Goal: Task Accomplishment & Management: Use online tool/utility

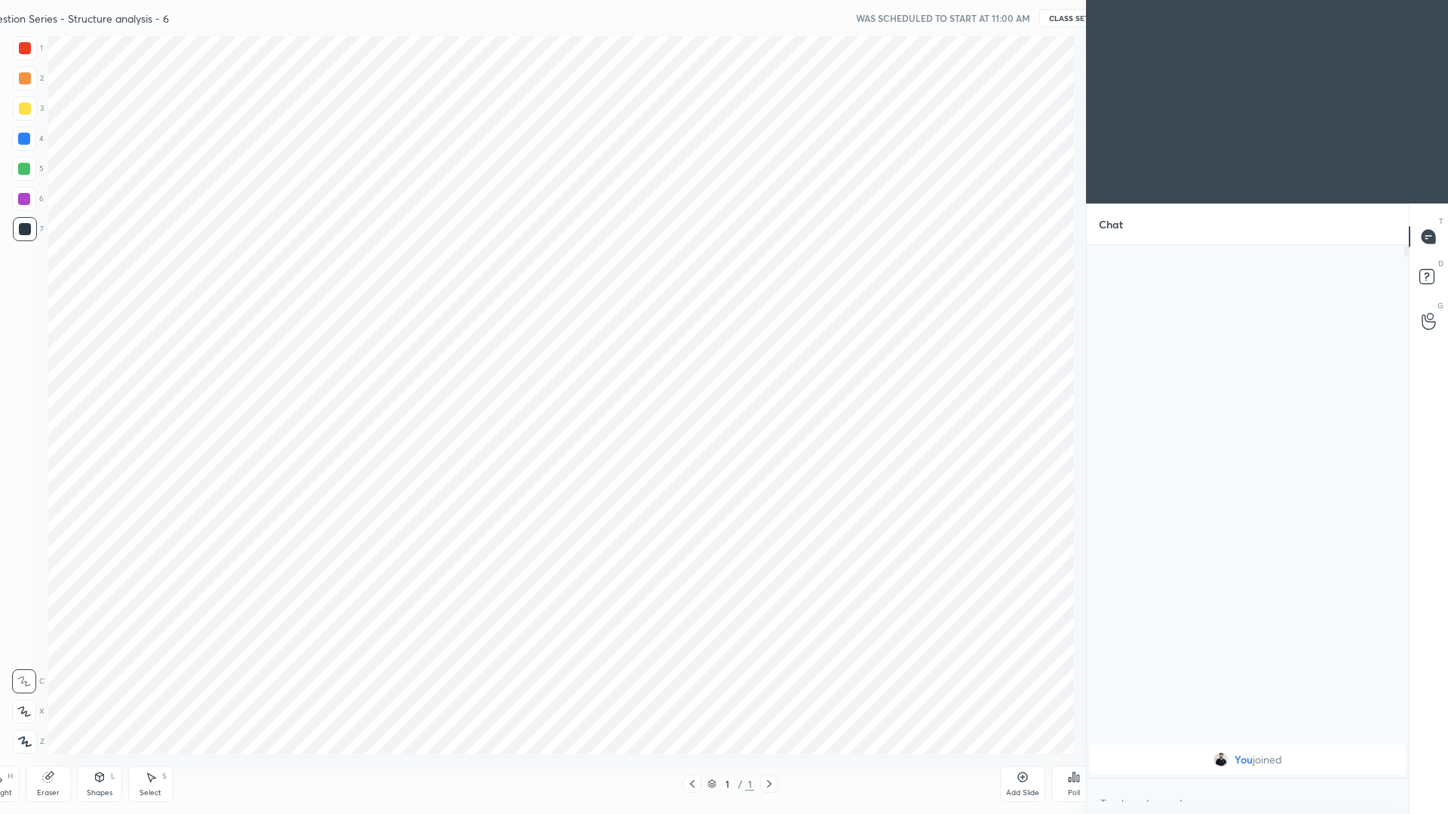
scroll to position [5, 5]
type textarea "x"
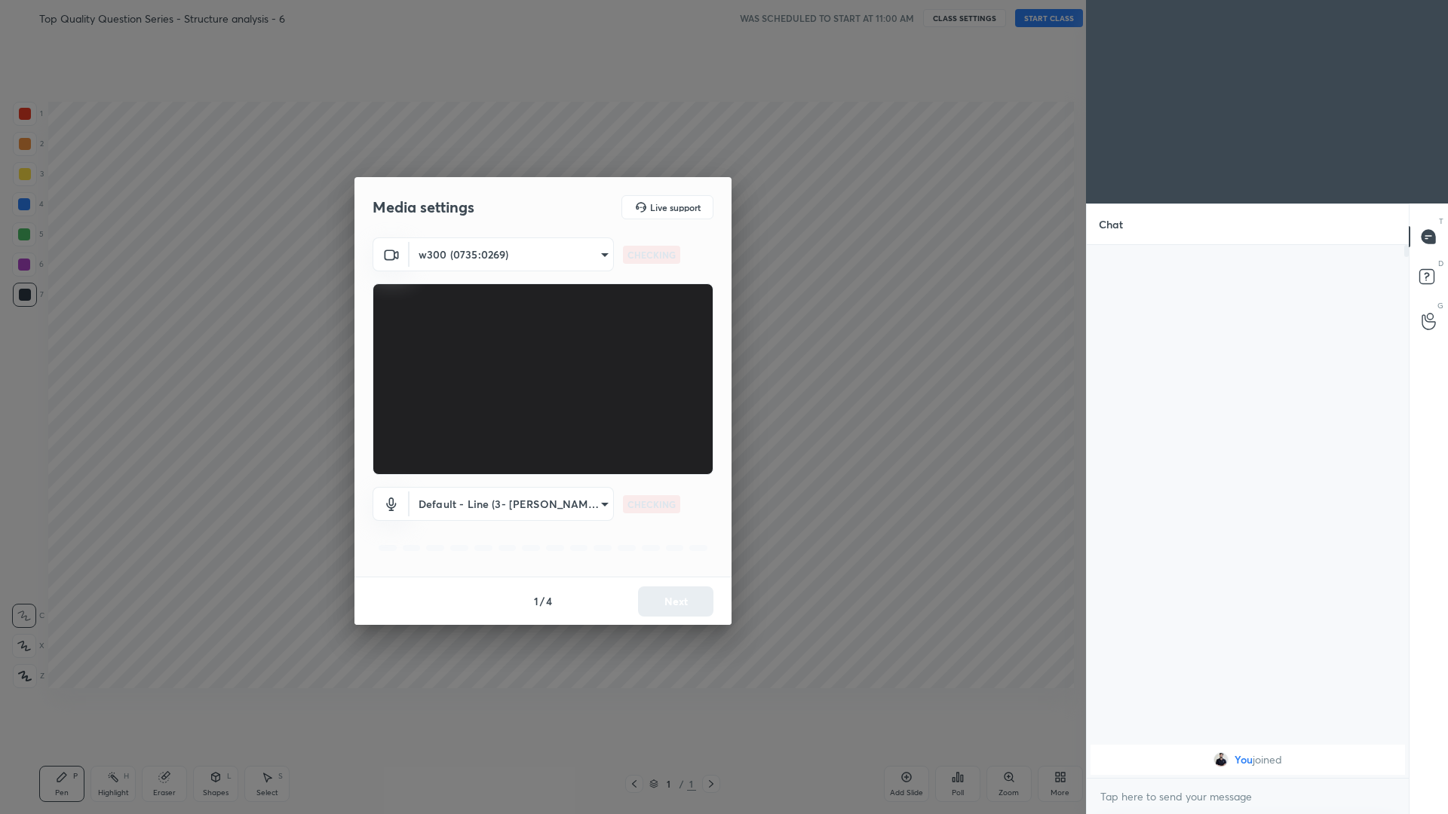
scroll to position [0, 0]
click at [541, 237] on div "Media settings Live support" at bounding box center [542, 207] width 377 height 60
click at [541, 240] on body "1 2 3 4 5 6 7 C X Z C X Z E E Erase all H H Top Quality Question Series - Struc…" at bounding box center [724, 407] width 1448 height 814
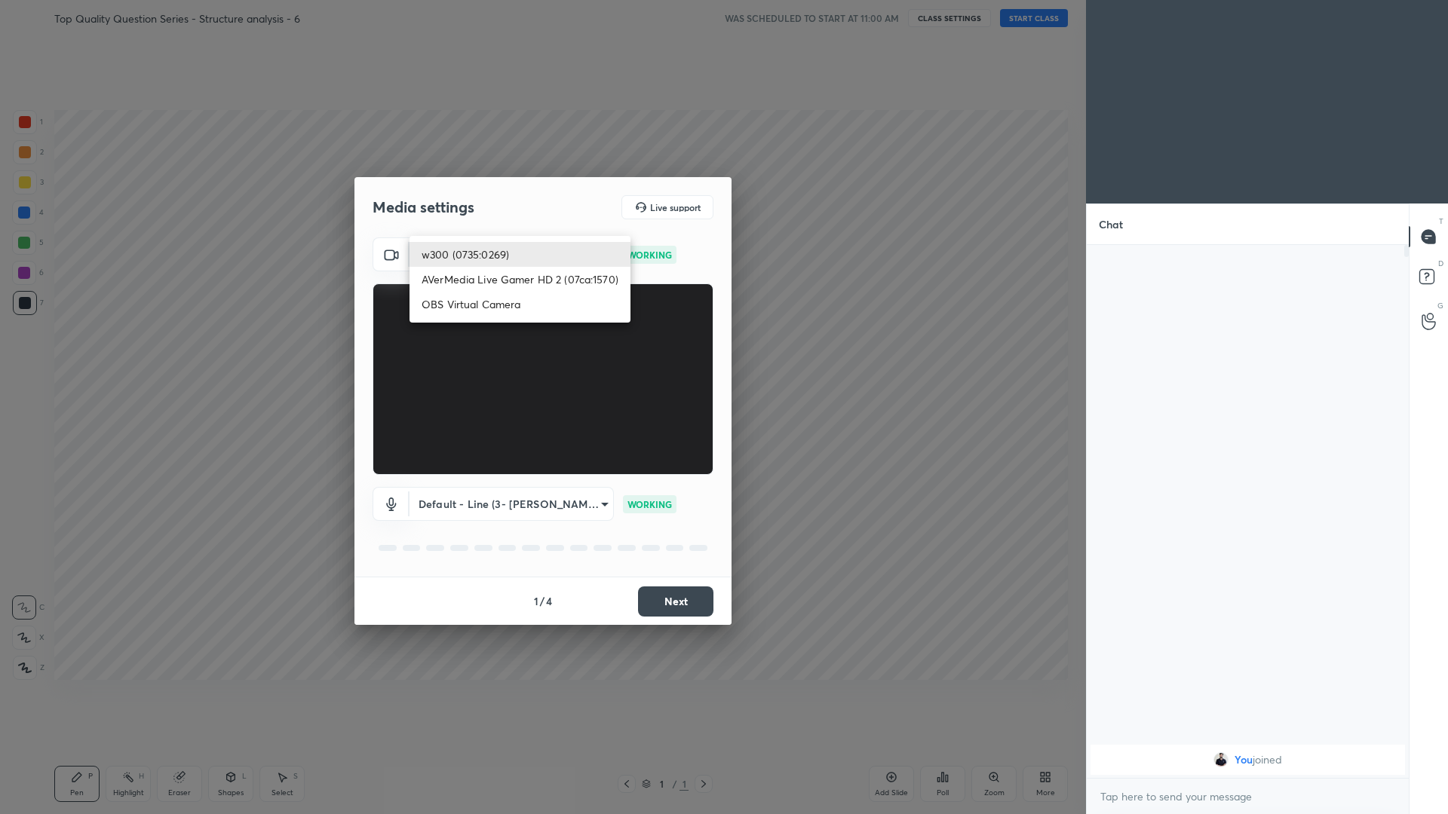
click at [541, 303] on li "OBS Virtual Camera" at bounding box center [519, 304] width 221 height 25
type input "d2e4f965c16918721883d655407341fd47ae0acccb618331a53775d56e40cf0c"
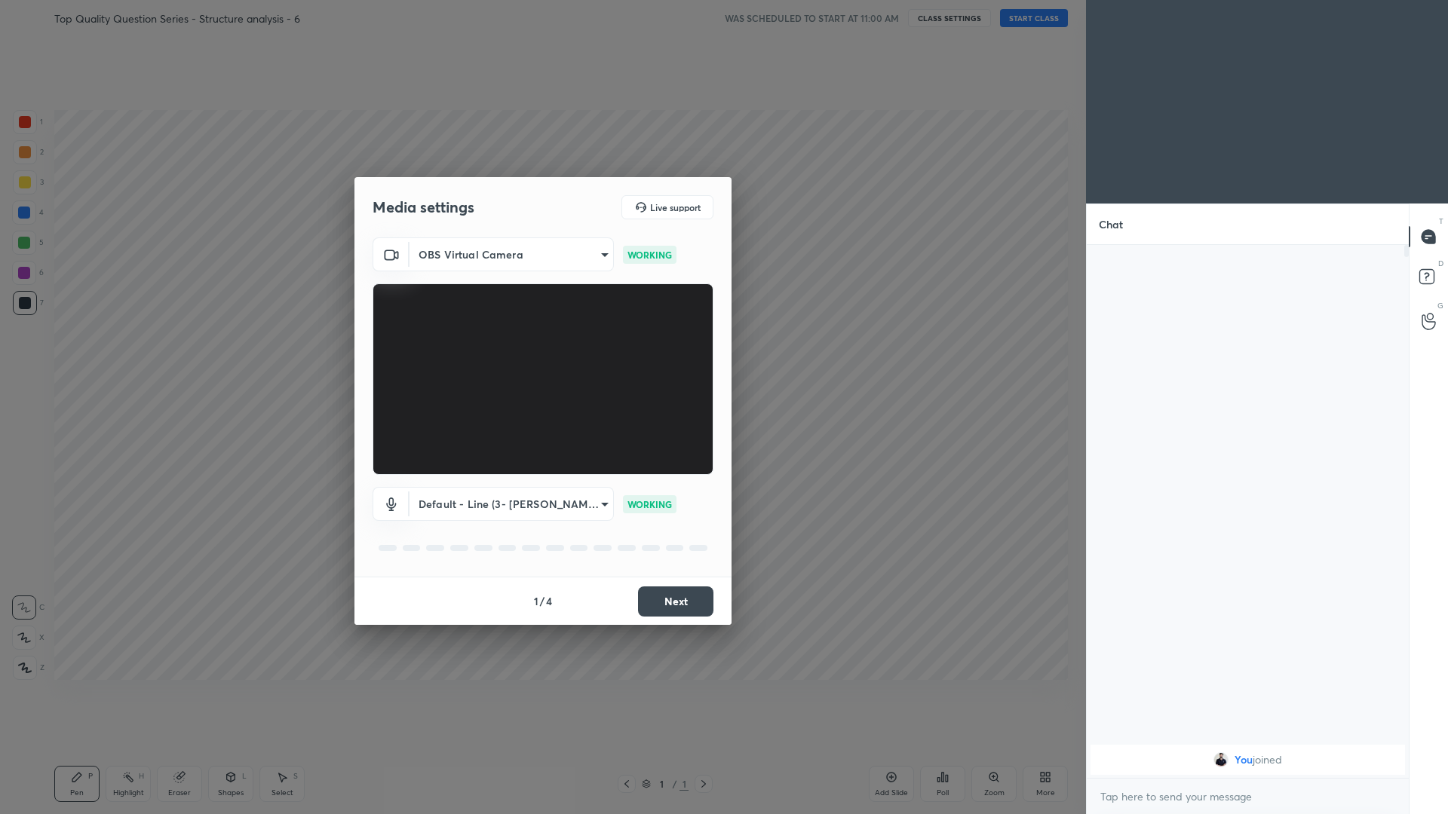
click at [541, 354] on button "Next" at bounding box center [675, 602] width 75 height 30
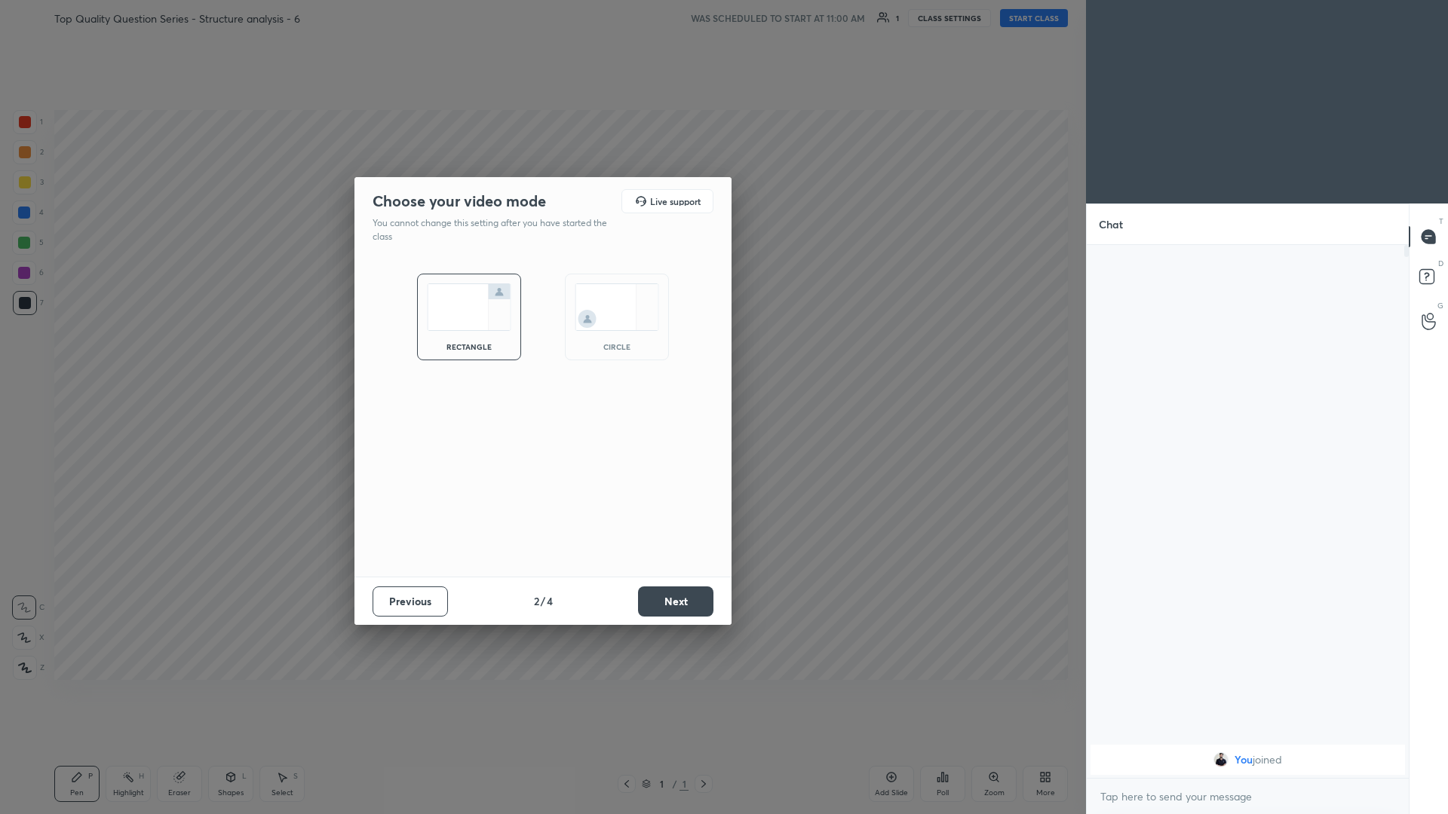
click at [541, 354] on button "Next" at bounding box center [675, 602] width 75 height 30
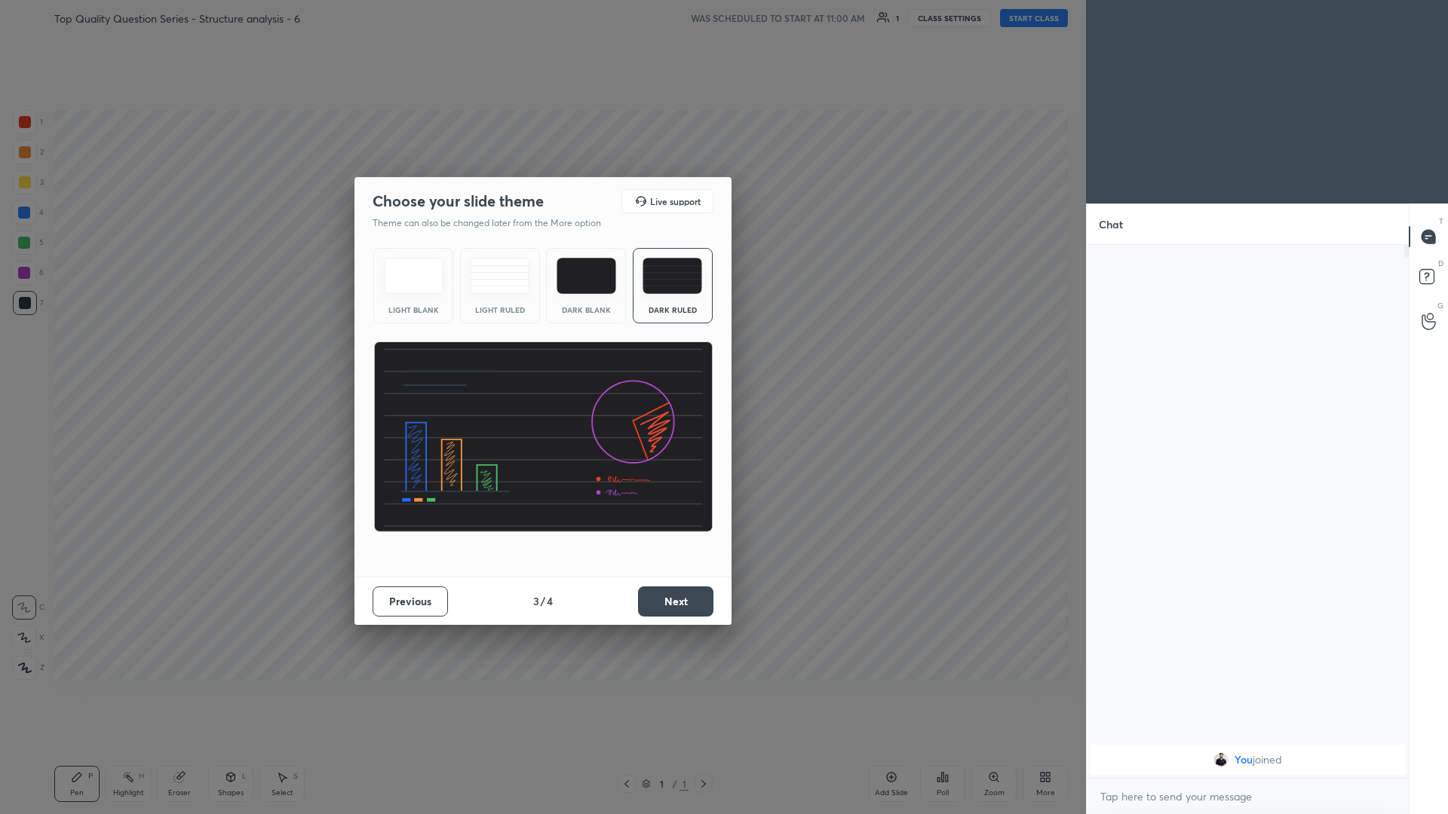
click at [541, 354] on button "Next" at bounding box center [675, 602] width 75 height 30
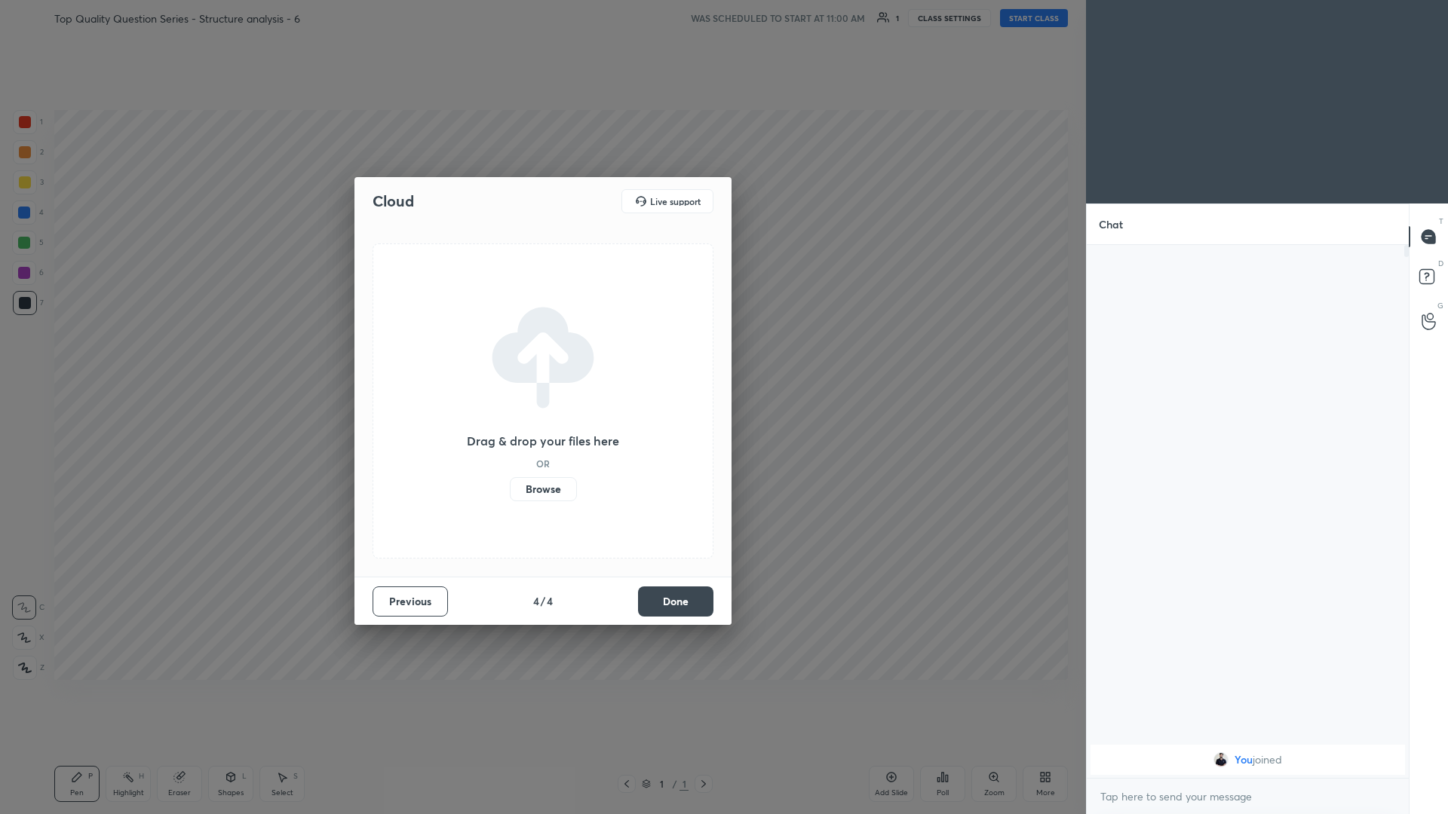
click at [540, 354] on label "Browse" at bounding box center [543, 489] width 67 height 24
click at [510, 354] on input "Browse" at bounding box center [510, 489] width 0 height 24
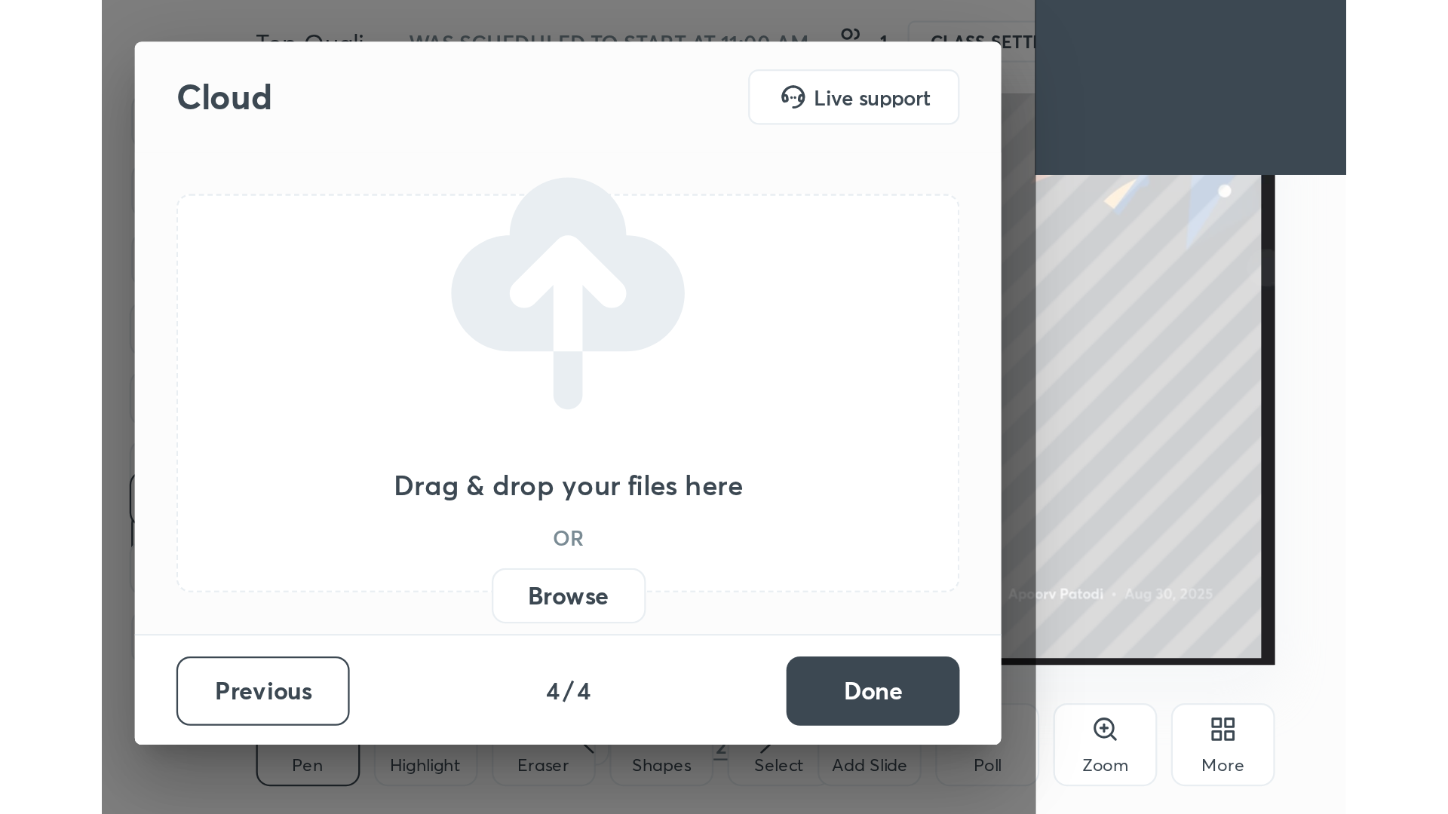
scroll to position [258, 480]
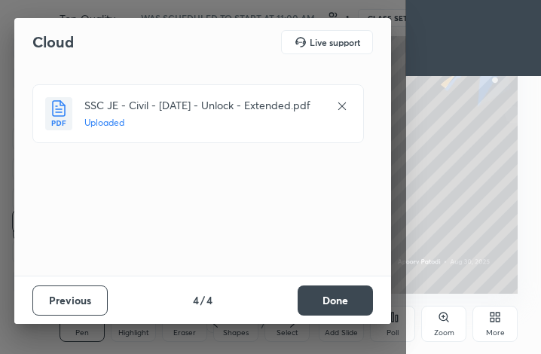
click at [325, 306] on button "Done" at bounding box center [335, 301] width 75 height 30
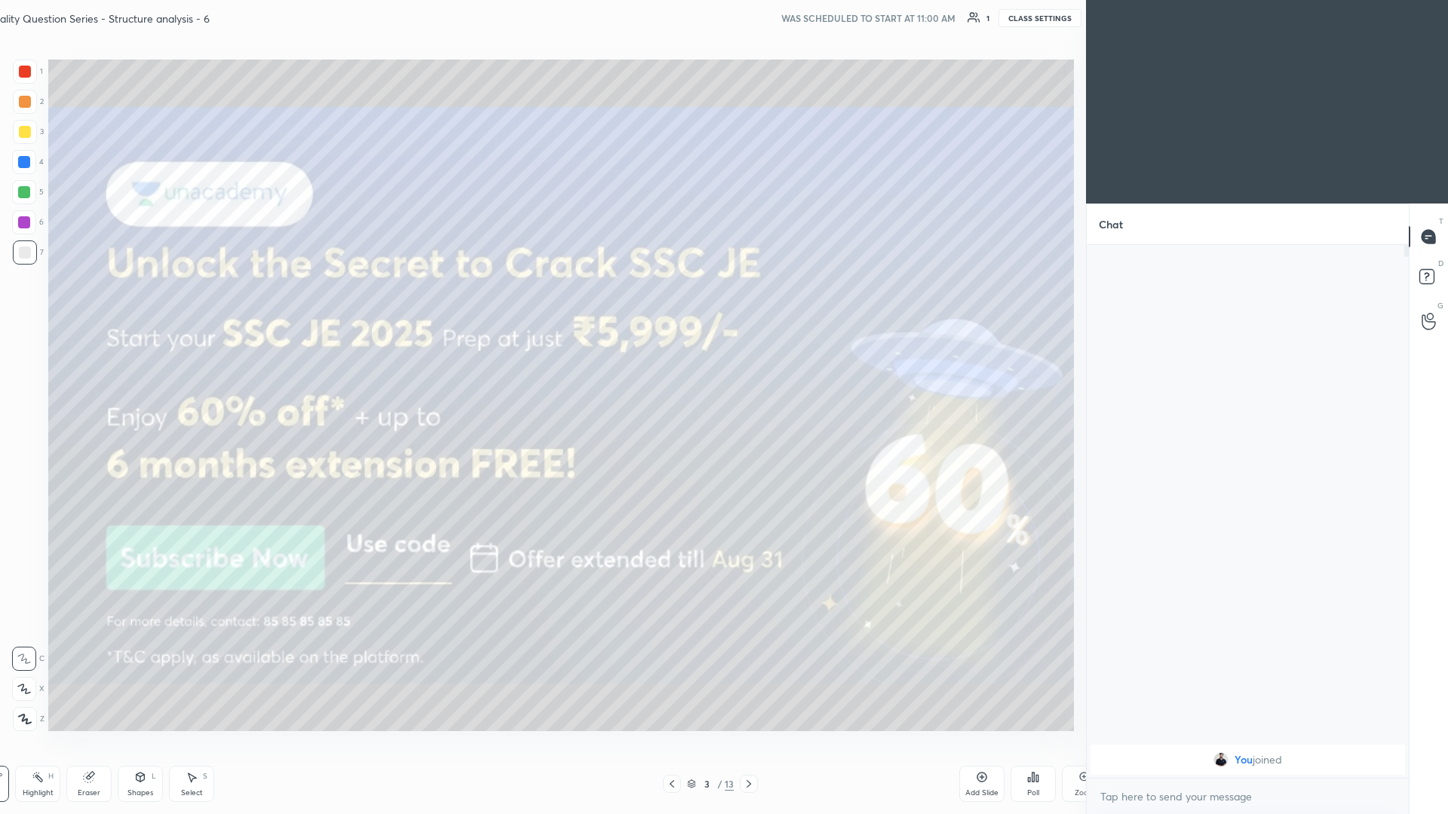
scroll to position [718, 1038]
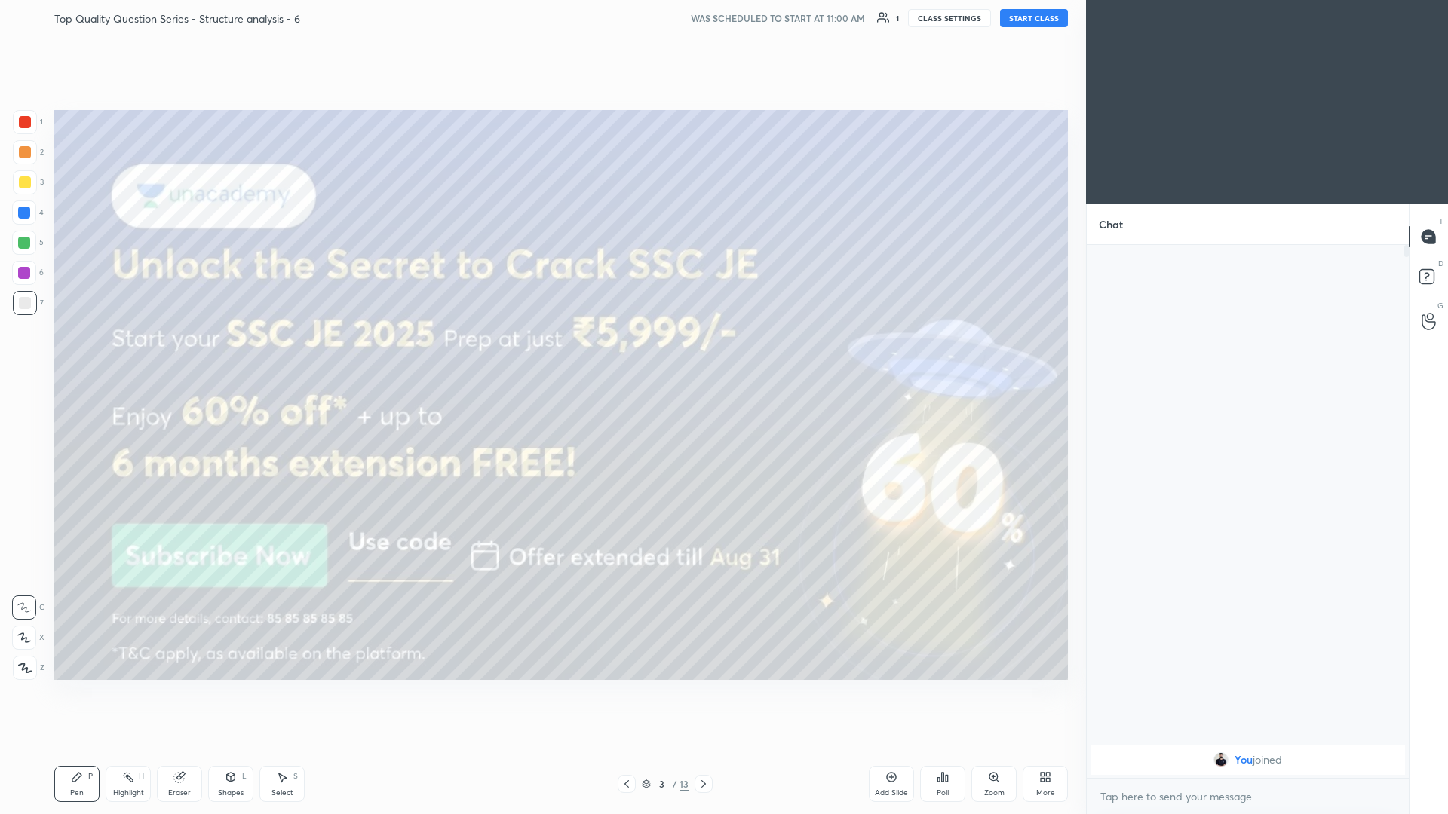
click at [541, 21] on button "START CLASS" at bounding box center [1034, 18] width 68 height 18
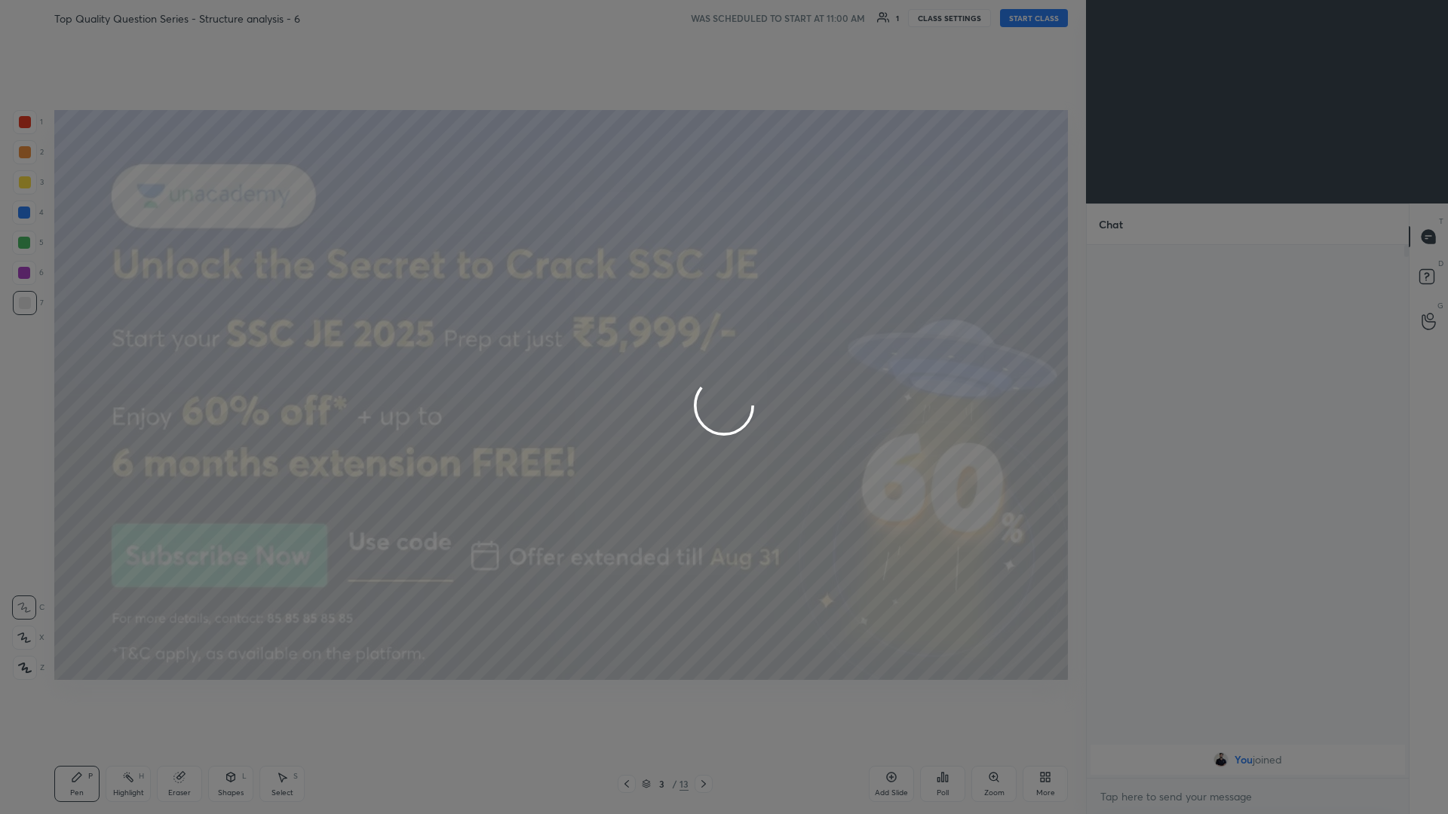
type textarea "x"
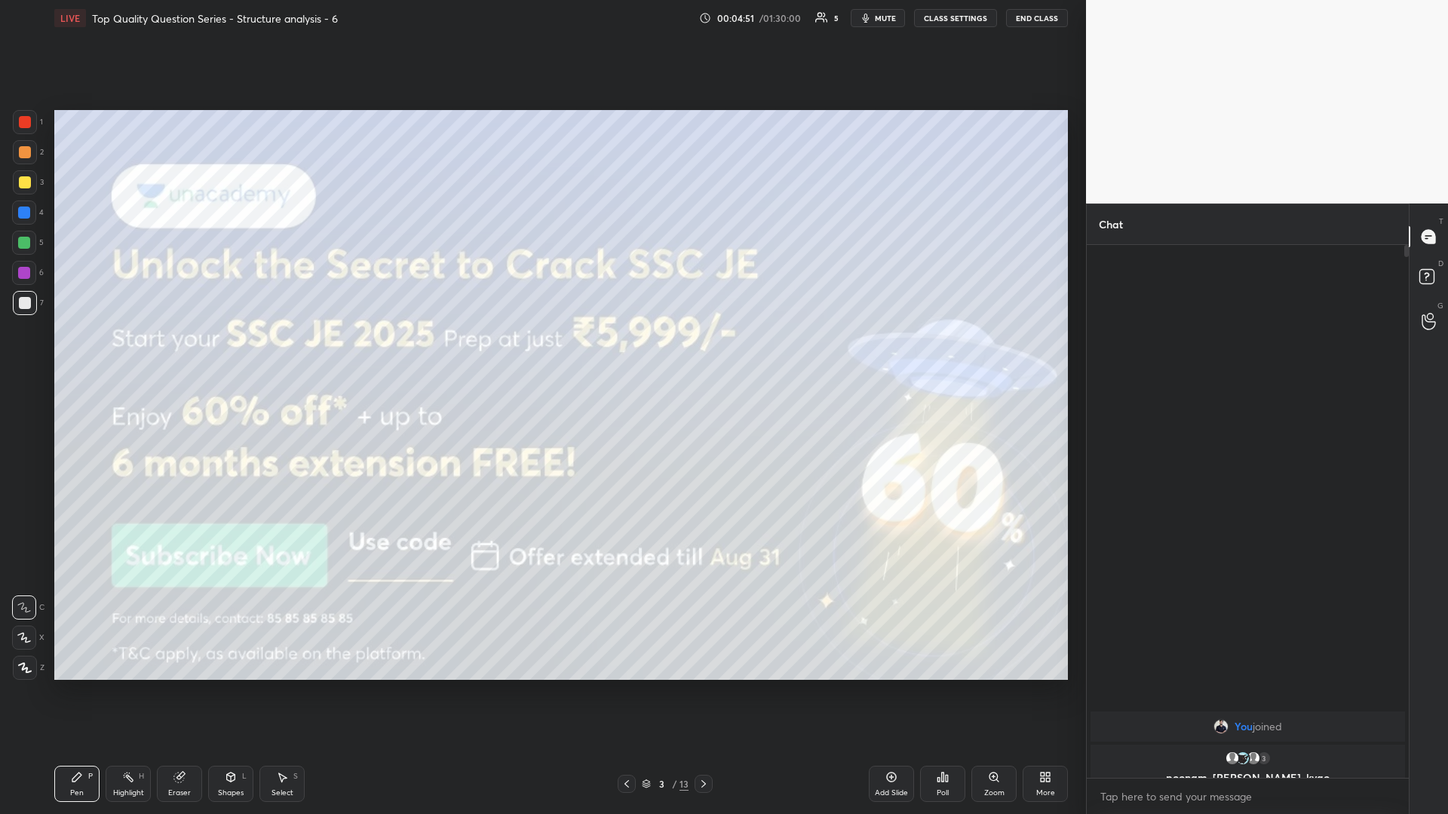
click at [541, 23] on button "CLASS SETTINGS" at bounding box center [955, 18] width 83 height 18
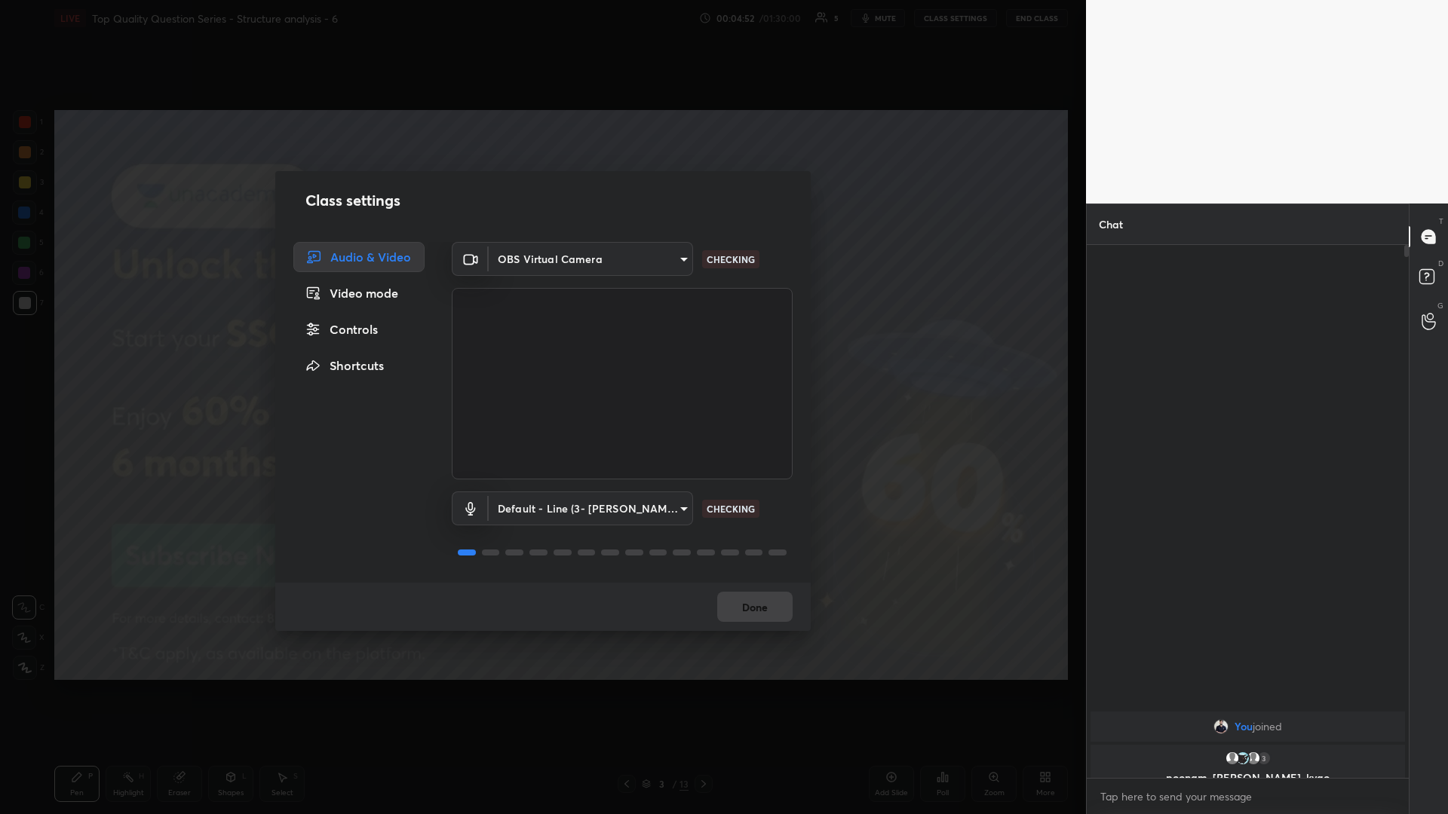
click at [541, 251] on body "1 2 3 4 5 6 7 C X Z C X Z E E Erase all H H LIVE Top Quality Question Series - …" at bounding box center [724, 407] width 1448 height 814
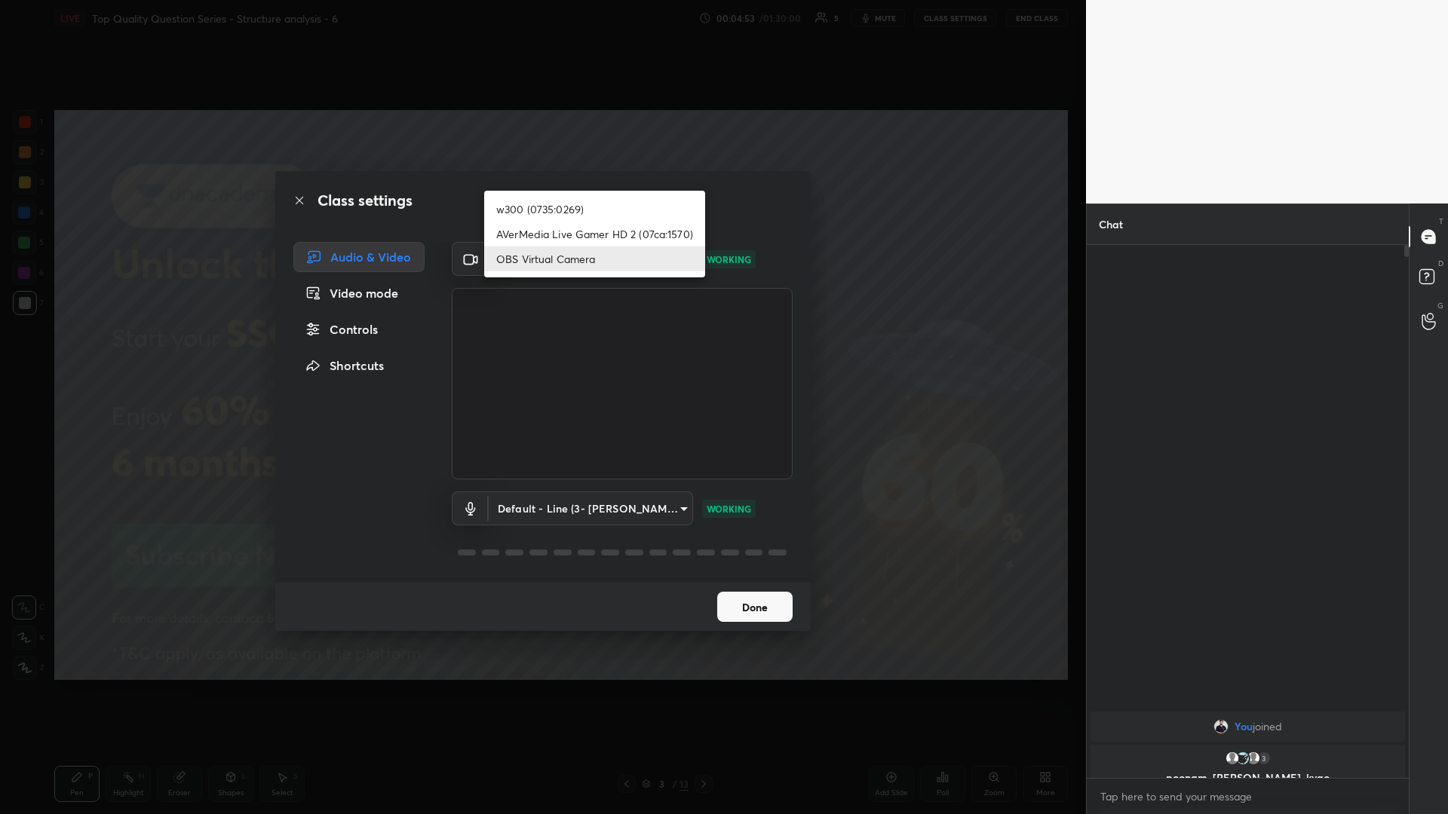
click at [541, 216] on li "w300 (0735:0269)" at bounding box center [594, 209] width 221 height 25
type input "b23cf7f29d7aad42a42b0093a36ad2a3f9f639687426db5b3e55ebd3ba9dec00"
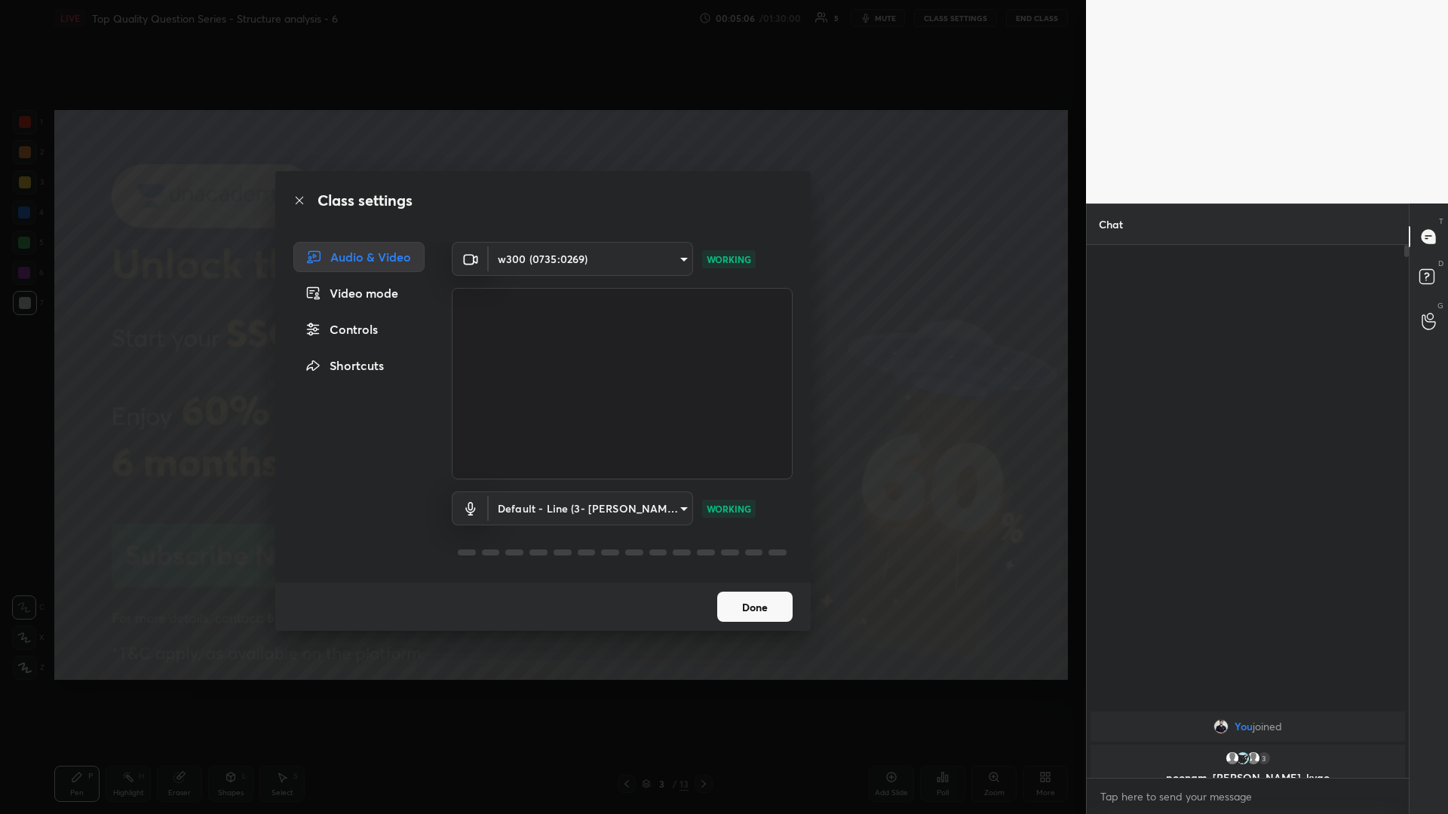
click at [541, 354] on button "Done" at bounding box center [754, 607] width 75 height 30
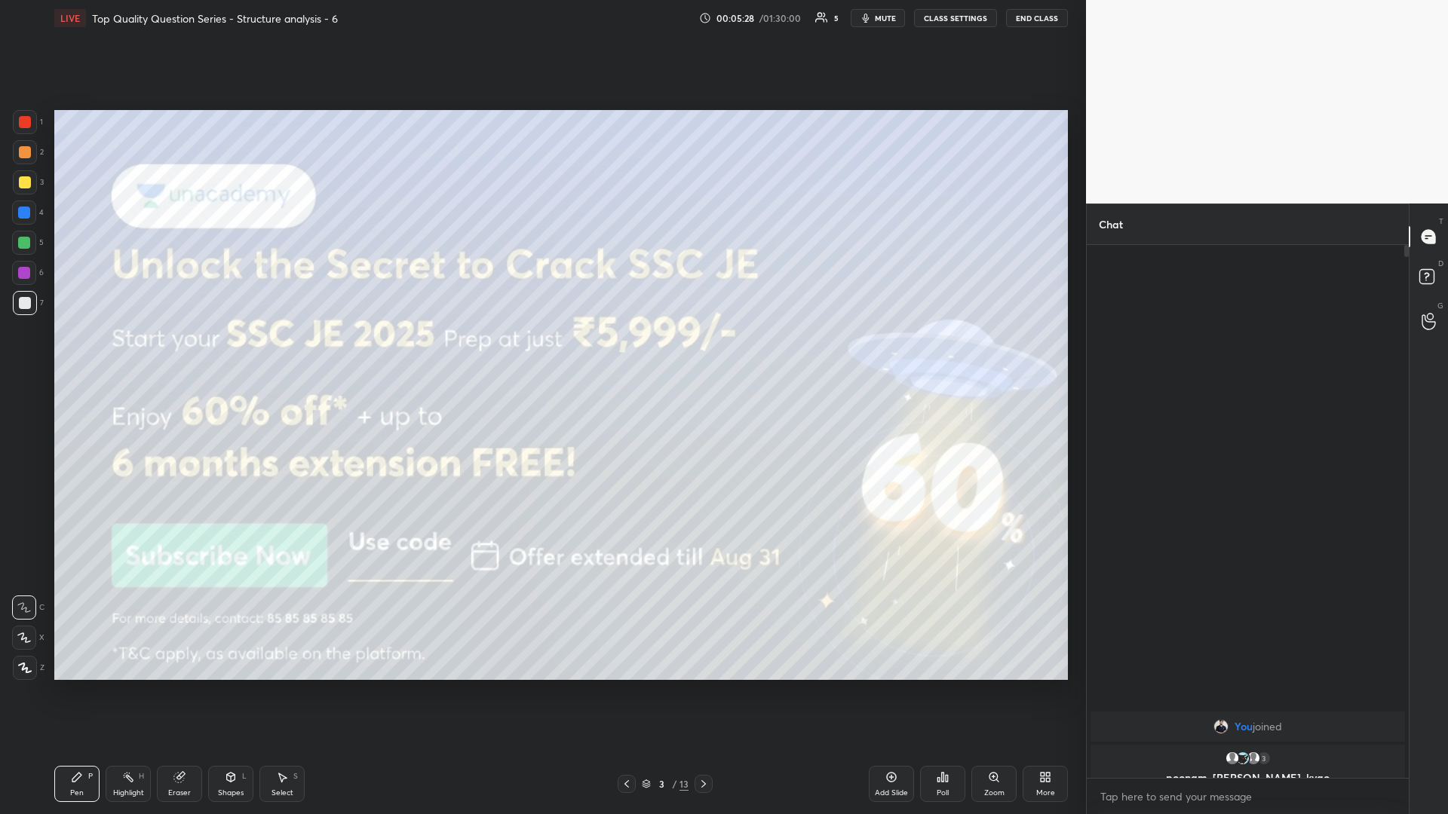
click at [26, 354] on icon at bounding box center [25, 668] width 14 height 11
click at [541, 20] on button "CLASS SETTINGS" at bounding box center [955, 18] width 83 height 18
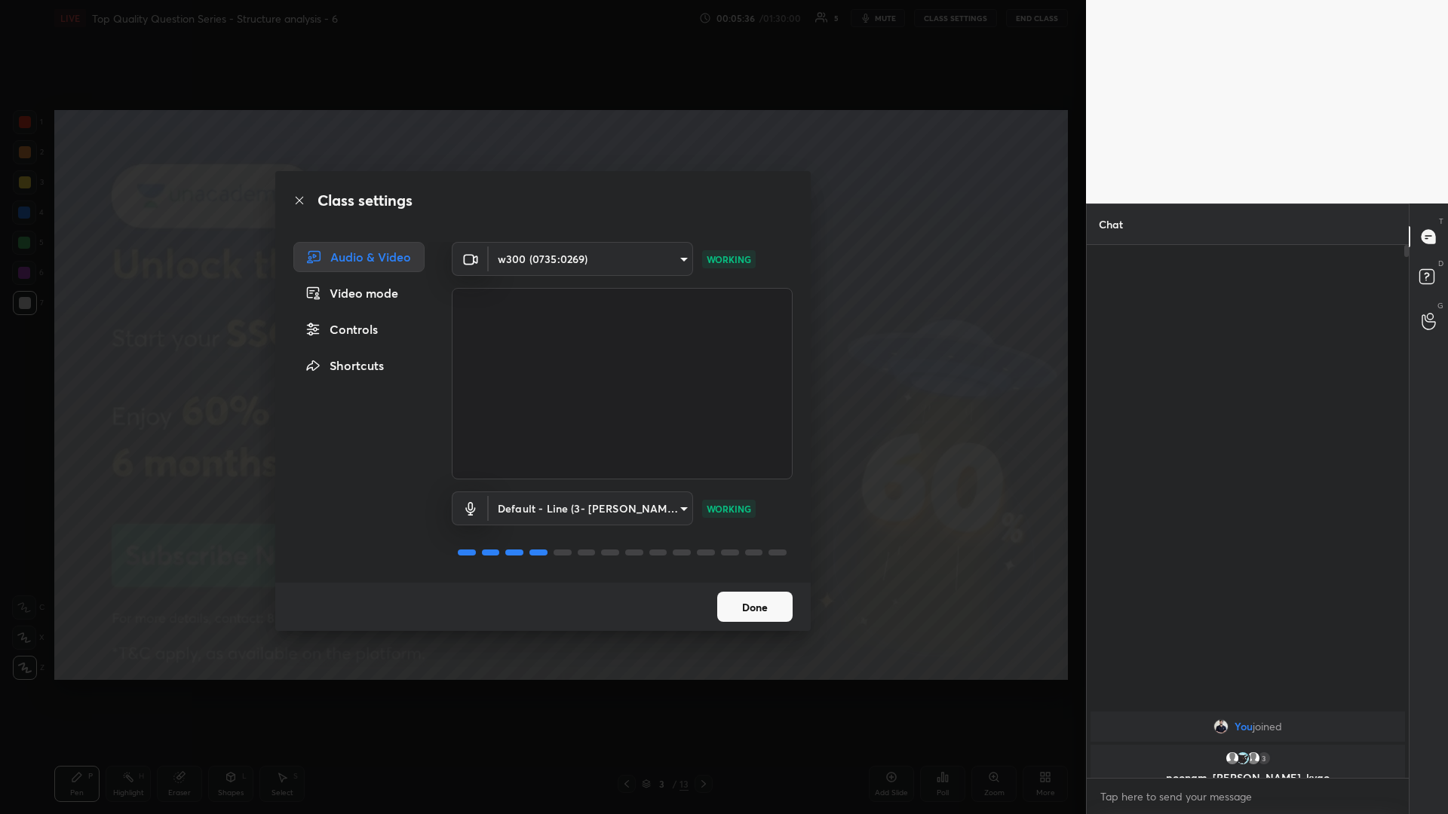
click at [299, 198] on icon at bounding box center [299, 201] width 12 height 12
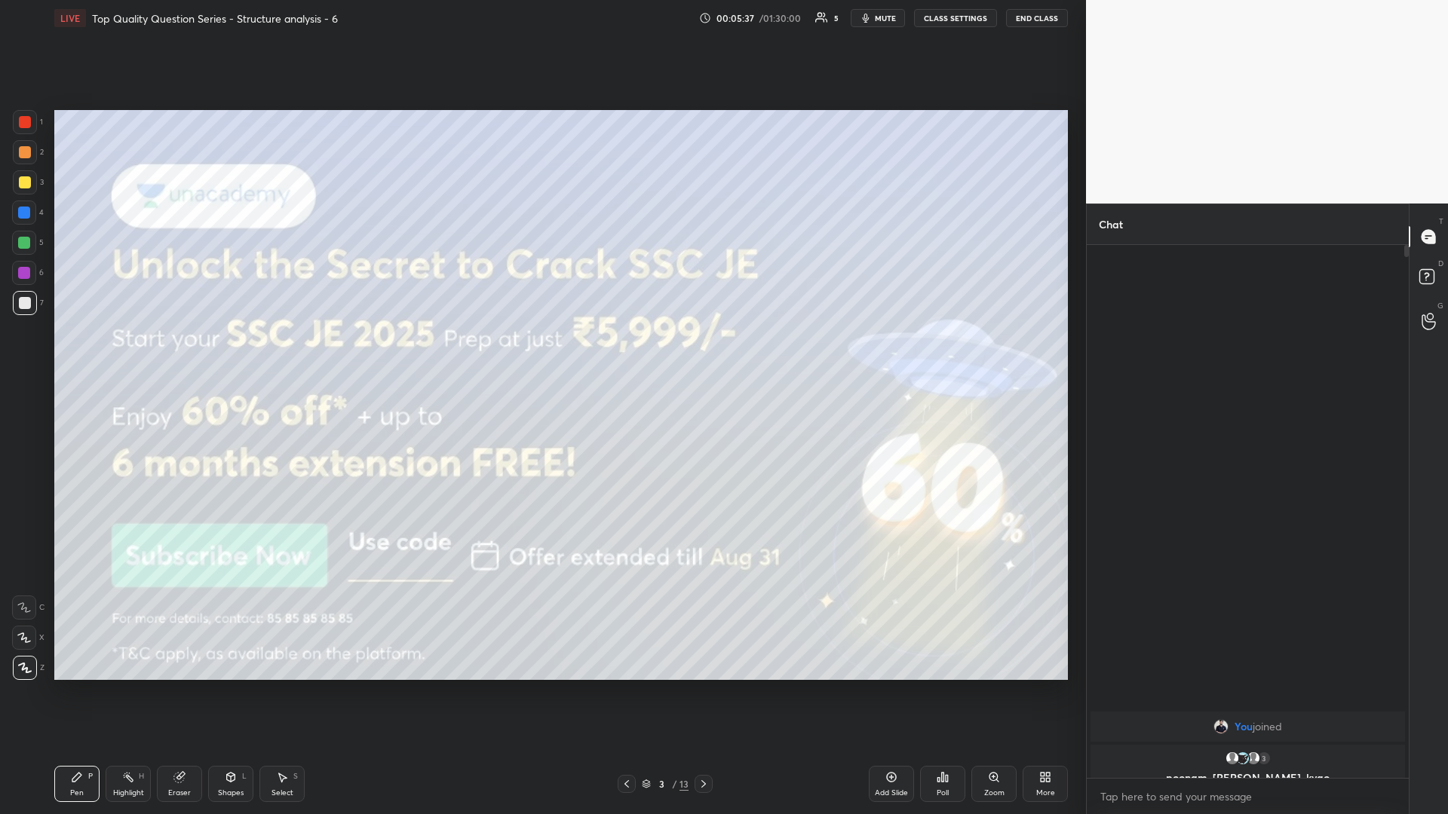
click at [225, 354] on icon at bounding box center [231, 777] width 12 height 12
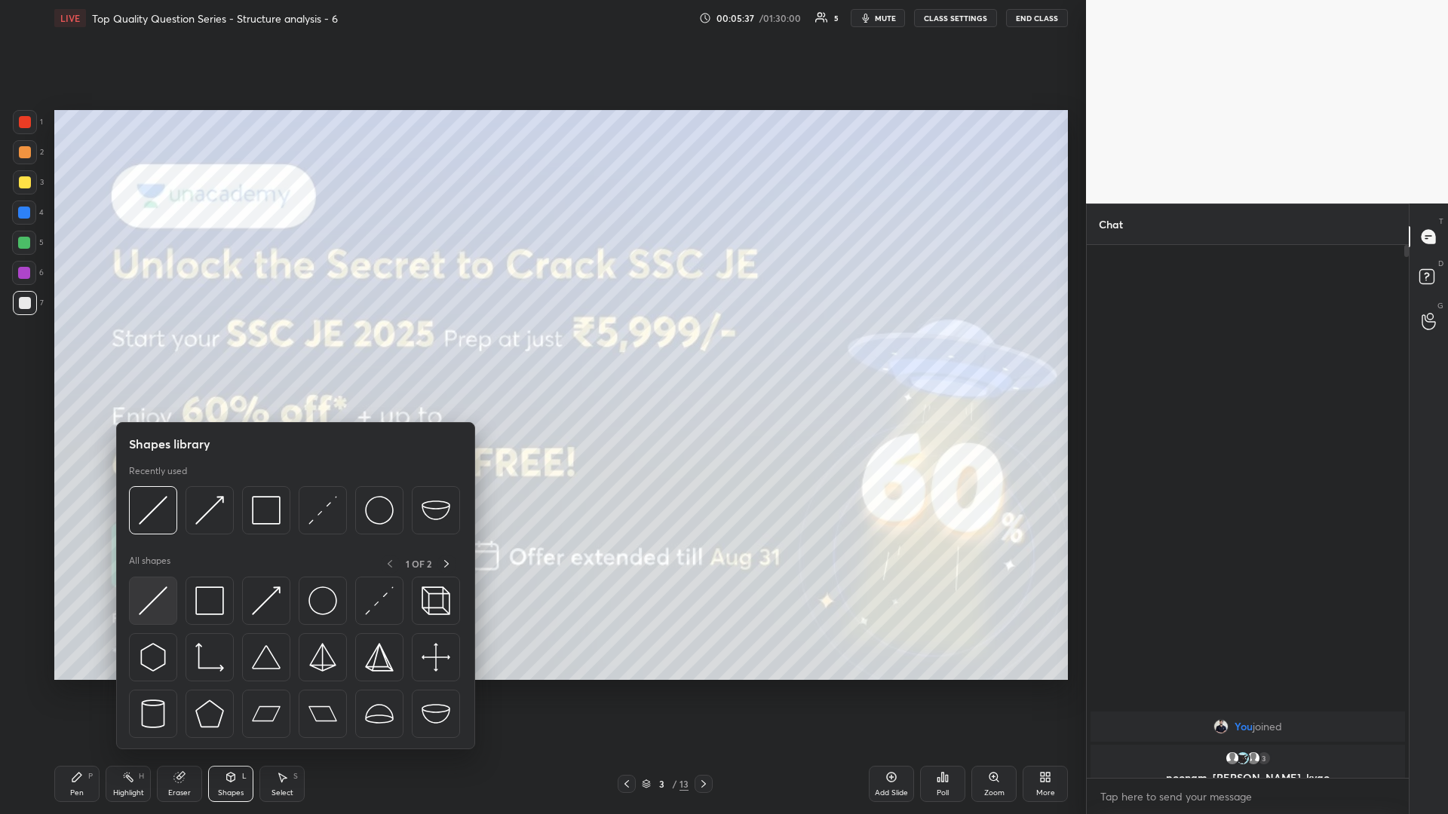
click at [152, 354] on img at bounding box center [153, 601] width 29 height 29
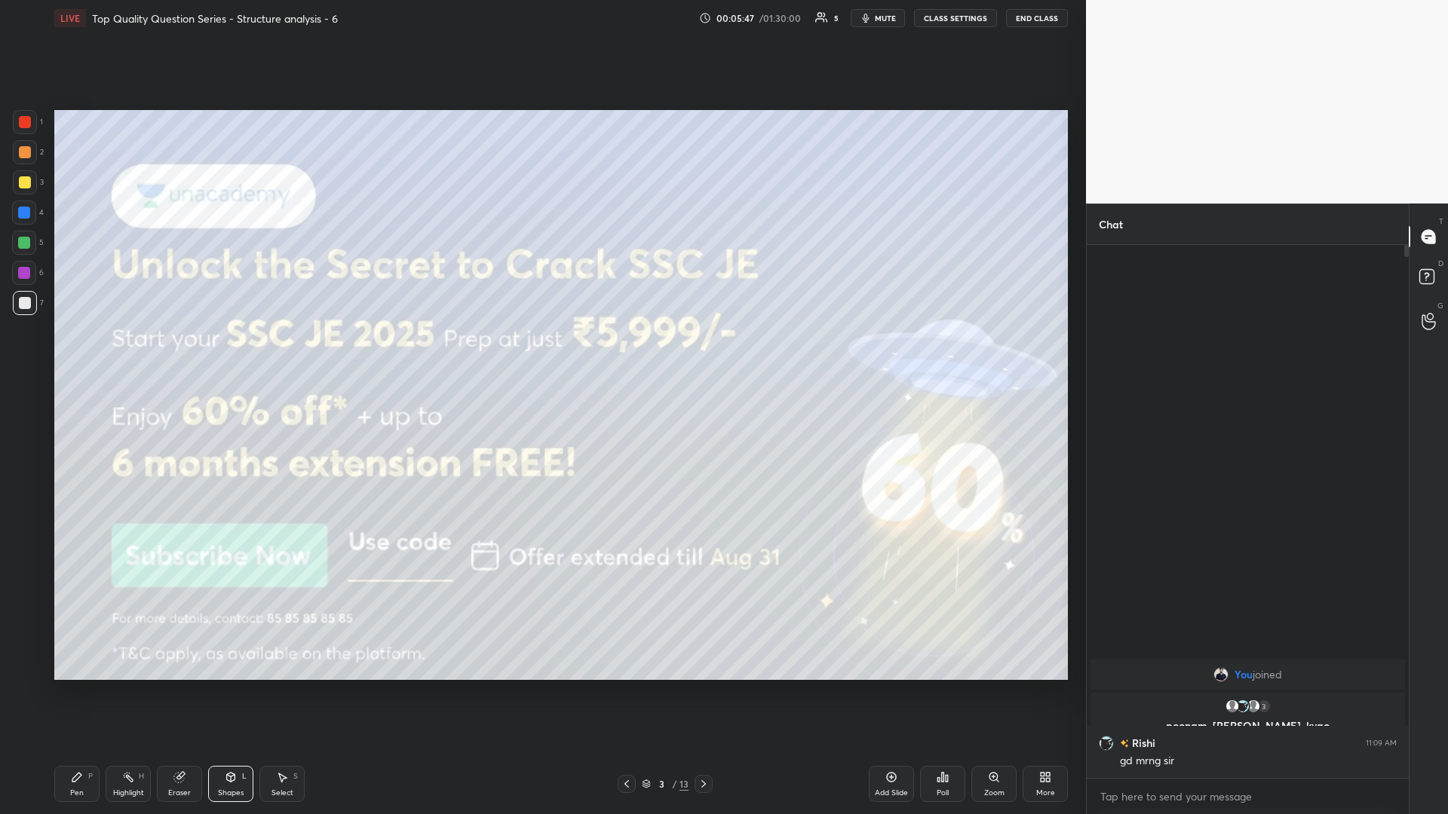
click at [72, 354] on div "Pen" at bounding box center [77, 793] width 14 height 8
click at [541, 354] on icon at bounding box center [703, 784] width 12 height 12
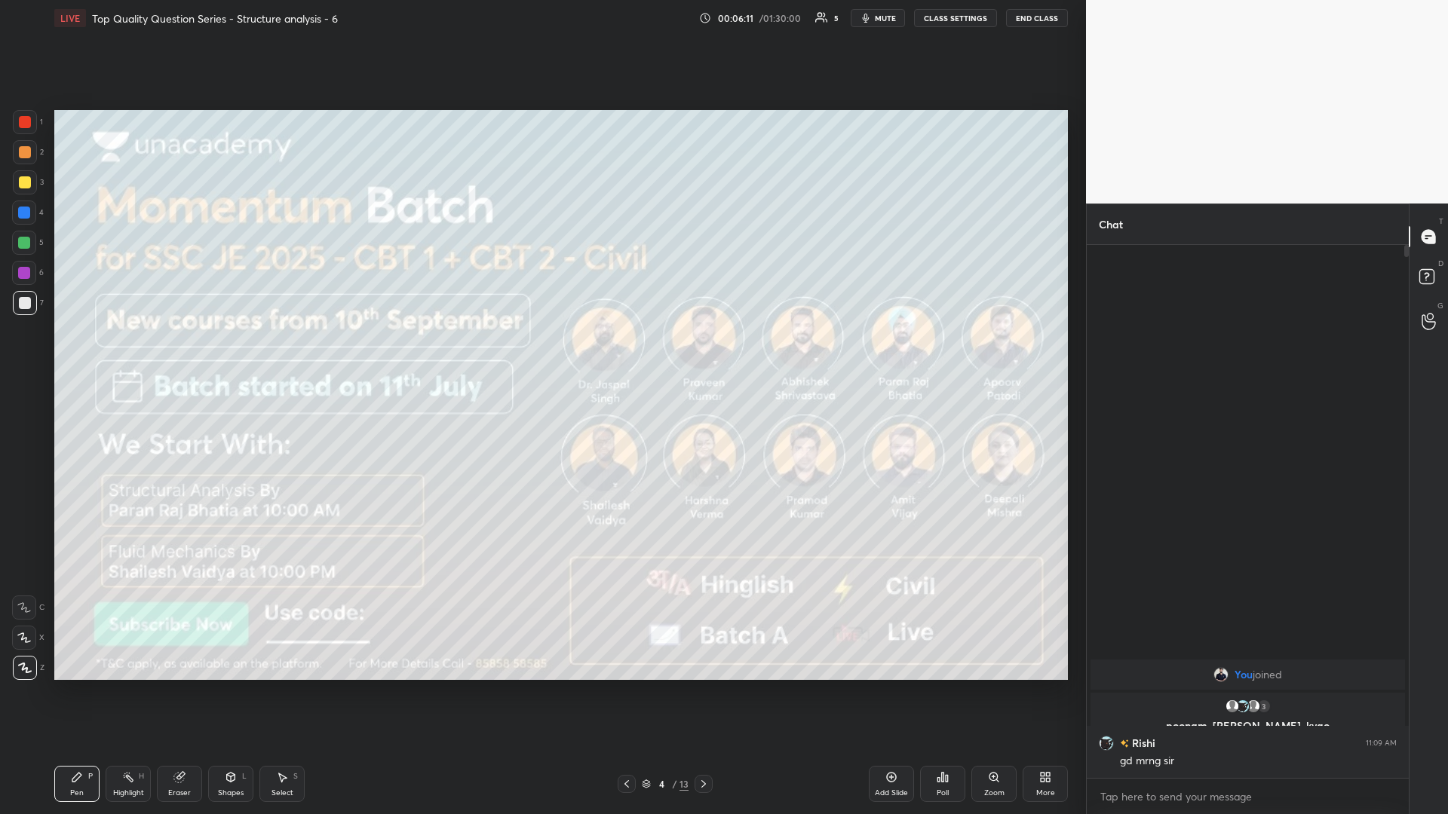
click at [541, 354] on div at bounding box center [703, 784] width 18 height 18
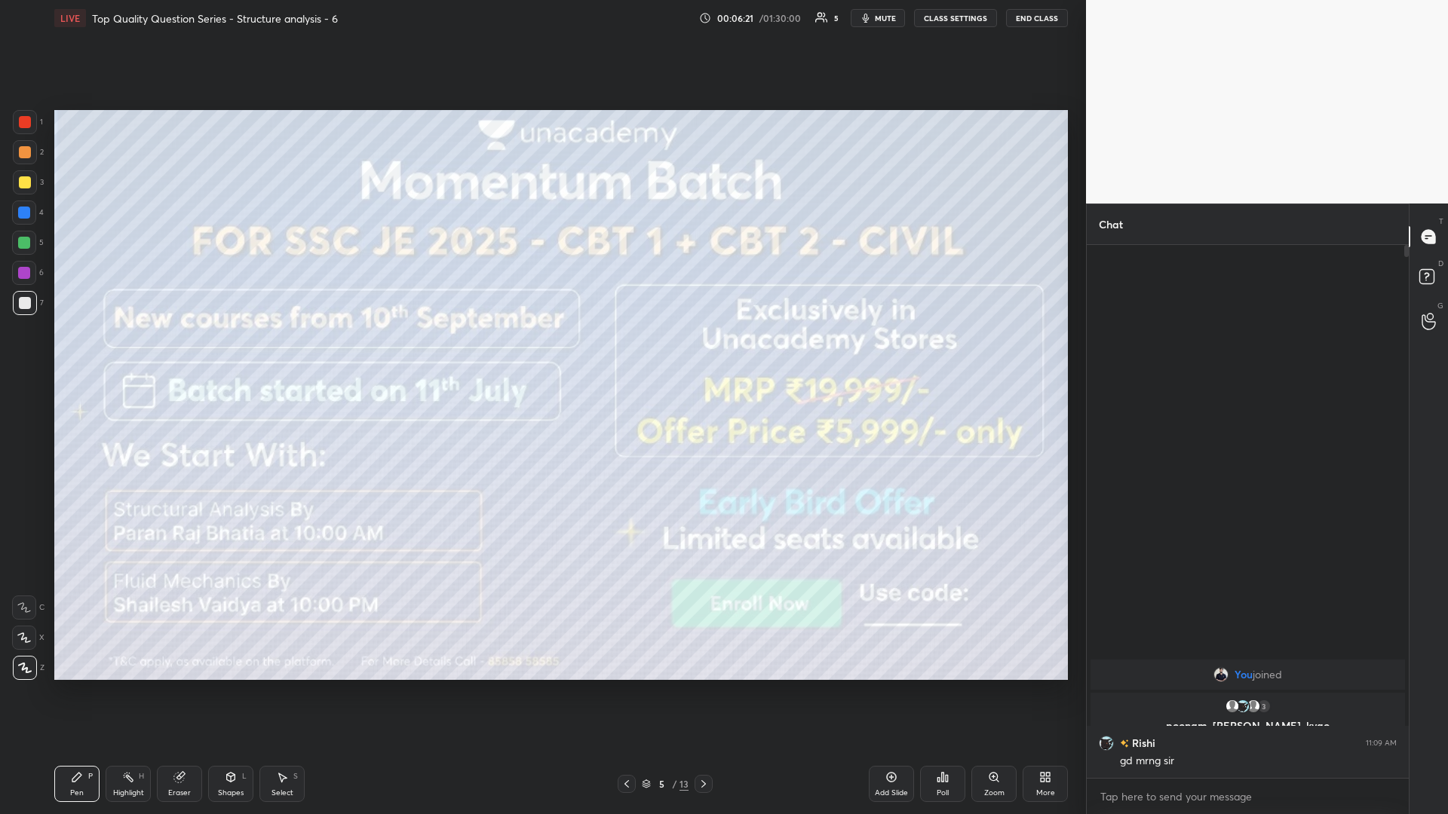
click at [541, 354] on icon at bounding box center [703, 784] width 12 height 12
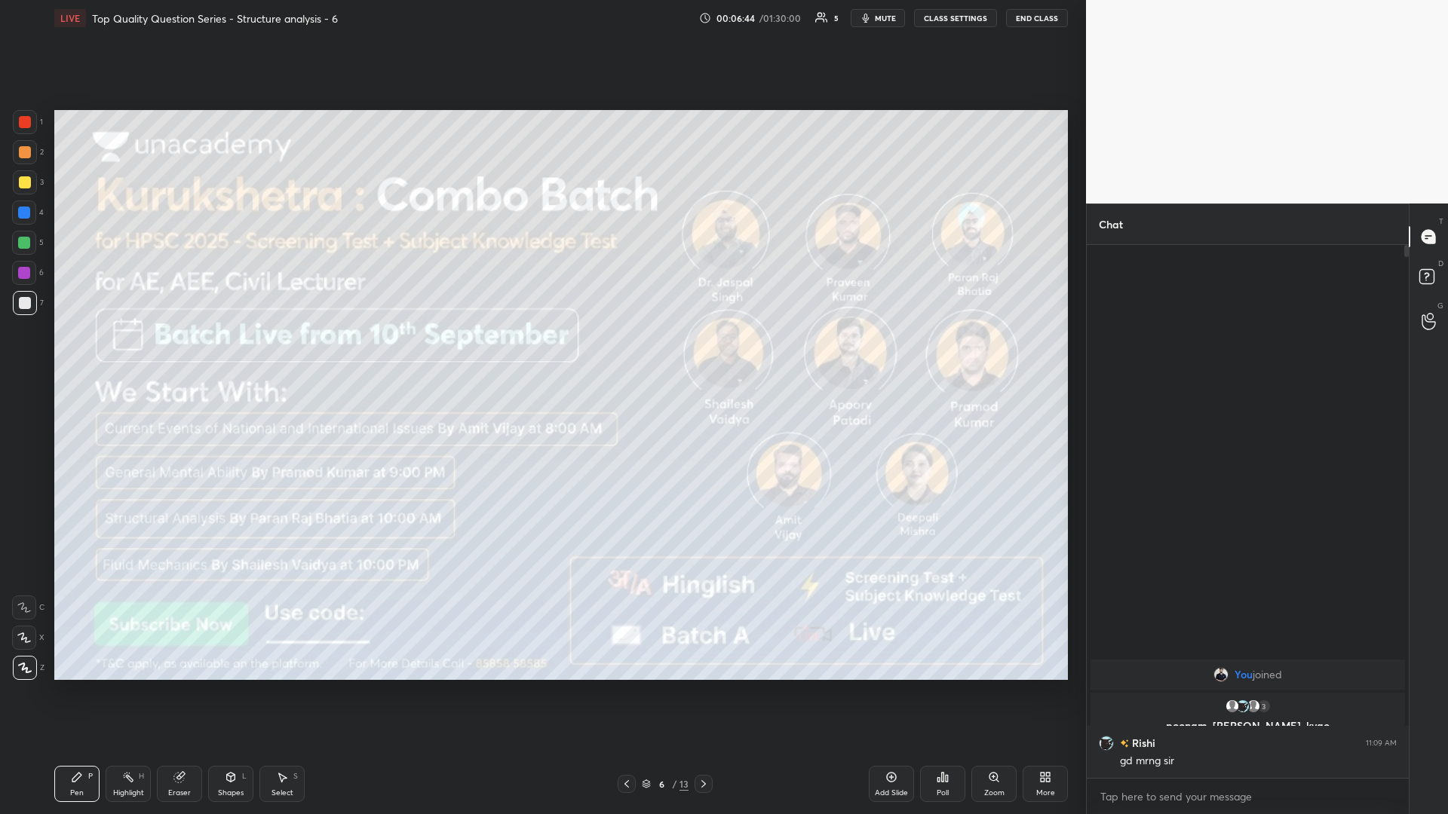
click at [541, 354] on div at bounding box center [703, 784] width 18 height 18
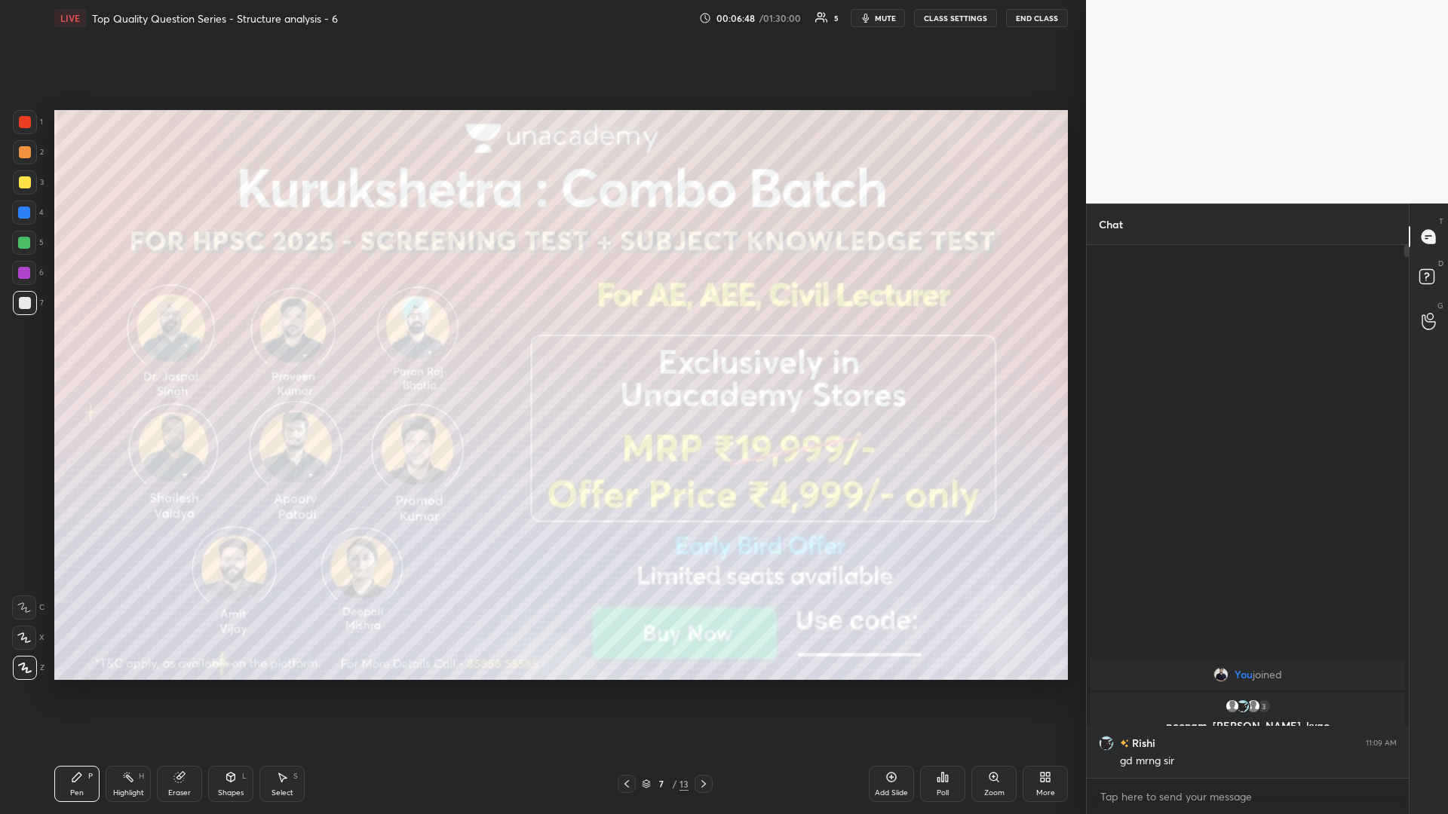
click at [541, 354] on icon at bounding box center [703, 784] width 12 height 12
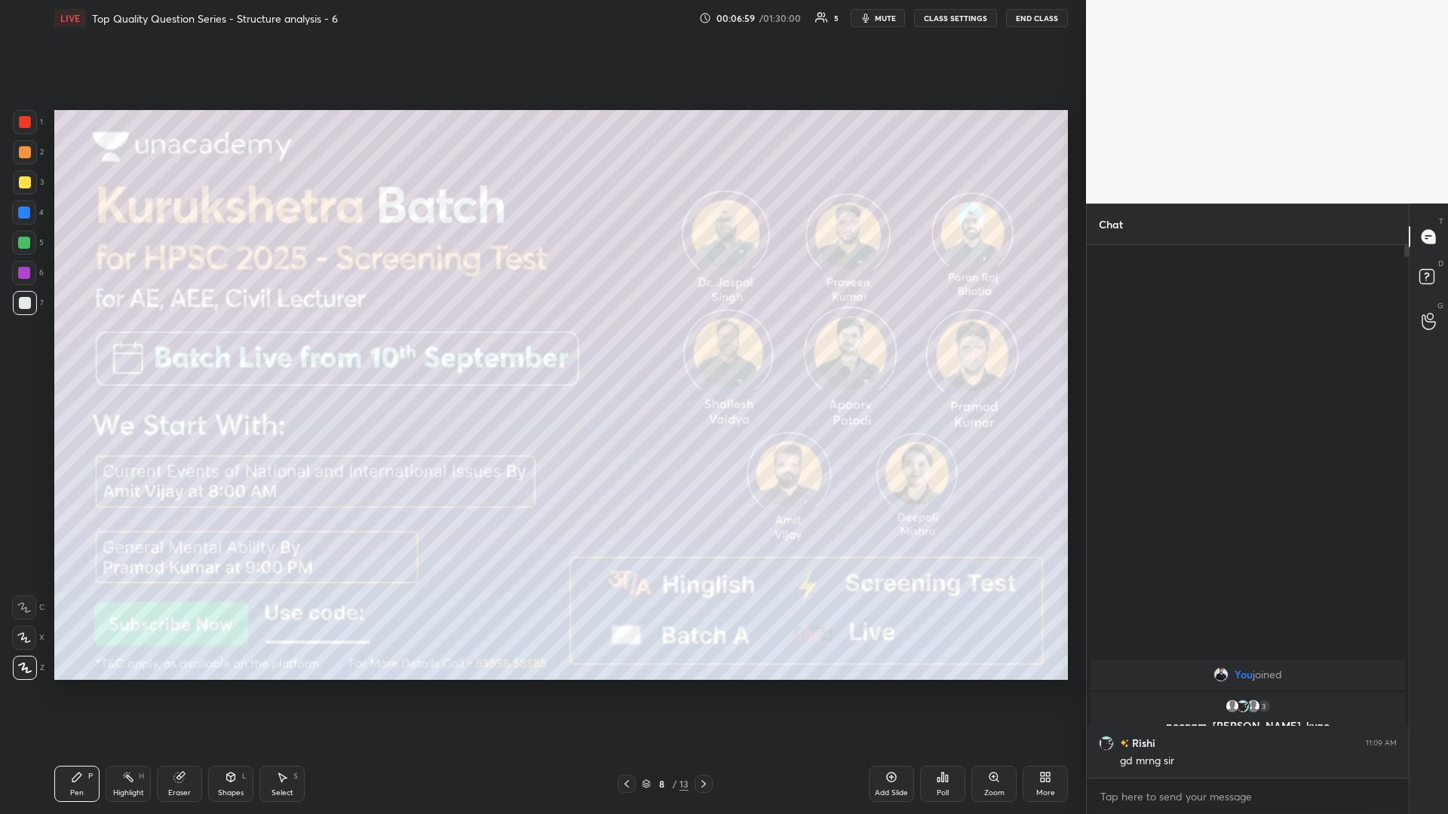
click at [541, 354] on icon at bounding box center [703, 784] width 12 height 12
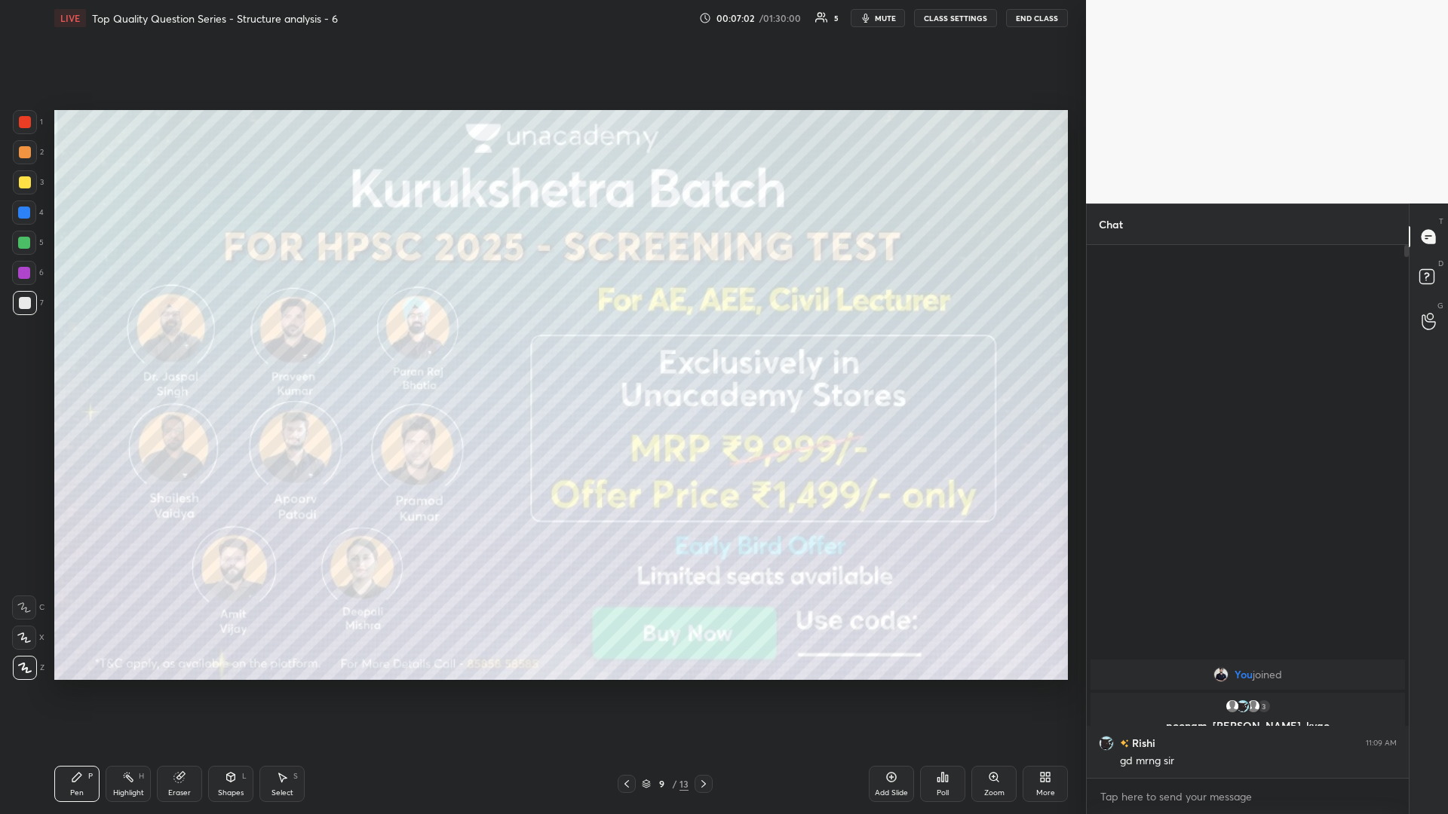
click at [541, 354] on icon at bounding box center [703, 784] width 12 height 12
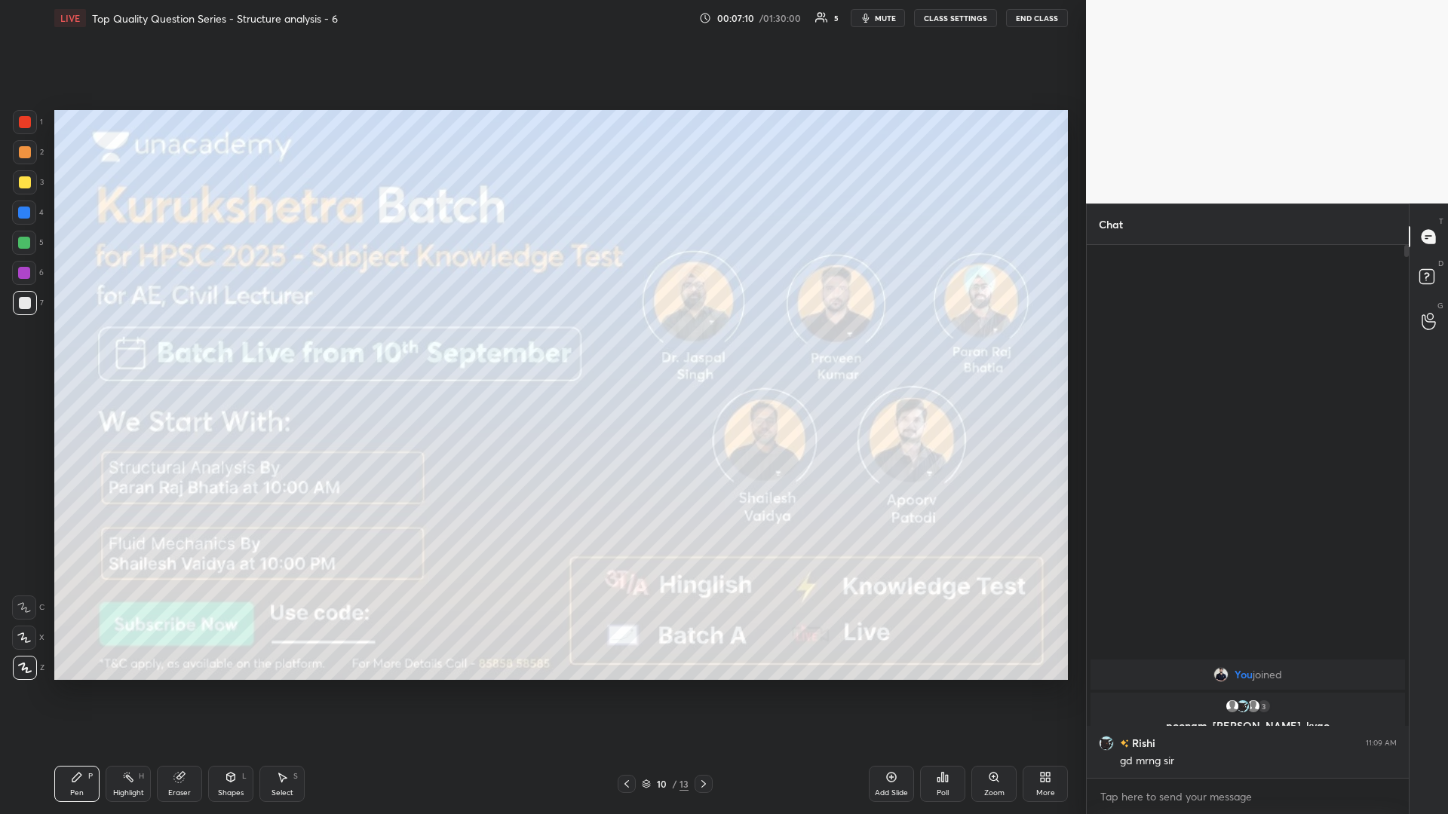
click at [541, 354] on icon at bounding box center [703, 784] width 12 height 12
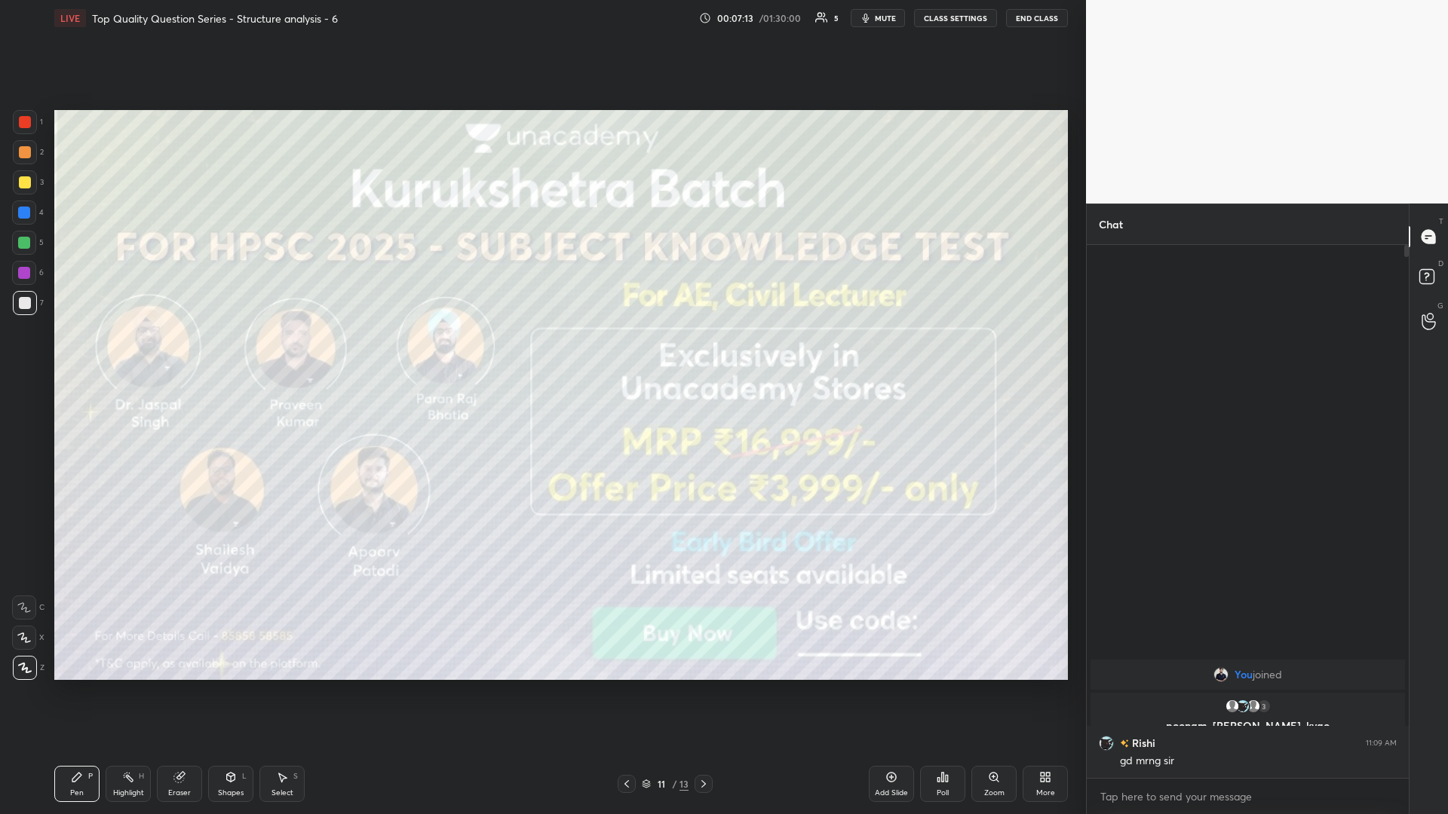
click at [541, 354] on div at bounding box center [703, 784] width 18 height 18
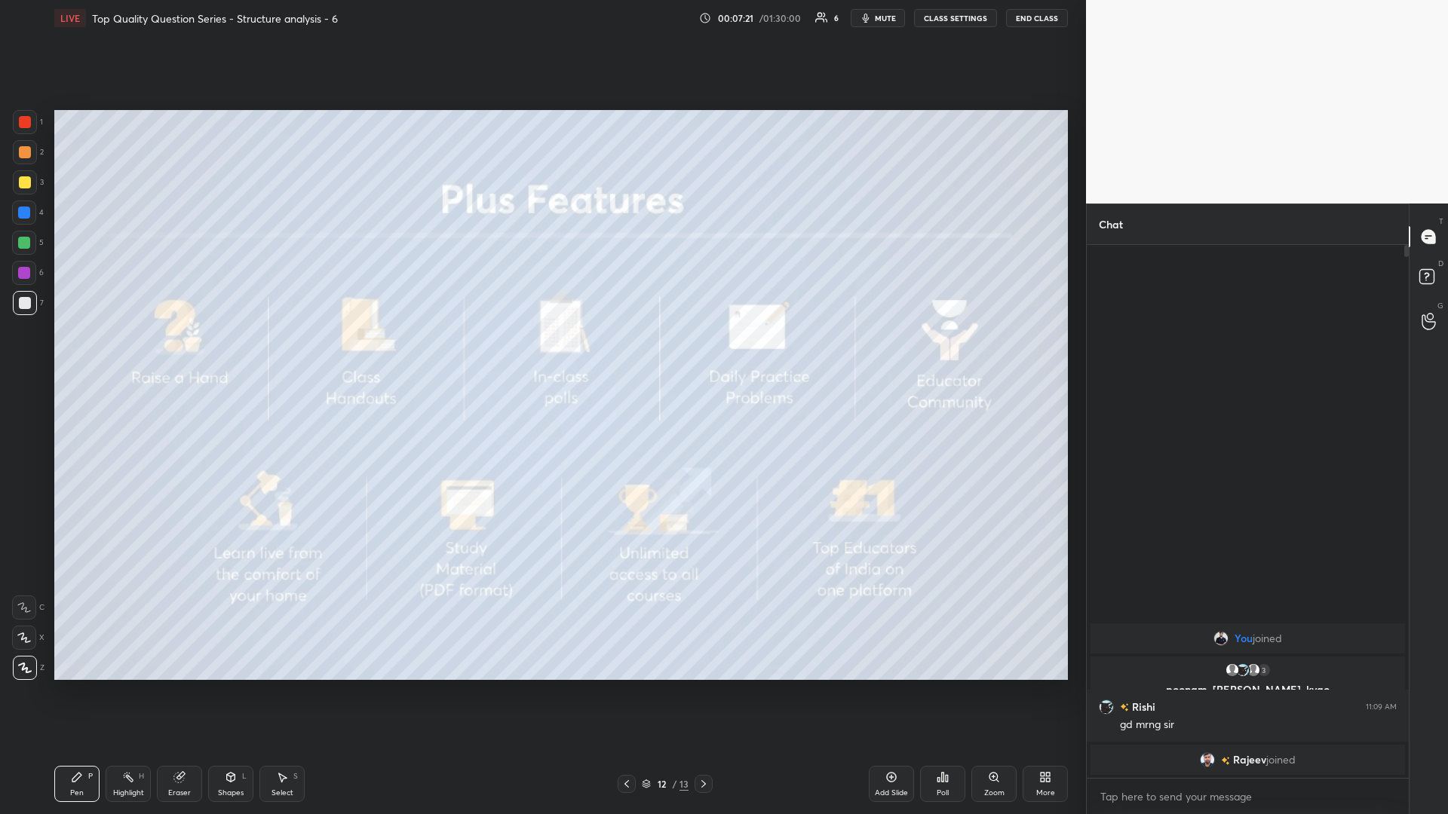
click at [541, 354] on icon at bounding box center [703, 784] width 12 height 12
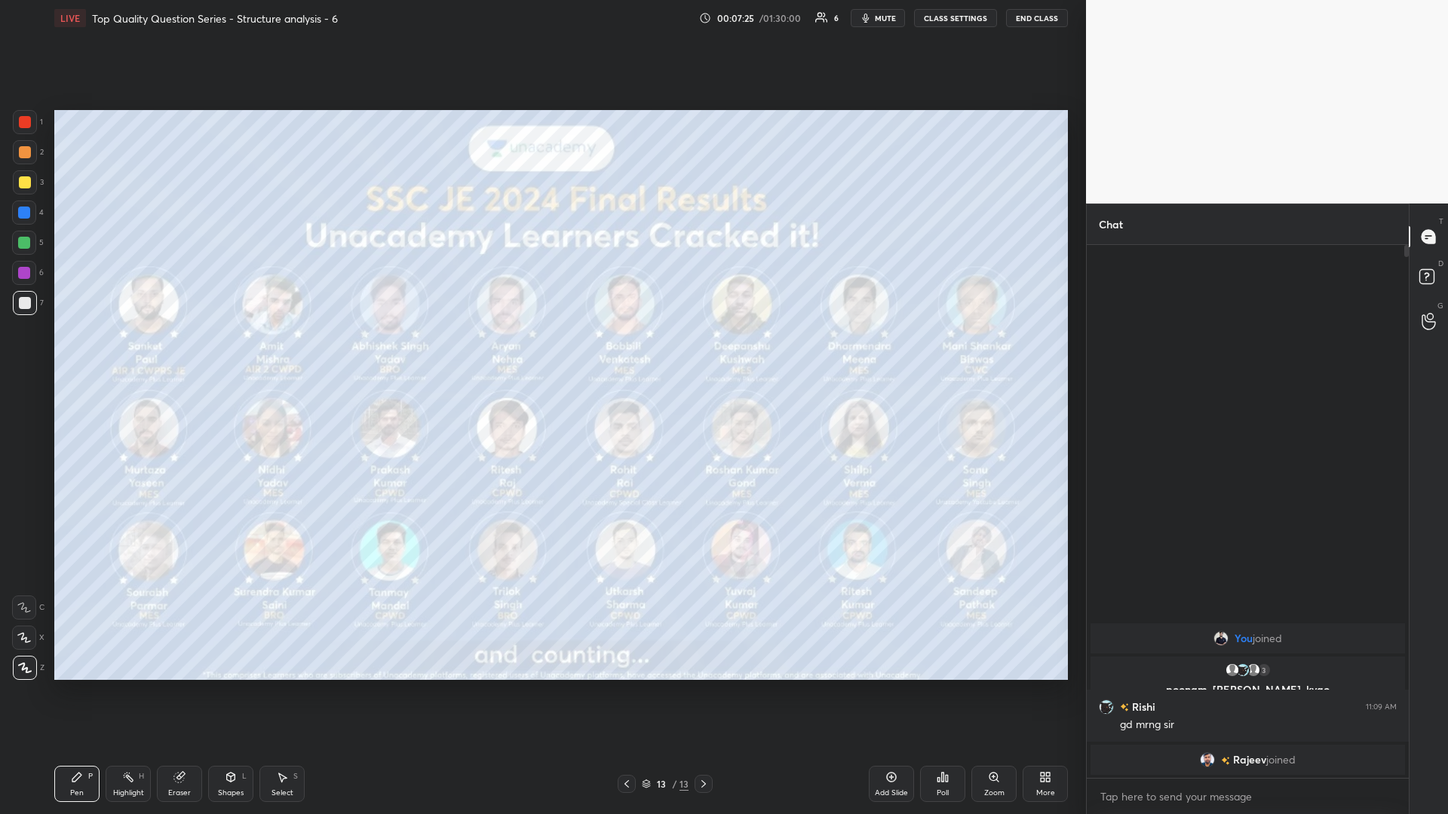
click at [541, 354] on div at bounding box center [703, 784] width 18 height 18
click at [541, 354] on div "Add Slide" at bounding box center [891, 784] width 45 height 36
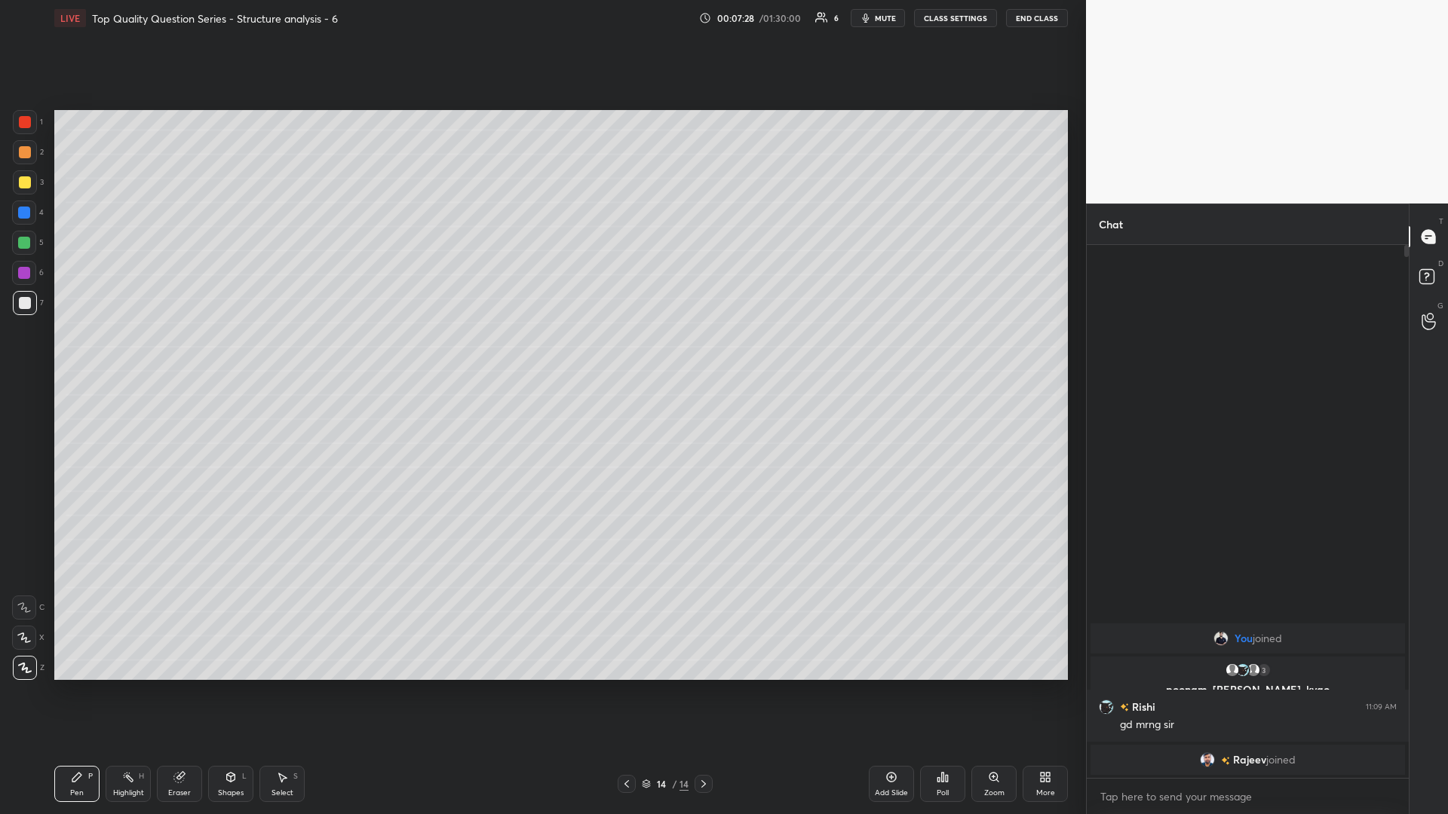
click at [84, 354] on div "Pen P" at bounding box center [76, 784] width 45 height 36
click at [29, 233] on div at bounding box center [24, 243] width 24 height 24
click at [27, 242] on div at bounding box center [24, 243] width 12 height 12
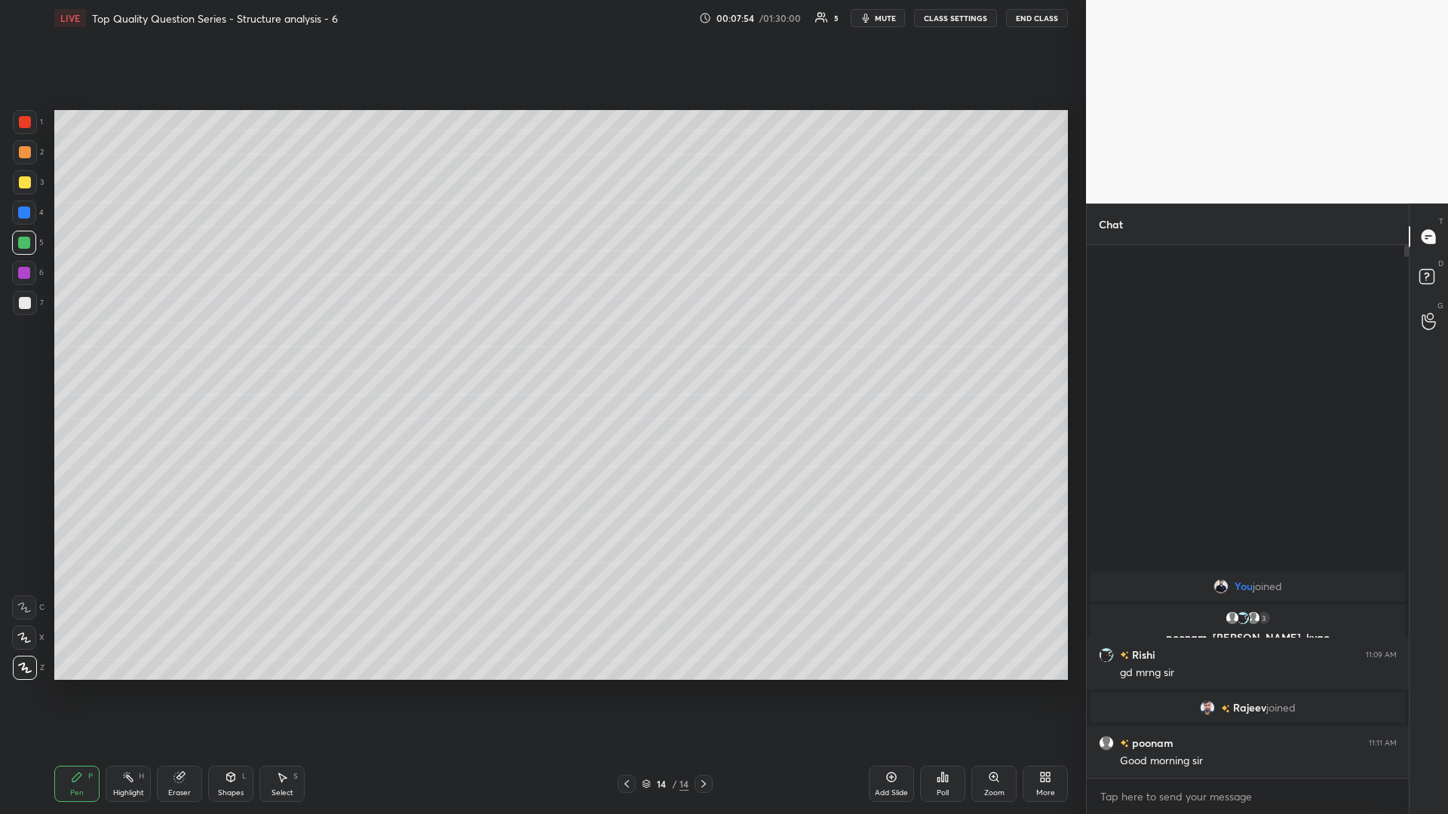
click at [15, 294] on div at bounding box center [25, 303] width 24 height 24
click at [22, 354] on icon at bounding box center [24, 637] width 12 height 9
click at [228, 354] on icon at bounding box center [231, 777] width 8 height 9
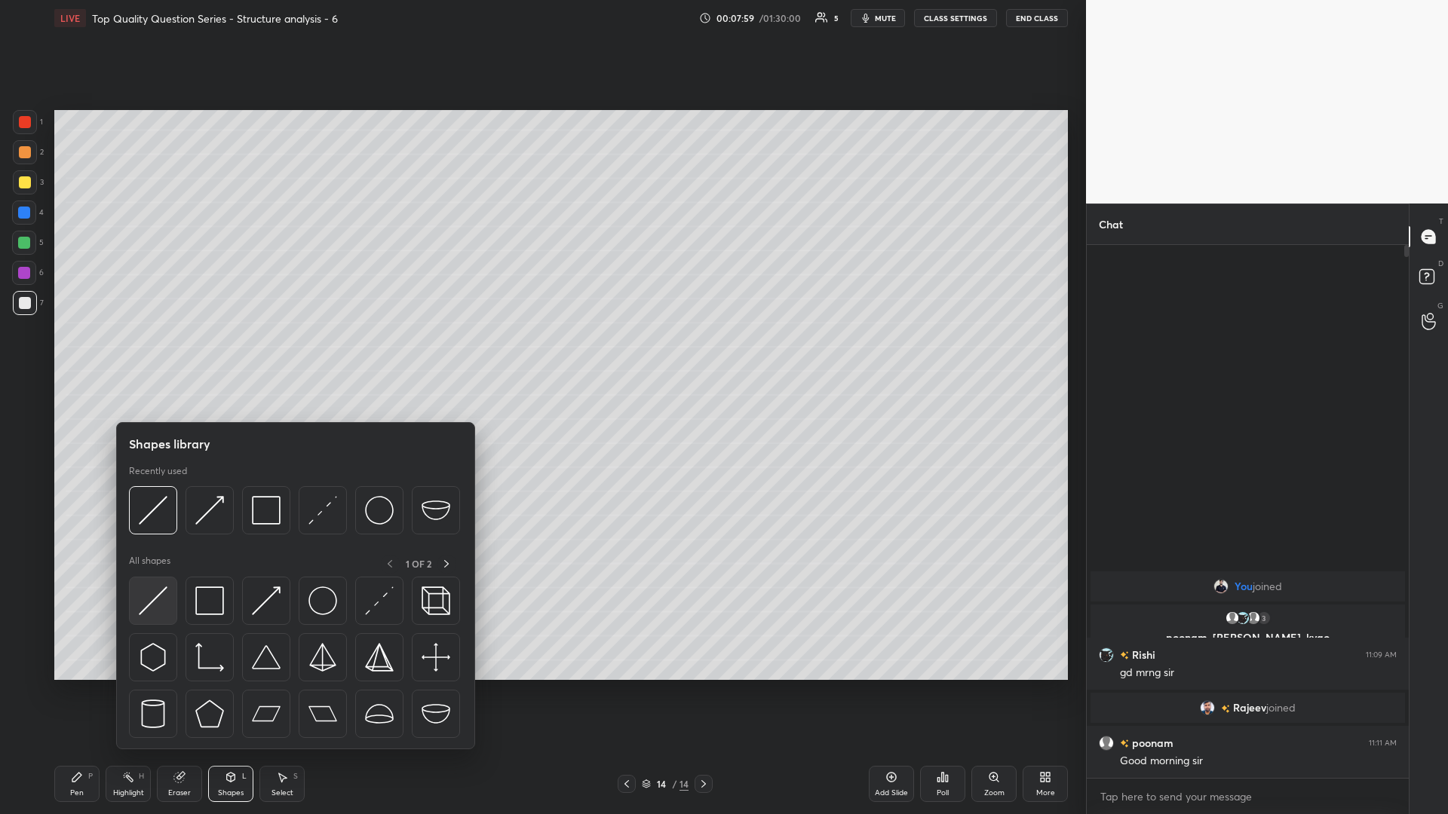
click at [148, 354] on img at bounding box center [153, 601] width 29 height 29
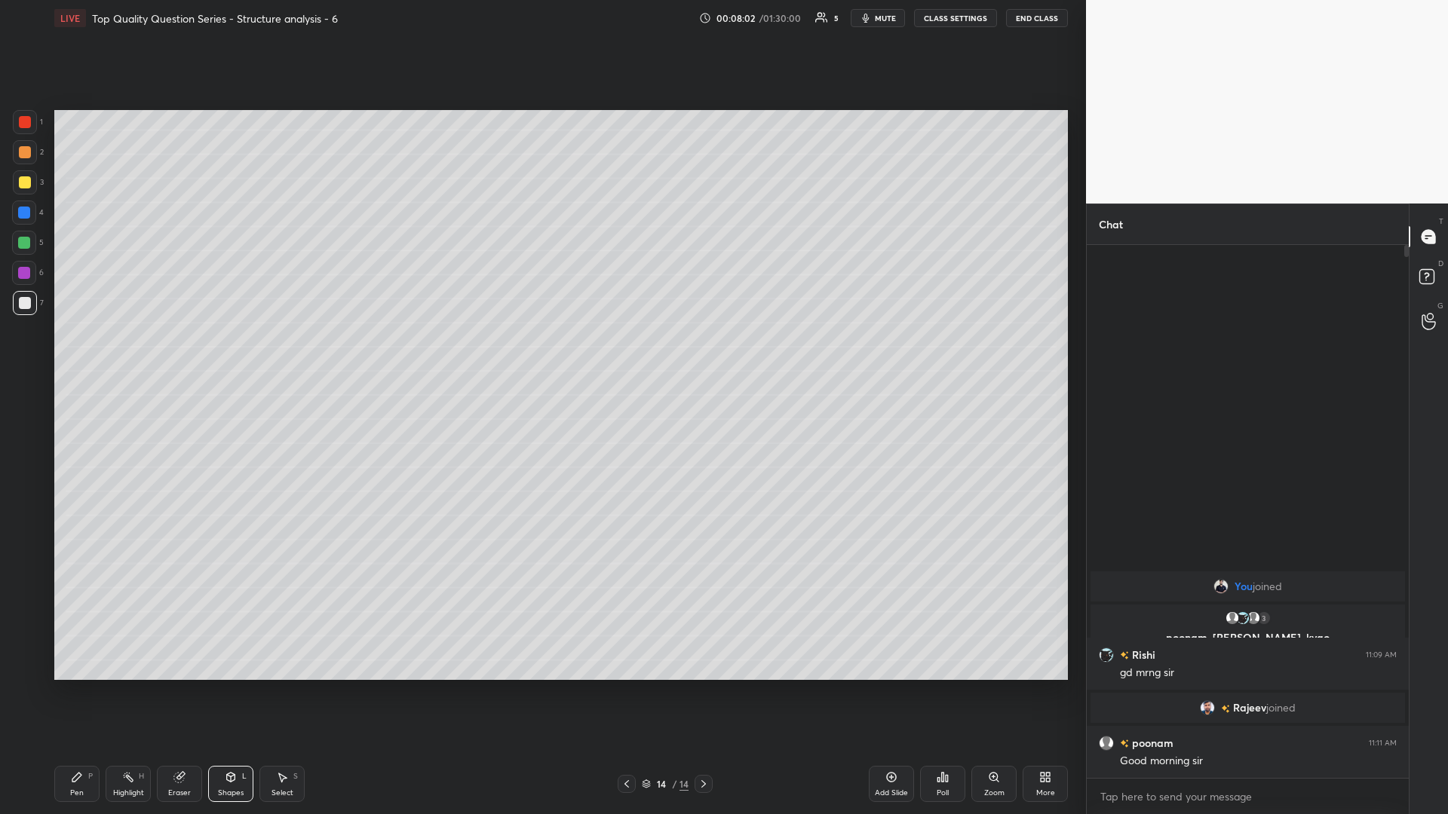
click at [79, 354] on icon at bounding box center [76, 777] width 9 height 9
click at [254, 354] on div "Pen P Highlight H Eraser Shapes L Select S" at bounding box center [257, 784] width 407 height 36
click at [216, 354] on div "Pen P Highlight H Eraser Shapes L Select S 14 / 14 Add Slide Poll Zoom More" at bounding box center [560, 784] width 1013 height 60
click at [223, 354] on div "Shapes L" at bounding box center [230, 784] width 45 height 36
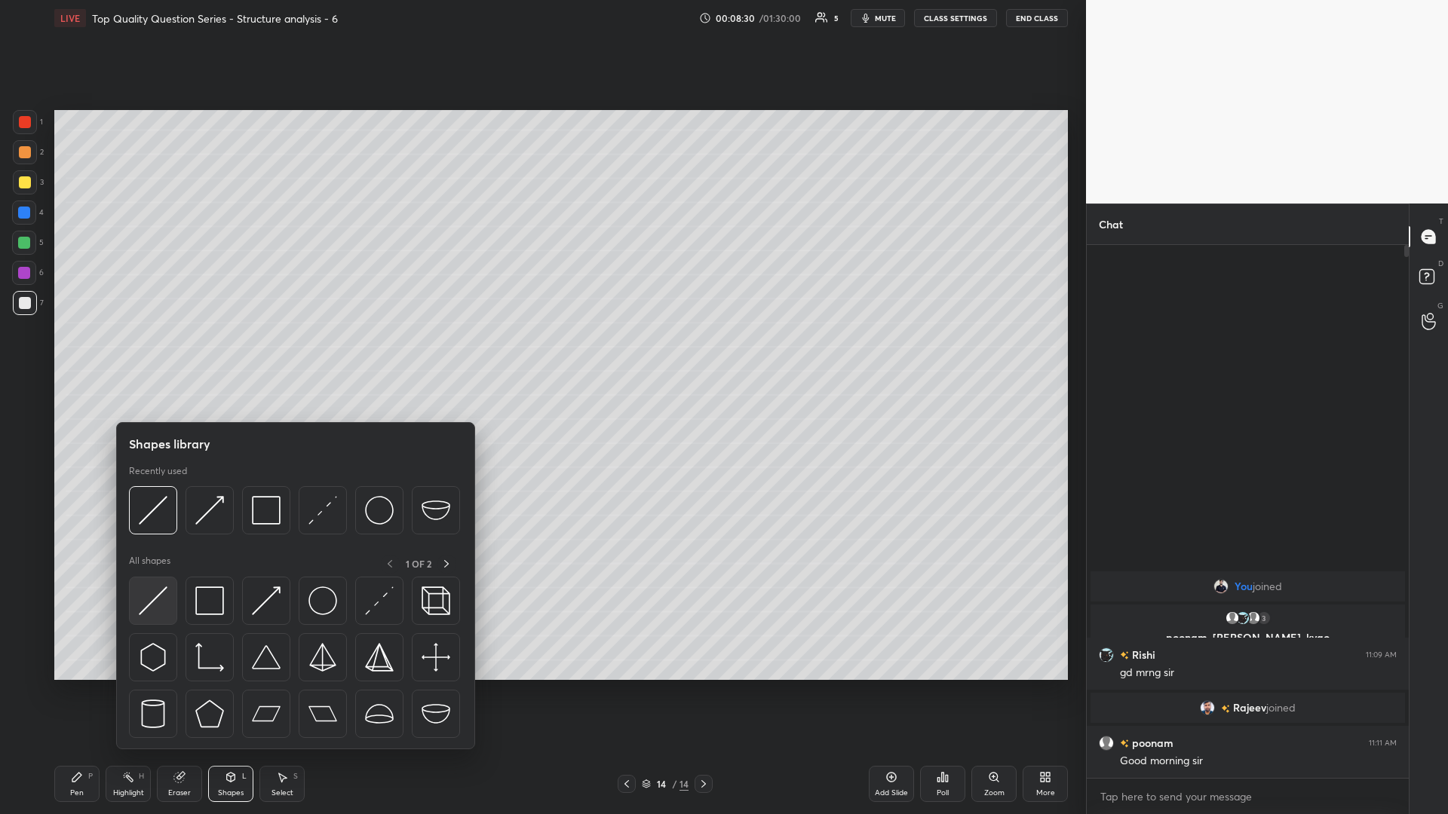
click at [143, 354] on div at bounding box center [153, 601] width 48 height 48
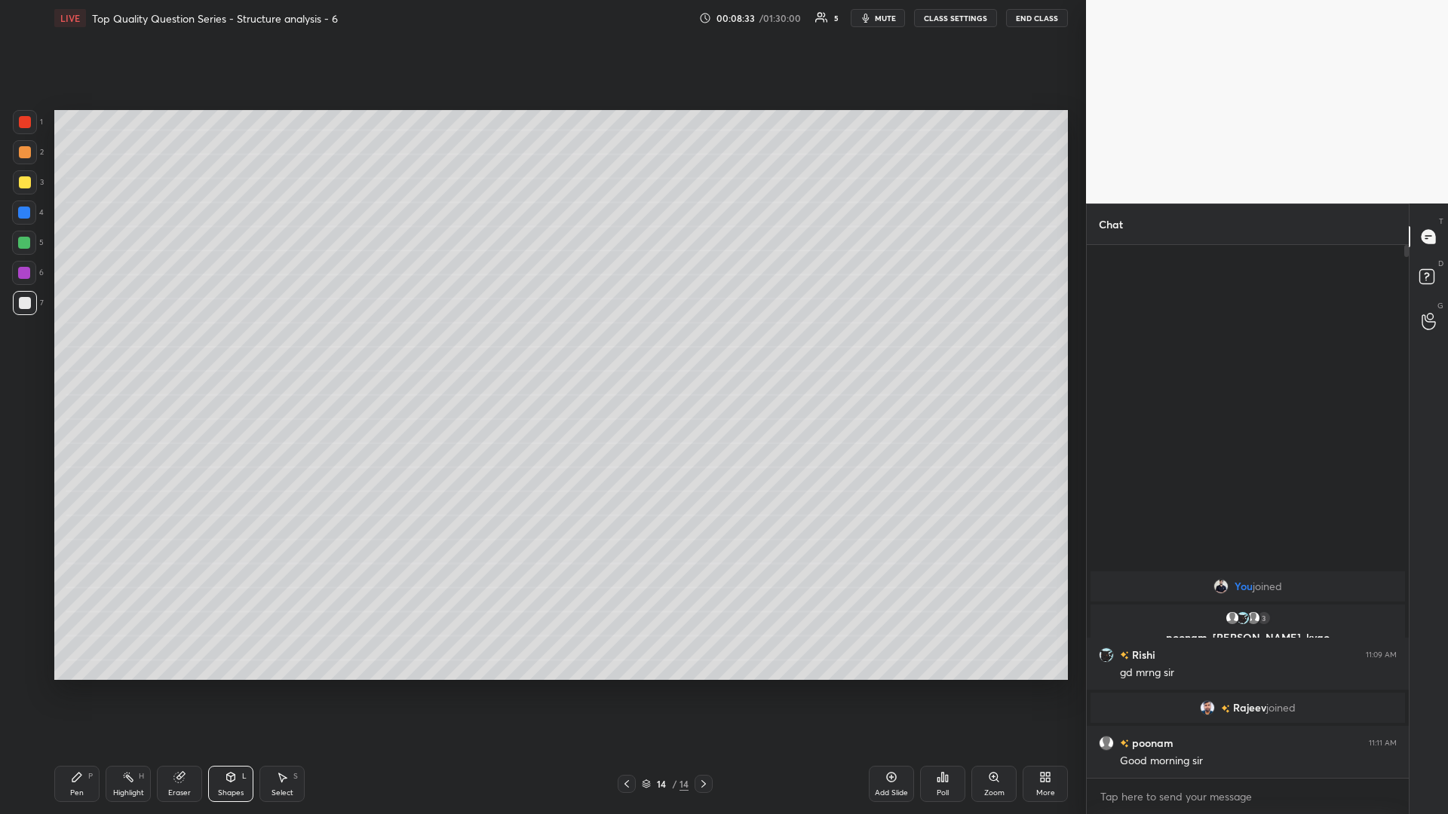
click at [104, 354] on div "Pen P Highlight H Eraser Shapes L Select S" at bounding box center [257, 784] width 407 height 36
click at [90, 354] on div "P" at bounding box center [90, 777] width 5 height 8
click at [22, 245] on div at bounding box center [24, 243] width 12 height 12
click at [231, 354] on div "Shapes L" at bounding box center [230, 784] width 45 height 36
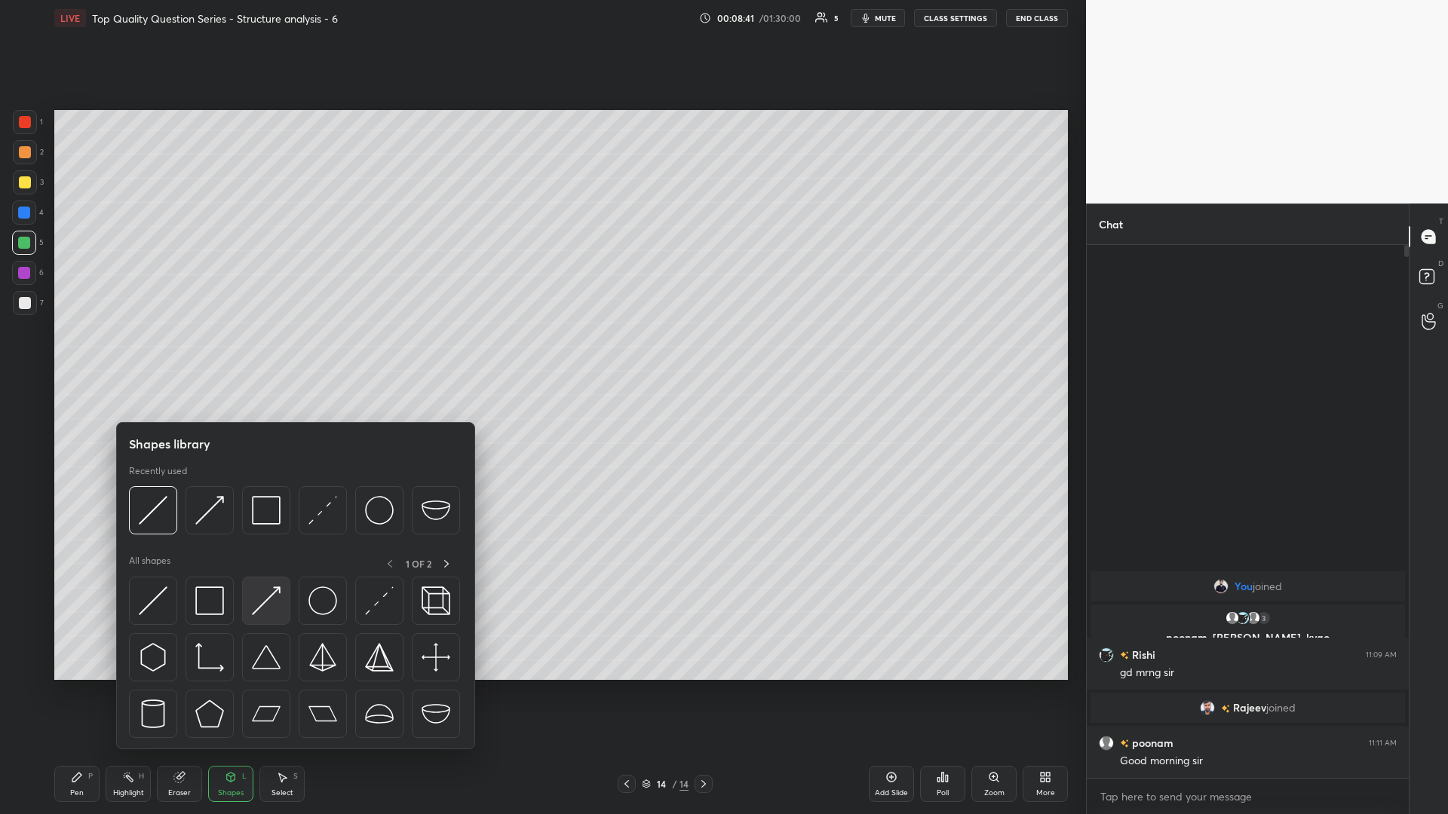
click at [266, 354] on img at bounding box center [266, 601] width 29 height 29
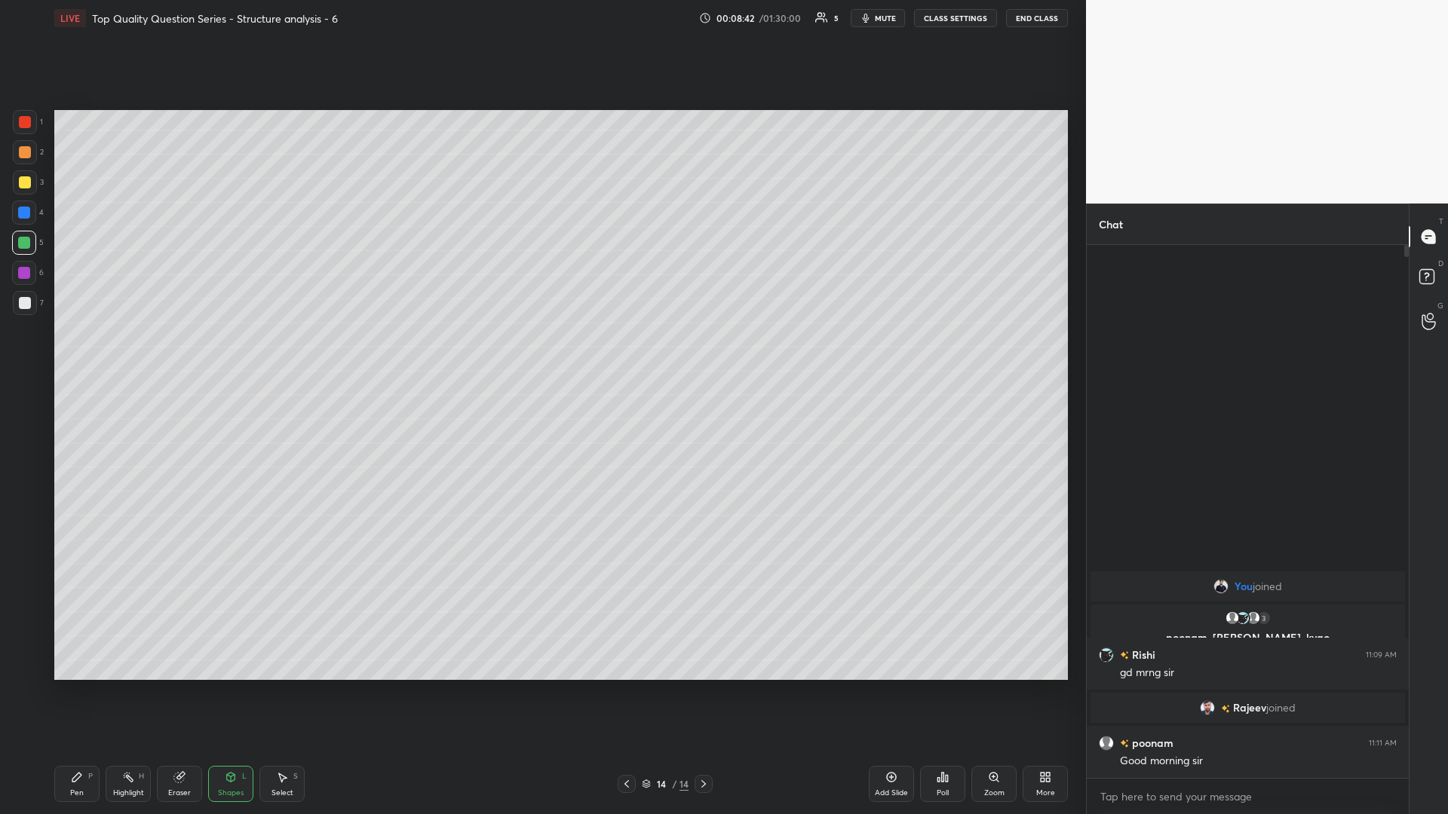
click at [20, 161] on div at bounding box center [25, 152] width 24 height 24
click at [89, 354] on div "Pen P" at bounding box center [76, 784] width 45 height 36
click at [131, 354] on rect at bounding box center [130, 779] width 8 height 8
click at [287, 354] on icon at bounding box center [282, 777] width 12 height 12
click at [224, 354] on div "Shapes L" at bounding box center [230, 784] width 45 height 36
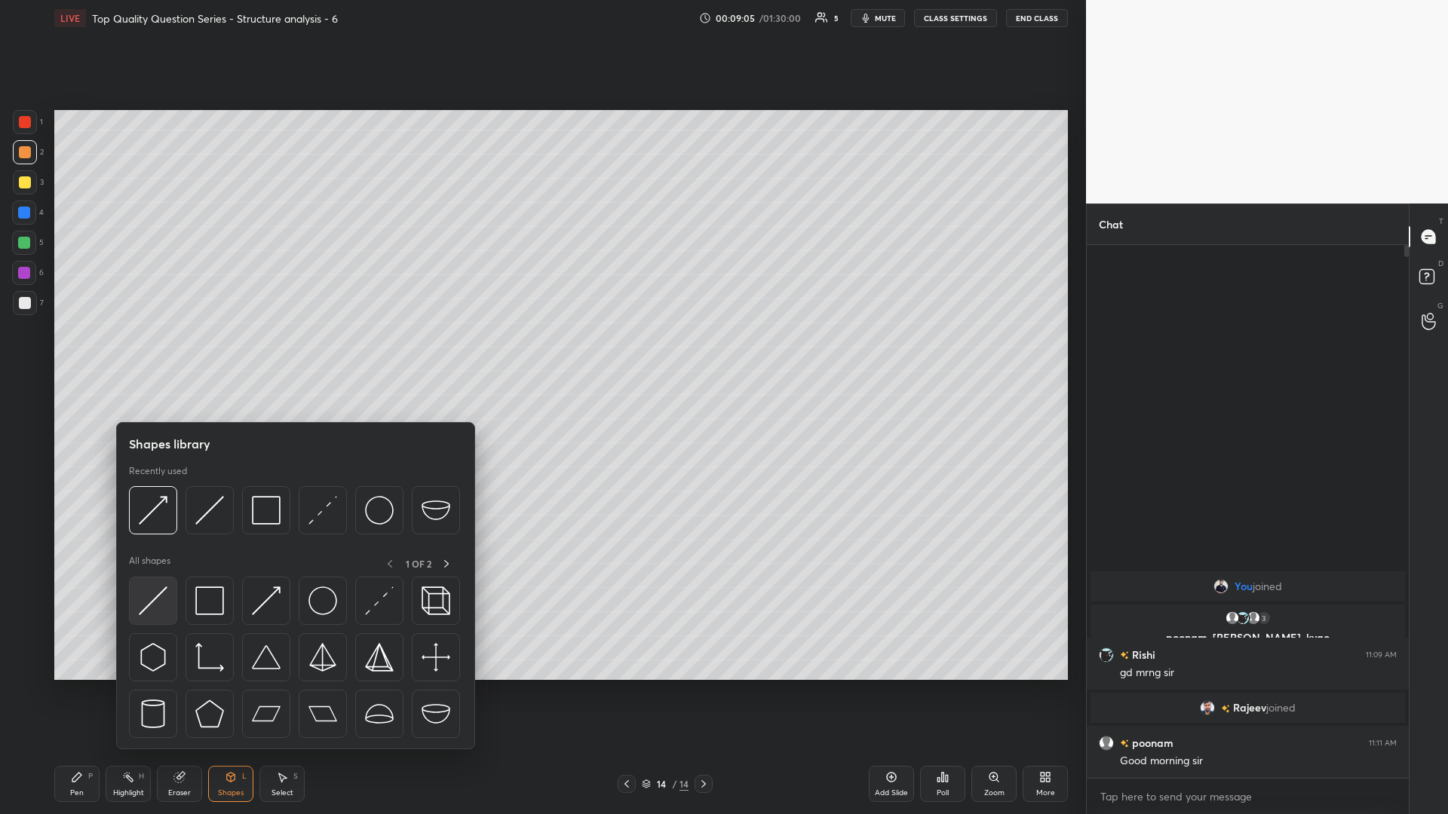
click at [139, 354] on img at bounding box center [153, 601] width 29 height 29
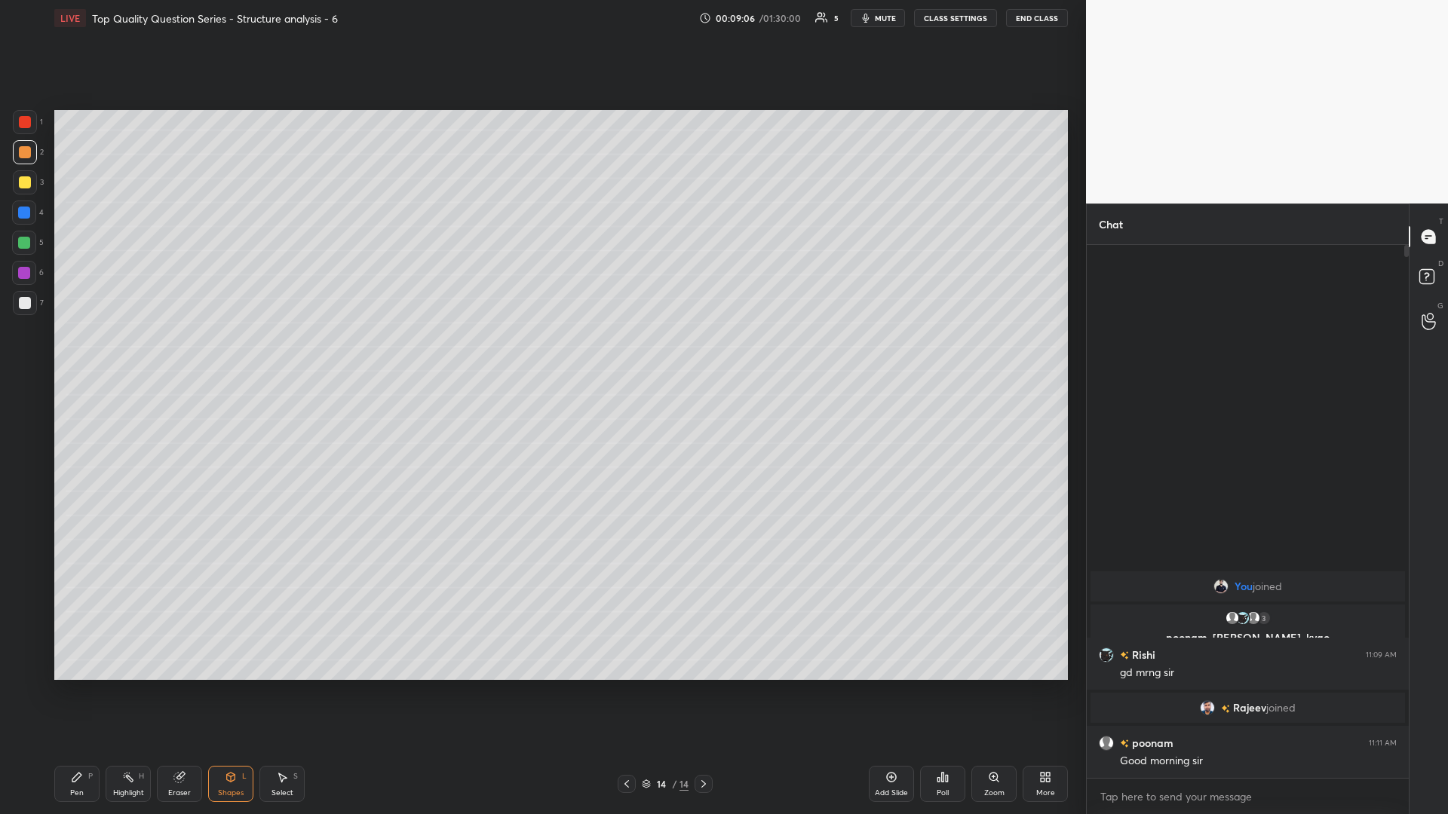
click at [18, 241] on div at bounding box center [24, 243] width 12 height 12
click at [133, 354] on icon at bounding box center [128, 777] width 12 height 12
click at [173, 354] on div "Eraser" at bounding box center [179, 784] width 45 height 36
click at [118, 354] on div "Highlight" at bounding box center [128, 793] width 31 height 8
click at [231, 354] on div "Shapes L" at bounding box center [230, 784] width 45 height 36
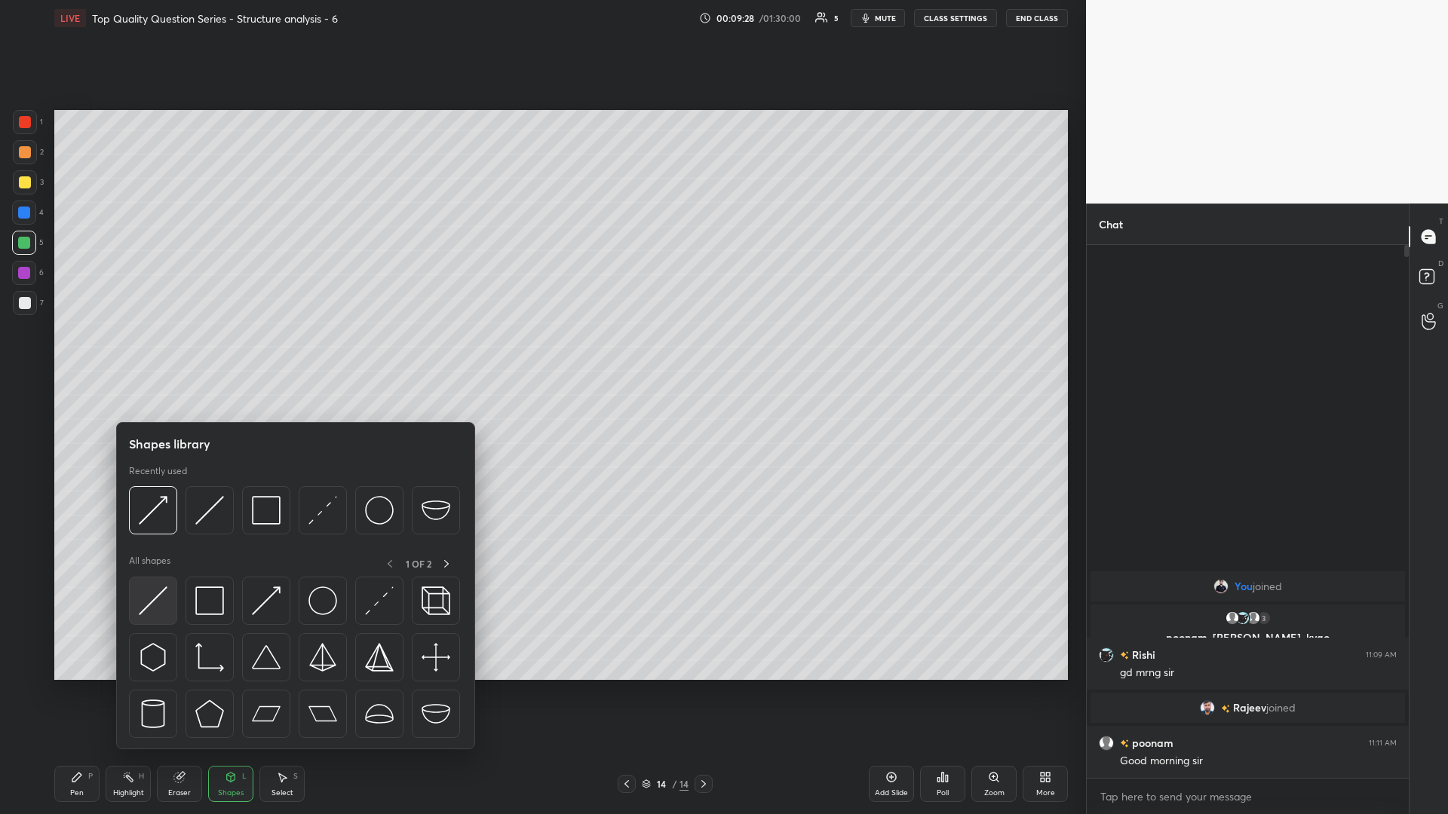
click at [143, 354] on img at bounding box center [153, 601] width 29 height 29
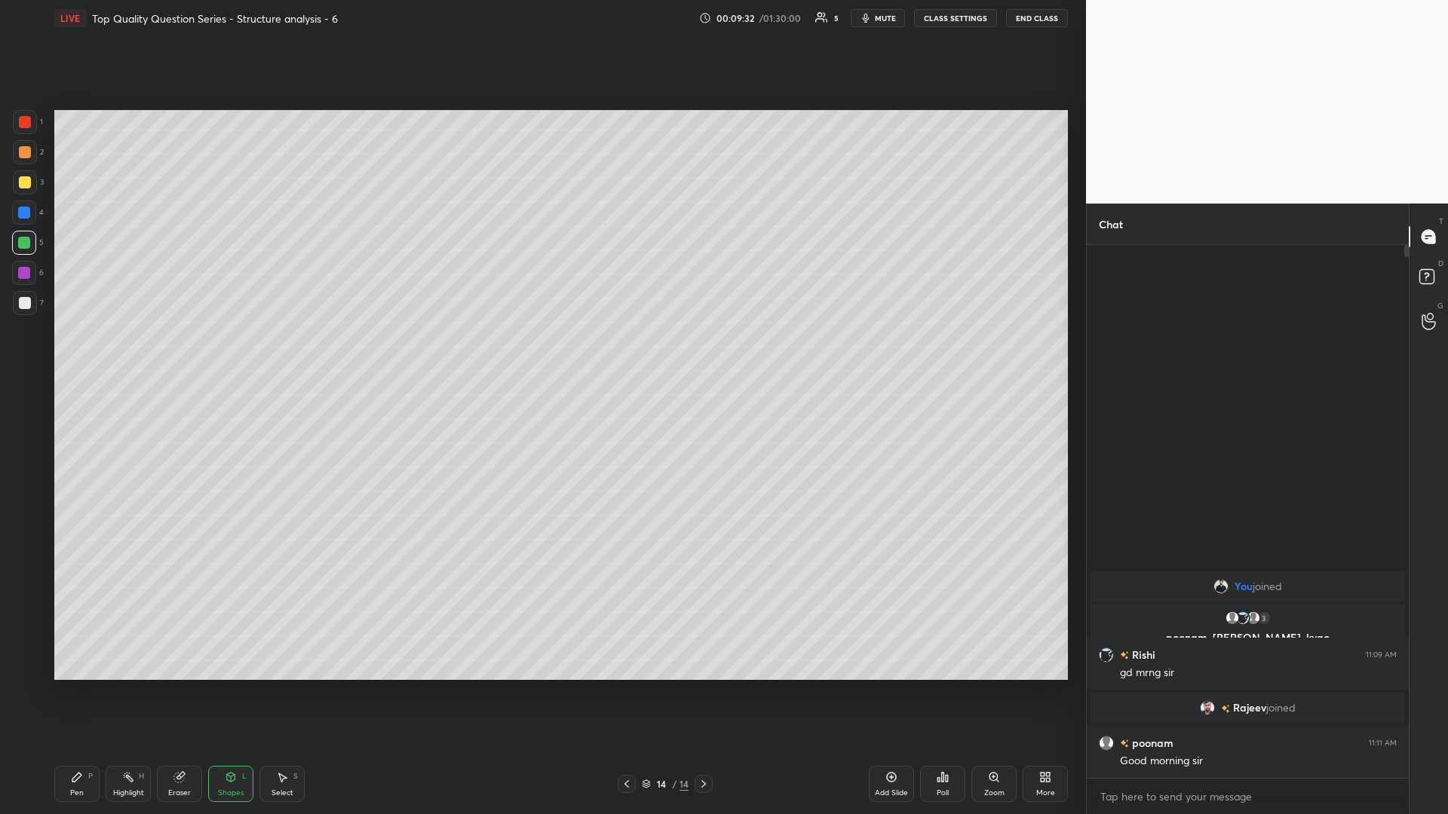
click at [81, 354] on div "Pen P" at bounding box center [76, 784] width 45 height 36
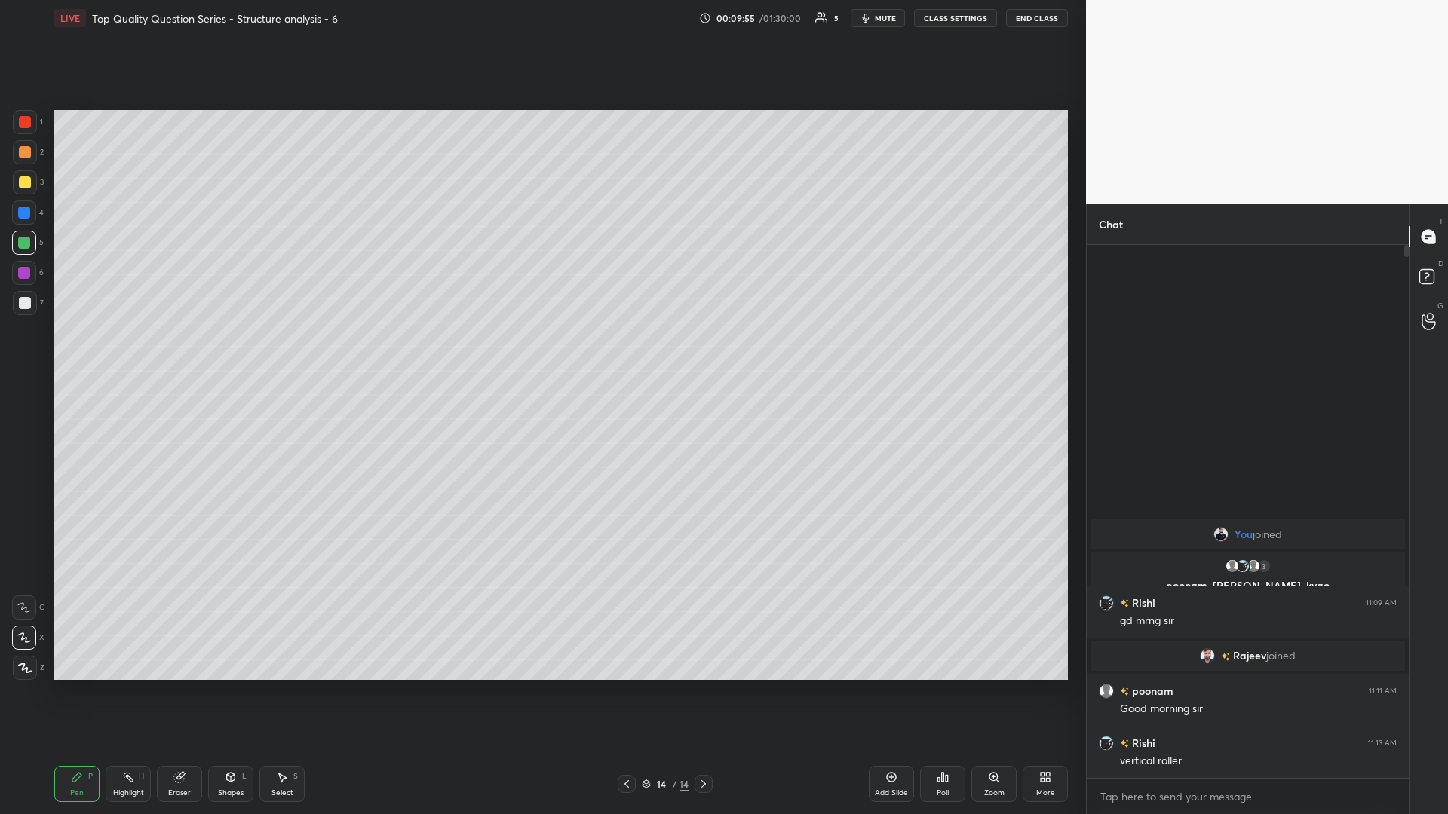
click at [234, 354] on icon at bounding box center [231, 777] width 12 height 12
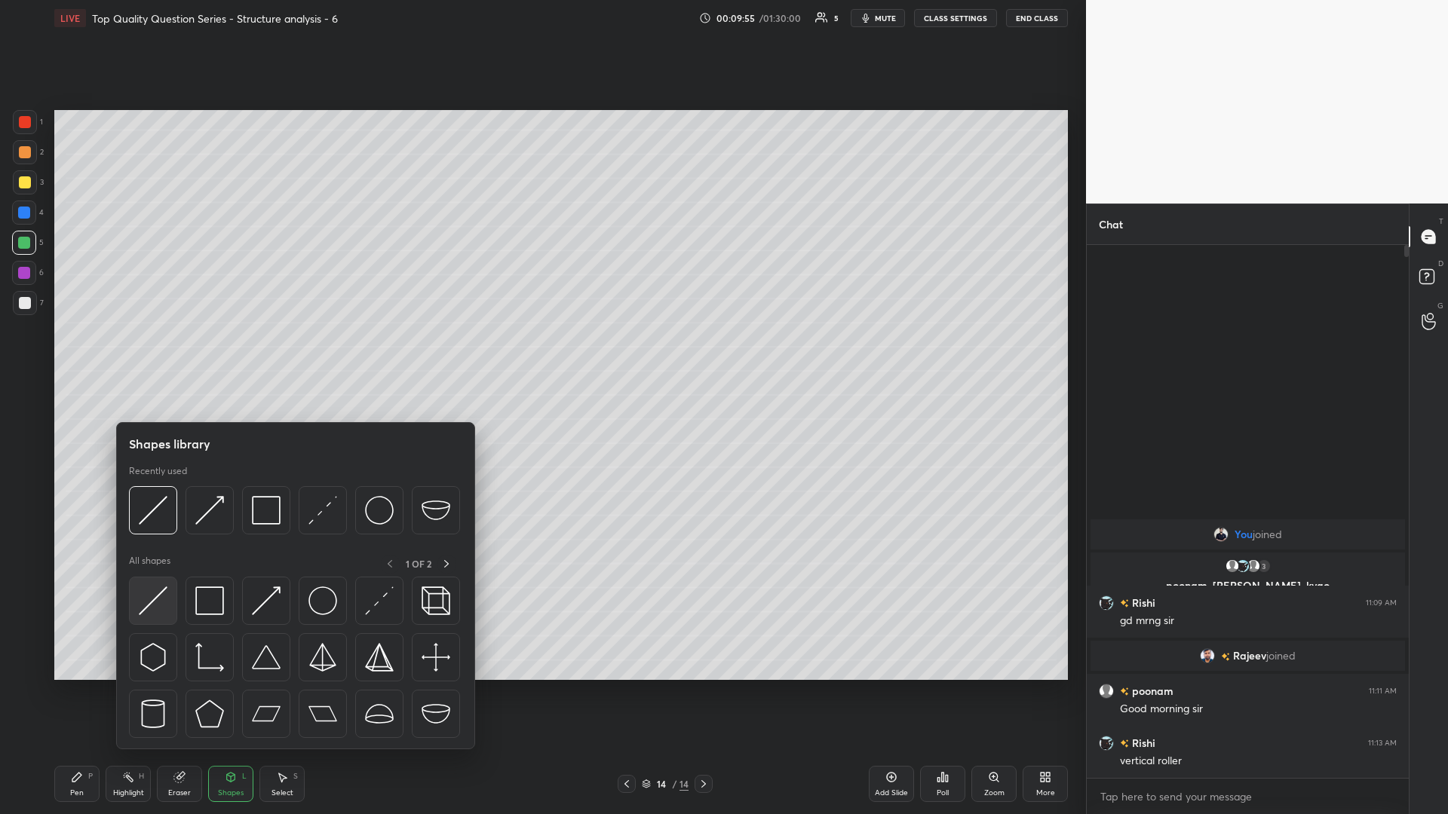
click at [167, 354] on img at bounding box center [153, 601] width 29 height 29
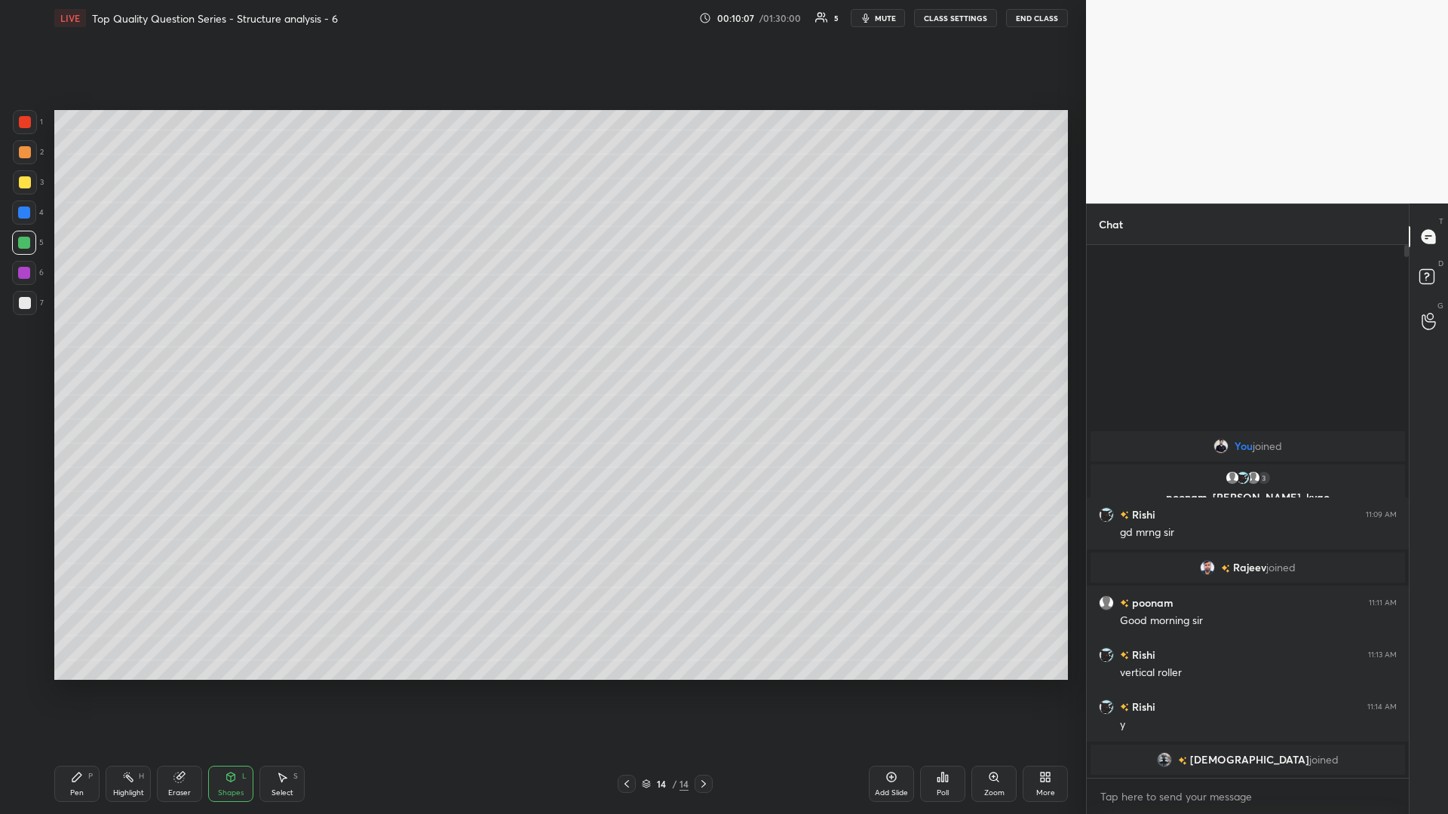
click at [69, 354] on div "Pen P" at bounding box center [76, 784] width 45 height 36
click at [122, 354] on icon at bounding box center [128, 777] width 12 height 12
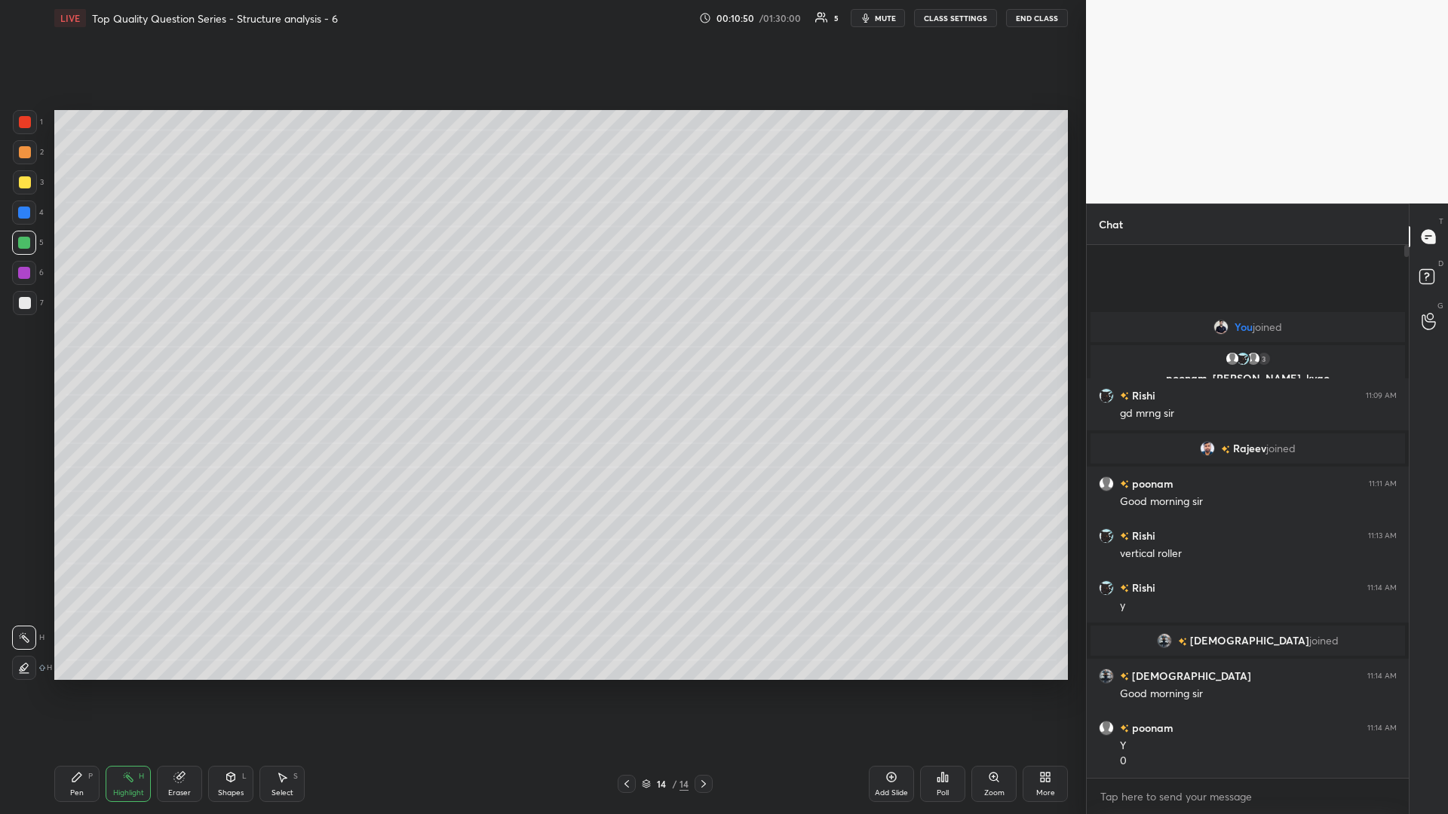
click at [92, 354] on div "P" at bounding box center [90, 777] width 5 height 8
click at [31, 309] on div at bounding box center [25, 303] width 24 height 24
click at [182, 354] on div "Eraser" at bounding box center [179, 784] width 45 height 36
click at [27, 354] on icon at bounding box center [24, 638] width 12 height 13
click at [83, 354] on div "Pen P" at bounding box center [76, 784] width 45 height 36
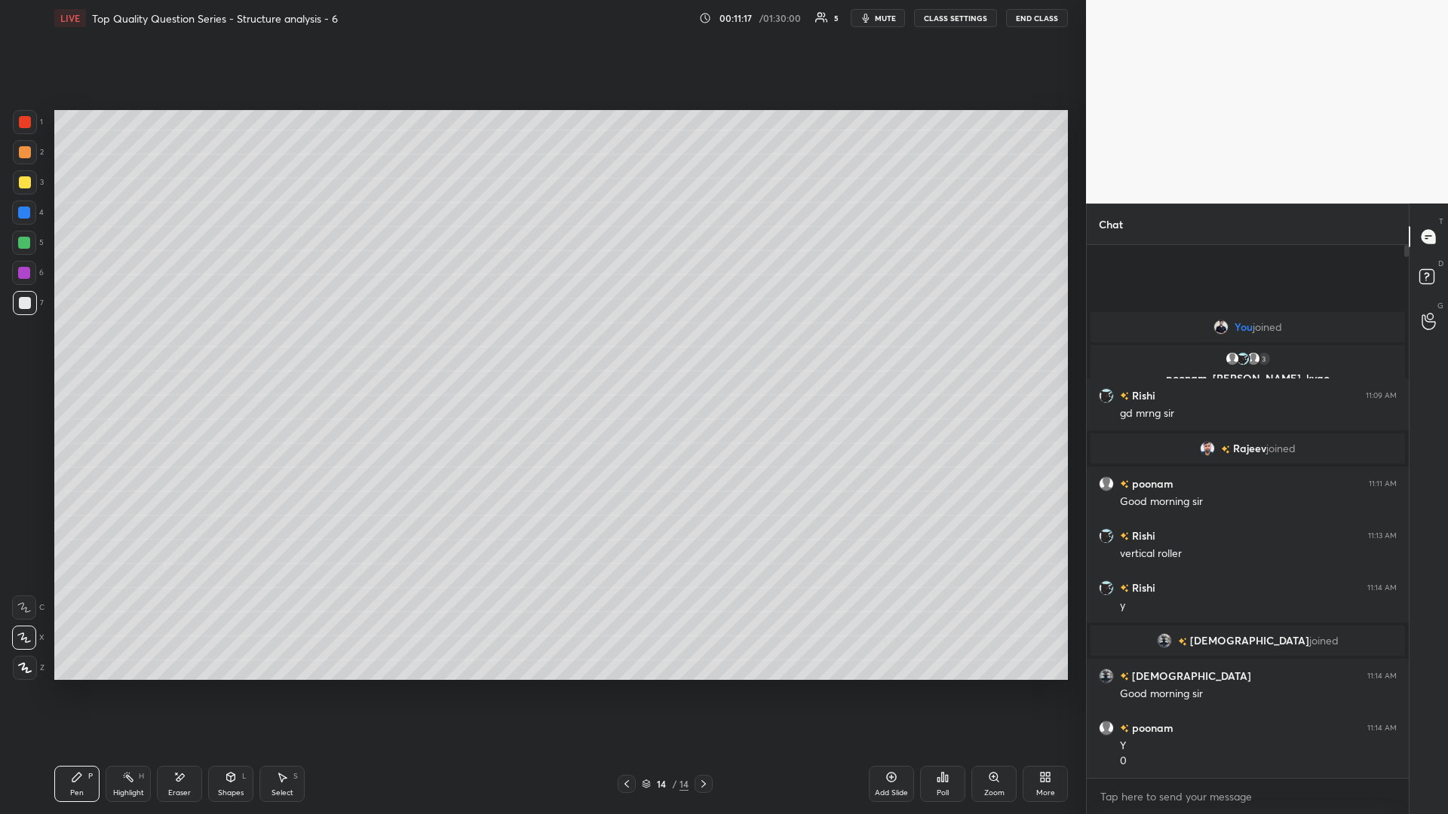
click at [121, 354] on div "Highlight" at bounding box center [128, 793] width 31 height 8
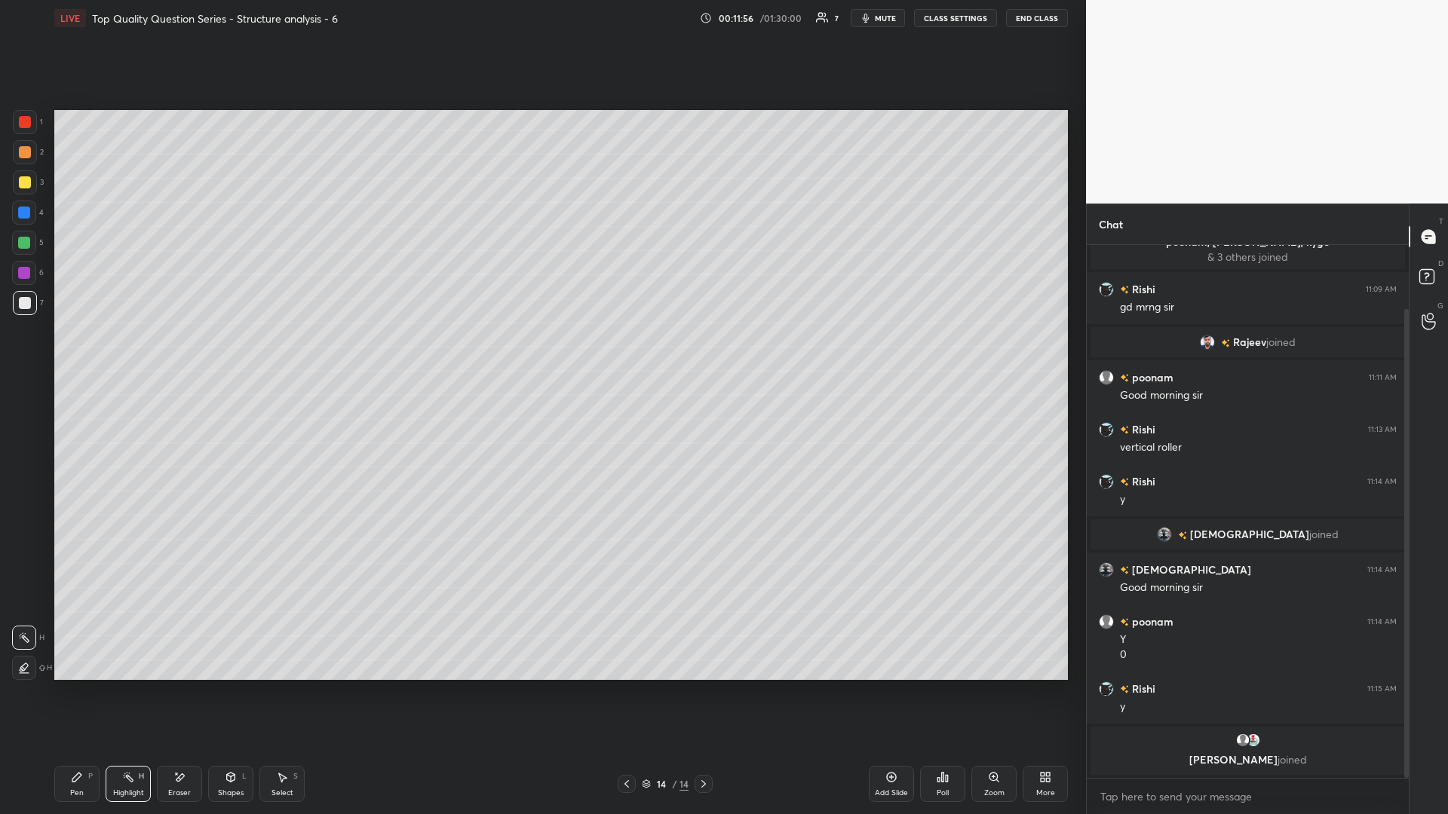
scroll to position [124, 0]
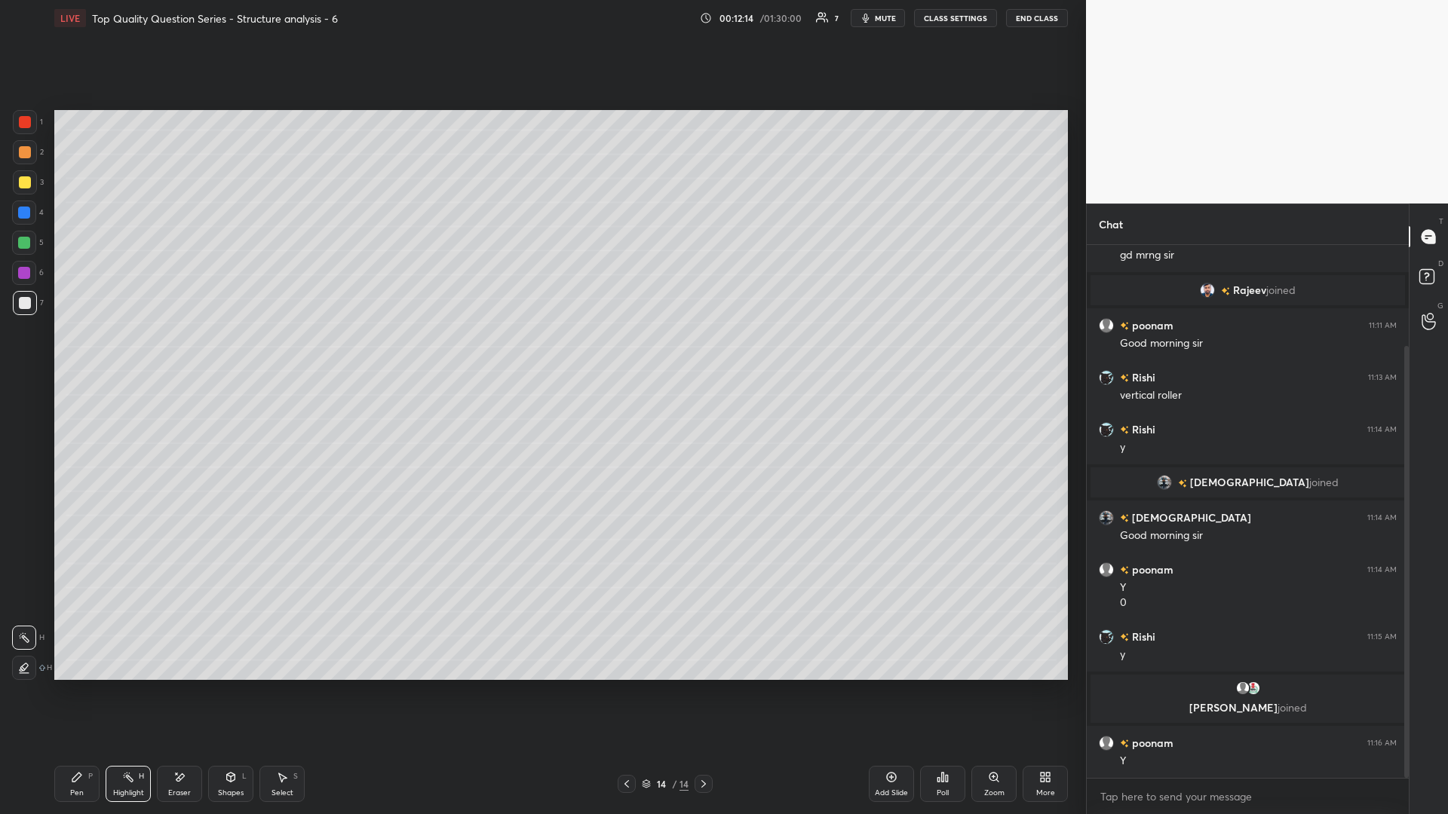
click at [83, 354] on div "Pen P" at bounding box center [76, 784] width 45 height 36
click at [126, 354] on div "Highlight" at bounding box center [128, 793] width 31 height 8
click at [84, 354] on div "Pen P" at bounding box center [76, 784] width 45 height 36
click at [146, 354] on div "Highlight H" at bounding box center [128, 784] width 45 height 36
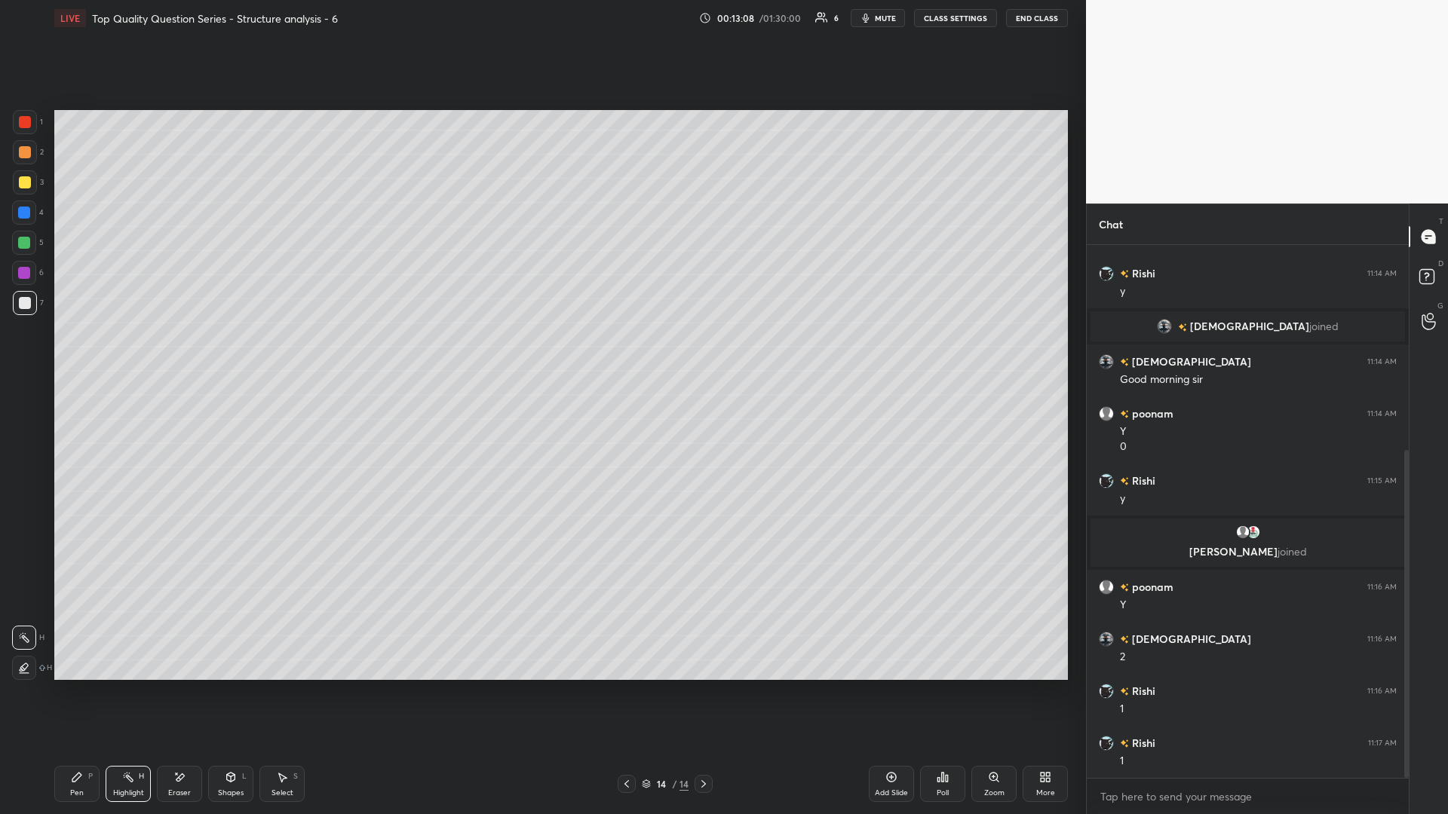
scroll to position [333, 0]
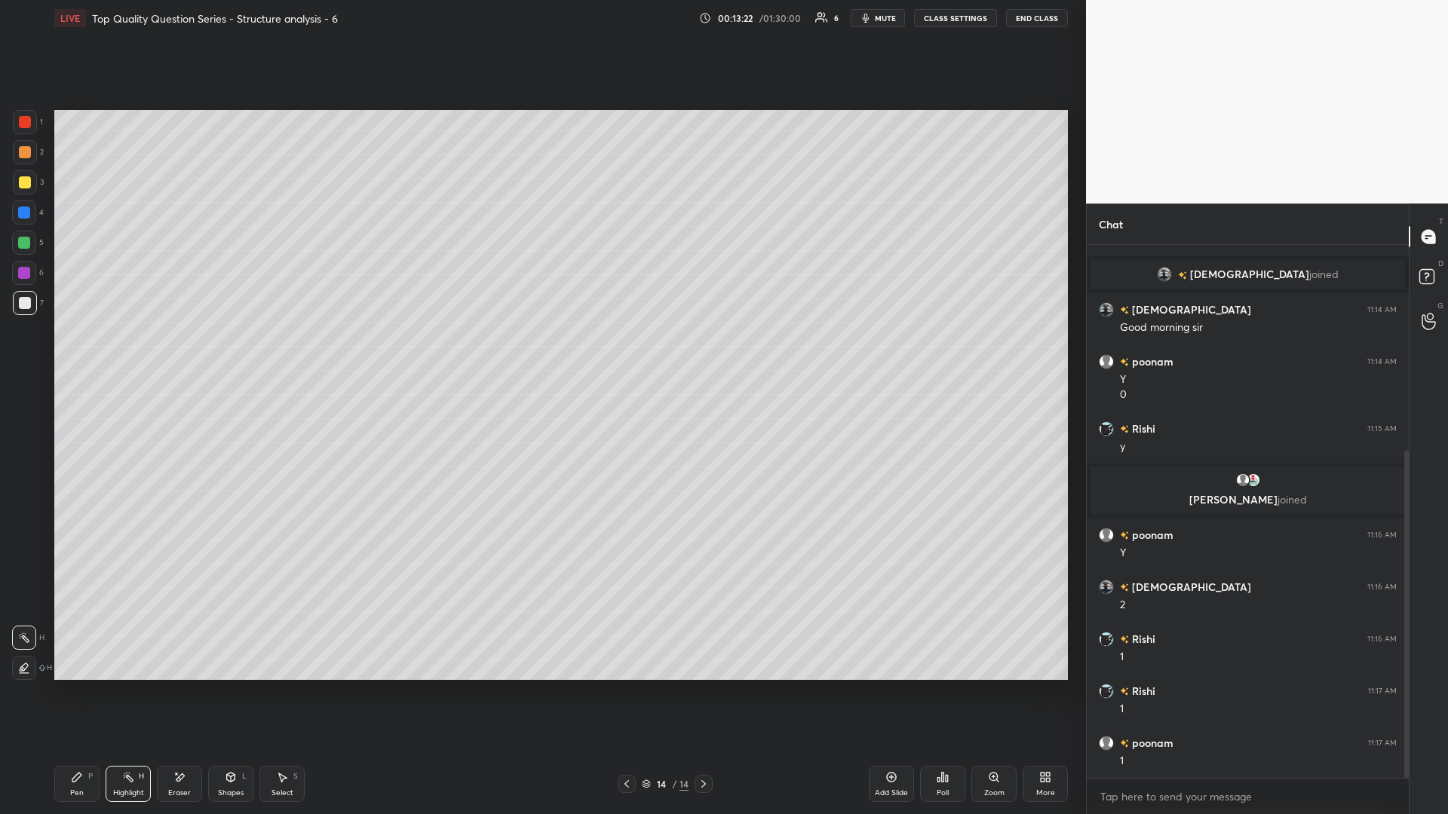
click at [133, 354] on icon at bounding box center [128, 777] width 12 height 12
click at [62, 354] on div "Pen P" at bounding box center [76, 784] width 45 height 36
click at [64, 354] on div "Pen P" at bounding box center [76, 784] width 45 height 36
click at [131, 354] on rect at bounding box center [130, 779] width 8 height 8
click at [80, 354] on icon at bounding box center [77, 777] width 12 height 12
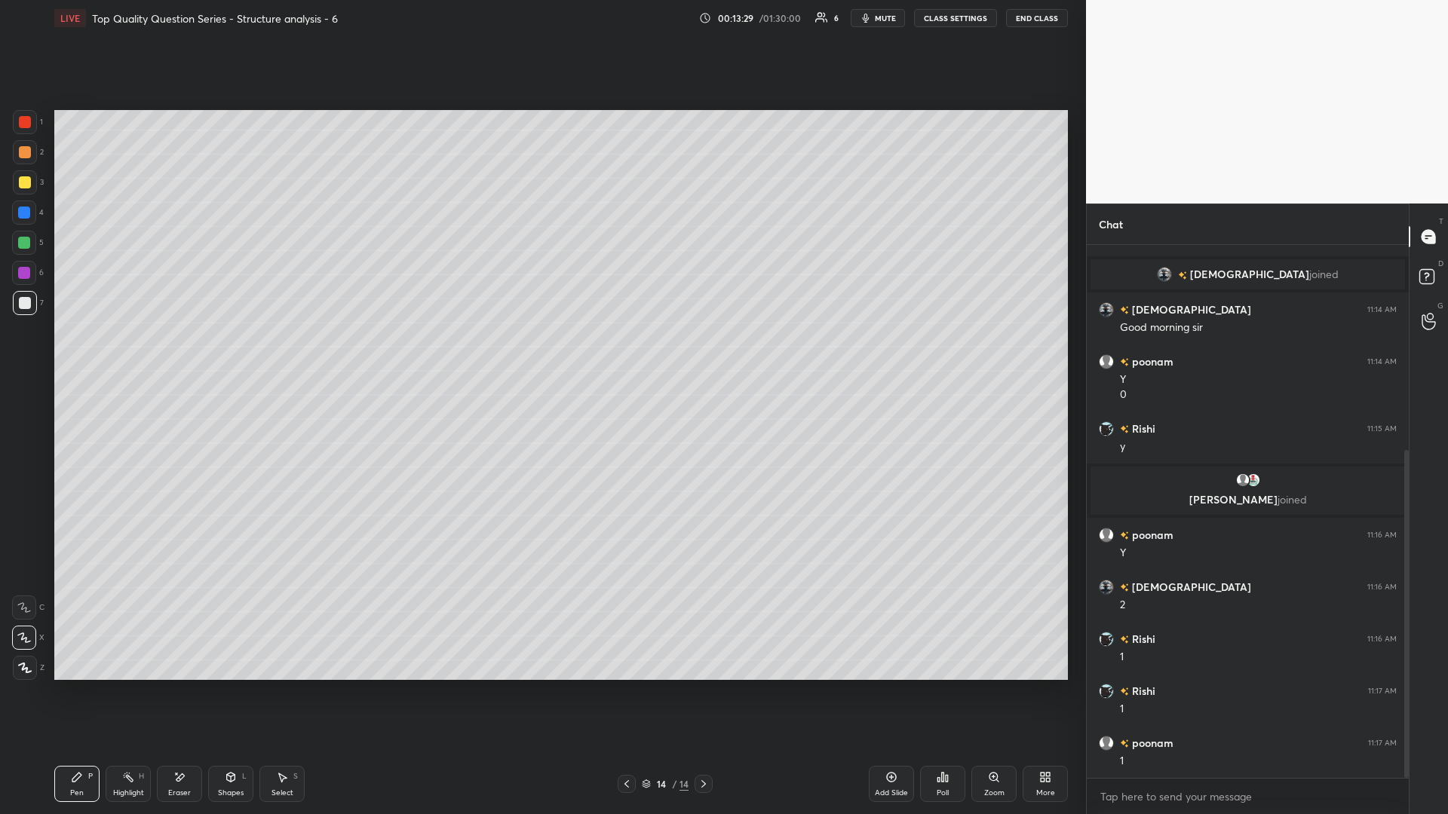
click at [23, 241] on div at bounding box center [24, 243] width 12 height 12
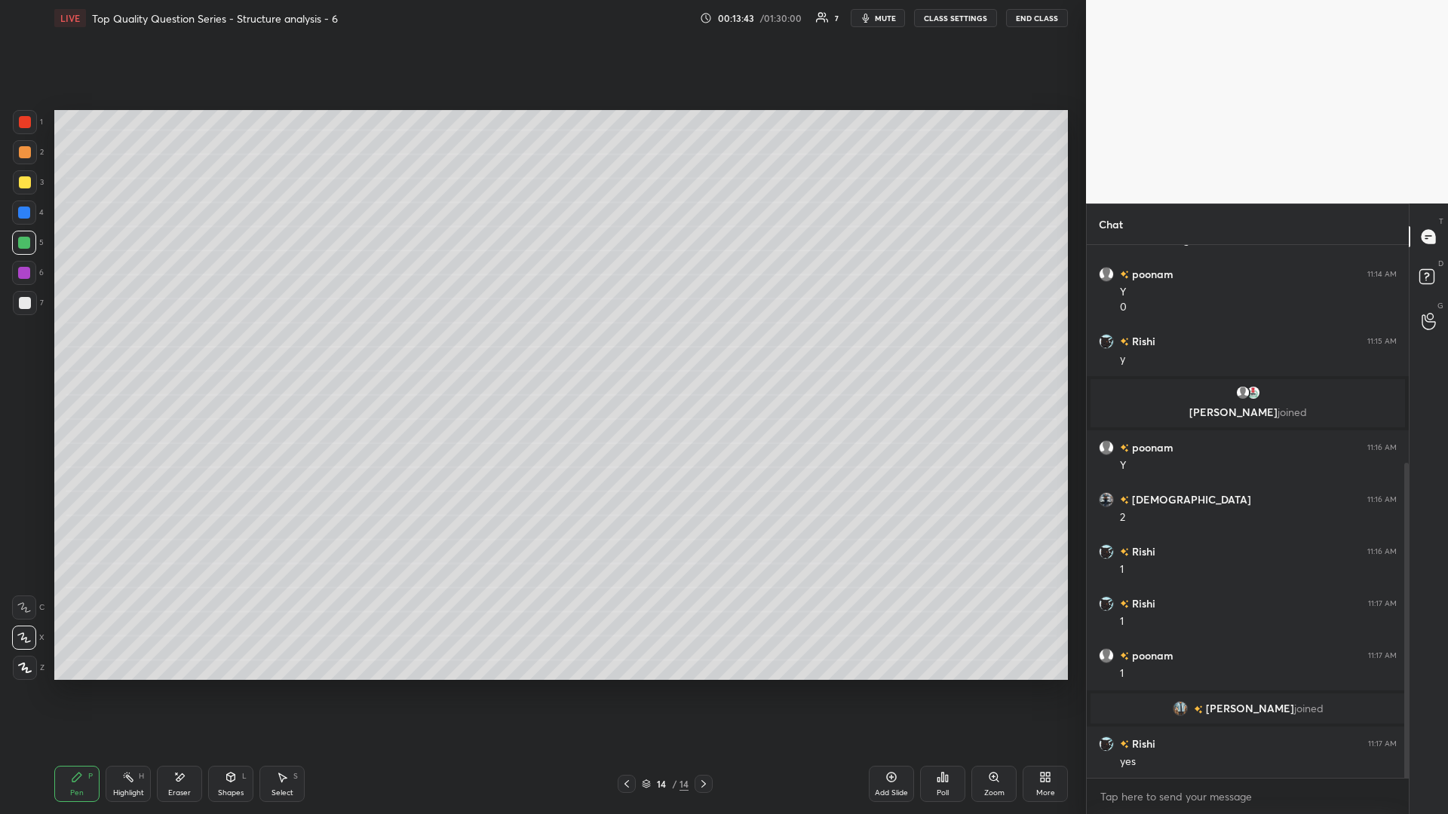
scroll to position [369, 0]
click at [116, 354] on div "Highlight H" at bounding box center [128, 784] width 45 height 36
click at [178, 354] on icon at bounding box center [179, 777] width 12 height 13
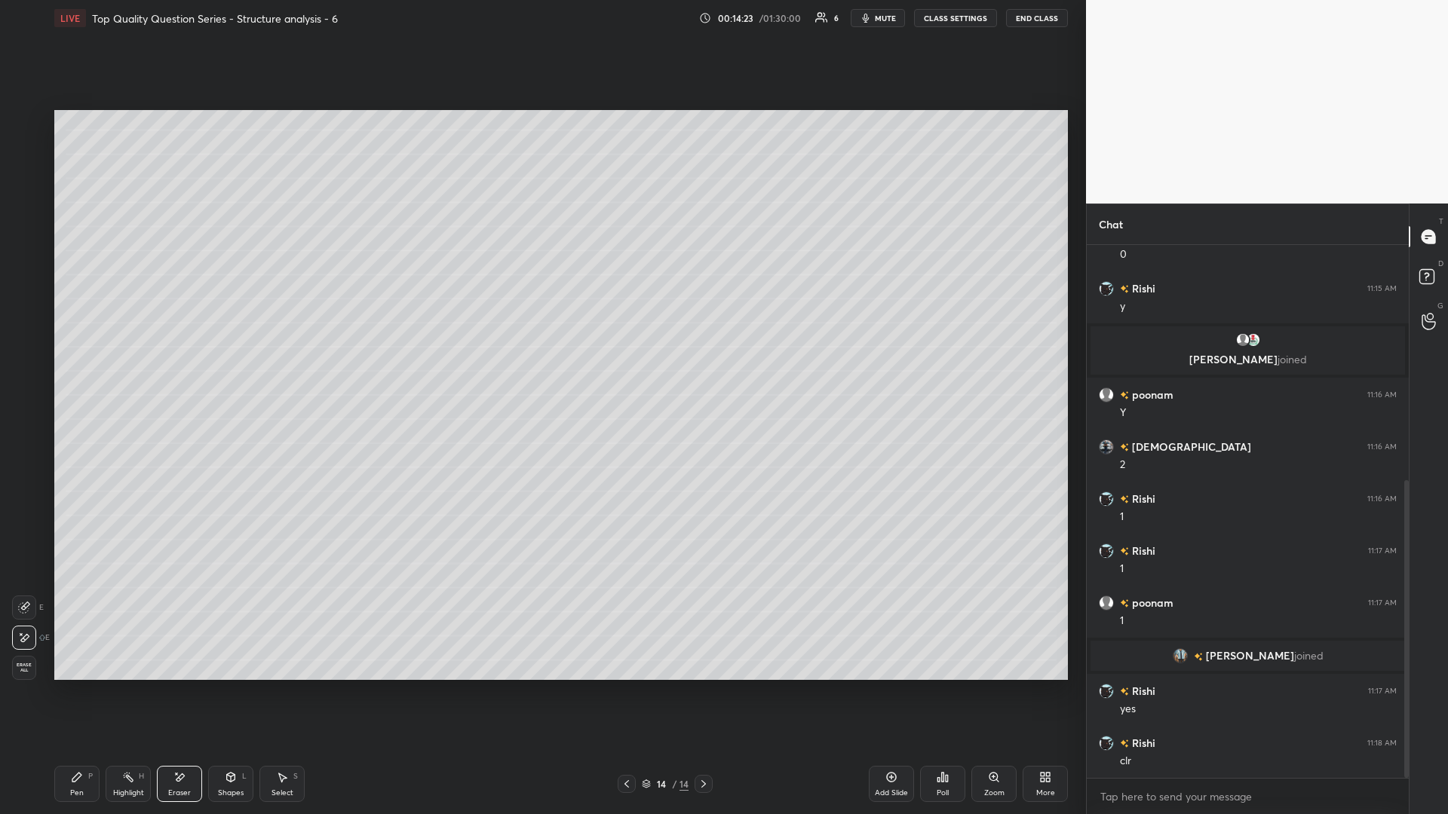
click at [127, 354] on div "Highlight H" at bounding box center [128, 784] width 45 height 36
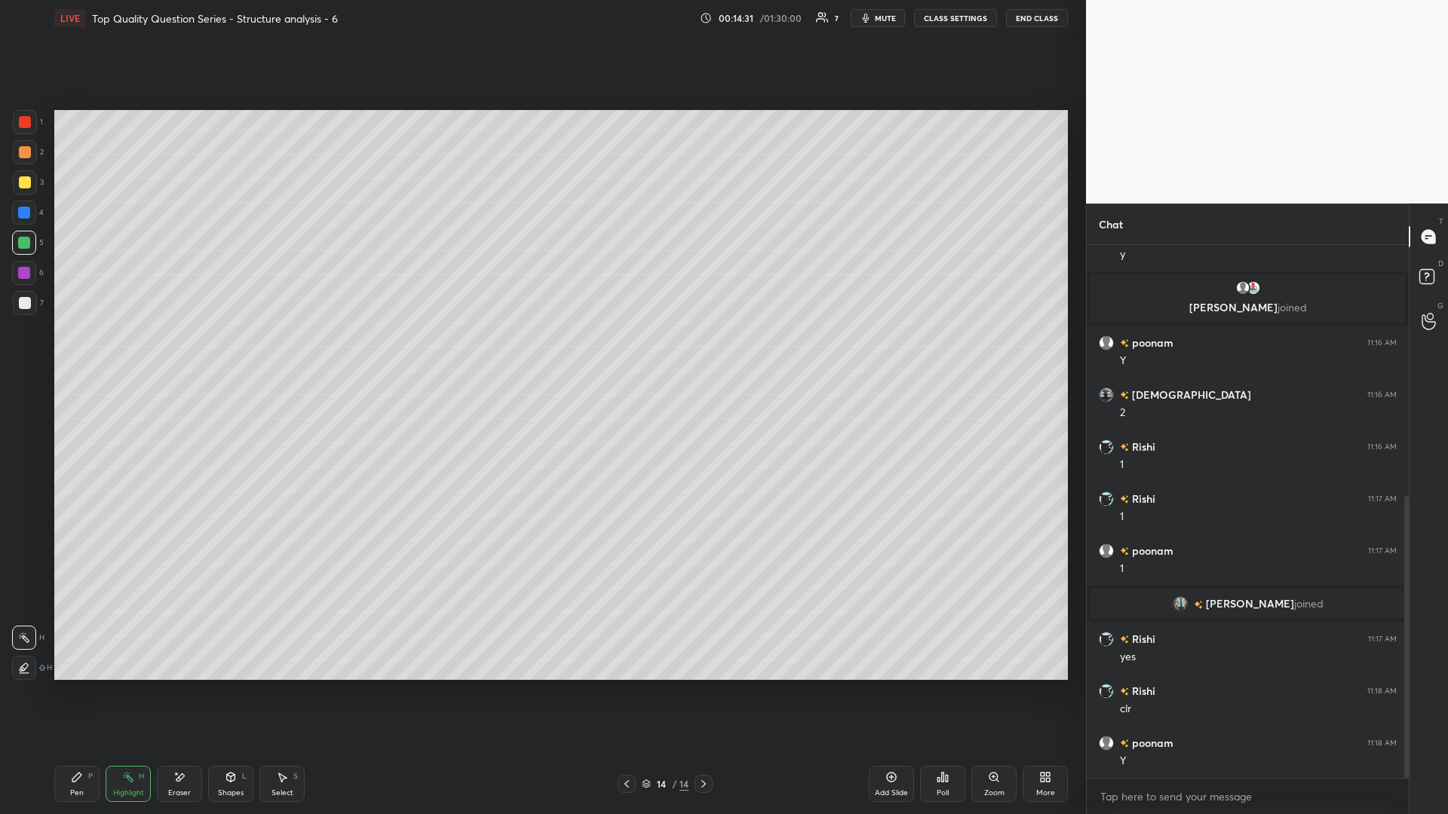
click at [176, 354] on div "Eraser" at bounding box center [179, 784] width 45 height 36
click at [277, 354] on icon at bounding box center [282, 777] width 12 height 12
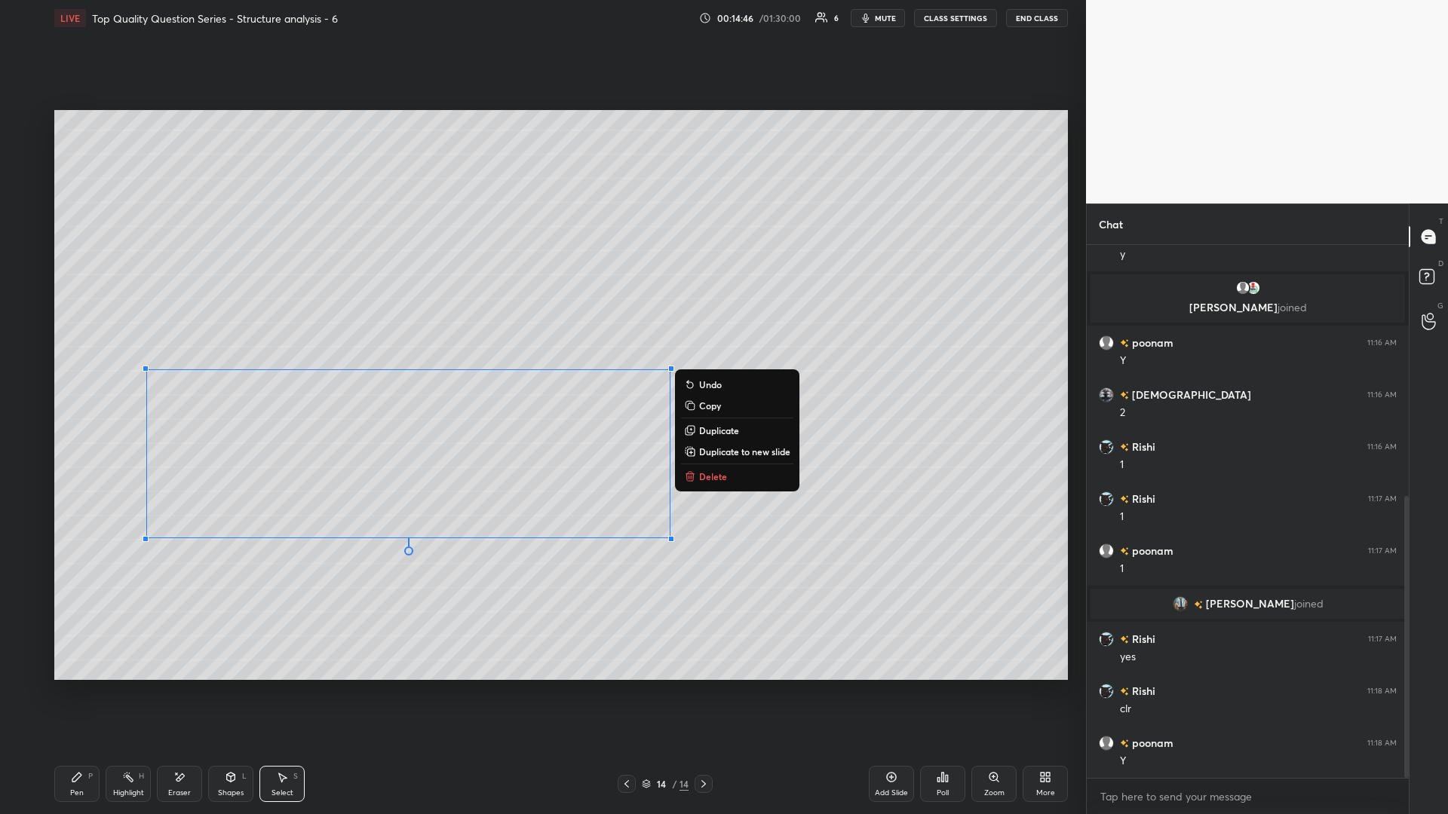
click at [348, 354] on div "0 ° Undo Copy Duplicate Duplicate to new slide Delete" at bounding box center [560, 395] width 1013 height 570
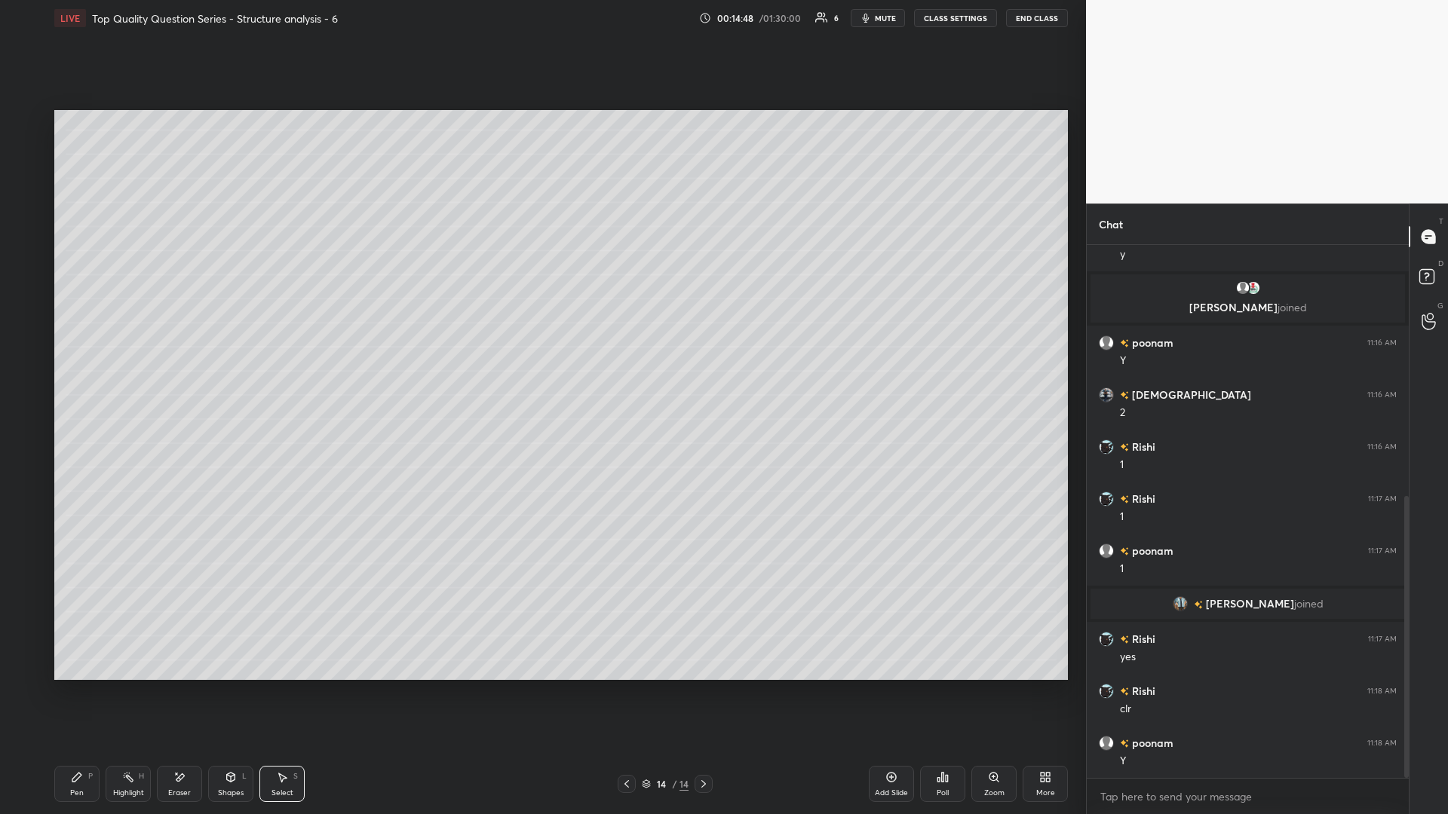
click at [236, 354] on icon at bounding box center [231, 777] width 12 height 12
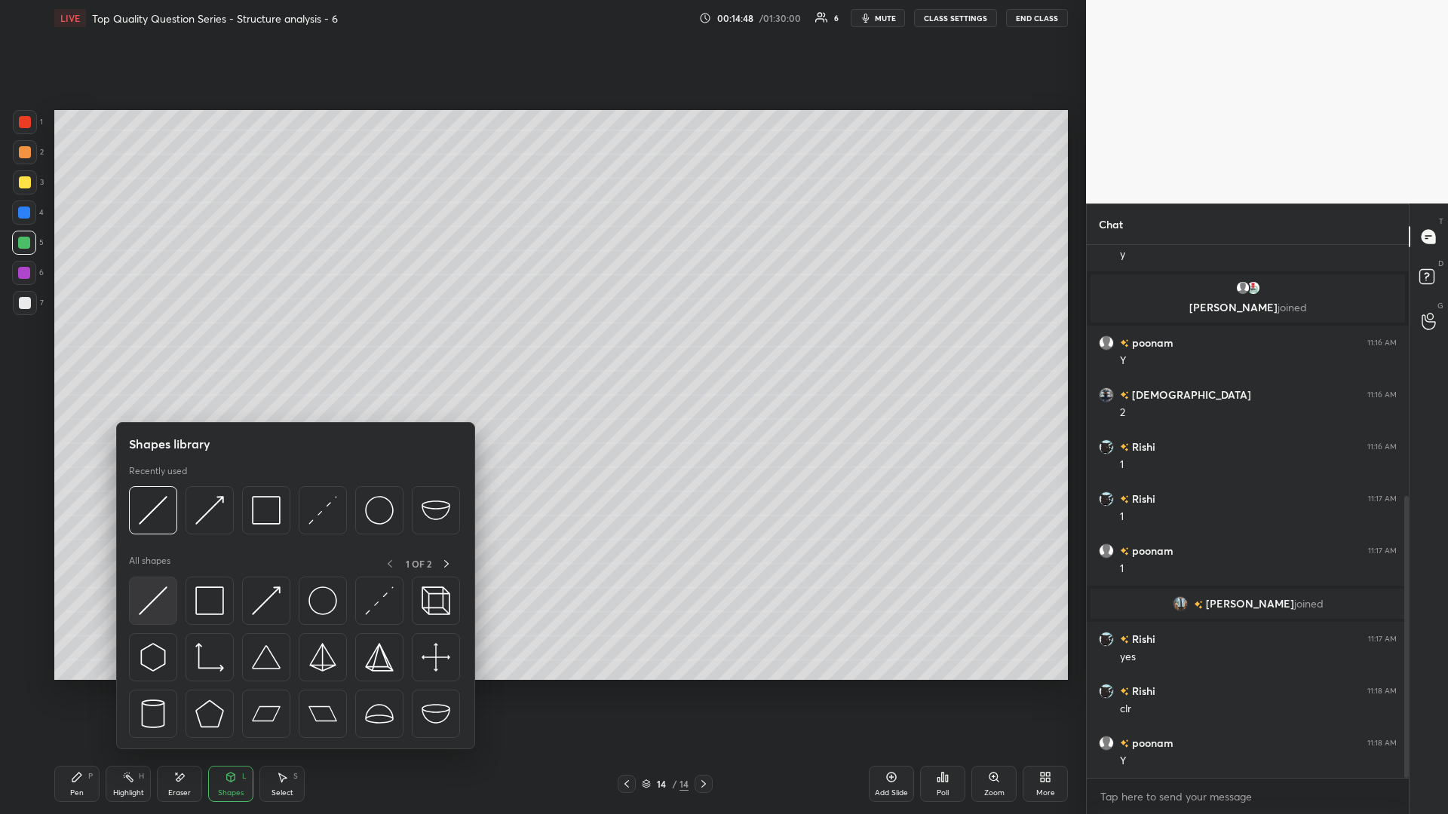
click at [152, 354] on img at bounding box center [153, 601] width 29 height 29
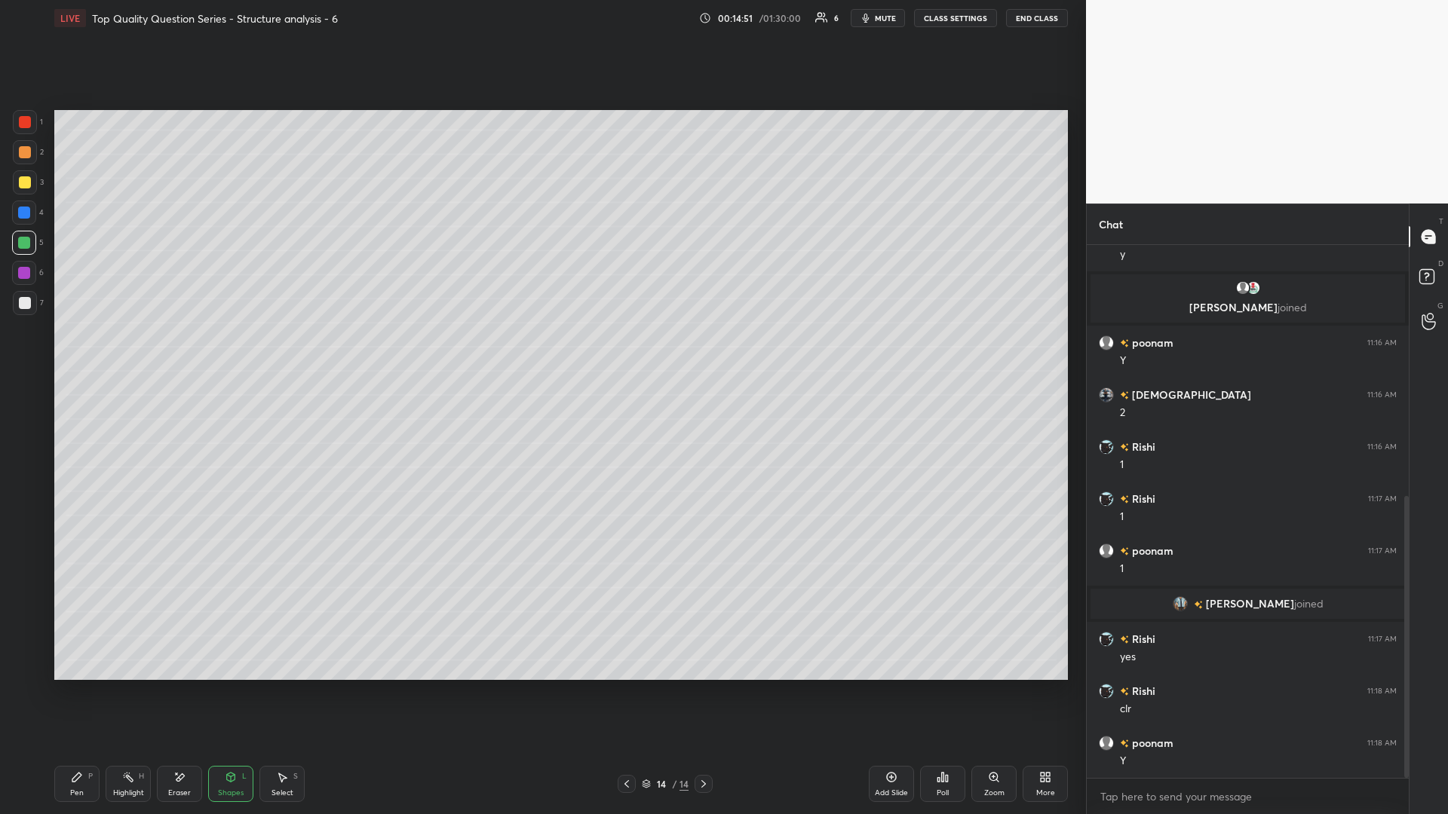
click at [22, 152] on div at bounding box center [25, 152] width 12 height 12
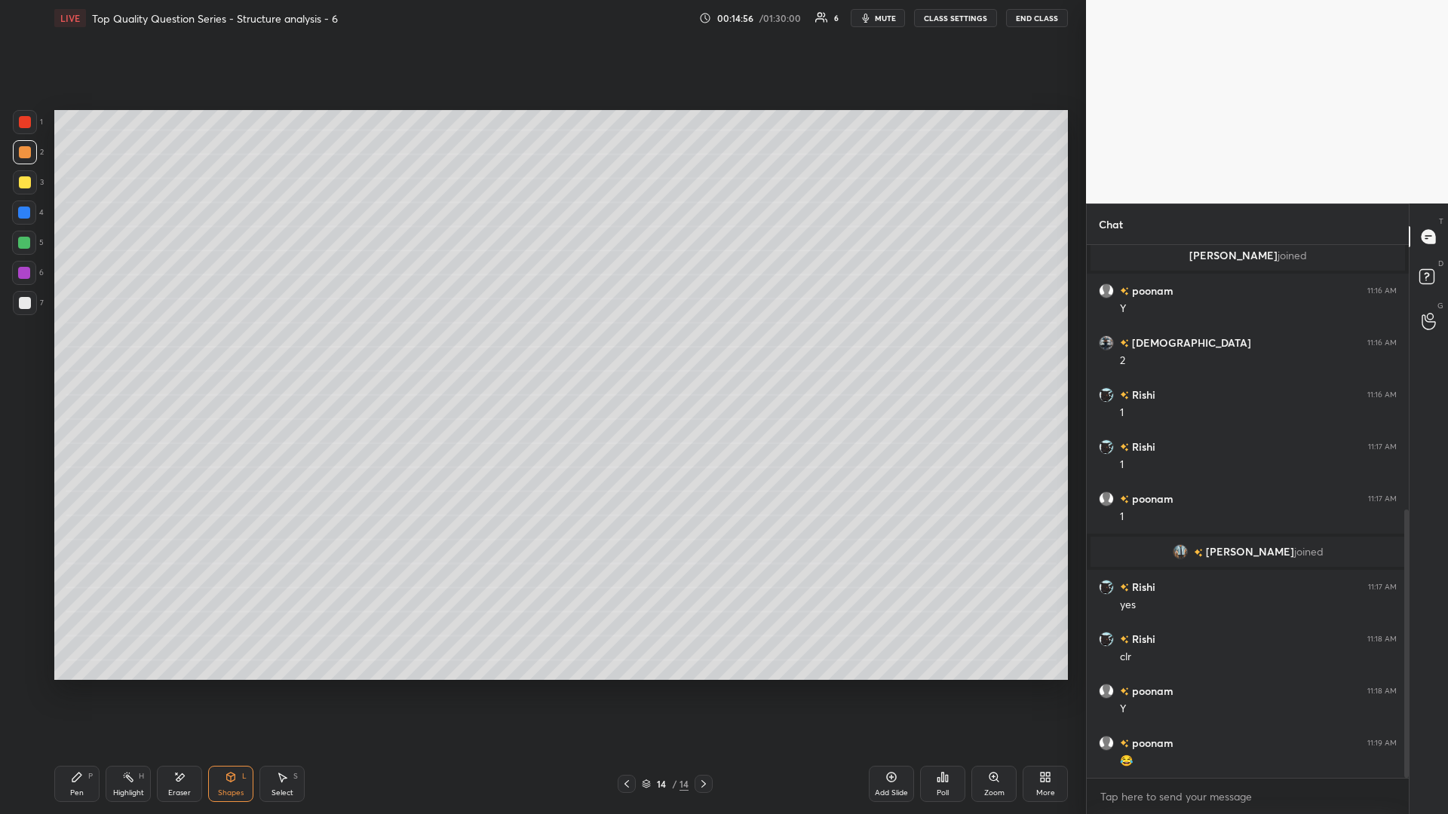
click at [70, 354] on div "Pen" at bounding box center [77, 793] width 14 height 8
click at [127, 354] on icon at bounding box center [128, 777] width 12 height 12
click at [222, 354] on div "Shapes" at bounding box center [231, 793] width 26 height 8
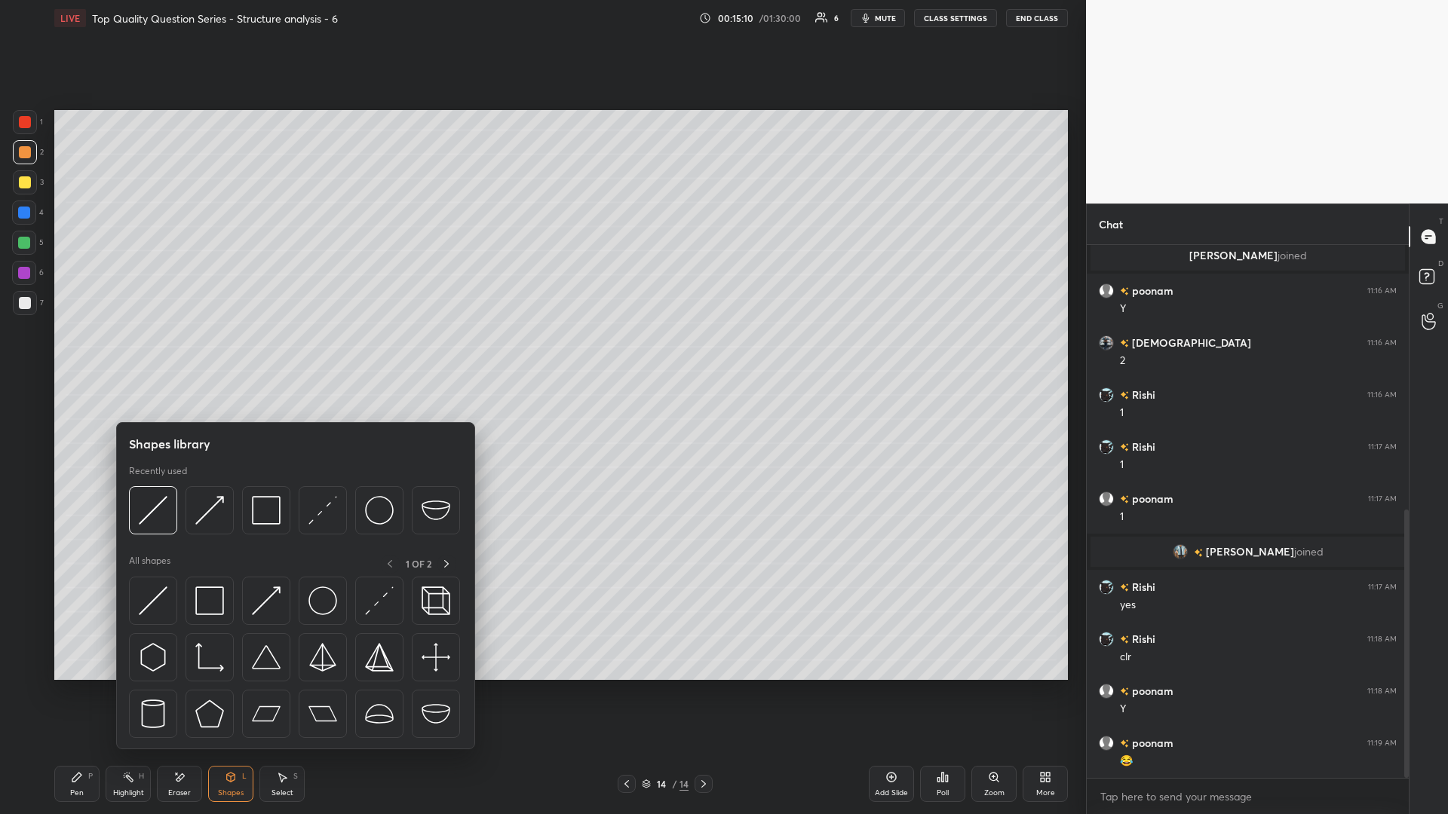
click at [183, 354] on div at bounding box center [295, 662] width 333 height 170
click at [155, 354] on img at bounding box center [153, 601] width 29 height 29
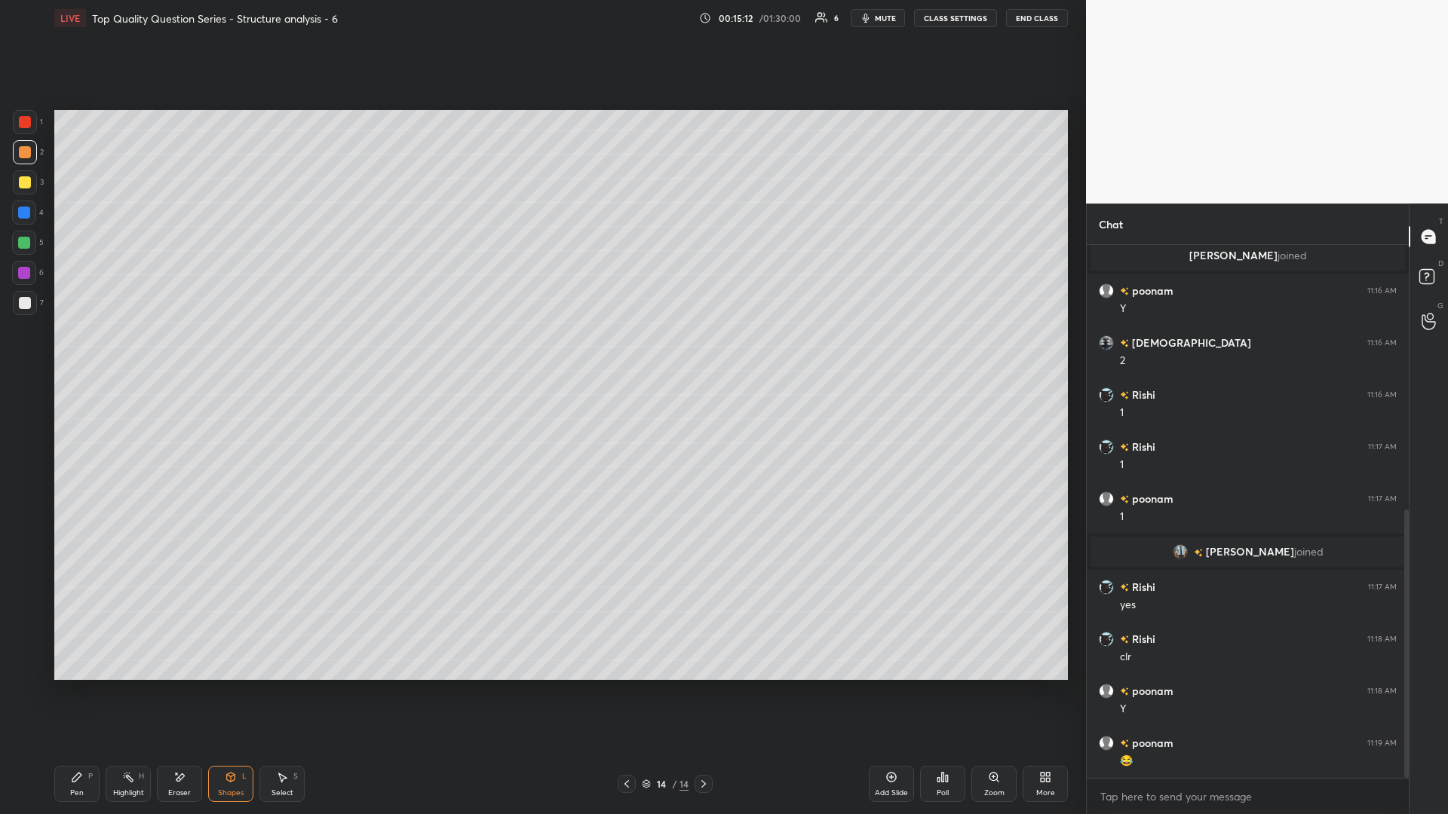
click at [25, 267] on div at bounding box center [24, 273] width 12 height 12
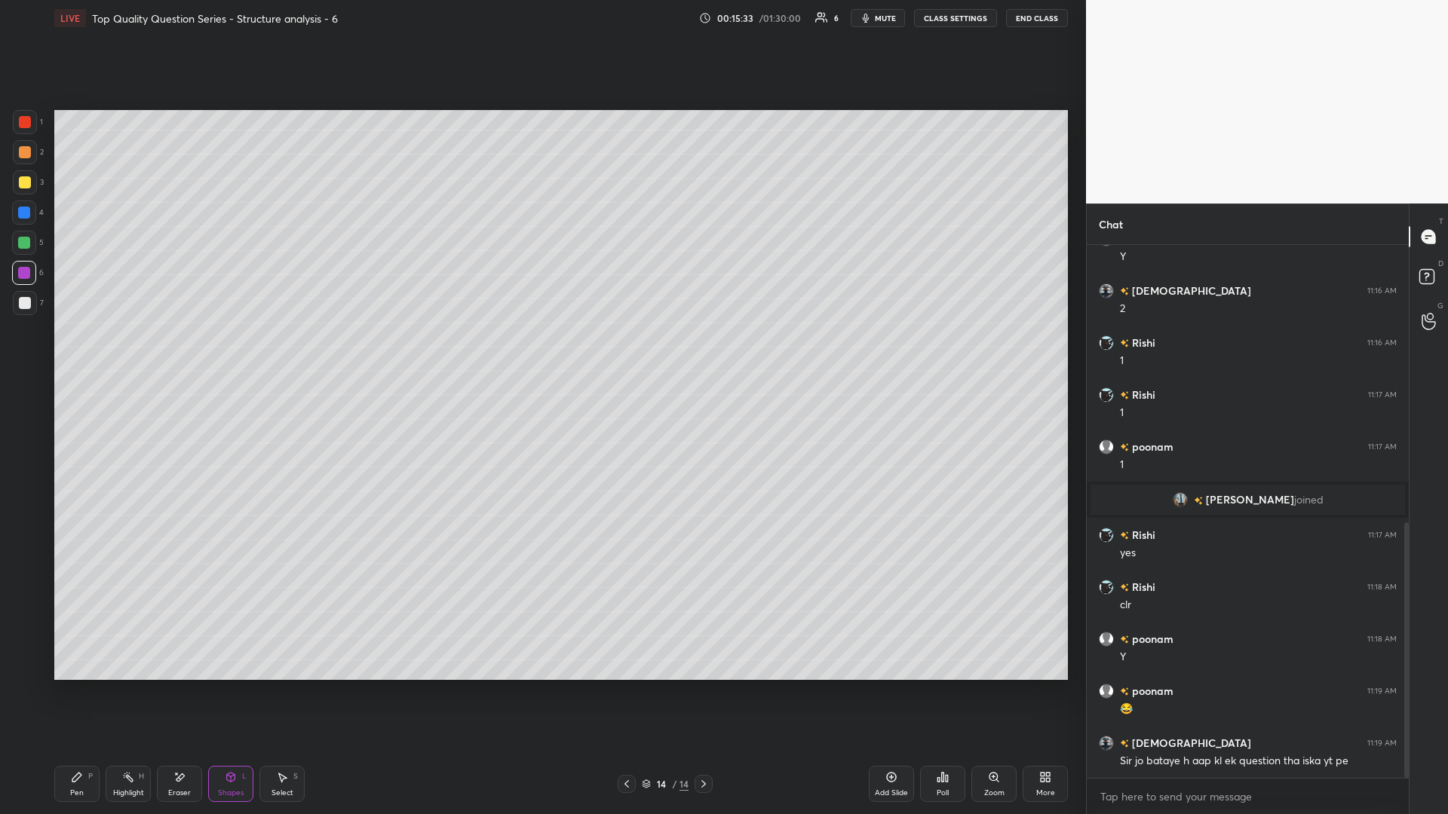
click at [284, 354] on div "Select S" at bounding box center [281, 784] width 45 height 36
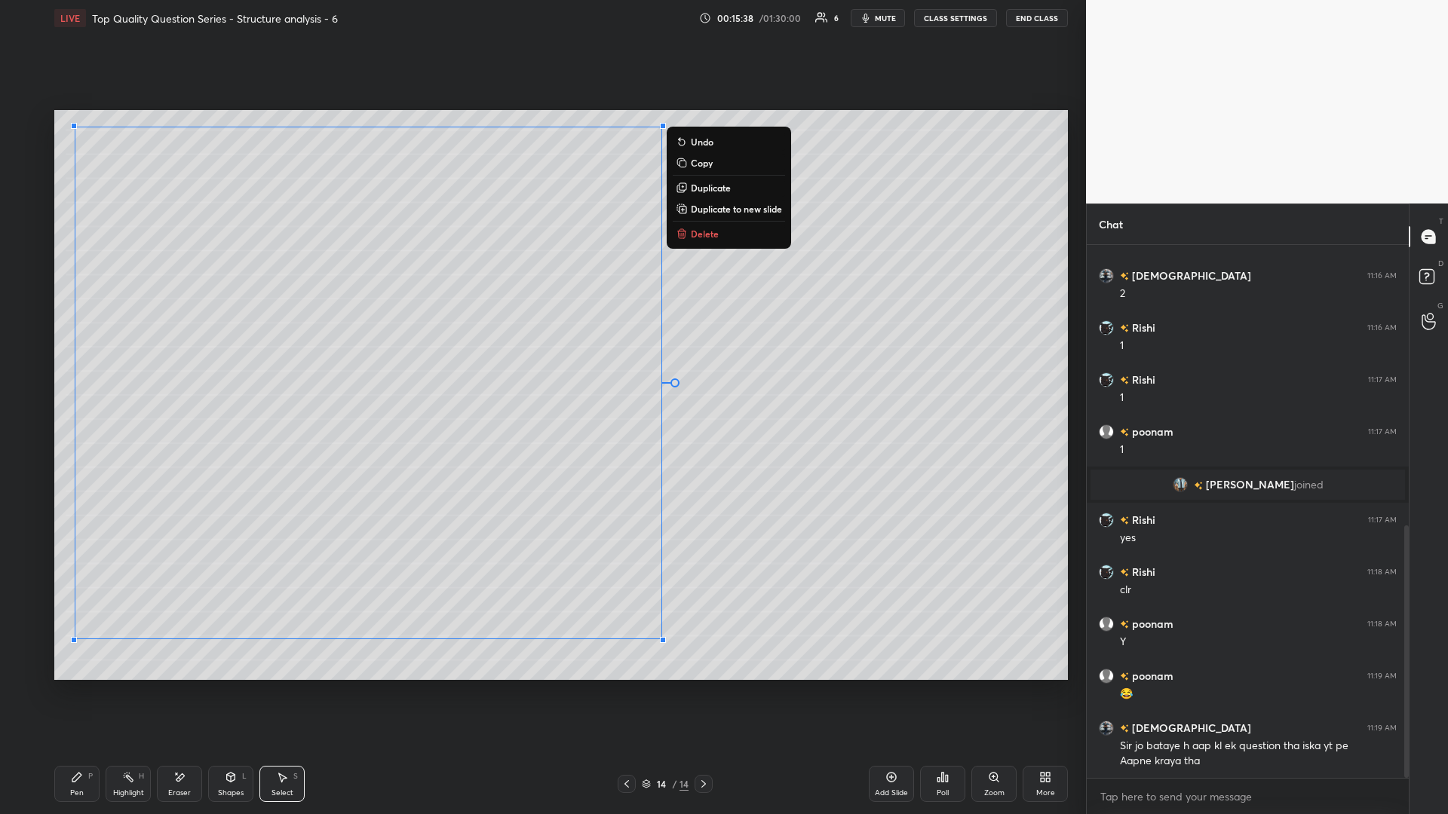
click at [541, 354] on div "0 ° Undo Copy Duplicate Duplicate to new slide Delete" at bounding box center [560, 395] width 1013 height 570
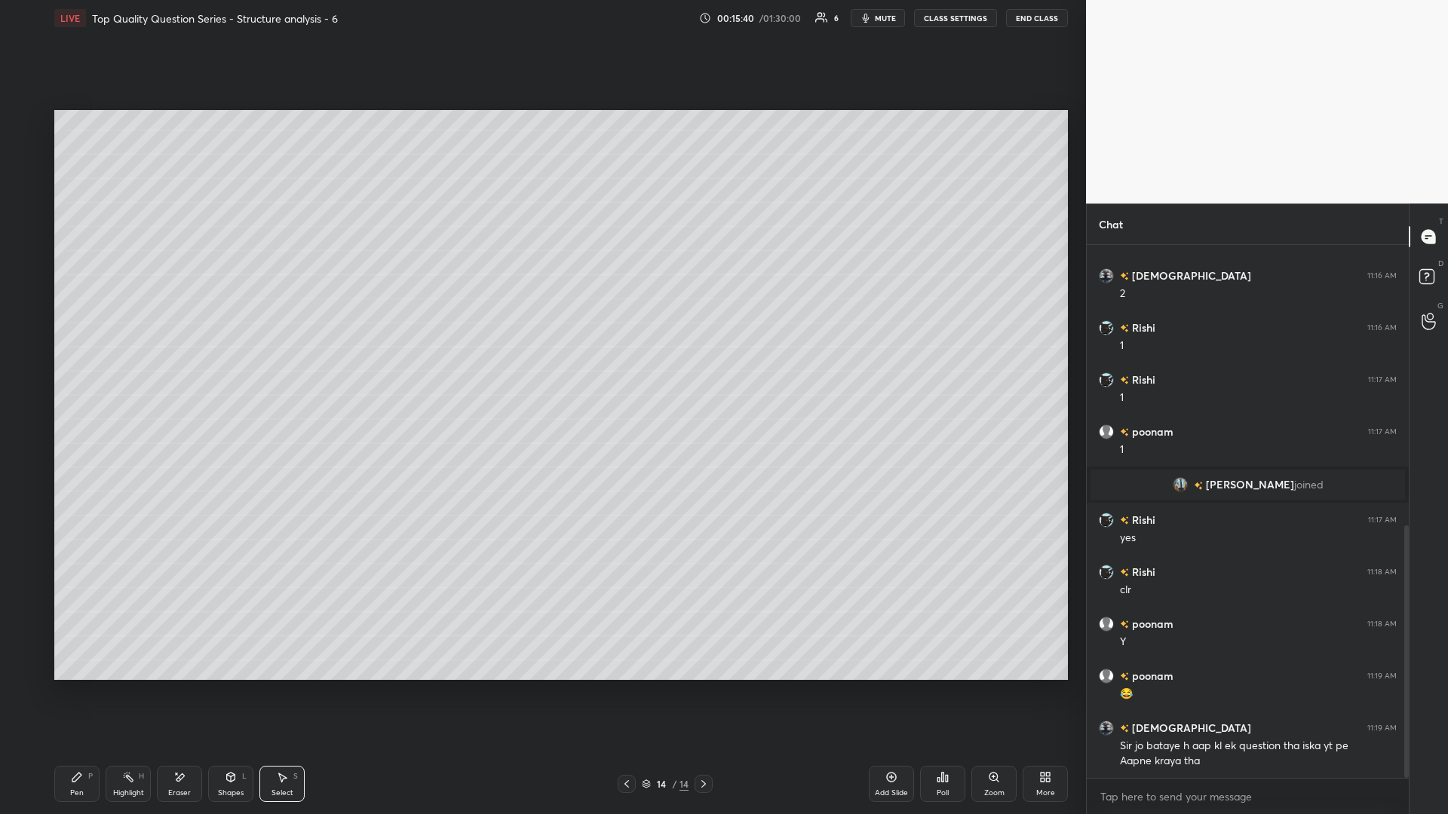
click at [135, 354] on div "Highlight H" at bounding box center [128, 784] width 45 height 36
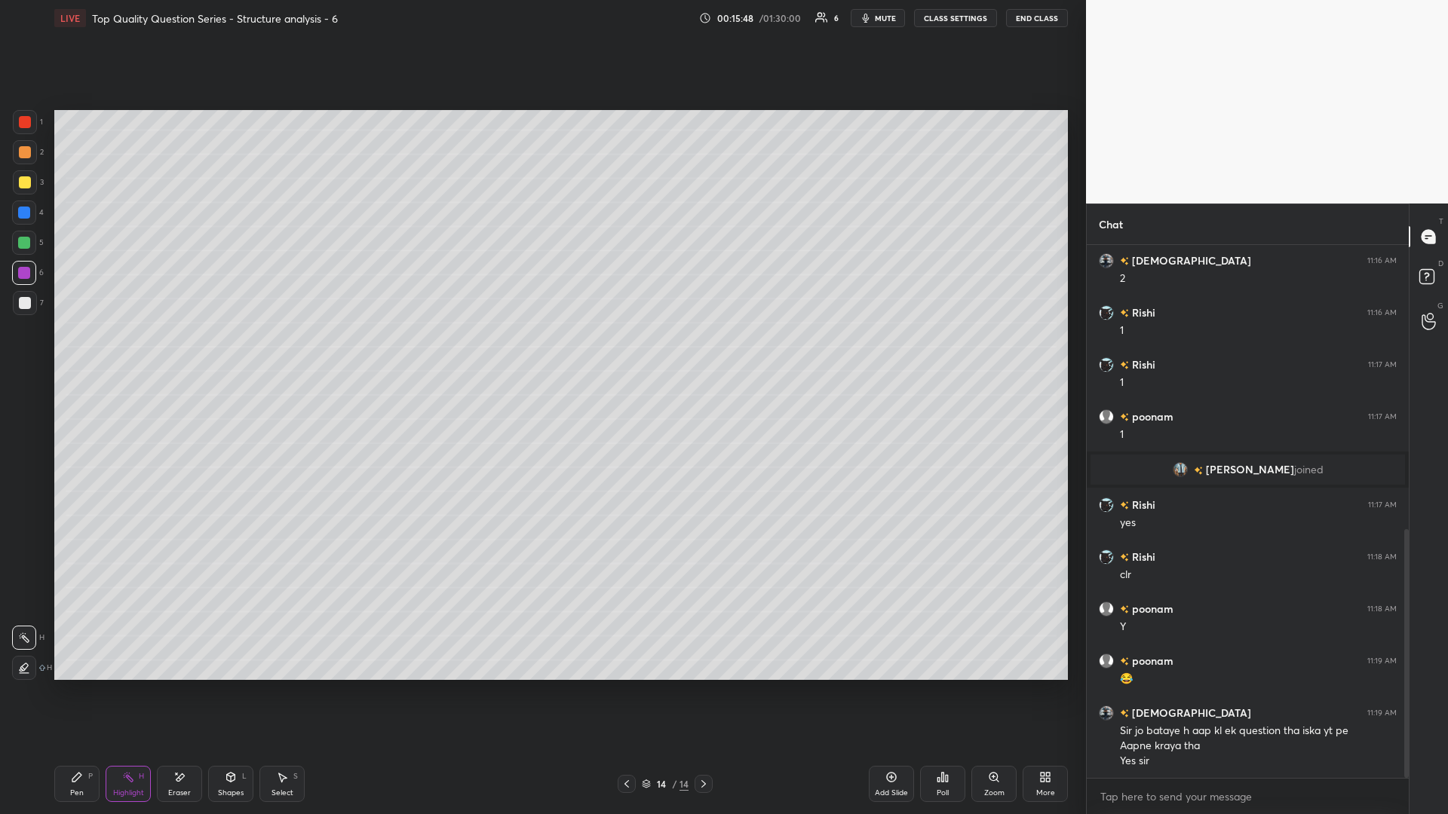
click at [226, 354] on div "Shapes L" at bounding box center [230, 784] width 45 height 36
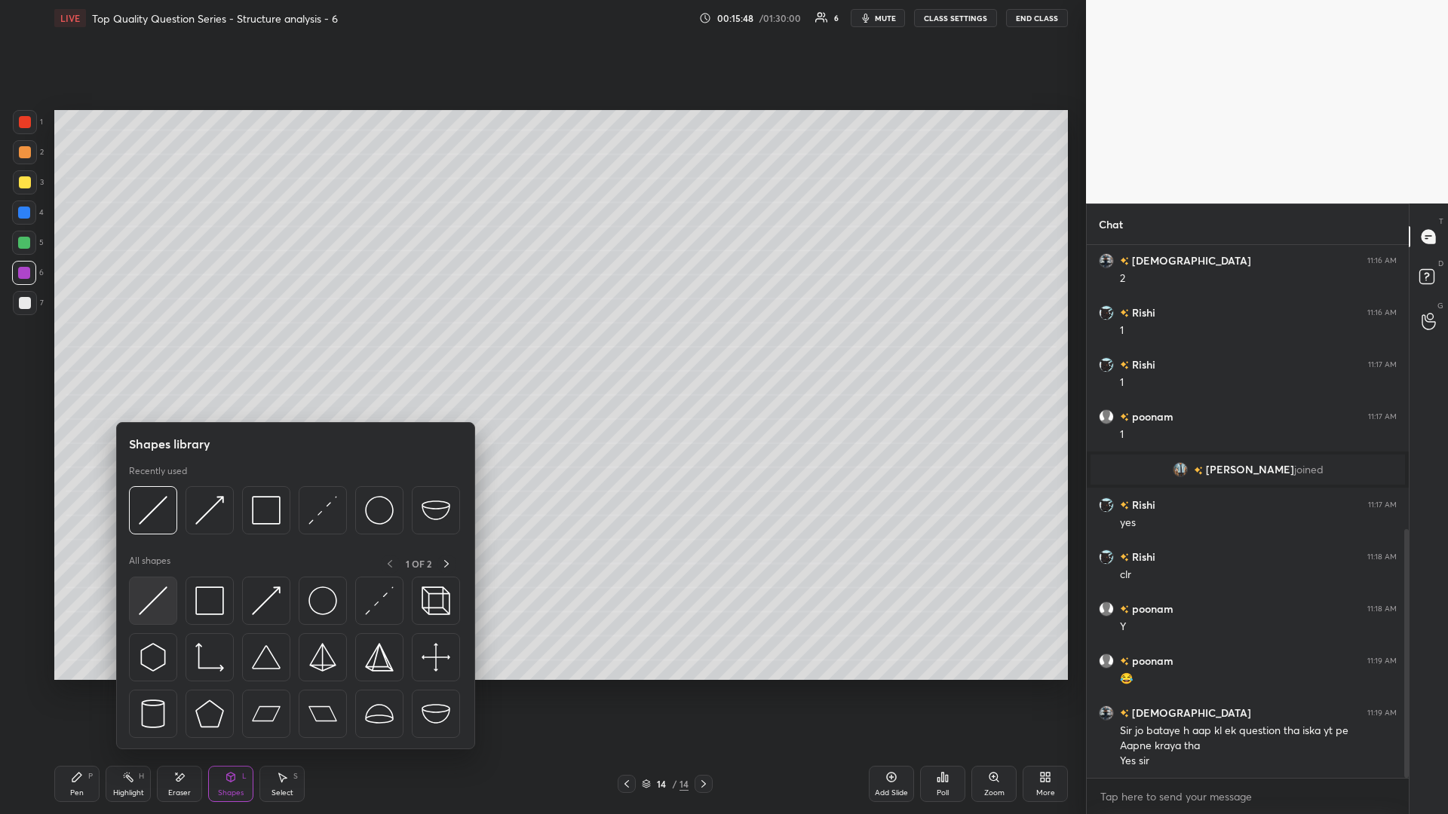
click at [144, 354] on img at bounding box center [153, 601] width 29 height 29
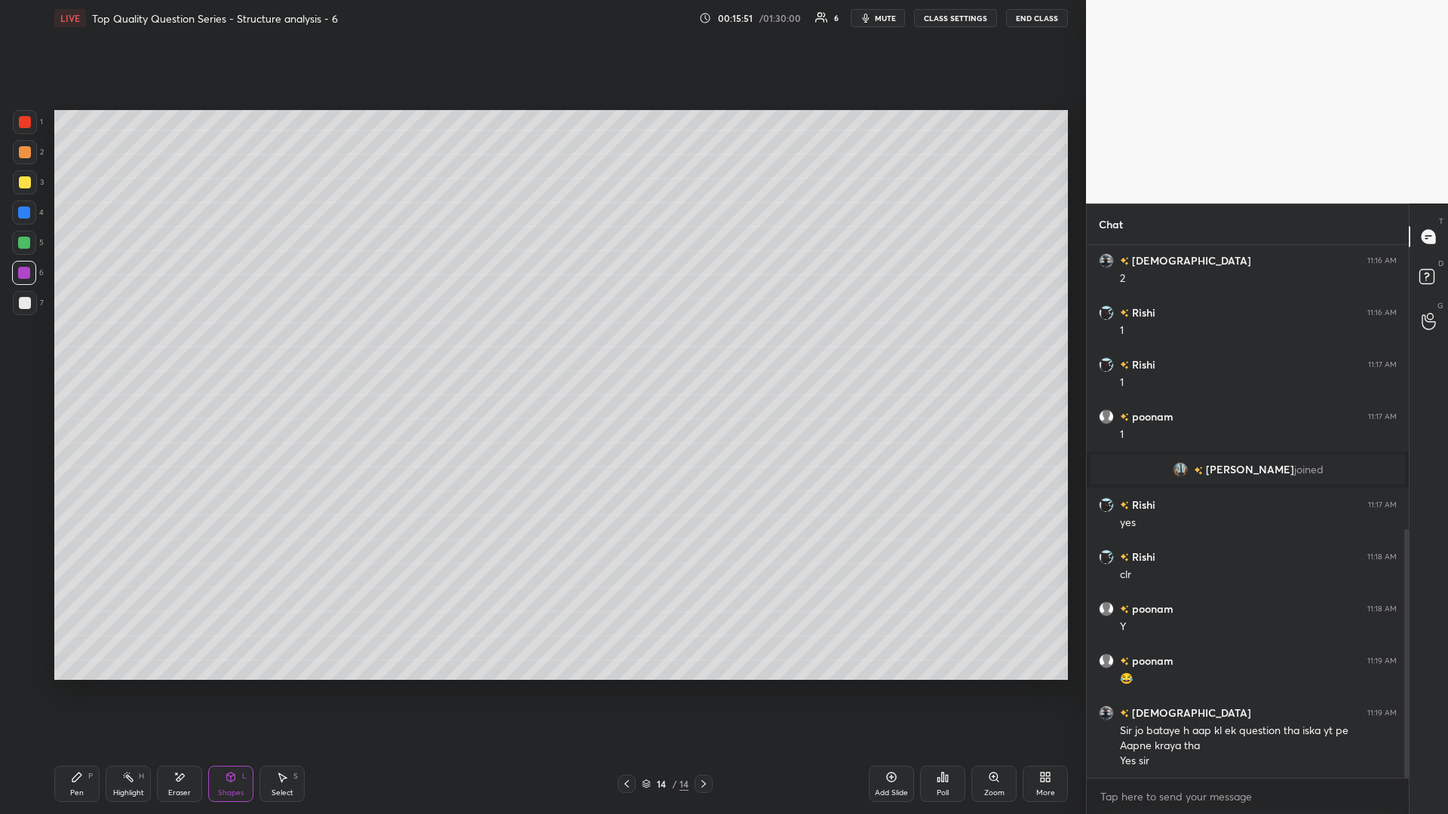
click at [130, 354] on rect at bounding box center [130, 779] width 8 height 8
click at [283, 354] on icon at bounding box center [282, 777] width 12 height 12
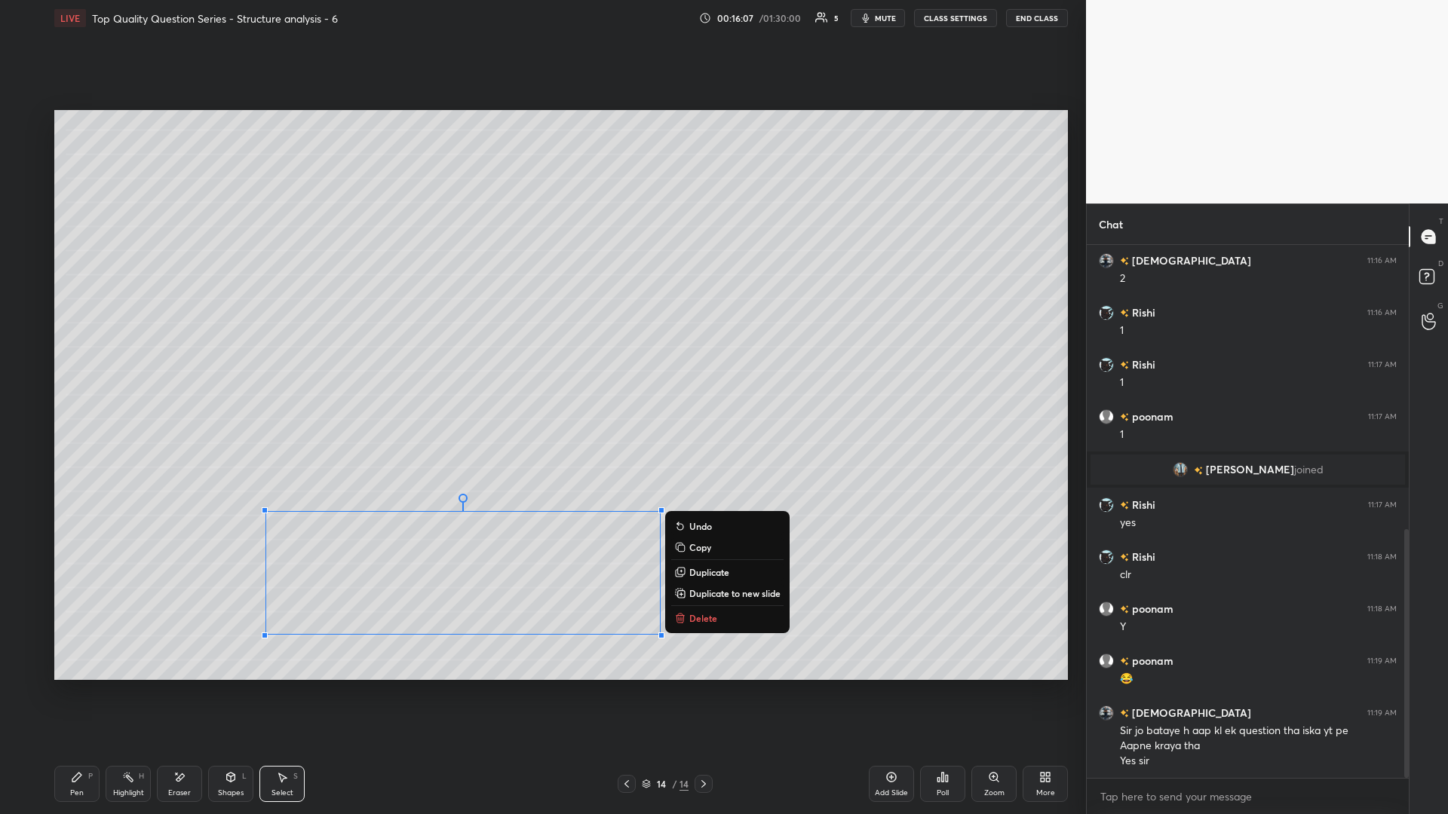
click at [403, 354] on div "0 ° Undo Copy Duplicate Duplicate to new slide Delete" at bounding box center [560, 395] width 1013 height 570
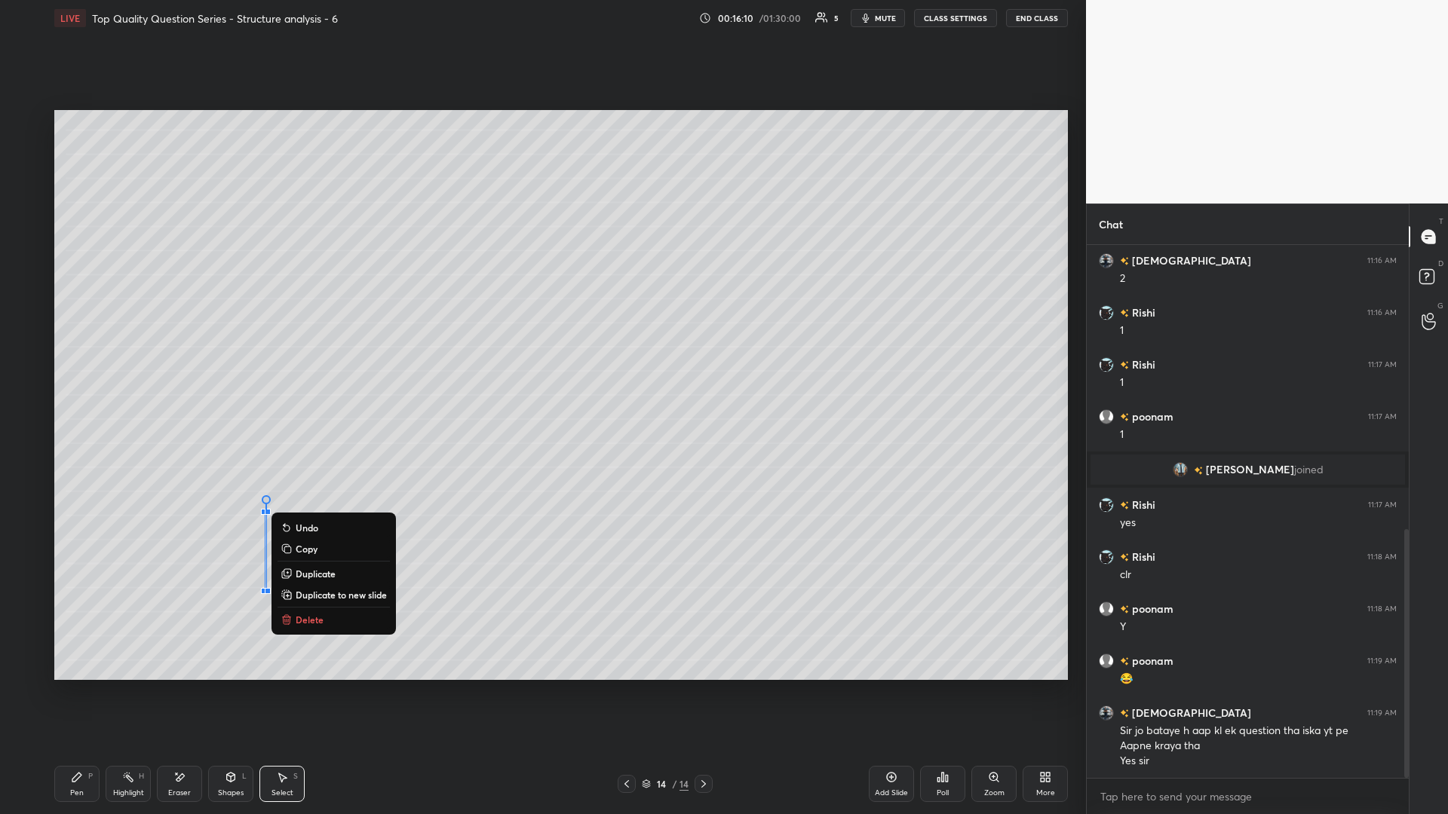
click at [226, 354] on icon at bounding box center [231, 777] width 12 height 12
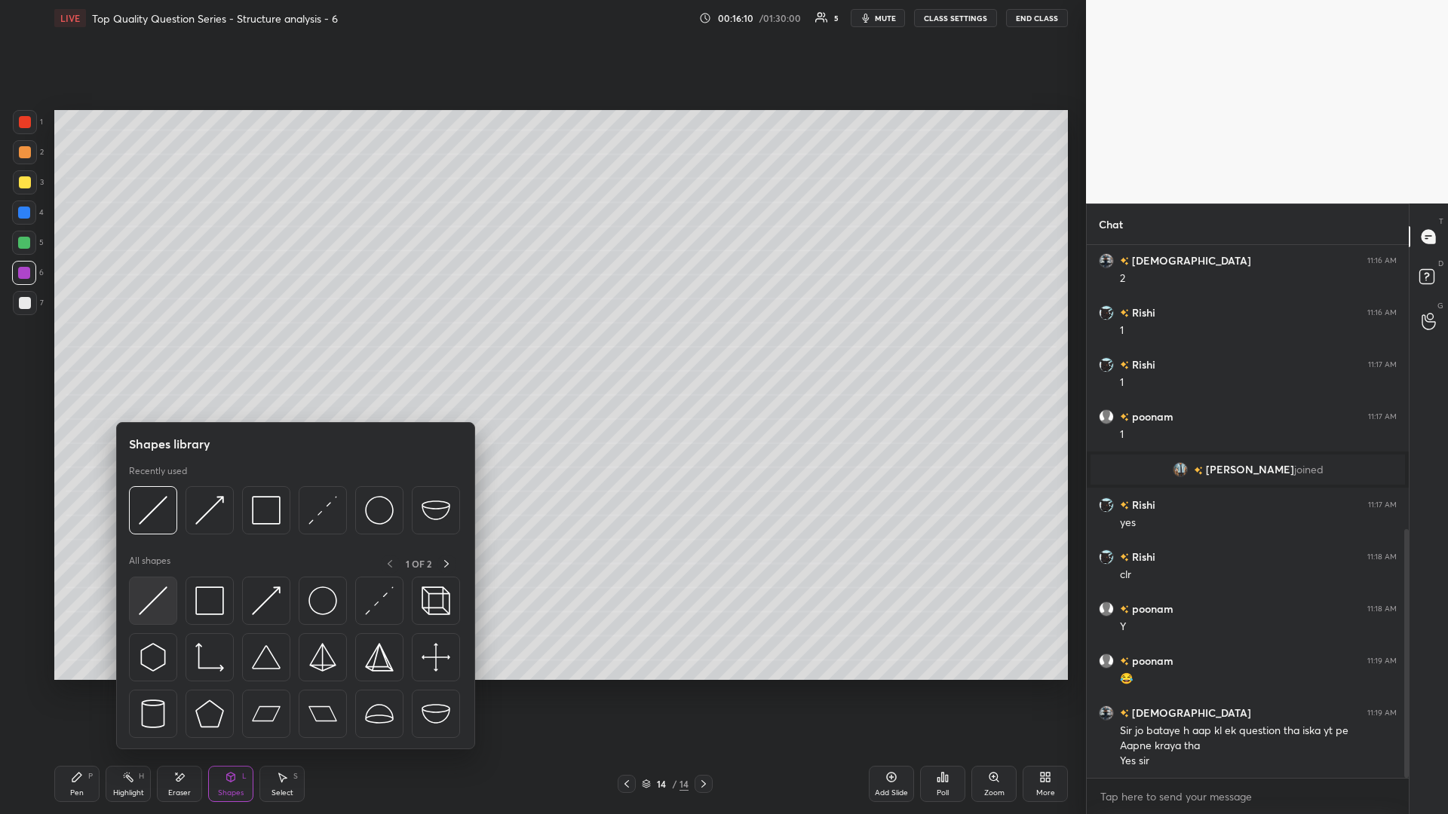
click at [153, 354] on img at bounding box center [153, 601] width 29 height 29
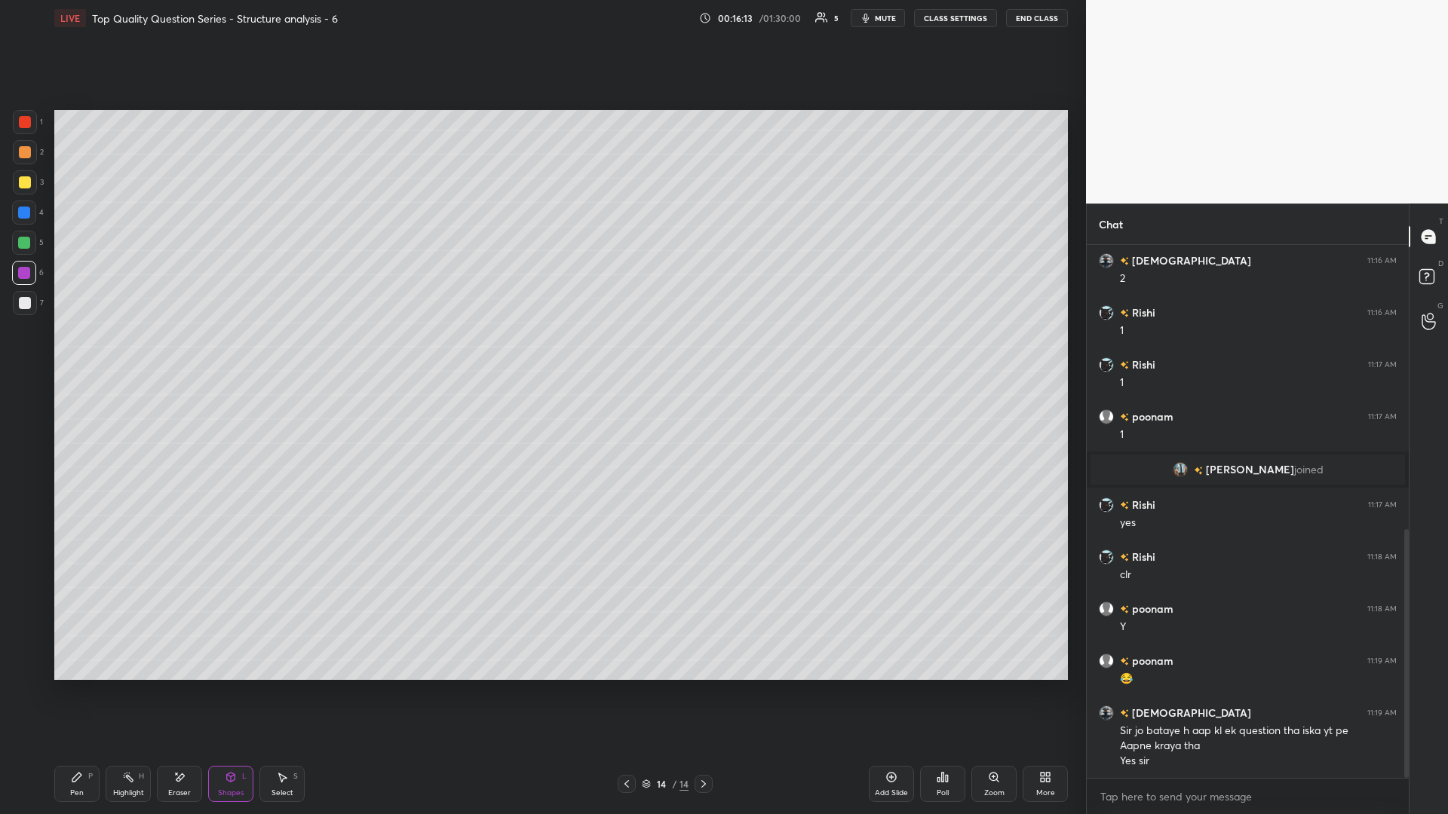
click at [297, 354] on div "Select S" at bounding box center [281, 784] width 45 height 36
click at [76, 354] on icon at bounding box center [76, 777] width 9 height 9
click at [137, 354] on div "Highlight H" at bounding box center [128, 784] width 45 height 36
click at [123, 354] on icon at bounding box center [128, 777] width 12 height 12
click at [77, 354] on icon at bounding box center [76, 777] width 9 height 9
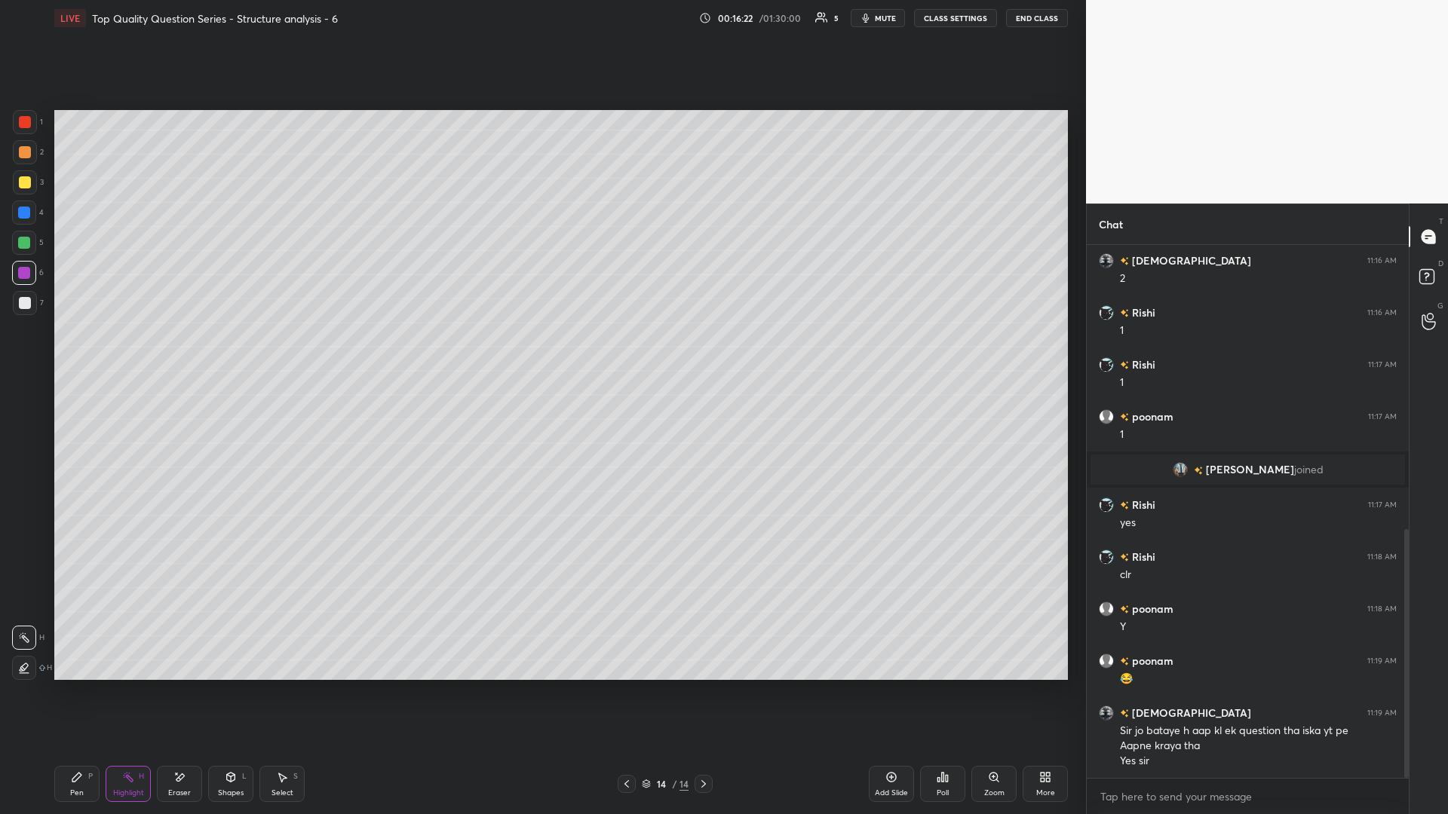
click at [87, 354] on div "Pen P" at bounding box center [76, 784] width 45 height 36
click at [109, 354] on div "Highlight H" at bounding box center [128, 784] width 45 height 36
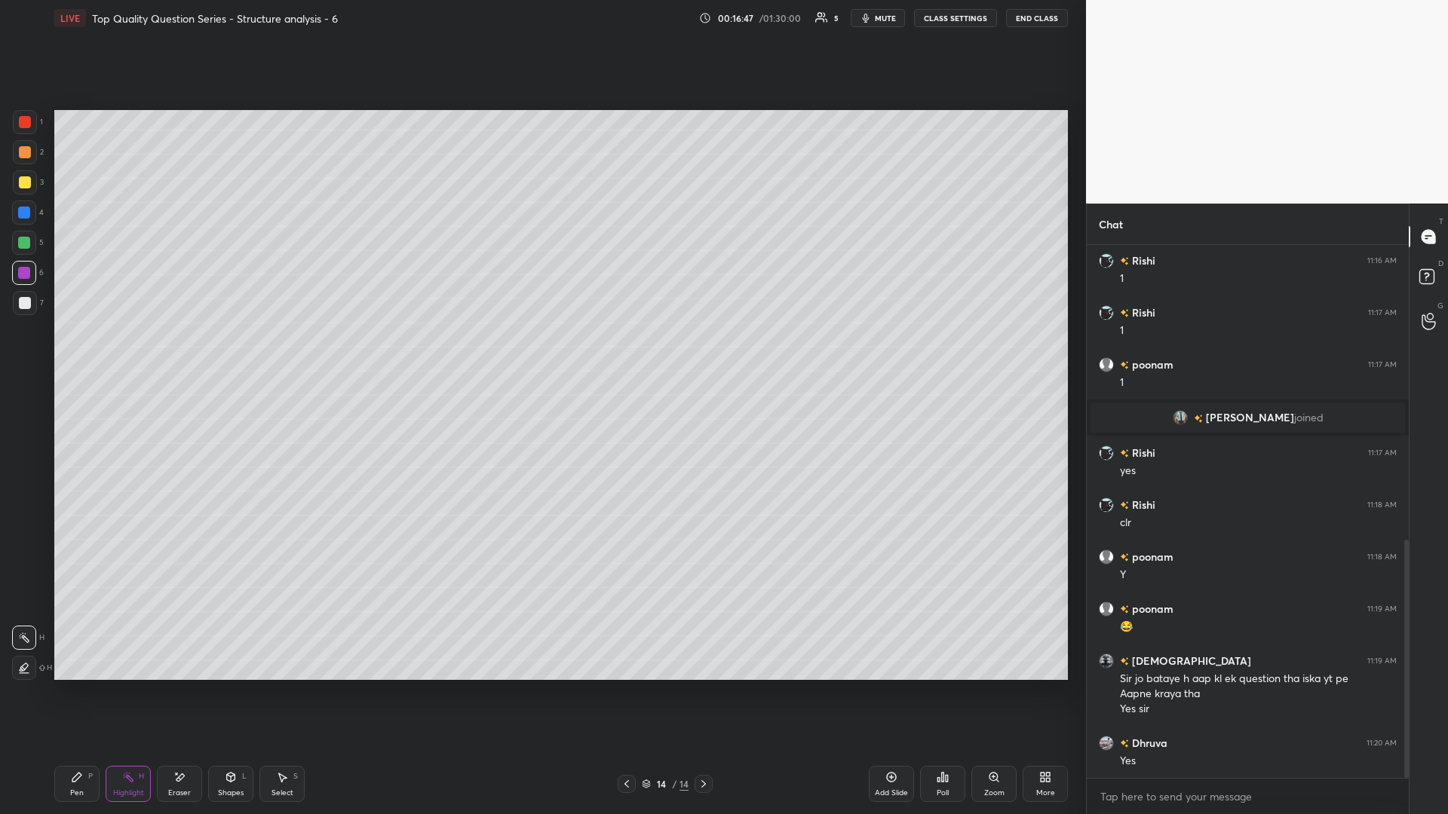
click at [79, 354] on div "Pen P" at bounding box center [76, 784] width 45 height 36
click at [31, 147] on div at bounding box center [25, 152] width 24 height 24
click at [541, 354] on icon at bounding box center [891, 777] width 12 height 12
click at [26, 303] on div at bounding box center [25, 303] width 12 height 12
click at [541, 354] on icon at bounding box center [627, 784] width 12 height 12
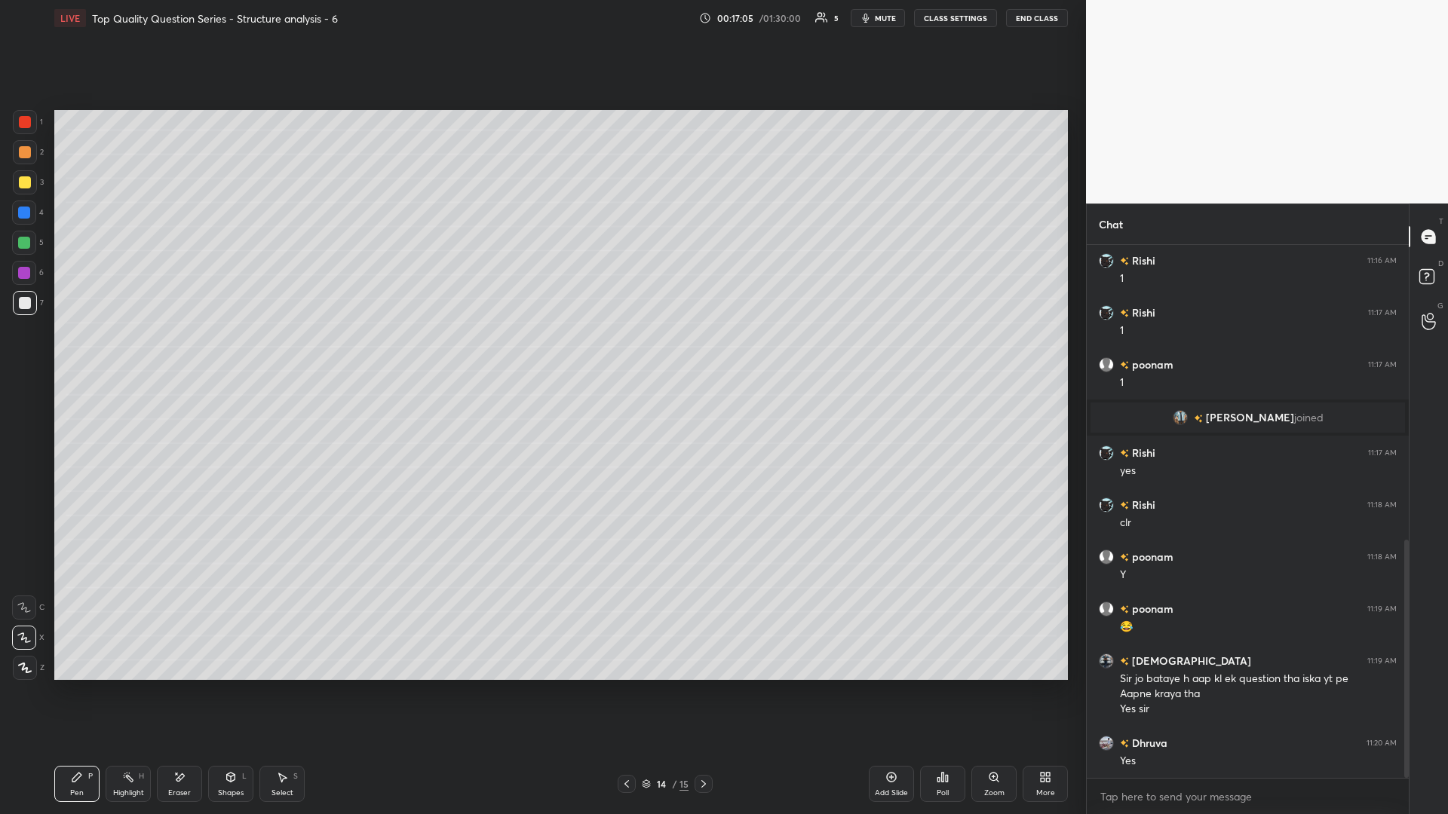
click at [292, 354] on div "Select" at bounding box center [282, 793] width 22 height 8
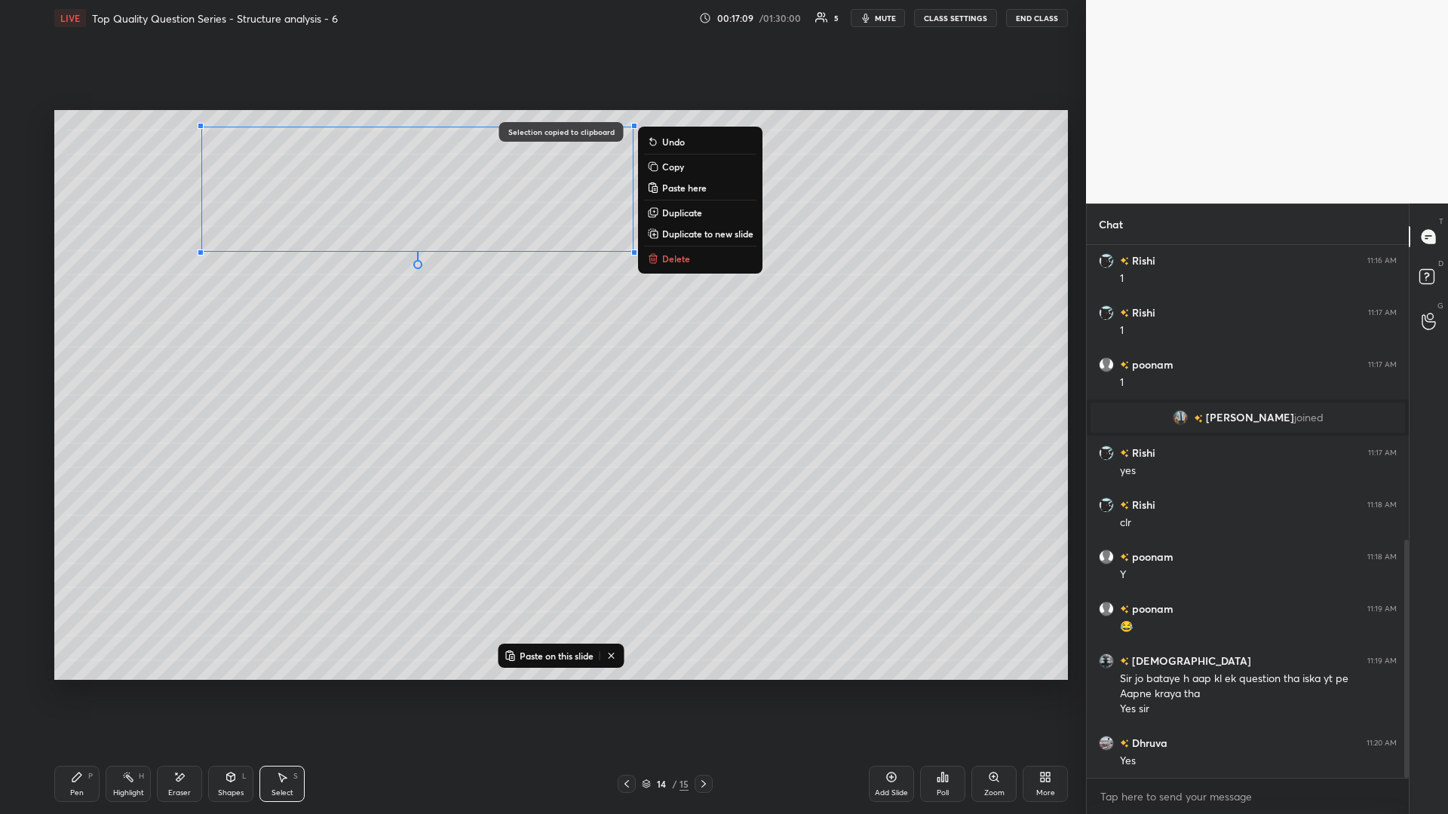
click at [541, 354] on div "14 / 15" at bounding box center [664, 784] width 407 height 18
click at [541, 354] on icon at bounding box center [703, 784] width 12 height 12
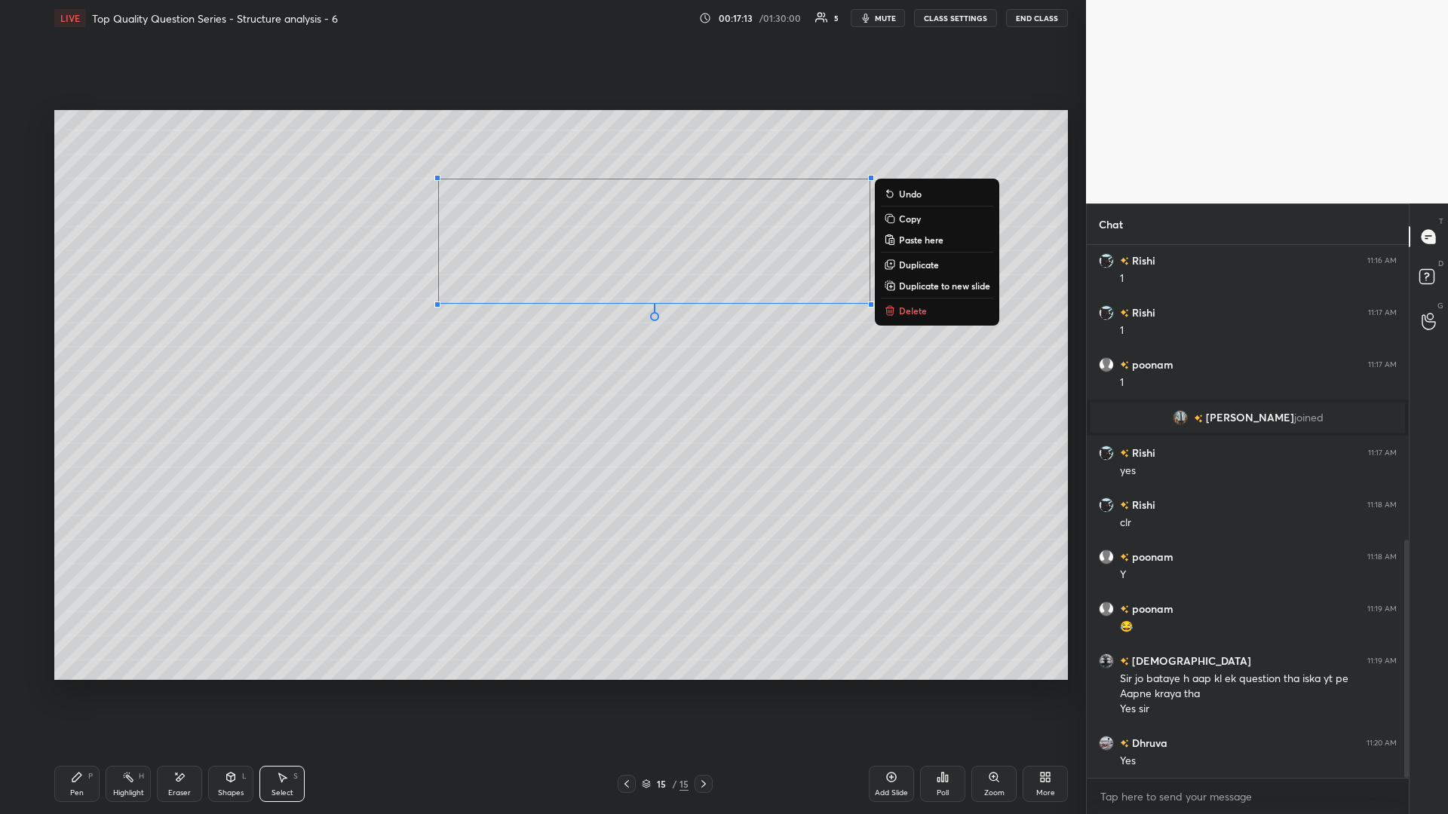
click at [432, 354] on div "0 ° Undo Copy Paste here Duplicate Duplicate to new slide Delete" at bounding box center [560, 395] width 1013 height 570
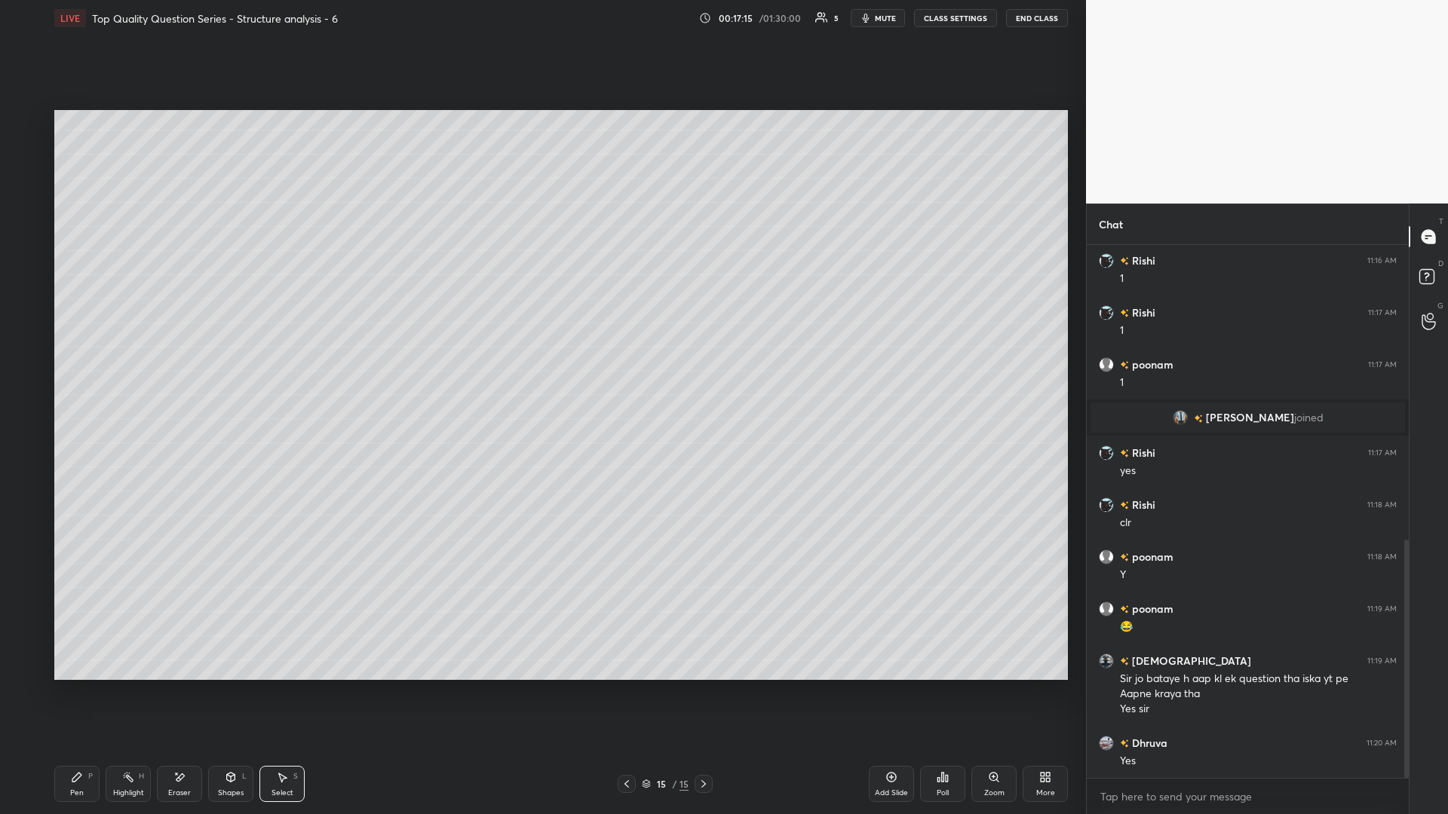
click at [229, 354] on icon at bounding box center [231, 777] width 8 height 9
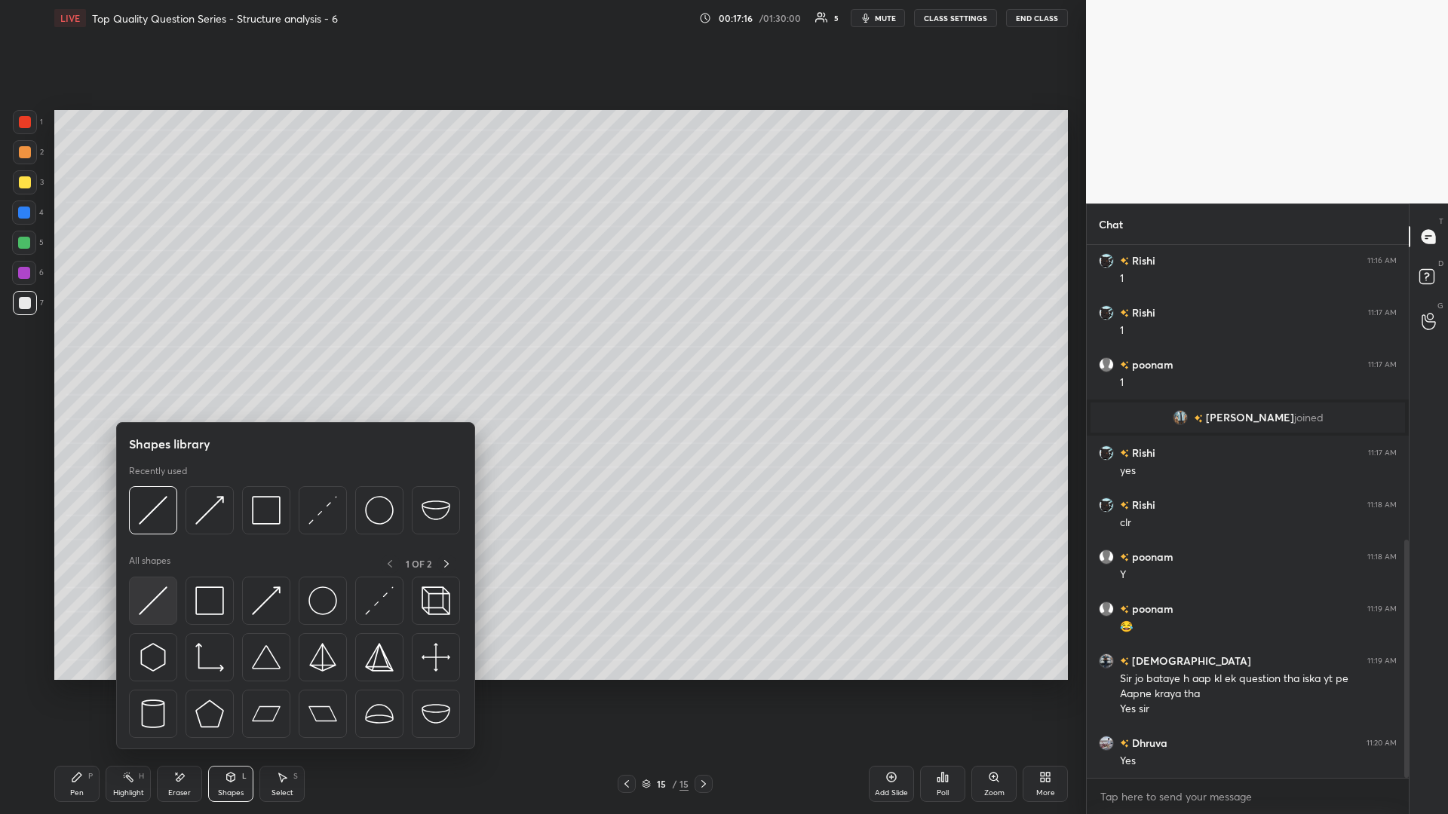
click at [152, 354] on img at bounding box center [153, 601] width 29 height 29
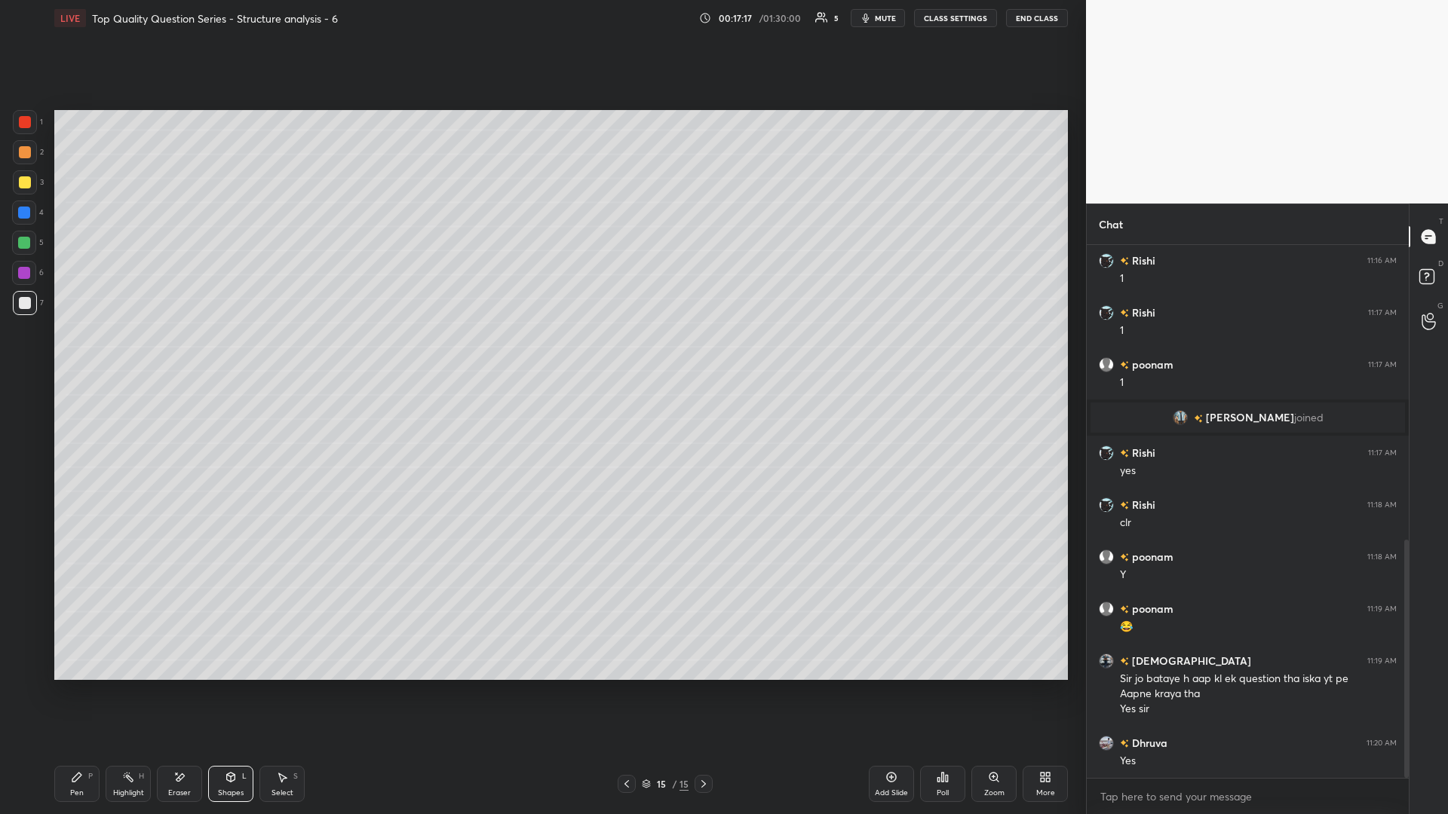
click at [33, 240] on div at bounding box center [24, 243] width 24 height 24
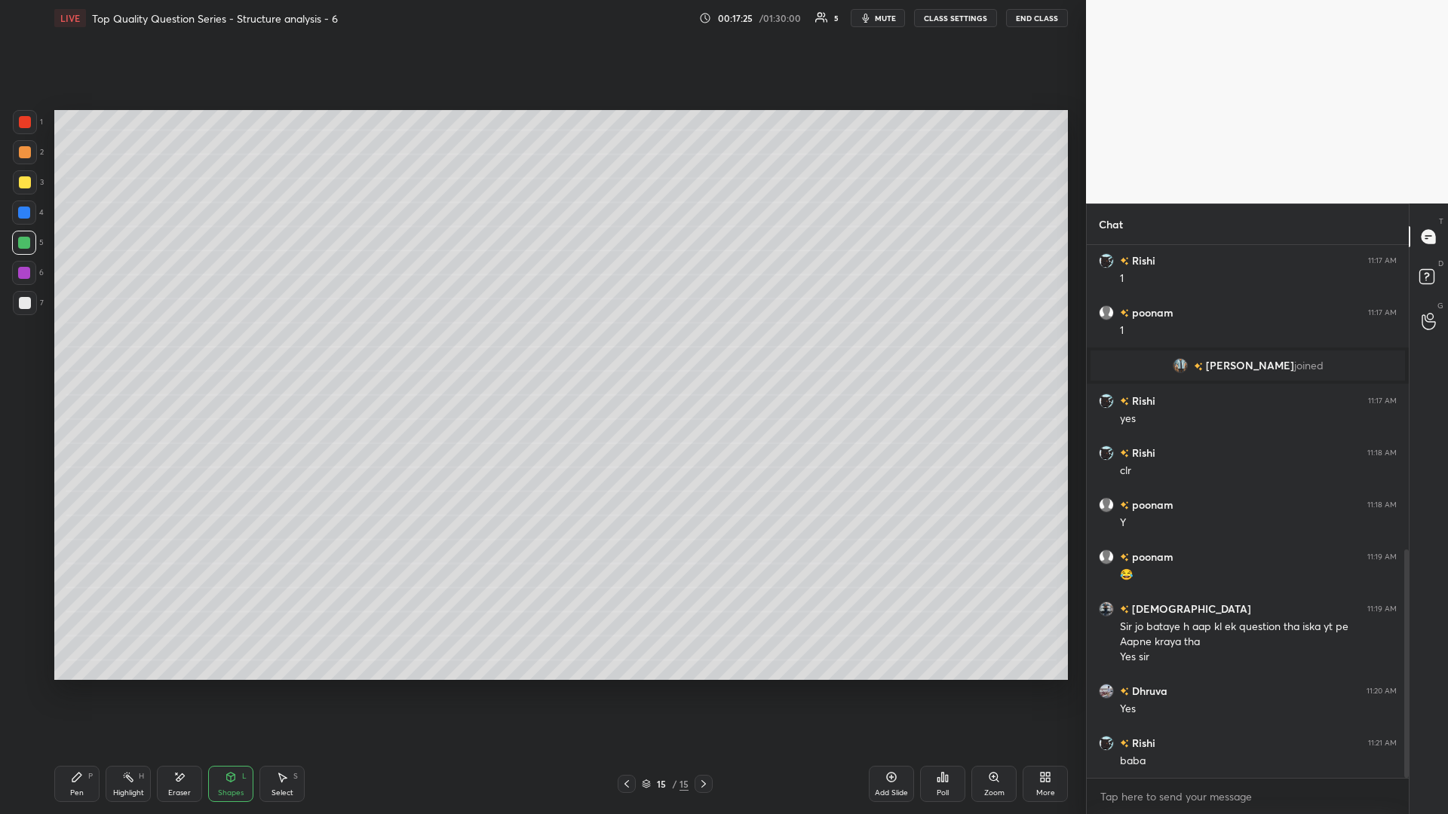
click at [239, 354] on div "Shapes" at bounding box center [231, 793] width 26 height 8
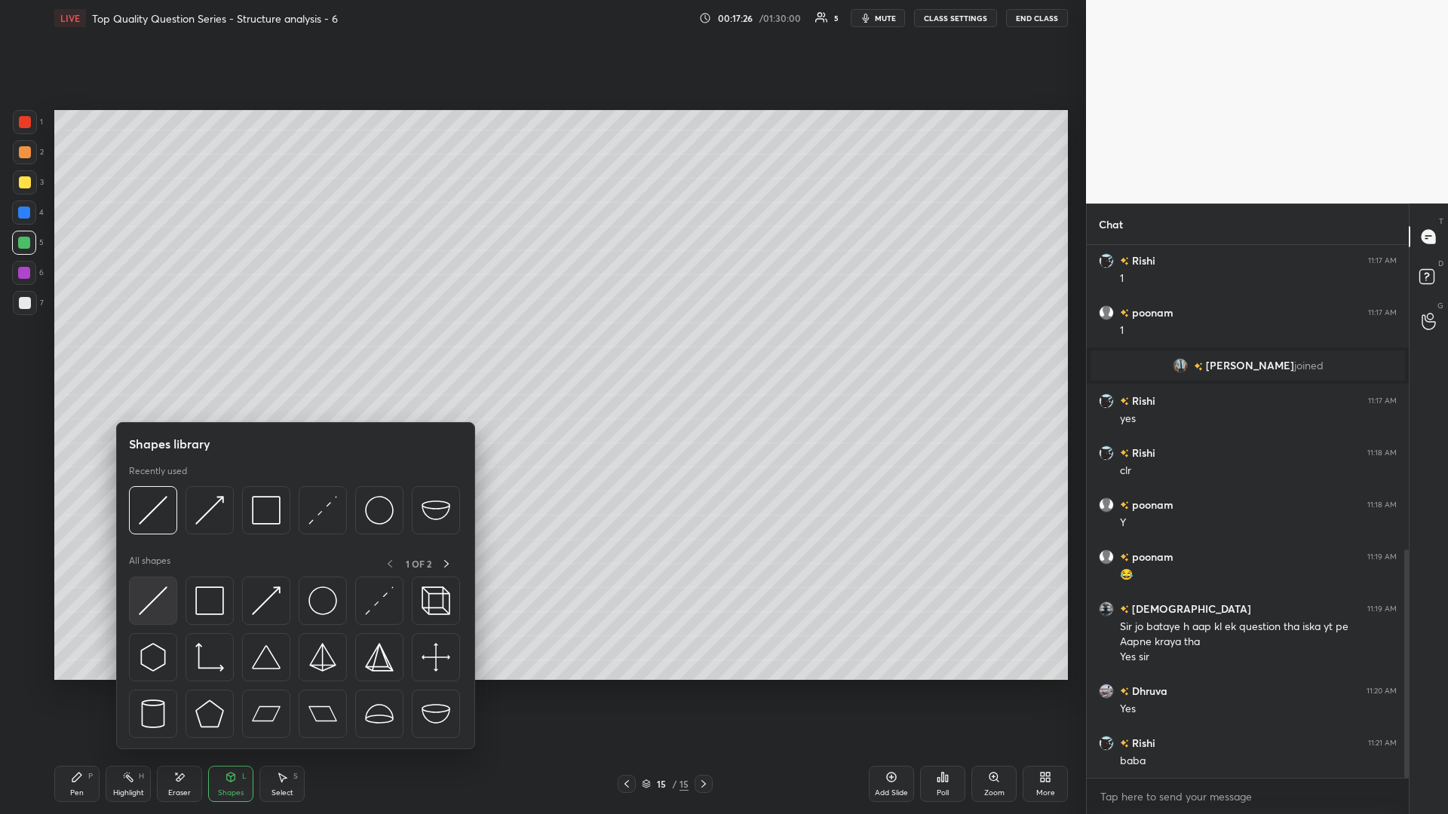
click at [155, 354] on img at bounding box center [153, 601] width 29 height 29
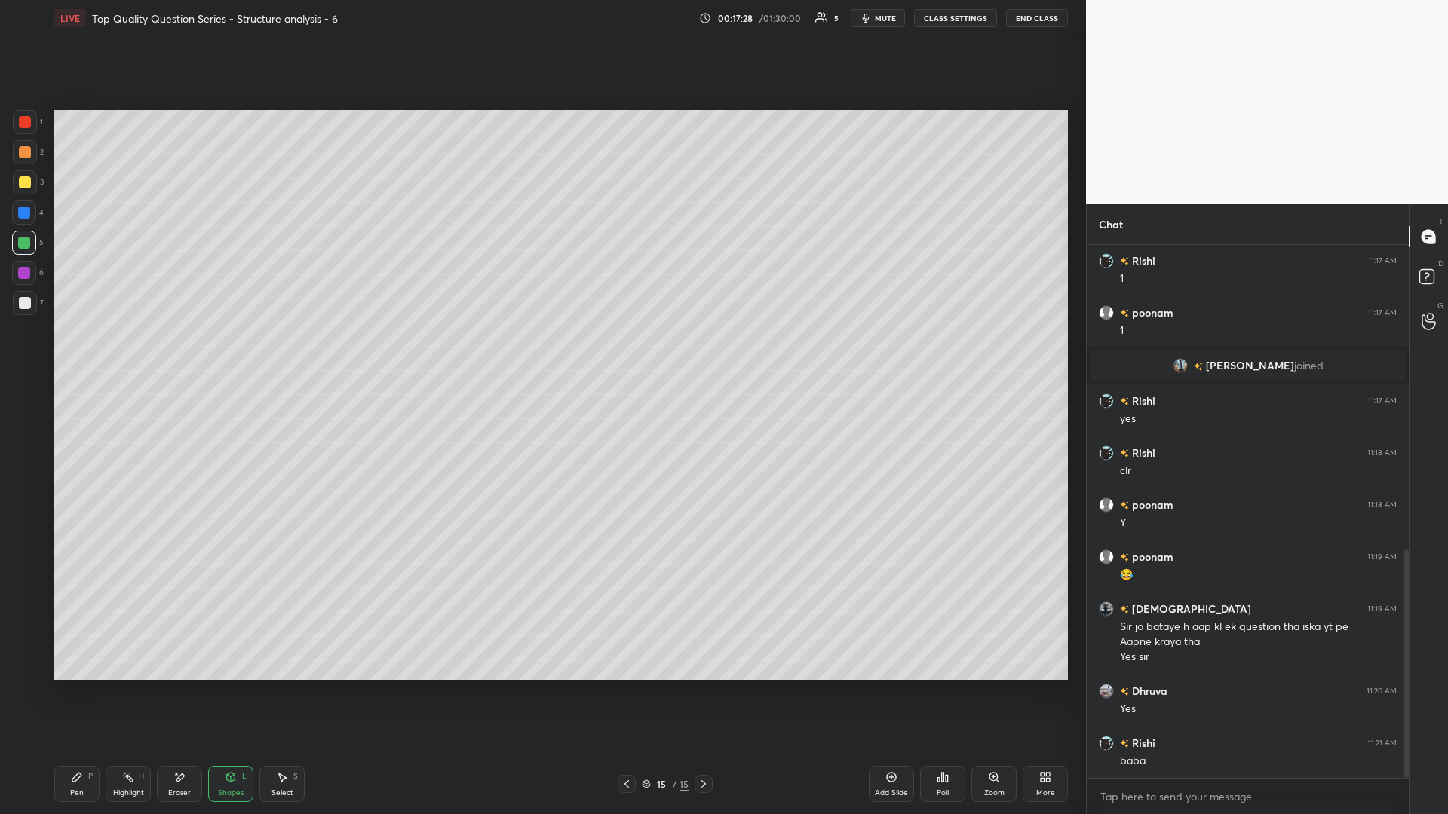
click at [29, 153] on div at bounding box center [25, 152] width 12 height 12
click at [100, 354] on div "Pen P Highlight H Eraser Shapes L Select S" at bounding box center [257, 784] width 407 height 36
click at [85, 354] on div "Pen P" at bounding box center [76, 784] width 45 height 36
click at [124, 354] on div "Highlight H" at bounding box center [128, 784] width 45 height 36
click at [283, 354] on icon at bounding box center [282, 777] width 12 height 12
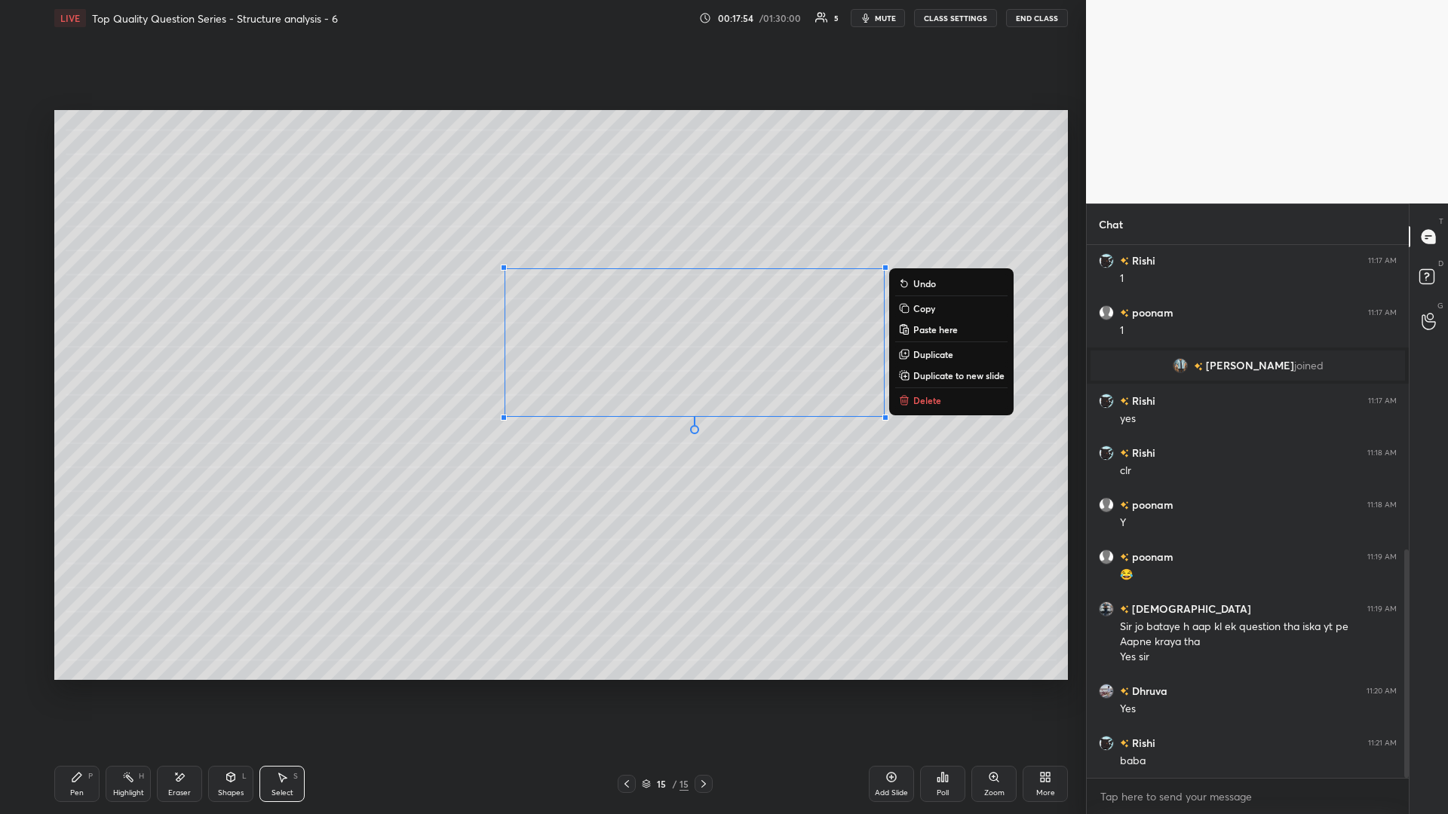
click at [541, 354] on div "0 ° Undo Copy Paste here Duplicate Duplicate to new slide Delete" at bounding box center [560, 395] width 1013 height 570
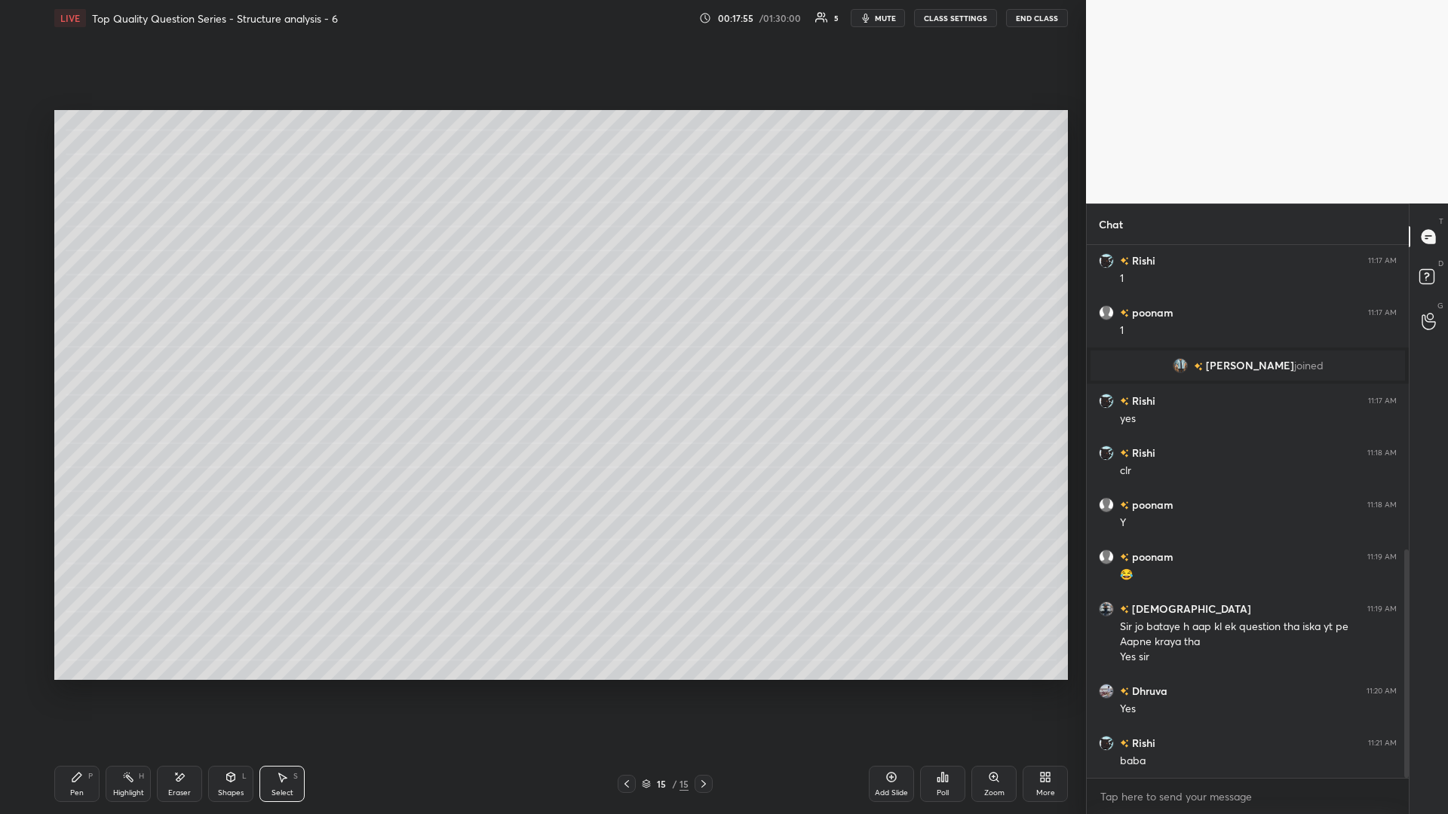
click at [172, 354] on div "Eraser" at bounding box center [179, 784] width 45 height 36
click at [238, 354] on div "Shapes L" at bounding box center [230, 784] width 45 height 36
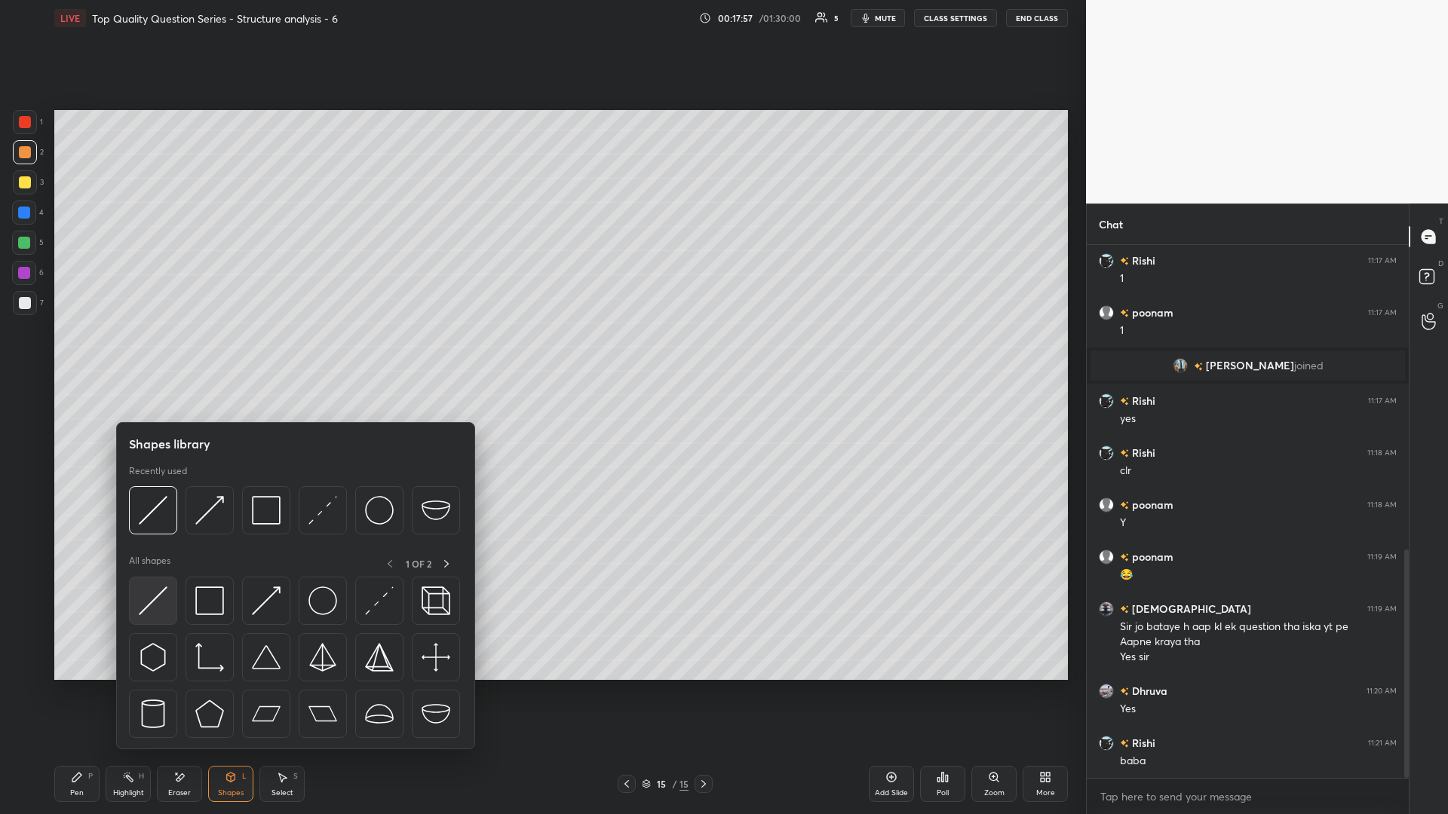
click at [164, 354] on img at bounding box center [153, 601] width 29 height 29
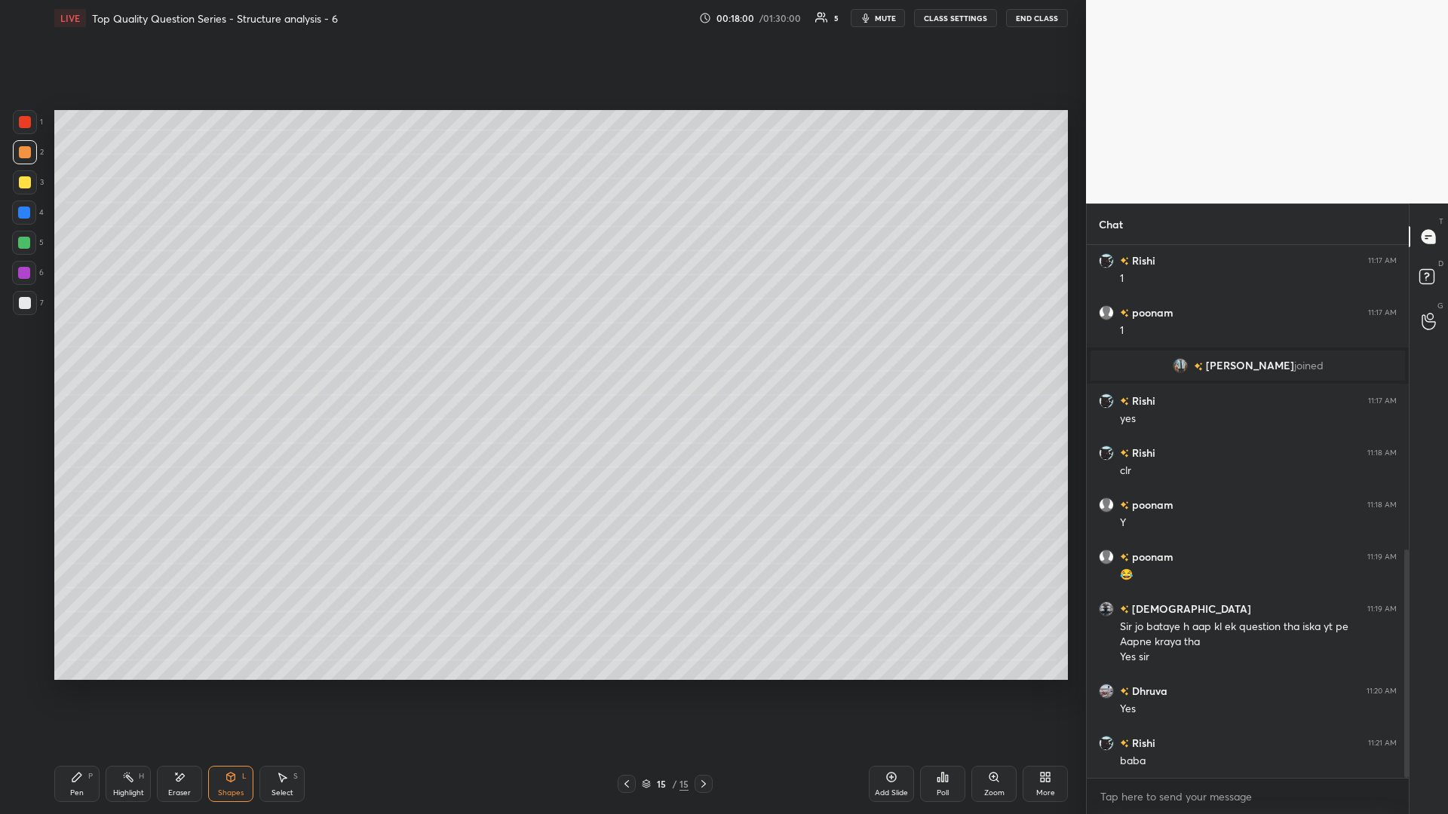
click at [88, 354] on div "P" at bounding box center [90, 777] width 5 height 8
click at [123, 354] on div "Highlight" at bounding box center [128, 793] width 31 height 8
click at [290, 354] on div "Select S" at bounding box center [281, 784] width 45 height 36
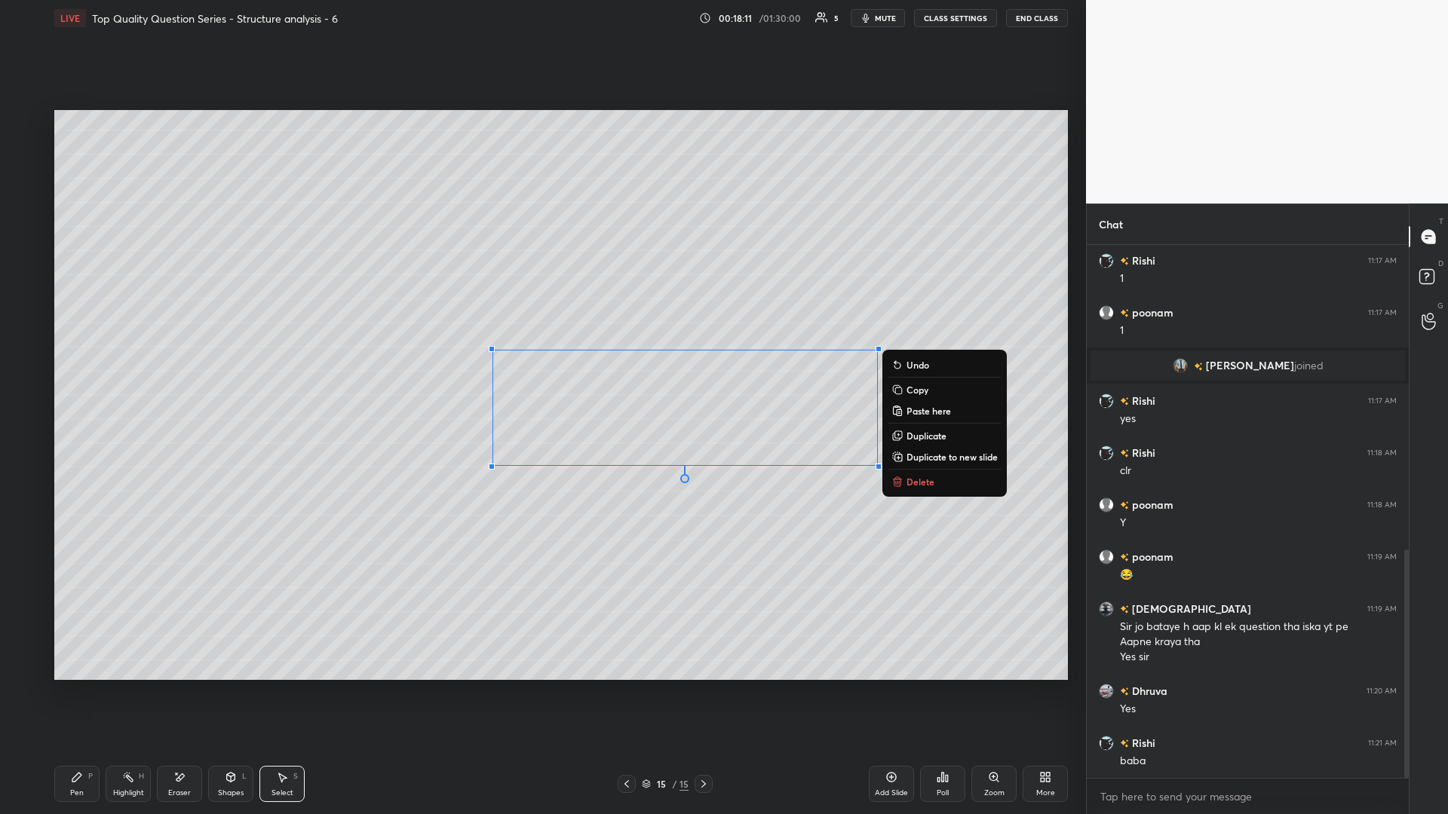
click at [541, 354] on div "0 ° Undo Copy Paste here Duplicate Duplicate to new slide Delete" at bounding box center [560, 395] width 1013 height 570
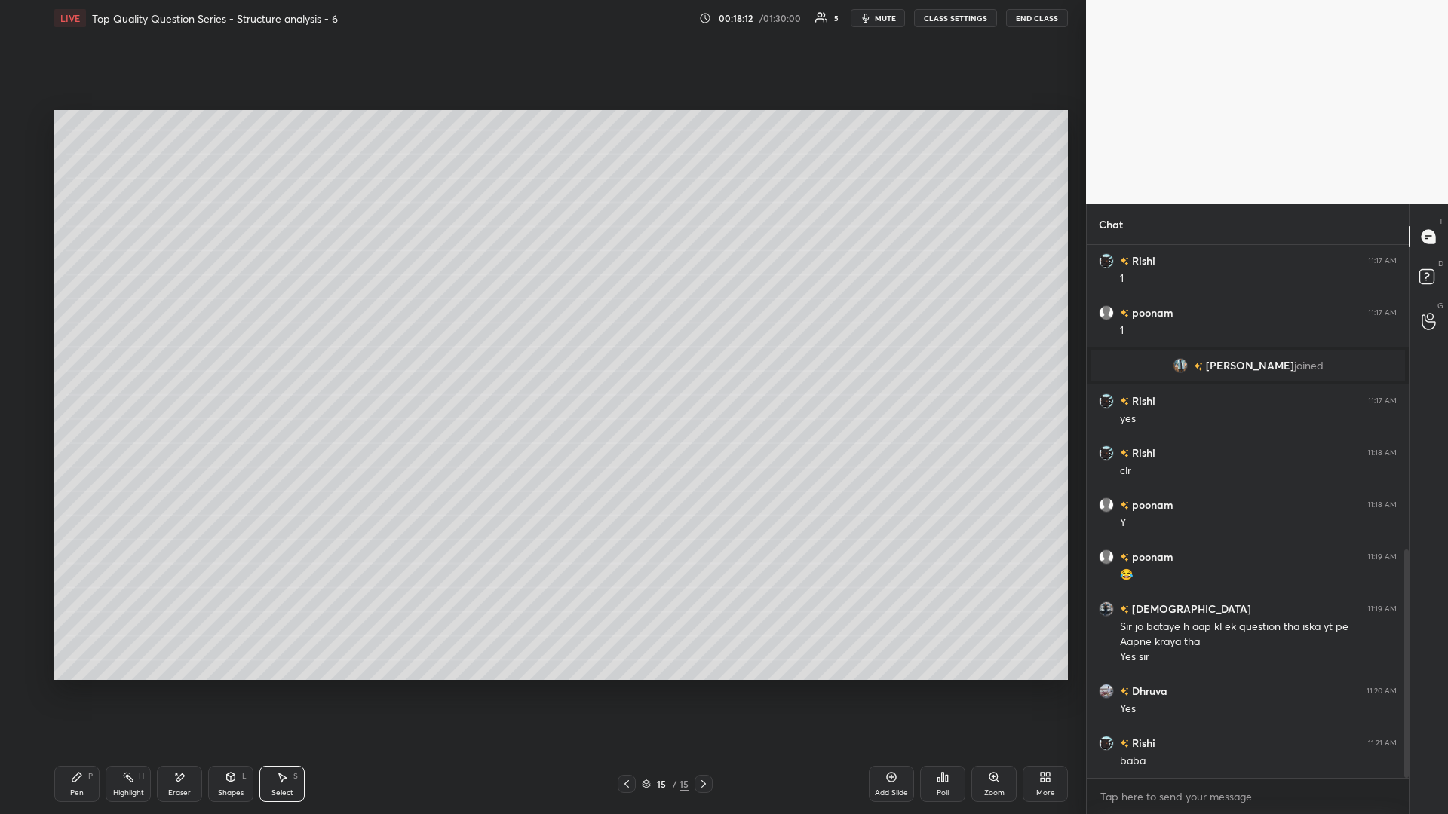
click at [81, 354] on div "Pen P" at bounding box center [76, 784] width 45 height 36
click at [268, 354] on div "Select S" at bounding box center [281, 784] width 45 height 36
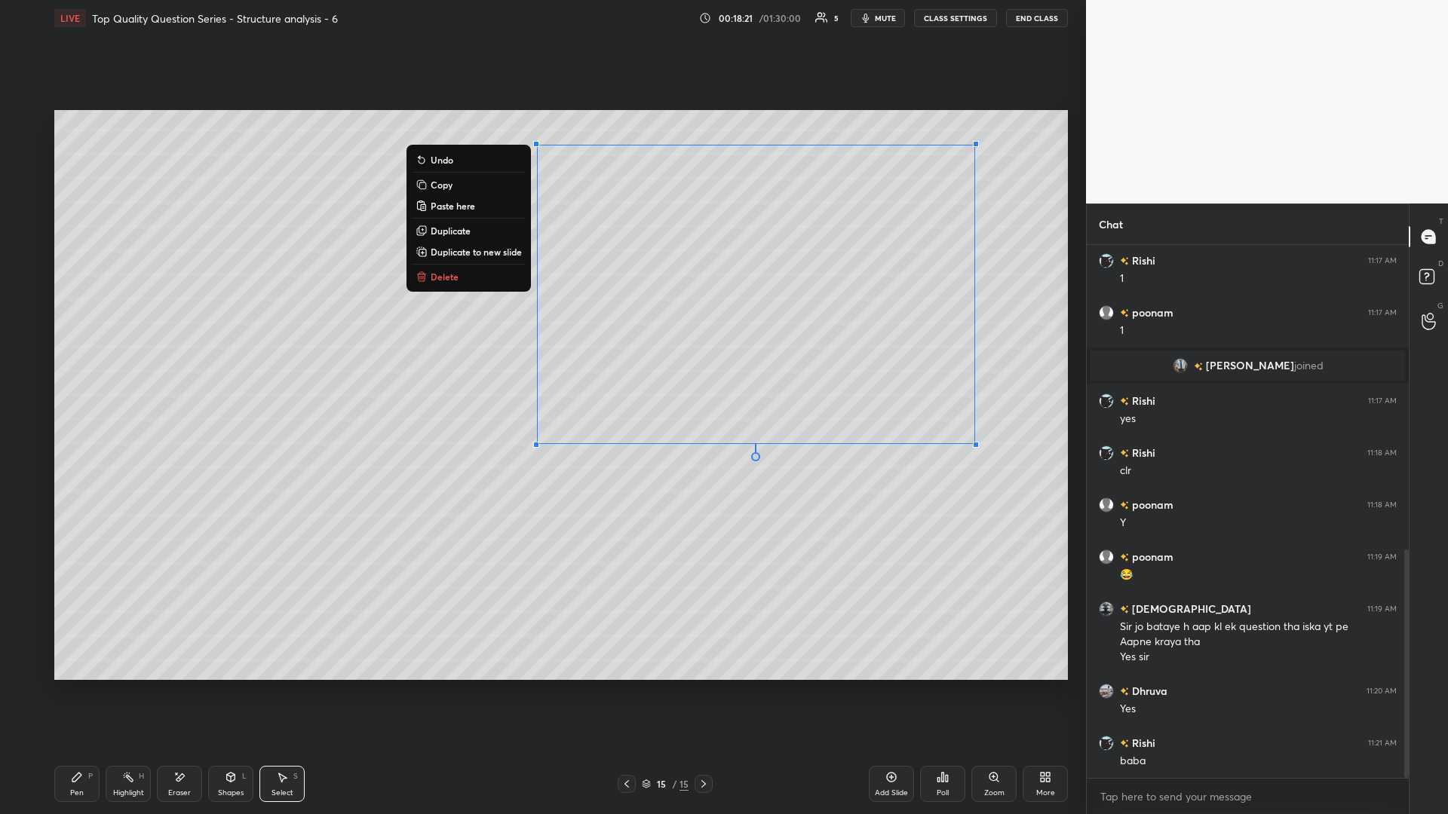
click at [541, 354] on div "0 ° Undo Copy Paste here Duplicate Duplicate to new slide Delete" at bounding box center [560, 395] width 1013 height 570
click at [439, 228] on p "Duplicate" at bounding box center [451, 231] width 40 height 12
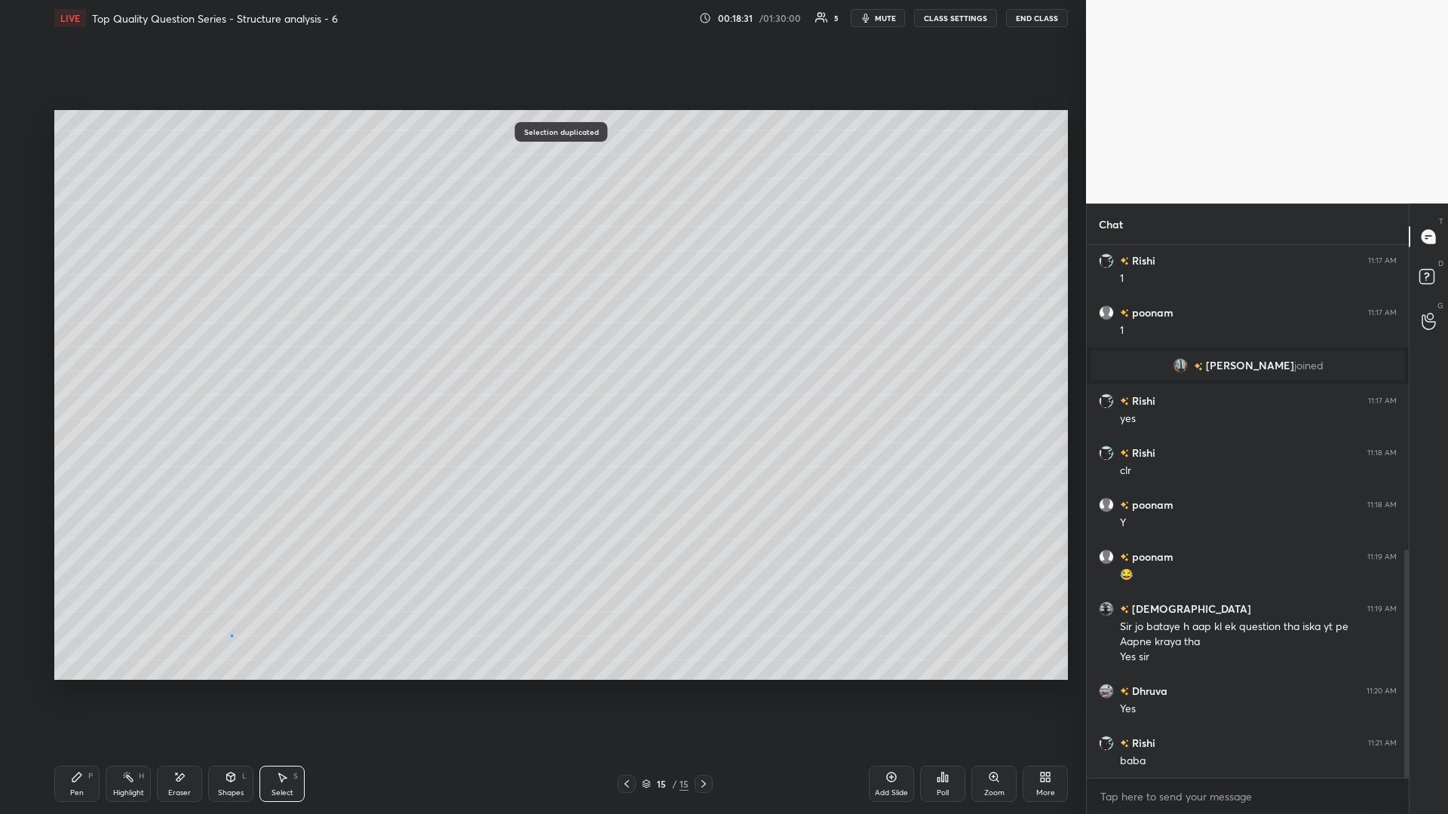
click at [234, 354] on div "0 ° Undo Copy Paste here Duplicate Duplicate to new slide Delete" at bounding box center [560, 395] width 1013 height 570
click at [175, 354] on icon at bounding box center [179, 777] width 12 height 13
click at [125, 354] on icon at bounding box center [128, 777] width 12 height 12
click at [72, 354] on icon at bounding box center [76, 777] width 9 height 9
click at [82, 354] on icon at bounding box center [77, 777] width 12 height 12
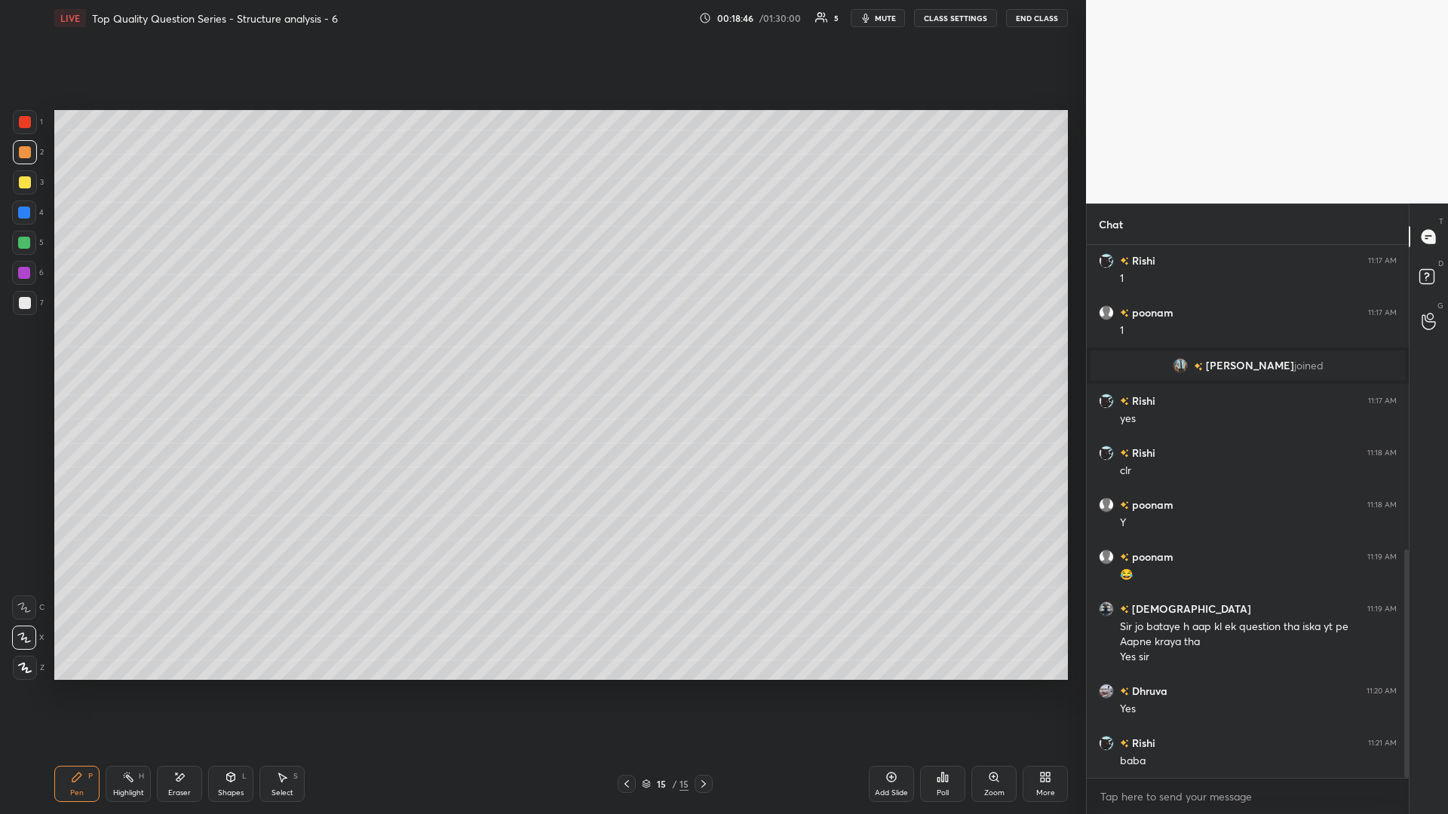
click at [124, 354] on icon at bounding box center [128, 777] width 12 height 12
click at [131, 354] on icon at bounding box center [128, 777] width 12 height 12
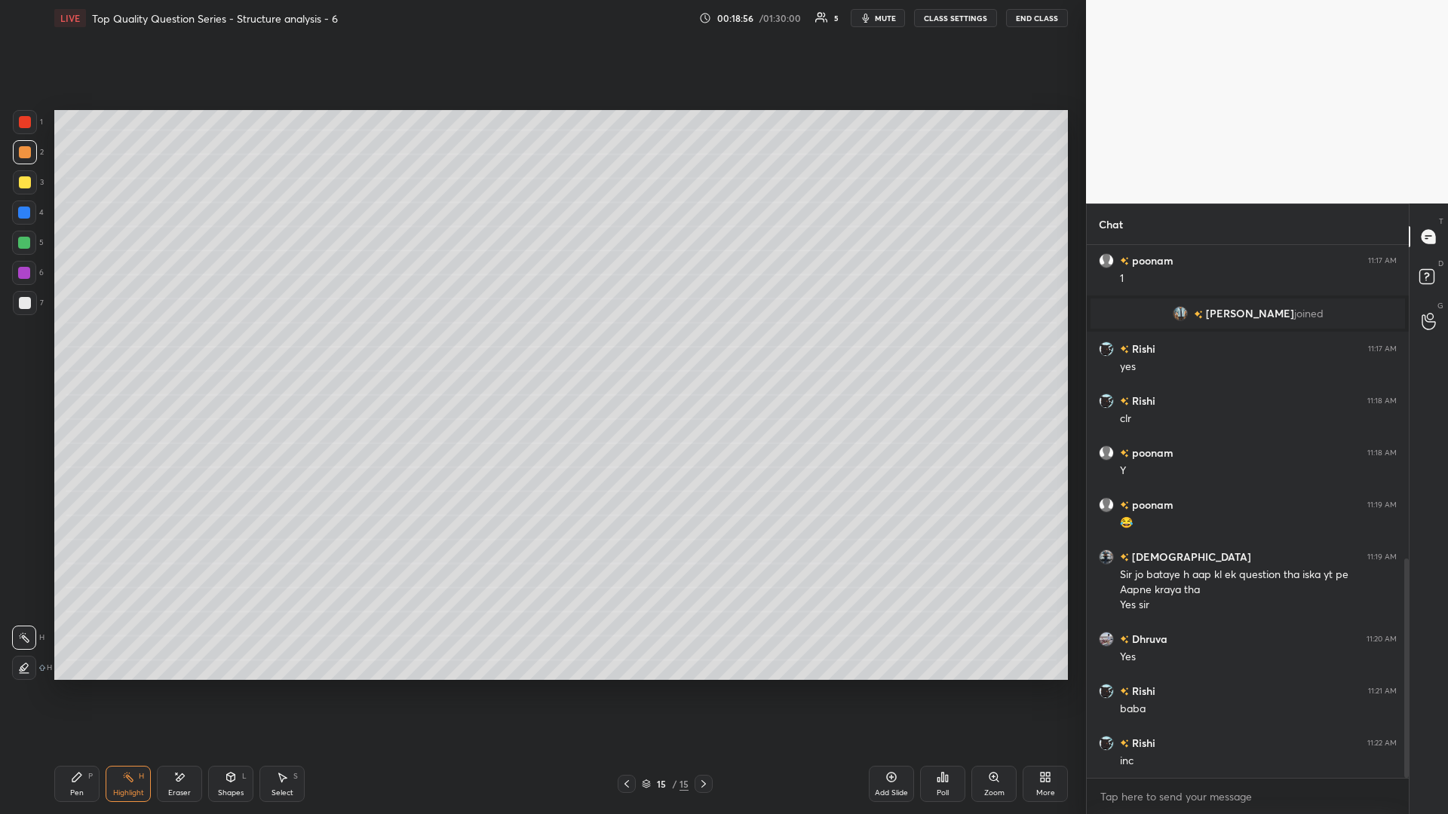
click at [69, 354] on div "Pen P" at bounding box center [76, 784] width 45 height 36
click at [80, 354] on icon at bounding box center [77, 777] width 12 height 12
click at [129, 354] on rect at bounding box center [130, 779] width 8 height 8
click at [128, 354] on rect at bounding box center [130, 779] width 8 height 8
click at [290, 354] on div "Select S" at bounding box center [281, 784] width 45 height 36
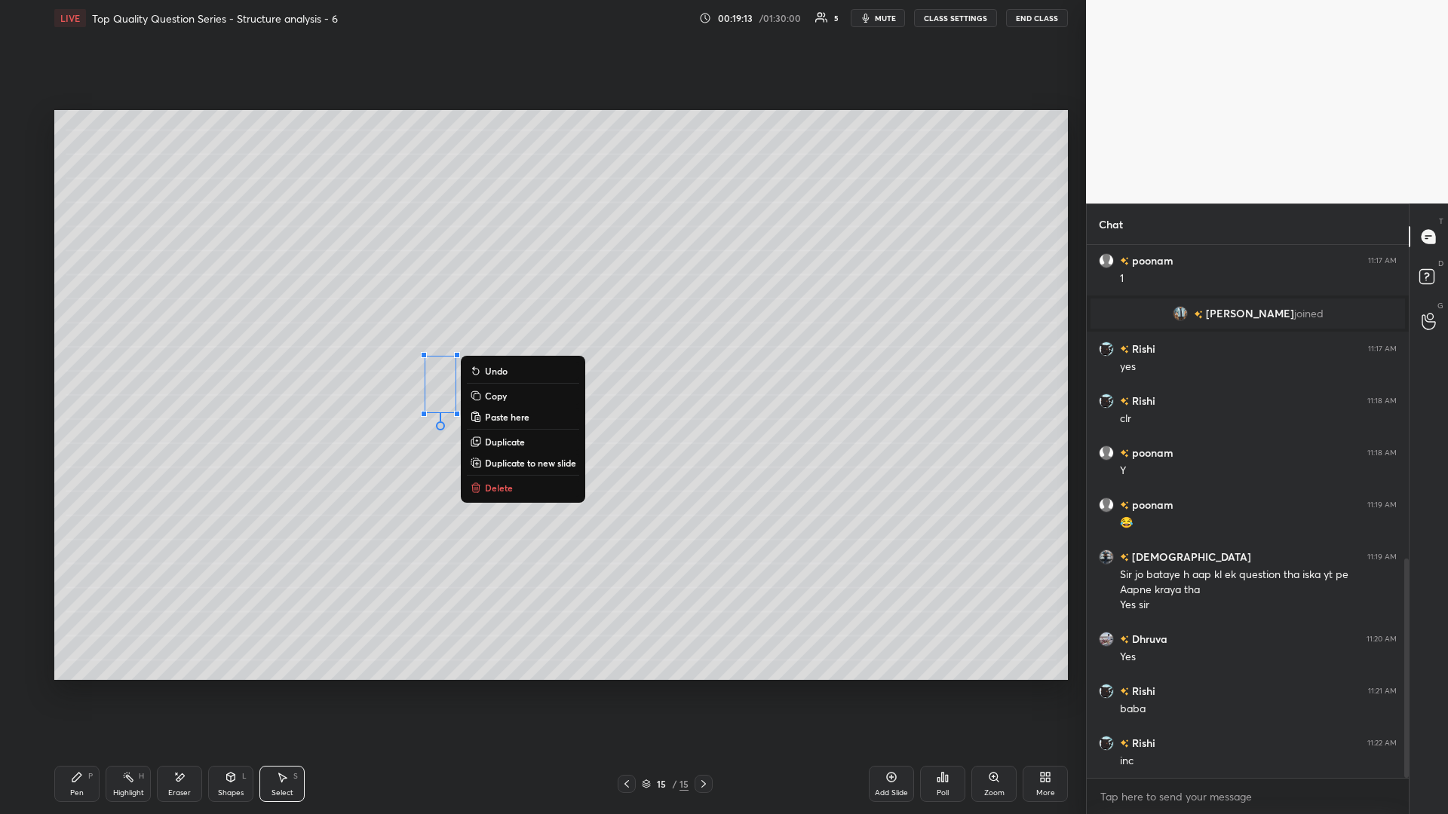
click at [429, 354] on div "0 ° Undo Copy Paste here Duplicate Duplicate to new slide Delete" at bounding box center [560, 395] width 1013 height 570
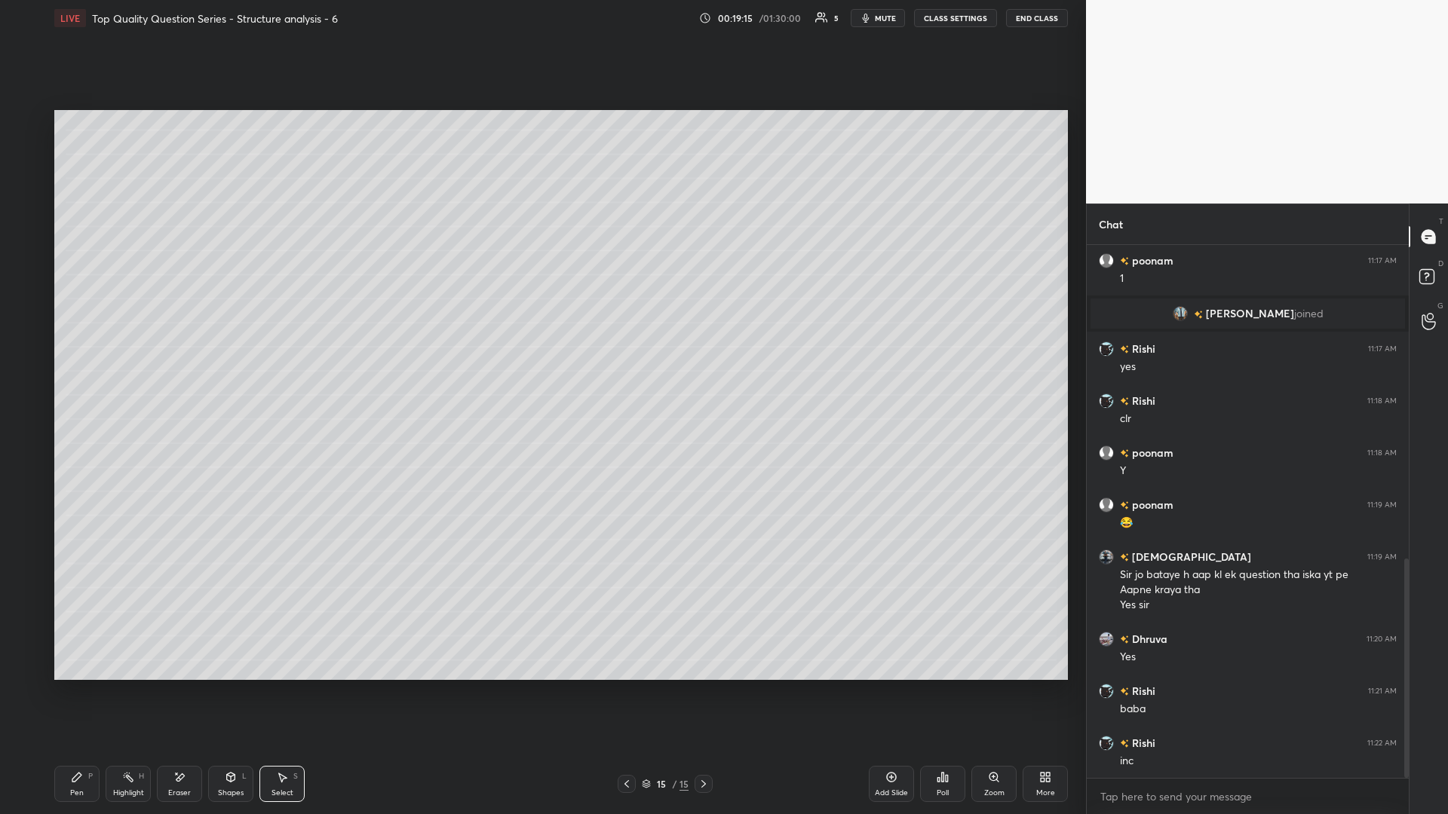
click at [129, 354] on icon at bounding box center [128, 778] width 2 height 2
click at [189, 354] on div "Eraser" at bounding box center [179, 784] width 45 height 36
click at [221, 354] on div "Shapes" at bounding box center [231, 793] width 26 height 8
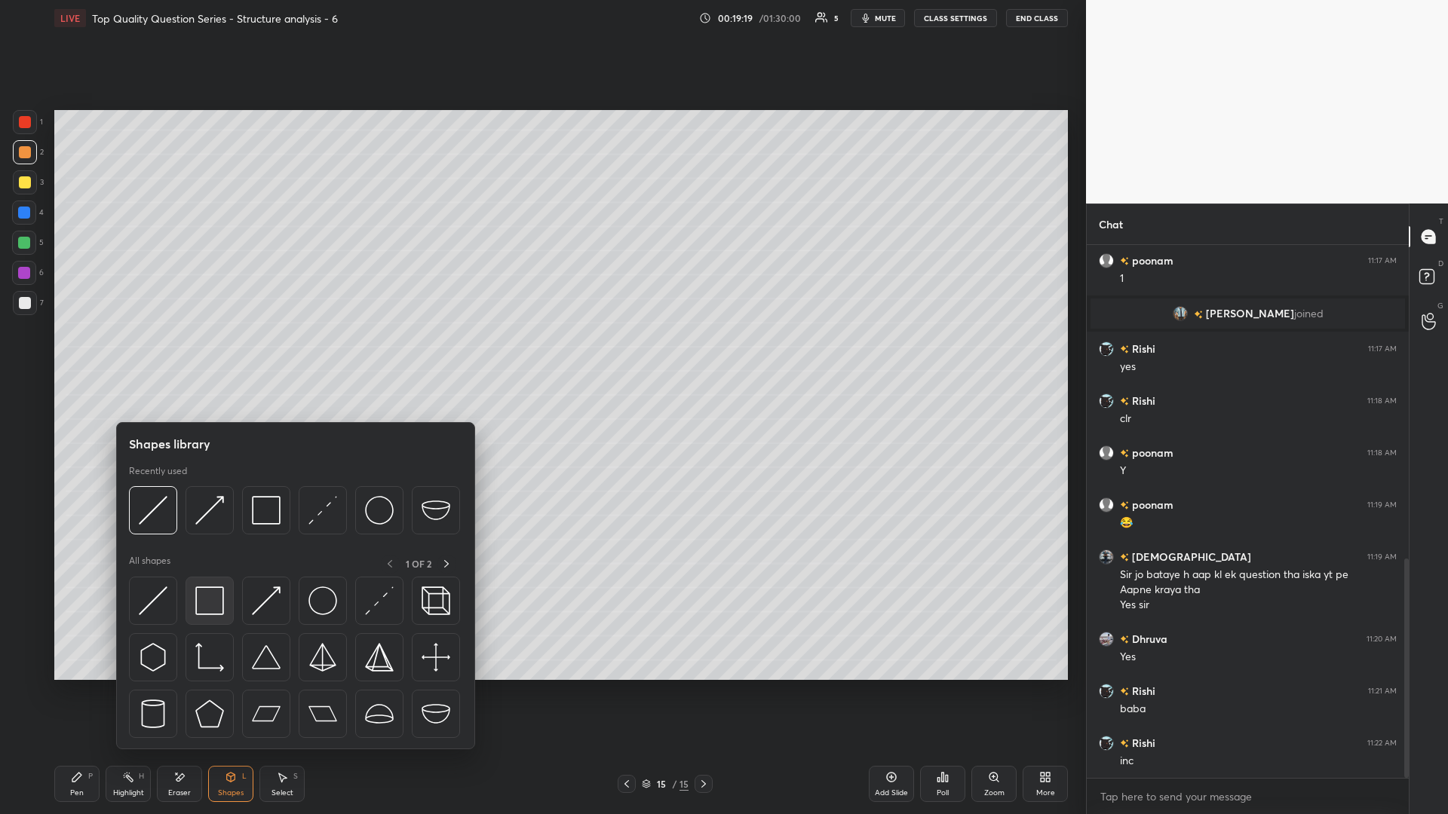
click at [216, 354] on img at bounding box center [209, 601] width 29 height 29
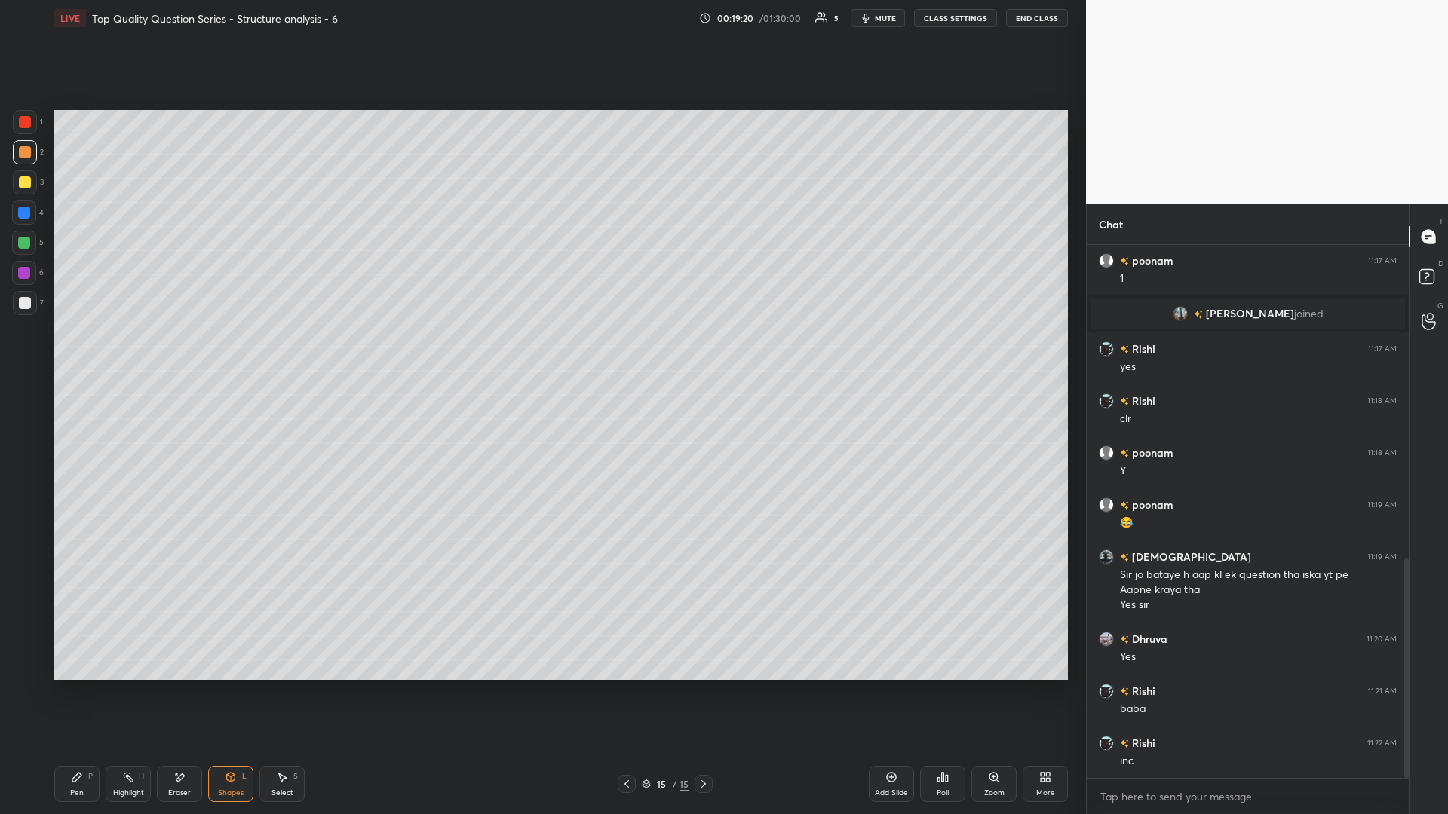
click at [228, 354] on icon at bounding box center [231, 776] width 8 height 2
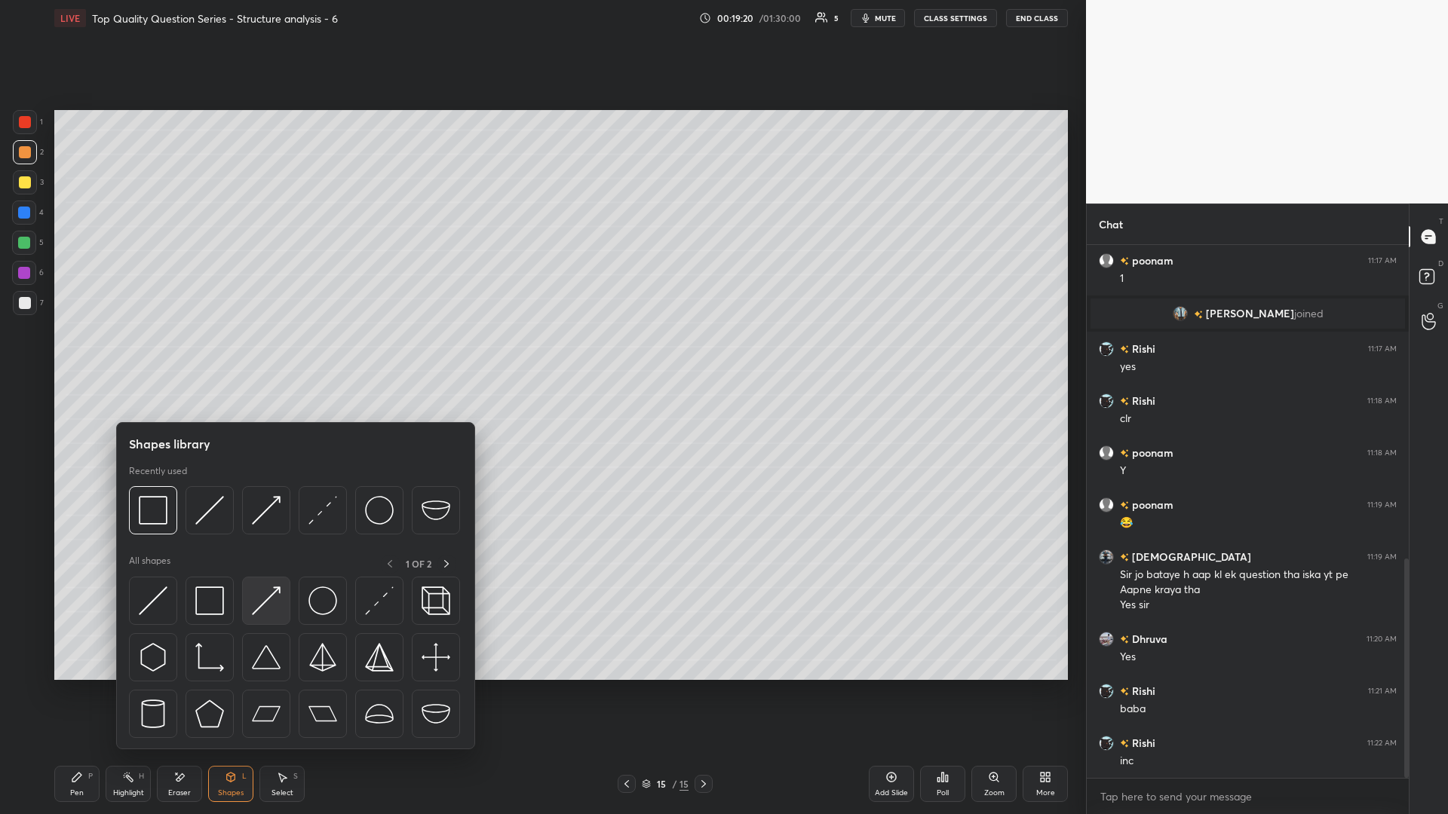
click at [265, 354] on img at bounding box center [266, 601] width 29 height 29
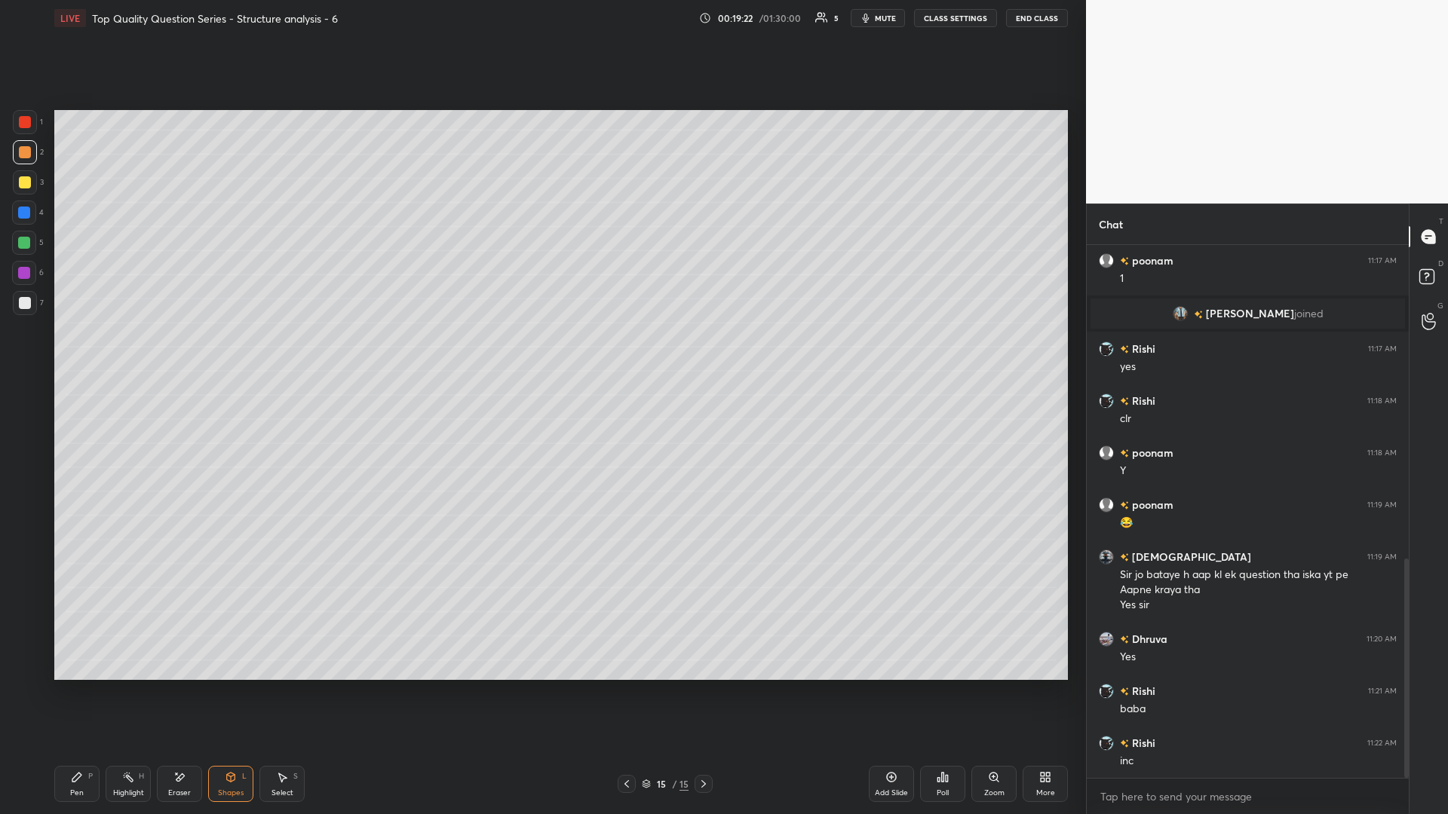
click at [139, 354] on div "Highlight H" at bounding box center [128, 784] width 45 height 36
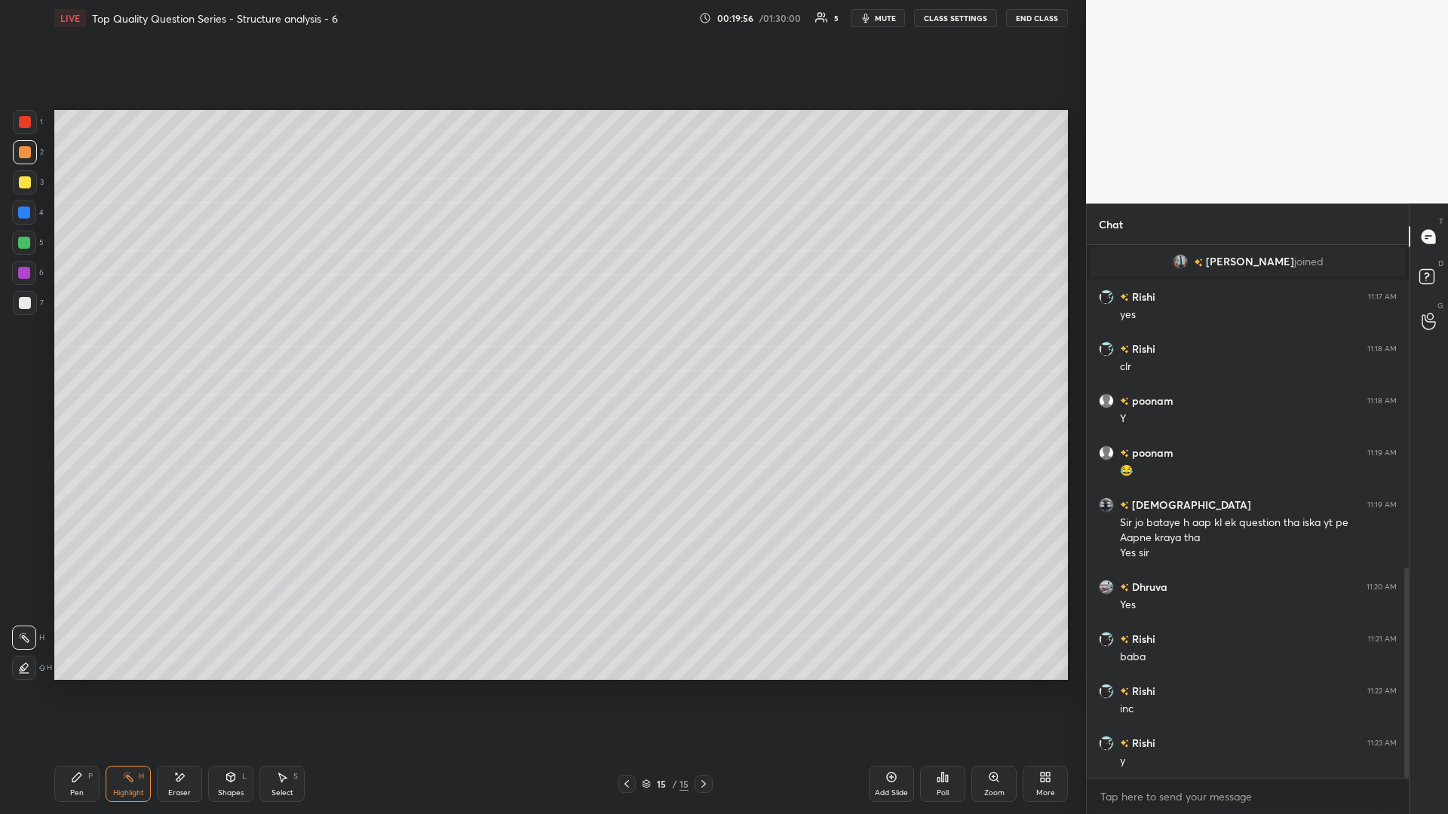
click at [176, 354] on div "Eraser" at bounding box center [179, 784] width 45 height 36
click at [126, 354] on icon at bounding box center [128, 777] width 12 height 12
click at [69, 354] on div "Pen P" at bounding box center [76, 784] width 45 height 36
click at [124, 354] on div "Highlight" at bounding box center [128, 793] width 31 height 8
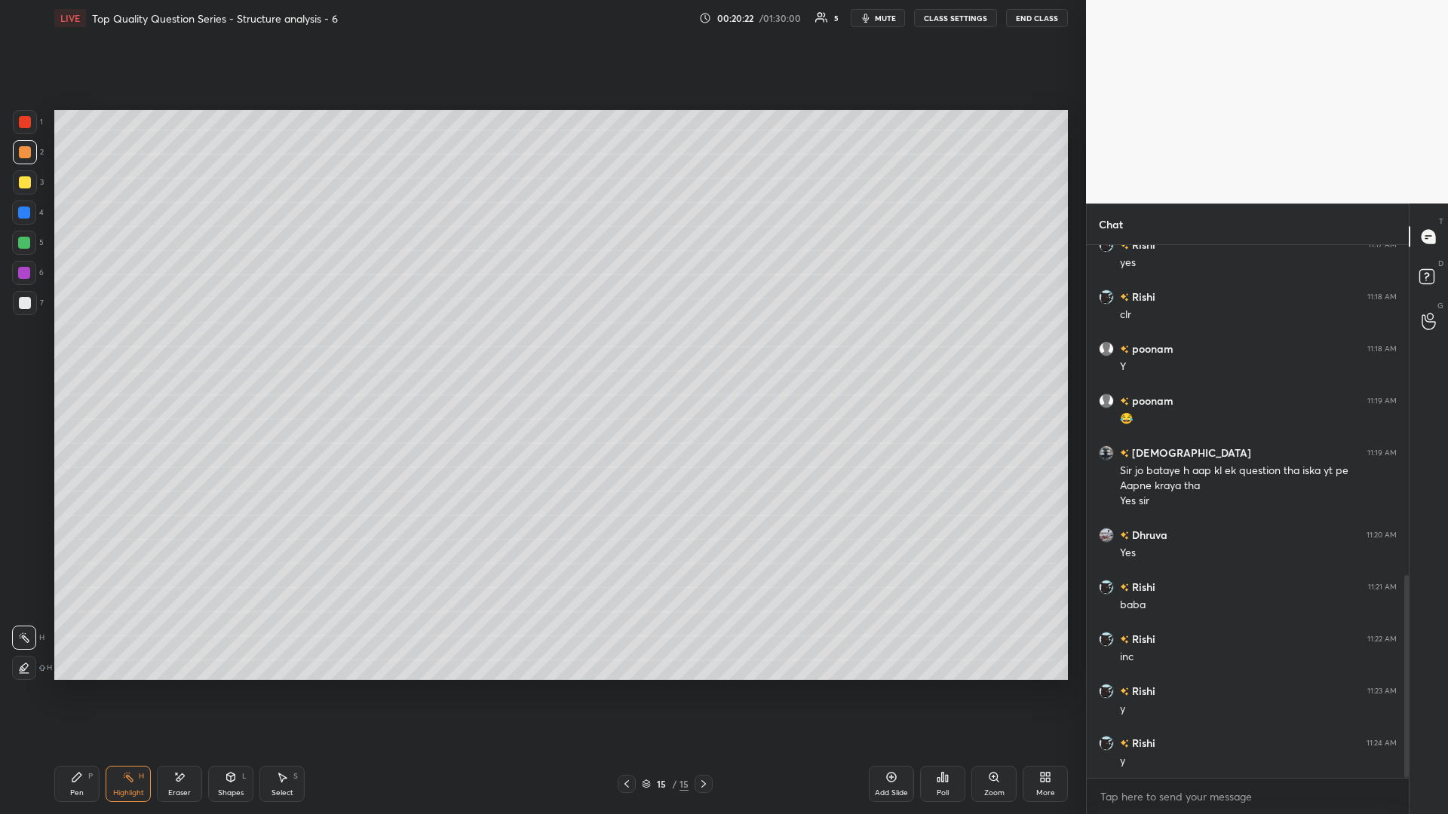
click at [284, 354] on div "Select" at bounding box center [282, 793] width 22 height 8
click at [146, 354] on div "Highlight H" at bounding box center [128, 784] width 45 height 36
click at [289, 354] on div "Select S" at bounding box center [281, 784] width 45 height 36
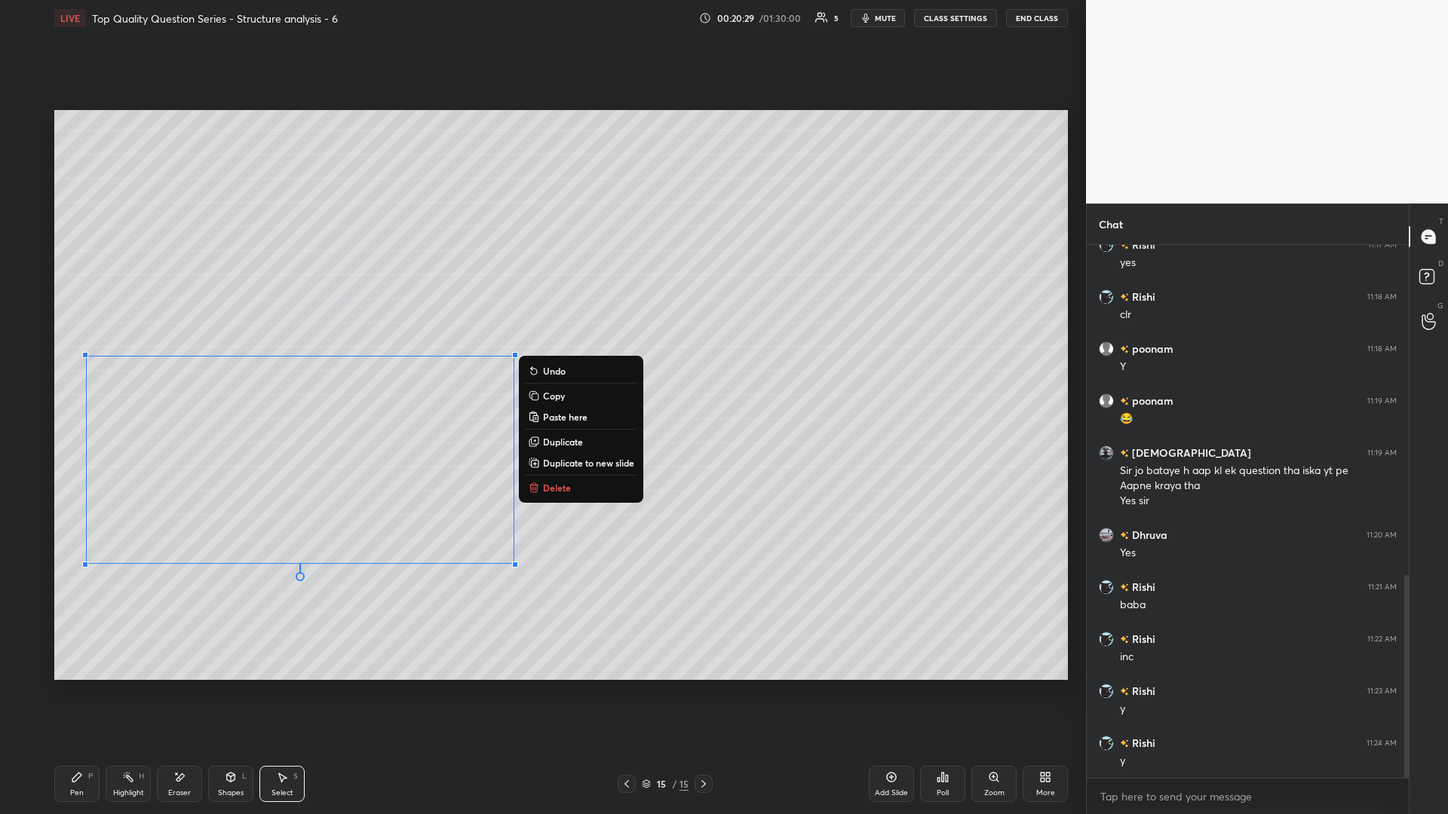
click at [541, 354] on div "0 ° Undo Copy Paste here Duplicate Duplicate to new slide Delete" at bounding box center [560, 395] width 1013 height 570
click at [541, 354] on button "Delete" at bounding box center [581, 488] width 112 height 18
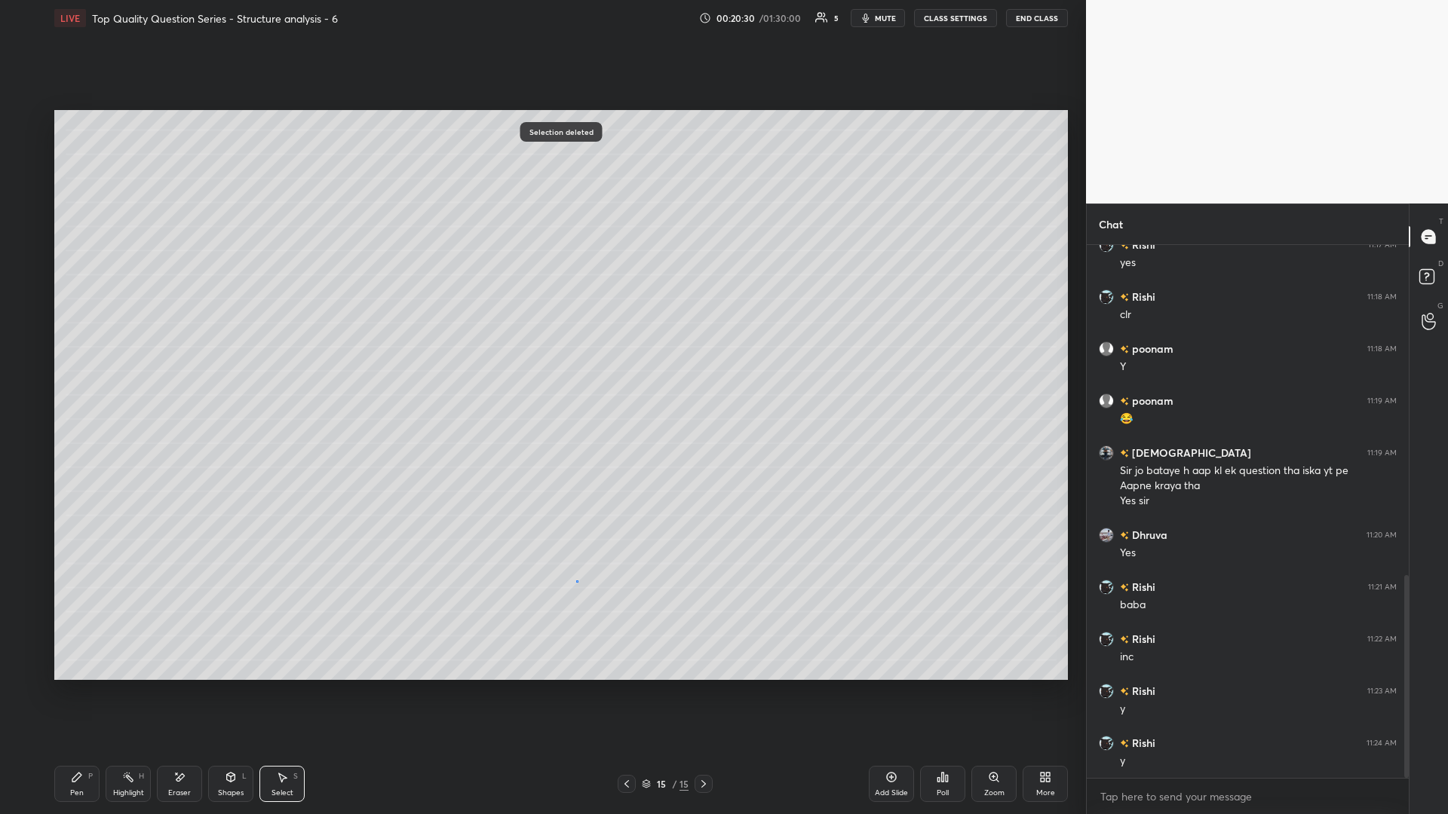
click at [541, 354] on div "0 ° Undo Copy Paste here Duplicate Duplicate to new slide Delete" at bounding box center [560, 395] width 1013 height 570
click at [541, 354] on icon at bounding box center [627, 784] width 12 height 12
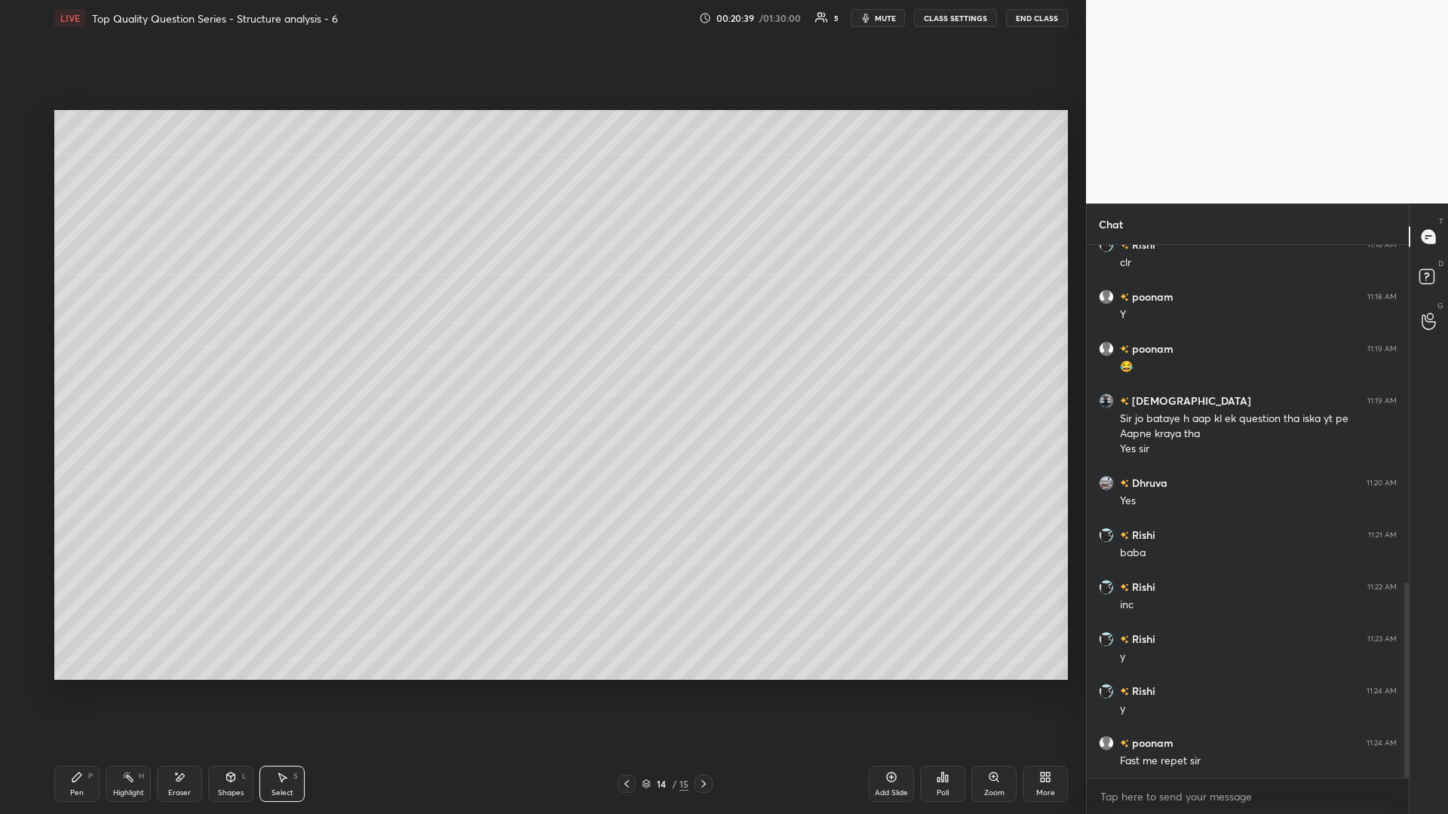
click at [541, 354] on icon at bounding box center [703, 784] width 5 height 8
click at [285, 354] on icon at bounding box center [282, 777] width 12 height 12
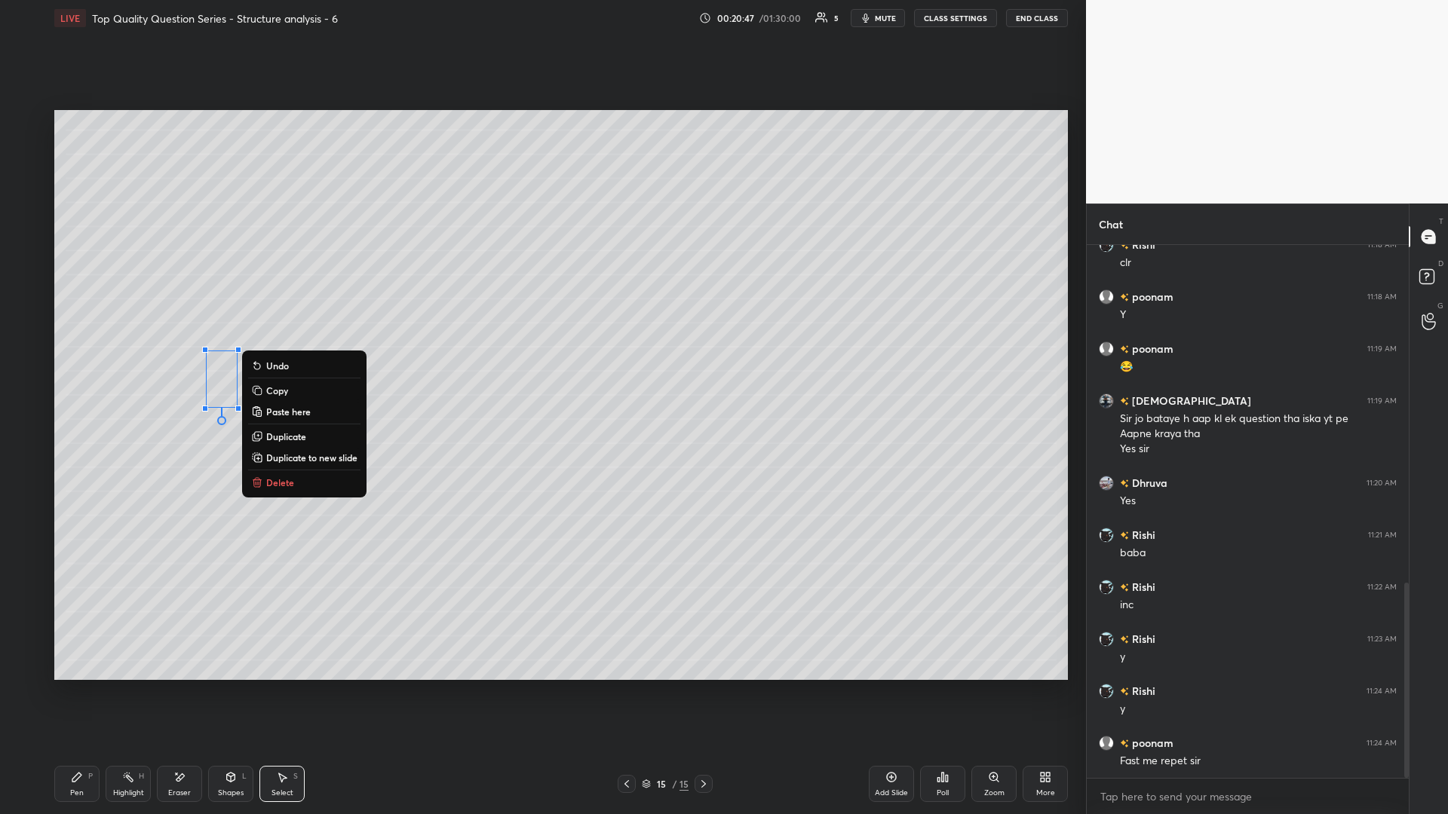
click at [136, 354] on div "Highlight H" at bounding box center [128, 784] width 45 height 36
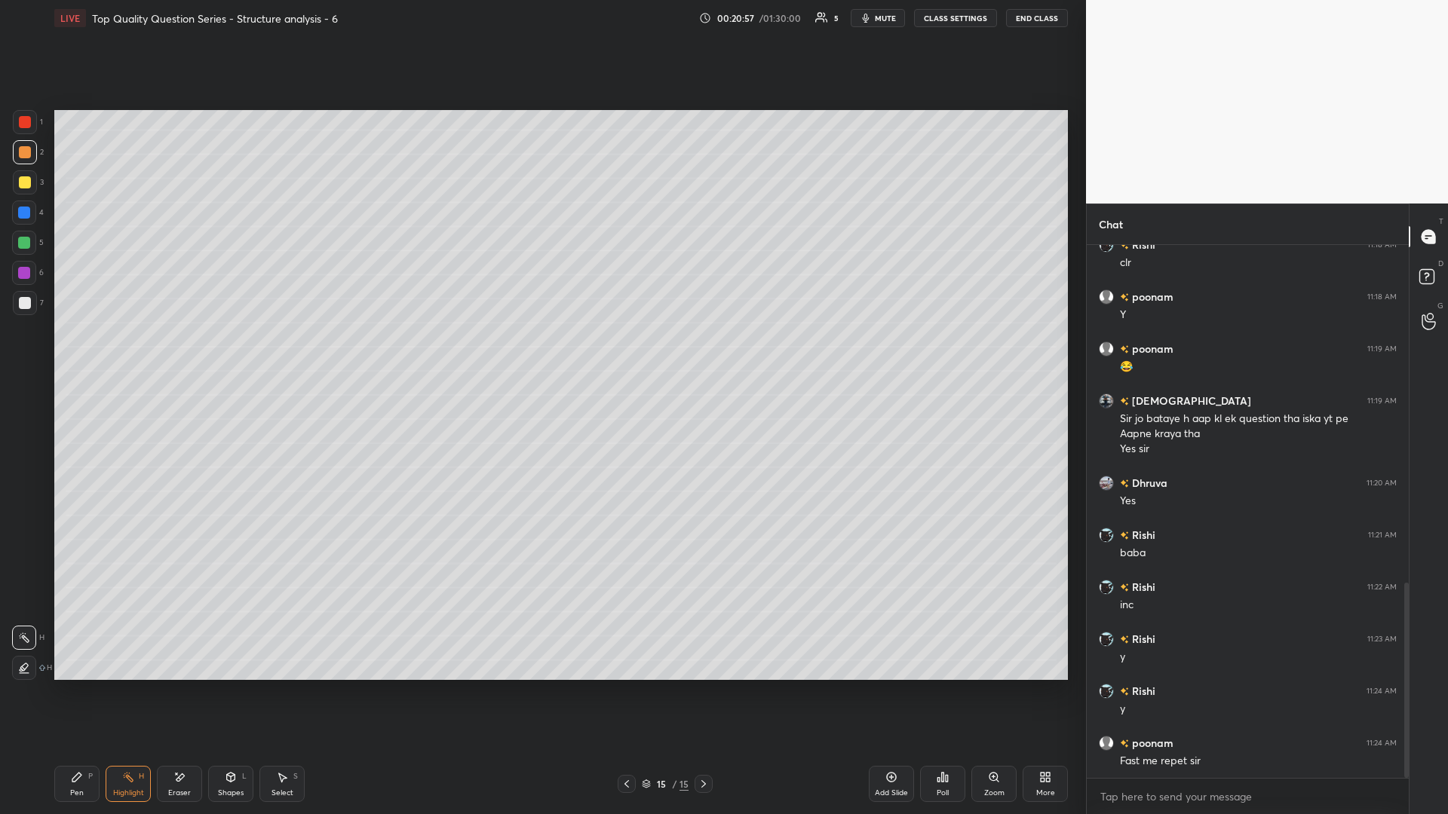
click at [77, 354] on icon at bounding box center [76, 777] width 9 height 9
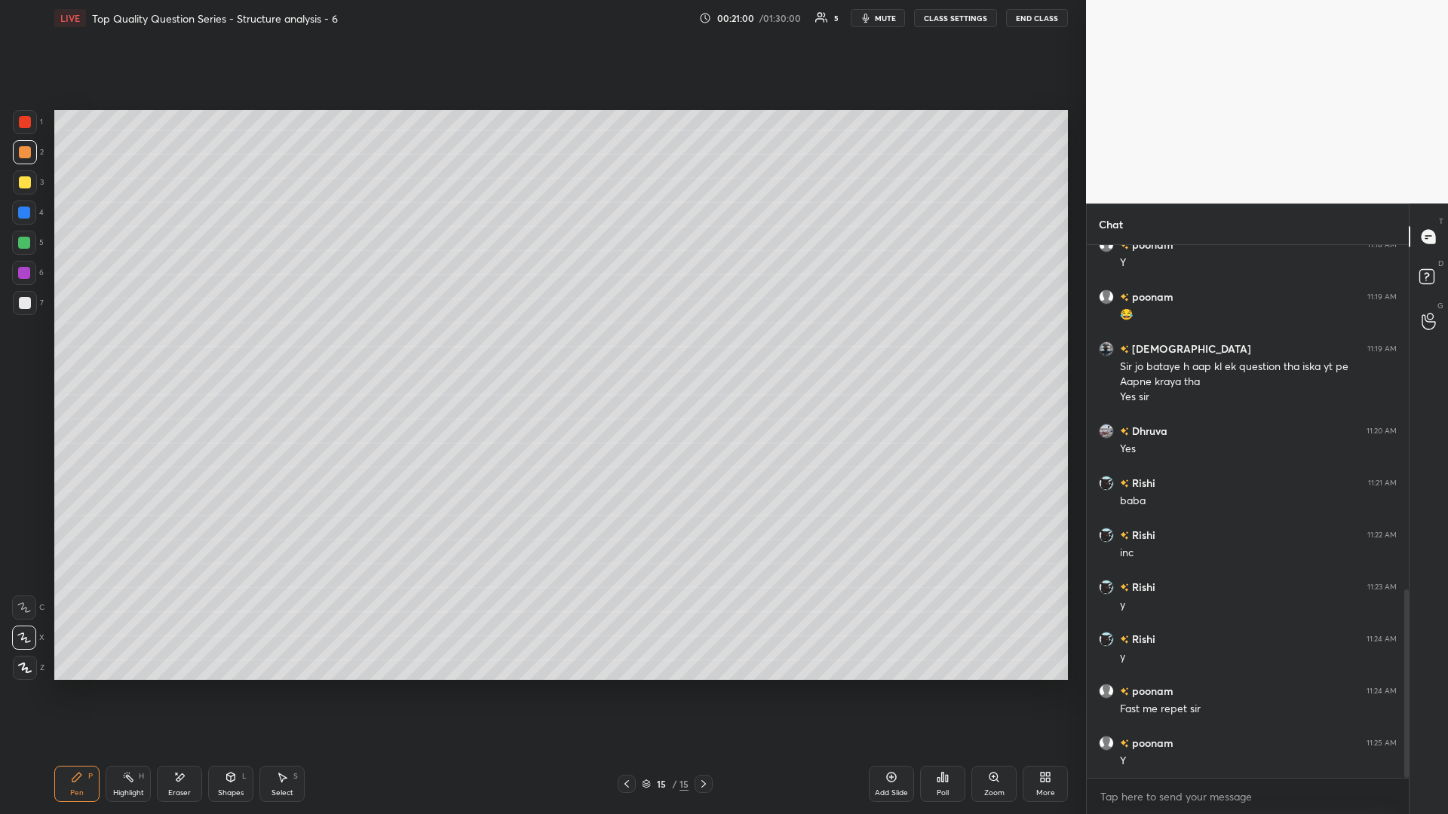
click at [176, 354] on icon at bounding box center [177, 774] width 2 height 2
click at [274, 354] on div "Select S" at bounding box center [281, 784] width 45 height 36
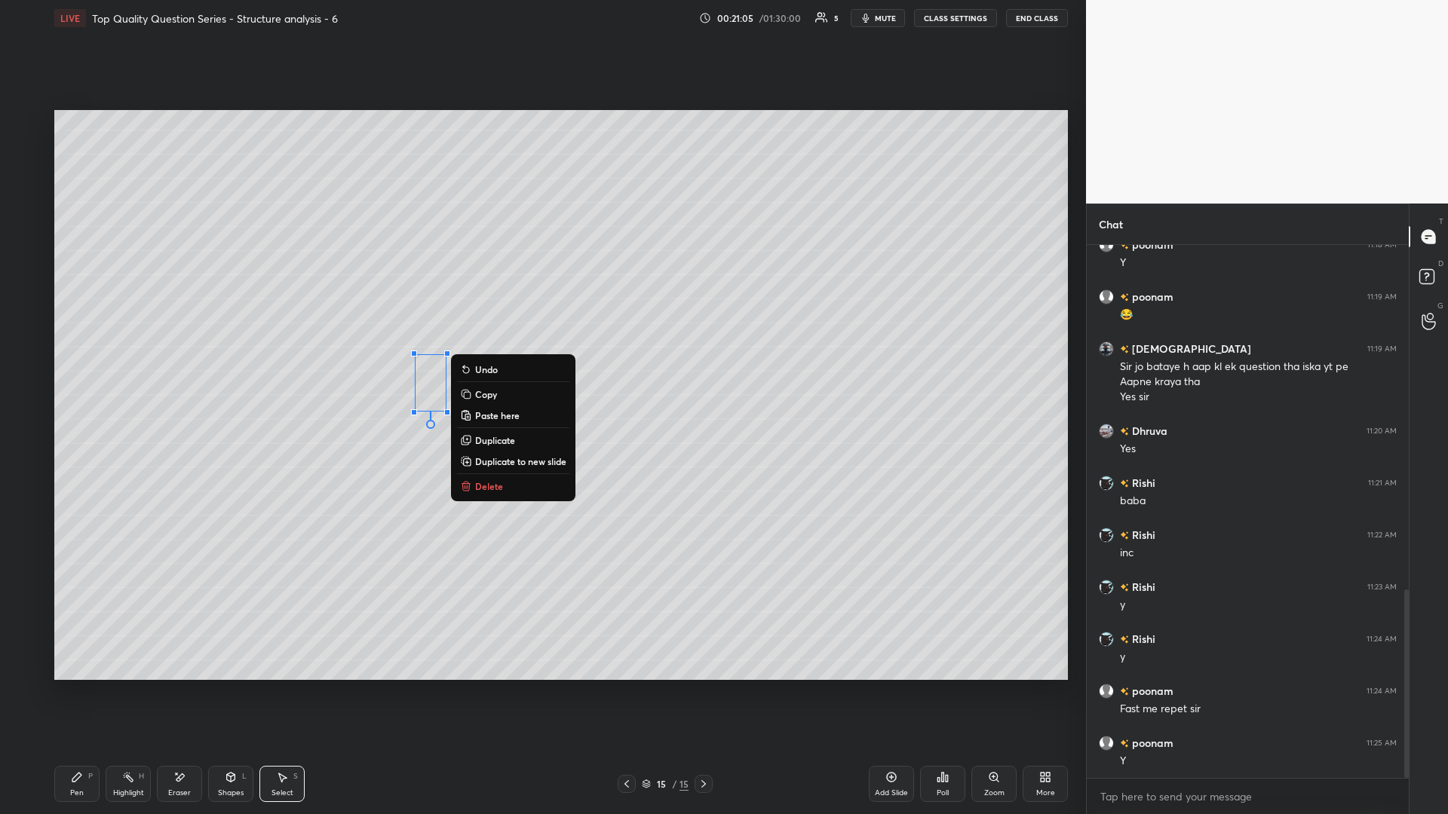
click at [118, 354] on div "Highlight H" at bounding box center [128, 784] width 45 height 36
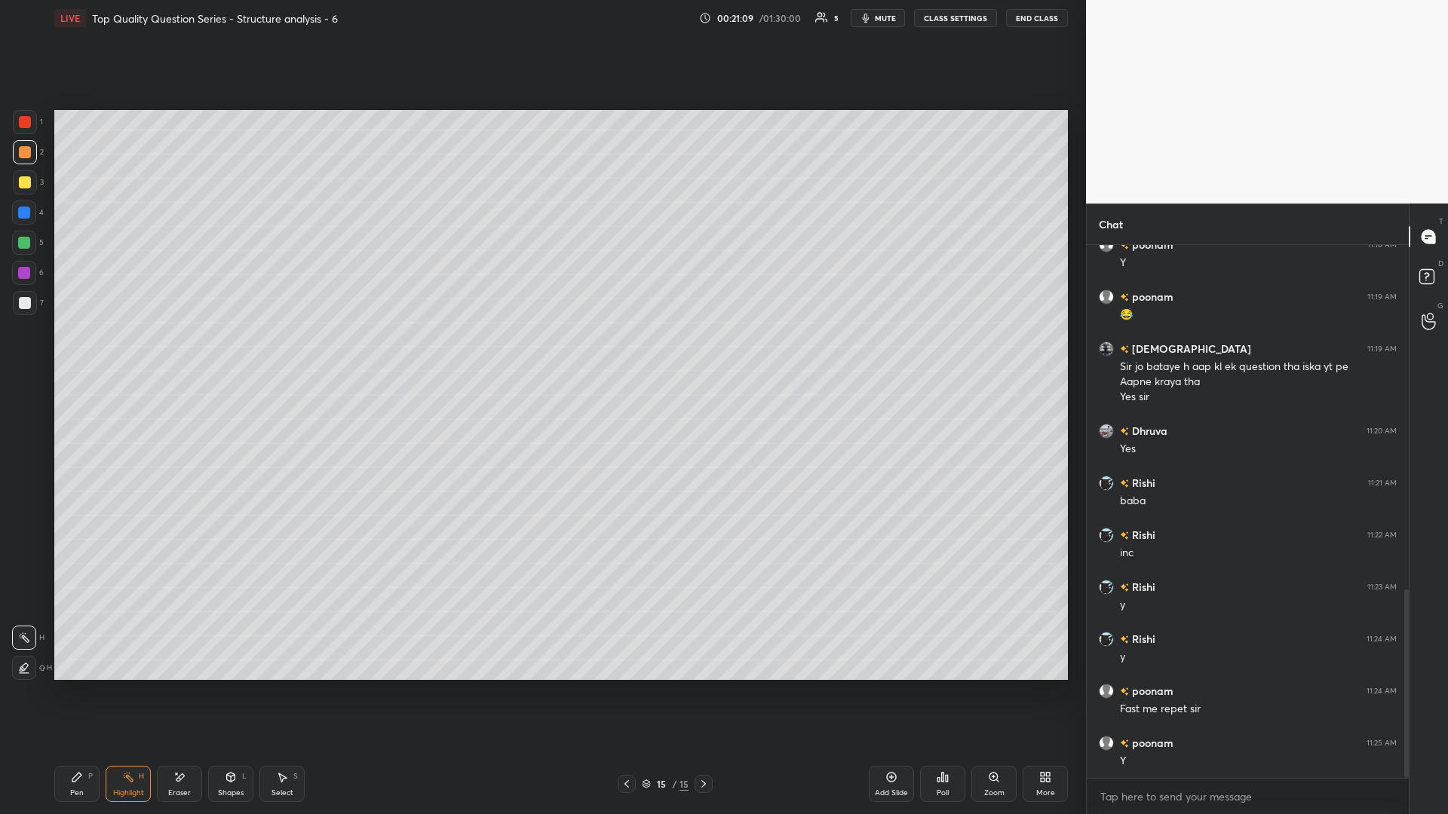
click at [81, 354] on icon at bounding box center [77, 777] width 12 height 12
click at [125, 354] on icon at bounding box center [128, 777] width 12 height 12
click at [76, 354] on icon at bounding box center [76, 777] width 9 height 9
click at [125, 354] on icon at bounding box center [128, 777] width 12 height 12
click at [121, 354] on div "Highlight H" at bounding box center [128, 784] width 45 height 36
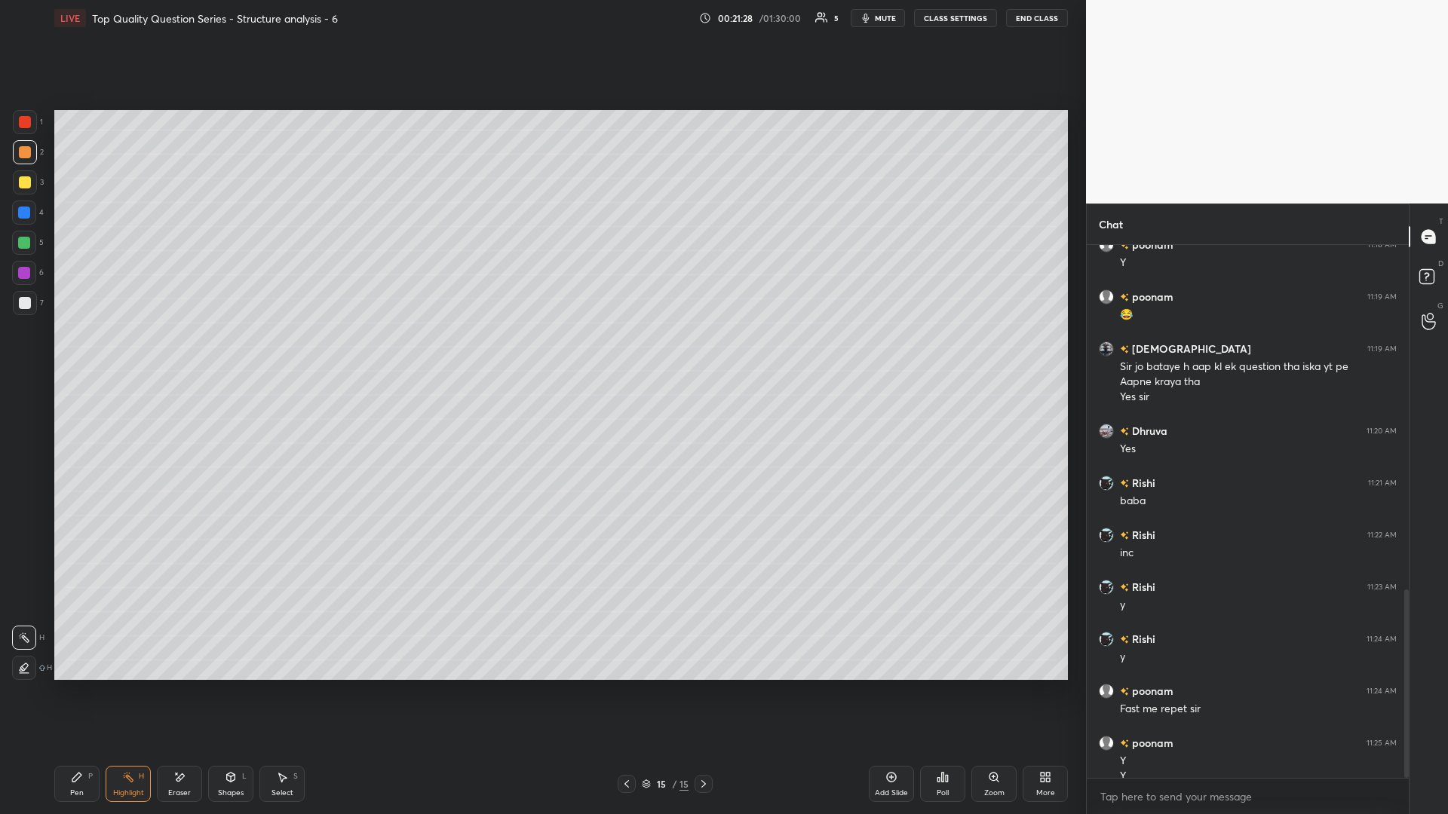
scroll to position [987, 0]
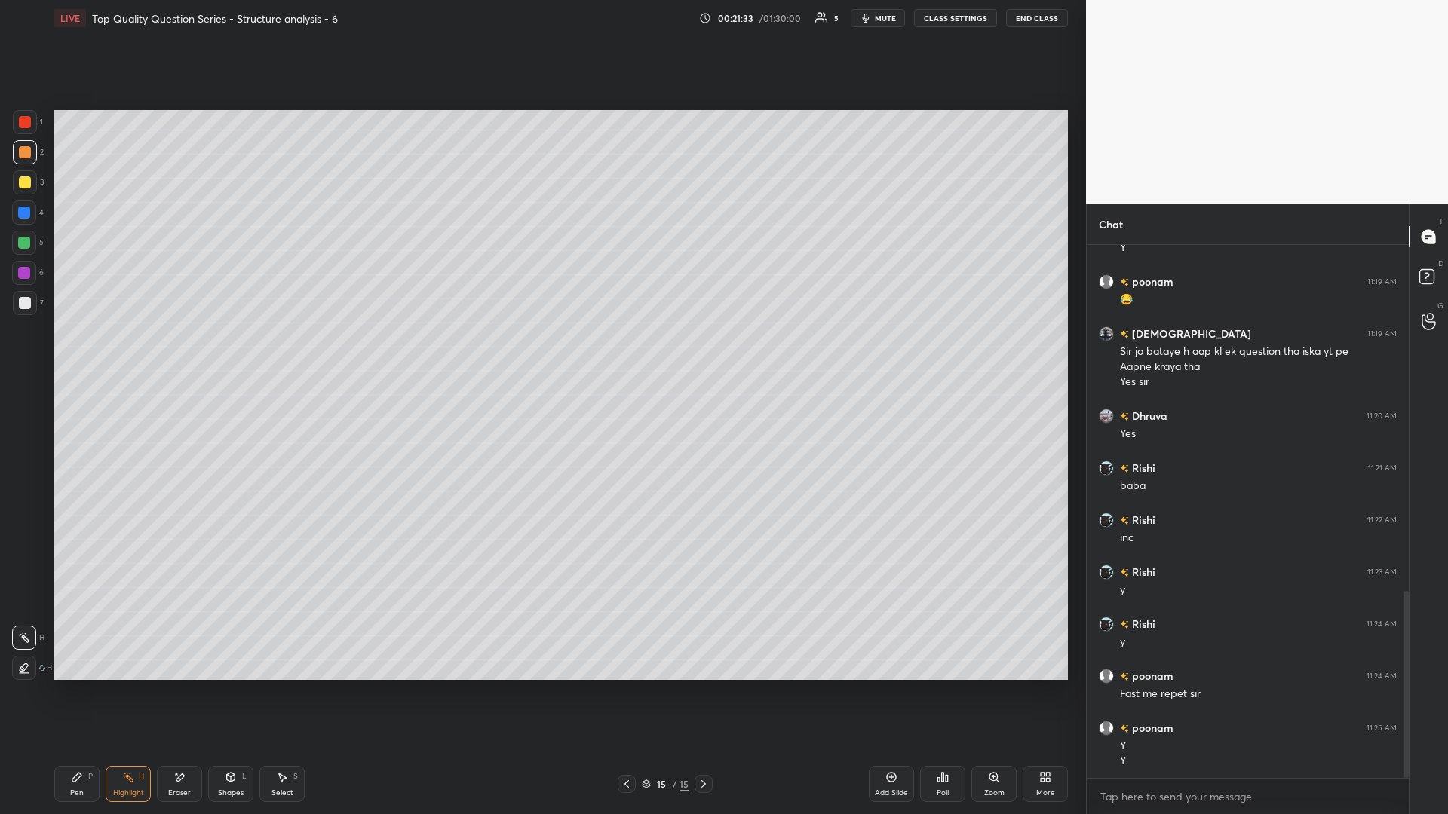
click at [75, 354] on div "Pen P" at bounding box center [76, 784] width 45 height 36
click at [127, 354] on rect at bounding box center [130, 779] width 8 height 8
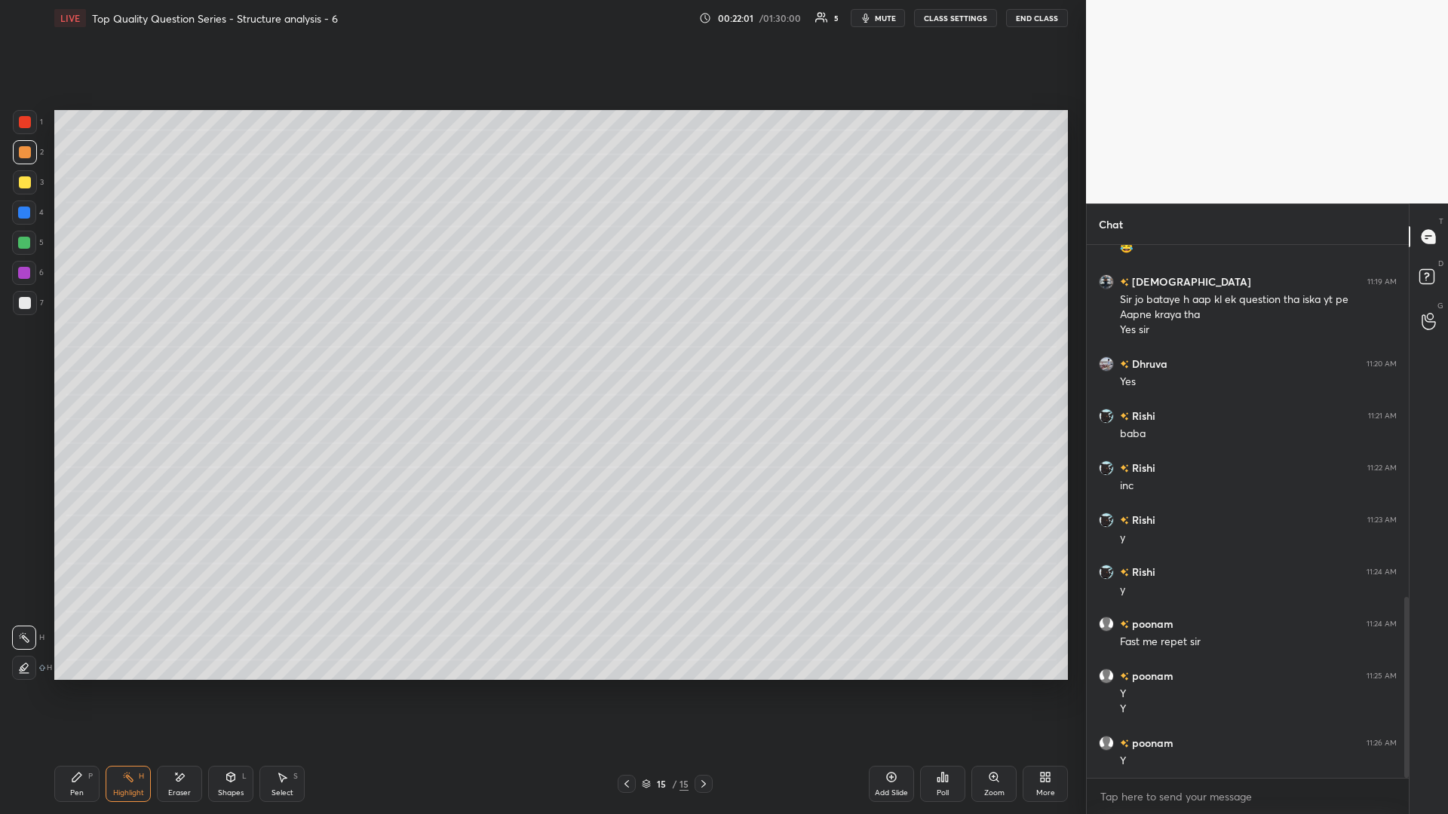
click at [173, 354] on div "Eraser" at bounding box center [179, 784] width 45 height 36
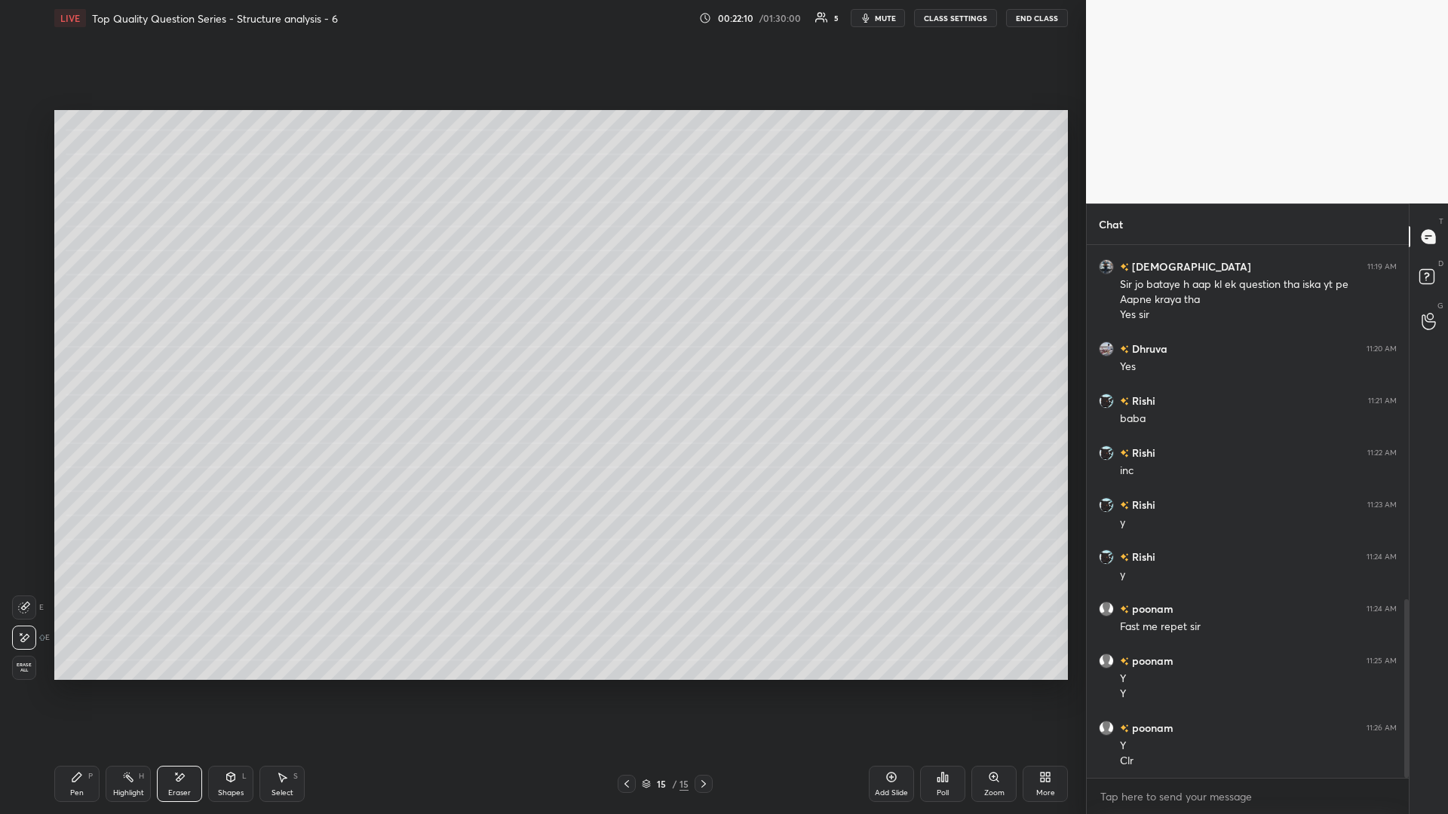
click at [82, 354] on icon at bounding box center [77, 777] width 12 height 12
click at [541, 354] on icon at bounding box center [703, 784] width 12 height 12
click at [541, 354] on div "Add Slide" at bounding box center [891, 784] width 45 height 36
click at [81, 354] on div "Pen P" at bounding box center [76, 784] width 45 height 36
click at [24, 303] on div at bounding box center [25, 303] width 12 height 12
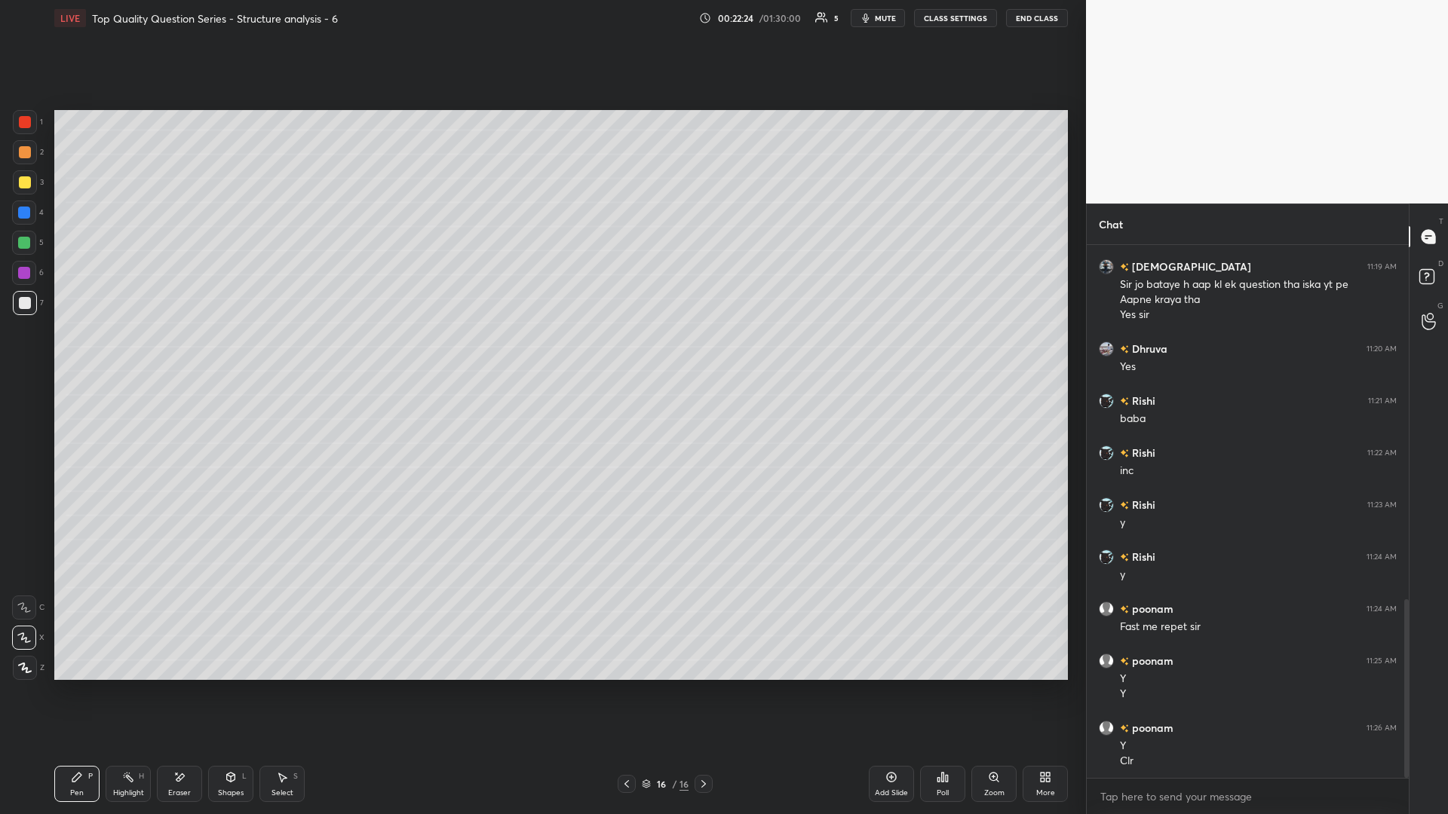
click at [541, 354] on div at bounding box center [627, 784] width 18 height 18
click at [541, 354] on icon at bounding box center [627, 784] width 12 height 12
click at [279, 354] on icon at bounding box center [282, 777] width 12 height 12
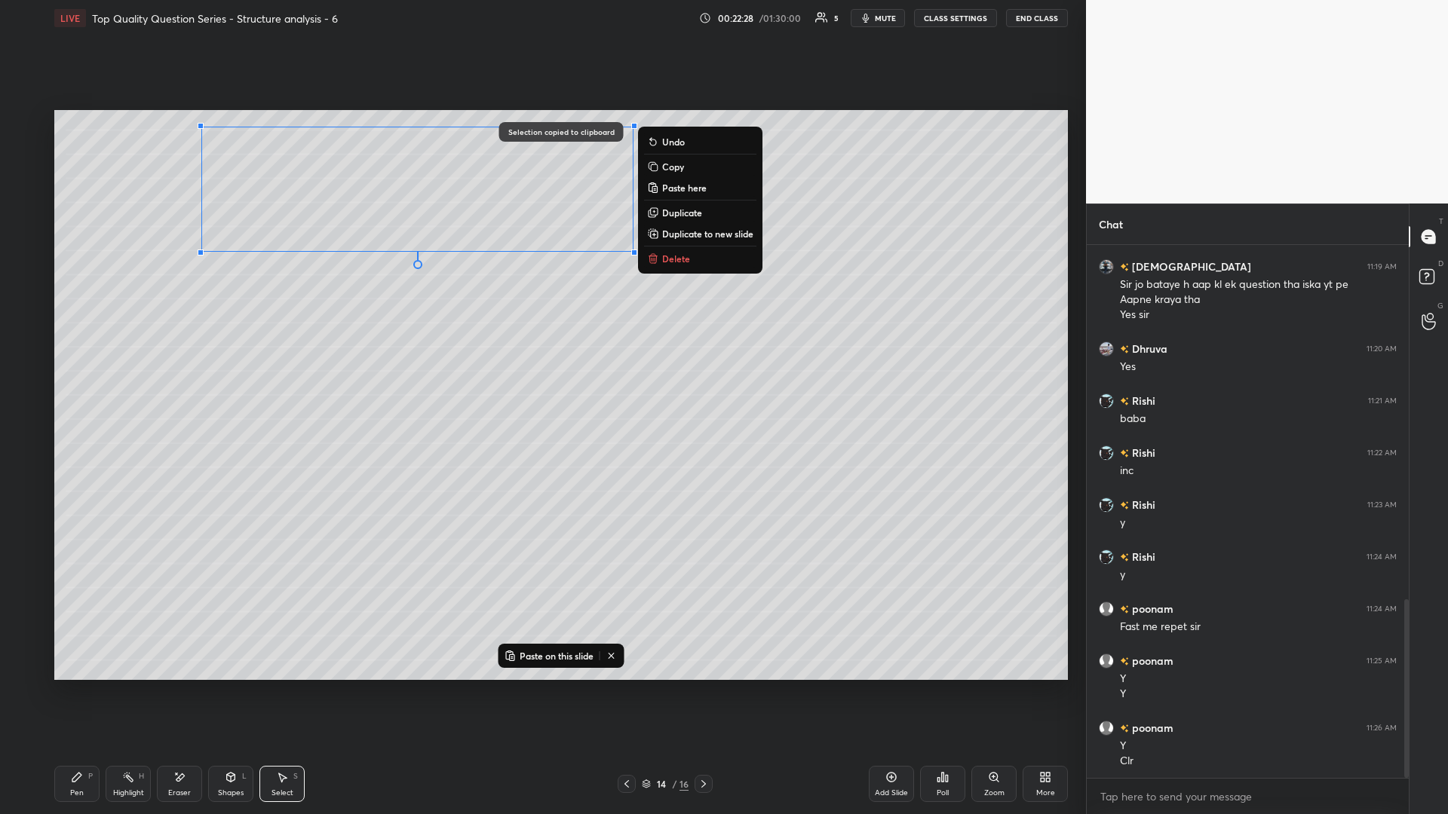
click at [541, 354] on icon at bounding box center [703, 784] width 12 height 12
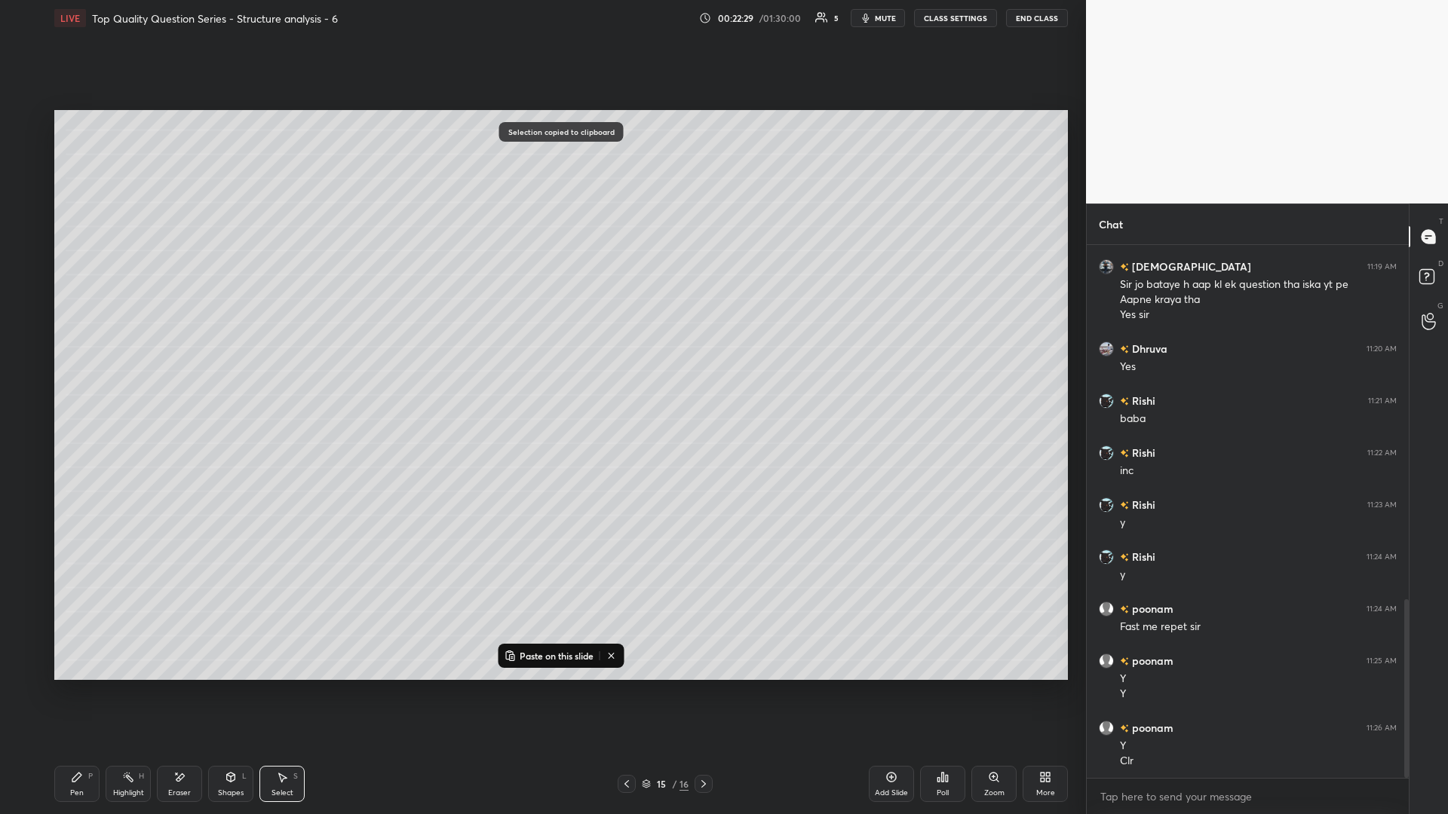
click at [541, 354] on div at bounding box center [703, 784] width 18 height 18
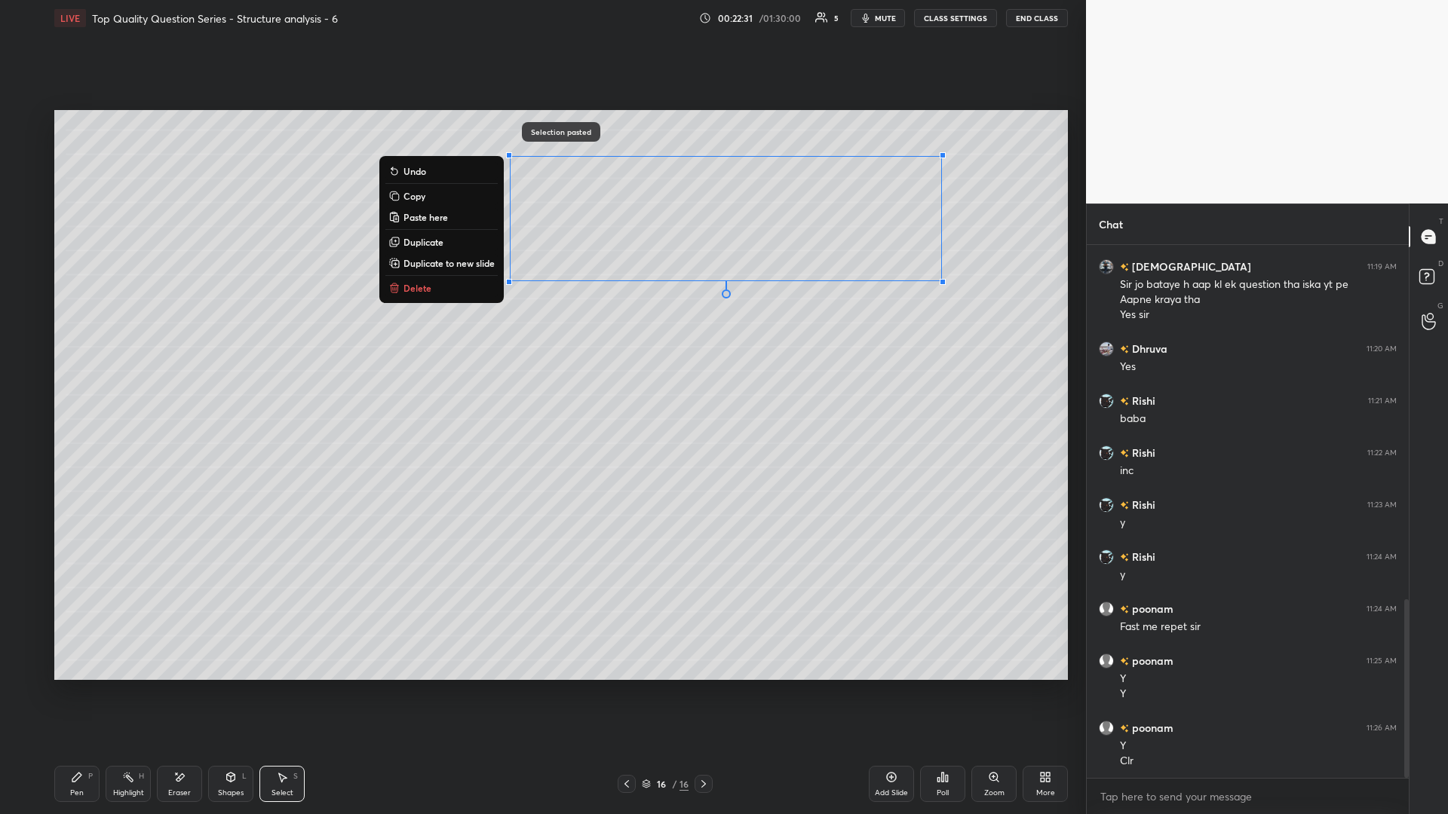
click at [541, 354] on div "0 ° Undo Copy Paste here Duplicate Duplicate to new slide Delete" at bounding box center [560, 395] width 1013 height 570
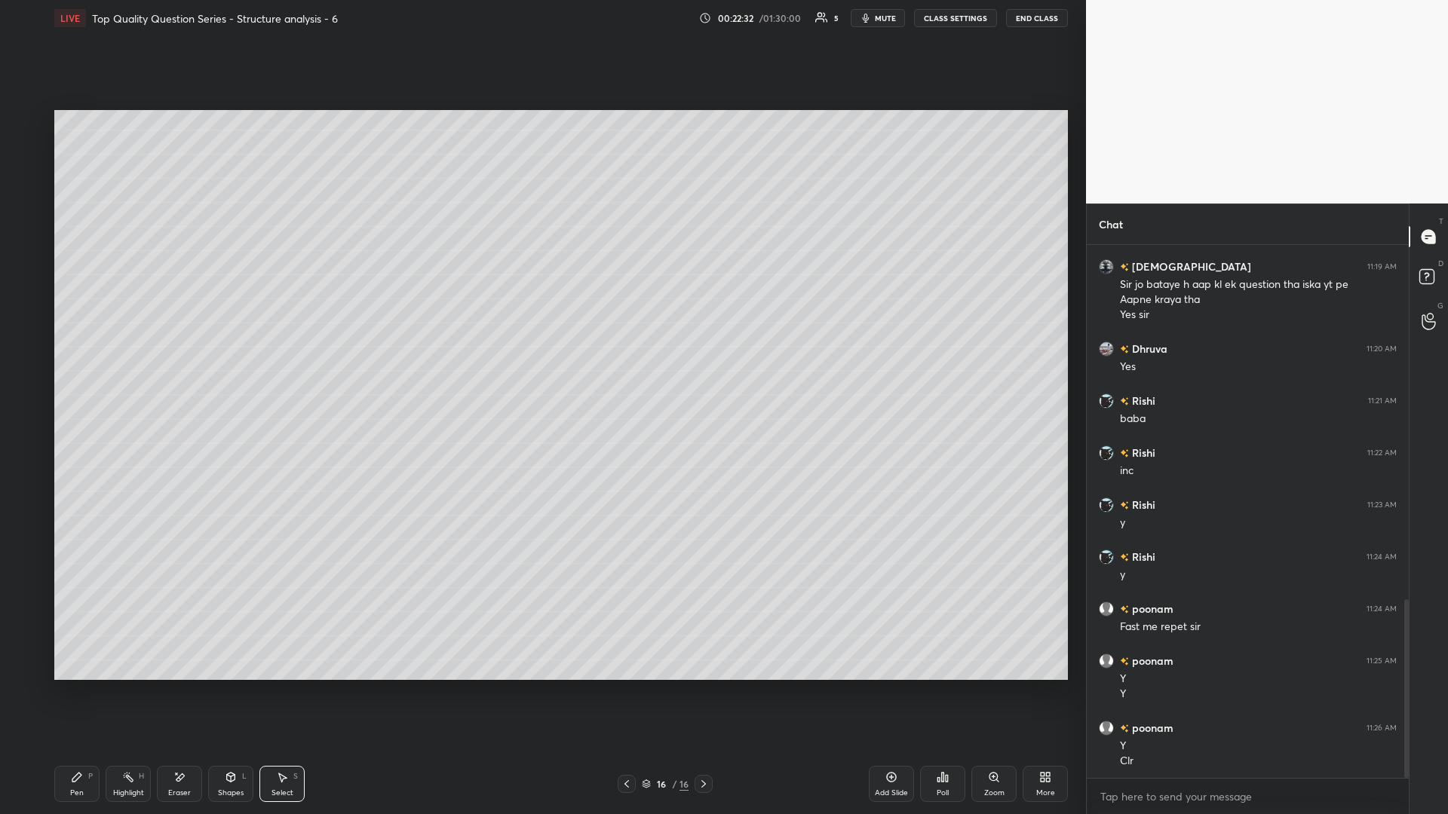
click at [77, 354] on icon at bounding box center [77, 777] width 12 height 12
click at [29, 213] on div at bounding box center [24, 213] width 12 height 12
click at [225, 354] on div "Shapes L" at bounding box center [230, 784] width 45 height 36
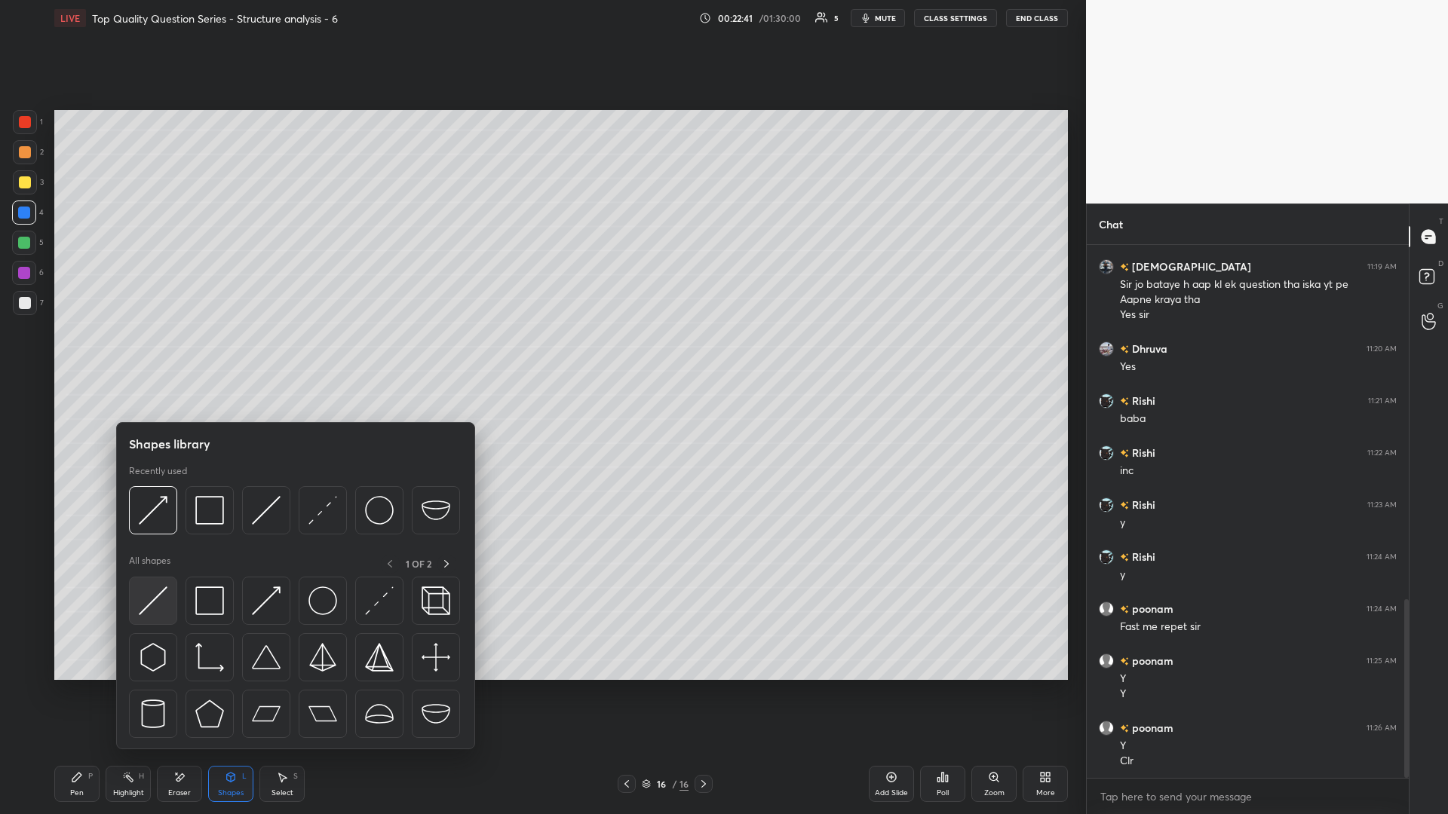
click at [156, 354] on img at bounding box center [153, 601] width 29 height 29
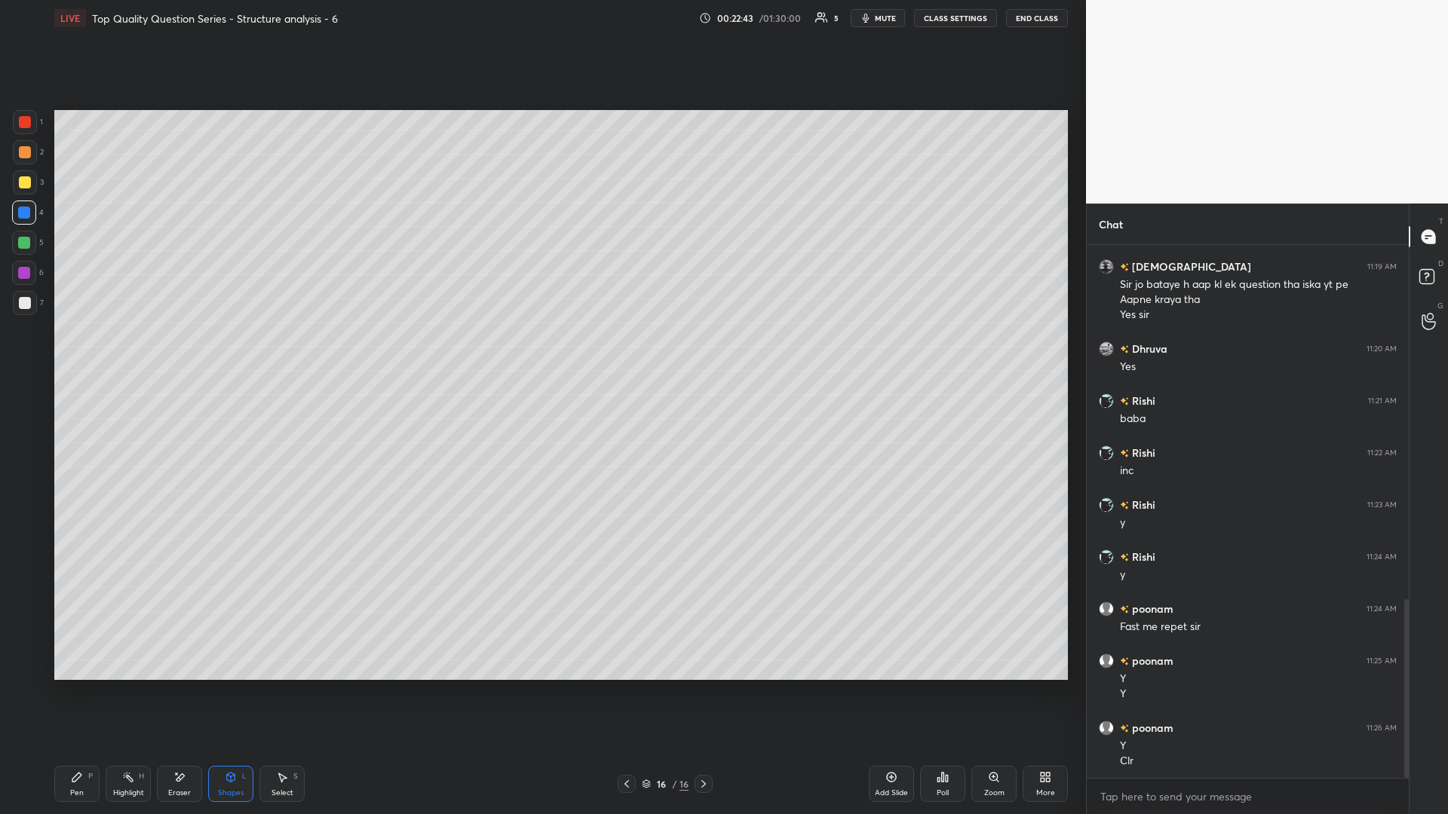
click at [31, 159] on div at bounding box center [25, 152] width 24 height 24
click at [124, 354] on div "Highlight H" at bounding box center [128, 784] width 45 height 36
click at [235, 354] on icon at bounding box center [231, 777] width 12 height 12
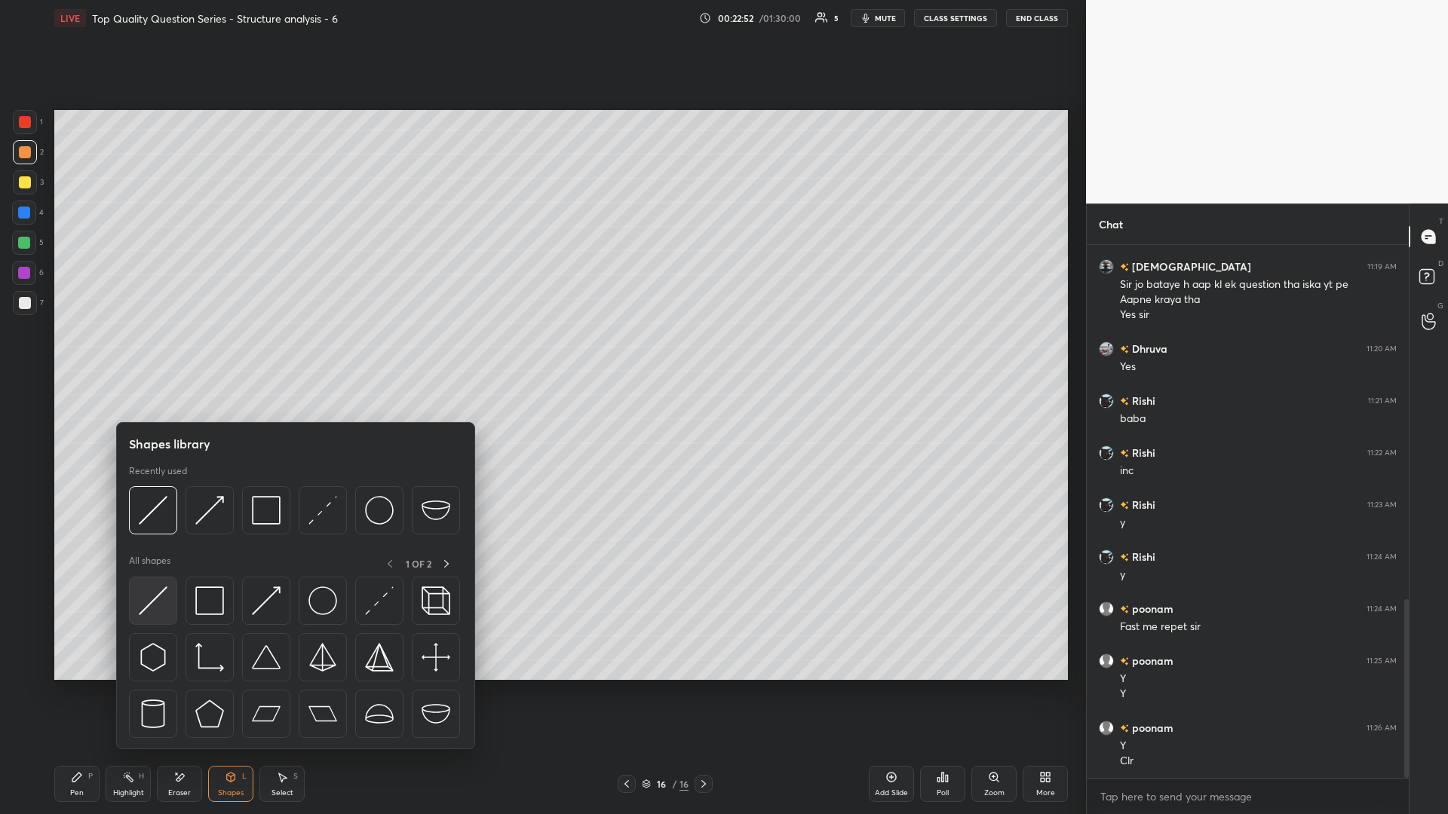
click at [164, 354] on img at bounding box center [153, 601] width 29 height 29
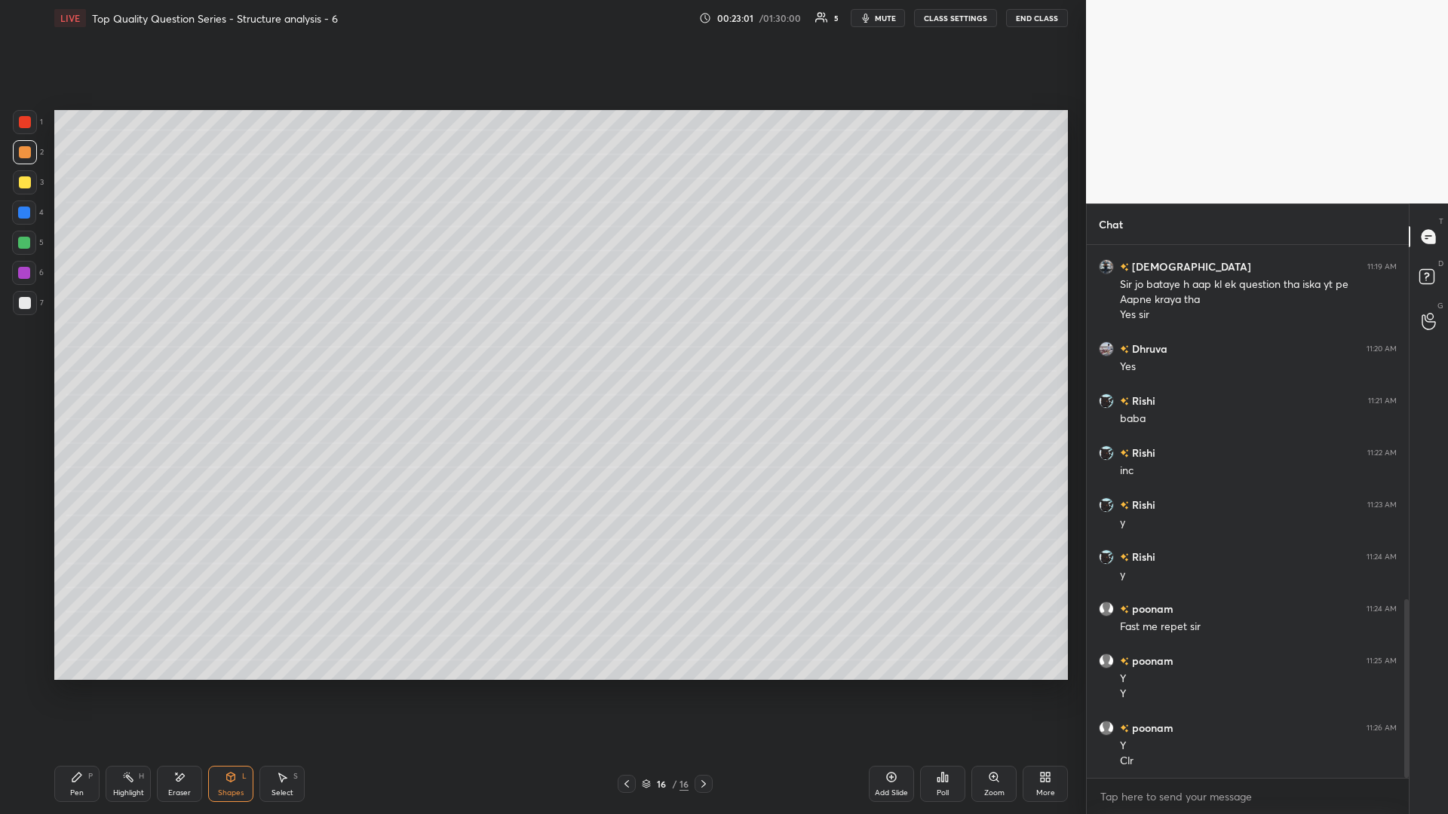
click at [115, 354] on div "Highlight H" at bounding box center [128, 784] width 45 height 36
click at [277, 354] on icon at bounding box center [282, 777] width 12 height 12
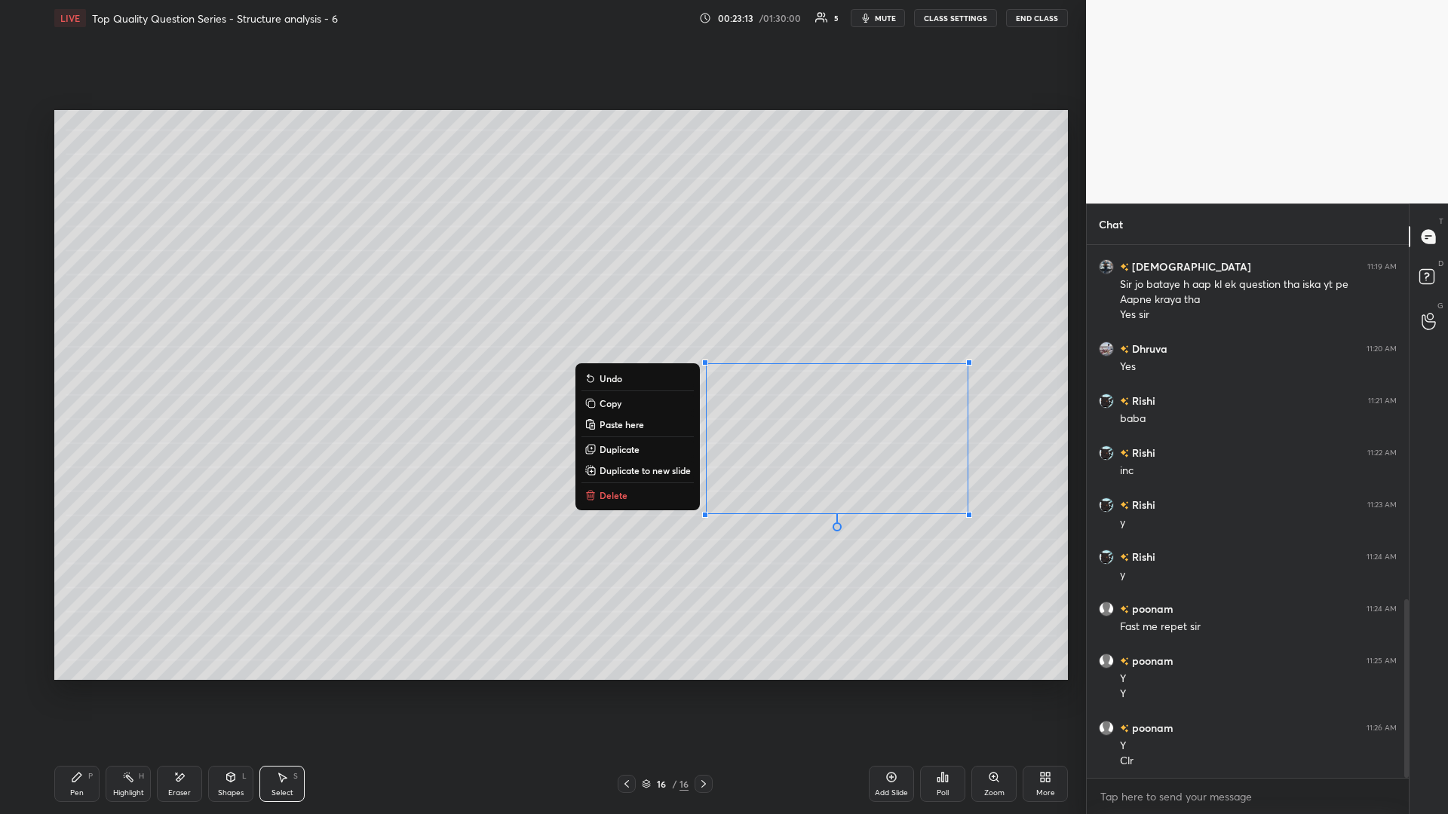
click at [228, 354] on icon at bounding box center [231, 777] width 8 height 9
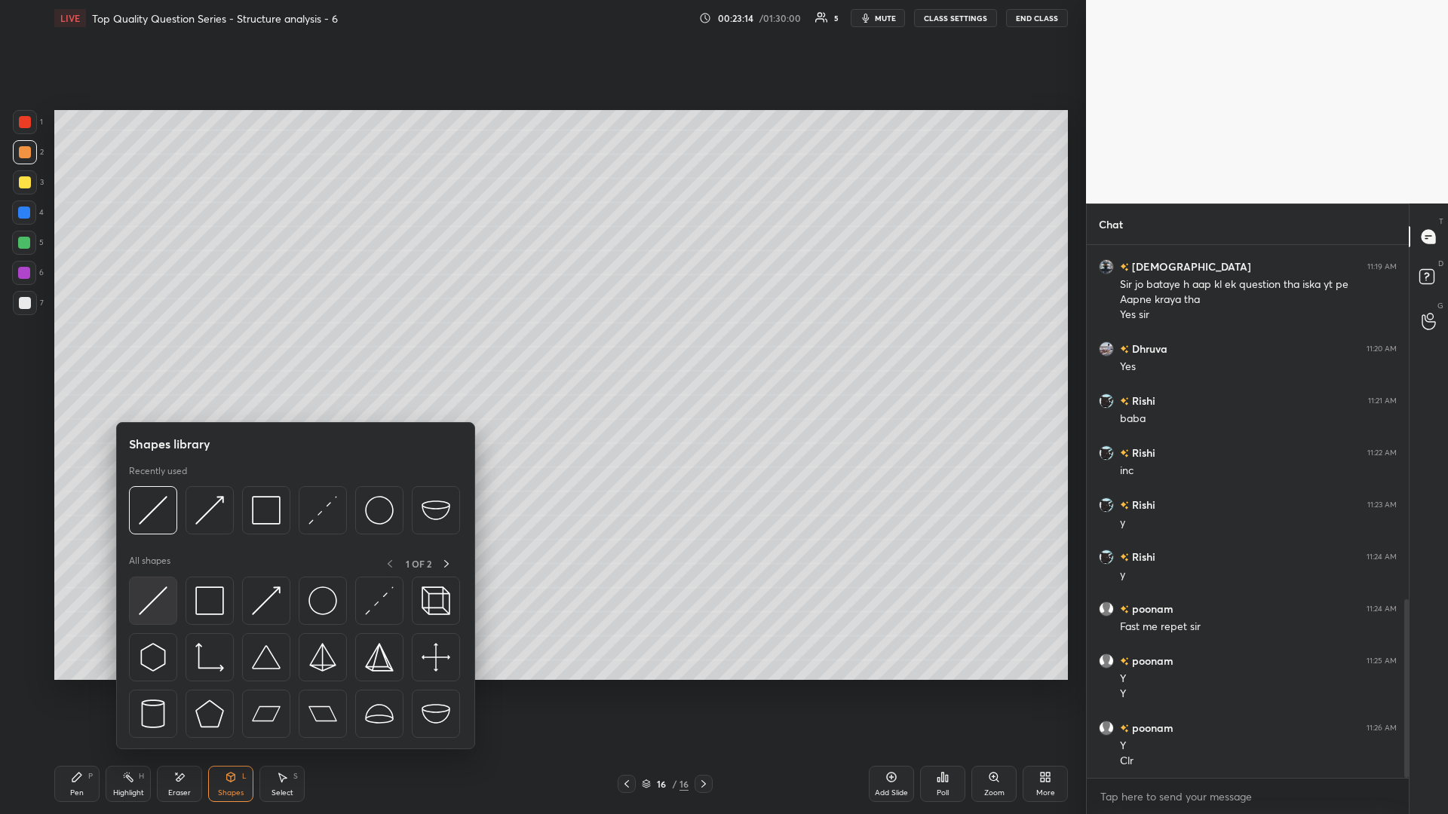
click at [156, 354] on img at bounding box center [153, 601] width 29 height 29
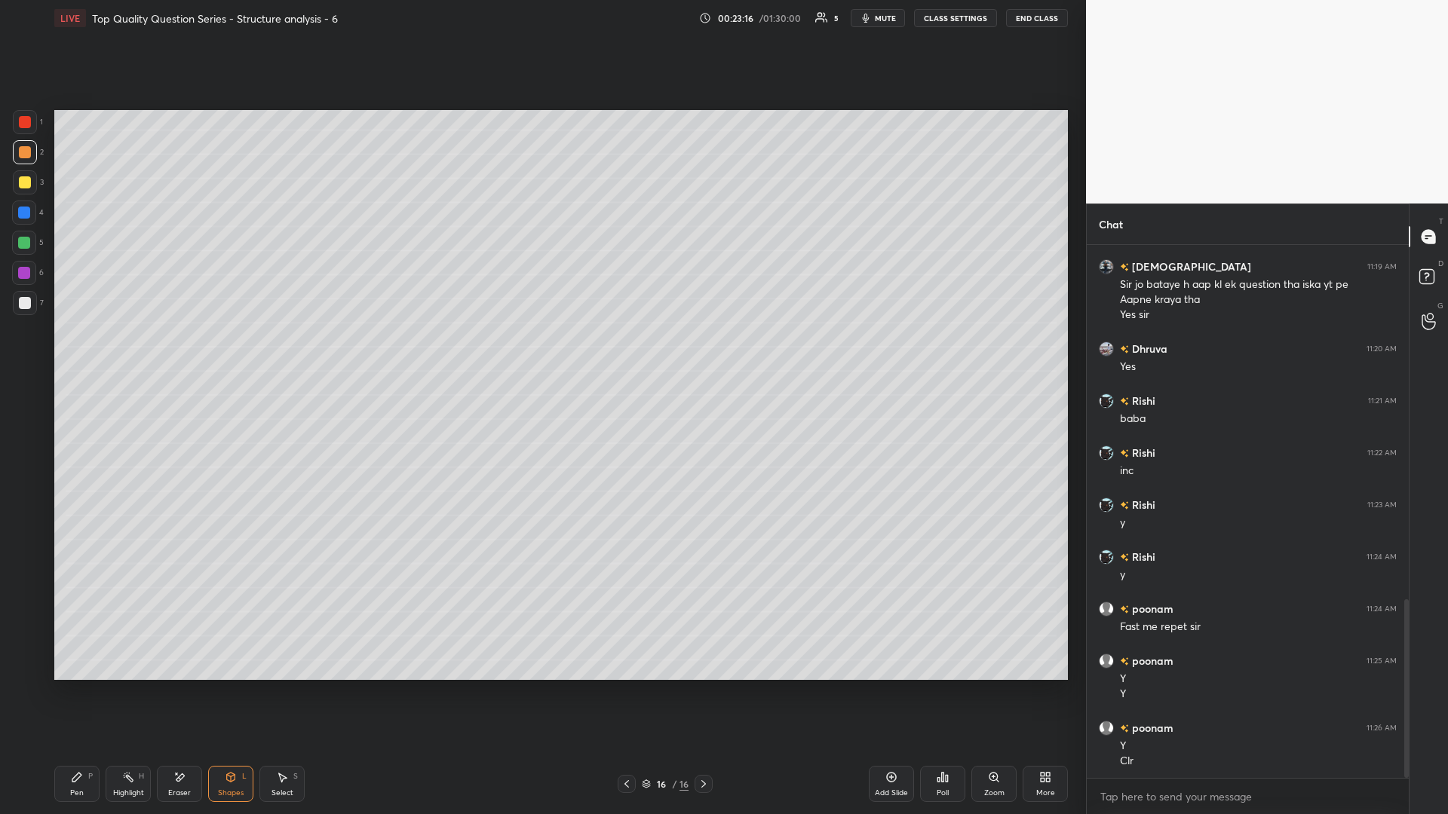
click at [78, 354] on div "Pen P" at bounding box center [76, 784] width 45 height 36
click at [123, 354] on div "Highlight H" at bounding box center [128, 784] width 45 height 36
click at [76, 354] on div "Pen P" at bounding box center [76, 784] width 45 height 36
click at [136, 354] on div "Highlight H" at bounding box center [128, 784] width 45 height 36
click at [275, 354] on div "Select S" at bounding box center [281, 784] width 45 height 36
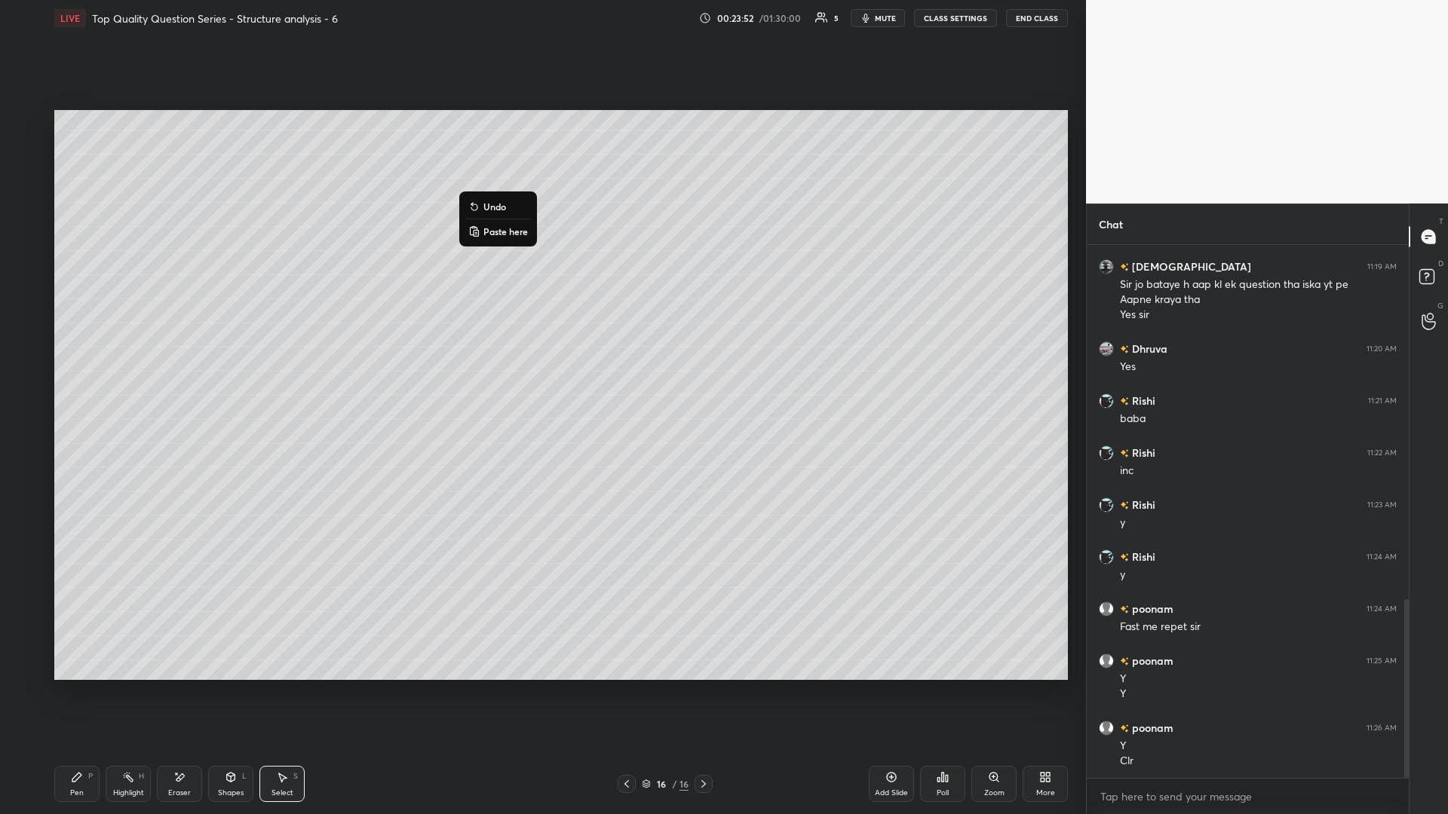
click at [362, 342] on div "0 ° Undo Copy Paste here Duplicate Duplicate to new slide Delete" at bounding box center [560, 395] width 1013 height 570
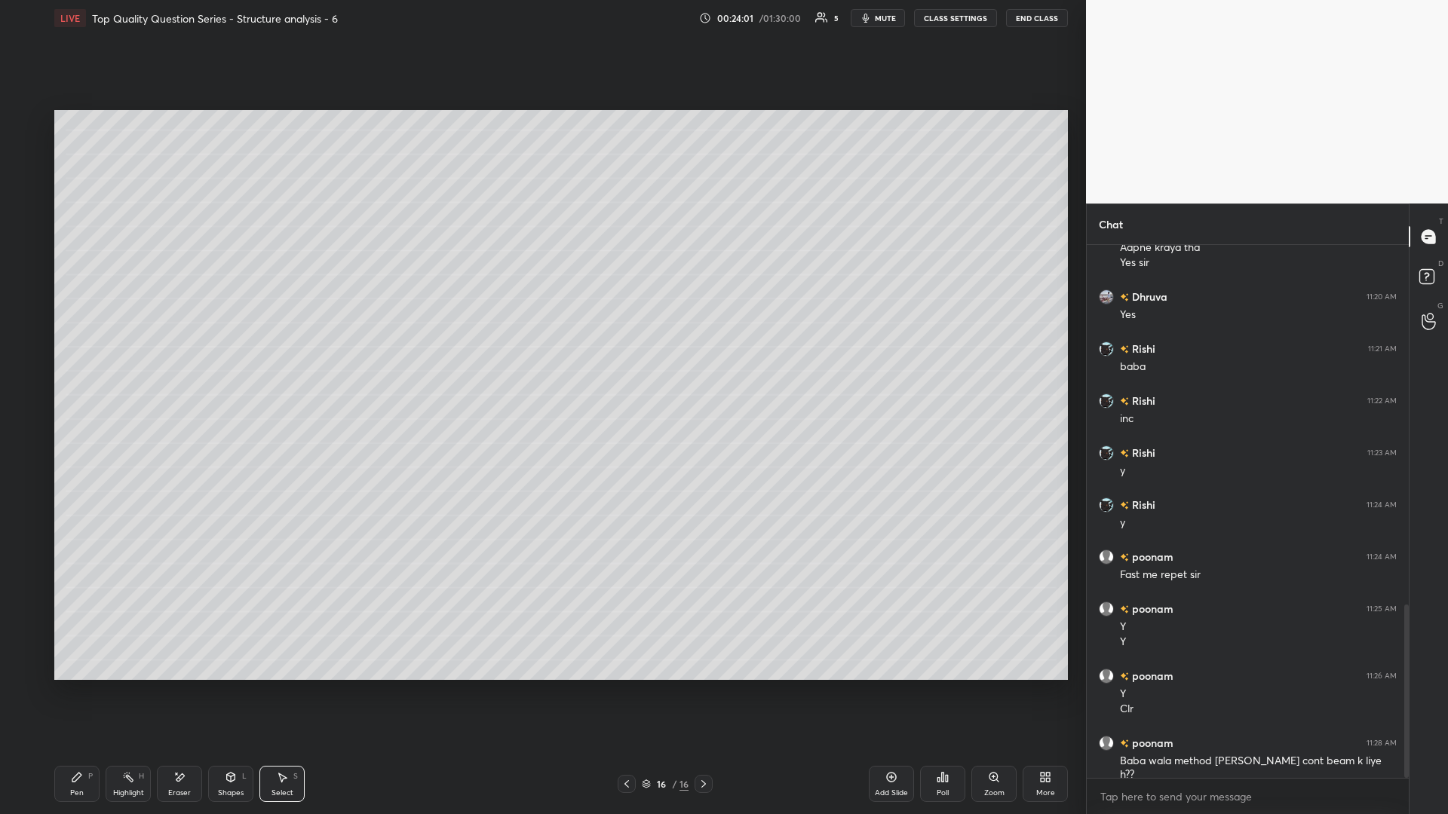
click at [139, 354] on div "Highlight H" at bounding box center [128, 784] width 45 height 36
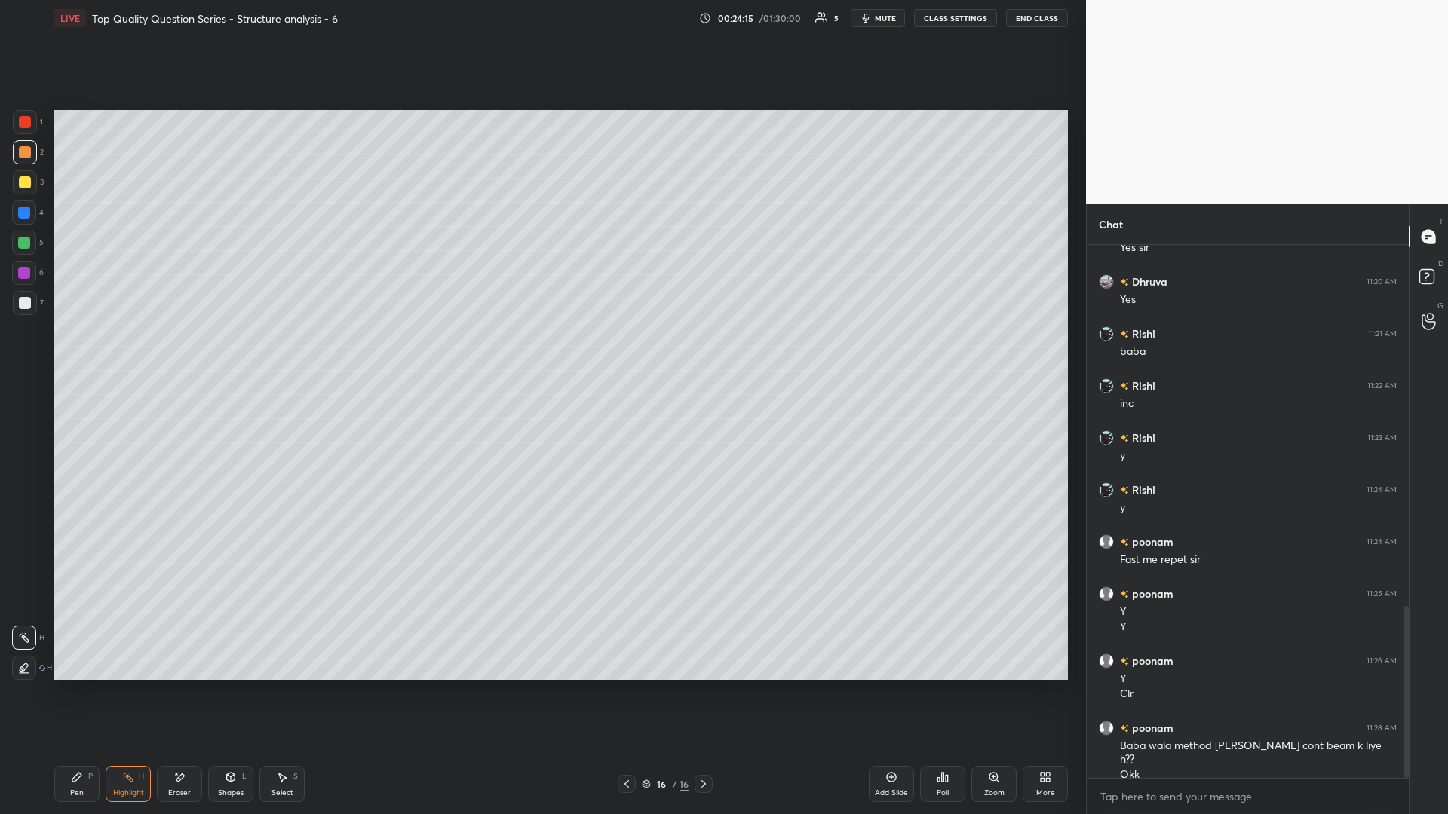
click at [85, 354] on div "Pen P" at bounding box center [76, 784] width 45 height 36
click at [23, 246] on div at bounding box center [24, 243] width 12 height 12
click at [541, 354] on div "Add Slide" at bounding box center [891, 784] width 45 height 36
click at [235, 354] on icon at bounding box center [231, 777] width 12 height 12
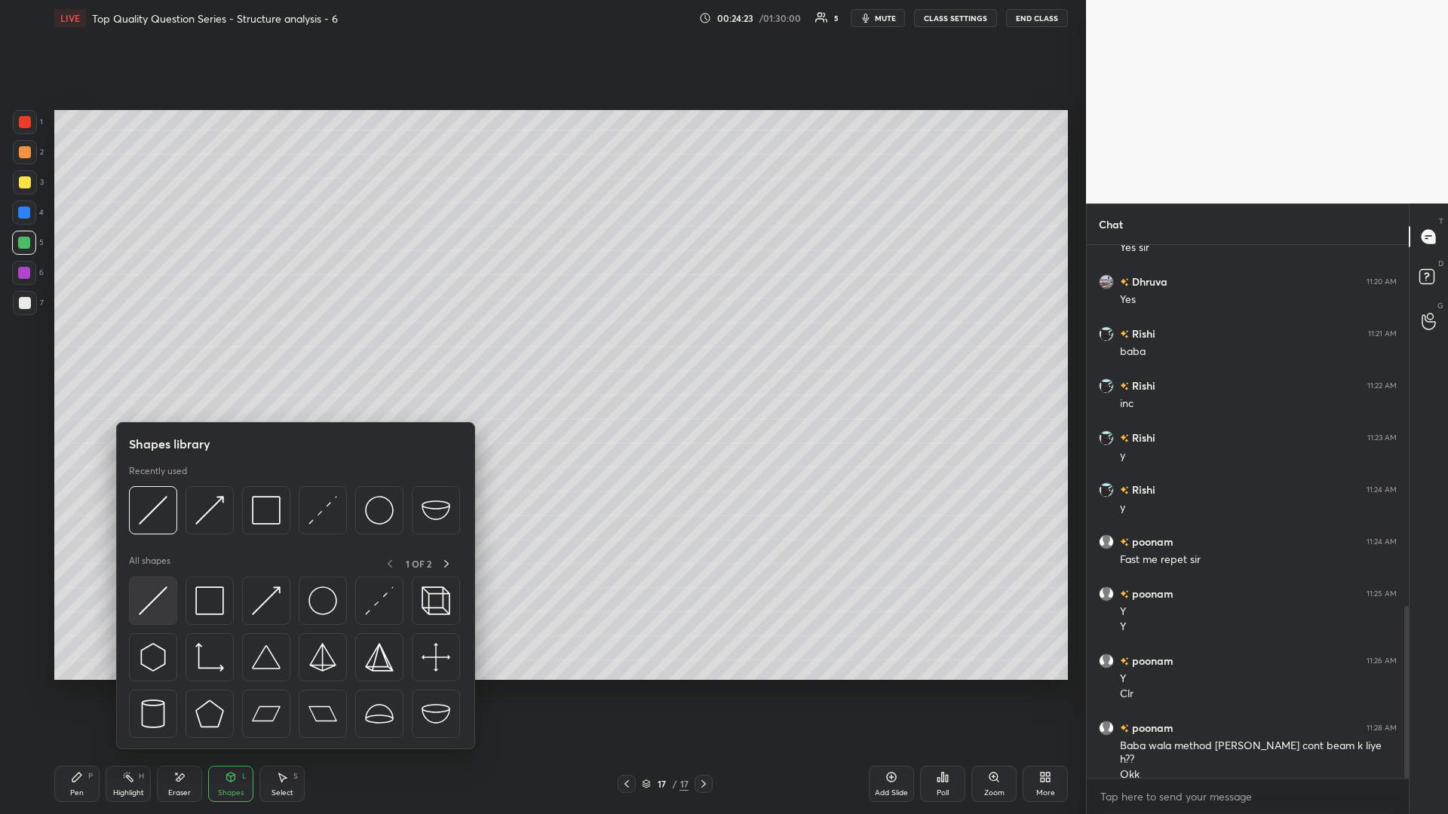
click at [158, 354] on img at bounding box center [153, 601] width 29 height 29
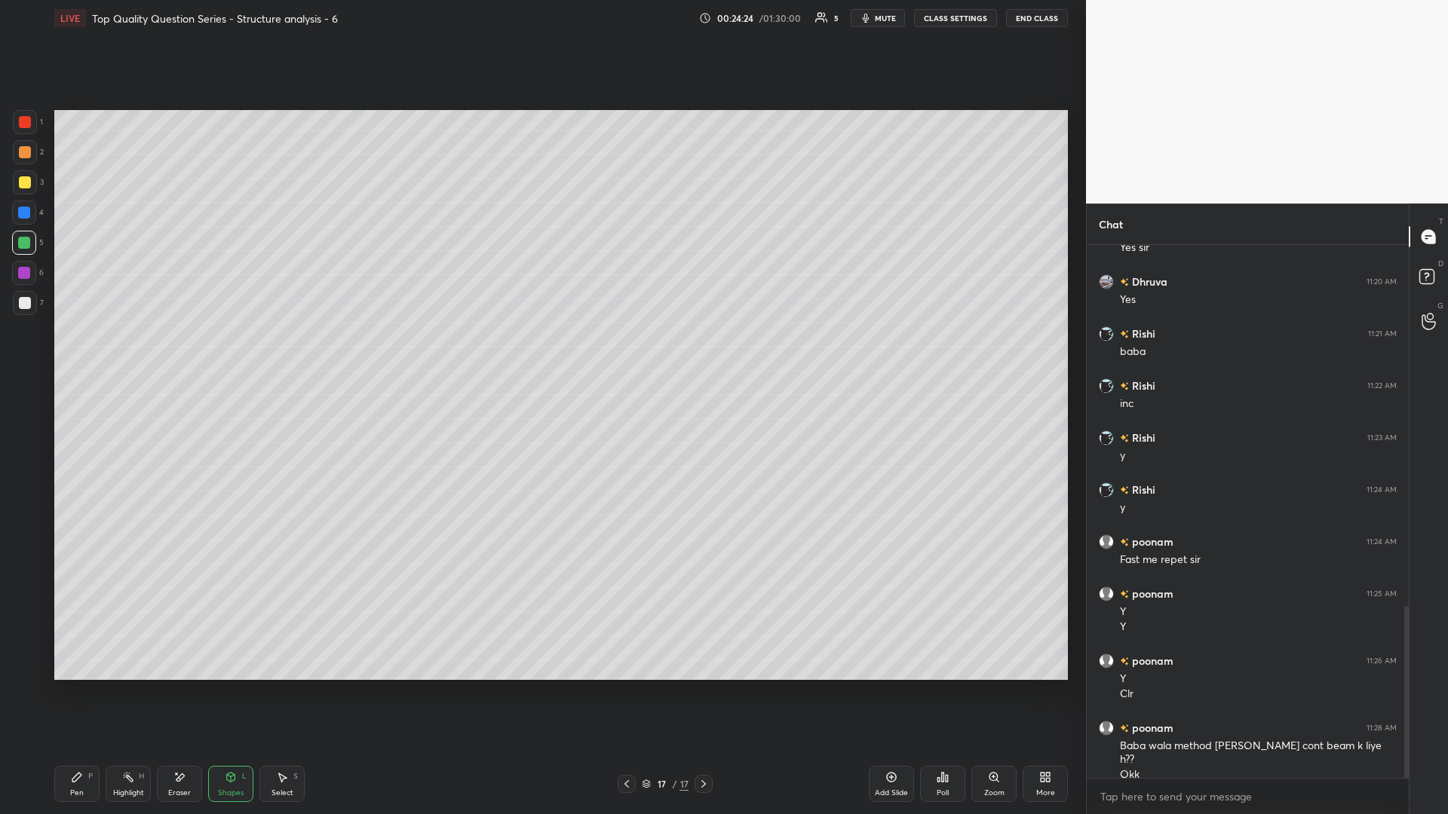
click at [23, 153] on div at bounding box center [25, 152] width 12 height 12
click at [541, 354] on icon at bounding box center [627, 784] width 12 height 12
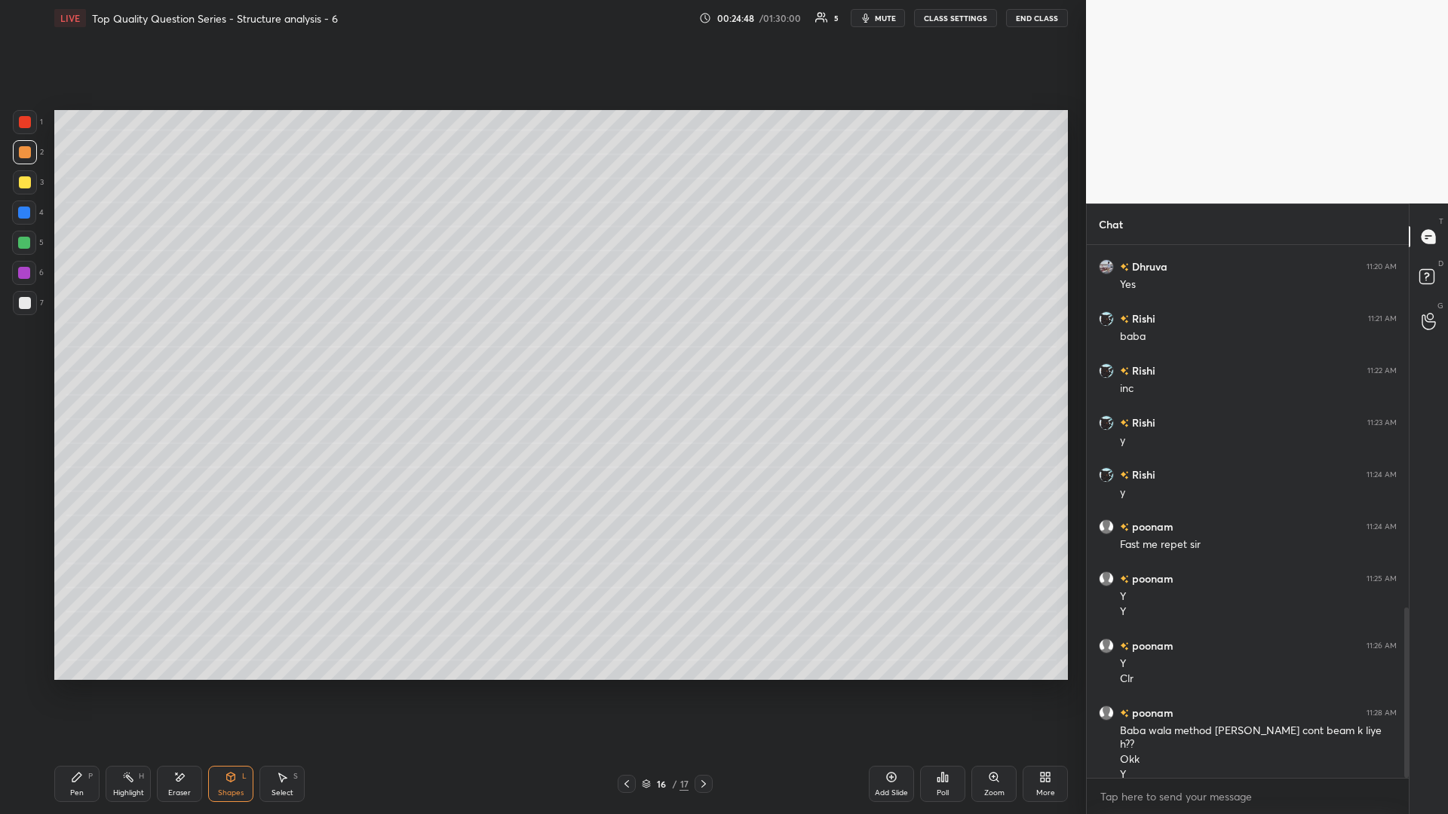
click at [541, 354] on icon at bounding box center [703, 784] width 12 height 12
click at [216, 354] on div "Shapes L" at bounding box center [230, 784] width 45 height 36
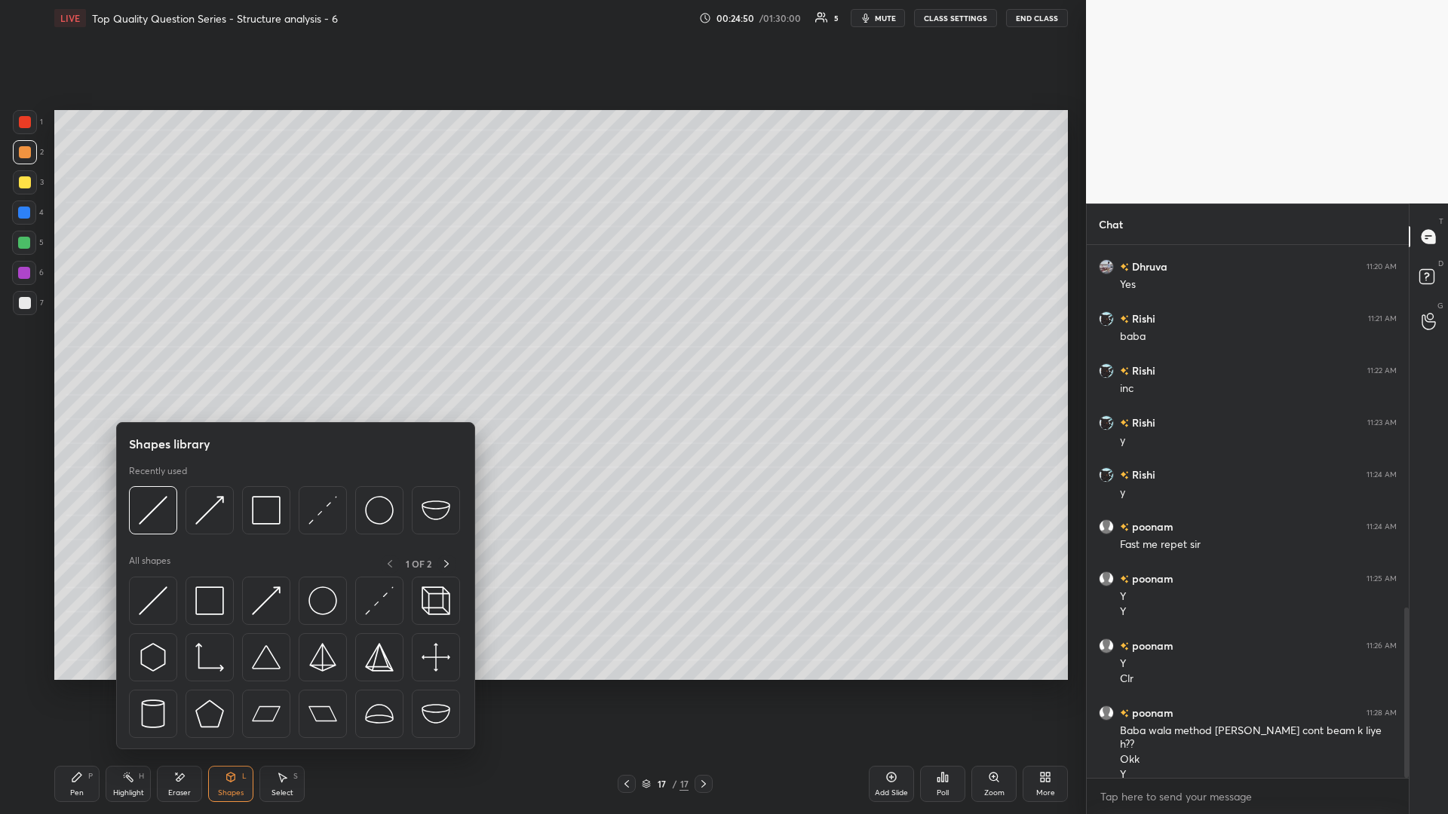
click at [541, 354] on icon at bounding box center [626, 784] width 5 height 8
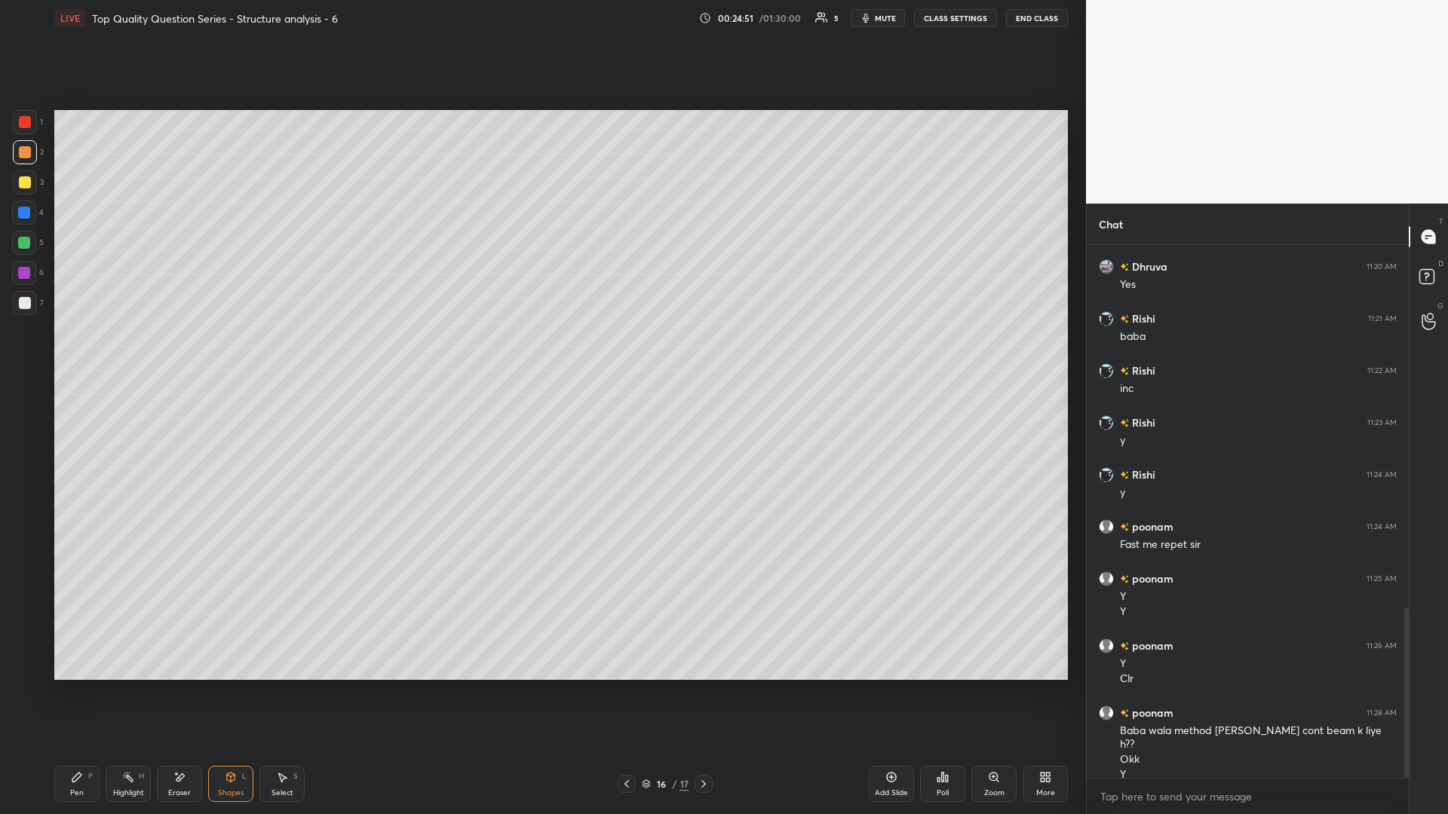
click at [283, 354] on icon at bounding box center [283, 778] width 8 height 9
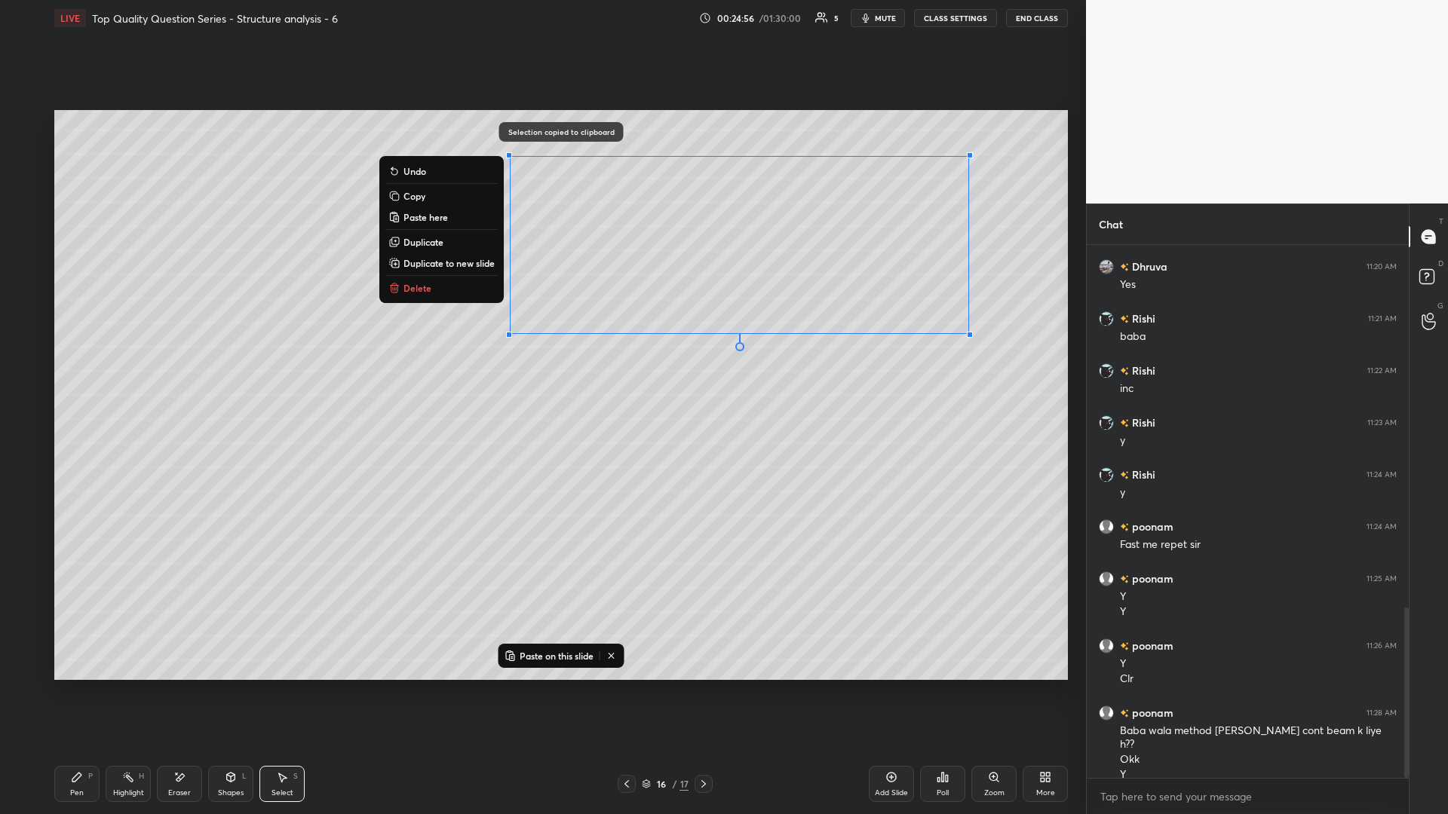
click at [541, 354] on div at bounding box center [703, 784] width 18 height 18
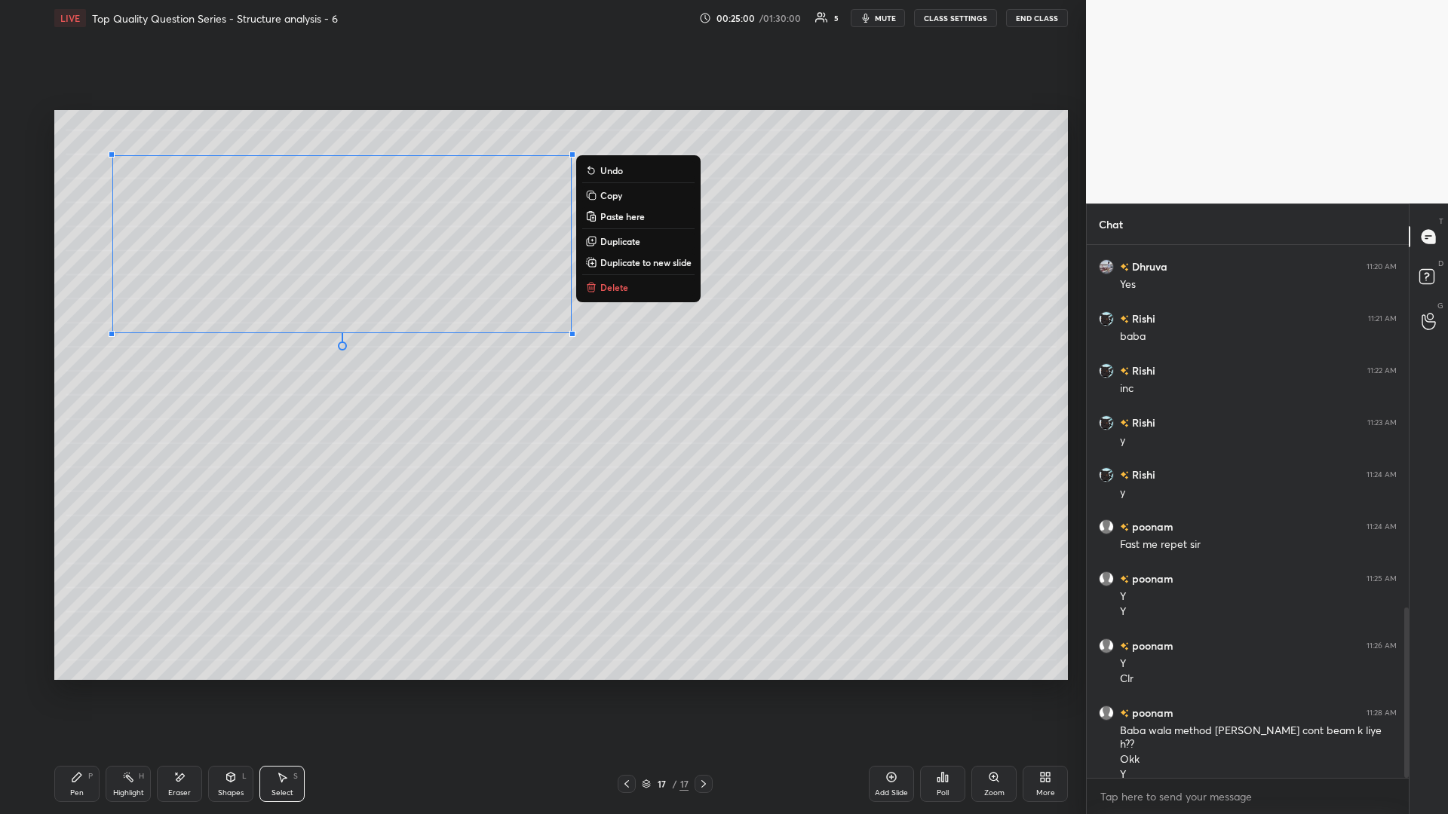
click at [319, 354] on div "0 ° Undo Copy Paste here Duplicate Duplicate to new slide Delete" at bounding box center [560, 395] width 1013 height 570
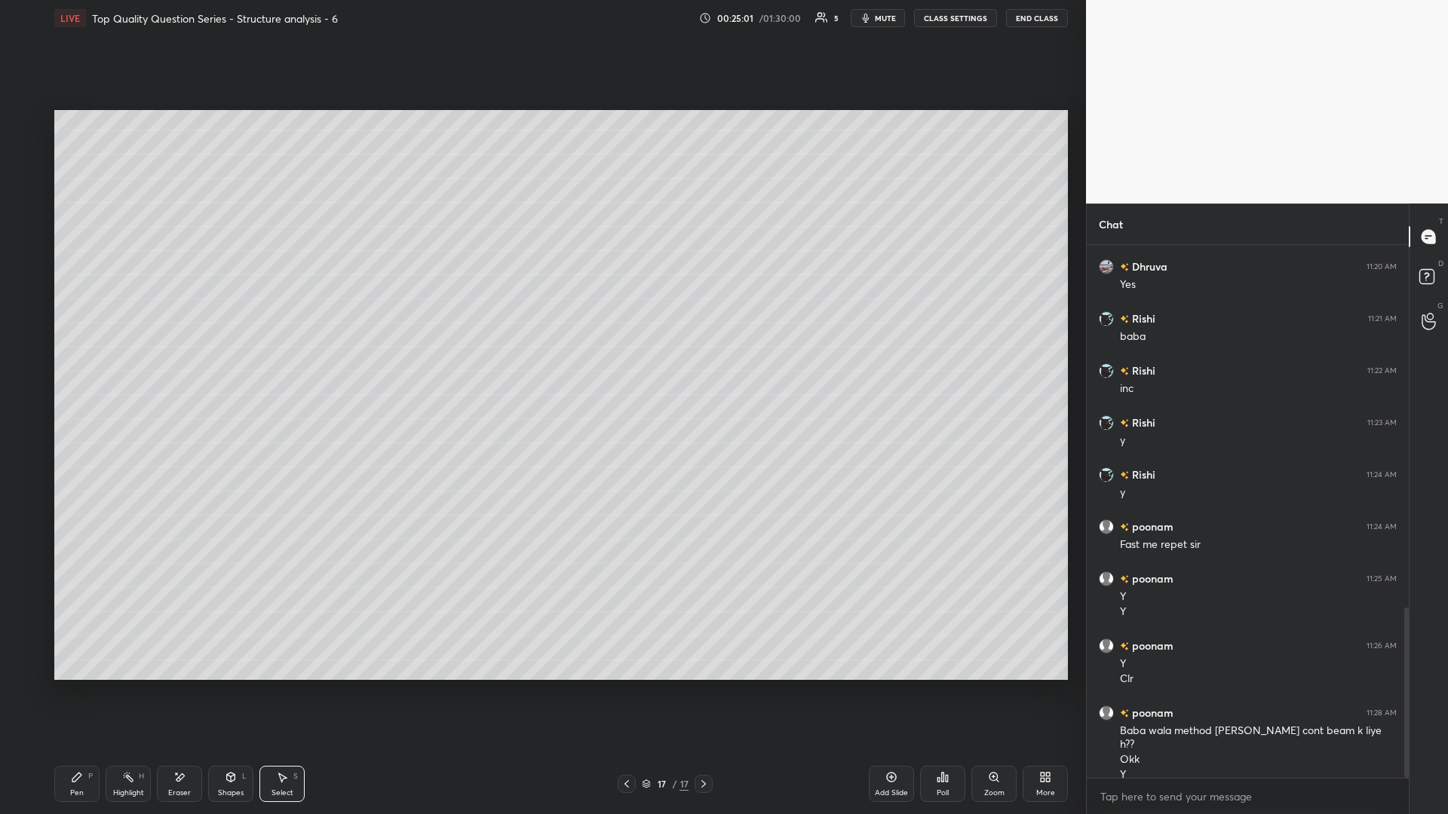
click at [192, 354] on div "Eraser" at bounding box center [179, 784] width 45 height 36
click at [233, 354] on icon at bounding box center [231, 777] width 12 height 12
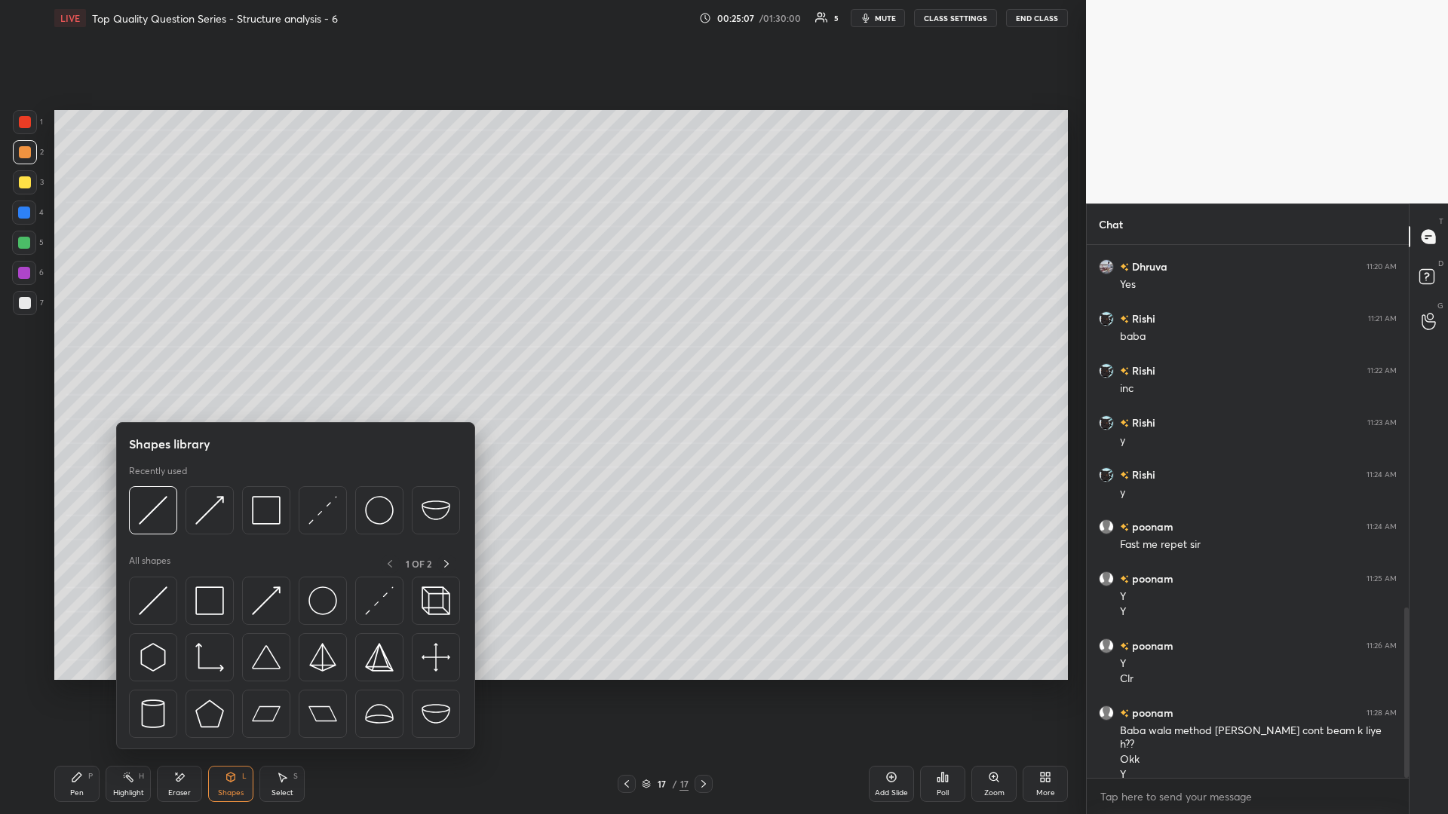
click at [177, 354] on div "Eraser" at bounding box center [179, 784] width 45 height 36
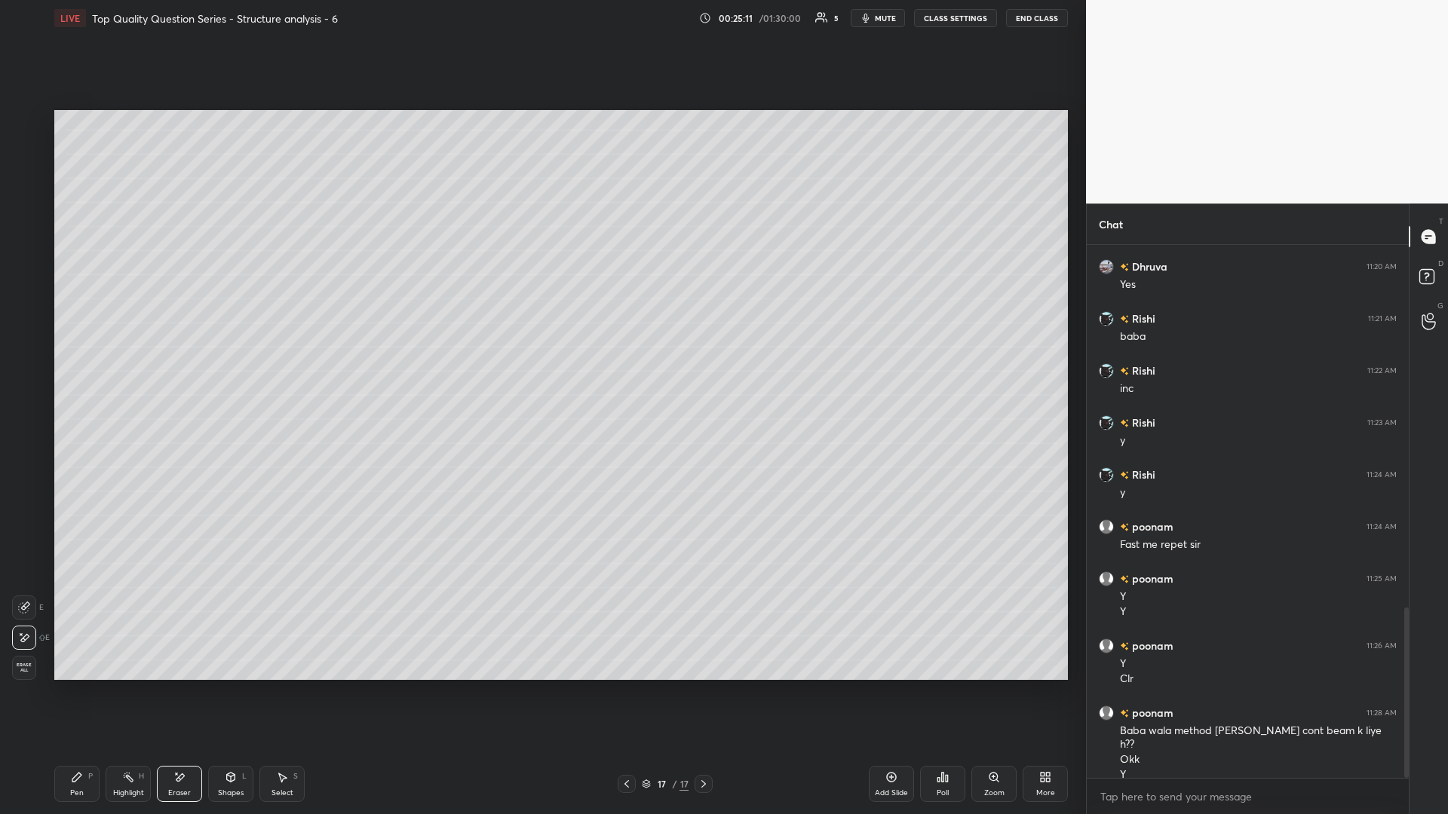
click at [238, 354] on div "Shapes" at bounding box center [231, 793] width 26 height 8
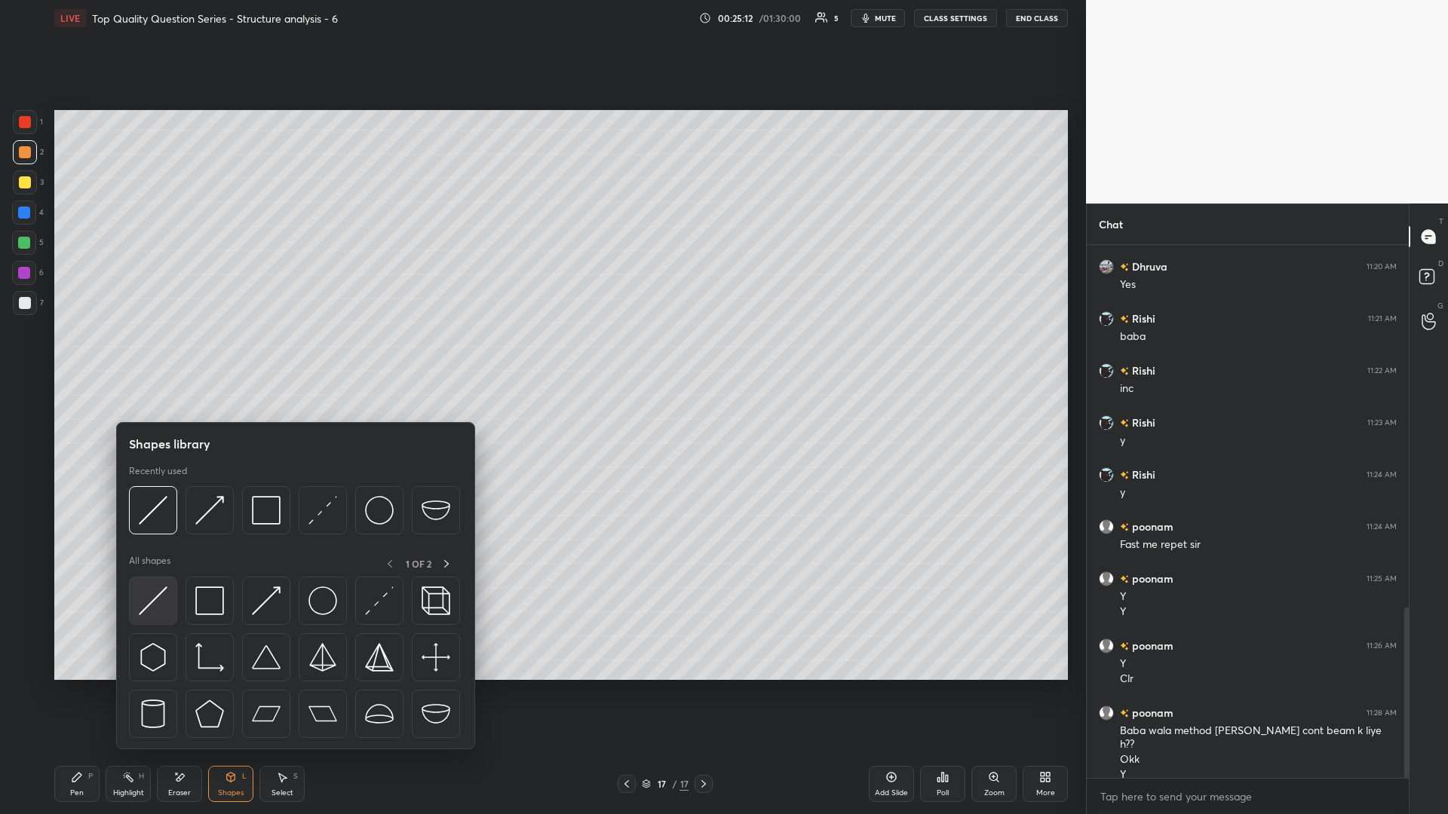
click at [152, 354] on img at bounding box center [153, 601] width 29 height 29
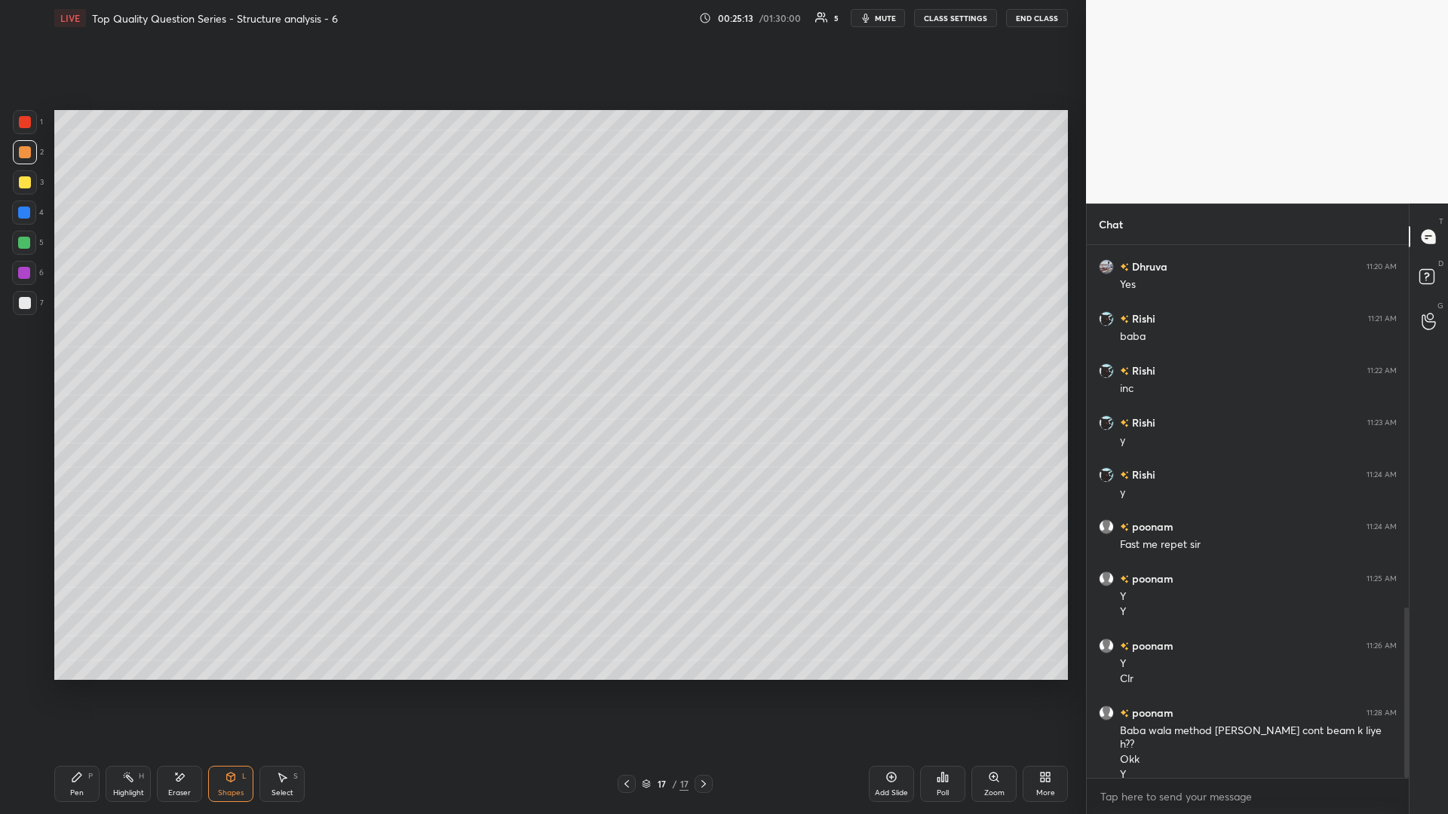
click at [30, 244] on div at bounding box center [24, 243] width 12 height 12
click at [80, 354] on div "Pen" at bounding box center [77, 793] width 14 height 8
click at [266, 354] on div "Select S" at bounding box center [281, 784] width 45 height 36
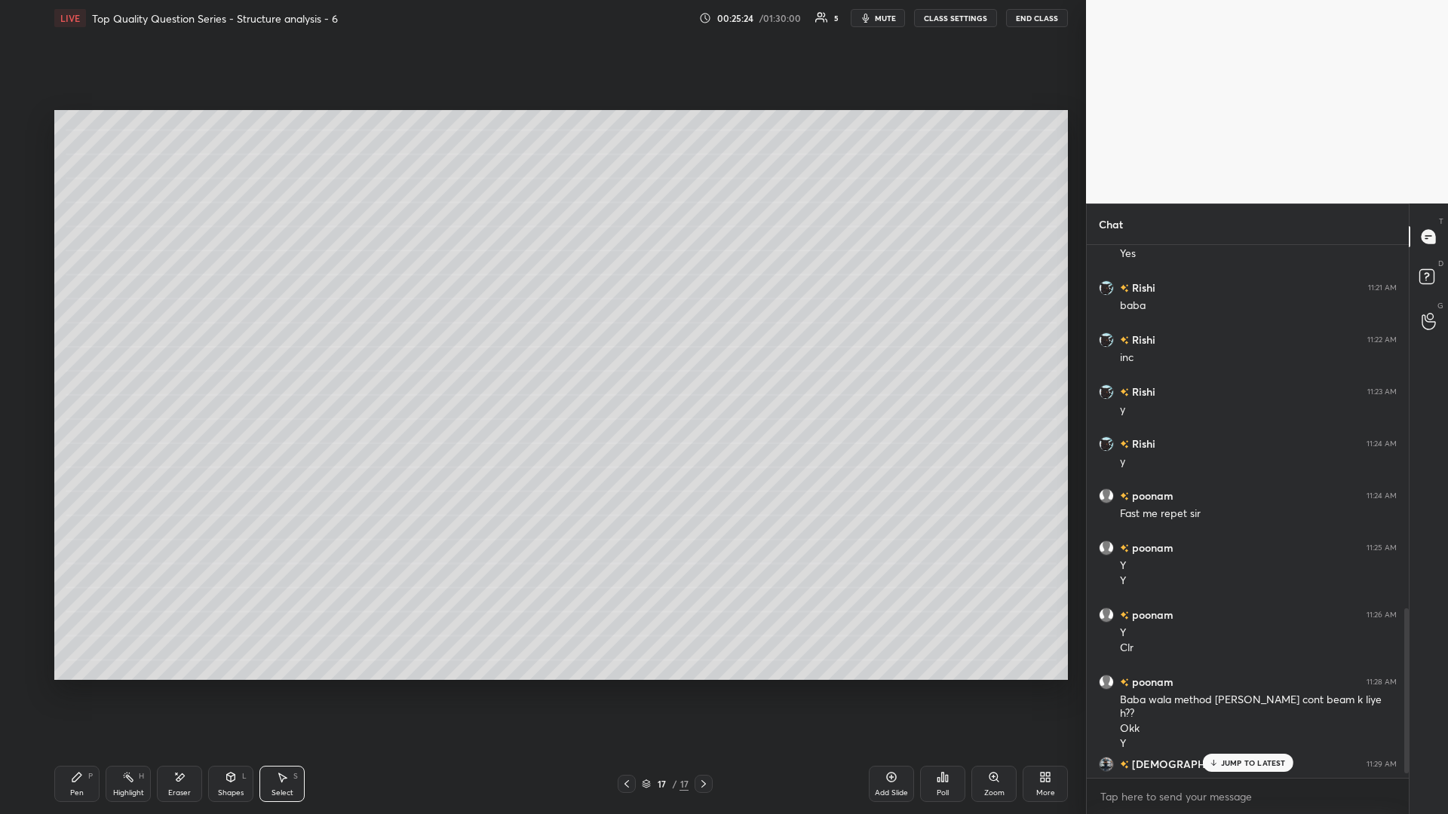
scroll to position [1188, 0]
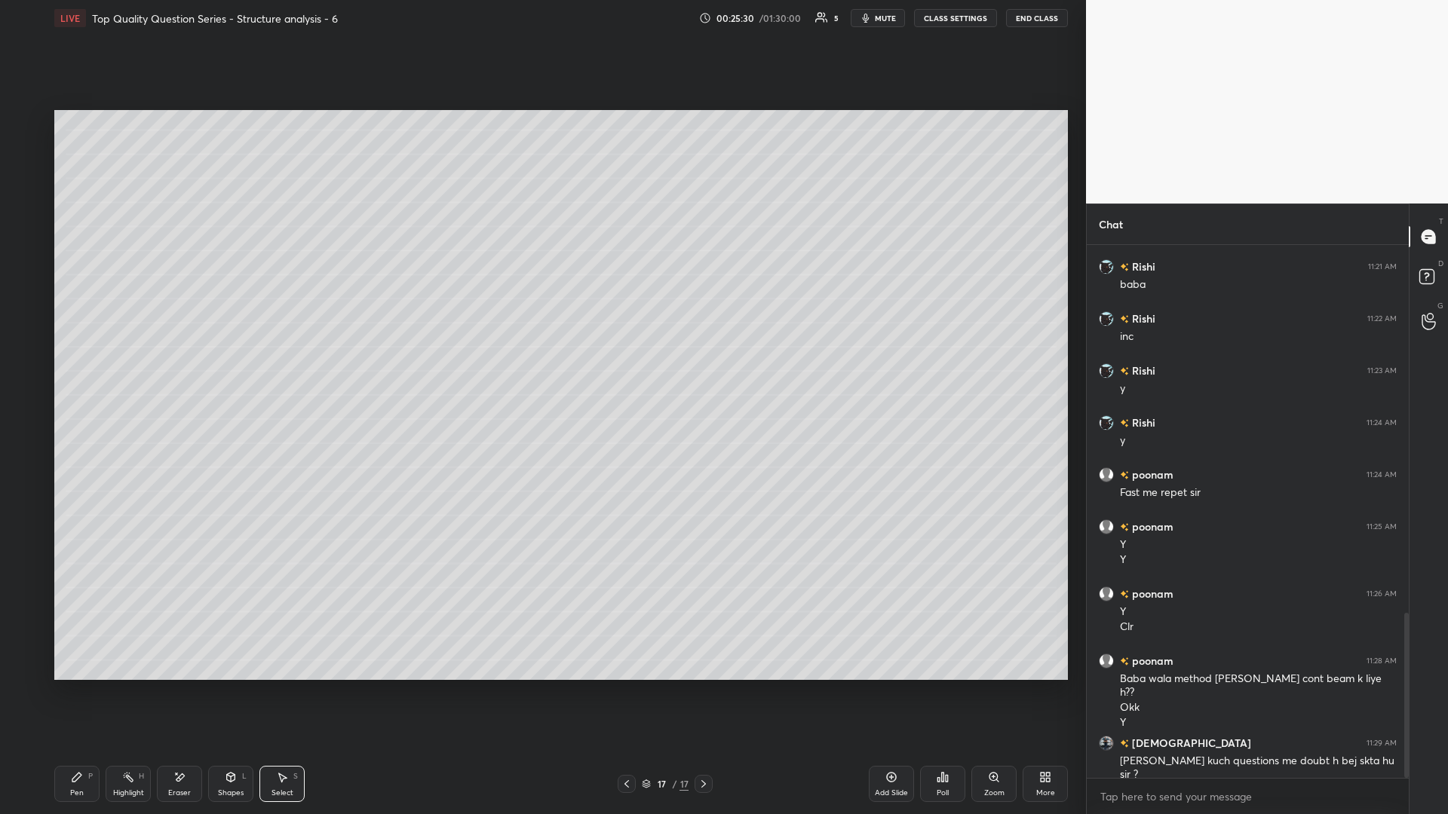
click at [143, 354] on div "Highlight" at bounding box center [128, 793] width 31 height 8
click at [280, 354] on div "Select S" at bounding box center [281, 784] width 45 height 36
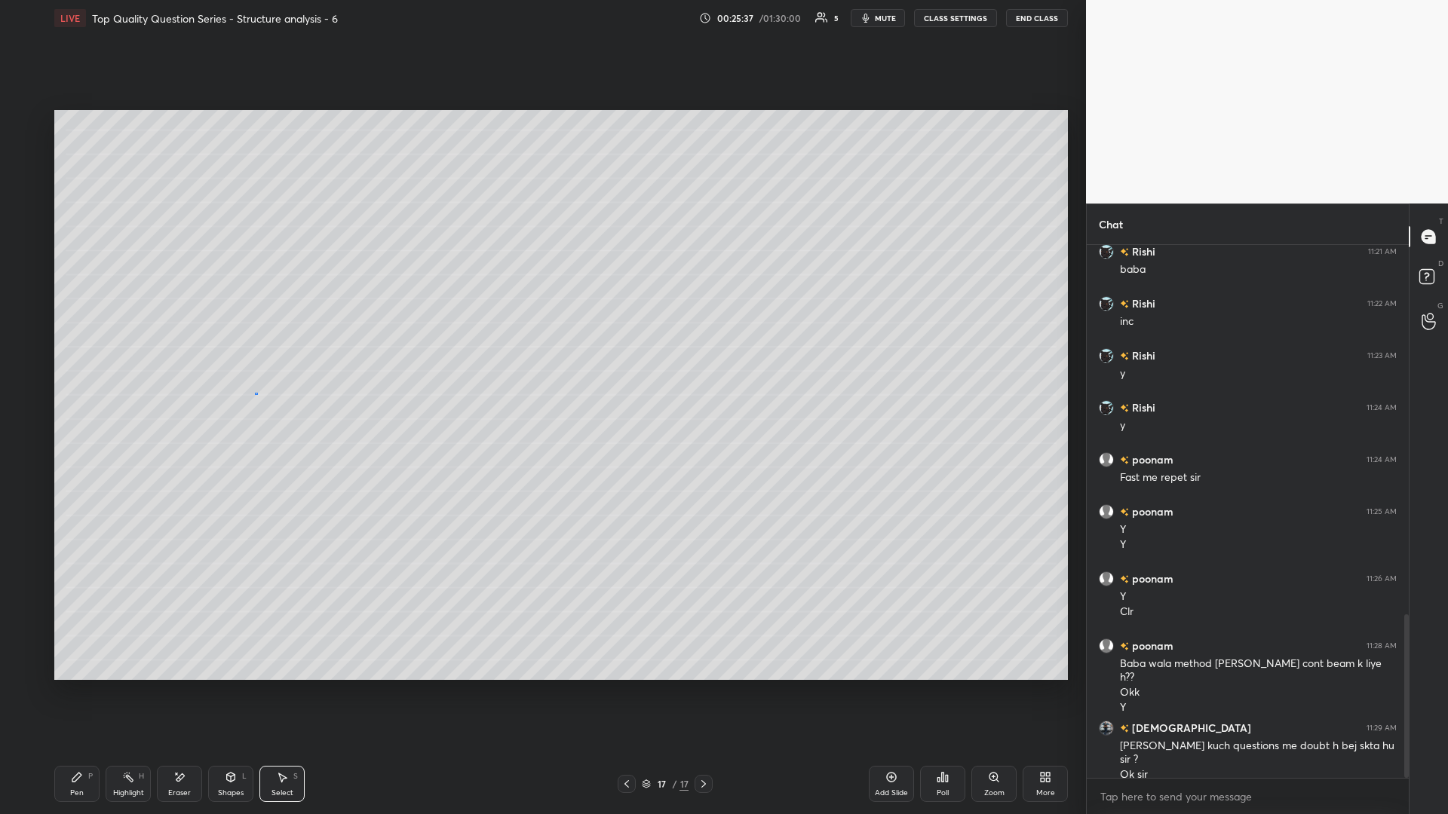
click at [255, 354] on div "0 ° Undo Copy Paste here Duplicate Duplicate to new slide Delete" at bounding box center [560, 395] width 1013 height 570
click at [129, 354] on div "Highlight" at bounding box center [128, 793] width 31 height 8
click at [93, 354] on div "Pen P" at bounding box center [76, 784] width 45 height 36
click at [148, 354] on div "Highlight H" at bounding box center [128, 784] width 45 height 36
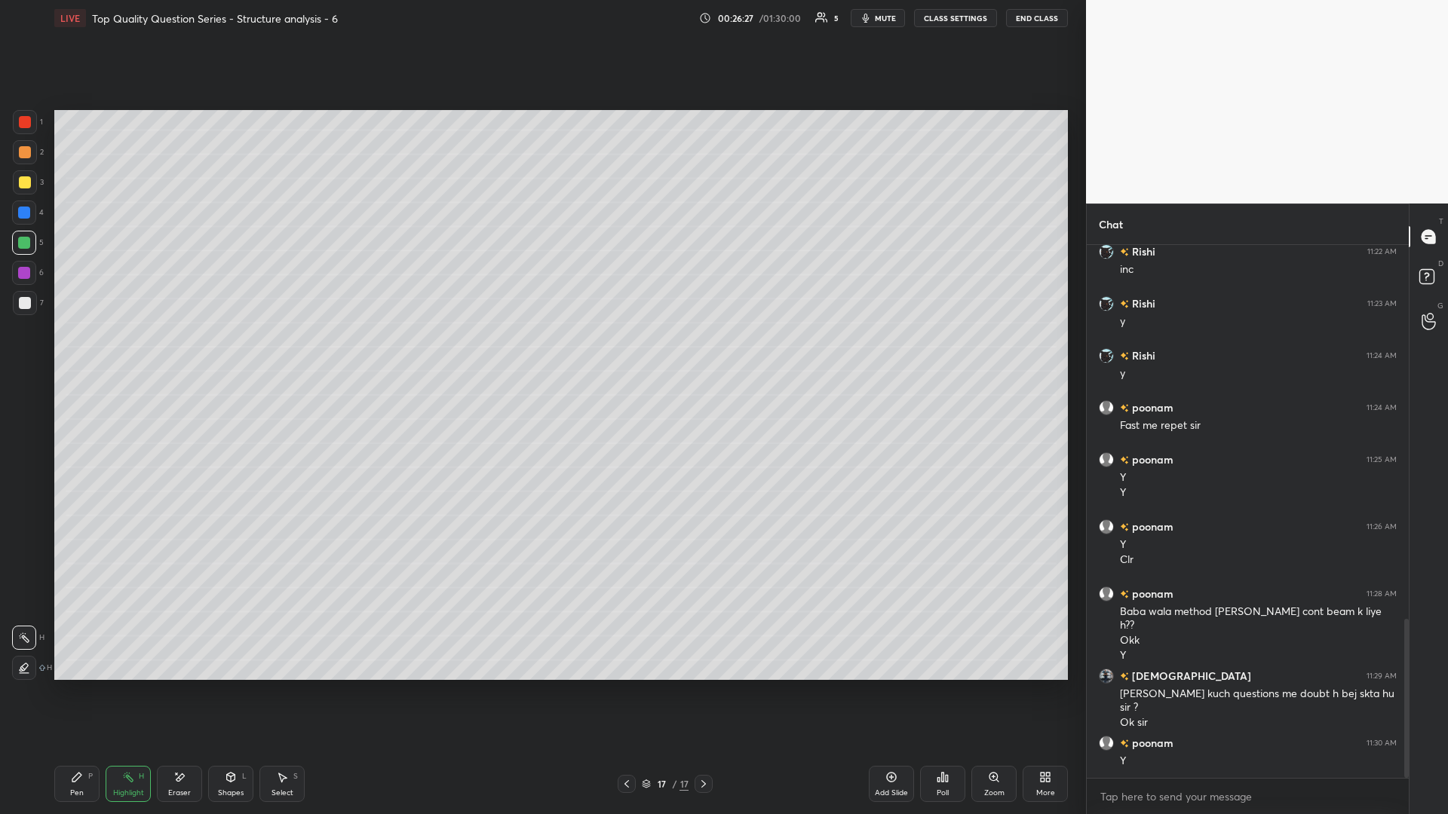
click at [79, 354] on div "Pen" at bounding box center [77, 793] width 14 height 8
click at [135, 354] on div "Highlight" at bounding box center [128, 793] width 31 height 8
click at [67, 354] on div "Pen P" at bounding box center [76, 784] width 45 height 36
click at [30, 188] on div at bounding box center [25, 182] width 24 height 24
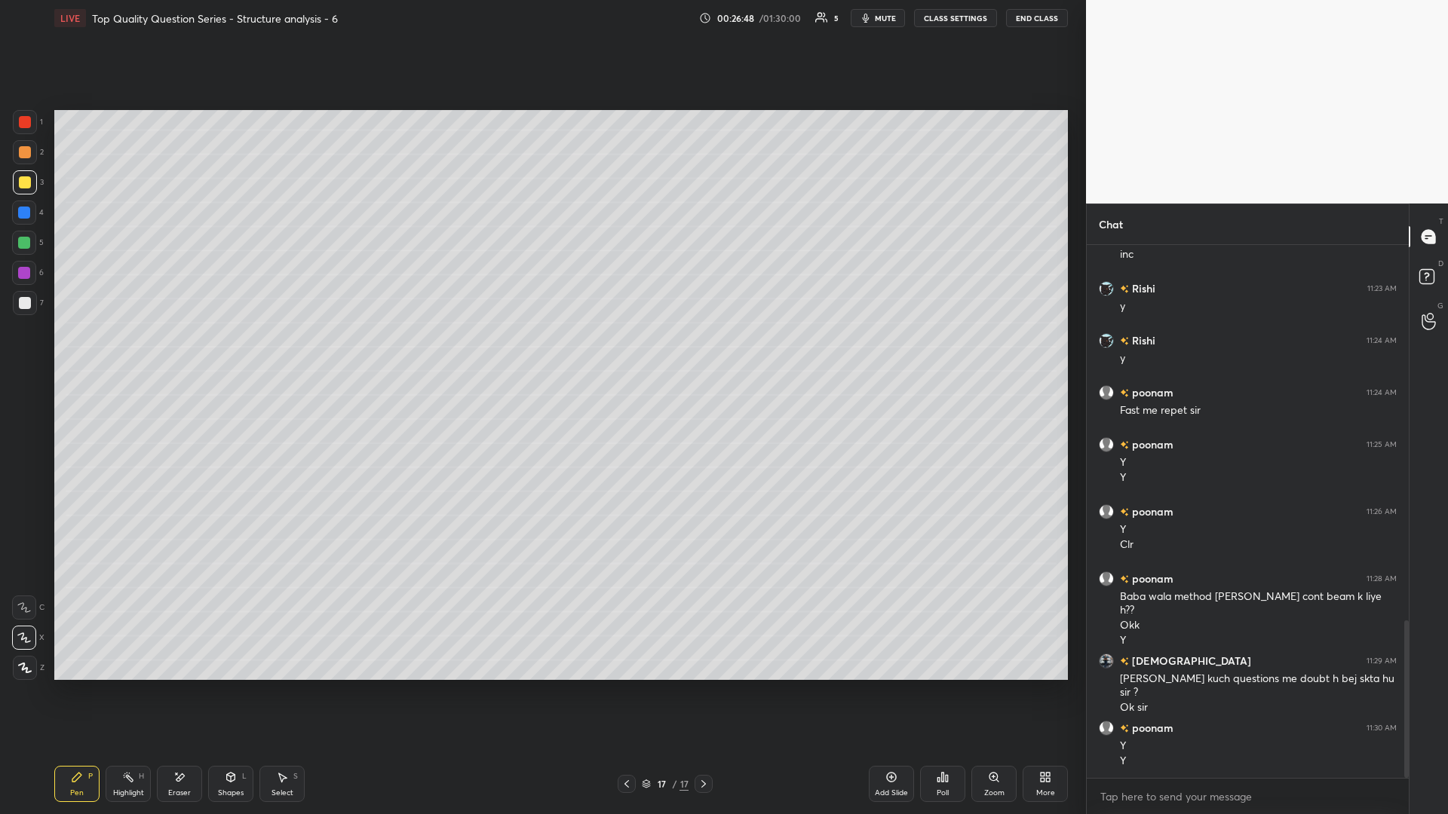
click at [108, 354] on div "Highlight H" at bounding box center [128, 784] width 45 height 36
click at [81, 354] on icon at bounding box center [76, 777] width 9 height 9
click at [26, 245] on div at bounding box center [24, 243] width 12 height 12
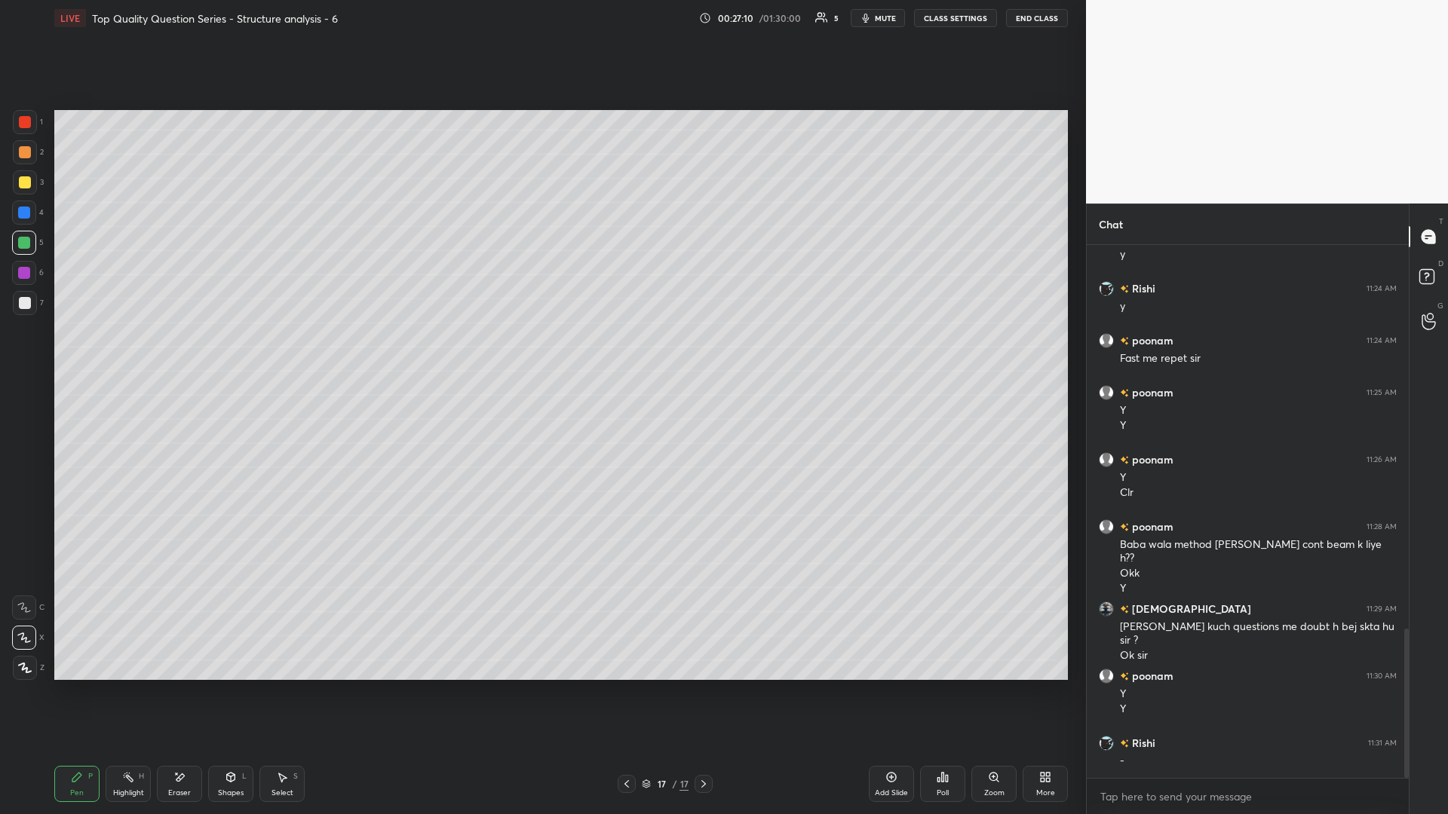
scroll to position [1375, 0]
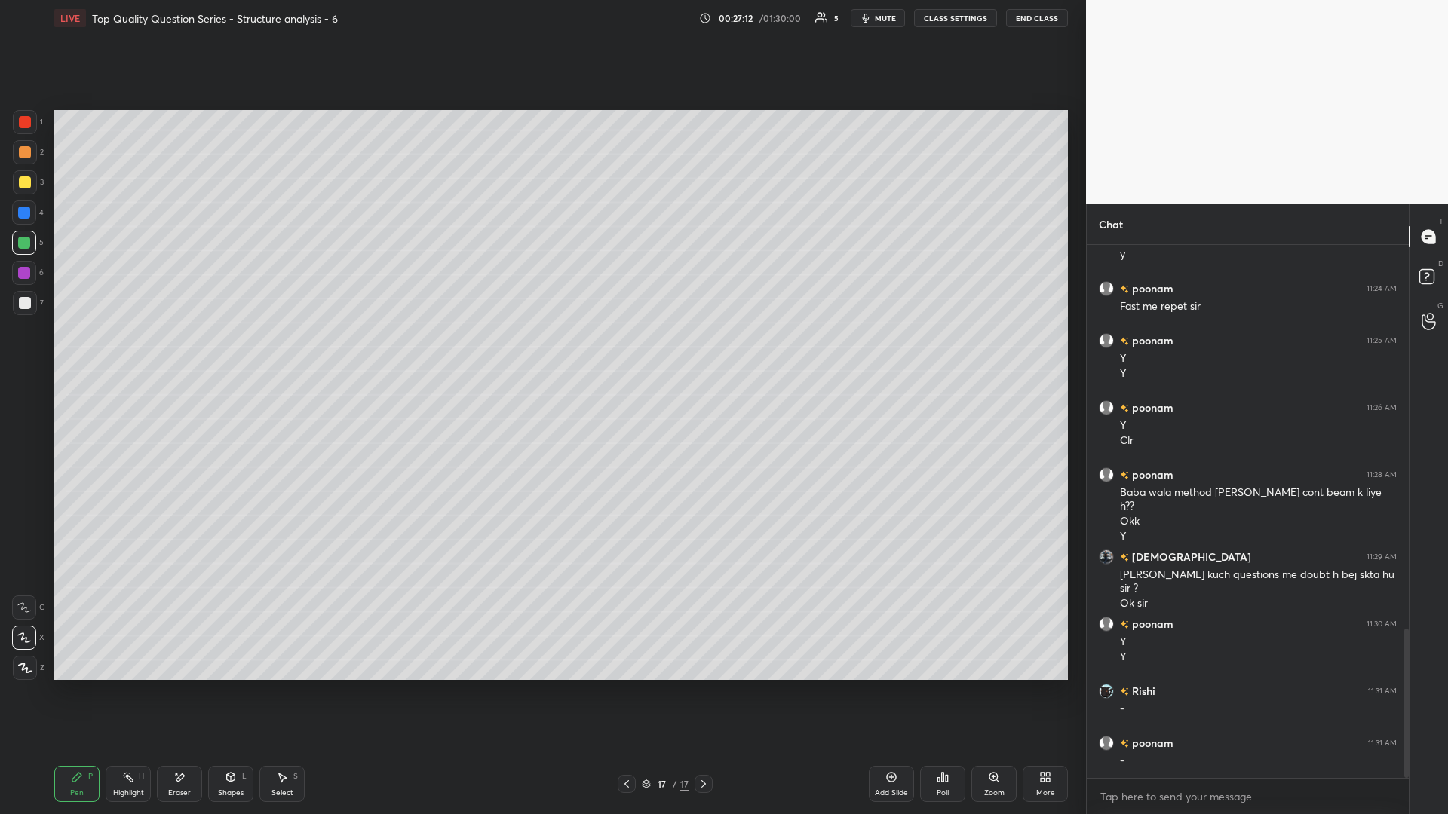
click at [240, 354] on div "Shapes L" at bounding box center [230, 784] width 45 height 36
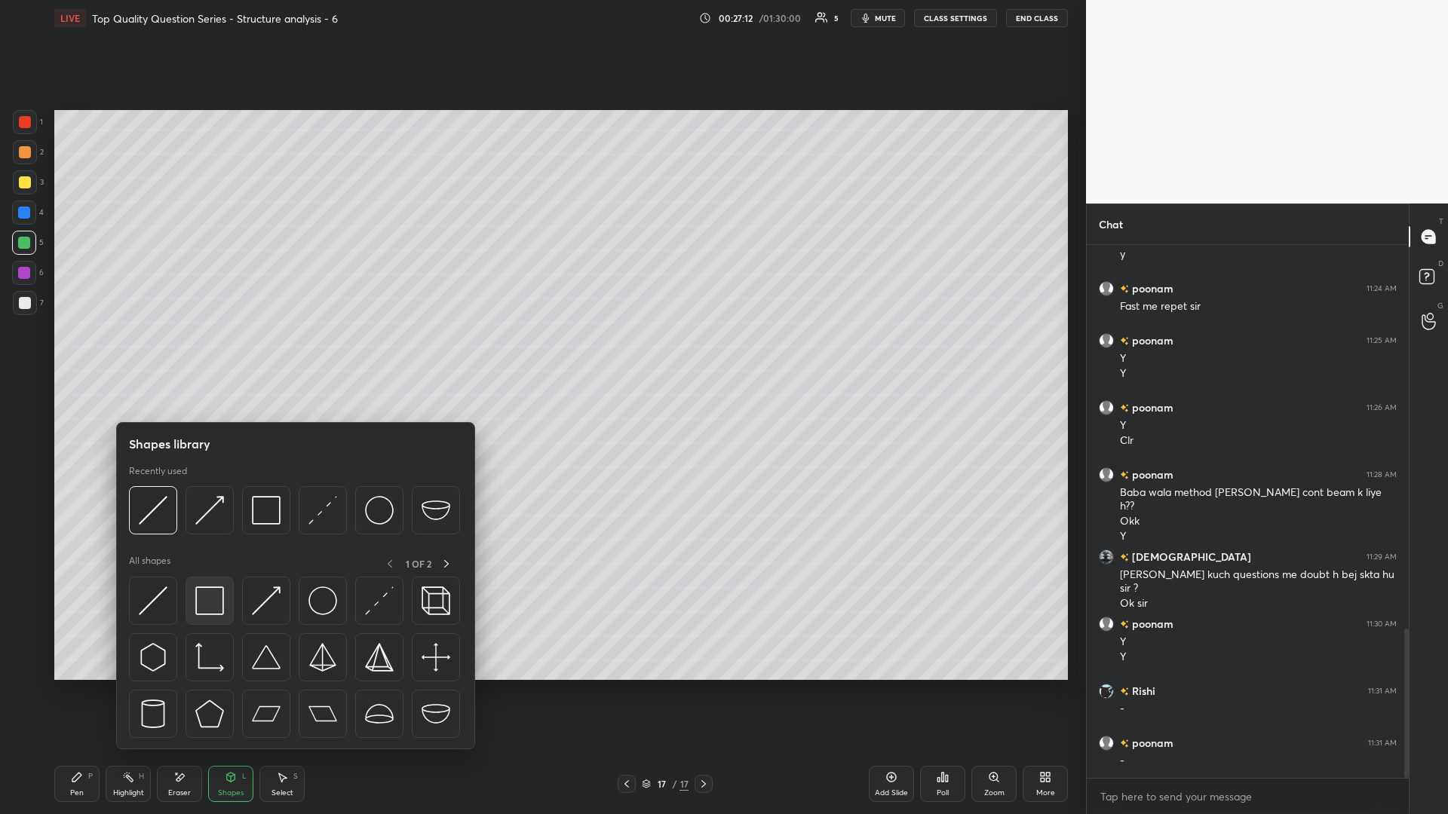
click at [204, 354] on img at bounding box center [209, 601] width 29 height 29
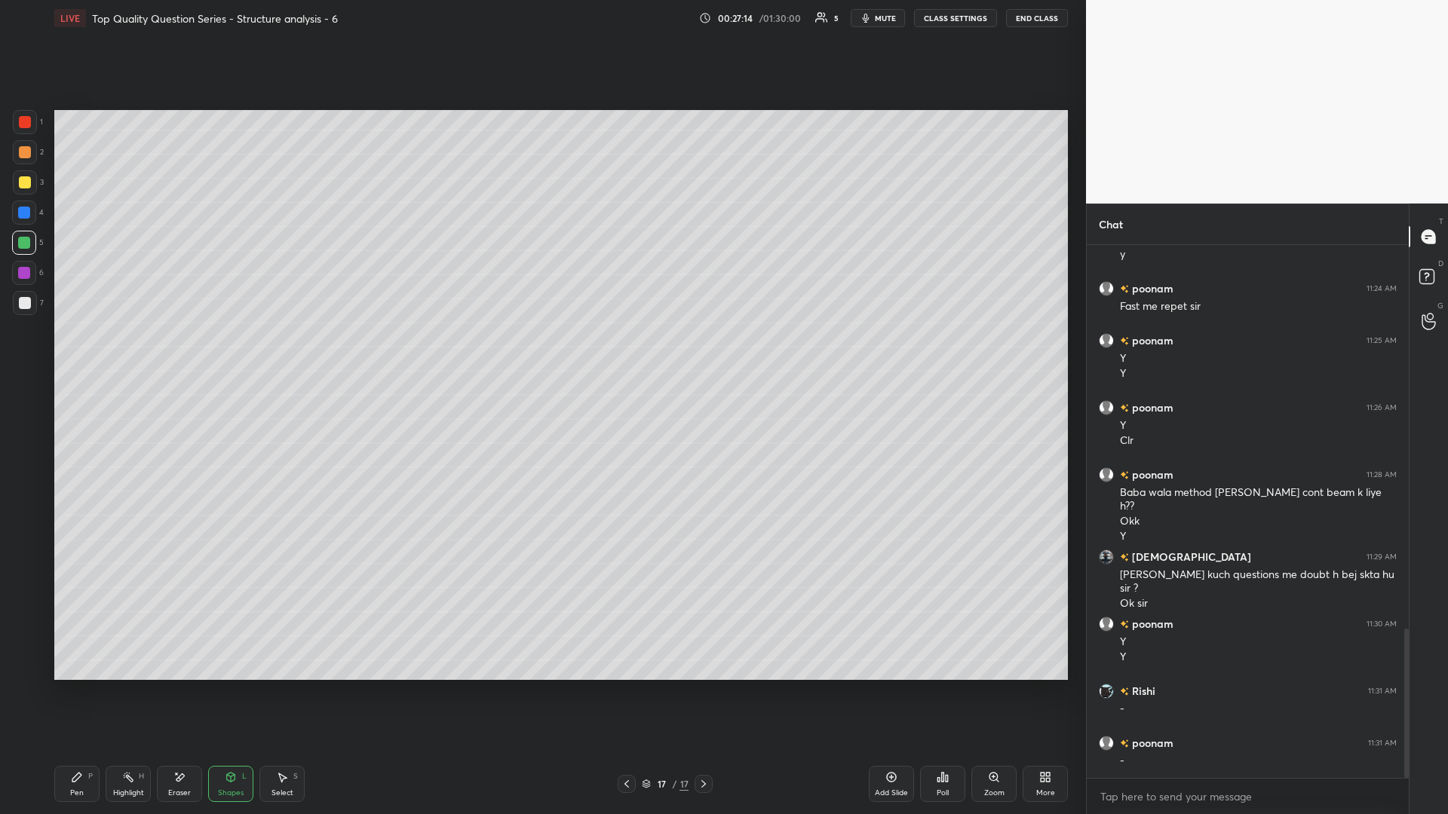
click at [118, 354] on div "Highlight" at bounding box center [128, 793] width 31 height 8
click at [118, 354] on div "Highlight H" at bounding box center [128, 784] width 45 height 36
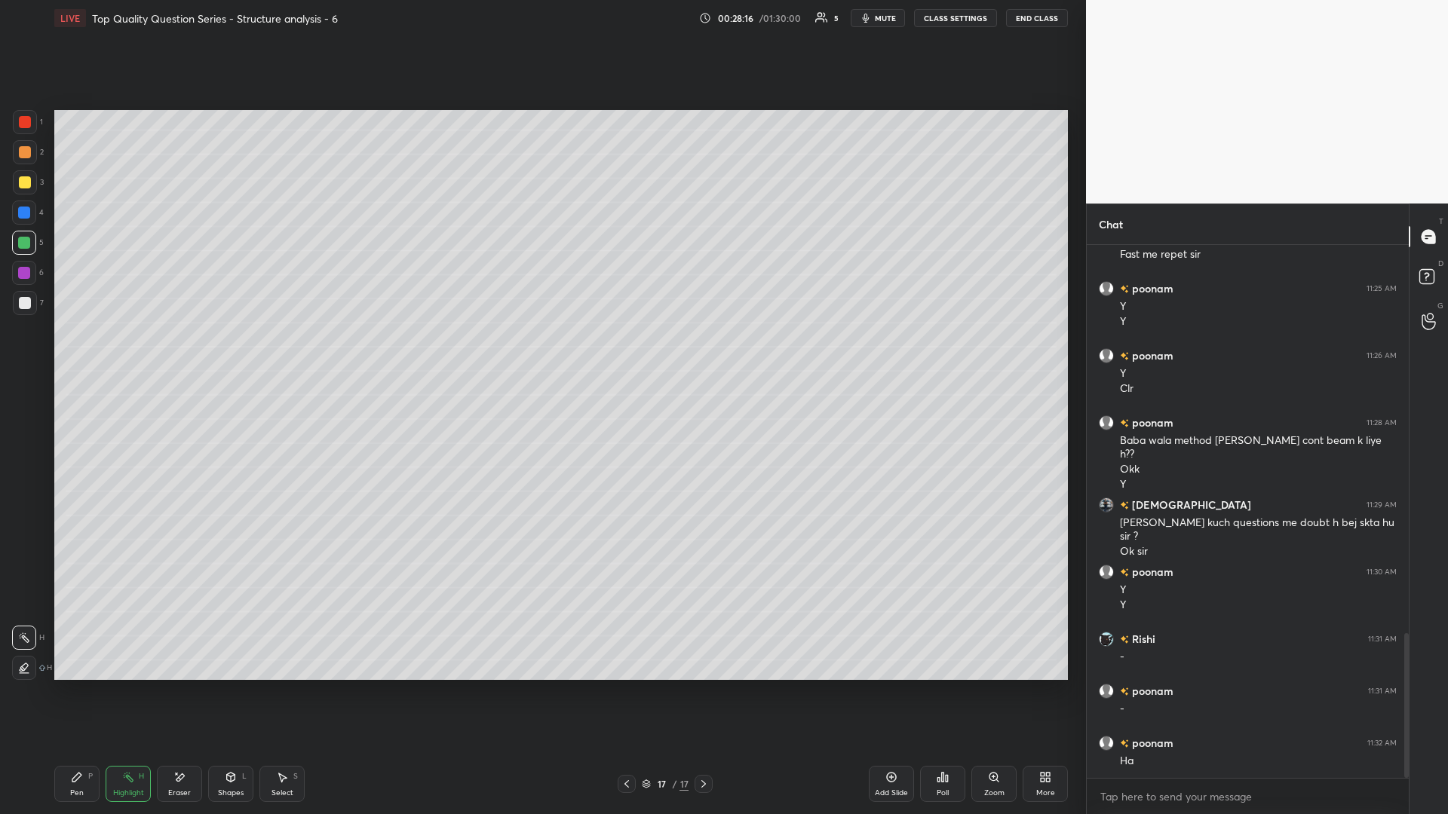
click at [236, 354] on div "Shapes" at bounding box center [231, 793] width 26 height 8
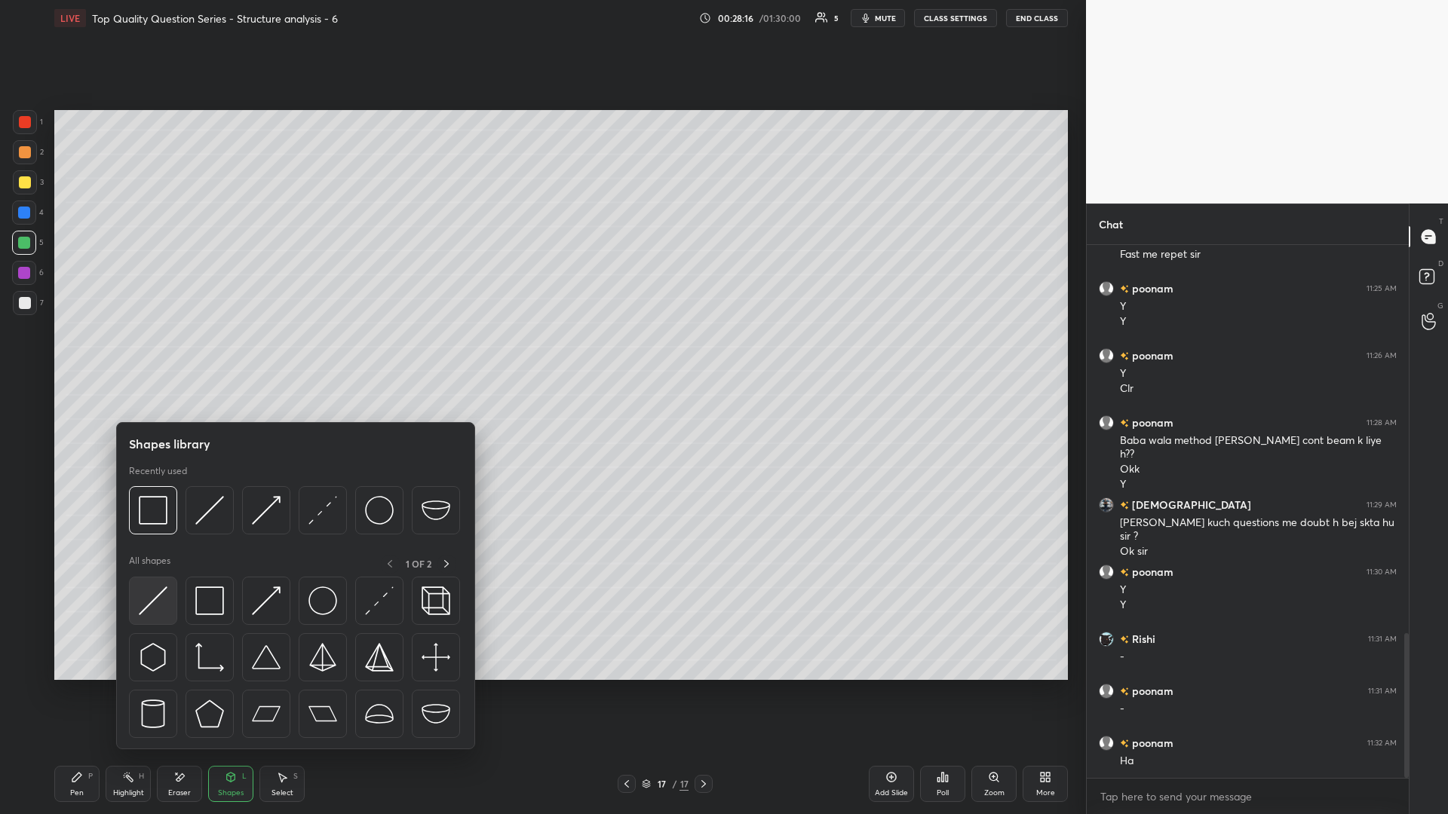
click at [146, 354] on img at bounding box center [153, 601] width 29 height 29
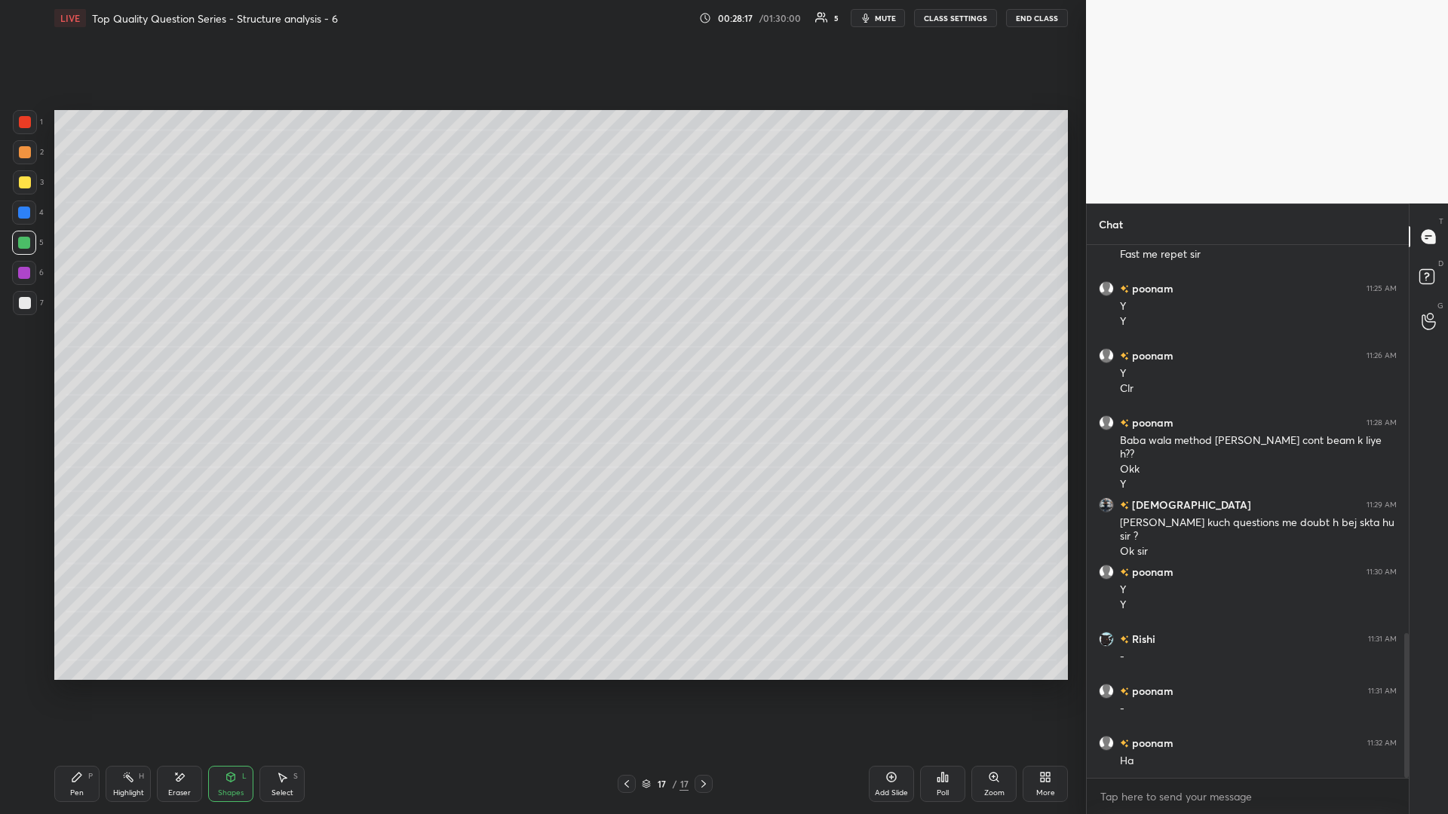
click at [29, 152] on div at bounding box center [25, 152] width 12 height 12
click at [137, 354] on div "Highlight" at bounding box center [128, 793] width 31 height 8
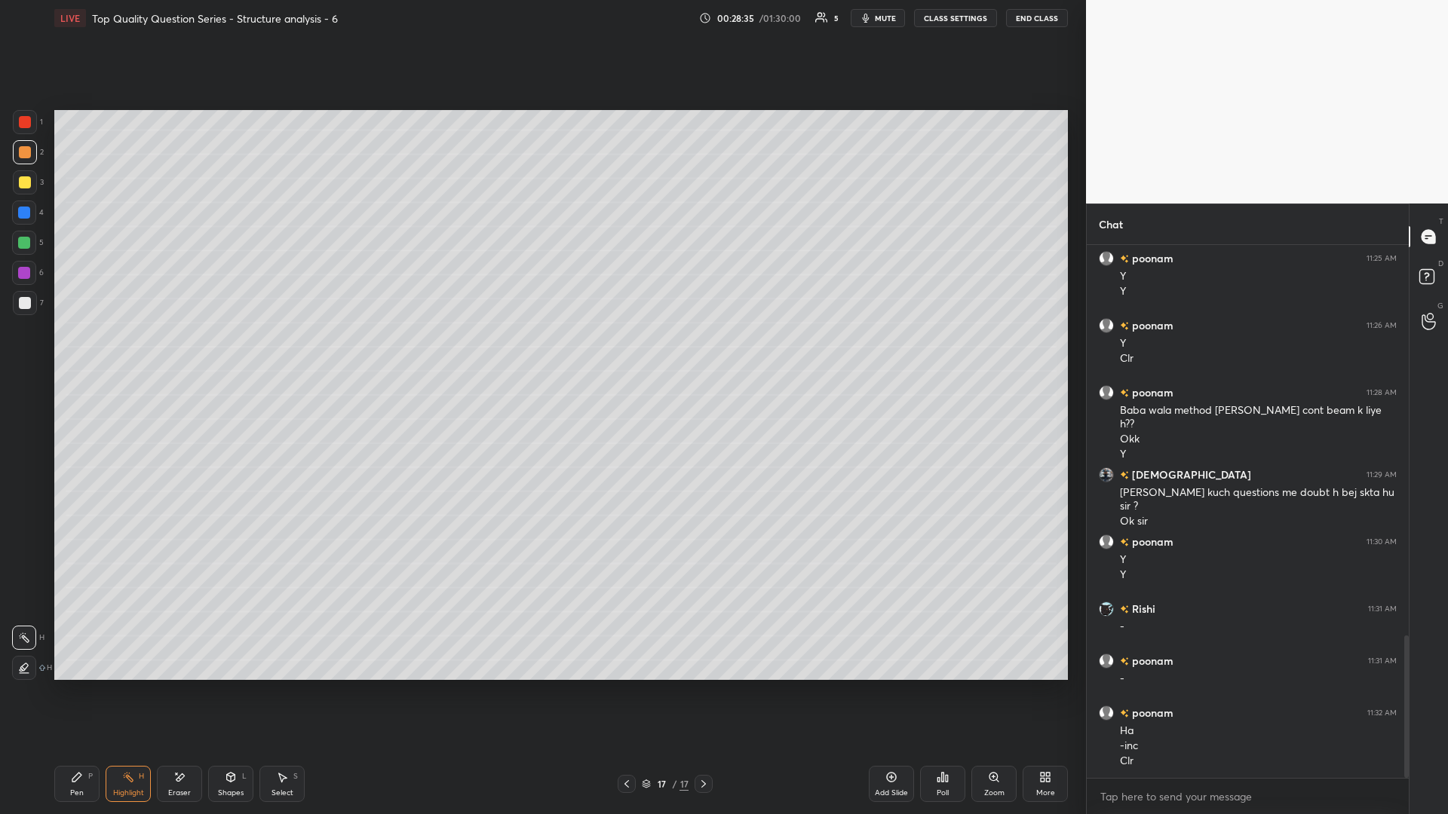
scroll to position [1509, 0]
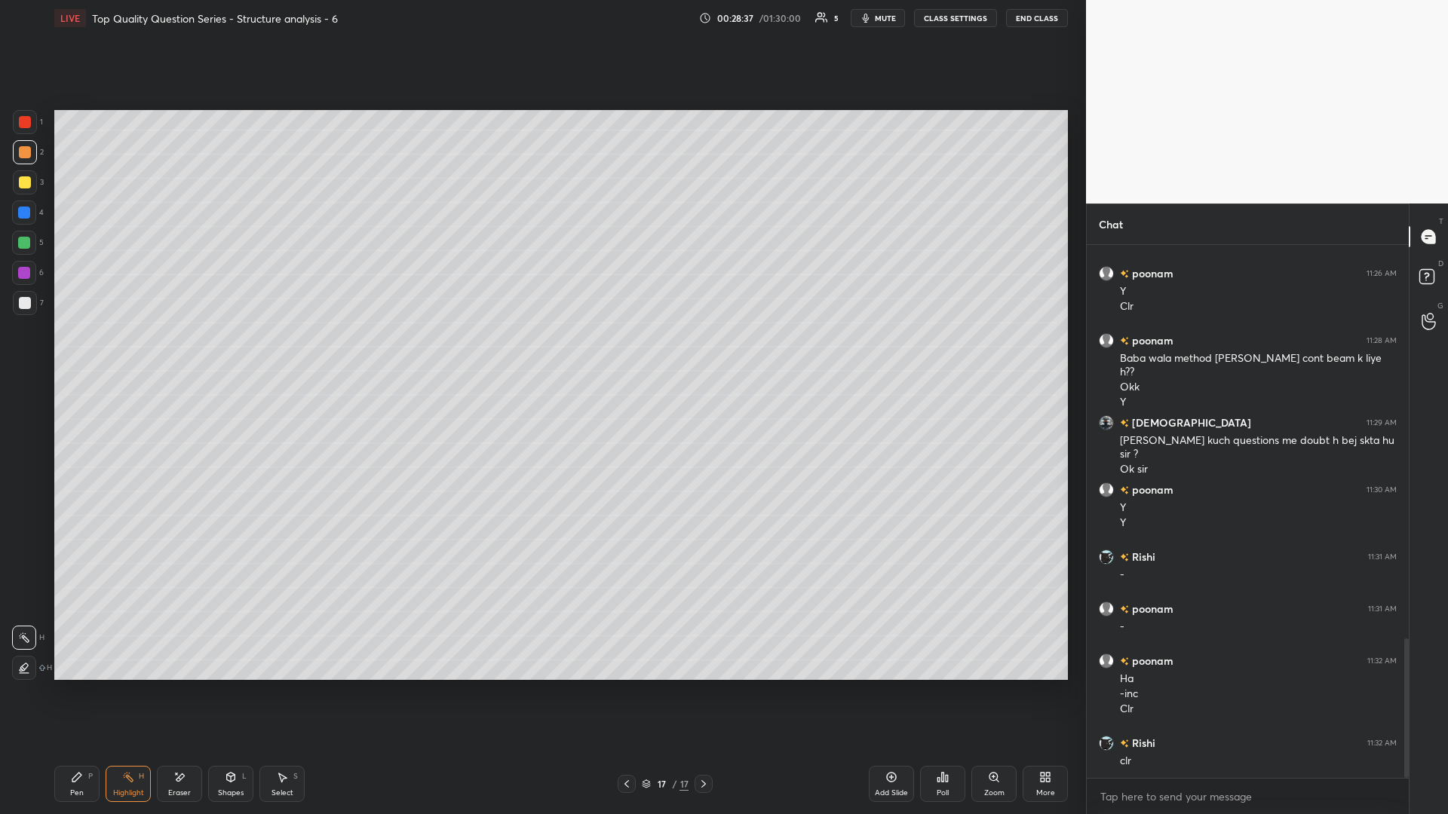
click at [279, 354] on icon at bounding box center [282, 777] width 12 height 12
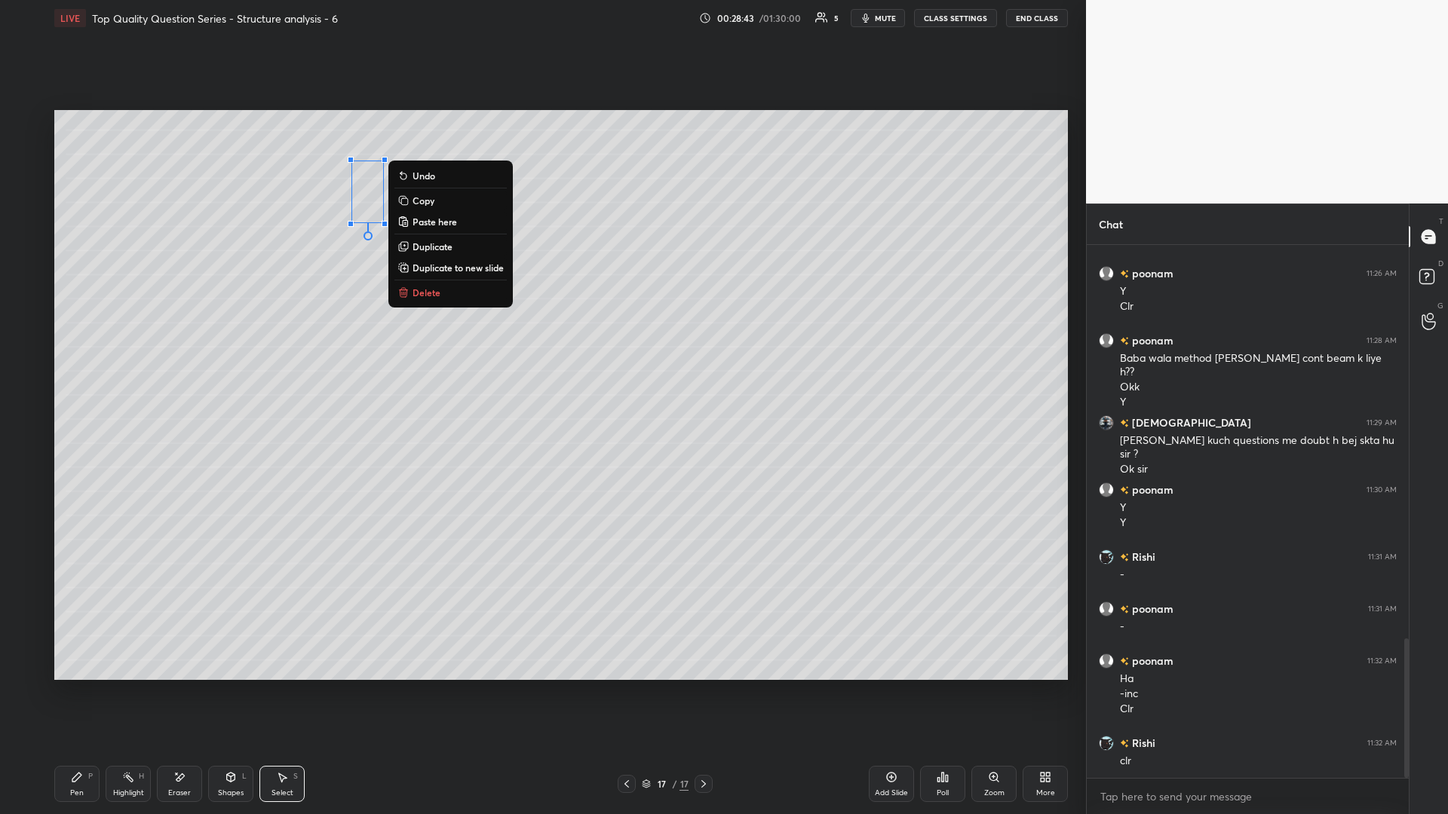
click at [379, 354] on div "0 ° Undo Copy Paste here Duplicate Duplicate to new slide Delete" at bounding box center [560, 395] width 1013 height 570
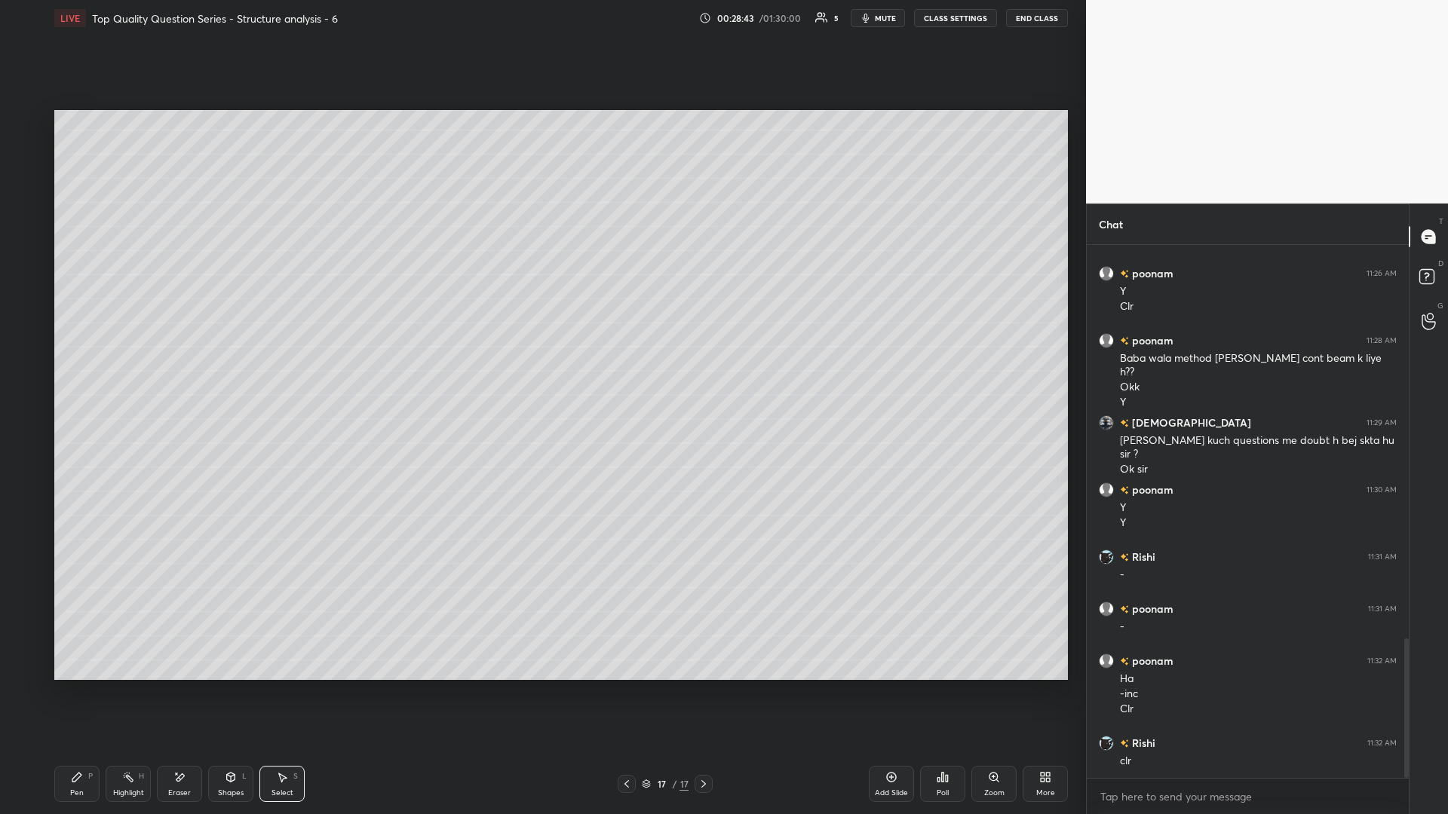
click at [134, 354] on div "Highlight H" at bounding box center [128, 784] width 45 height 36
click at [74, 354] on icon at bounding box center [76, 777] width 9 height 9
click at [77, 354] on icon at bounding box center [76, 777] width 9 height 9
click at [32, 267] on div at bounding box center [24, 273] width 24 height 24
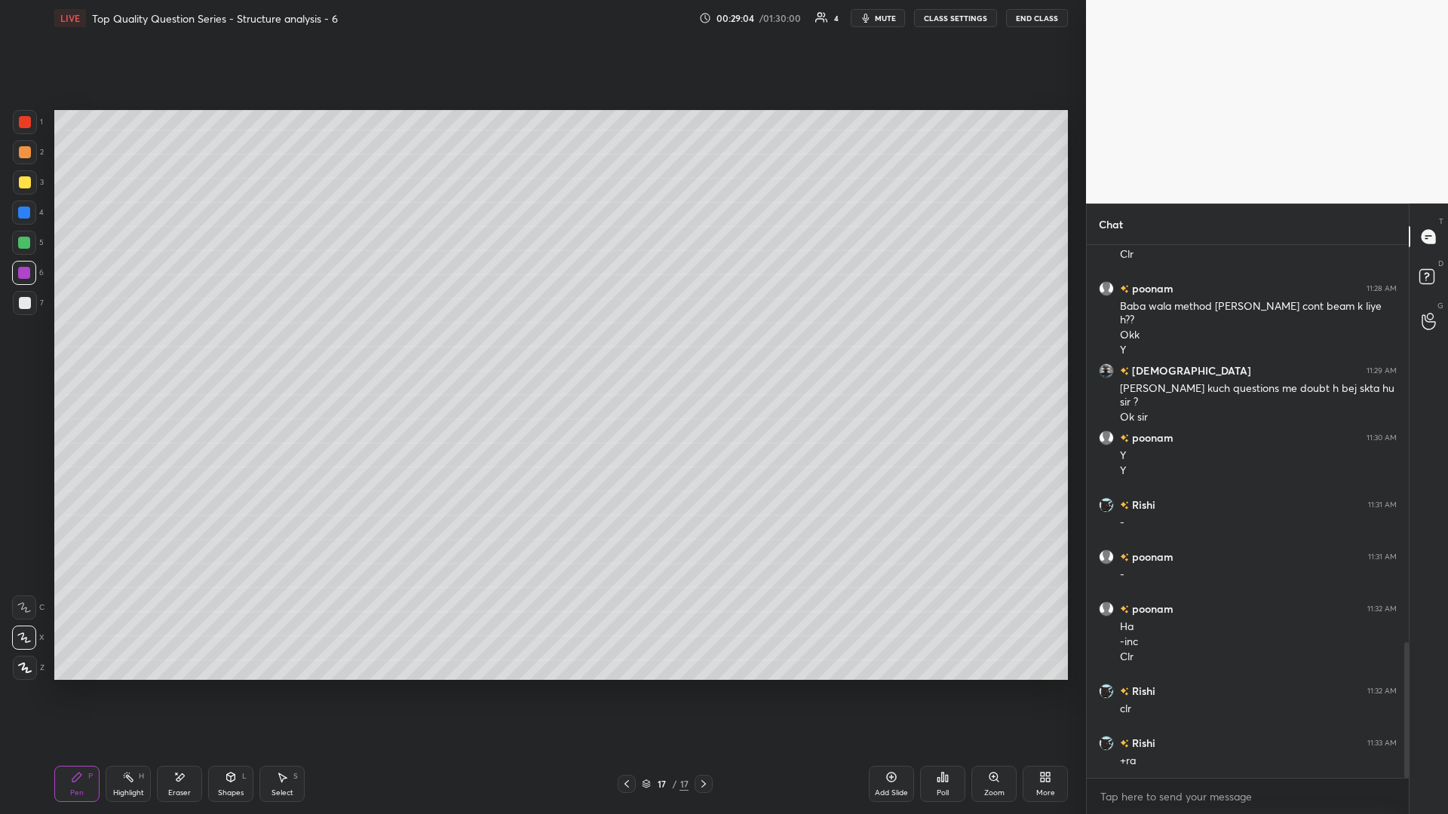
click at [131, 354] on div "Highlight H" at bounding box center [128, 784] width 45 height 36
click at [77, 354] on icon at bounding box center [77, 777] width 12 height 12
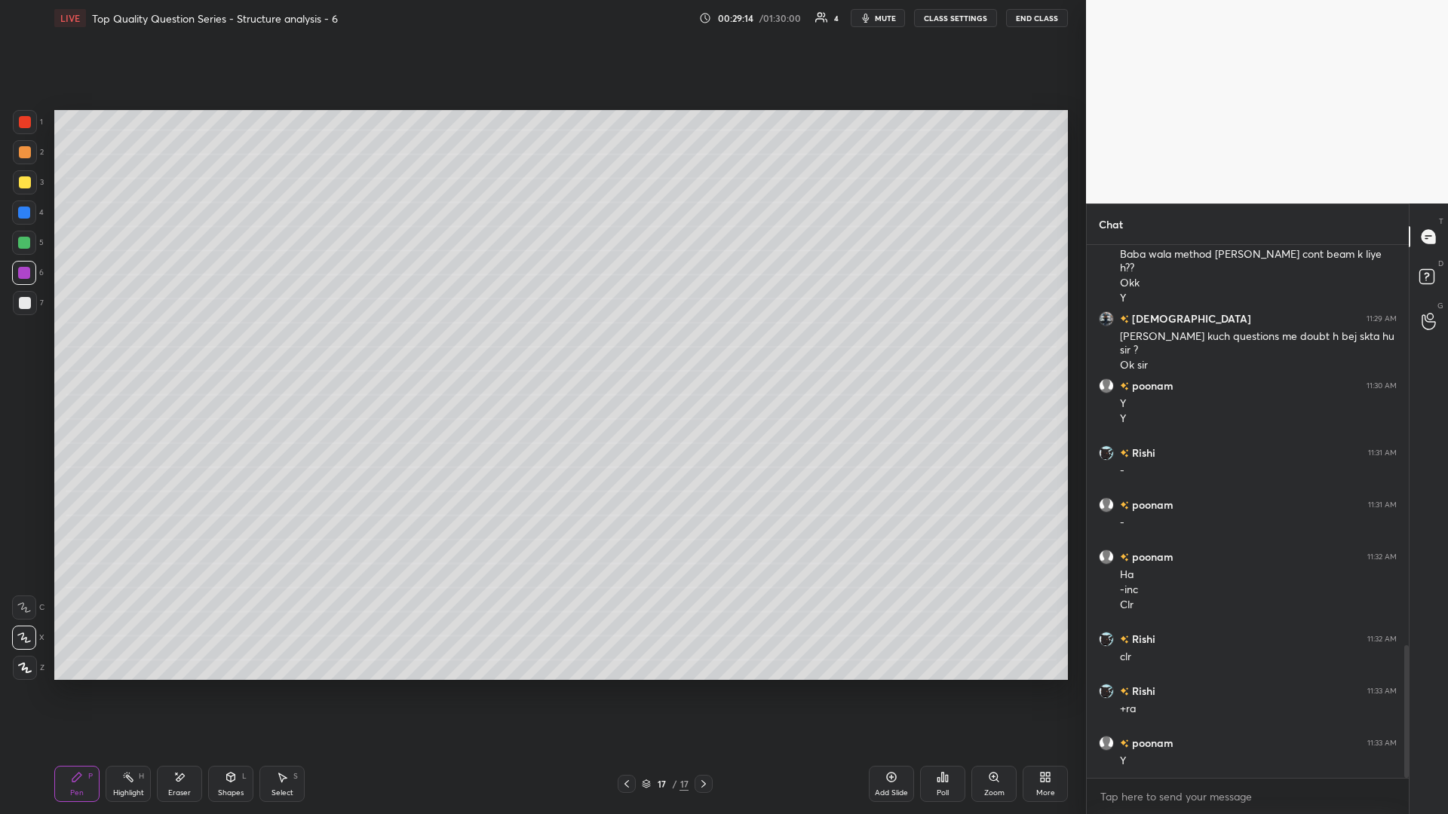
click at [222, 354] on div "Shapes L" at bounding box center [230, 784] width 45 height 36
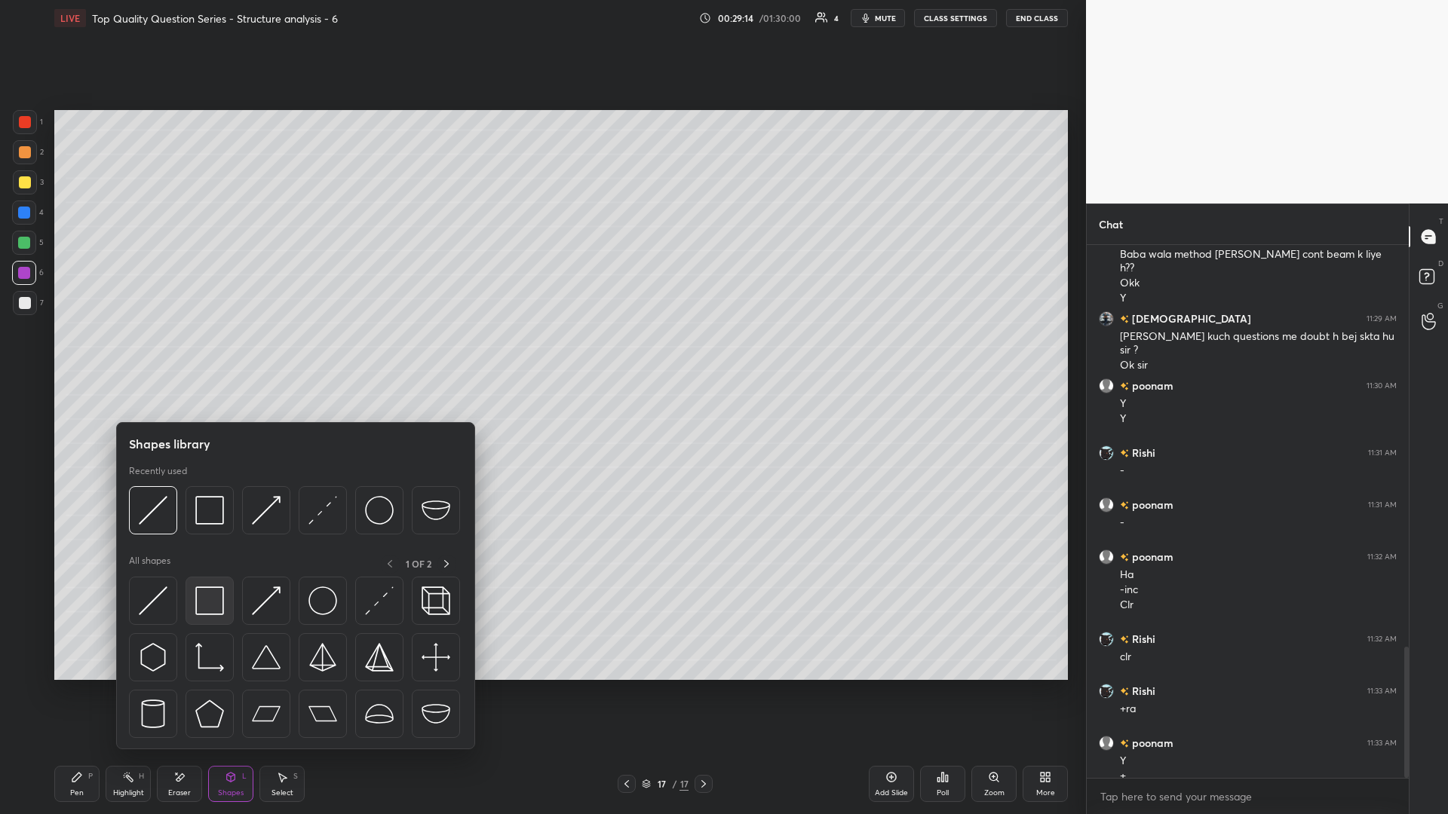
scroll to position [1628, 0]
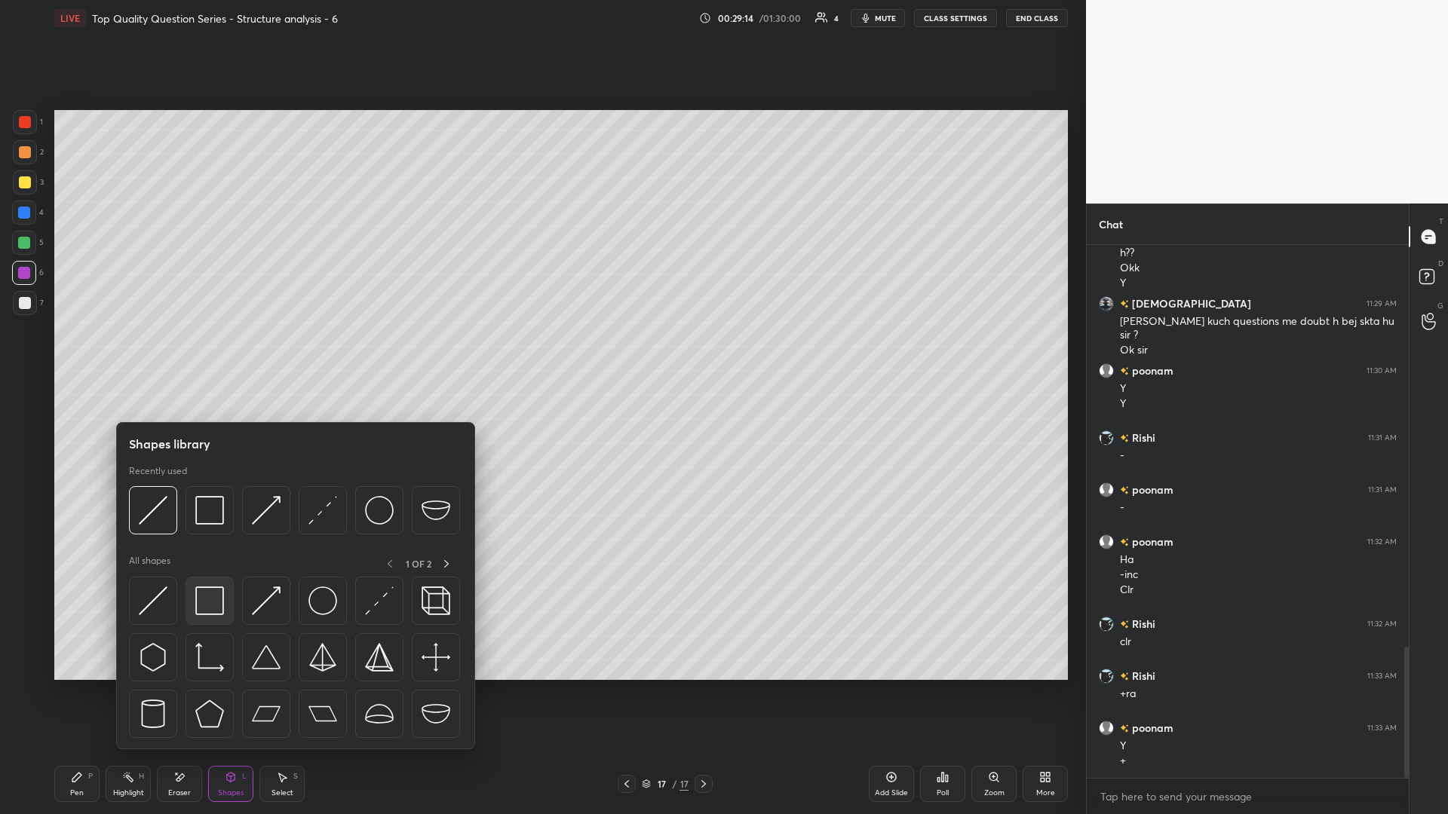
click at [209, 354] on img at bounding box center [209, 601] width 29 height 29
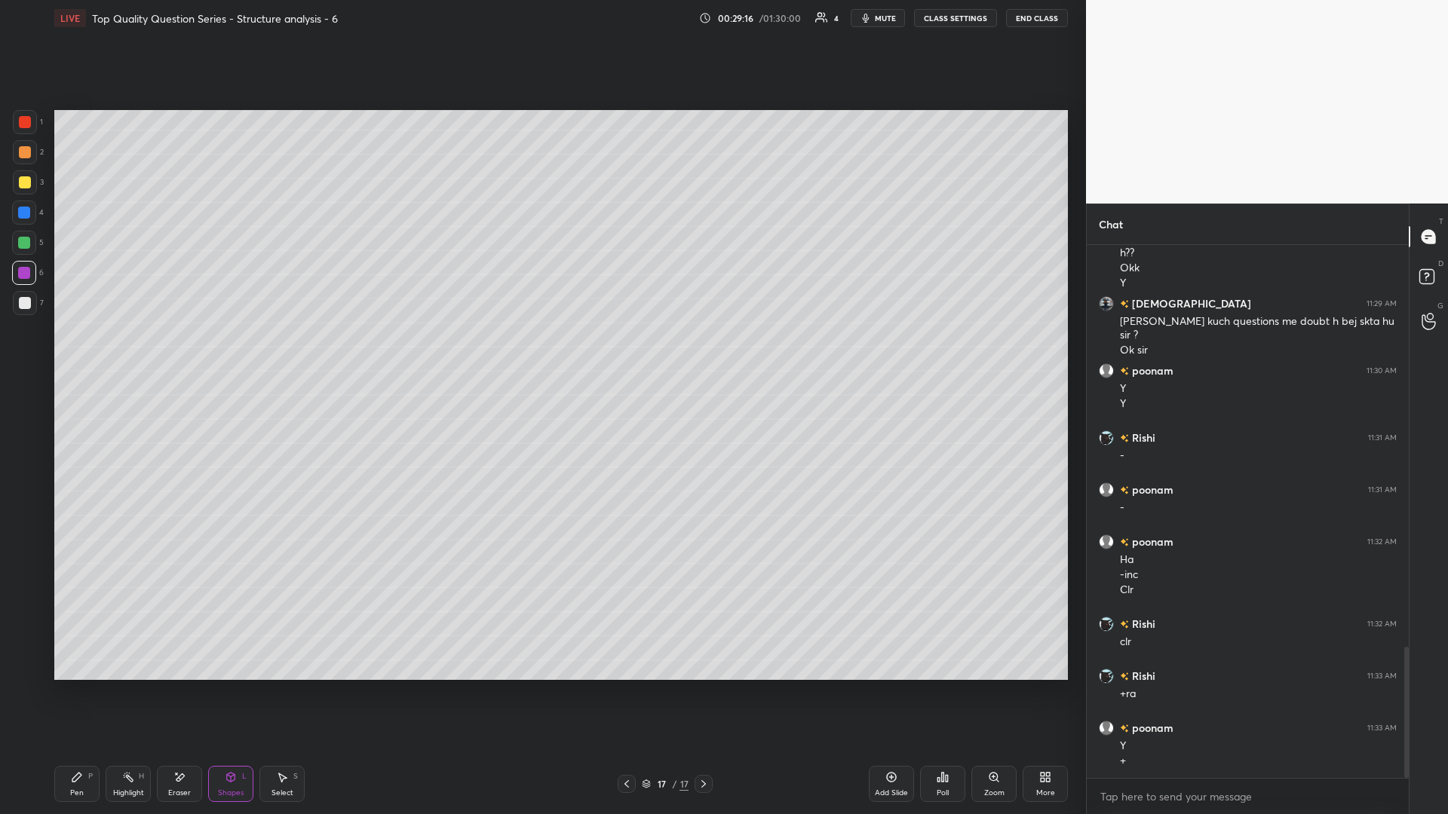
click at [129, 354] on div "Highlight H" at bounding box center [128, 784] width 45 height 36
click at [127, 354] on div "Highlight H" at bounding box center [128, 784] width 45 height 36
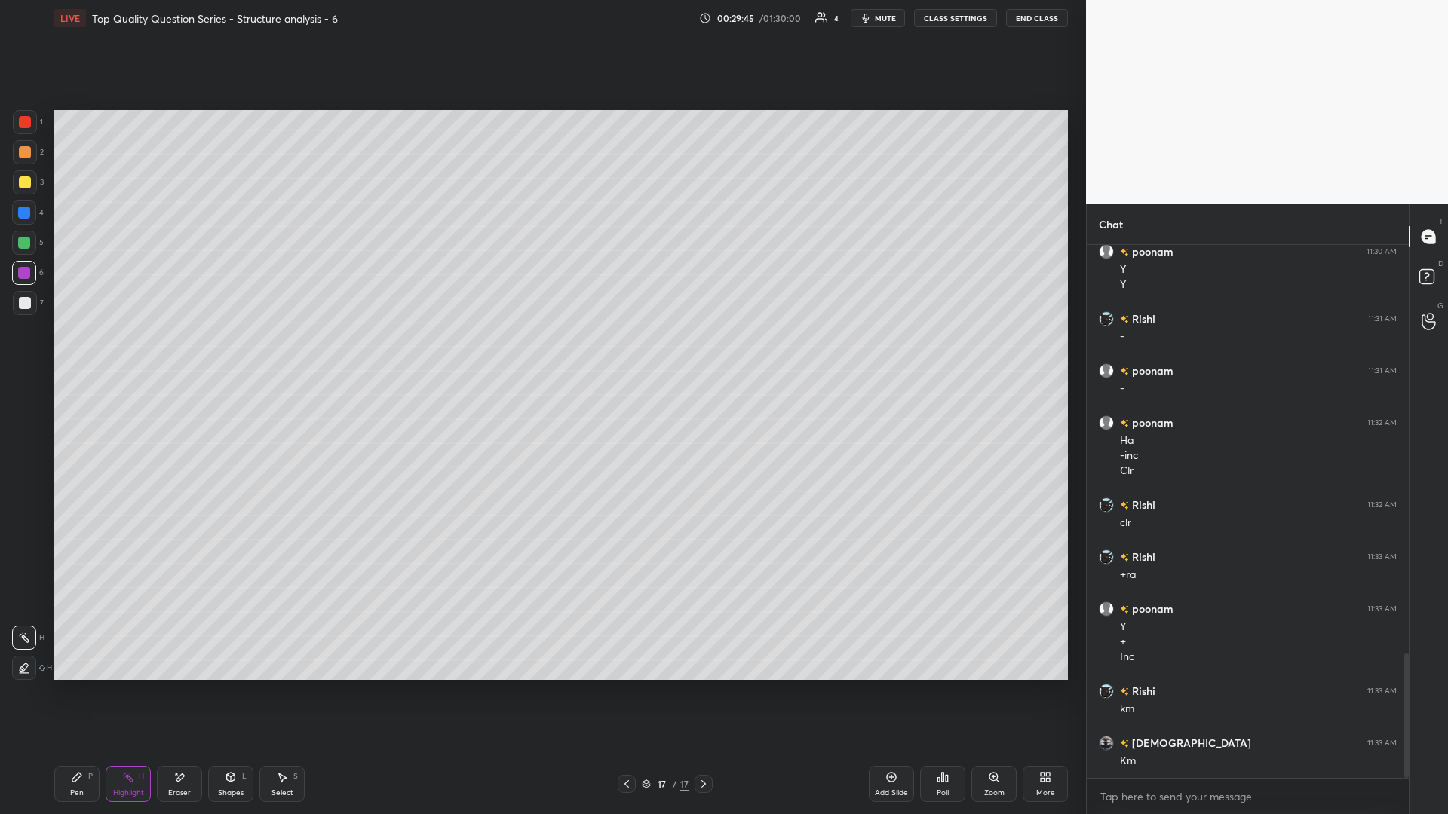
scroll to position [1799, 0]
click at [225, 354] on icon at bounding box center [231, 777] width 12 height 12
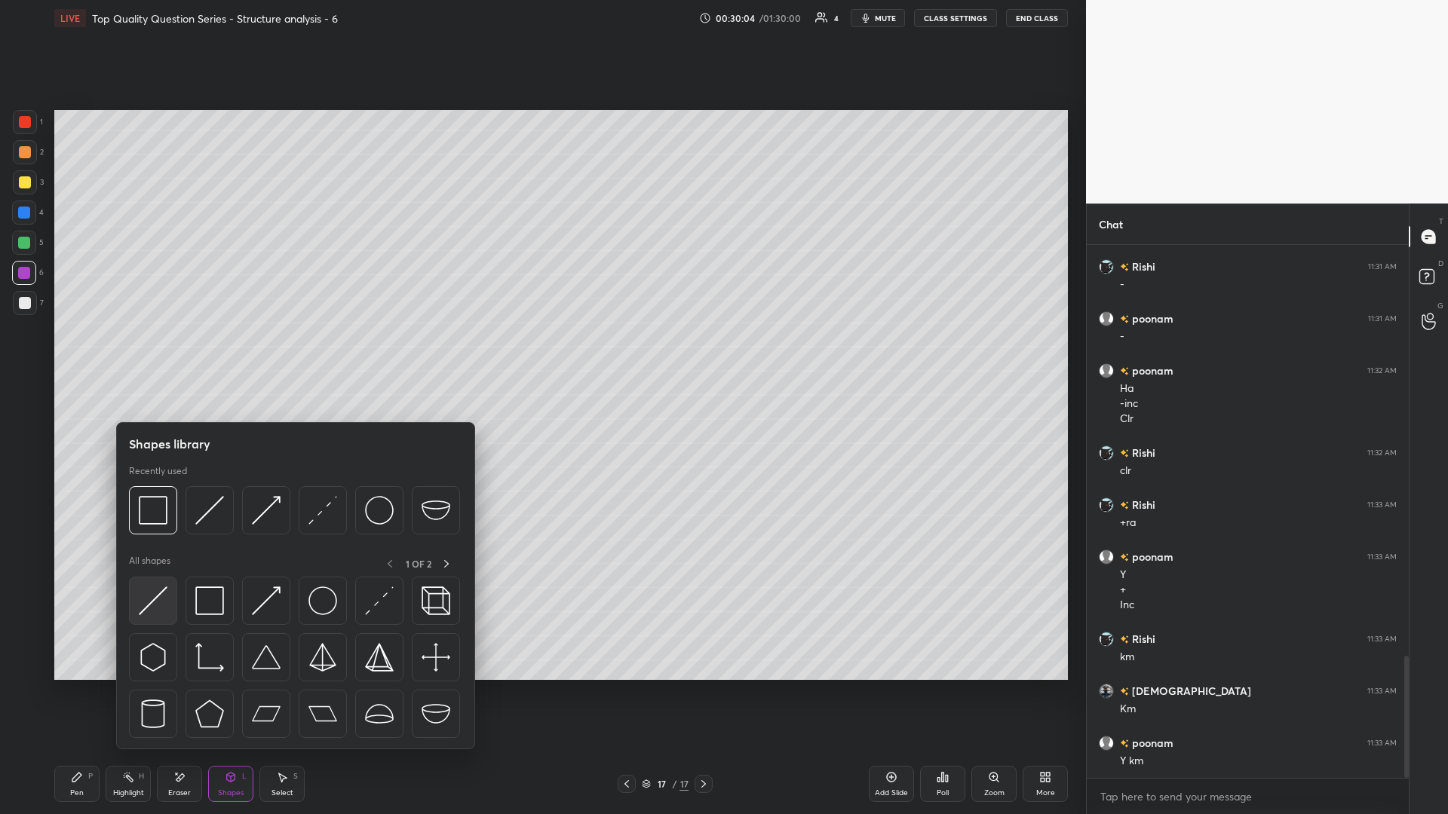
click at [152, 354] on img at bounding box center [153, 601] width 29 height 29
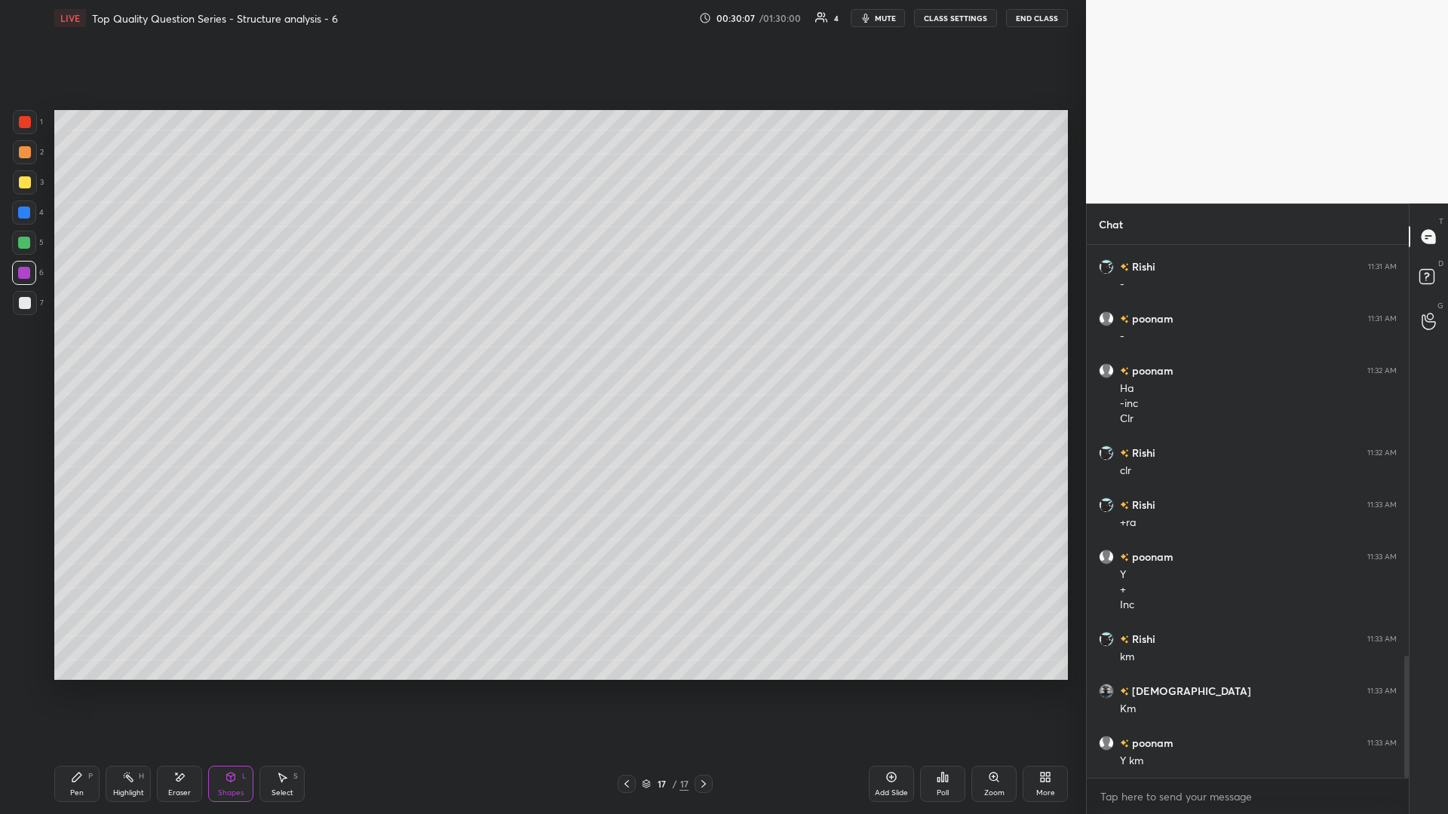
click at [23, 243] on div at bounding box center [24, 243] width 12 height 12
click at [27, 158] on div at bounding box center [25, 152] width 24 height 24
click at [139, 354] on div "Highlight H" at bounding box center [128, 784] width 45 height 36
click at [283, 354] on icon at bounding box center [283, 778] width 8 height 9
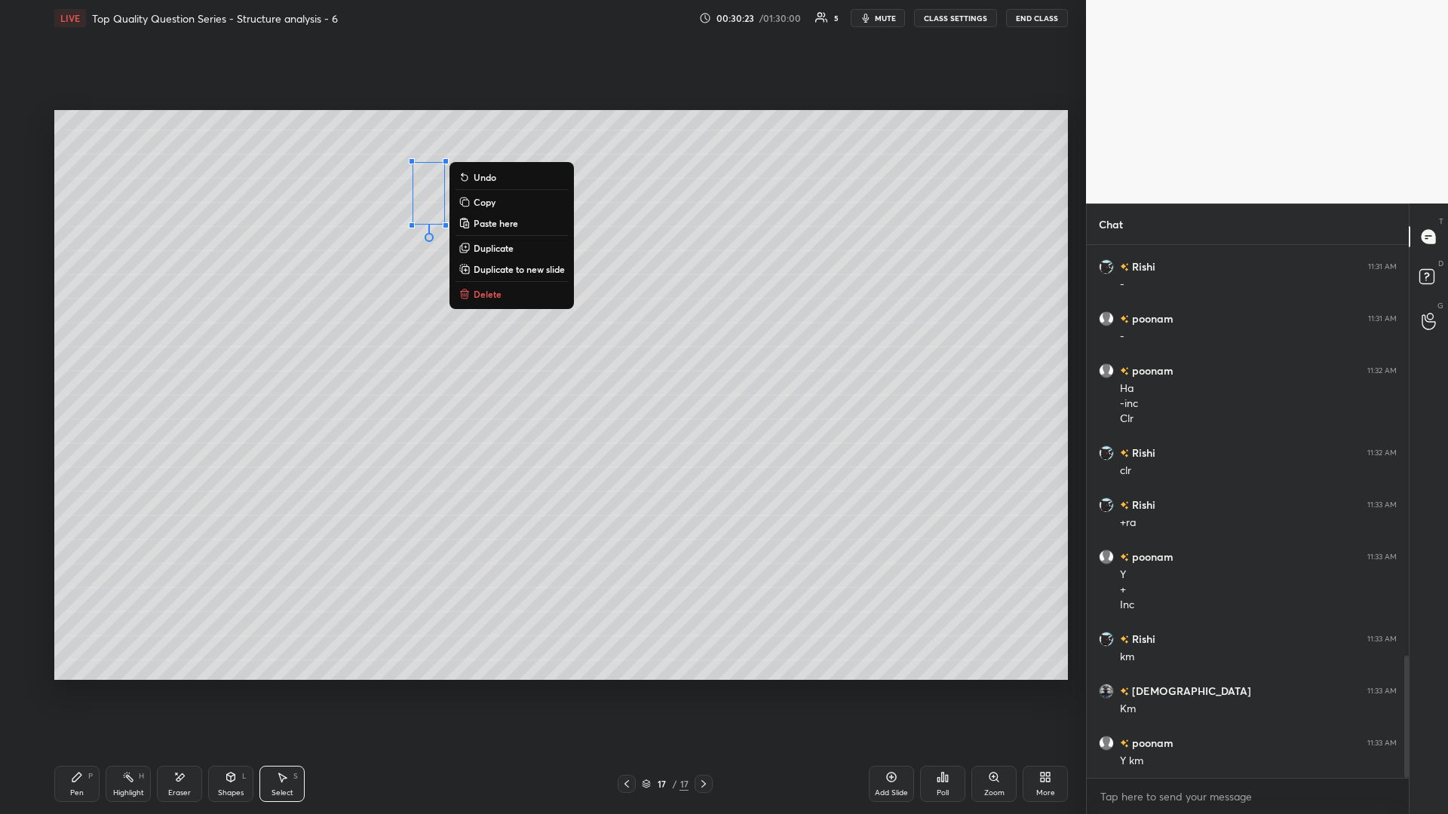
click at [332, 354] on div "0 ° Undo Copy Paste here Duplicate Duplicate to new slide Delete" at bounding box center [560, 395] width 1013 height 570
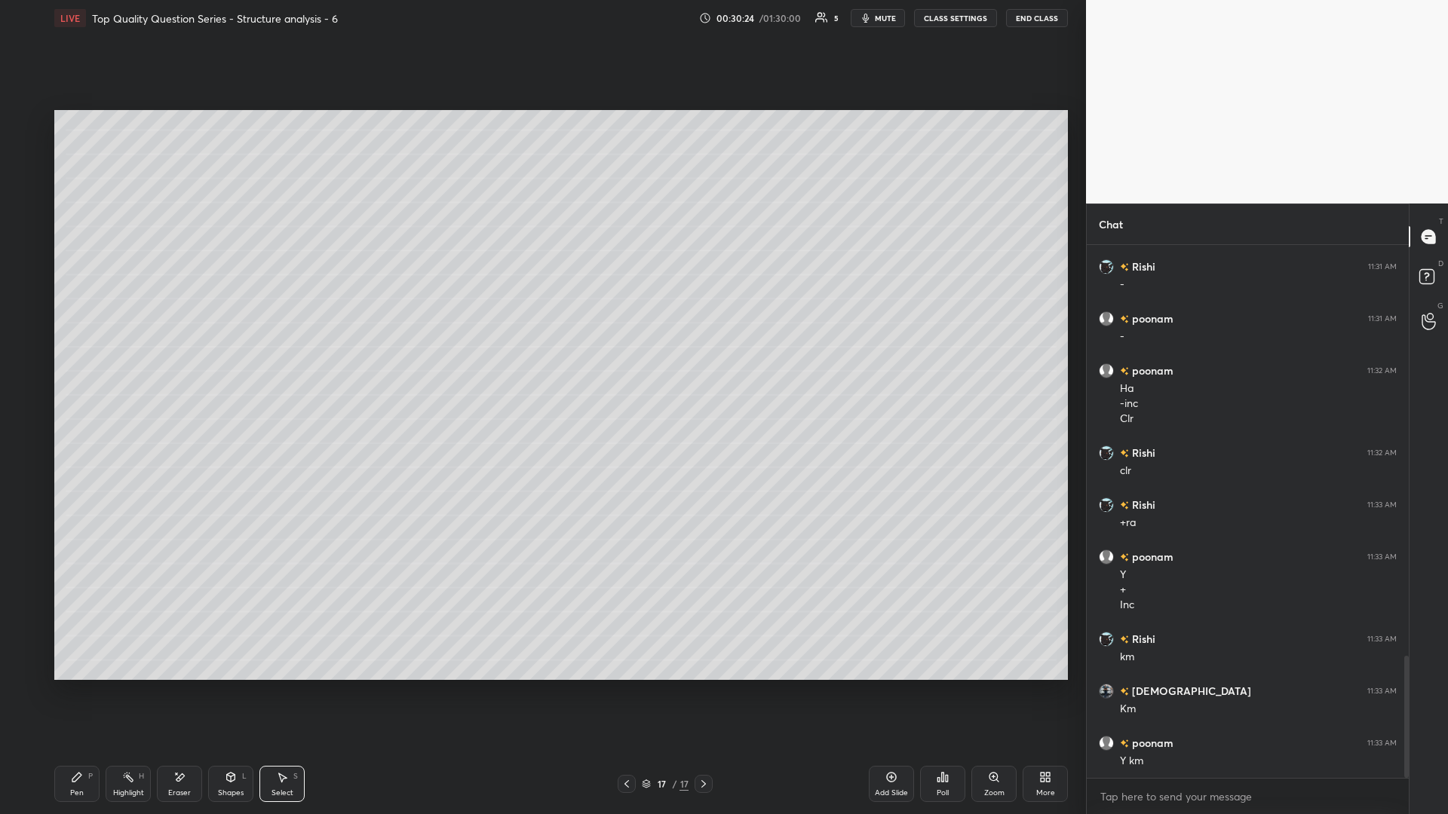
click at [125, 354] on icon at bounding box center [128, 777] width 12 height 12
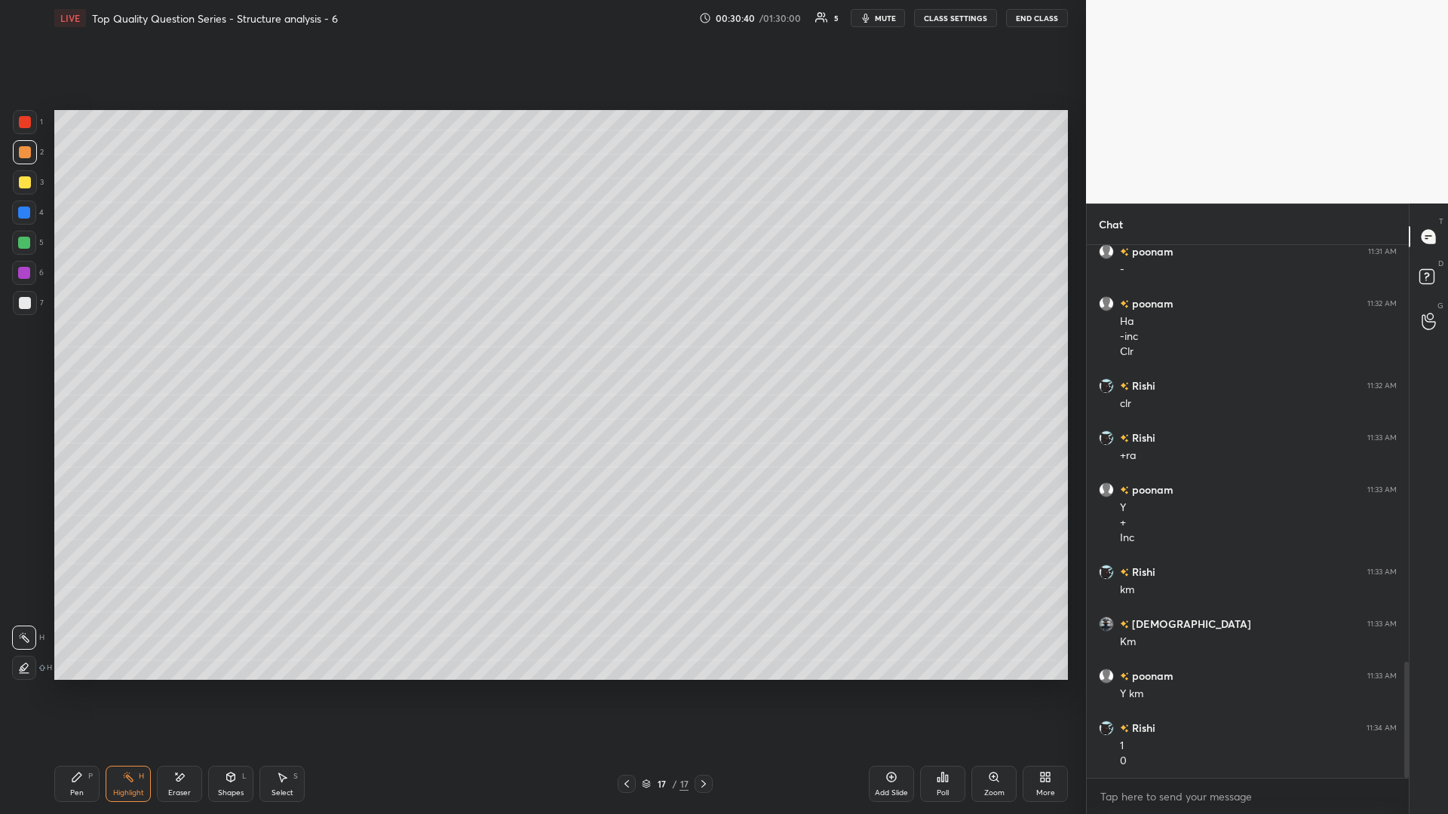
scroll to position [1918, 0]
click at [233, 354] on div "Shapes L" at bounding box center [230, 784] width 45 height 36
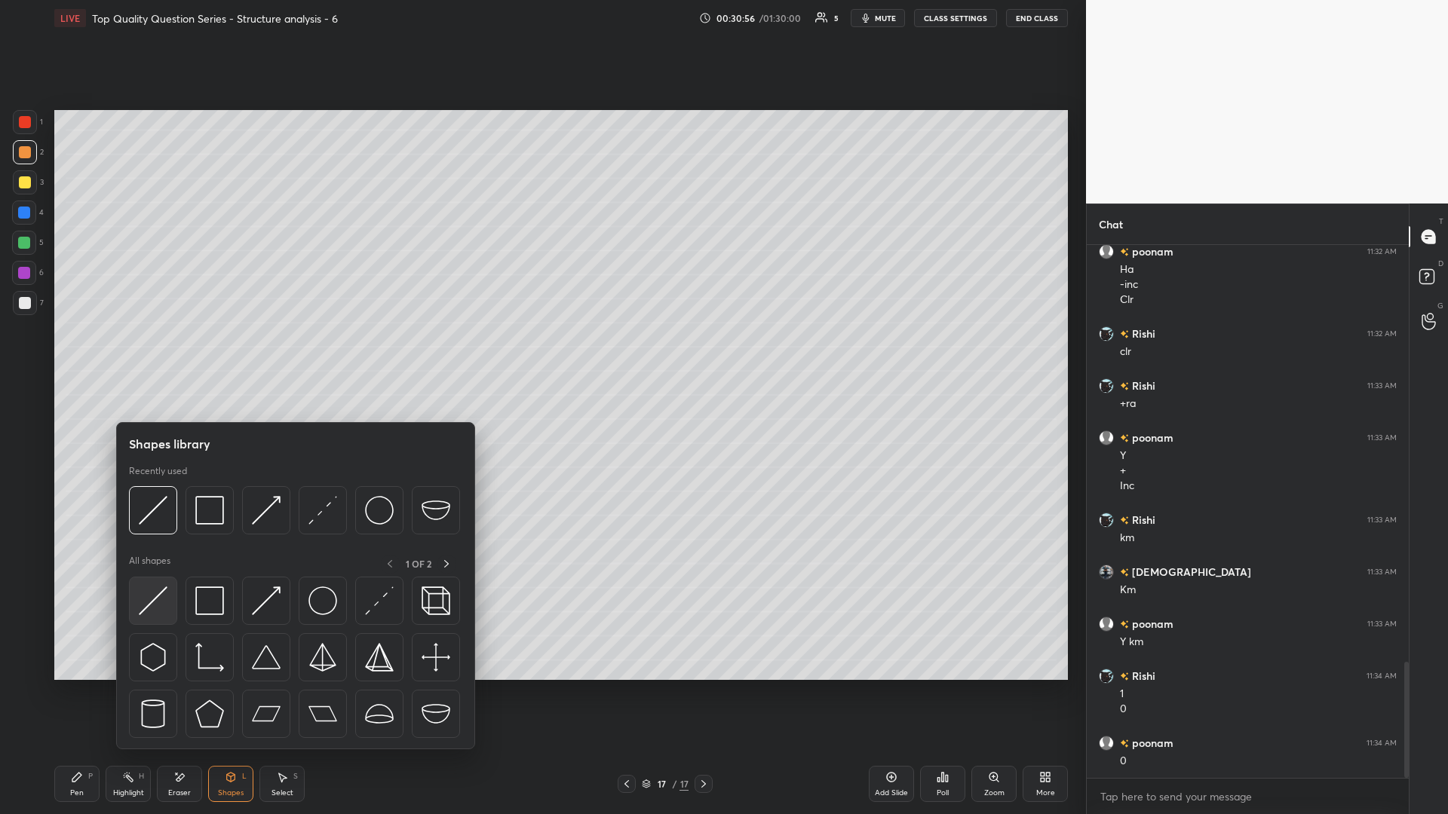
click at [151, 354] on img at bounding box center [153, 601] width 29 height 29
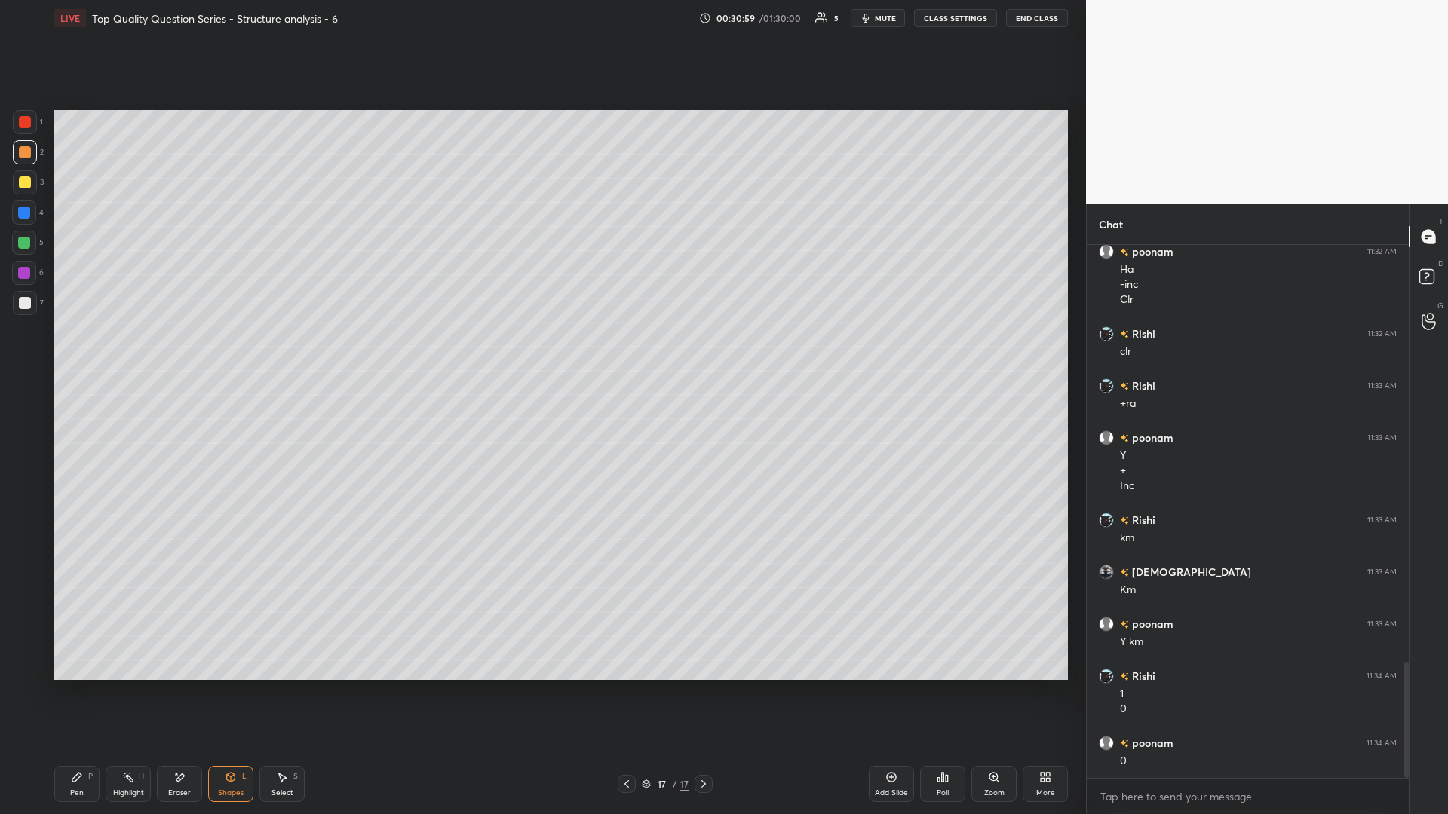
click at [125, 354] on circle at bounding box center [125, 778] width 2 height 2
click at [271, 354] on div "Select S" at bounding box center [281, 784] width 45 height 36
click at [388, 354] on div "0 ° Undo Copy Paste here Duplicate Duplicate to new slide Delete" at bounding box center [560, 395] width 1013 height 570
click at [76, 354] on icon at bounding box center [77, 777] width 12 height 12
click at [274, 354] on div "Select S" at bounding box center [281, 784] width 45 height 36
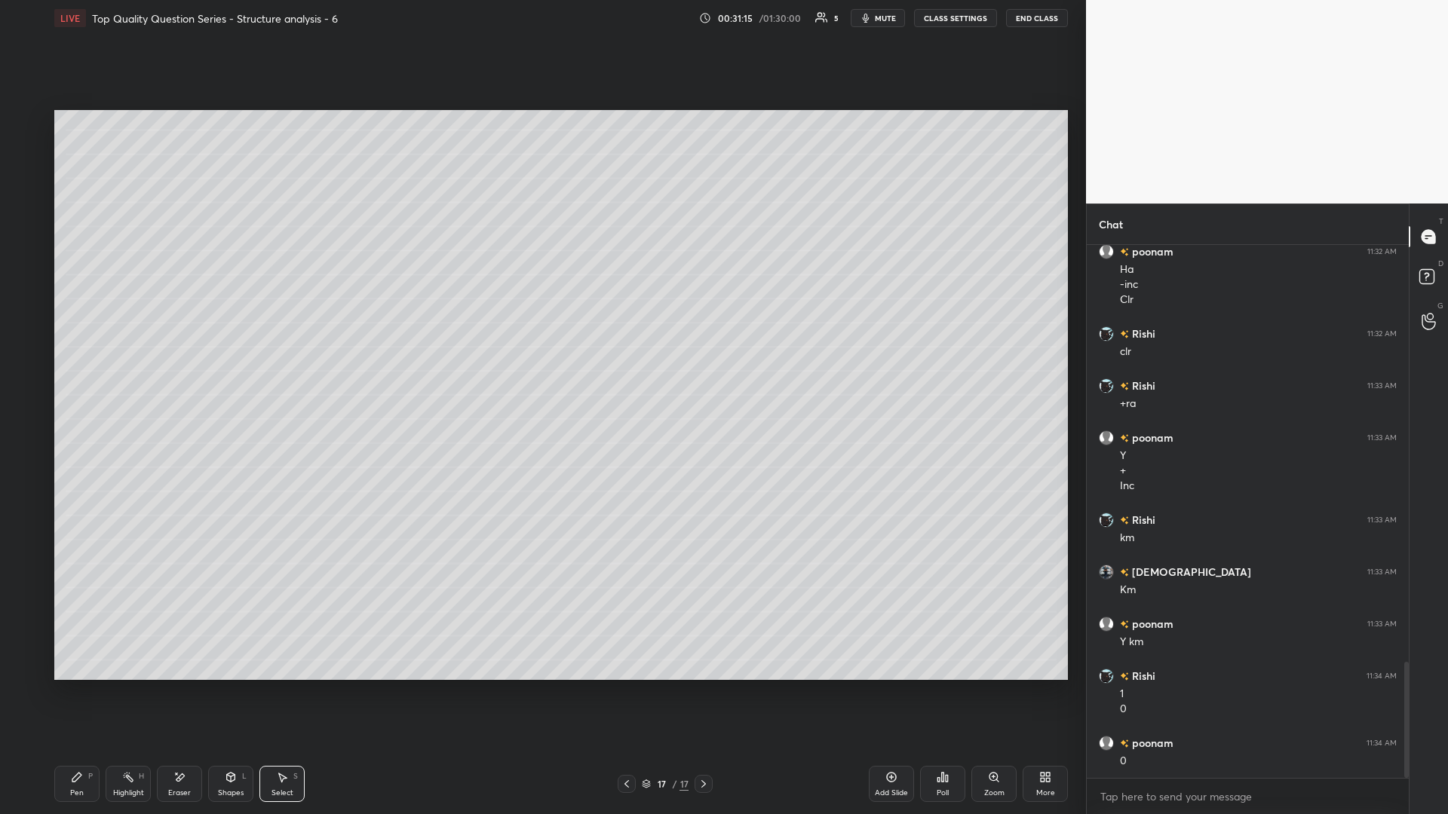
click at [159, 354] on div "Eraser" at bounding box center [179, 784] width 45 height 36
click at [135, 354] on div "Highlight" at bounding box center [128, 793] width 31 height 8
click at [179, 354] on icon at bounding box center [179, 777] width 12 height 13
click at [245, 354] on div "L" at bounding box center [244, 777] width 5 height 8
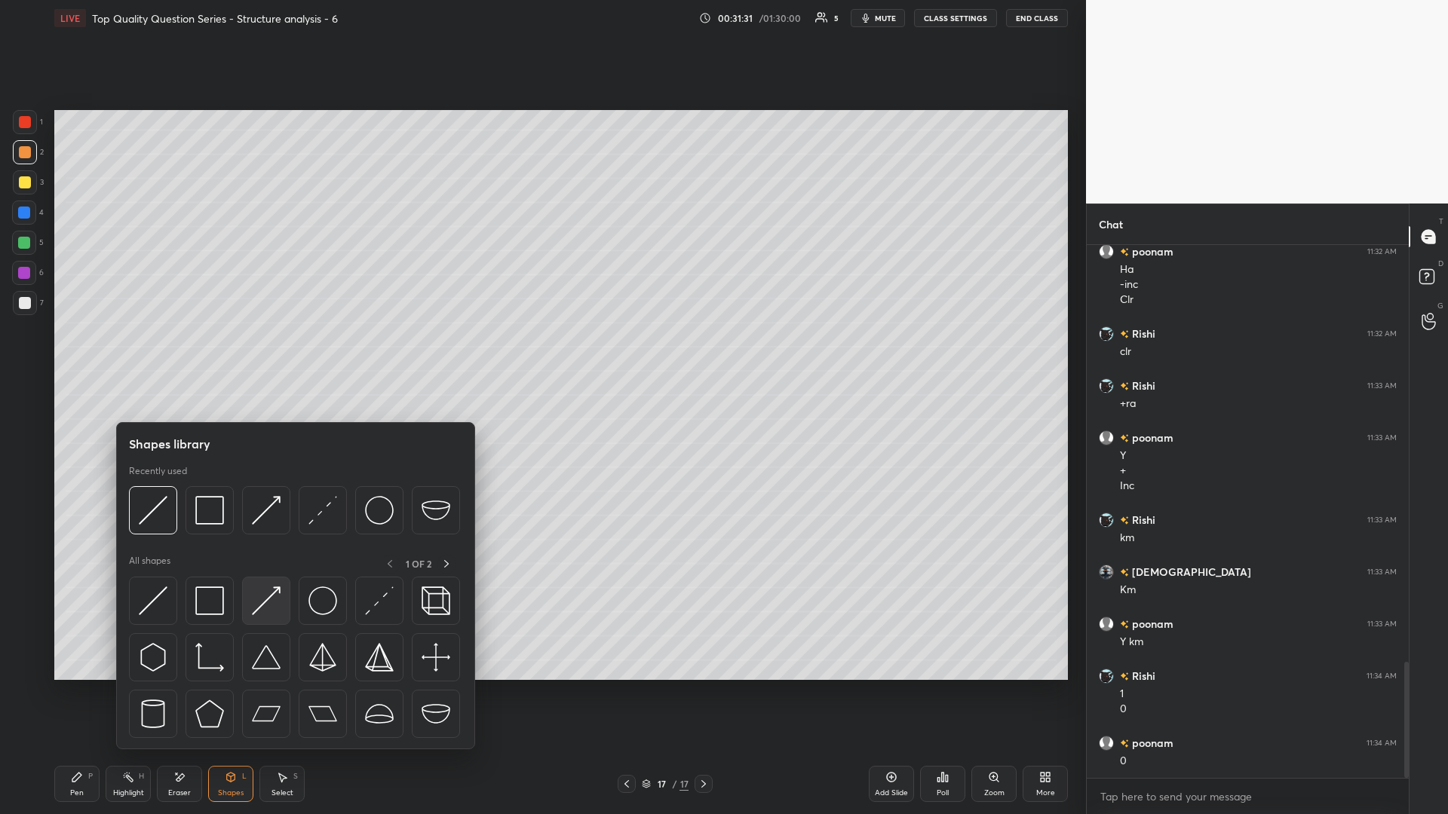
click at [271, 354] on img at bounding box center [266, 601] width 29 height 29
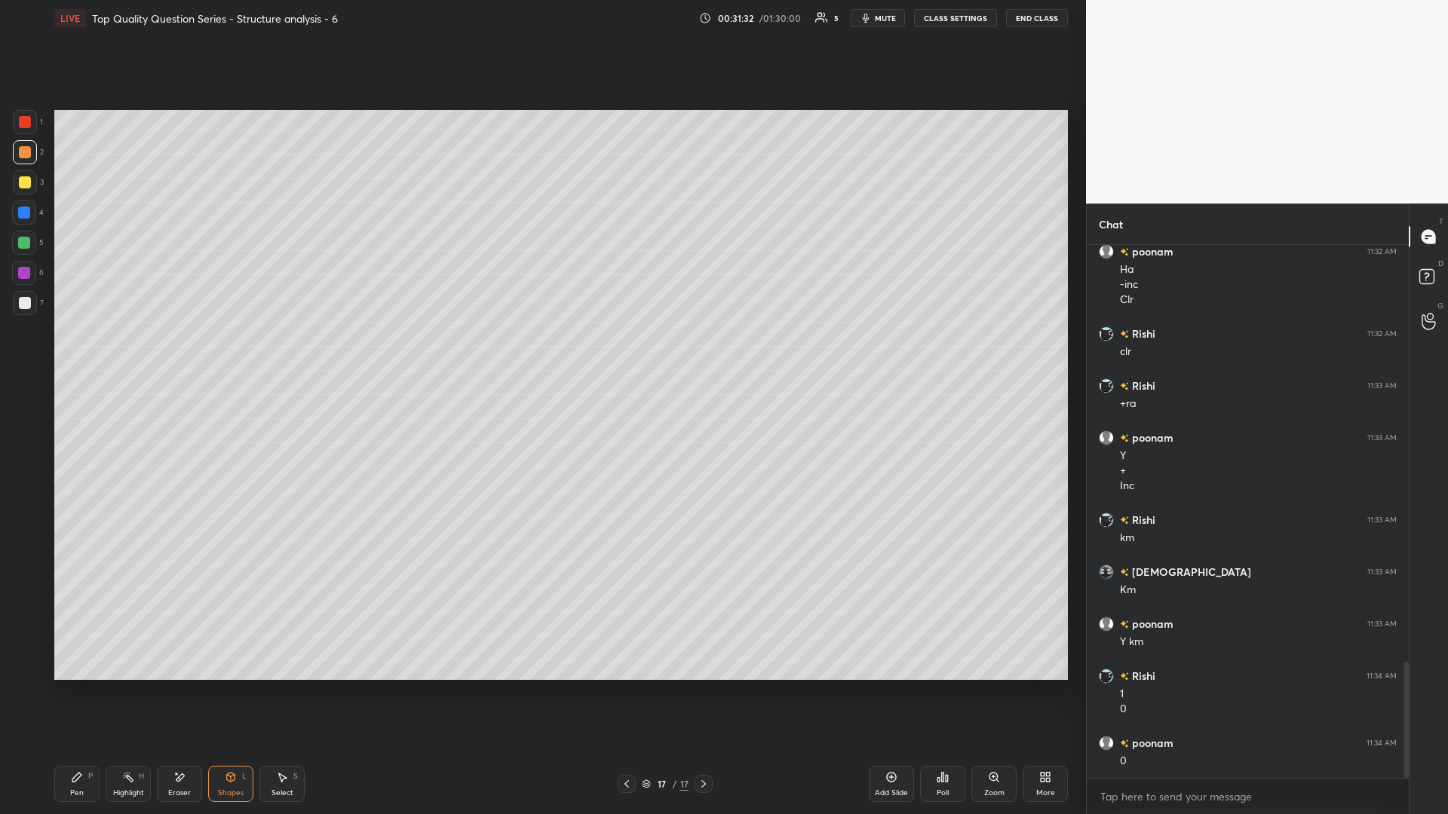
click at [26, 272] on div at bounding box center [24, 273] width 12 height 12
click at [129, 354] on div "Highlight H" at bounding box center [128, 784] width 45 height 36
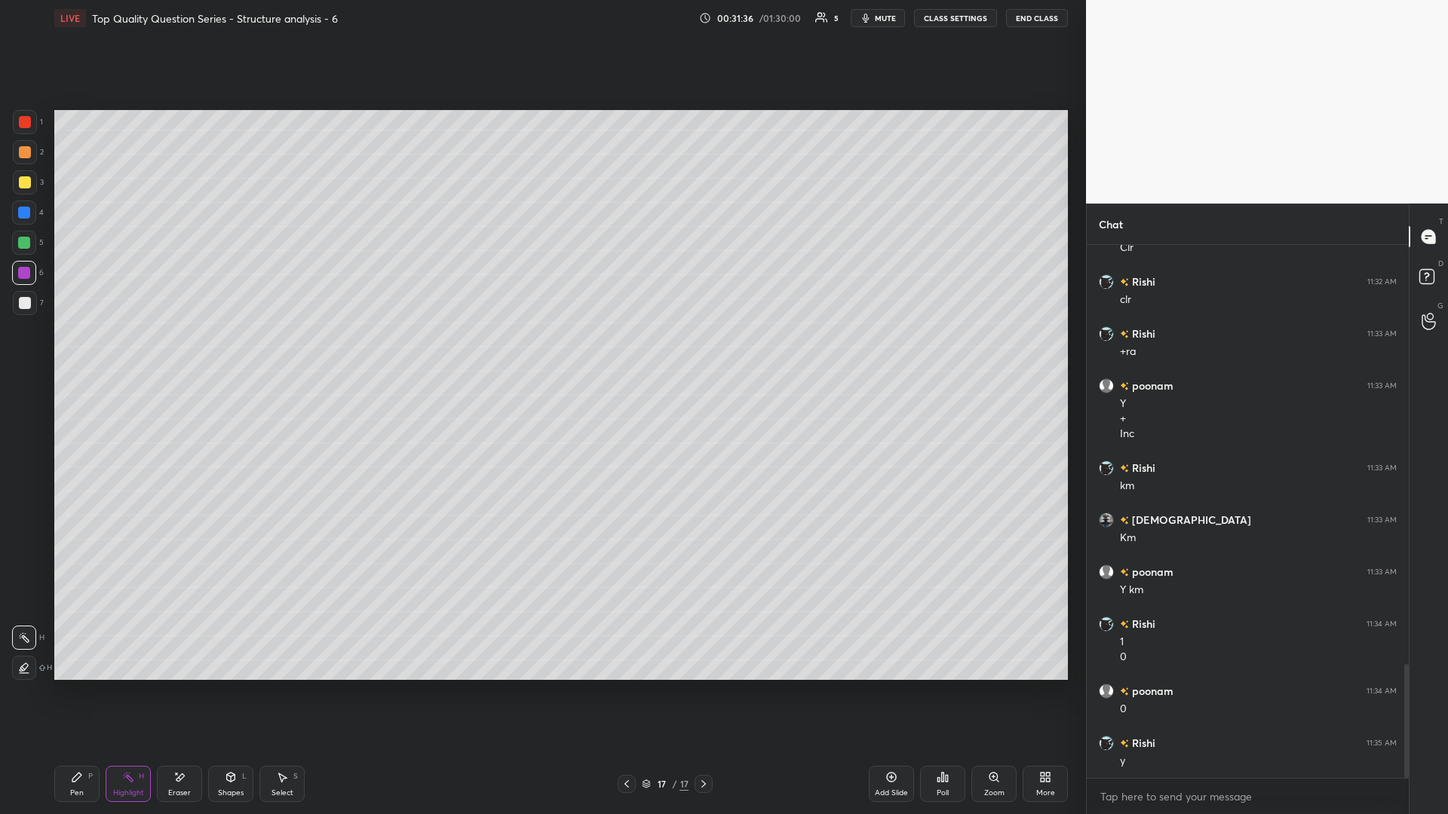
scroll to position [2022, 0]
click at [81, 354] on icon at bounding box center [77, 777] width 12 height 12
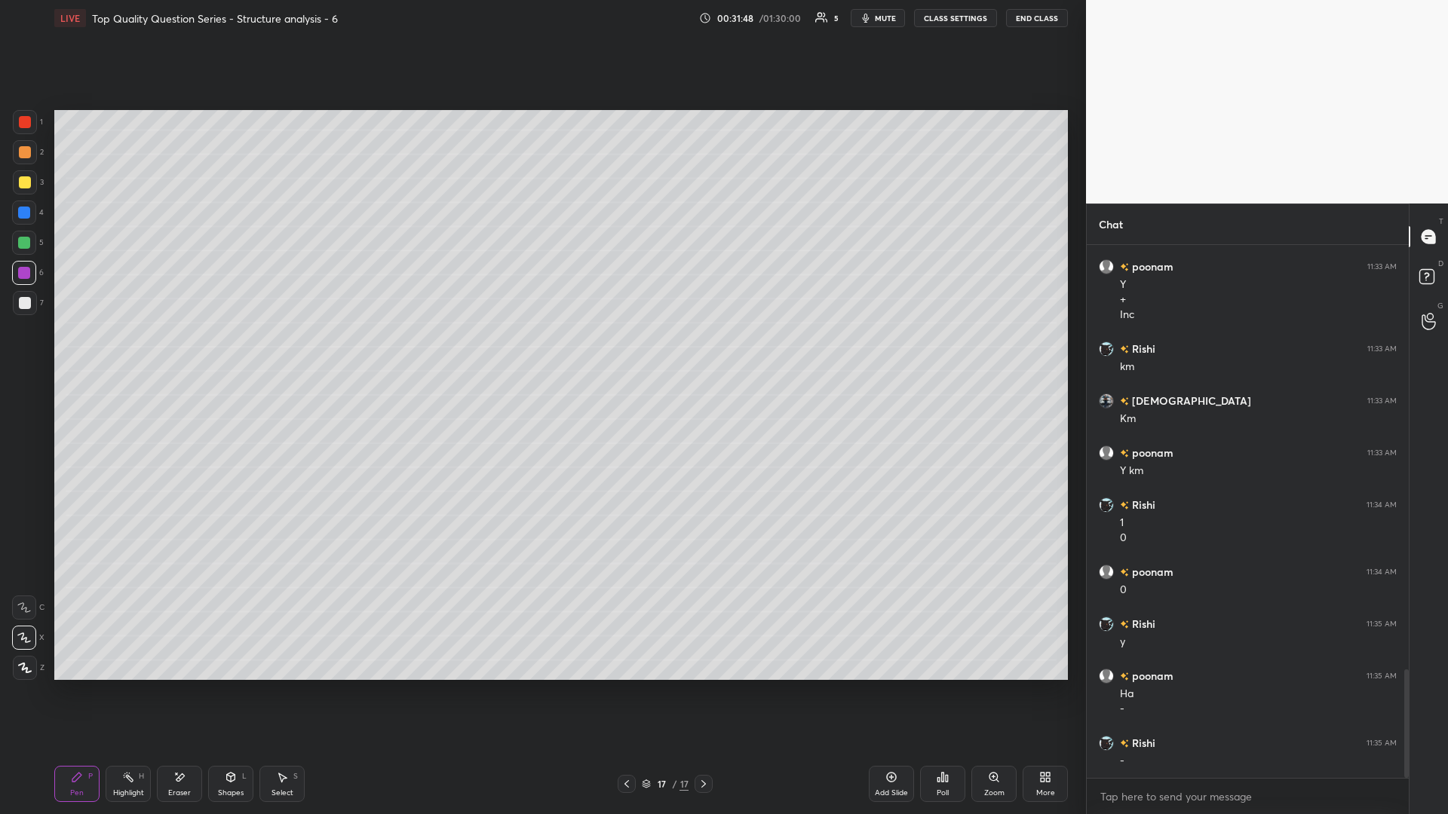
scroll to position [2141, 0]
click at [143, 354] on div "H" at bounding box center [141, 777] width 5 height 8
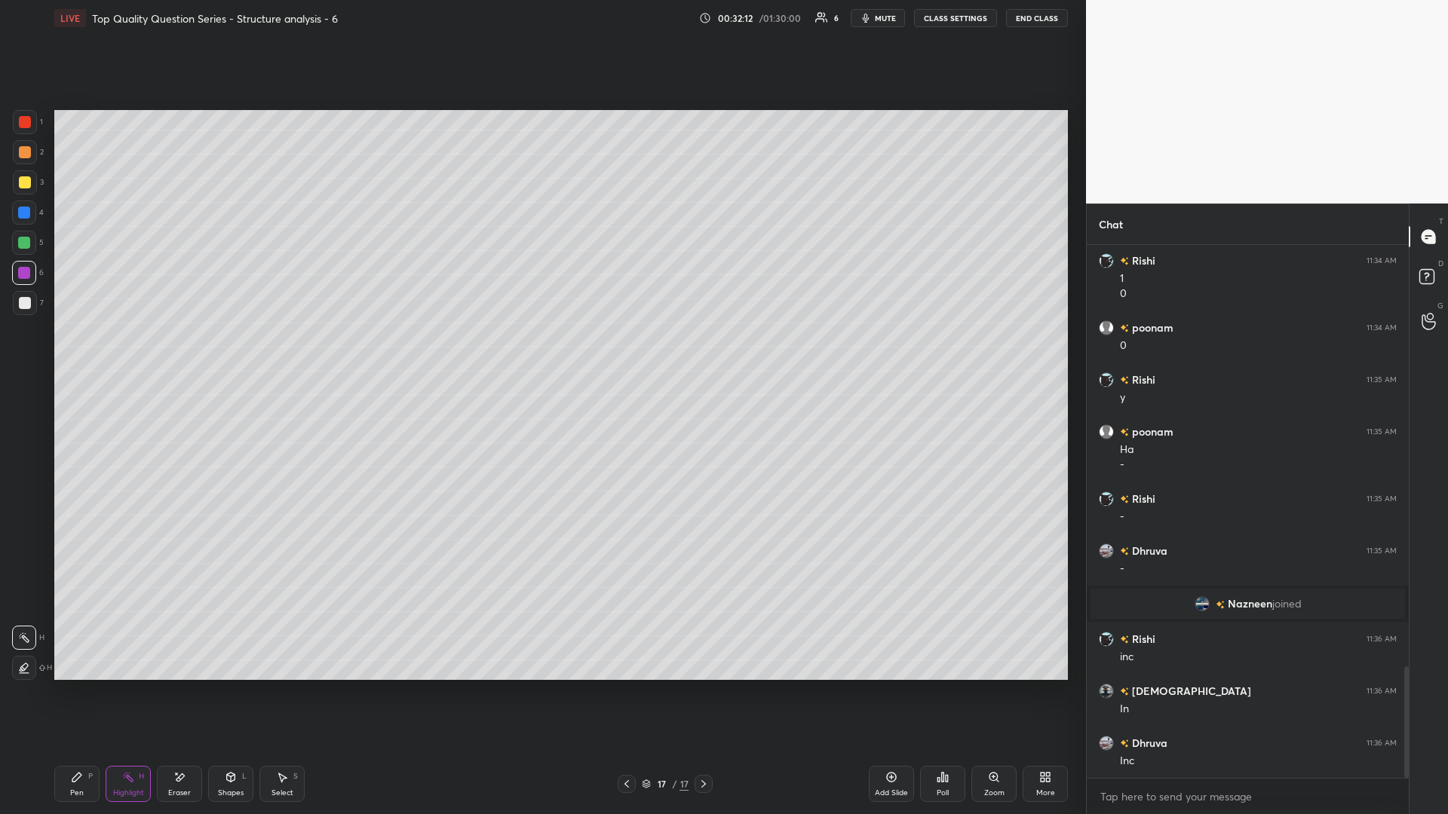
scroll to position [2069, 0]
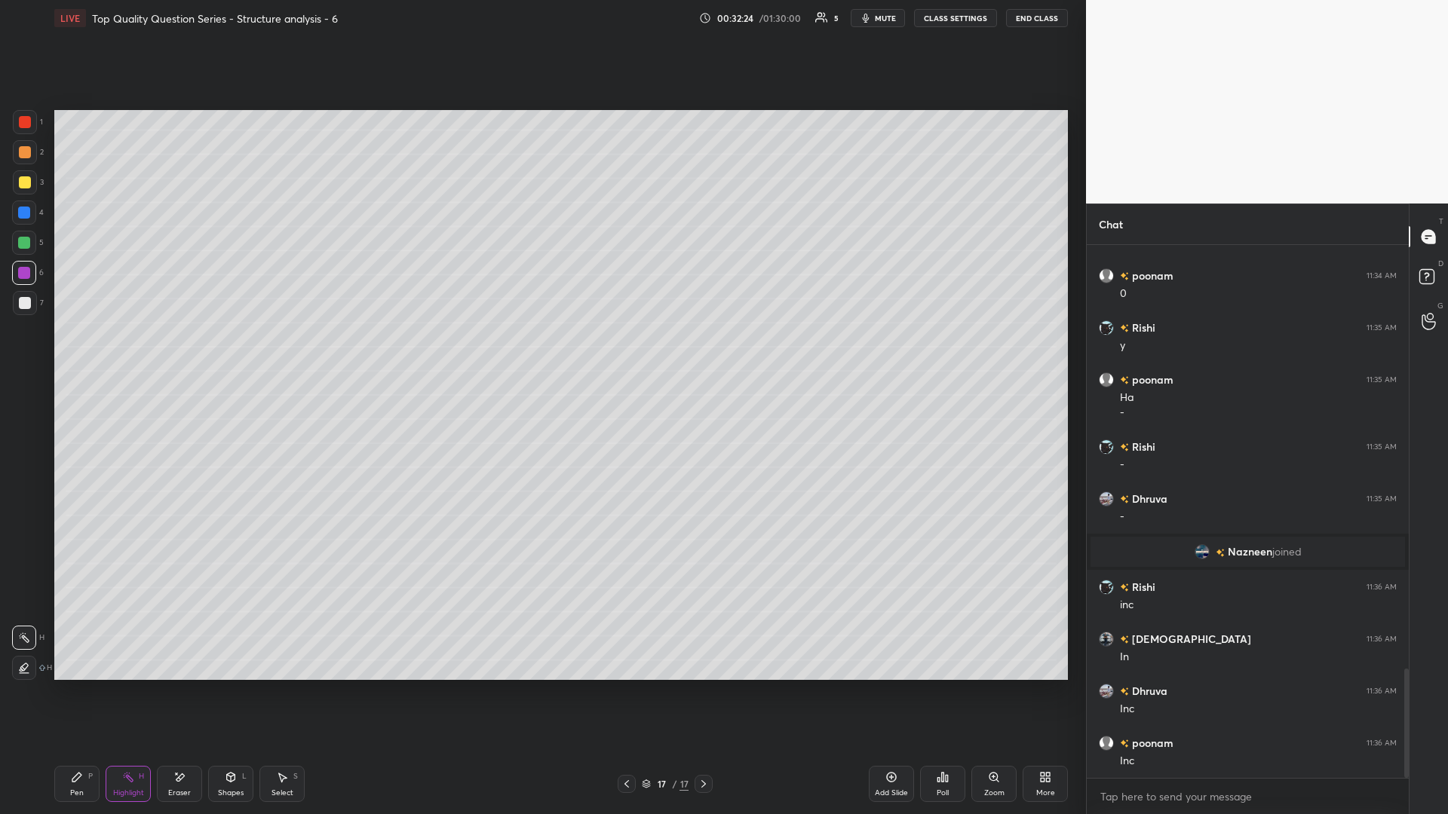
click at [229, 354] on icon at bounding box center [231, 777] width 8 height 9
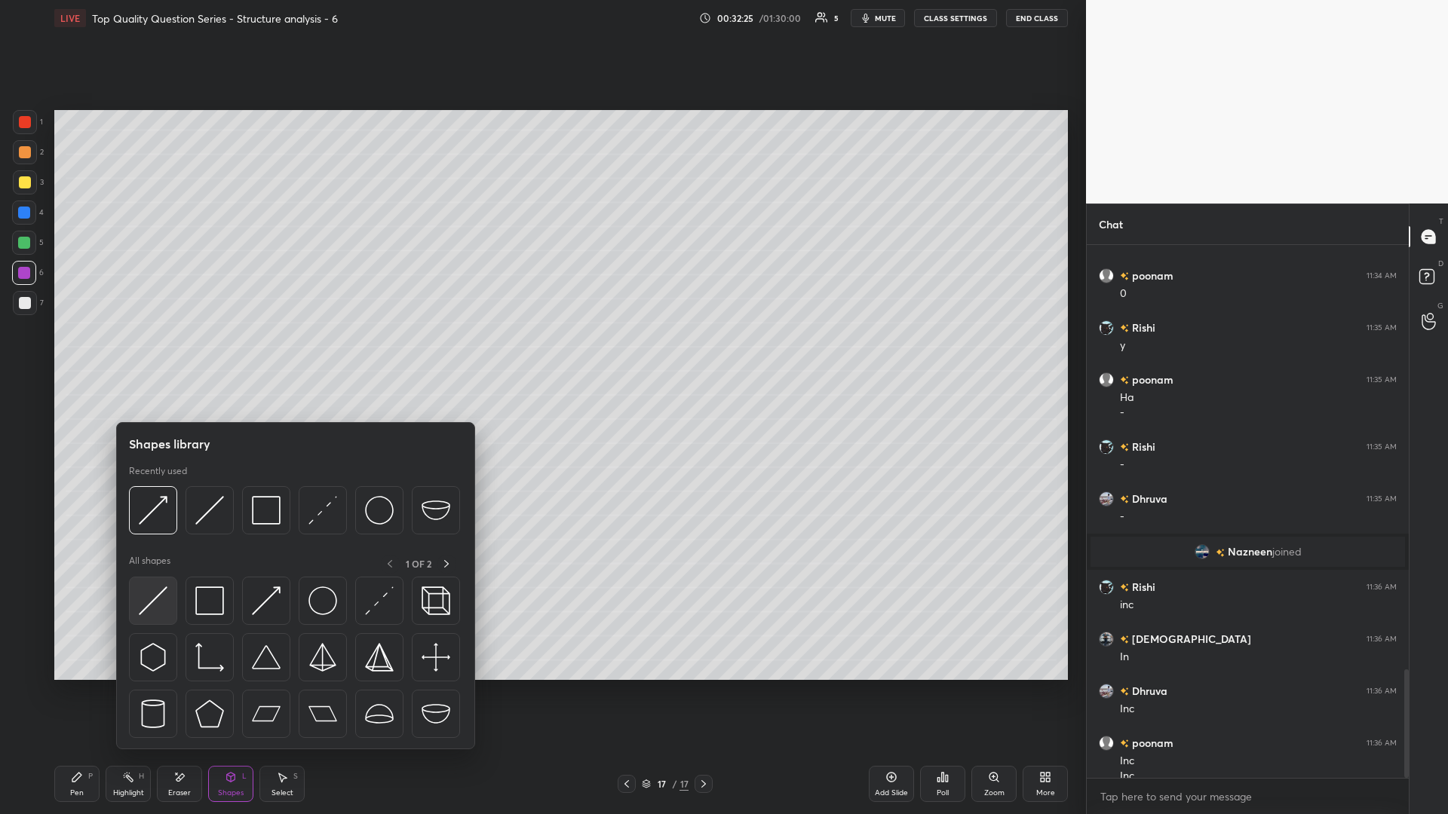
scroll to position [2084, 0]
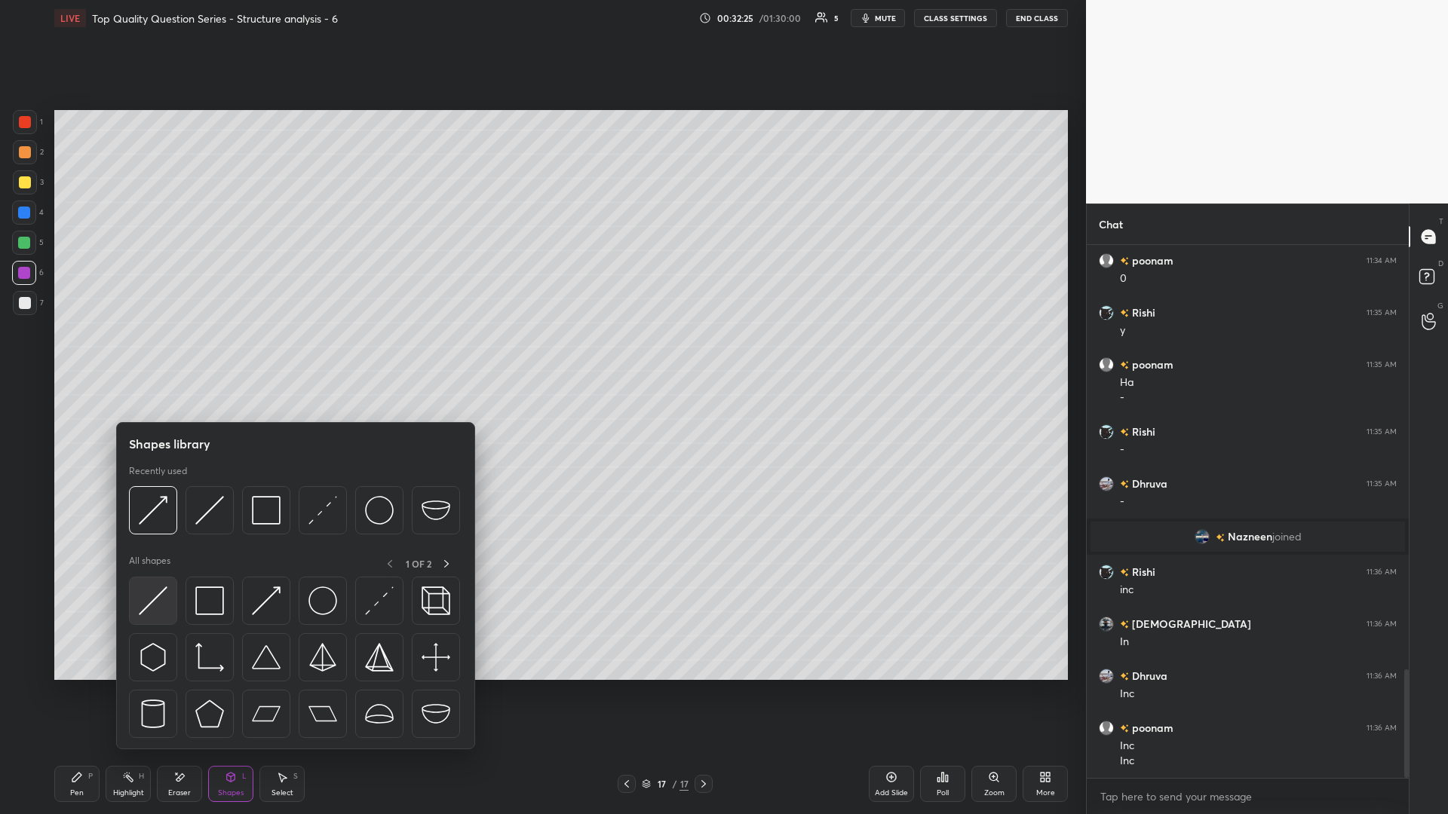
click at [151, 354] on img at bounding box center [153, 601] width 29 height 29
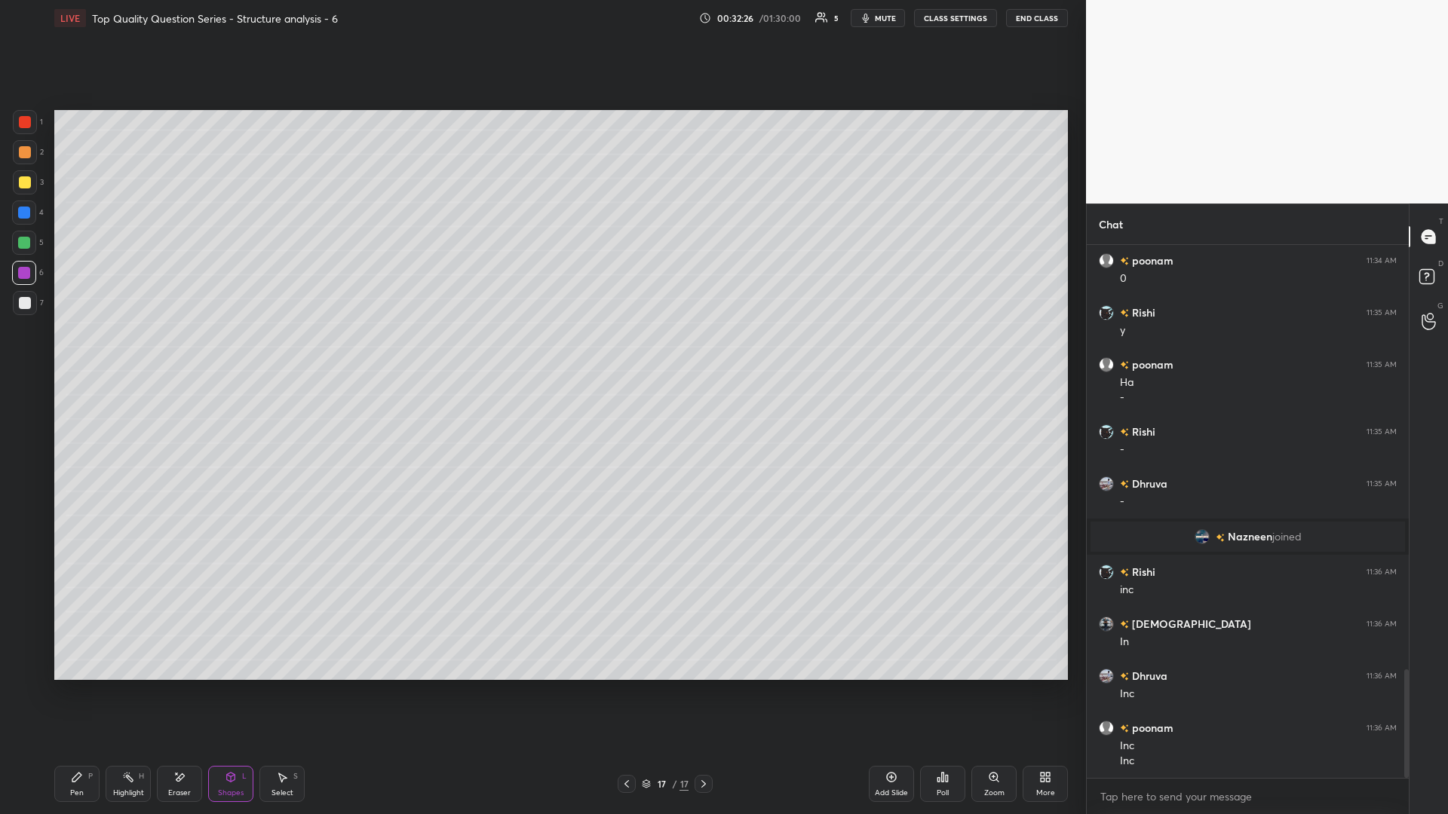
click at [299, 354] on div "Select S" at bounding box center [281, 784] width 45 height 36
click at [382, 354] on div "0 ° Undo Copy Paste here Duplicate Duplicate to new slide Delete" at bounding box center [560, 395] width 1013 height 570
click at [222, 354] on div "Shapes L" at bounding box center [230, 784] width 45 height 36
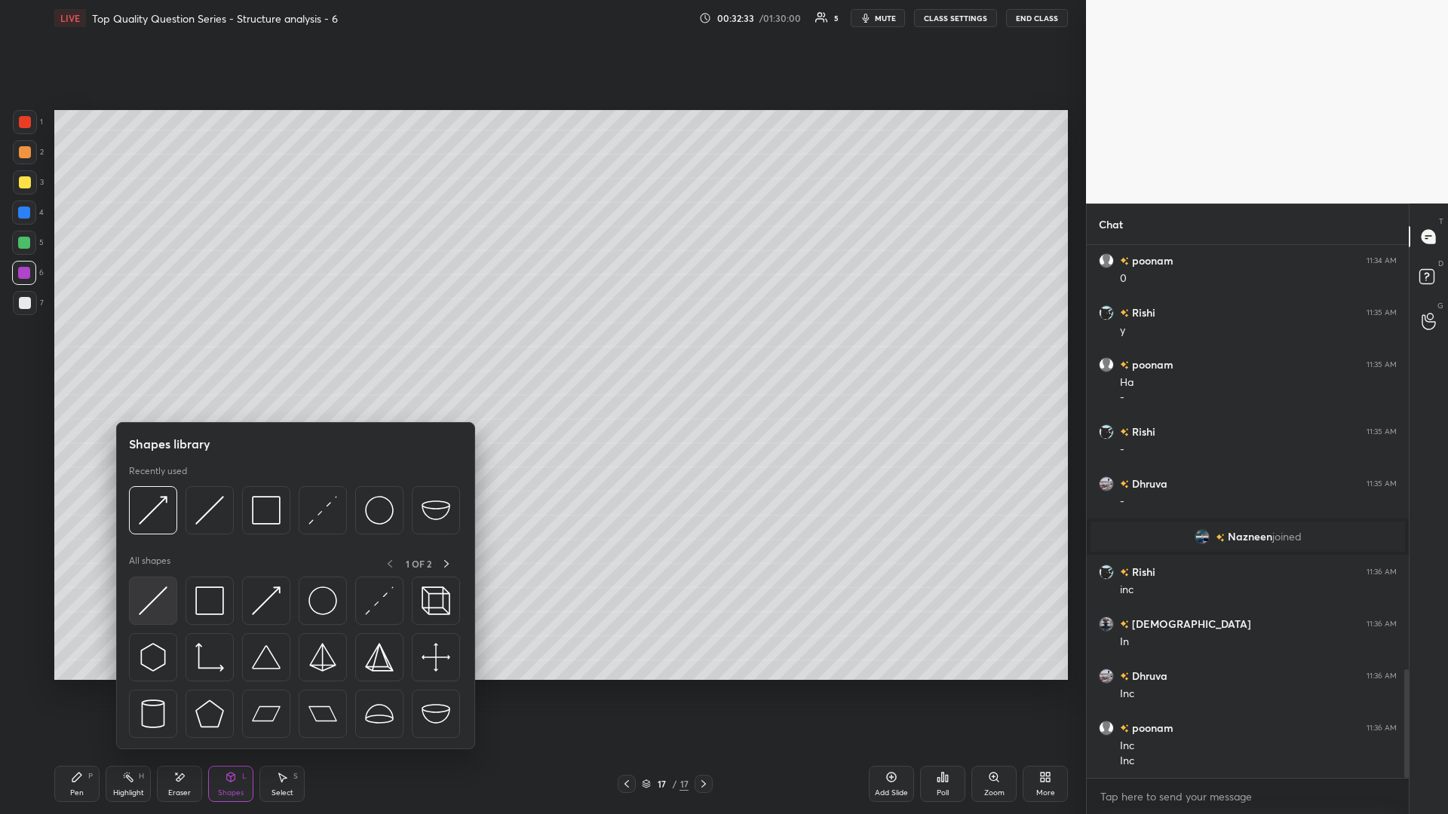
click at [156, 354] on img at bounding box center [153, 601] width 29 height 29
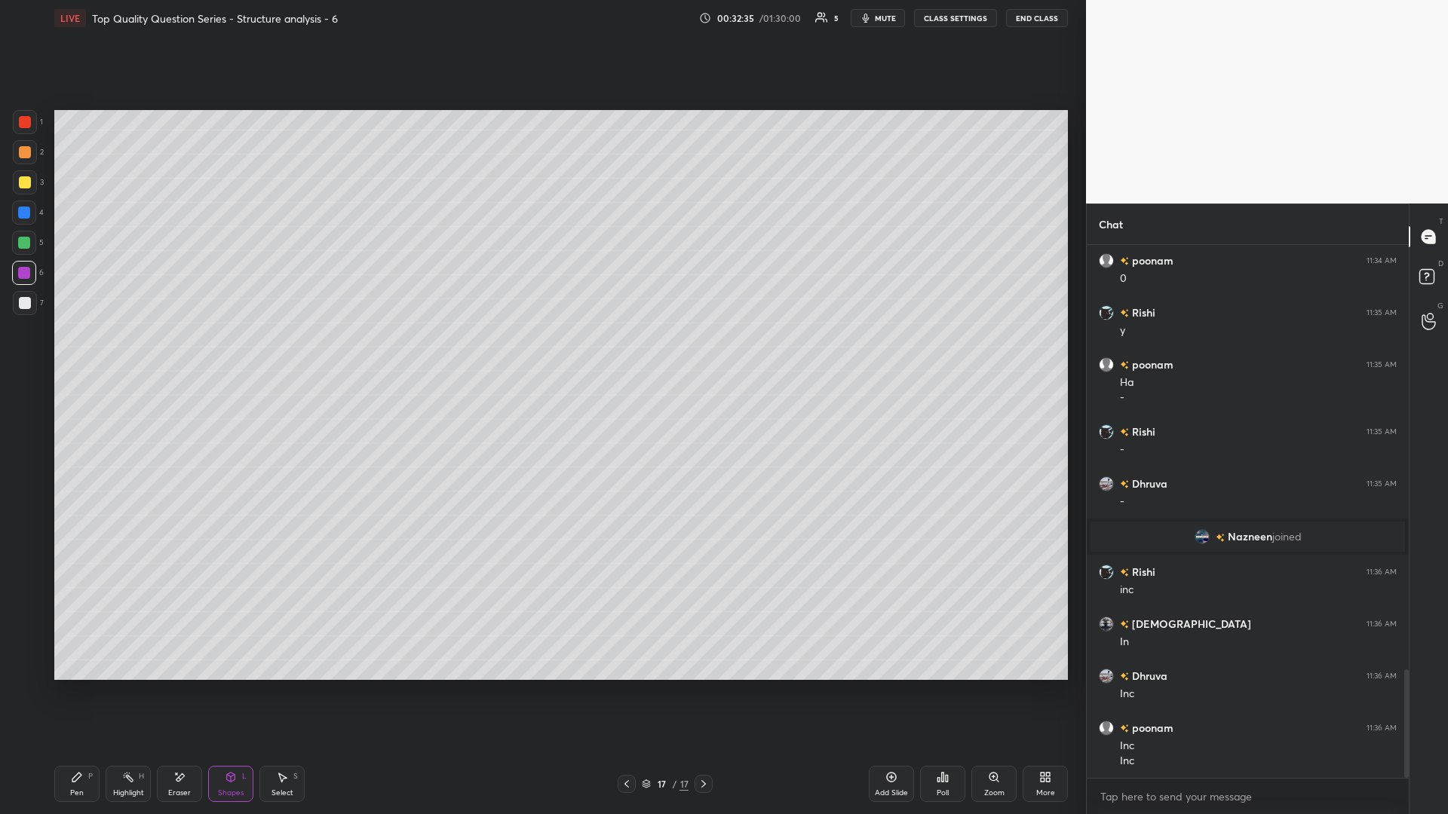
click at [127, 354] on rect at bounding box center [130, 779] width 8 height 8
click at [541, 354] on icon at bounding box center [627, 784] width 12 height 12
click at [541, 354] on div "Pen P Highlight H Eraser Shapes L Select S 16 / 17 Add Slide Poll Zoom More" at bounding box center [560, 784] width 1013 height 60
click at [541, 354] on icon at bounding box center [703, 784] width 12 height 12
click at [276, 354] on div "Select S" at bounding box center [281, 784] width 45 height 36
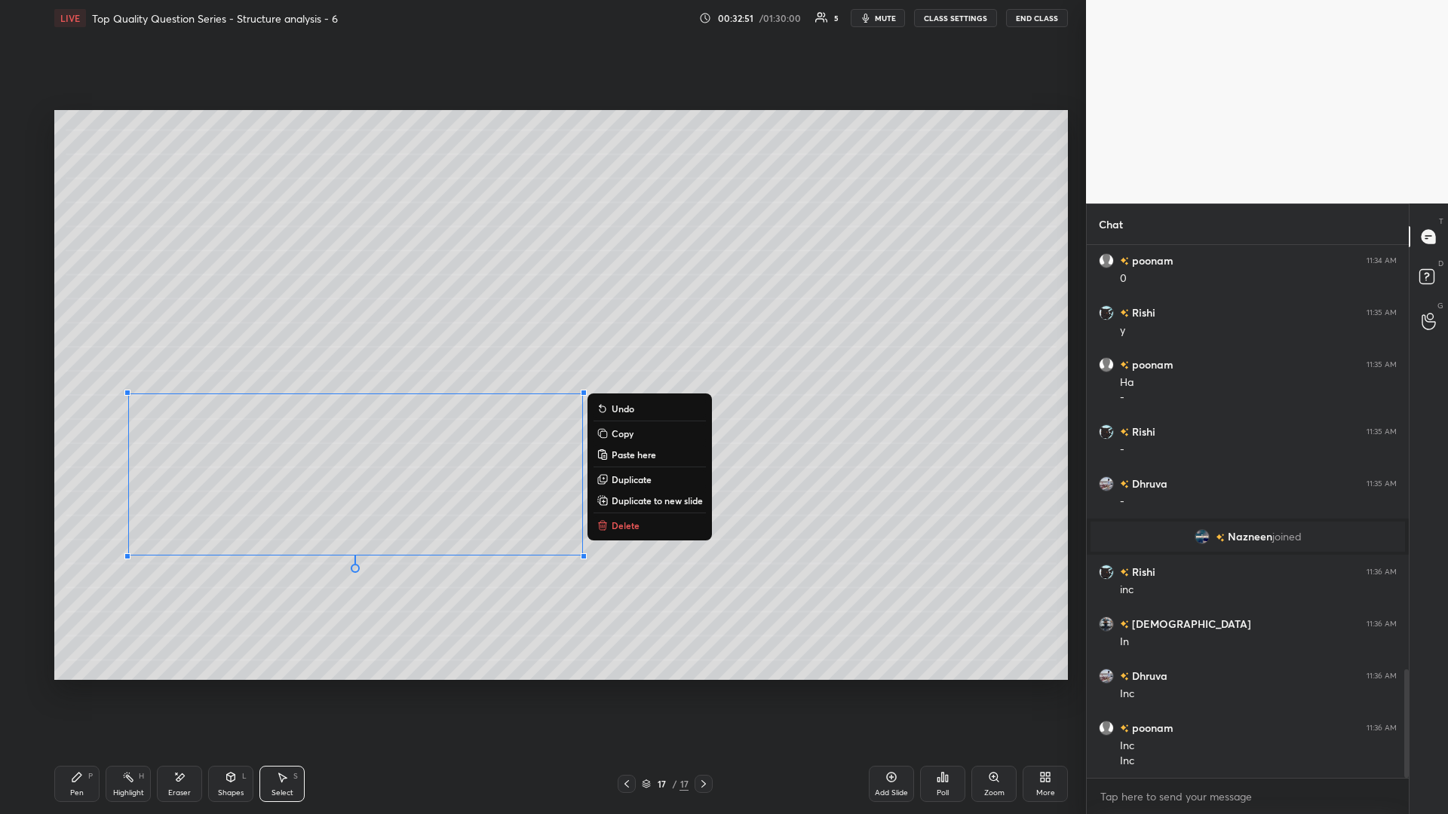
click at [265, 354] on div "0 ° Undo Copy Paste here Duplicate Duplicate to new slide Delete" at bounding box center [560, 395] width 1013 height 570
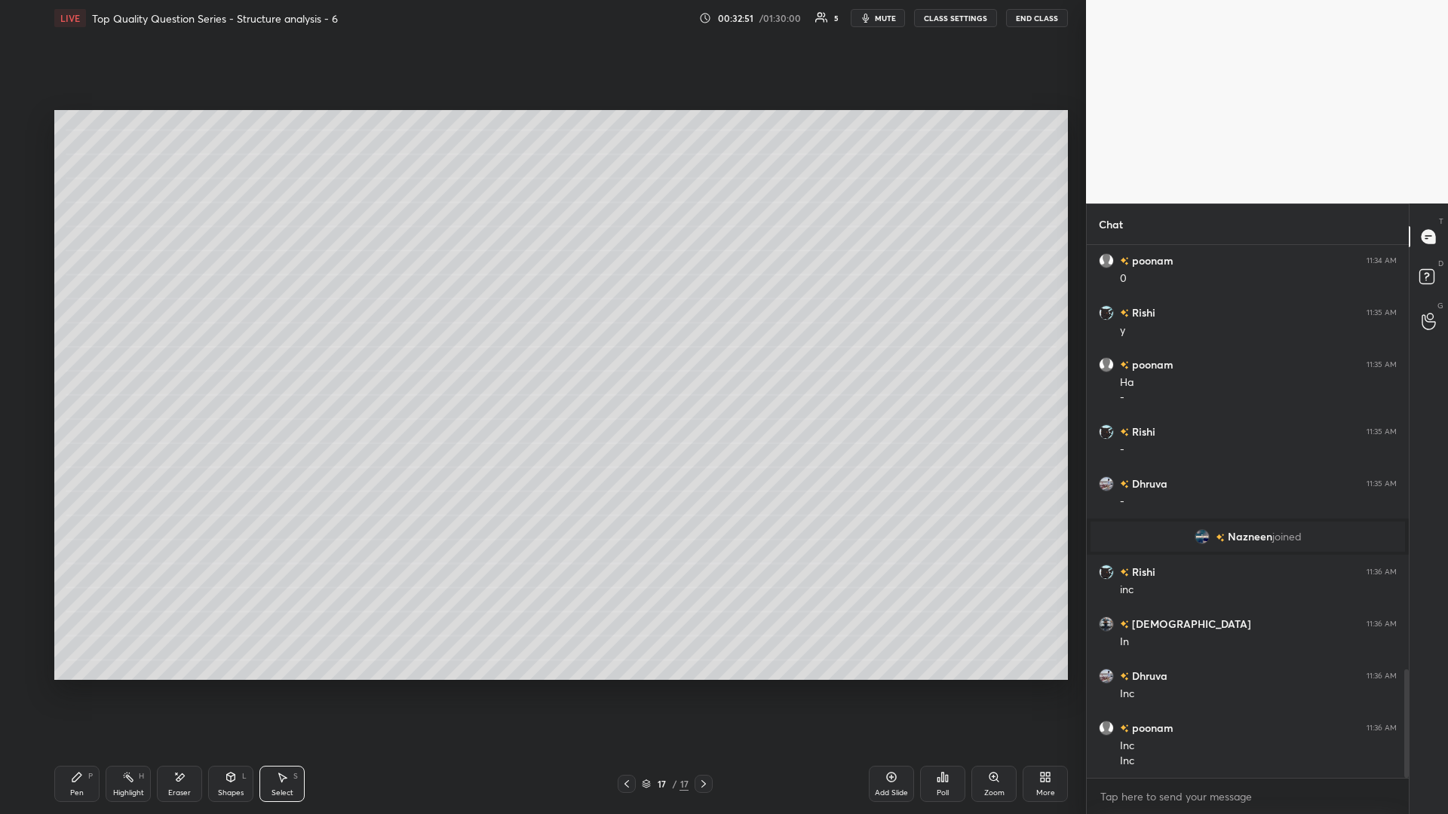
click at [135, 354] on div "Highlight H" at bounding box center [128, 784] width 45 height 36
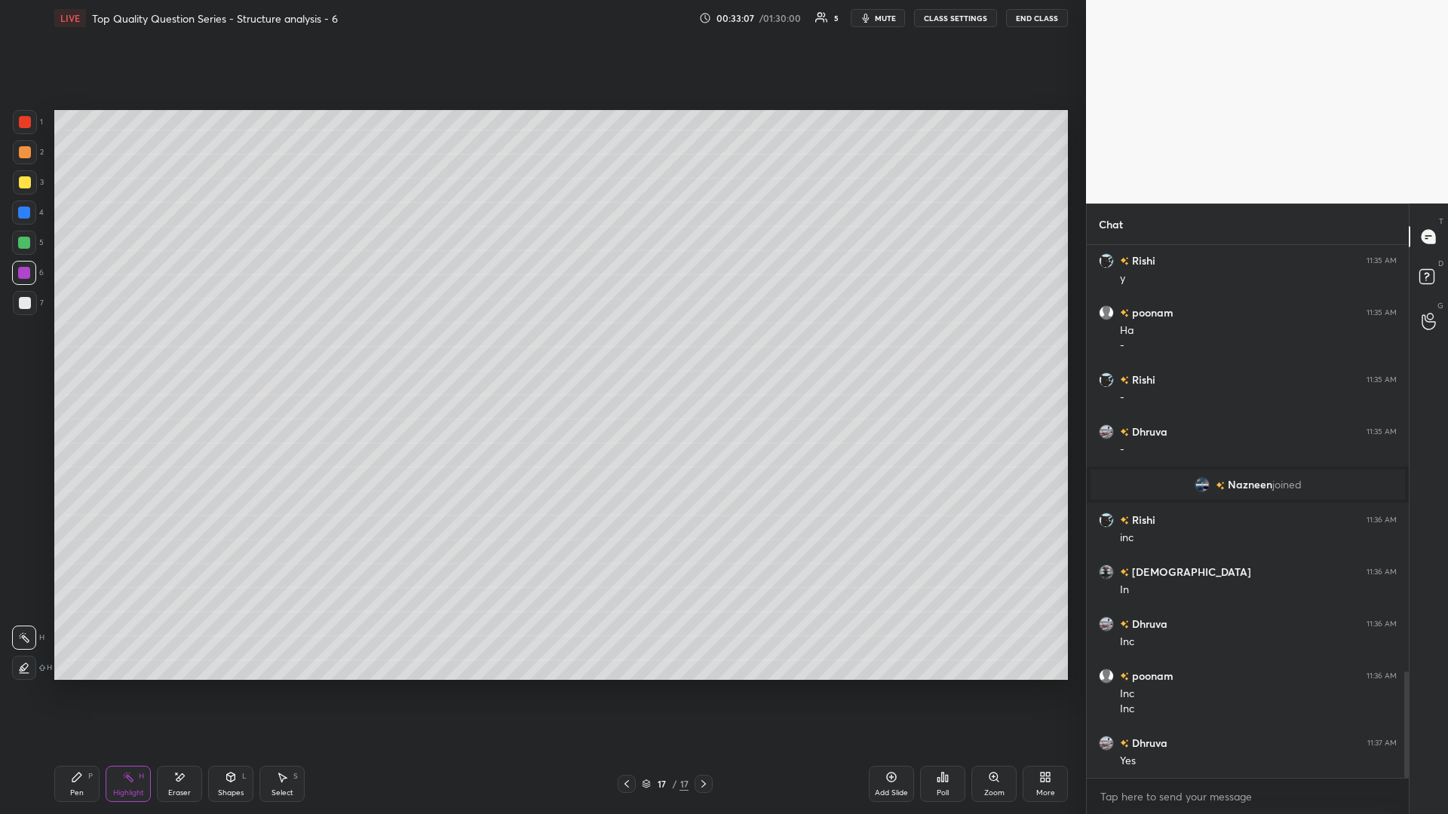
click at [30, 301] on div at bounding box center [25, 303] width 12 height 12
click at [285, 354] on div "Select S" at bounding box center [281, 784] width 45 height 36
click at [541, 354] on div "Pen P Highlight H Eraser Shapes L Select S 17 / 17 Add Slide Poll Zoom More" at bounding box center [560, 784] width 1013 height 60
click at [541, 354] on icon at bounding box center [627, 784] width 12 height 12
click at [266, 354] on div "Select S" at bounding box center [281, 784] width 45 height 36
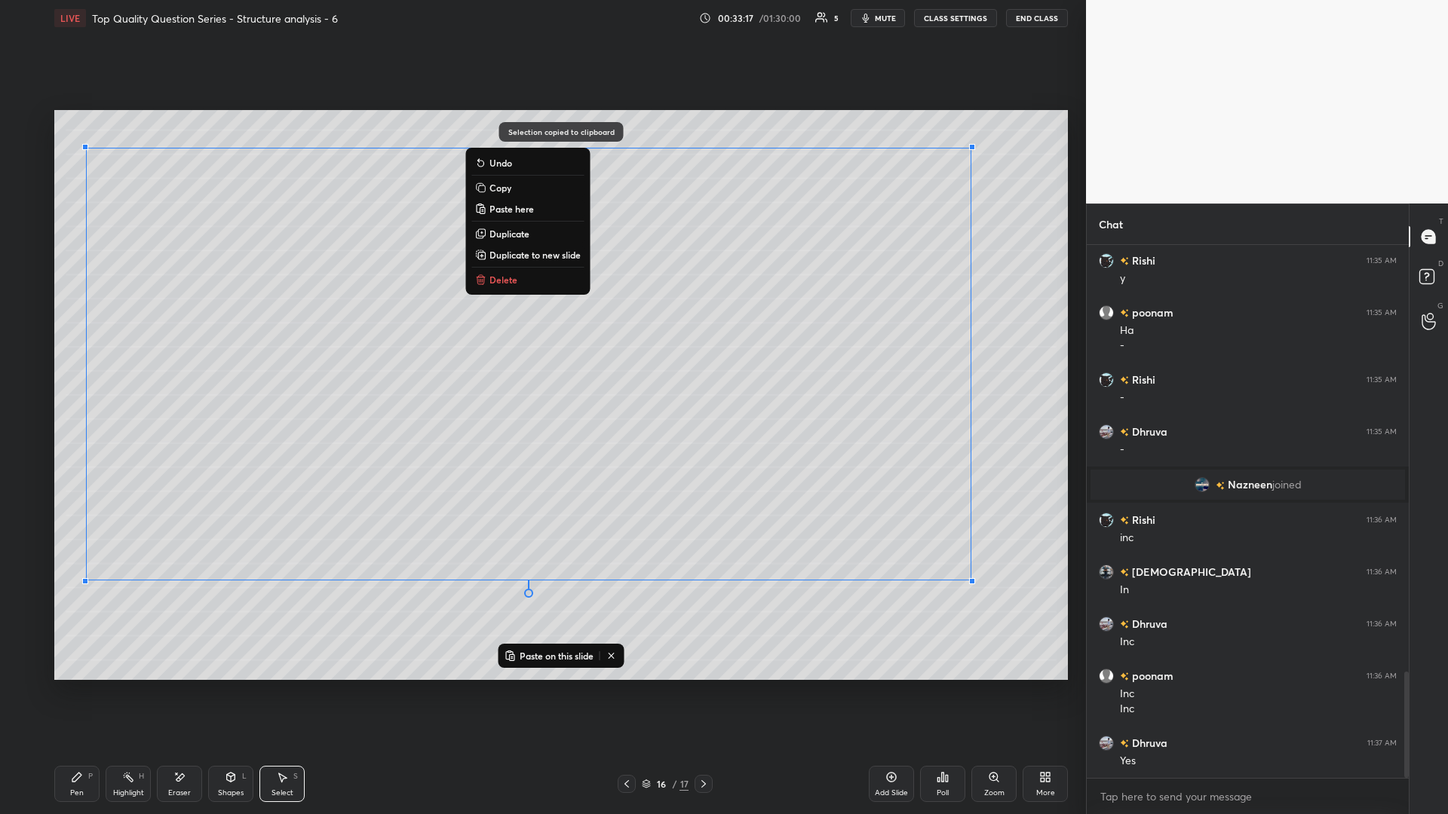
click at [541, 354] on icon at bounding box center [703, 784] width 12 height 12
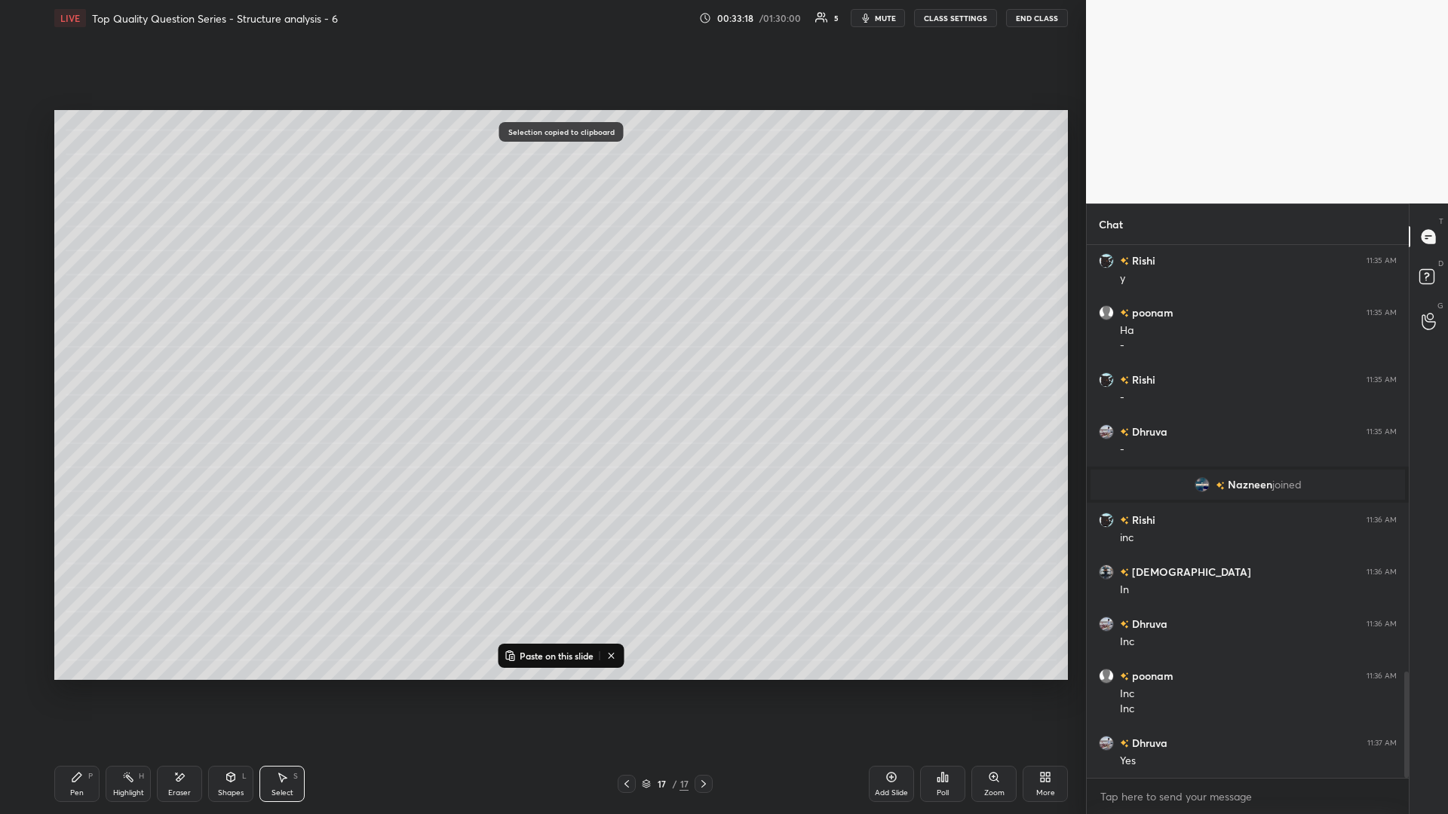
click at [541, 354] on icon at bounding box center [703, 784] width 12 height 12
click at [541, 354] on div at bounding box center [703, 784] width 18 height 18
click at [541, 354] on div "Add Slide" at bounding box center [891, 784] width 45 height 36
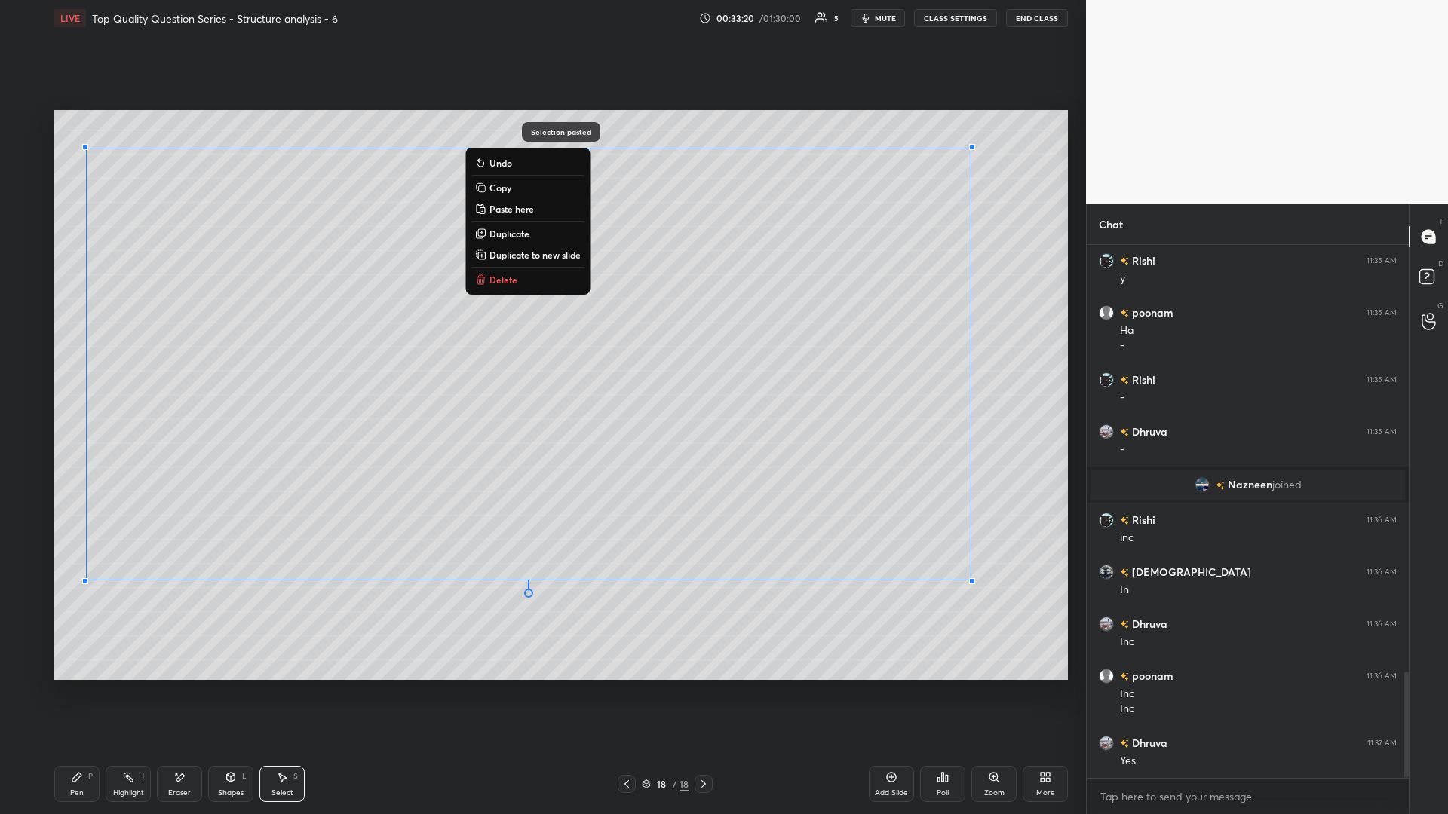
click at [489, 354] on div "0 ° Undo Copy Paste here Duplicate Duplicate to new slide Delete Selection past…" at bounding box center [560, 395] width 1025 height 718
click at [279, 354] on div "0 ° Undo Copy Paste here Duplicate Duplicate to new slide Delete Selection past…" at bounding box center [560, 395] width 1025 height 718
click at [282, 354] on div "0 ° Undo Copy Paste here Duplicate Duplicate to new slide Delete" at bounding box center [560, 395] width 1013 height 570
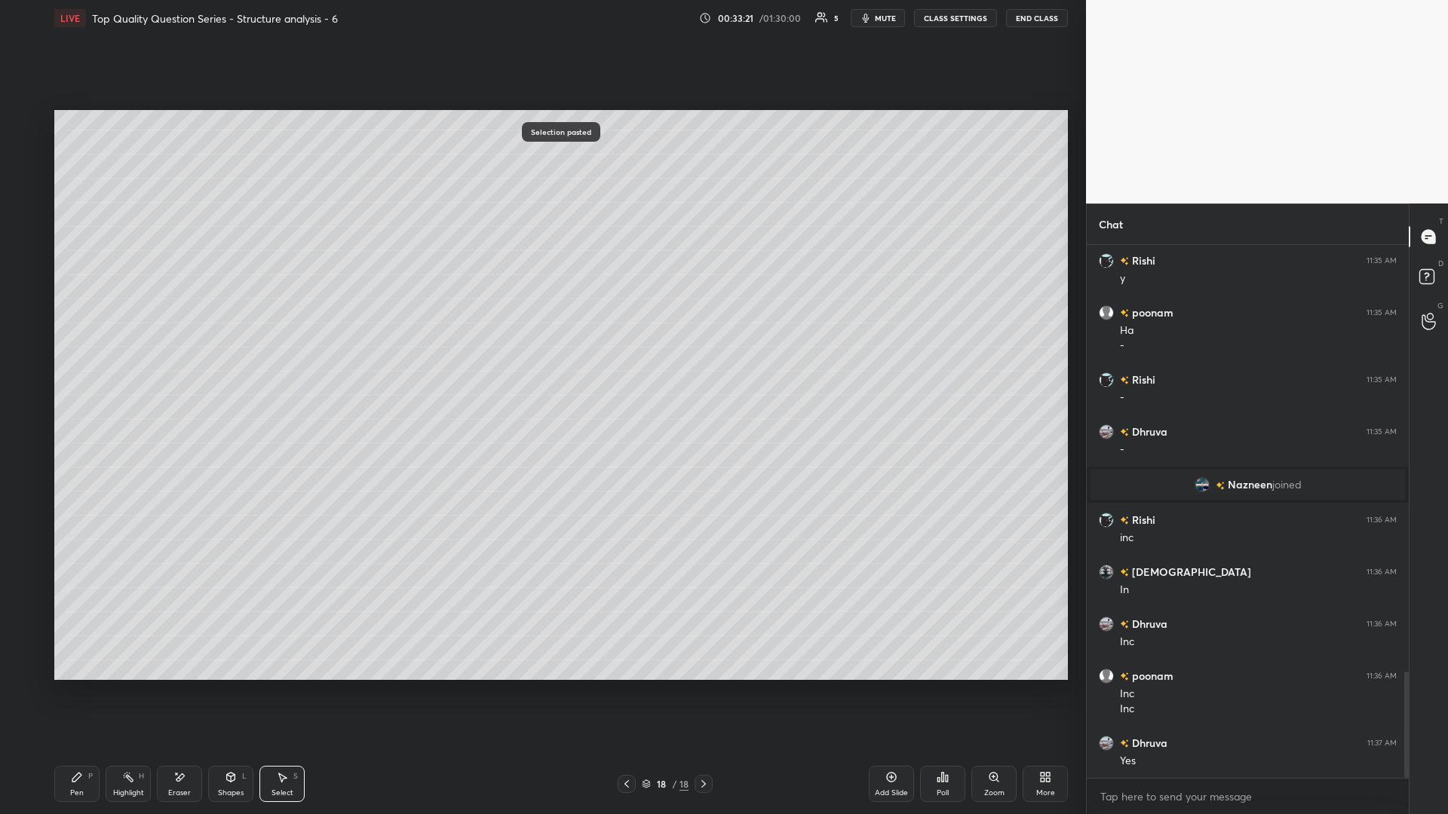
click at [182, 354] on icon at bounding box center [179, 777] width 12 height 13
click at [79, 354] on icon at bounding box center [77, 777] width 12 height 12
click at [182, 354] on div "Eraser" at bounding box center [179, 793] width 23 height 8
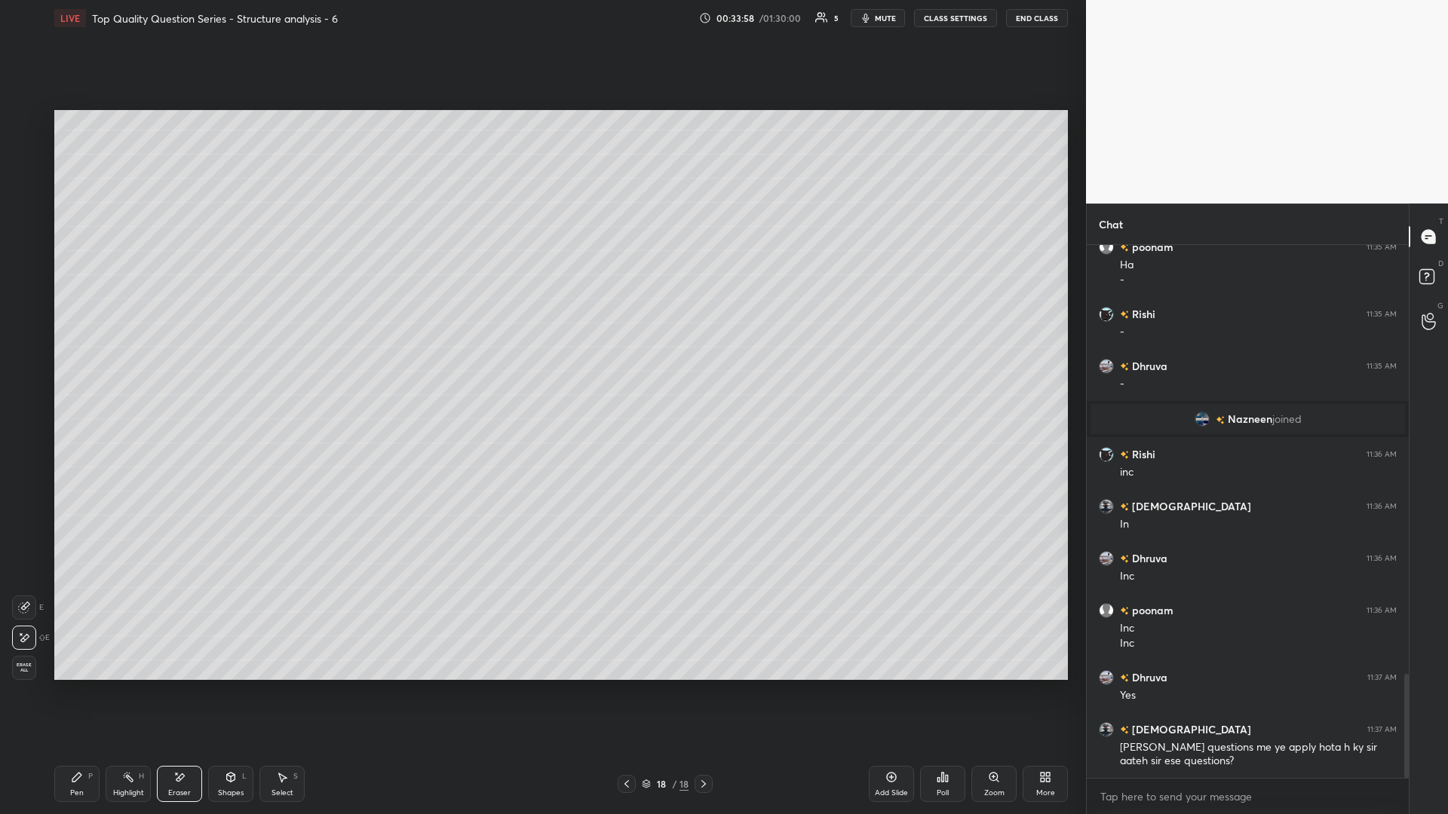
click at [82, 354] on div "Pen P" at bounding box center [76, 784] width 45 height 36
click at [25, 153] on div at bounding box center [25, 152] width 12 height 12
click at [30, 217] on div at bounding box center [24, 213] width 24 height 24
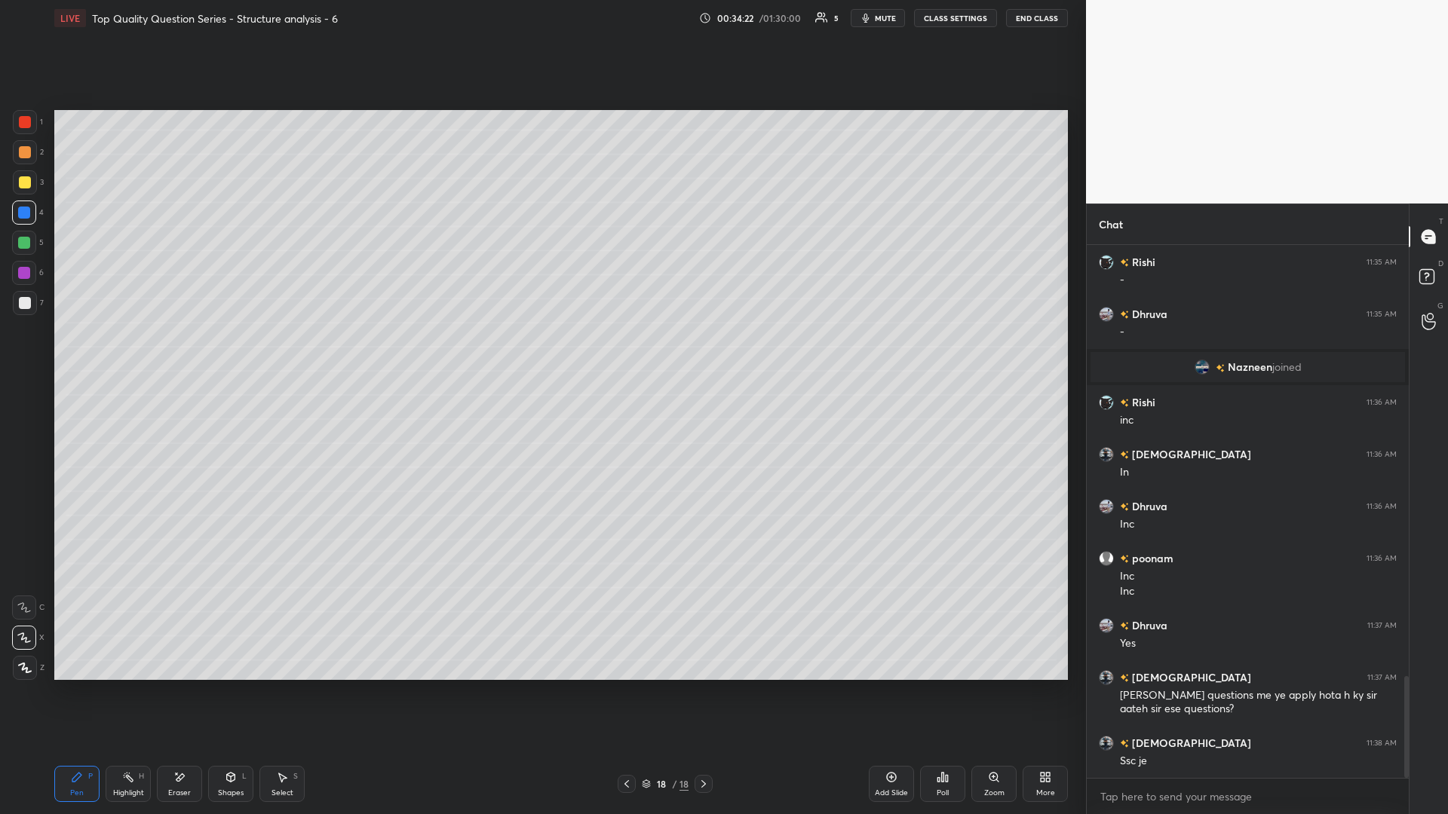
click at [282, 354] on icon at bounding box center [283, 778] width 8 height 9
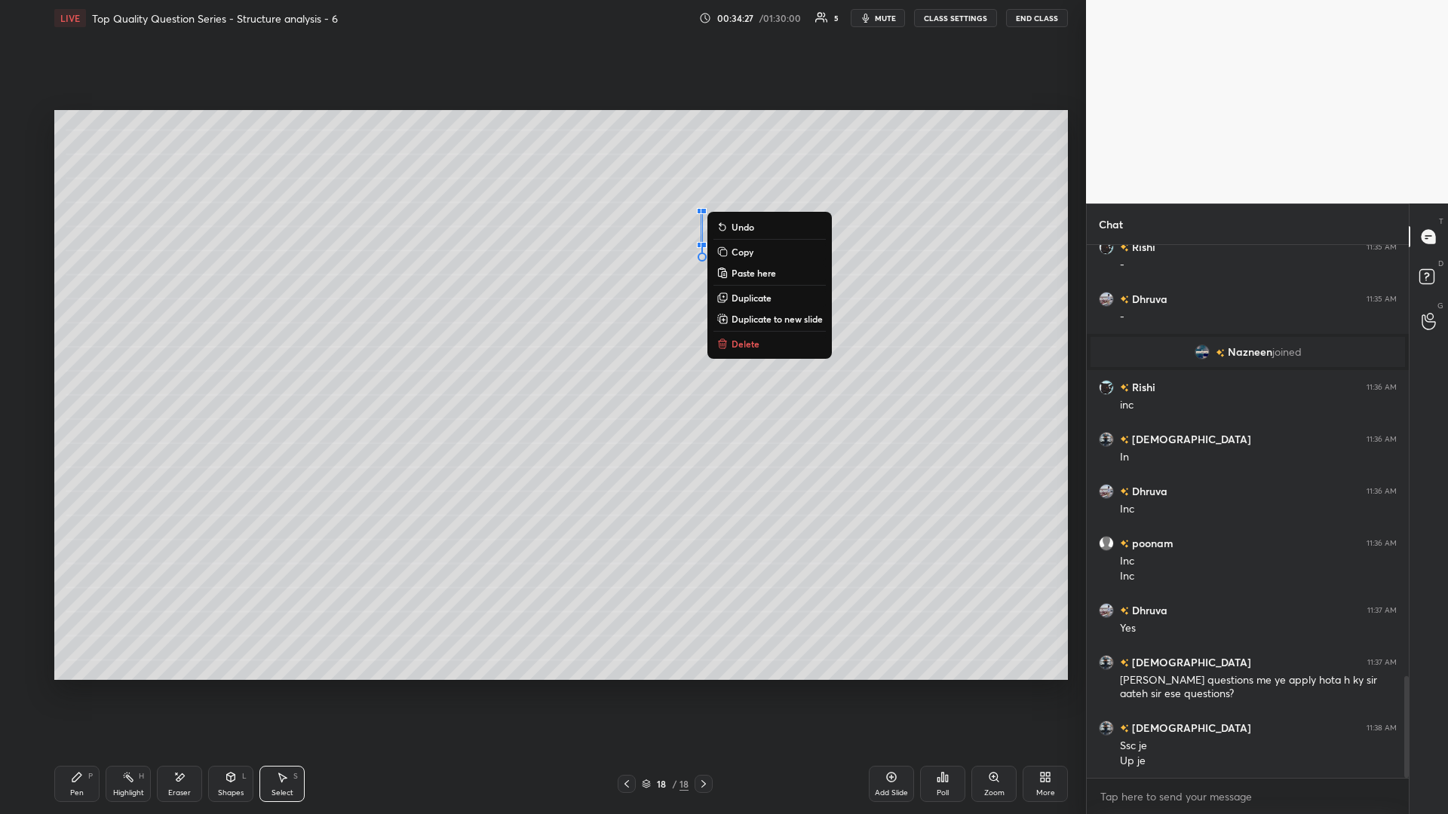
click at [541, 354] on div "0 ° Undo Copy Paste here Duplicate Duplicate to new slide Delete" at bounding box center [560, 395] width 1013 height 570
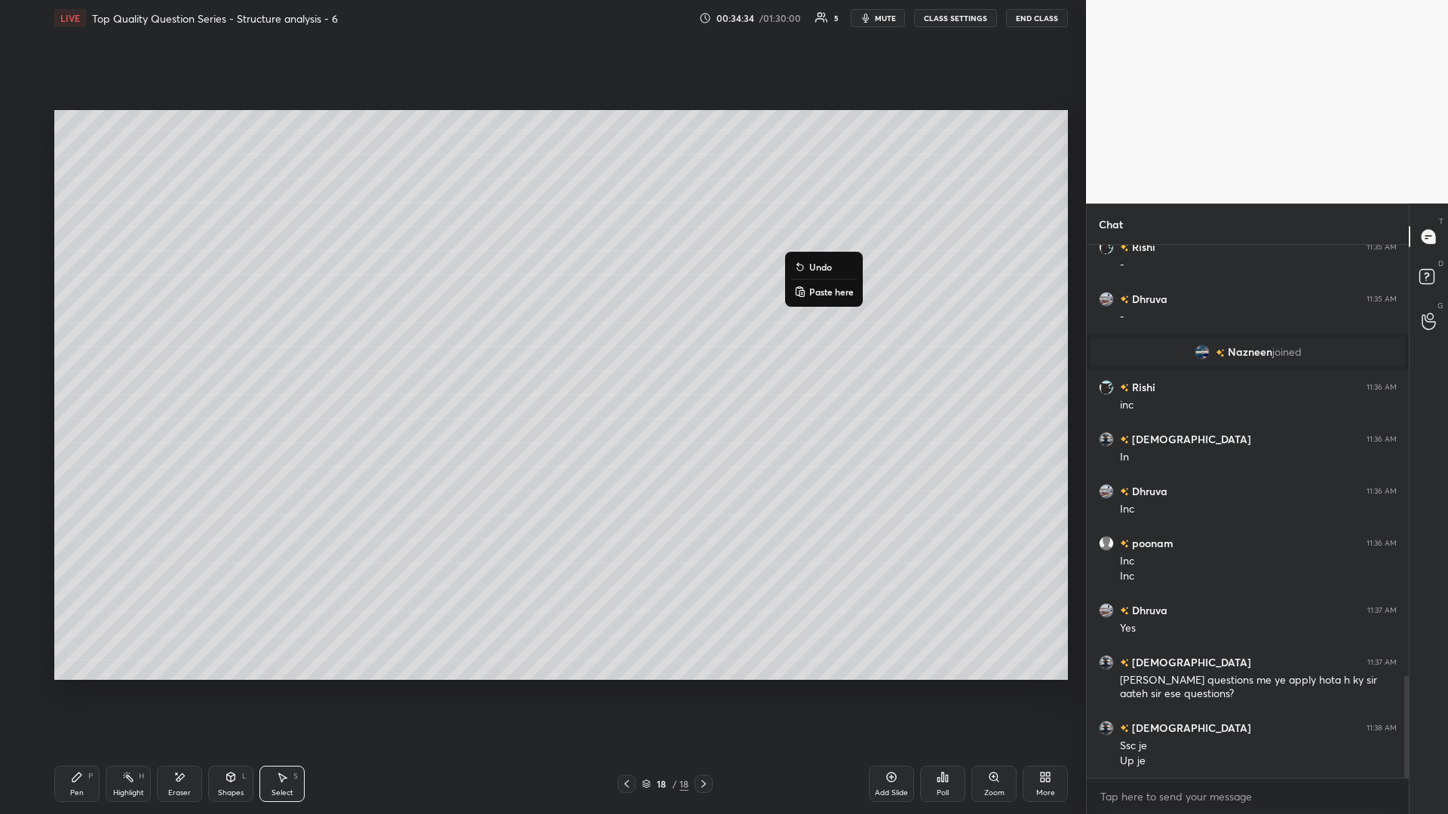
click at [541, 354] on div "0 ° Undo Copy Paste here Duplicate Duplicate to new slide Delete" at bounding box center [560, 395] width 1013 height 570
click at [236, 354] on div "Shapes L" at bounding box center [230, 784] width 45 height 36
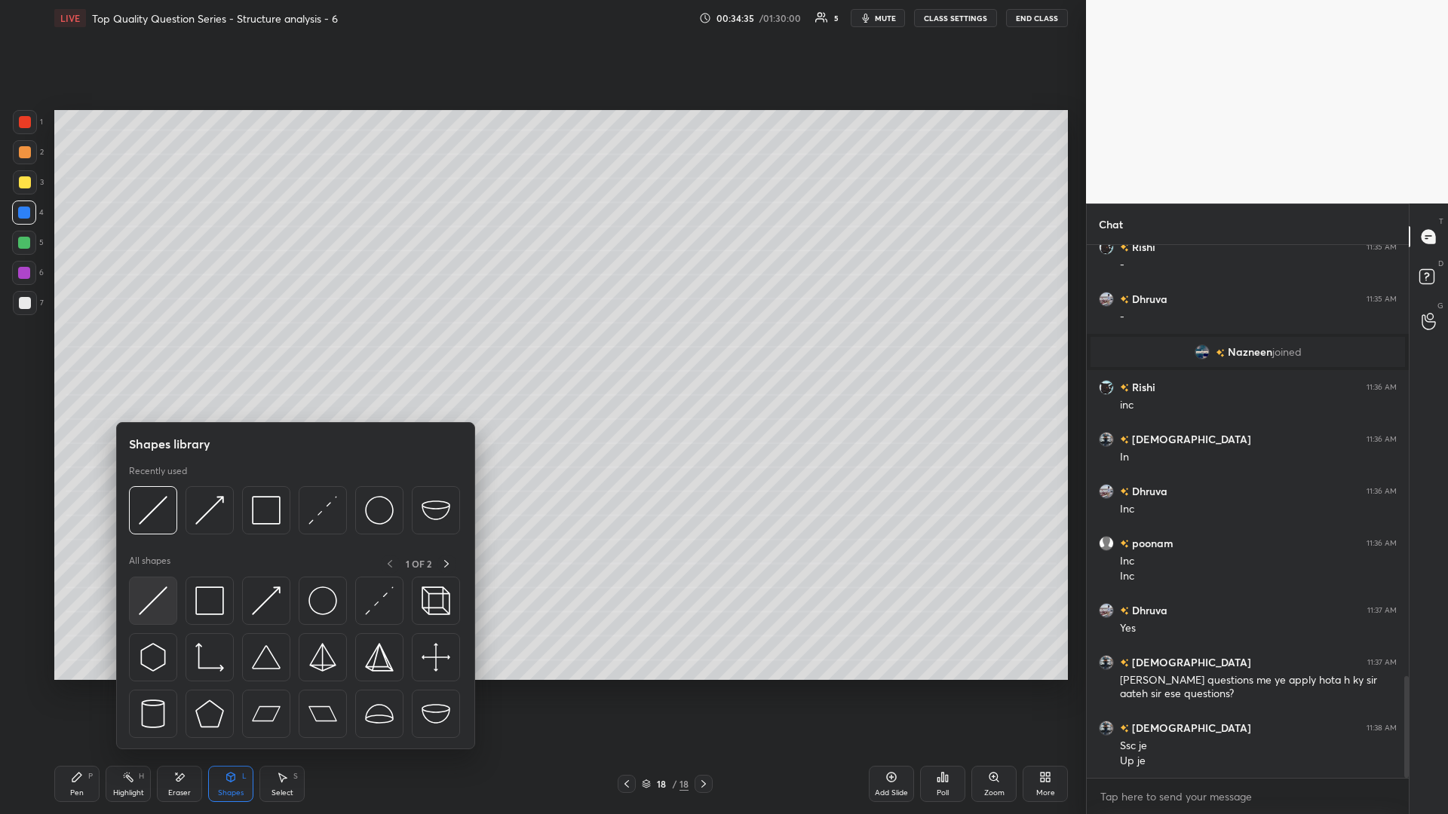
click at [164, 354] on img at bounding box center [153, 601] width 29 height 29
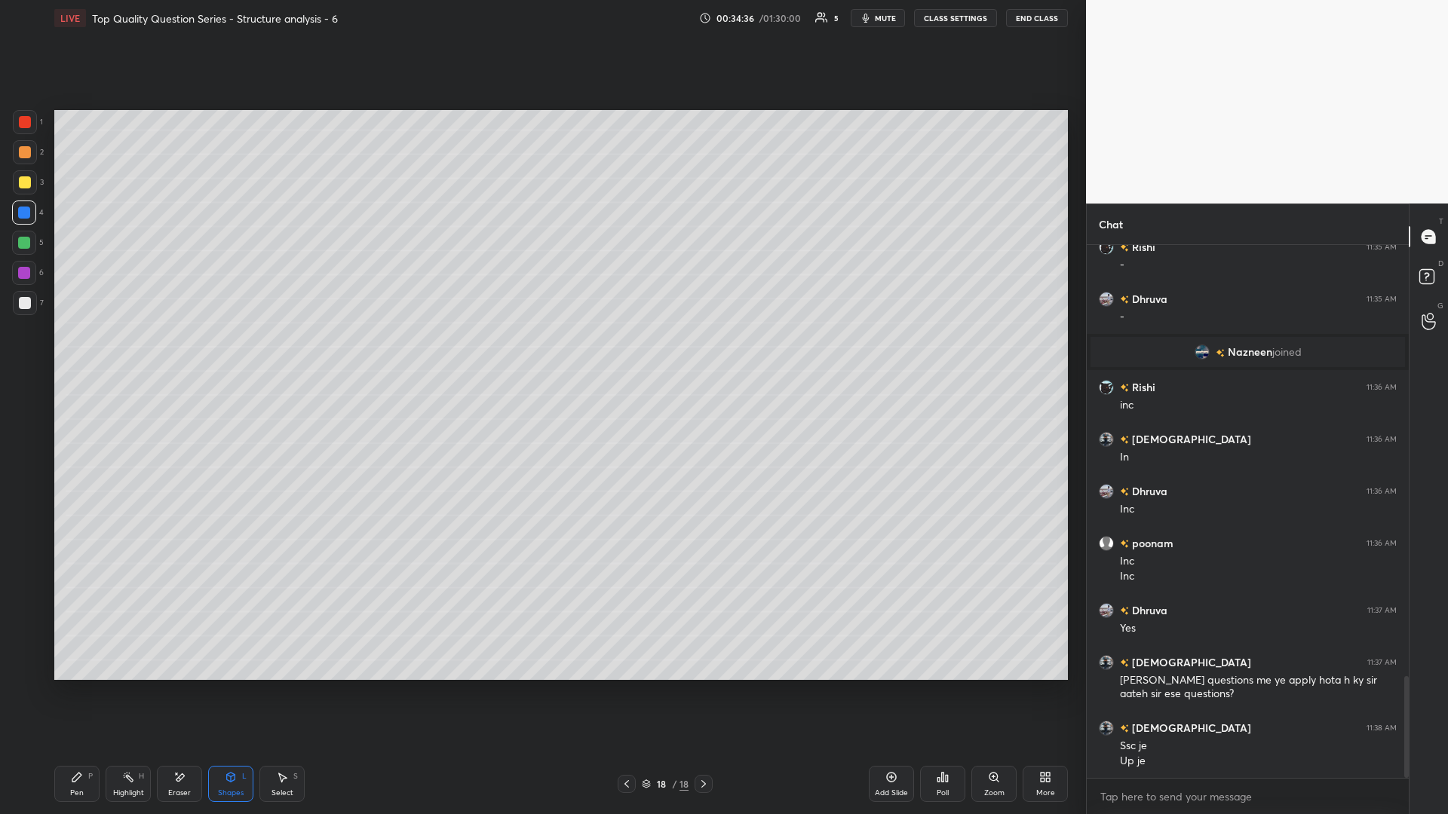
scroll to position [2284, 0]
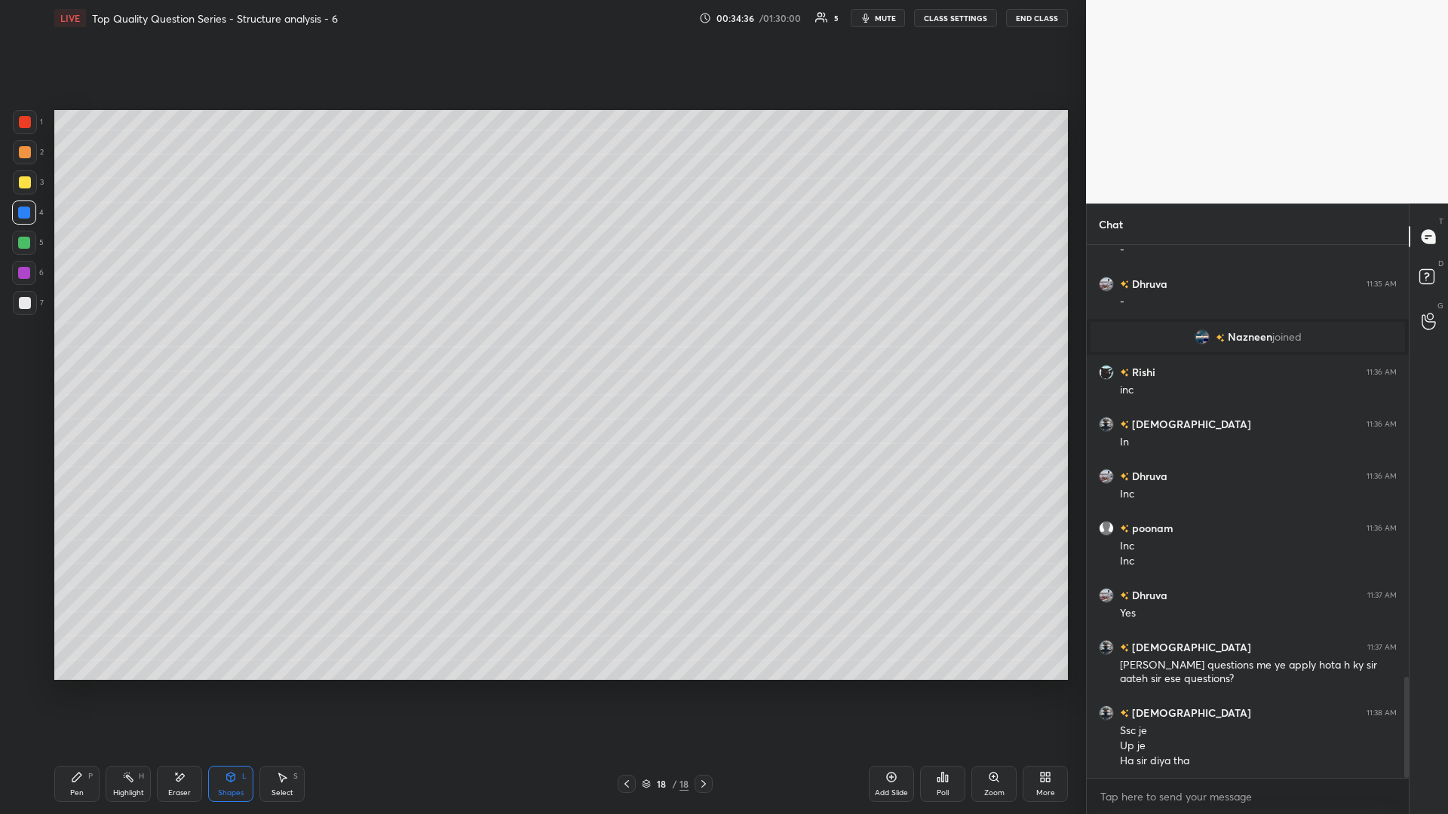
click at [19, 152] on div at bounding box center [25, 152] width 12 height 12
click at [174, 354] on icon at bounding box center [179, 777] width 12 height 13
click at [23, 354] on icon at bounding box center [24, 608] width 12 height 12
click at [219, 354] on div "Shapes L" at bounding box center [230, 784] width 45 height 36
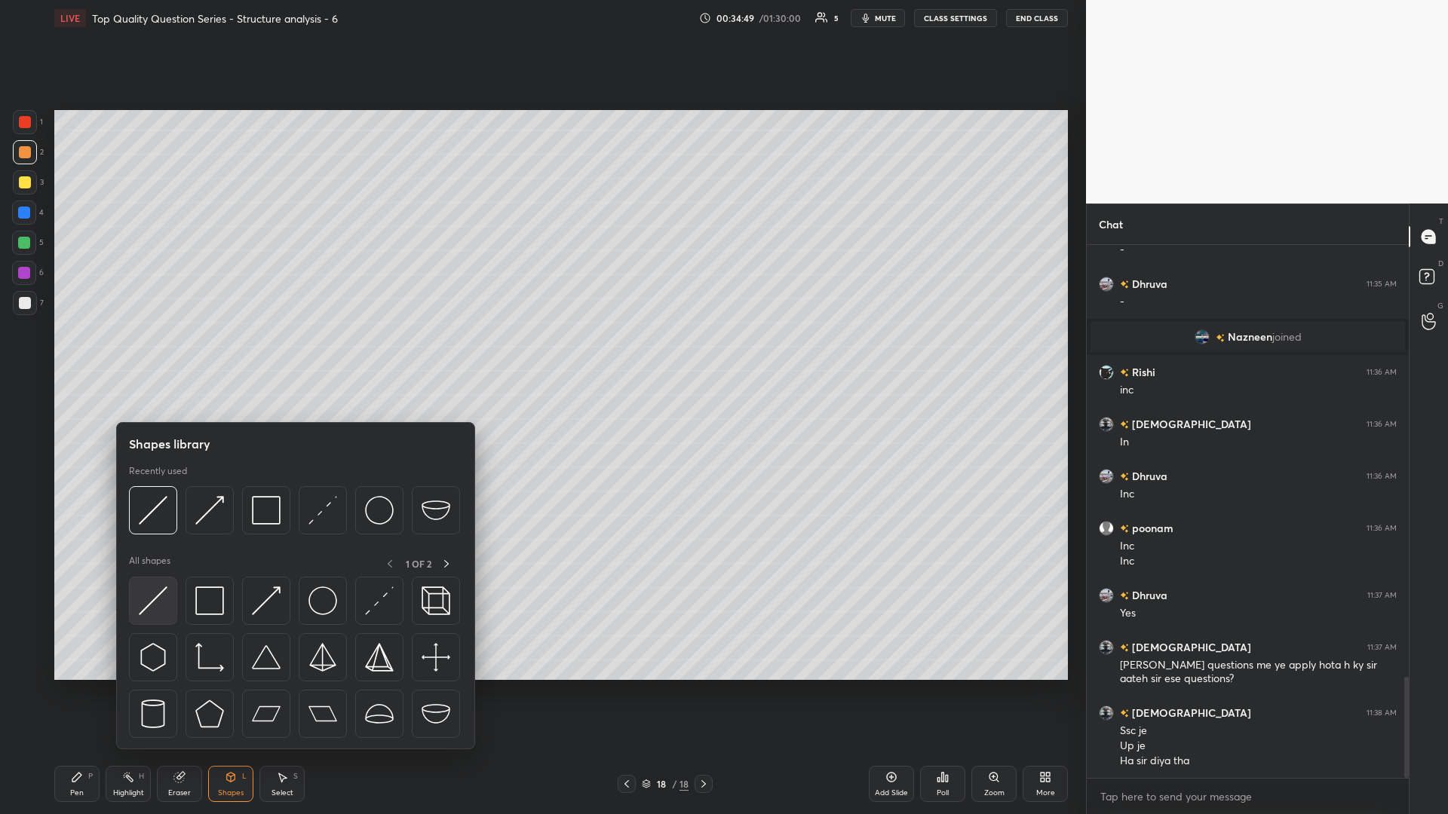
click at [153, 354] on img at bounding box center [153, 601] width 29 height 29
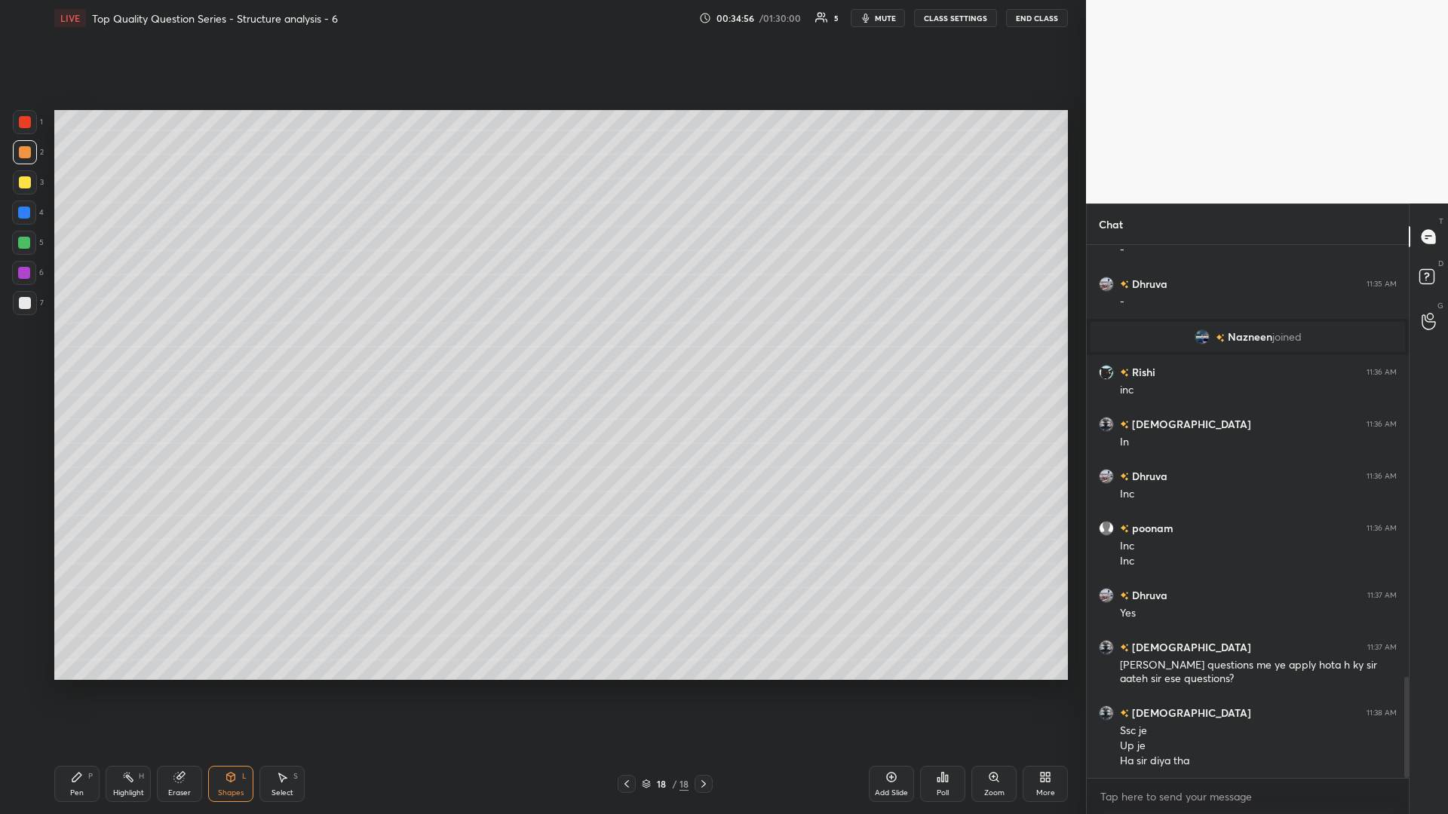
click at [124, 354] on circle at bounding box center [125, 775] width 2 height 2
click at [131, 354] on icon at bounding box center [128, 777] width 12 height 12
click at [241, 354] on div "Shapes L" at bounding box center [230, 784] width 45 height 36
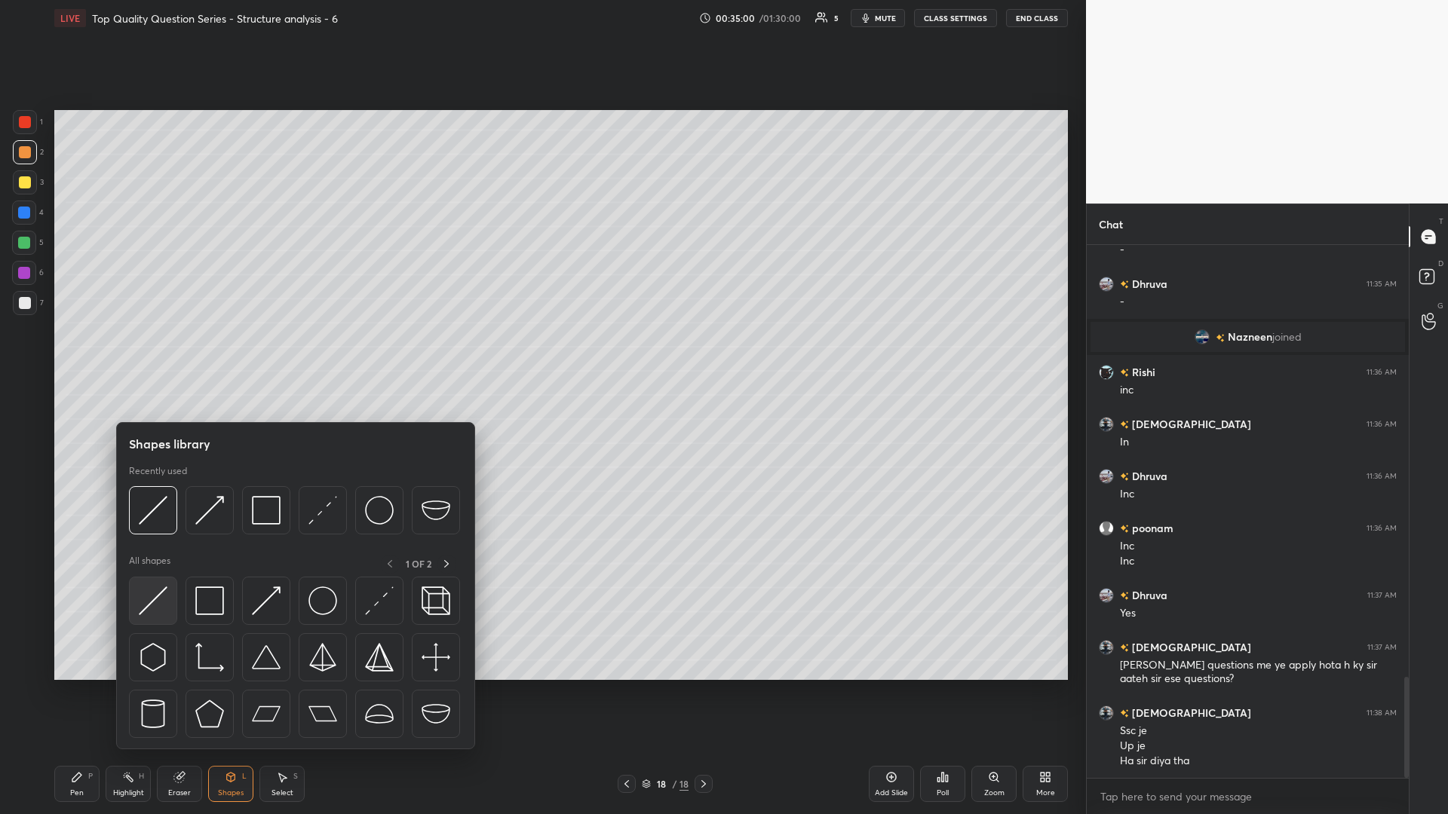
click at [154, 354] on img at bounding box center [153, 601] width 29 height 29
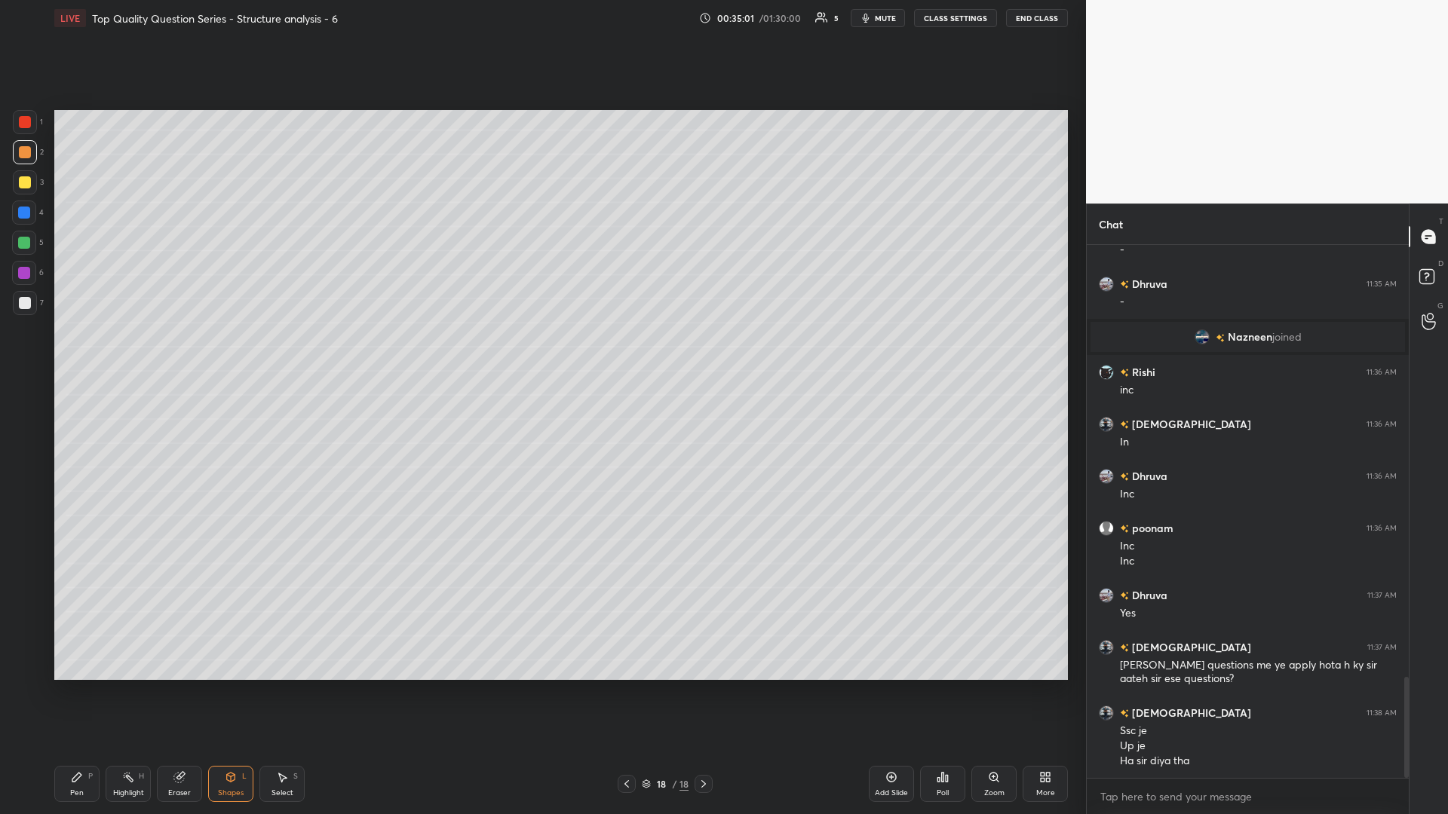
click at [31, 215] on div at bounding box center [24, 213] width 24 height 24
click at [133, 354] on icon at bounding box center [128, 777] width 12 height 12
click at [286, 354] on div "Select S" at bounding box center [281, 784] width 45 height 36
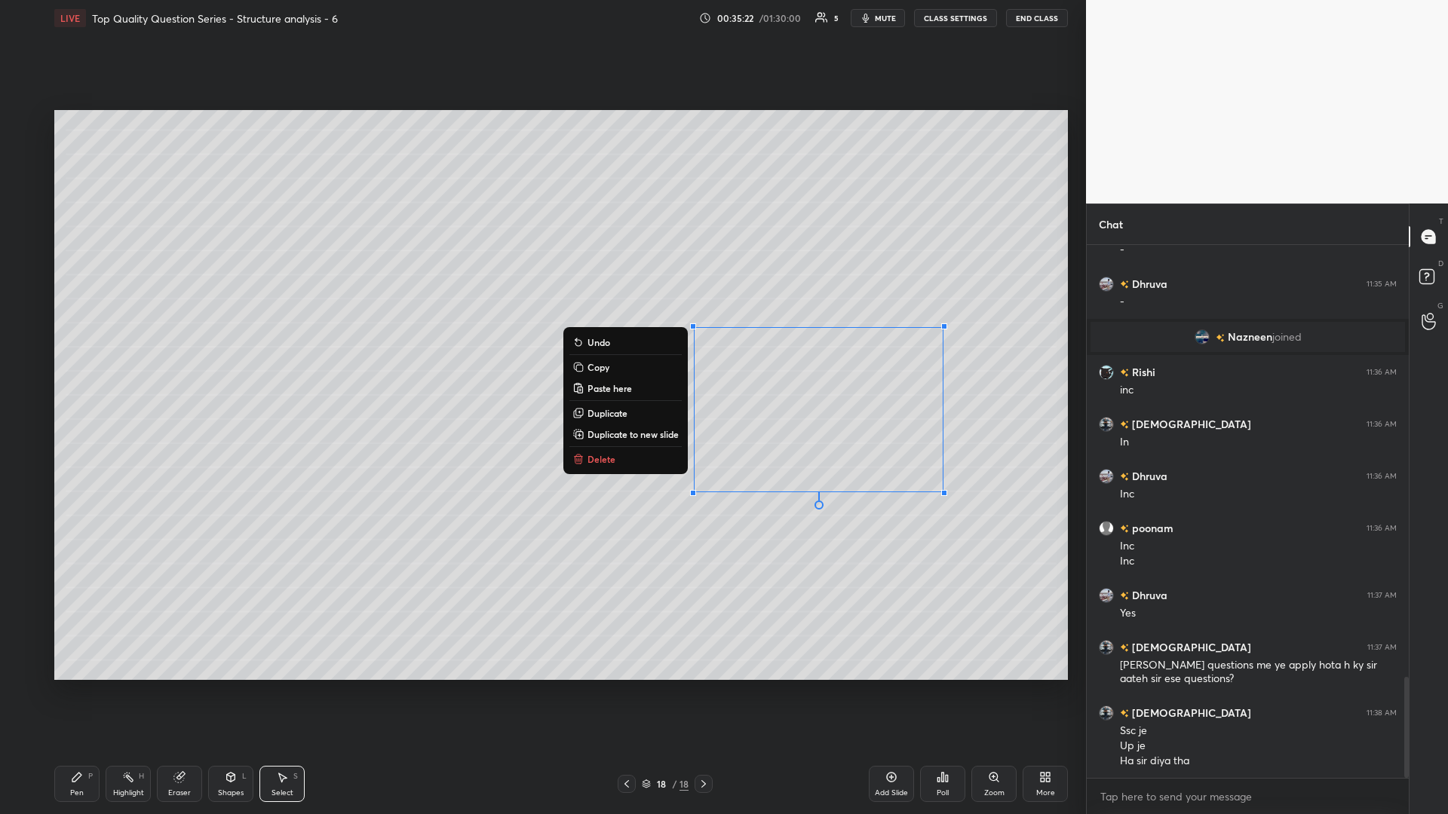
click at [541, 354] on div "0 ° Undo Copy Paste here Duplicate Duplicate to new slide Delete" at bounding box center [560, 395] width 1013 height 570
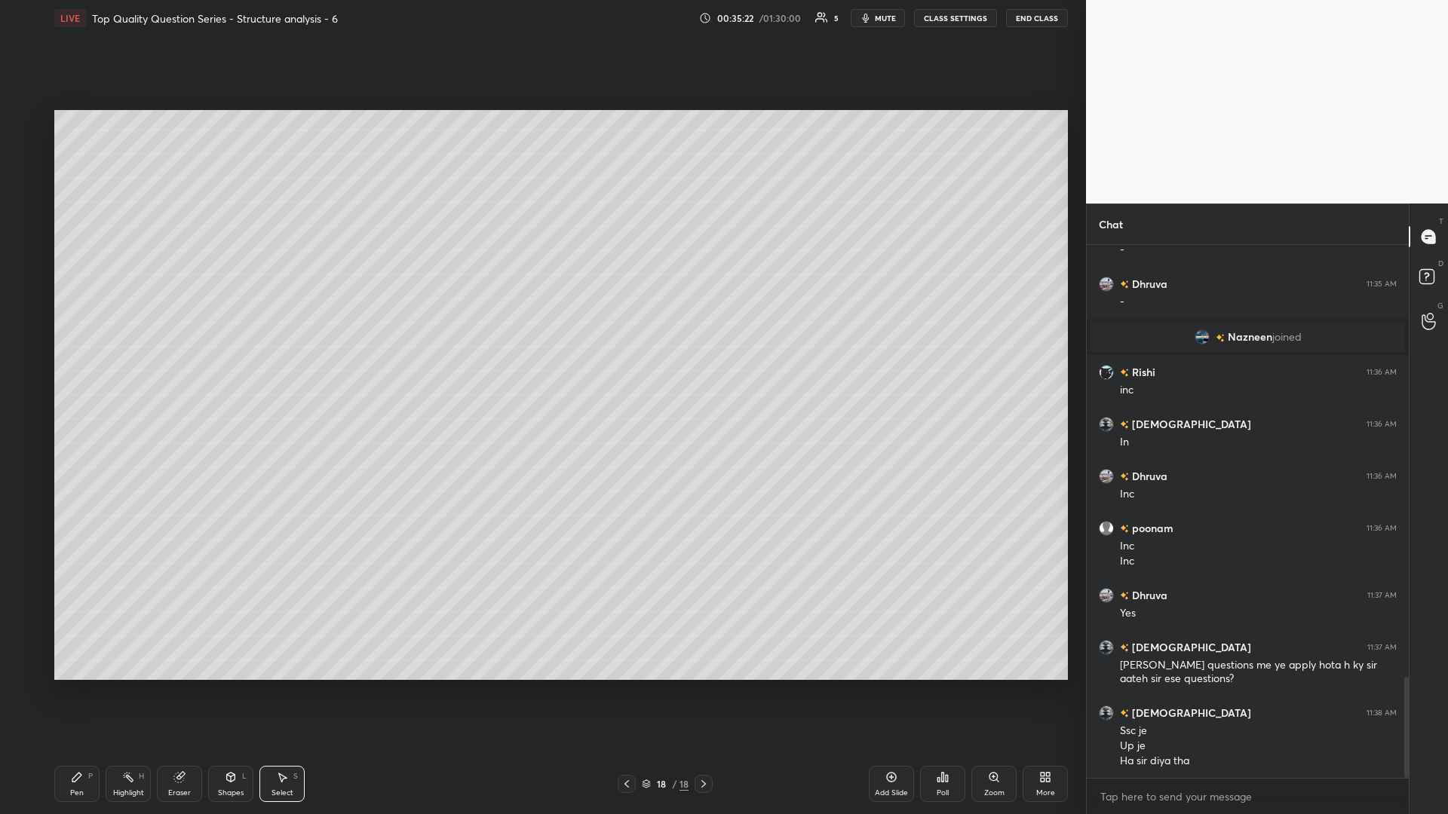
click at [182, 354] on icon at bounding box center [179, 777] width 12 height 12
click at [241, 354] on div "Shapes L" at bounding box center [230, 784] width 45 height 36
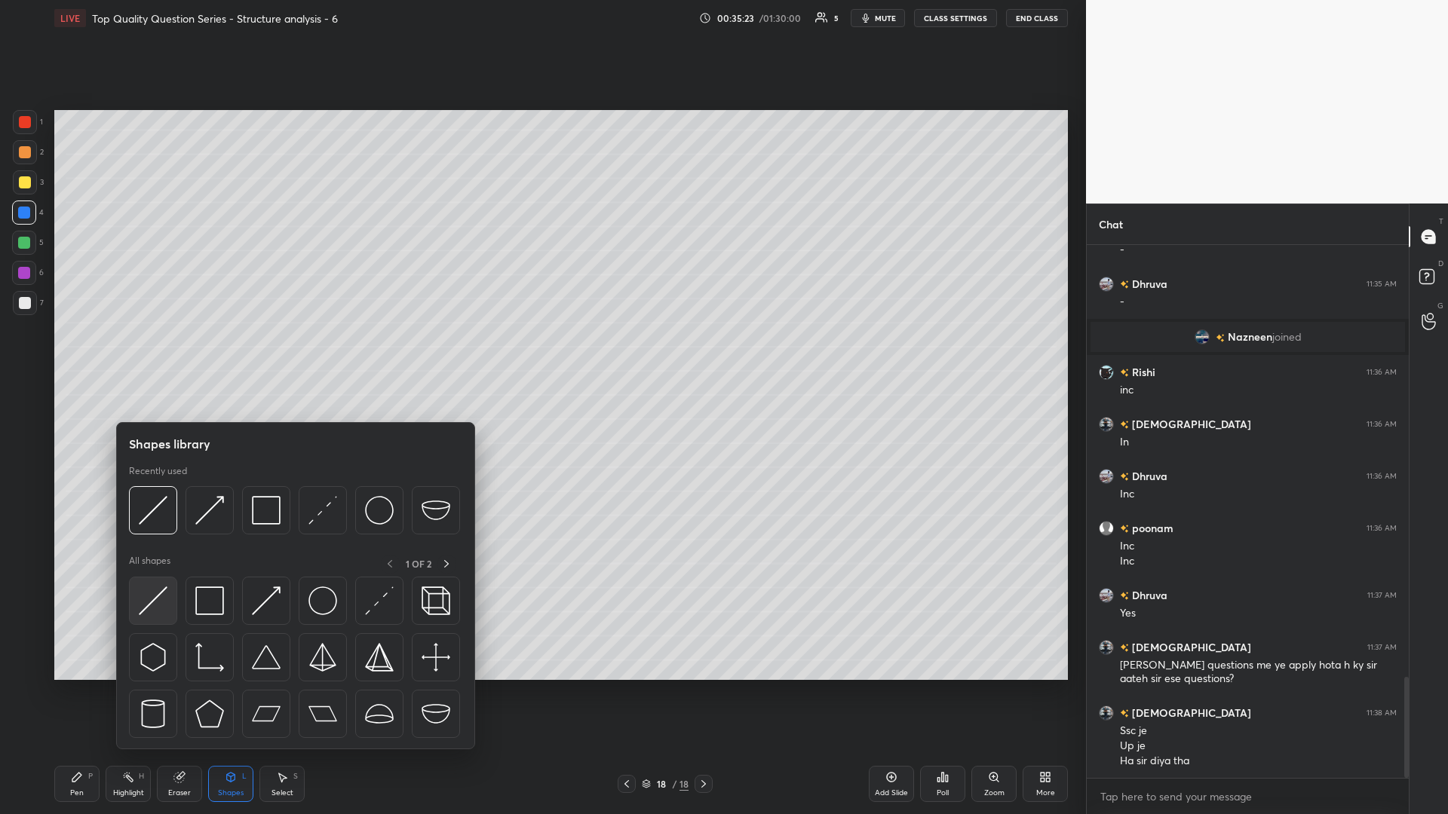
click at [164, 354] on img at bounding box center [153, 601] width 29 height 29
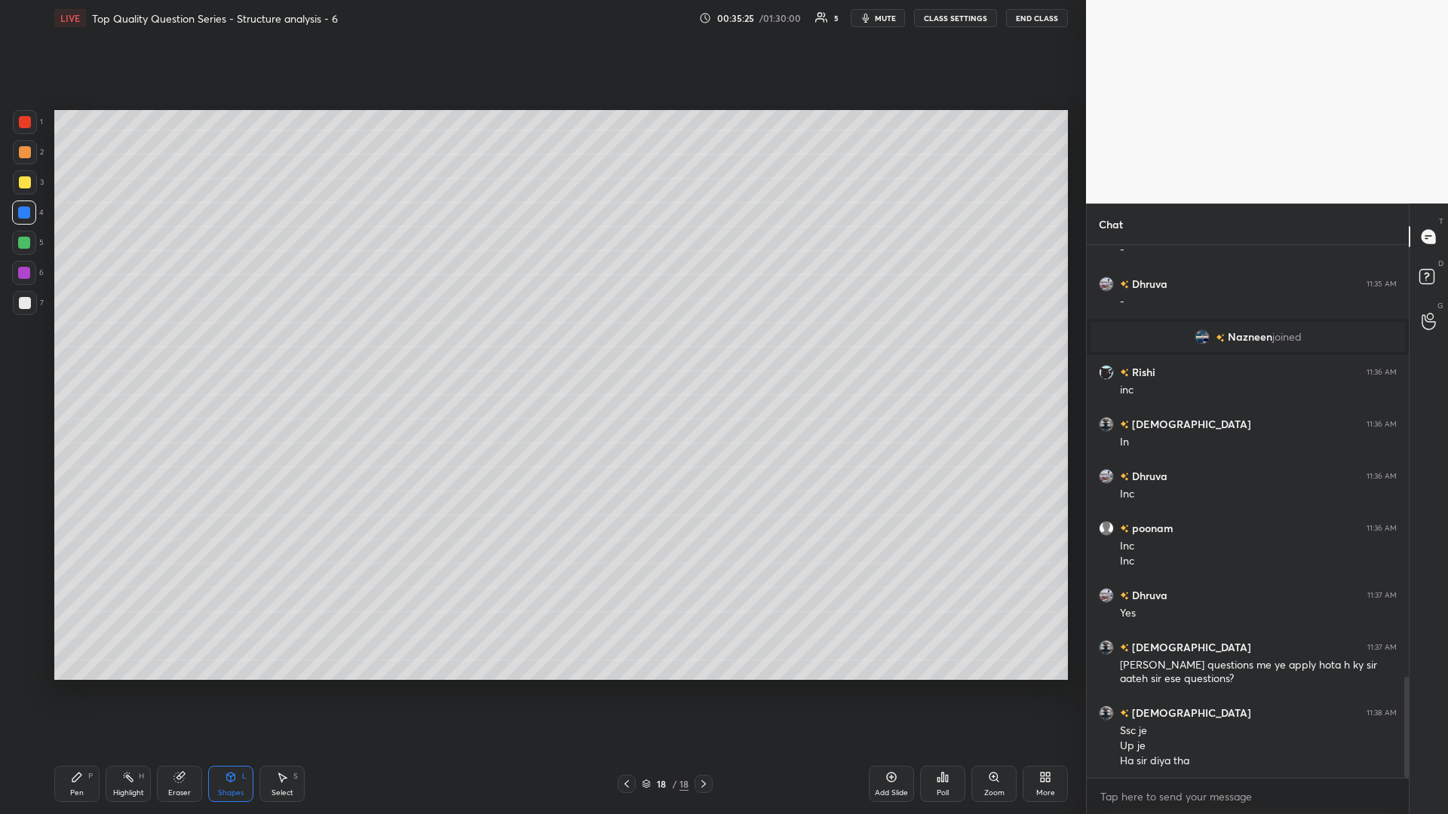
click at [87, 354] on div "Pen P" at bounding box center [76, 784] width 45 height 36
click at [130, 354] on rect at bounding box center [130, 779] width 8 height 8
click at [285, 354] on icon at bounding box center [282, 777] width 12 height 12
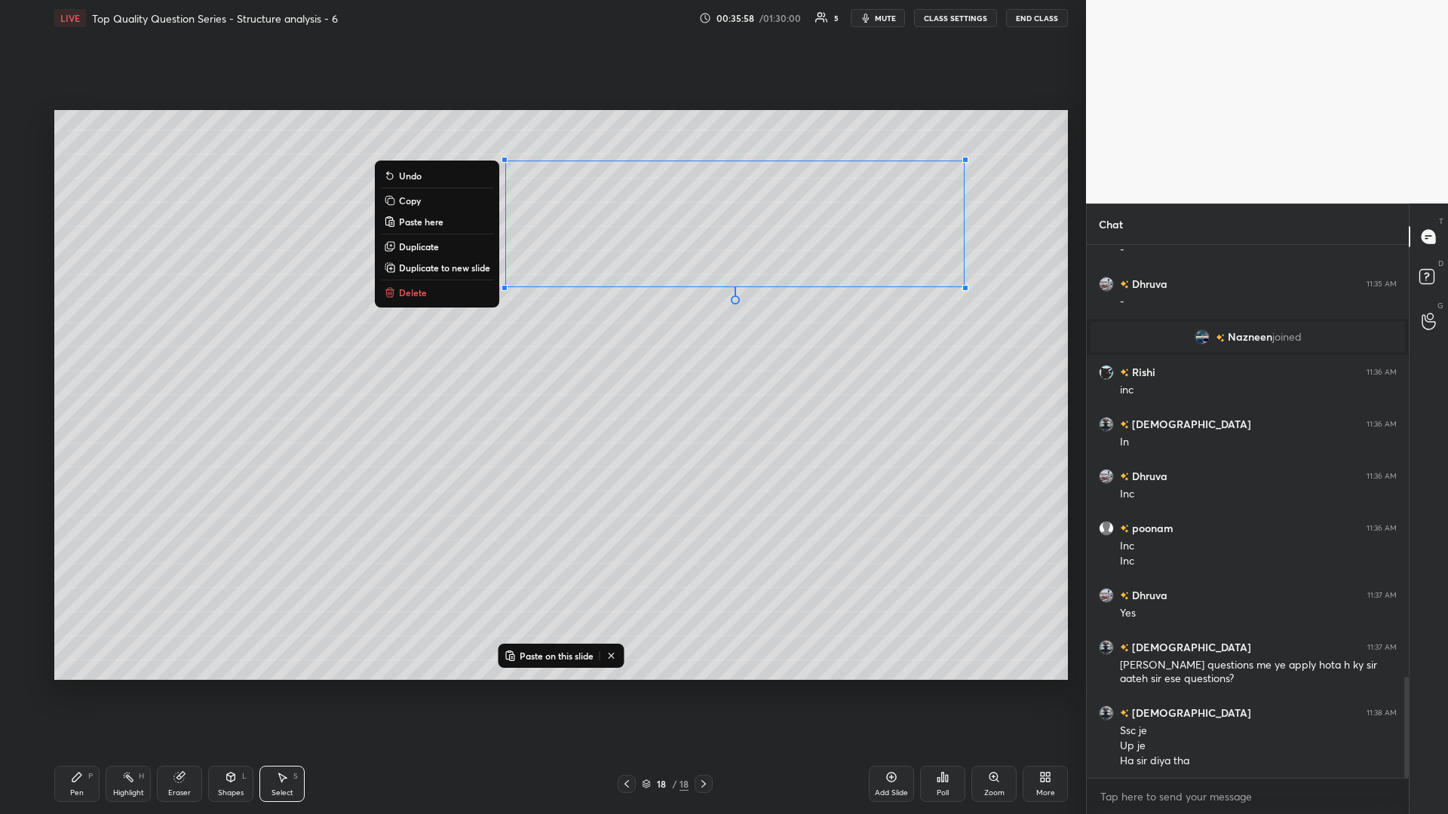
click at [143, 354] on div "H" at bounding box center [141, 777] width 5 height 8
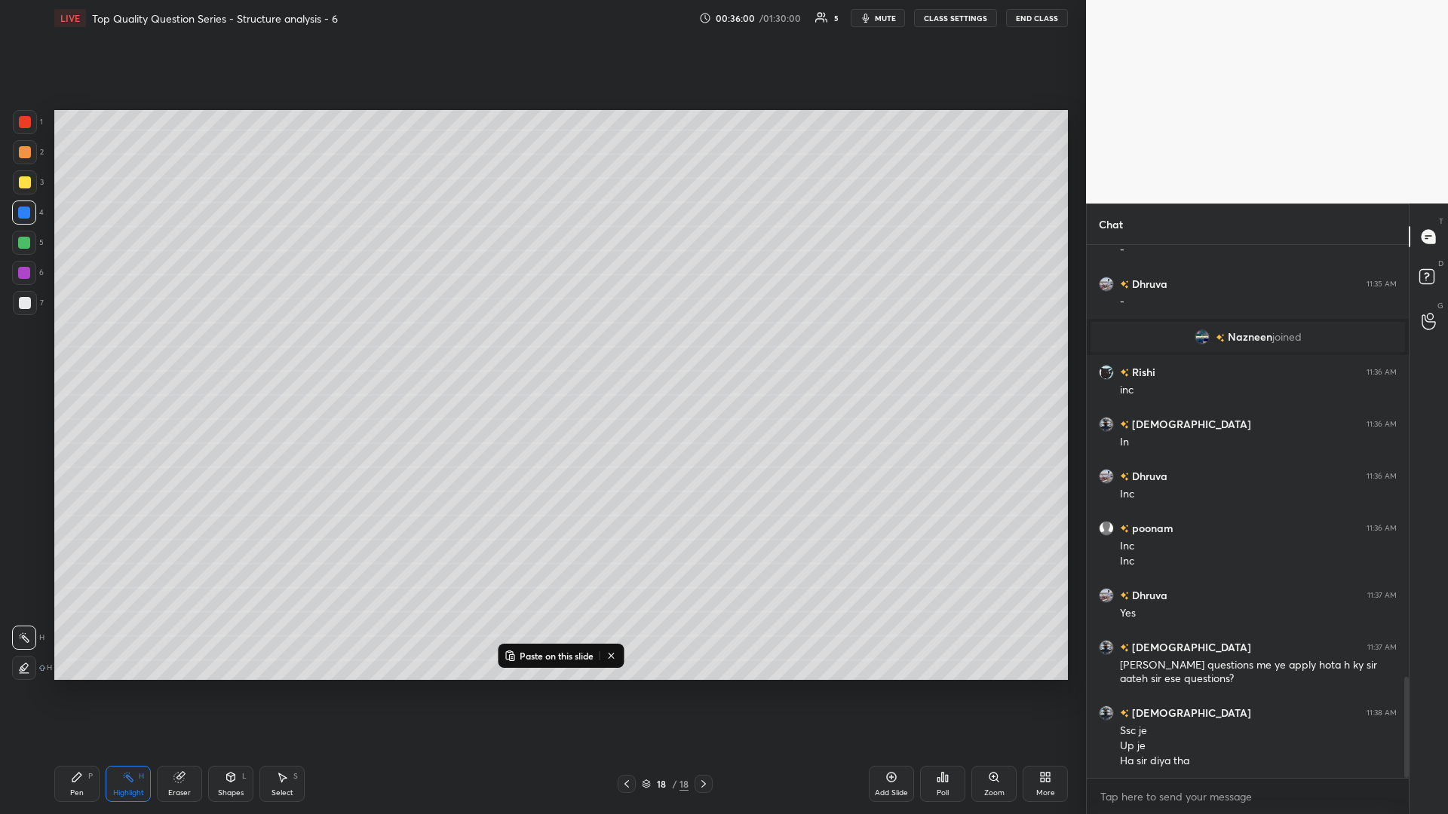
click at [80, 354] on icon at bounding box center [77, 777] width 12 height 12
click at [23, 242] on div at bounding box center [24, 243] width 12 height 12
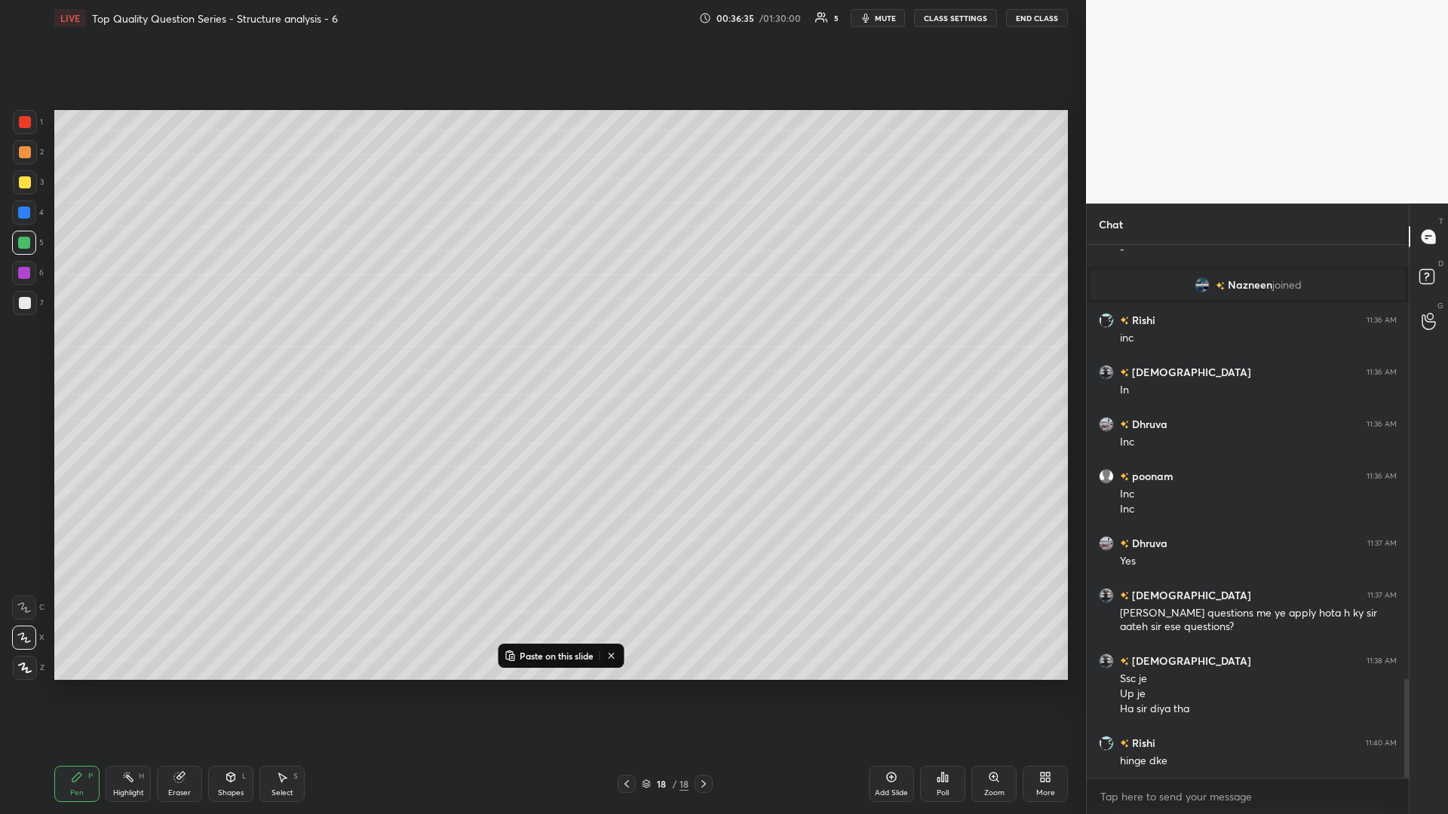
click at [184, 354] on div "Eraser" at bounding box center [179, 784] width 45 height 36
click at [32, 354] on div at bounding box center [24, 638] width 24 height 24
click at [541, 354] on icon at bounding box center [611, 656] width 12 height 12
click at [95, 354] on div "Pen P" at bounding box center [76, 784] width 45 height 36
click at [85, 354] on div "Pen P" at bounding box center [76, 784] width 45 height 36
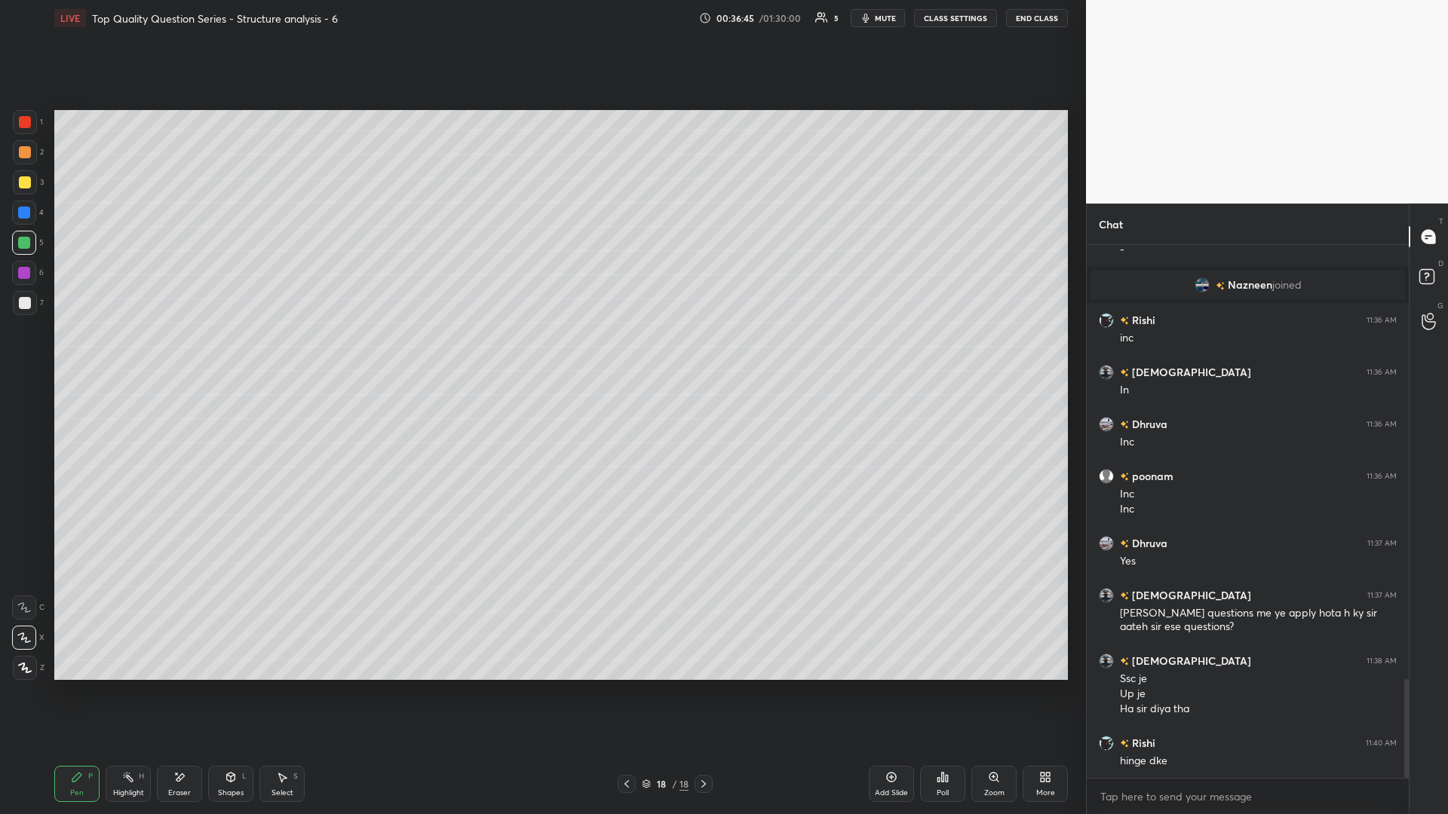
click at [541, 354] on div "Add Slide" at bounding box center [891, 784] width 45 height 36
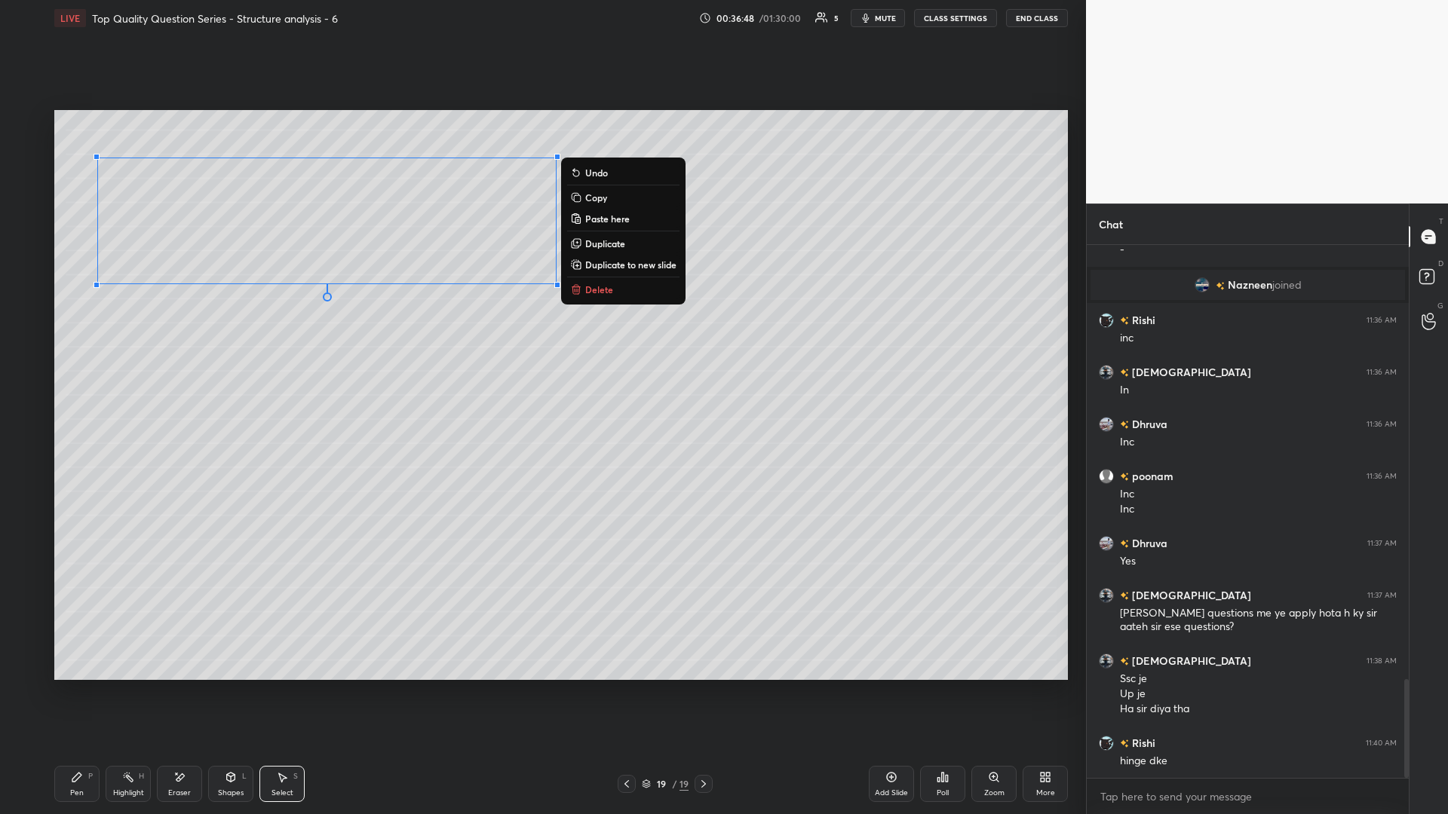
click at [377, 354] on div "0 ° Undo Copy Paste here Duplicate Duplicate to new slide Delete" at bounding box center [560, 395] width 1013 height 570
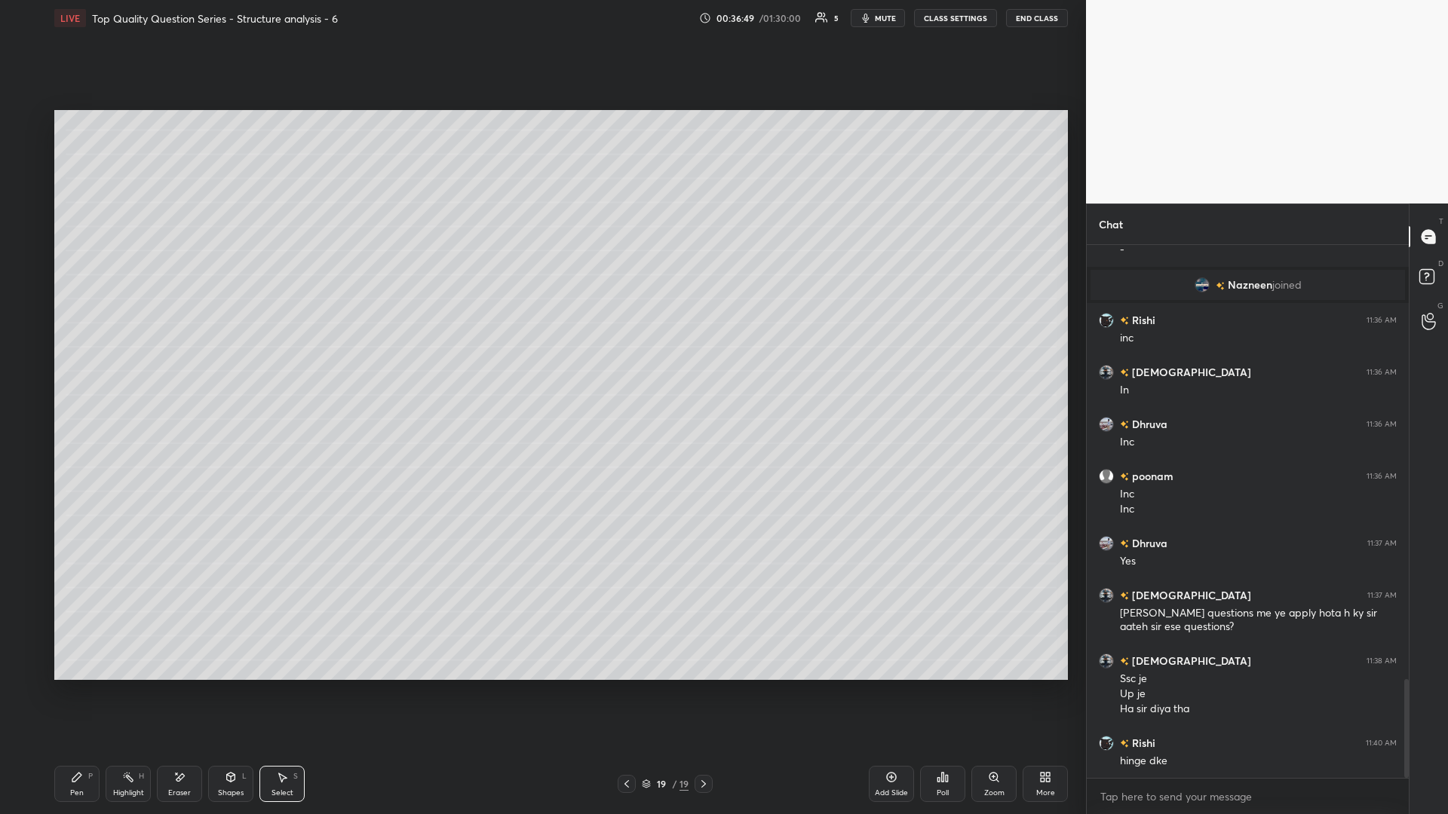
click at [235, 354] on div "Shapes L" at bounding box center [230, 784] width 45 height 36
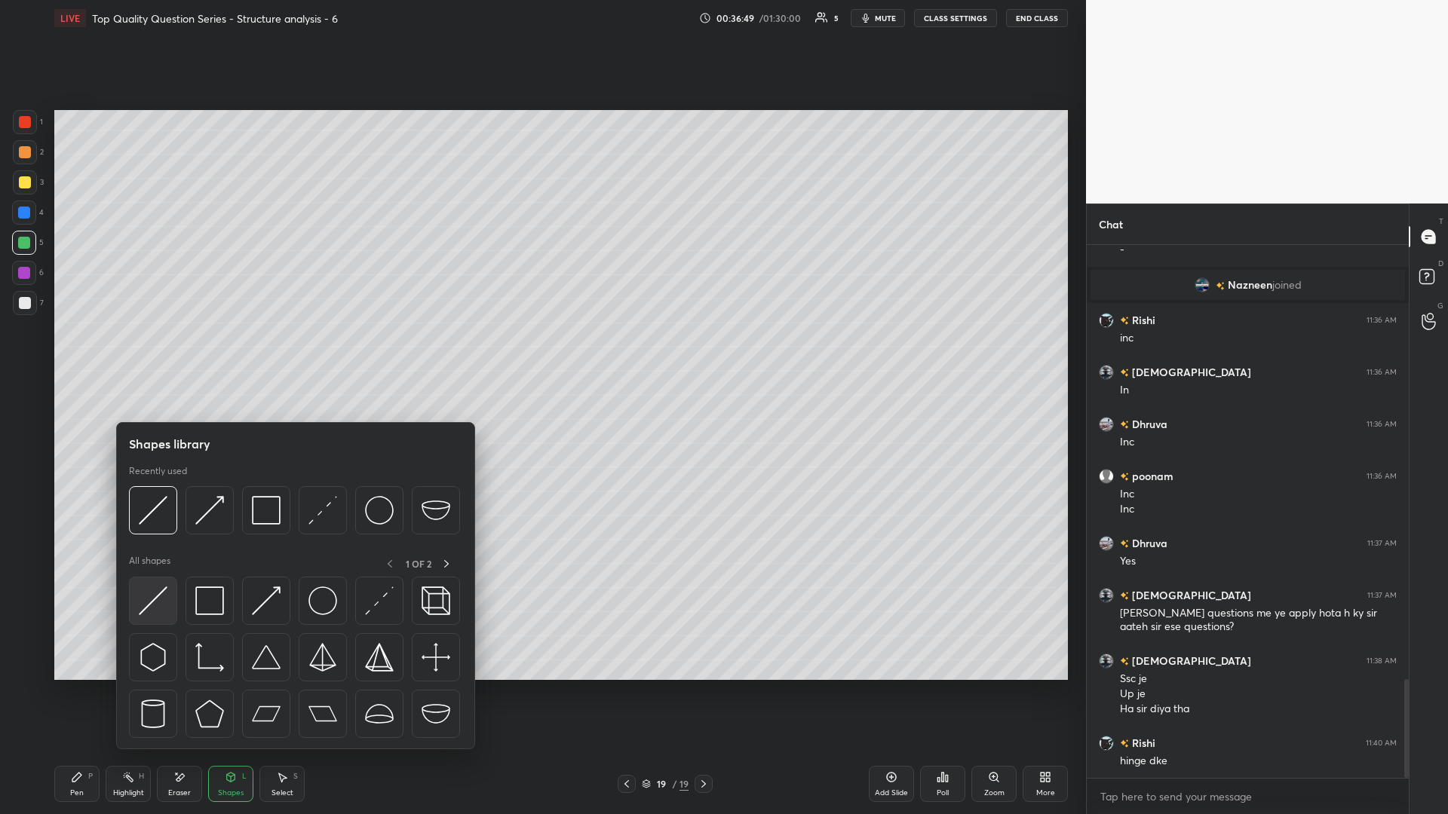
click at [156, 354] on img at bounding box center [153, 601] width 29 height 29
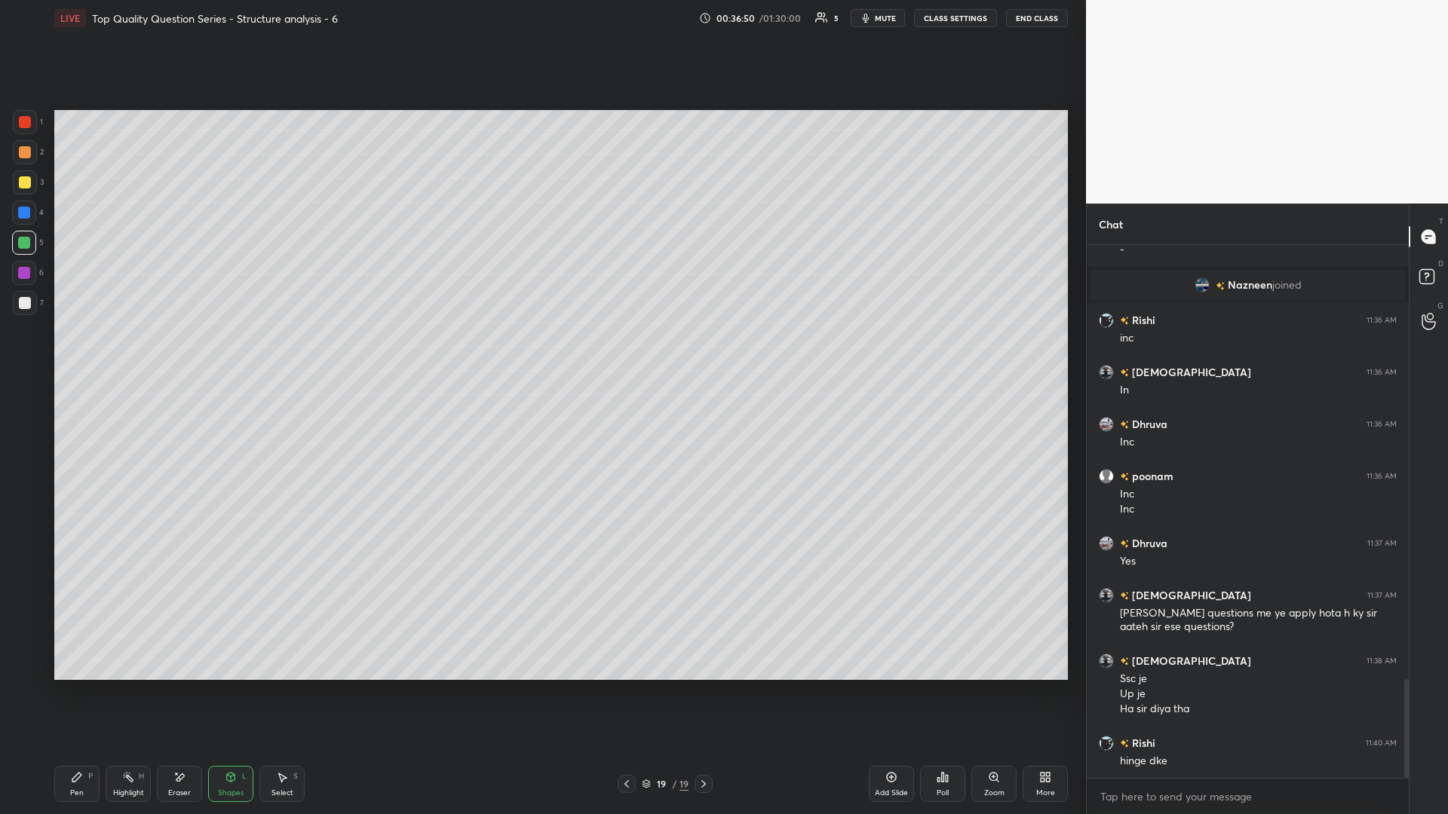
click at [29, 300] on div at bounding box center [25, 303] width 12 height 12
click at [93, 354] on div "Pen P" at bounding box center [76, 784] width 45 height 36
click at [23, 147] on div at bounding box center [25, 152] width 12 height 12
click at [119, 354] on div "Highlight H" at bounding box center [128, 784] width 45 height 36
click at [130, 354] on rect at bounding box center [130, 779] width 8 height 8
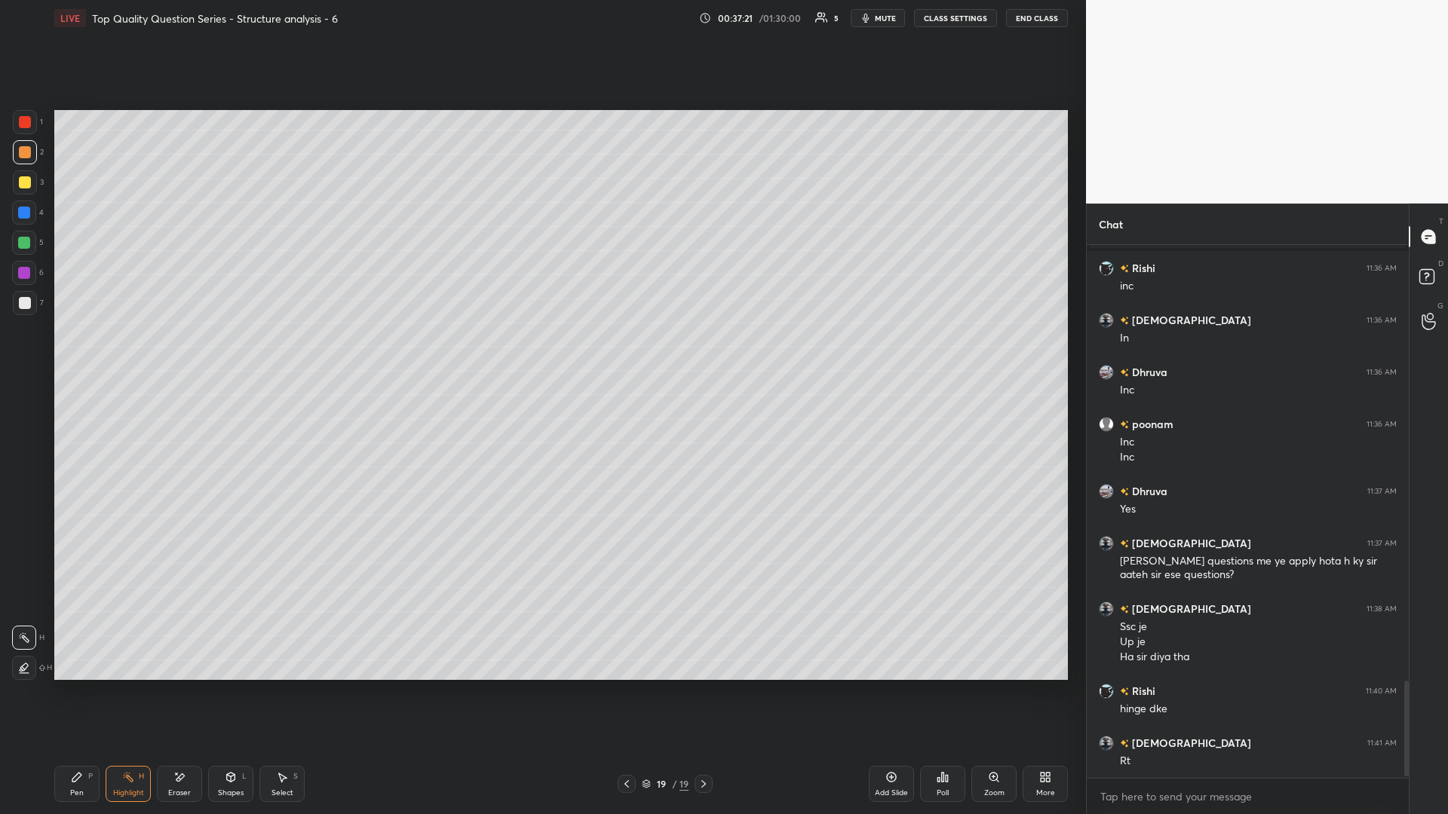
scroll to position [2440, 0]
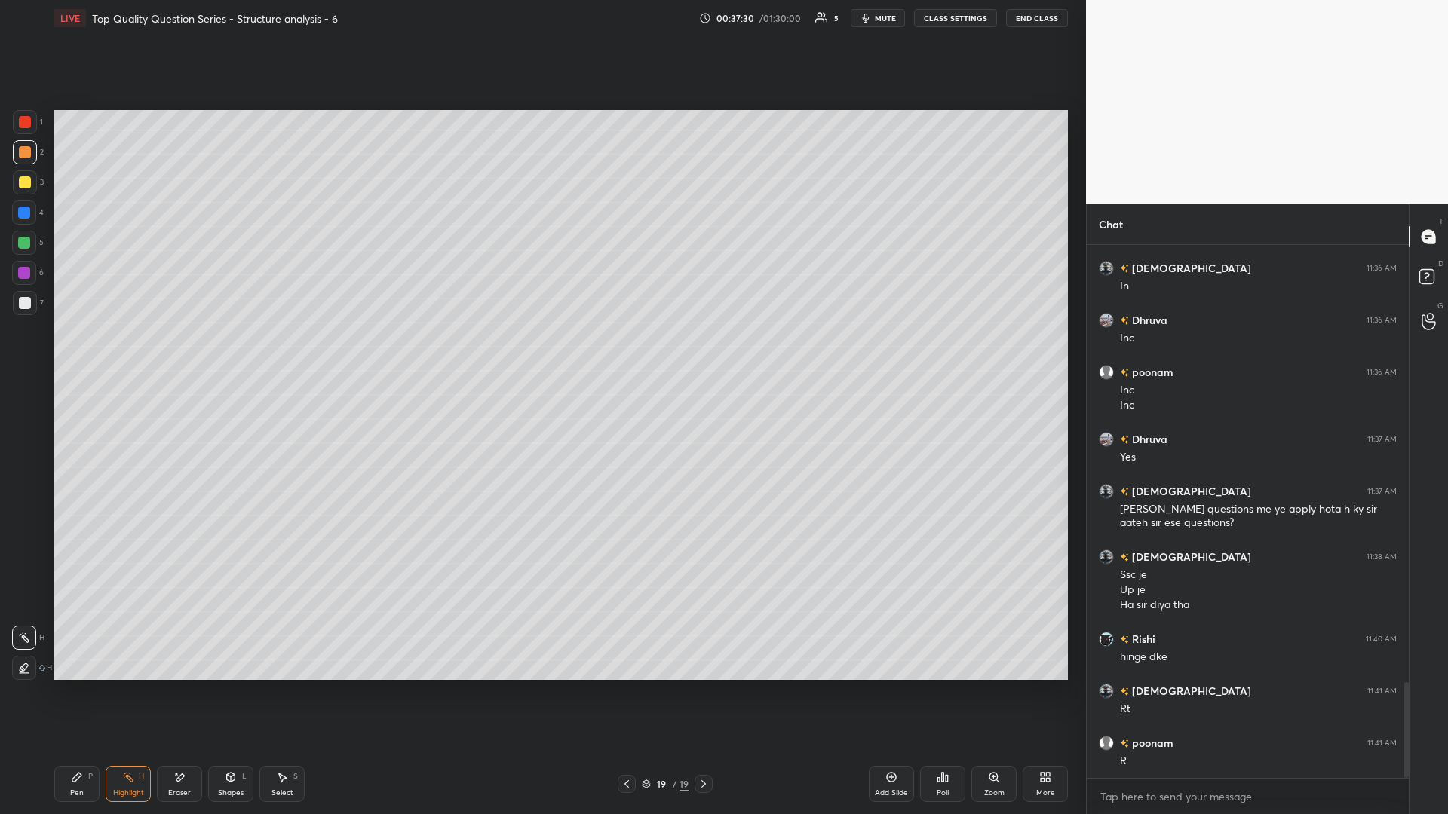
click at [75, 354] on icon at bounding box center [76, 777] width 9 height 9
click at [71, 354] on icon at bounding box center [77, 777] width 12 height 12
click at [22, 251] on div at bounding box center [24, 243] width 24 height 24
click at [118, 354] on div "Highlight H" at bounding box center [128, 784] width 45 height 36
click at [80, 354] on icon at bounding box center [76, 777] width 9 height 9
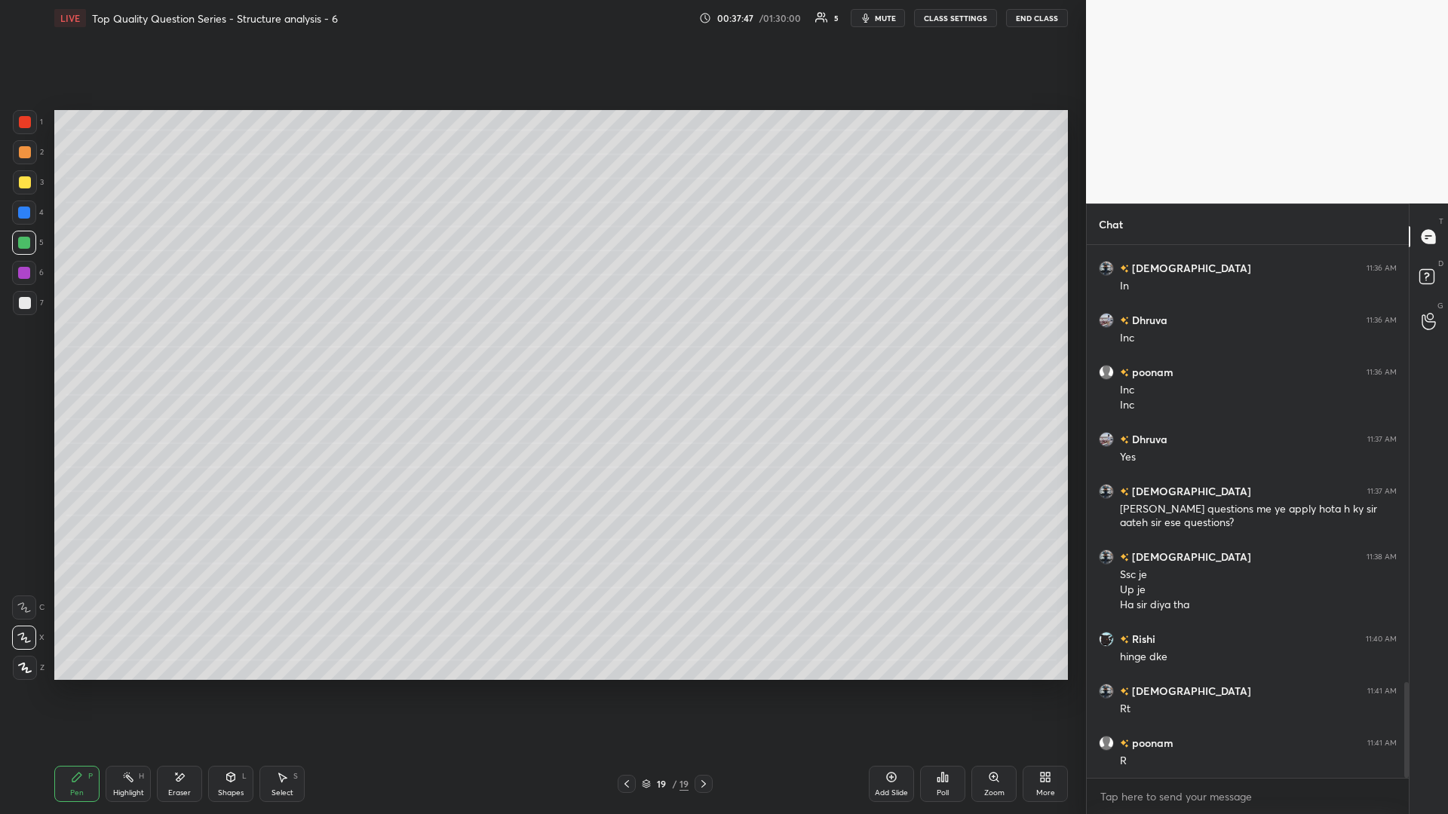
click at [23, 149] on div at bounding box center [25, 152] width 12 height 12
click at [114, 354] on div "Highlight" at bounding box center [128, 793] width 31 height 8
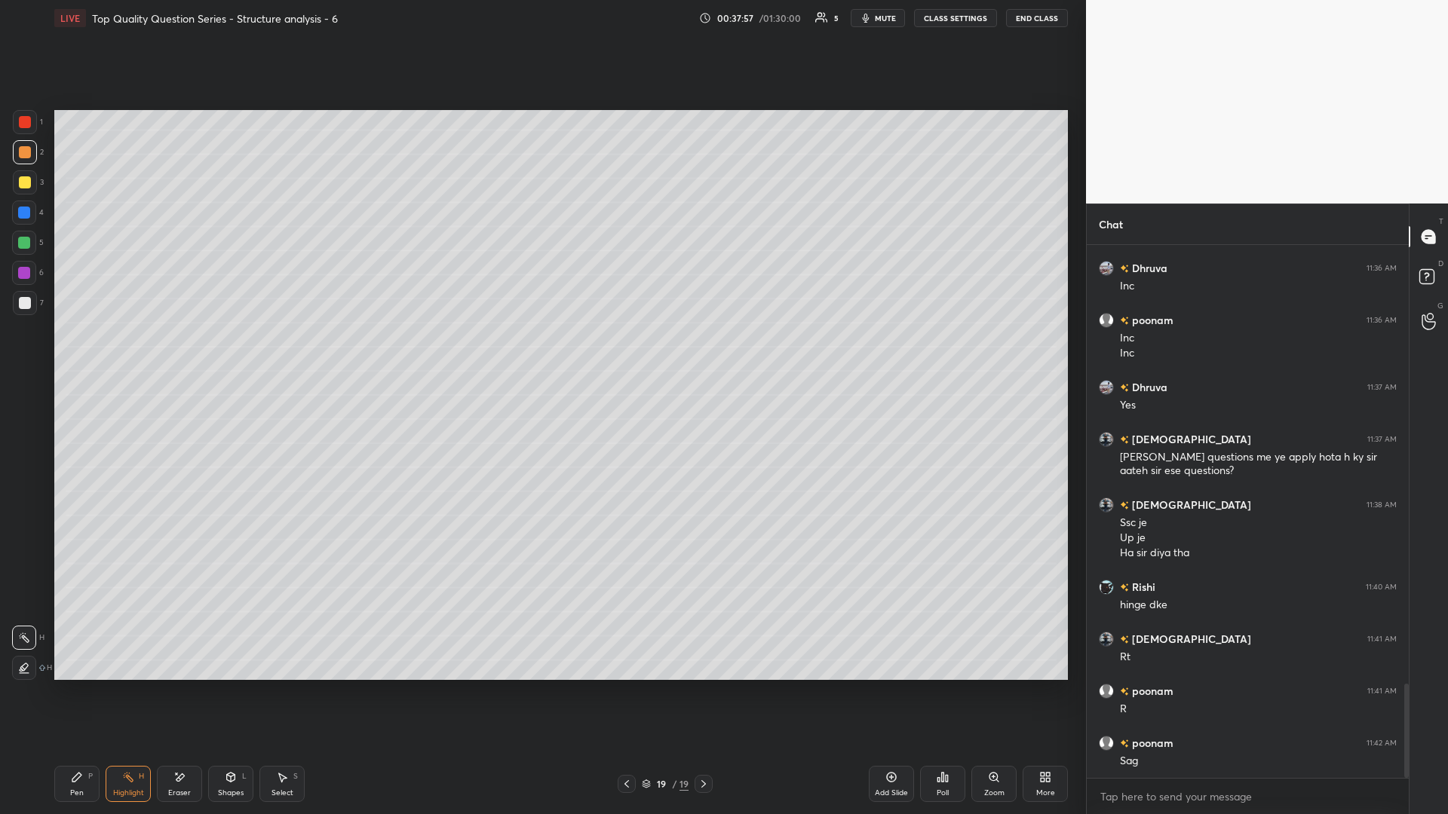
click at [77, 354] on icon at bounding box center [76, 777] width 9 height 9
click at [75, 354] on icon at bounding box center [77, 777] width 12 height 12
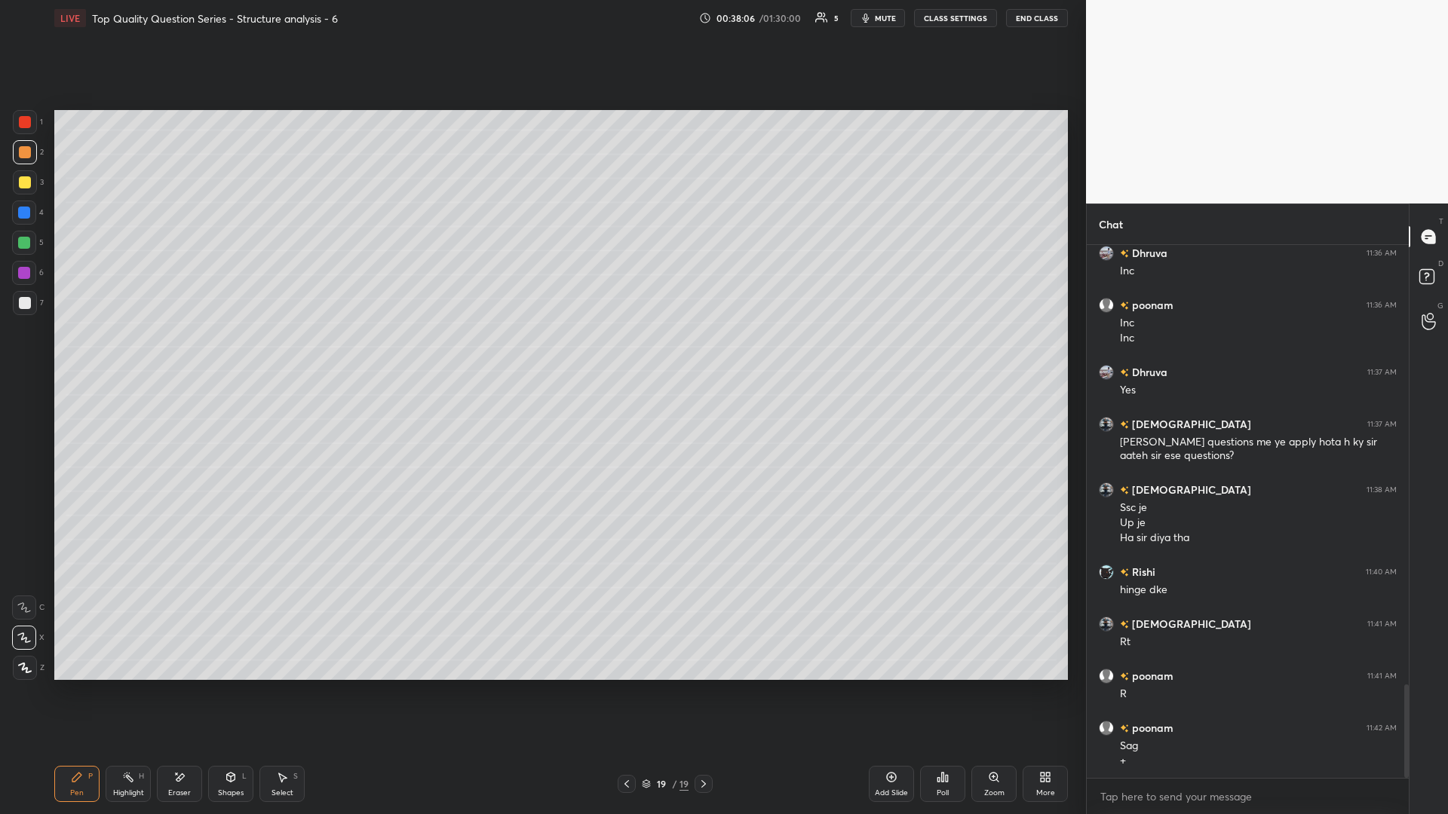
click at [129, 354] on div "Highlight" at bounding box center [128, 793] width 31 height 8
click at [541, 354] on icon at bounding box center [627, 784] width 12 height 12
click at [541, 354] on div "Pen P Highlight H Eraser Shapes L Select S 18 / 19 Add Slide Poll Zoom More" at bounding box center [560, 784] width 1013 height 60
click at [541, 354] on div at bounding box center [627, 784] width 18 height 18
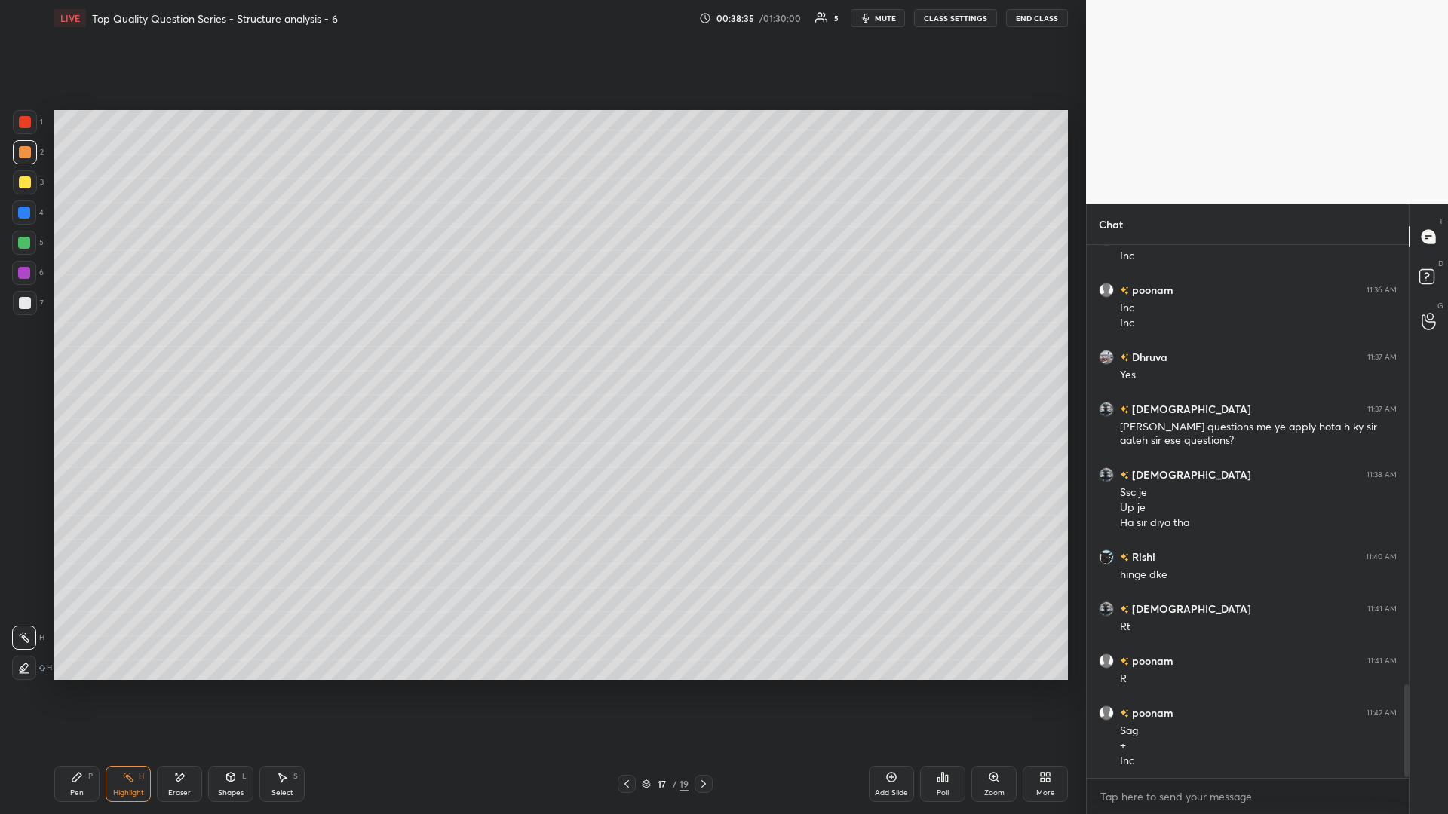
click at [541, 354] on icon at bounding box center [627, 784] width 12 height 12
click at [541, 354] on icon at bounding box center [703, 784] width 5 height 8
click at [541, 354] on icon at bounding box center [703, 784] width 12 height 12
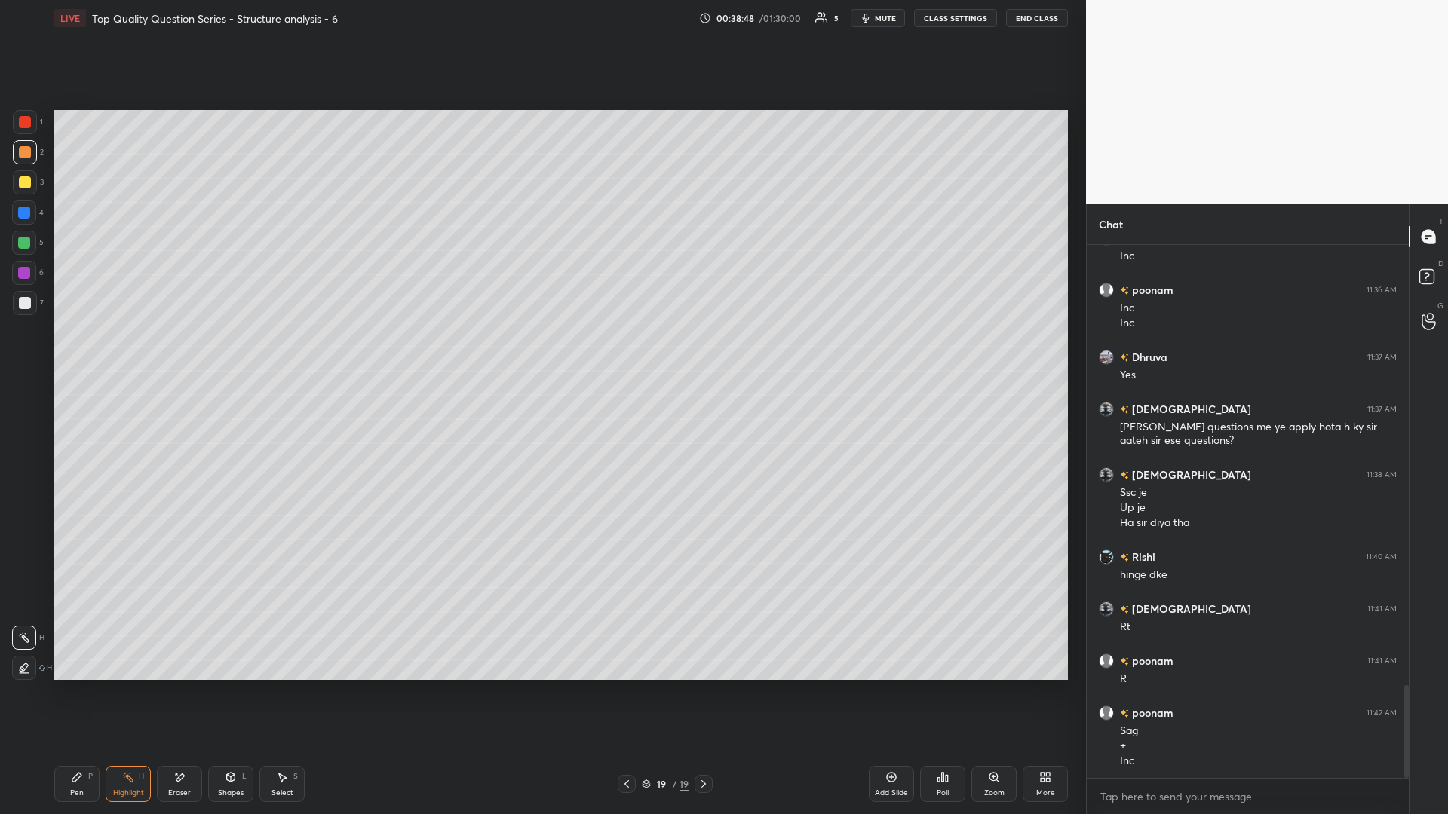
click at [225, 354] on icon at bounding box center [231, 777] width 12 height 12
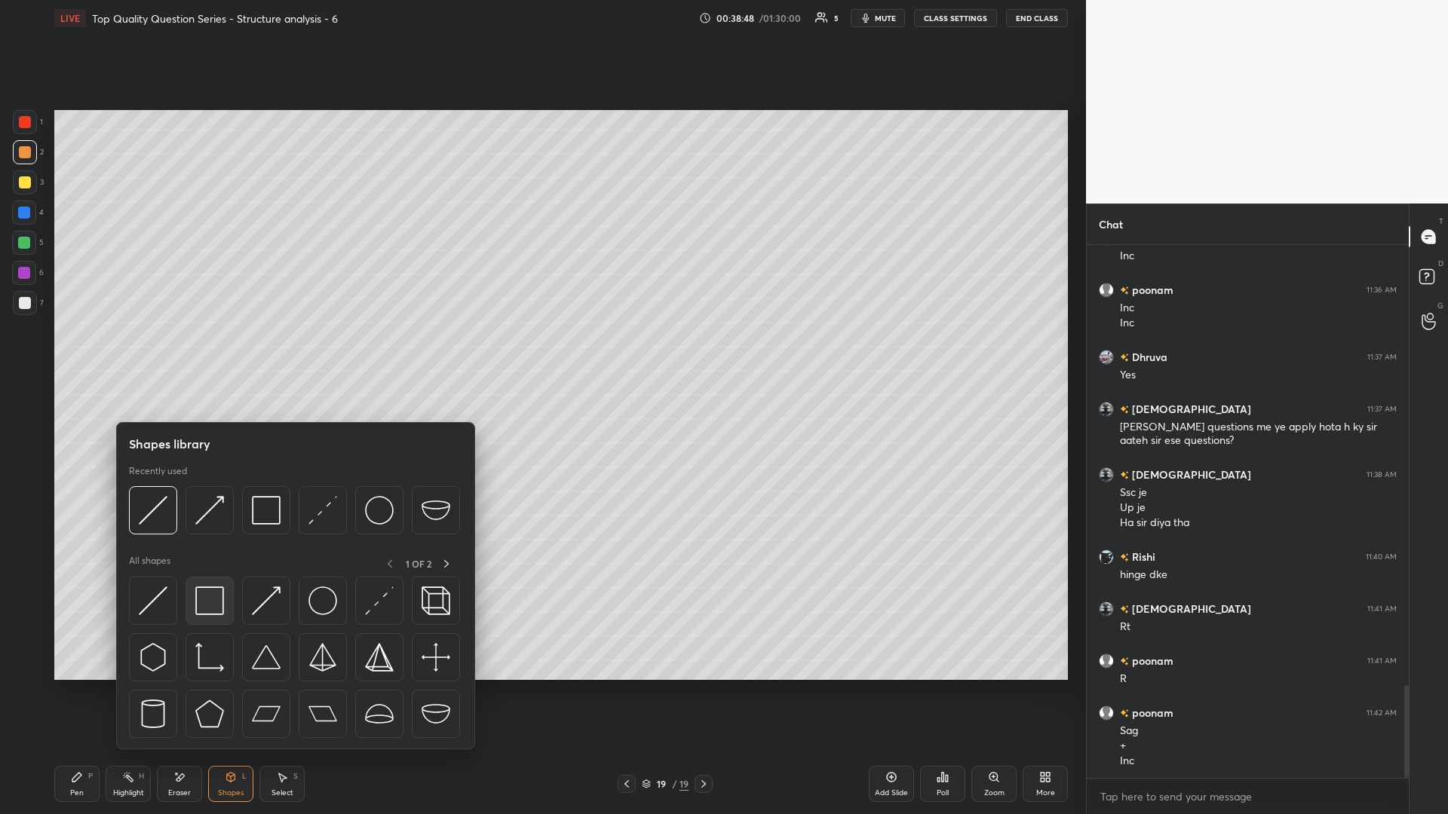
click at [208, 354] on img at bounding box center [209, 601] width 29 height 29
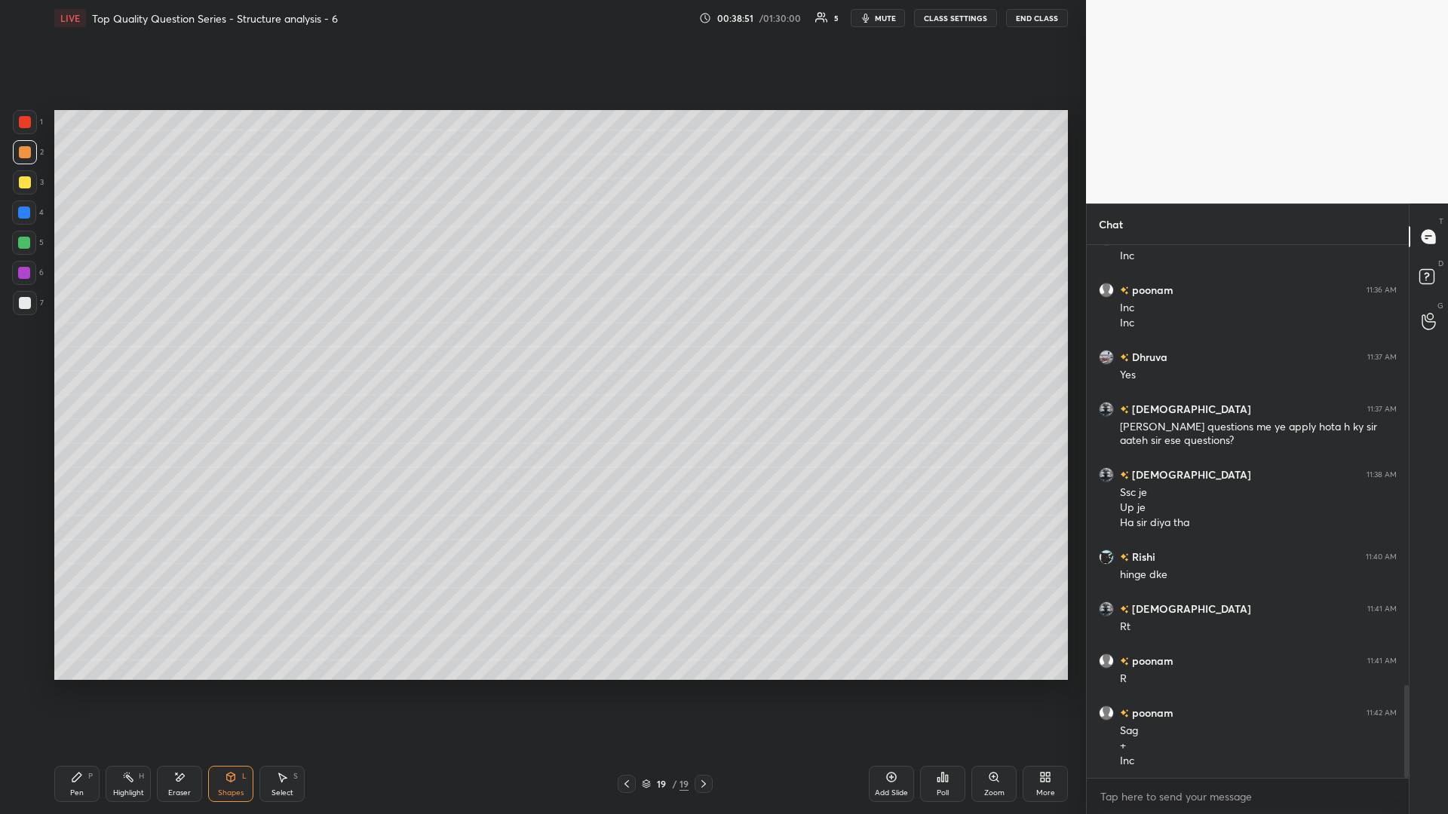
click at [131, 354] on rect at bounding box center [130, 779] width 8 height 8
click at [230, 354] on div "Shapes L" at bounding box center [230, 784] width 45 height 36
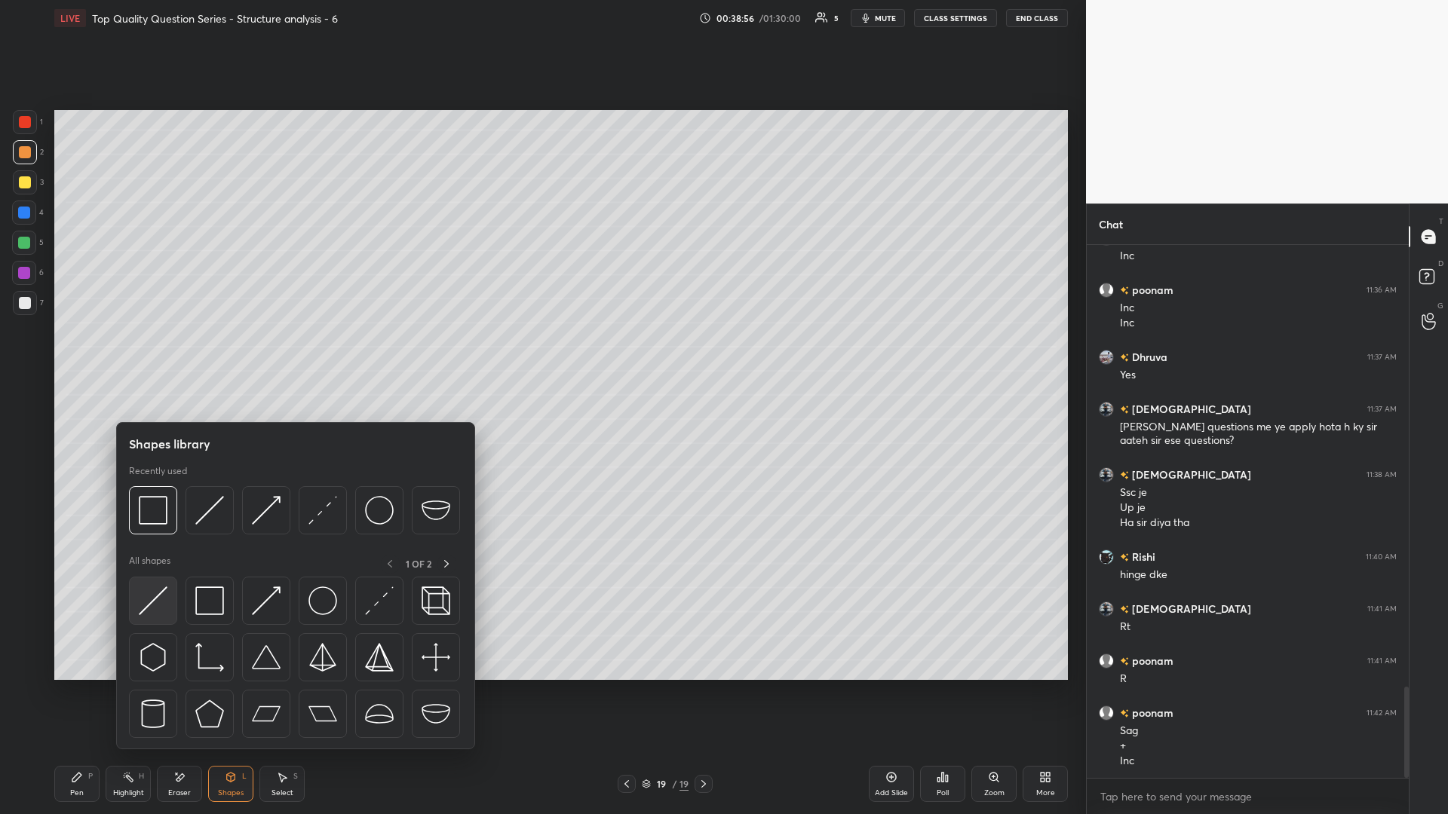
scroll to position [2574, 0]
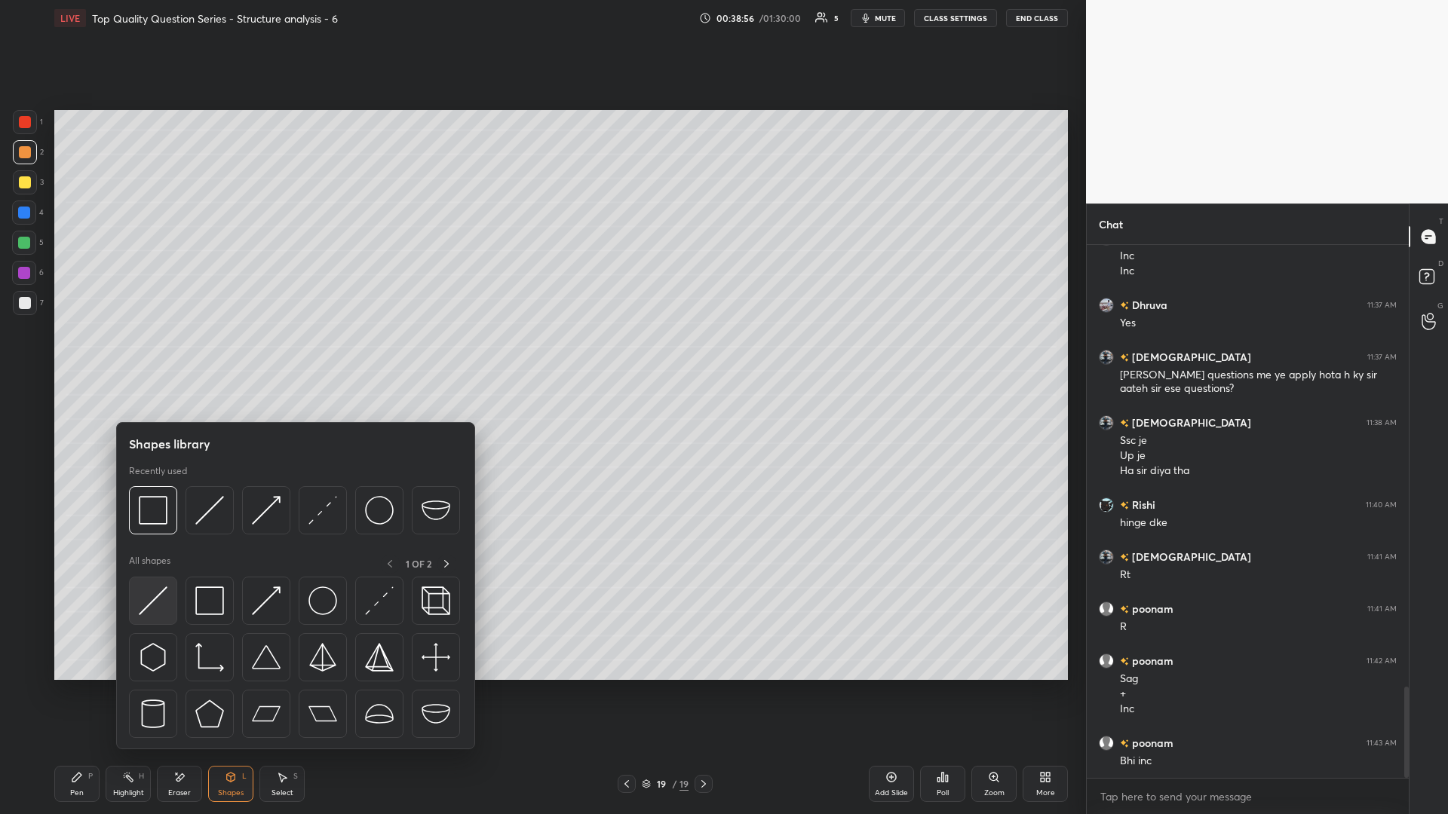
click at [135, 354] on div at bounding box center [153, 601] width 48 height 48
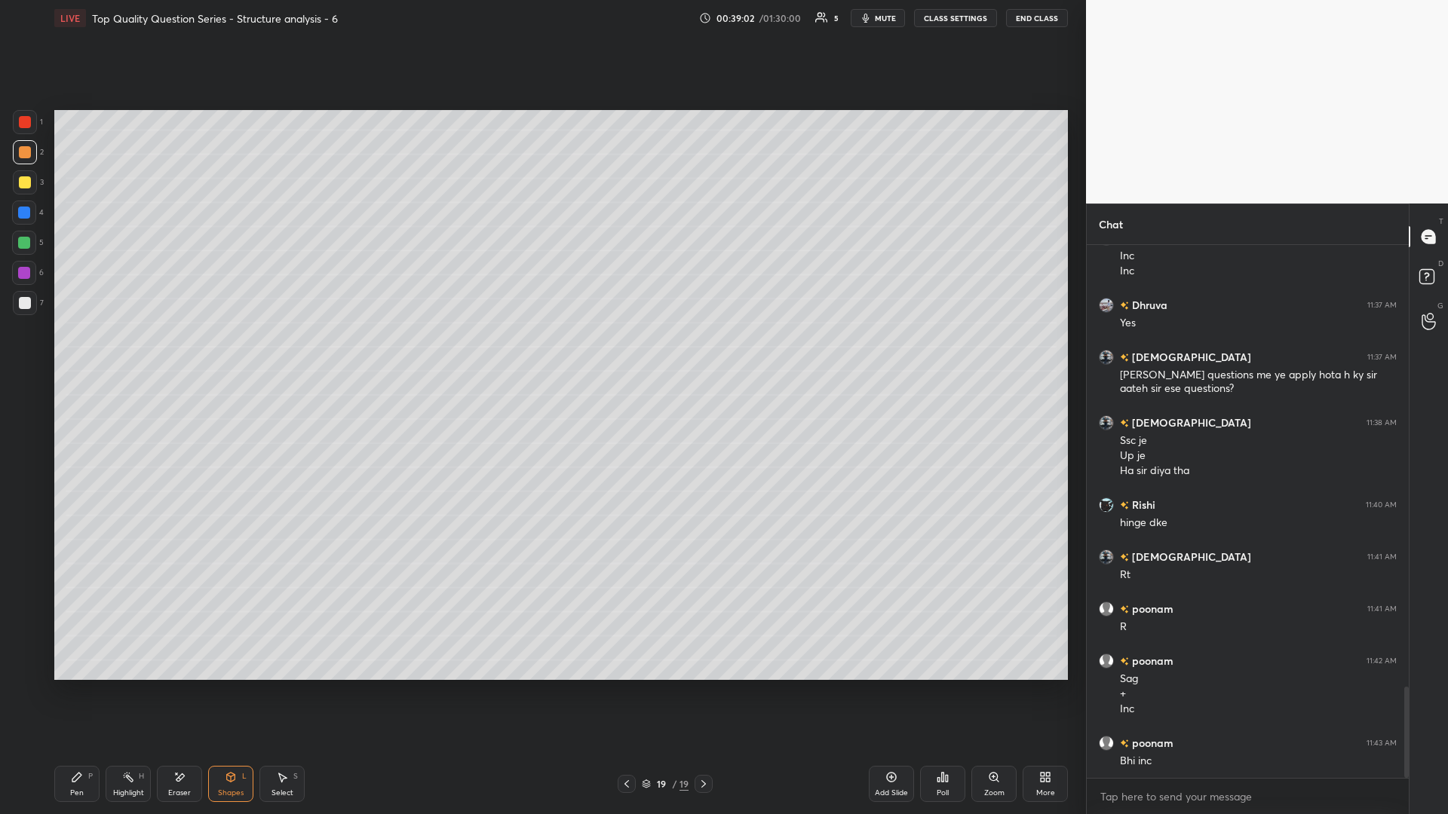
click at [130, 354] on div "Highlight H" at bounding box center [128, 784] width 45 height 36
click at [77, 354] on div "Pen P Highlight H Eraser Shapes L Select S 19 / 19 Add Slide Poll Zoom More" at bounding box center [560, 784] width 1013 height 60
click at [66, 354] on div "Pen P" at bounding box center [76, 784] width 45 height 36
click at [278, 354] on icon at bounding box center [282, 777] width 12 height 12
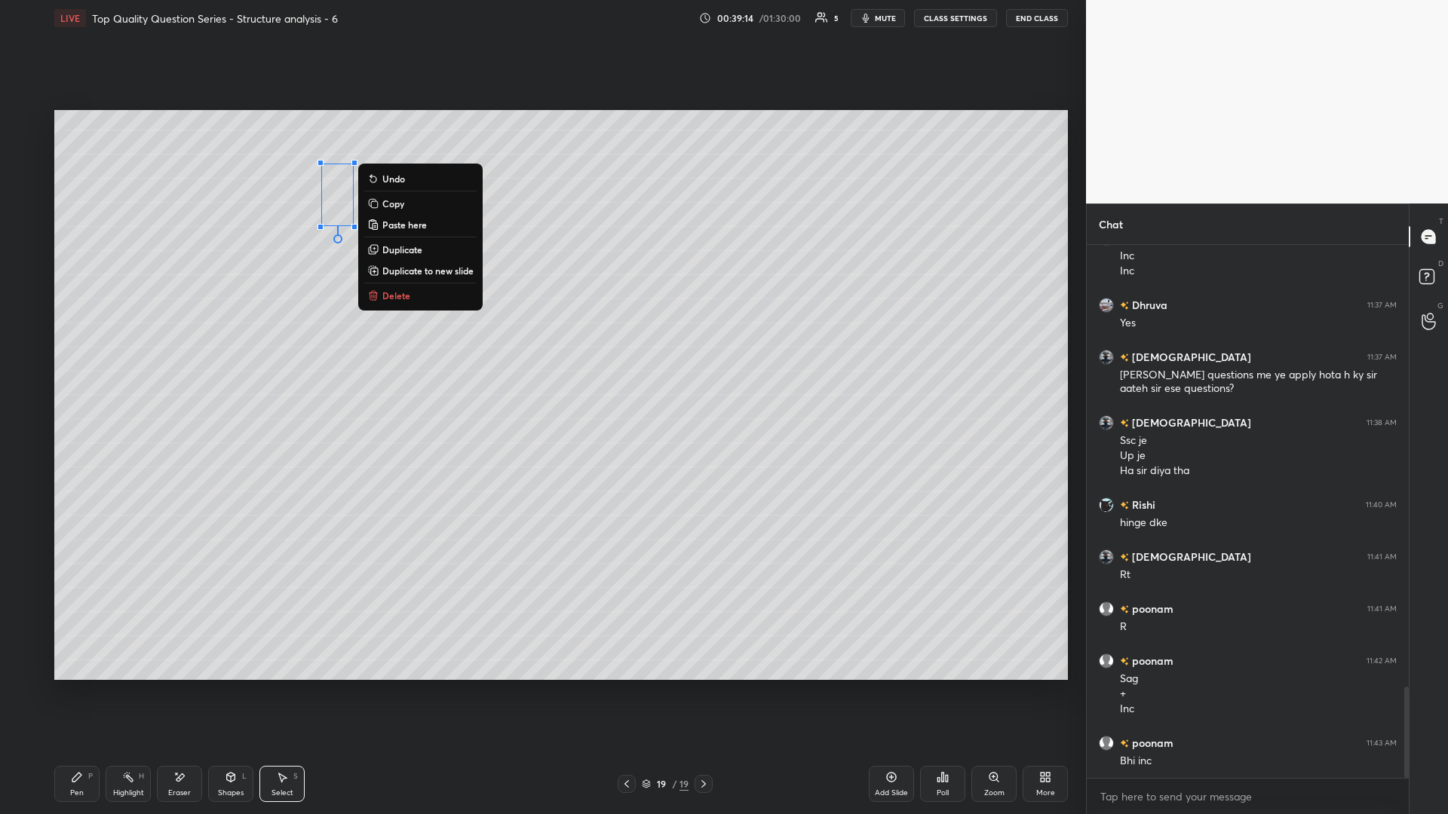
click at [410, 354] on div "0 ° Undo Copy Paste here Duplicate Duplicate to new slide Delete" at bounding box center [560, 395] width 1013 height 570
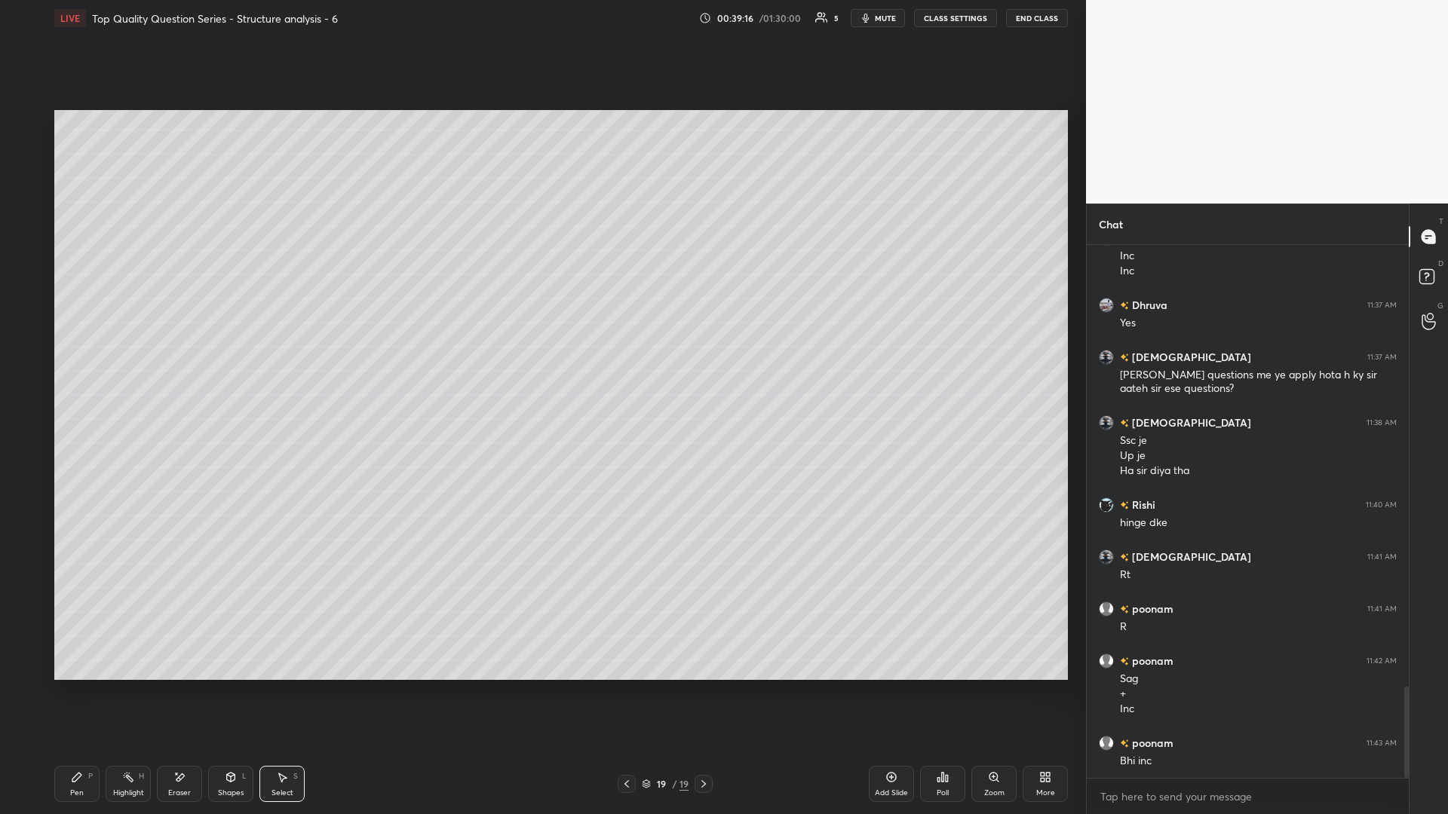
click at [130, 354] on rect at bounding box center [130, 779] width 8 height 8
click at [64, 354] on div "Pen P" at bounding box center [76, 784] width 45 height 36
click at [135, 354] on div "Highlight H" at bounding box center [128, 784] width 45 height 36
click at [77, 354] on div "Pen P" at bounding box center [76, 784] width 45 height 36
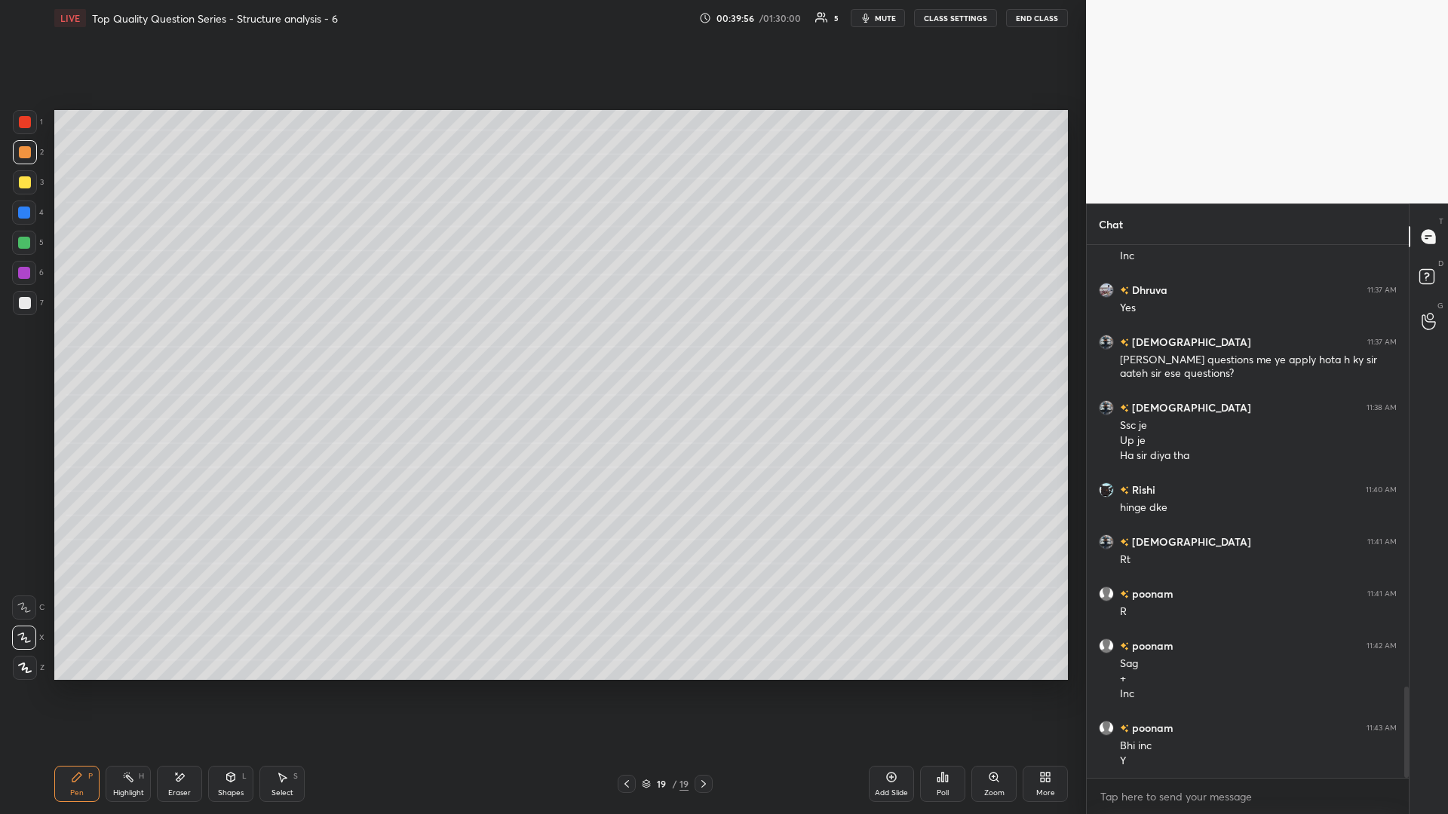
scroll to position [2641, 0]
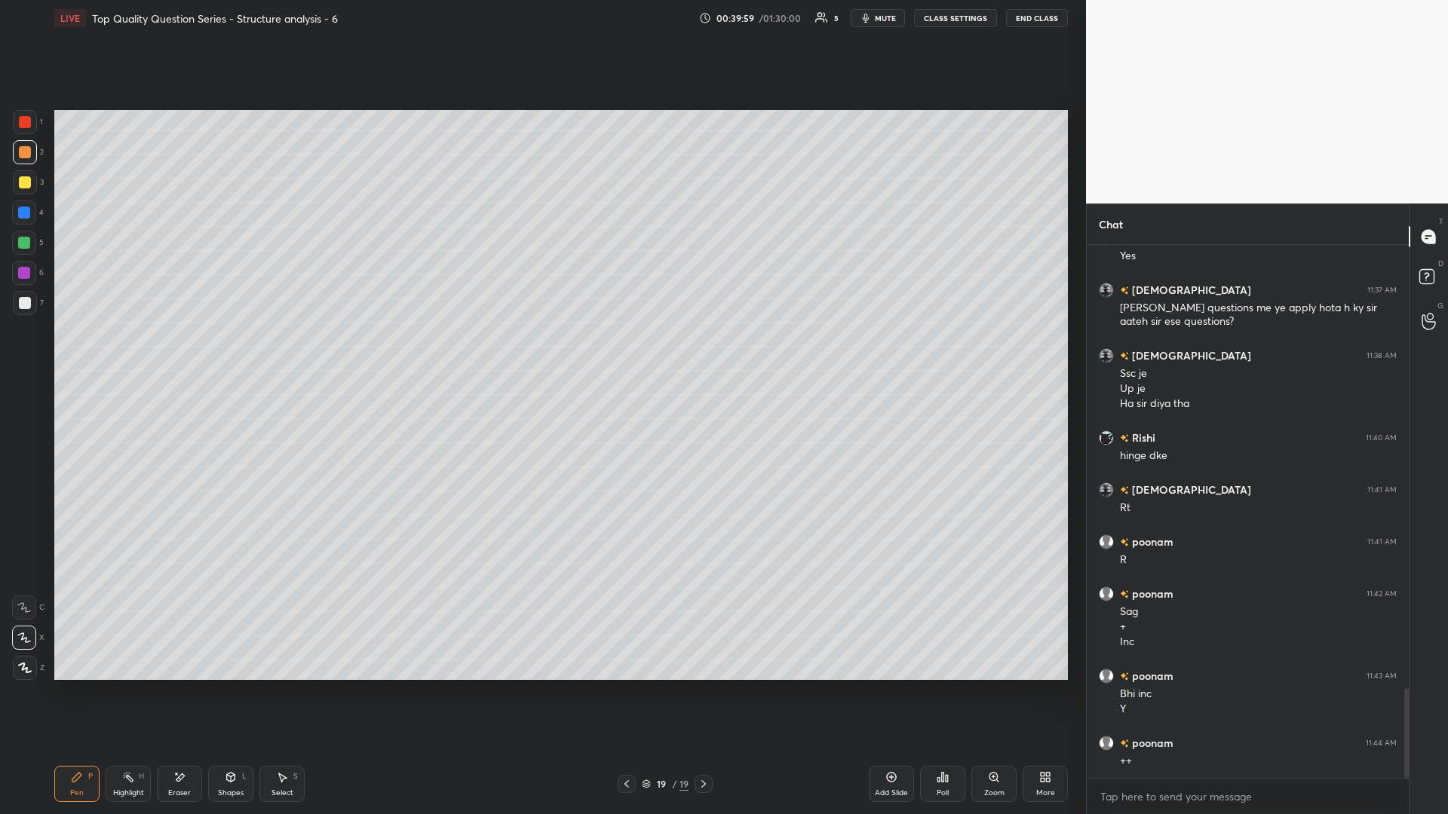
click at [127, 354] on icon at bounding box center [128, 777] width 12 height 12
click at [76, 354] on icon at bounding box center [77, 777] width 12 height 12
click at [227, 354] on icon at bounding box center [231, 777] width 8 height 9
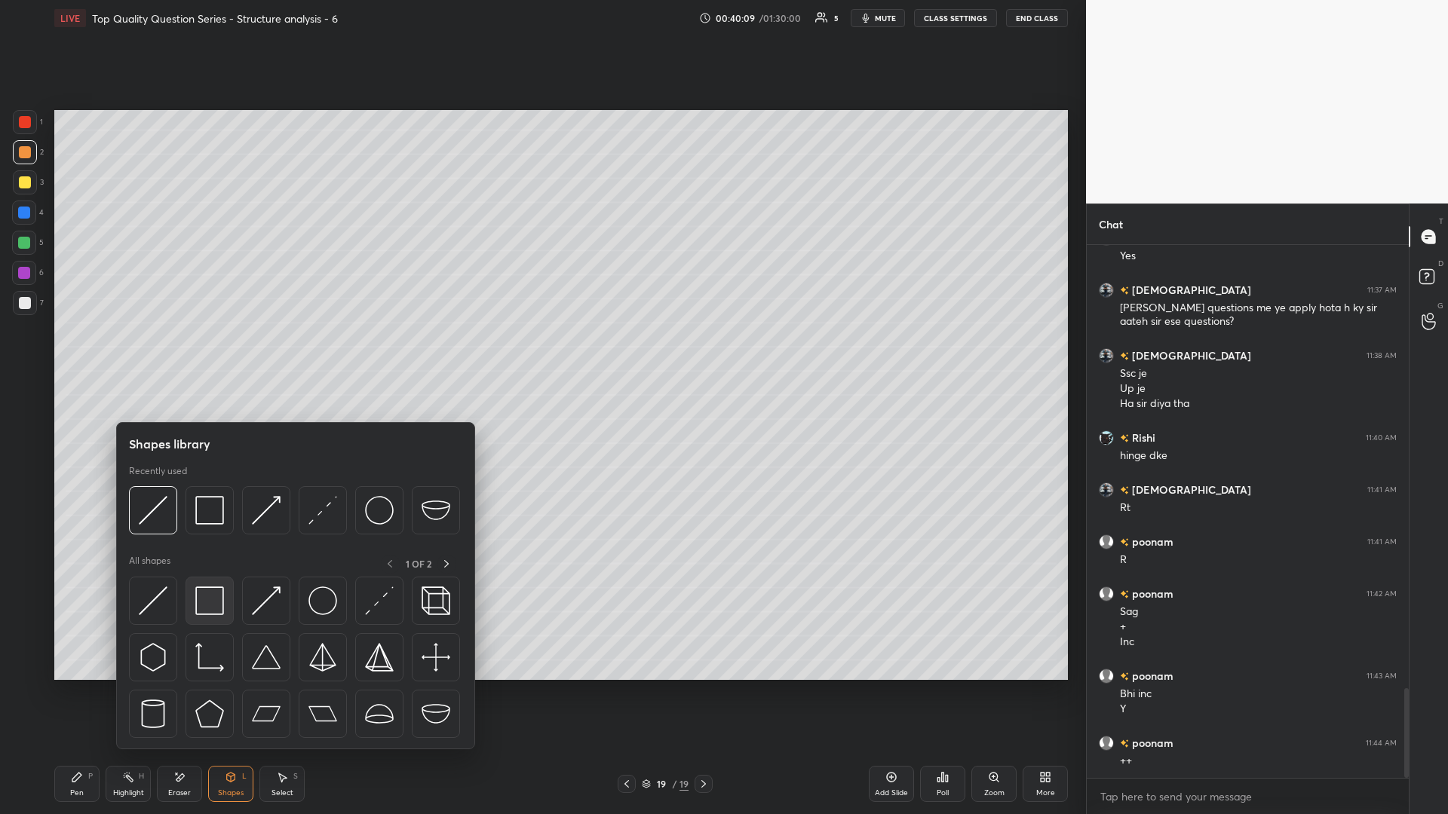
click at [219, 354] on img at bounding box center [209, 601] width 29 height 29
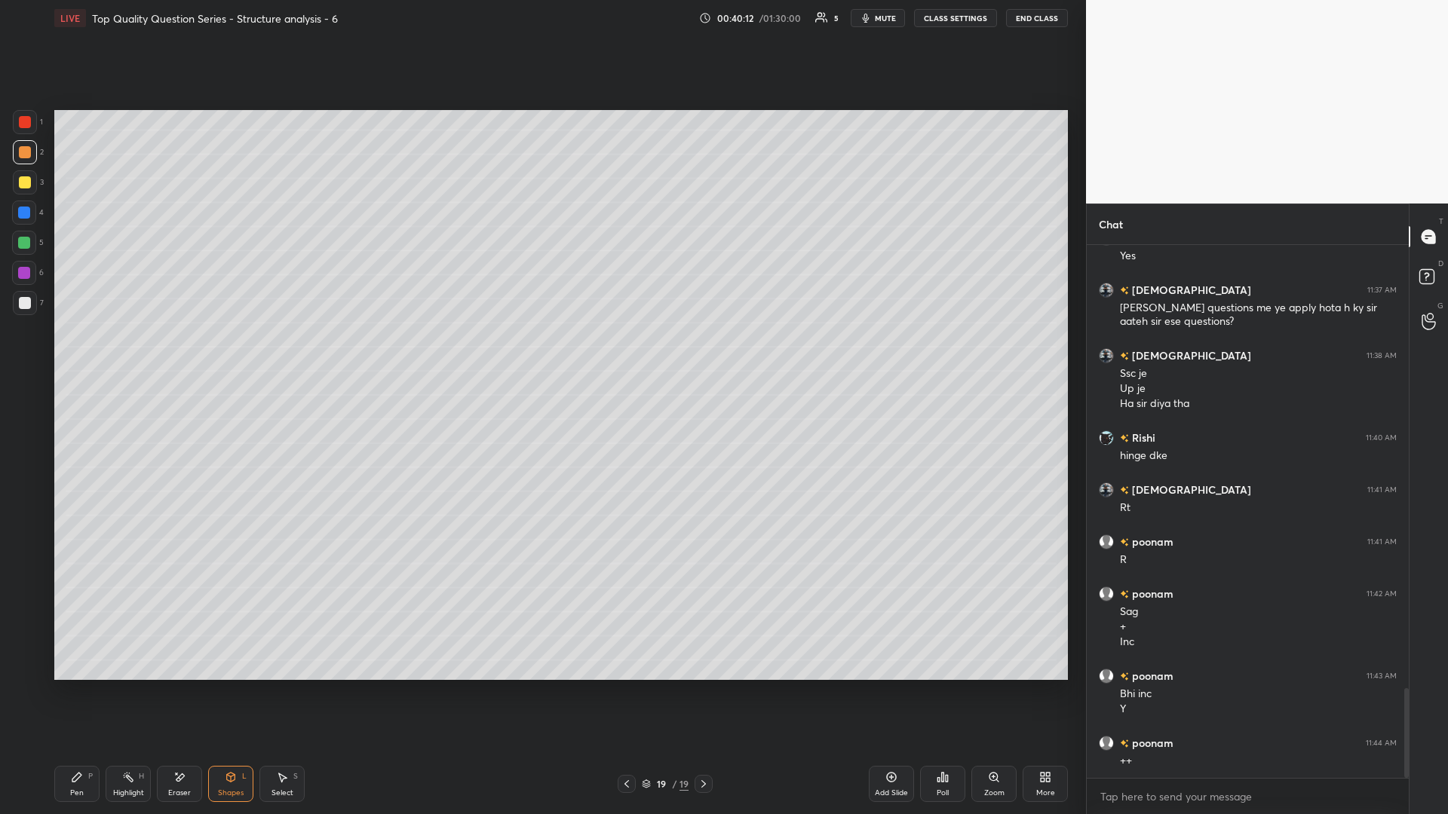
click at [88, 354] on div "P" at bounding box center [90, 777] width 5 height 8
click at [120, 354] on div "Highlight H" at bounding box center [128, 784] width 45 height 36
click at [228, 354] on icon at bounding box center [231, 777] width 8 height 9
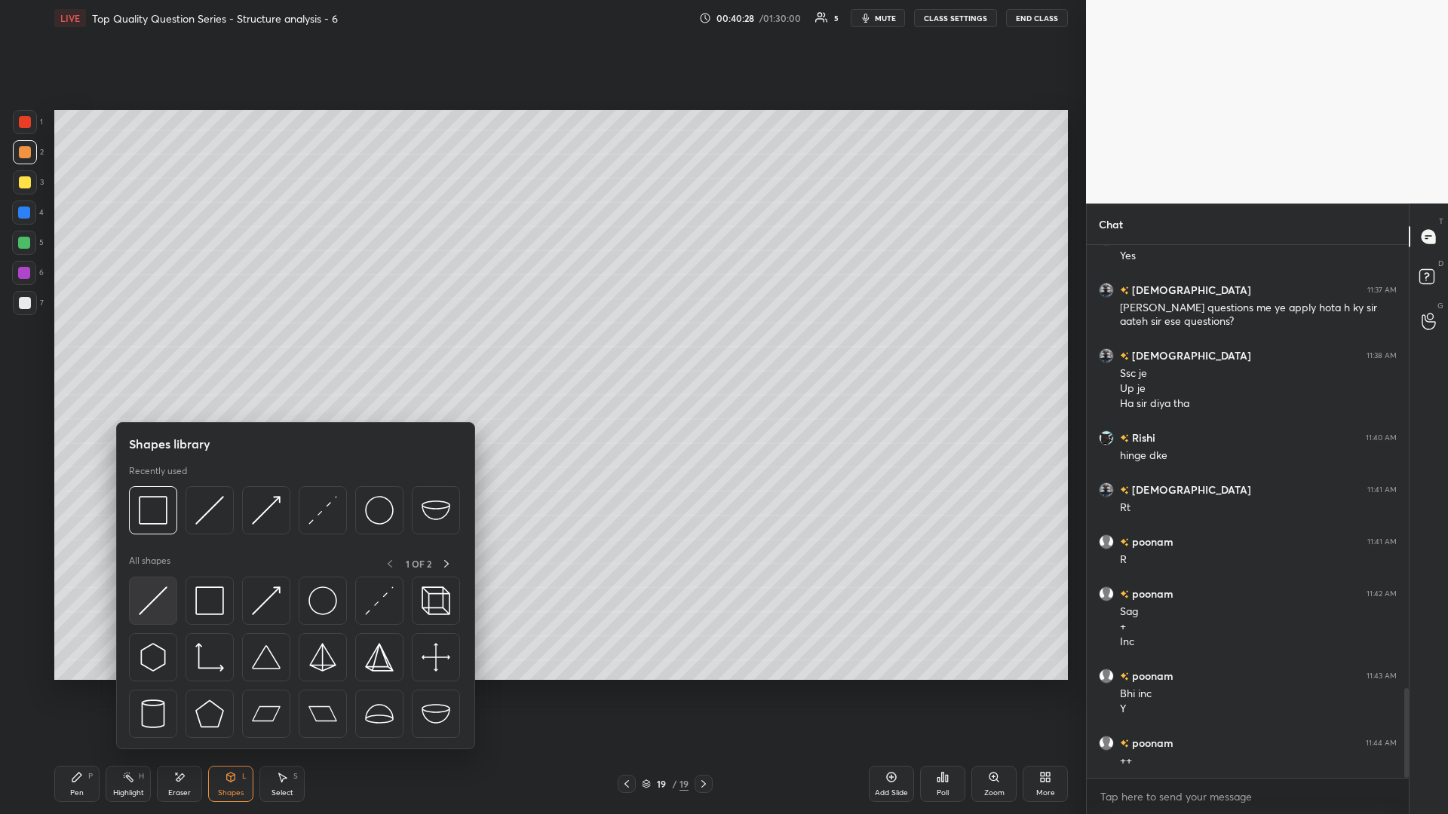
click at [153, 354] on img at bounding box center [153, 601] width 29 height 29
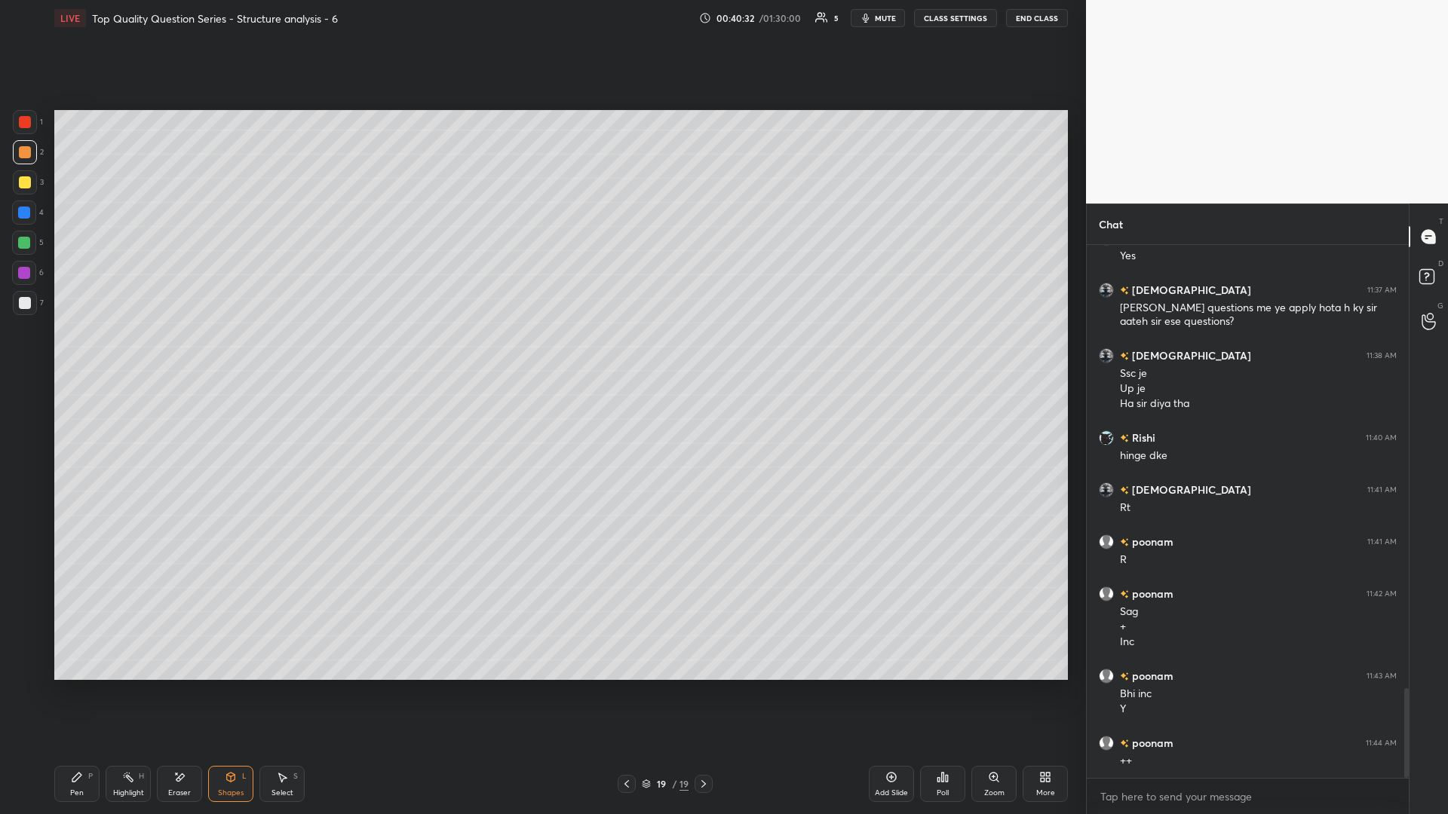
click at [126, 354] on rect at bounding box center [130, 779] width 8 height 8
click at [285, 354] on icon at bounding box center [282, 777] width 12 height 12
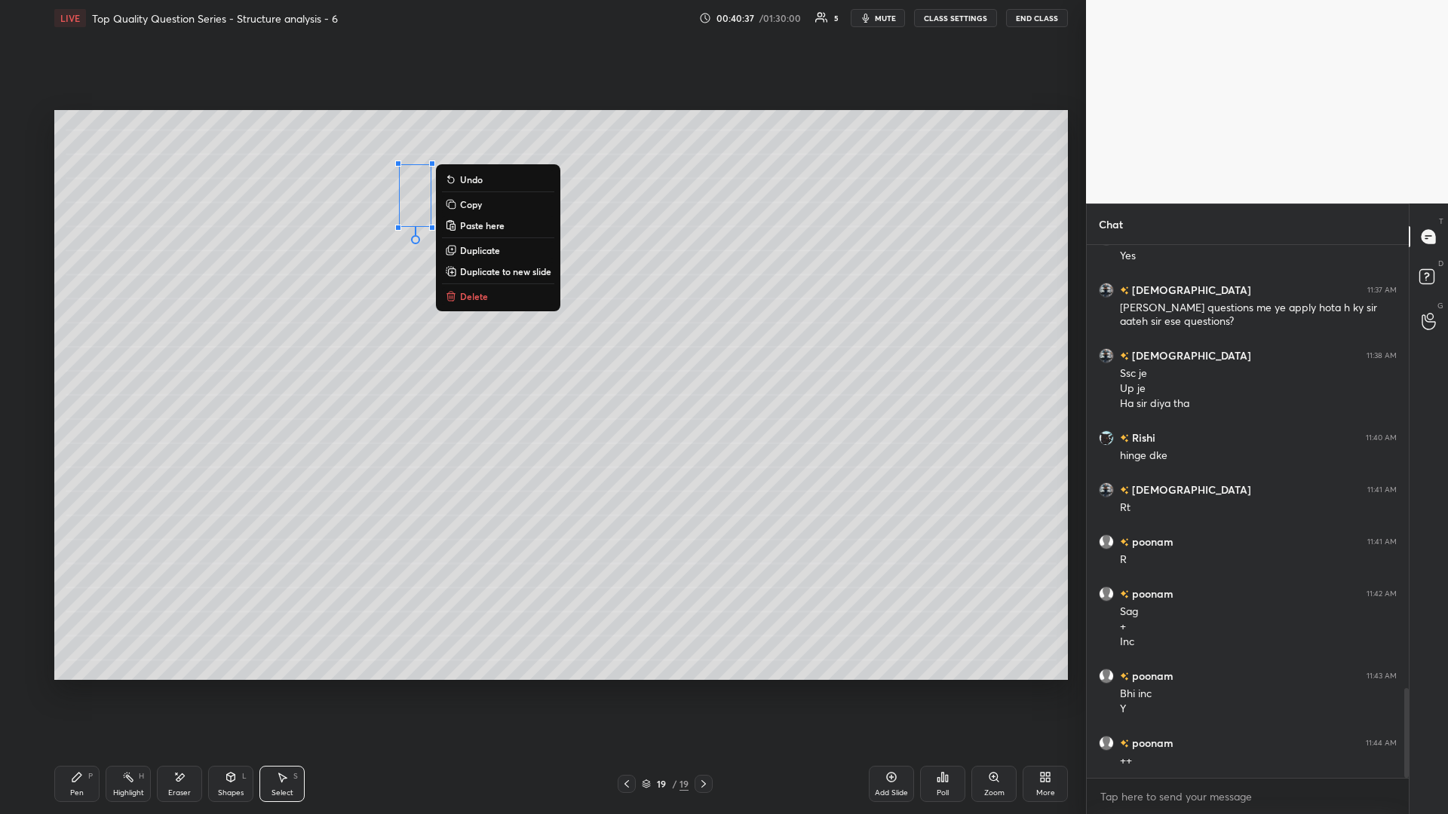
click at [127, 354] on rect at bounding box center [130, 779] width 8 height 8
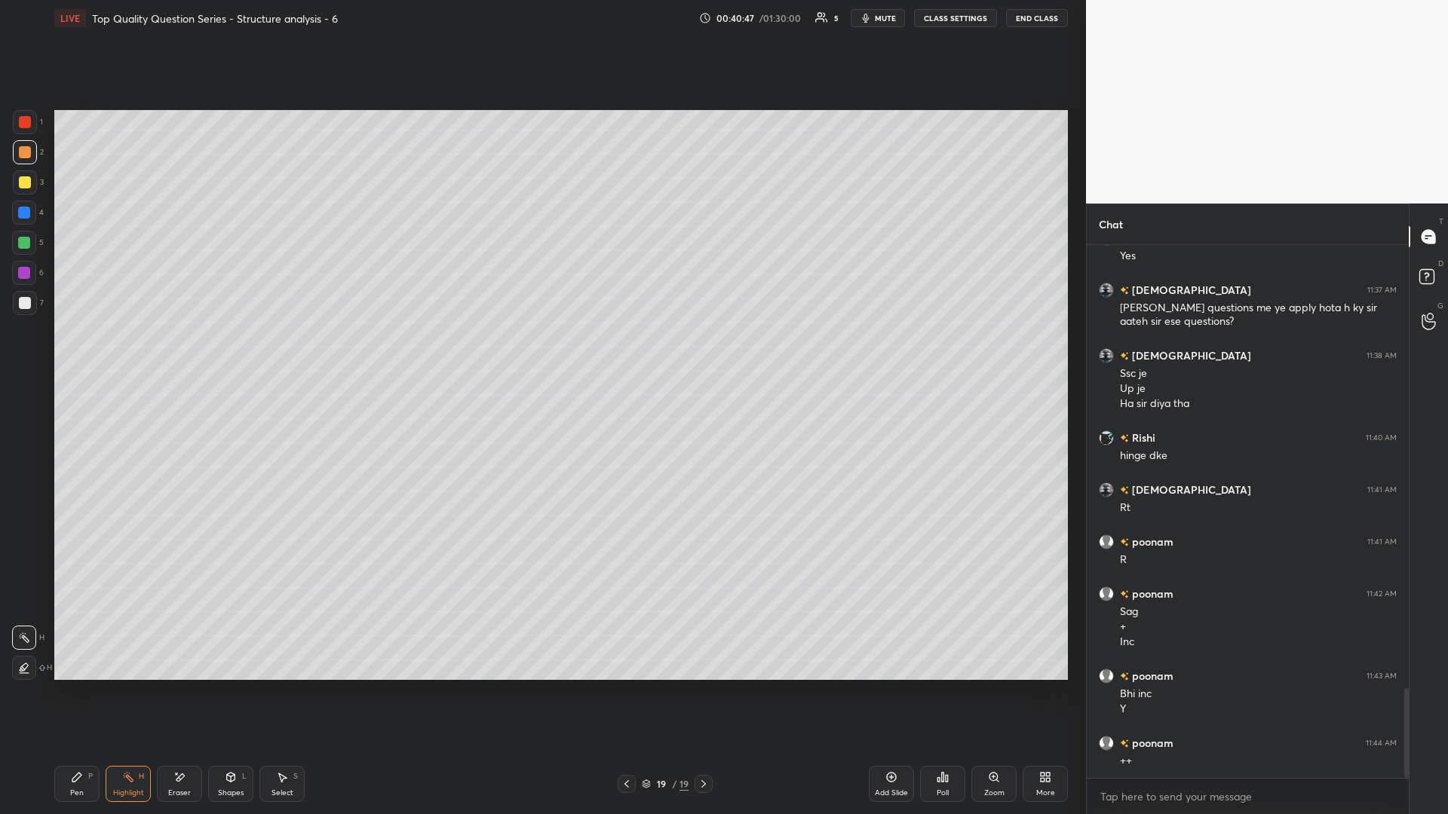
click at [295, 354] on div "Select S" at bounding box center [281, 784] width 45 height 36
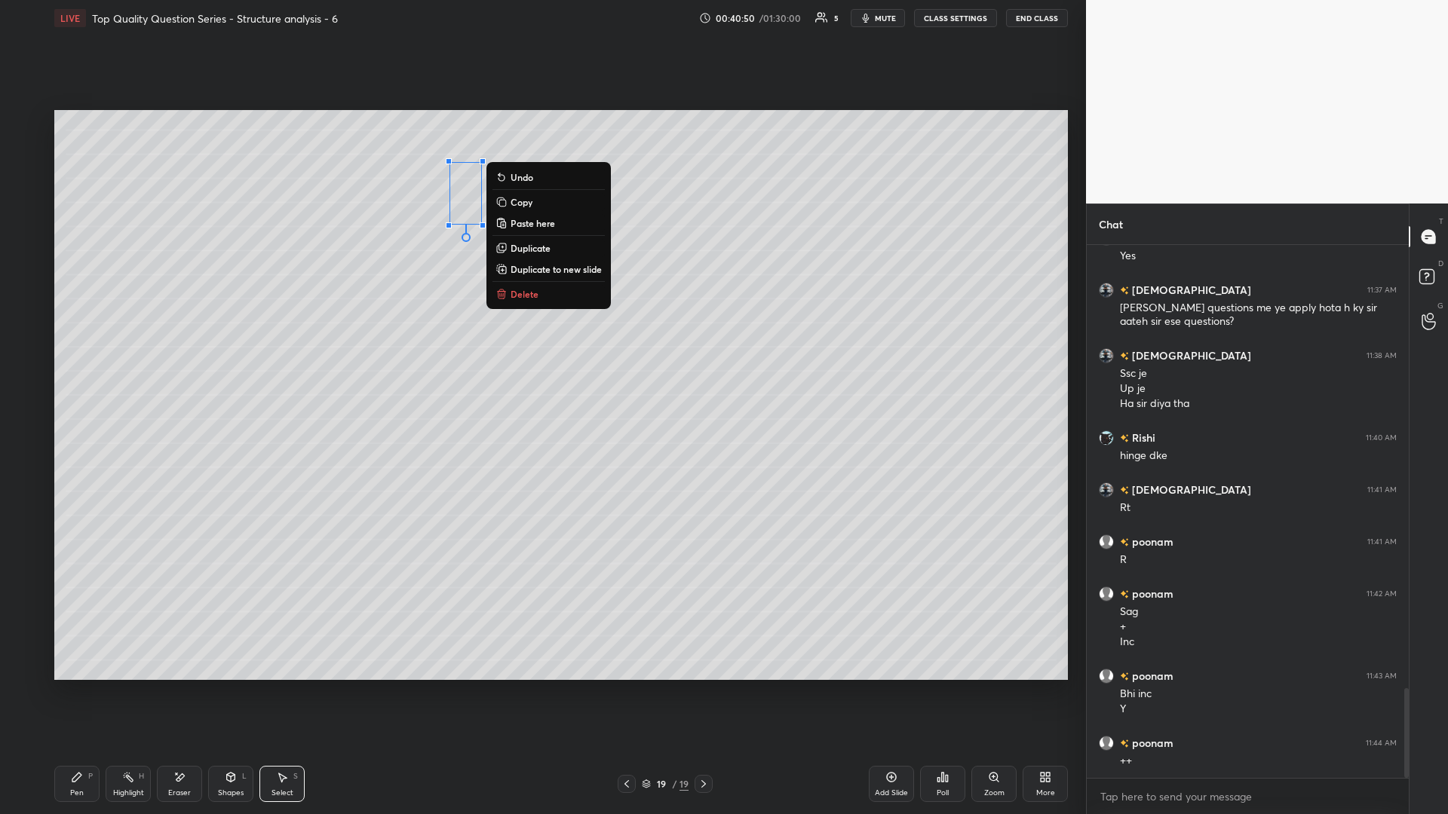
click at [89, 354] on div "P" at bounding box center [90, 777] width 5 height 8
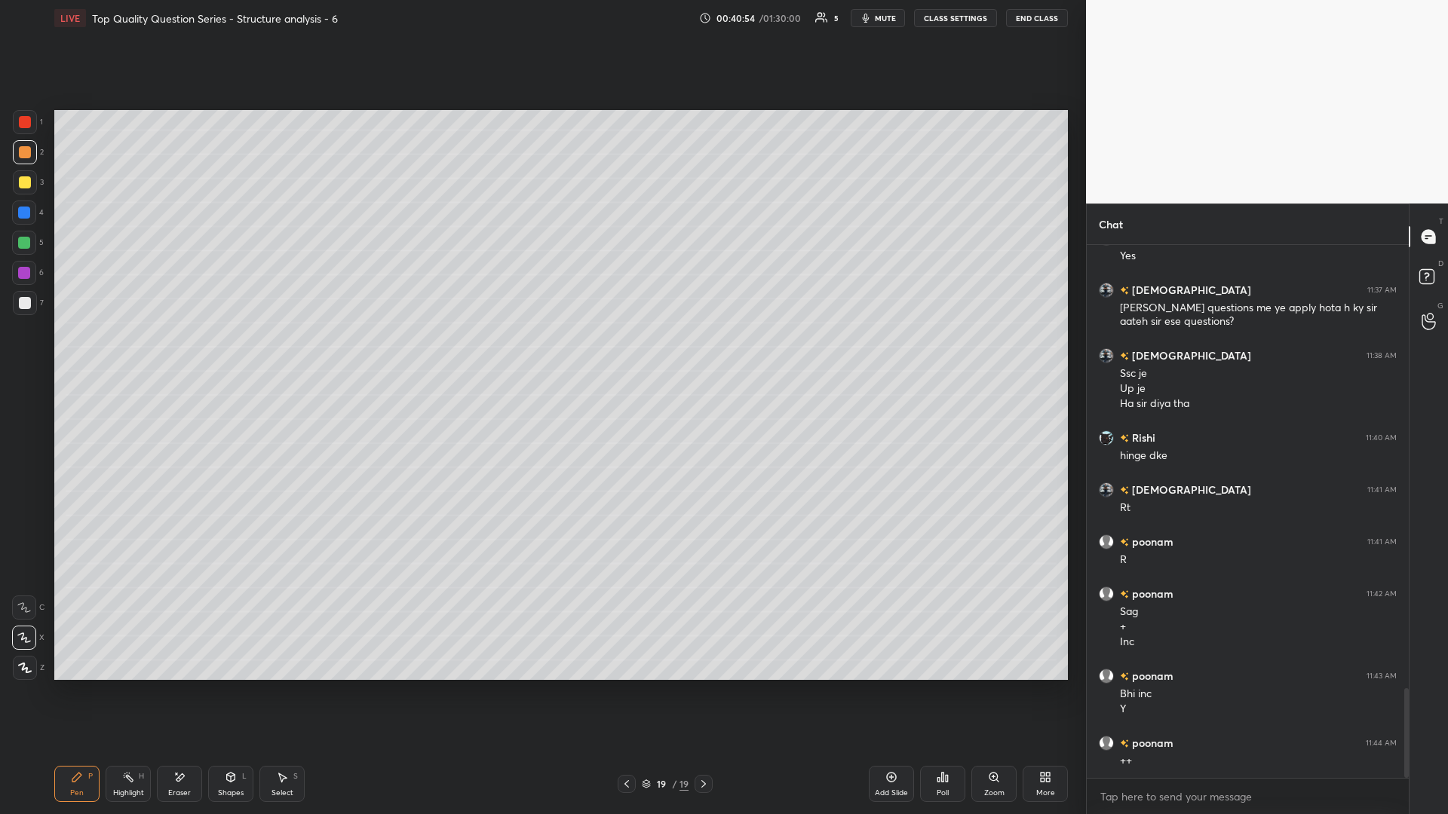
click at [175, 354] on icon at bounding box center [179, 777] width 12 height 13
click at [231, 354] on icon at bounding box center [231, 777] width 12 height 12
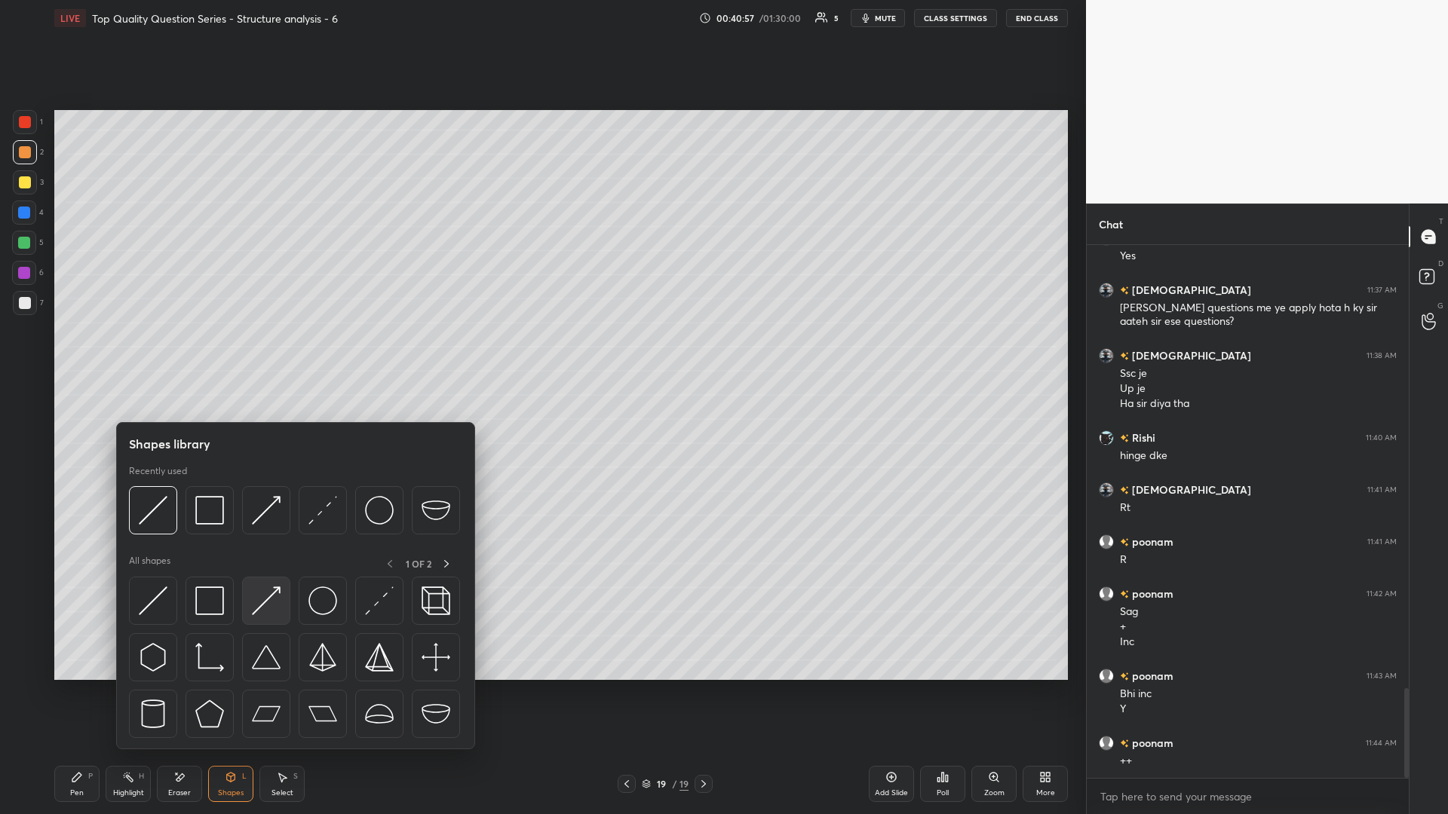
click at [271, 354] on img at bounding box center [266, 601] width 29 height 29
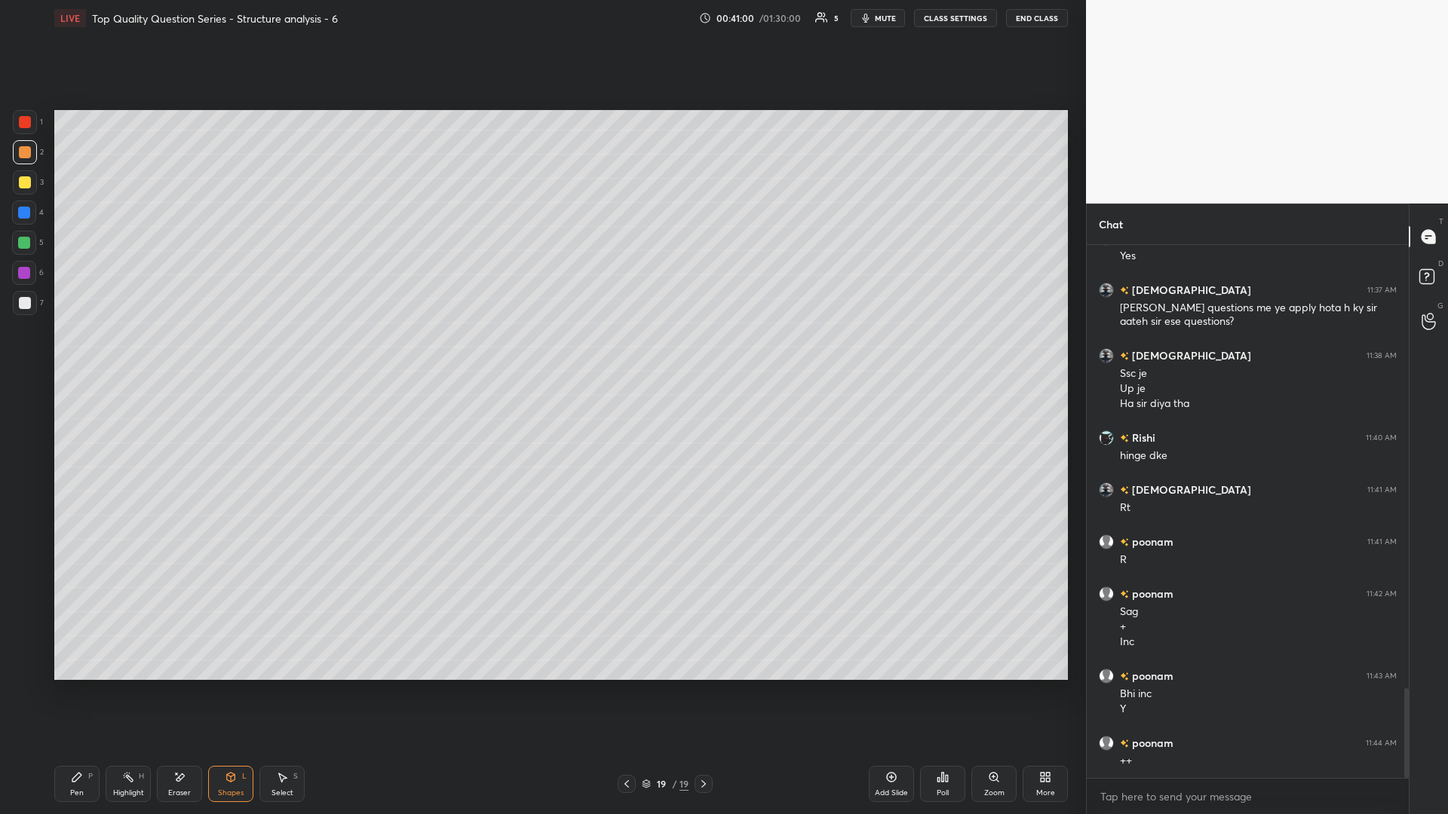
click at [120, 354] on div "Highlight H" at bounding box center [128, 784] width 45 height 36
click at [76, 354] on icon at bounding box center [77, 777] width 12 height 12
click at [133, 354] on rect at bounding box center [130, 779] width 8 height 8
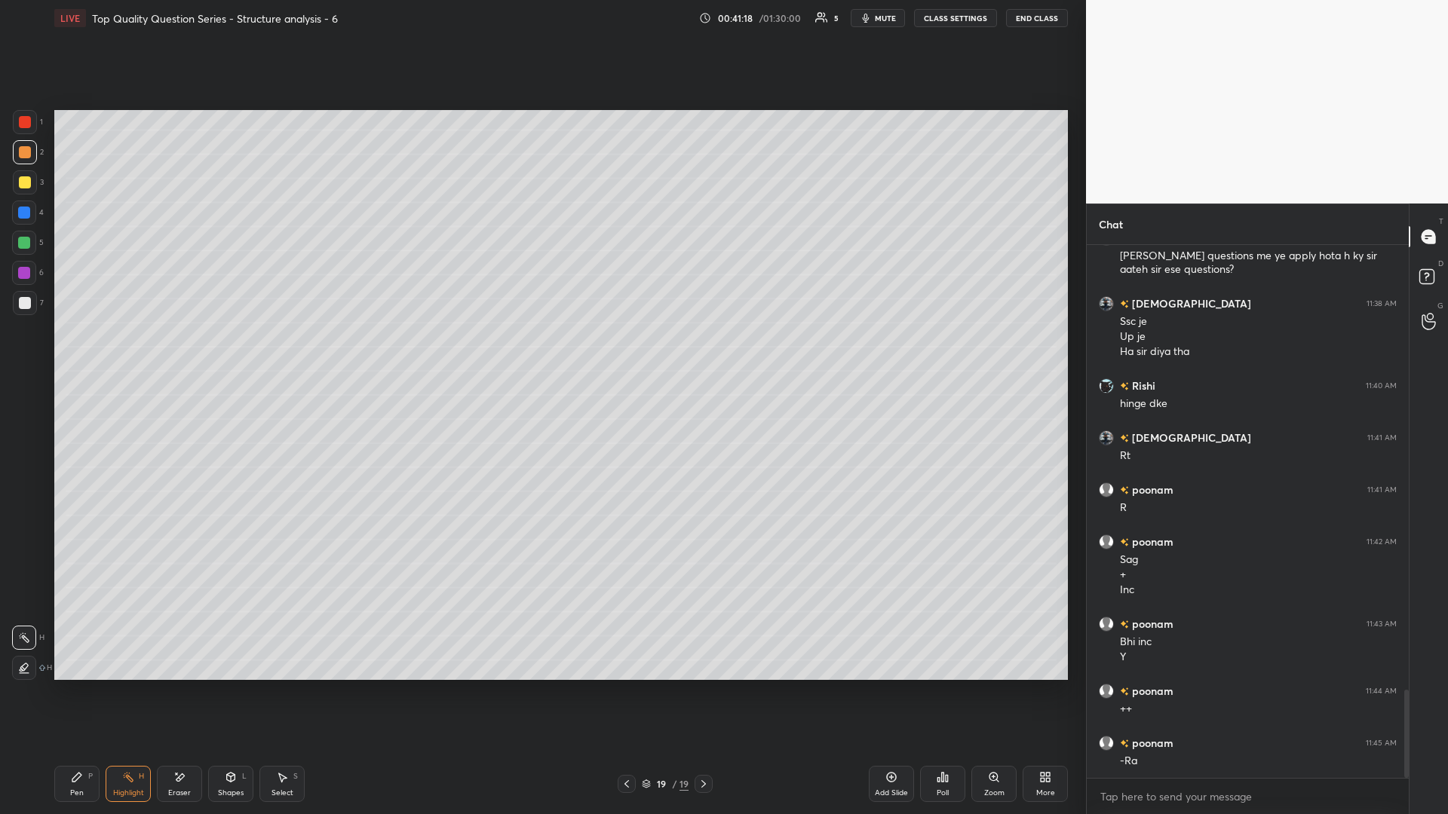
click at [76, 354] on div "Pen" at bounding box center [77, 793] width 14 height 8
click at [136, 354] on div "Highlight H" at bounding box center [128, 784] width 45 height 36
click at [237, 354] on div "Shapes L" at bounding box center [230, 784] width 45 height 36
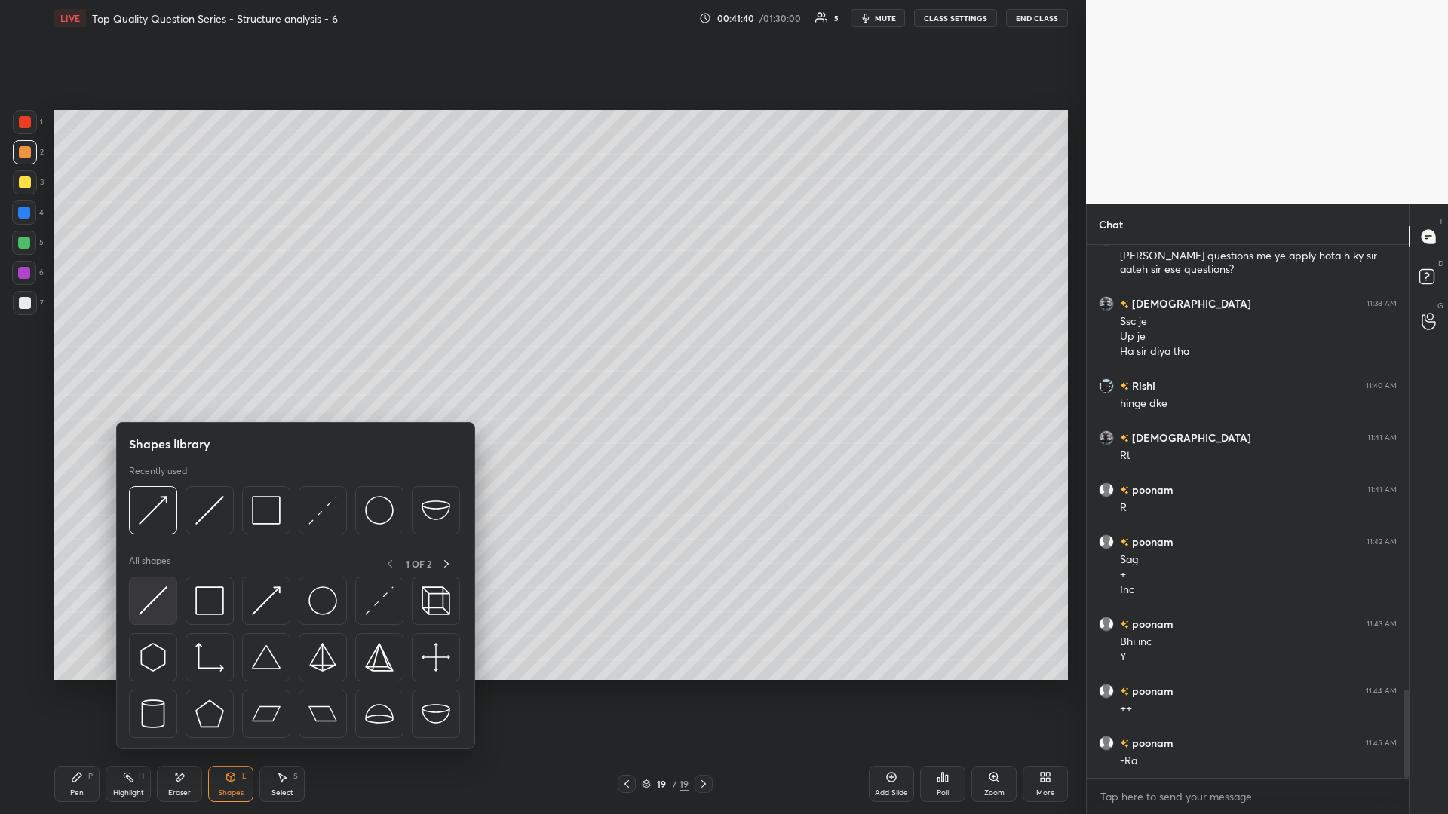
click at [137, 354] on div at bounding box center [153, 601] width 48 height 48
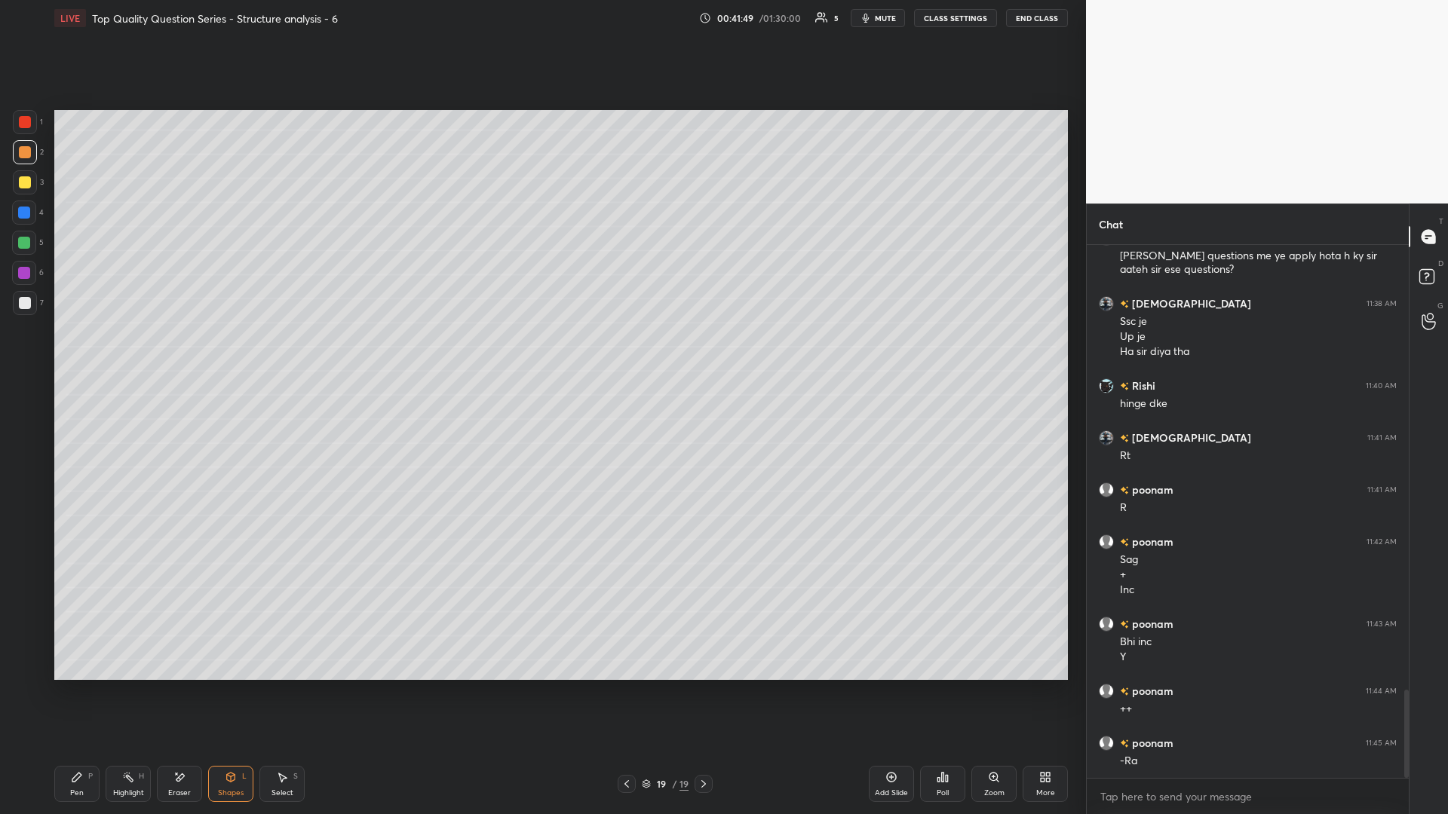
click at [138, 354] on div "Highlight H" at bounding box center [128, 784] width 45 height 36
click at [541, 354] on icon at bounding box center [627, 784] width 12 height 12
click at [541, 354] on icon at bounding box center [703, 784] width 12 height 12
click at [83, 354] on div "Pen" at bounding box center [77, 793] width 14 height 8
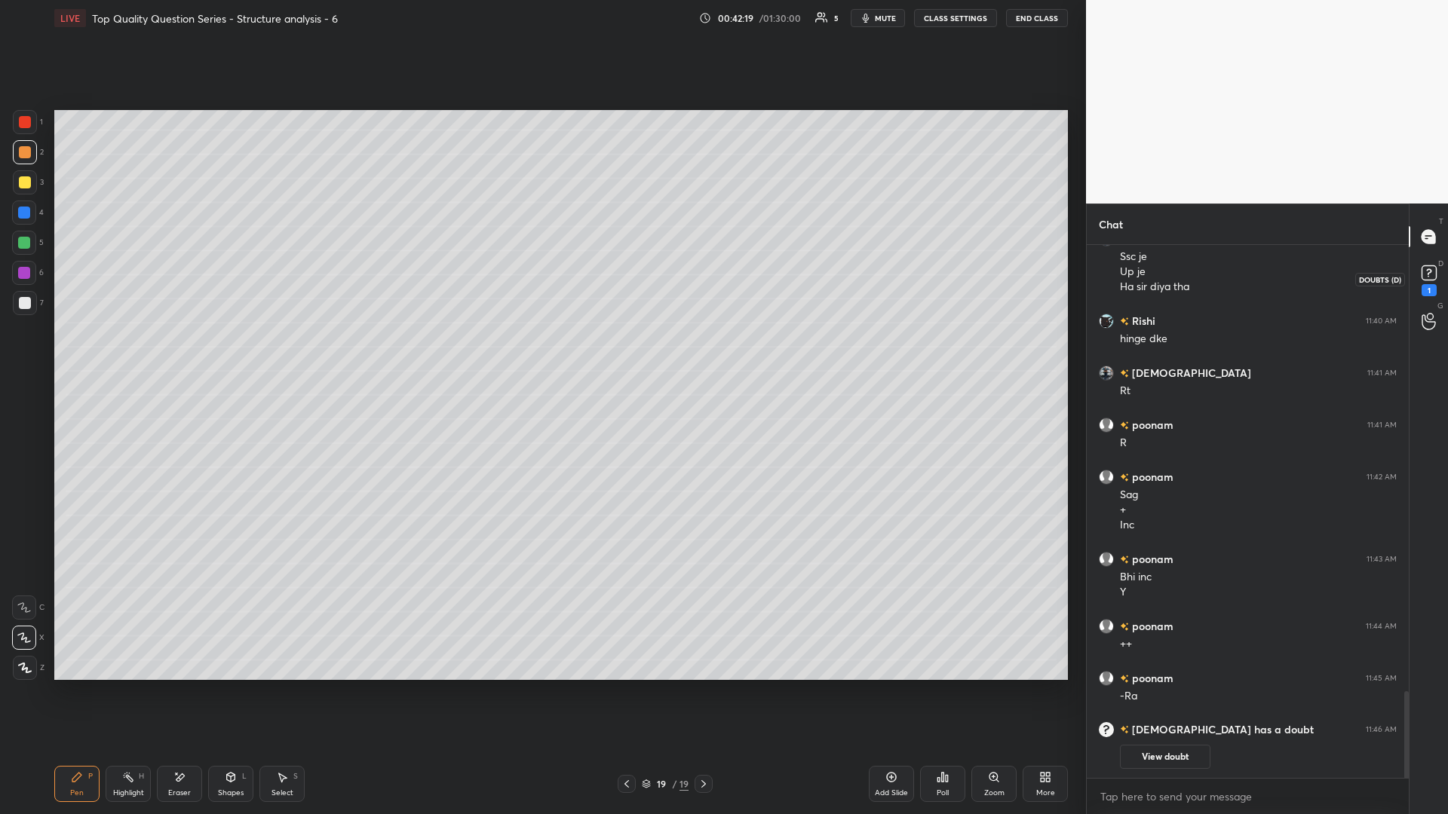
click at [541, 268] on rect at bounding box center [1428, 273] width 14 height 14
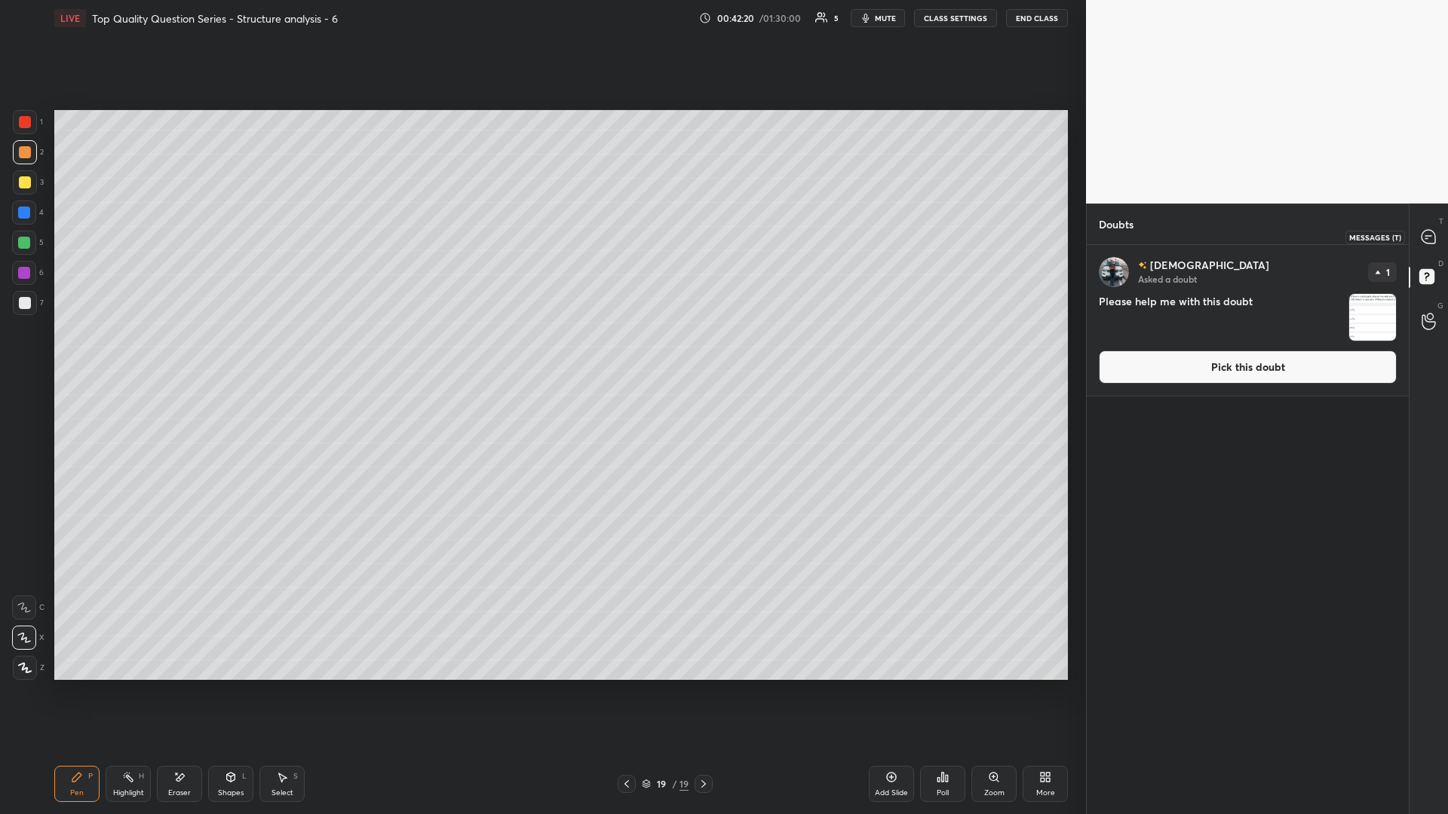
click at [541, 236] on icon at bounding box center [1428, 237] width 14 height 14
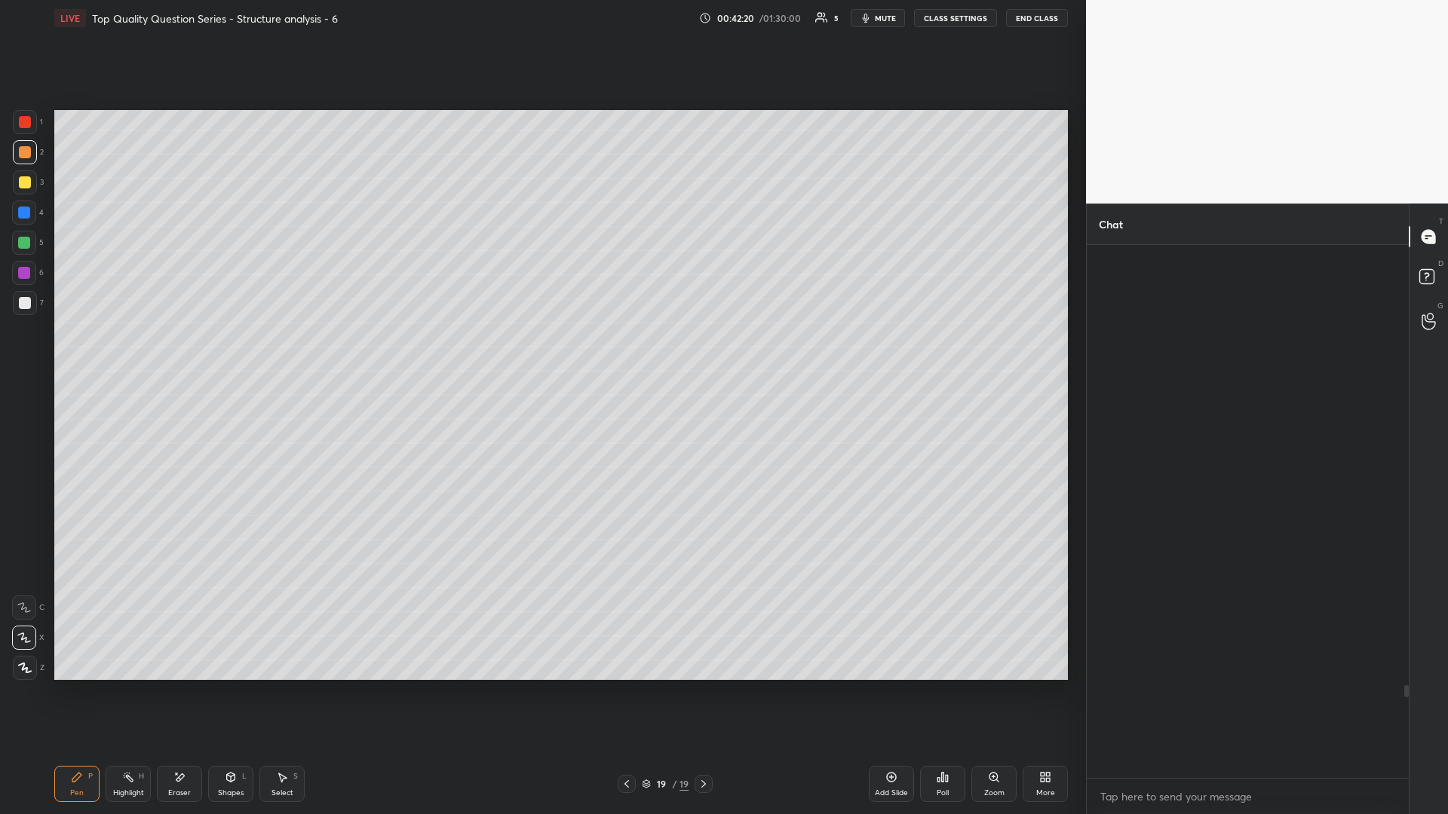
scroll to position [529, 317]
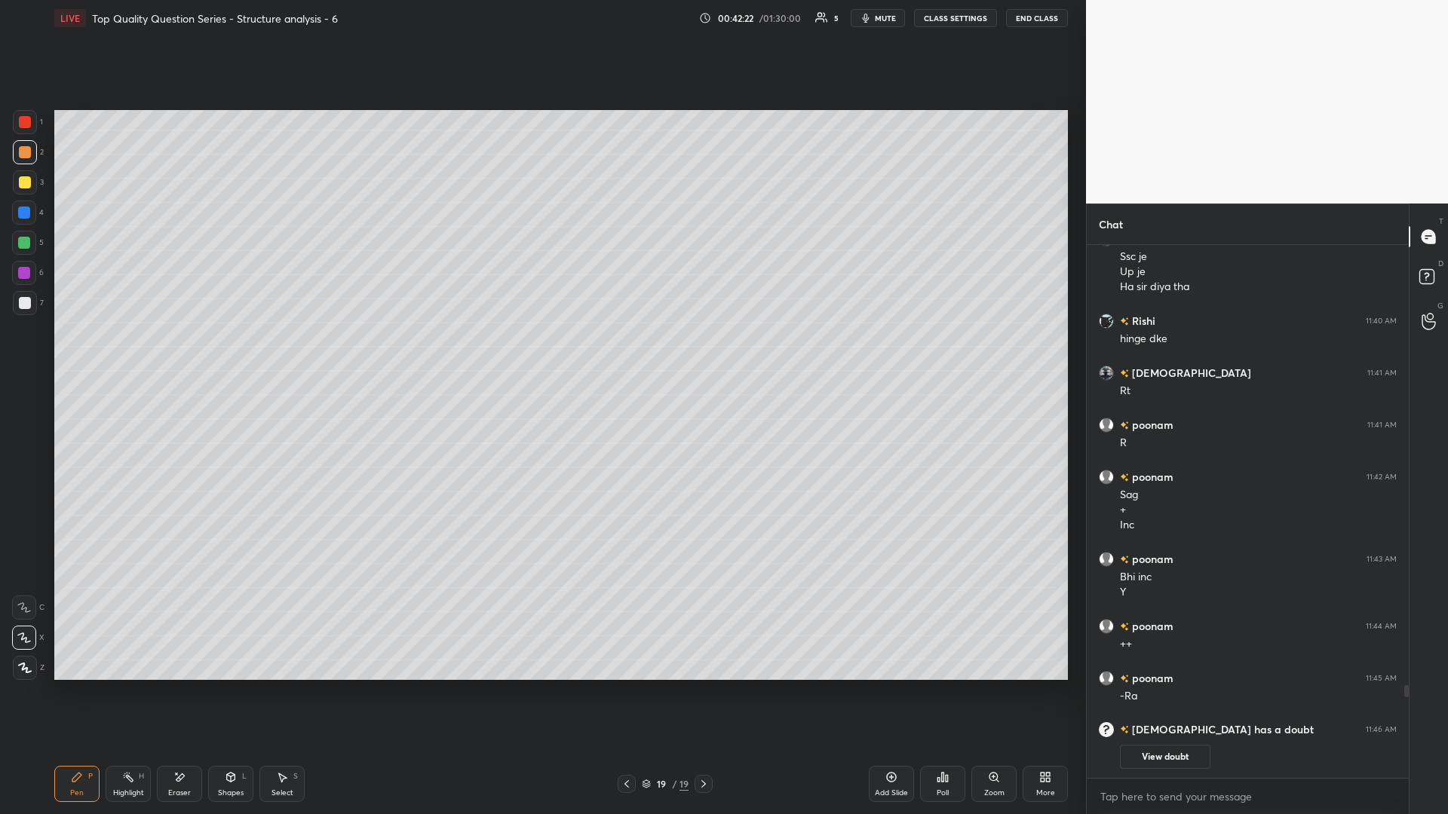
click at [72, 354] on icon at bounding box center [76, 777] width 9 height 9
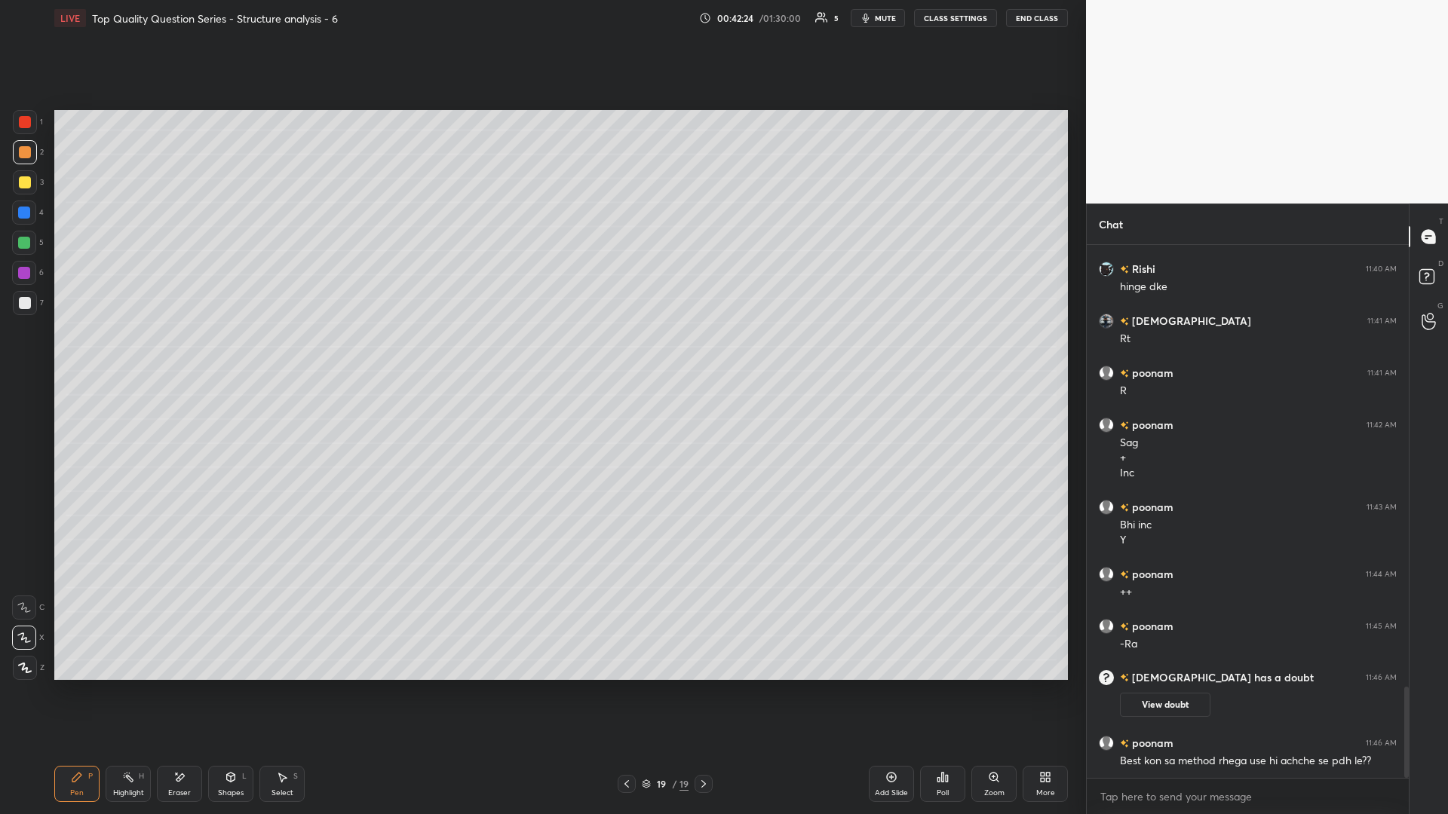
click at [32, 253] on div at bounding box center [24, 243] width 24 height 24
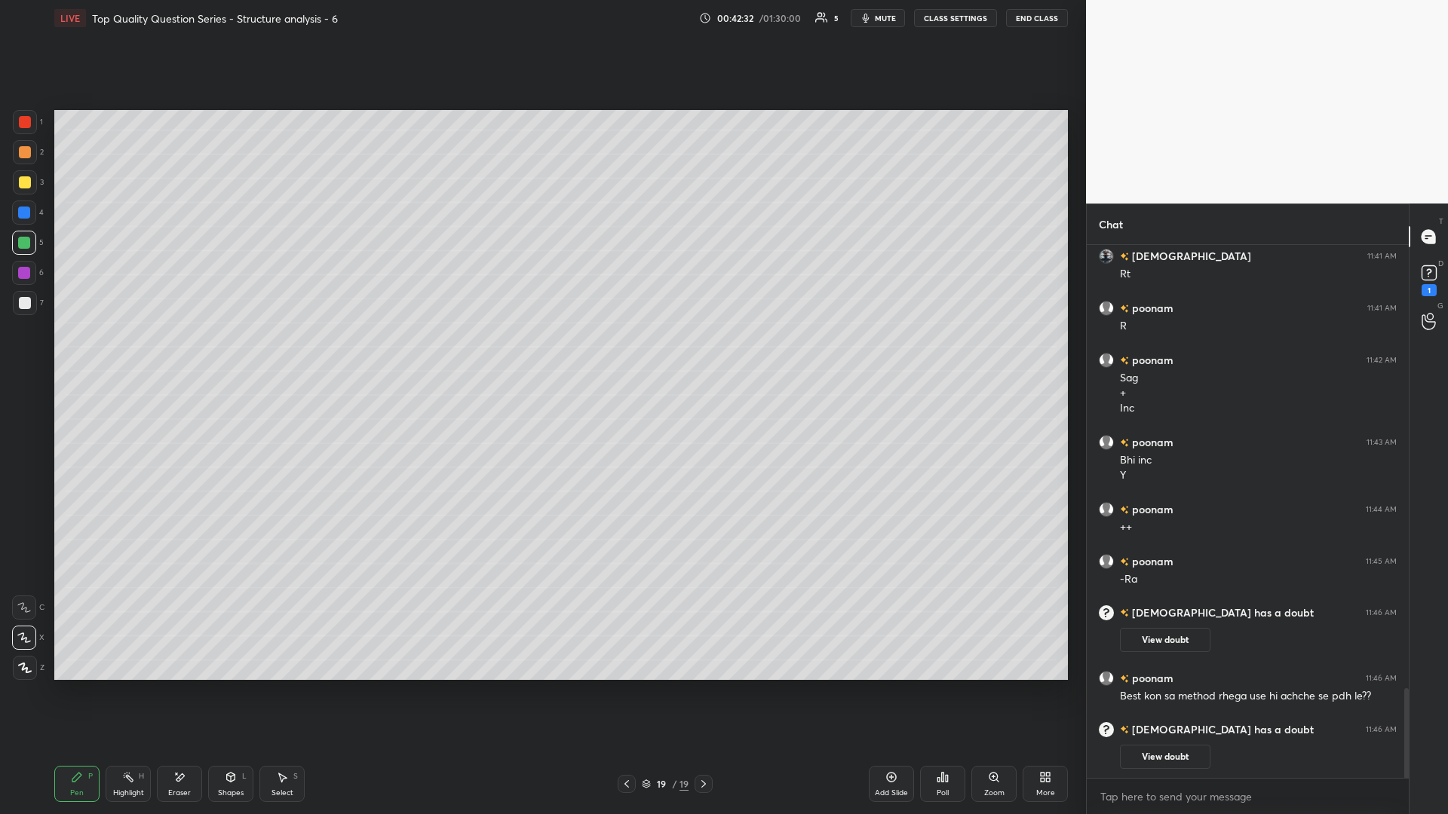
click at [130, 354] on div "Highlight H" at bounding box center [128, 784] width 45 height 36
click at [541, 354] on icon at bounding box center [626, 784] width 5 height 8
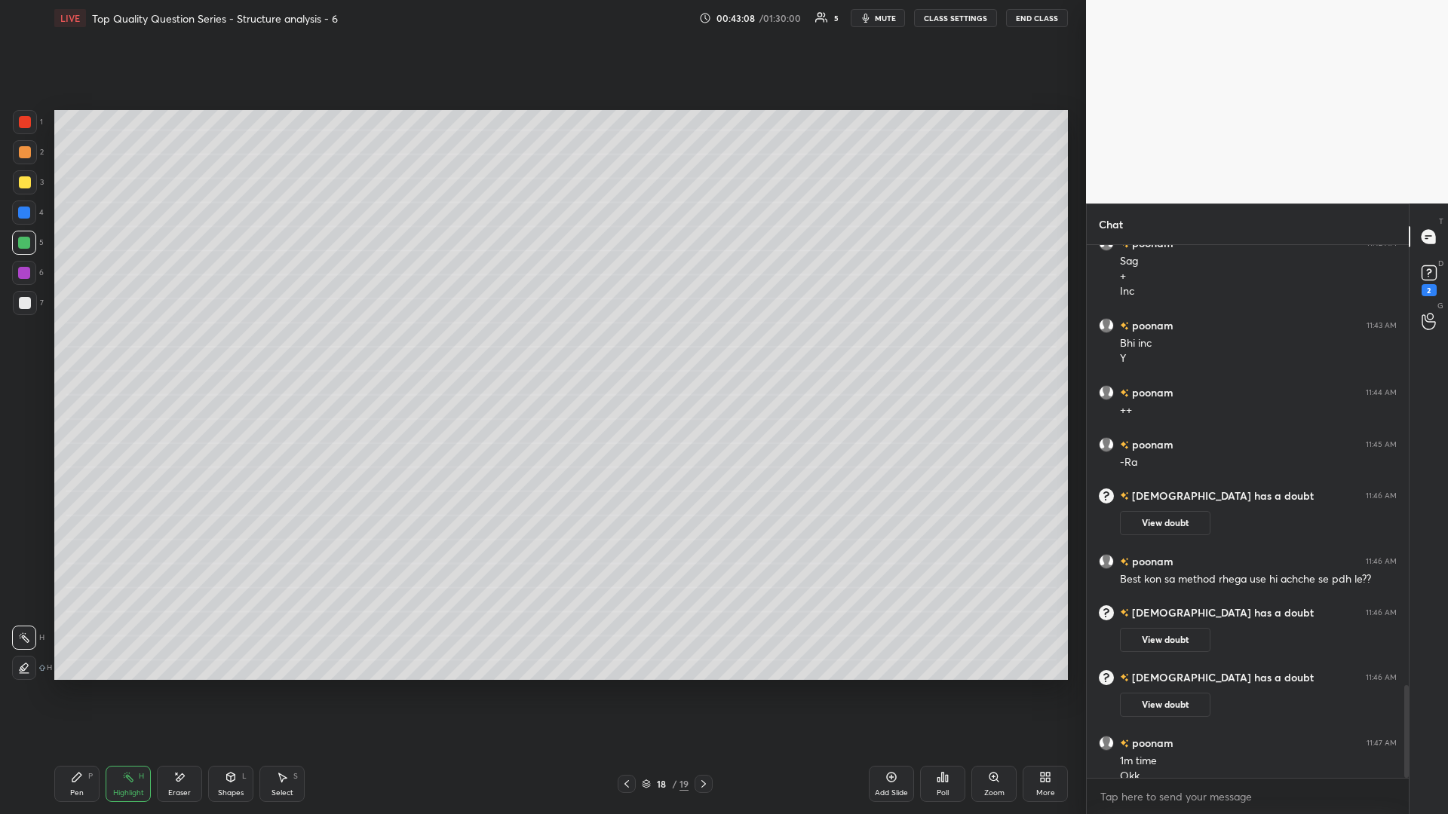
scroll to position [2525, 0]
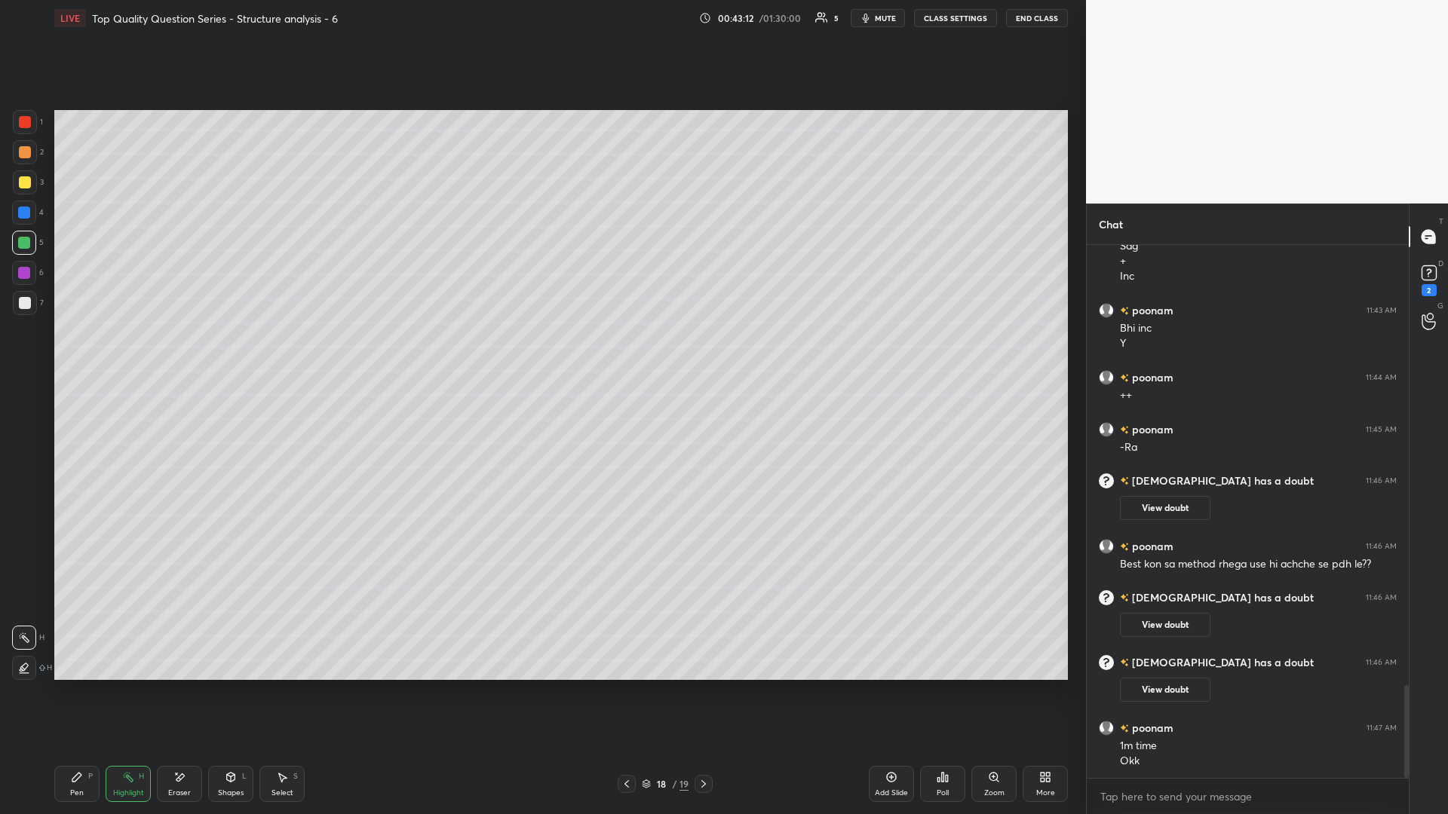
click at [541, 354] on icon at bounding box center [703, 784] width 12 height 12
click at [541, 354] on icon at bounding box center [892, 778] width 10 height 10
click at [78, 354] on div "Pen P" at bounding box center [76, 784] width 45 height 36
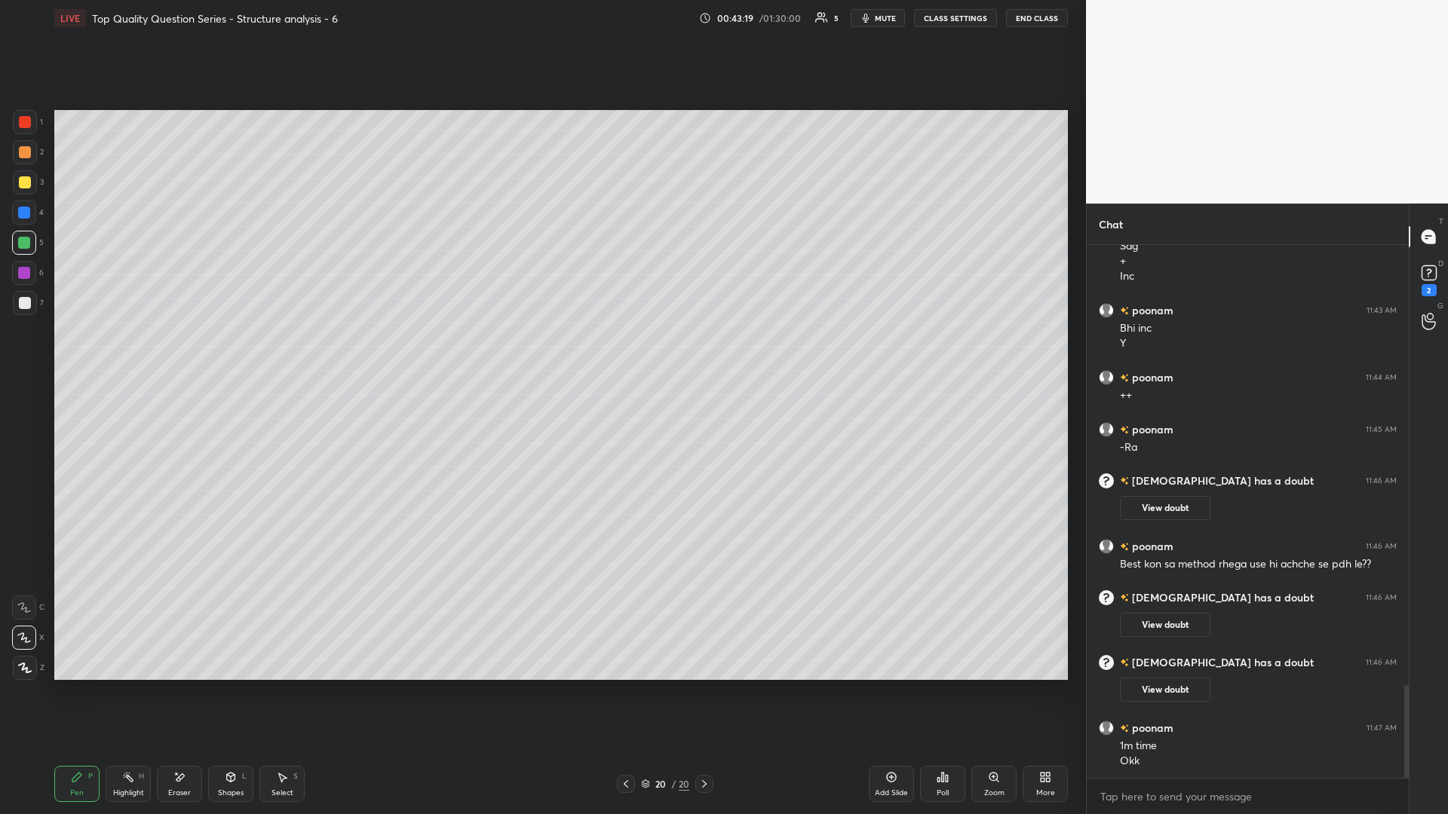
click at [231, 354] on icon at bounding box center [231, 777] width 12 height 12
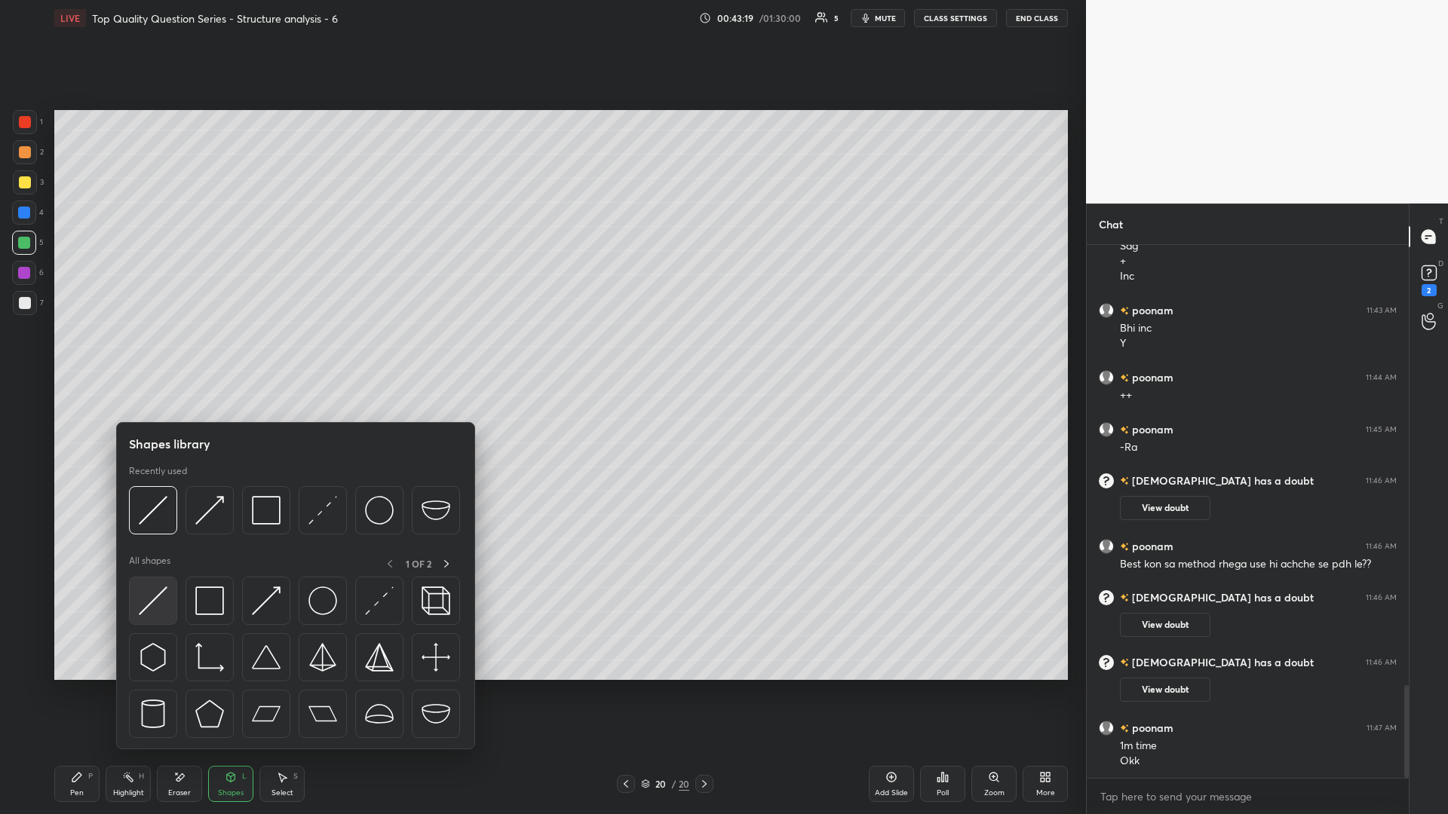
click at [157, 354] on img at bounding box center [153, 601] width 29 height 29
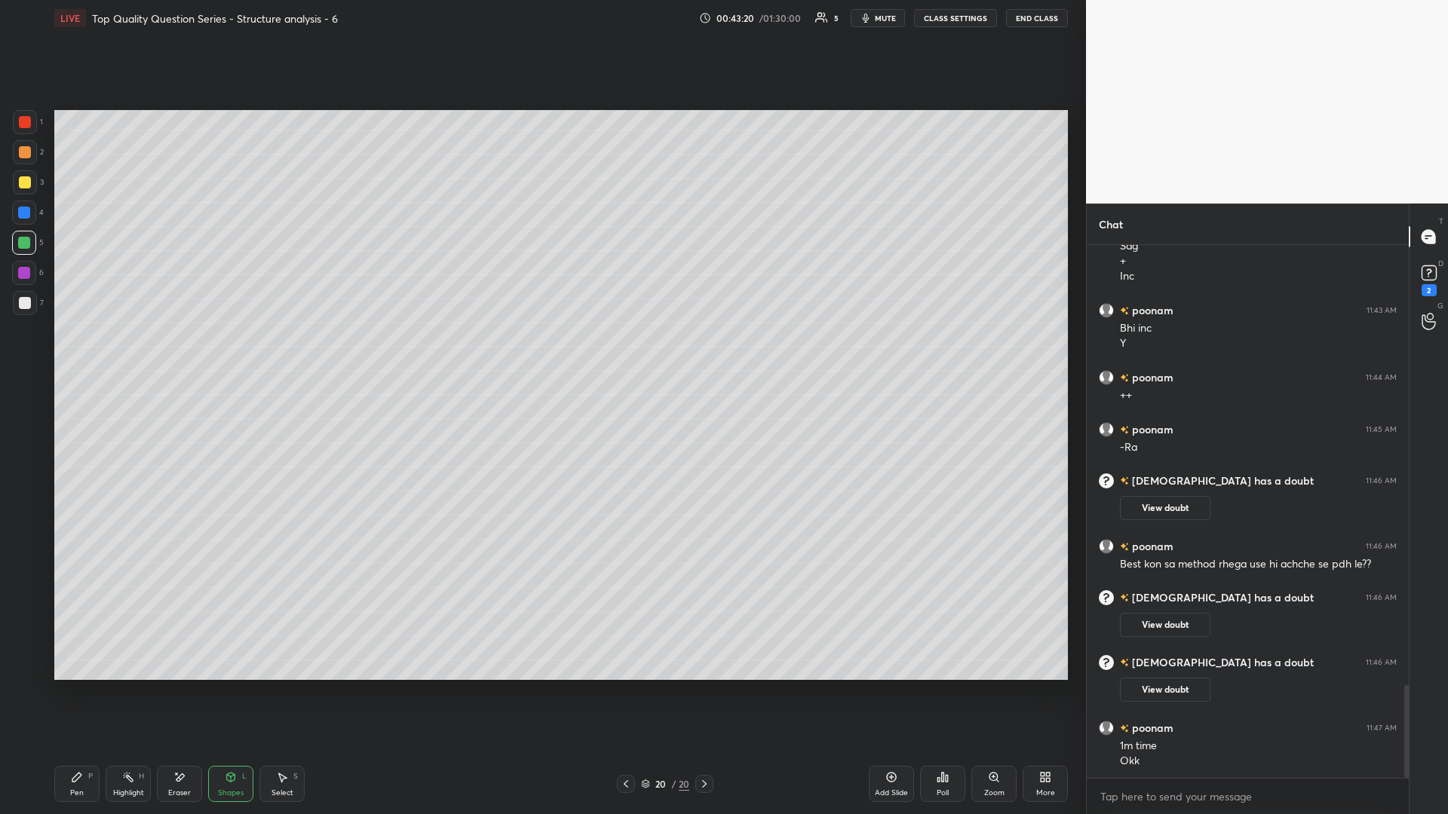
click at [81, 354] on icon at bounding box center [77, 777] width 12 height 12
click at [20, 298] on div at bounding box center [25, 303] width 12 height 12
click at [236, 354] on div "Shapes L" at bounding box center [230, 784] width 45 height 36
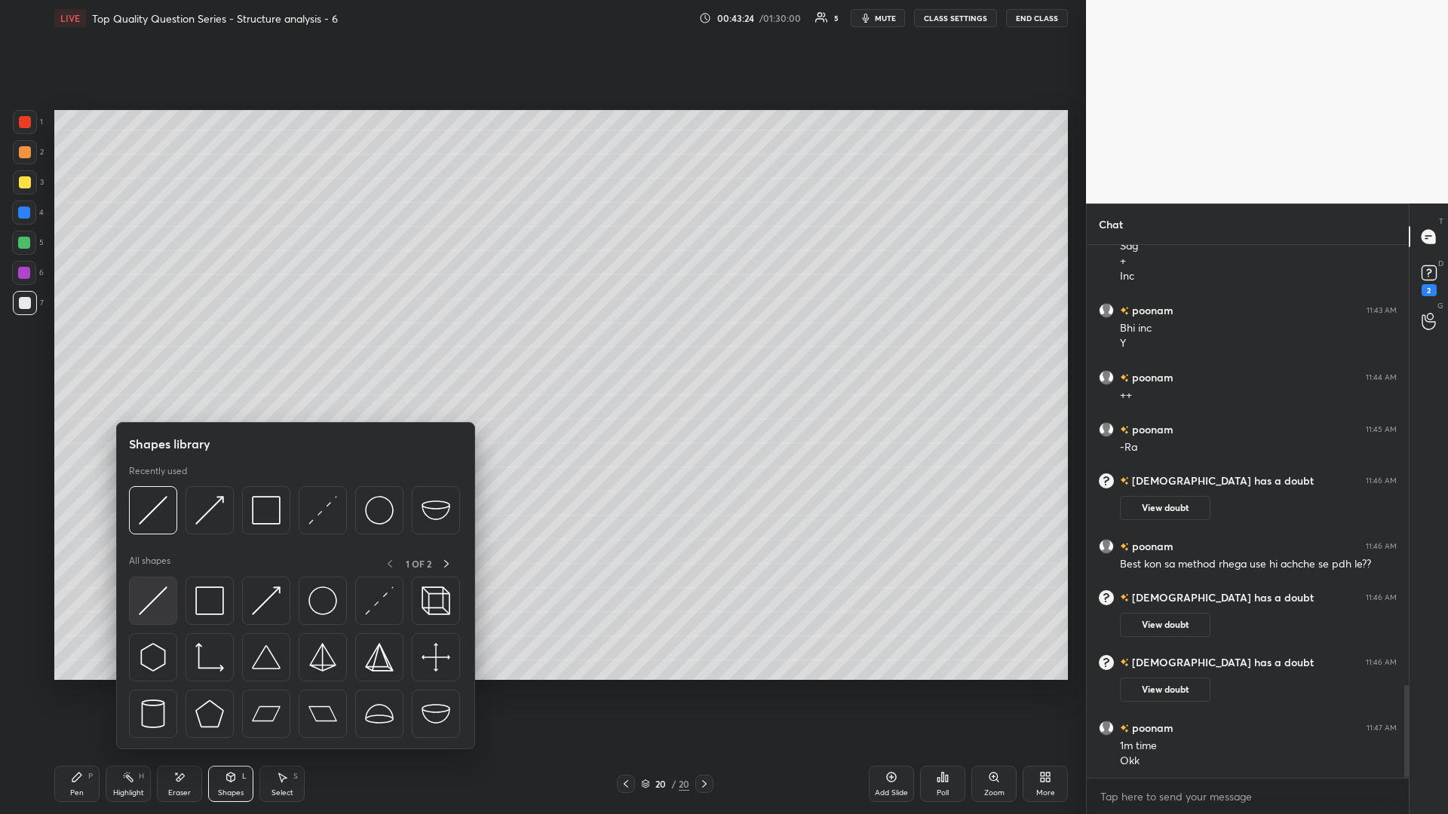
click at [155, 354] on img at bounding box center [153, 601] width 29 height 29
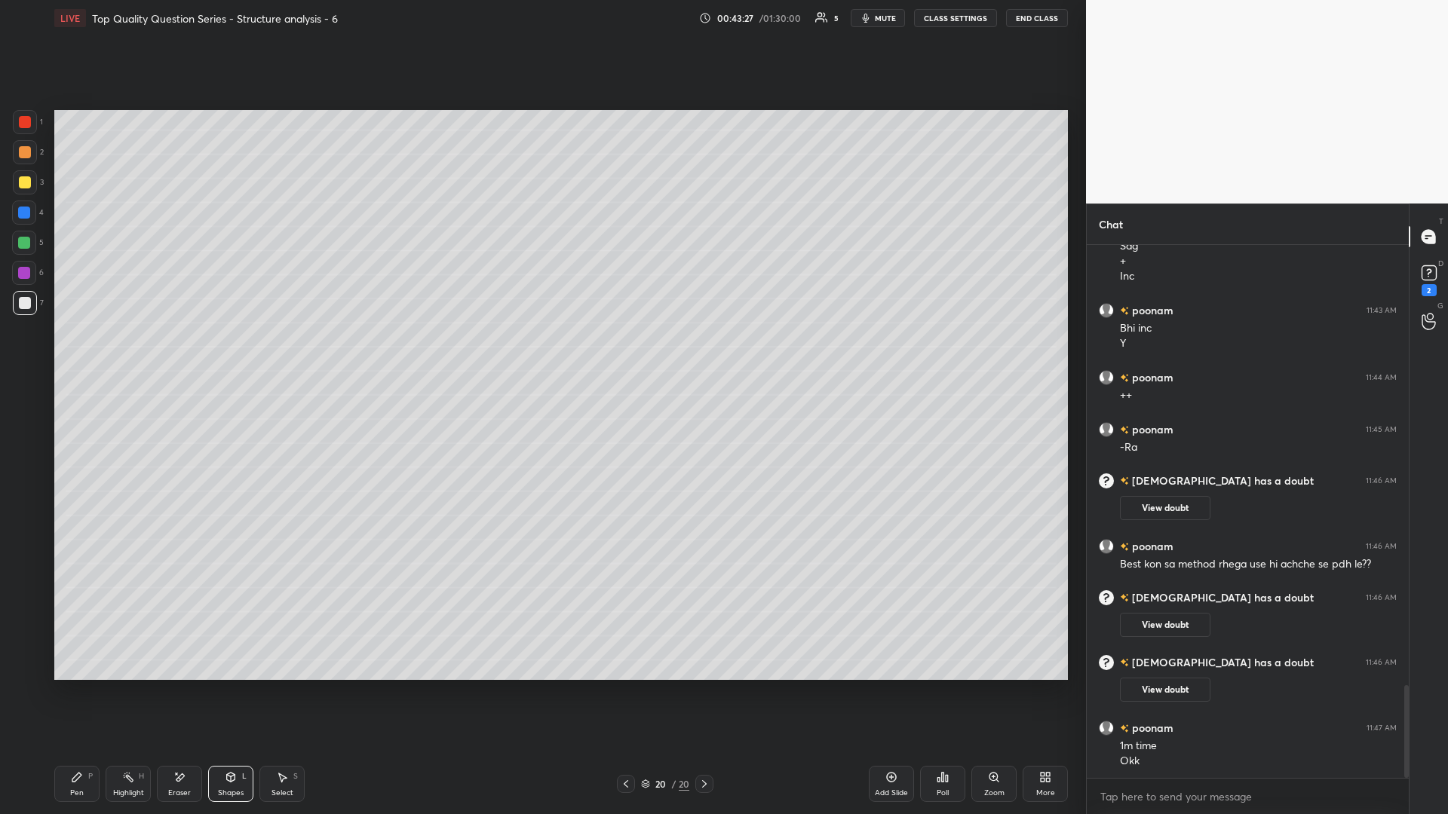
click at [72, 354] on icon at bounding box center [77, 777] width 12 height 12
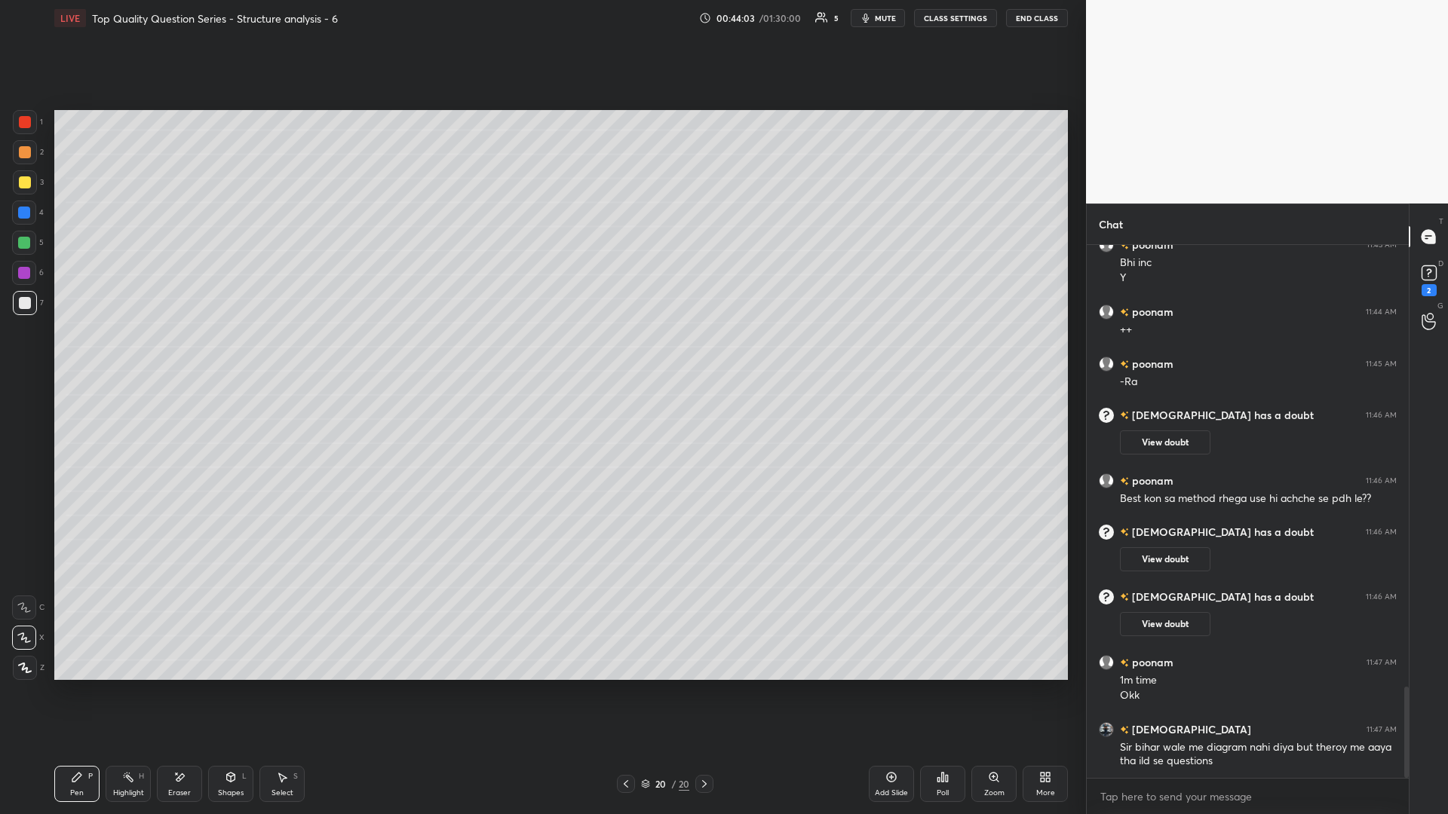
click at [110, 354] on div "Highlight H" at bounding box center [128, 784] width 45 height 36
click at [81, 354] on icon at bounding box center [77, 777] width 12 height 12
click at [22, 247] on div at bounding box center [24, 243] width 12 height 12
click at [541, 265] on icon at bounding box center [1428, 273] width 23 height 23
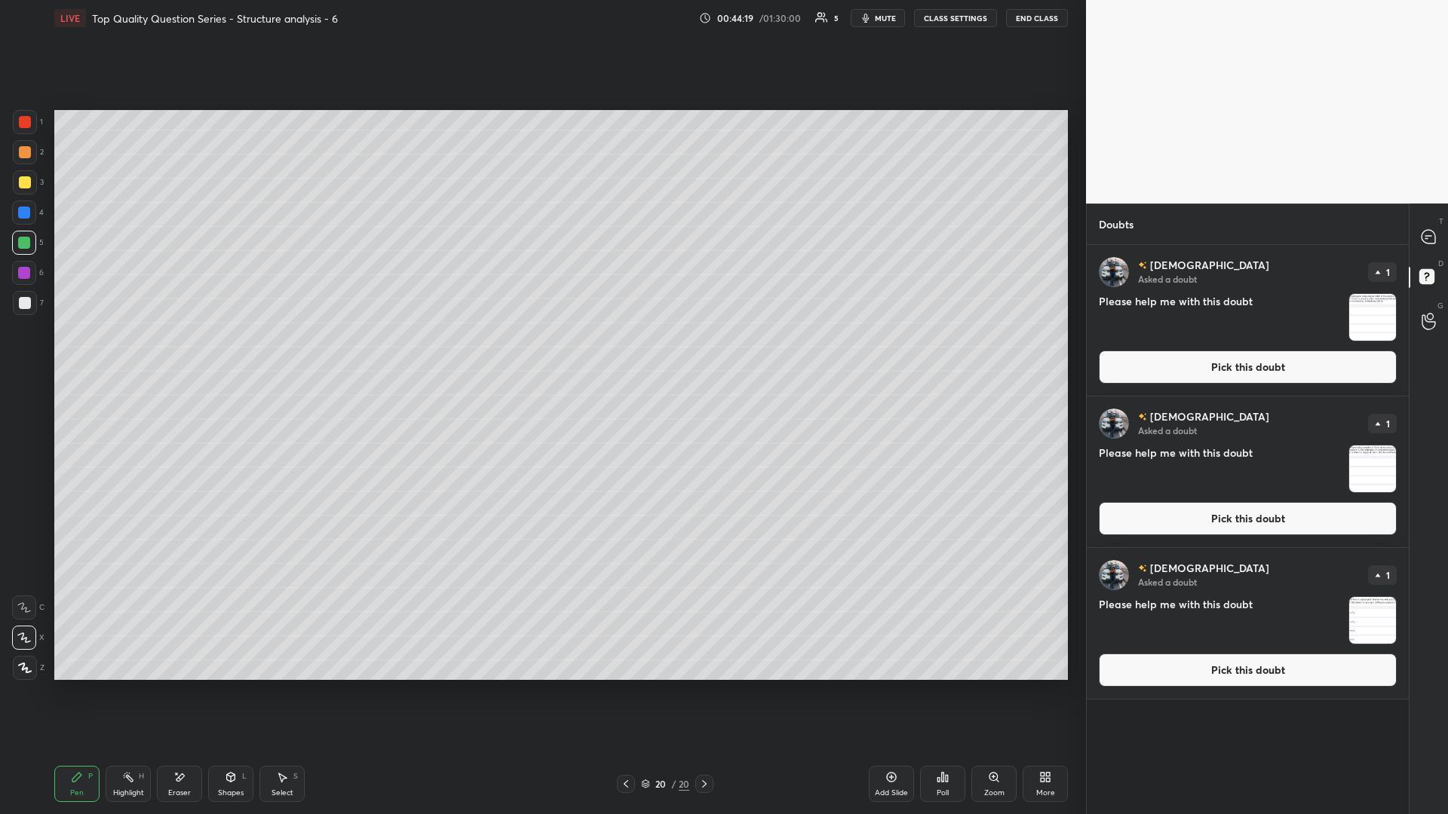
click at [541, 311] on img "grid" at bounding box center [1372, 317] width 47 height 47
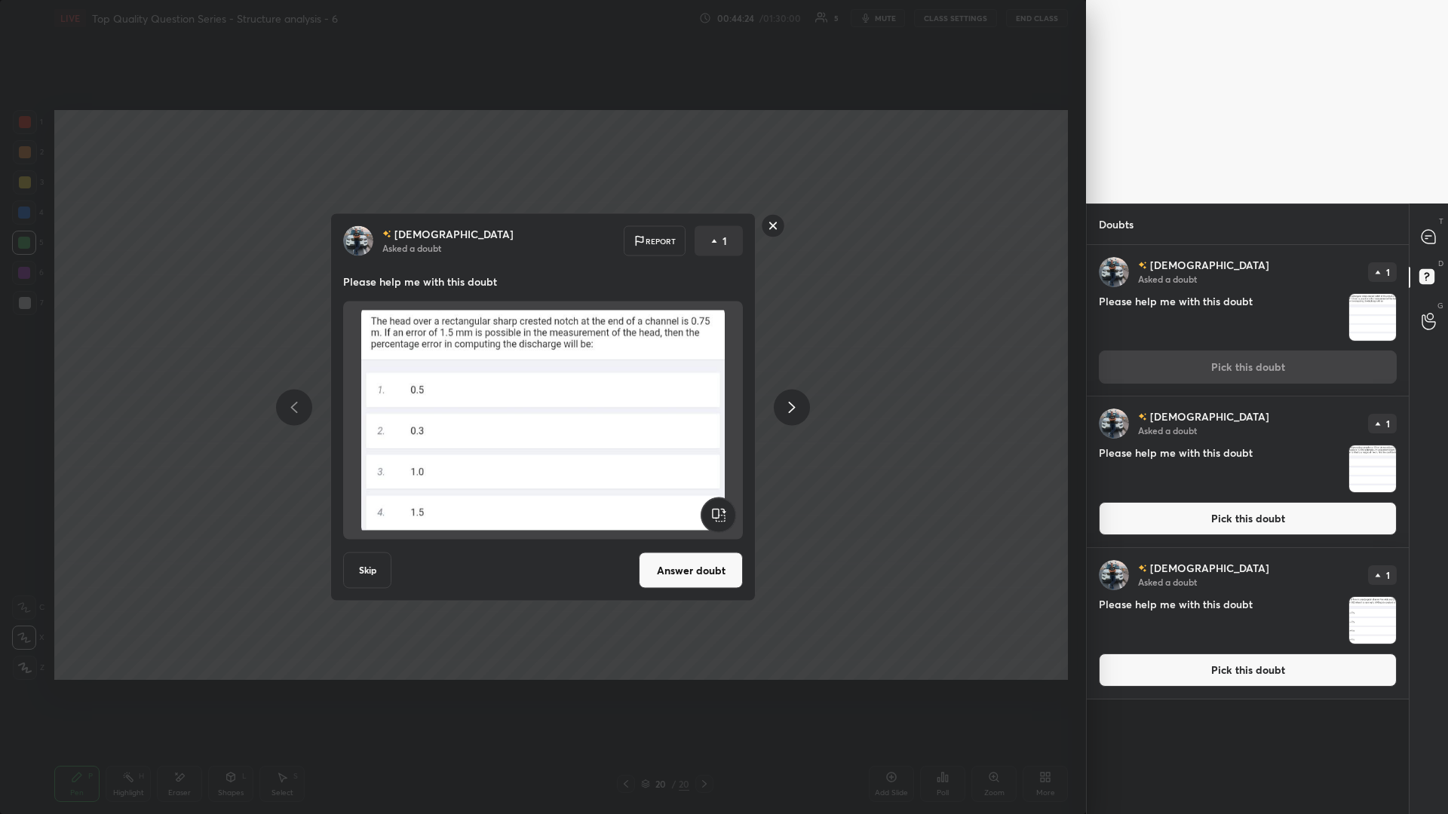
click at [541, 354] on img "grid" at bounding box center [1372, 469] width 47 height 47
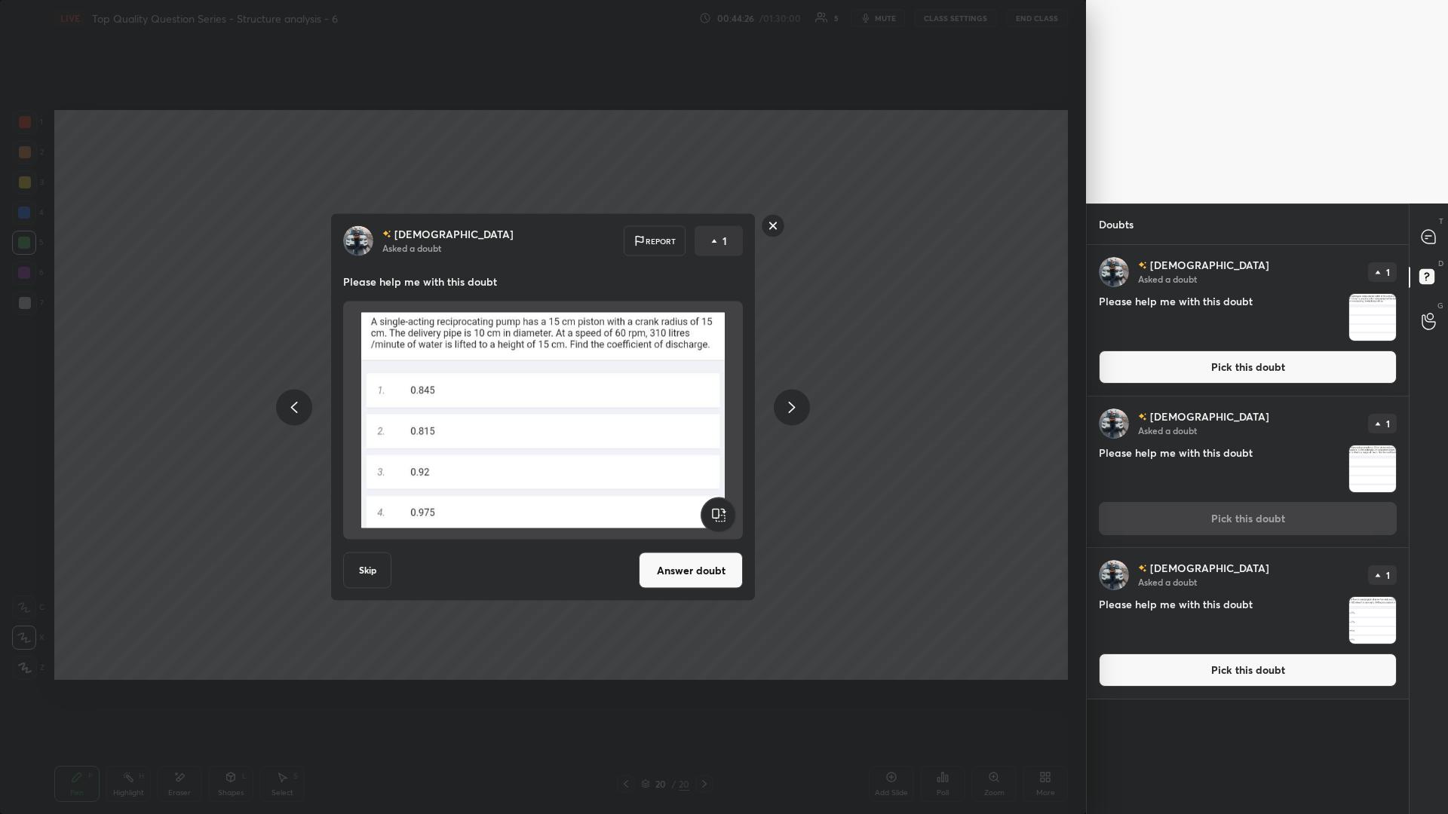
click at [541, 354] on img "grid" at bounding box center [1372, 620] width 47 height 47
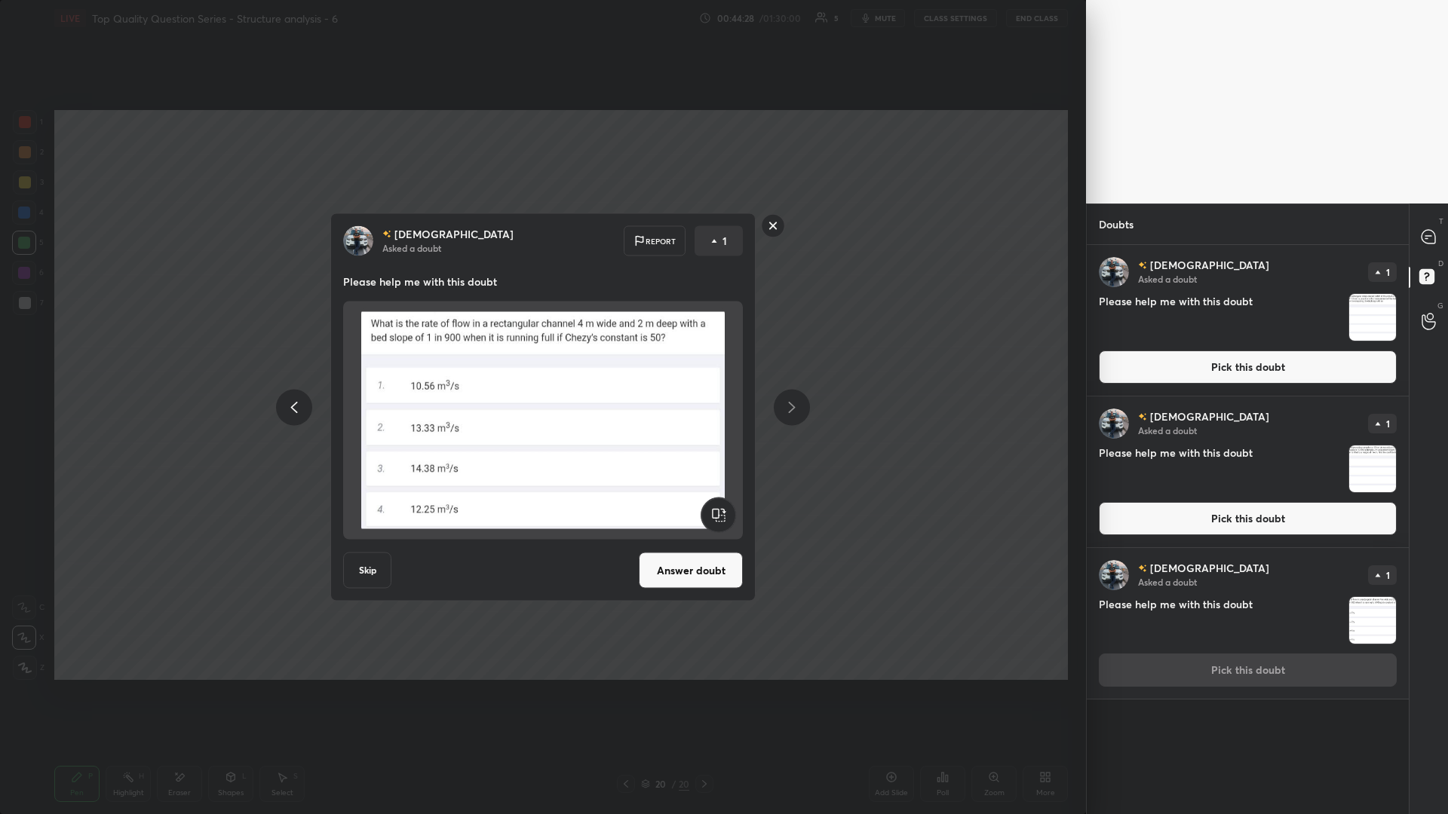
click at [541, 226] on rect at bounding box center [773, 225] width 23 height 23
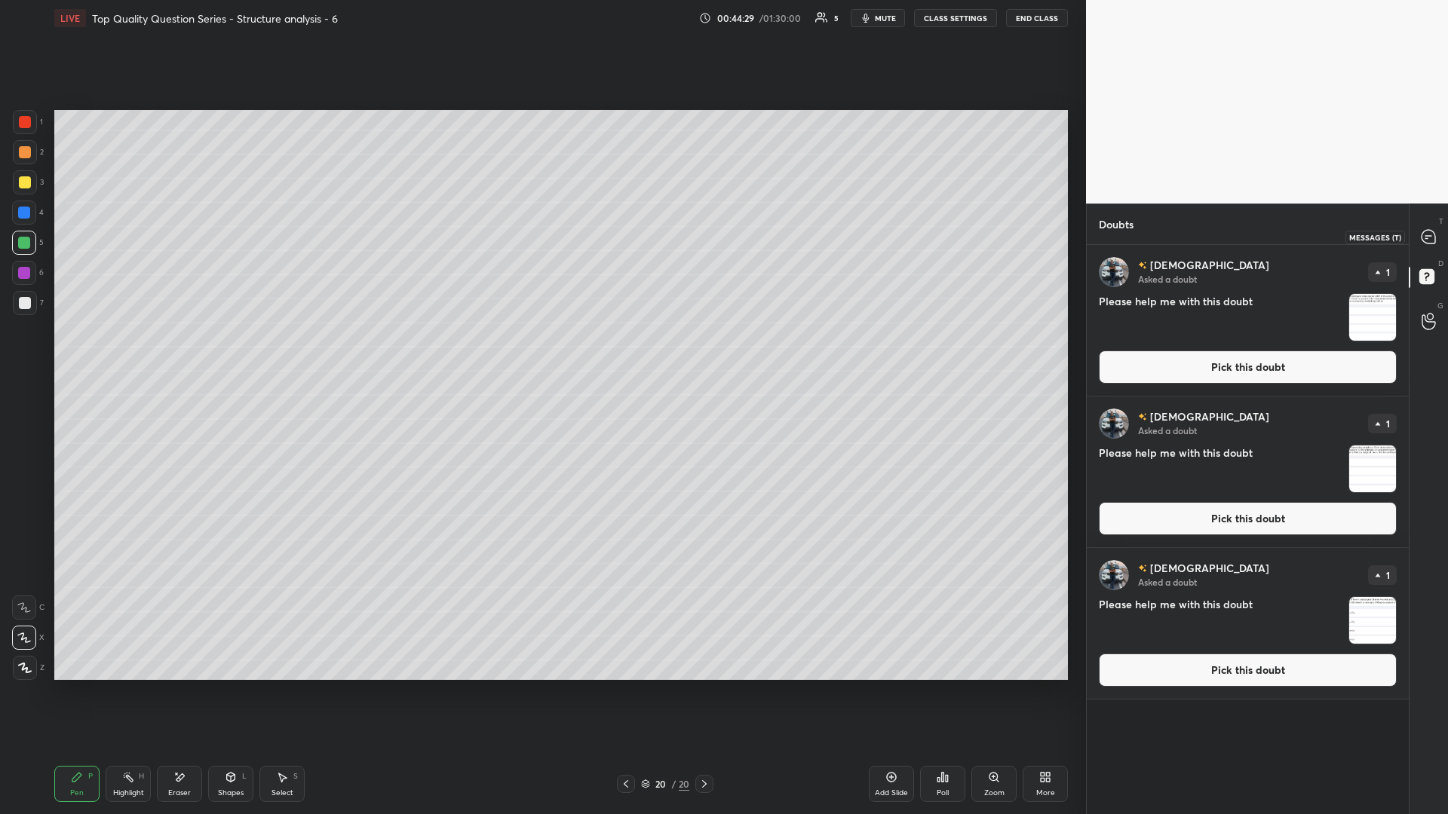
click at [541, 237] on div at bounding box center [1429, 236] width 30 height 27
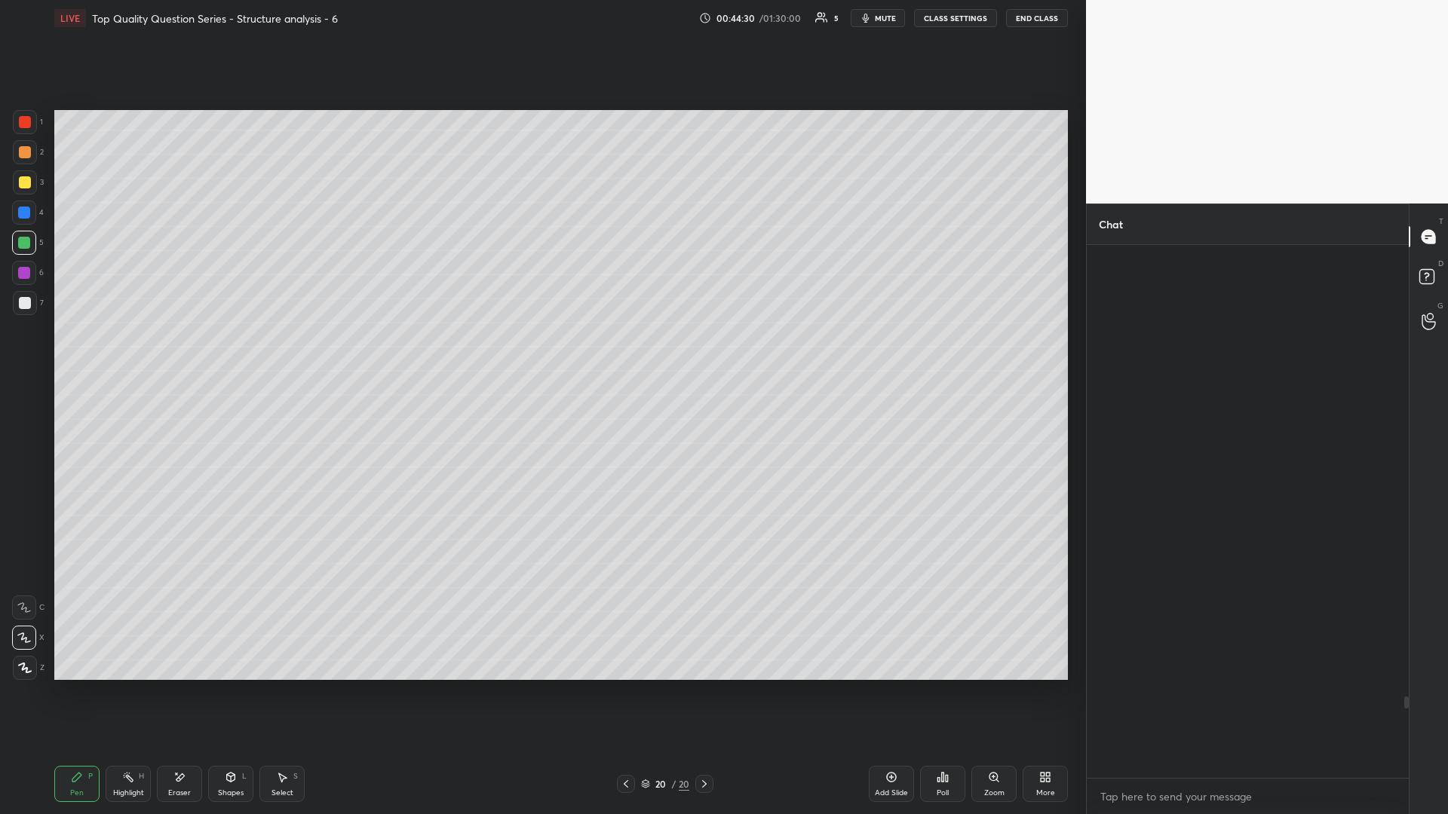
scroll to position [529, 317]
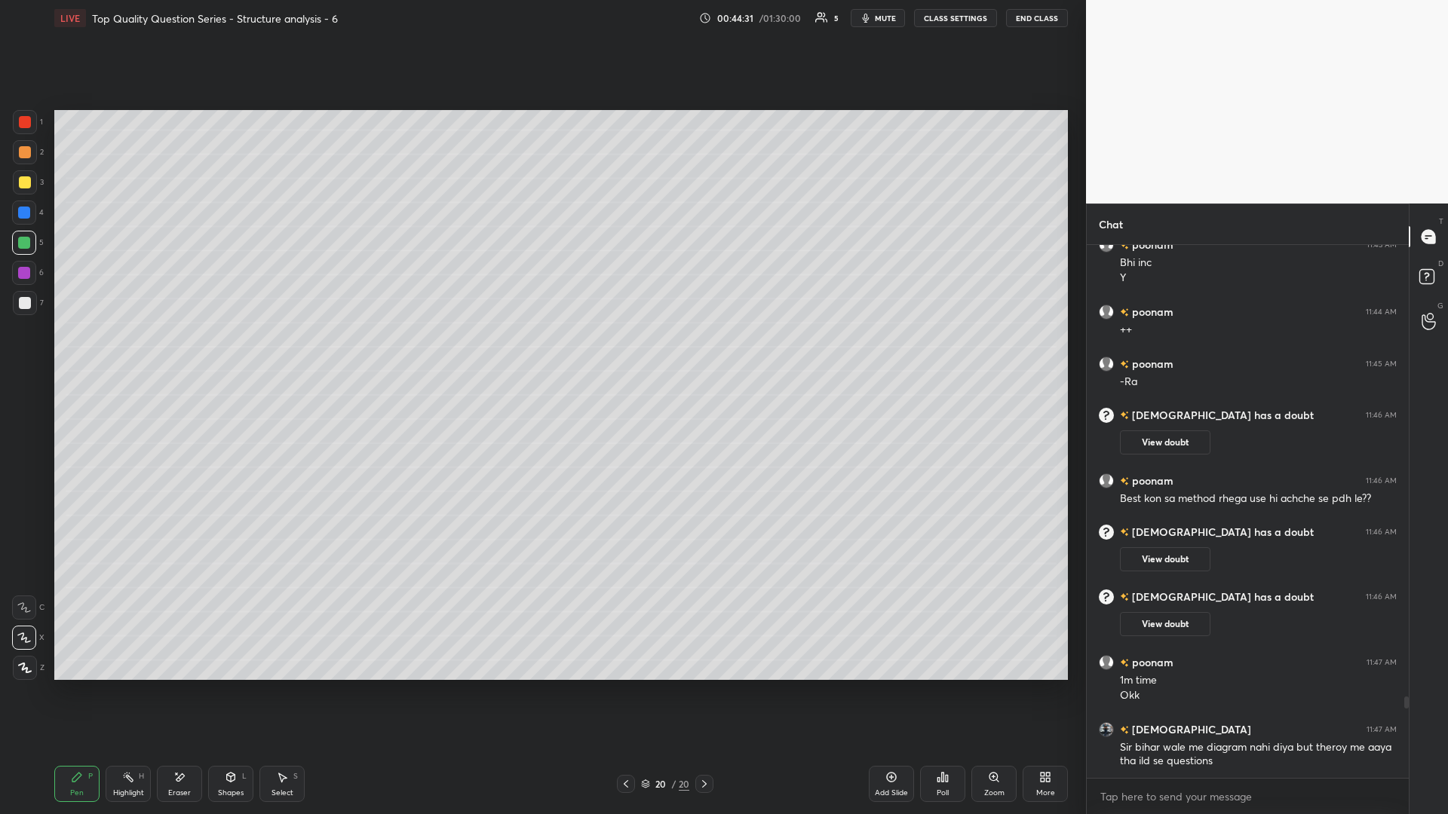
click at [29, 307] on div at bounding box center [25, 303] width 12 height 12
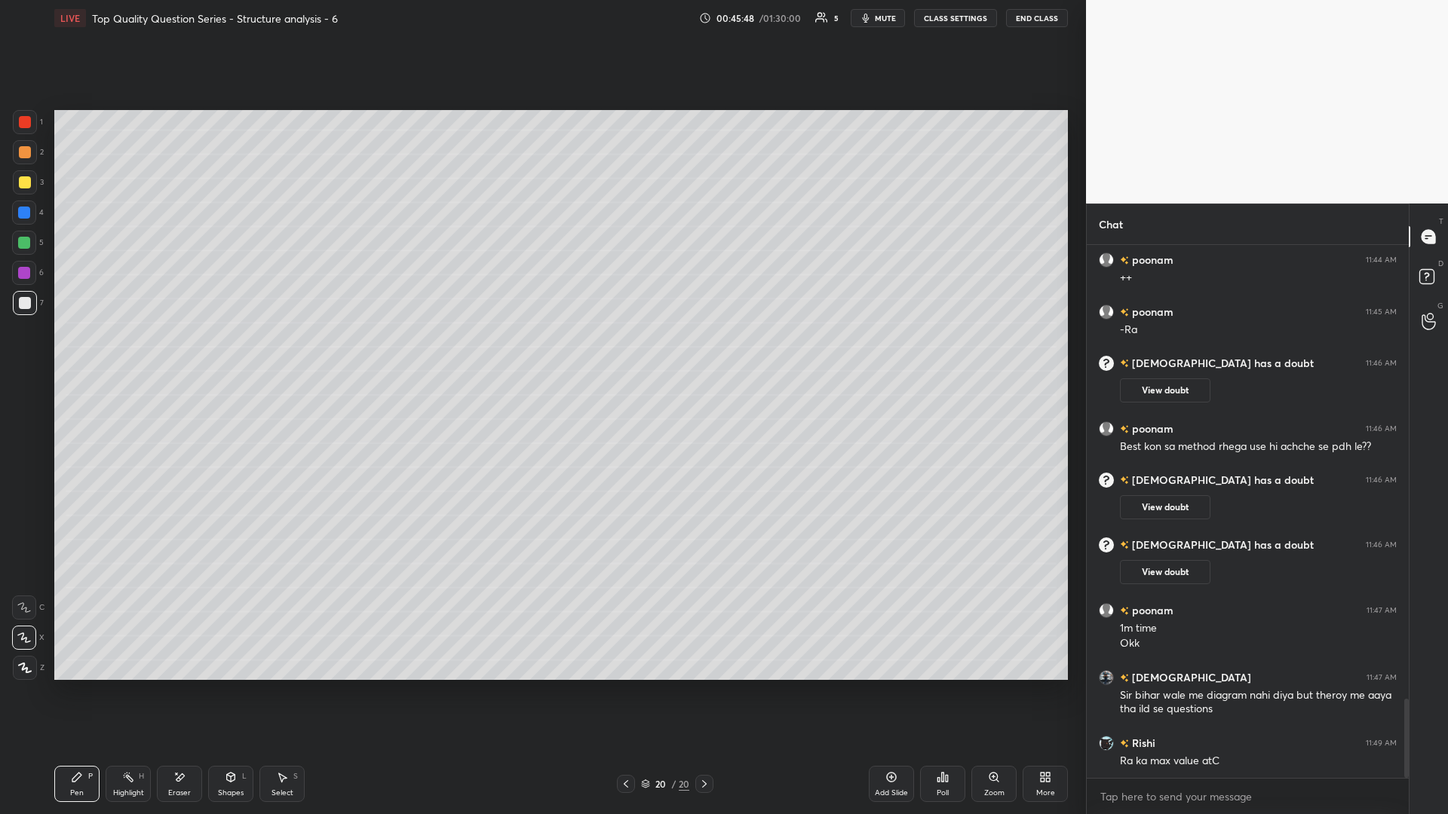
scroll to position [3048, 0]
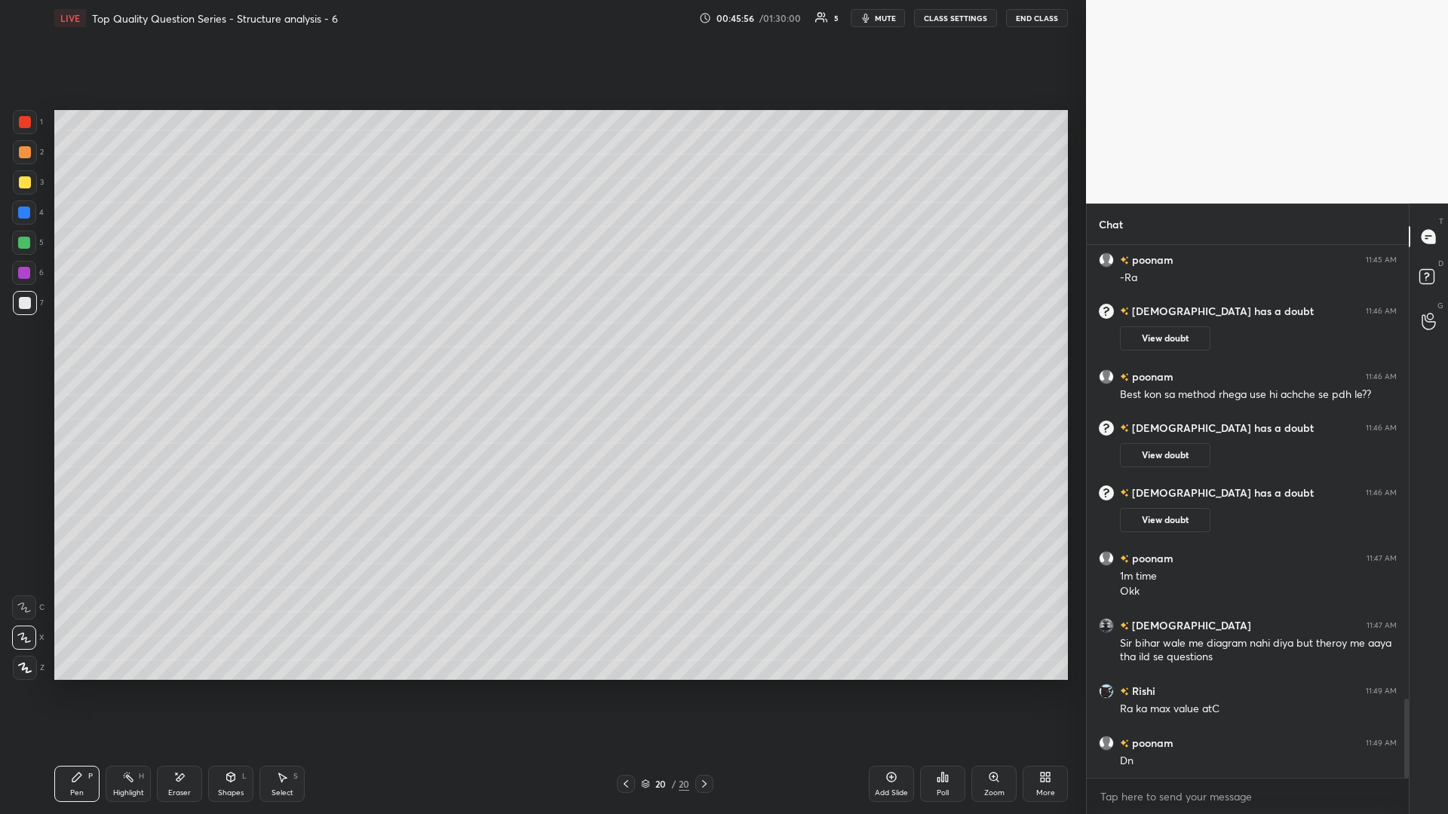
click at [26, 183] on div at bounding box center [25, 182] width 12 height 12
click at [232, 354] on div "Shapes L" at bounding box center [230, 784] width 45 height 36
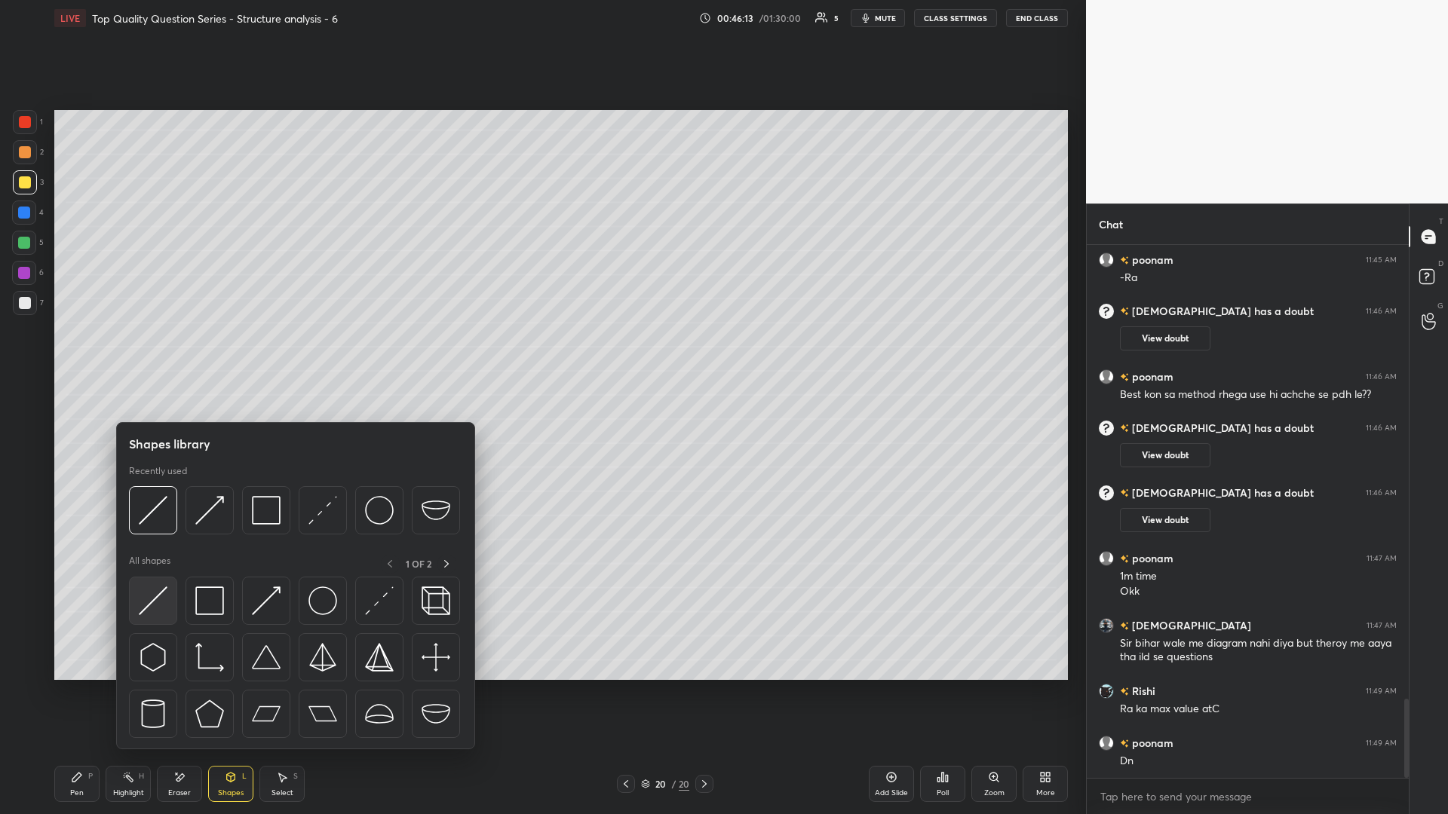
click at [151, 354] on img at bounding box center [153, 601] width 29 height 29
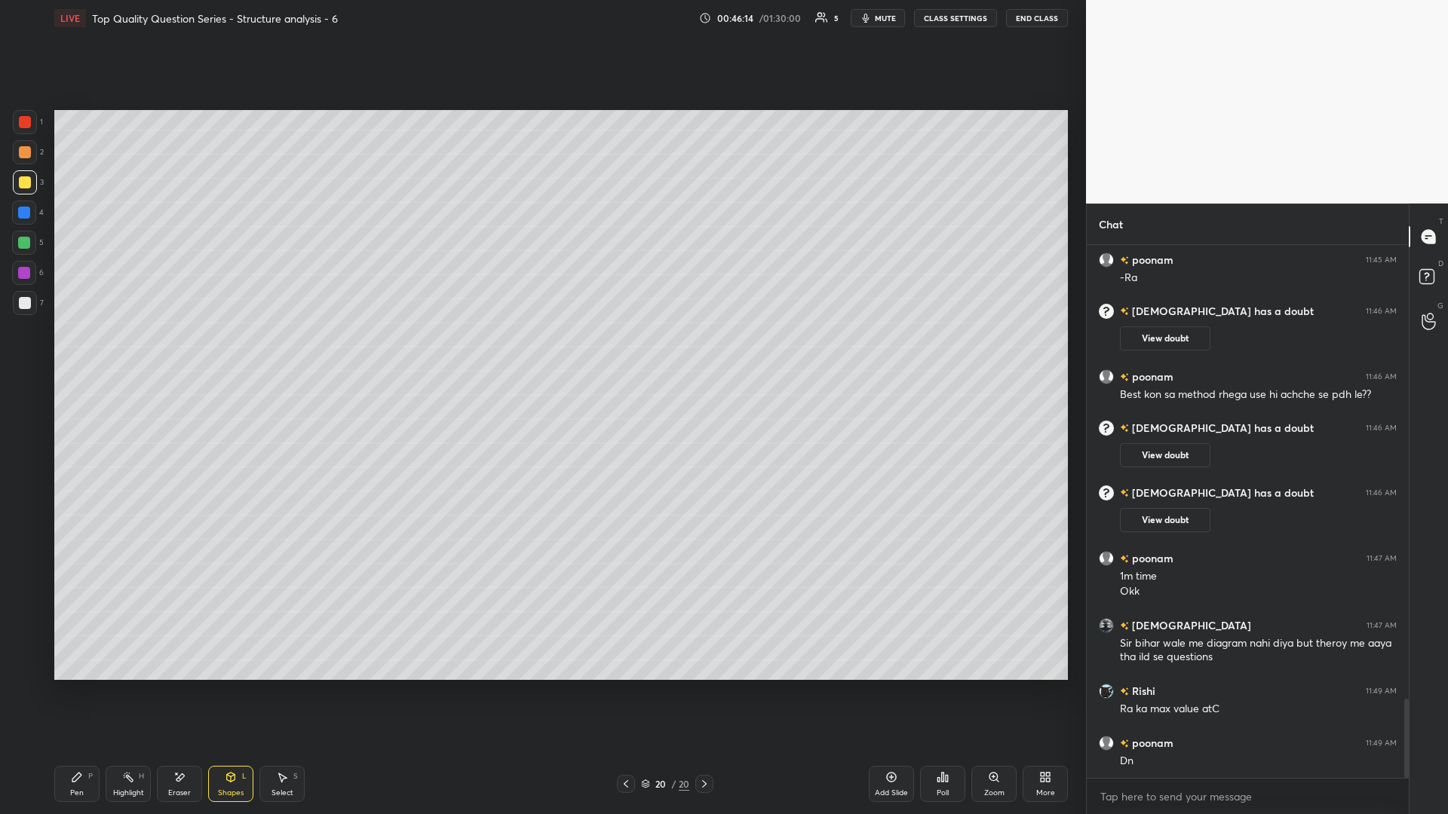
click at [29, 153] on div at bounding box center [25, 152] width 12 height 12
click at [122, 354] on div "Highlight H" at bounding box center [128, 784] width 45 height 36
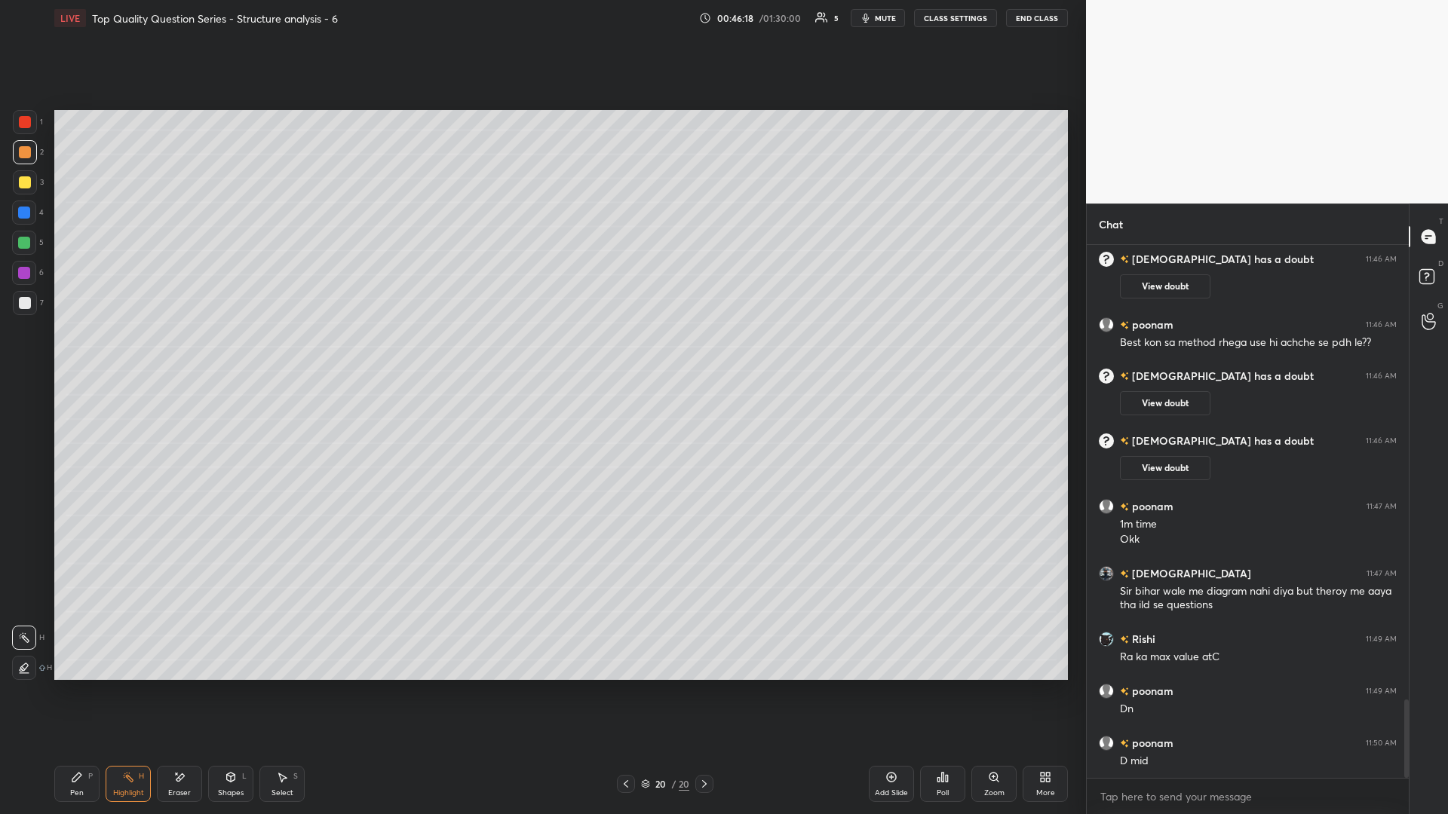
click at [241, 354] on div "Shapes L" at bounding box center [230, 784] width 45 height 36
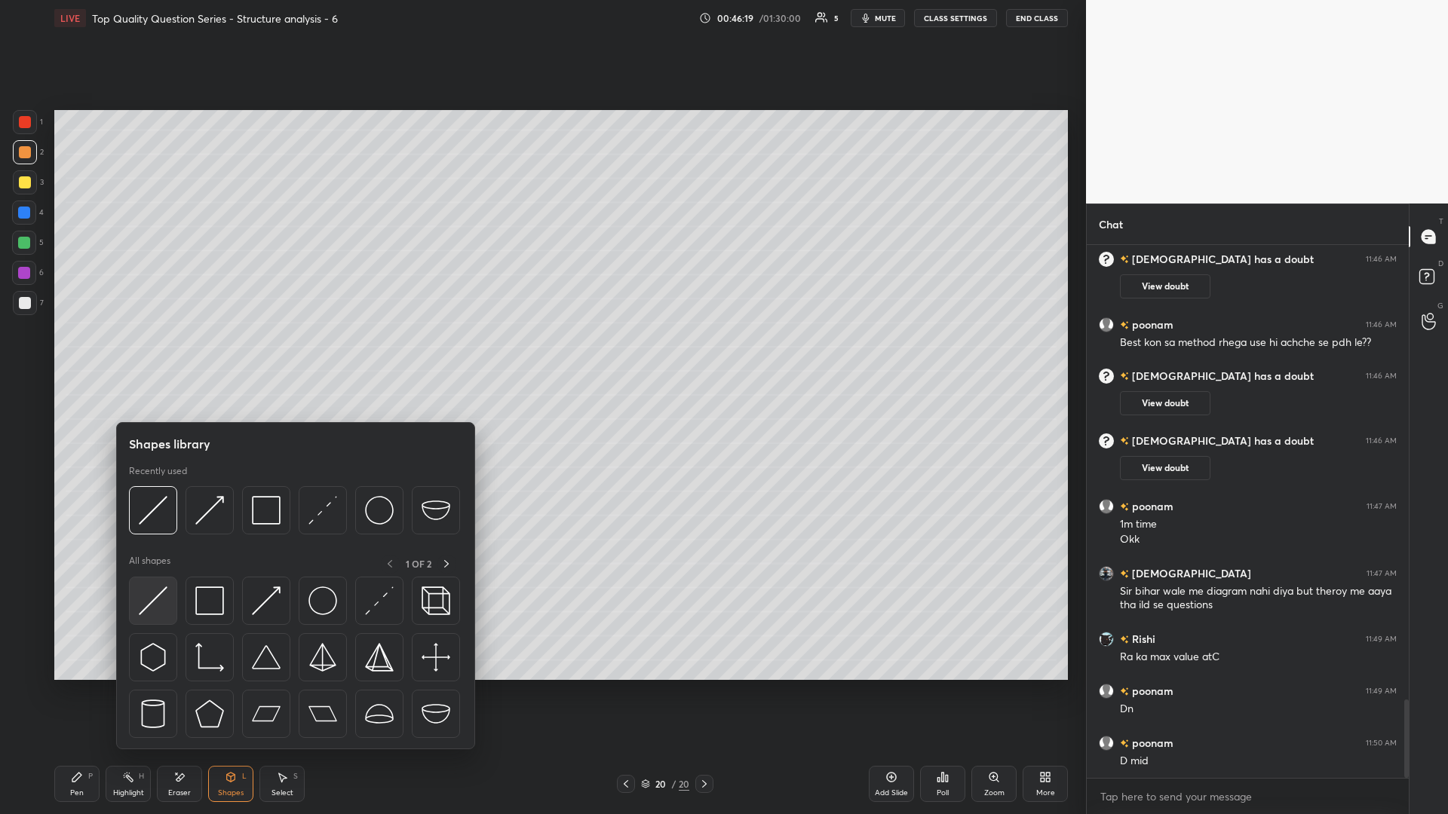
click at [164, 354] on img at bounding box center [153, 601] width 29 height 29
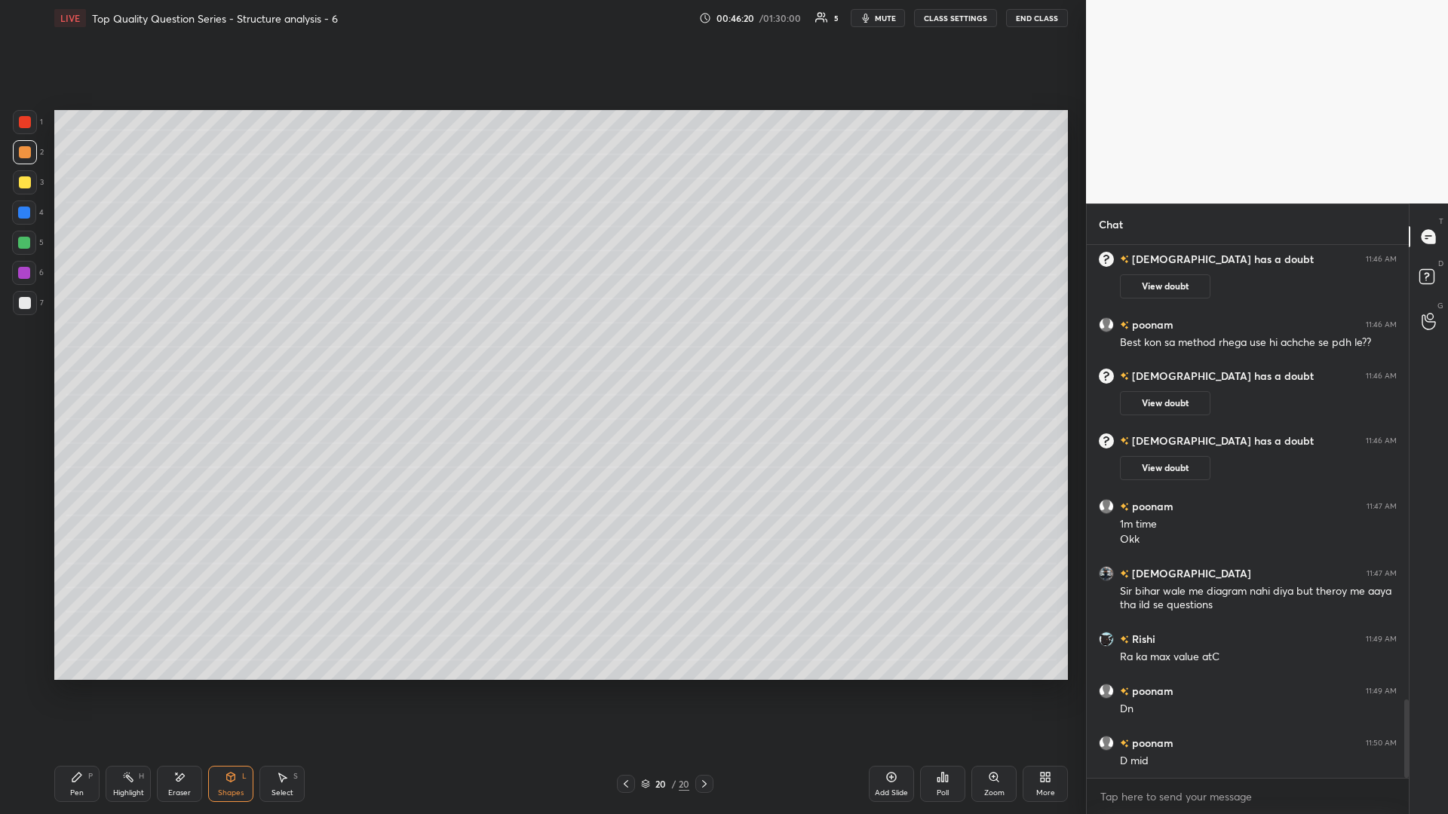
click at [32, 244] on div at bounding box center [24, 243] width 24 height 24
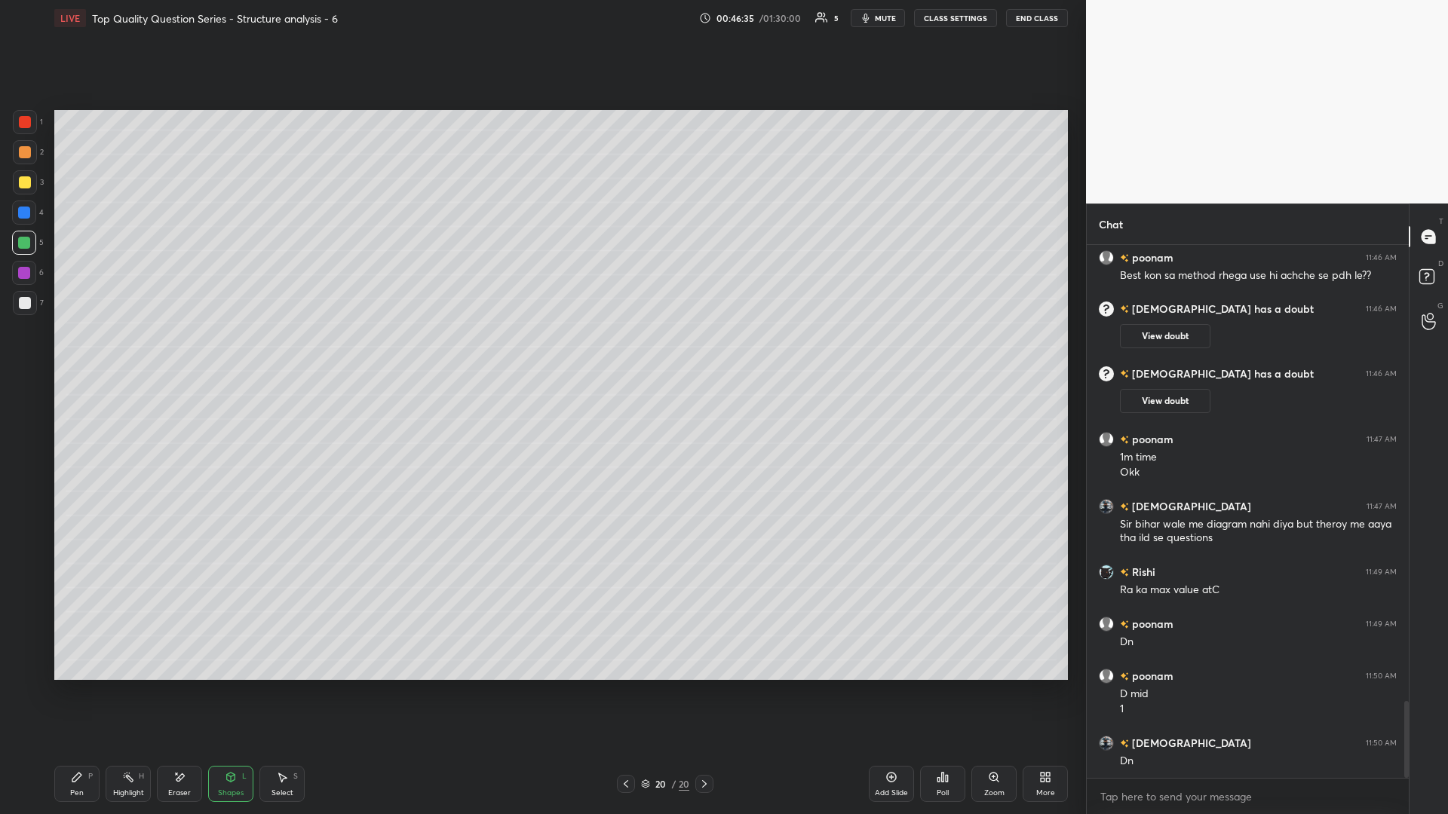
scroll to position [3220, 0]
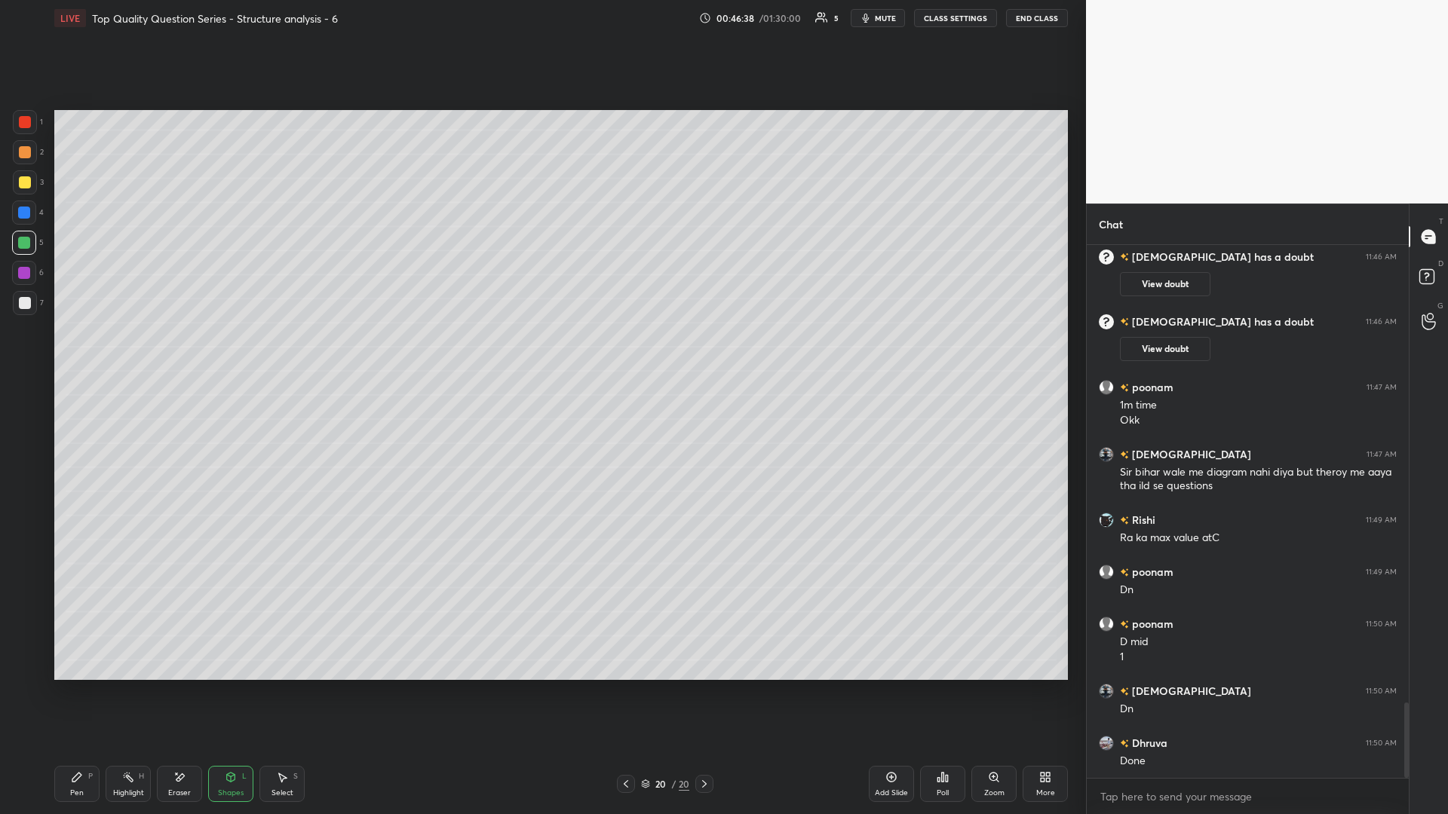
click at [144, 354] on div "Highlight H" at bounding box center [128, 784] width 45 height 36
click at [228, 354] on icon at bounding box center [231, 777] width 8 height 9
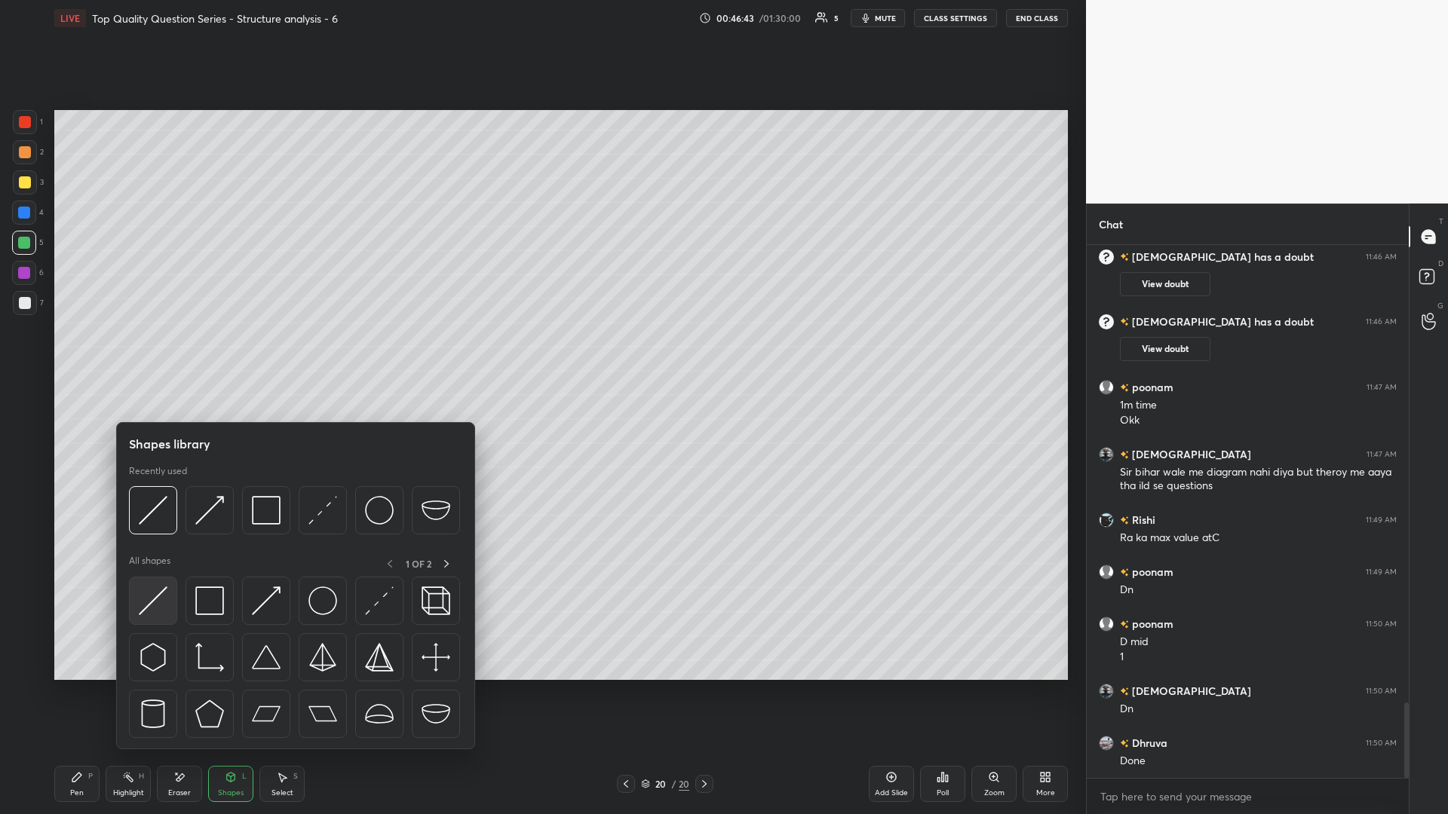
click at [158, 354] on img at bounding box center [153, 601] width 29 height 29
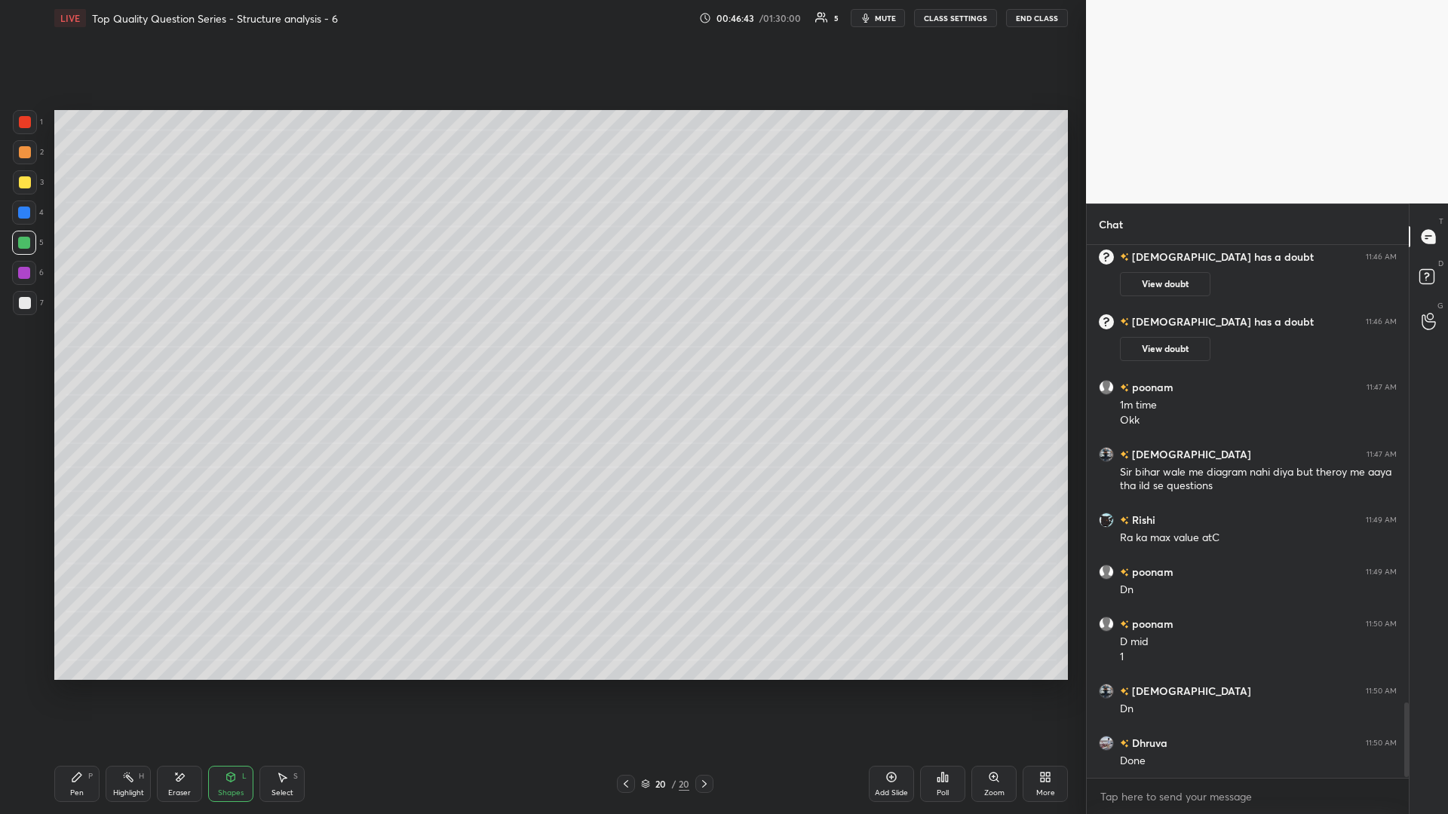
scroll to position [3272, 0]
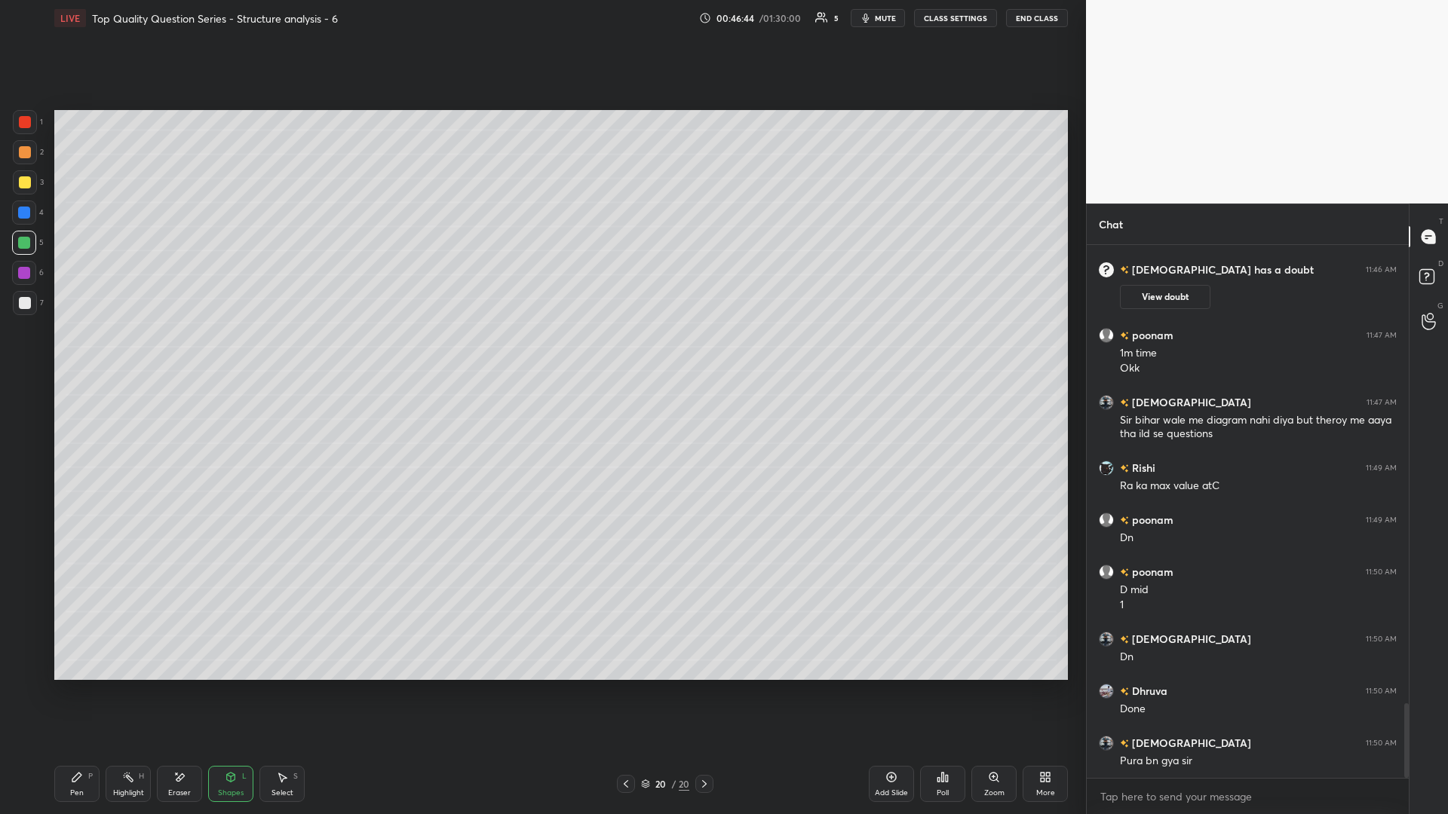
click at [281, 354] on icon at bounding box center [282, 777] width 12 height 12
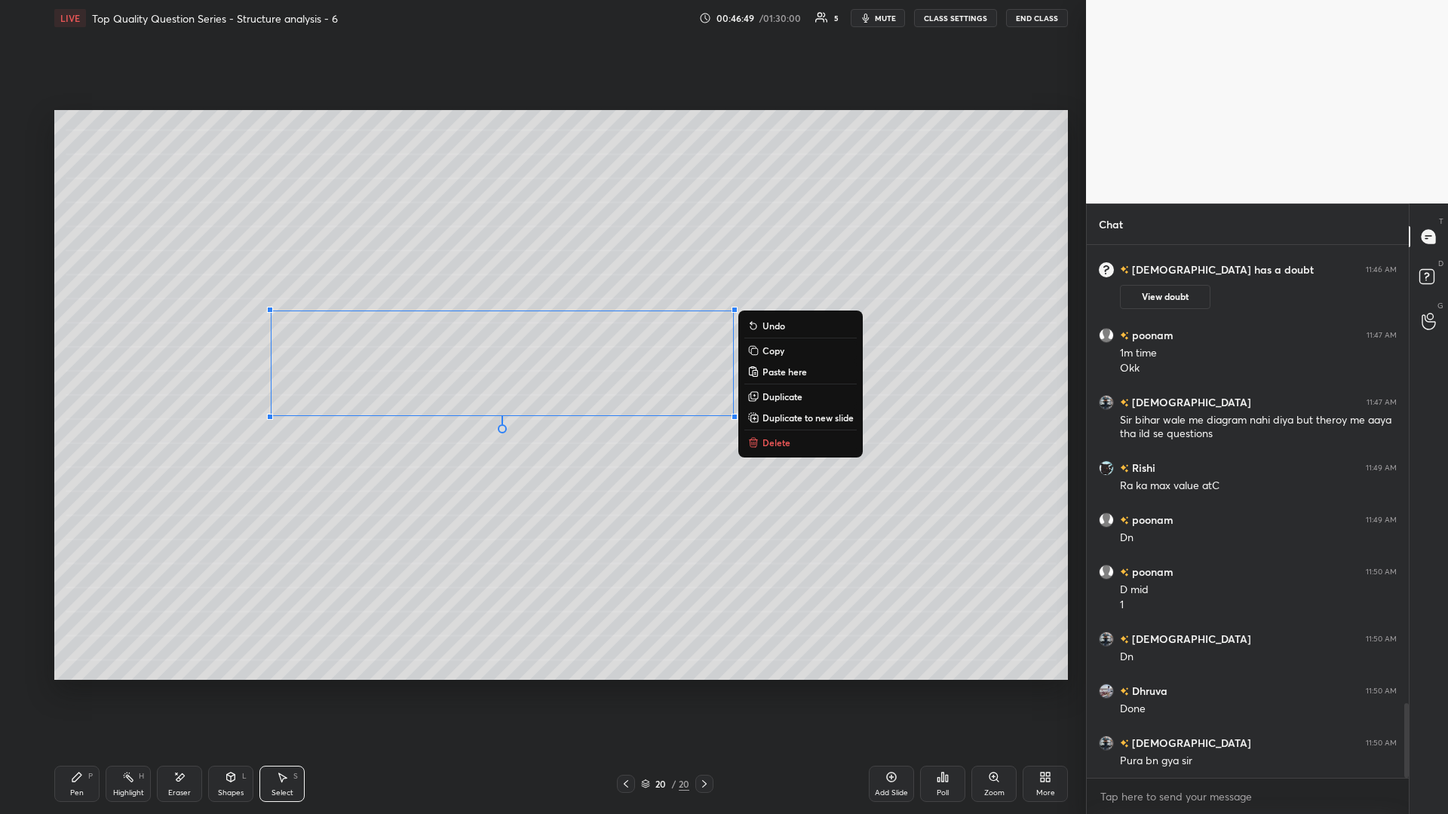
click at [217, 354] on div "Shapes L" at bounding box center [230, 784] width 45 height 36
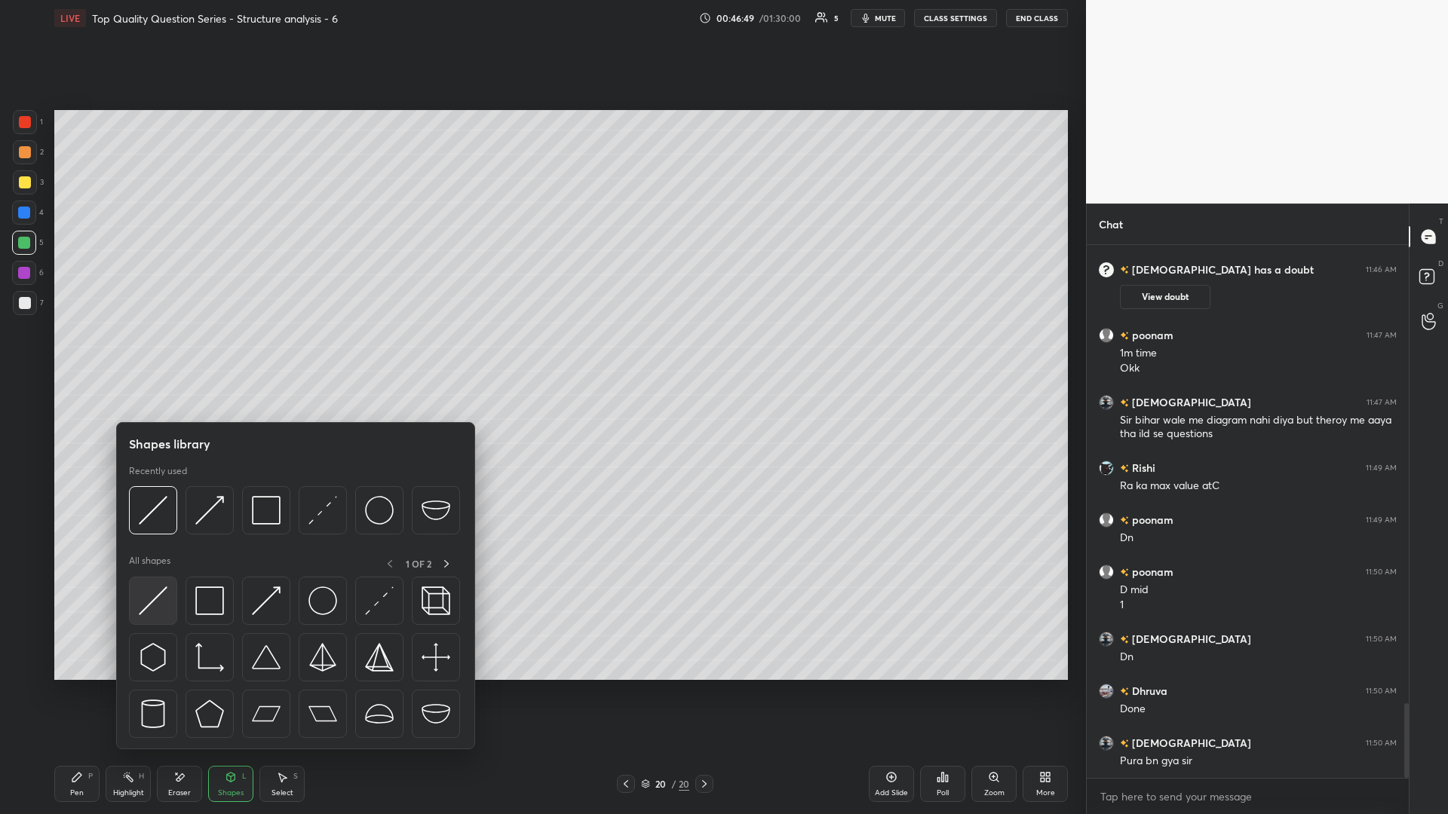
click at [155, 354] on img at bounding box center [153, 601] width 29 height 29
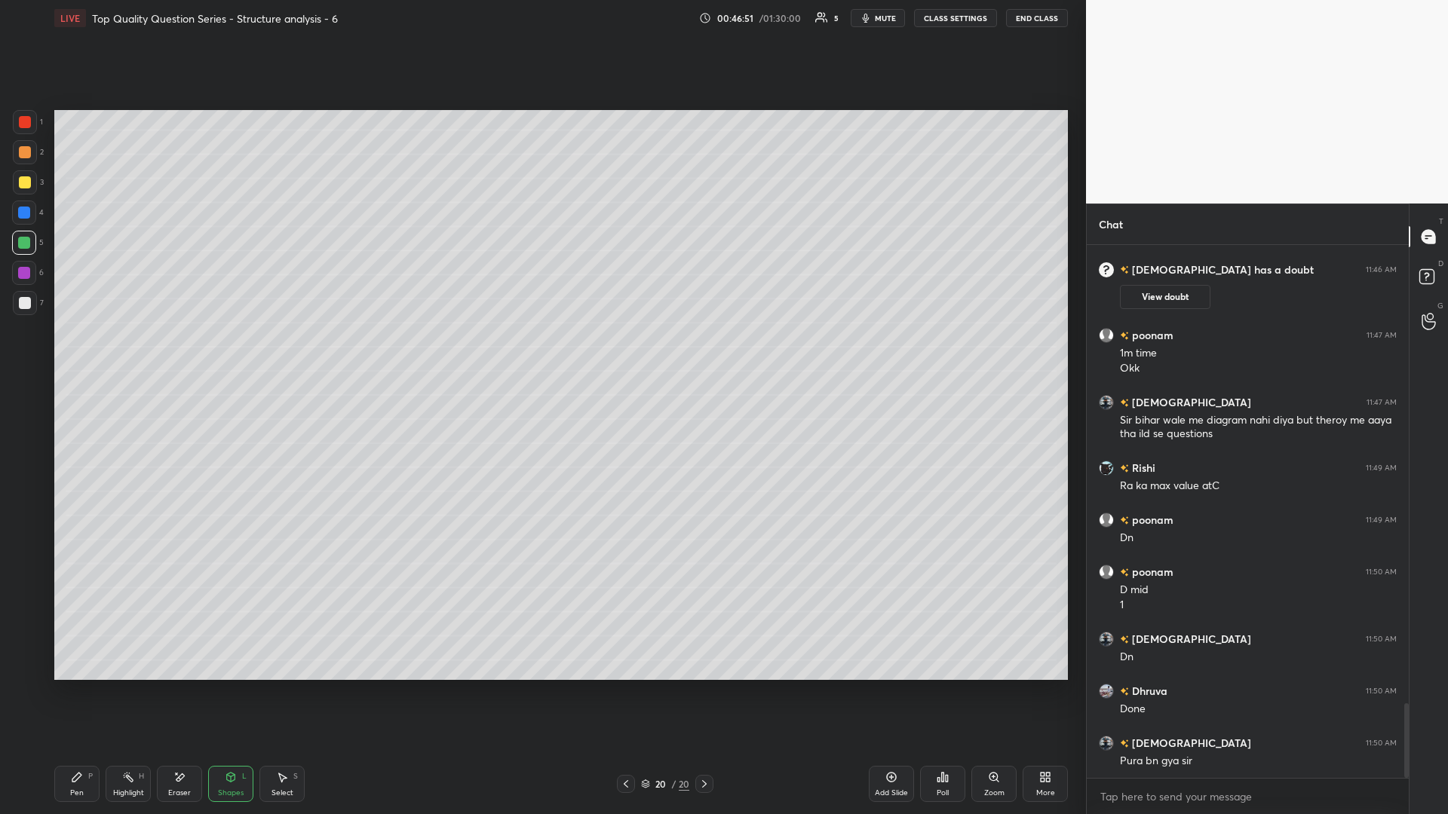
click at [186, 354] on div "Eraser" at bounding box center [179, 784] width 45 height 36
click at [237, 354] on div "Shapes L" at bounding box center [230, 784] width 45 height 36
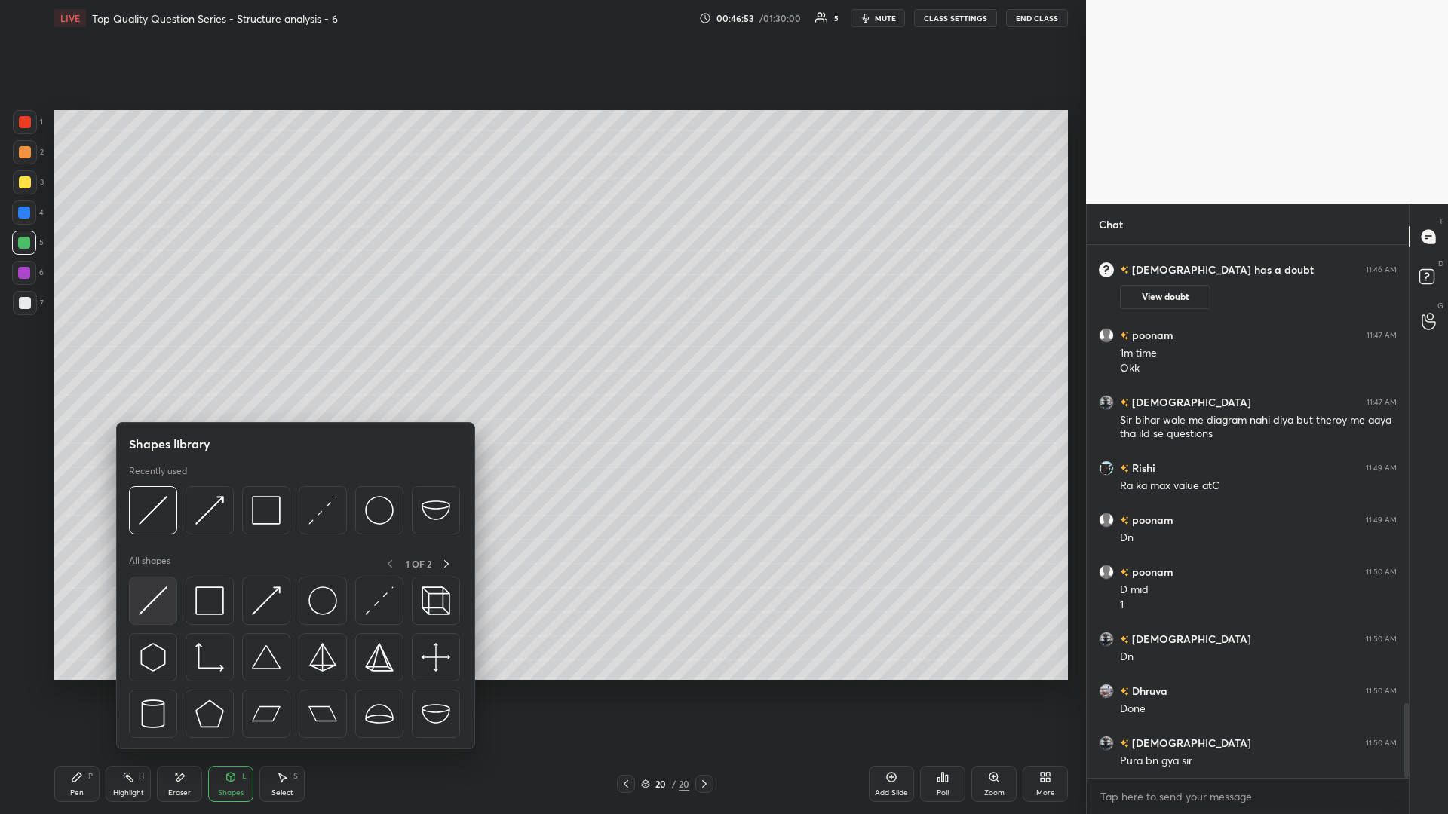
click at [165, 354] on img at bounding box center [153, 601] width 29 height 29
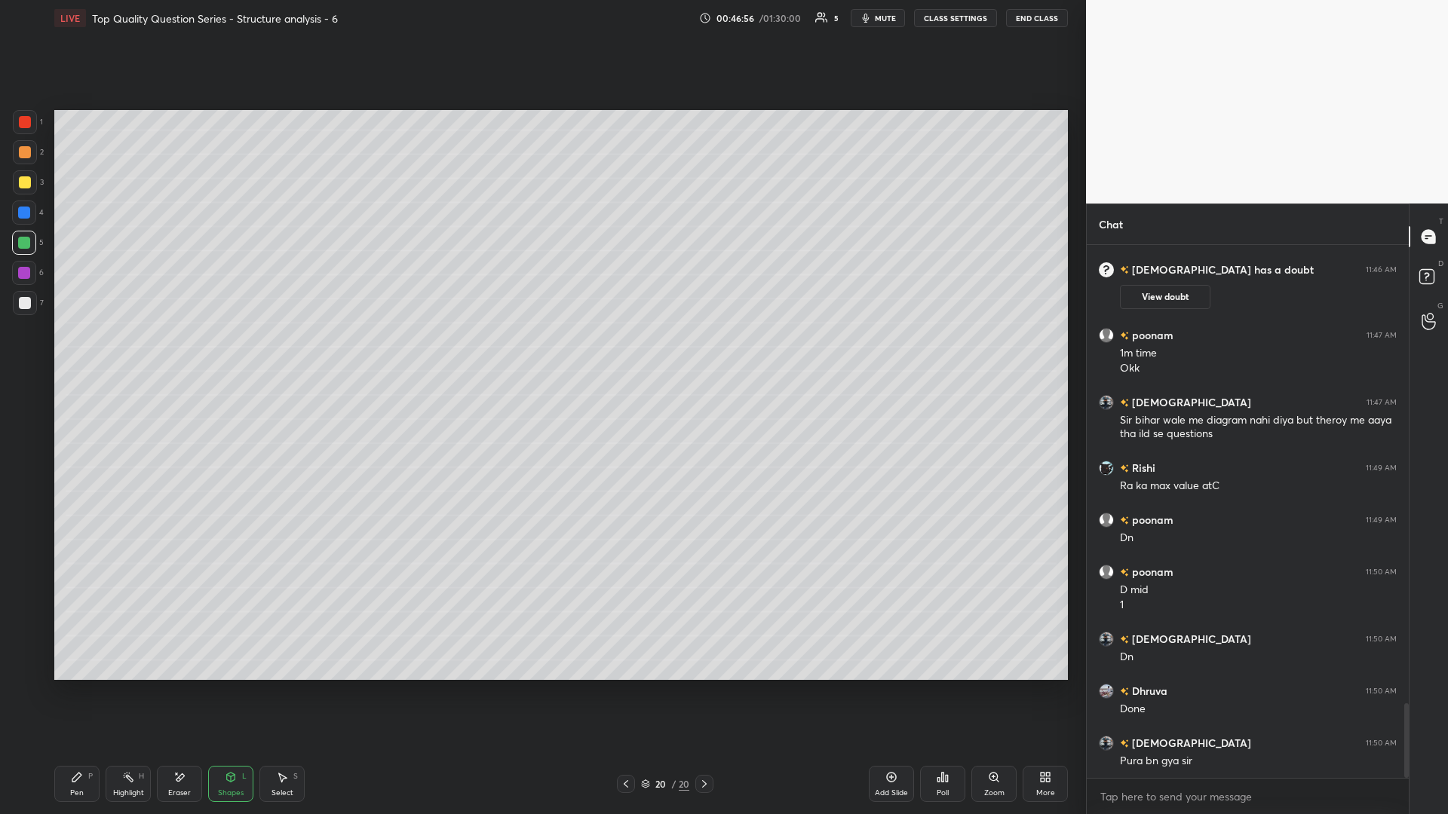
click at [73, 354] on icon at bounding box center [77, 777] width 12 height 12
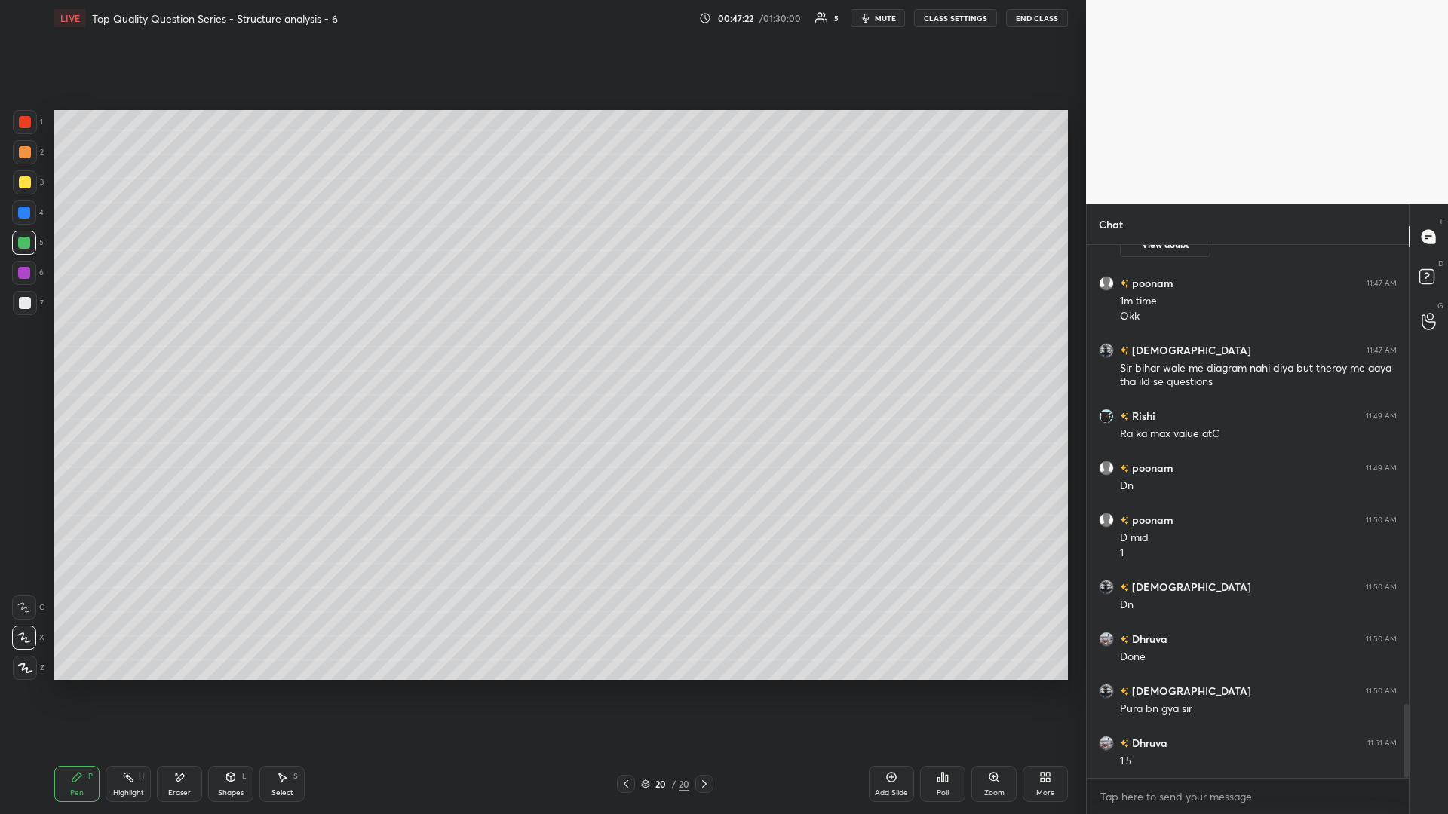
click at [272, 354] on div "Select" at bounding box center [282, 793] width 22 height 8
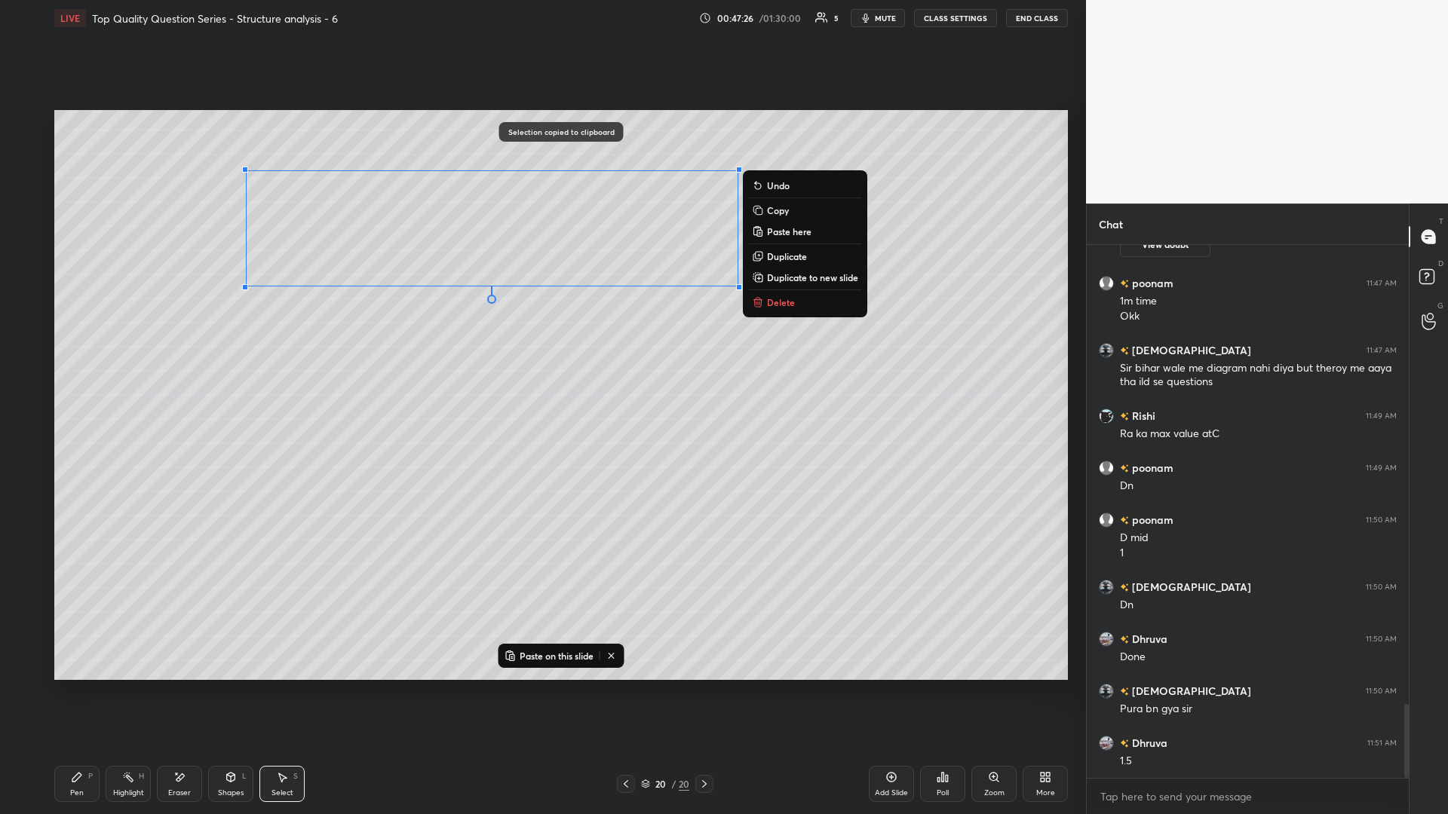
click at [541, 354] on div "Add Slide" at bounding box center [891, 784] width 45 height 36
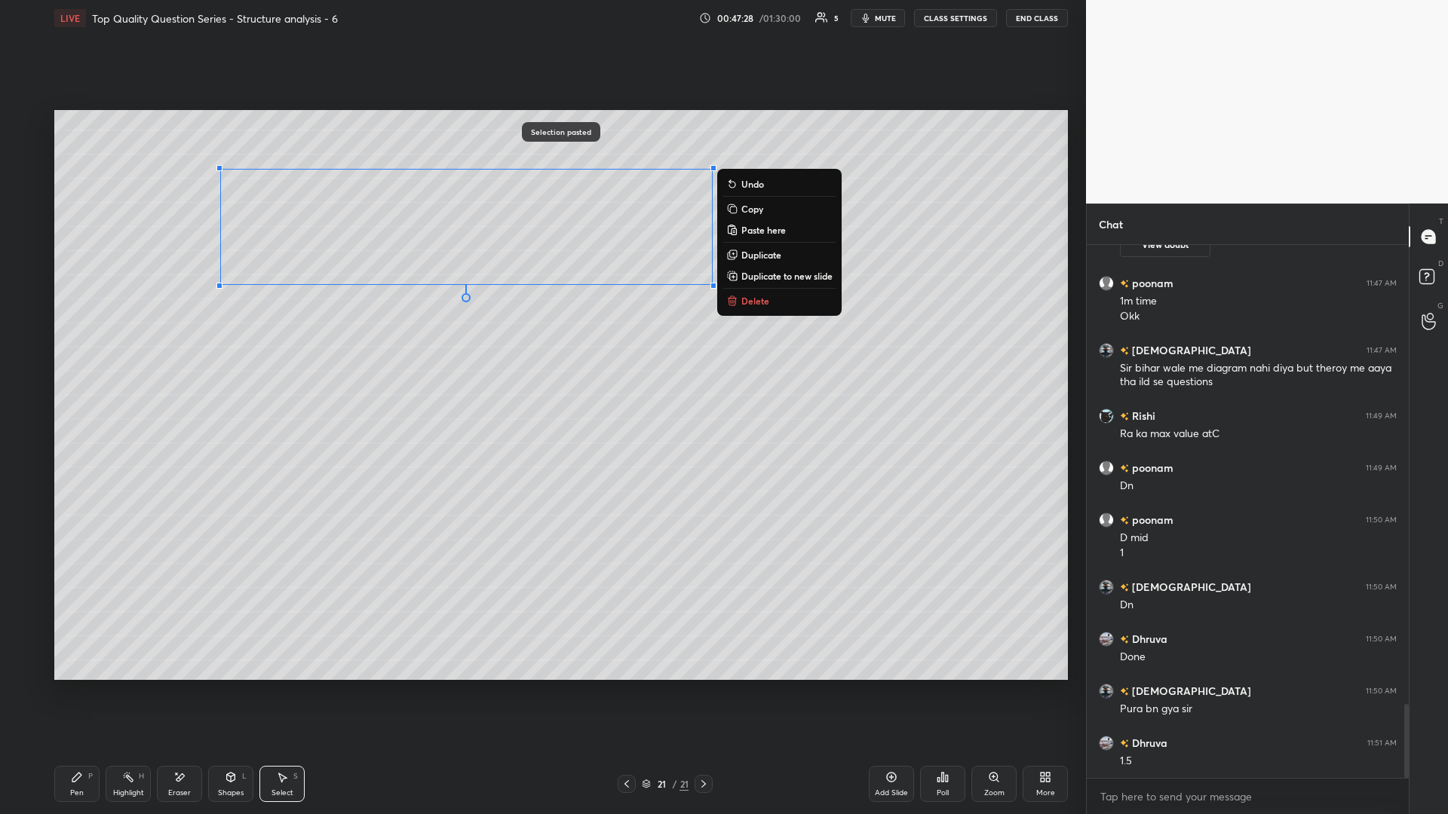
click at [318, 354] on div "0 ° Undo Copy Paste here Duplicate Duplicate to new slide Delete" at bounding box center [560, 395] width 1013 height 570
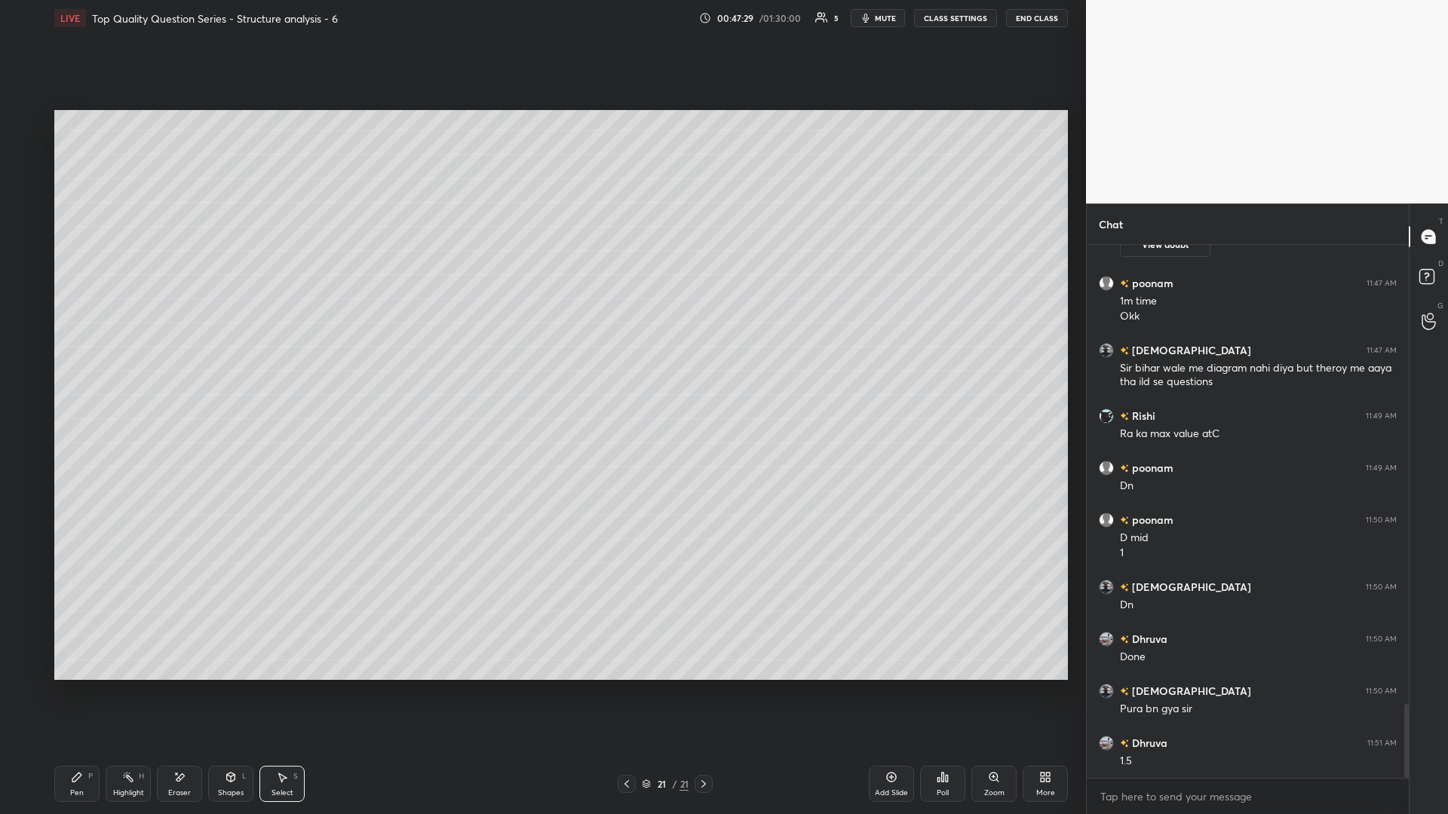
click at [228, 354] on icon at bounding box center [231, 777] width 8 height 9
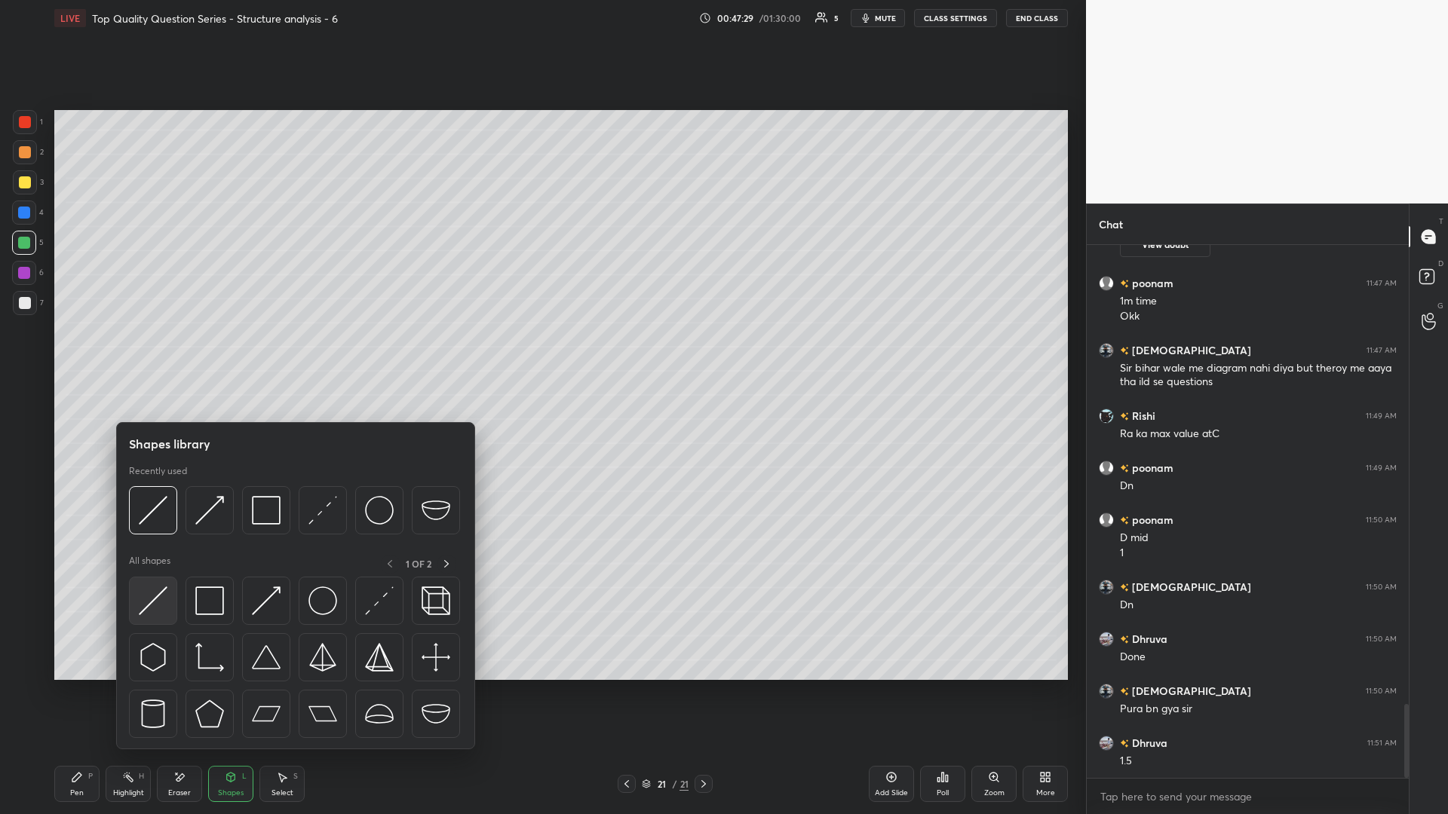
click at [151, 354] on img at bounding box center [153, 601] width 29 height 29
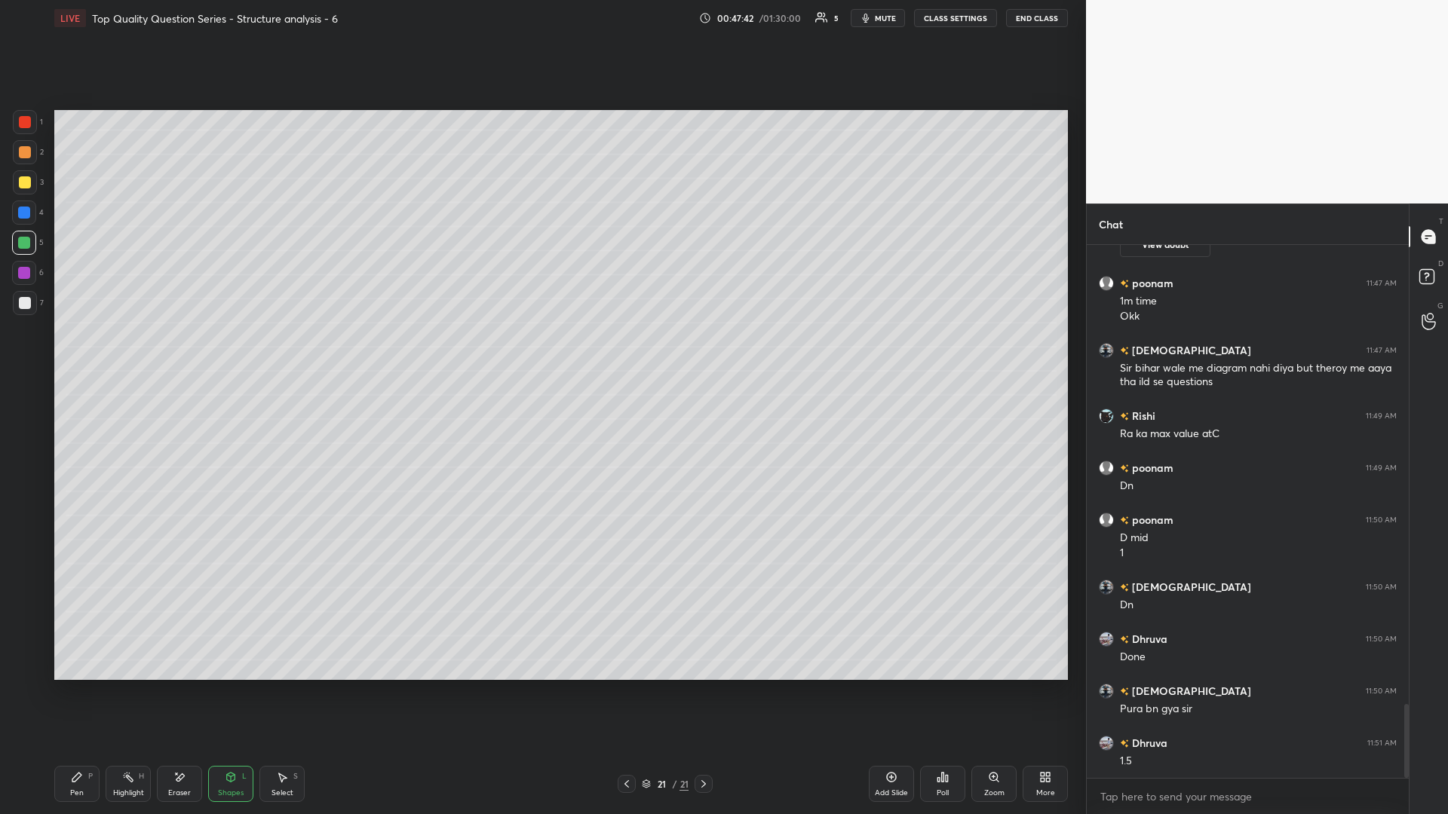
click at [69, 354] on div "Pen P" at bounding box center [76, 784] width 45 height 36
click at [283, 354] on div "Select" at bounding box center [282, 793] width 22 height 8
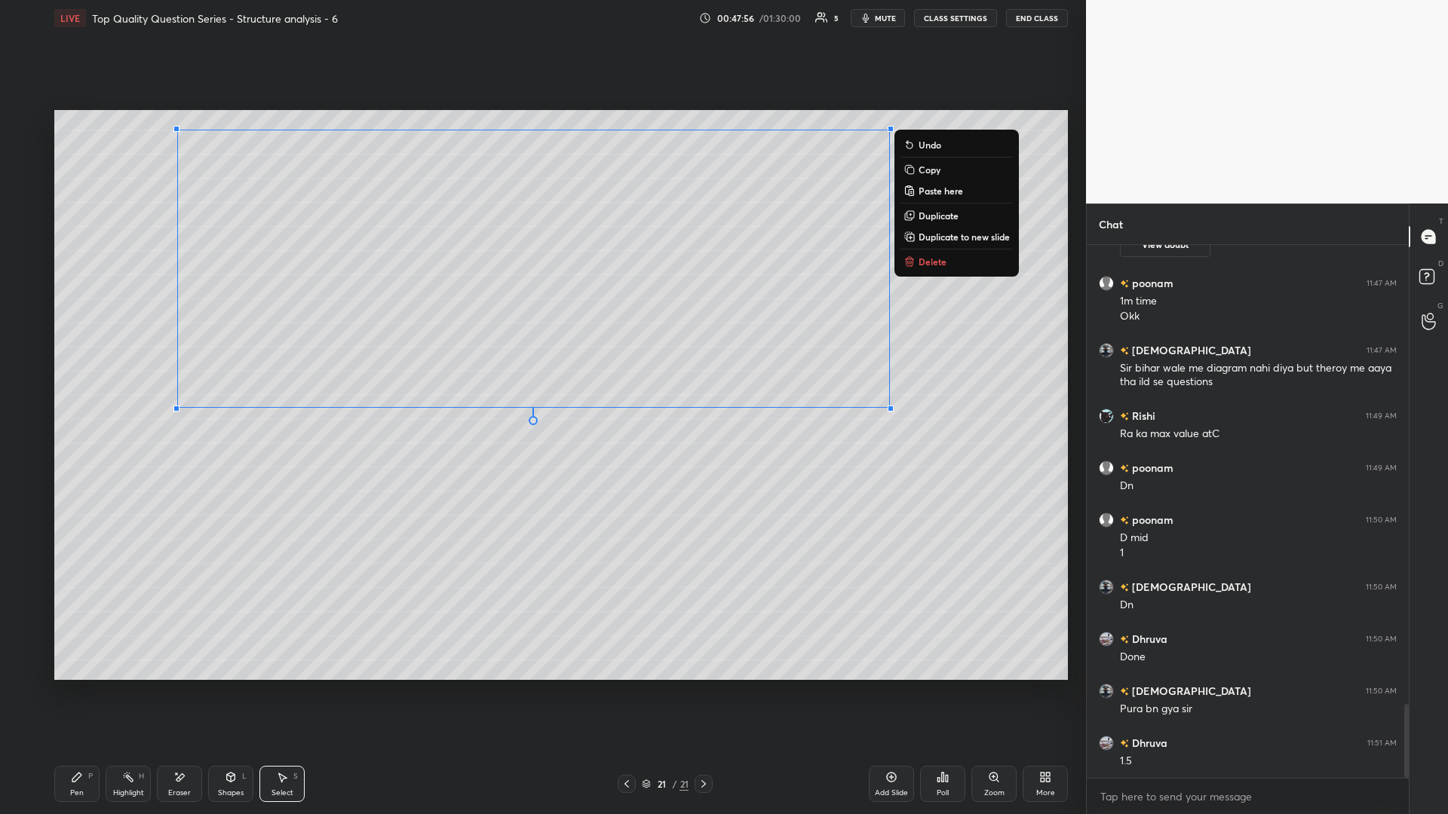
click at [541, 354] on div "0 ° Undo Copy Paste here Duplicate Duplicate to new slide Delete" at bounding box center [560, 395] width 1013 height 570
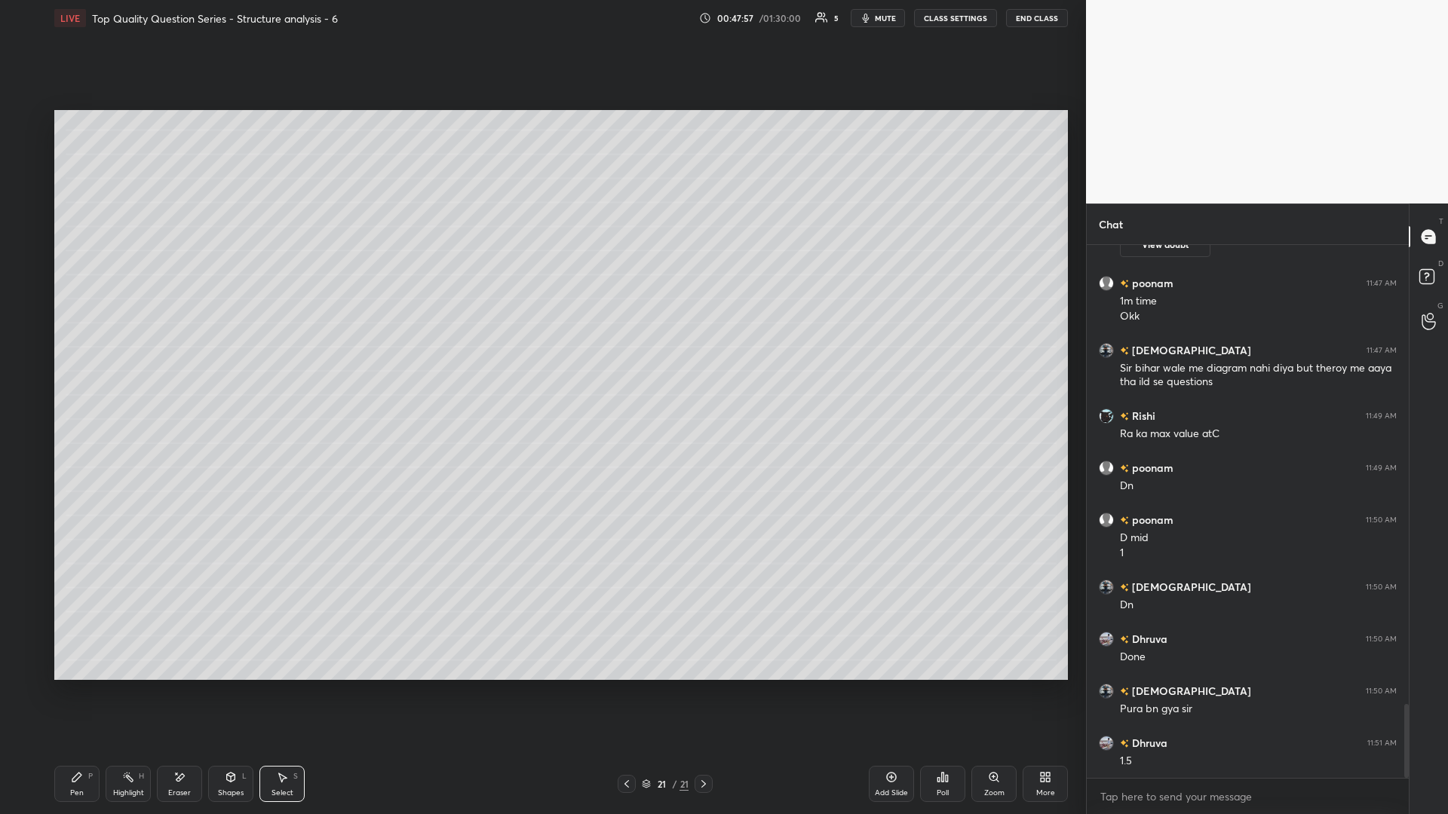
click at [228, 354] on icon at bounding box center [231, 777] width 8 height 9
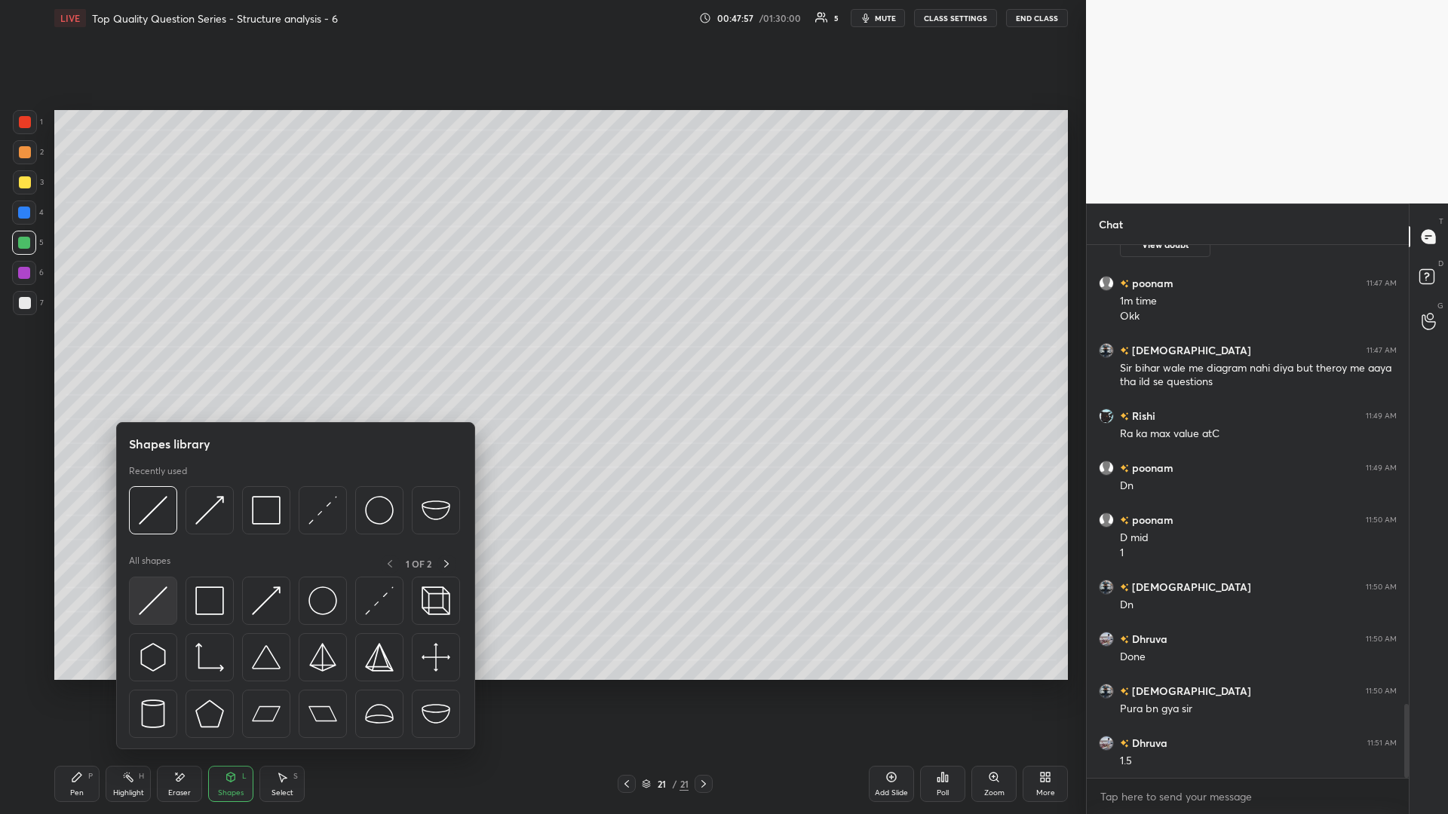
click at [155, 354] on img at bounding box center [153, 601] width 29 height 29
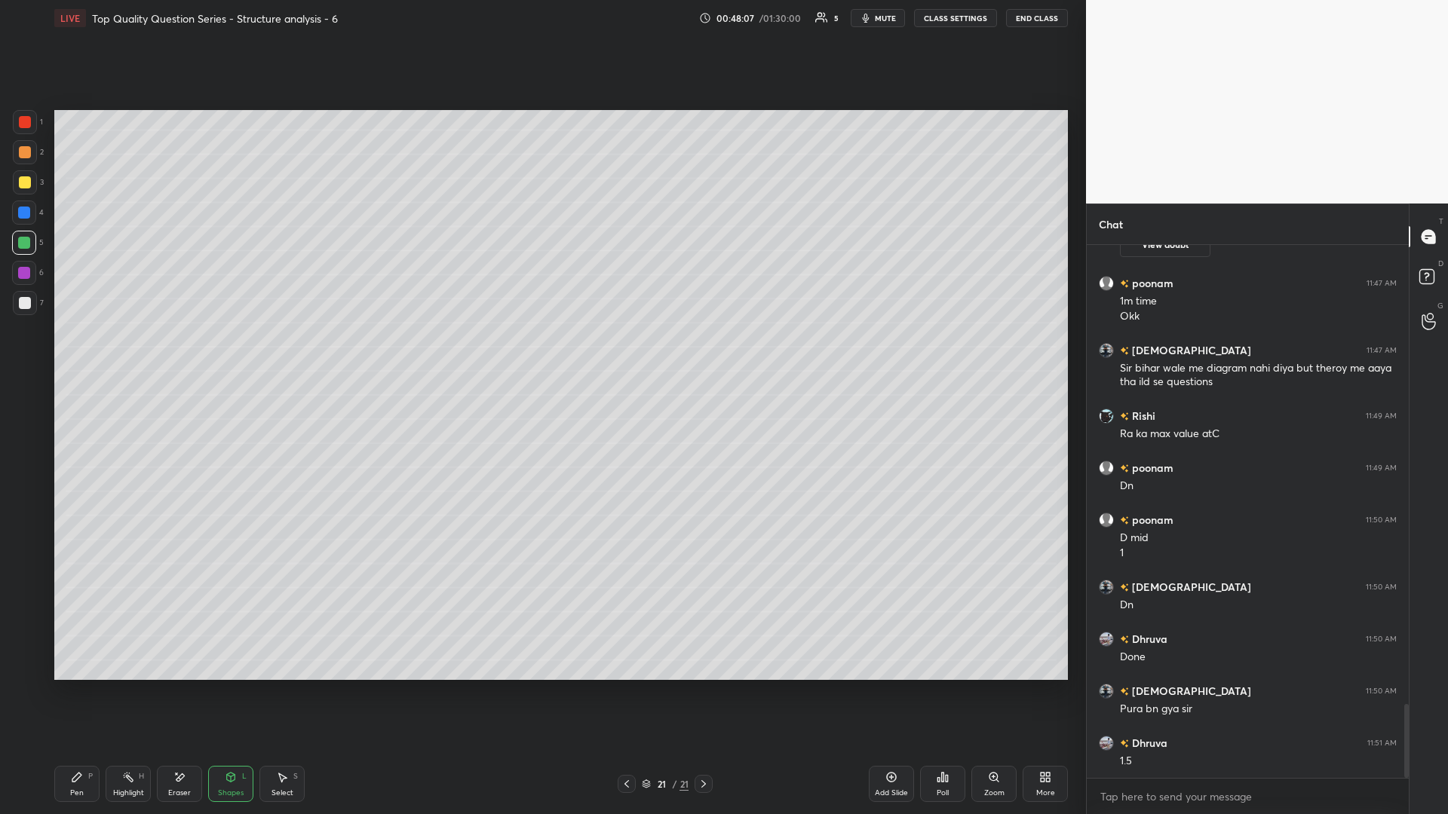
click at [128, 354] on div "Highlight H" at bounding box center [128, 784] width 45 height 36
click at [275, 354] on div "Select S" at bounding box center [281, 784] width 45 height 36
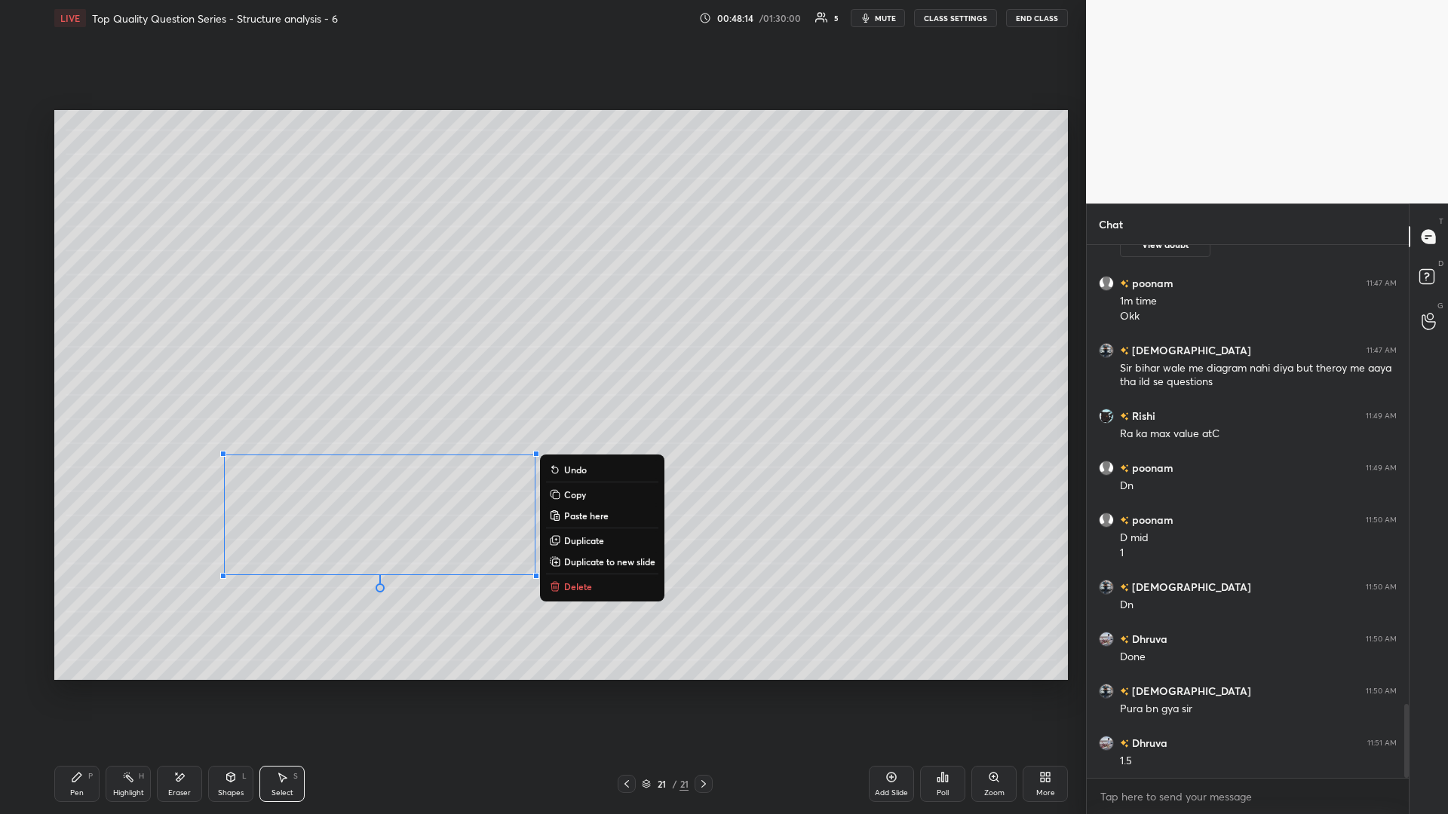
click at [150, 354] on div "0 ° Undo Copy Paste here Duplicate Duplicate to new slide Delete" at bounding box center [560, 395] width 1013 height 570
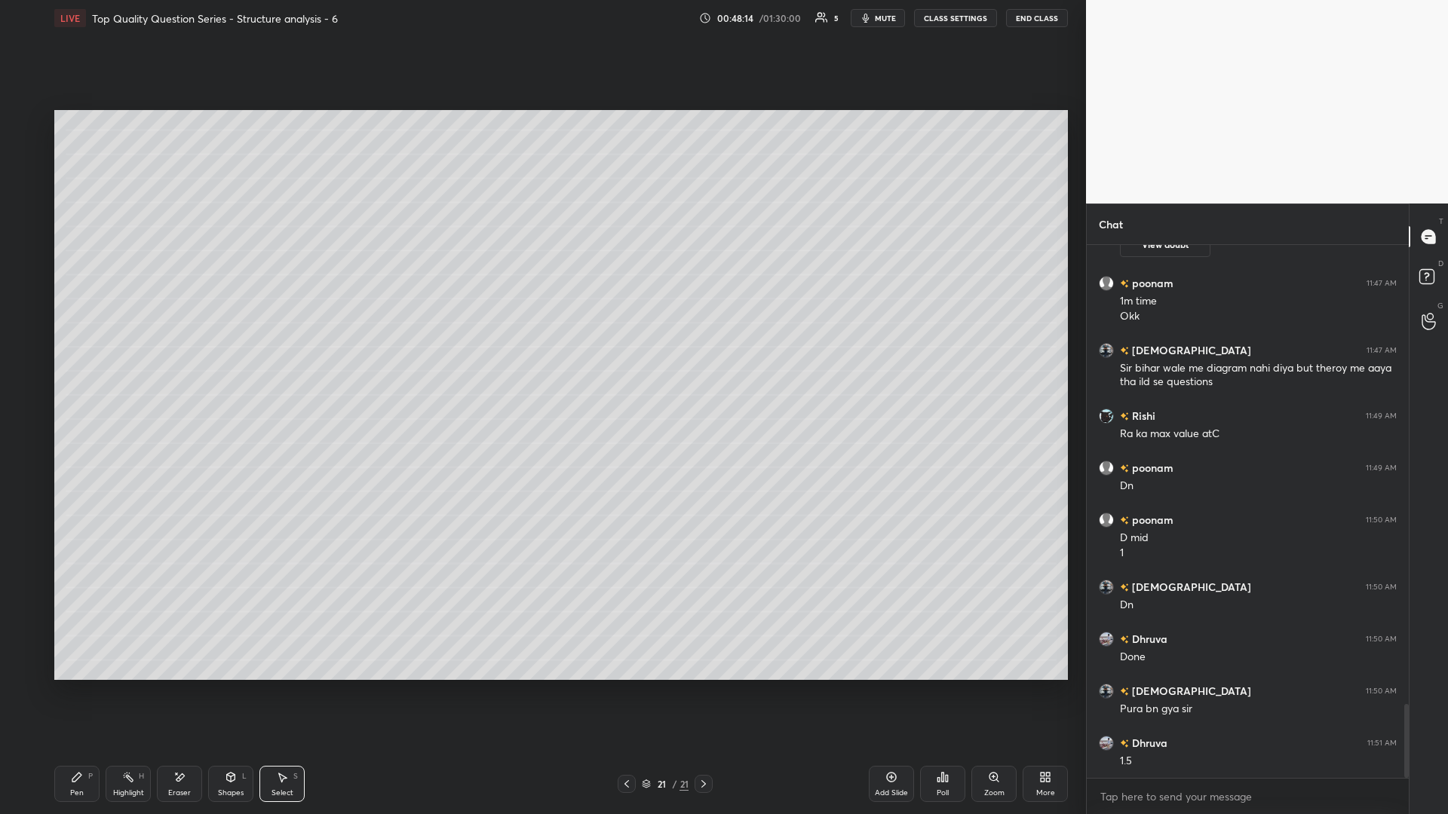
click at [219, 354] on div "Shapes L" at bounding box center [230, 784] width 45 height 36
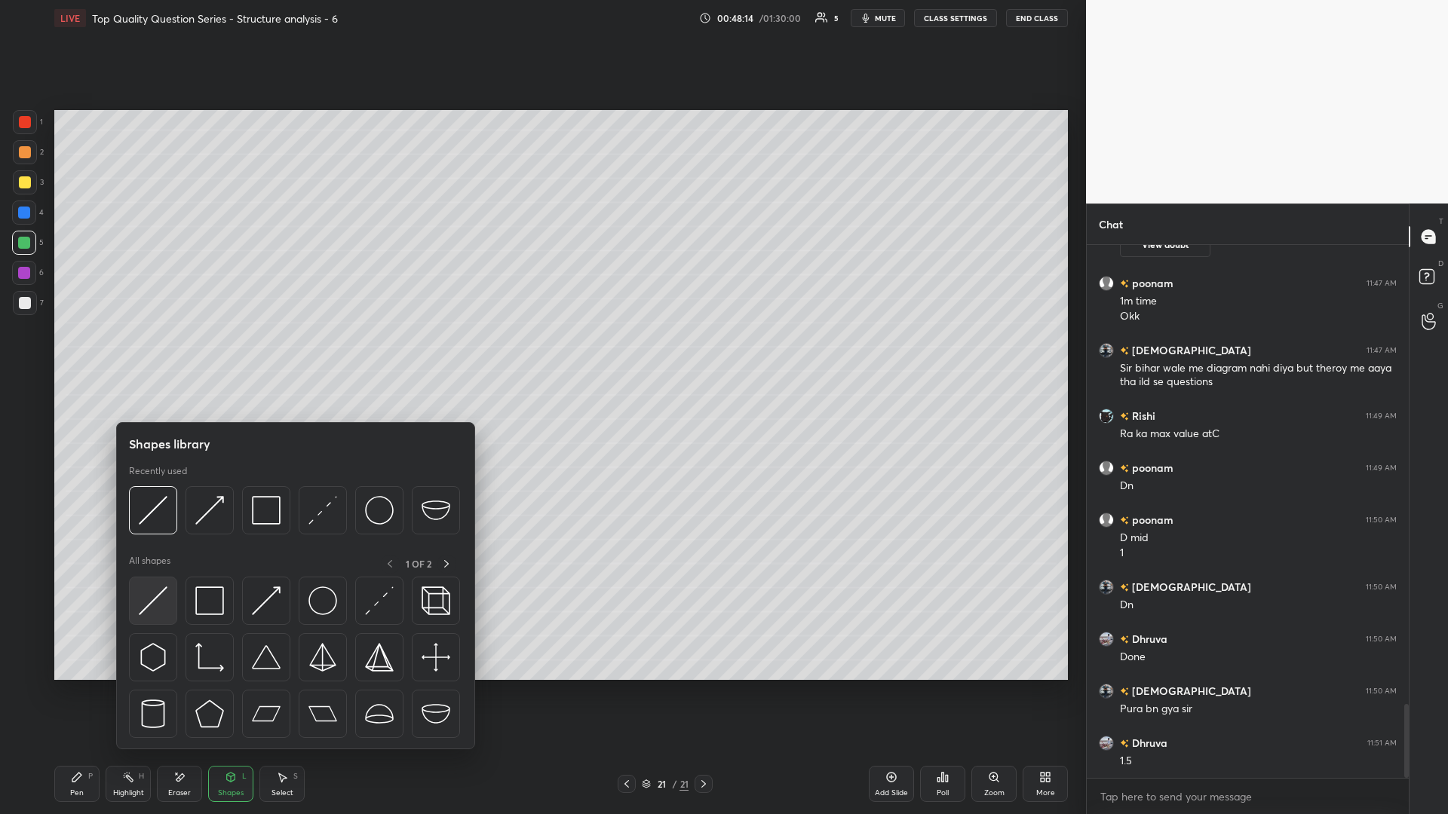
click at [150, 354] on img at bounding box center [153, 601] width 29 height 29
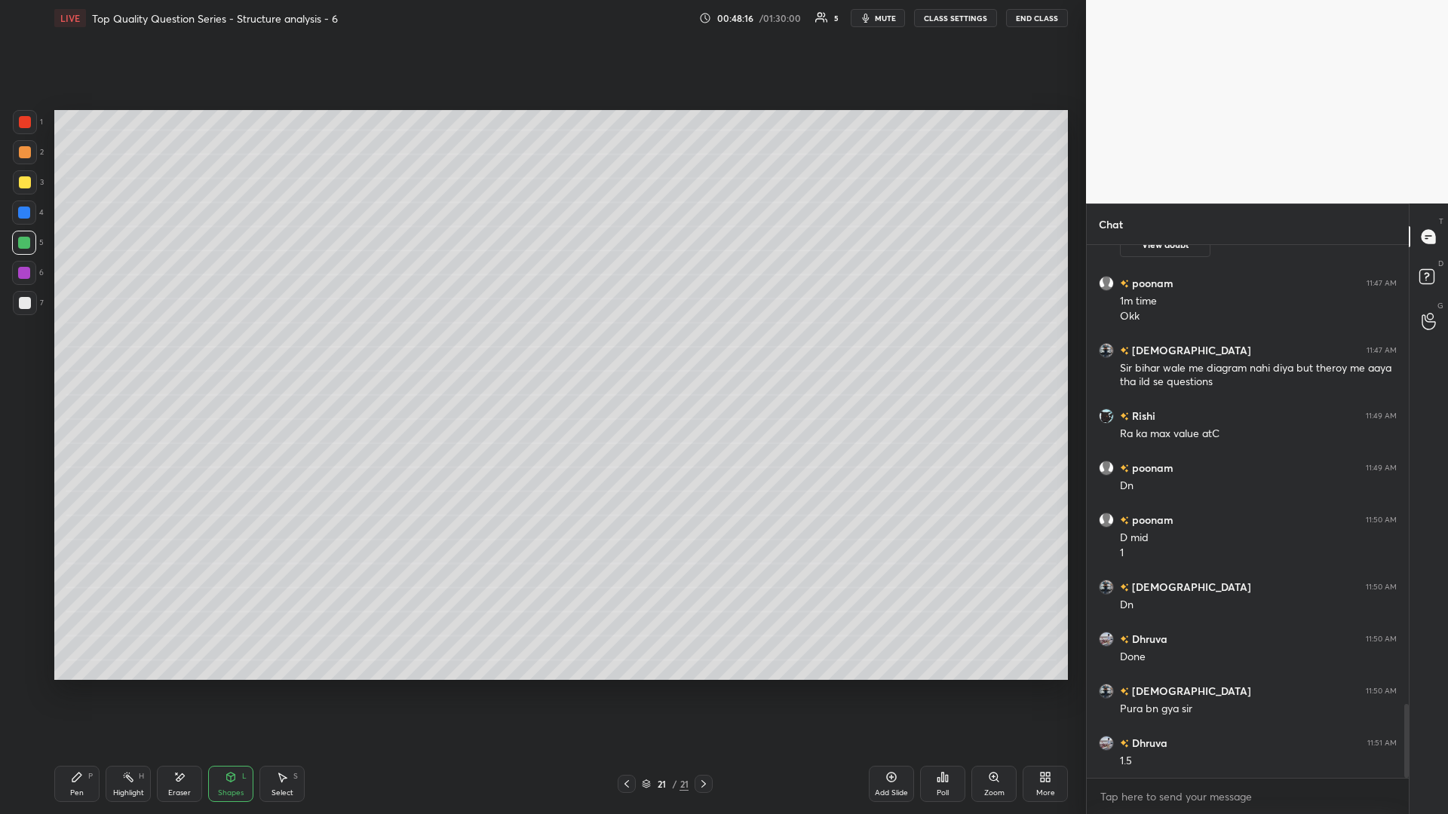
click at [76, 354] on div "Pen P" at bounding box center [76, 784] width 45 height 36
click at [133, 354] on icon at bounding box center [128, 777] width 12 height 12
click at [72, 354] on icon at bounding box center [77, 777] width 12 height 12
click at [74, 354] on icon at bounding box center [76, 777] width 9 height 9
click at [277, 354] on div "Select S" at bounding box center [281, 784] width 45 height 36
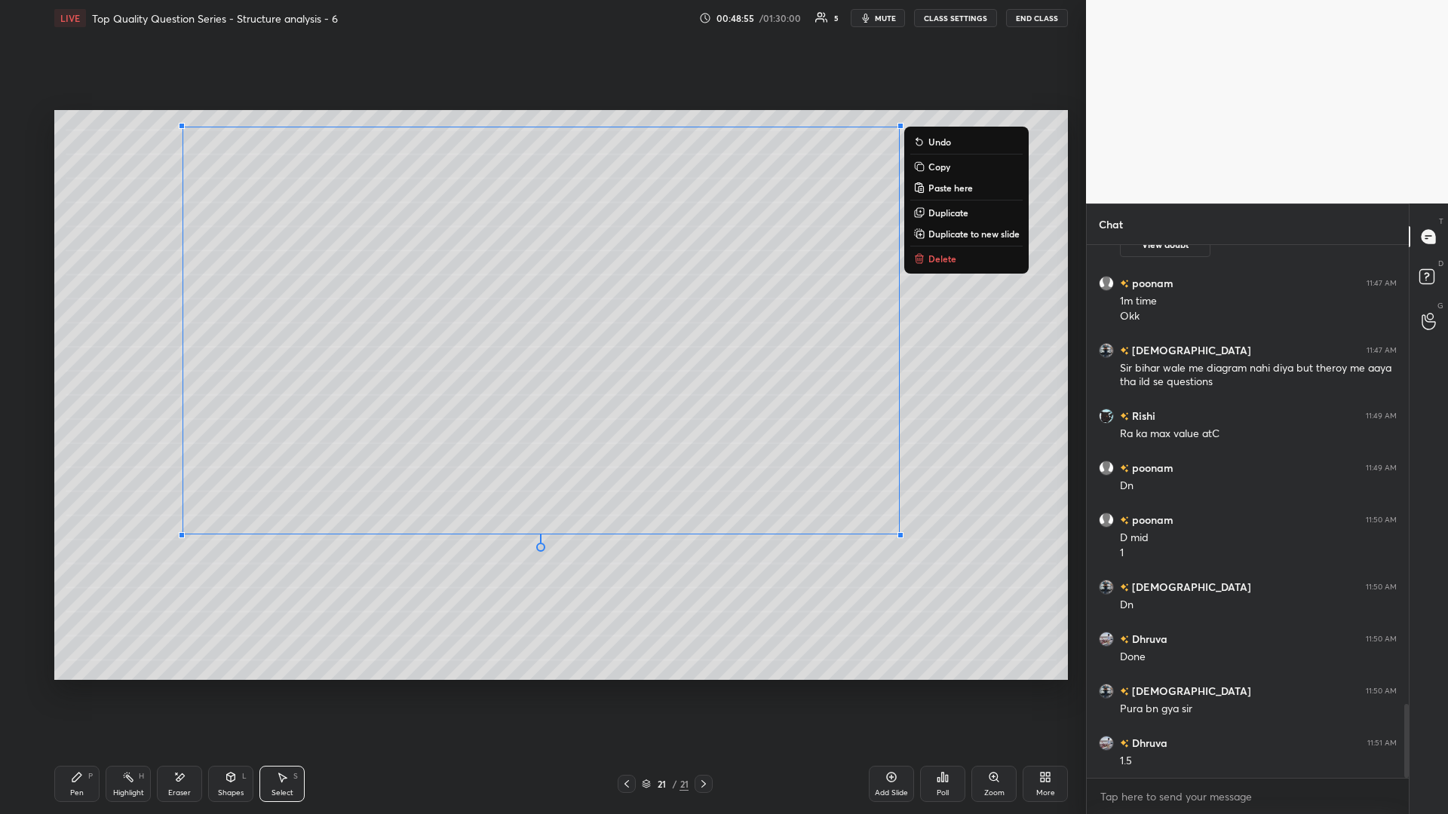
click at [541, 354] on div "0 ° Undo Copy Paste here Duplicate Duplicate to new slide Delete" at bounding box center [560, 395] width 1013 height 570
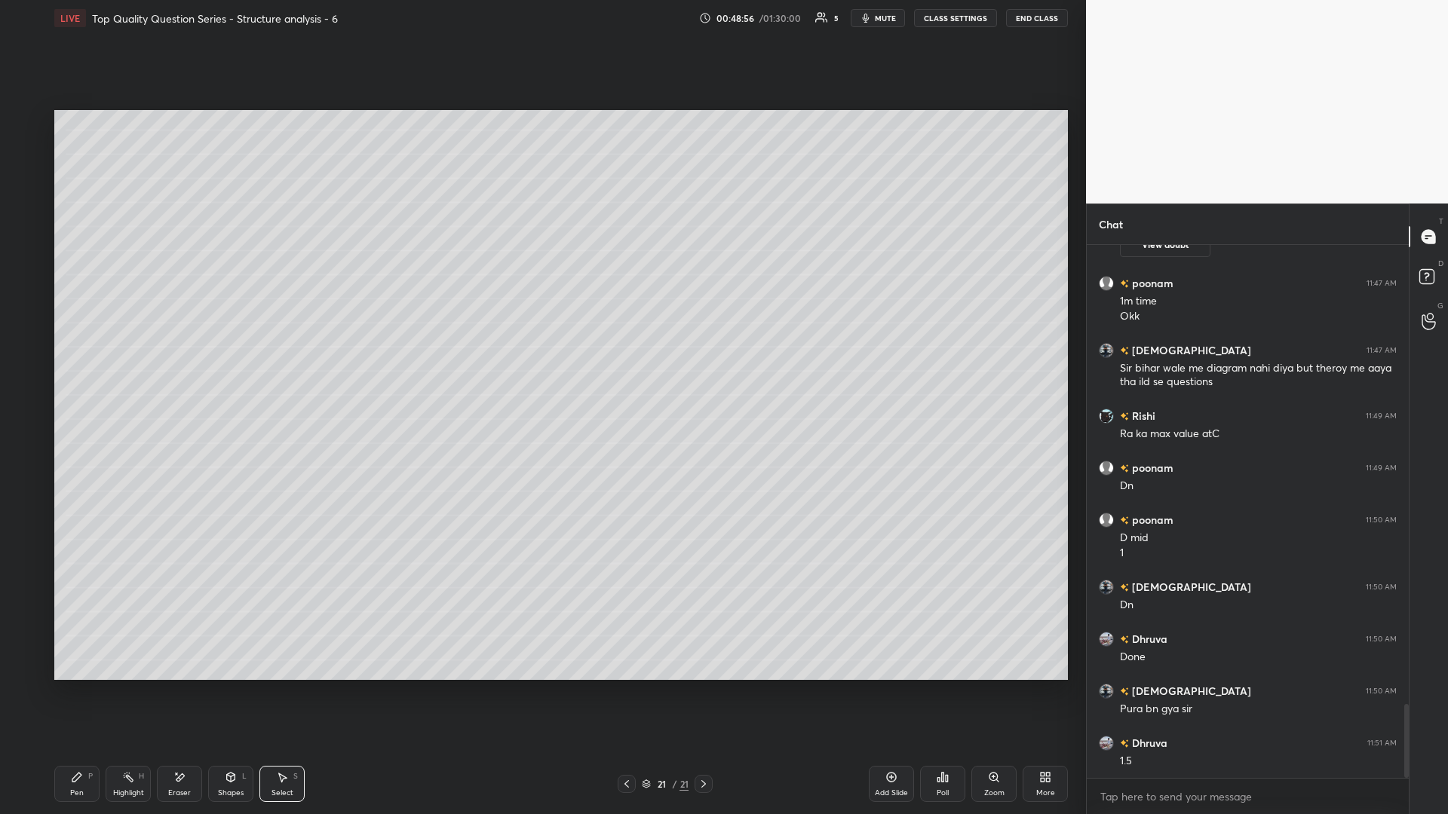
click at [217, 354] on div "Shapes L" at bounding box center [230, 784] width 45 height 36
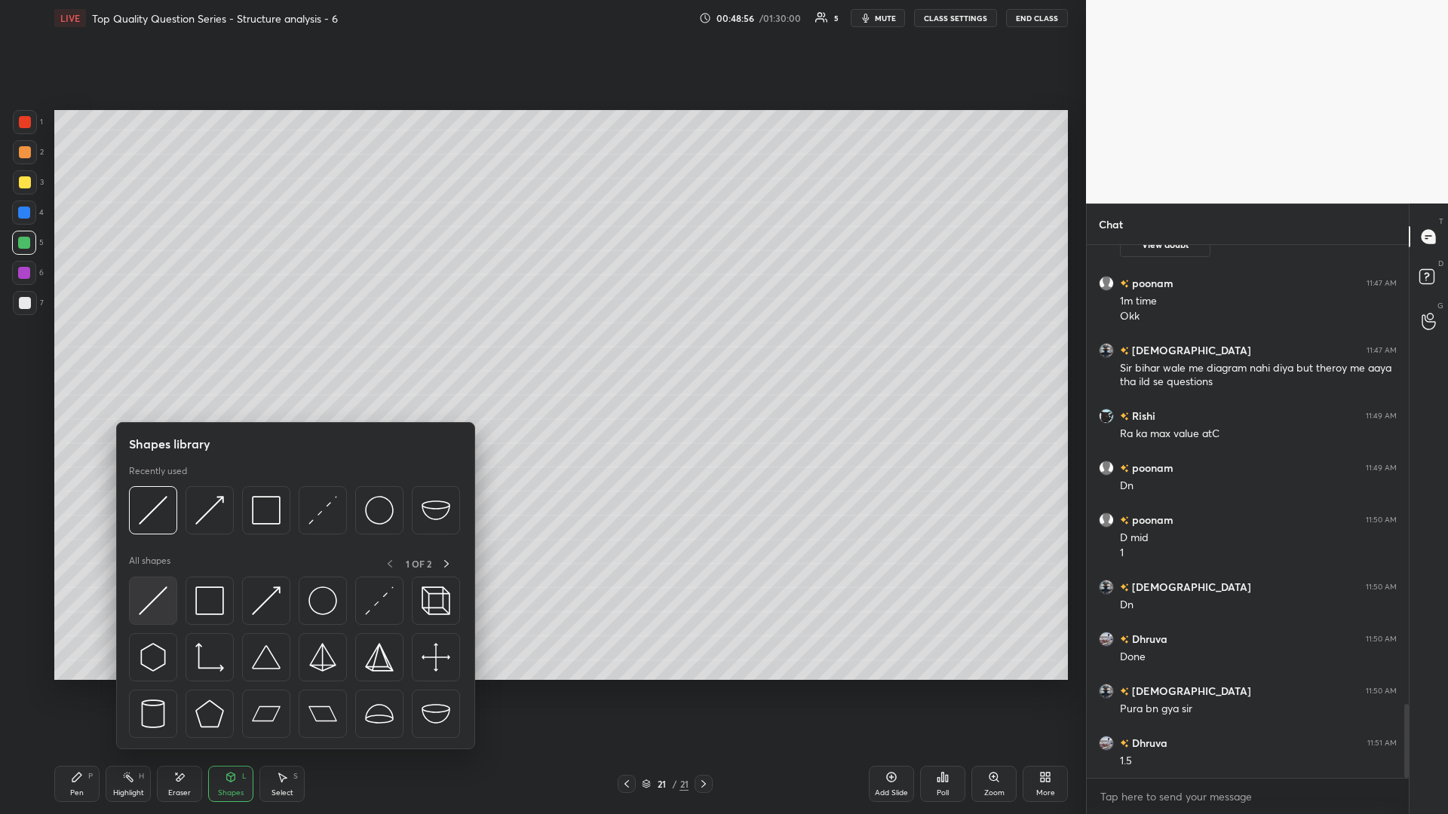
click at [144, 354] on img at bounding box center [153, 601] width 29 height 29
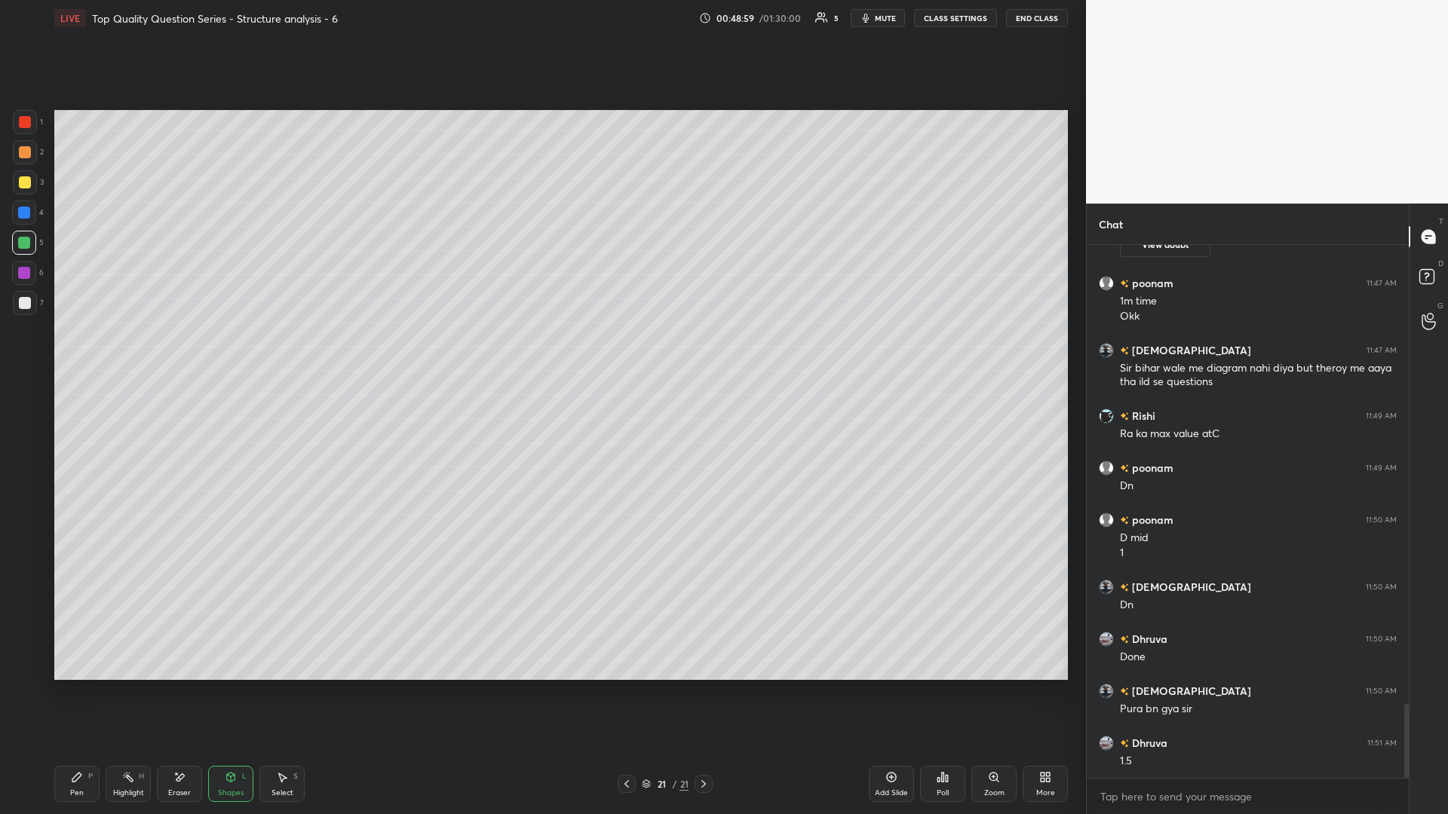
click at [224, 354] on div "Shapes" at bounding box center [231, 793] width 26 height 8
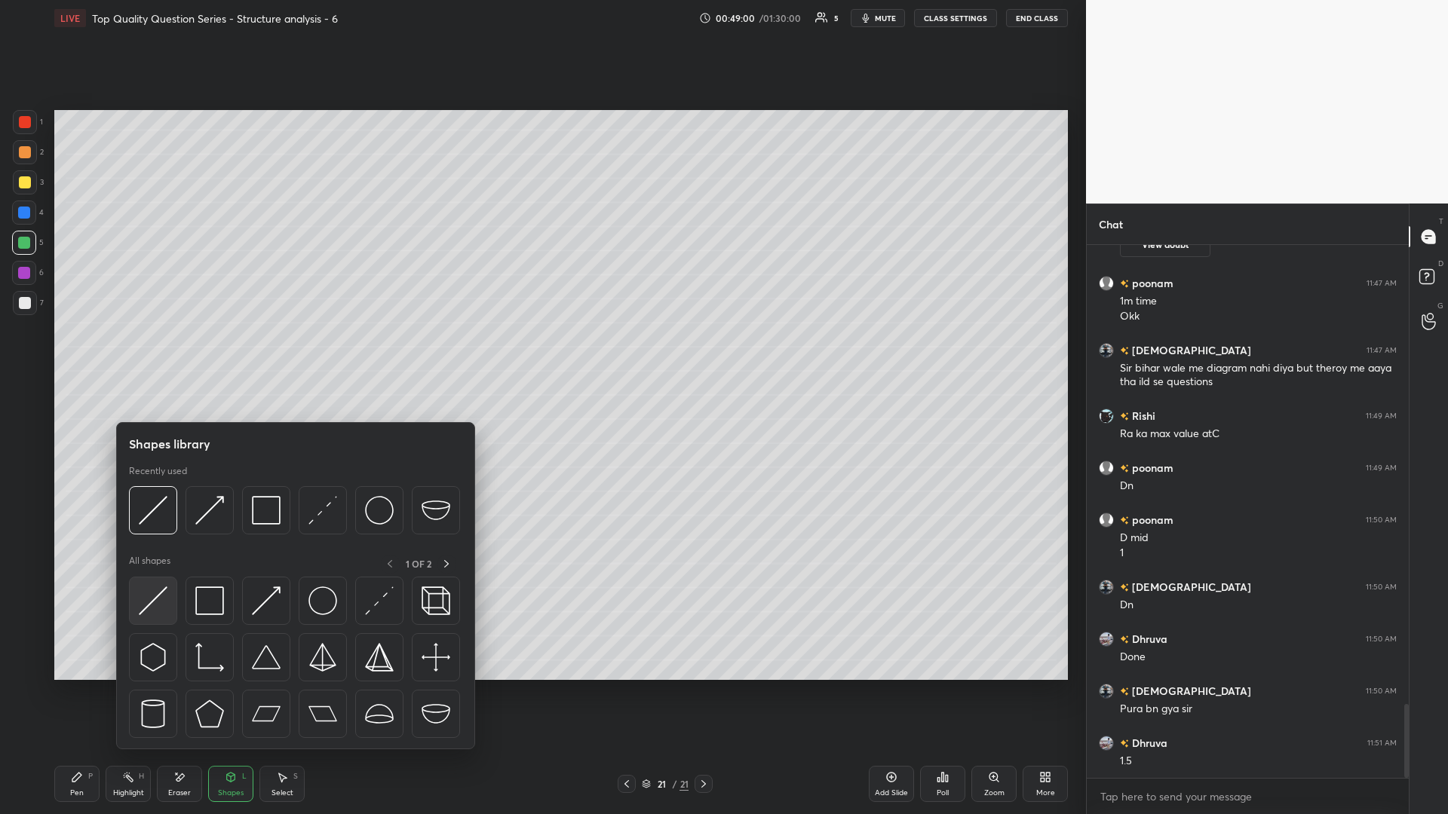
click at [160, 354] on img at bounding box center [153, 601] width 29 height 29
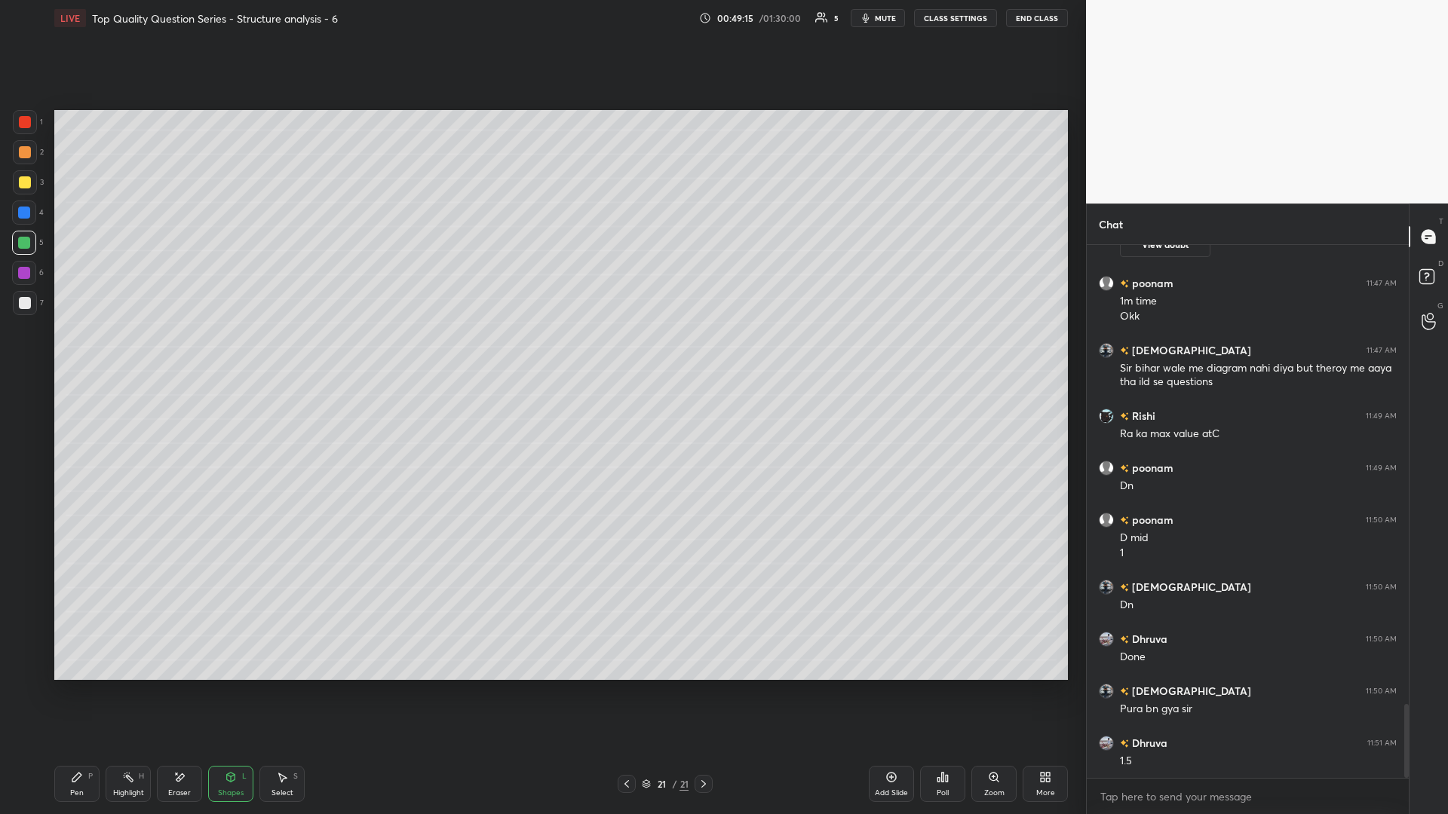
click at [84, 354] on div "Pen P" at bounding box center [76, 784] width 45 height 36
click at [81, 354] on icon at bounding box center [76, 777] width 9 height 9
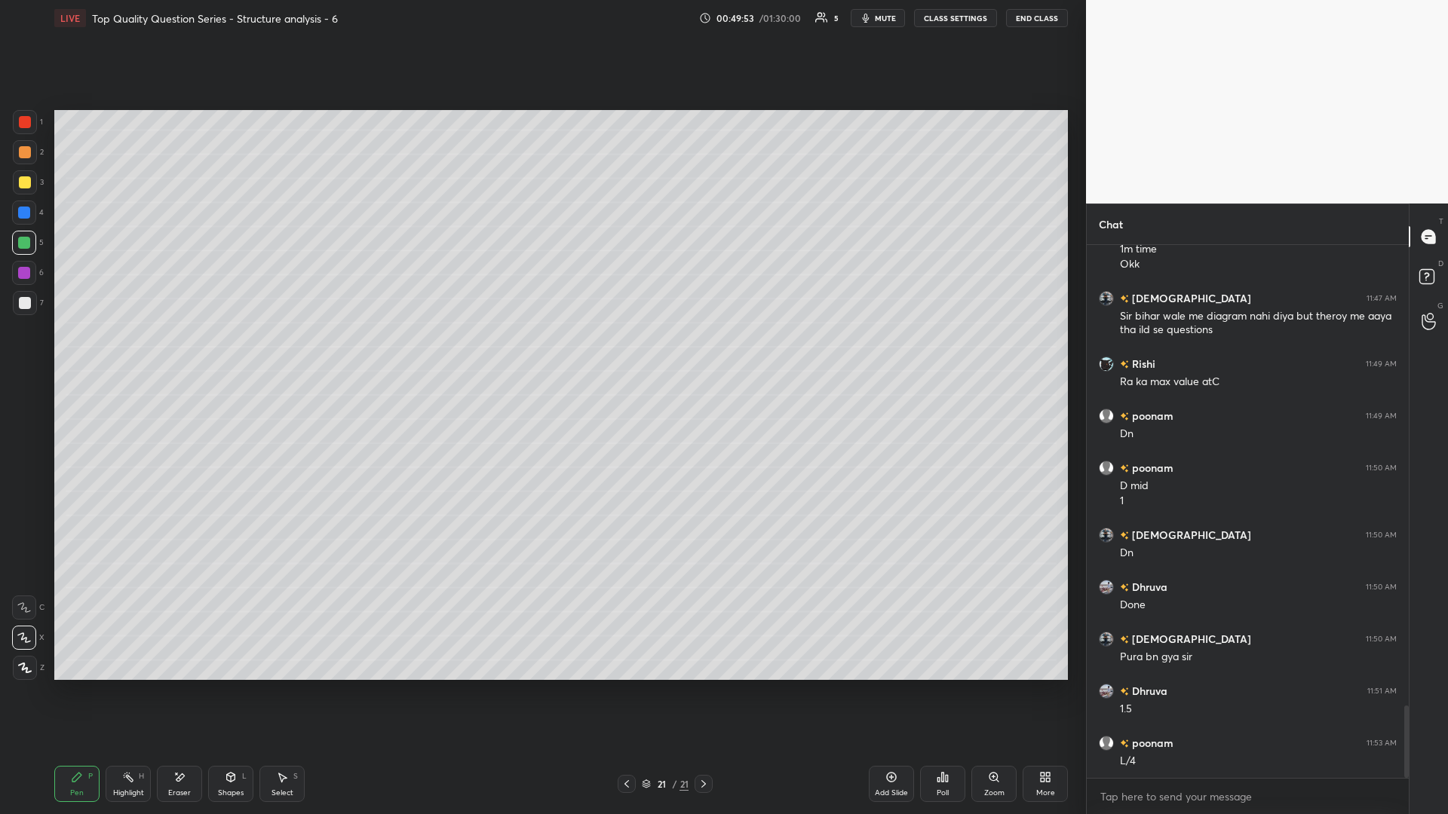
click at [127, 354] on rect at bounding box center [130, 779] width 8 height 8
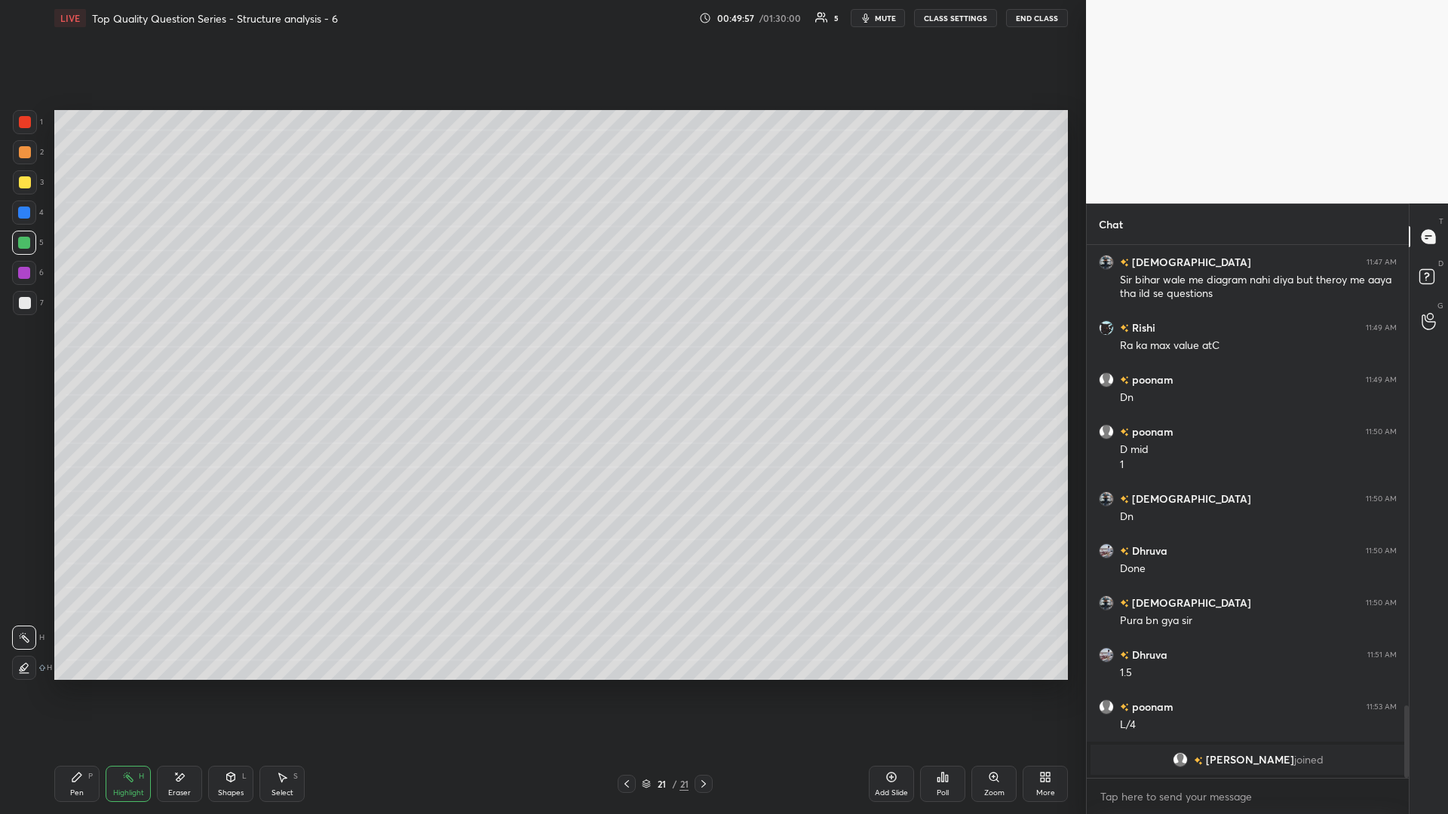
click at [91, 354] on div "Pen P" at bounding box center [76, 784] width 45 height 36
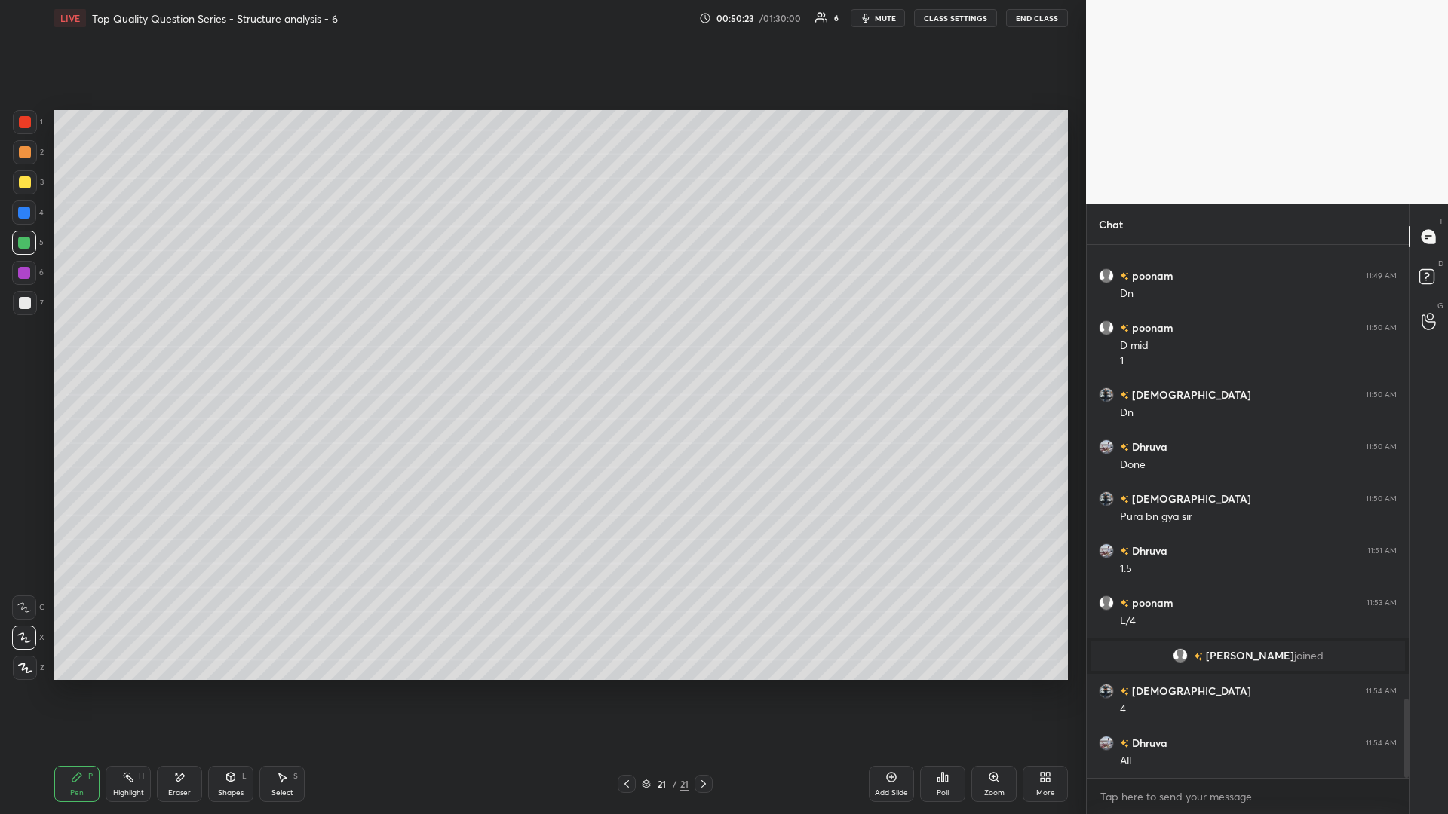
scroll to position [3100, 0]
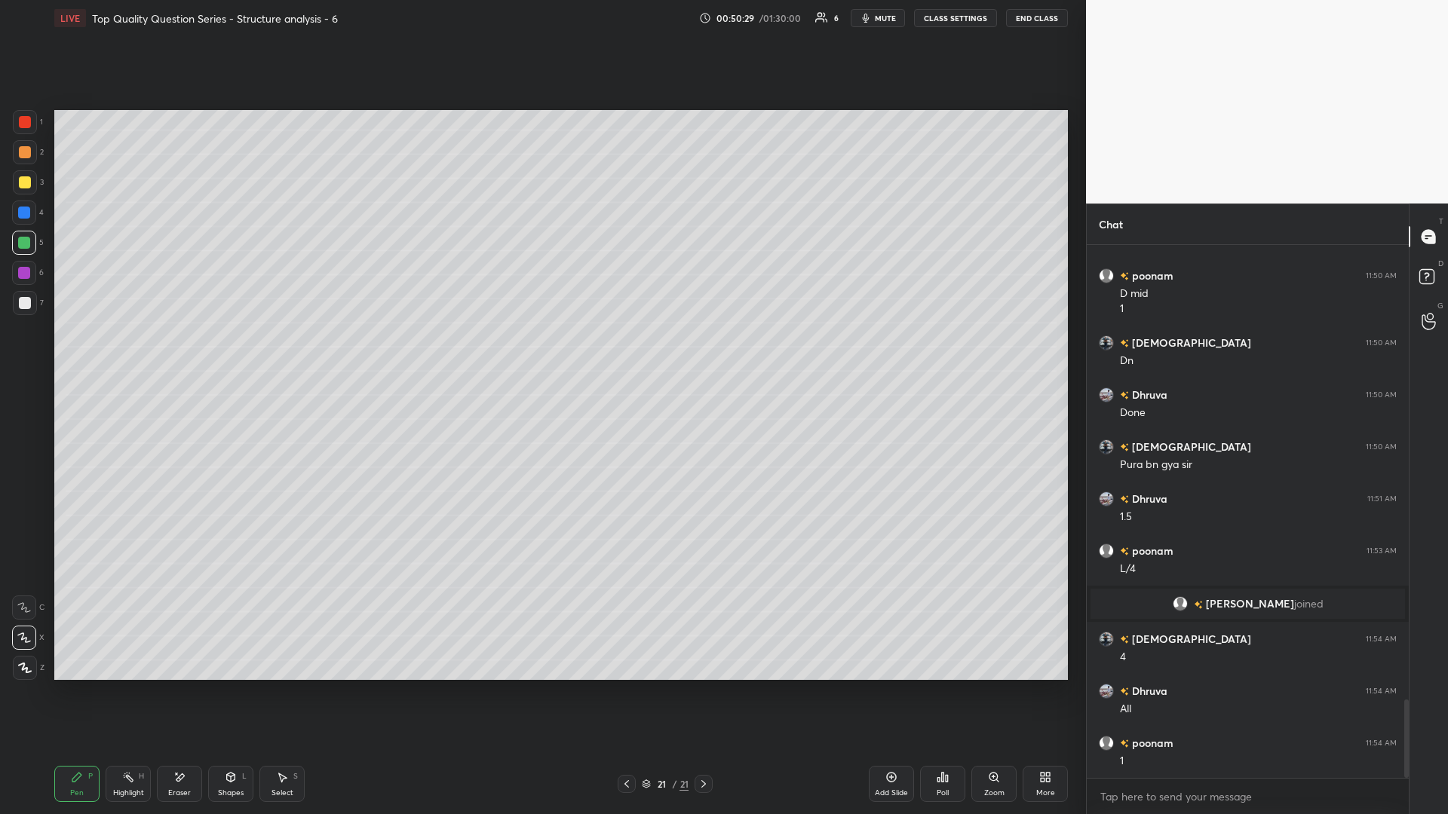
click at [275, 354] on div "Select S" at bounding box center [281, 784] width 45 height 36
click at [541, 354] on icon at bounding box center [891, 777] width 12 height 12
click at [71, 354] on div "Pen P" at bounding box center [76, 784] width 45 height 36
click at [16, 298] on div at bounding box center [25, 303] width 24 height 24
click at [237, 354] on div "Shapes L" at bounding box center [230, 784] width 45 height 36
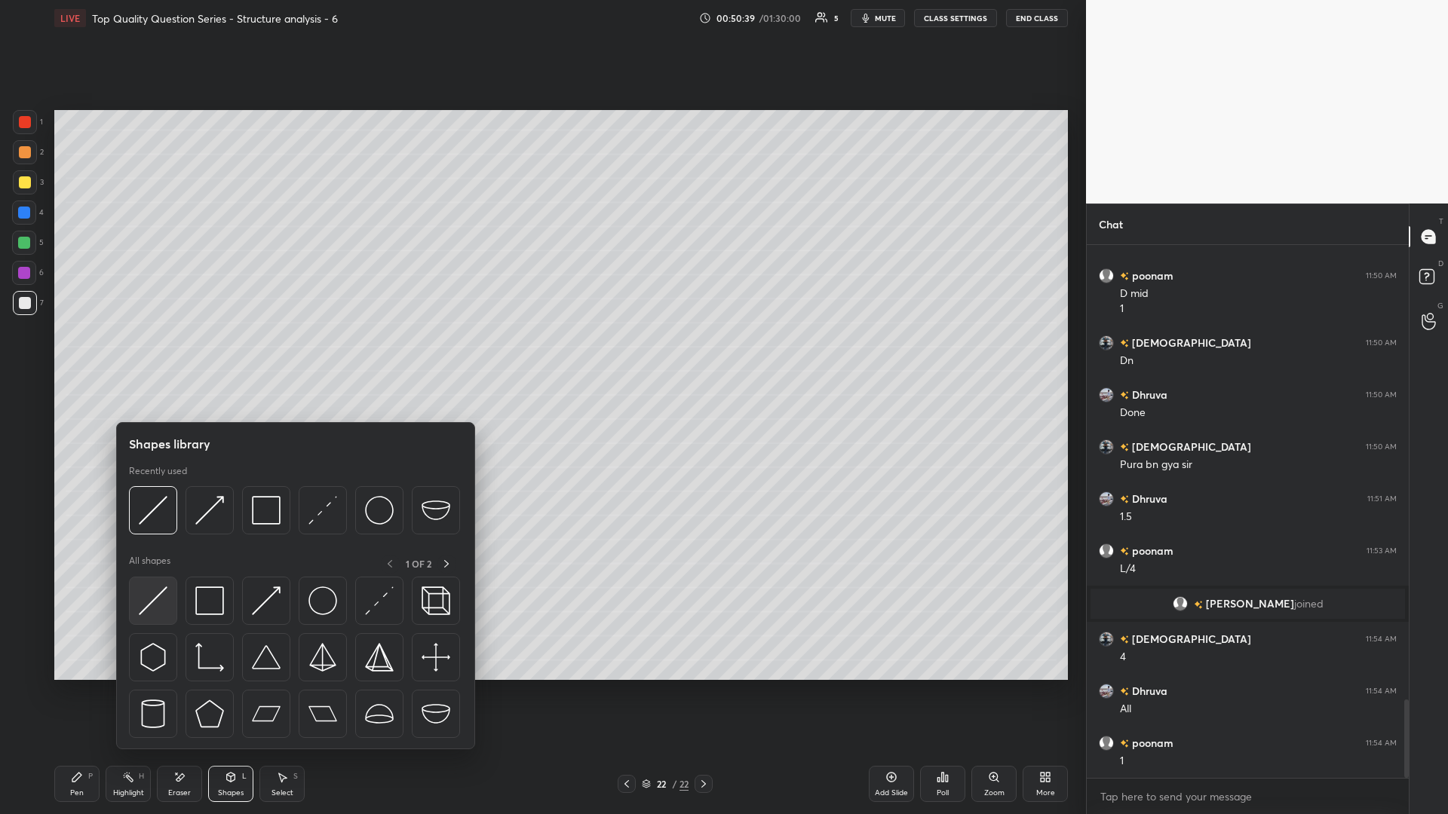
click at [154, 354] on img at bounding box center [153, 601] width 29 height 29
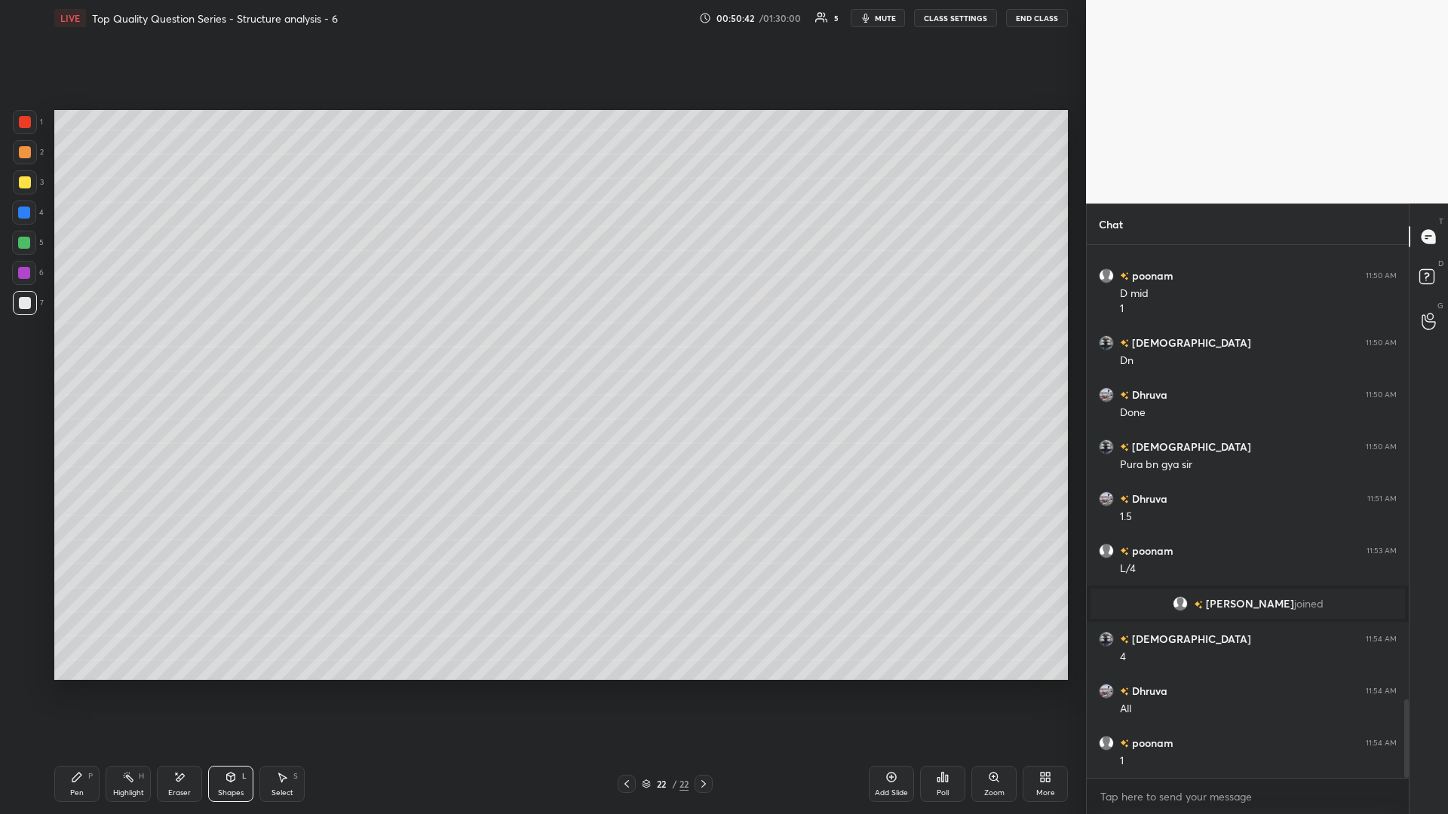
click at [87, 354] on div "Pen P" at bounding box center [76, 784] width 45 height 36
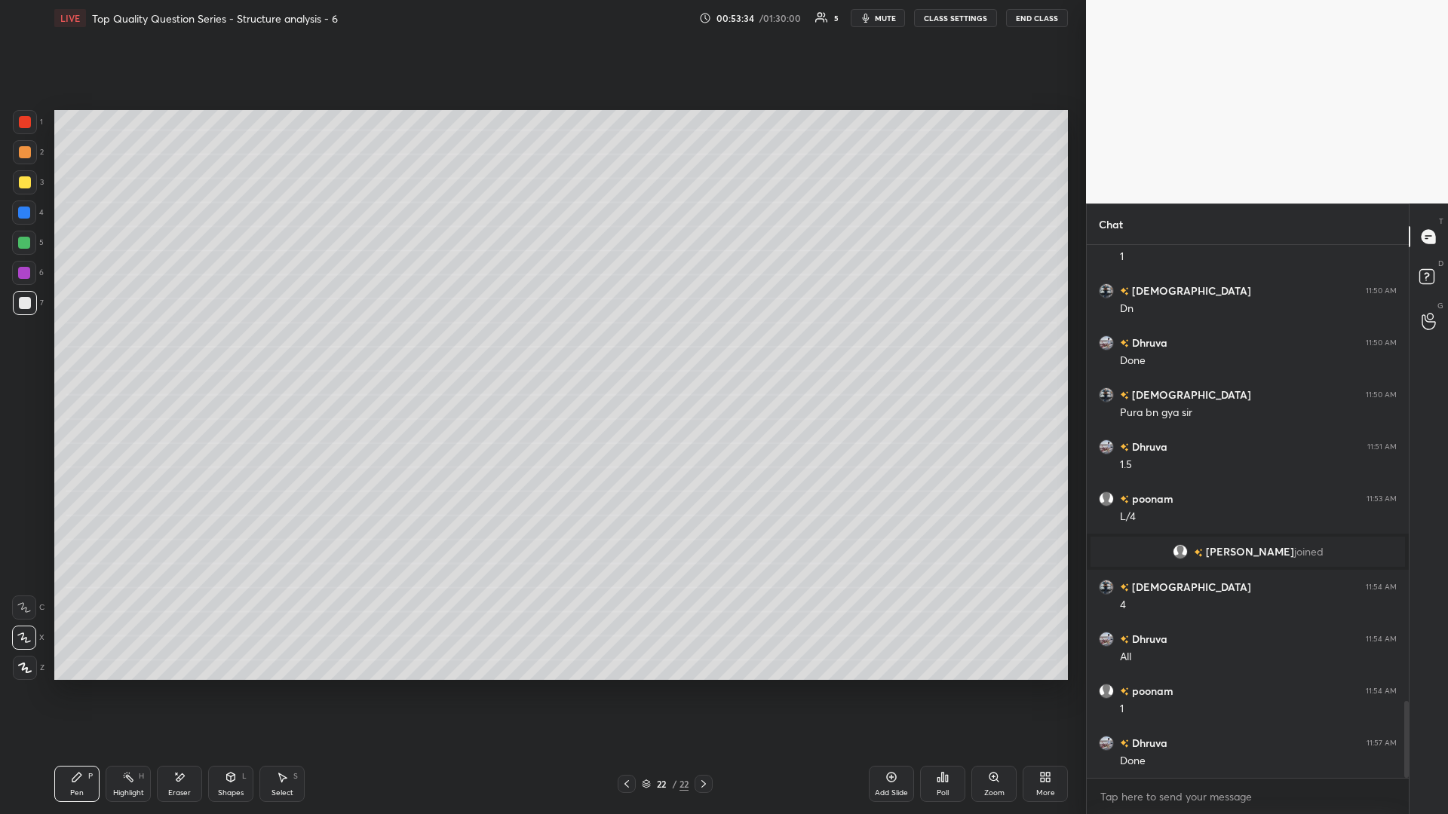
click at [221, 354] on div "Shapes L" at bounding box center [230, 784] width 45 height 36
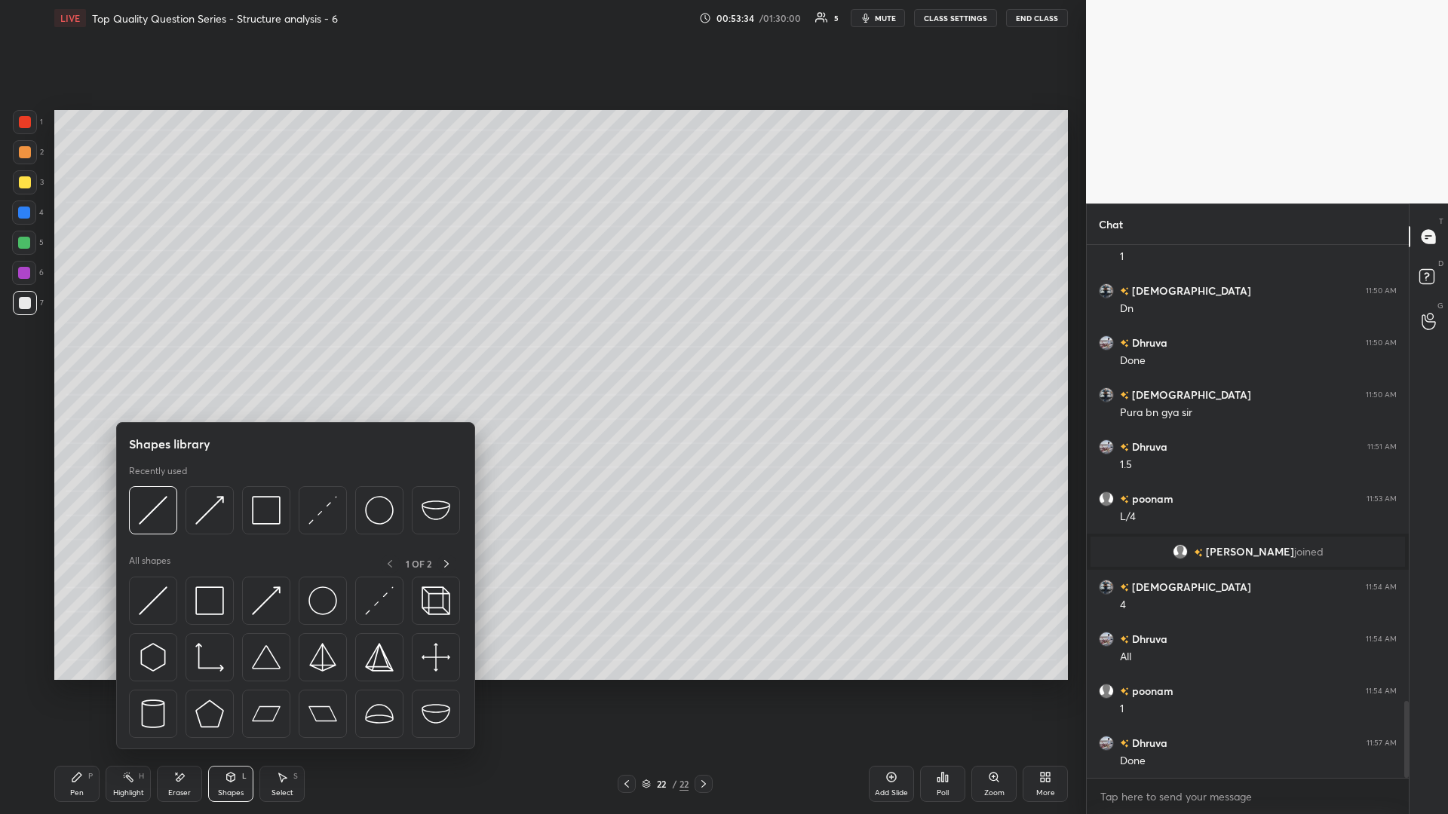
click at [175, 354] on div at bounding box center [153, 601] width 48 height 48
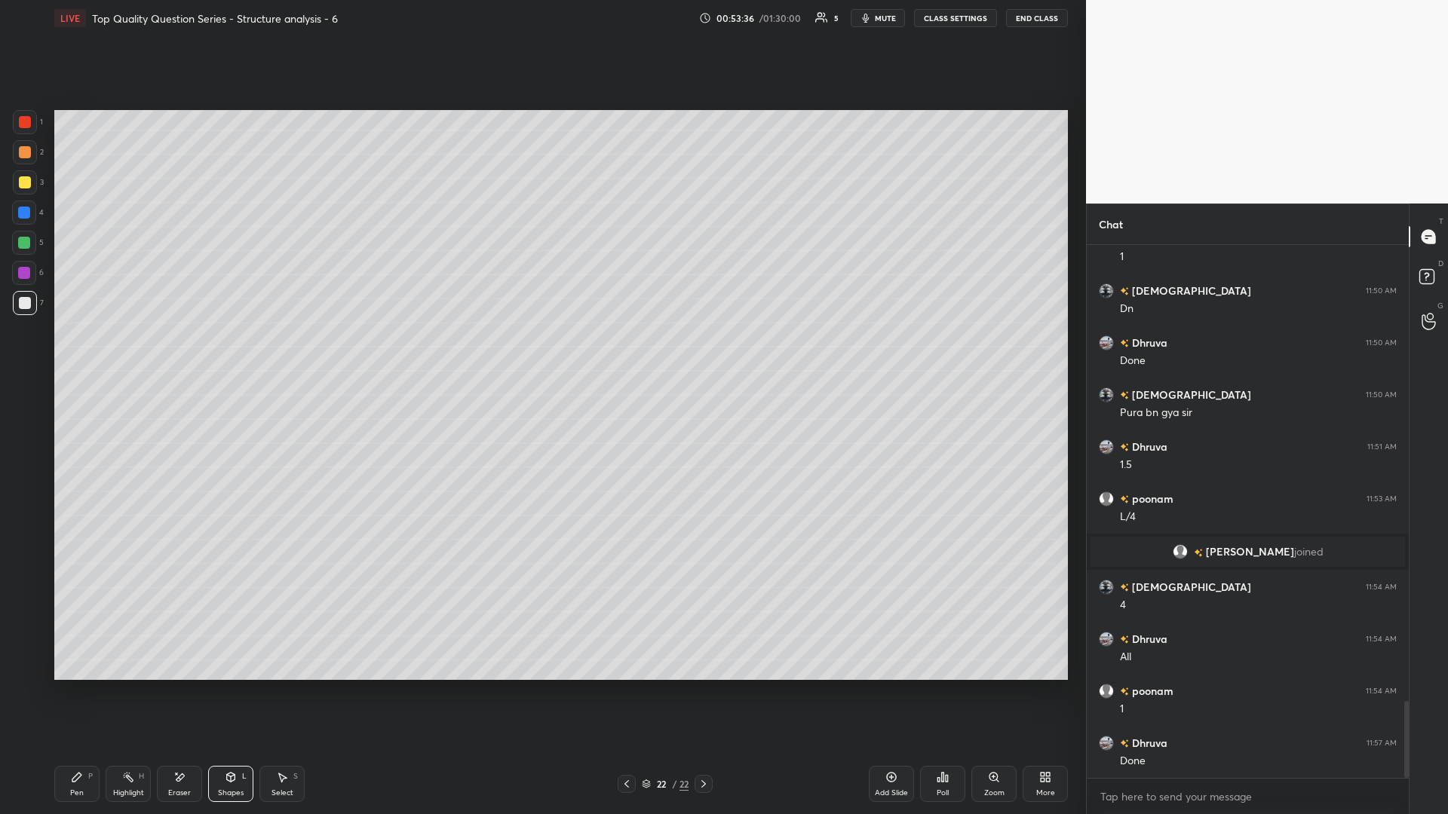
click at [20, 240] on div at bounding box center [24, 243] width 12 height 12
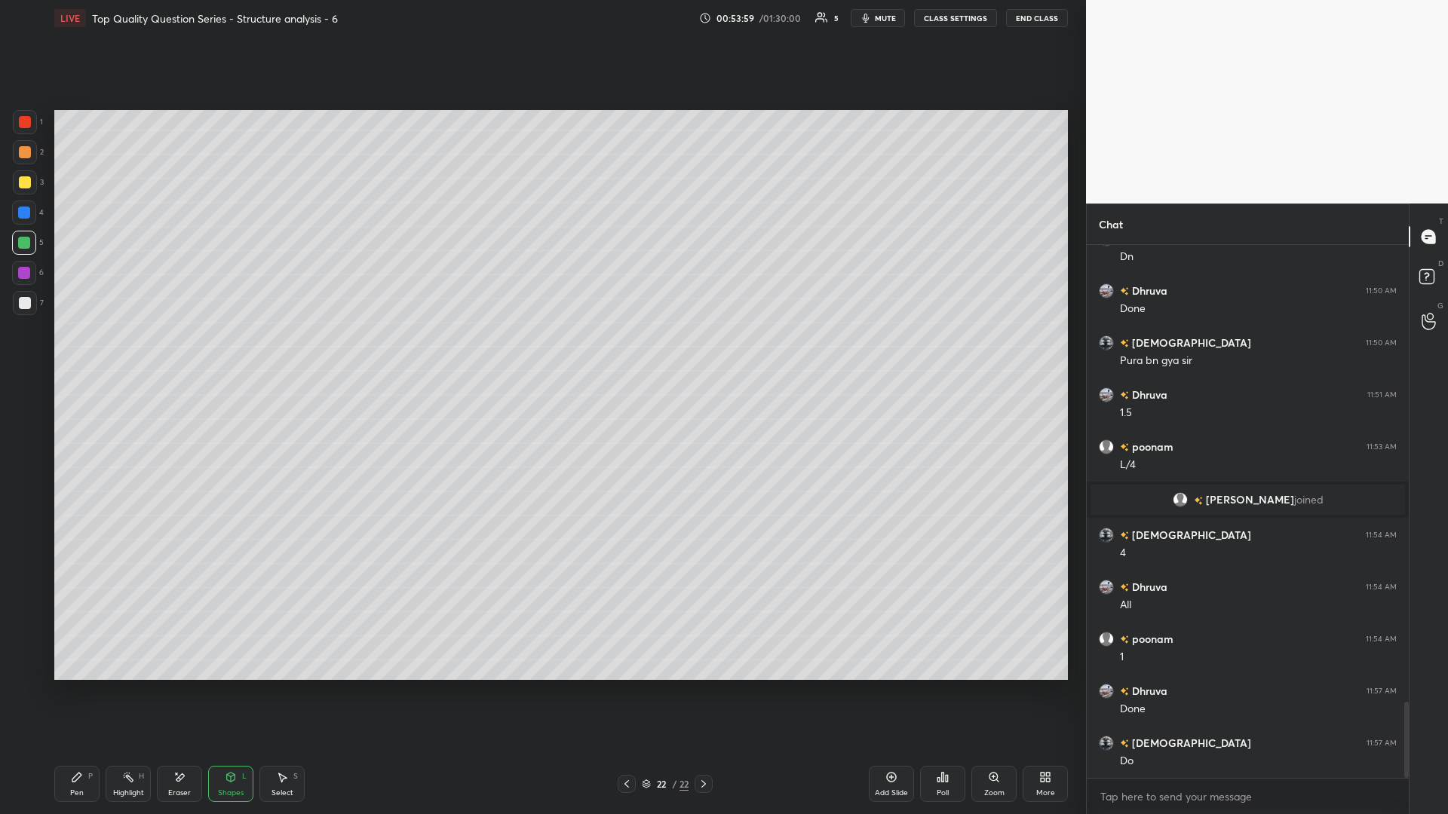
click at [92, 354] on div "Pen P" at bounding box center [76, 784] width 45 height 36
click at [225, 354] on div "Shapes L" at bounding box center [230, 784] width 45 height 36
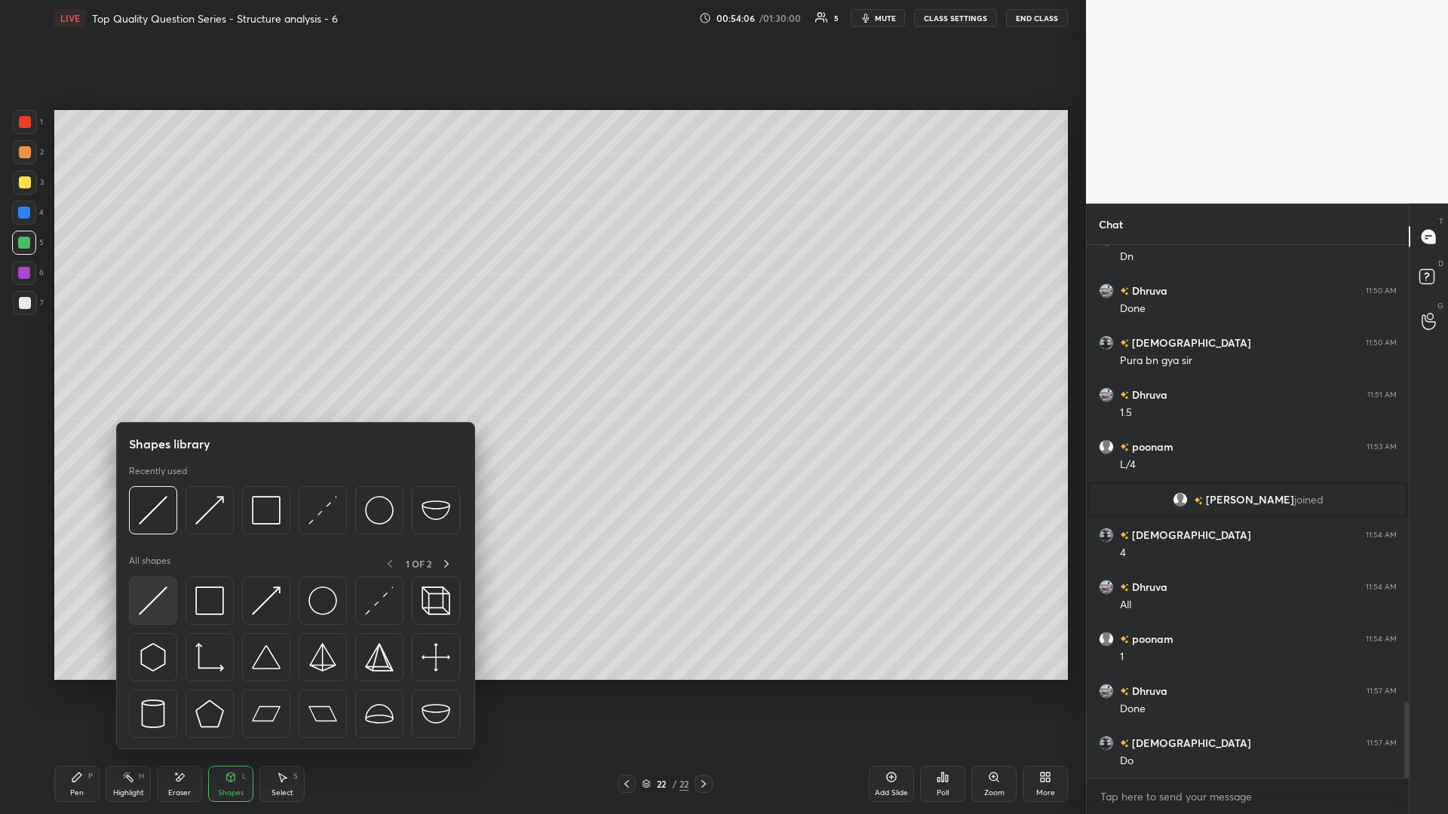
click at [157, 354] on img at bounding box center [153, 601] width 29 height 29
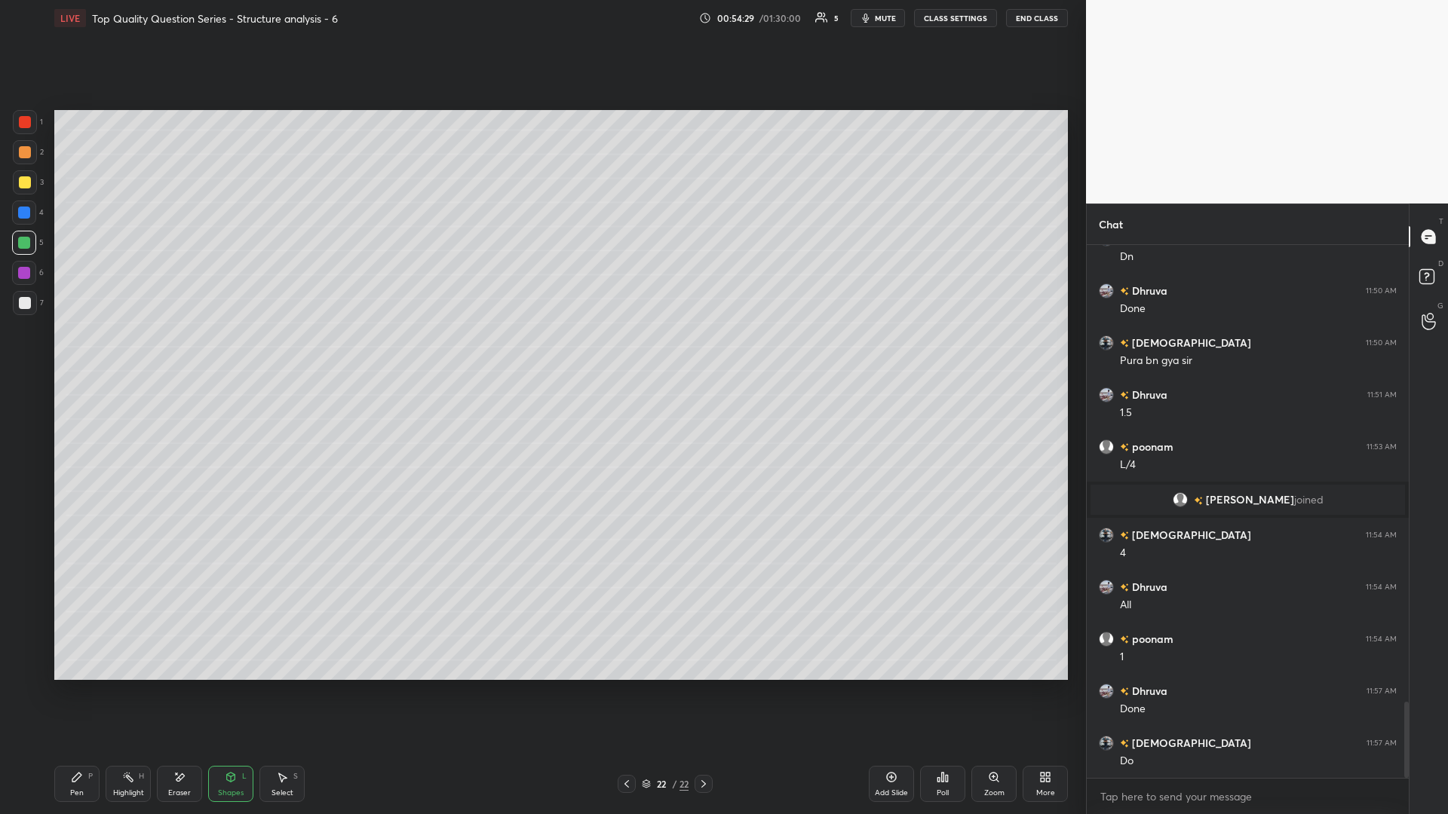
click at [81, 354] on div "Pen P" at bounding box center [76, 784] width 45 height 36
click at [231, 354] on icon at bounding box center [231, 779] width 0 height 5
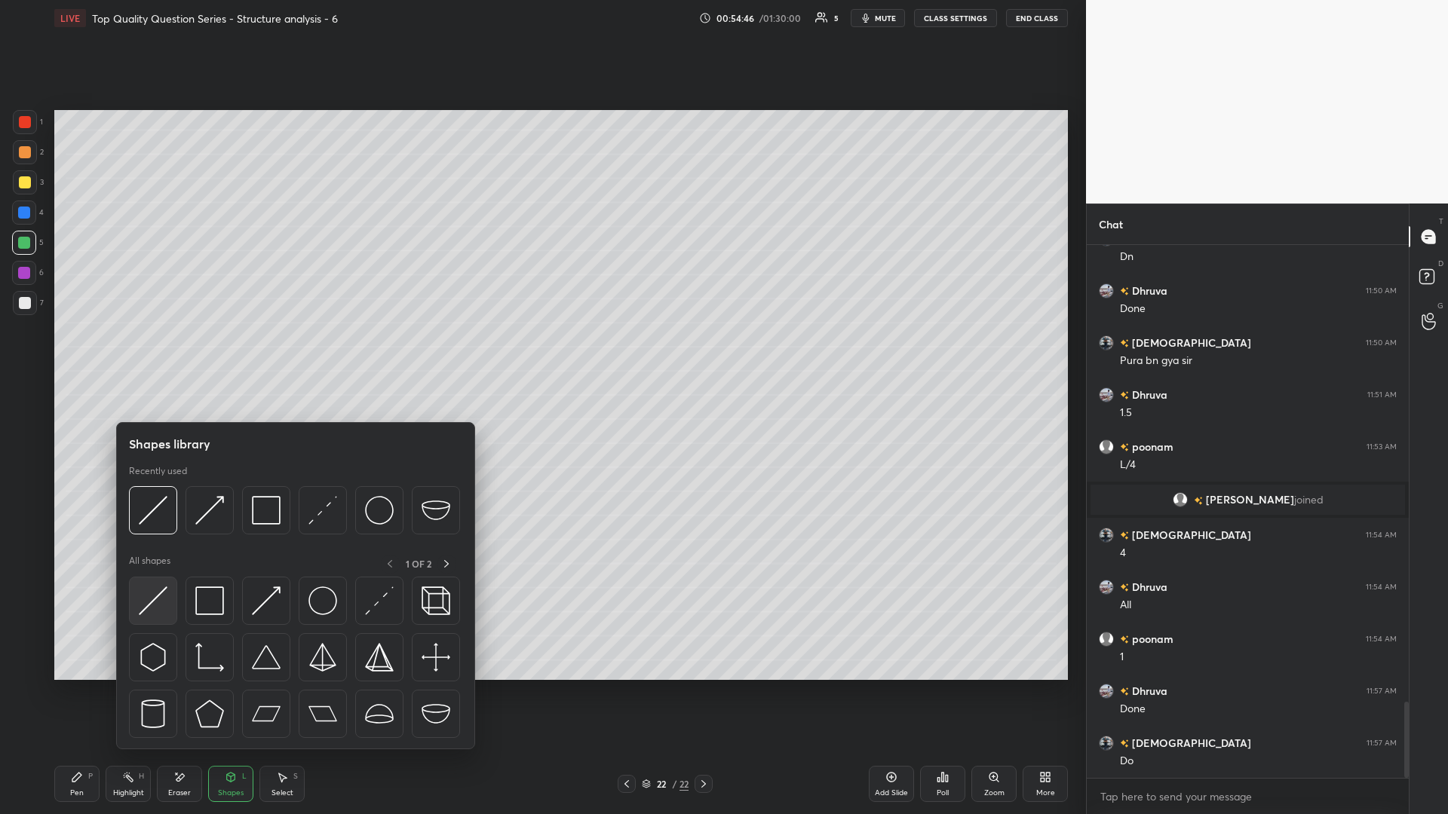
click at [150, 354] on img at bounding box center [153, 601] width 29 height 29
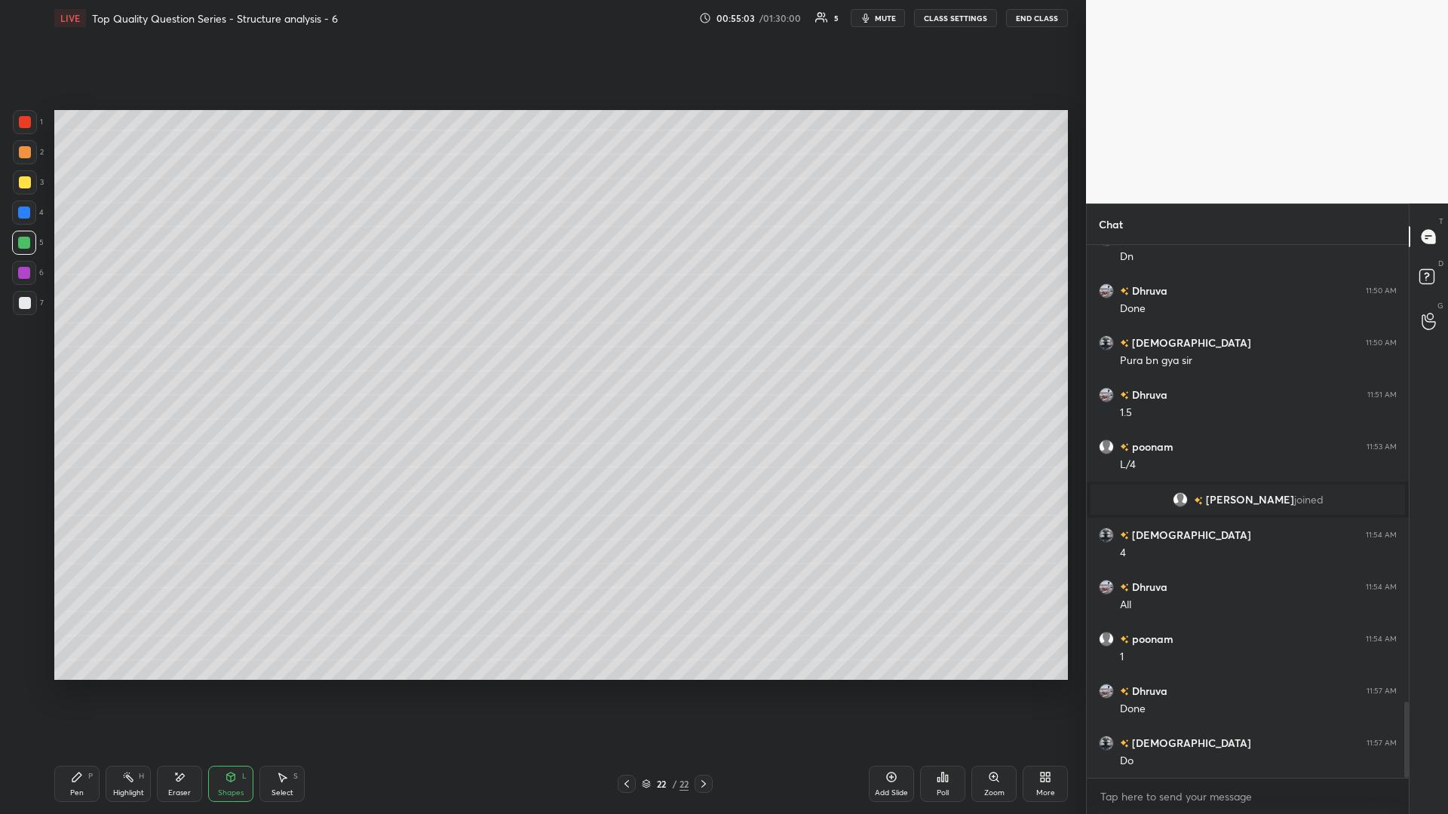
click at [95, 354] on div "Pen P" at bounding box center [76, 784] width 45 height 36
click at [279, 354] on div "Select S" at bounding box center [281, 784] width 45 height 36
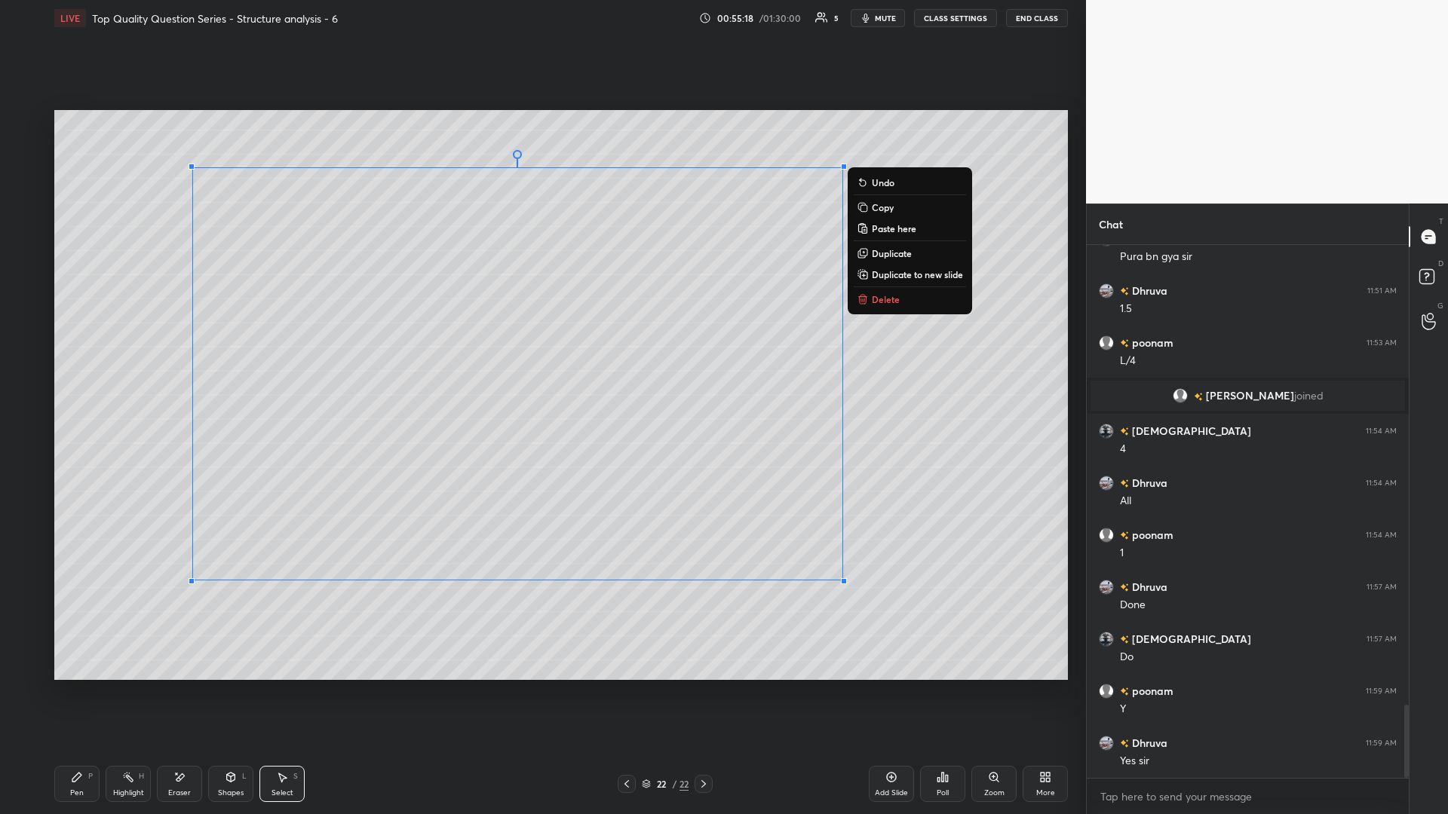
scroll to position [3361, 0]
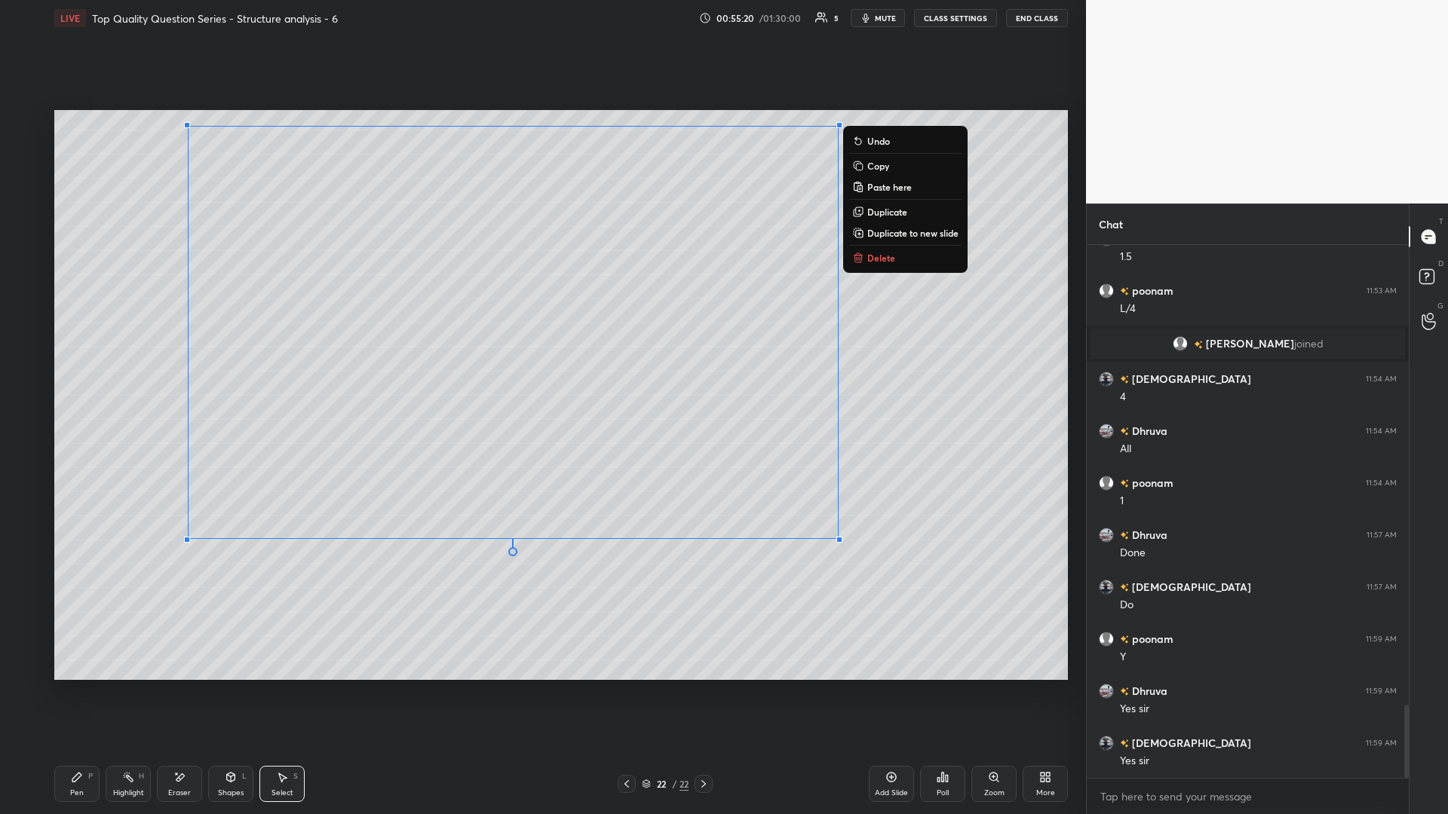
click at [541, 354] on div "0 ° Undo Copy Paste here Duplicate Duplicate to new slide Delete" at bounding box center [560, 395] width 1013 height 570
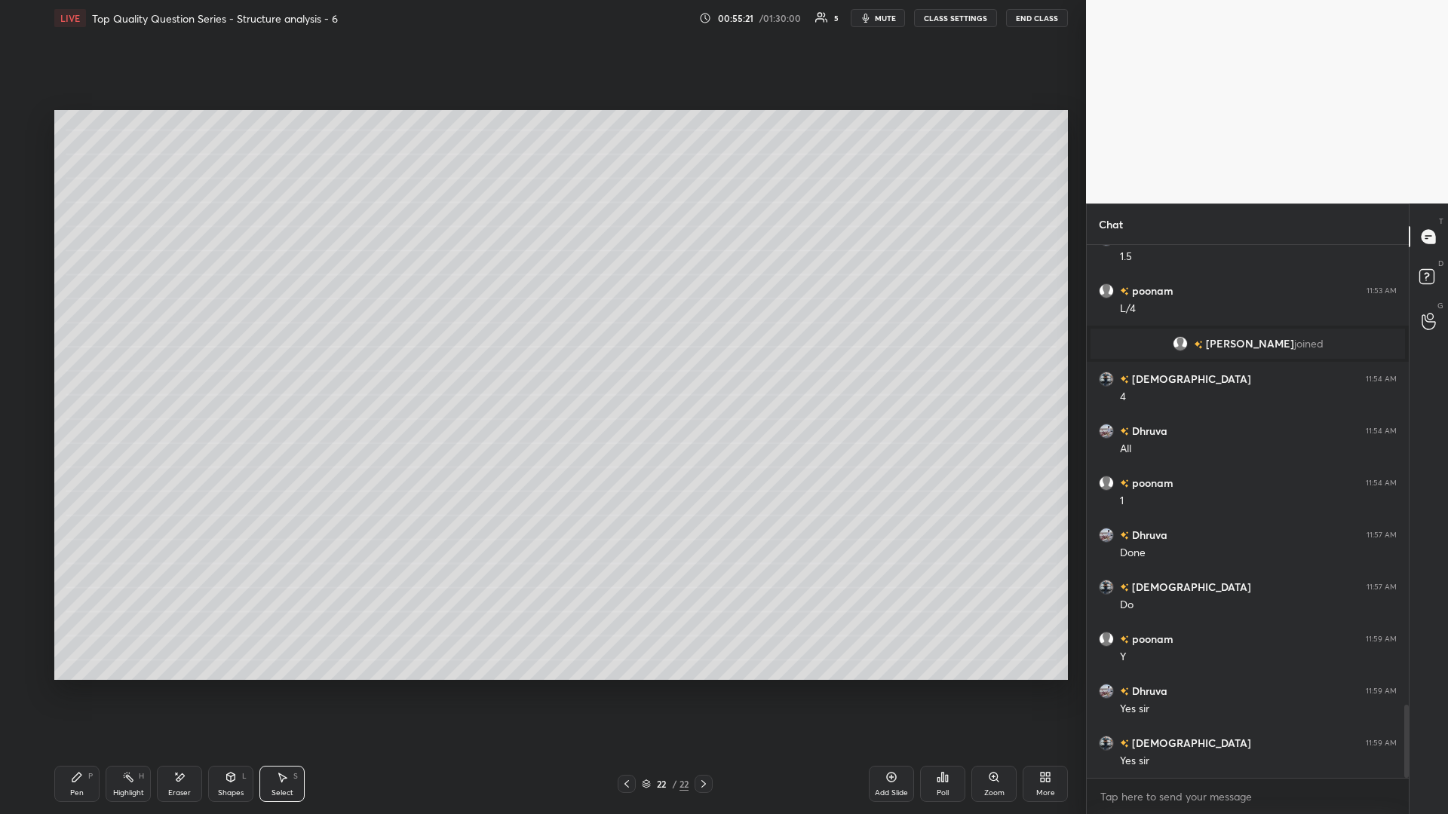
click at [226, 354] on div "Shapes L" at bounding box center [230, 784] width 45 height 36
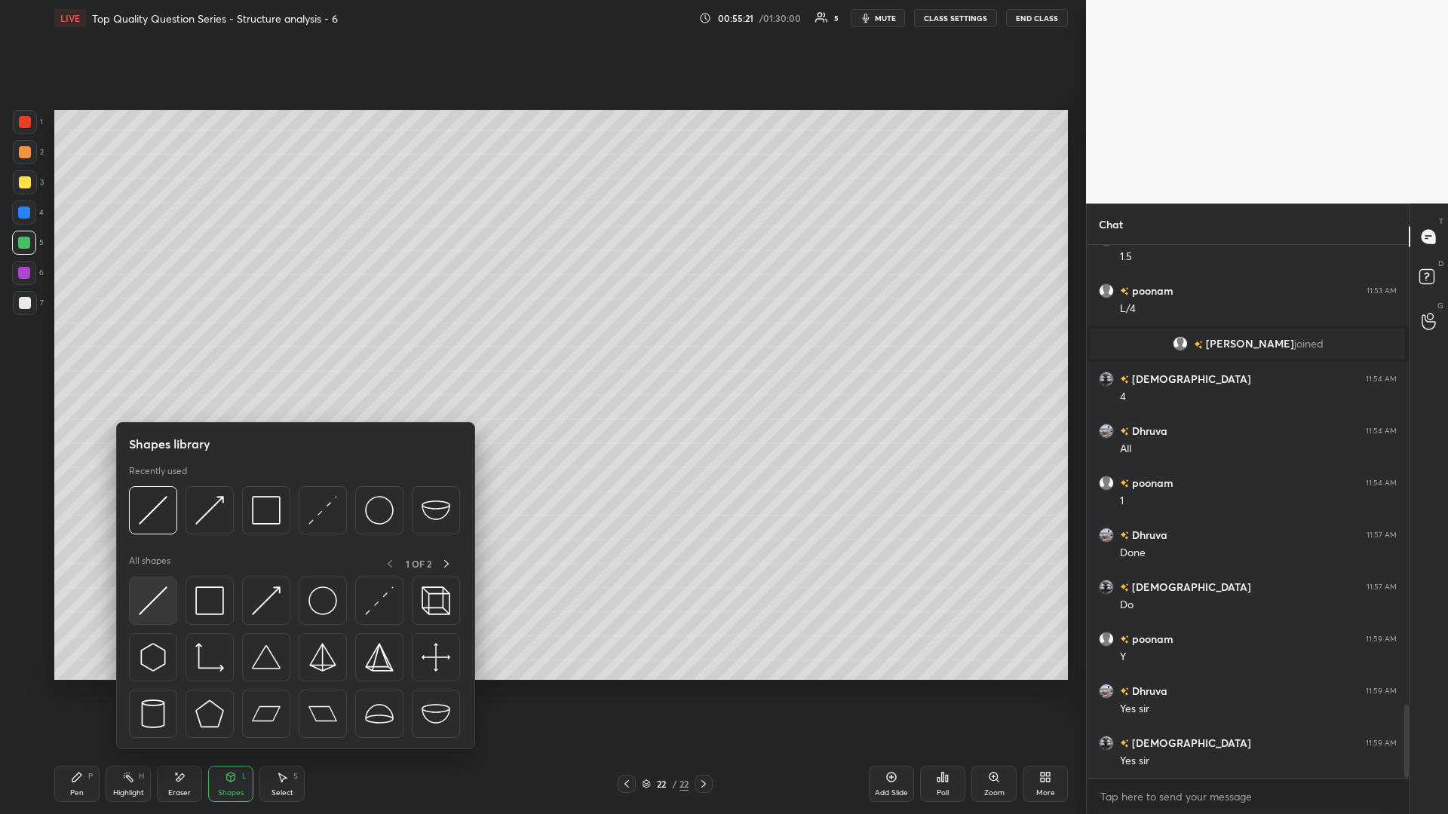
click at [146, 354] on img at bounding box center [153, 601] width 29 height 29
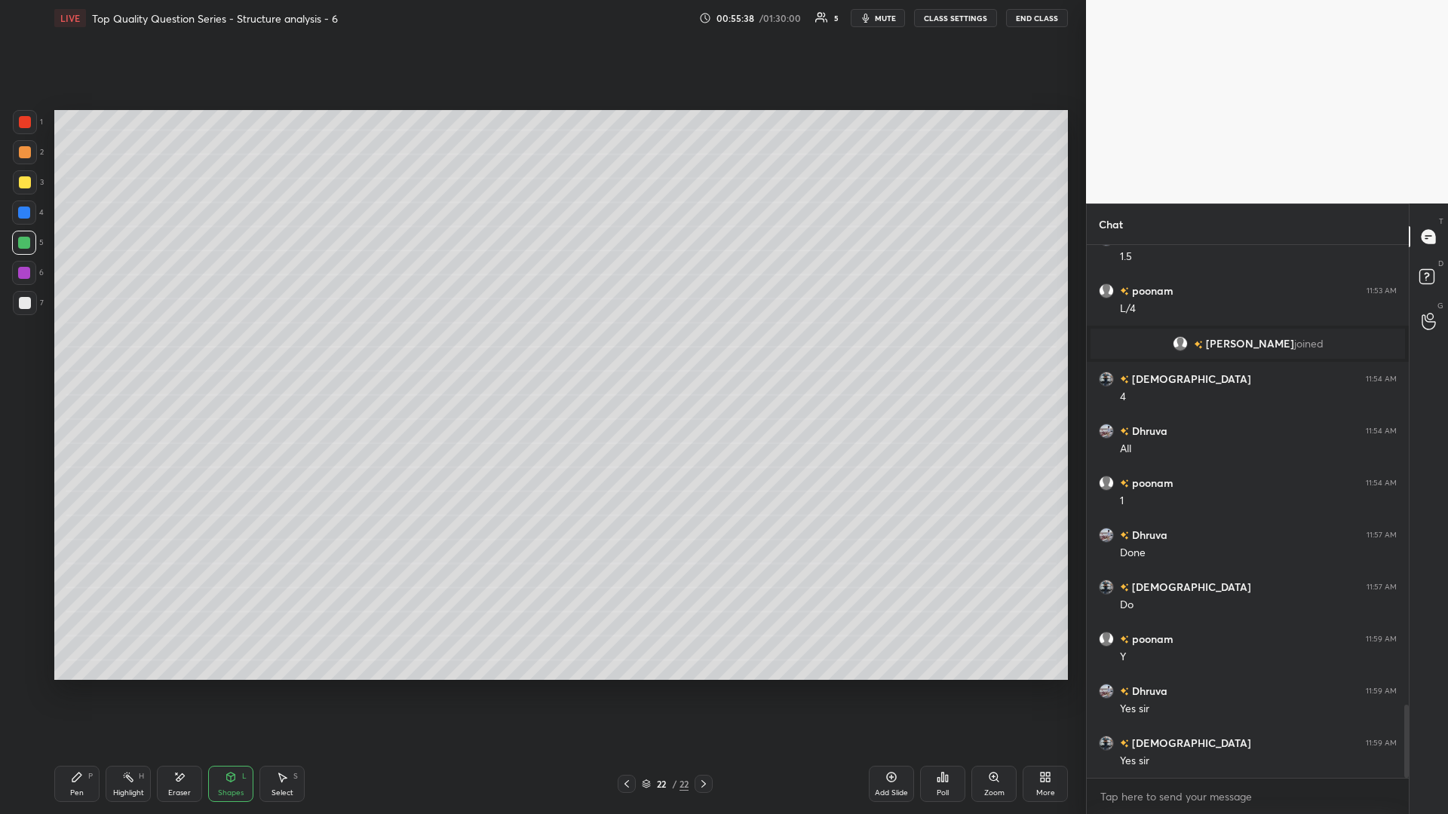
click at [71, 354] on icon at bounding box center [77, 777] width 12 height 12
click at [179, 354] on div "Eraser" at bounding box center [179, 793] width 23 height 8
click at [290, 354] on div "Select S" at bounding box center [281, 784] width 45 height 36
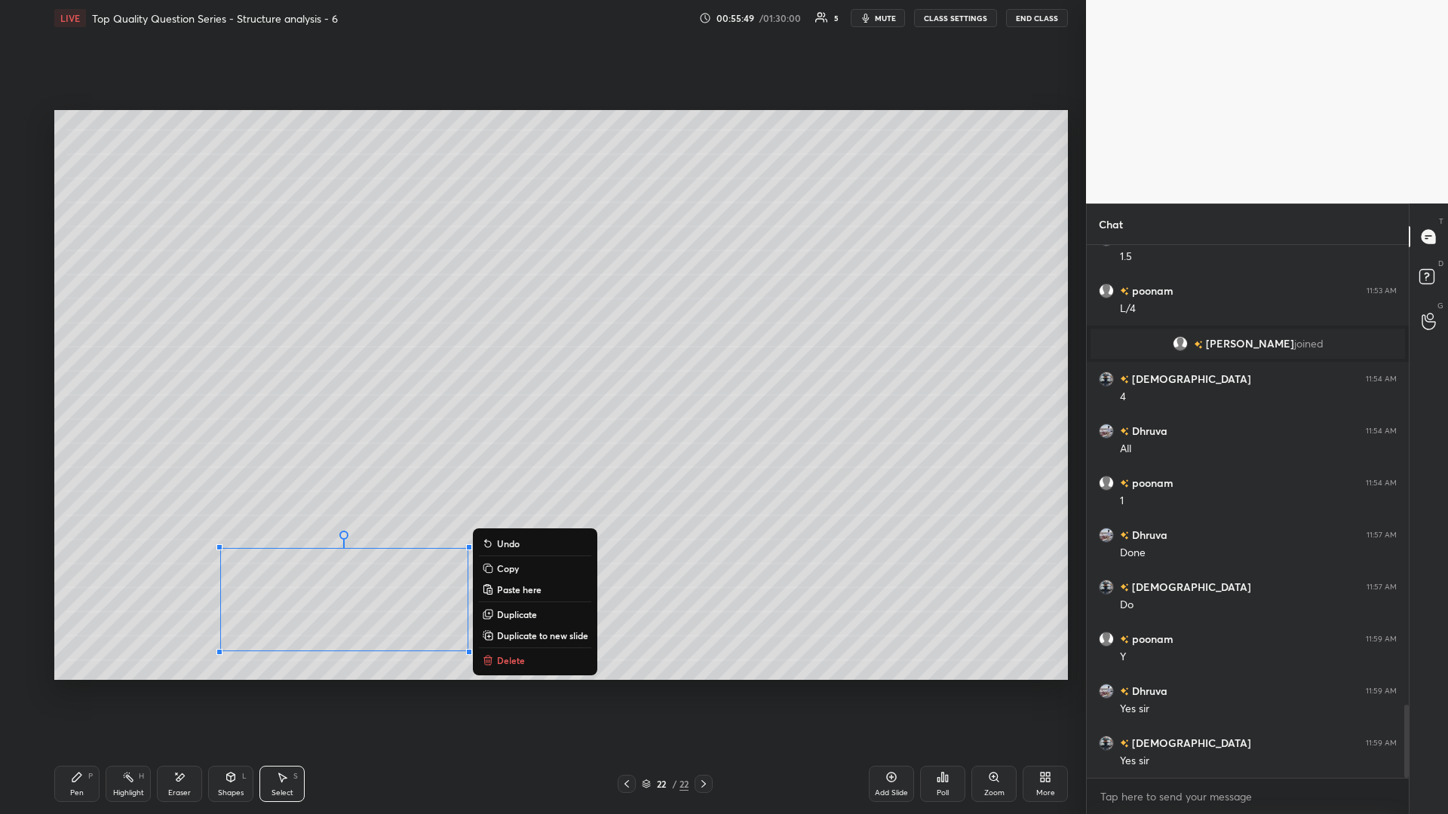
click at [93, 354] on div "Pen P" at bounding box center [76, 784] width 45 height 36
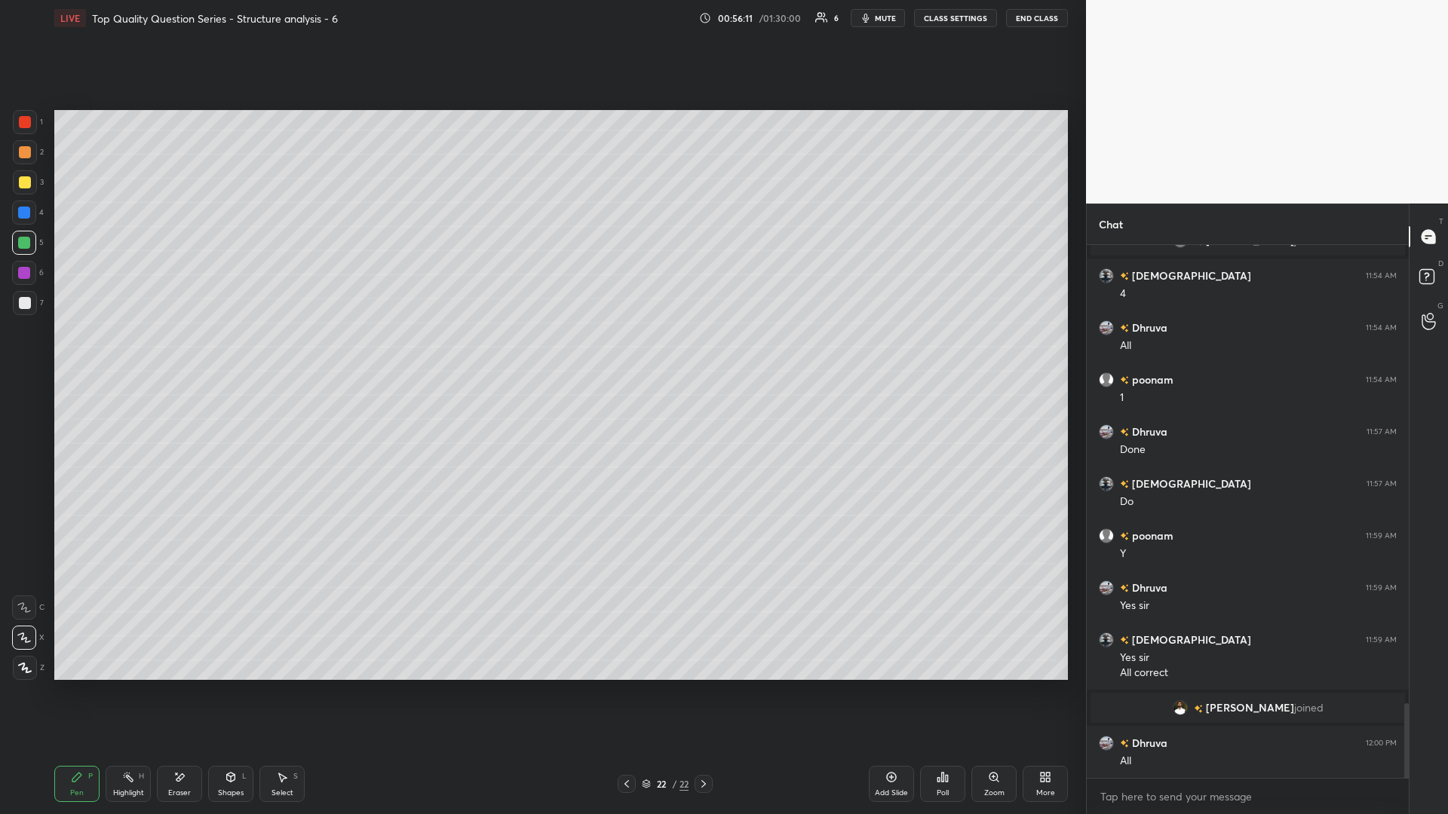
scroll to position [3312, 0]
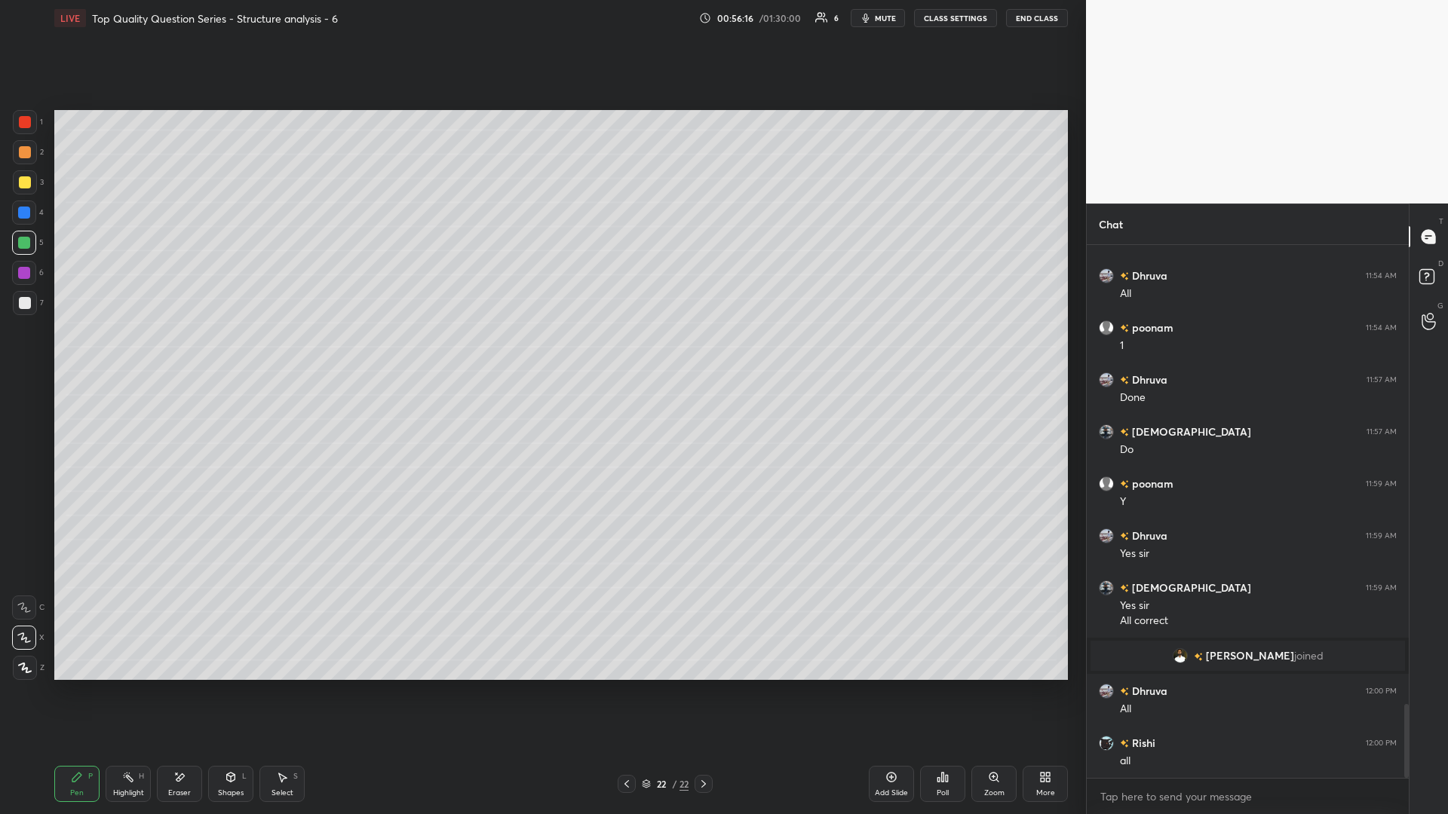
click at [283, 354] on icon at bounding box center [283, 778] width 8 height 9
click at [87, 354] on div "Pen P" at bounding box center [76, 784] width 45 height 36
click at [25, 305] on div at bounding box center [25, 303] width 12 height 12
click at [23, 306] on div at bounding box center [25, 303] width 12 height 12
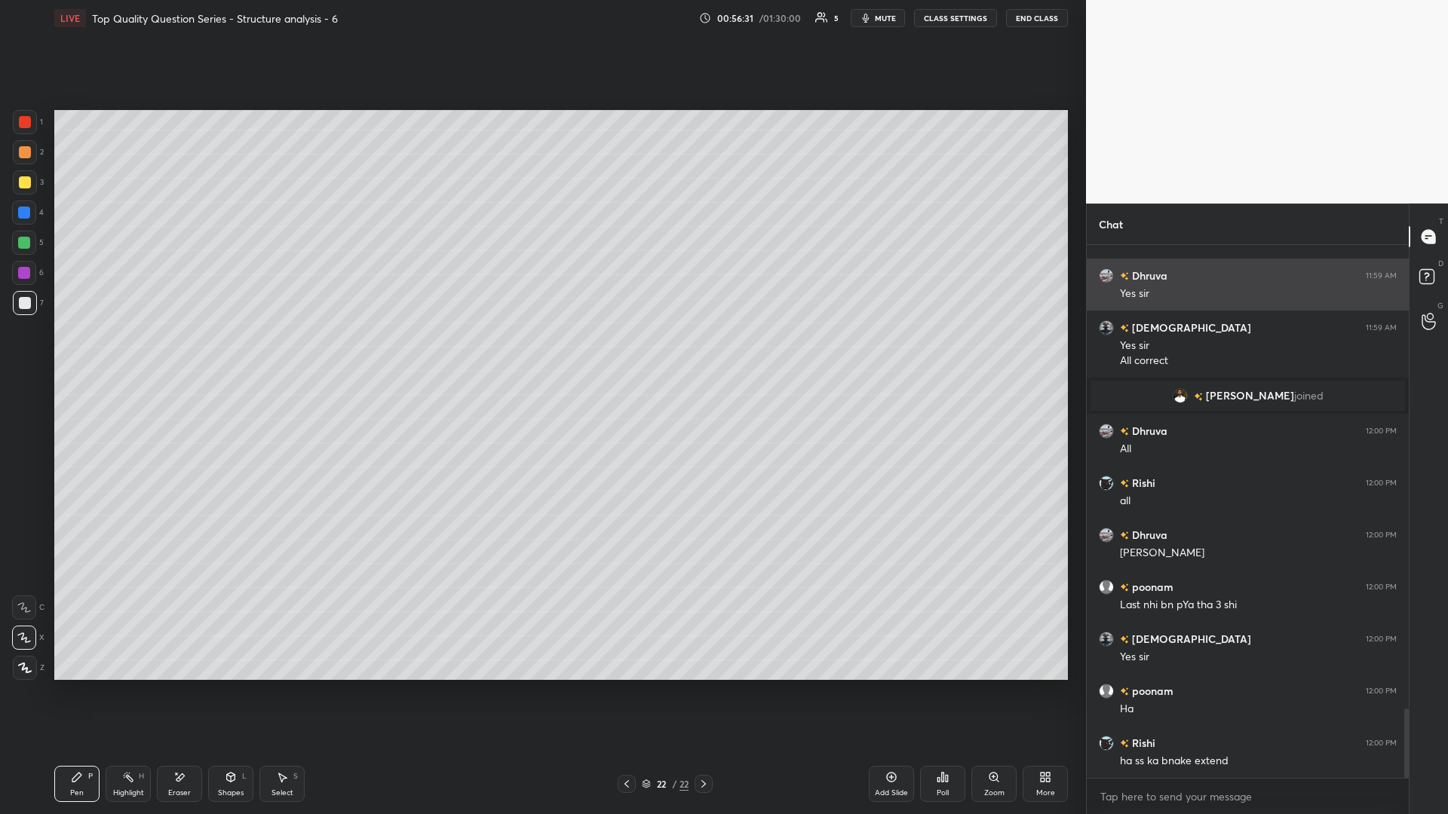
scroll to position [3624, 0]
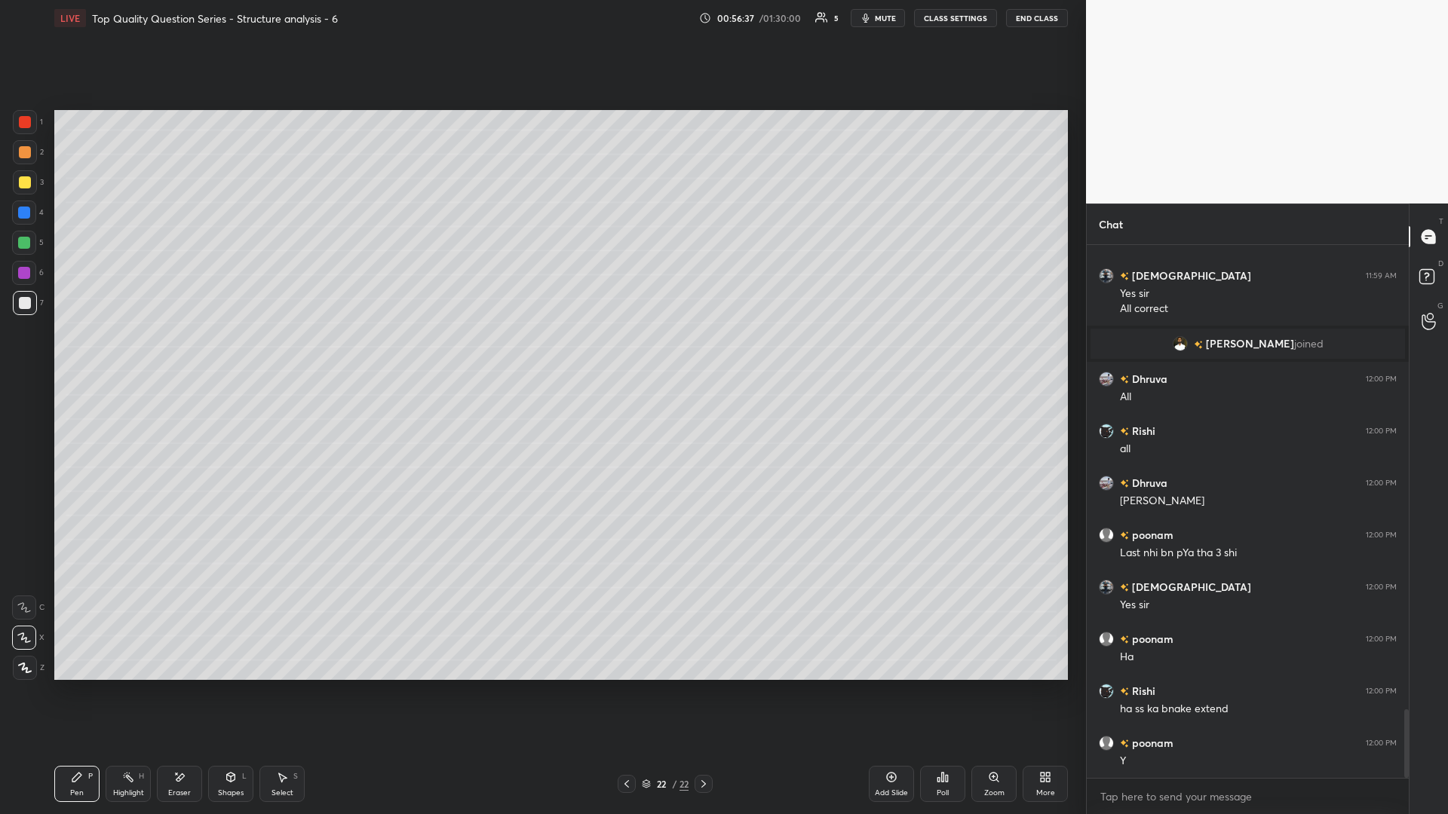
click at [274, 354] on div "Select" at bounding box center [282, 793] width 22 height 8
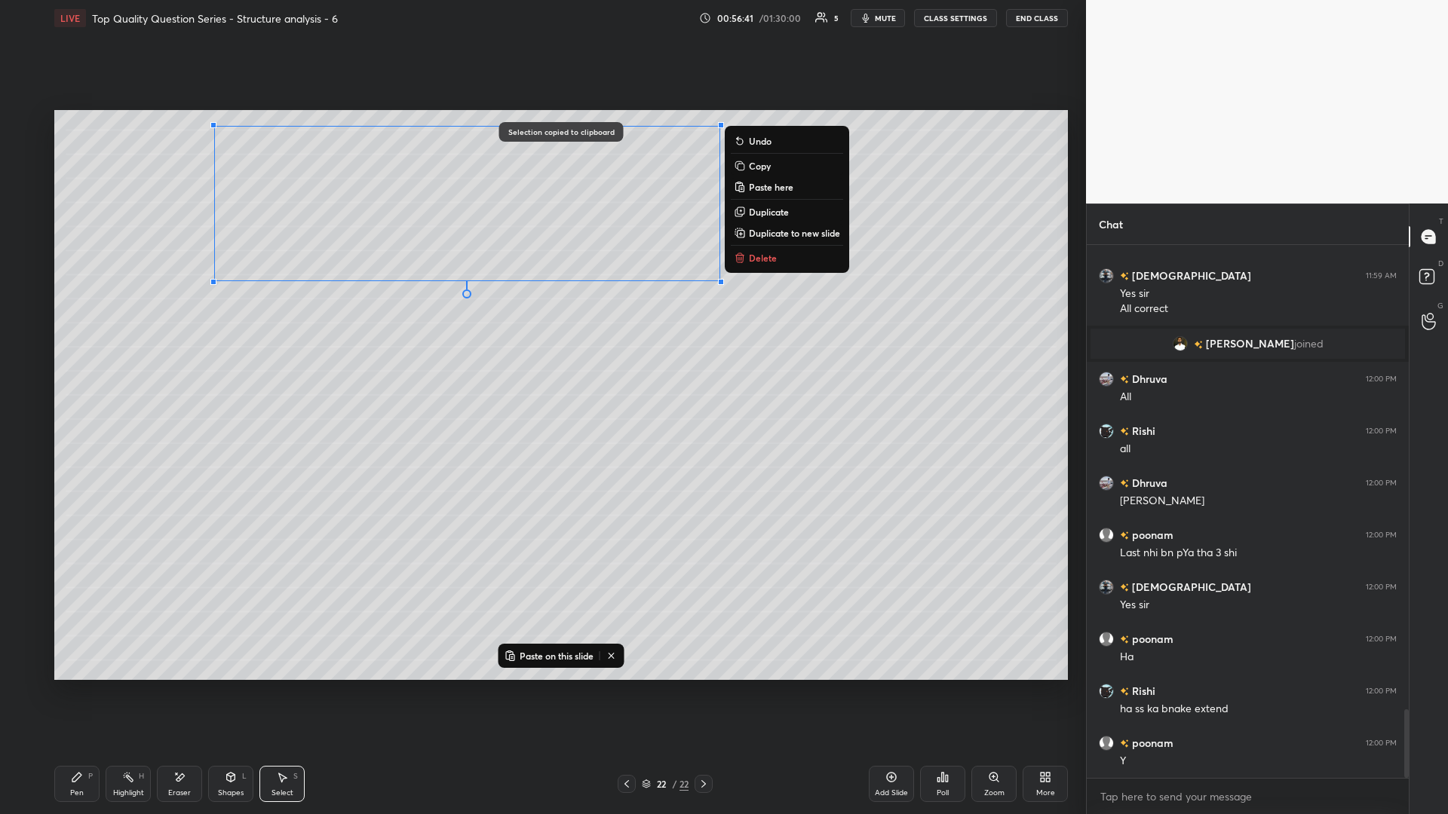
scroll to position [3676, 0]
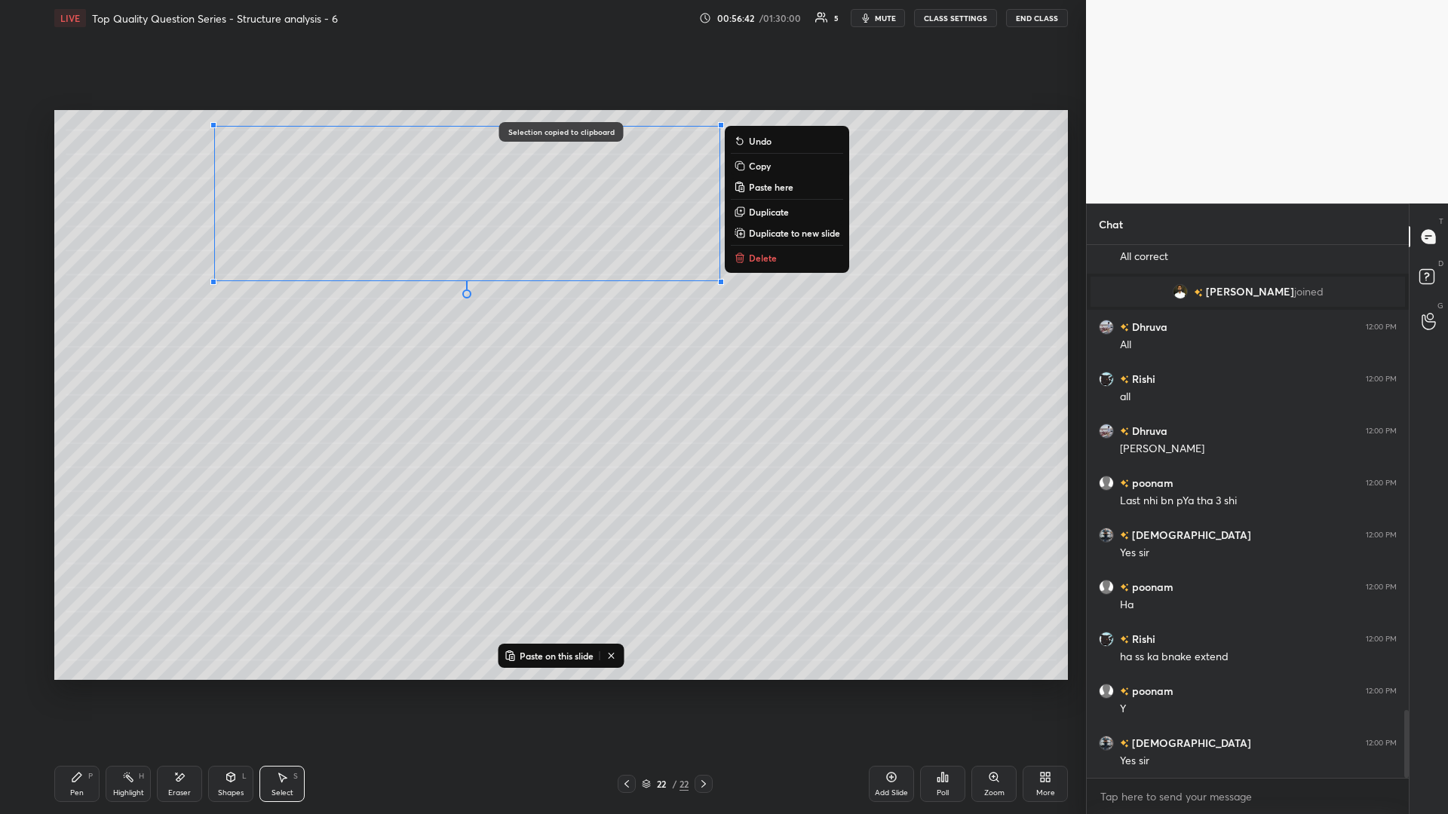
click at [541, 354] on div "Add Slide" at bounding box center [891, 784] width 45 height 36
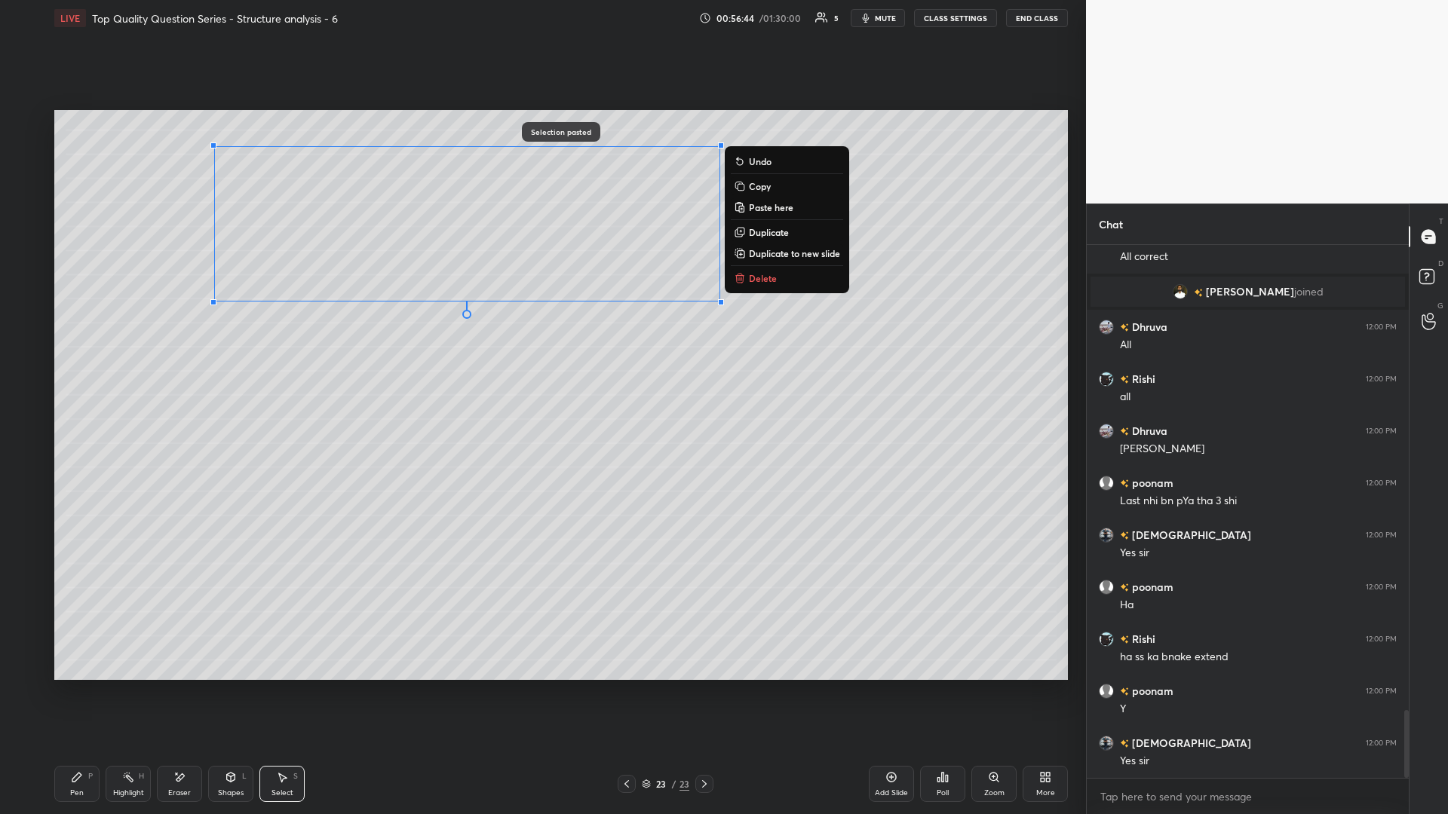
click at [329, 354] on div "0 ° Undo Copy Paste here Duplicate Duplicate to new slide Delete" at bounding box center [560, 395] width 1013 height 570
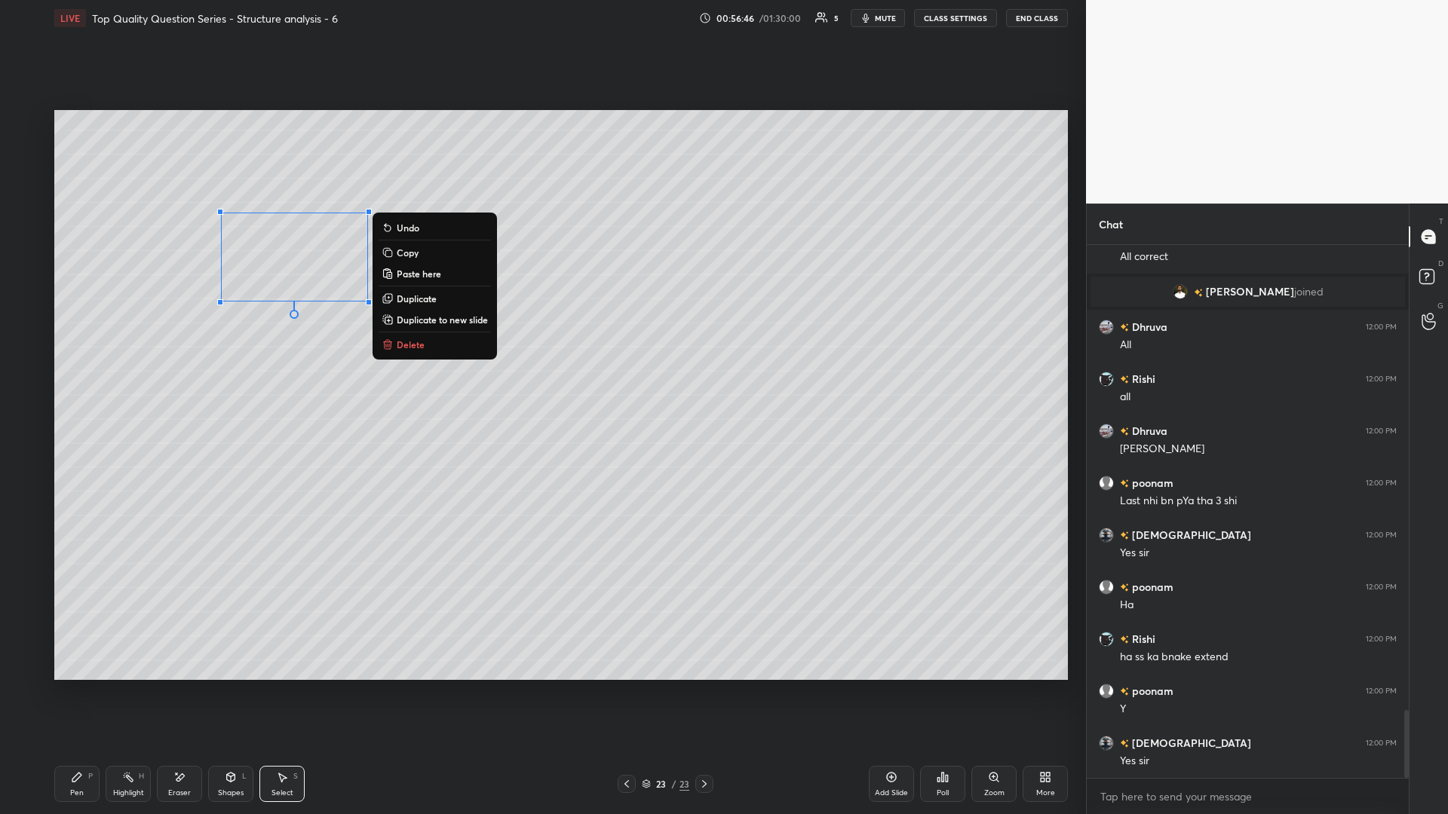
click at [447, 349] on button "Delete" at bounding box center [435, 345] width 112 height 18
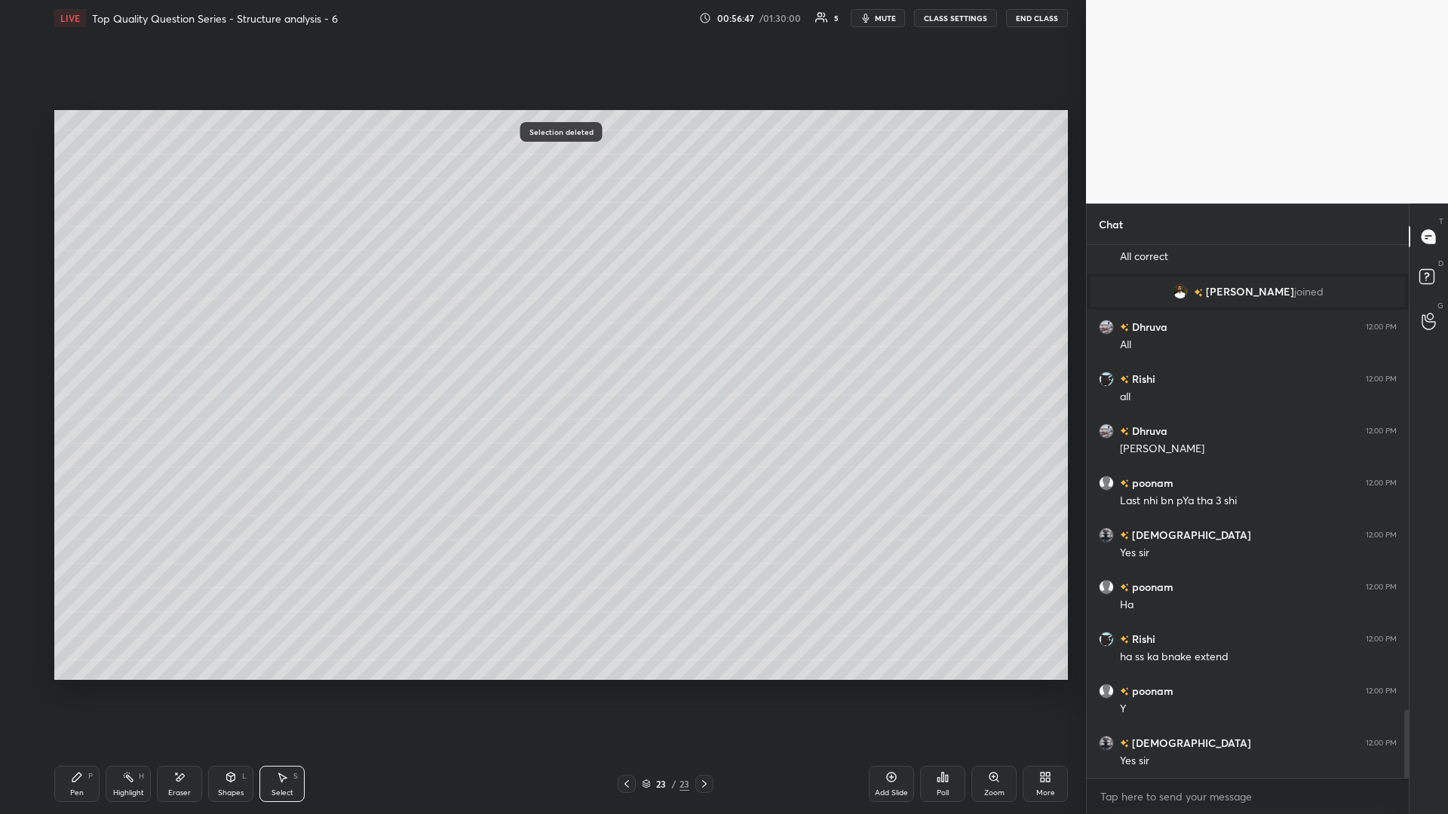
click at [438, 354] on div "0 ° Undo Copy Paste here Duplicate Duplicate to new slide Delete" at bounding box center [560, 395] width 1013 height 570
click at [79, 354] on icon at bounding box center [77, 777] width 12 height 12
click at [30, 152] on div at bounding box center [25, 152] width 12 height 12
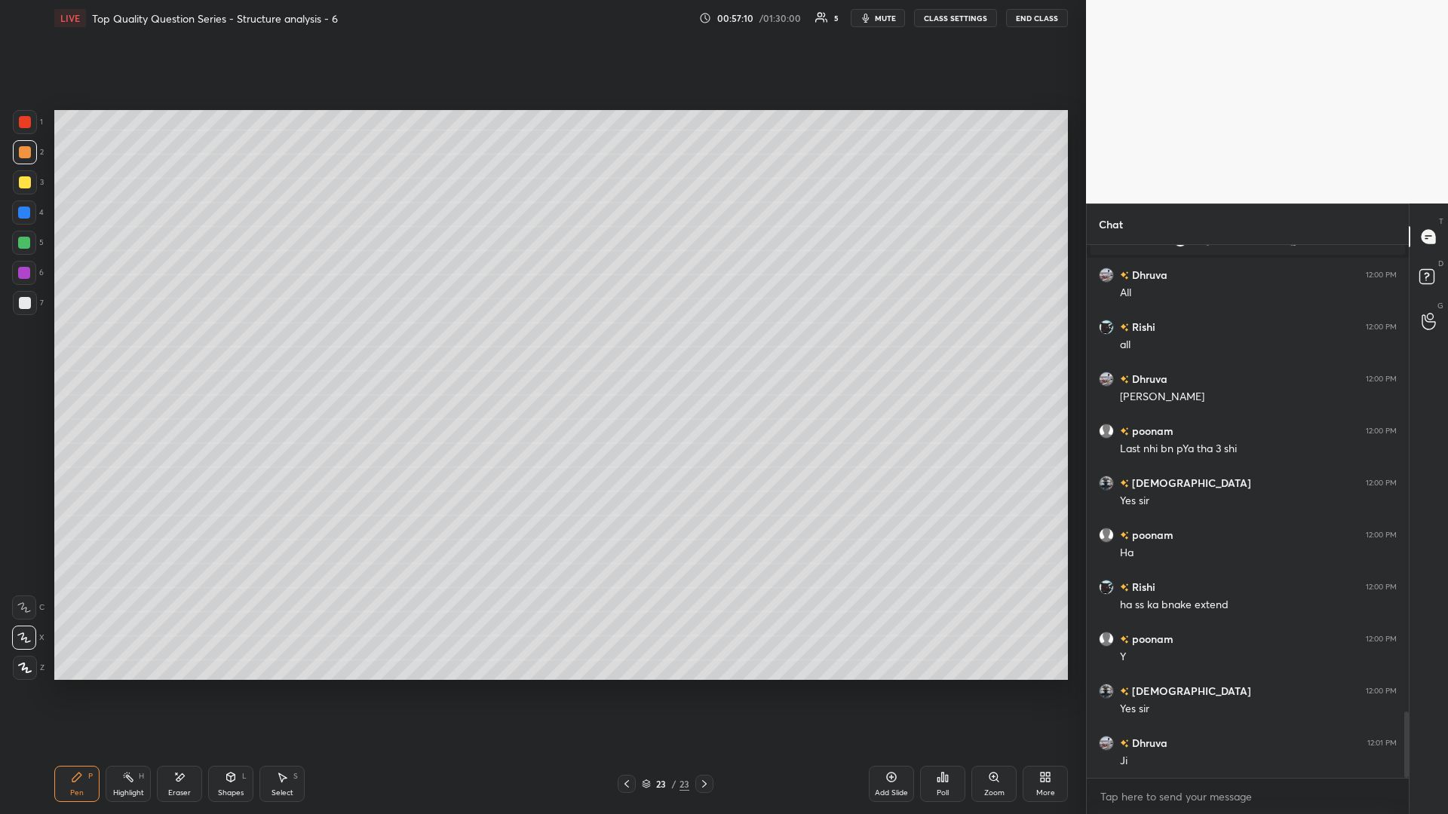
click at [135, 354] on div "Highlight H" at bounding box center [128, 784] width 45 height 36
click at [78, 354] on div "Pen" at bounding box center [77, 793] width 14 height 8
click at [28, 242] on div at bounding box center [24, 243] width 12 height 12
click at [182, 354] on div "Eraser" at bounding box center [179, 793] width 23 height 8
click at [86, 354] on div "Pen P" at bounding box center [76, 784] width 45 height 36
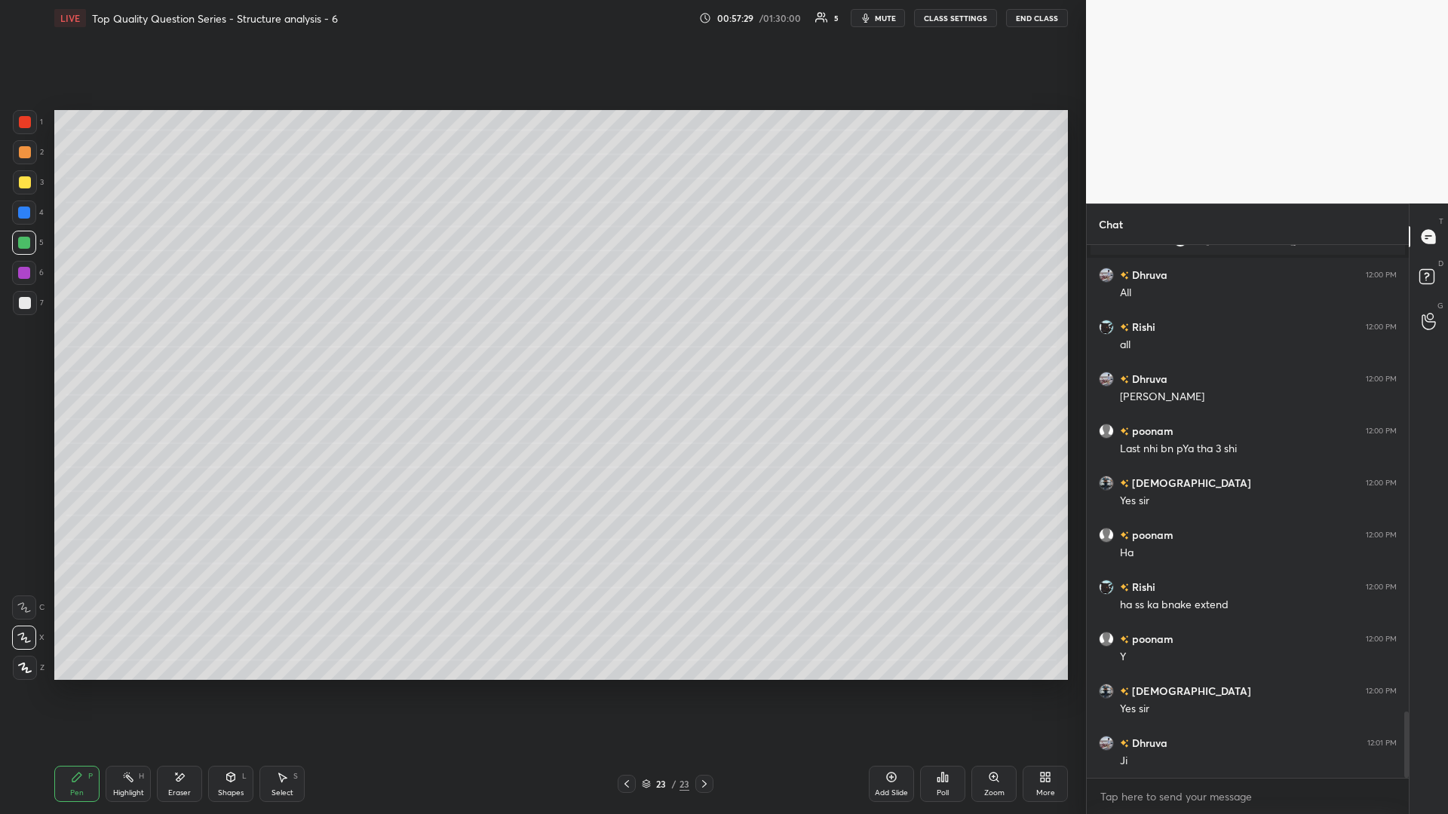
click at [22, 149] on div at bounding box center [25, 152] width 12 height 12
click at [541, 11] on button "mute" at bounding box center [877, 18] width 54 height 18
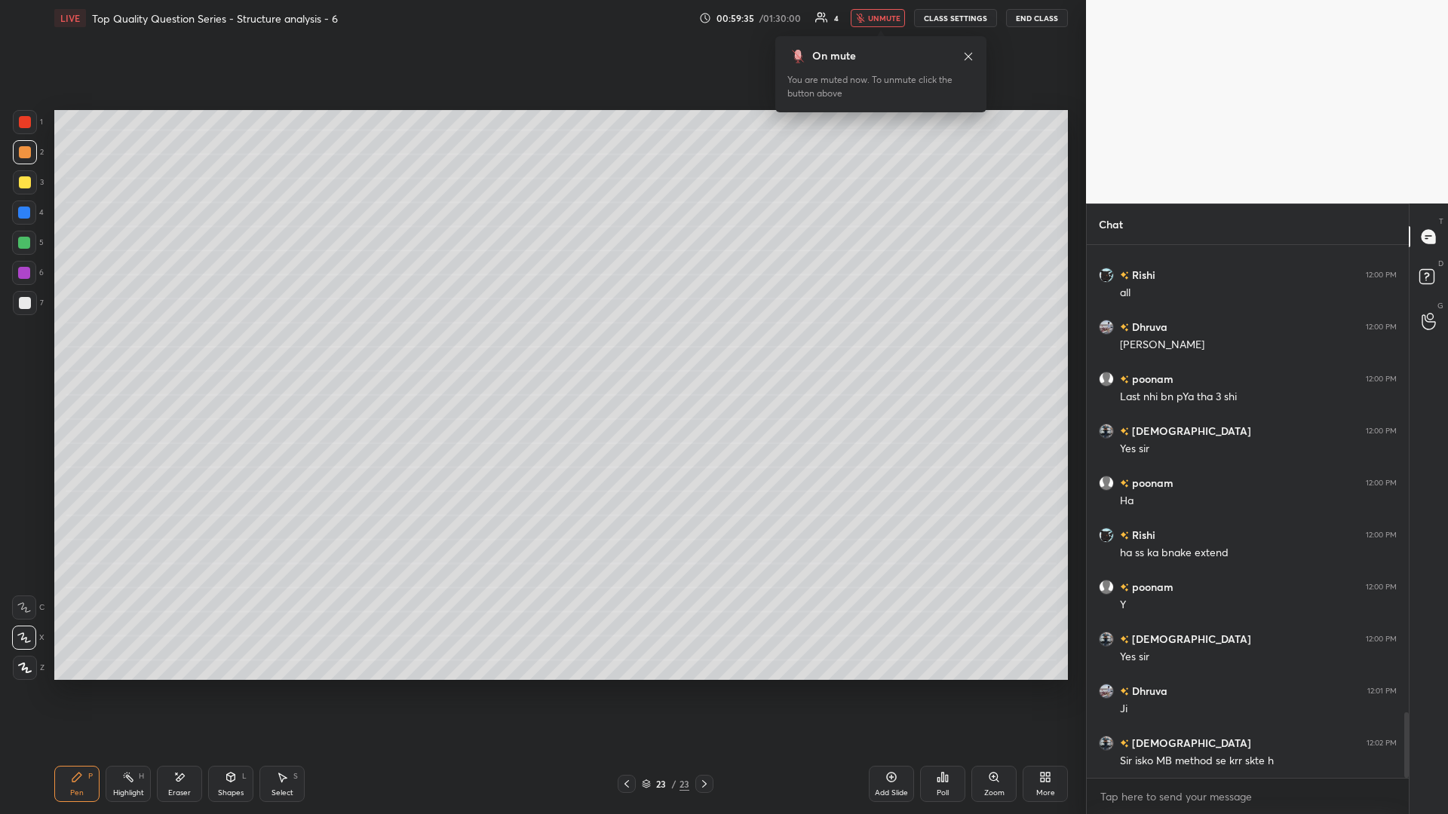
click at [541, 11] on button "unmute" at bounding box center [877, 18] width 54 height 18
click at [24, 157] on div at bounding box center [25, 152] width 12 height 12
click at [142, 354] on div "Highlight H" at bounding box center [128, 784] width 45 height 36
click at [541, 18] on button "CLASS SETTINGS" at bounding box center [955, 18] width 83 height 18
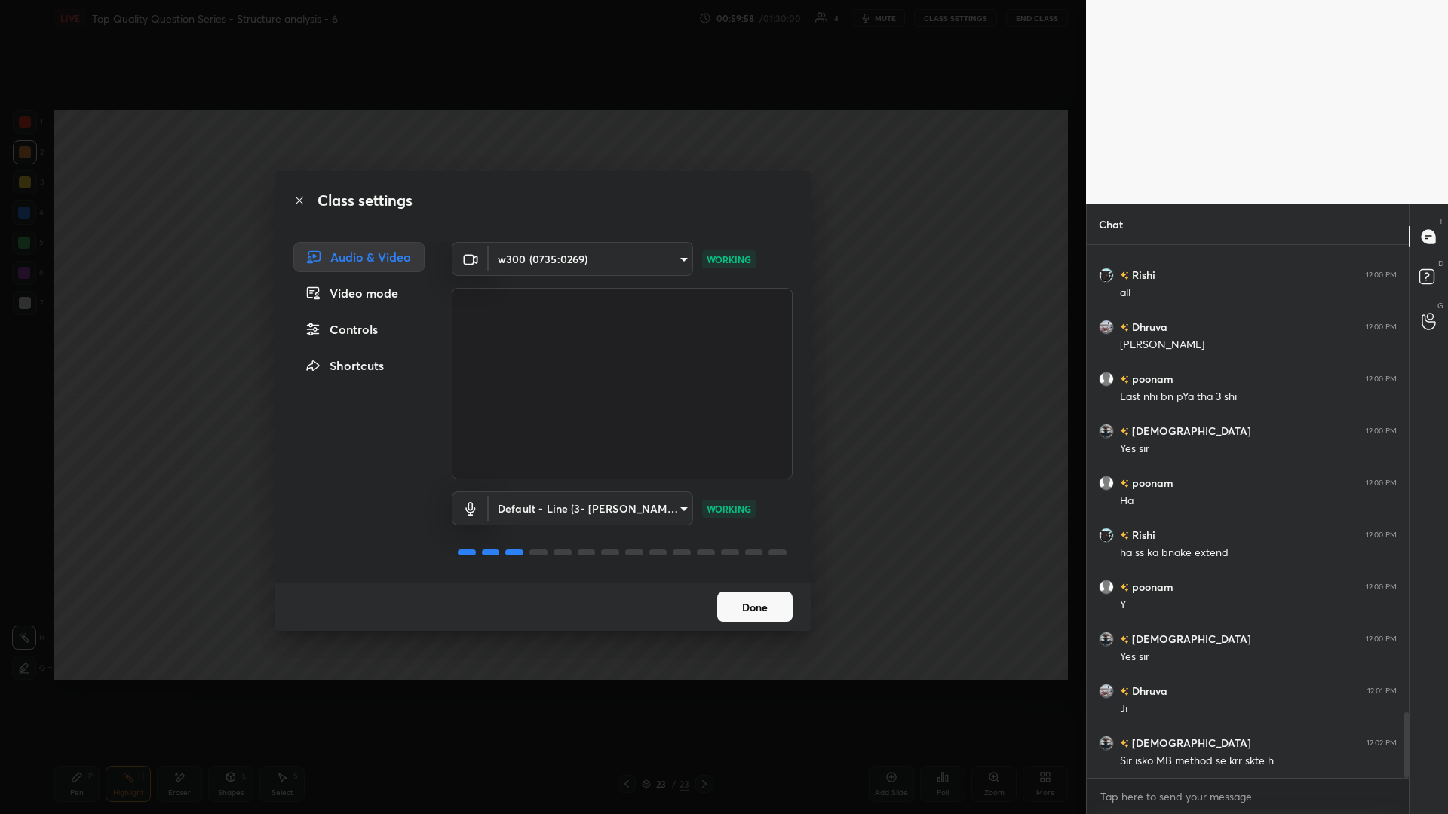
click at [541, 354] on button "Done" at bounding box center [754, 607] width 75 height 30
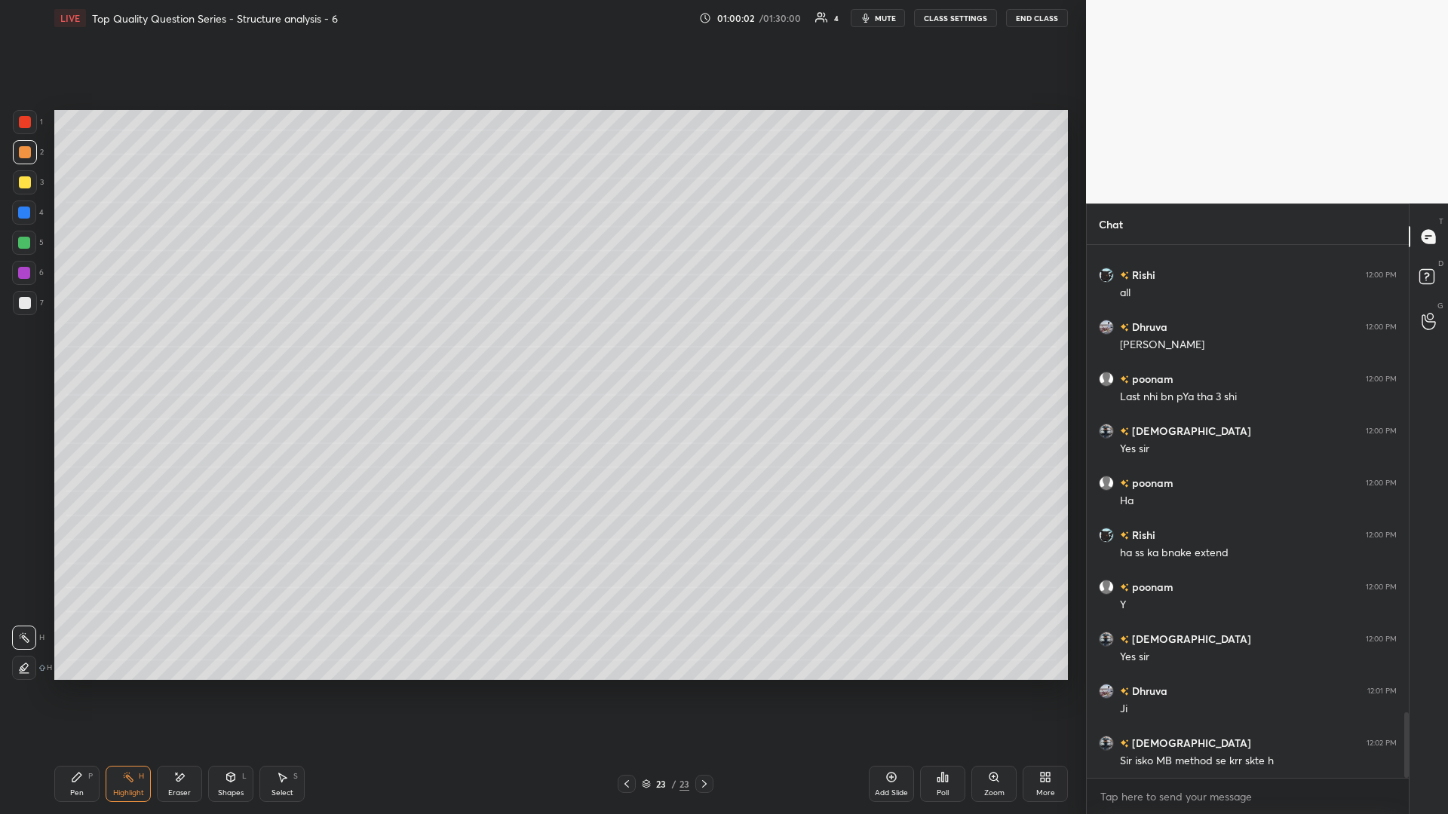
click at [229, 354] on icon at bounding box center [231, 776] width 8 height 2
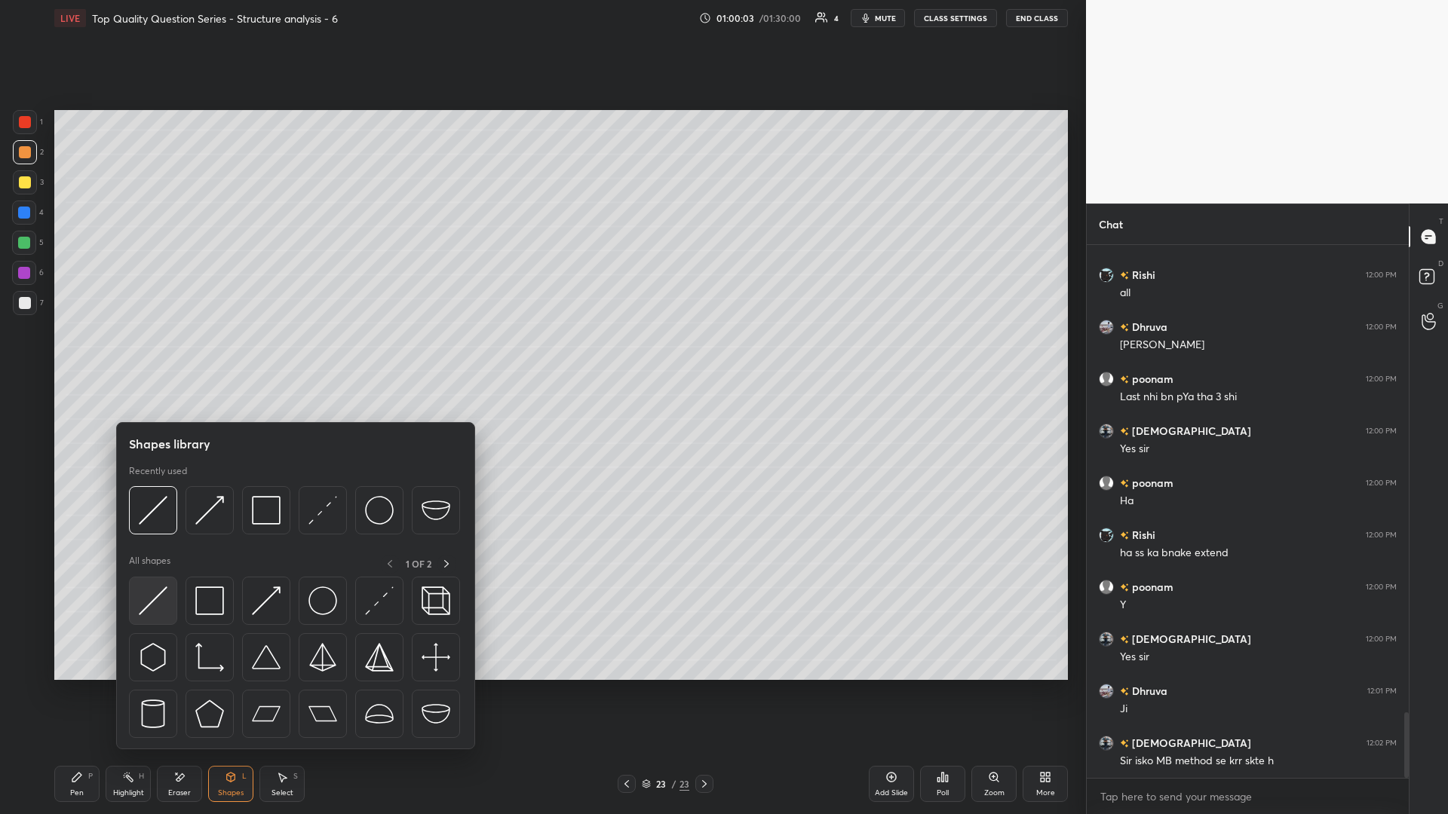
click at [148, 354] on img at bounding box center [153, 601] width 29 height 29
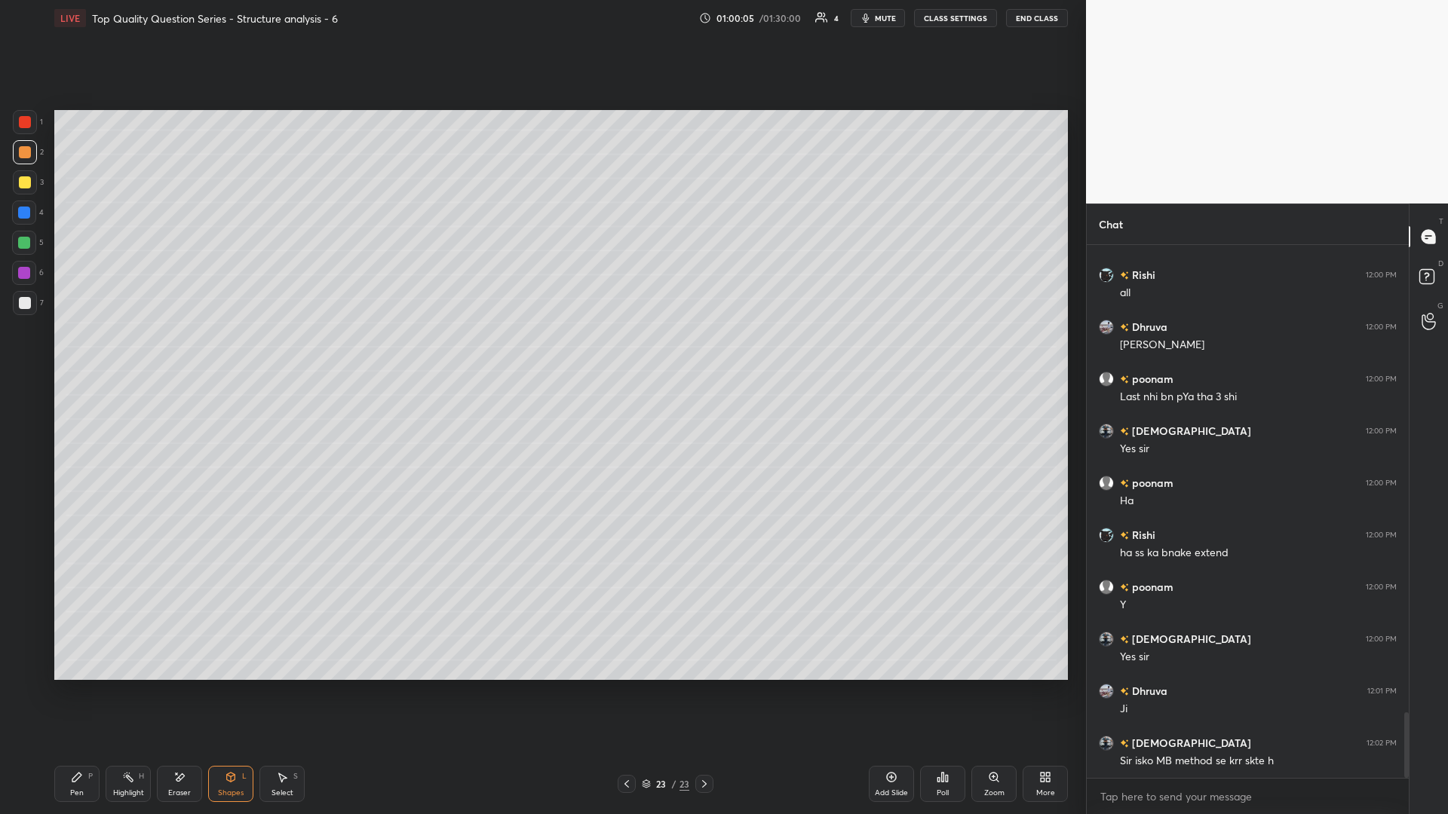
click at [20, 245] on div at bounding box center [24, 243] width 12 height 12
click at [76, 354] on icon at bounding box center [76, 777] width 9 height 9
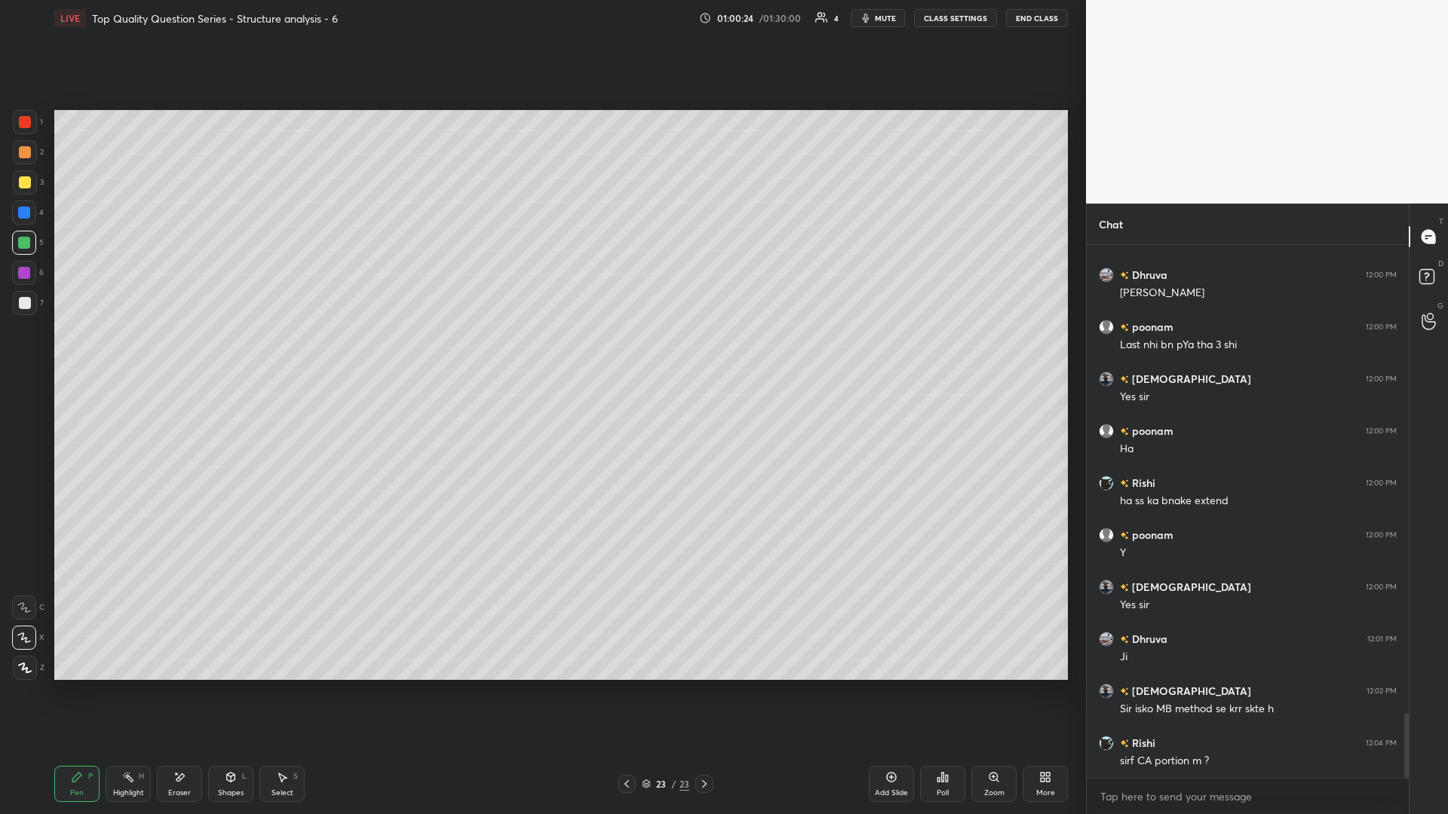
click at [285, 354] on icon at bounding box center [283, 778] width 8 height 9
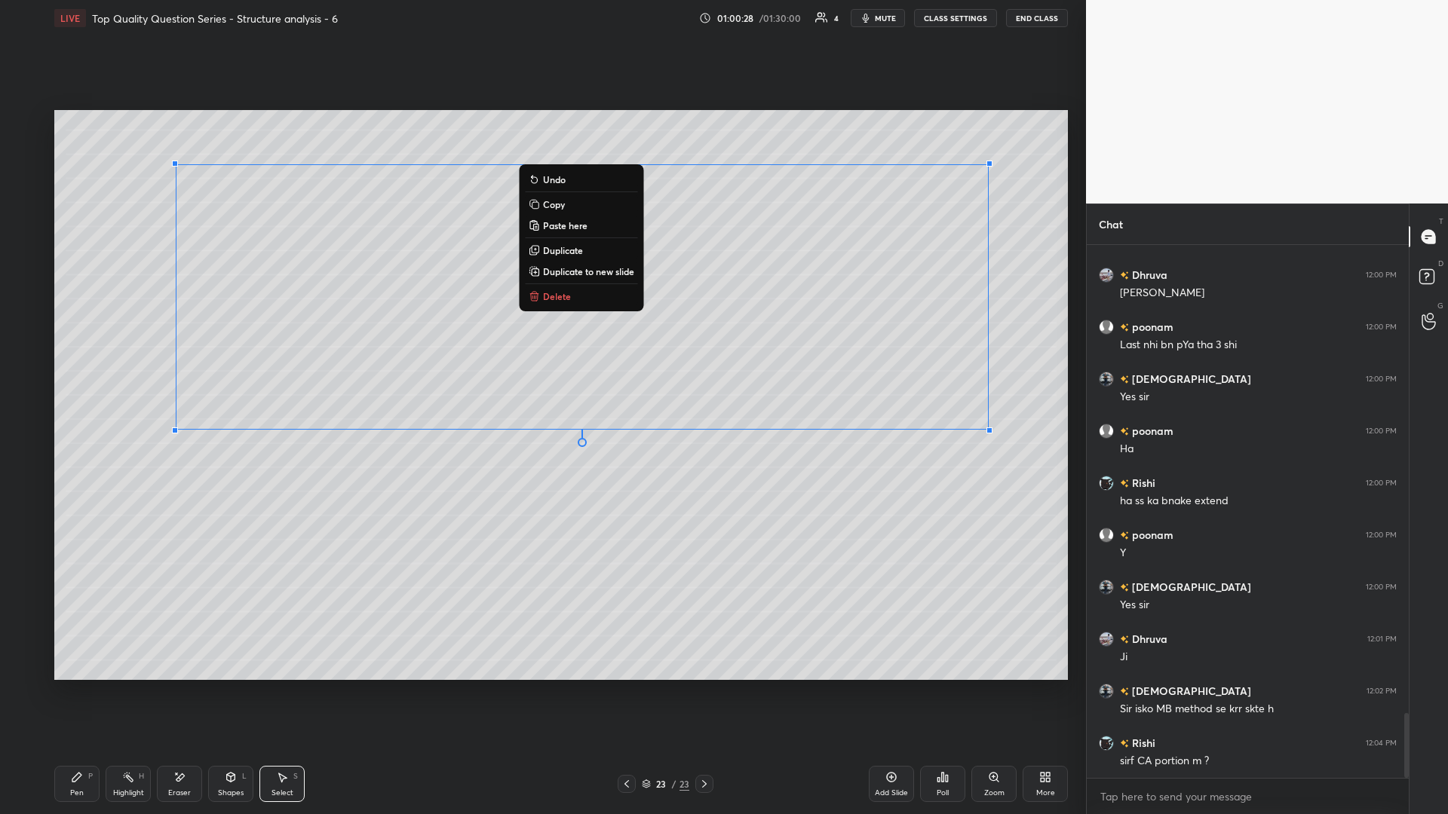
click at [501, 354] on div "0 ° Undo Copy Paste here Duplicate Duplicate to new slide Delete" at bounding box center [560, 395] width 1013 height 570
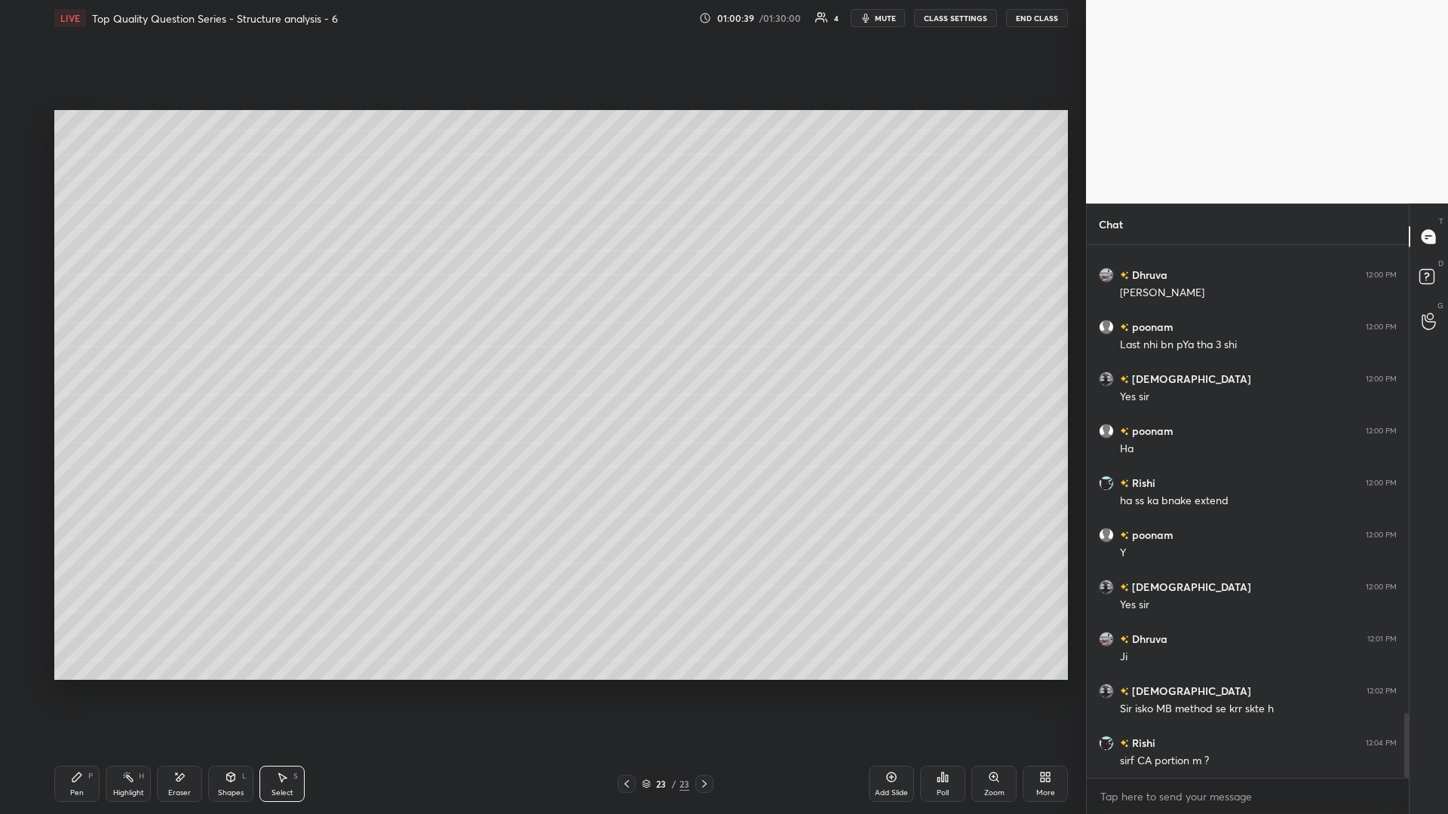
click at [222, 354] on div "Shapes L" at bounding box center [230, 784] width 45 height 36
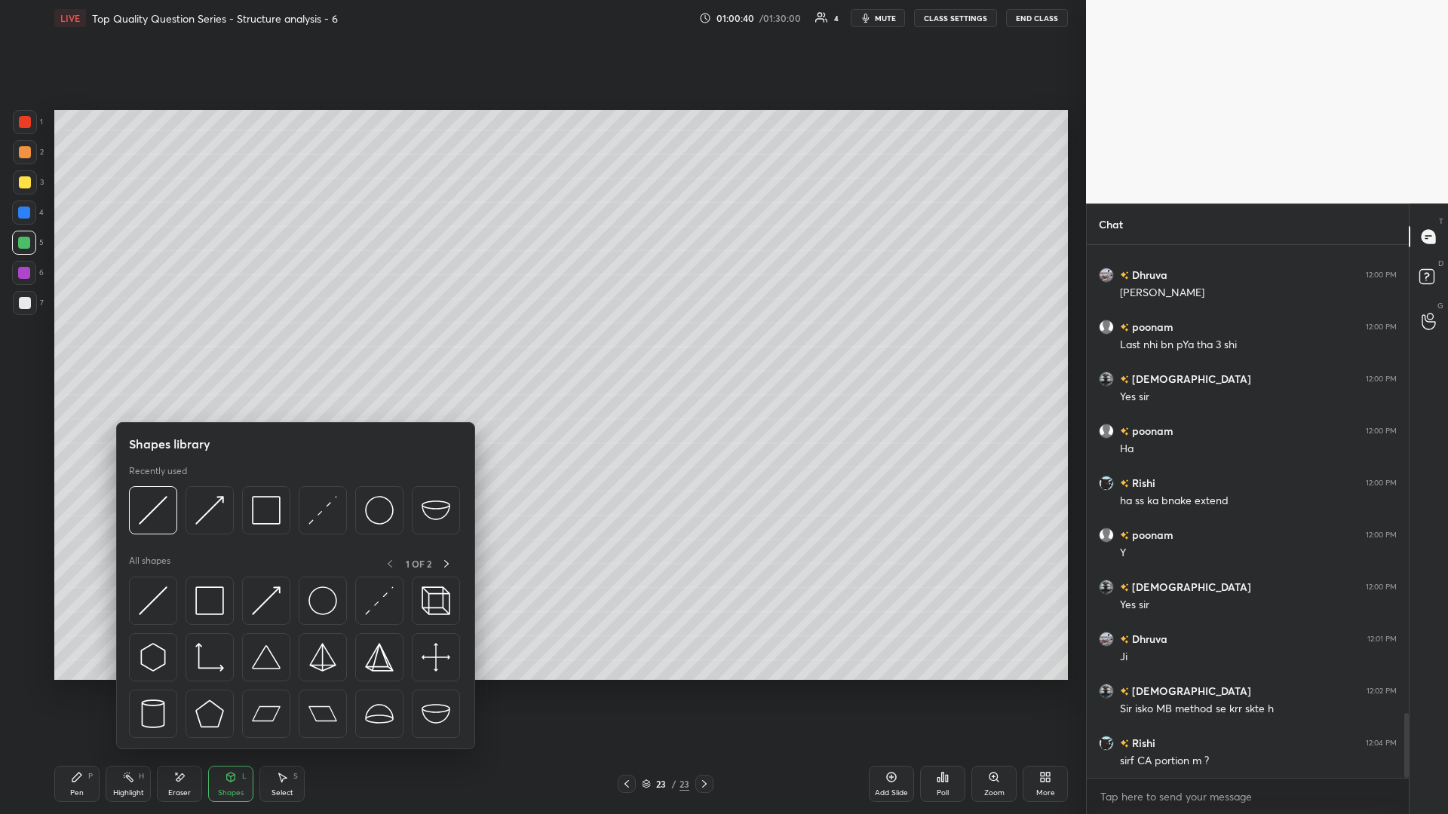
click at [120, 354] on div "Highlight H" at bounding box center [128, 784] width 45 height 36
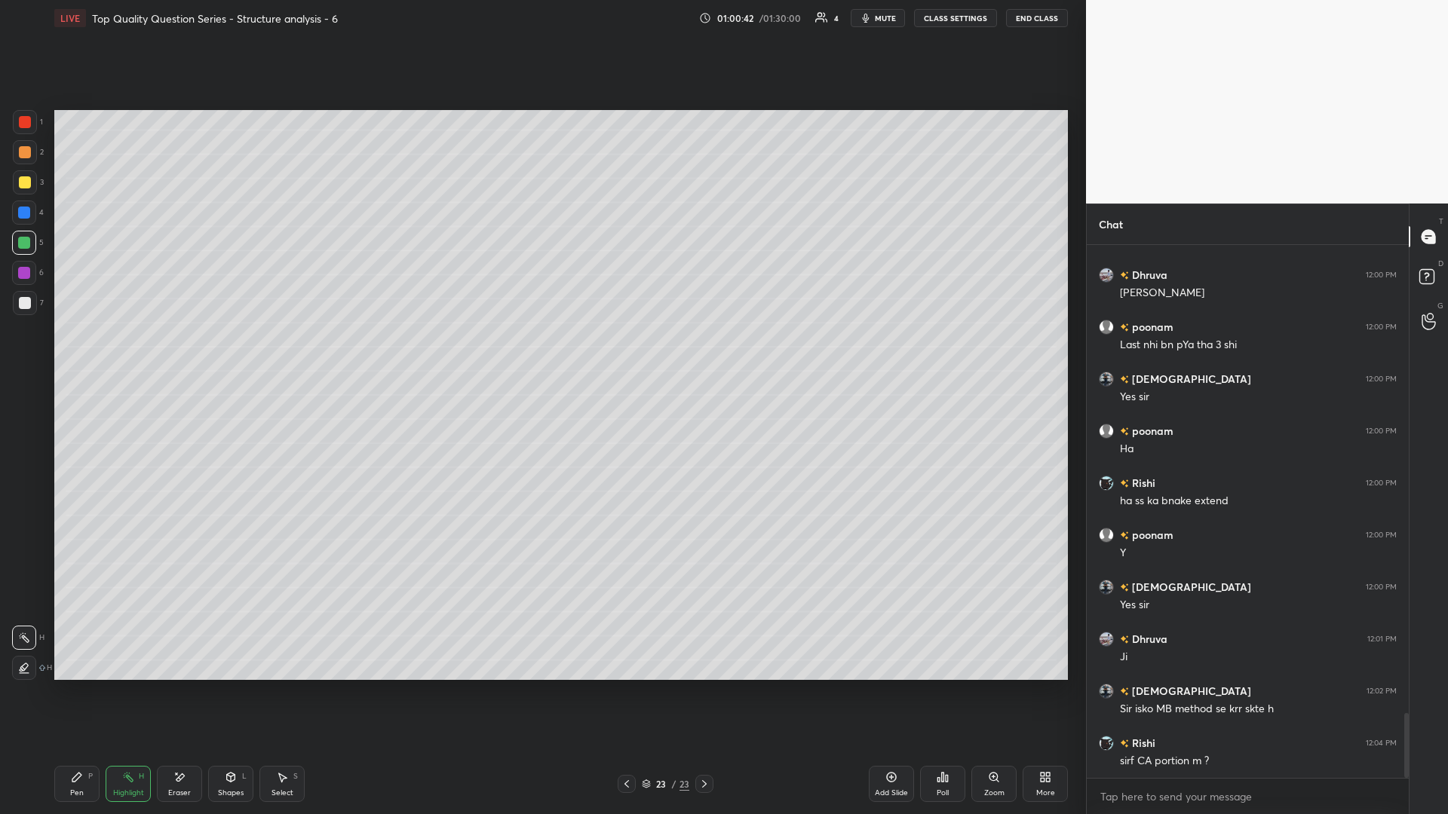
click at [285, 354] on icon at bounding box center [282, 777] width 12 height 12
click at [64, 354] on div "Pen P" at bounding box center [76, 784] width 45 height 36
click at [17, 158] on div at bounding box center [25, 152] width 24 height 24
click at [126, 354] on div "Highlight H" at bounding box center [128, 784] width 45 height 36
click at [60, 354] on div "Pen P" at bounding box center [76, 784] width 45 height 36
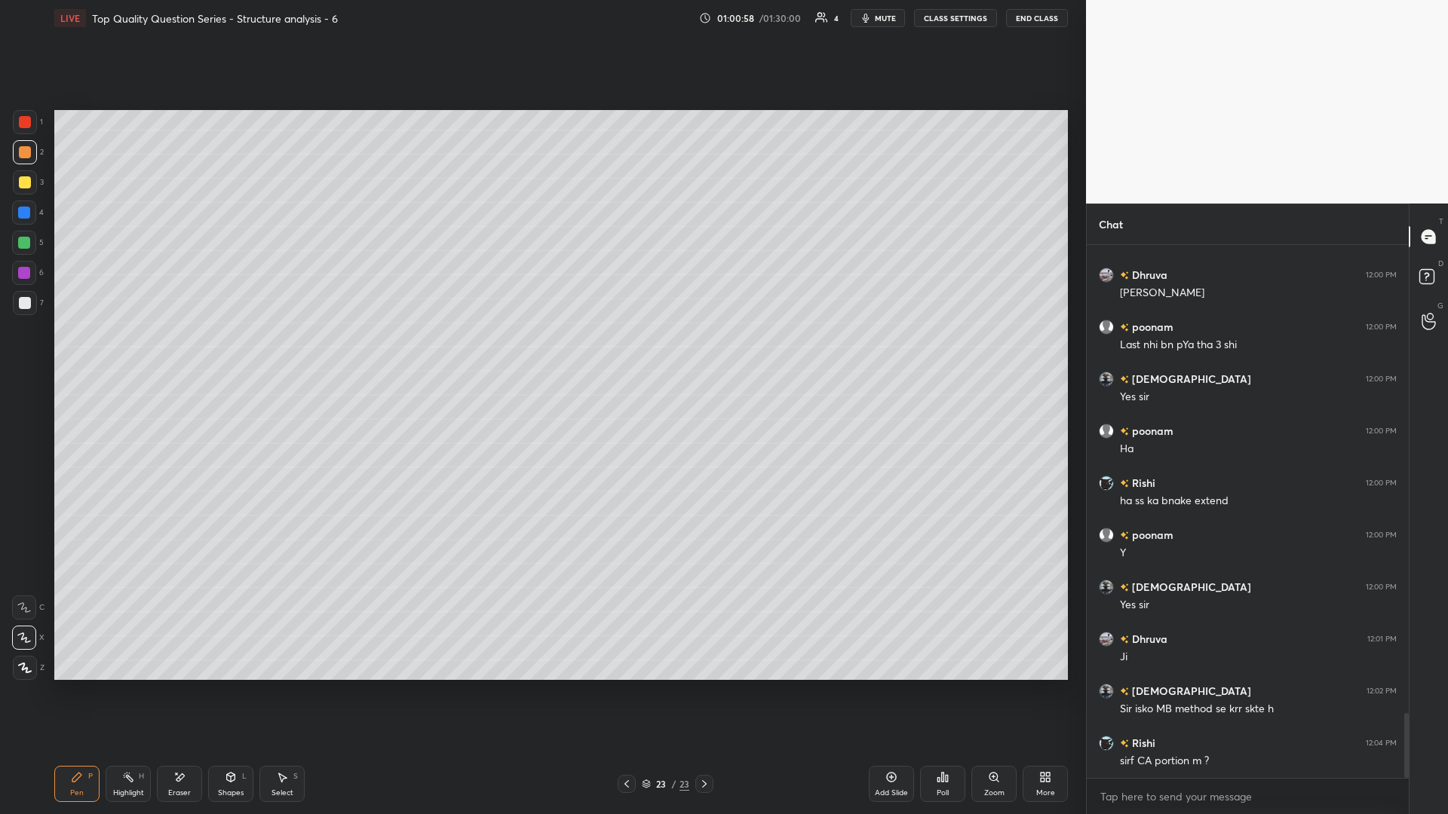
click at [127, 354] on rect at bounding box center [130, 779] width 8 height 8
click at [124, 354] on icon at bounding box center [128, 777] width 12 height 12
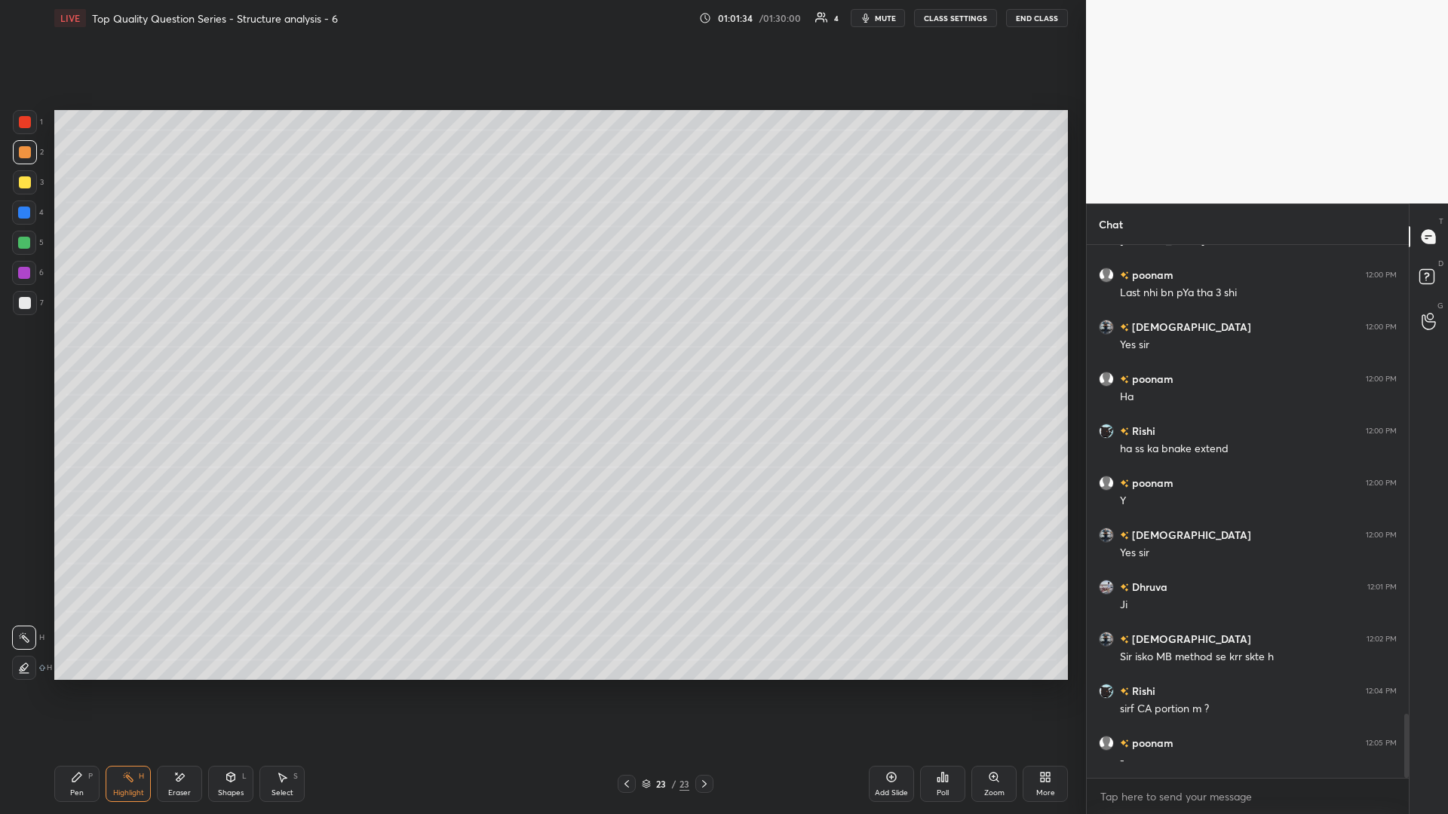
click at [253, 354] on div "Shapes L" at bounding box center [230, 784] width 45 height 36
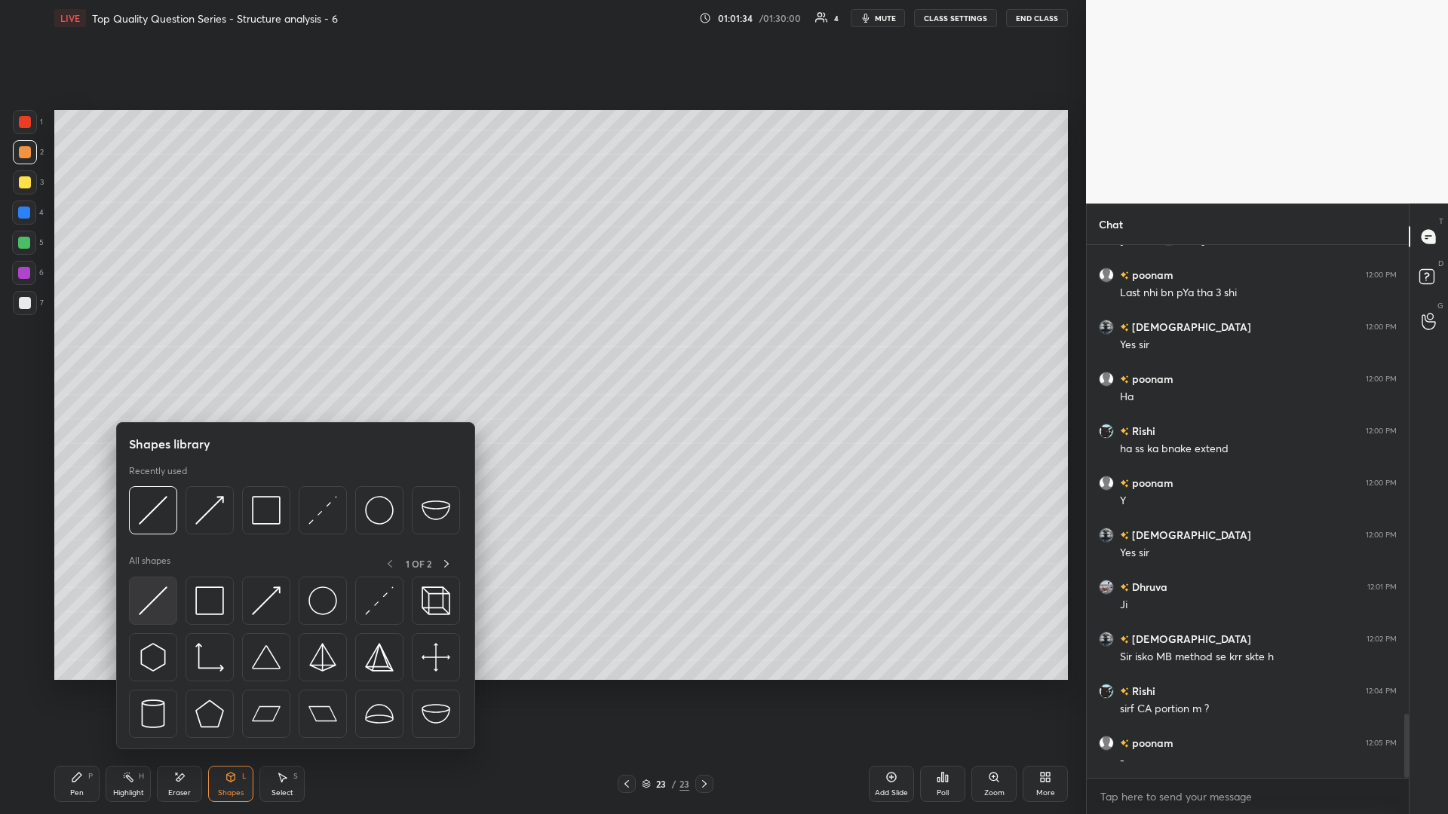
click at [149, 354] on img at bounding box center [153, 601] width 29 height 29
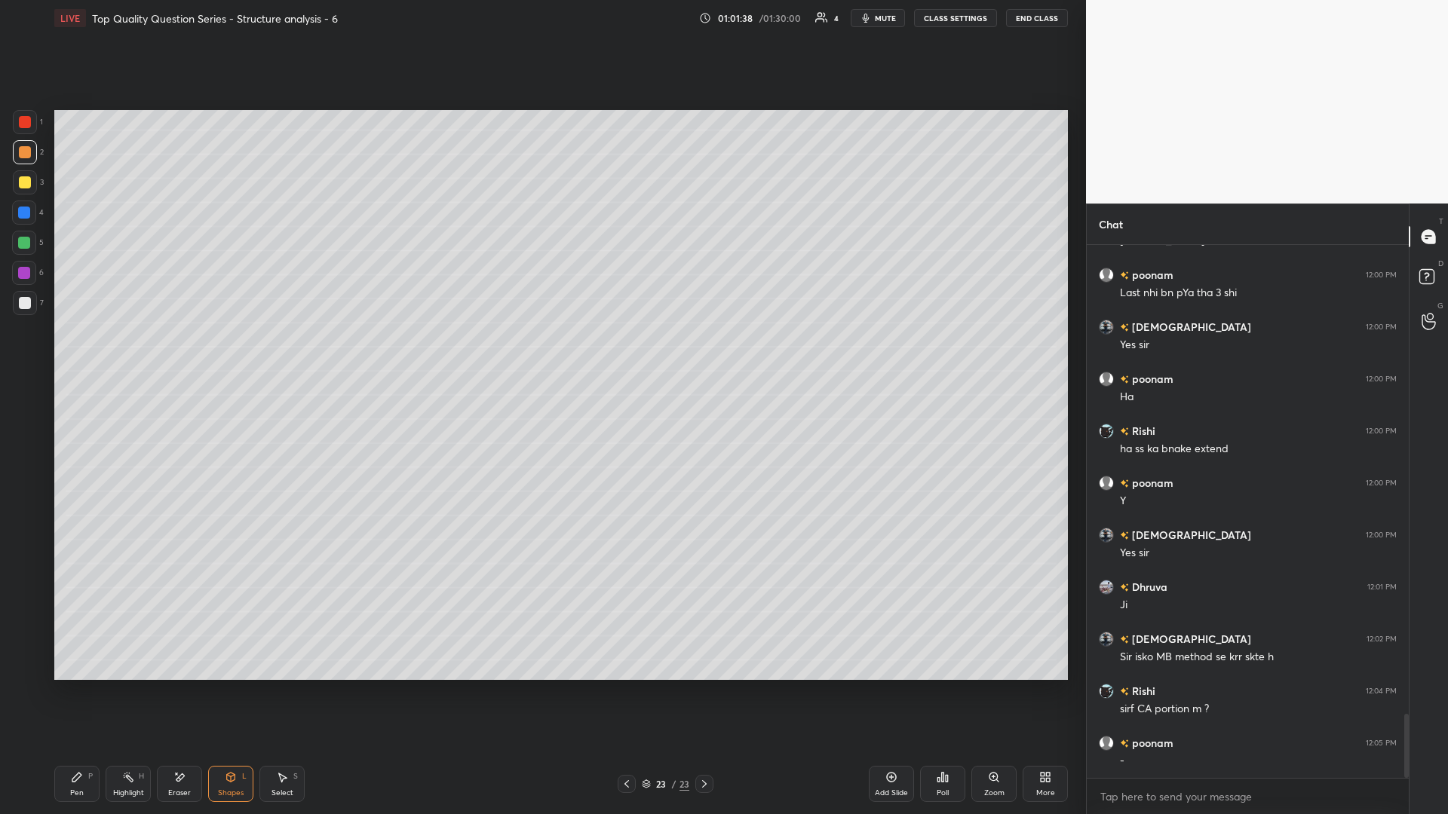
click at [78, 354] on icon at bounding box center [77, 777] width 12 height 12
click at [122, 354] on div "Highlight H" at bounding box center [128, 784] width 45 height 36
click at [228, 354] on div "Shapes" at bounding box center [231, 793] width 26 height 8
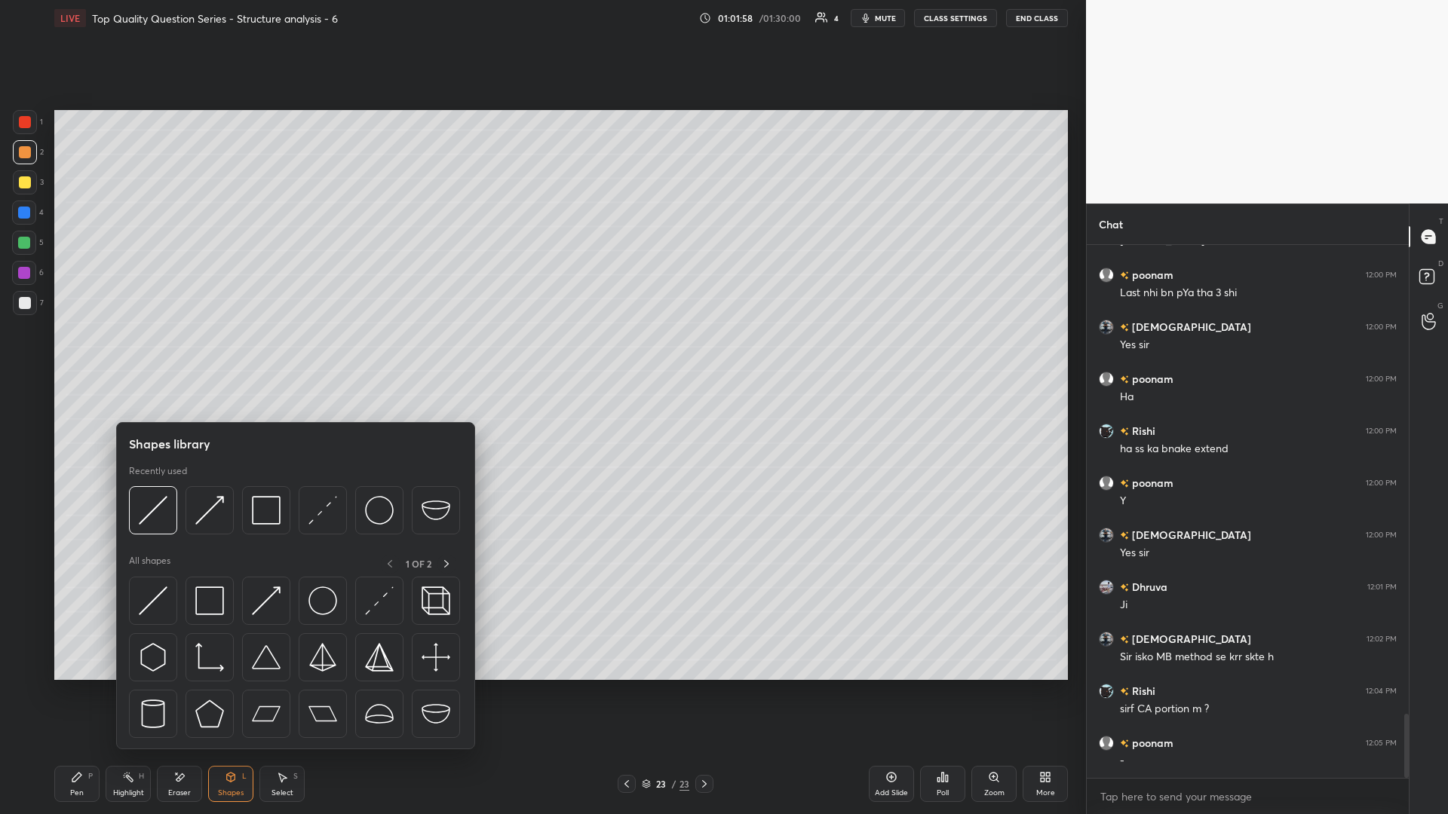
click at [130, 354] on div "Highlight H" at bounding box center [128, 784] width 45 height 36
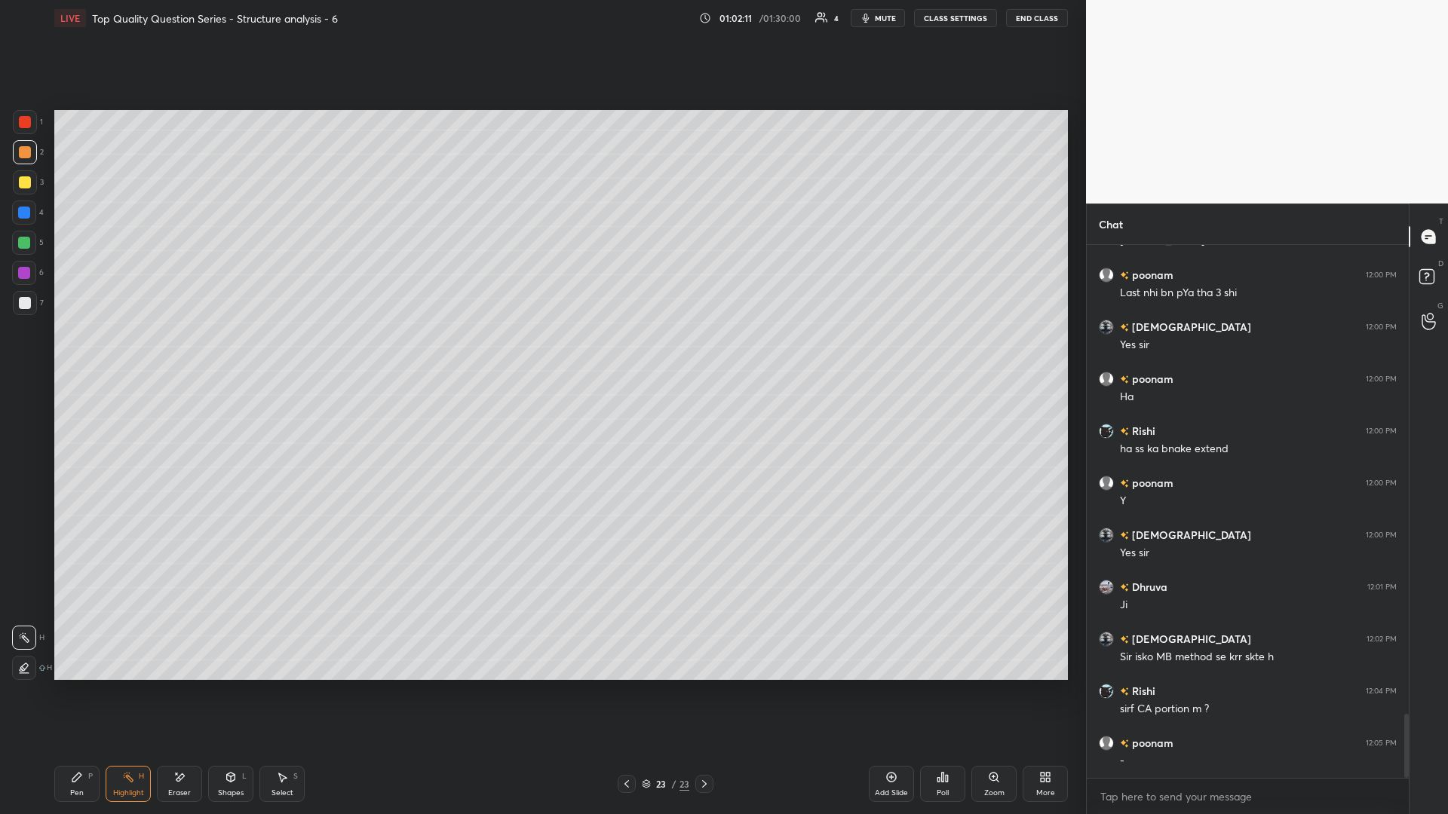
click at [231, 354] on icon at bounding box center [231, 777] width 8 height 9
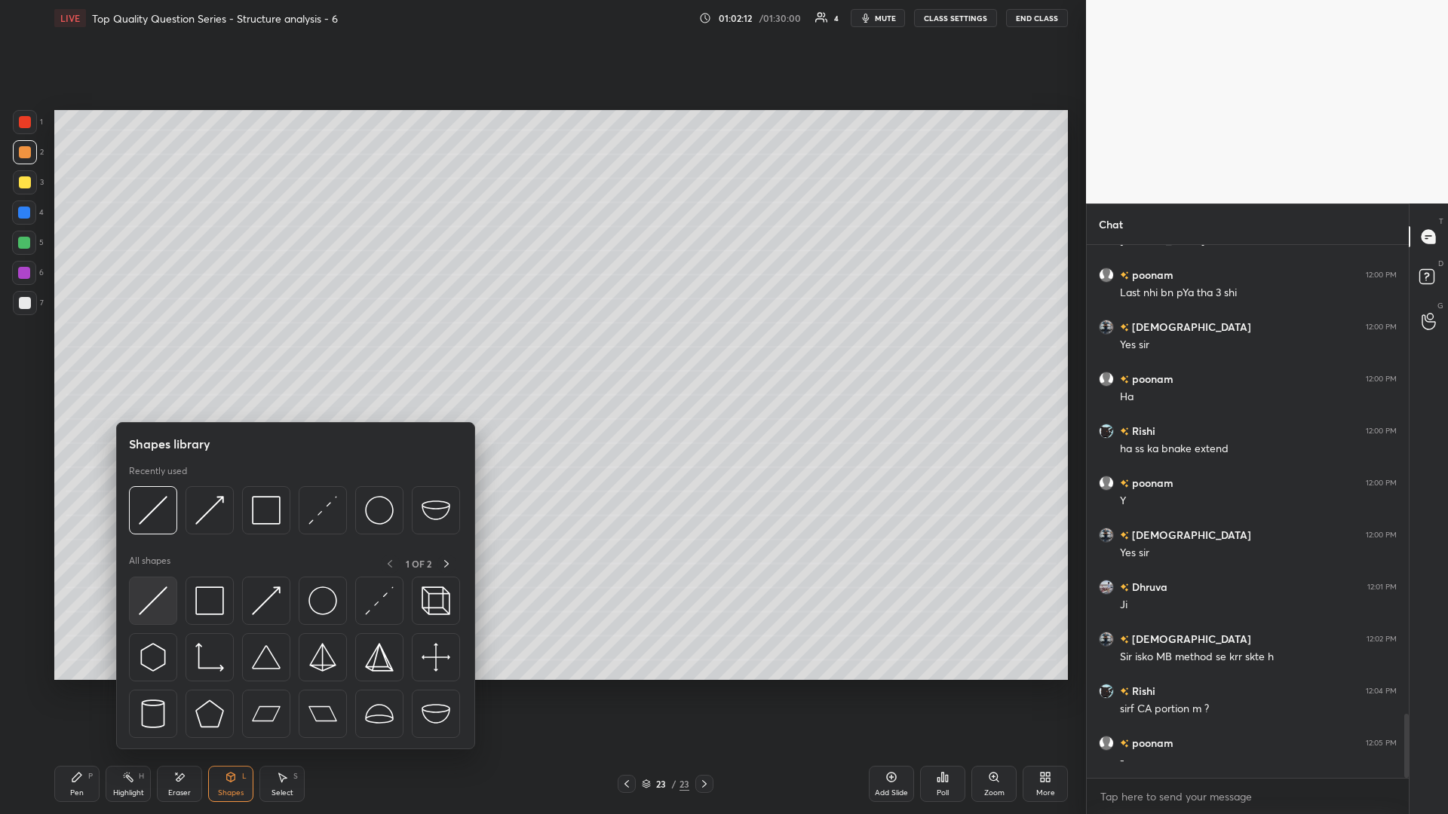
click at [155, 354] on img at bounding box center [153, 601] width 29 height 29
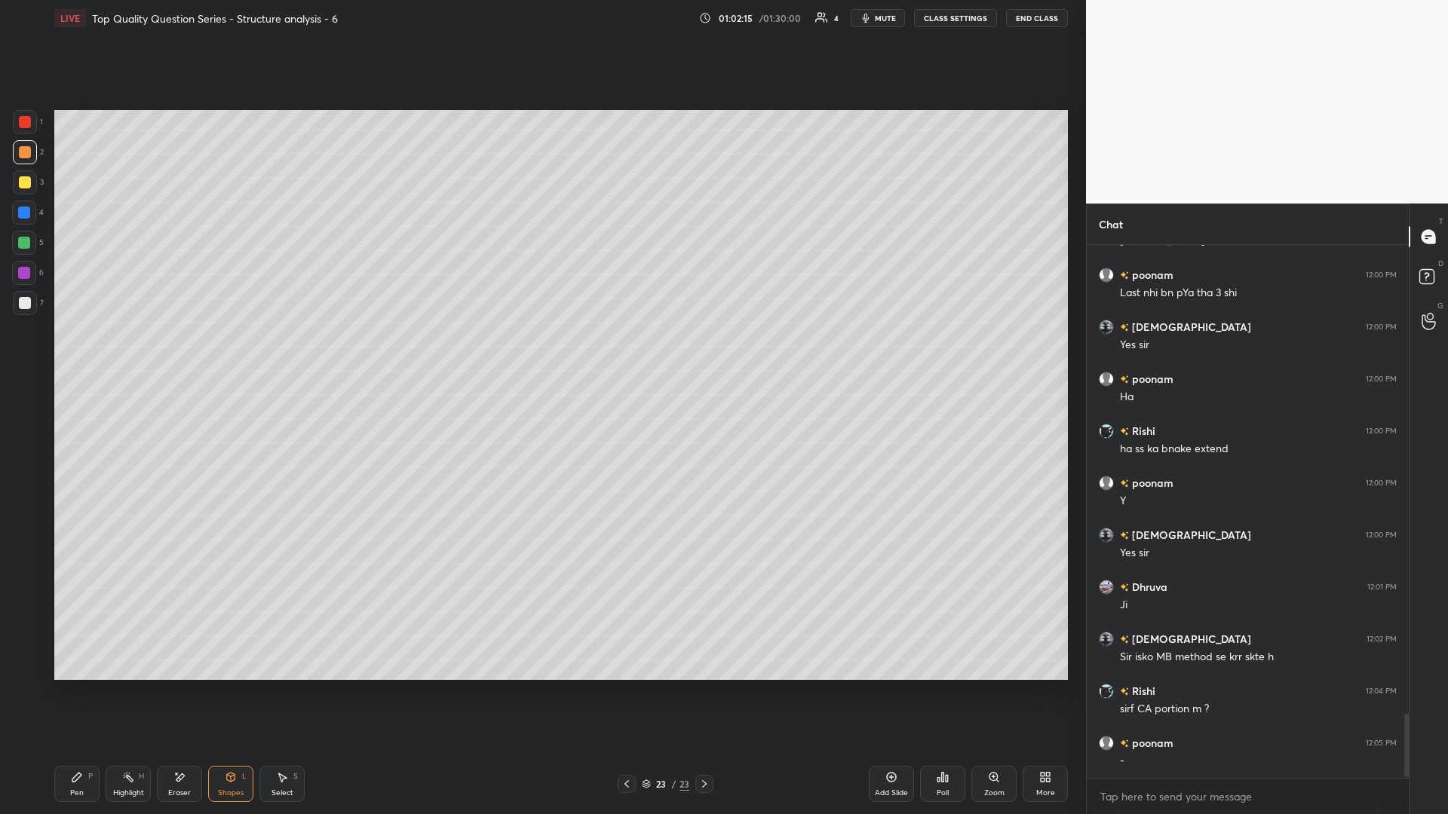
scroll to position [3937, 0]
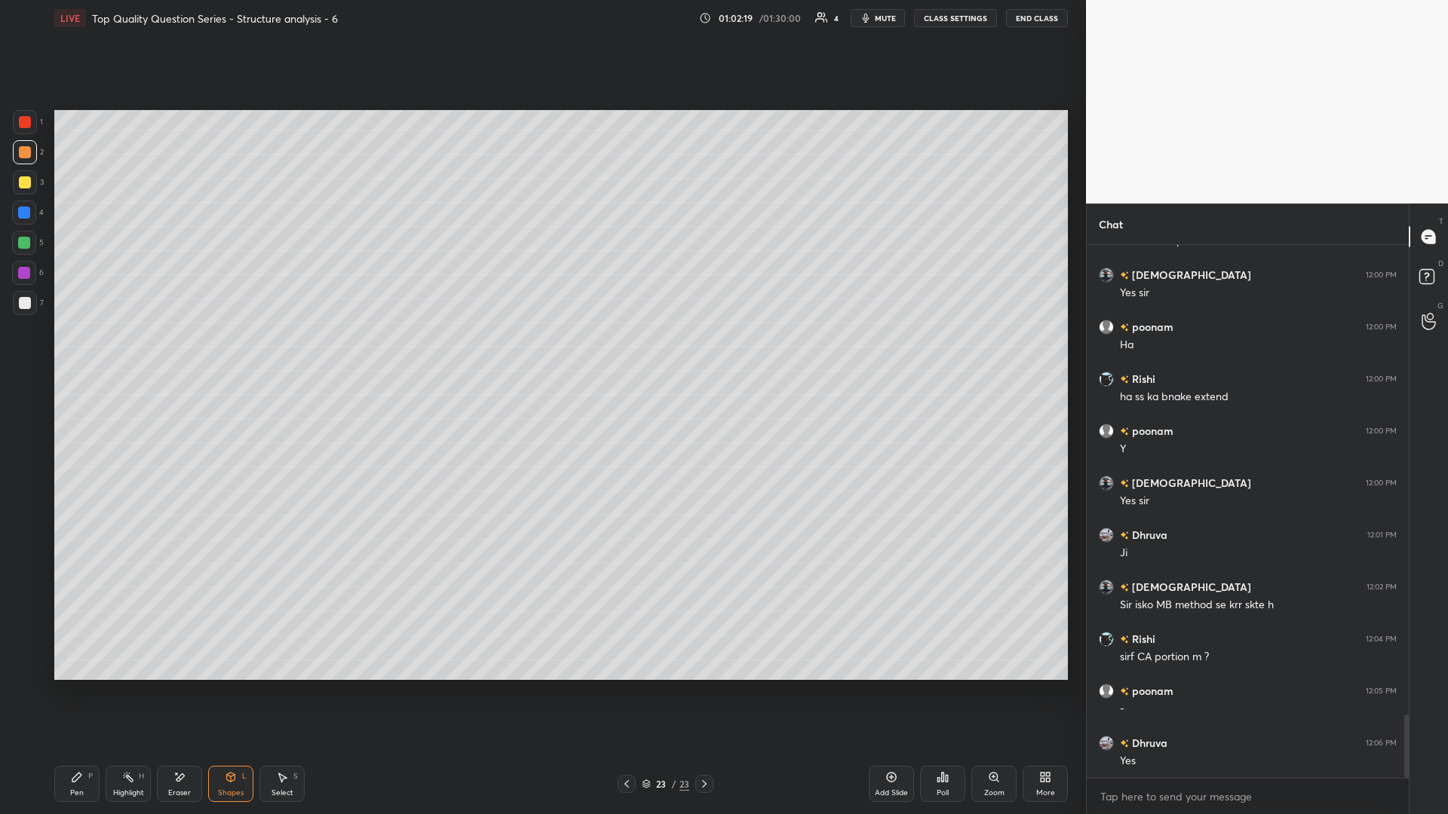
click at [110, 354] on div "Highlight H" at bounding box center [128, 784] width 45 height 36
click at [76, 354] on icon at bounding box center [76, 777] width 9 height 9
click at [274, 354] on div "Select S" at bounding box center [281, 784] width 45 height 36
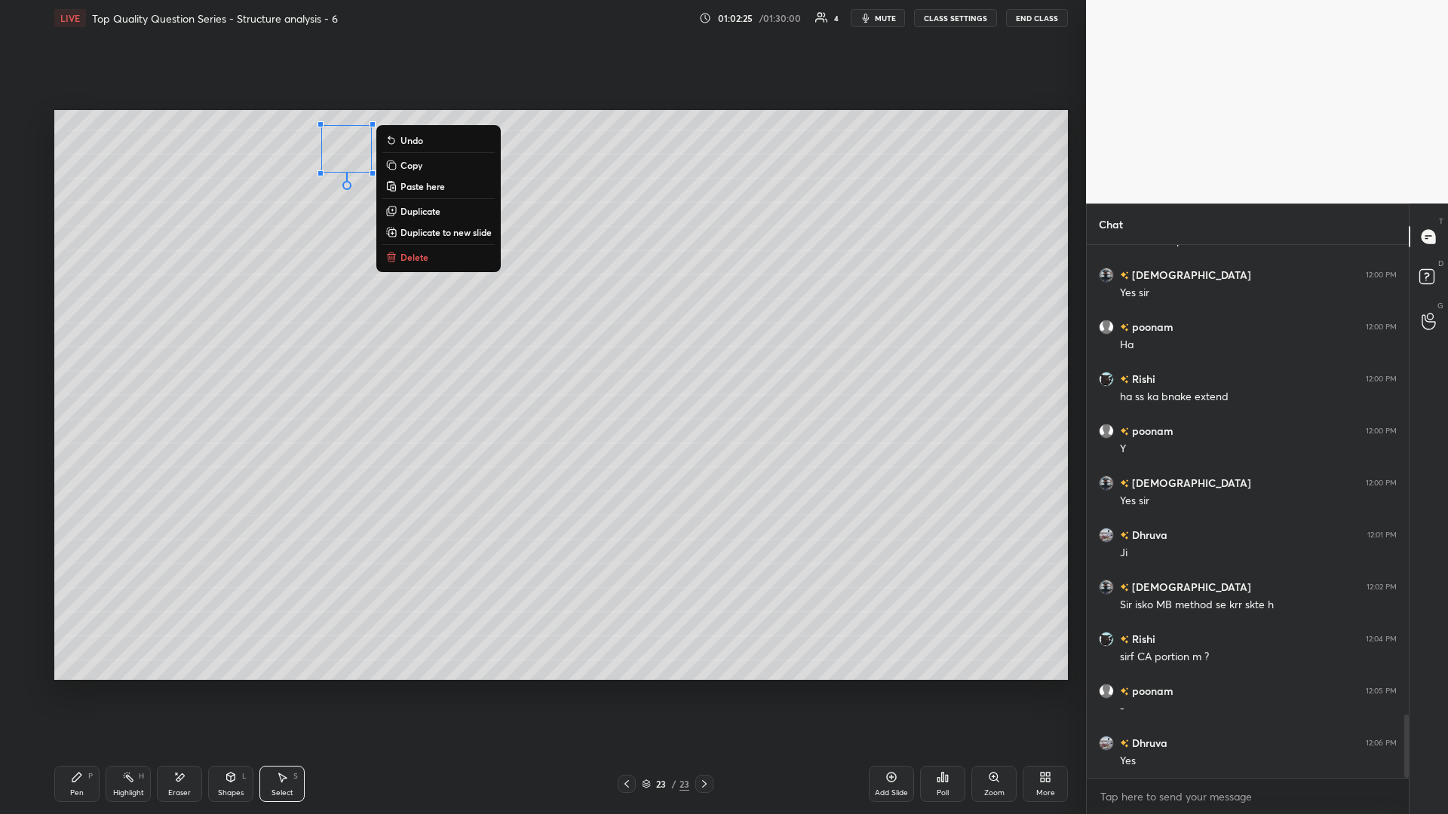
click at [474, 354] on div "0 ° Undo Copy Paste here Duplicate Duplicate to new slide Delete" at bounding box center [560, 395] width 1013 height 570
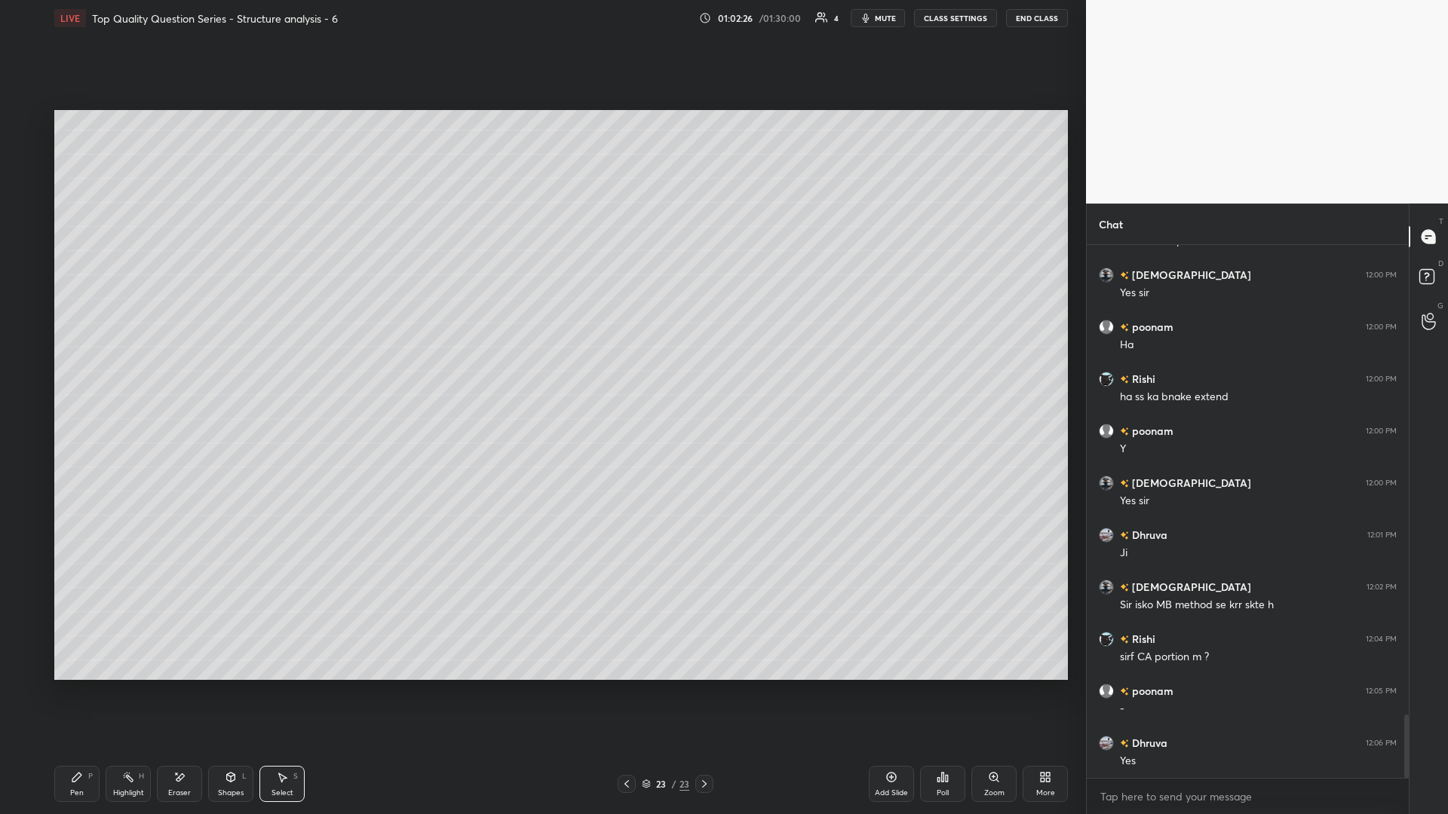
click at [130, 354] on div "Highlight H" at bounding box center [128, 784] width 45 height 36
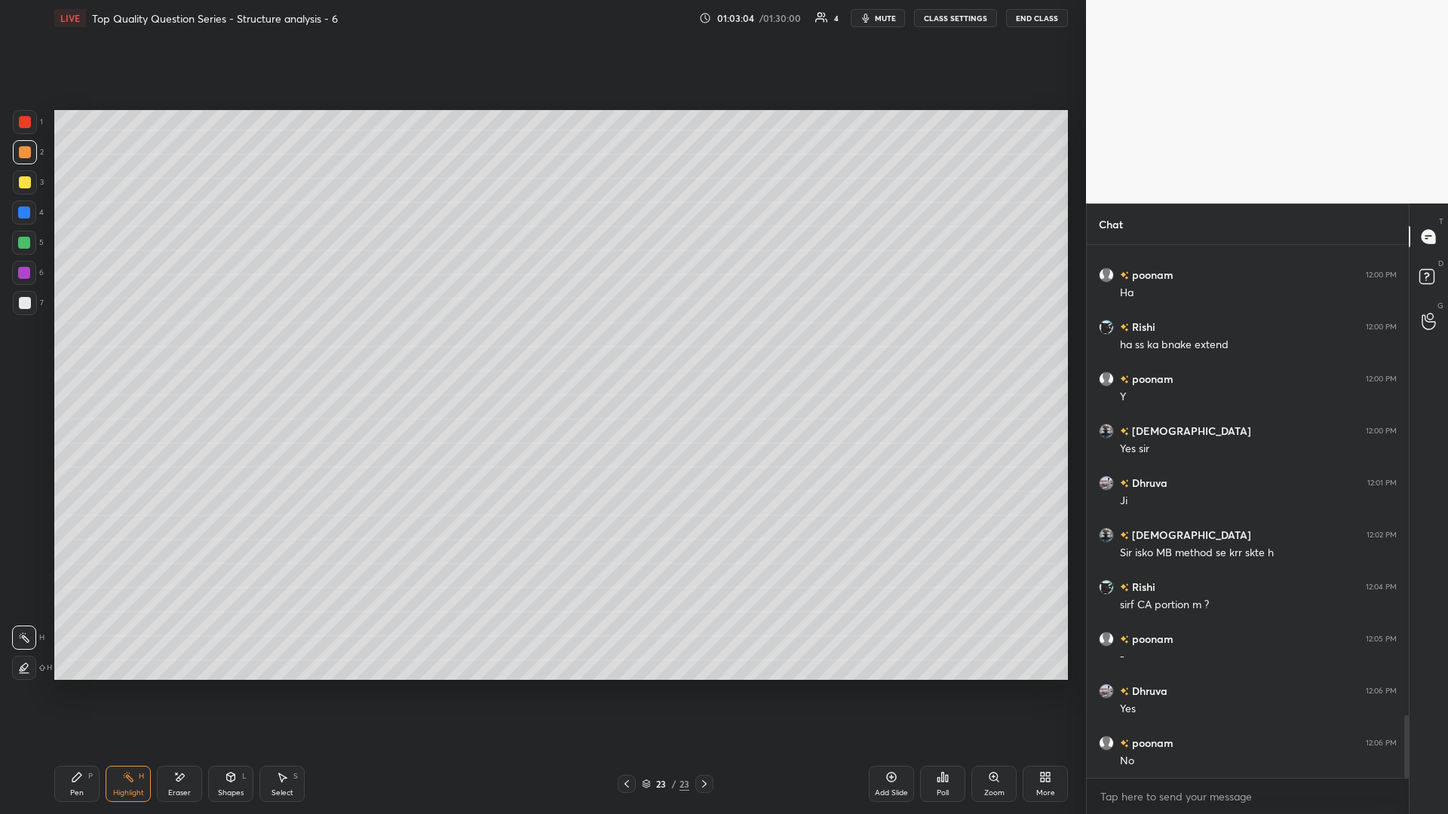
click at [293, 354] on div "S" at bounding box center [295, 777] width 5 height 8
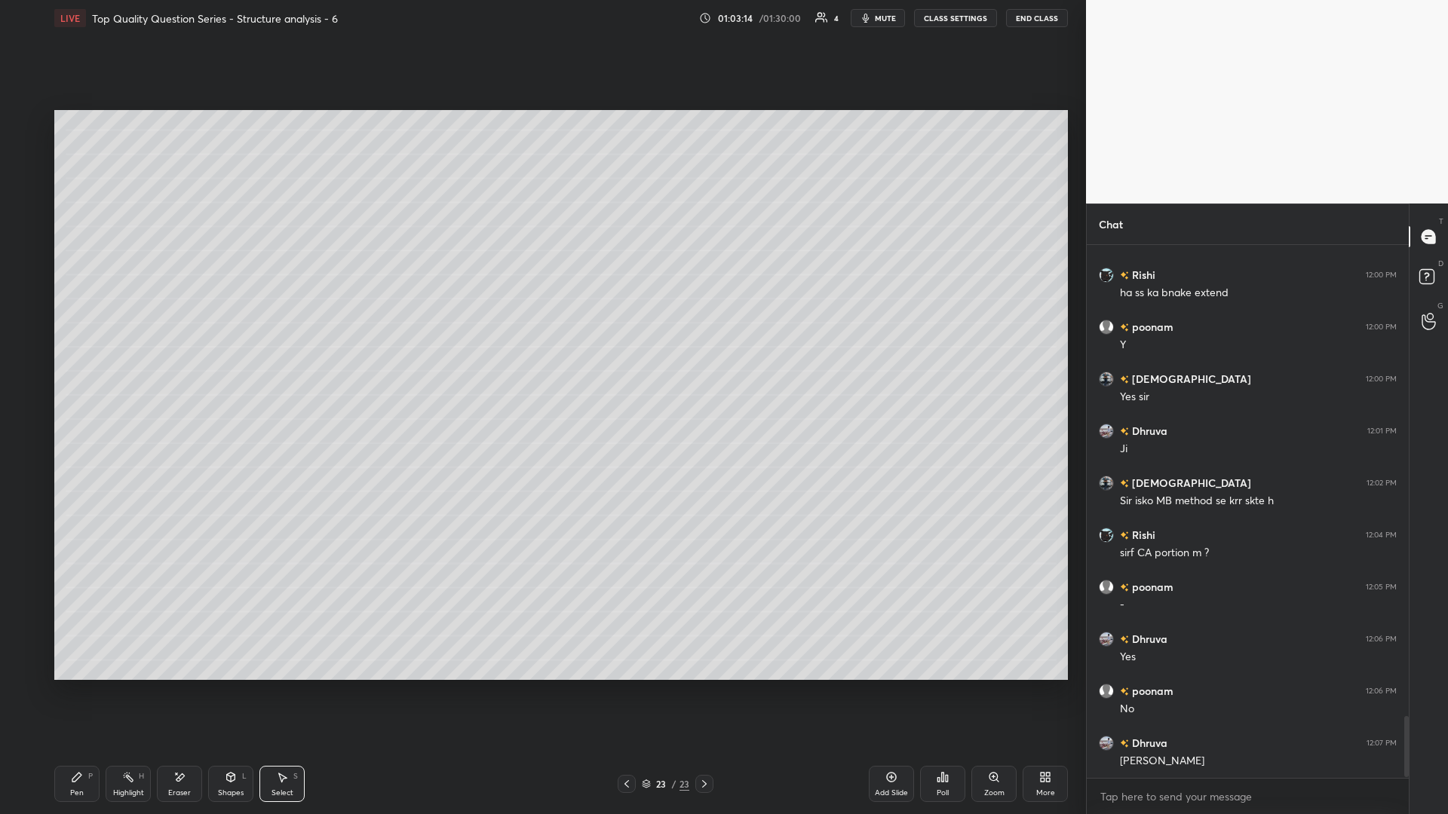
scroll to position [4093, 0]
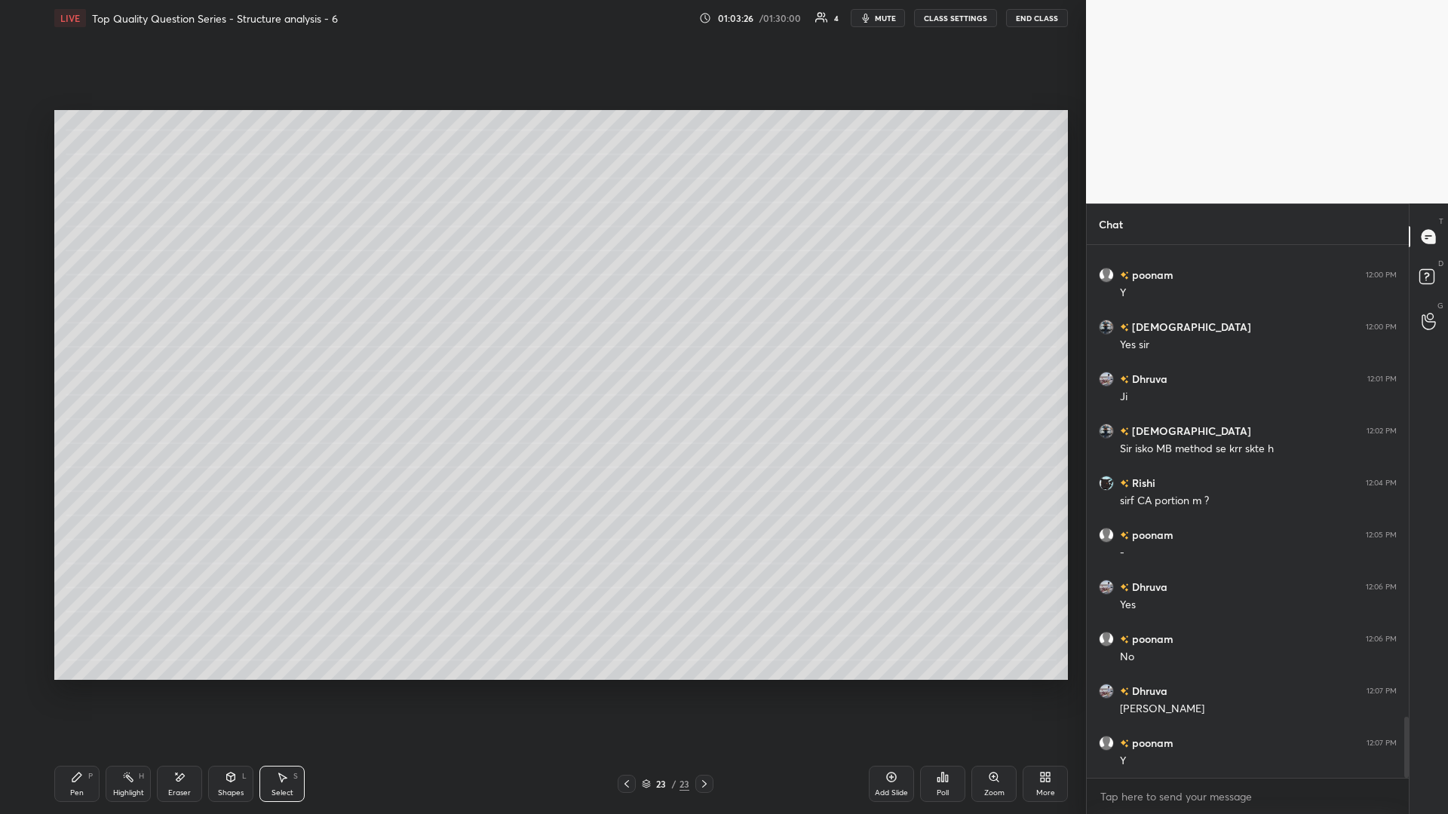
click at [273, 354] on div "Select S" at bounding box center [281, 784] width 45 height 36
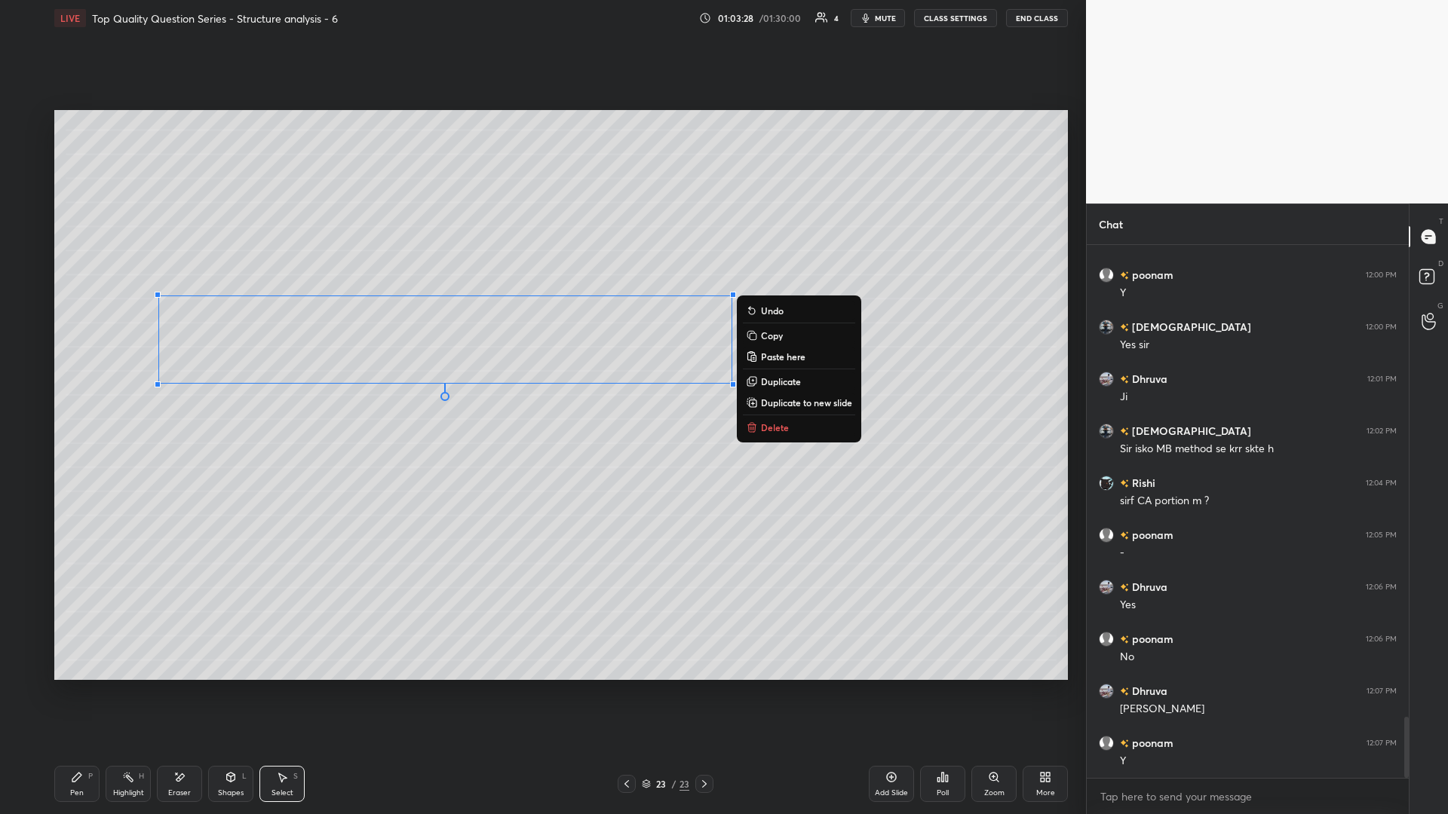
click at [320, 354] on div "0 ° Undo Copy Paste here Duplicate Duplicate to new slide Delete" at bounding box center [560, 395] width 1013 height 570
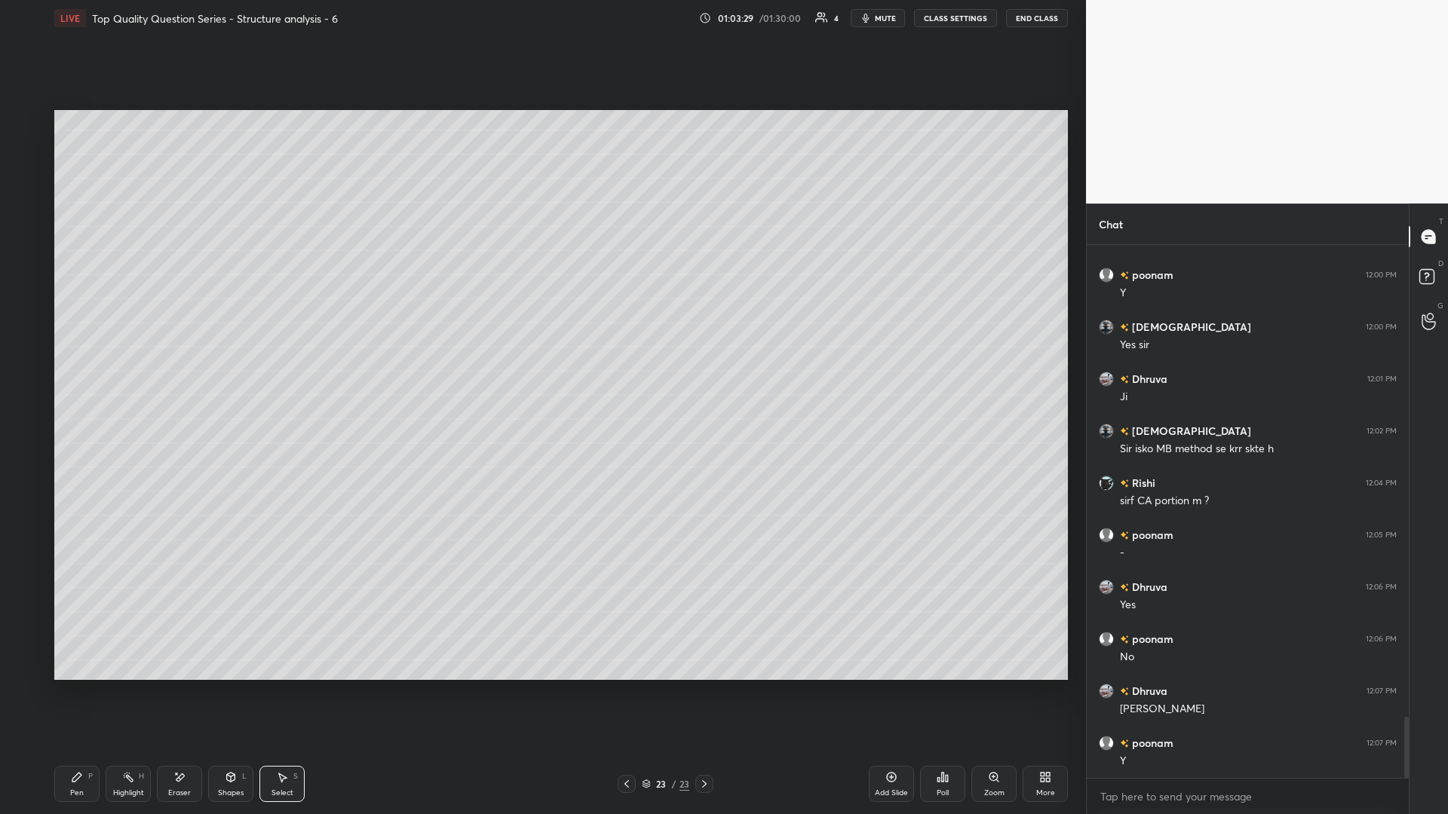
click at [90, 354] on div "P" at bounding box center [90, 777] width 5 height 8
click at [23, 242] on div at bounding box center [24, 243] width 12 height 12
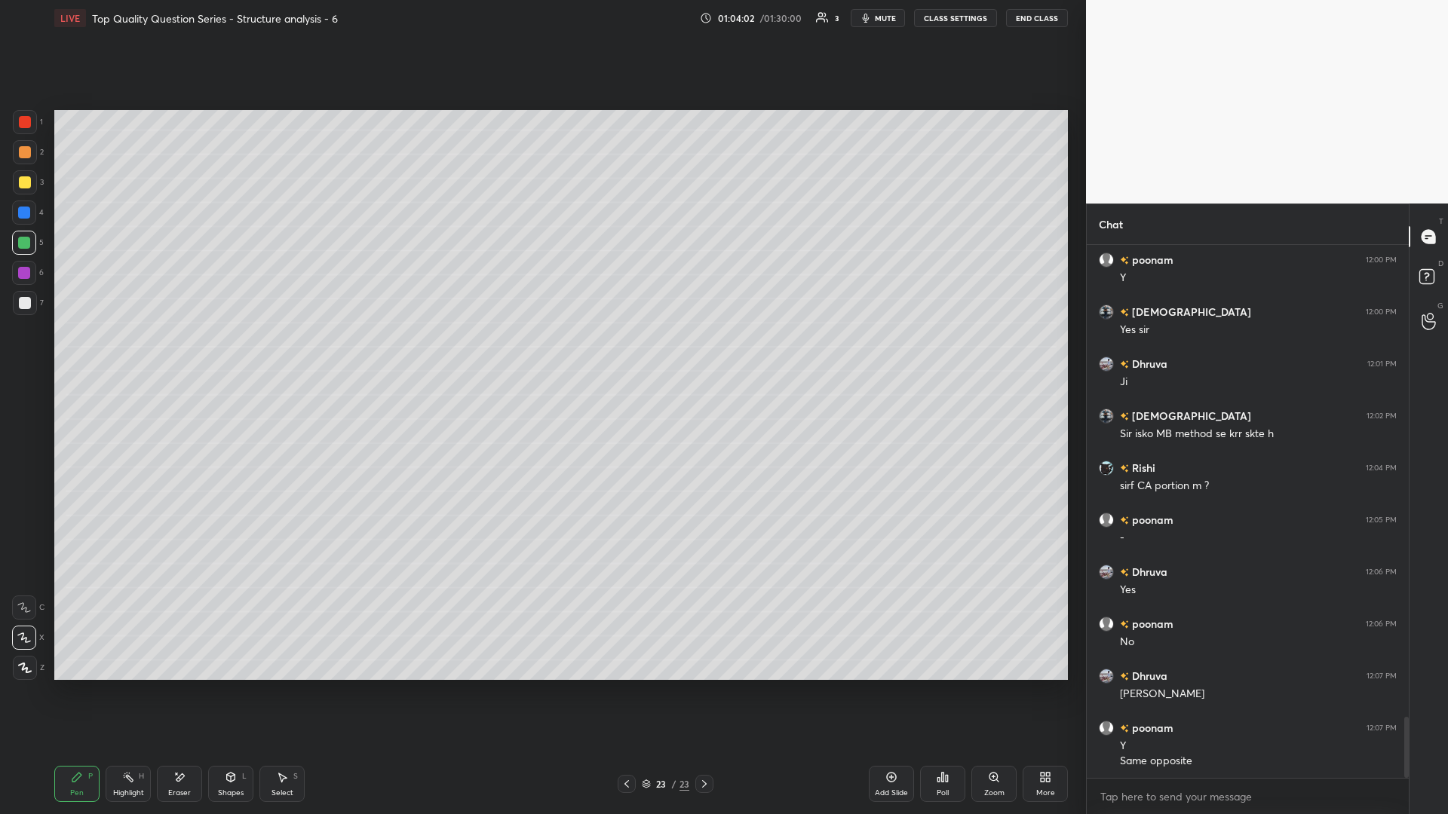
click at [22, 179] on div at bounding box center [25, 182] width 12 height 12
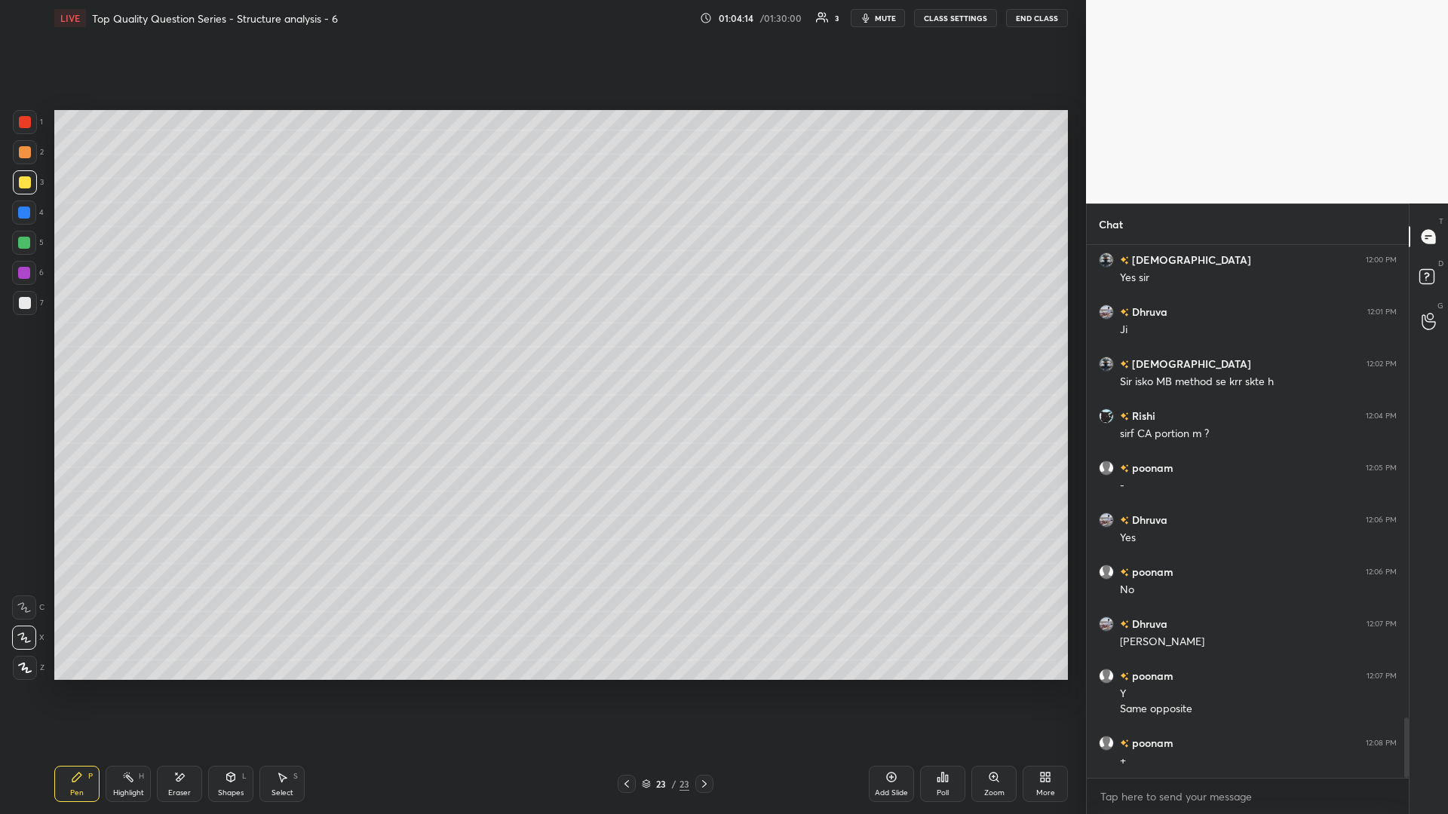
click at [234, 354] on div "Shapes L" at bounding box center [230, 784] width 45 height 36
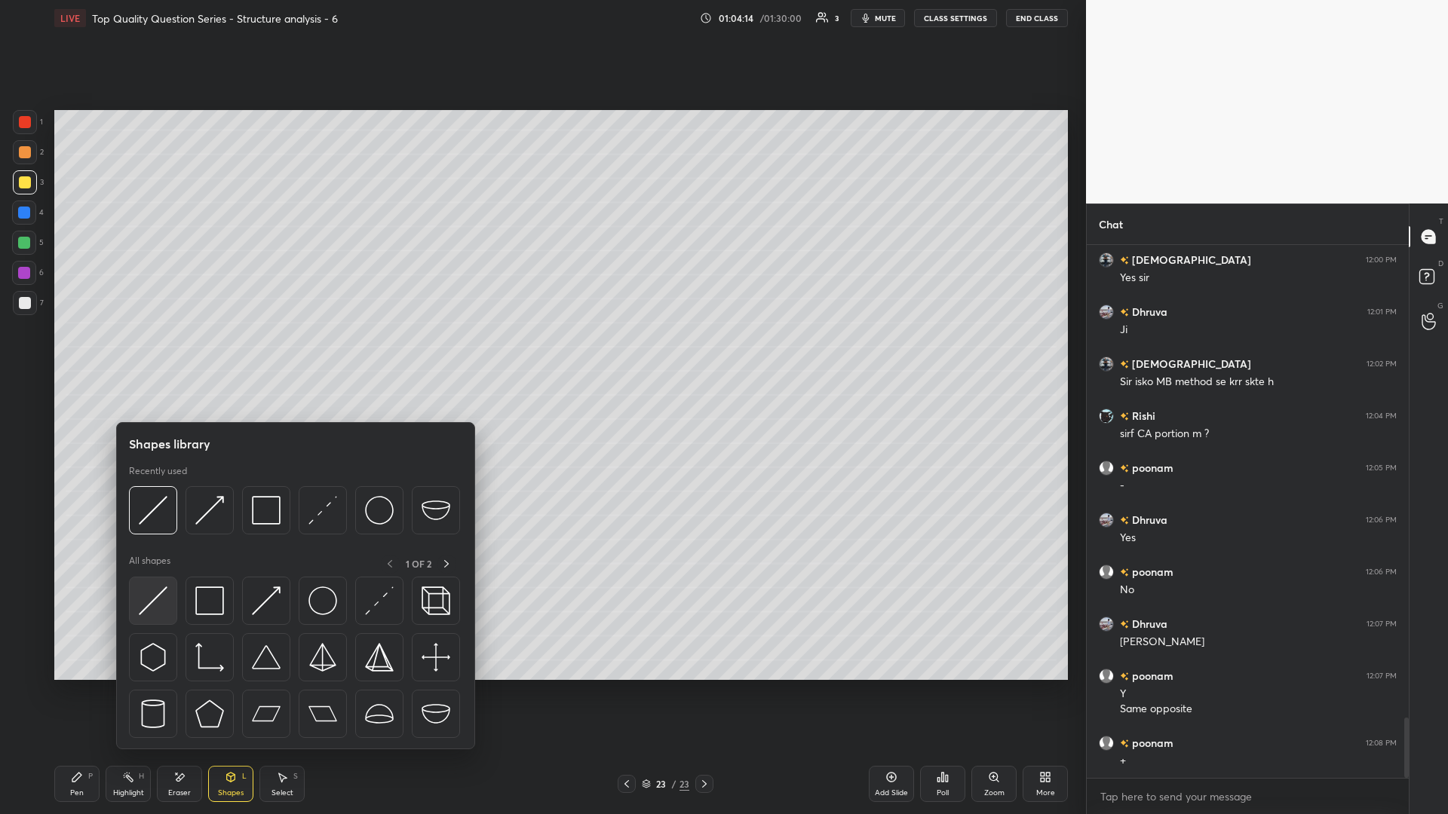
click at [147, 354] on img at bounding box center [153, 601] width 29 height 29
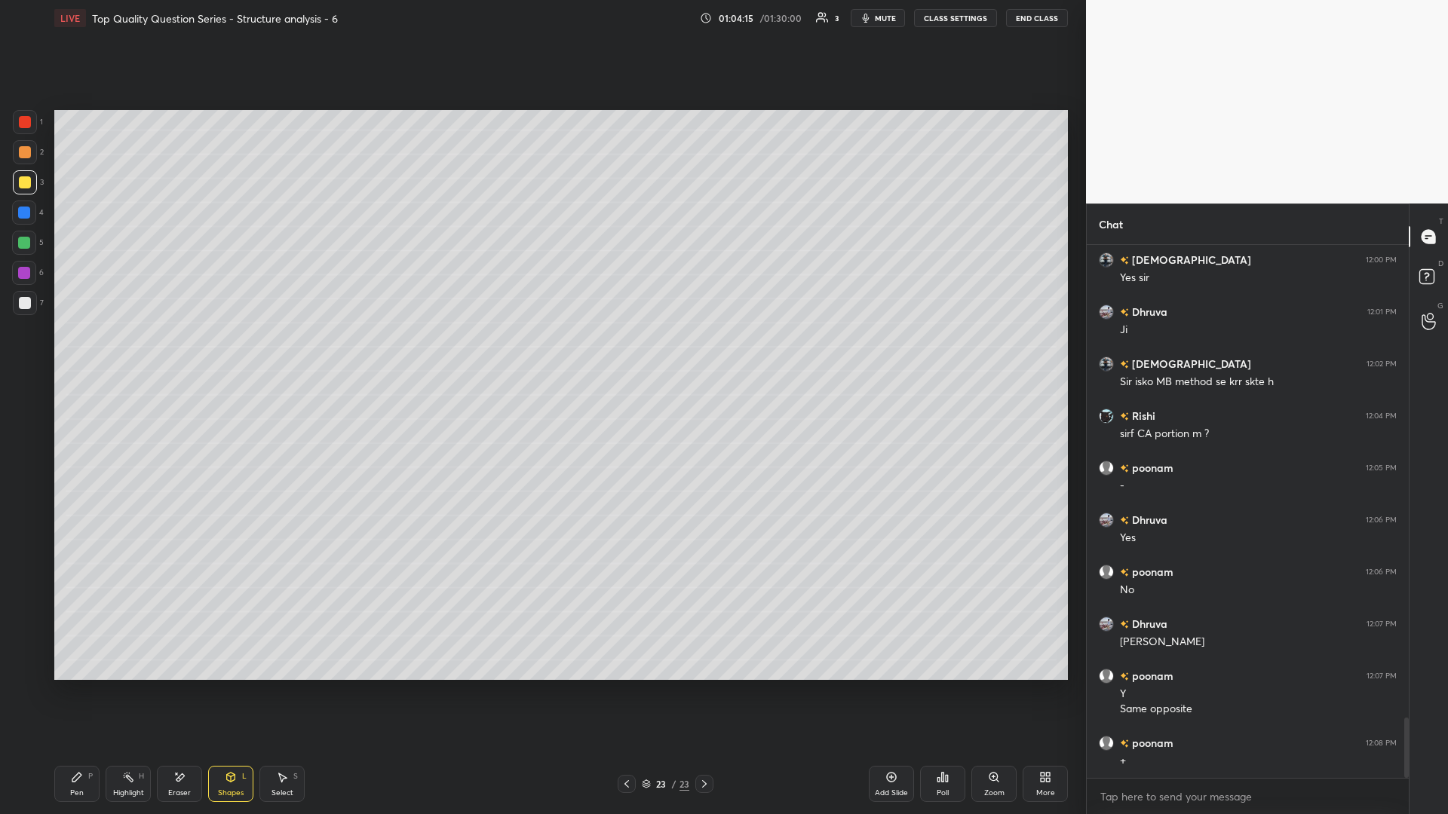
click at [29, 163] on div at bounding box center [25, 152] width 24 height 24
click at [97, 354] on div "Pen P" at bounding box center [76, 784] width 45 height 36
click at [124, 354] on icon at bounding box center [128, 777] width 12 height 12
click at [234, 354] on div "Shapes L" at bounding box center [230, 784] width 45 height 36
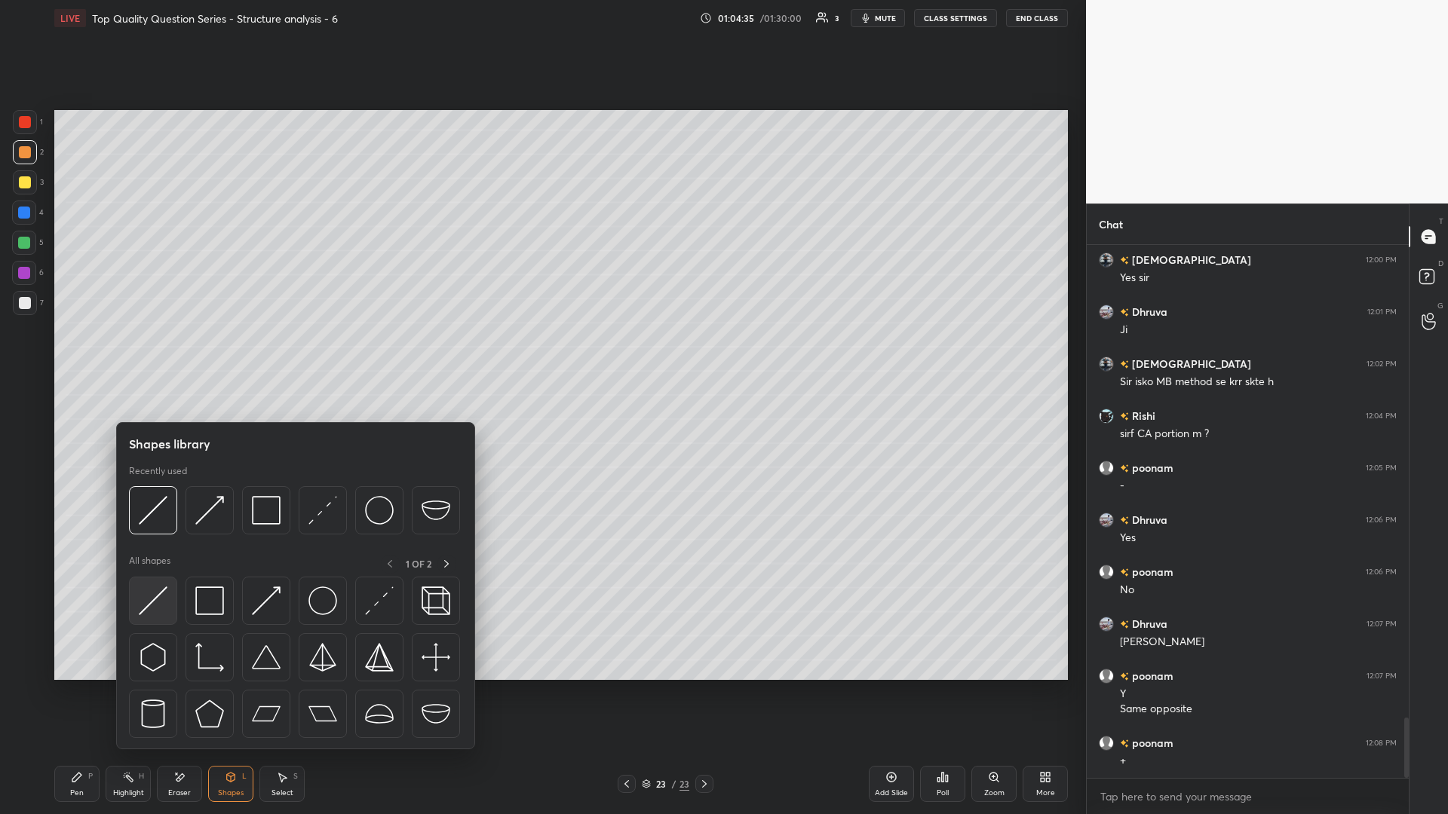
click at [142, 354] on img at bounding box center [153, 601] width 29 height 29
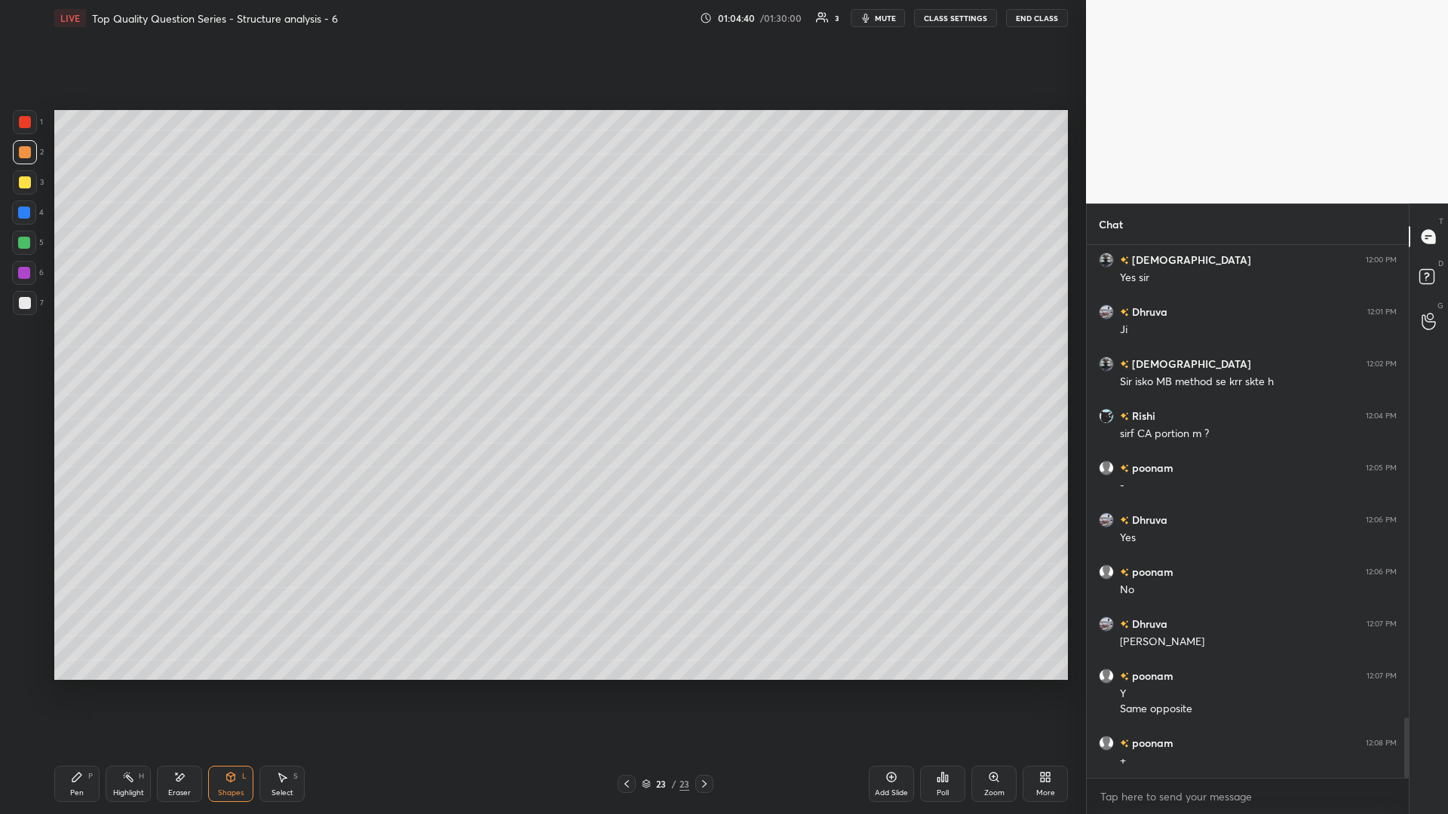
click at [127, 354] on div "Highlight H" at bounding box center [128, 784] width 45 height 36
click at [71, 354] on icon at bounding box center [77, 777] width 12 height 12
click at [75, 354] on icon at bounding box center [76, 777] width 9 height 9
click at [23, 244] on div at bounding box center [24, 243] width 12 height 12
click at [277, 354] on div "Select" at bounding box center [282, 793] width 22 height 8
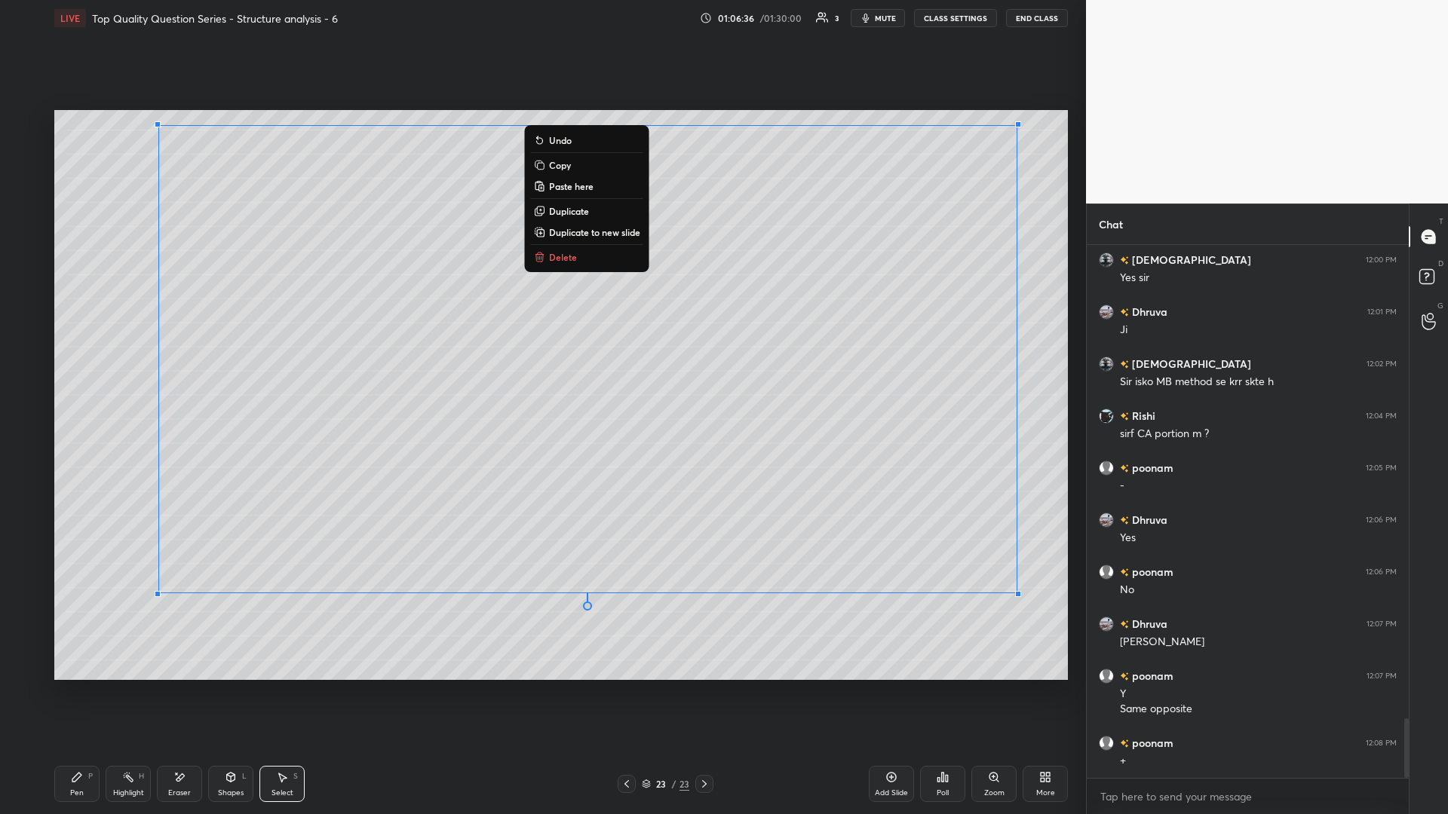
scroll to position [4212, 0]
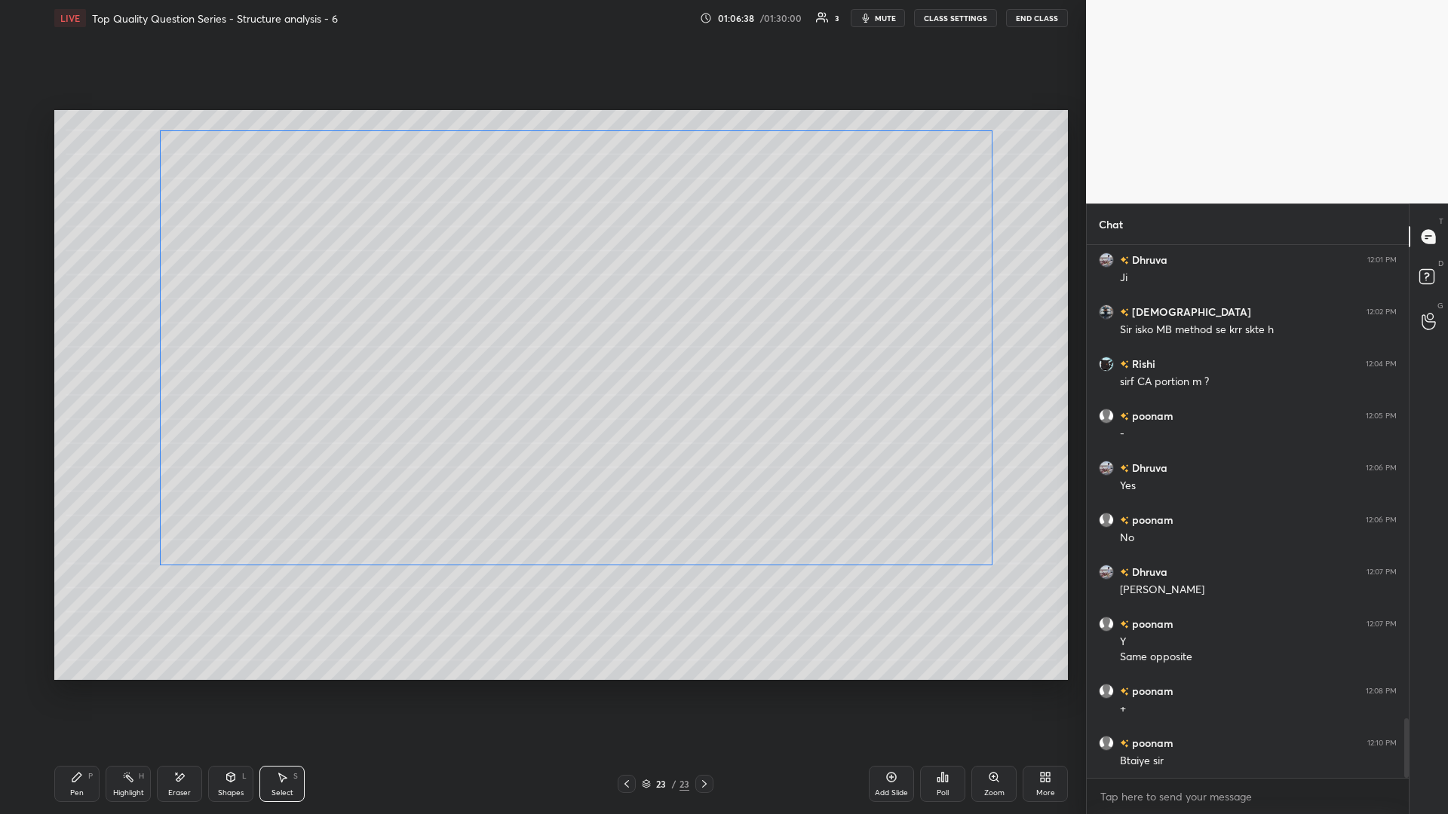
click at [541, 354] on div "0 ° Undo Copy Paste here Duplicate Duplicate to new slide Delete" at bounding box center [560, 395] width 1013 height 570
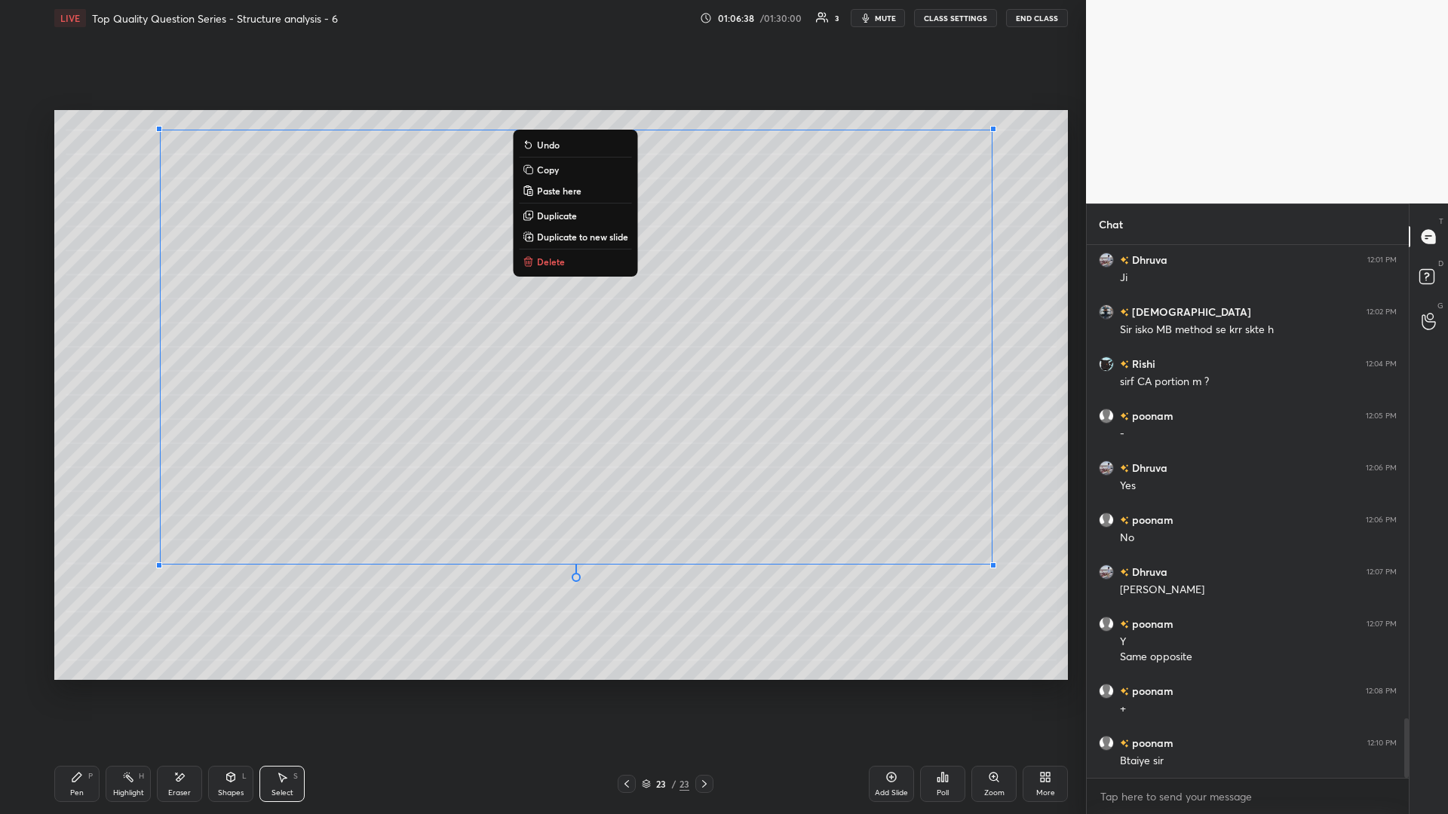
click at [541, 354] on div "0 ° Undo Copy Paste here Duplicate Duplicate to new slide Delete" at bounding box center [560, 395] width 1013 height 570
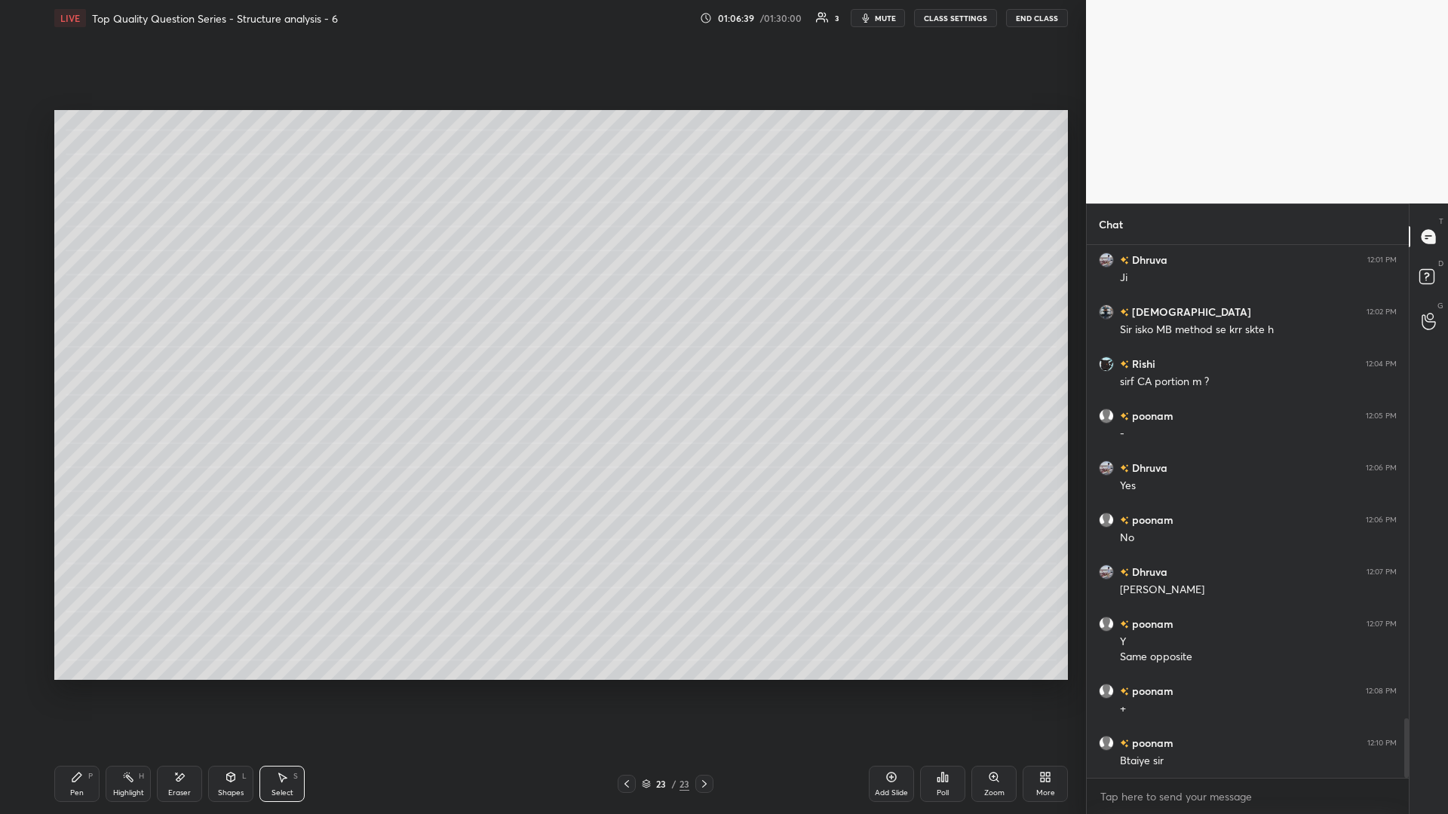
click at [224, 354] on div "Shapes L" at bounding box center [230, 784] width 45 height 36
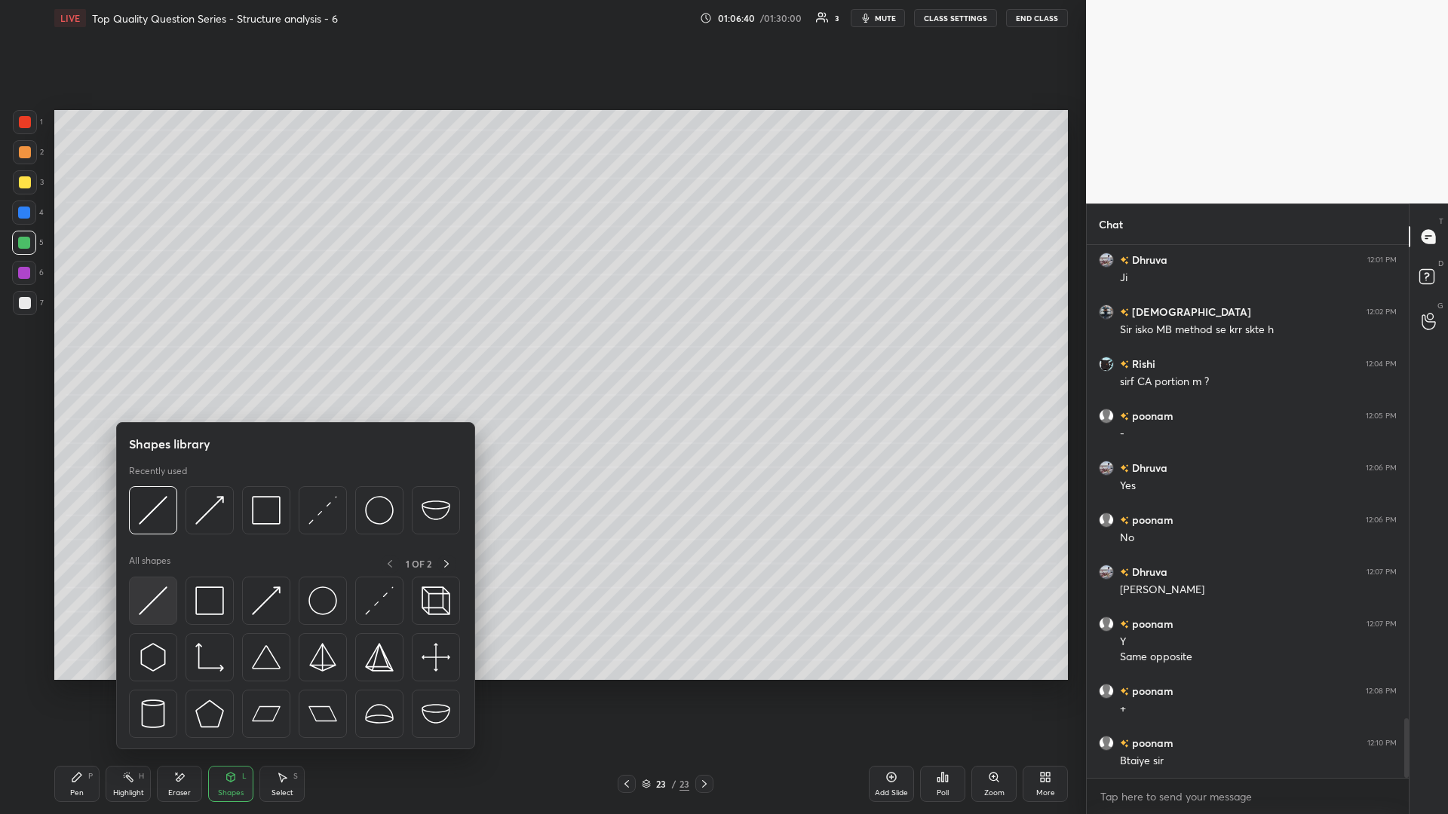
click at [163, 354] on img at bounding box center [153, 601] width 29 height 29
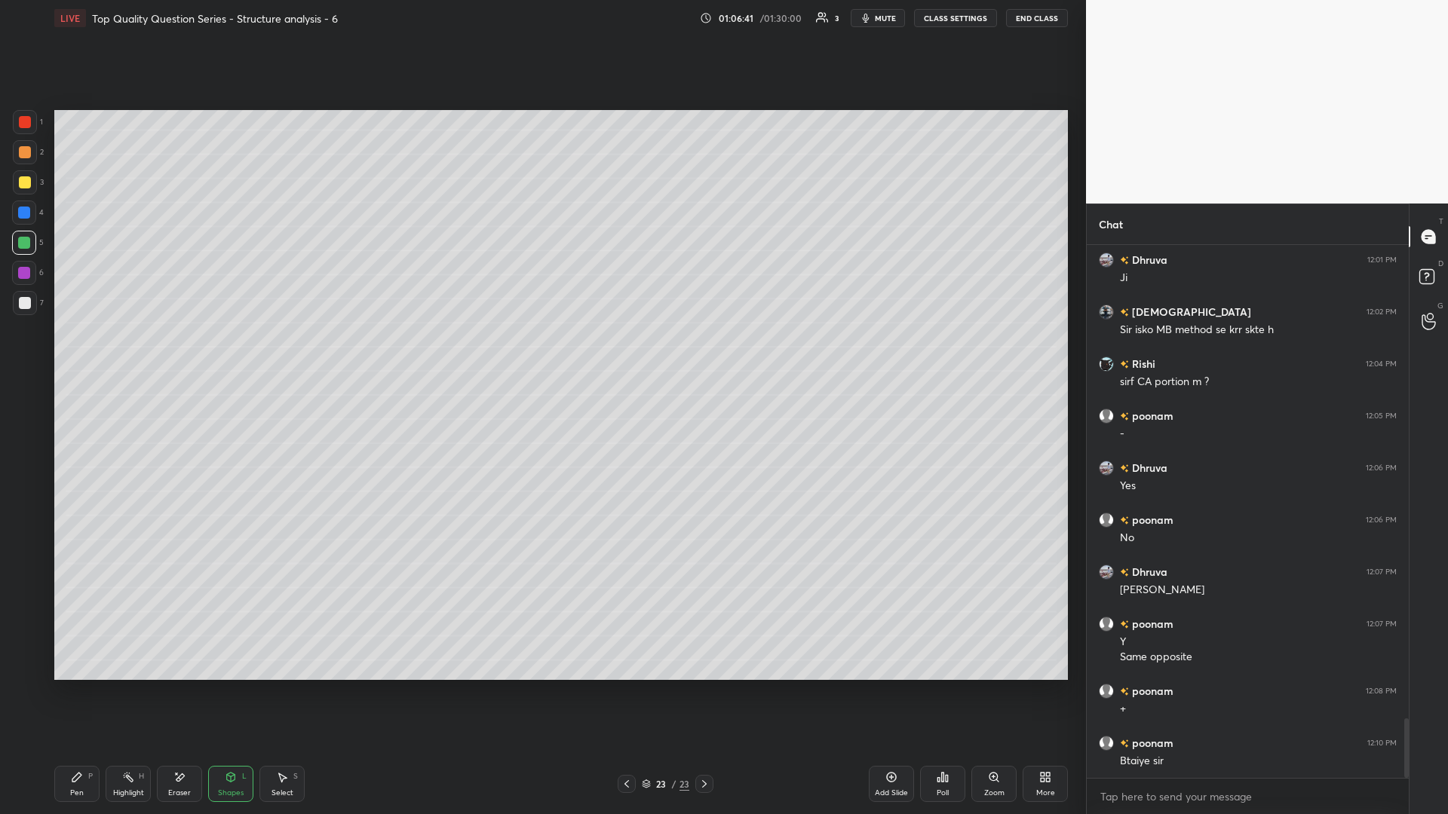
click at [28, 187] on div at bounding box center [25, 182] width 12 height 12
click at [295, 354] on div "Select S" at bounding box center [281, 784] width 45 height 36
click at [434, 354] on div "0 ° Undo Copy Paste here Duplicate Duplicate to new slide Delete" at bounding box center [560, 395] width 1013 height 570
click at [220, 354] on div "Shapes L" at bounding box center [230, 784] width 45 height 36
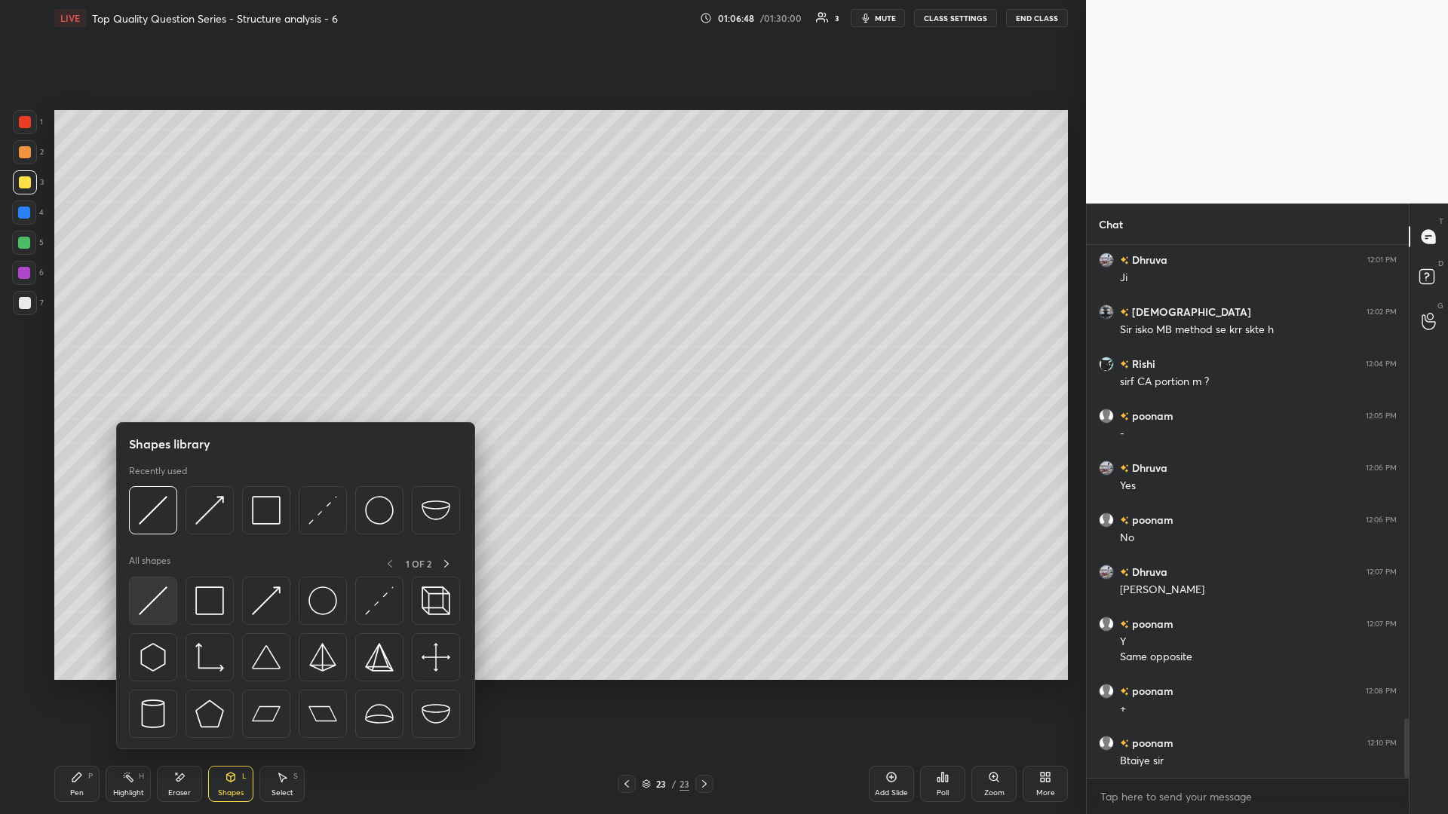
click at [149, 354] on img at bounding box center [153, 601] width 29 height 29
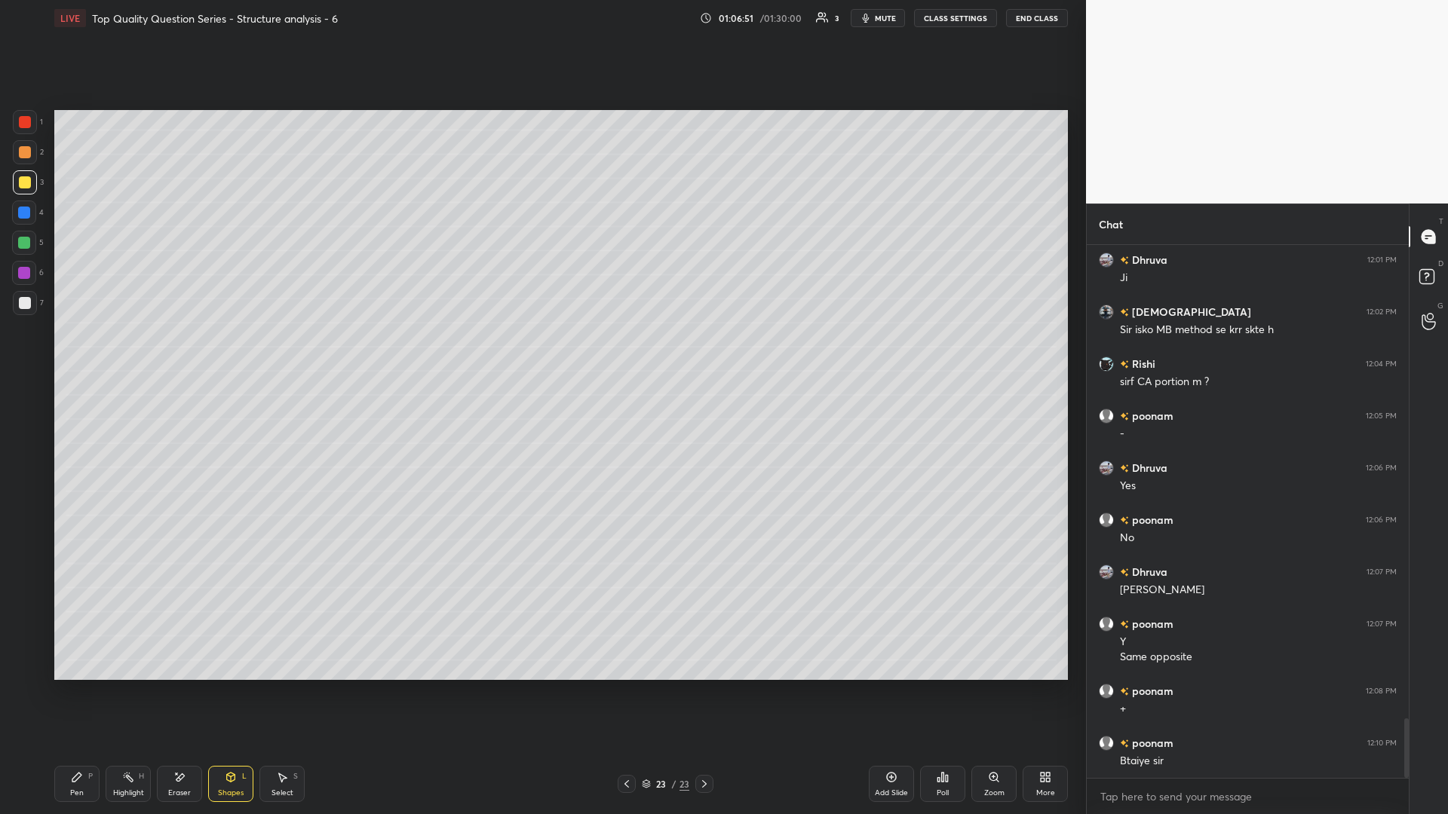
click at [130, 354] on icon at bounding box center [128, 777] width 12 height 12
click at [84, 354] on div "Pen P" at bounding box center [76, 784] width 45 height 36
click at [116, 354] on div "Highlight H" at bounding box center [128, 784] width 45 height 36
click at [280, 354] on icon at bounding box center [282, 777] width 12 height 12
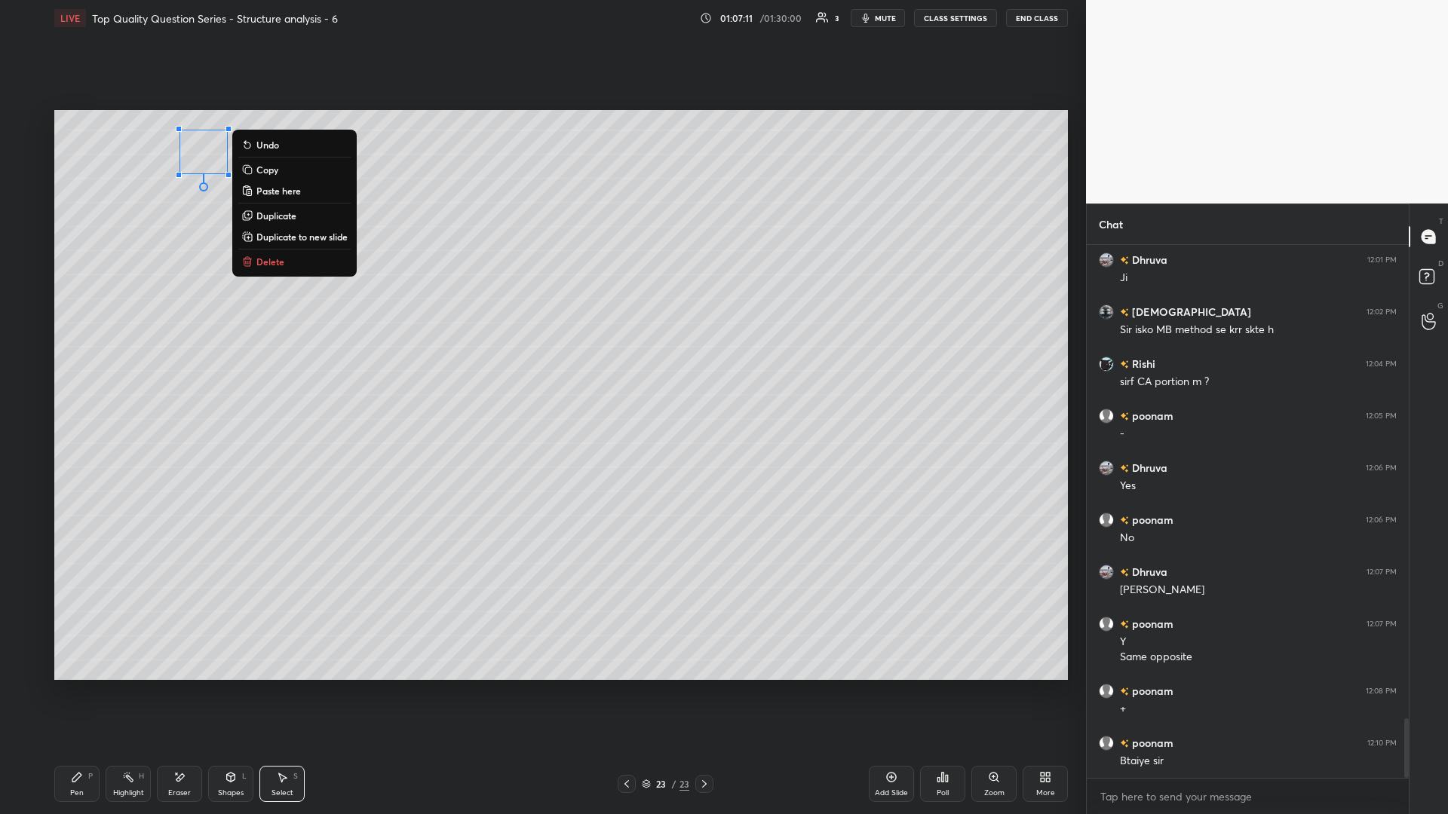
click at [120, 324] on div "0 ° Undo Copy Paste here Duplicate Duplicate to new slide Delete" at bounding box center [560, 395] width 1013 height 570
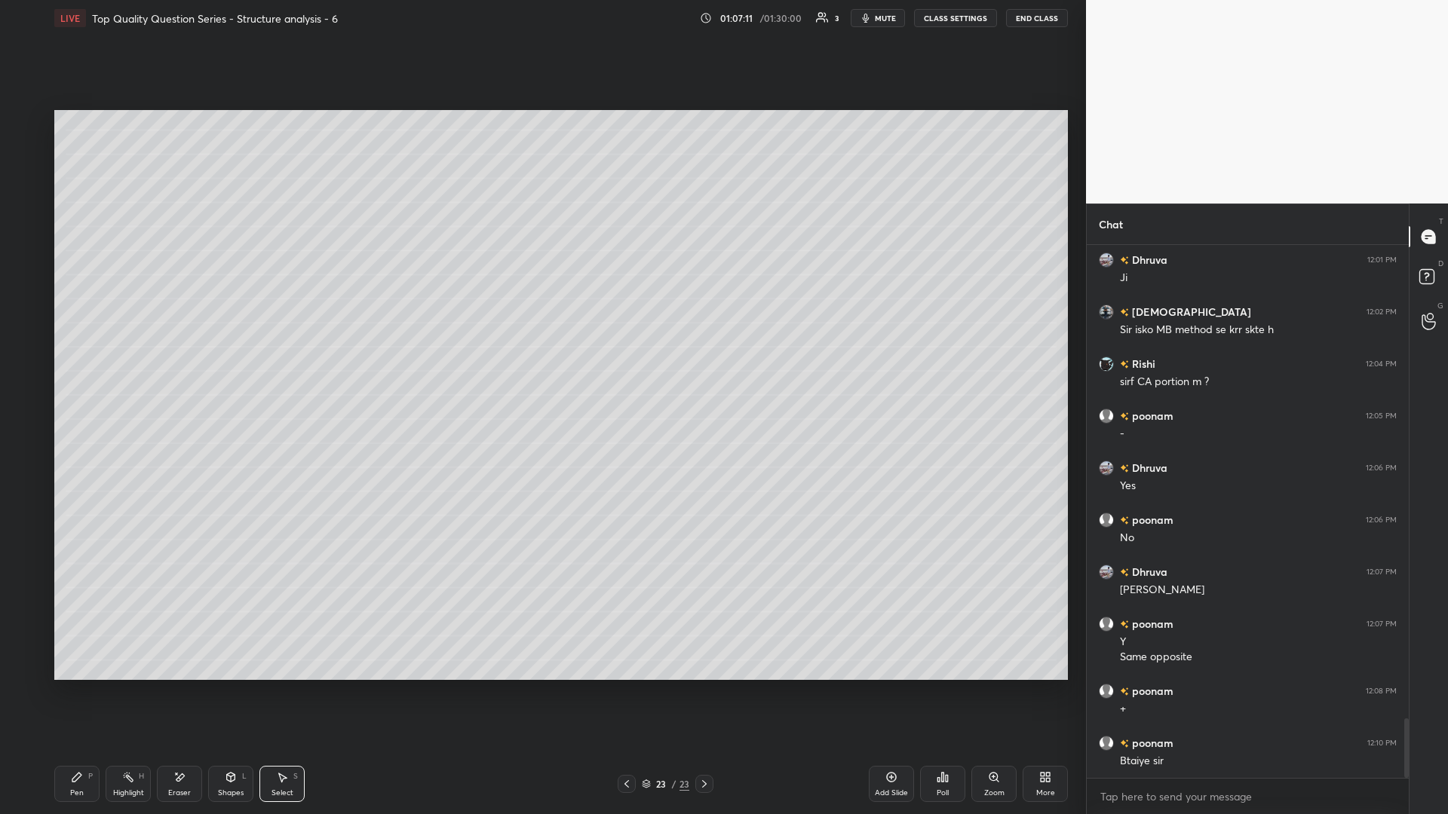
click at [129, 354] on rect at bounding box center [130, 779] width 8 height 8
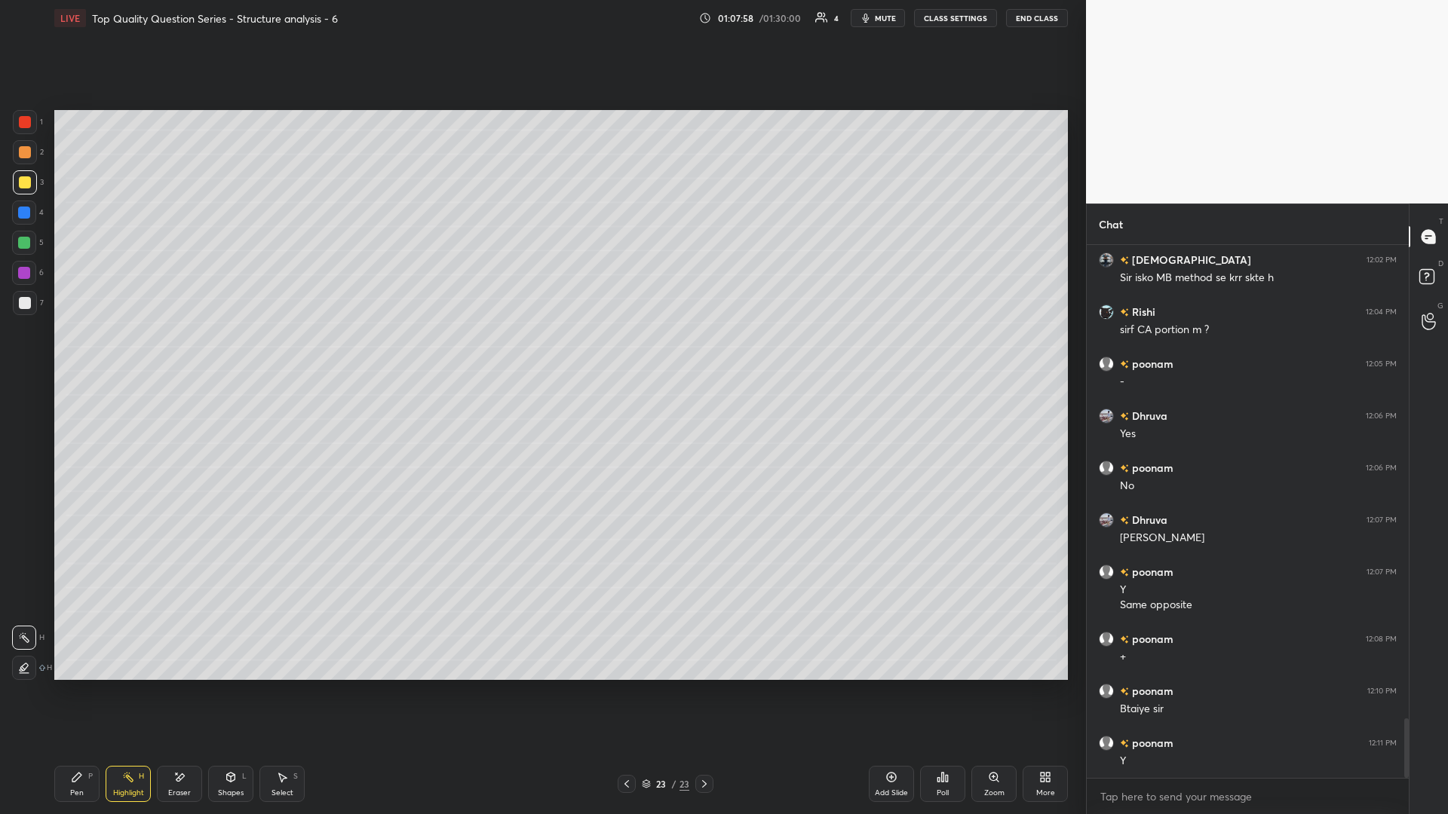
click at [225, 354] on icon at bounding box center [231, 777] width 12 height 12
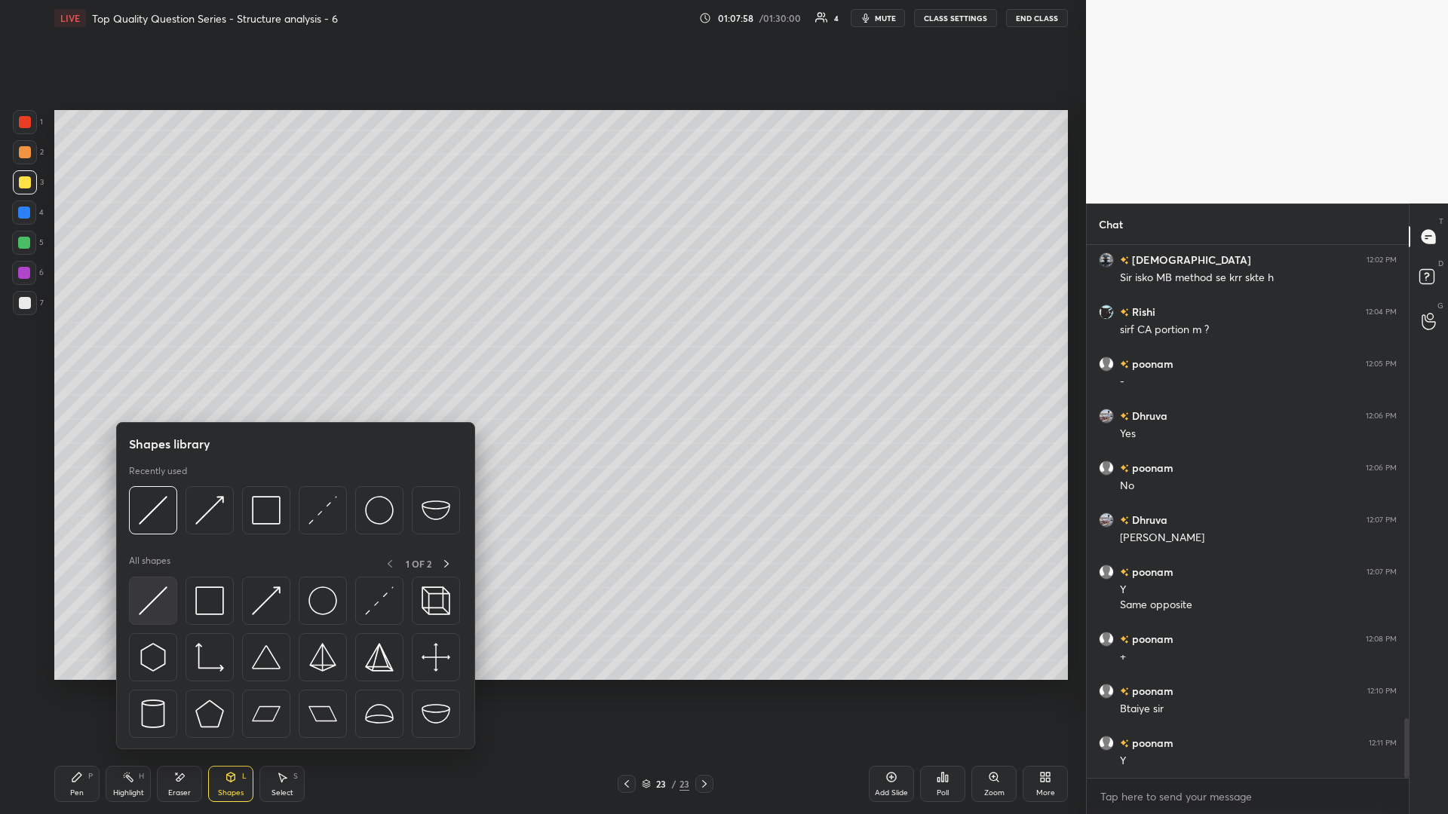
click at [143, 354] on img at bounding box center [153, 601] width 29 height 29
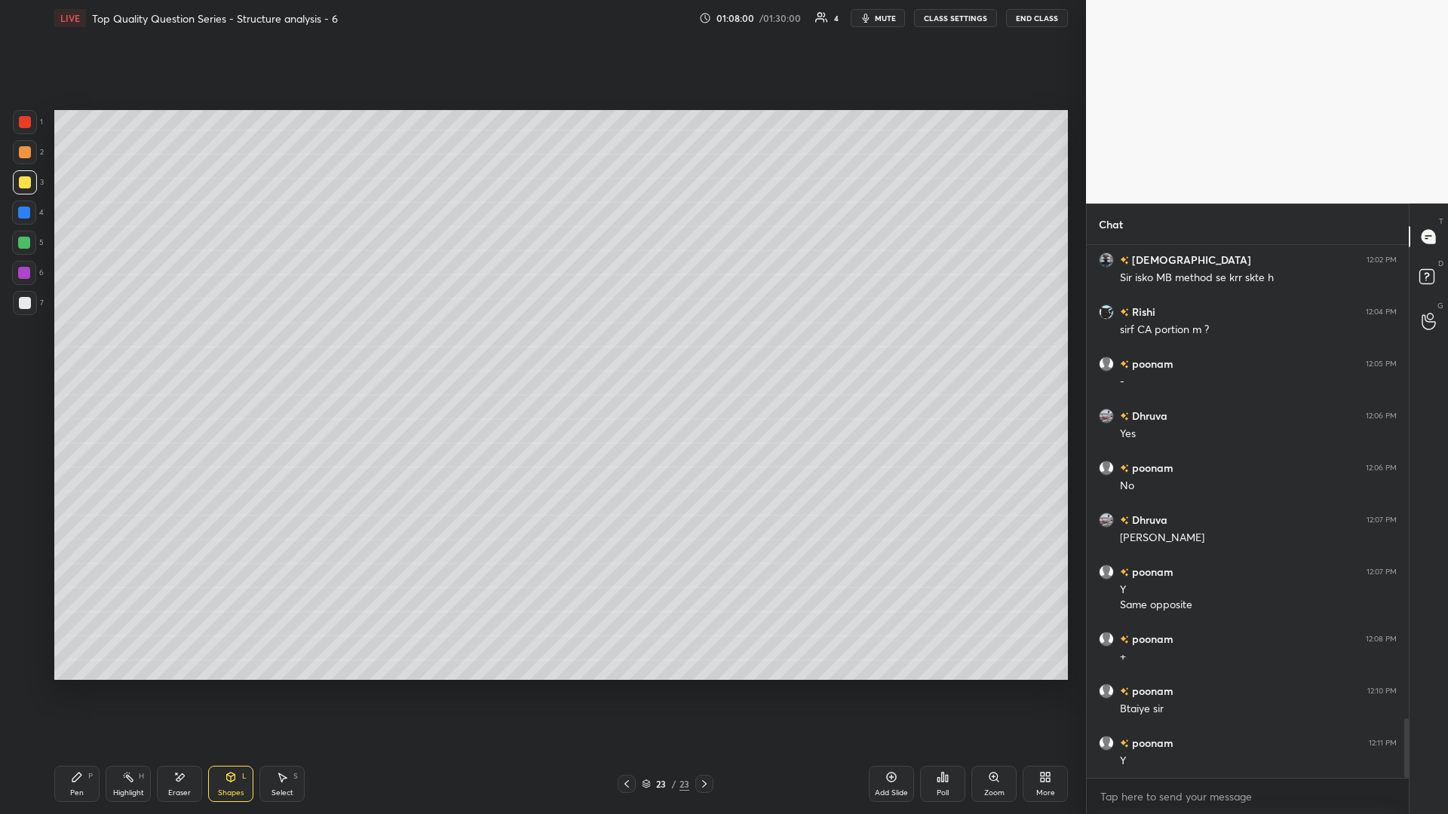
click at [287, 354] on icon at bounding box center [282, 777] width 12 height 12
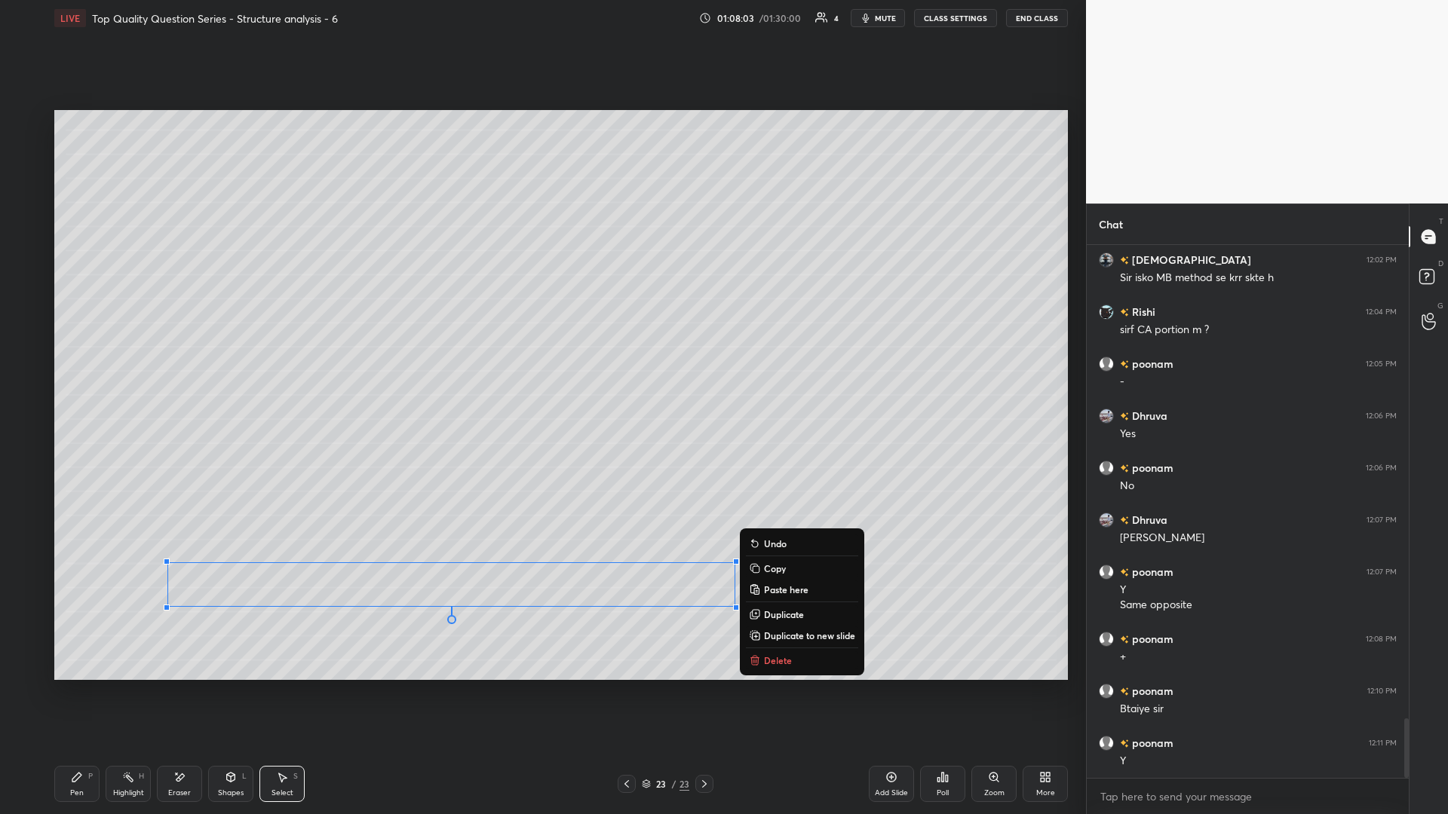
click at [483, 354] on div "0 ° Undo Copy Paste here Duplicate Duplicate to new slide Delete Setting up you…" at bounding box center [560, 395] width 1025 height 718
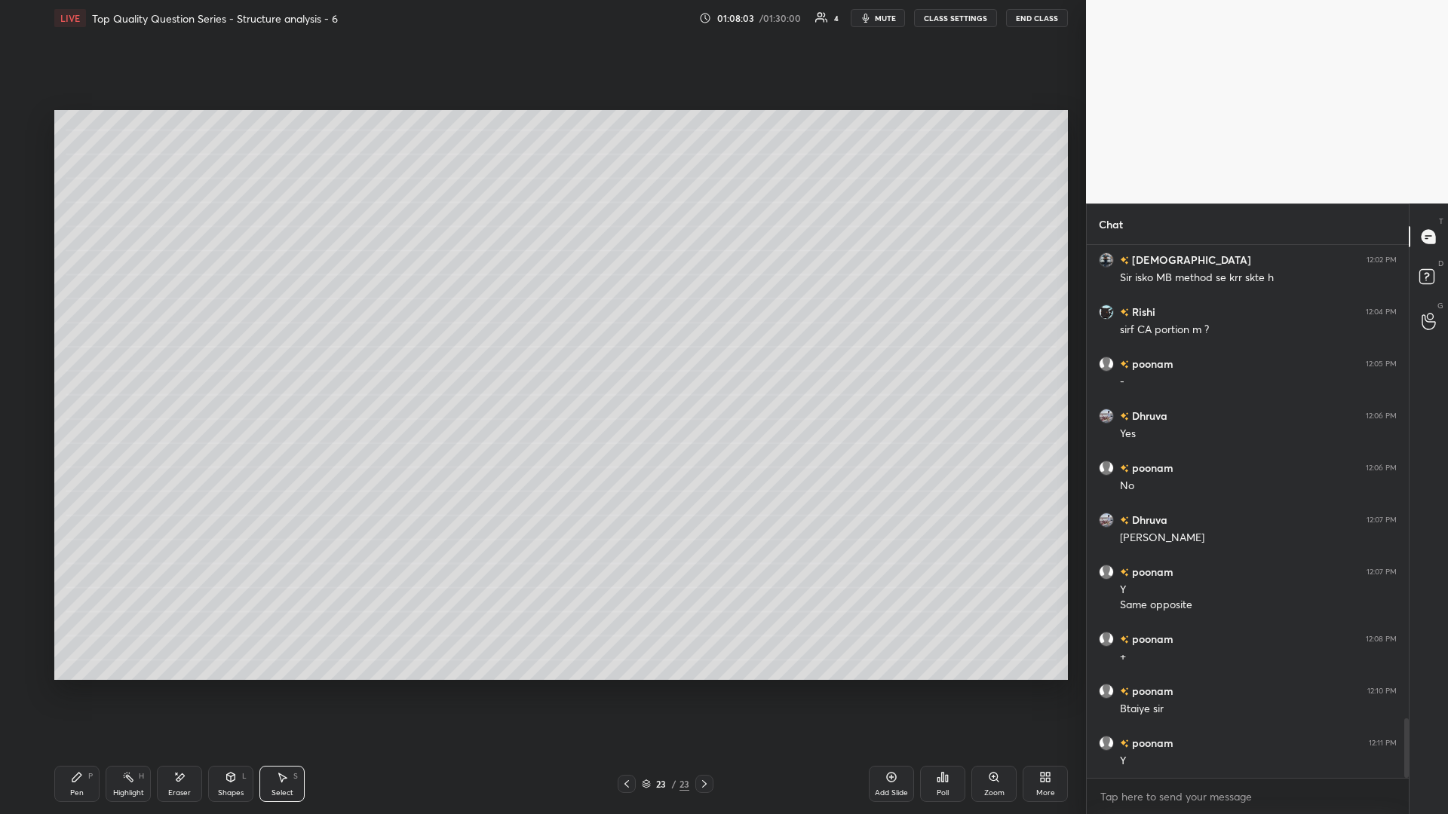
click at [207, 354] on div "Pen P Highlight H Eraser Shapes L Select S" at bounding box center [257, 784] width 407 height 36
click at [247, 354] on div "Shapes L" at bounding box center [230, 784] width 45 height 36
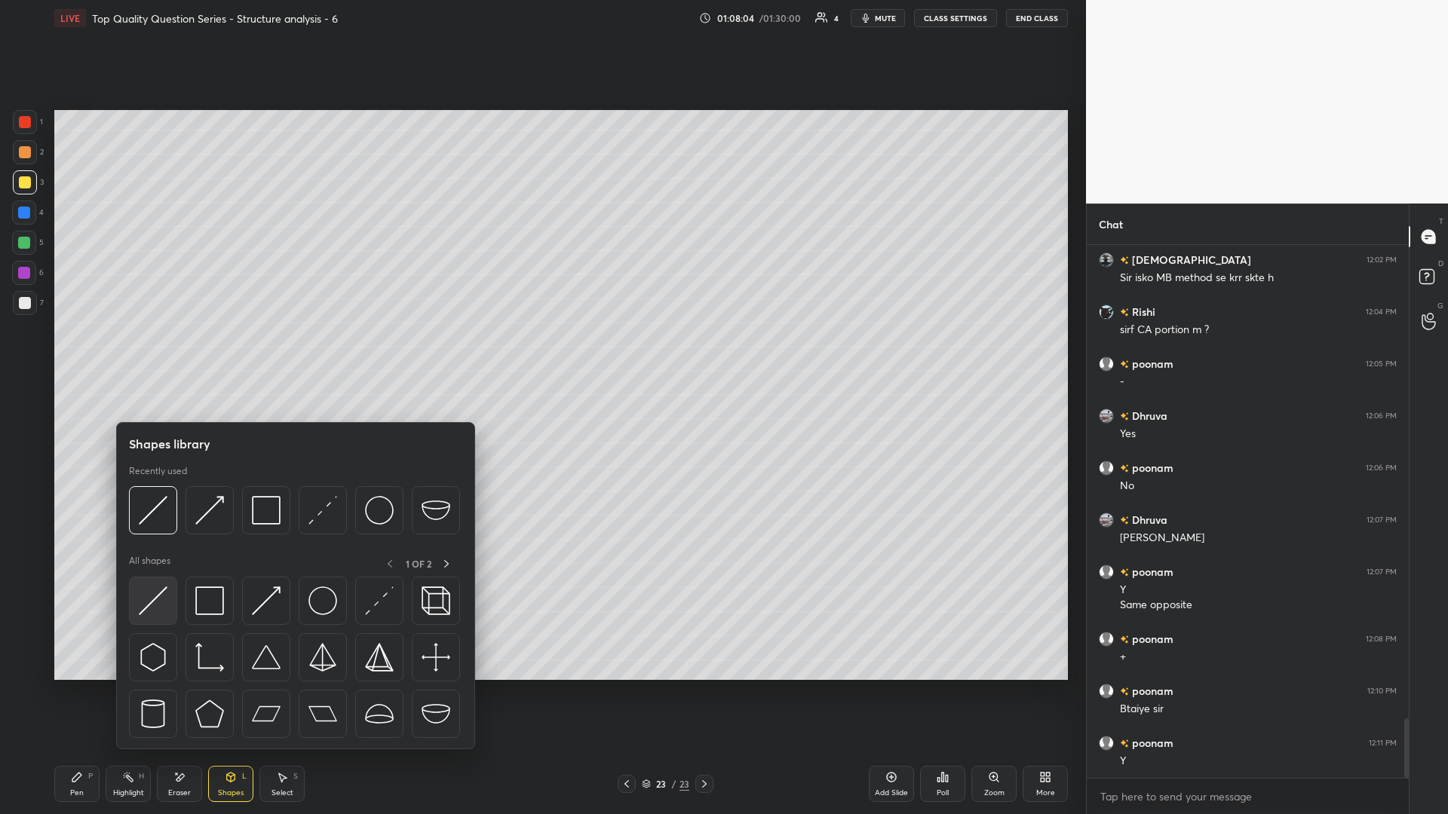
click at [163, 354] on img at bounding box center [153, 601] width 29 height 29
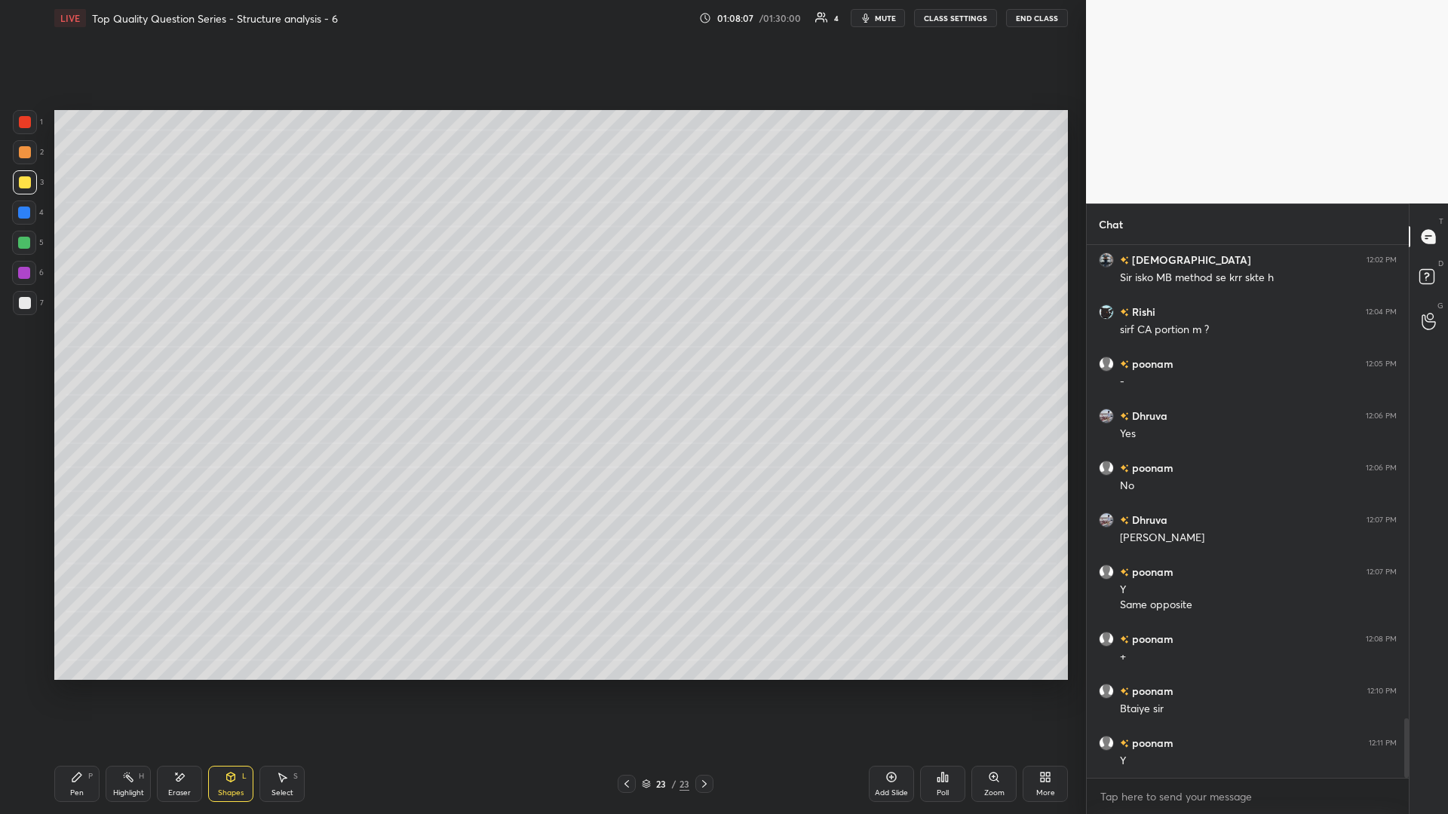
click at [126, 354] on icon at bounding box center [128, 777] width 12 height 12
click at [277, 354] on icon at bounding box center [282, 777] width 12 height 12
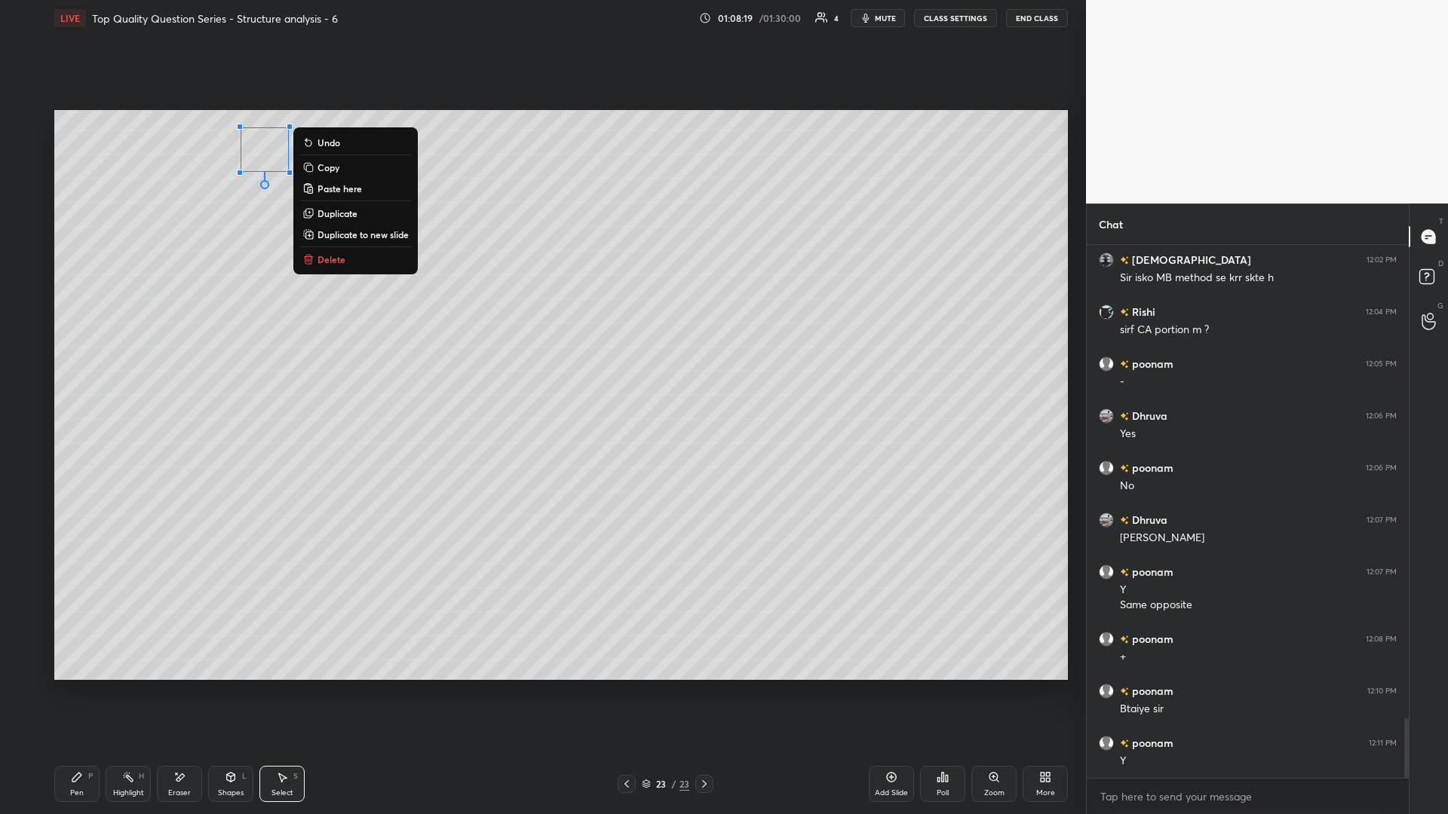
click at [145, 354] on div "Highlight H" at bounding box center [128, 784] width 45 height 36
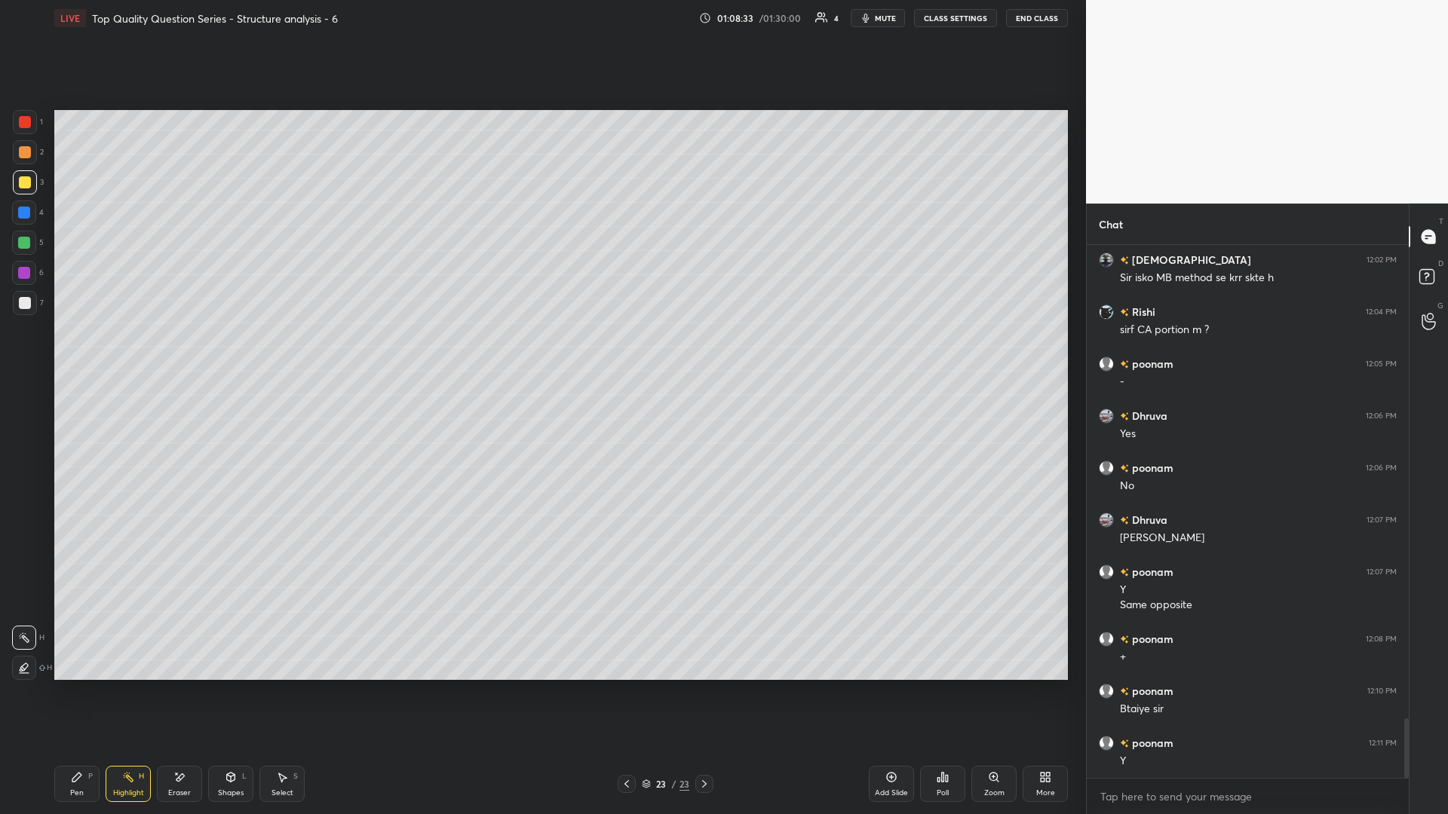
click at [230, 354] on icon at bounding box center [231, 777] width 8 height 9
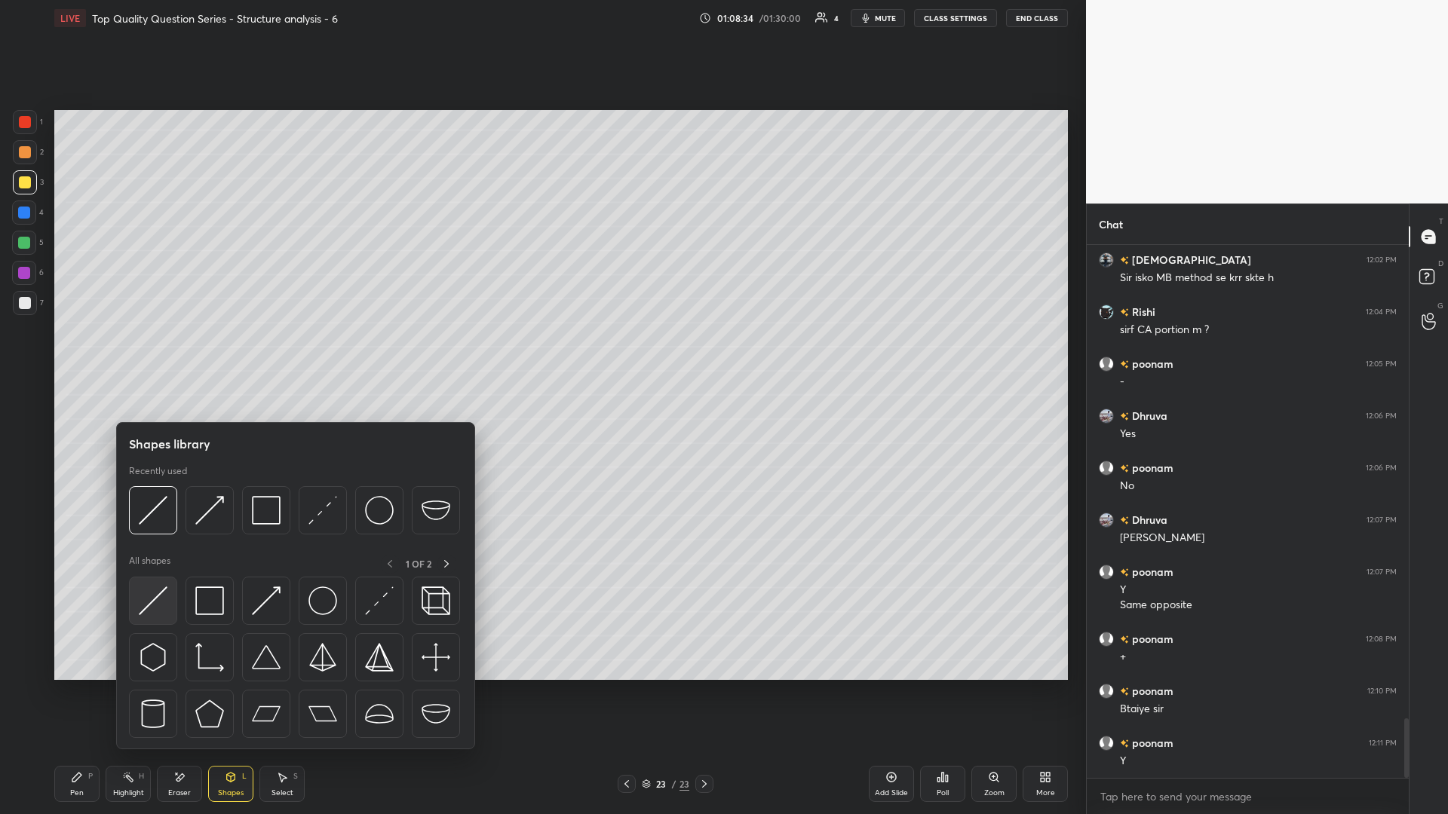
click at [161, 354] on img at bounding box center [153, 601] width 29 height 29
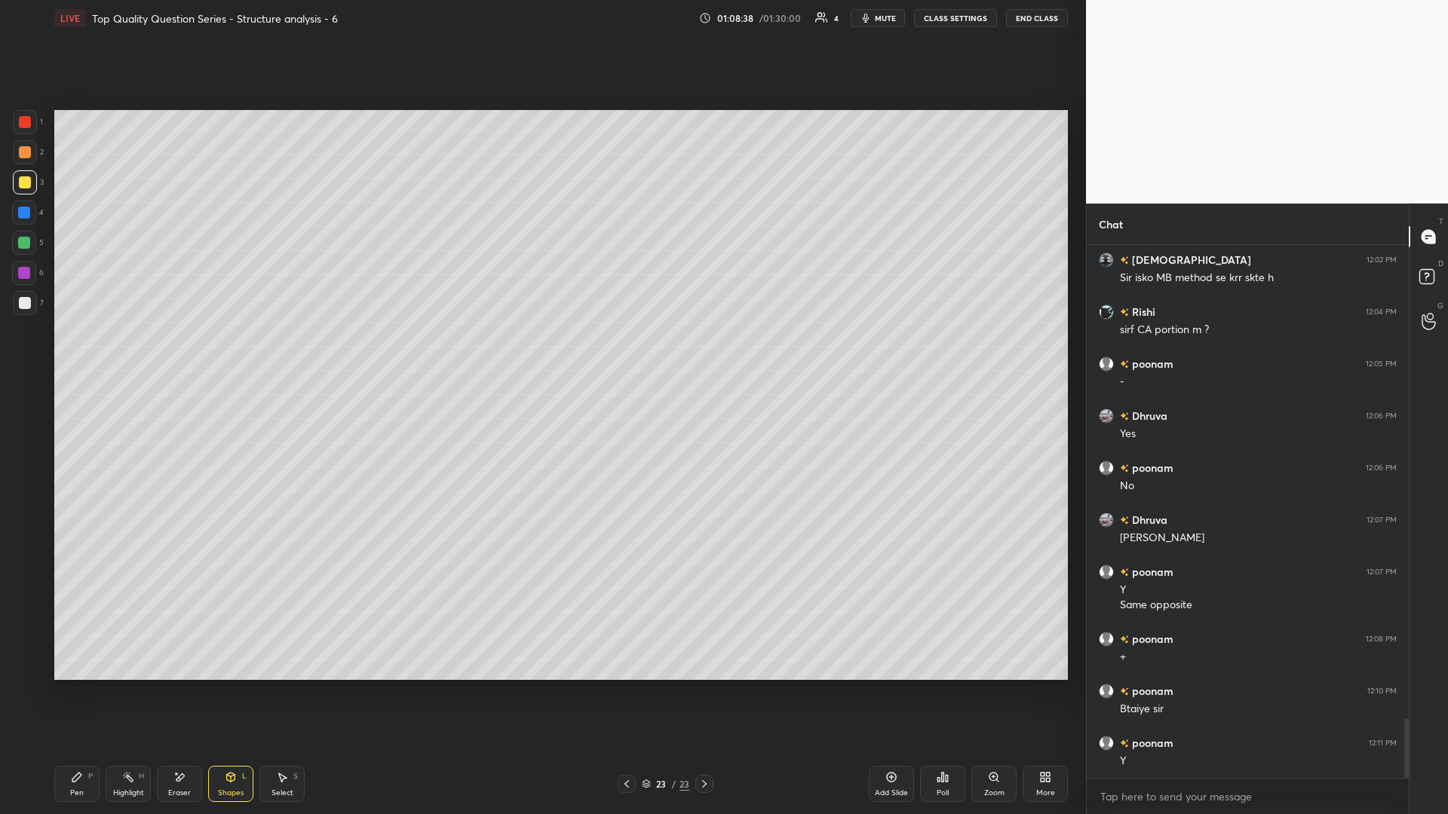
click at [125, 354] on icon at bounding box center [128, 777] width 12 height 12
click at [274, 354] on div "Select S" at bounding box center [281, 784] width 45 height 36
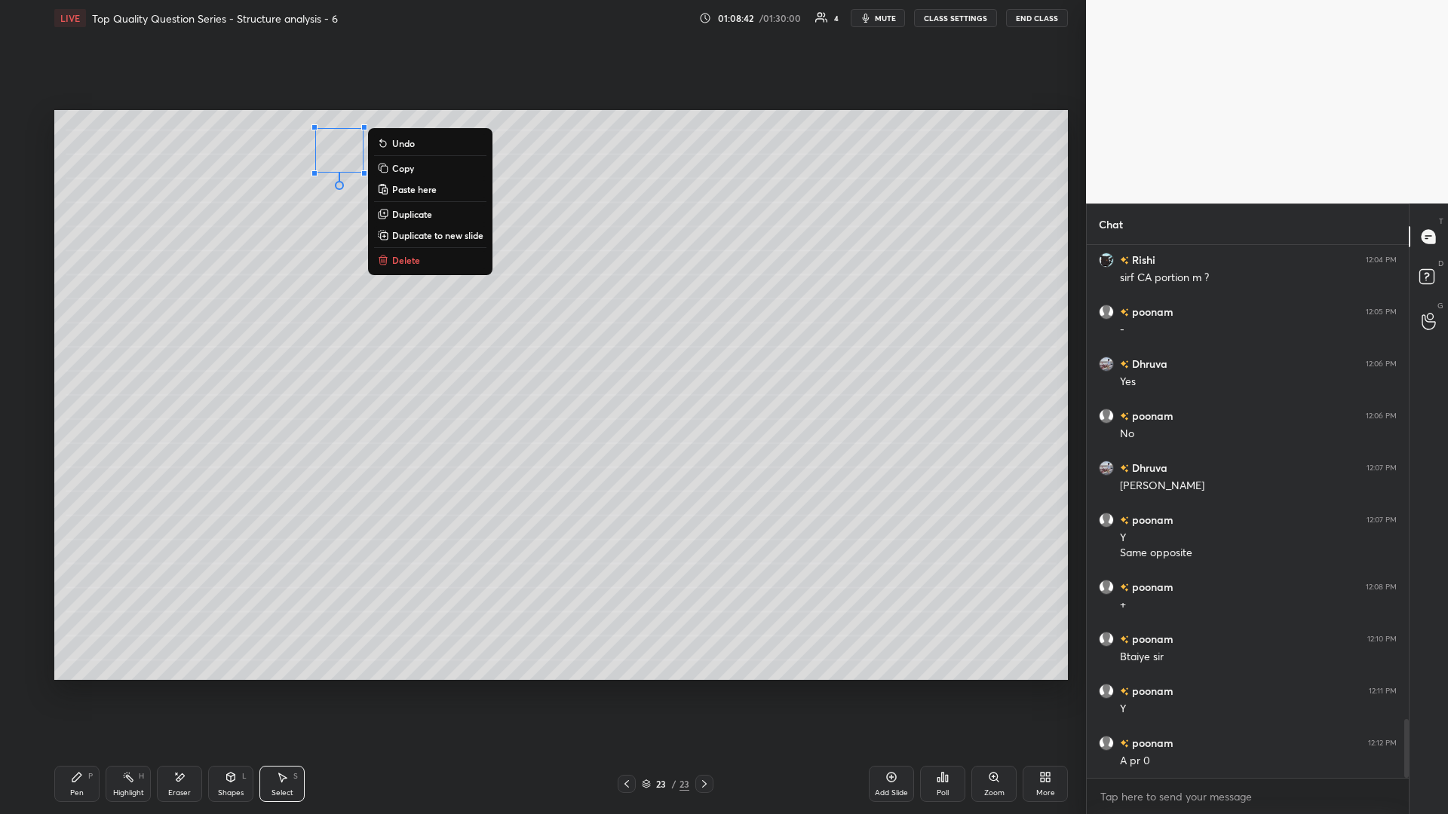
click at [251, 298] on div "0 ° Undo Copy Paste here Duplicate Duplicate to new slide Delete" at bounding box center [560, 395] width 1013 height 570
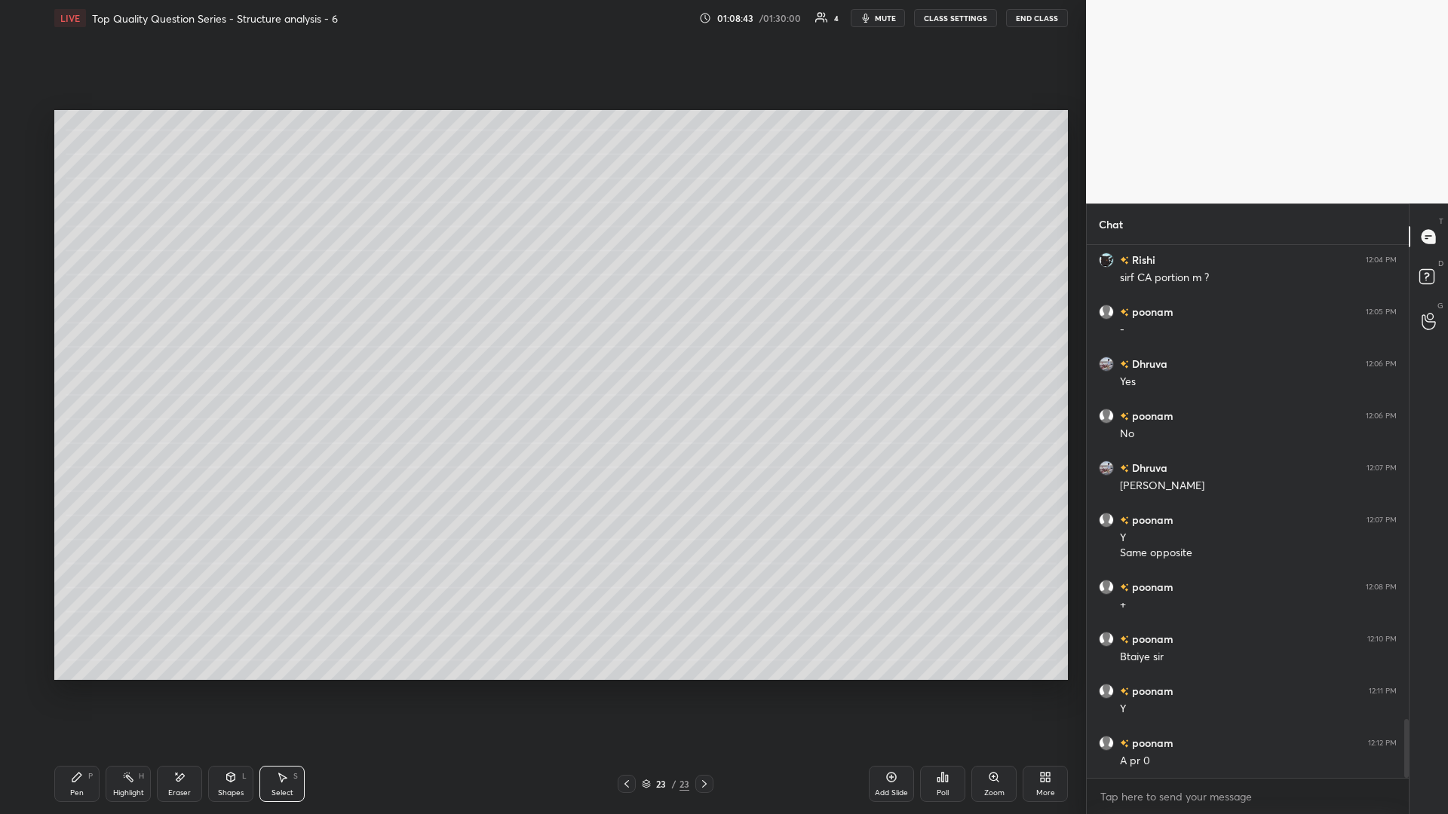
click at [128, 354] on icon at bounding box center [128, 777] width 12 height 12
click at [286, 354] on div "Select S" at bounding box center [281, 784] width 45 height 36
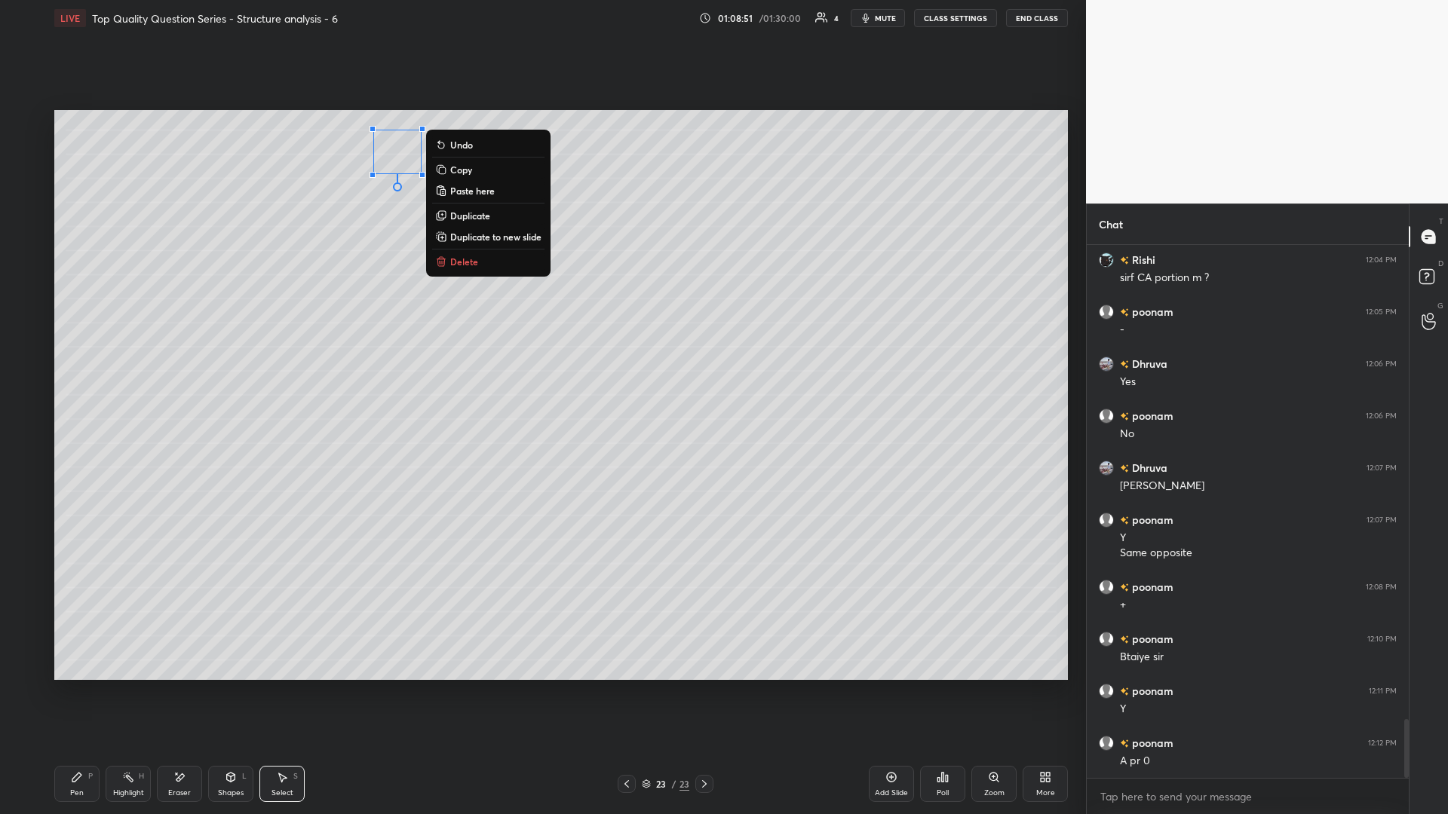
click at [136, 354] on div "Highlight H" at bounding box center [128, 784] width 45 height 36
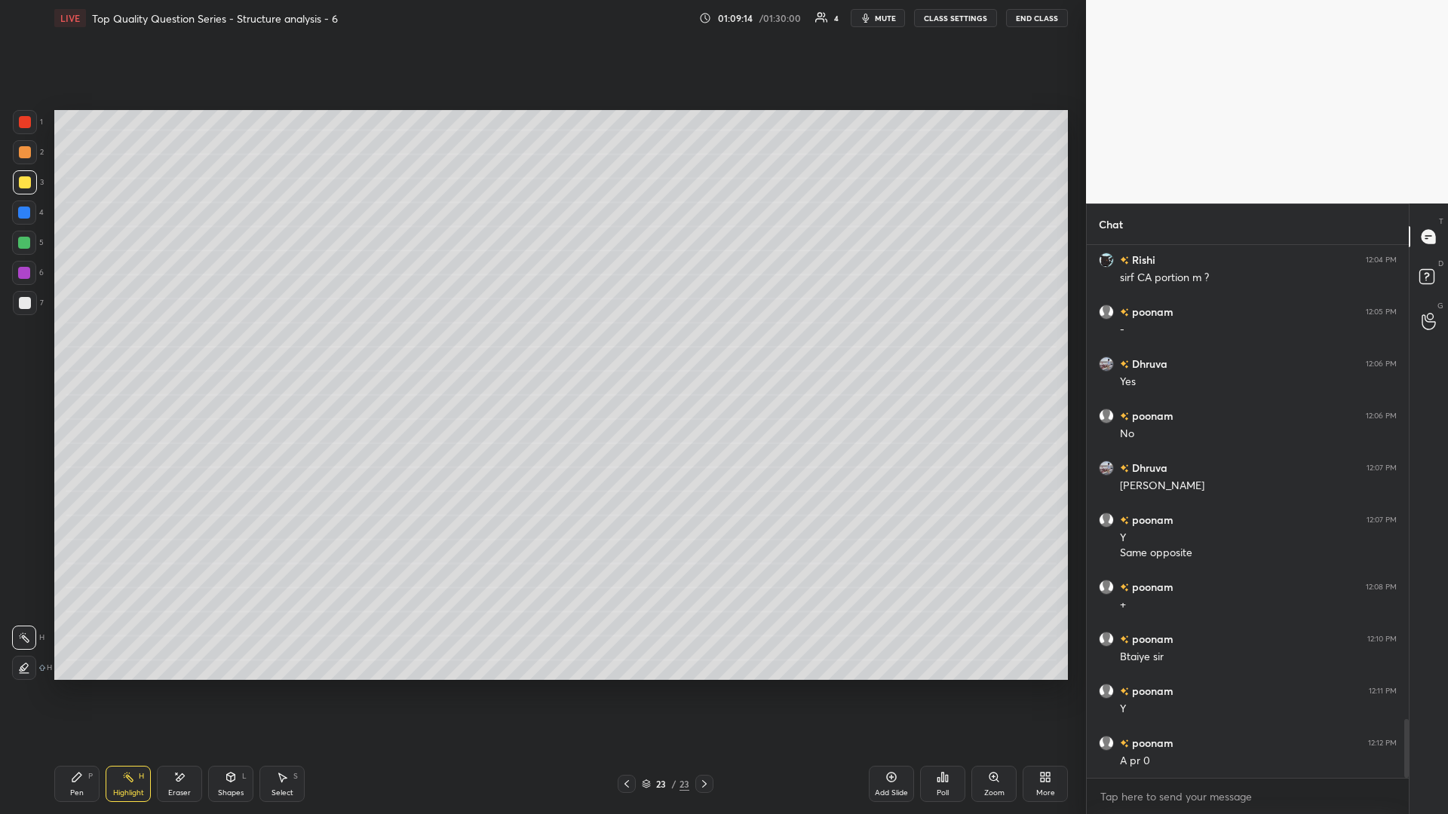
click at [75, 354] on div "Pen P" at bounding box center [76, 784] width 45 height 36
click at [280, 354] on icon at bounding box center [283, 778] width 8 height 9
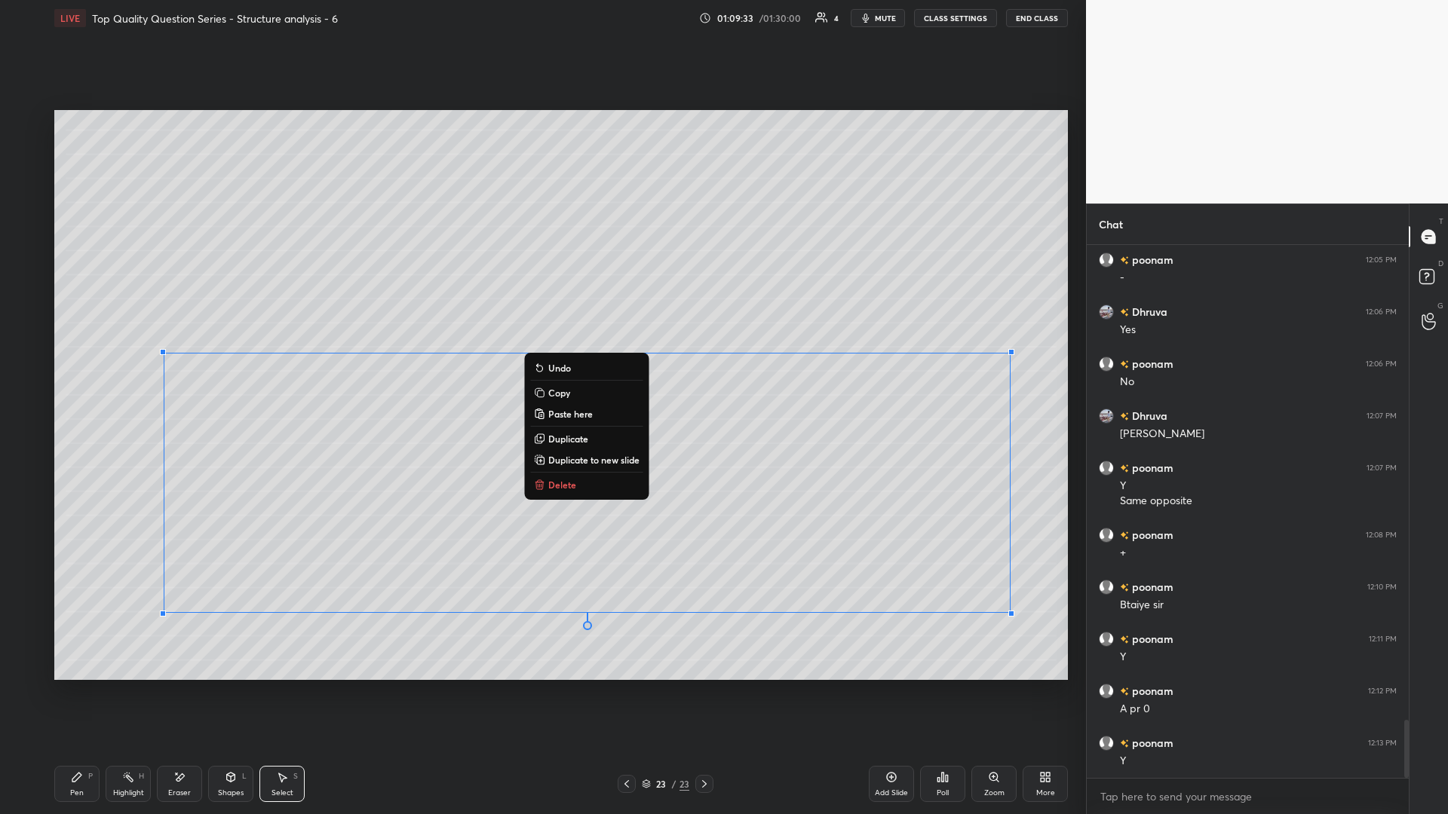
click at [504, 354] on div "0 ° Undo Copy Paste here Duplicate Duplicate to new slide Delete" at bounding box center [560, 395] width 1013 height 570
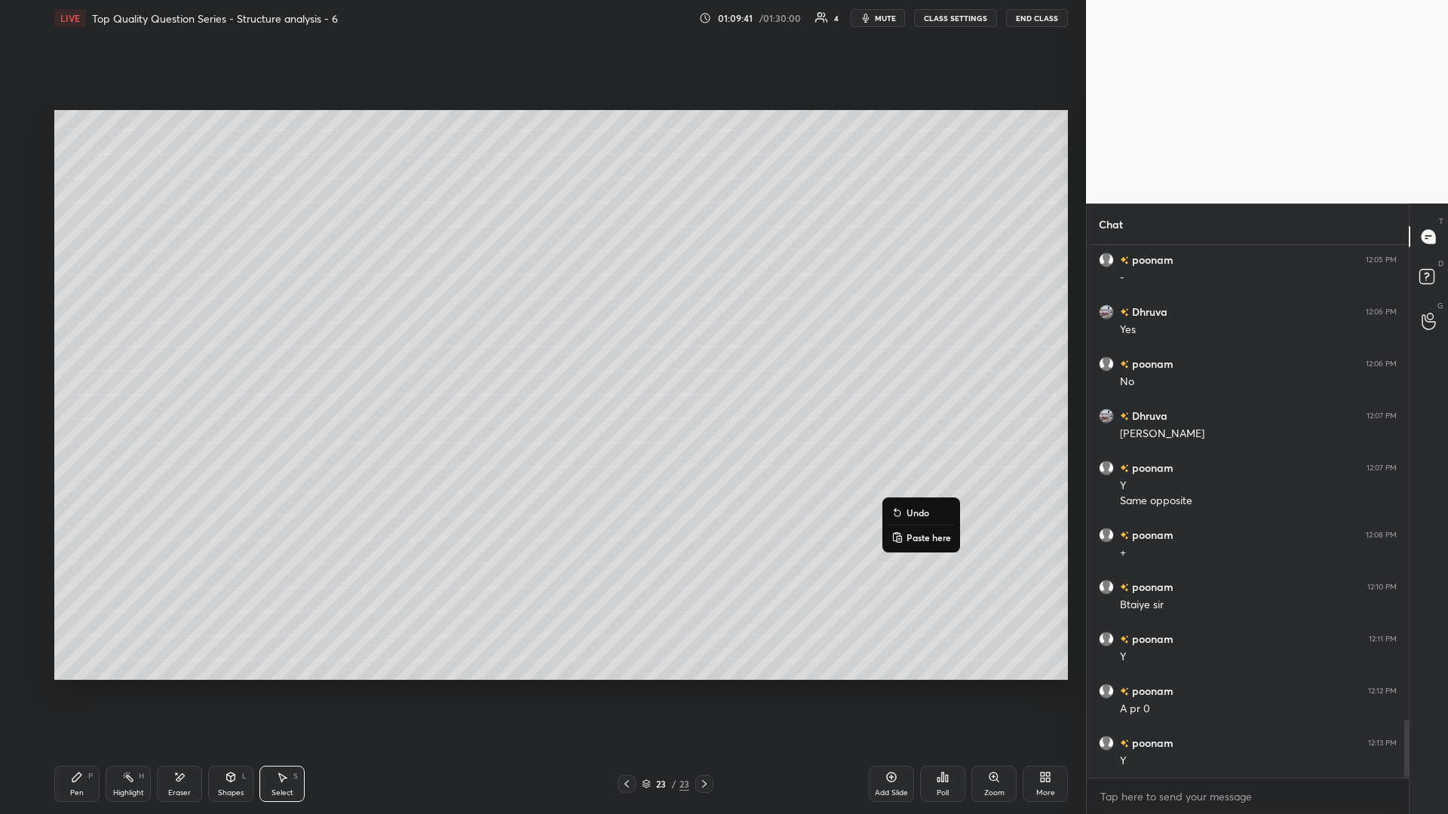
click at [541, 354] on div "0 ° Undo Copy Paste here Duplicate Duplicate to new slide Delete" at bounding box center [560, 395] width 1013 height 570
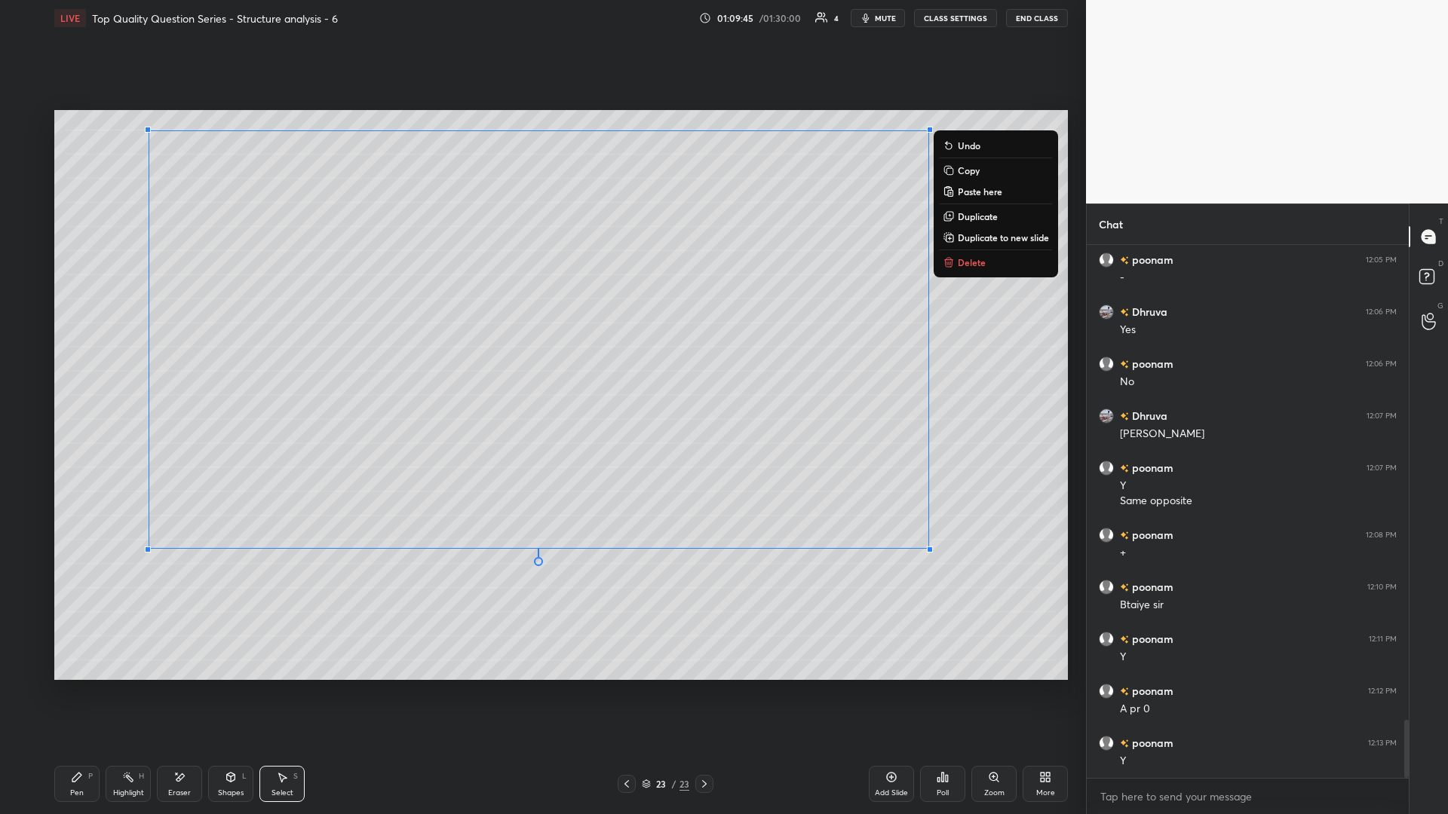
click at [541, 354] on div "0 ° Undo Copy Paste here Duplicate Duplicate to new slide Delete" at bounding box center [560, 395] width 1013 height 570
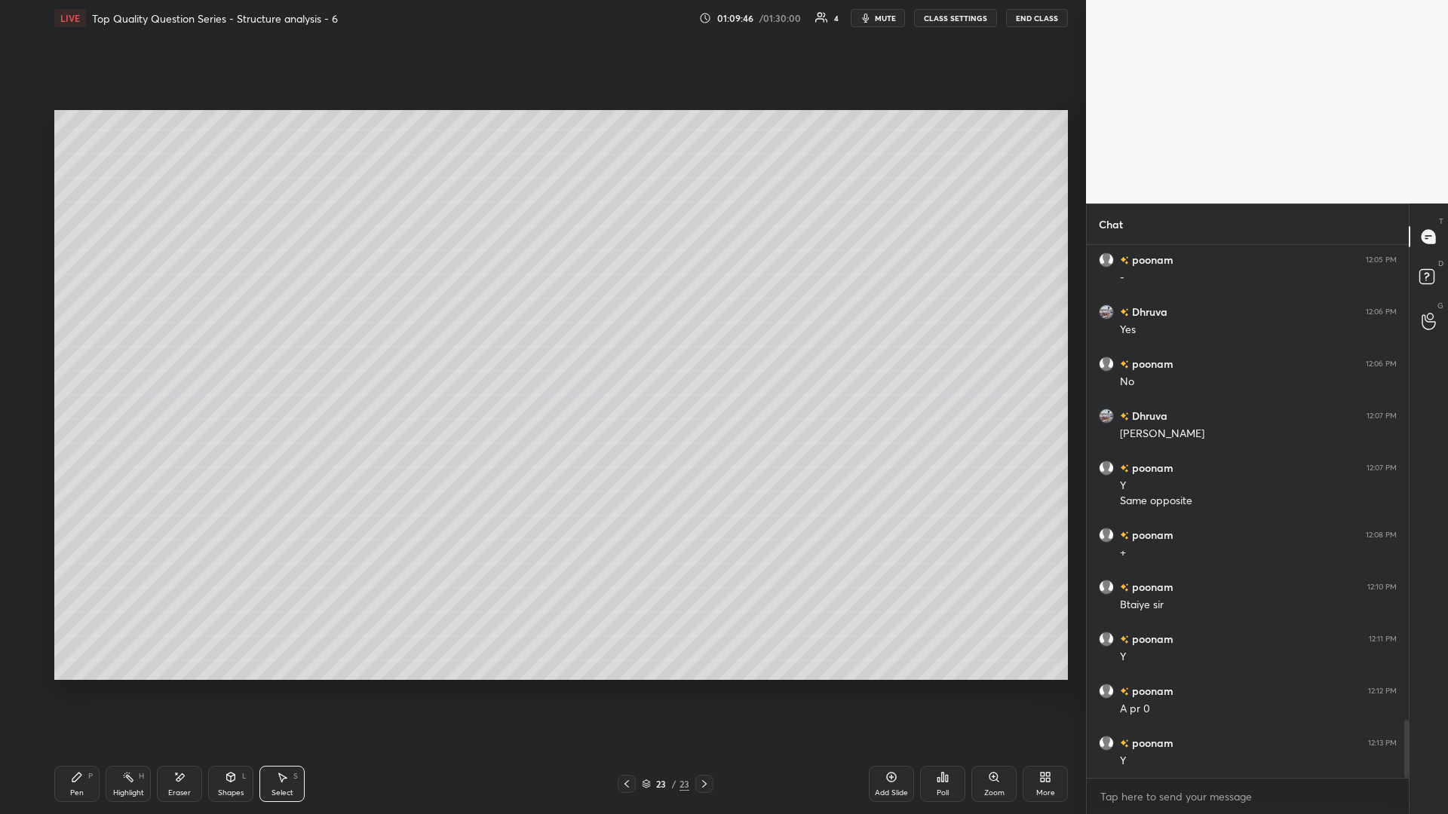
click at [81, 354] on icon at bounding box center [77, 777] width 12 height 12
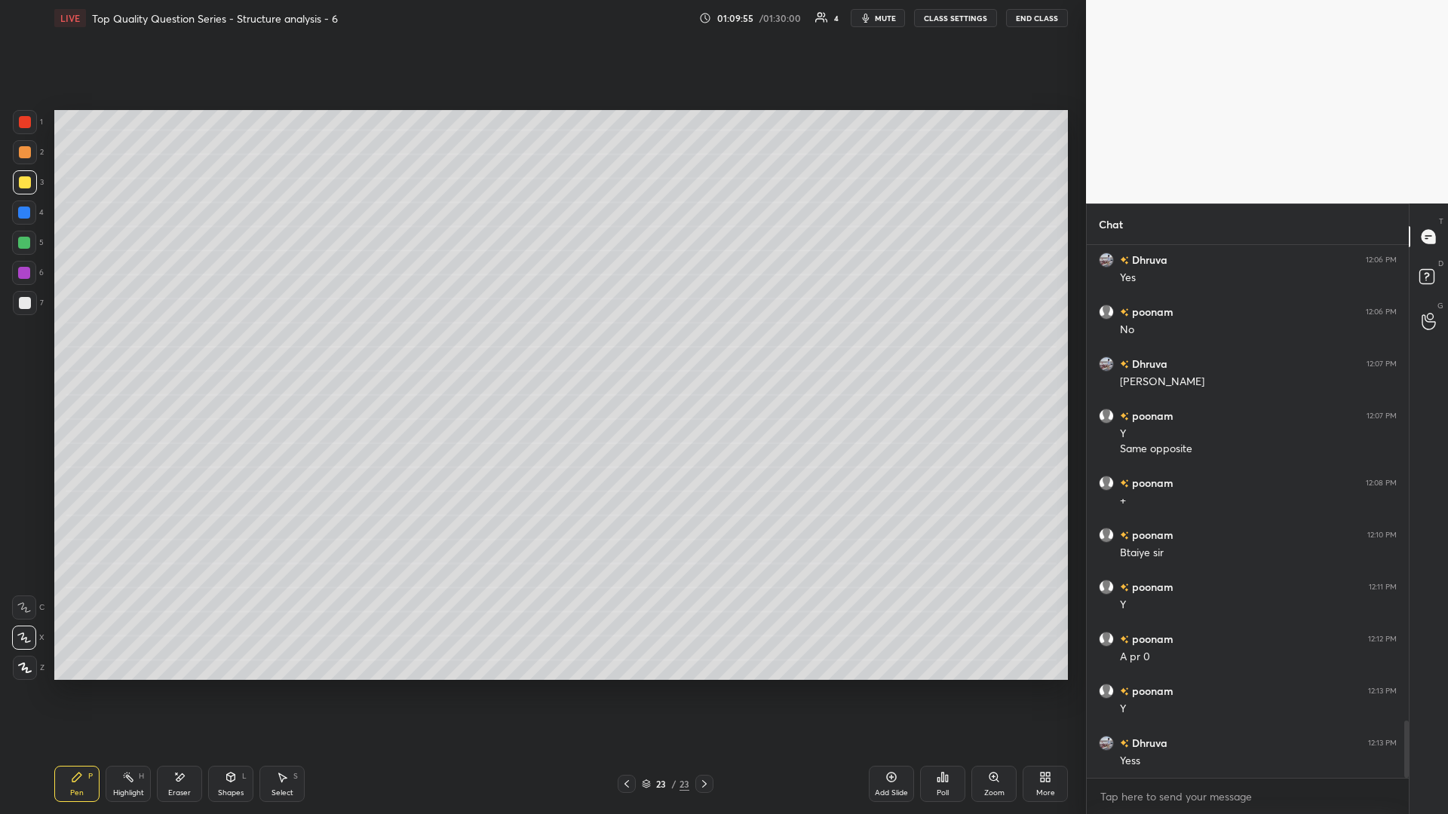
click at [231, 354] on div "Shapes L" at bounding box center [230, 784] width 45 height 36
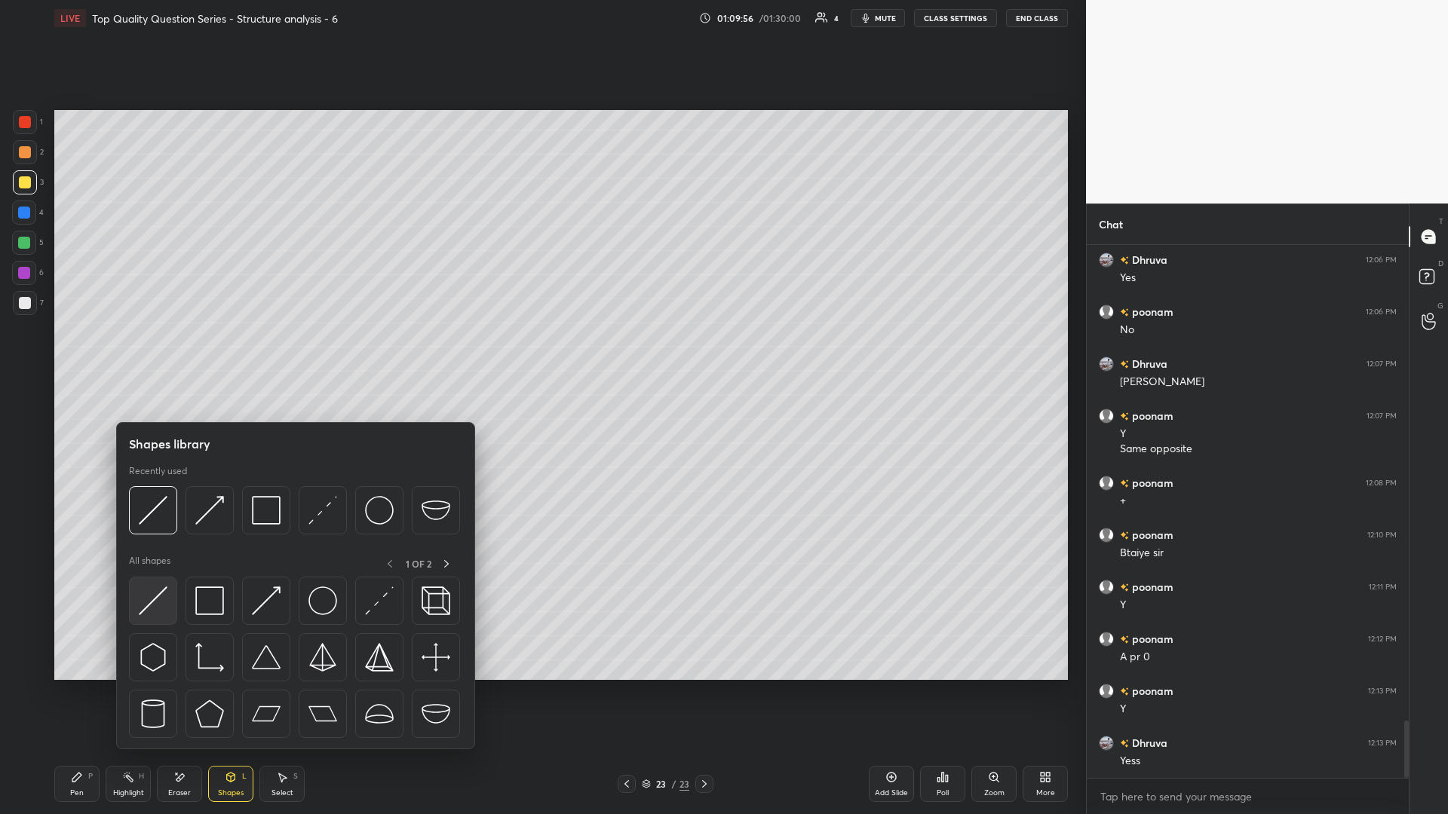
click at [158, 354] on img at bounding box center [153, 601] width 29 height 29
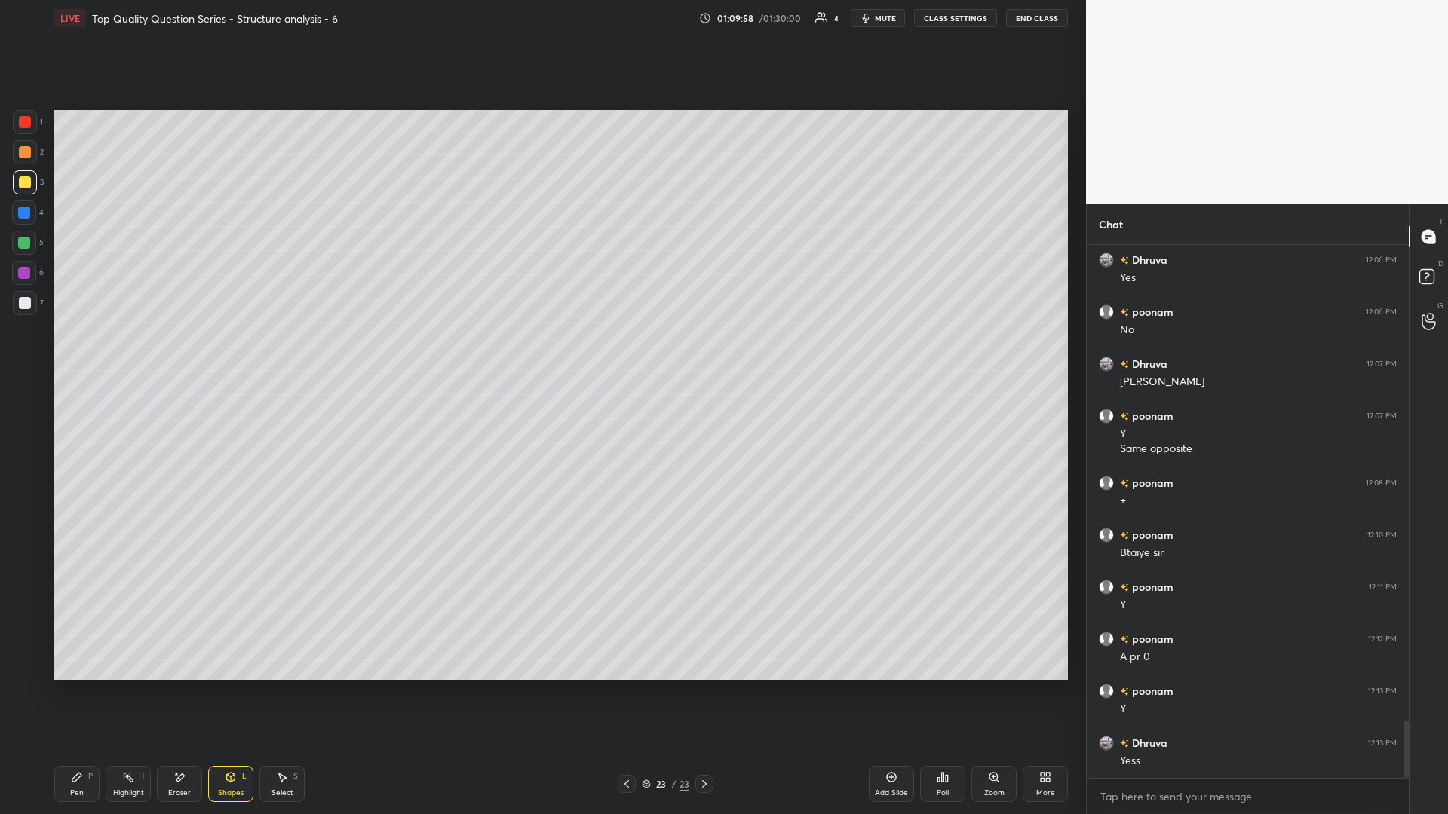
click at [28, 245] on div at bounding box center [24, 243] width 12 height 12
click at [135, 354] on div "Highlight" at bounding box center [128, 793] width 31 height 8
click at [238, 354] on div "Shapes" at bounding box center [231, 793] width 26 height 8
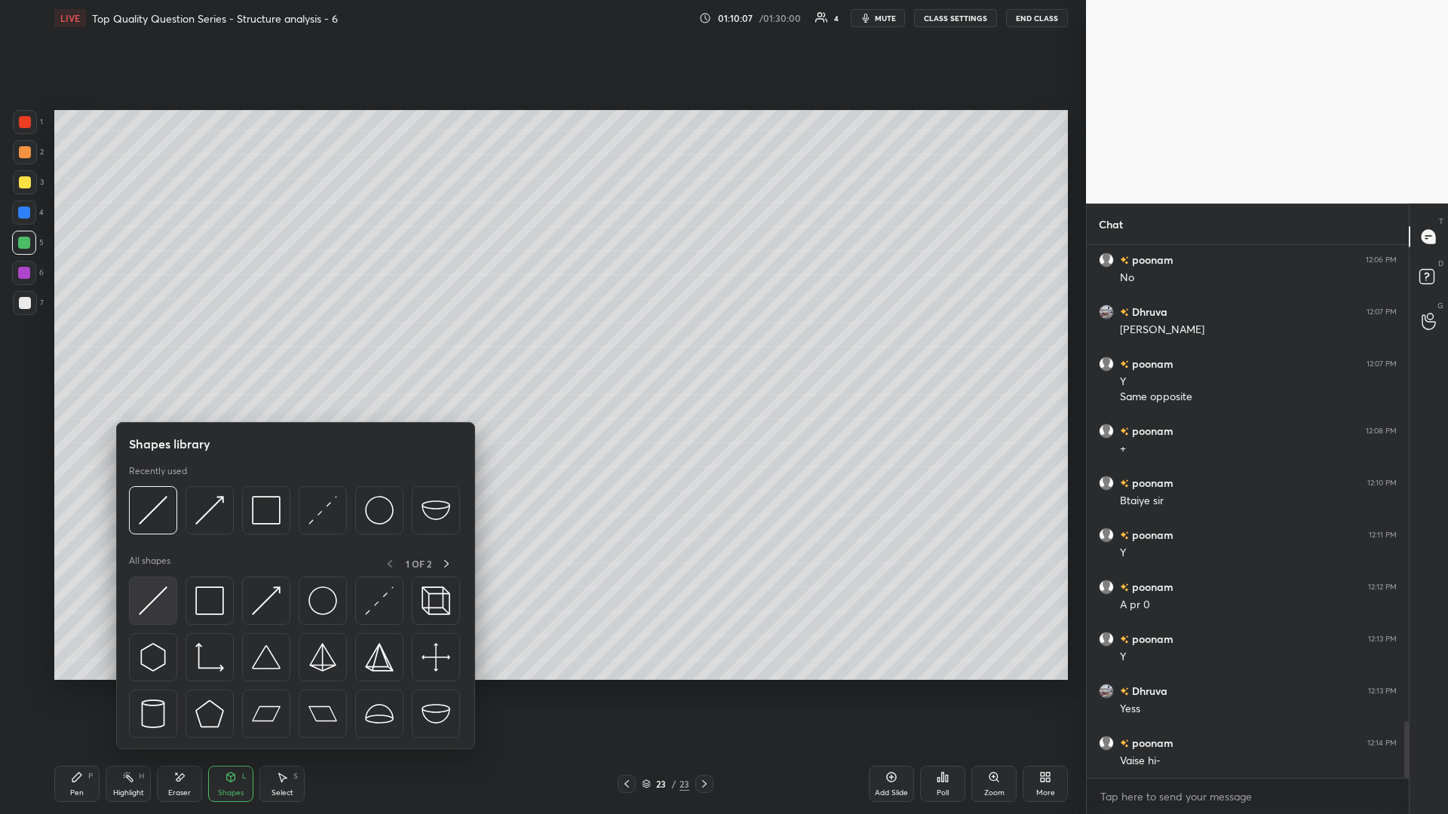
click at [159, 354] on img at bounding box center [153, 601] width 29 height 29
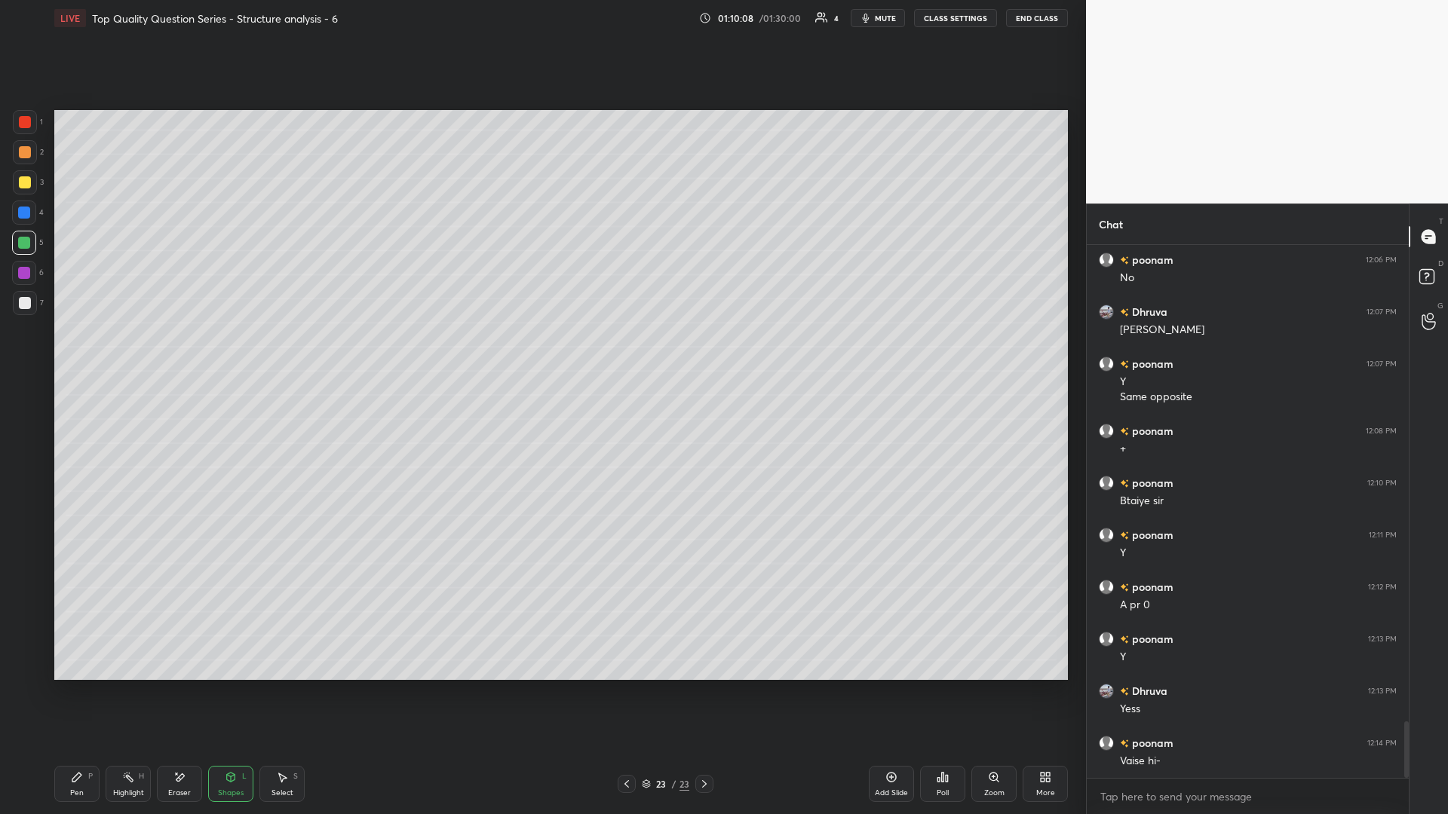
click at [132, 354] on div "Highlight H" at bounding box center [128, 784] width 45 height 36
click at [232, 354] on icon at bounding box center [231, 776] width 8 height 2
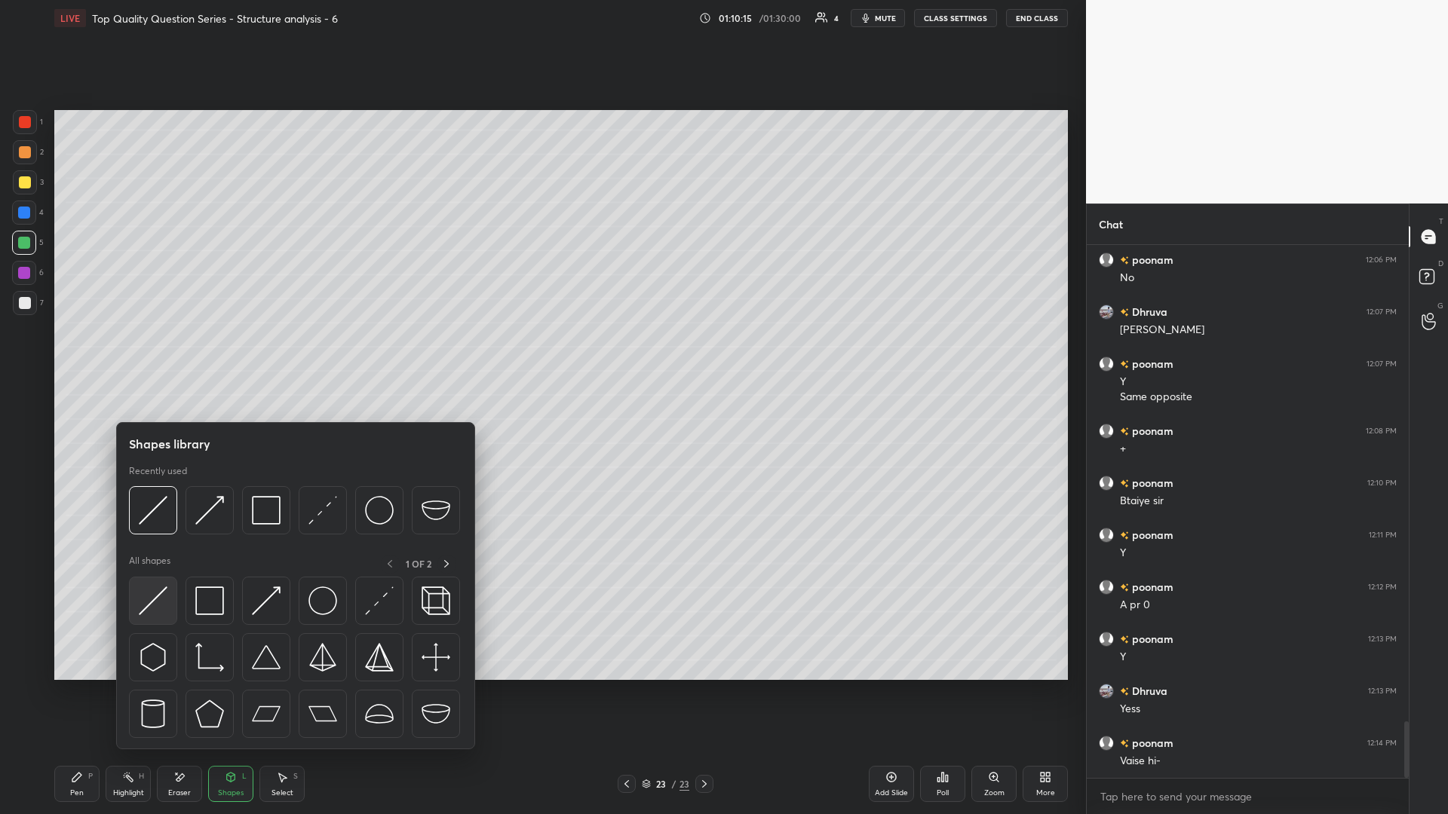
click at [145, 354] on img at bounding box center [153, 601] width 29 height 29
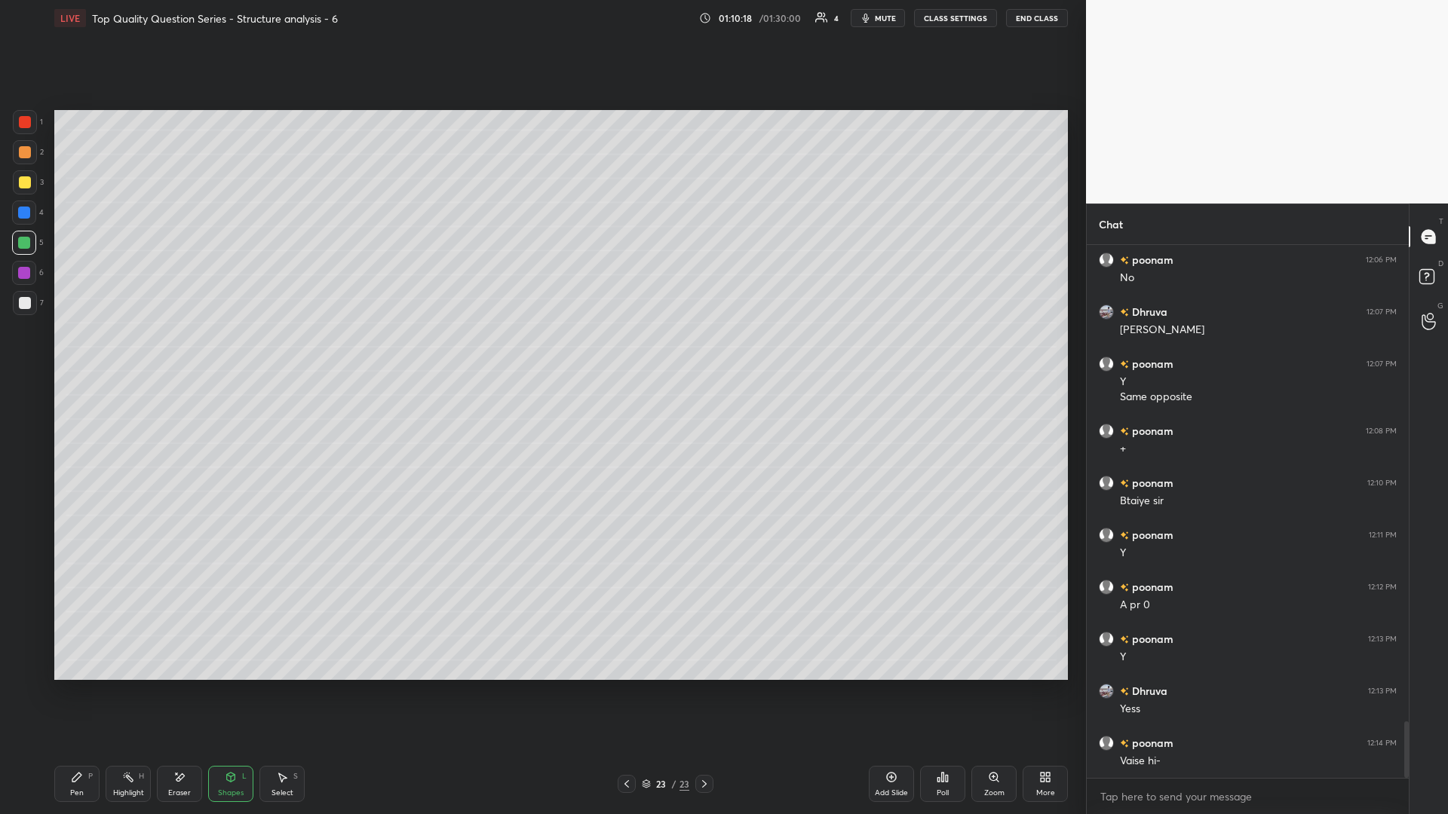
click at [134, 354] on div "Highlight H" at bounding box center [128, 784] width 45 height 36
click at [231, 354] on div "Shapes L" at bounding box center [230, 784] width 45 height 36
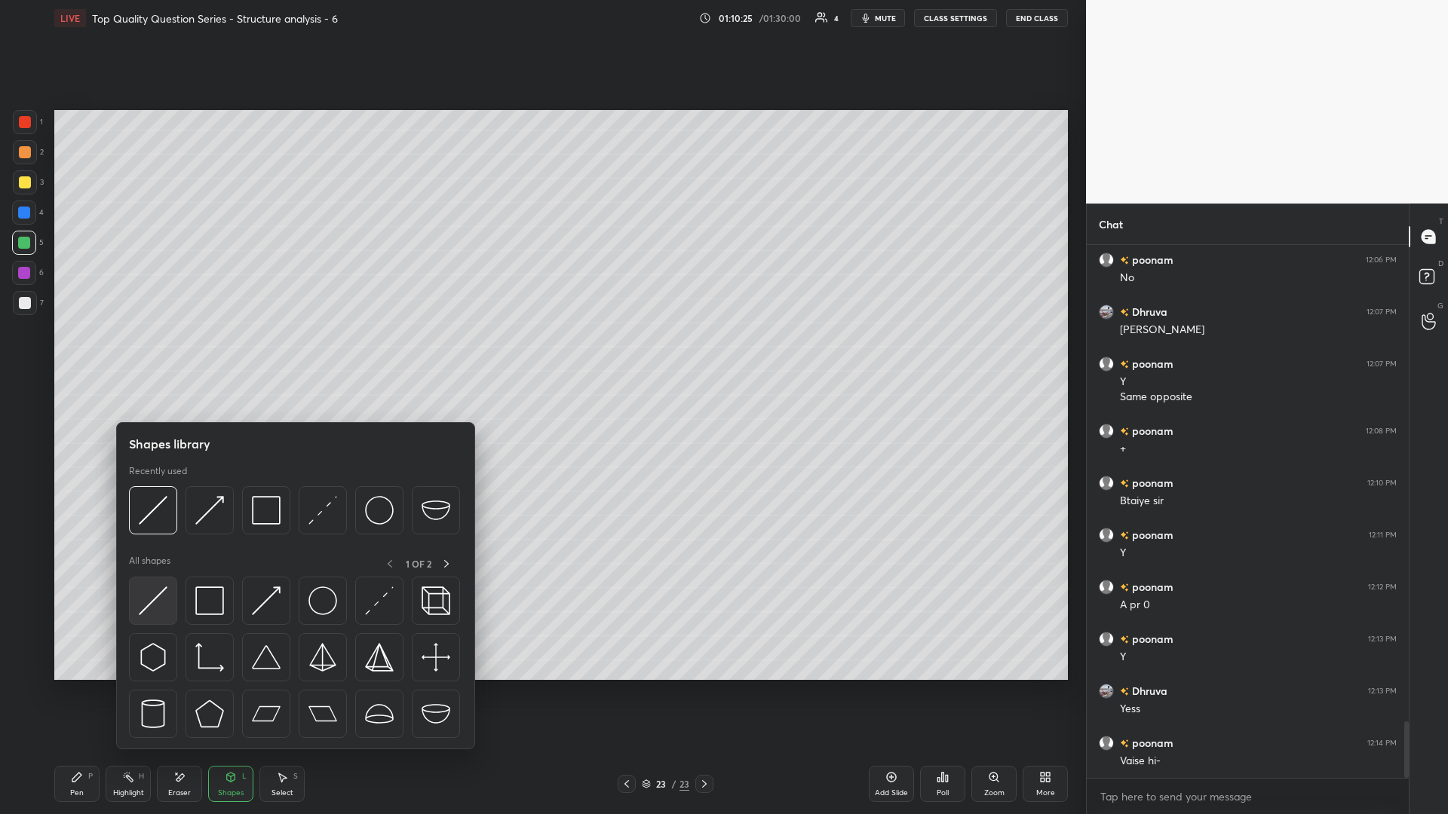
click at [157, 354] on div at bounding box center [153, 601] width 48 height 48
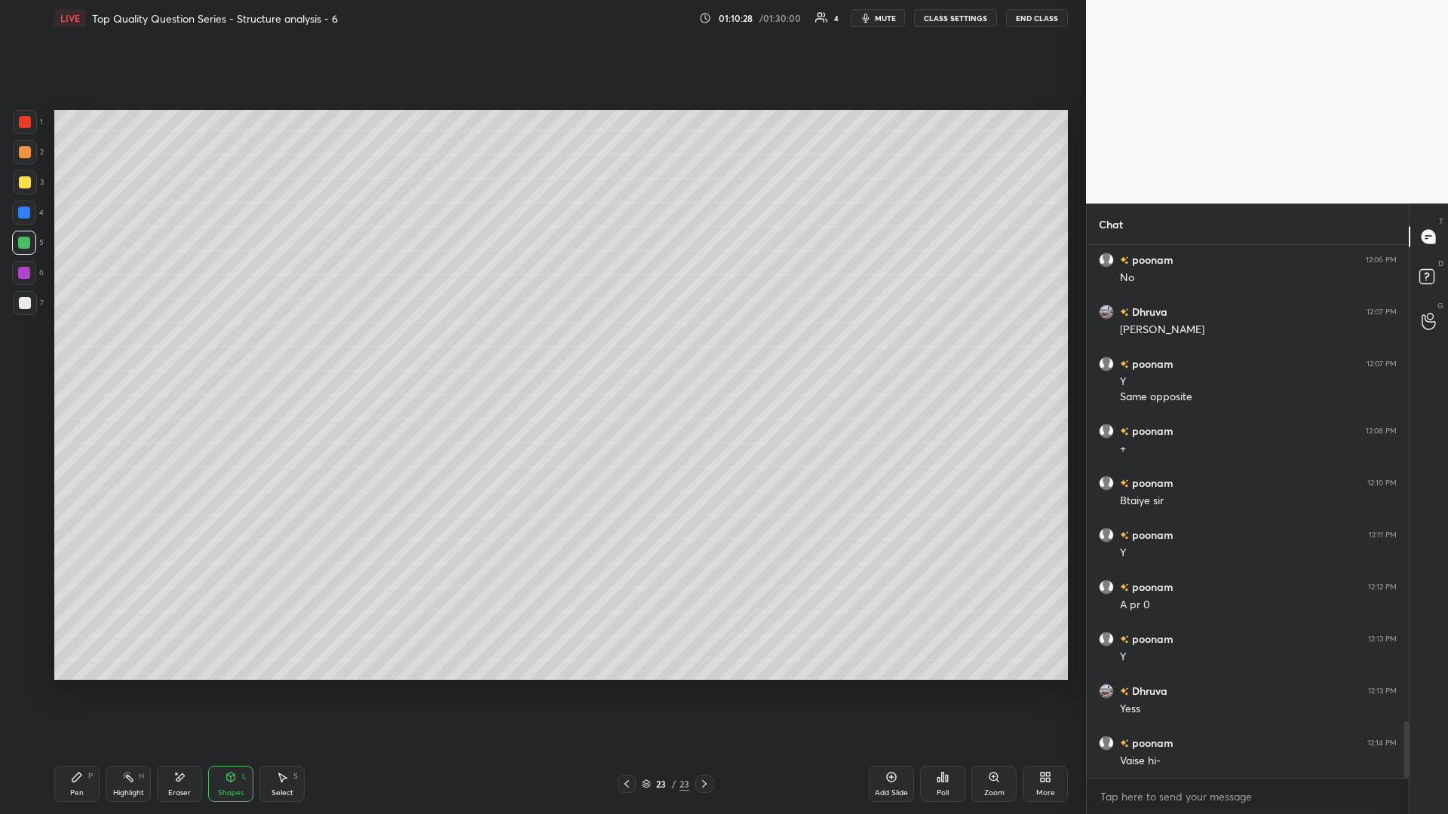
click at [123, 354] on icon at bounding box center [128, 777] width 12 height 12
click at [81, 354] on div "Pen" at bounding box center [77, 793] width 14 height 8
click at [121, 354] on div "Highlight H" at bounding box center [128, 784] width 45 height 36
click at [297, 354] on div "S" at bounding box center [295, 777] width 5 height 8
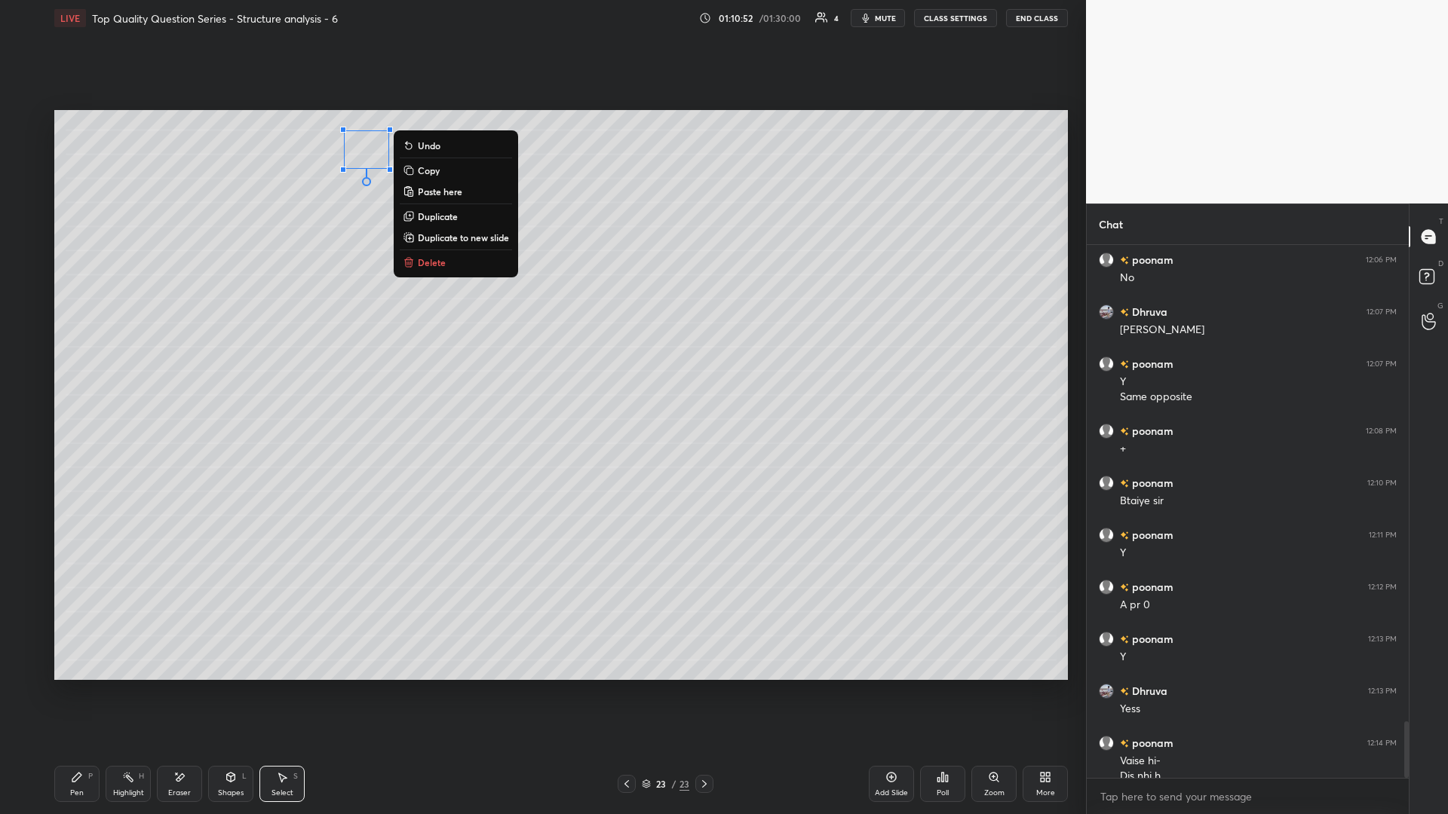
scroll to position [4487, 0]
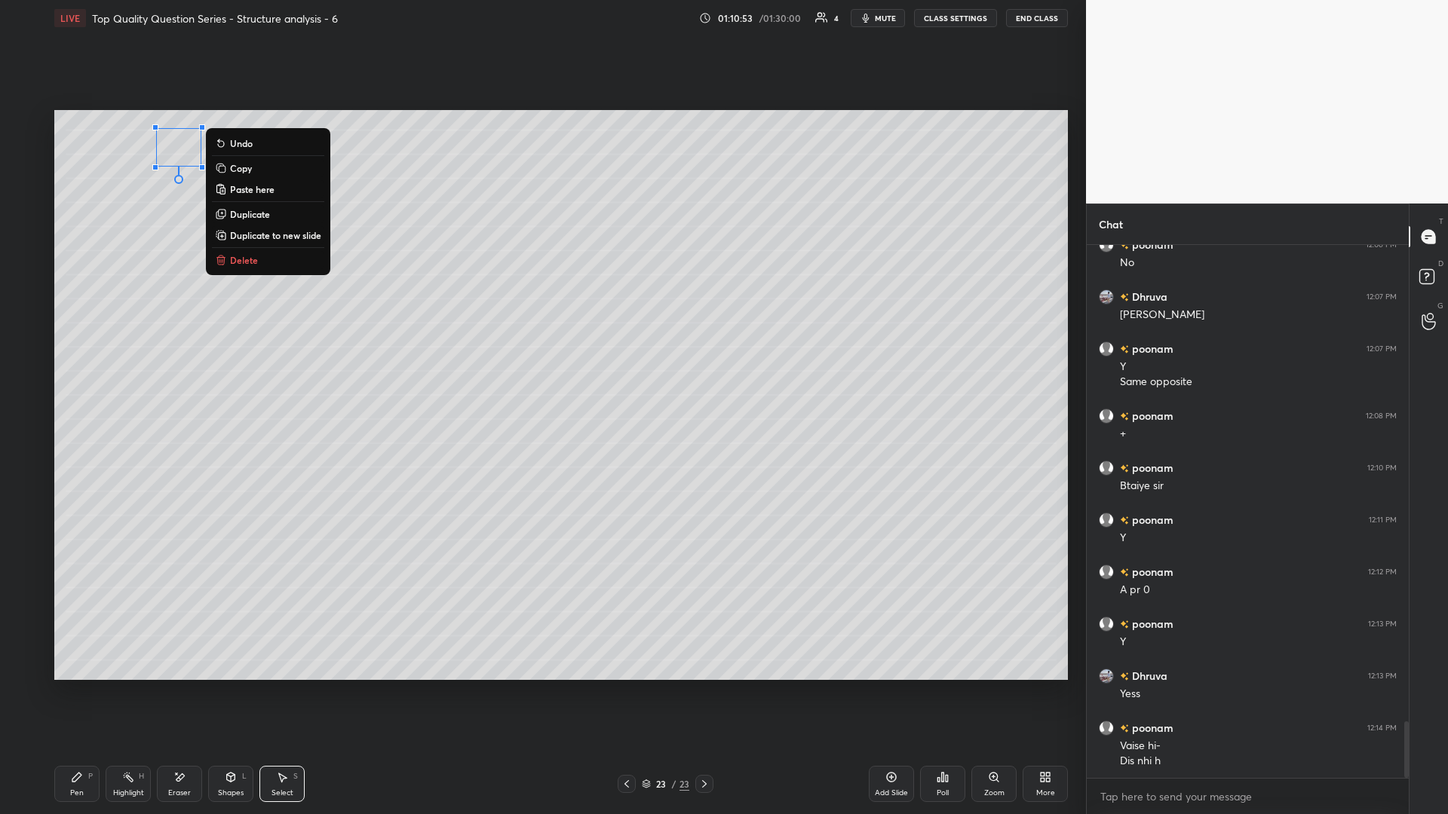
click at [152, 325] on div "0 ° Undo Copy Paste here Duplicate Duplicate to new slide Delete" at bounding box center [560, 395] width 1013 height 570
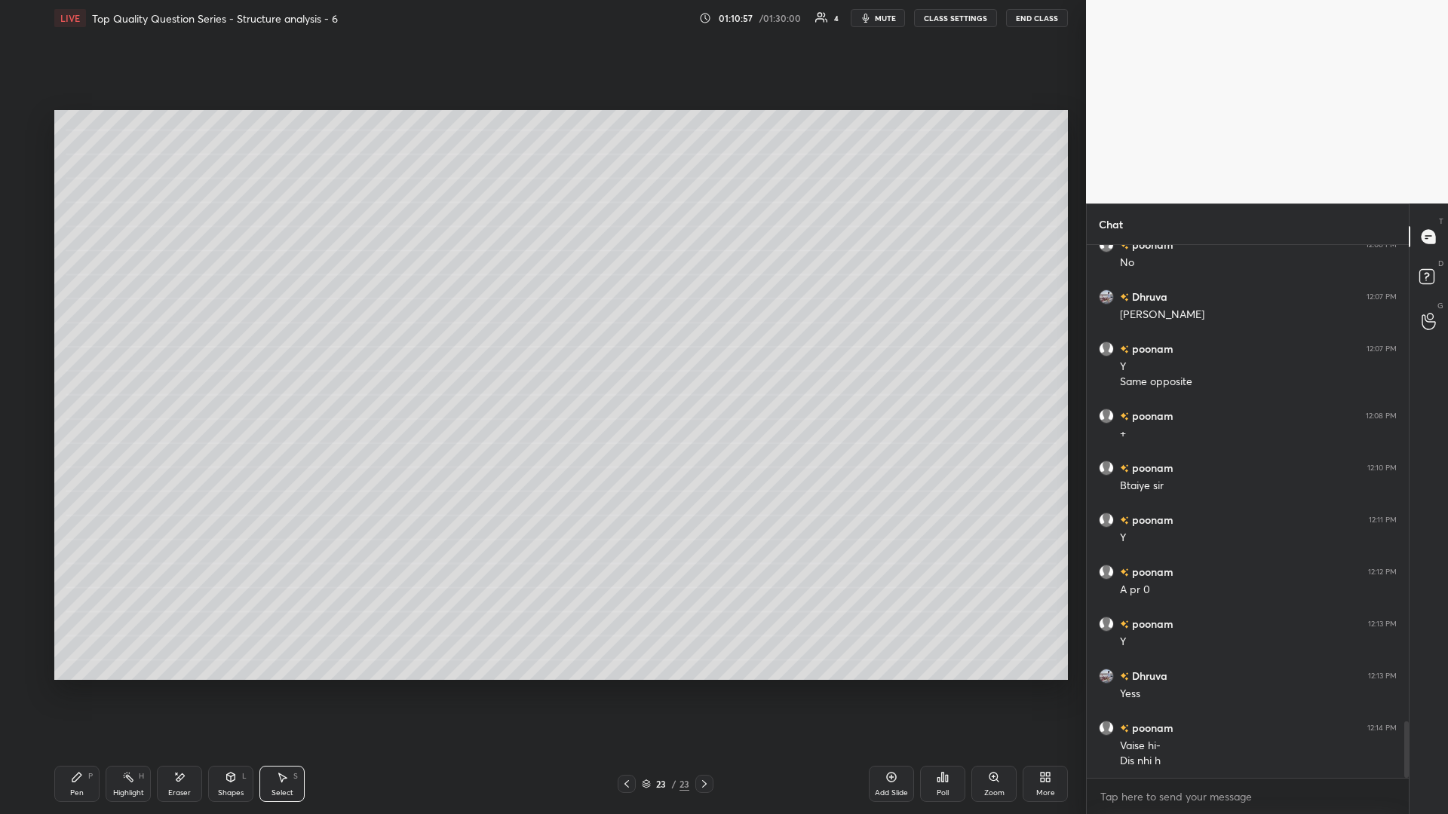
click at [121, 354] on div "Highlight H" at bounding box center [128, 784] width 45 height 36
click at [73, 354] on icon at bounding box center [77, 777] width 12 height 12
click at [20, 207] on div at bounding box center [24, 213] width 12 height 12
click at [134, 354] on div "Highlight H" at bounding box center [128, 784] width 45 height 36
click at [76, 354] on icon at bounding box center [76, 777] width 9 height 9
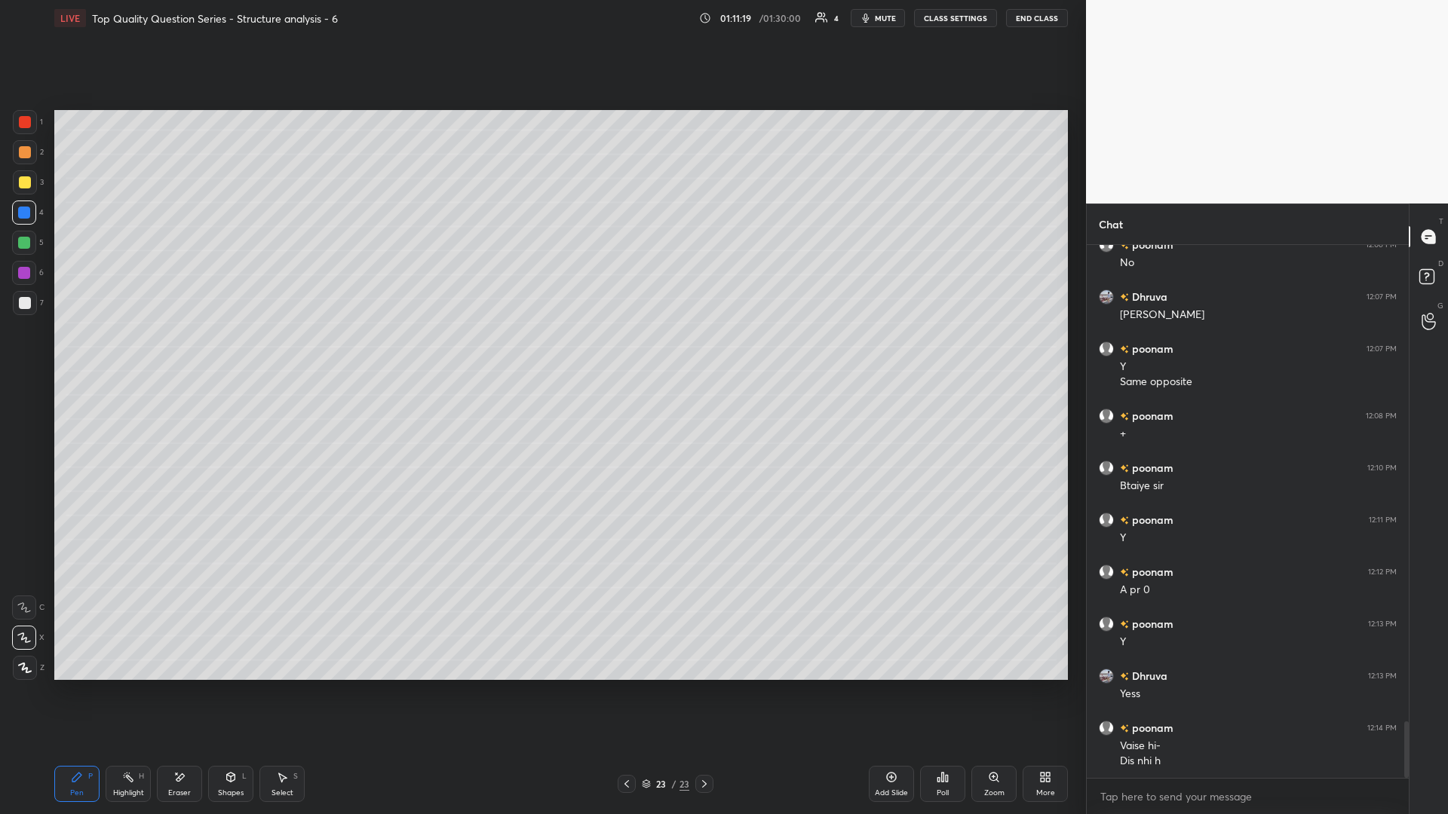
click at [127, 354] on rect at bounding box center [130, 779] width 8 height 8
click at [74, 354] on icon at bounding box center [76, 777] width 9 height 9
click at [29, 161] on div at bounding box center [25, 152] width 24 height 24
click at [141, 354] on div "H" at bounding box center [141, 777] width 5 height 8
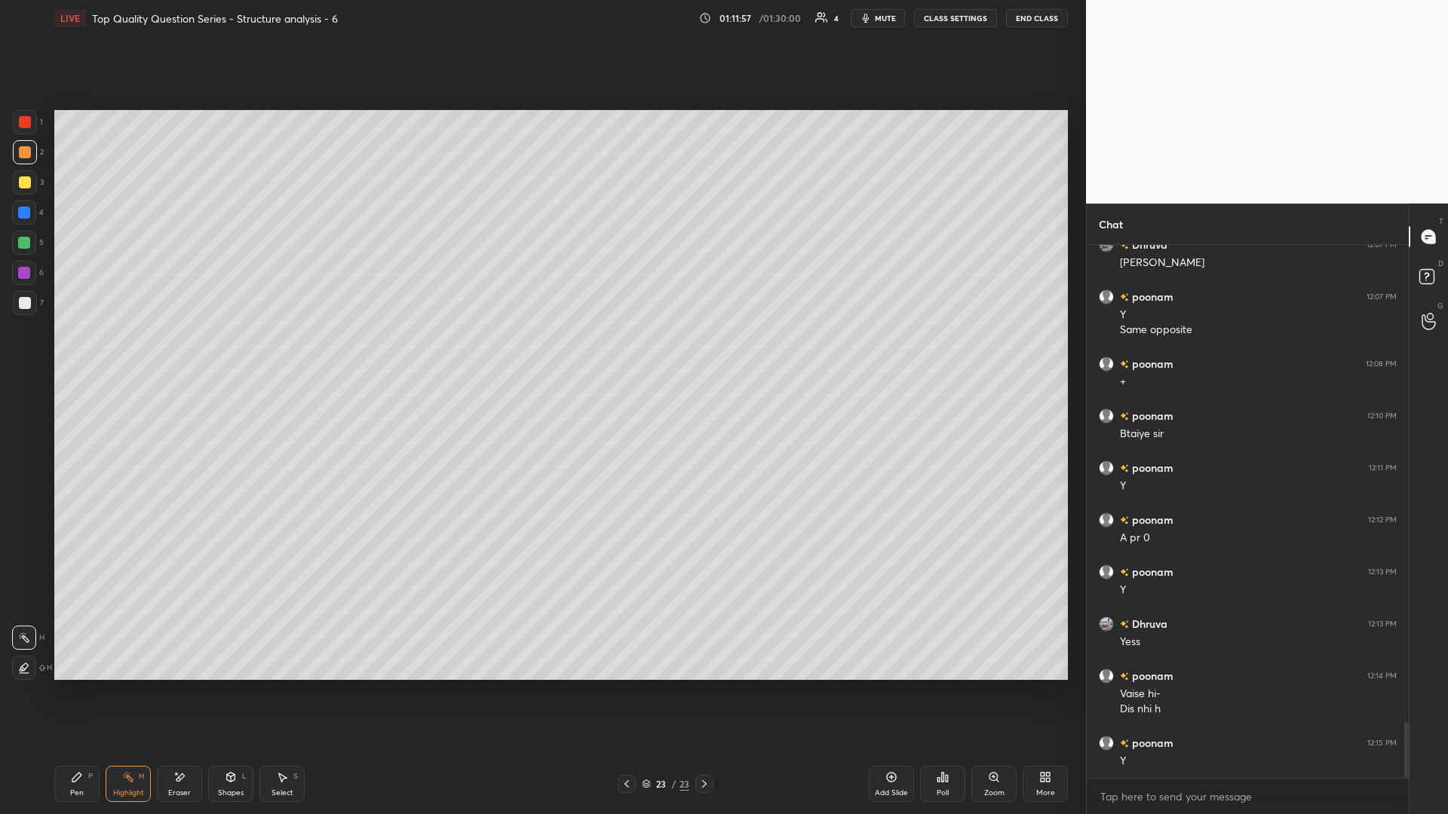
click at [85, 354] on div "Pen P" at bounding box center [76, 784] width 45 height 36
click at [124, 354] on circle at bounding box center [124, 776] width 2 height 2
click at [76, 354] on icon at bounding box center [76, 777] width 9 height 9
click at [139, 354] on div "Highlight H" at bounding box center [128, 784] width 45 height 36
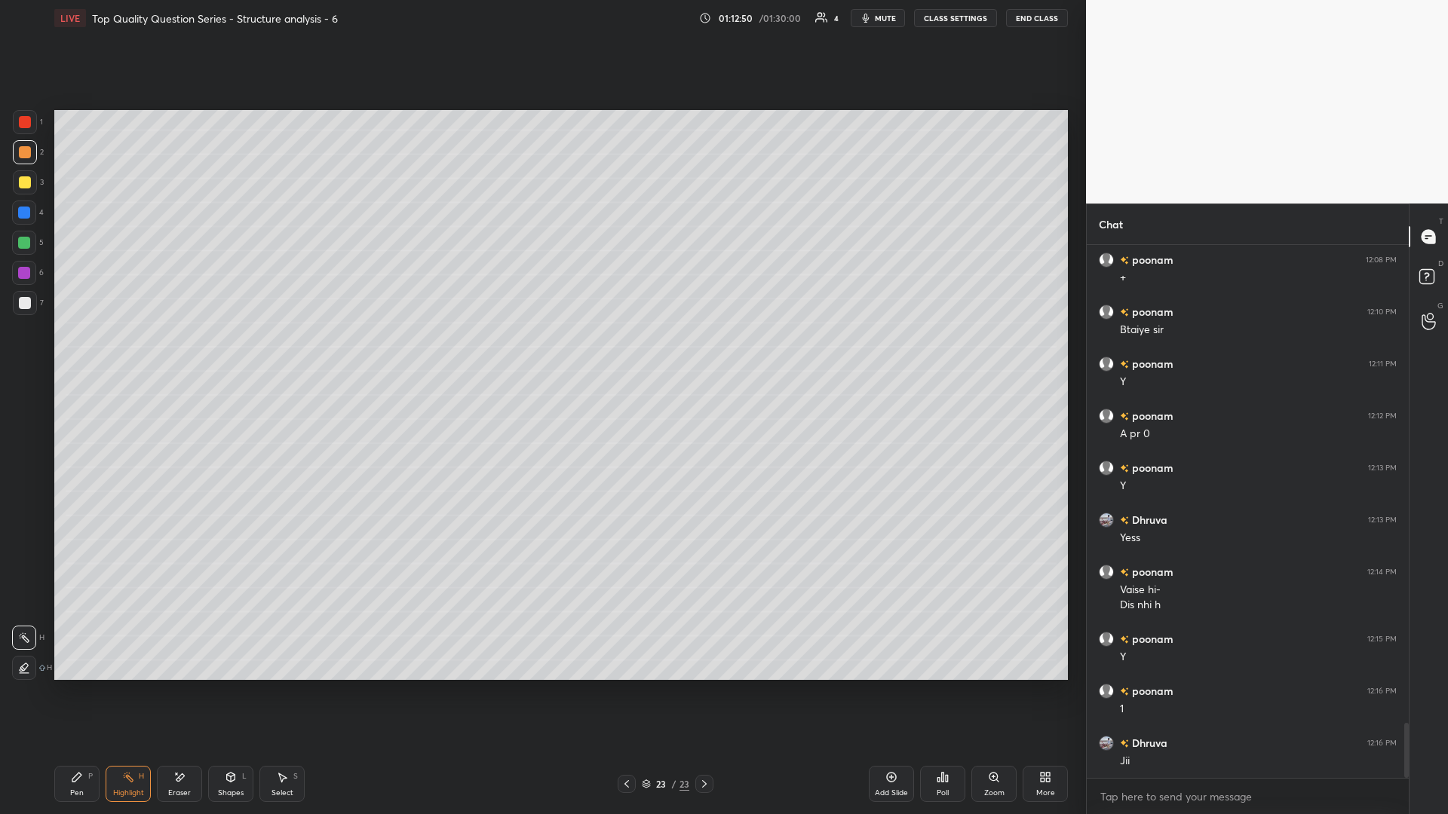
click at [88, 354] on div "P" at bounding box center [90, 777] width 5 height 8
click at [127, 354] on icon at bounding box center [128, 778] width 2 height 2
click at [277, 354] on icon at bounding box center [282, 777] width 12 height 12
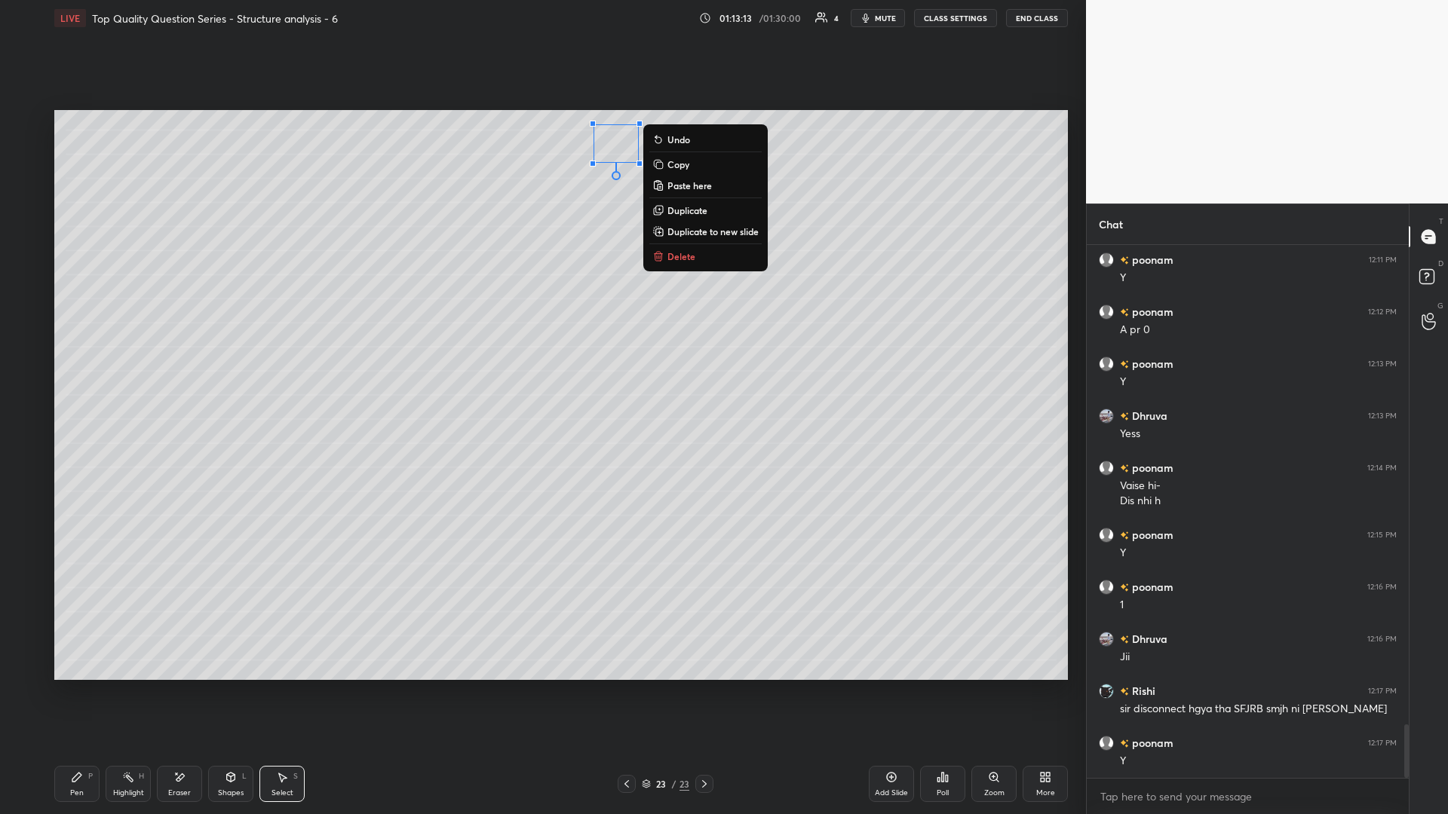
click at [120, 354] on div "Highlight H" at bounding box center [128, 784] width 45 height 36
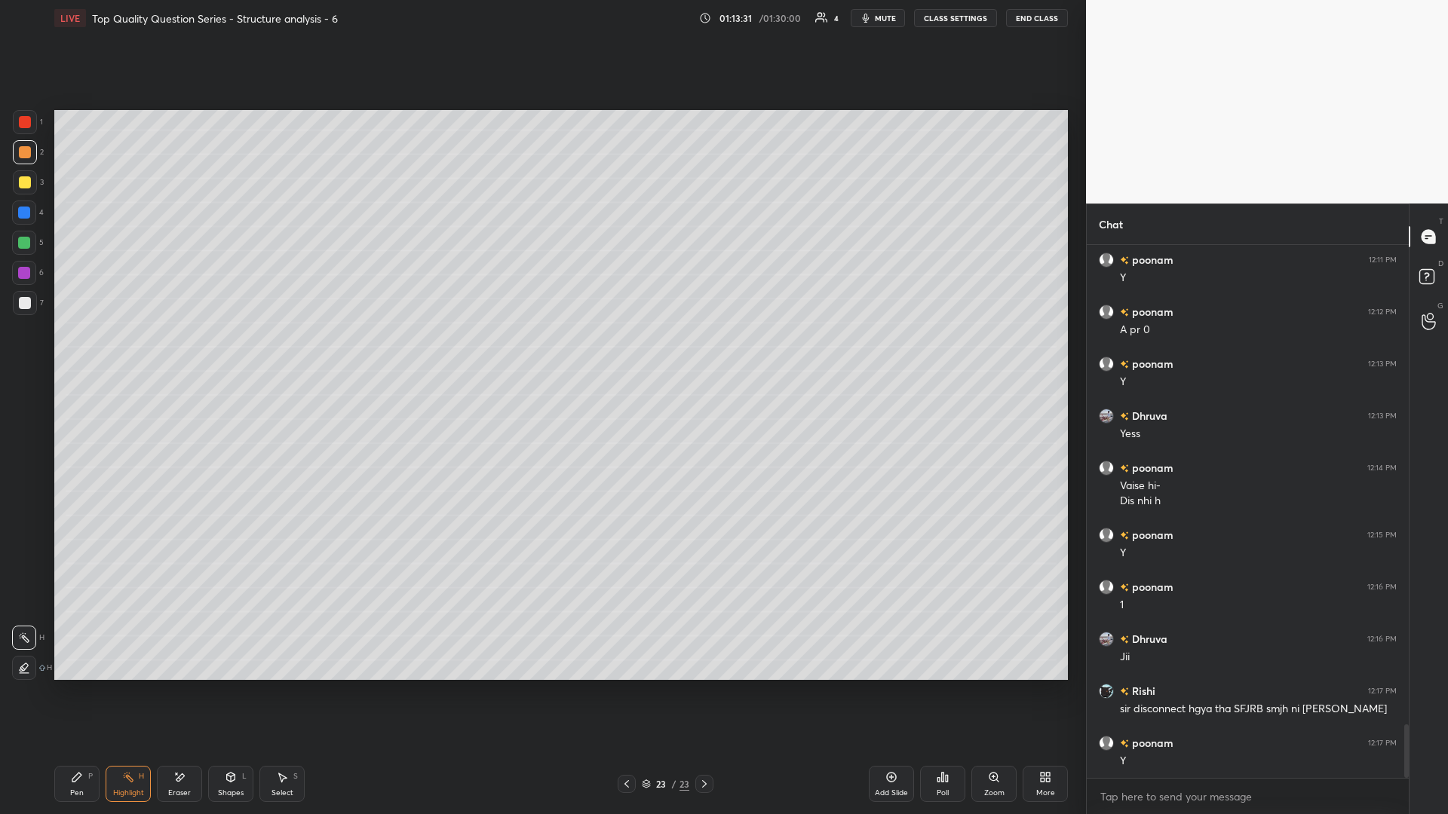
click at [276, 354] on icon at bounding box center [282, 777] width 12 height 12
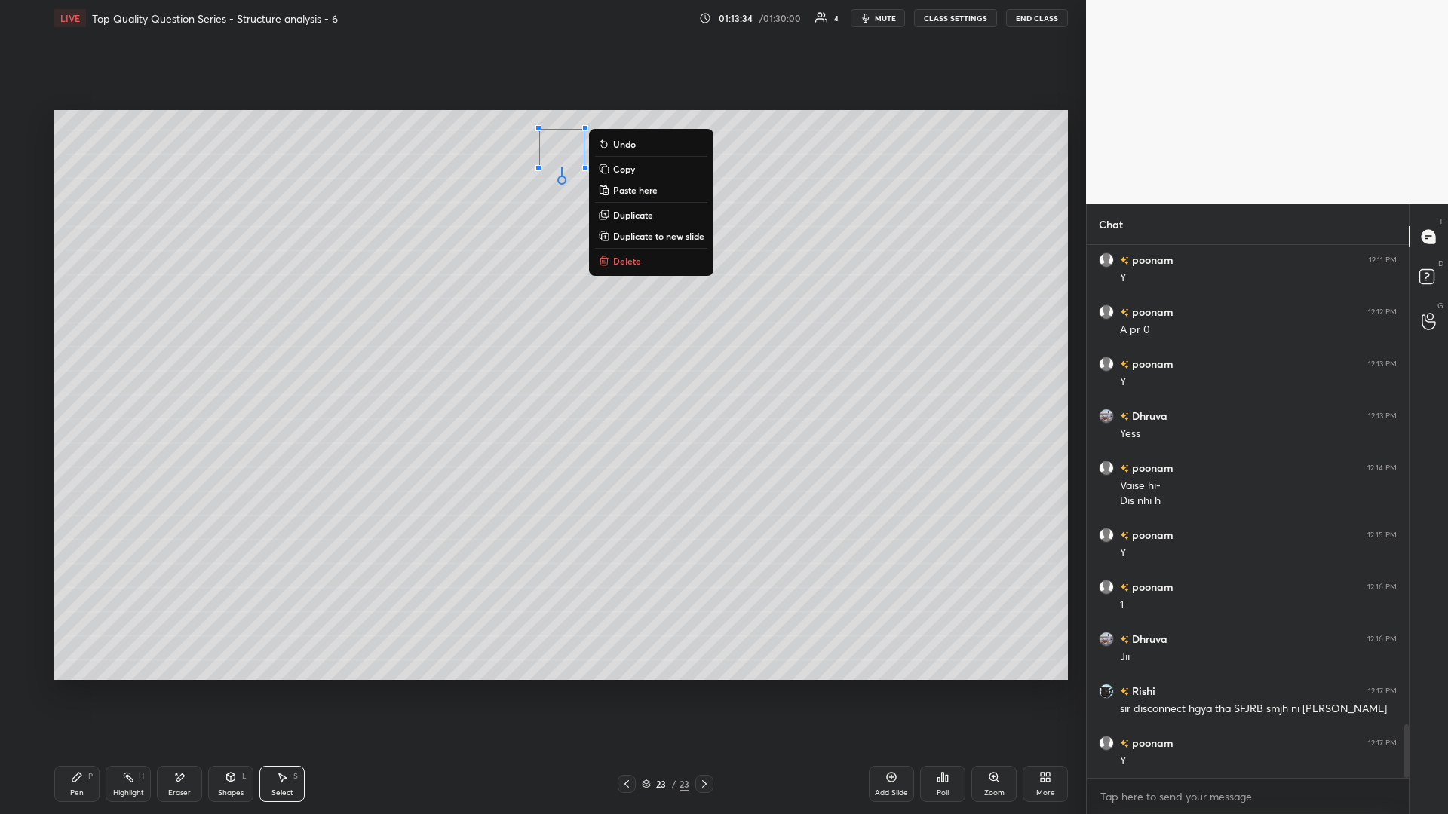
click at [125, 354] on icon at bounding box center [128, 777] width 12 height 12
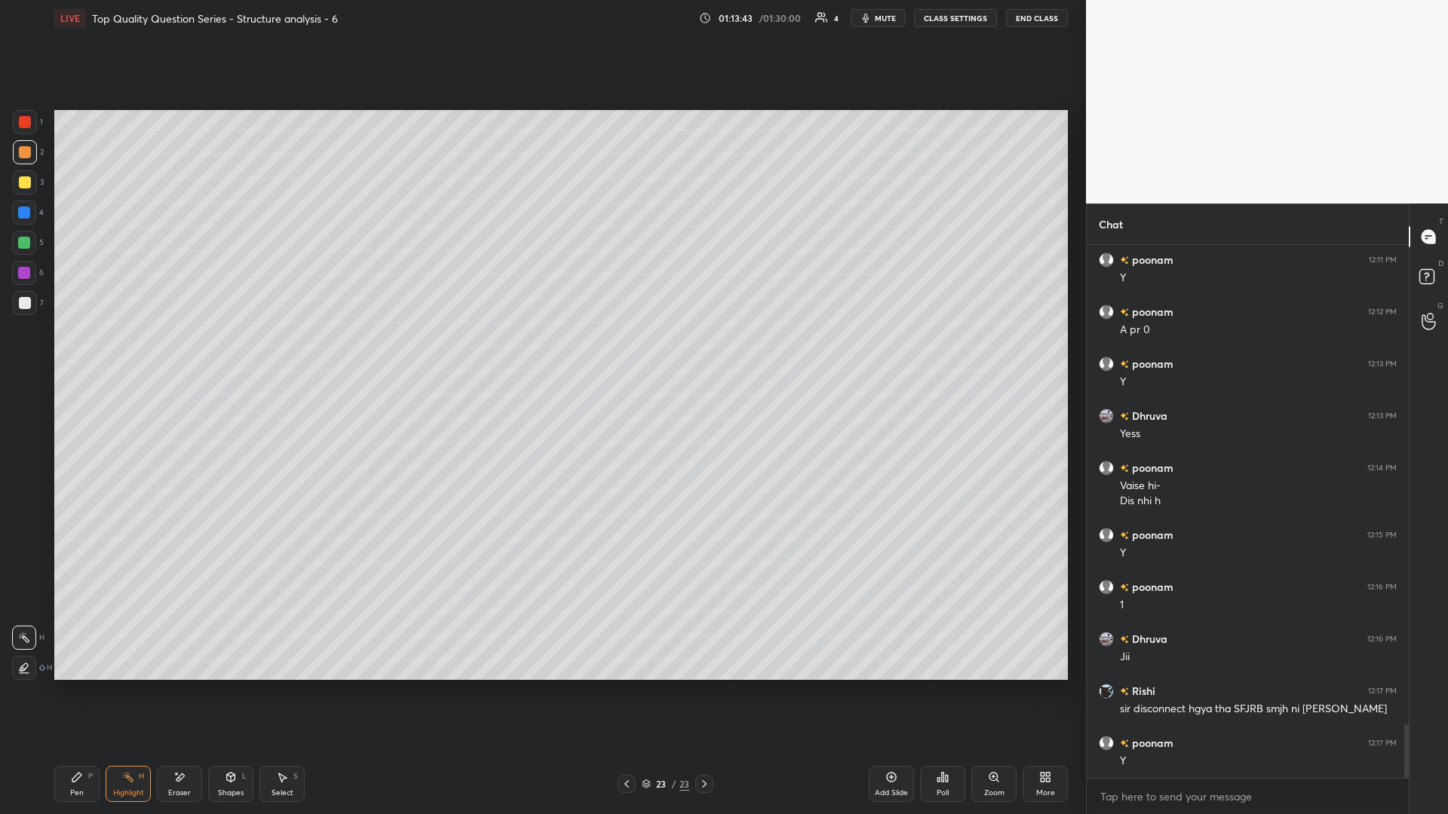
click at [279, 354] on icon at bounding box center [282, 777] width 12 height 12
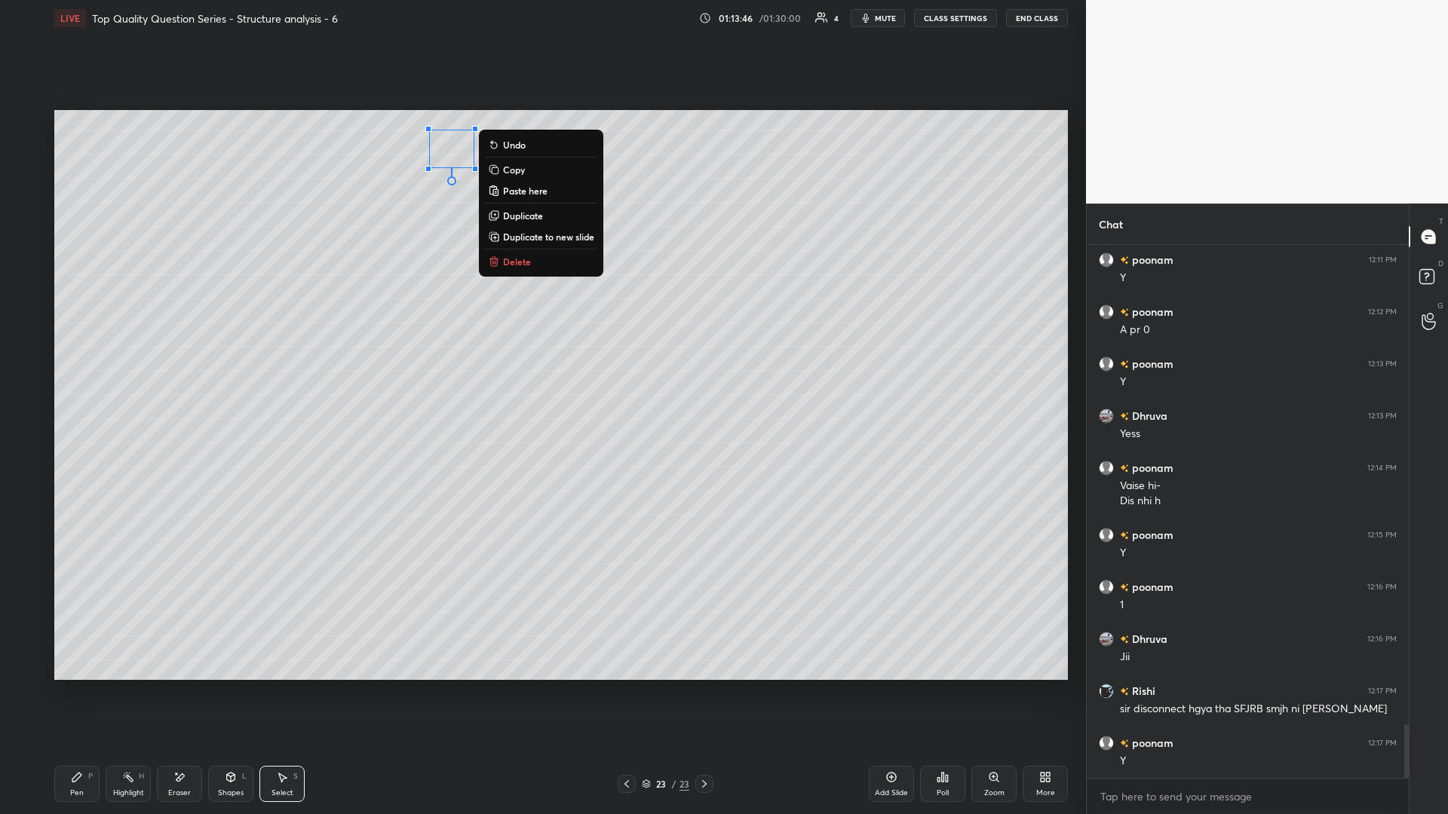
click at [121, 354] on div "Highlight H" at bounding box center [128, 784] width 45 height 36
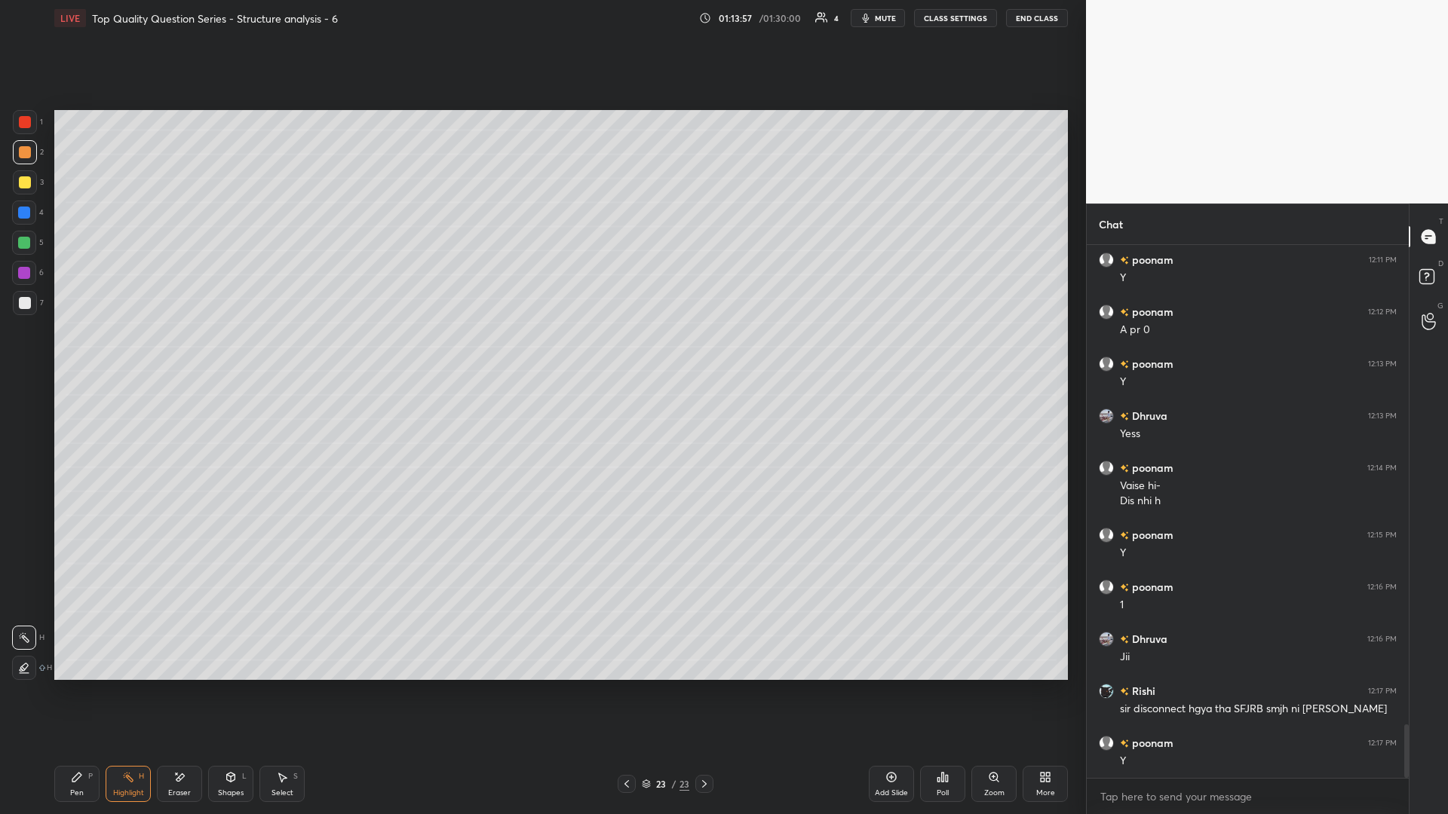
scroll to position [4799, 0]
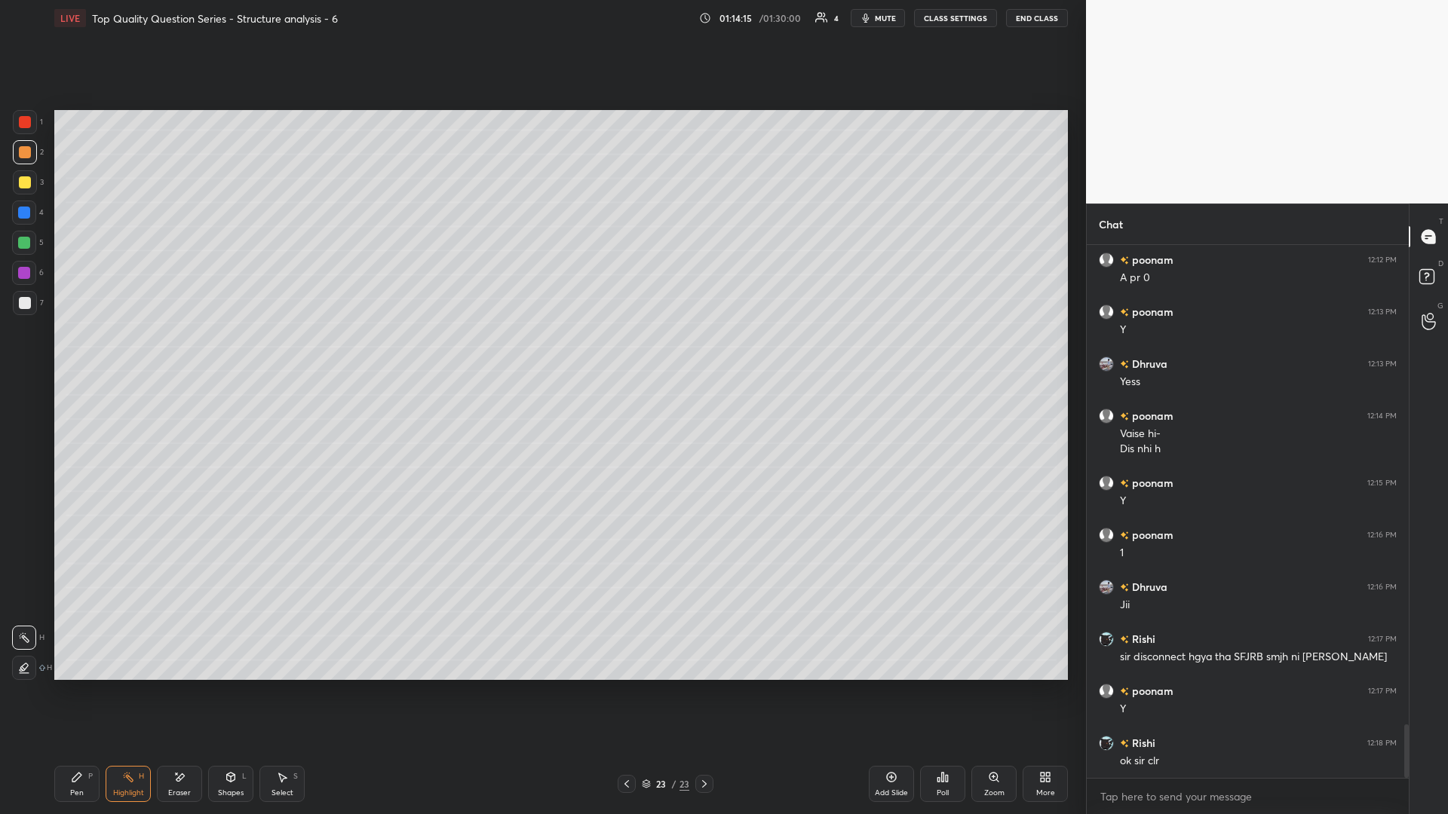
click at [264, 354] on div "Select S" at bounding box center [281, 784] width 45 height 36
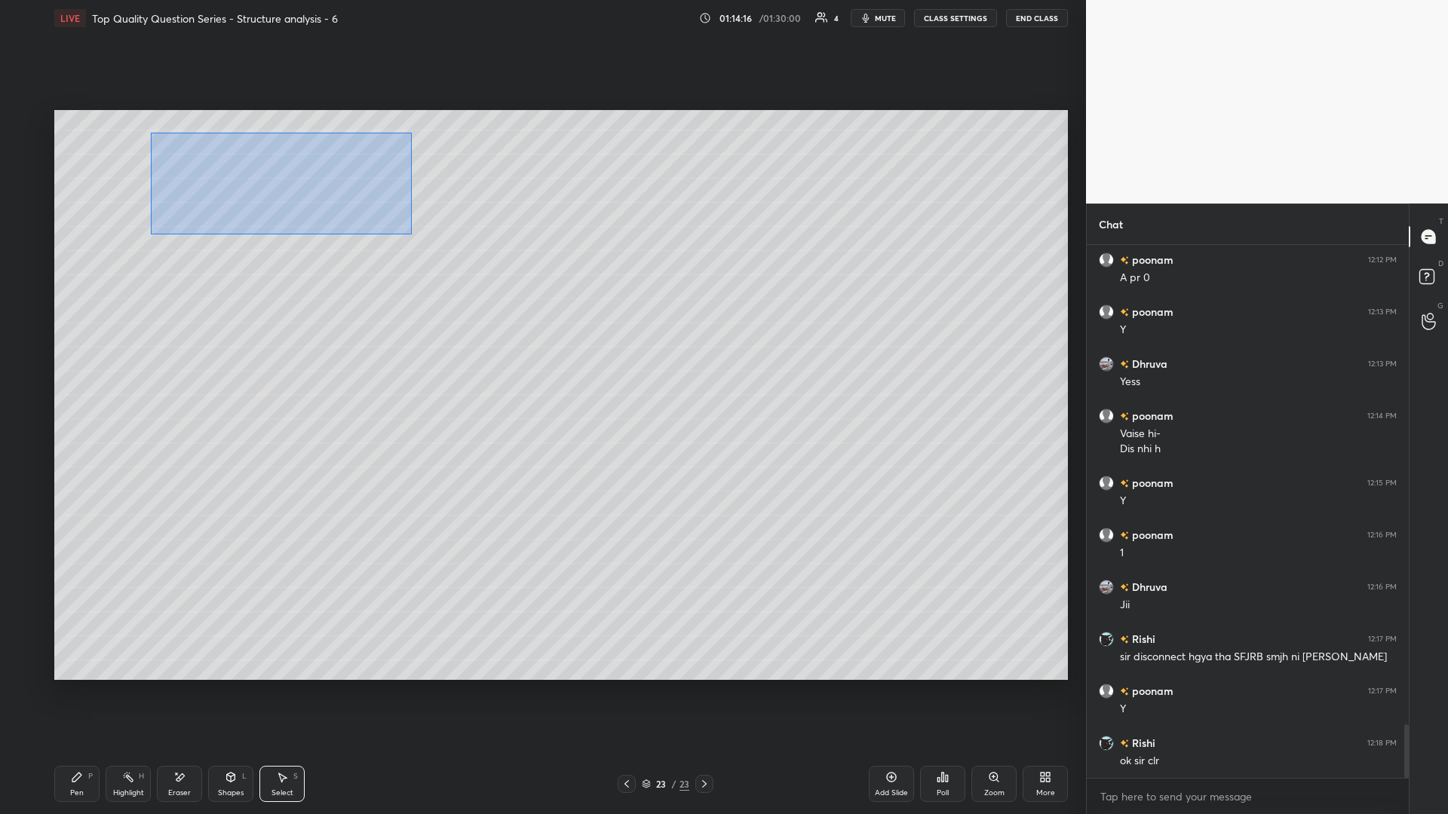
scroll to position [4851, 0]
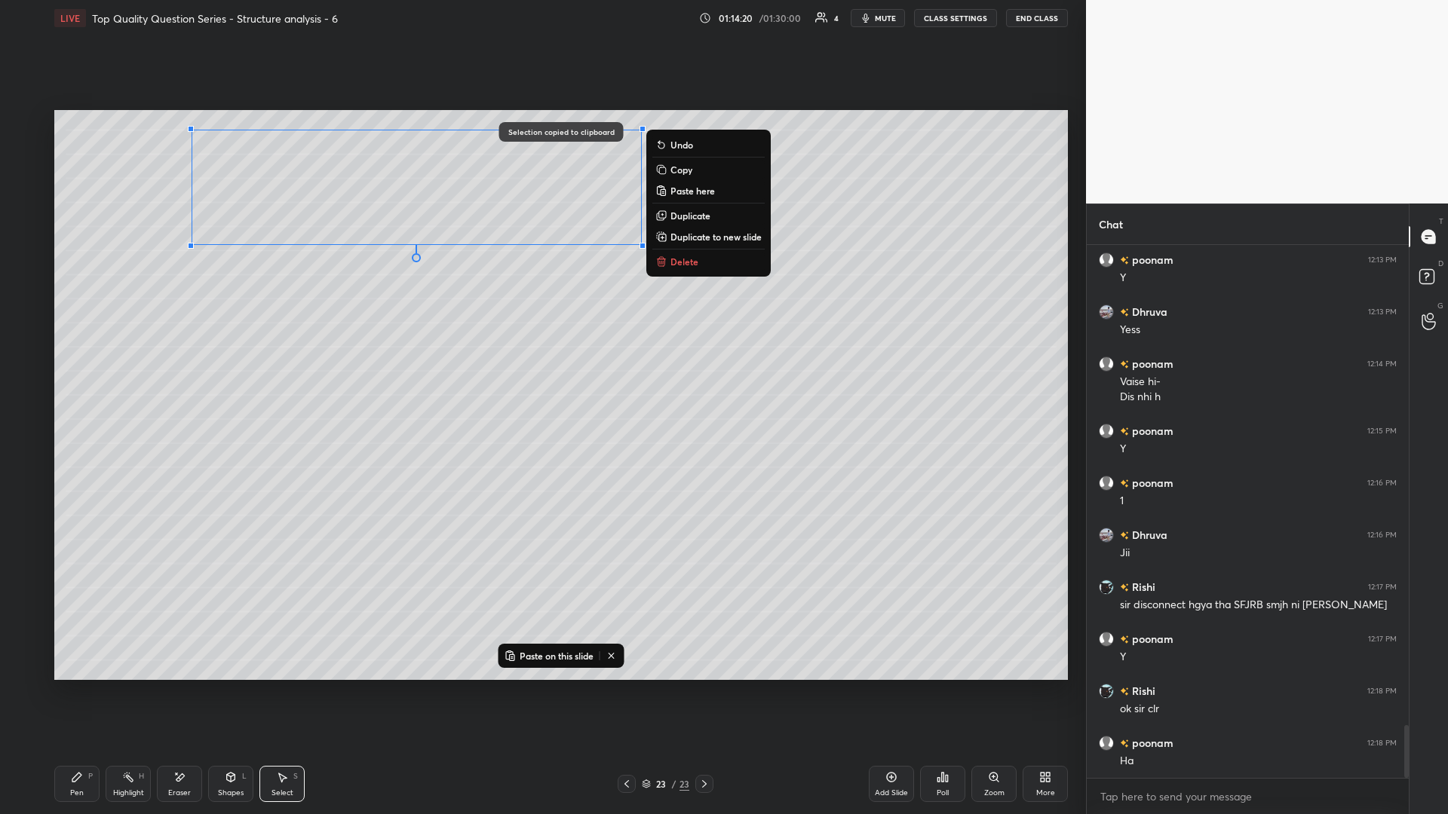
click at [541, 354] on div "Add Slide" at bounding box center [891, 784] width 45 height 36
click at [541, 354] on div "0 ° Undo Copy Paste here Duplicate Duplicate to new slide Delete" at bounding box center [560, 395] width 1013 height 570
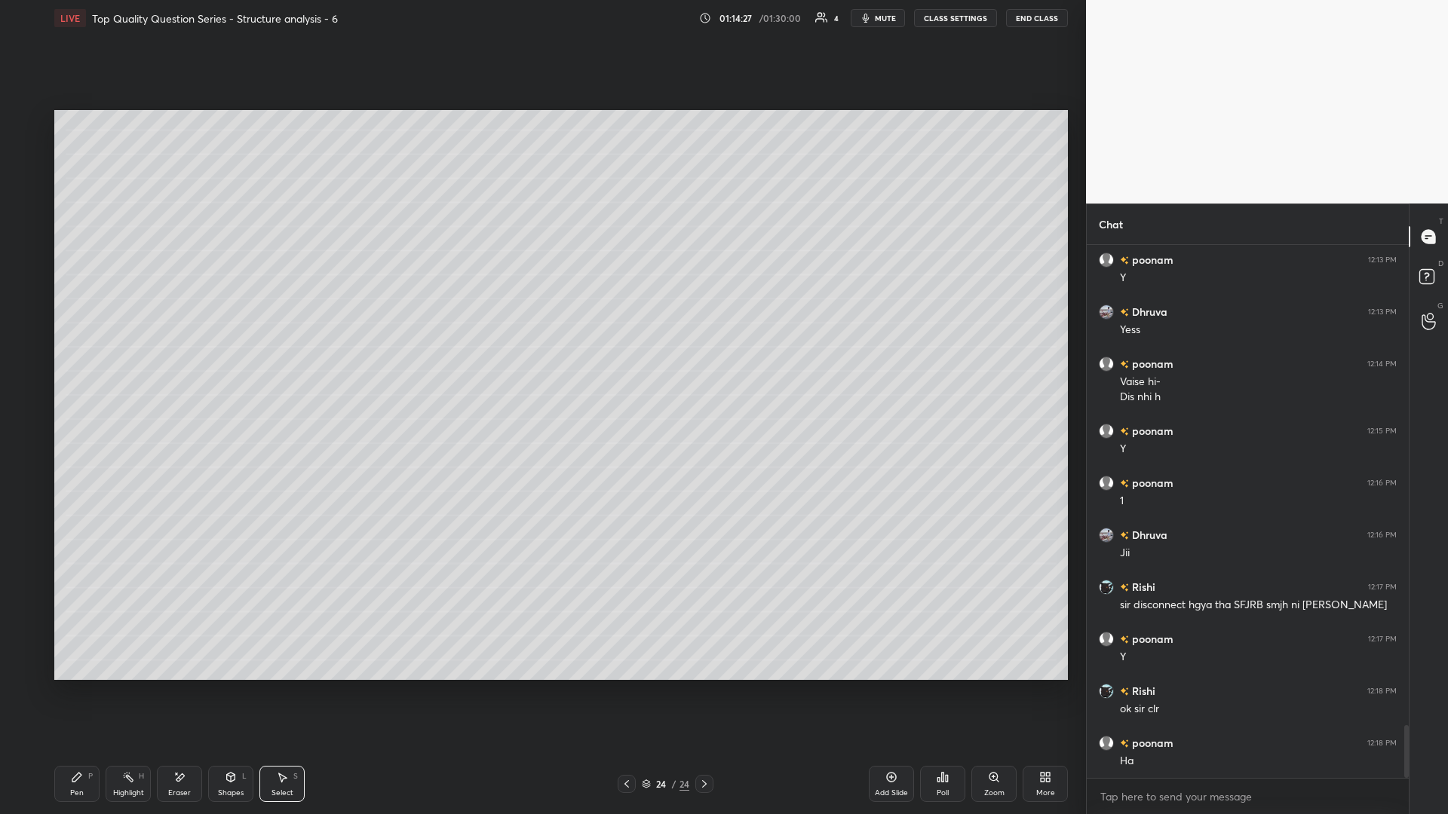
click at [76, 354] on icon at bounding box center [77, 777] width 12 height 12
click at [135, 354] on div "Highlight H" at bounding box center [128, 784] width 45 height 36
click at [179, 354] on icon at bounding box center [179, 777] width 12 height 13
click at [85, 354] on div "Pen P" at bounding box center [76, 784] width 45 height 36
click at [34, 115] on div at bounding box center [25, 122] width 24 height 24
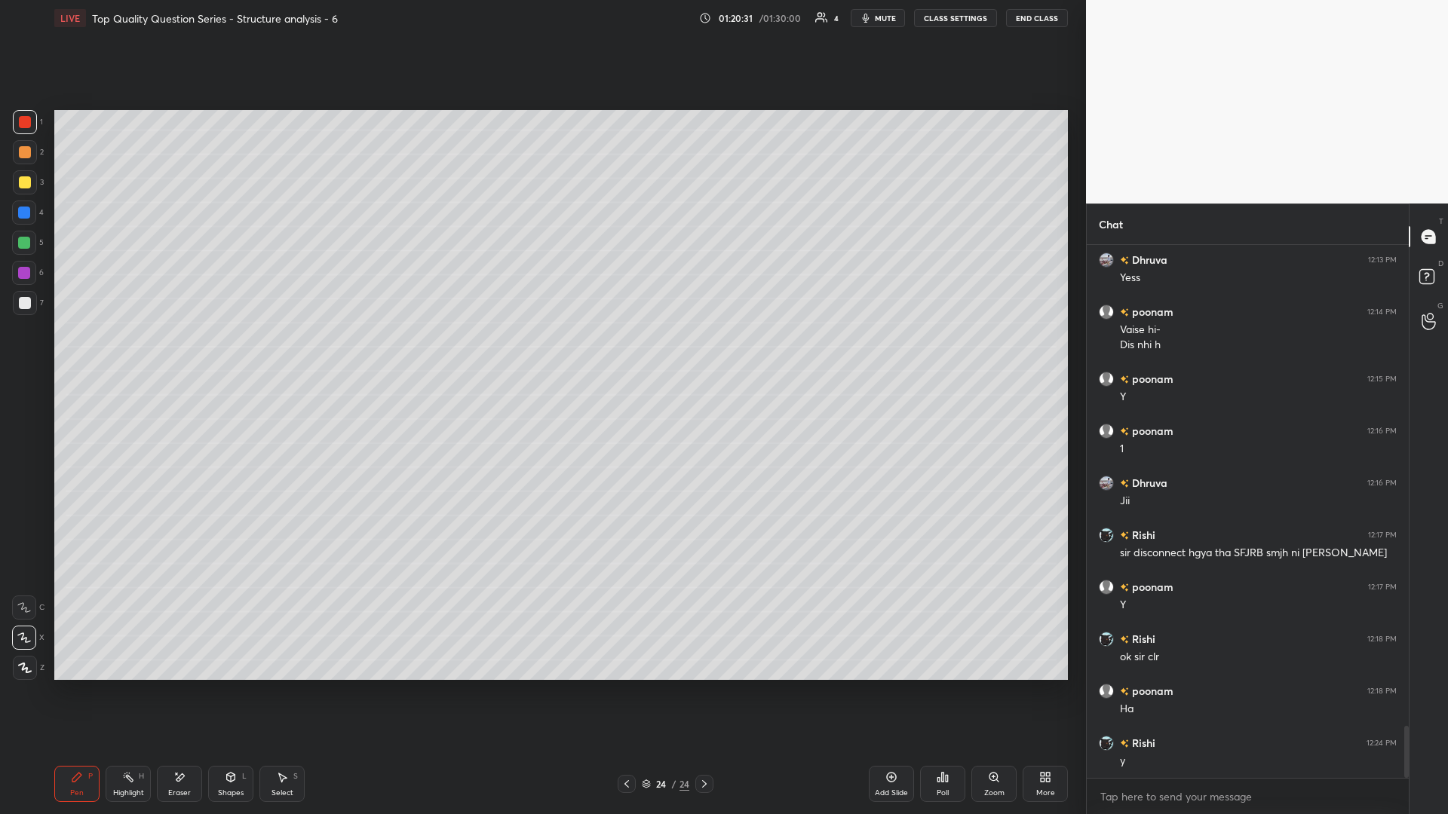
scroll to position [4955, 0]
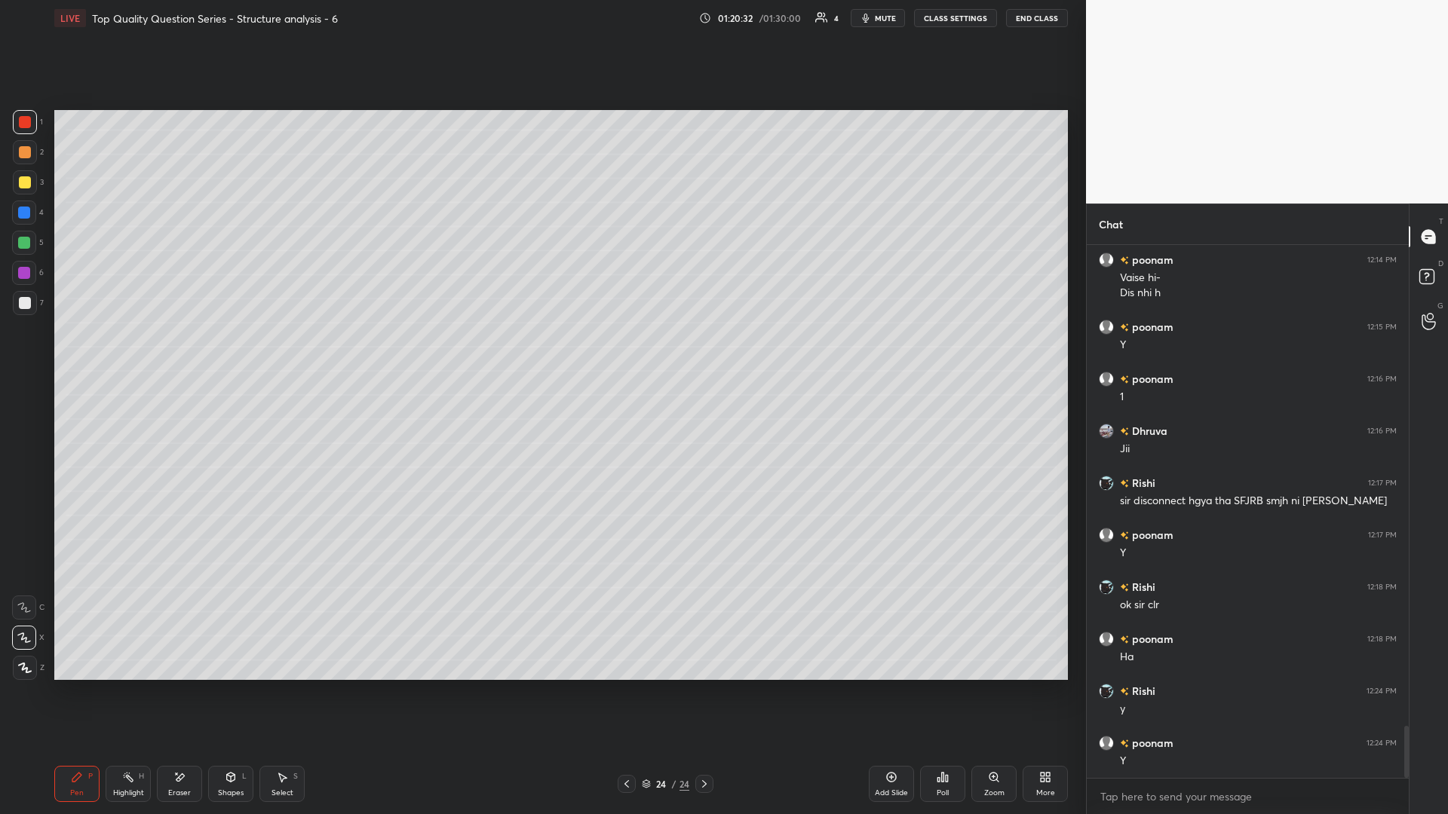
click at [229, 354] on icon at bounding box center [231, 776] width 8 height 2
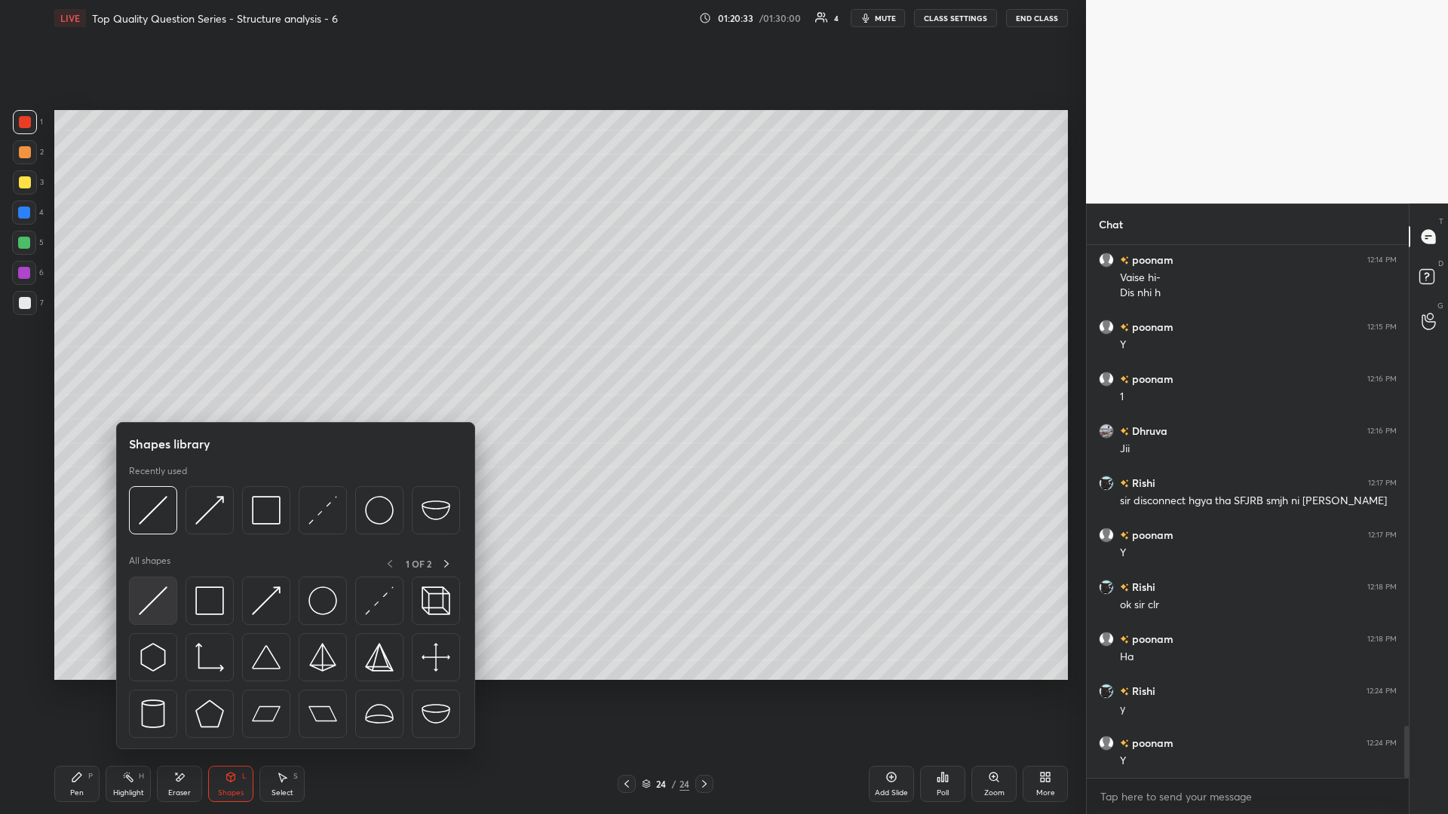
click at [146, 354] on img at bounding box center [153, 601] width 29 height 29
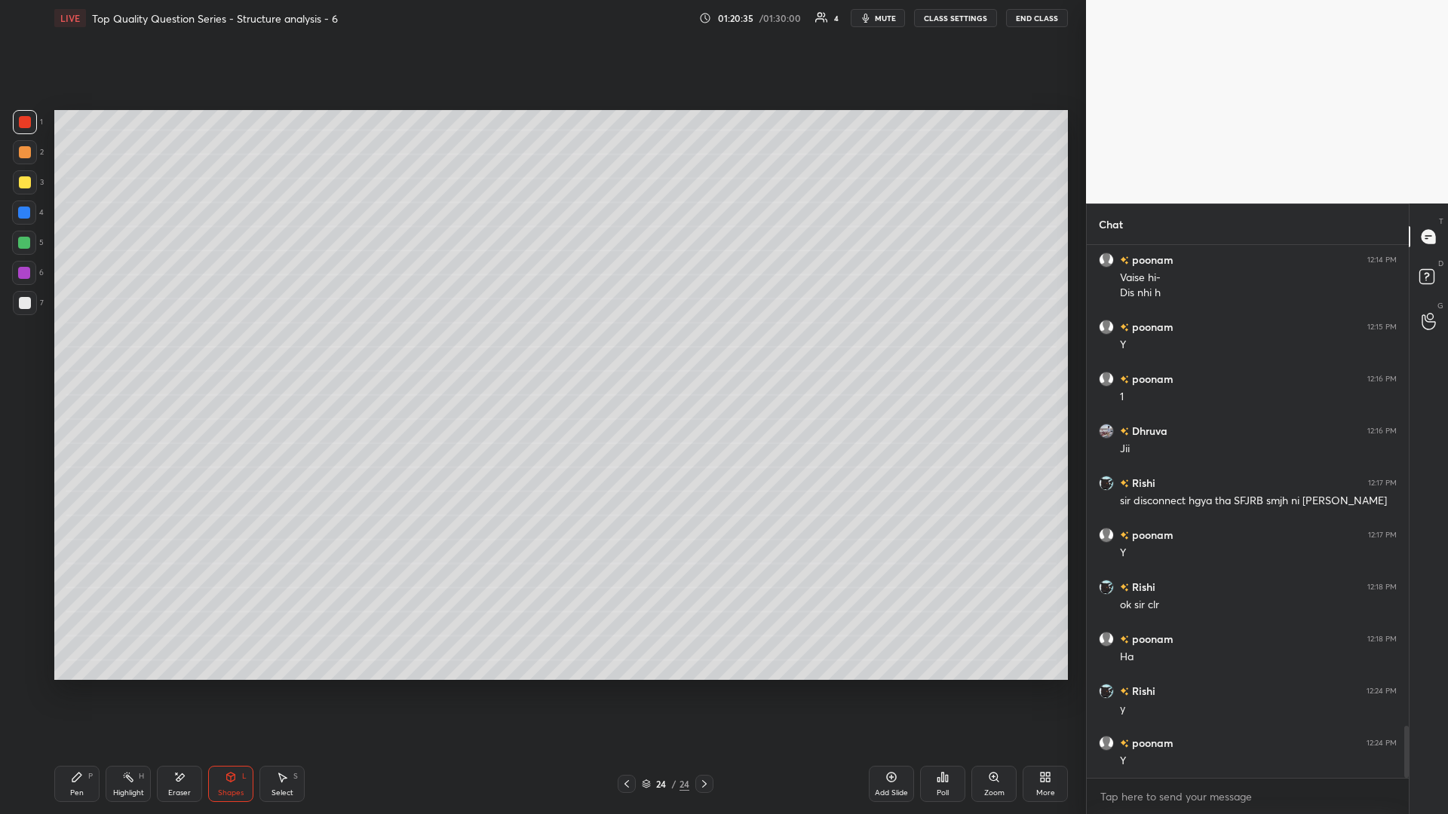
click at [32, 158] on div at bounding box center [25, 152] width 24 height 24
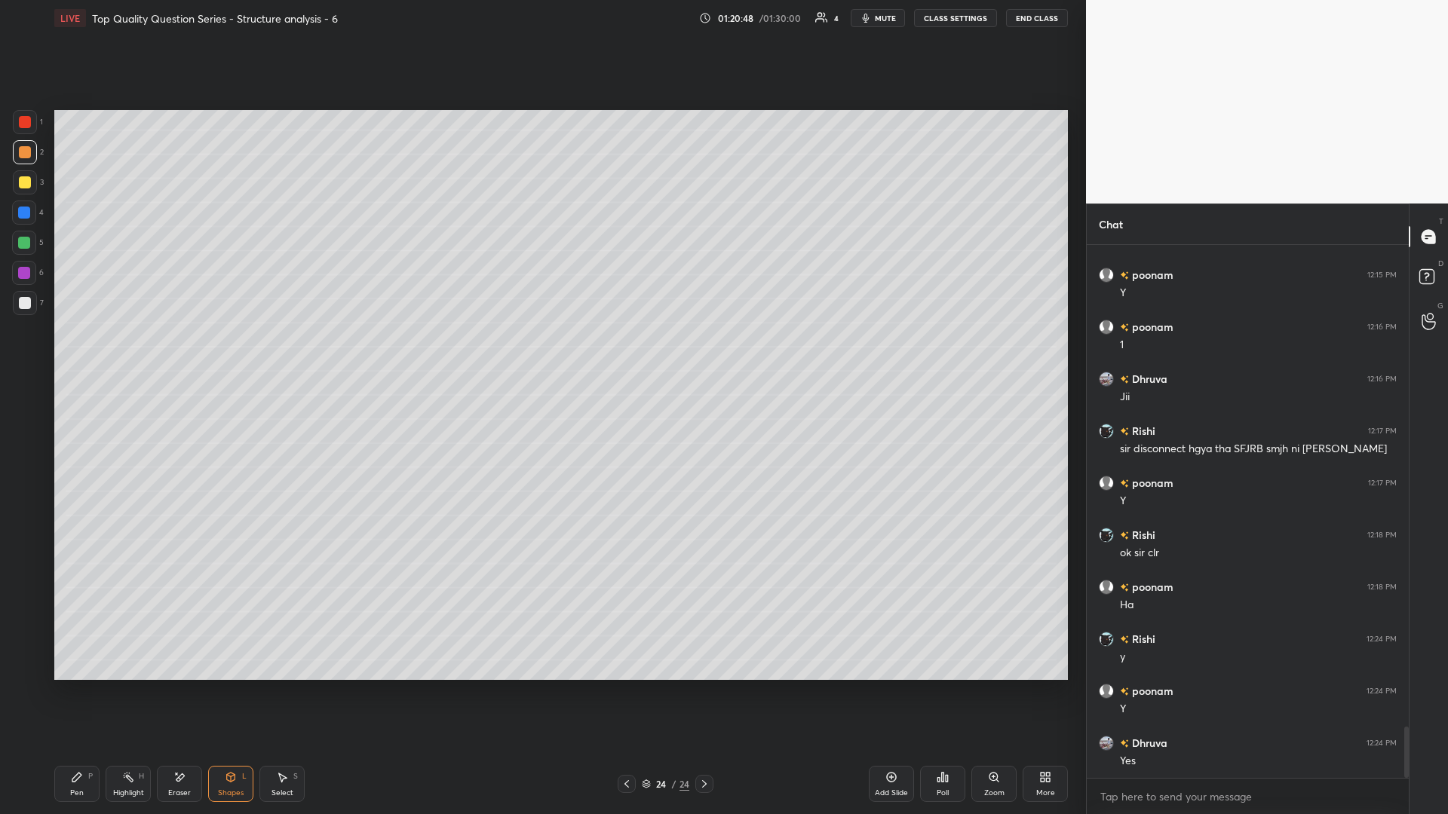
click at [127, 354] on rect at bounding box center [130, 779] width 8 height 8
click at [235, 354] on icon at bounding box center [231, 777] width 12 height 12
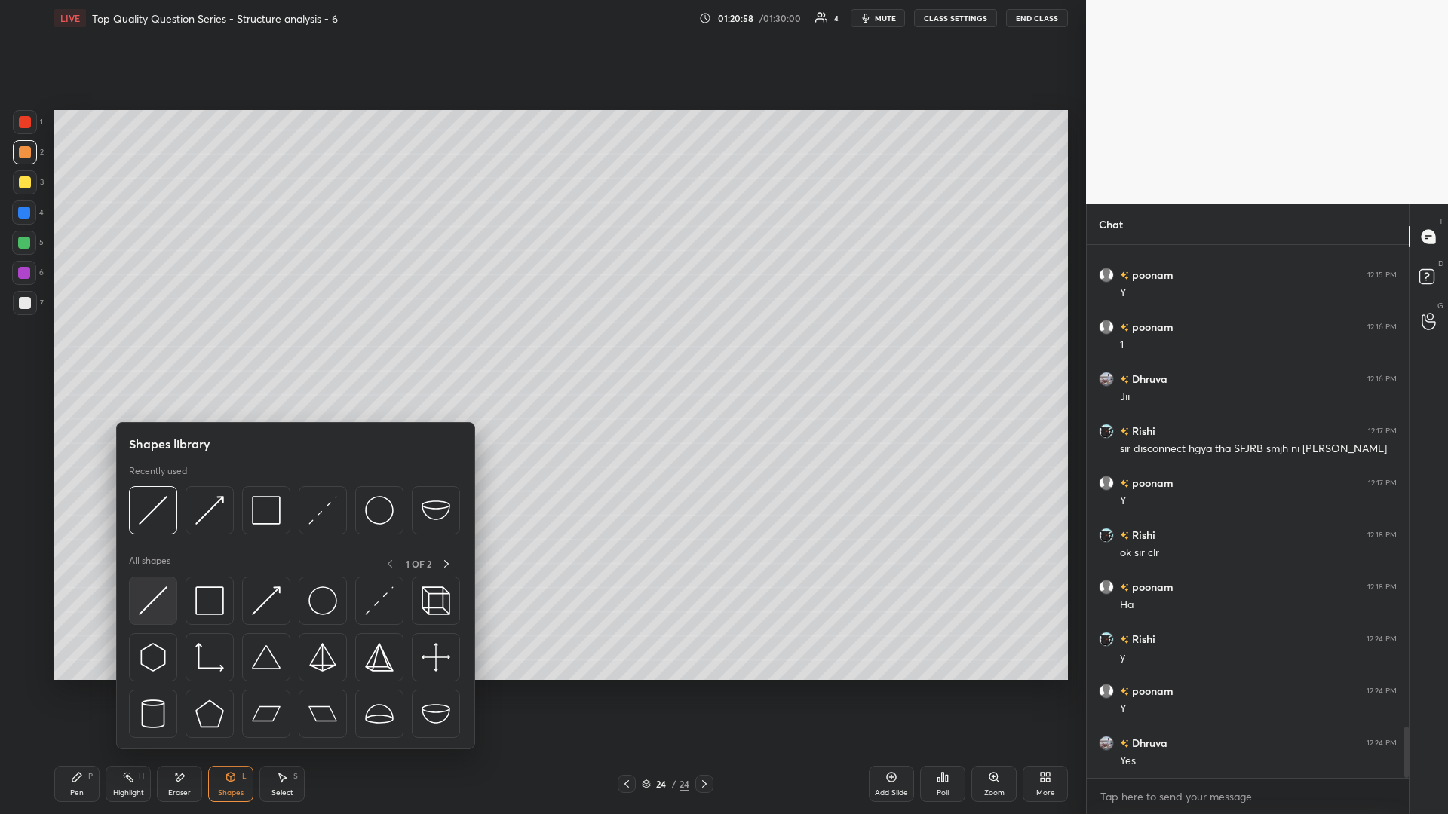
click at [150, 354] on div at bounding box center [153, 601] width 48 height 48
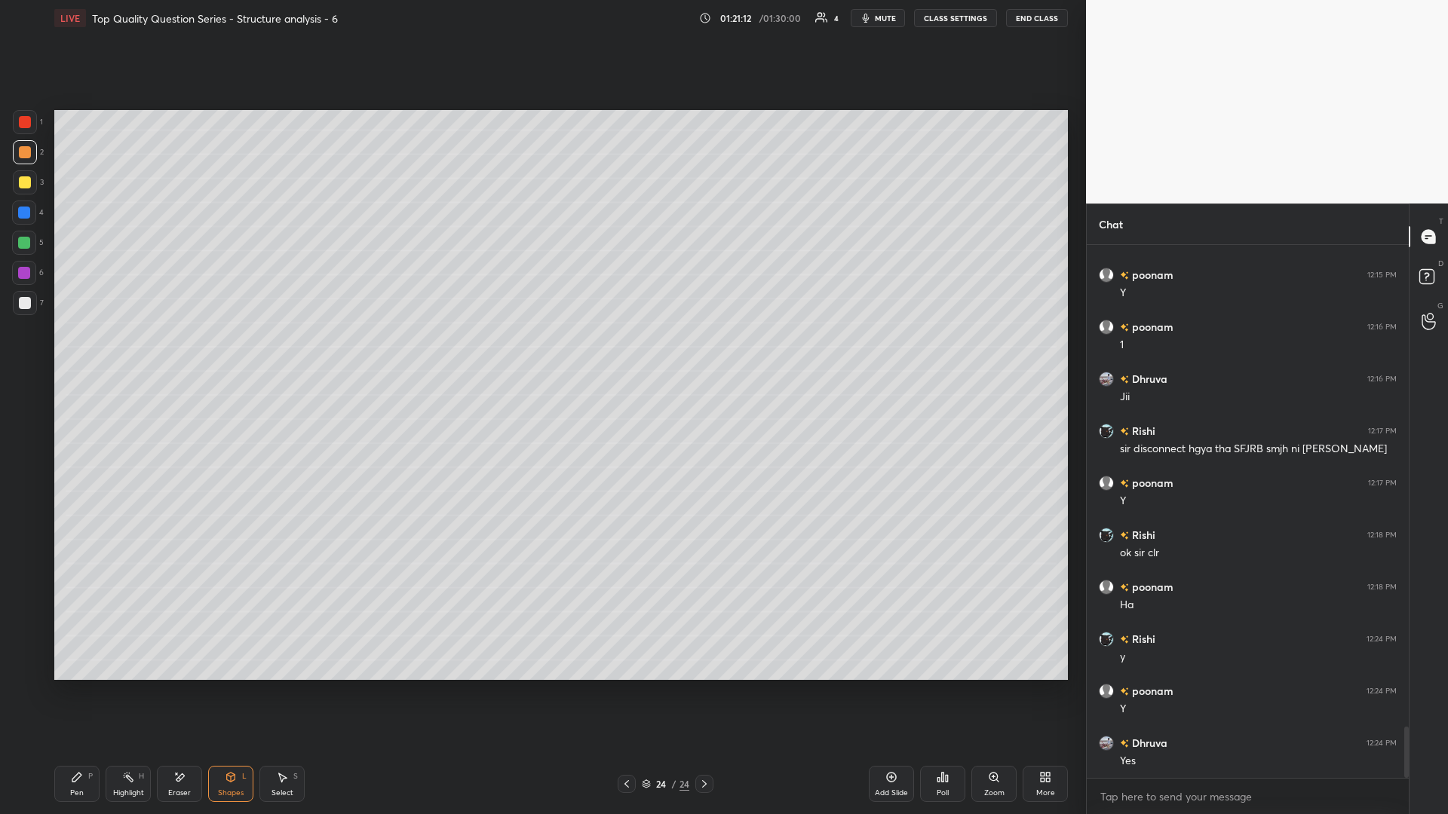
click at [74, 354] on icon at bounding box center [76, 777] width 9 height 9
click at [71, 354] on div "Pen P" at bounding box center [76, 784] width 45 height 36
click at [23, 244] on div at bounding box center [24, 243] width 12 height 12
click at [237, 354] on div "Shapes L" at bounding box center [230, 784] width 45 height 36
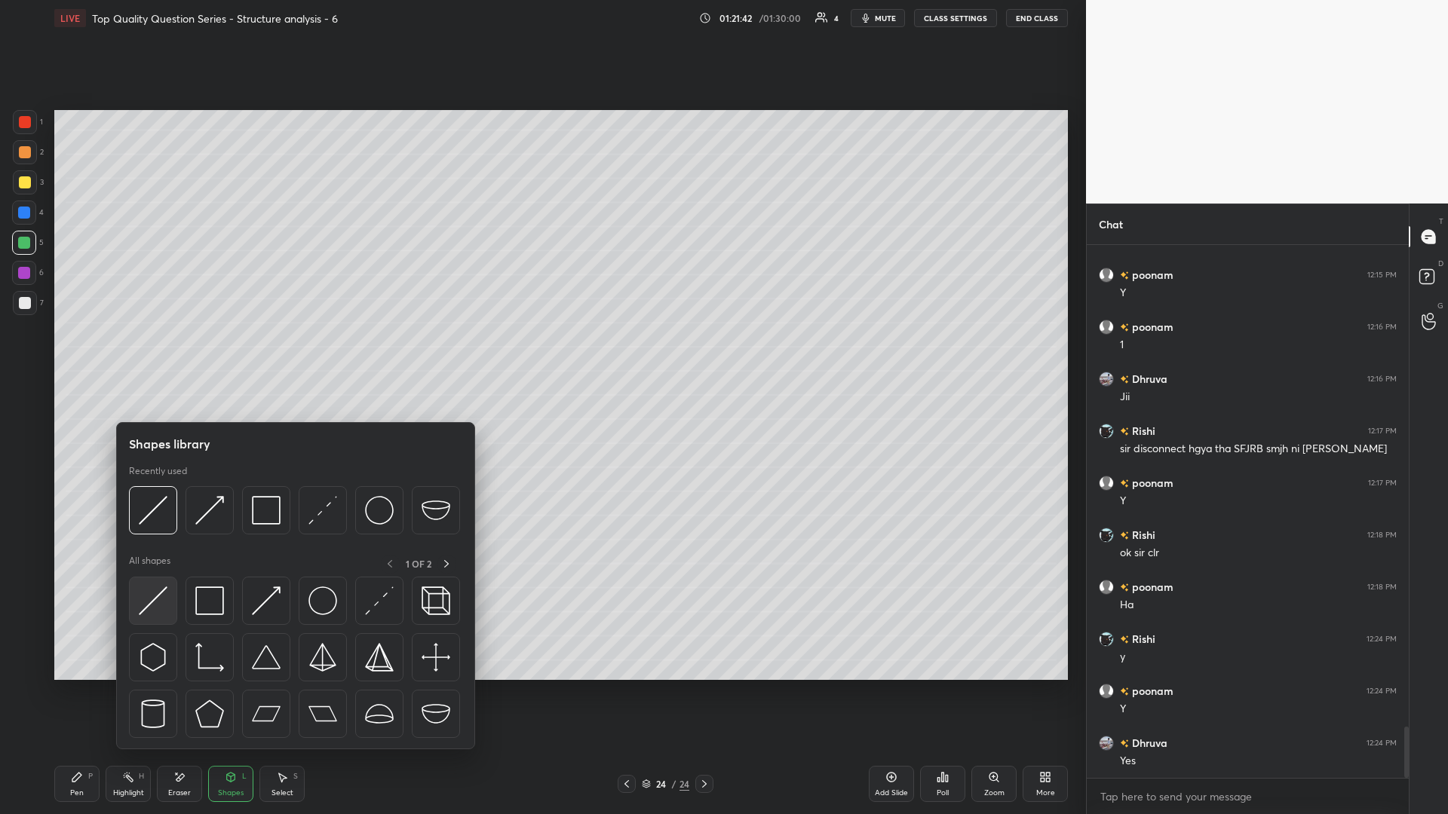
click at [152, 354] on img at bounding box center [153, 601] width 29 height 29
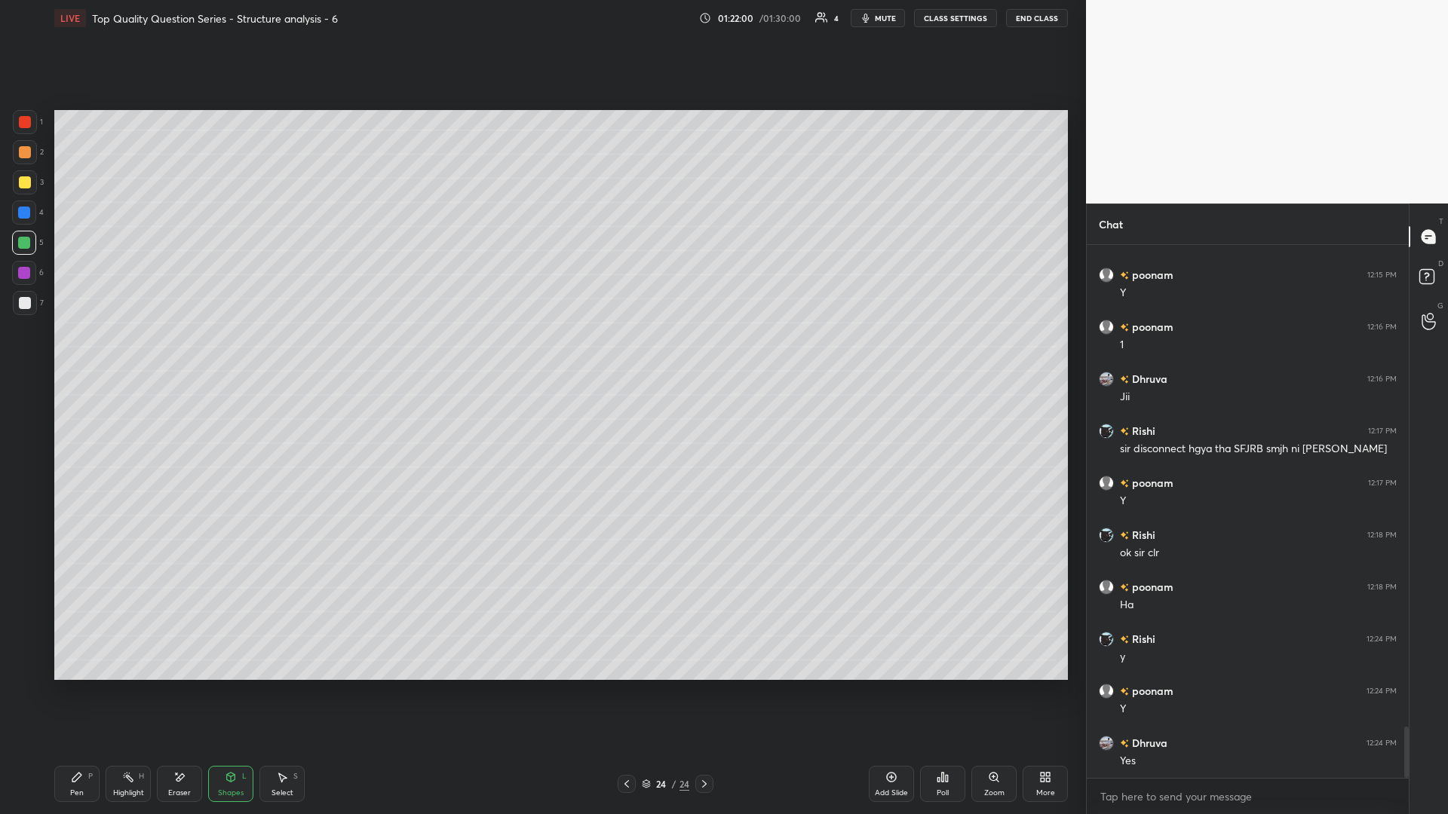
click at [78, 354] on icon at bounding box center [77, 777] width 12 height 12
click at [233, 354] on icon at bounding box center [231, 777] width 12 height 12
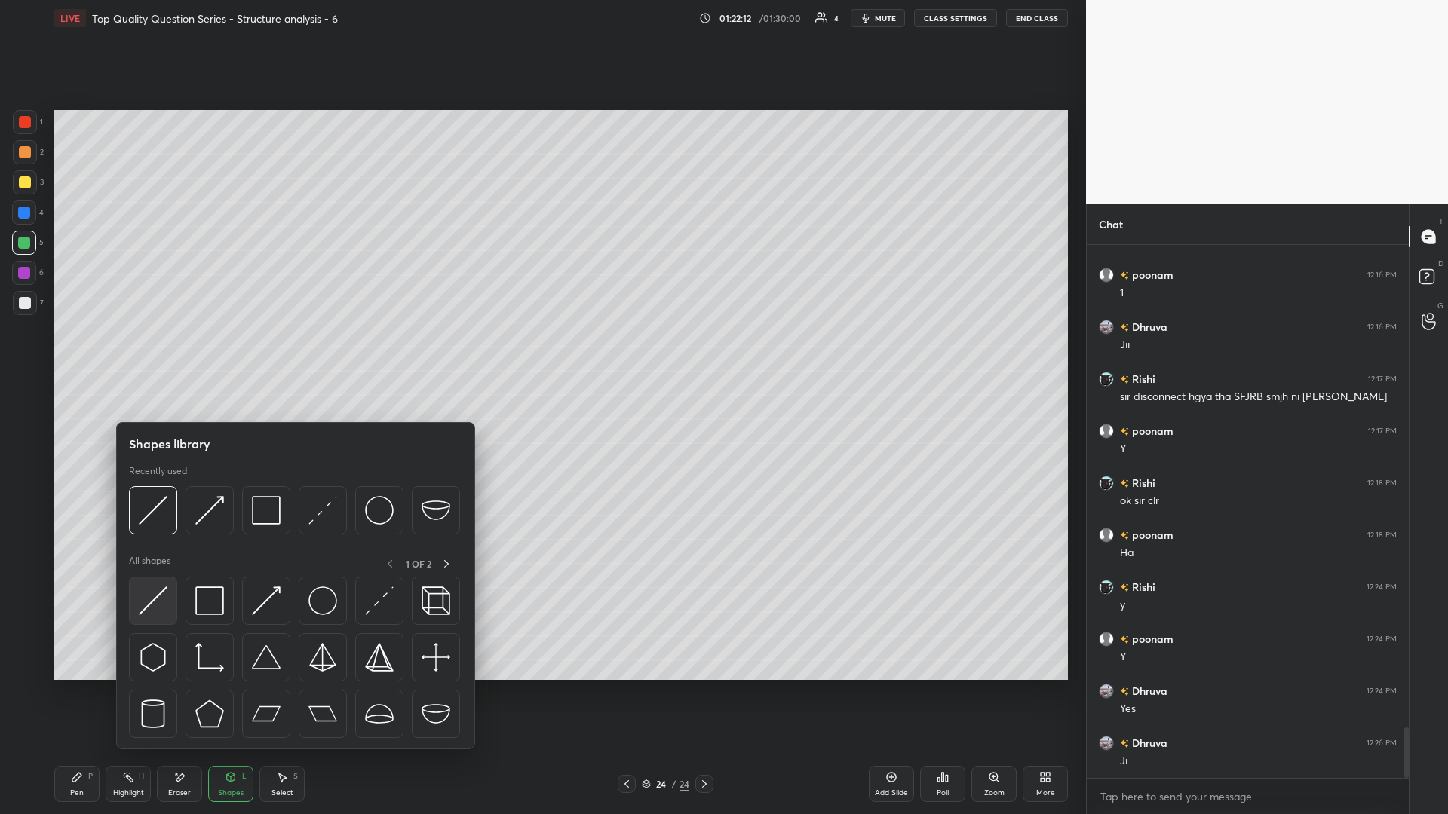
click at [159, 354] on img at bounding box center [153, 601] width 29 height 29
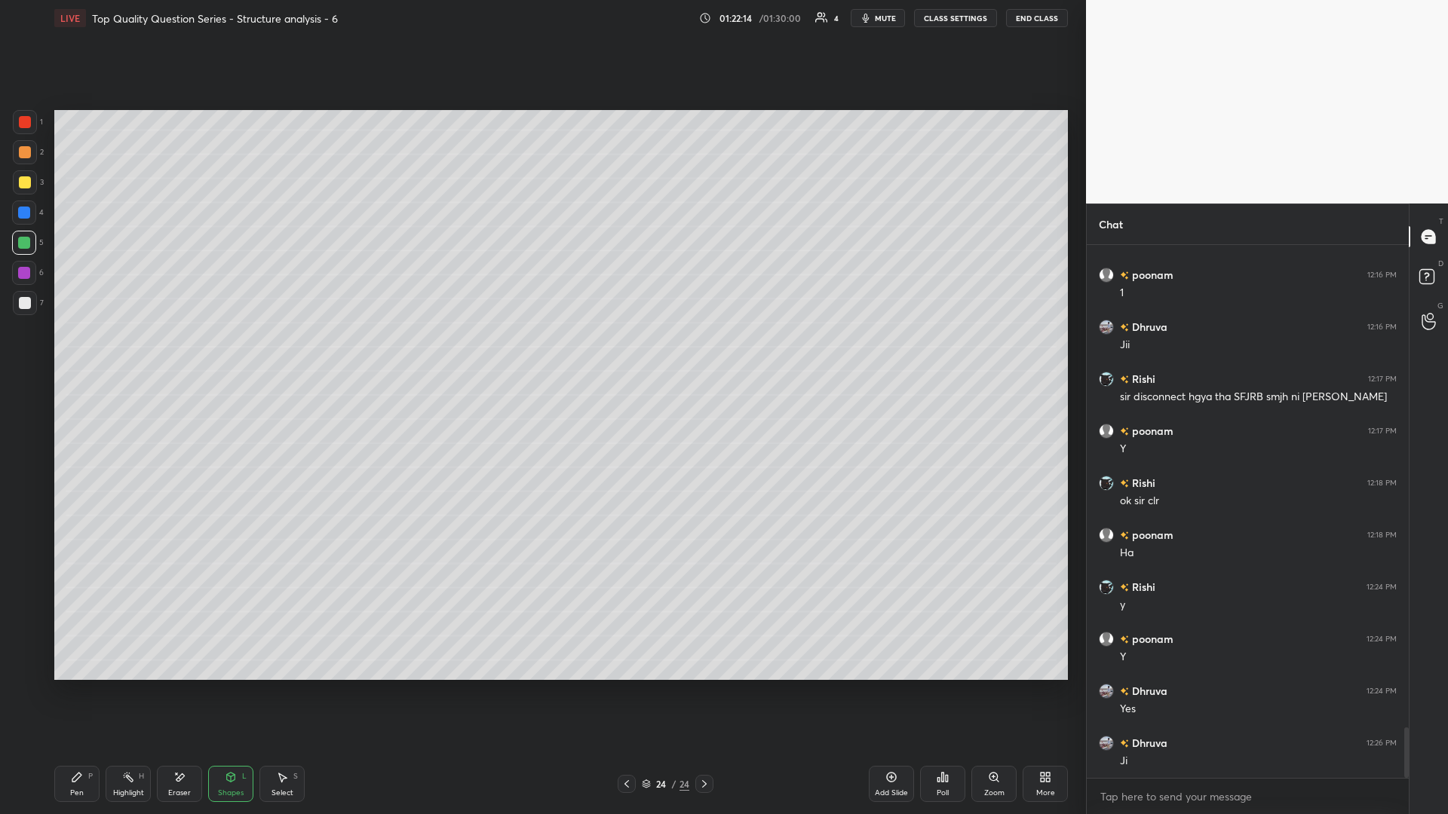
click at [131, 354] on div "Highlight H" at bounding box center [128, 784] width 45 height 36
click at [26, 265] on div at bounding box center [24, 273] width 24 height 24
click at [68, 354] on div "Pen P" at bounding box center [76, 784] width 45 height 36
click at [78, 354] on div "Pen P" at bounding box center [76, 784] width 45 height 36
click at [230, 354] on icon at bounding box center [231, 776] width 8 height 2
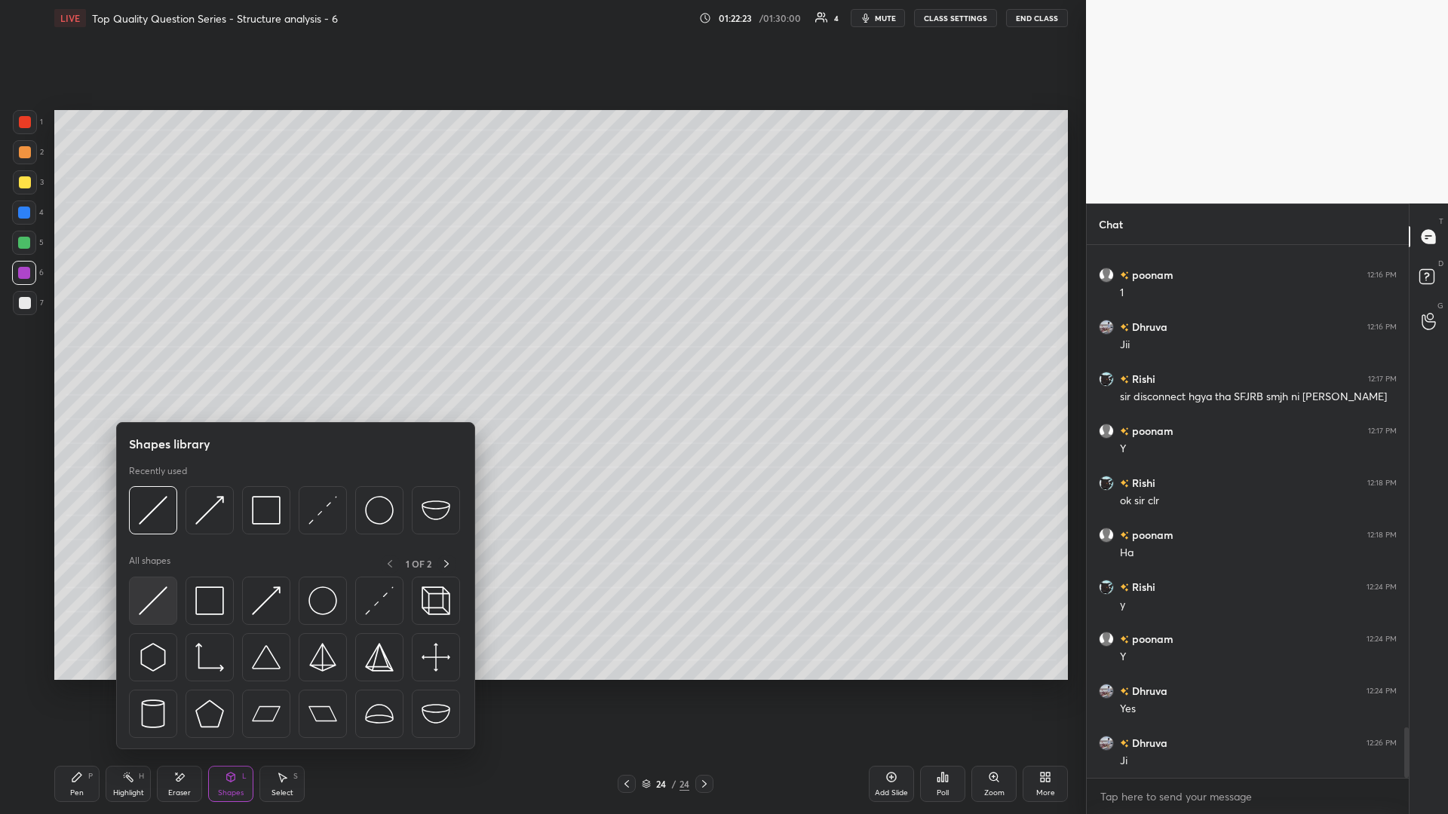
click at [132, 354] on div at bounding box center [153, 601] width 48 height 48
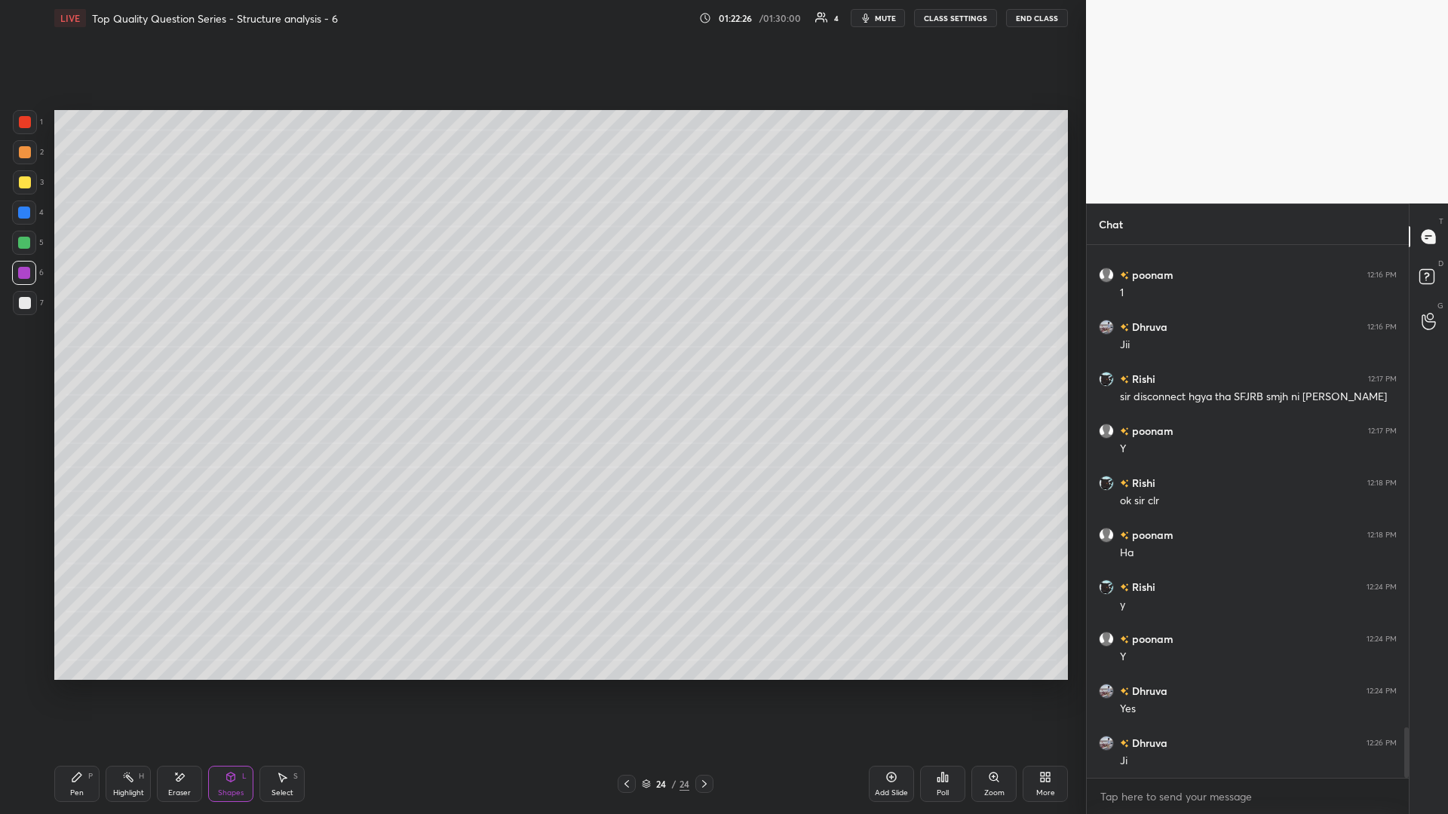
click at [75, 354] on div "Pen P" at bounding box center [76, 784] width 45 height 36
click at [24, 244] on div at bounding box center [24, 243] width 12 height 12
click at [224, 354] on div "Shapes L" at bounding box center [230, 784] width 45 height 36
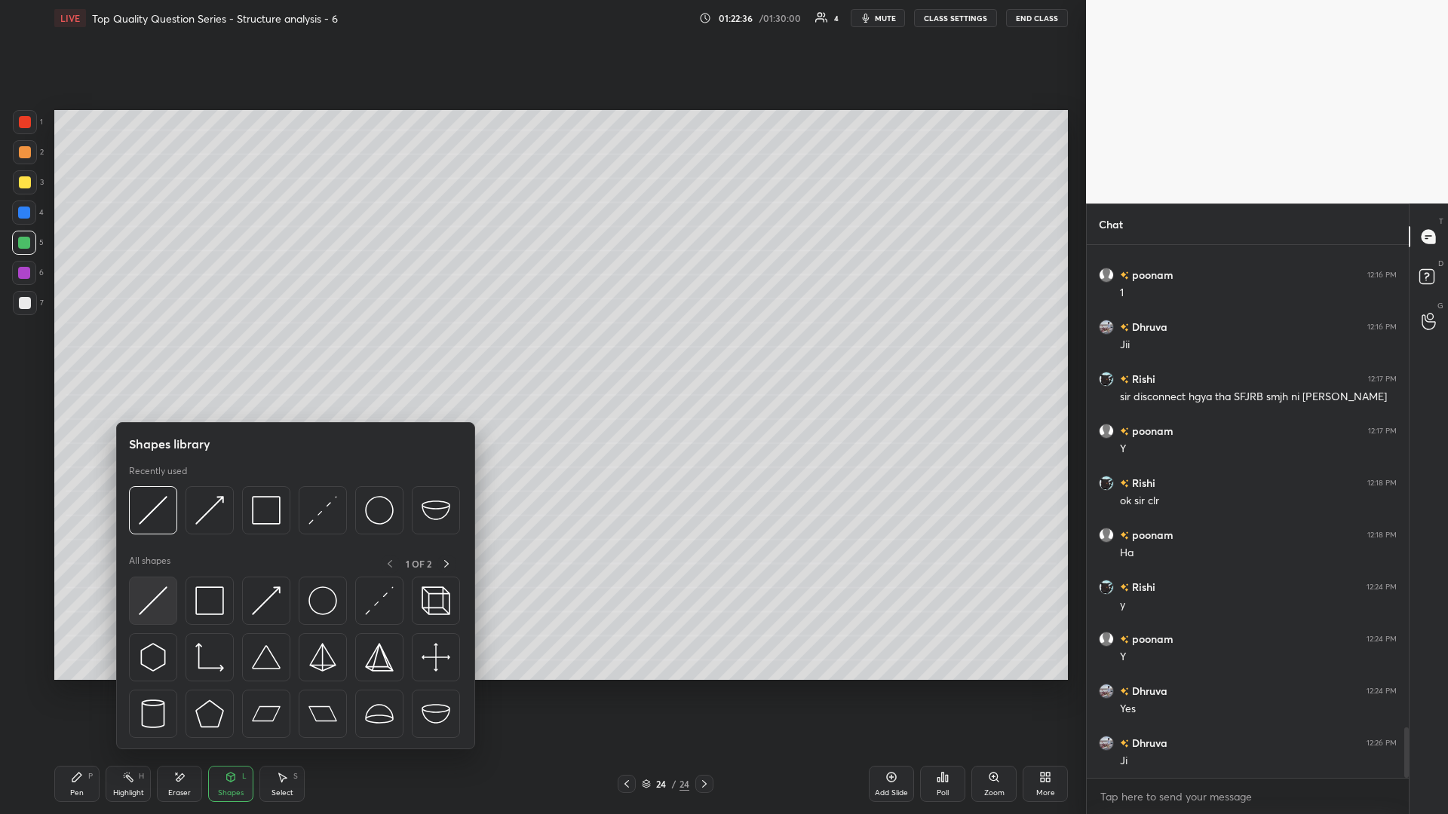
click at [139, 354] on img at bounding box center [153, 601] width 29 height 29
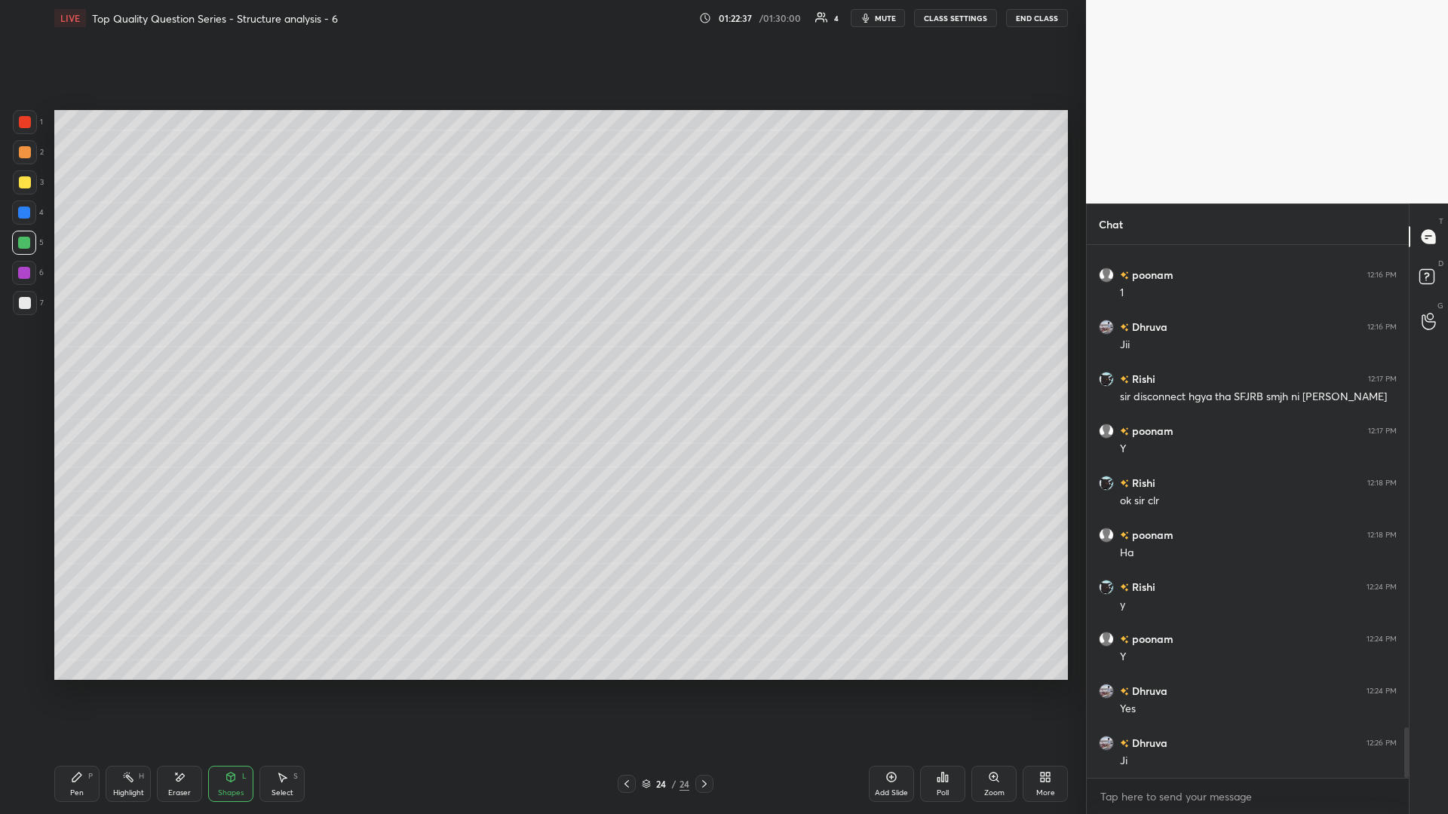
click at [22, 282] on div at bounding box center [24, 273] width 24 height 24
click at [84, 354] on div "Pen P" at bounding box center [76, 784] width 45 height 36
click at [75, 354] on icon at bounding box center [76, 777] width 9 height 9
click at [257, 354] on div "Pen P Highlight H Eraser Shapes L Select S" at bounding box center [257, 784] width 407 height 36
click at [275, 354] on div "Select S" at bounding box center [281, 784] width 45 height 36
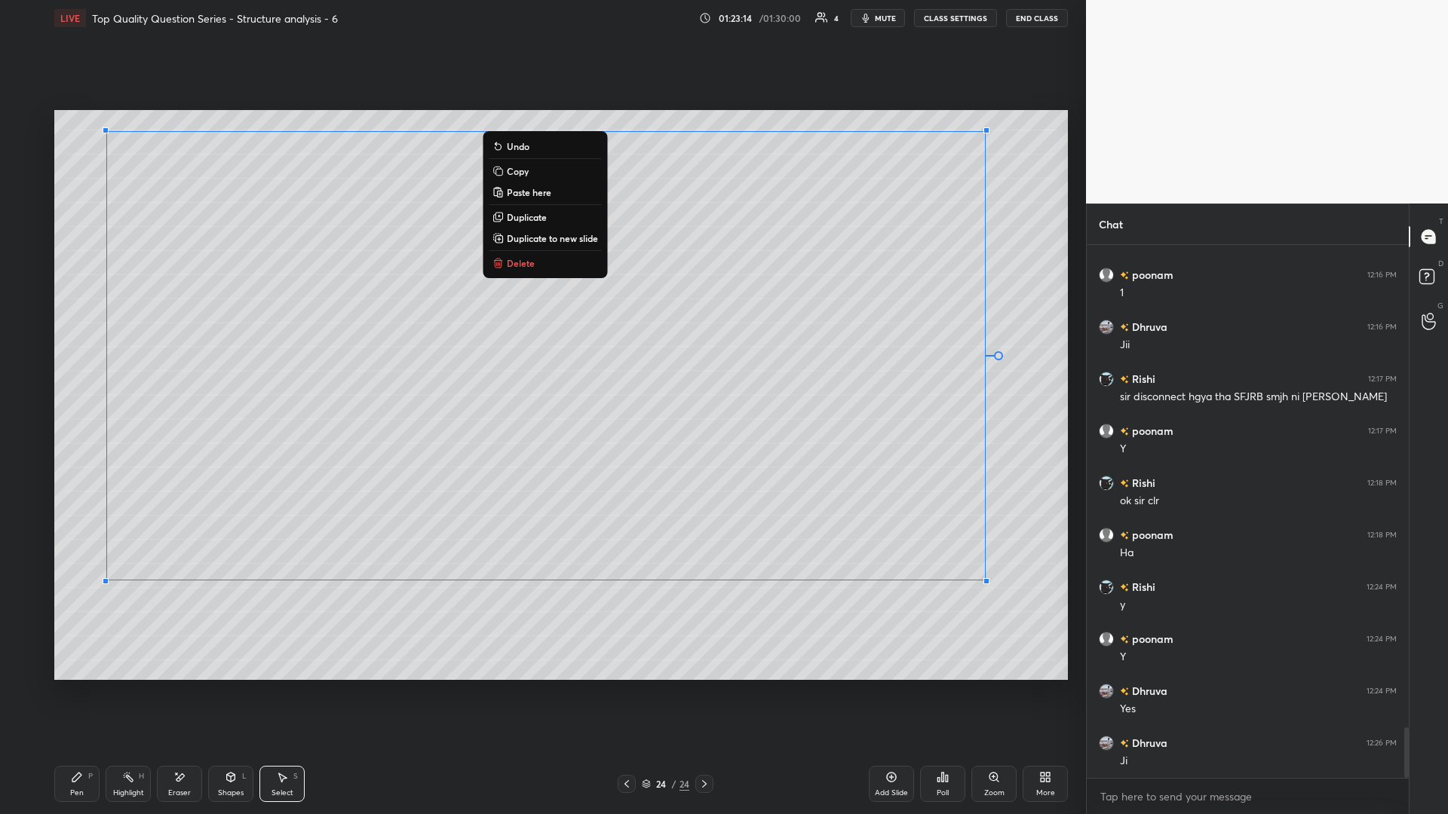
click at [541, 354] on div "0 ° Undo Copy Paste here Duplicate Duplicate to new slide Delete" at bounding box center [560, 395] width 1013 height 570
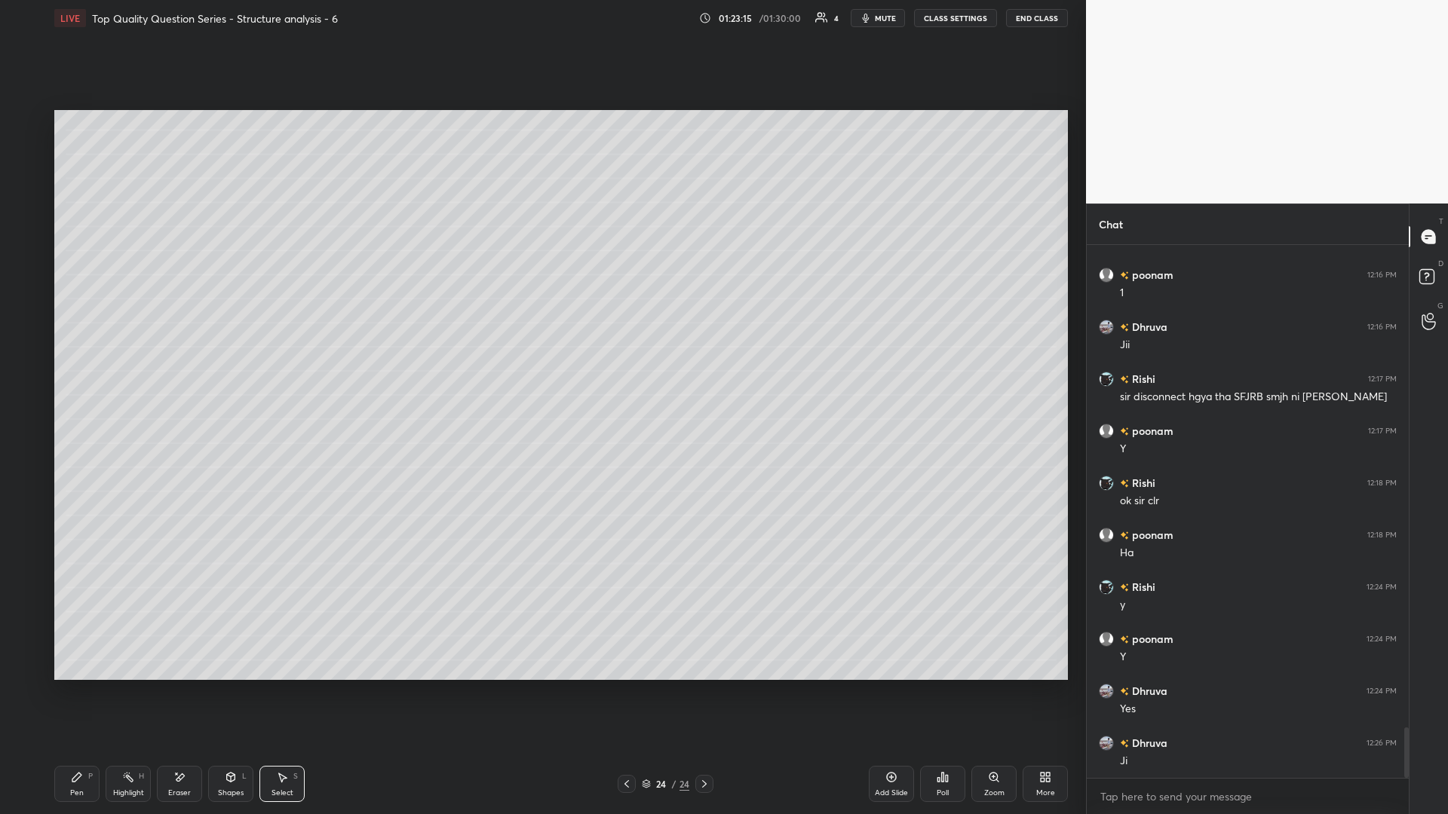
click at [121, 354] on div "Highlight H" at bounding box center [128, 784] width 45 height 36
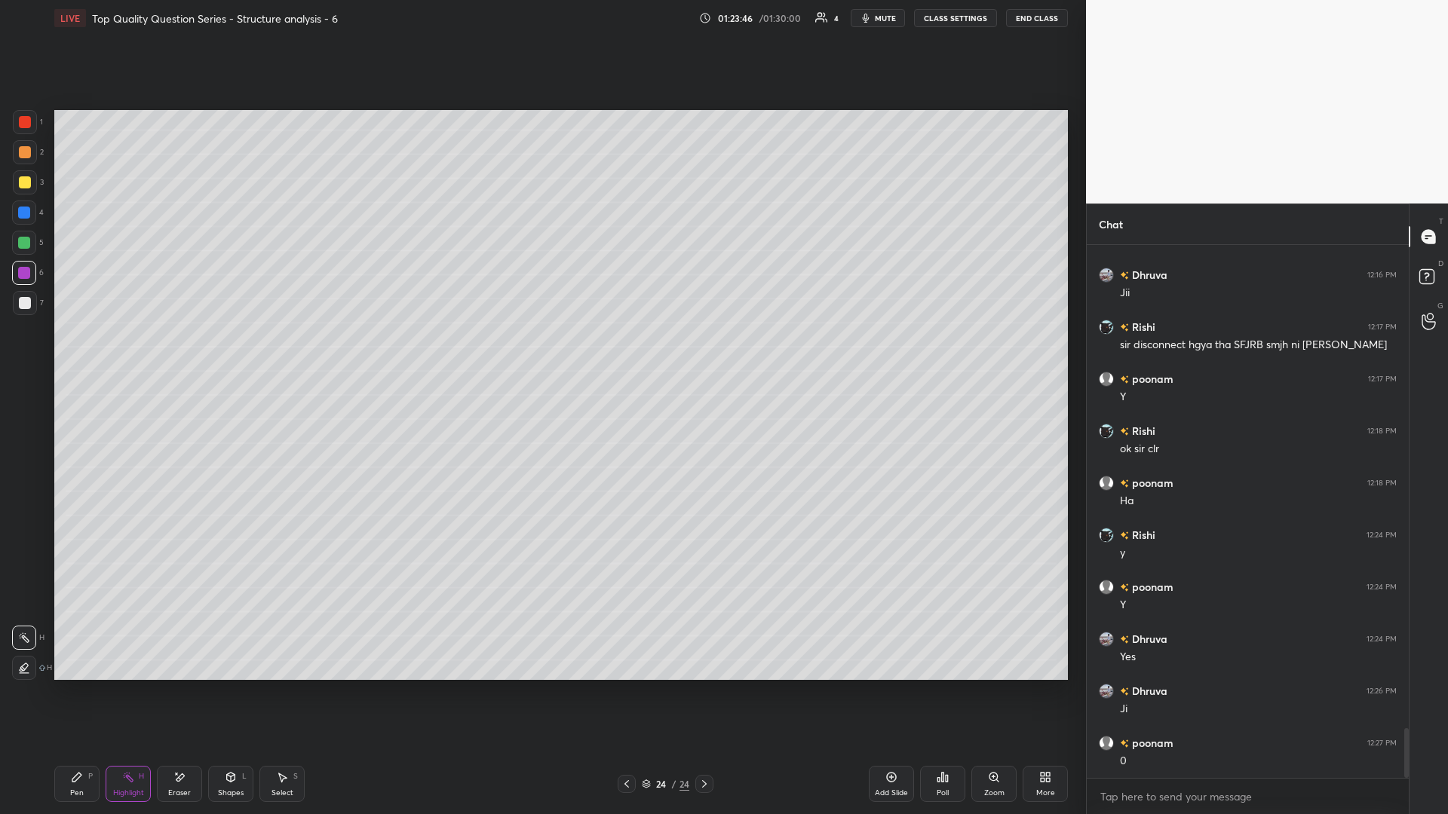
scroll to position [5163, 0]
click at [221, 354] on div "Shapes L" at bounding box center [230, 784] width 45 height 36
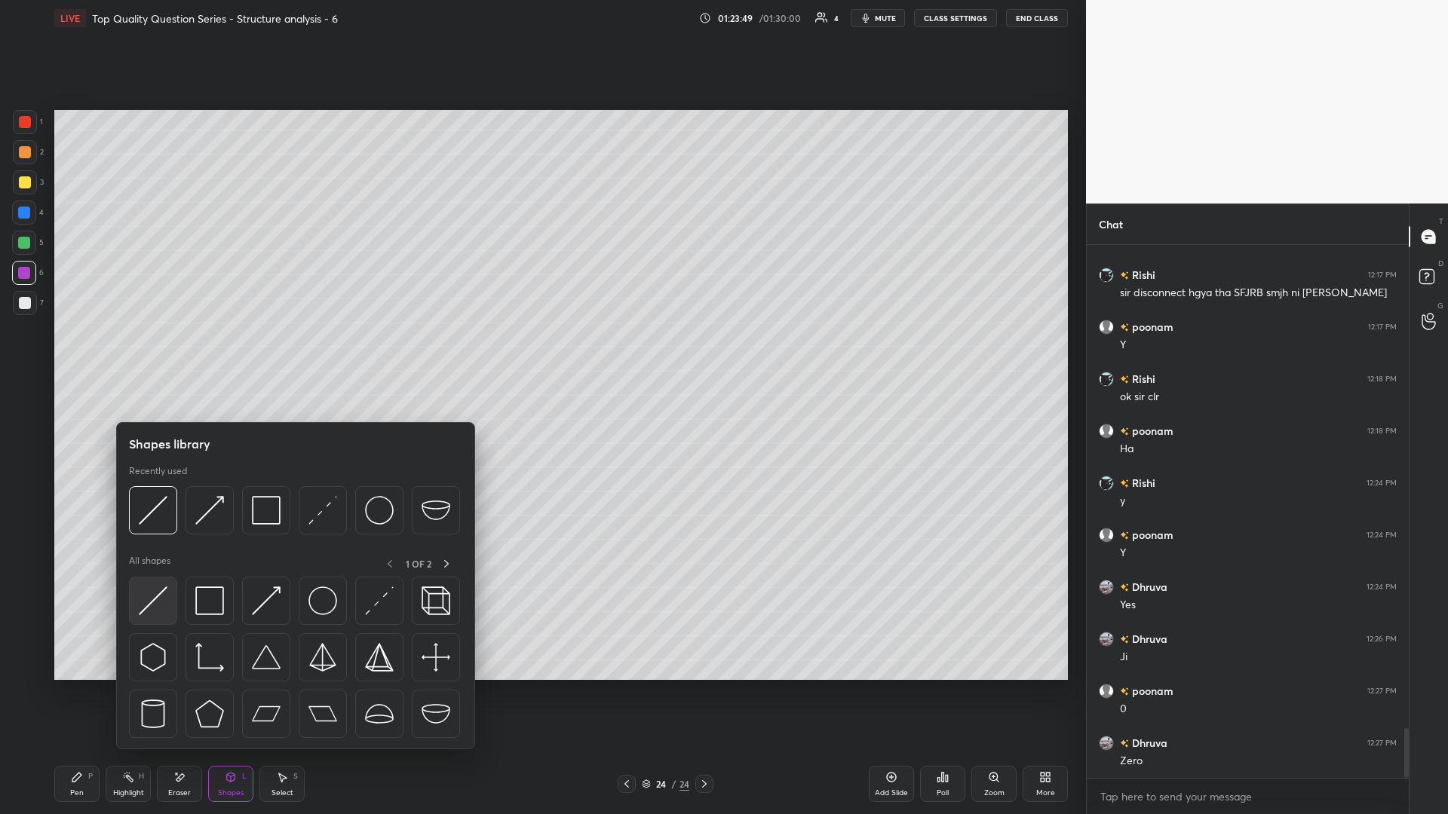
click at [167, 354] on img at bounding box center [153, 601] width 29 height 29
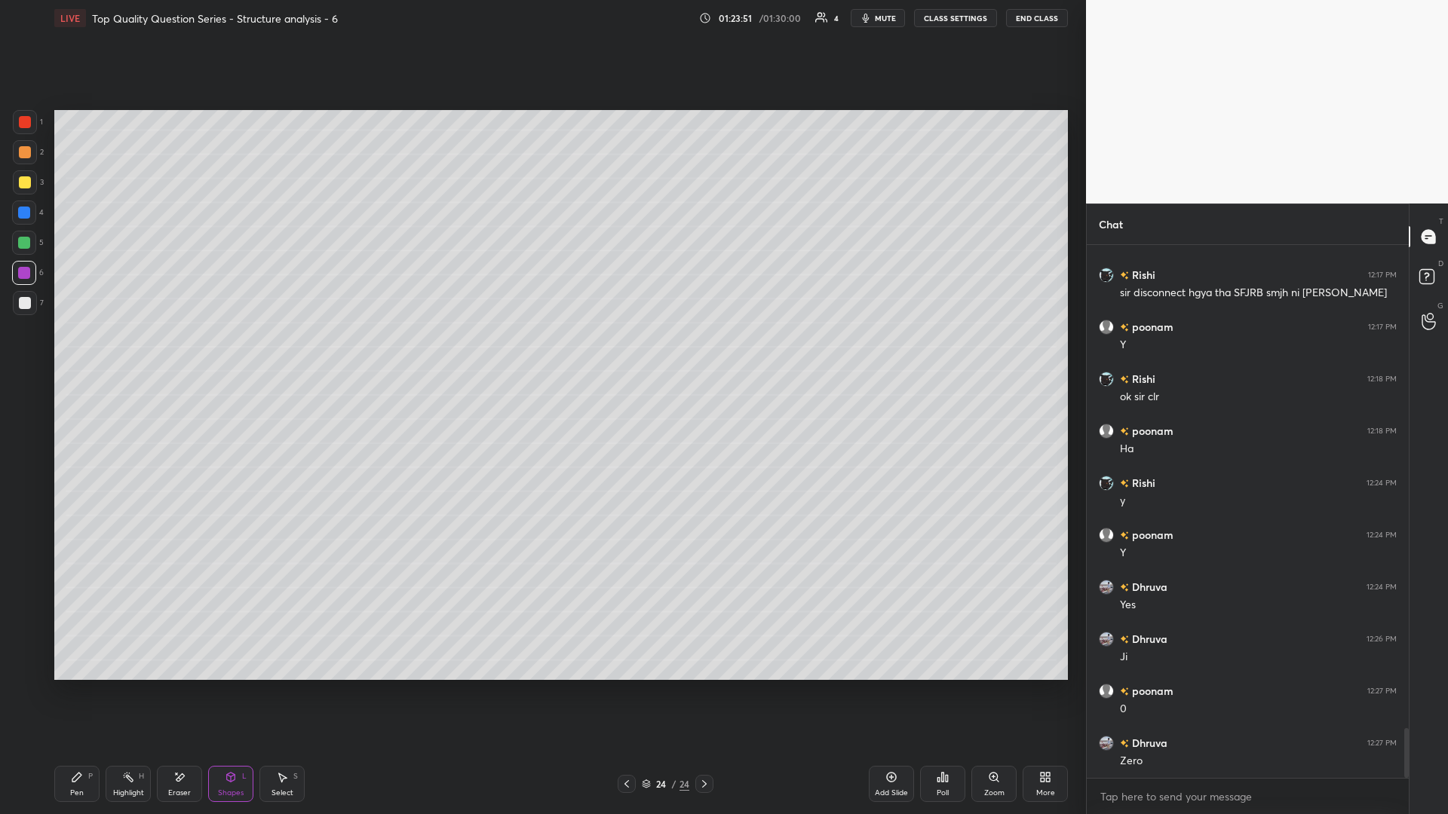
click at [23, 179] on div at bounding box center [25, 182] width 12 height 12
click at [125, 354] on circle at bounding box center [125, 778] width 2 height 2
click at [232, 354] on div "Shapes" at bounding box center [231, 793] width 26 height 8
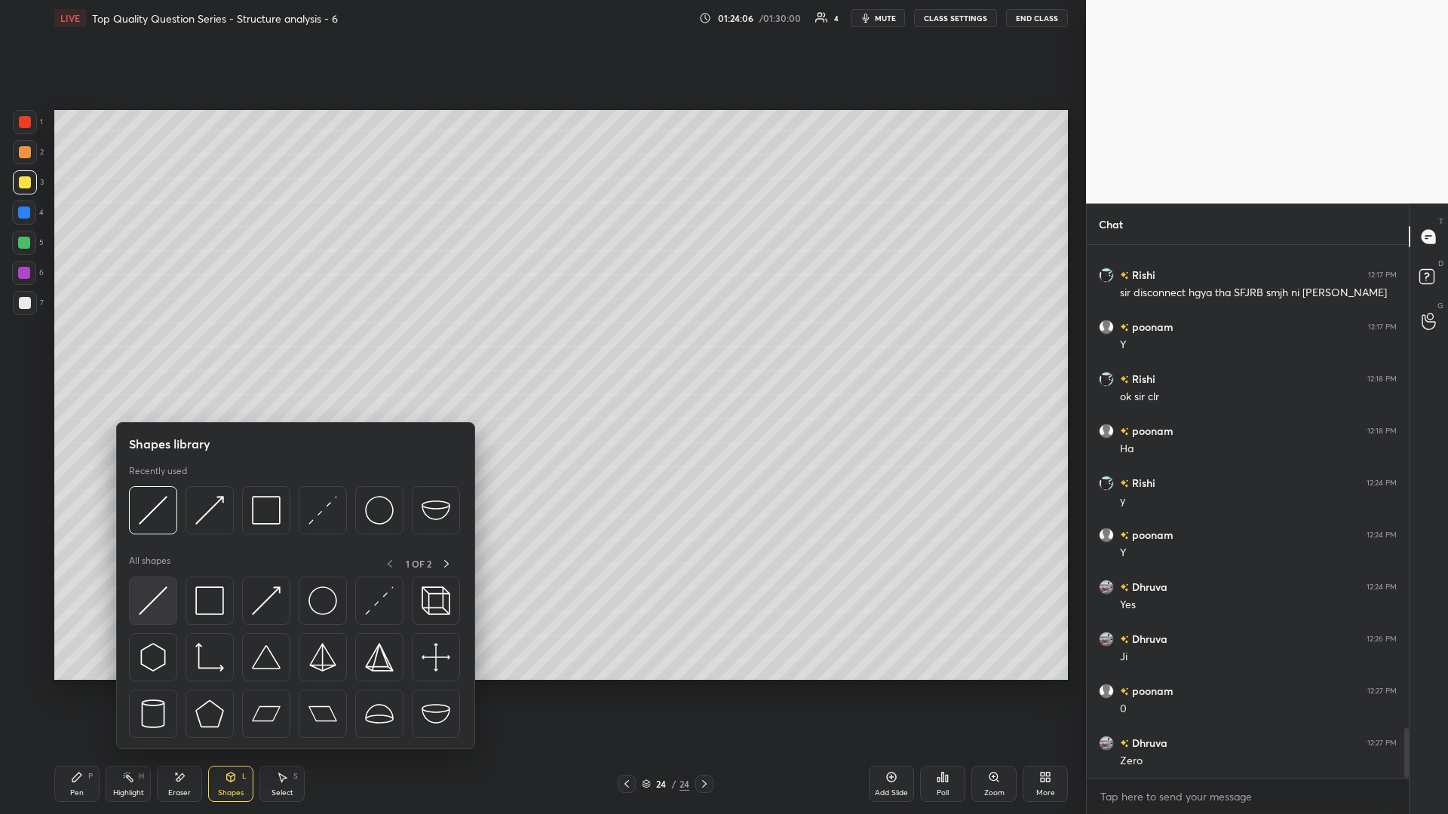
click at [152, 354] on div at bounding box center [153, 601] width 48 height 48
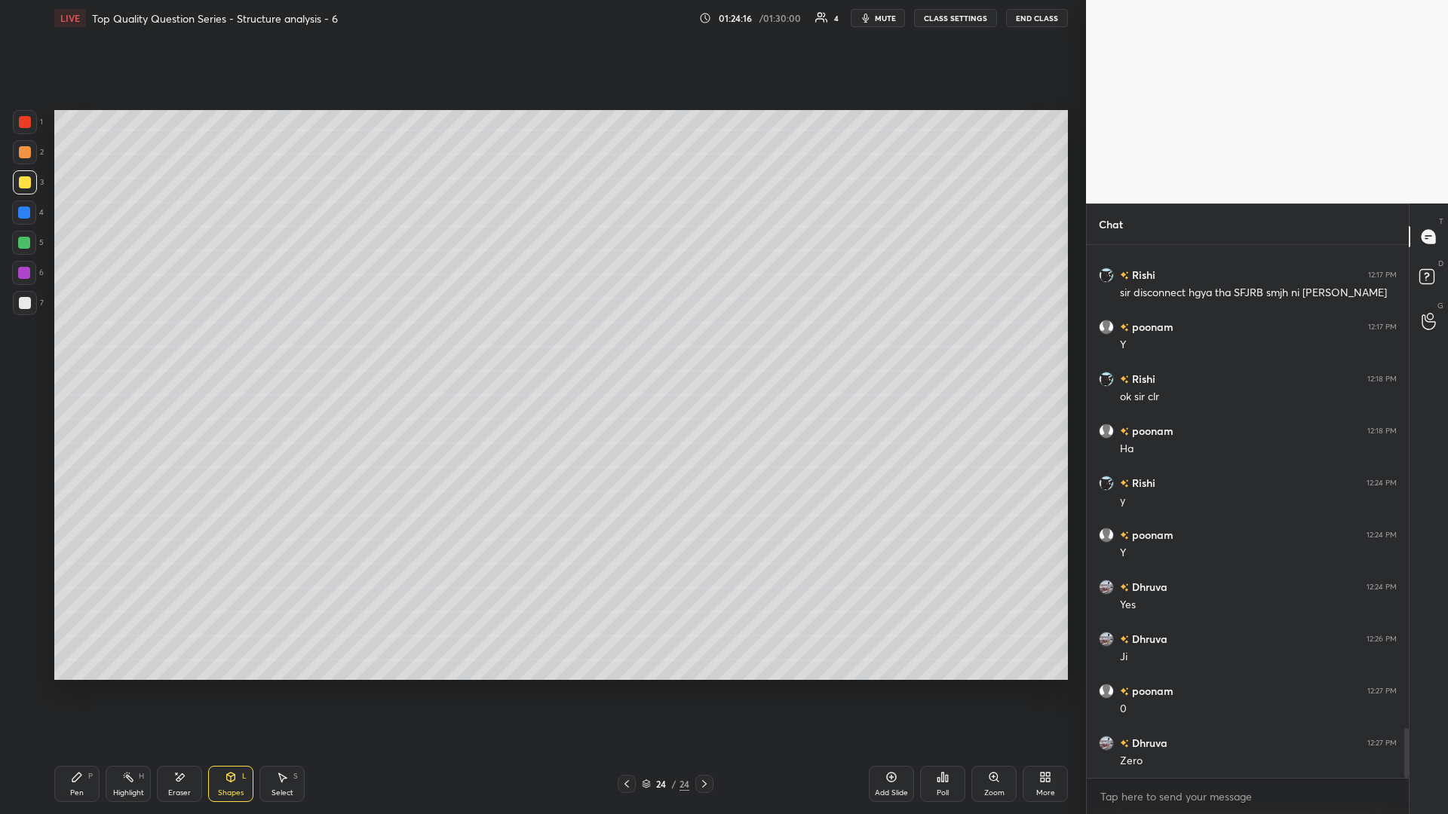
click at [67, 354] on div "Pen P" at bounding box center [76, 784] width 45 height 36
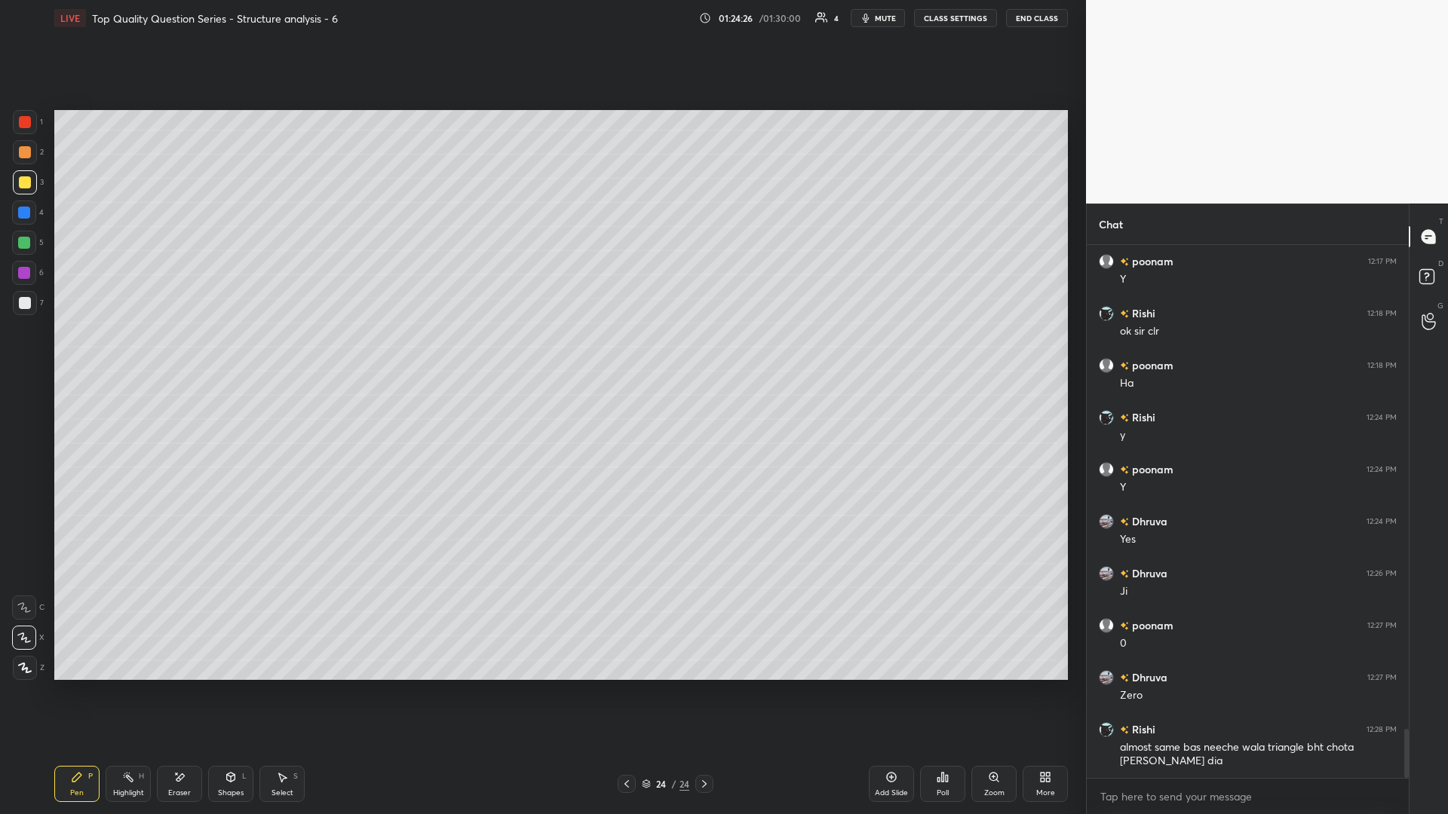
click at [288, 354] on div "Select S" at bounding box center [281, 784] width 45 height 36
click at [132, 354] on icon at bounding box center [128, 777] width 12 height 12
click at [283, 354] on div "Select S" at bounding box center [281, 784] width 45 height 36
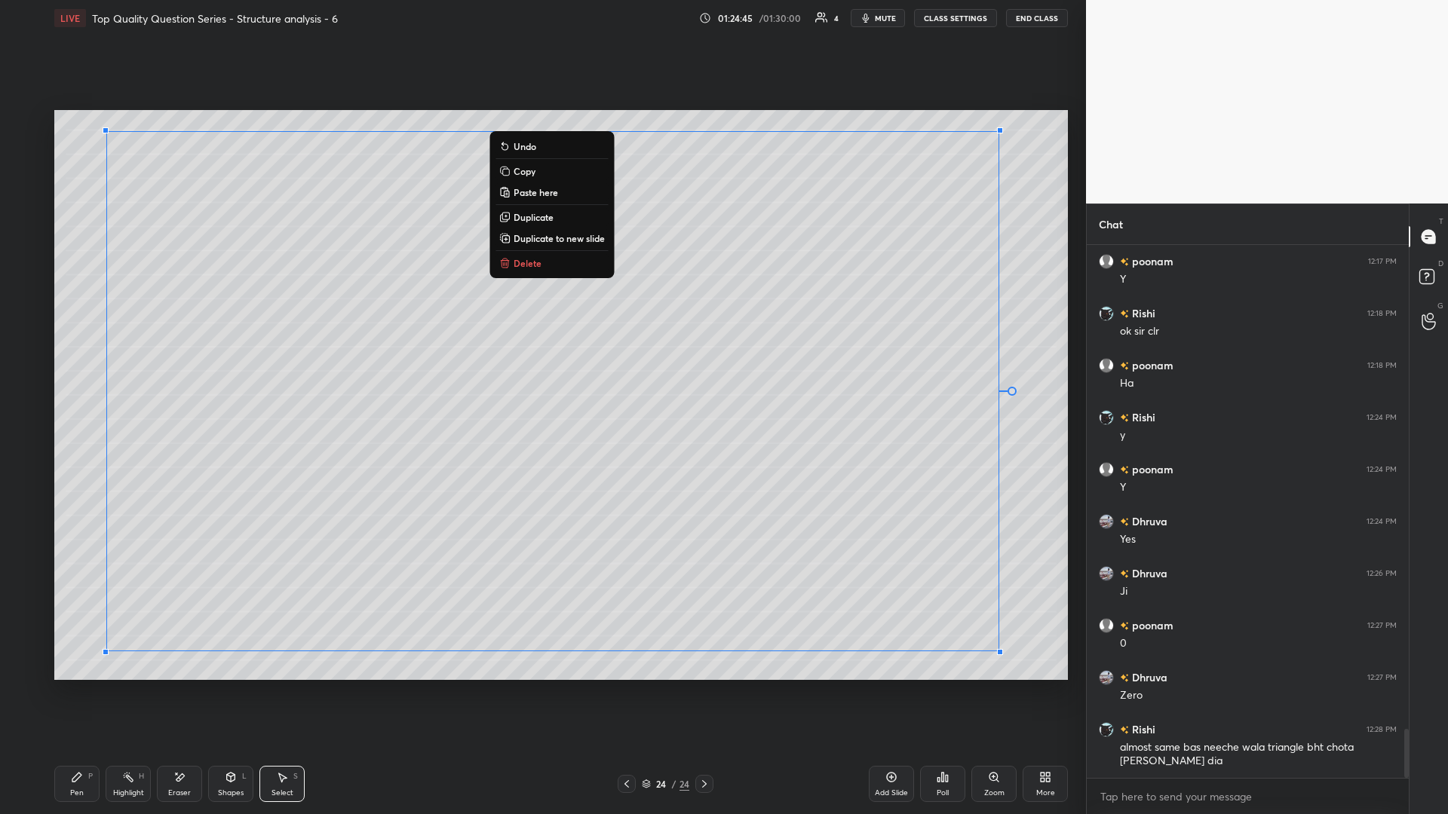
click at [541, 354] on div "0 ° Undo Copy Paste here Duplicate Duplicate to new slide Delete" at bounding box center [560, 395] width 1013 height 570
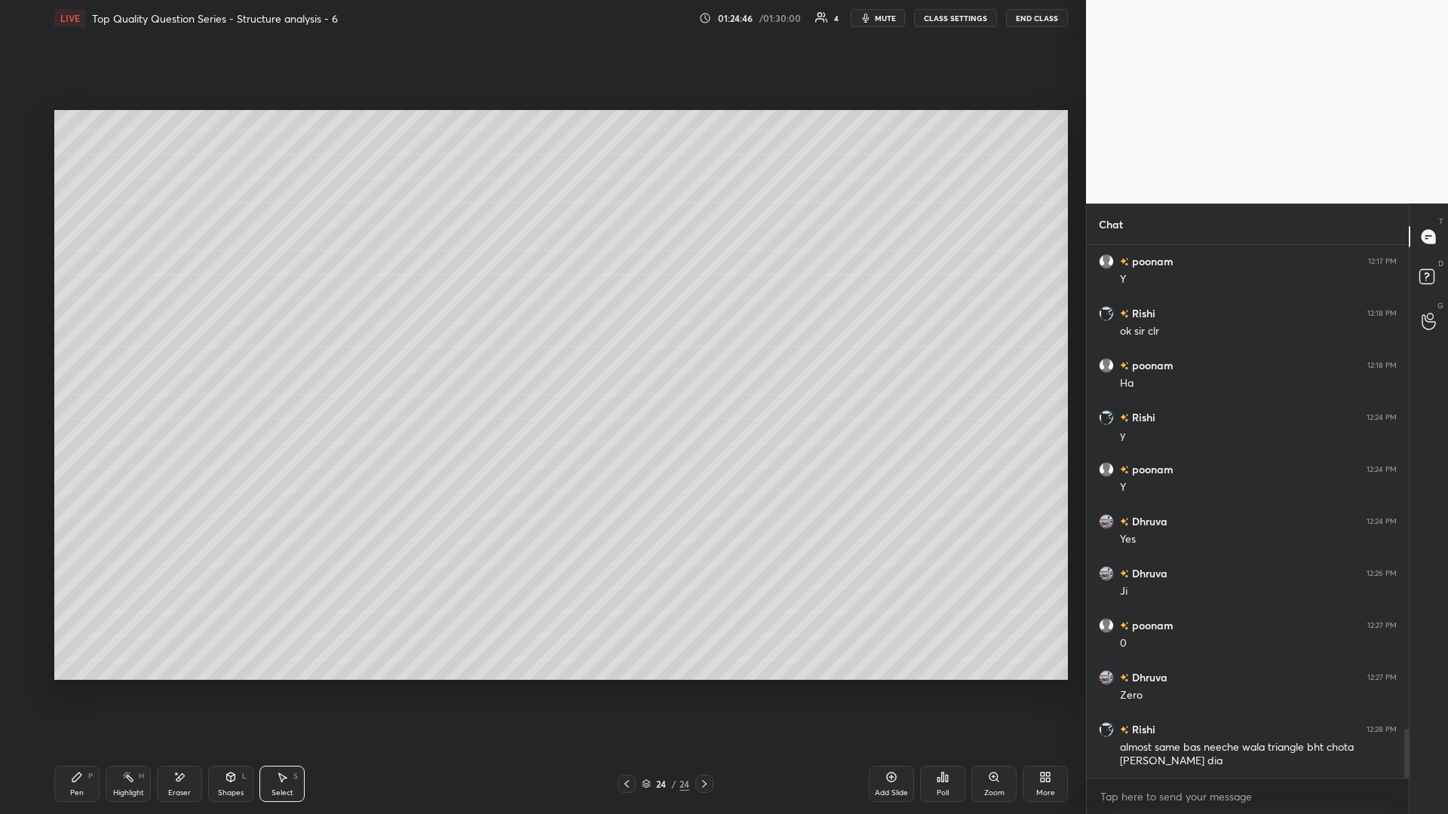
click at [129, 354] on rect at bounding box center [130, 779] width 8 height 8
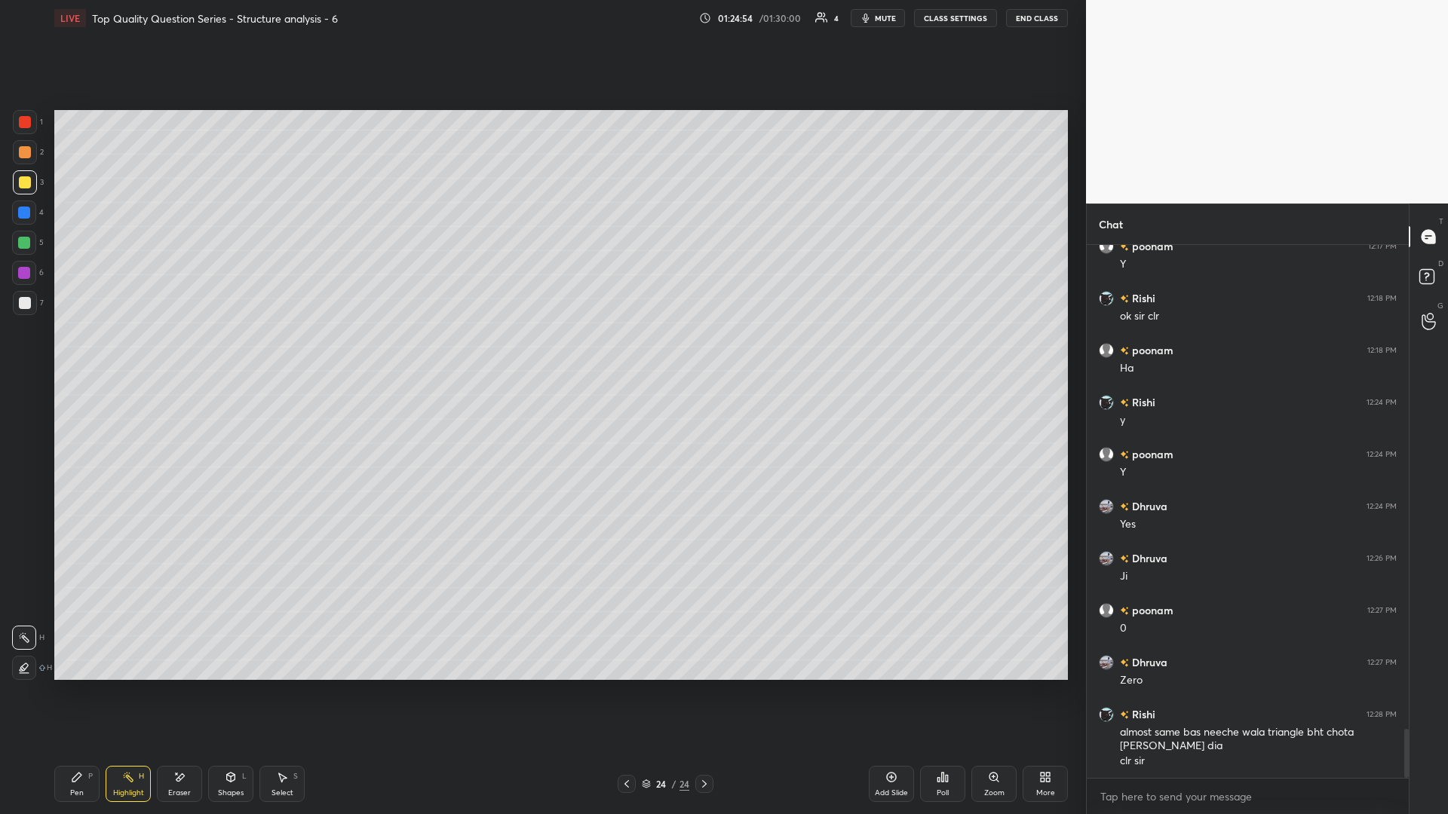
click at [293, 354] on div "Select S" at bounding box center [281, 784] width 45 height 36
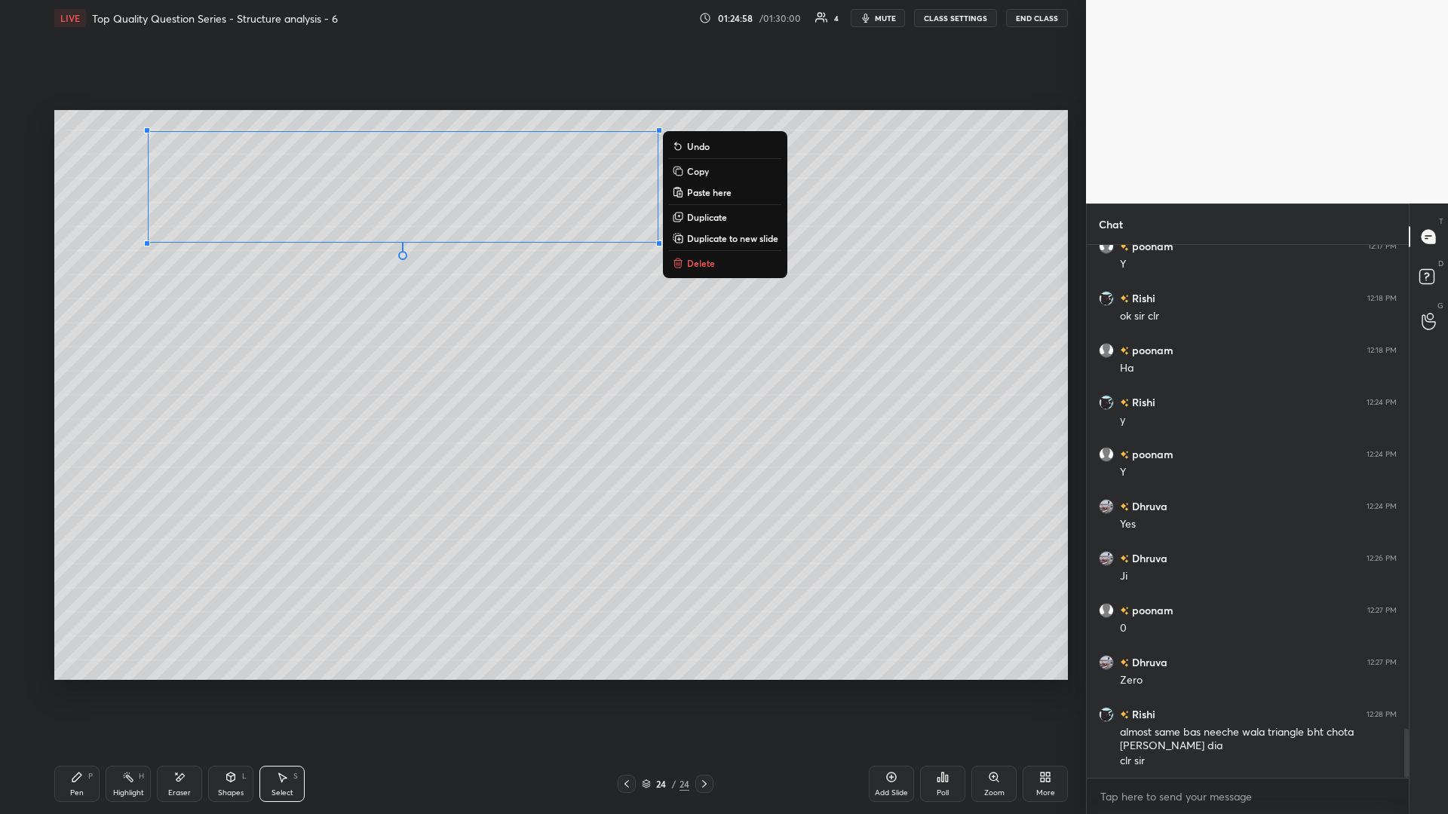
scroll to position [5296, 0]
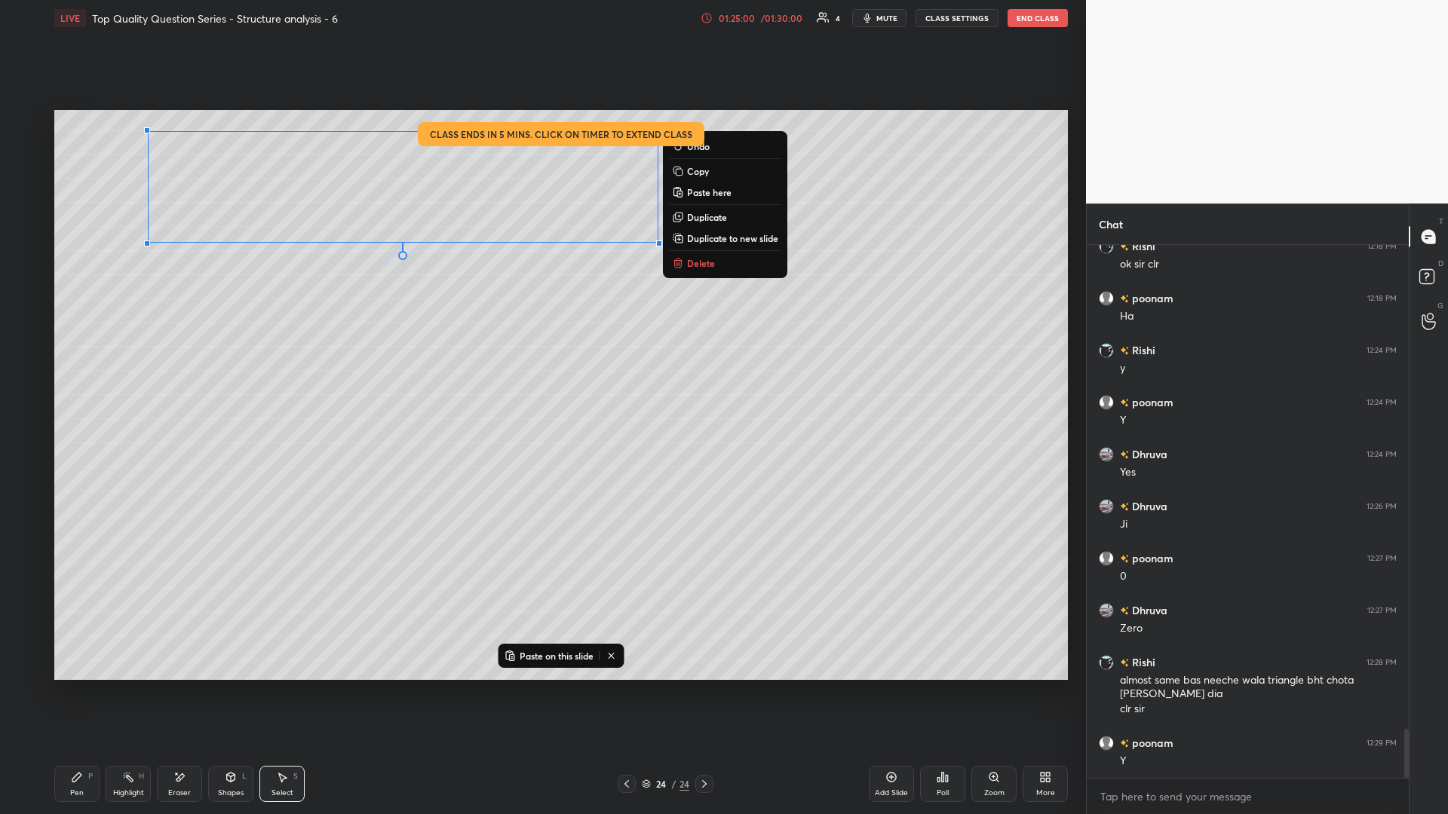
click at [83, 354] on div "Pen P" at bounding box center [76, 784] width 45 height 36
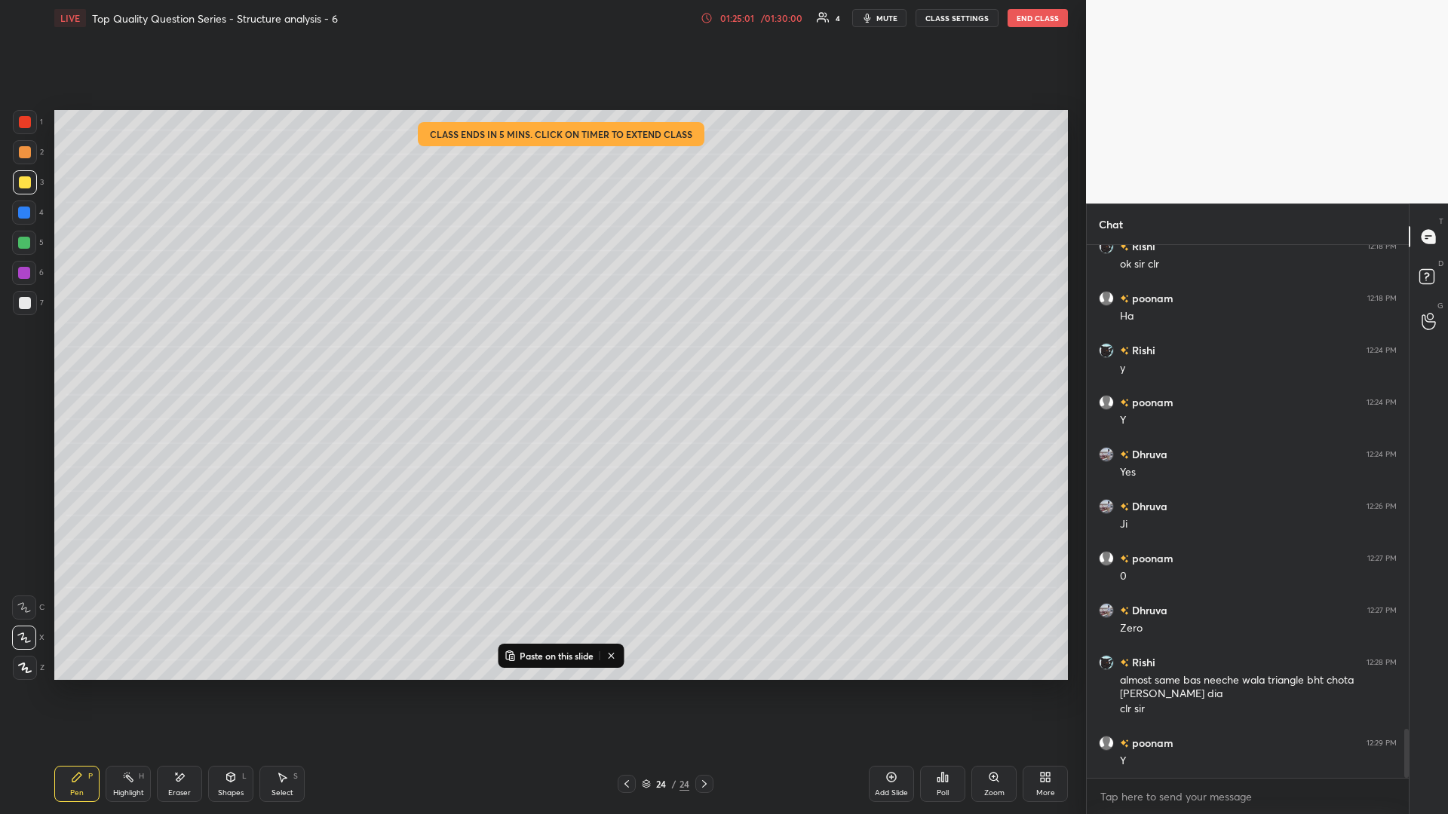
click at [20, 158] on div at bounding box center [25, 152] width 12 height 12
click at [72, 354] on icon at bounding box center [77, 777] width 12 height 12
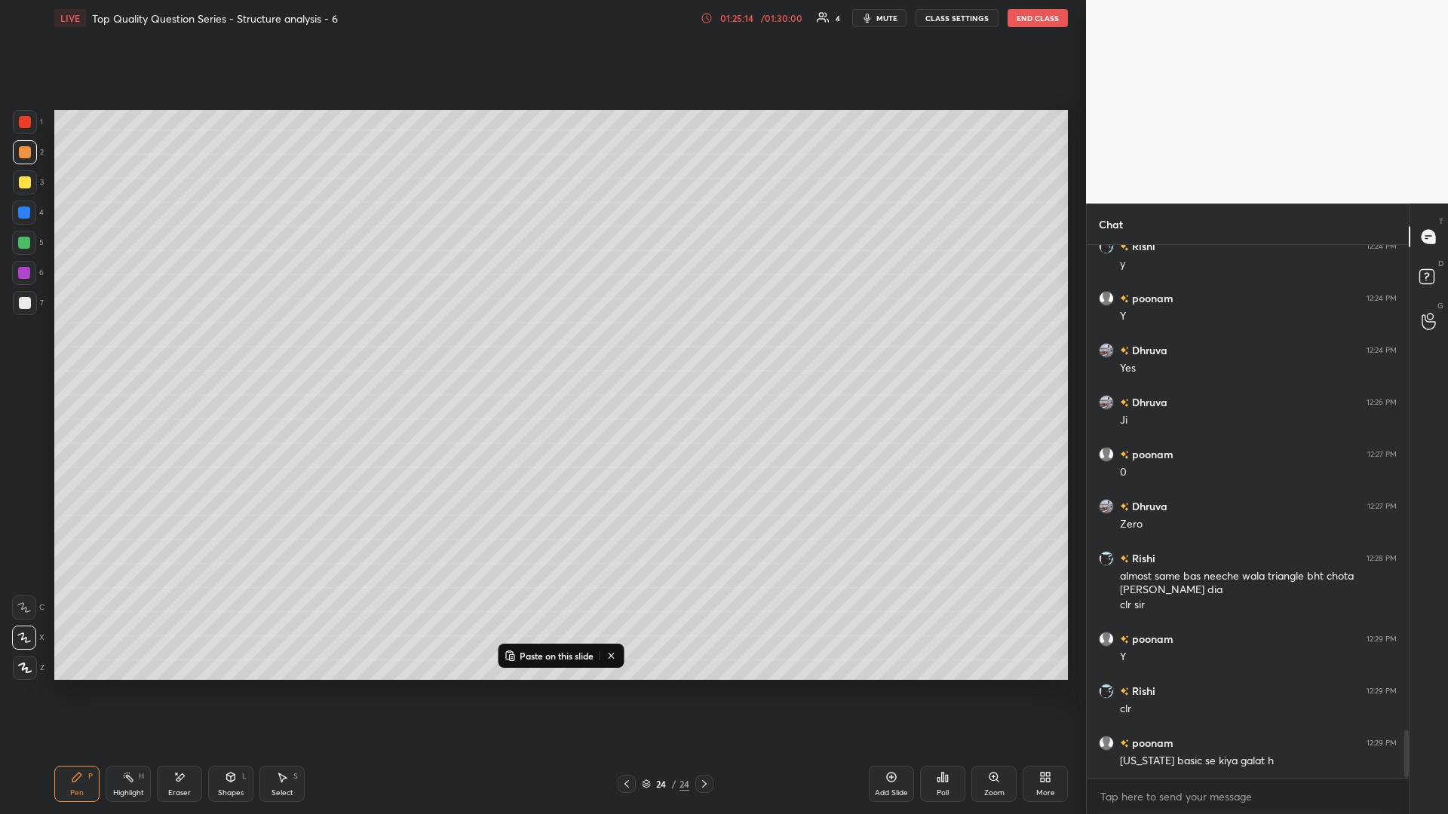
scroll to position [5452, 0]
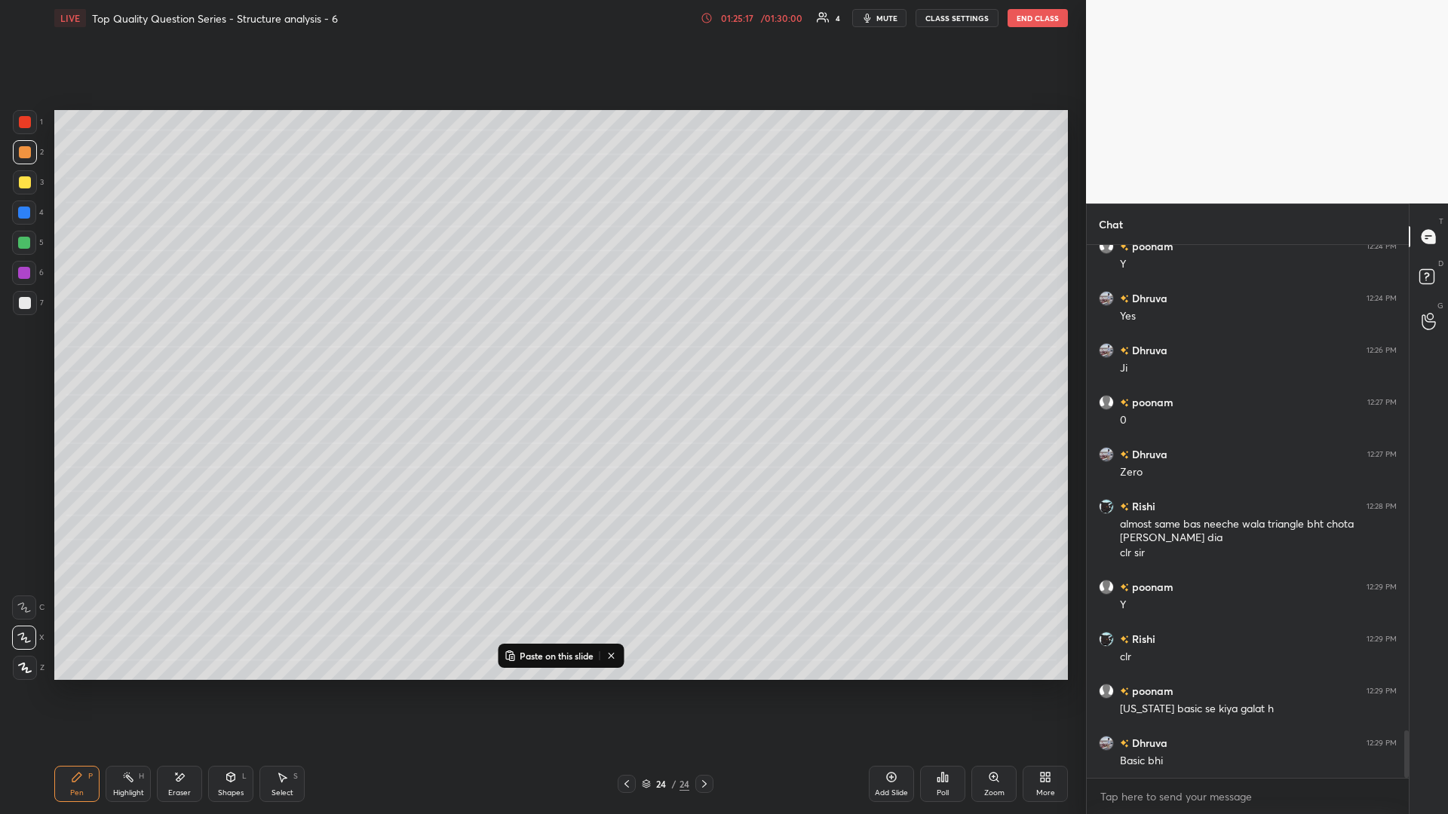
click at [541, 354] on icon at bounding box center [891, 777] width 12 height 12
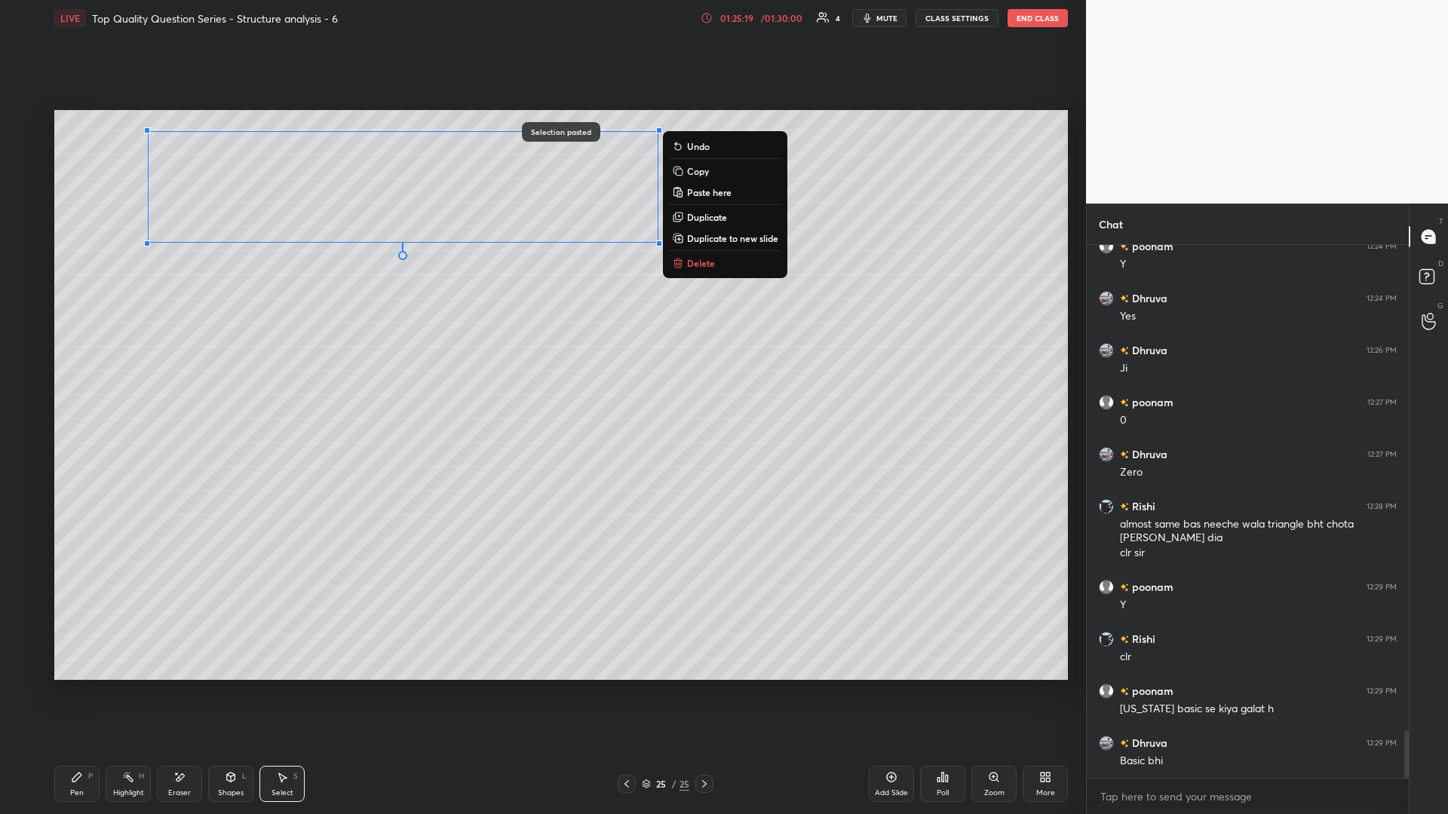
click at [323, 333] on div "0 ° Undo Copy Paste here Duplicate Duplicate to new slide Delete" at bounding box center [560, 395] width 1013 height 570
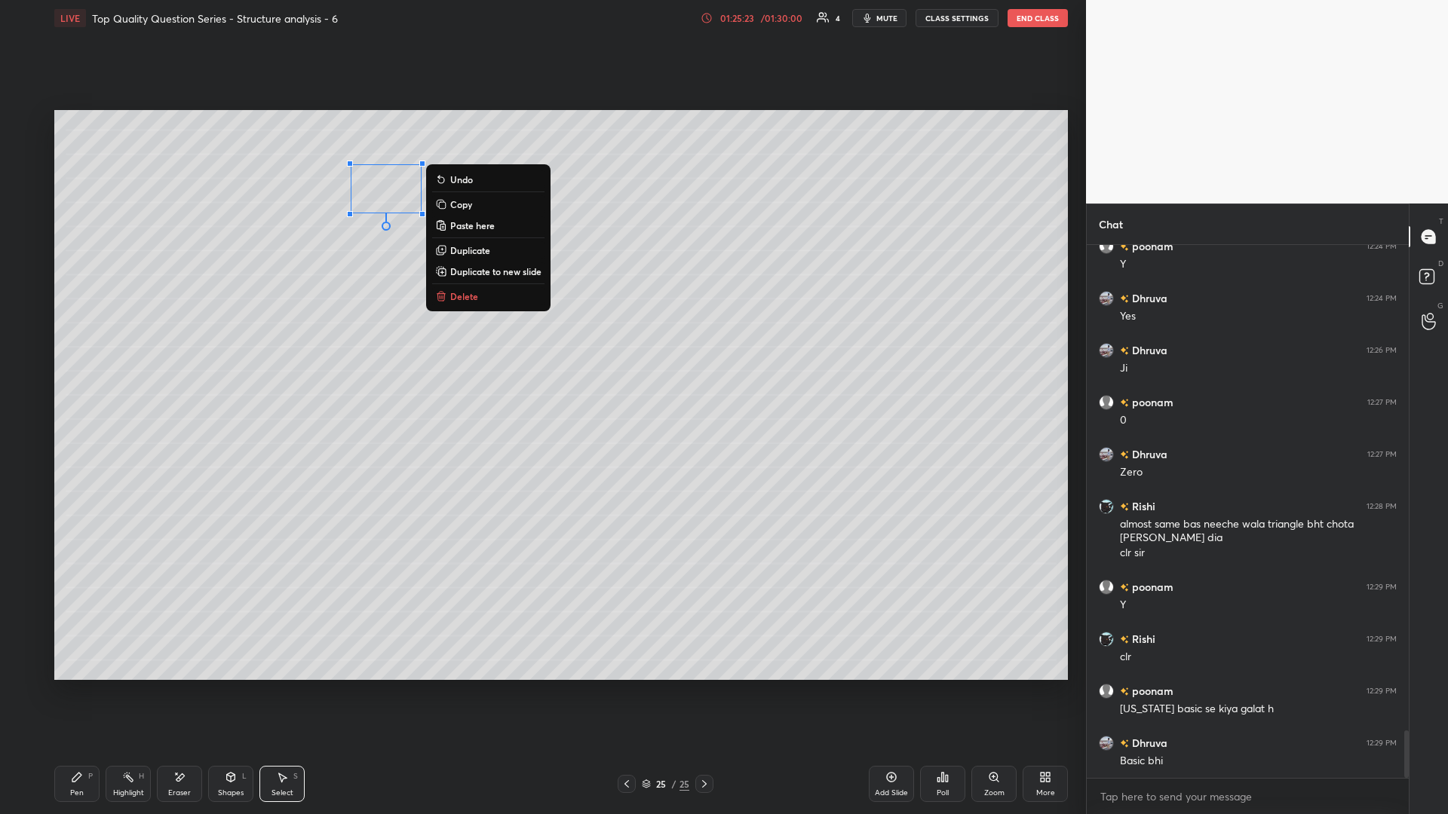
click at [481, 305] on button "Delete" at bounding box center [488, 296] width 112 height 18
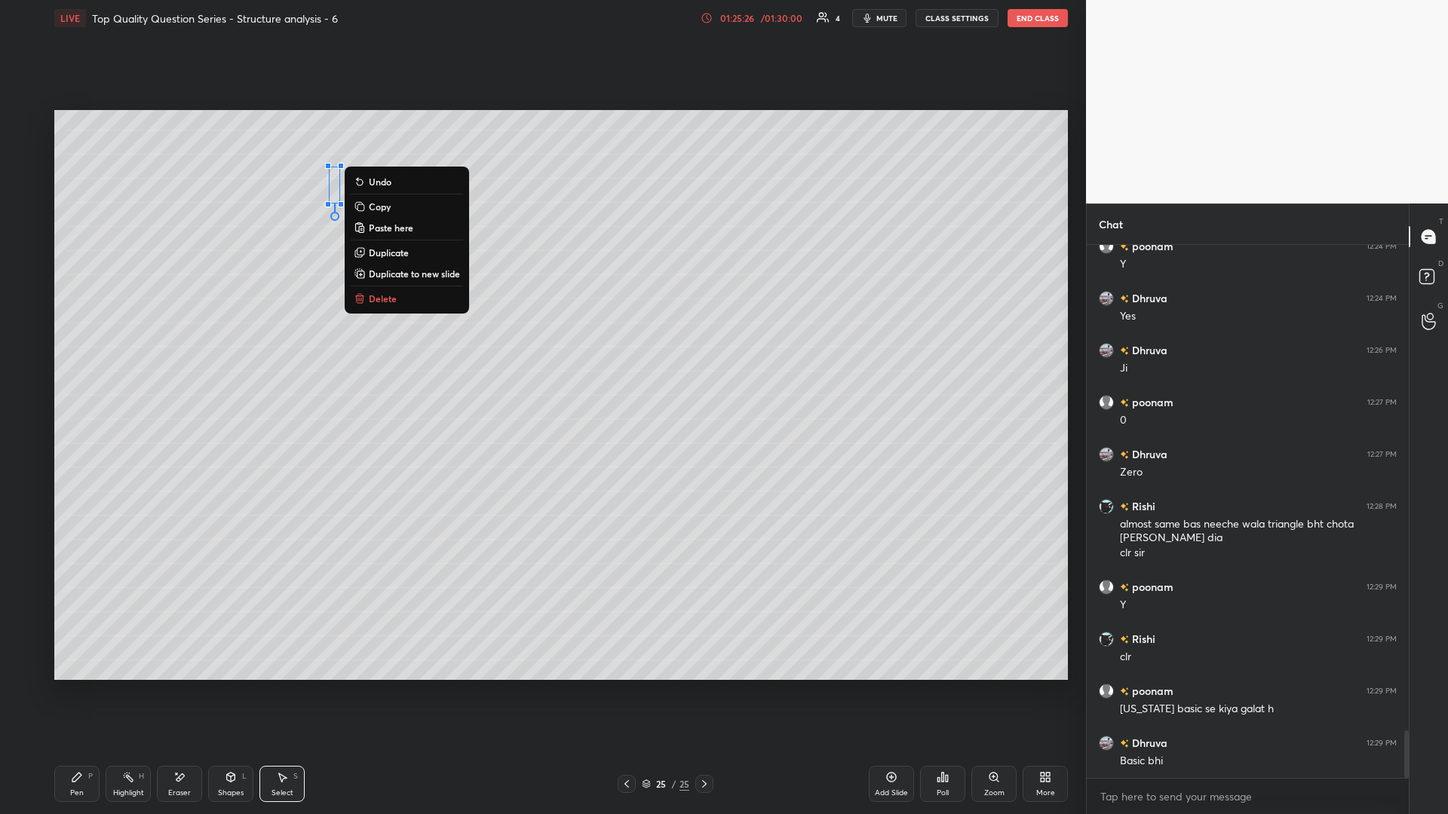
click at [414, 305] on button "Delete" at bounding box center [407, 299] width 112 height 18
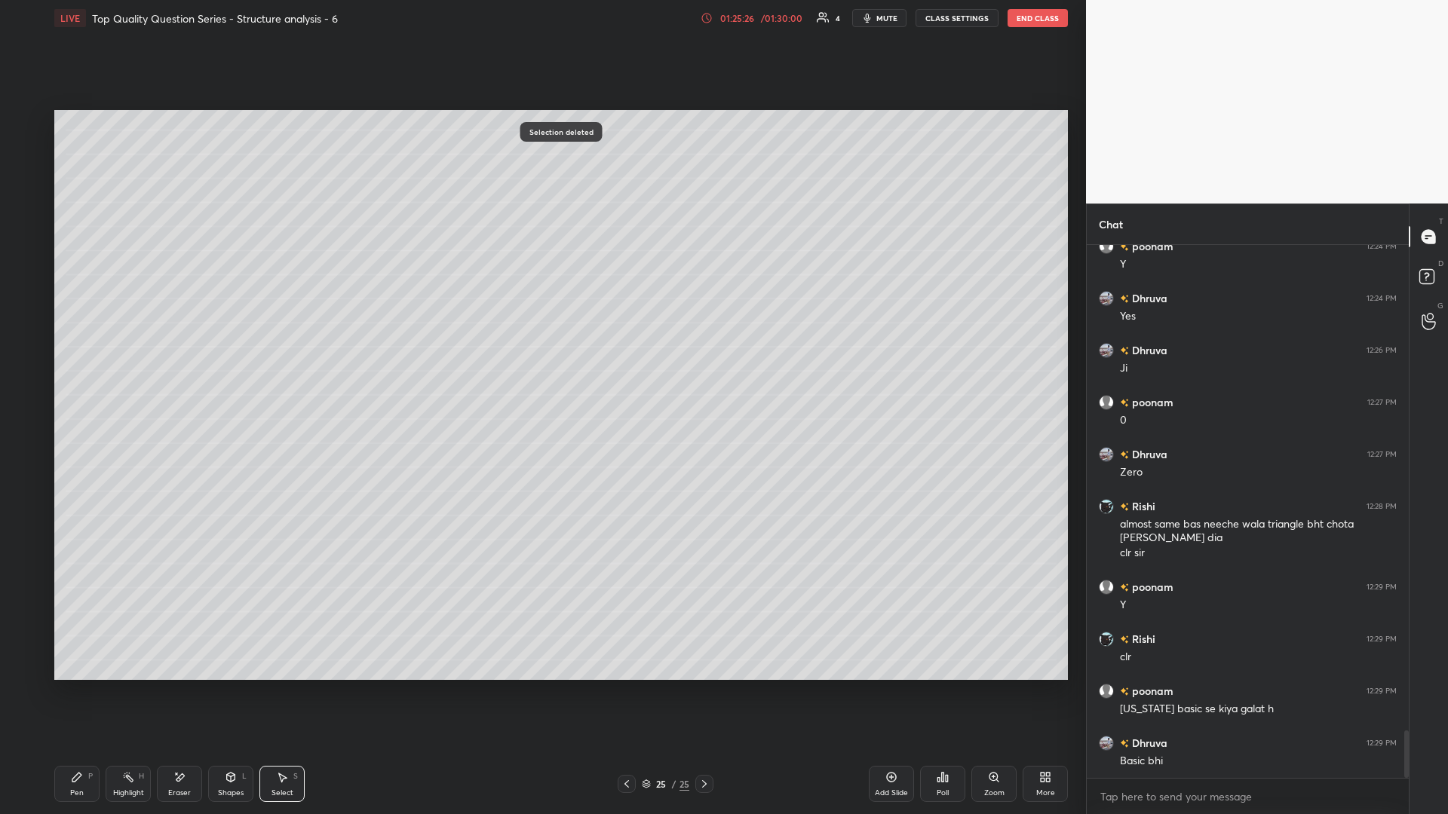
click at [415, 354] on div "0 ° Undo Copy Paste here Duplicate Duplicate to new slide Delete" at bounding box center [560, 395] width 1013 height 570
click at [224, 354] on div "Shapes L" at bounding box center [230, 784] width 45 height 36
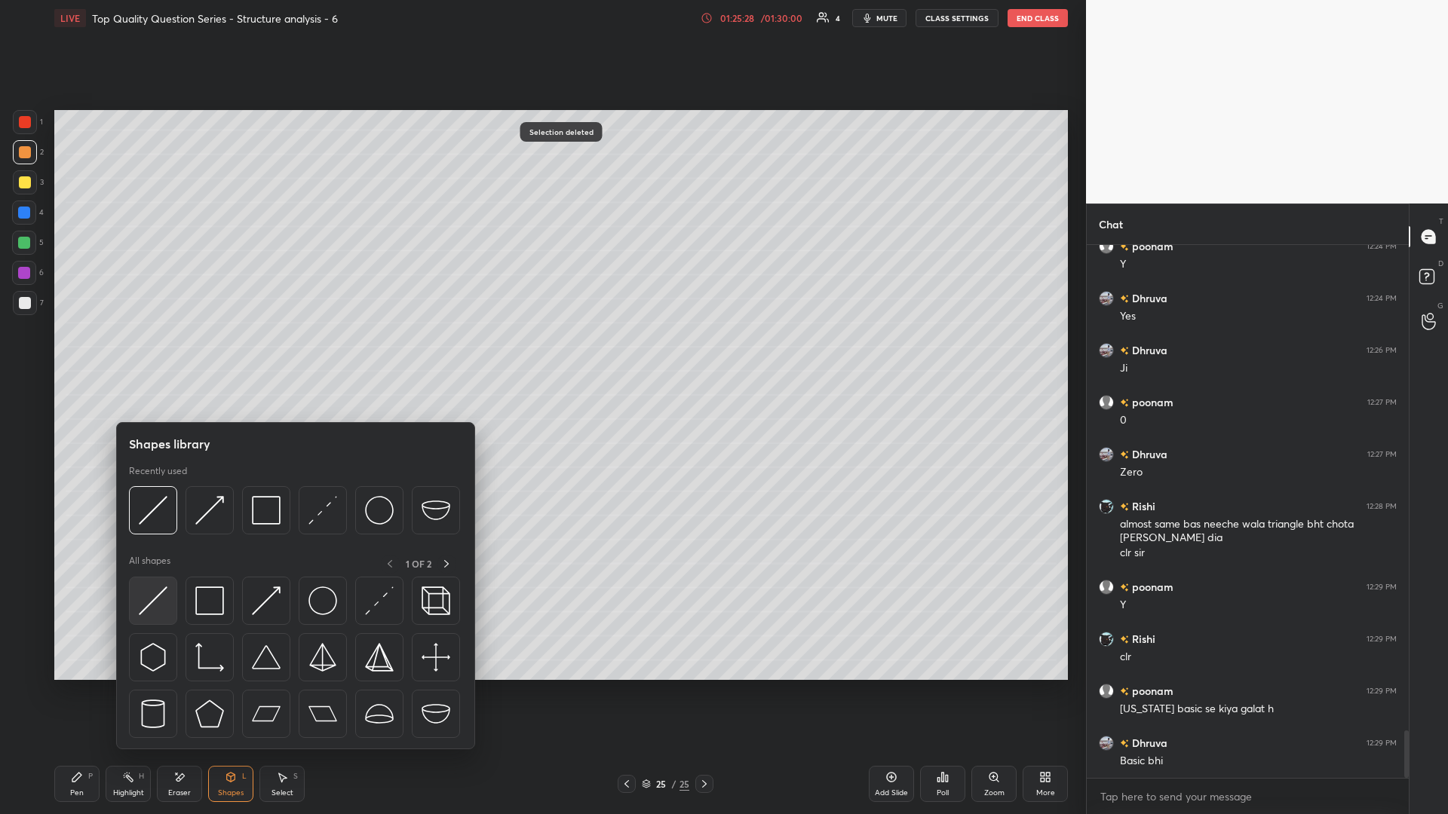
click at [147, 354] on img at bounding box center [153, 601] width 29 height 29
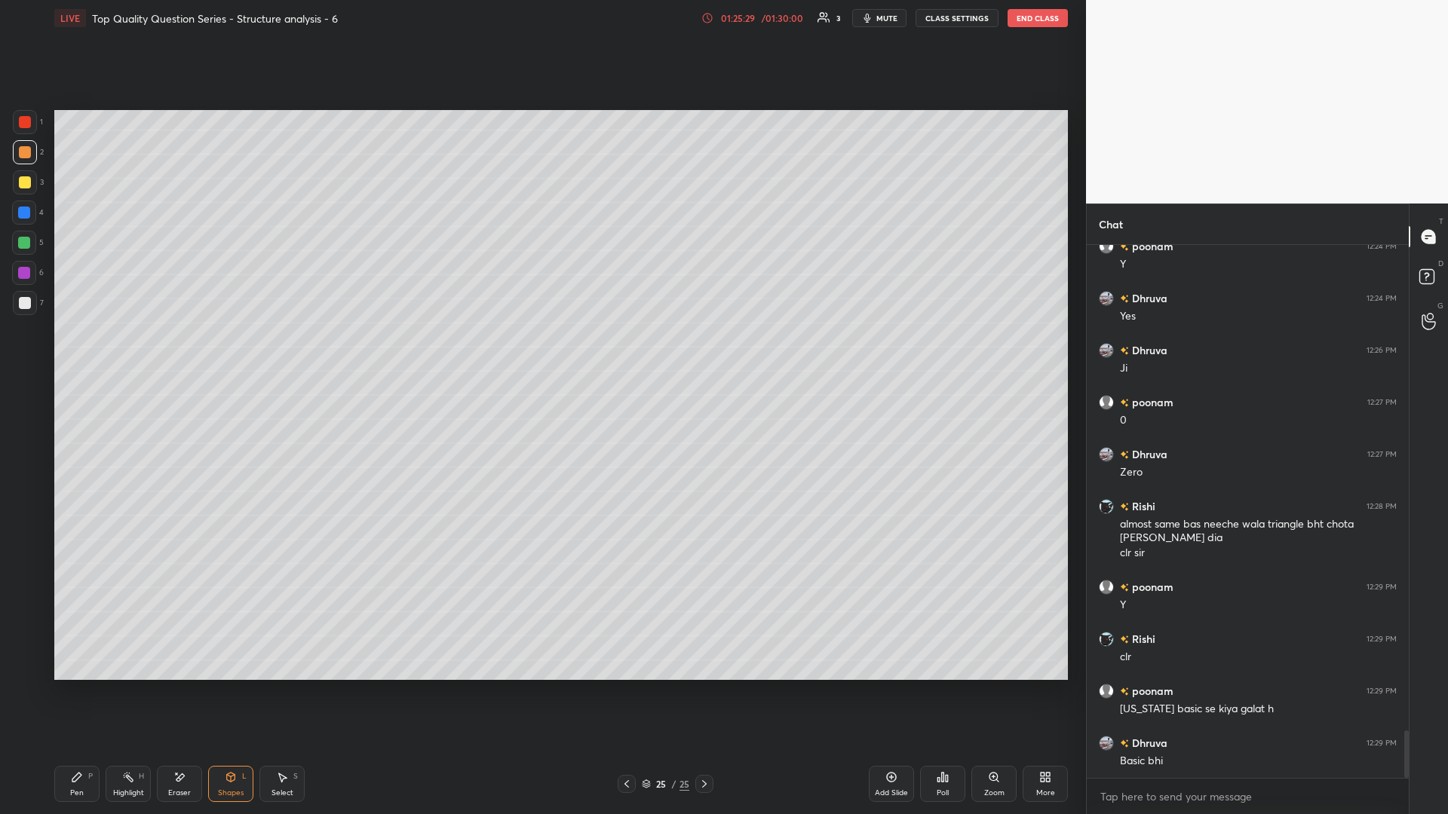
click at [25, 242] on div at bounding box center [24, 243] width 12 height 12
click at [284, 354] on icon at bounding box center [282, 777] width 12 height 12
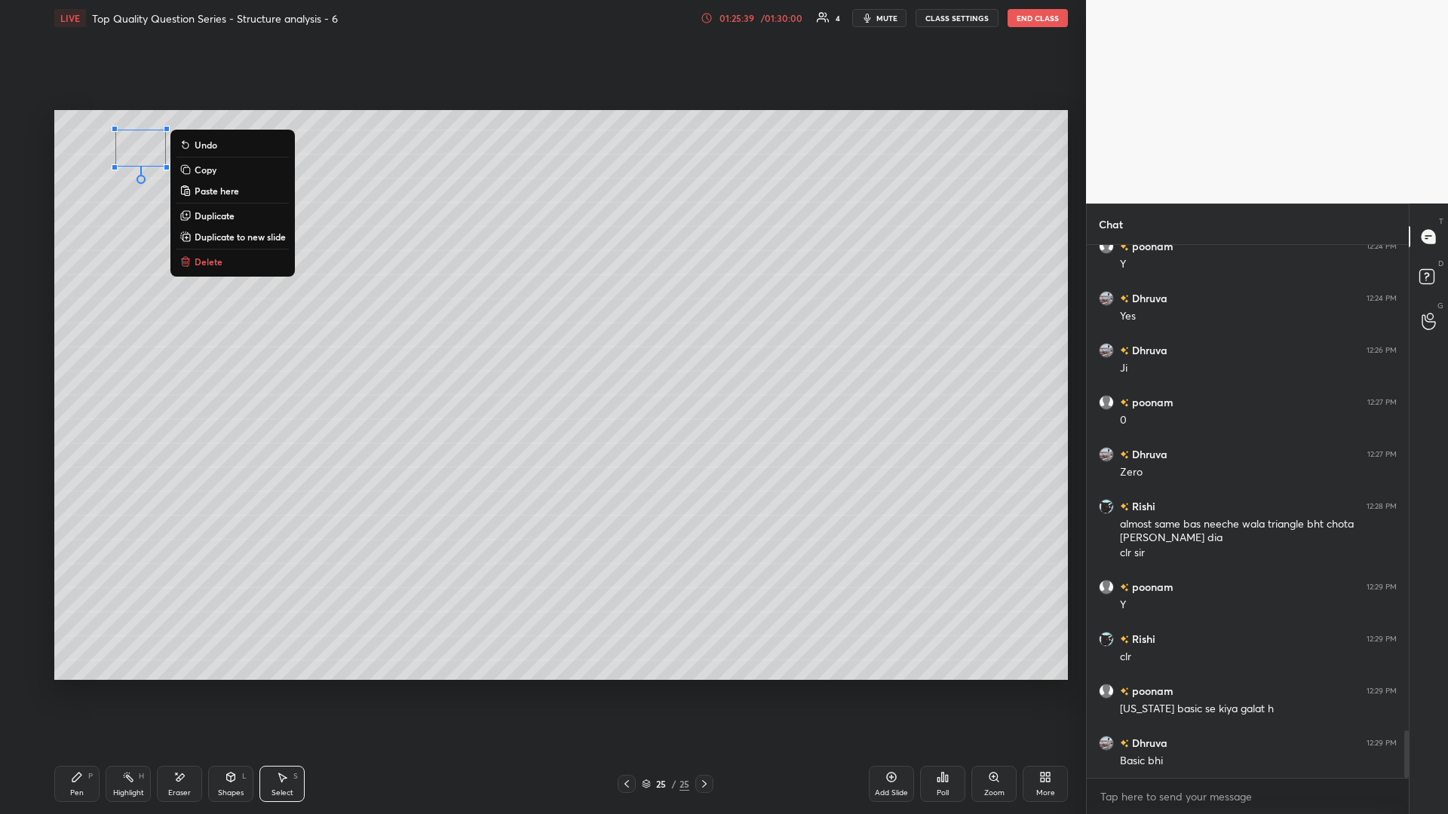
click at [215, 354] on div "0 ° Undo Copy Paste here Duplicate Duplicate to new slide Delete" at bounding box center [560, 395] width 1013 height 570
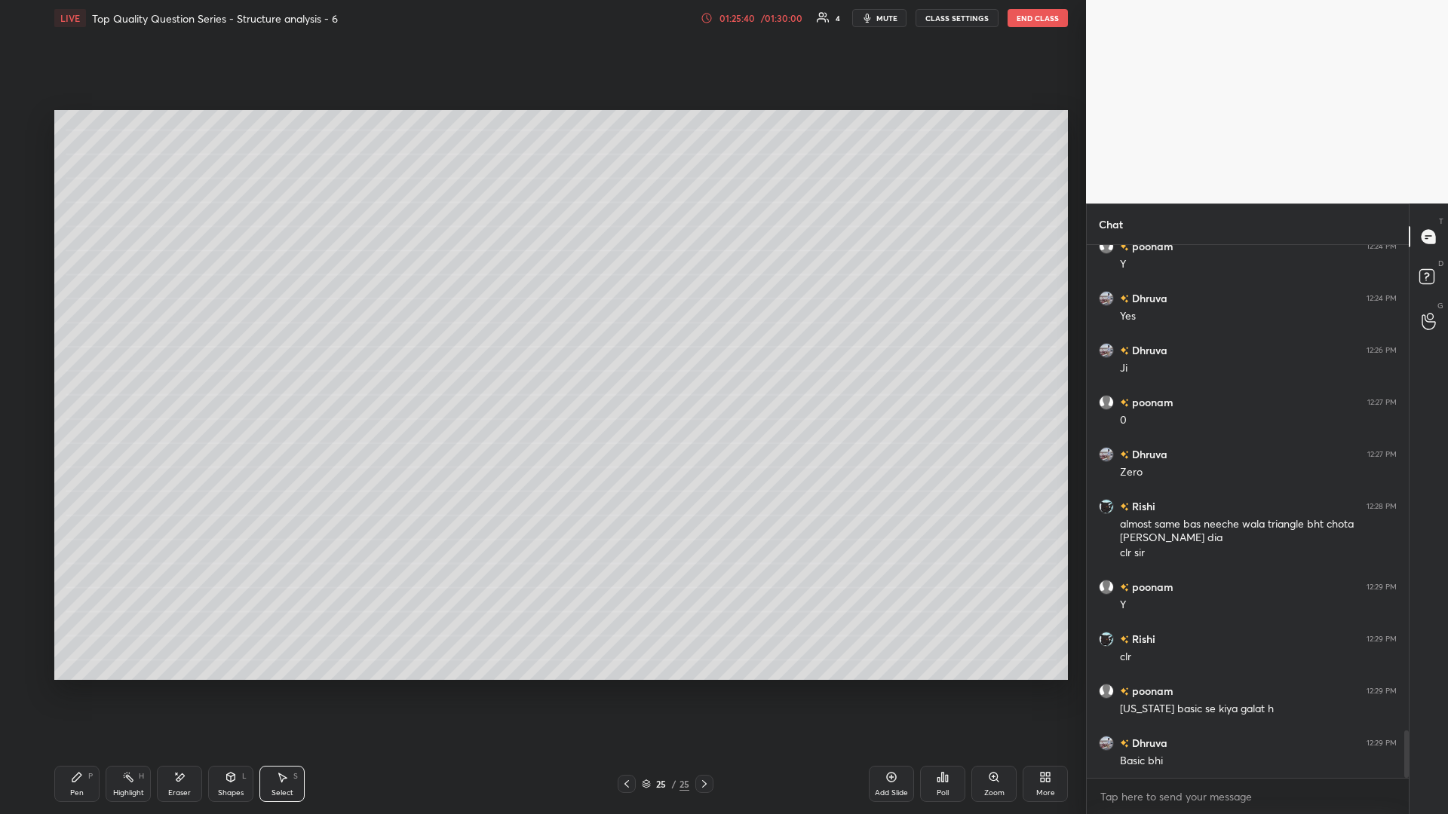
click at [65, 354] on div "Pen P" at bounding box center [76, 784] width 45 height 36
click at [139, 354] on div "Highlight H" at bounding box center [128, 784] width 45 height 36
click at [66, 354] on div "Pen P" at bounding box center [76, 784] width 45 height 36
click at [27, 271] on div at bounding box center [24, 273] width 12 height 12
click at [127, 354] on rect at bounding box center [130, 779] width 8 height 8
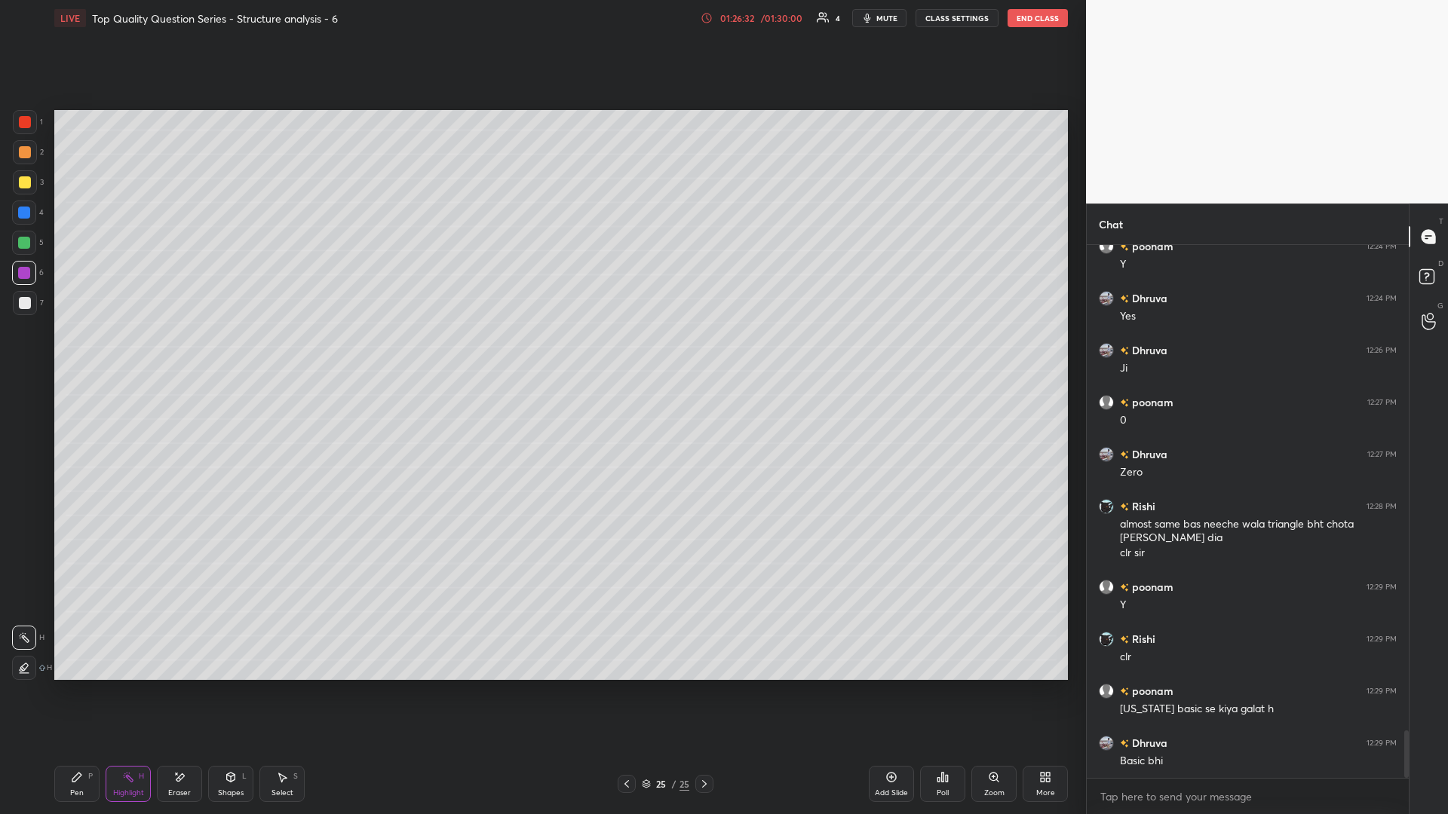
click at [183, 354] on icon at bounding box center [180, 778] width 8 height 8
click at [250, 354] on div "Shapes L" at bounding box center [230, 784] width 45 height 36
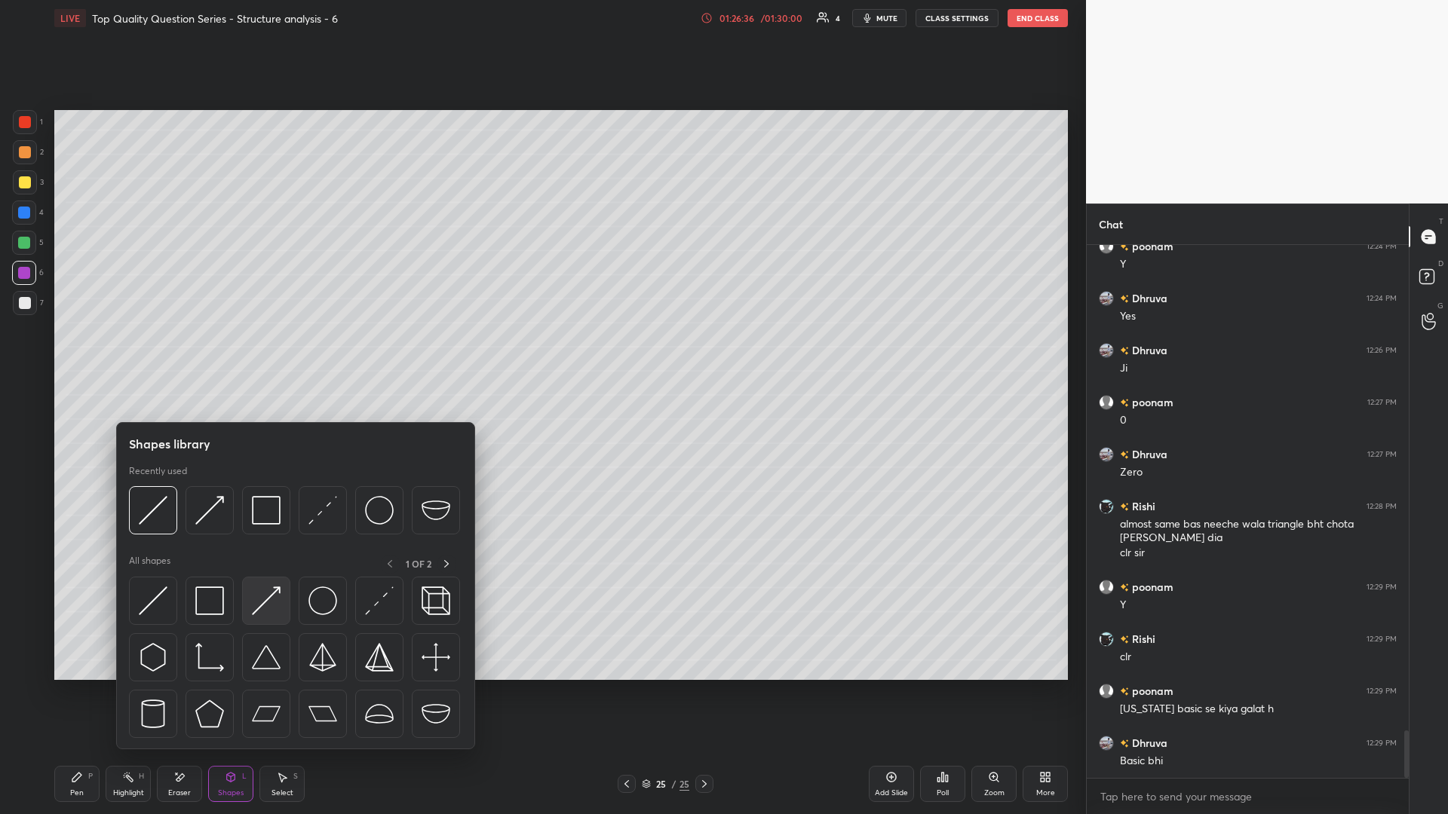
click at [271, 354] on img at bounding box center [266, 601] width 29 height 29
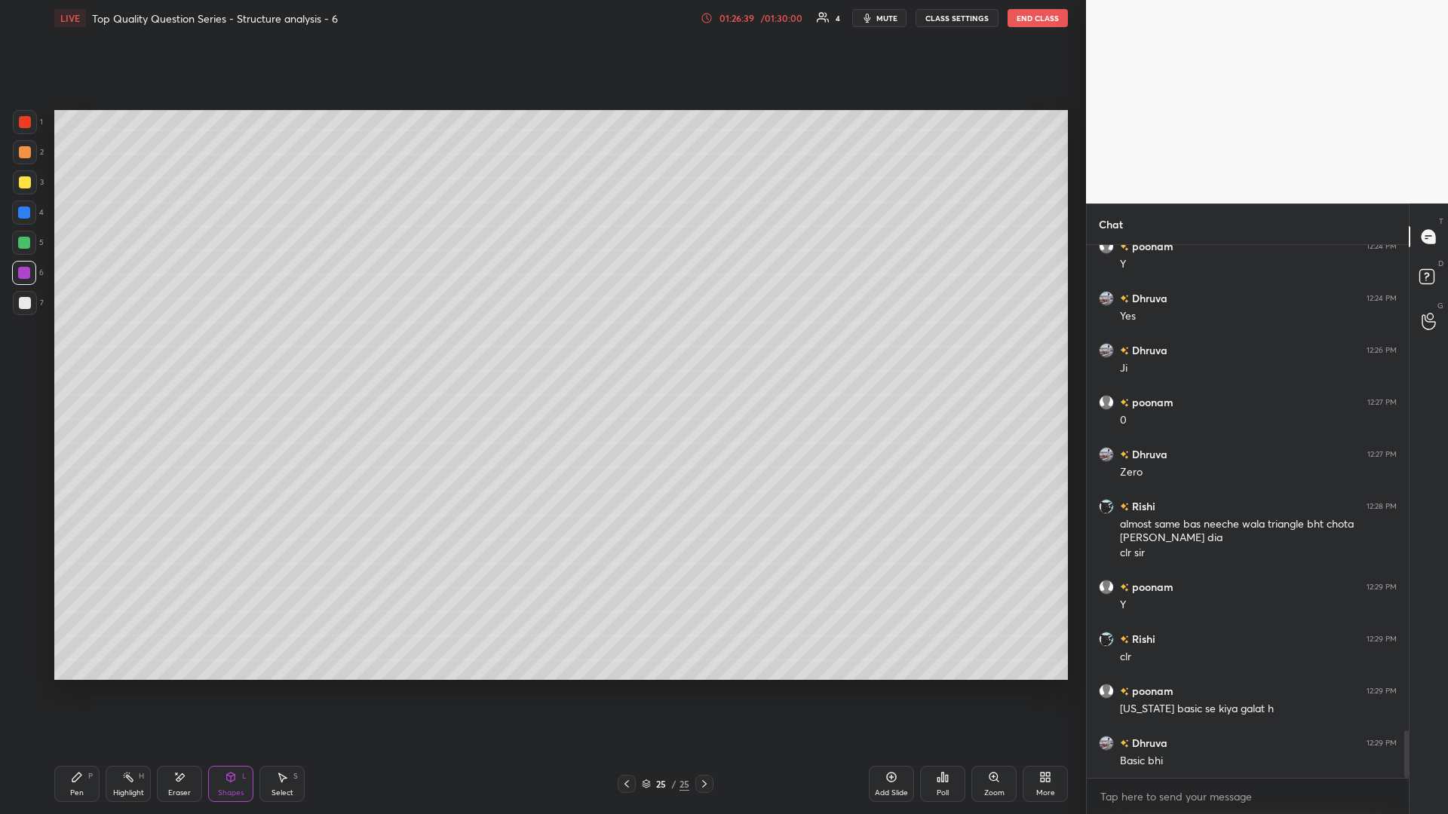
click at [72, 354] on div "Pen" at bounding box center [77, 793] width 14 height 8
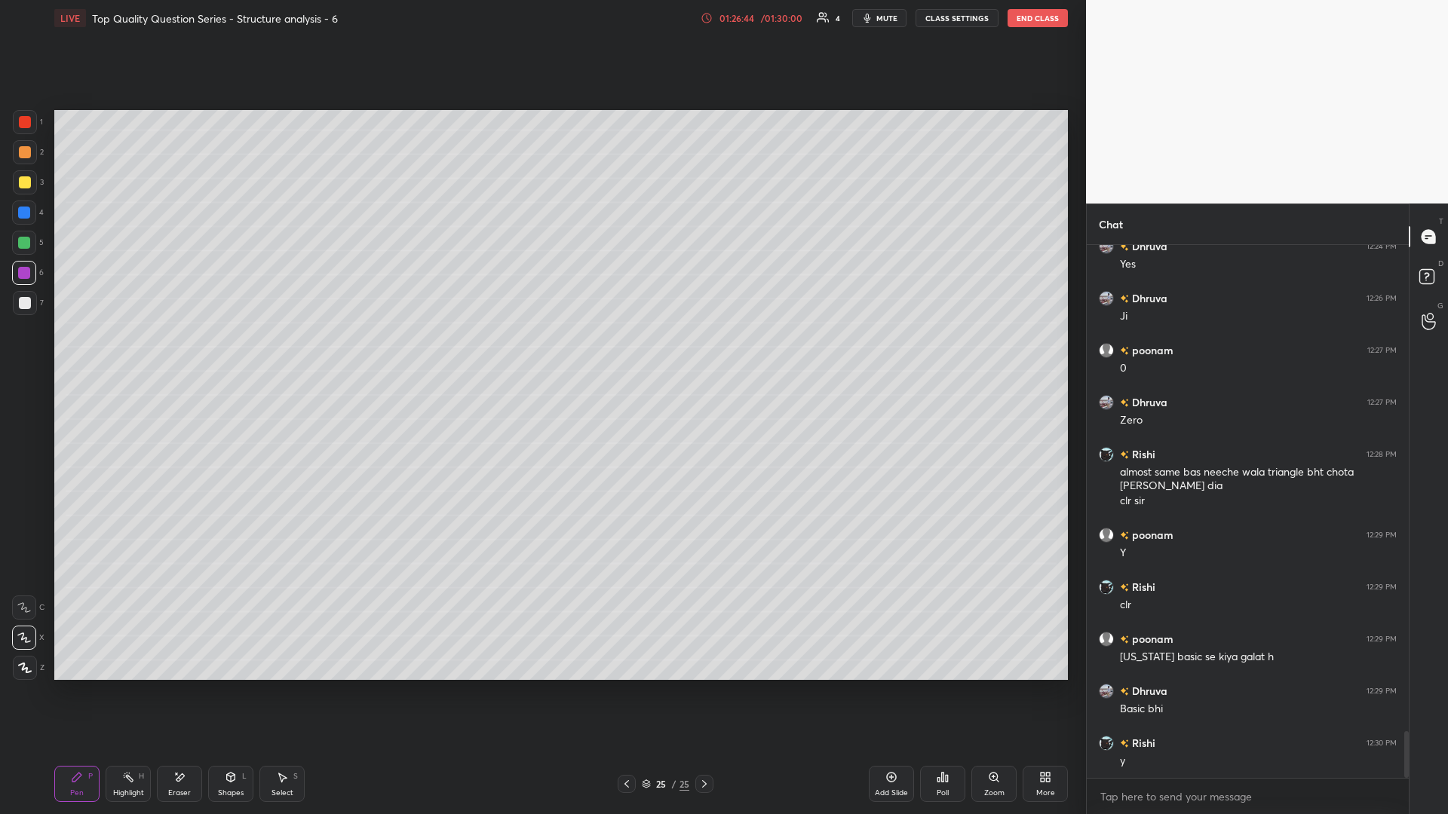
click at [24, 215] on div at bounding box center [24, 213] width 12 height 12
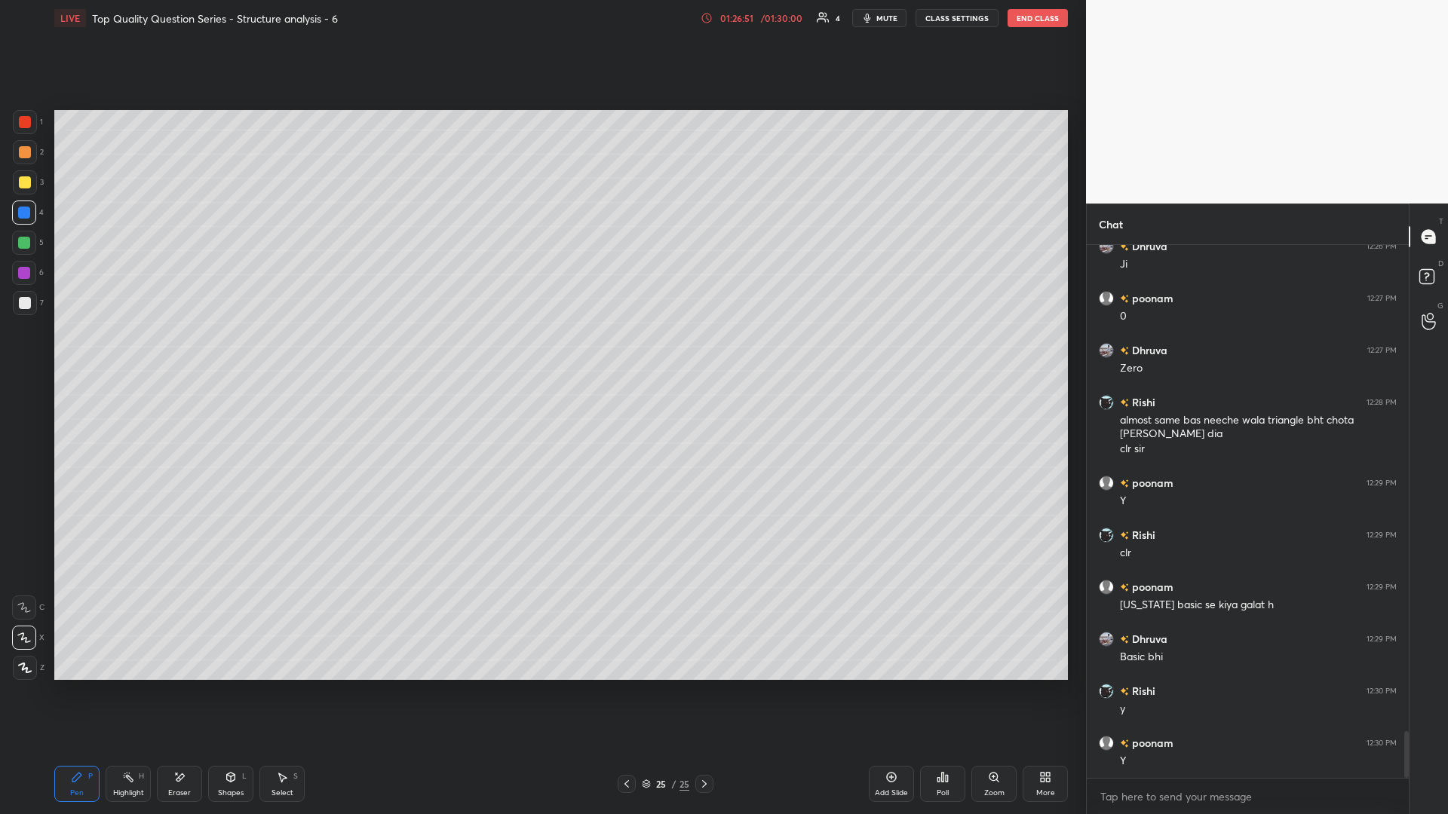
click at [130, 354] on rect at bounding box center [130, 779] width 8 height 8
click at [85, 354] on div "Pen P" at bounding box center [76, 784] width 45 height 36
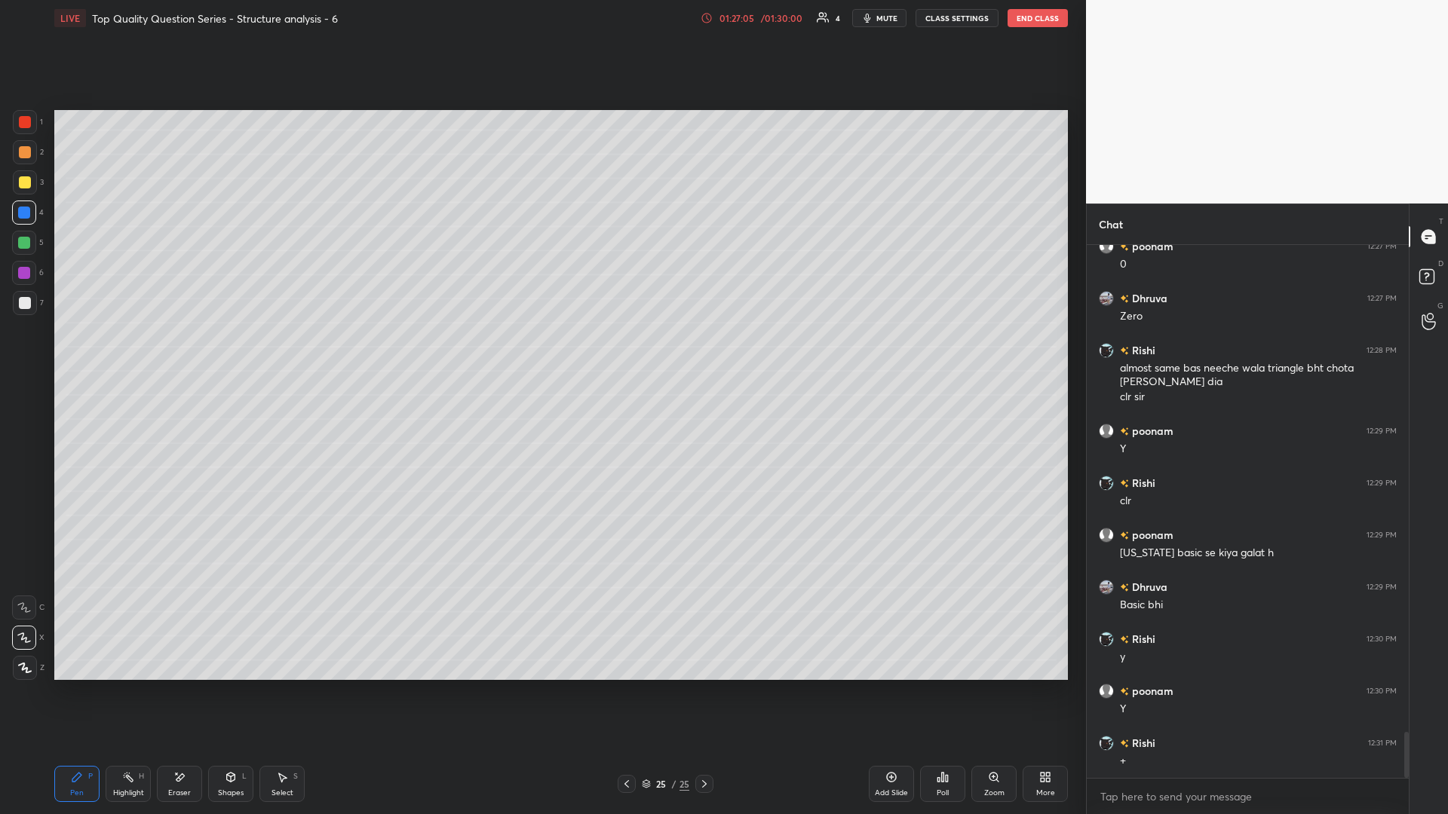
click at [132, 354] on rect at bounding box center [130, 779] width 8 height 8
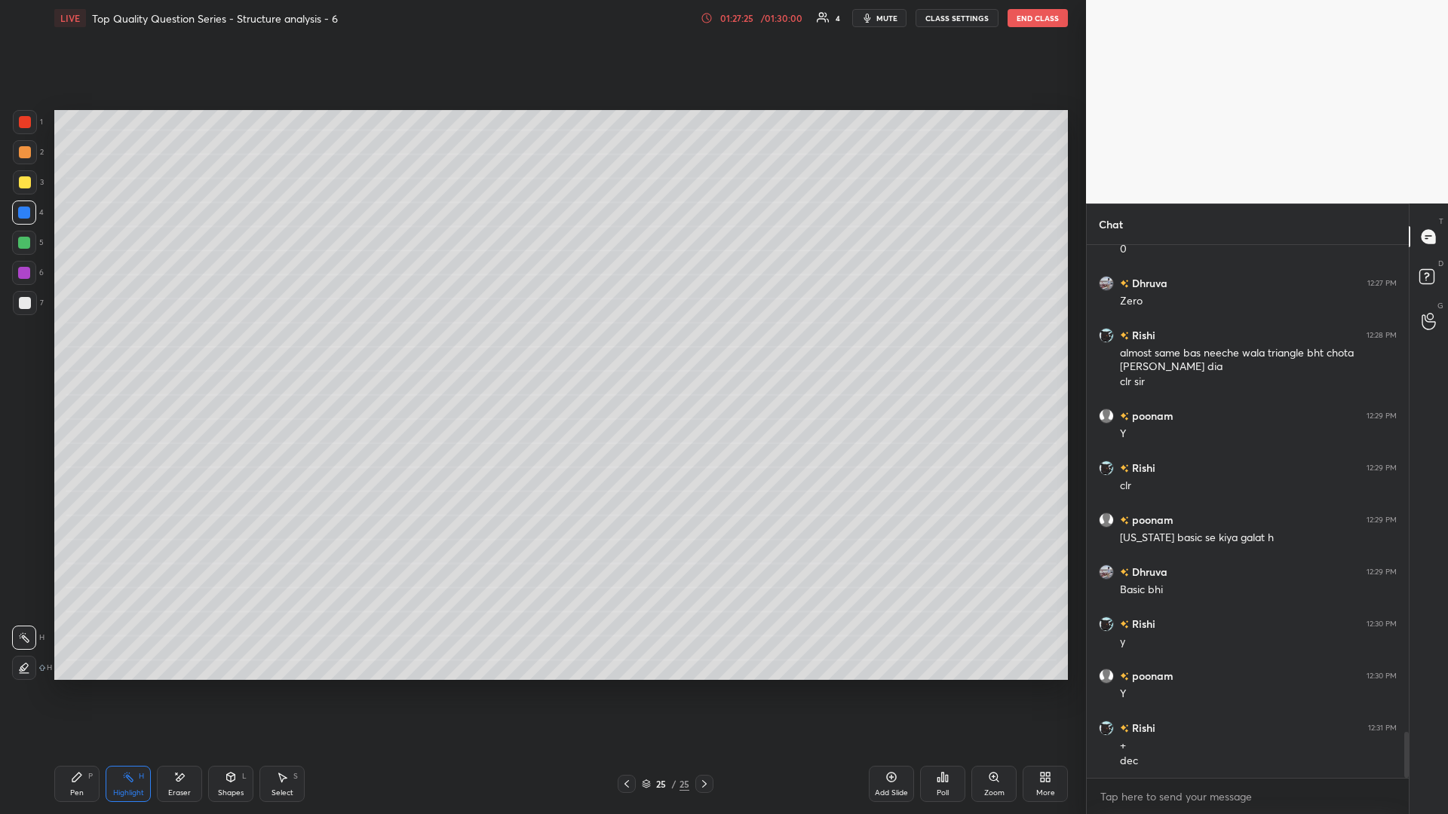
click at [72, 354] on icon at bounding box center [76, 777] width 9 height 9
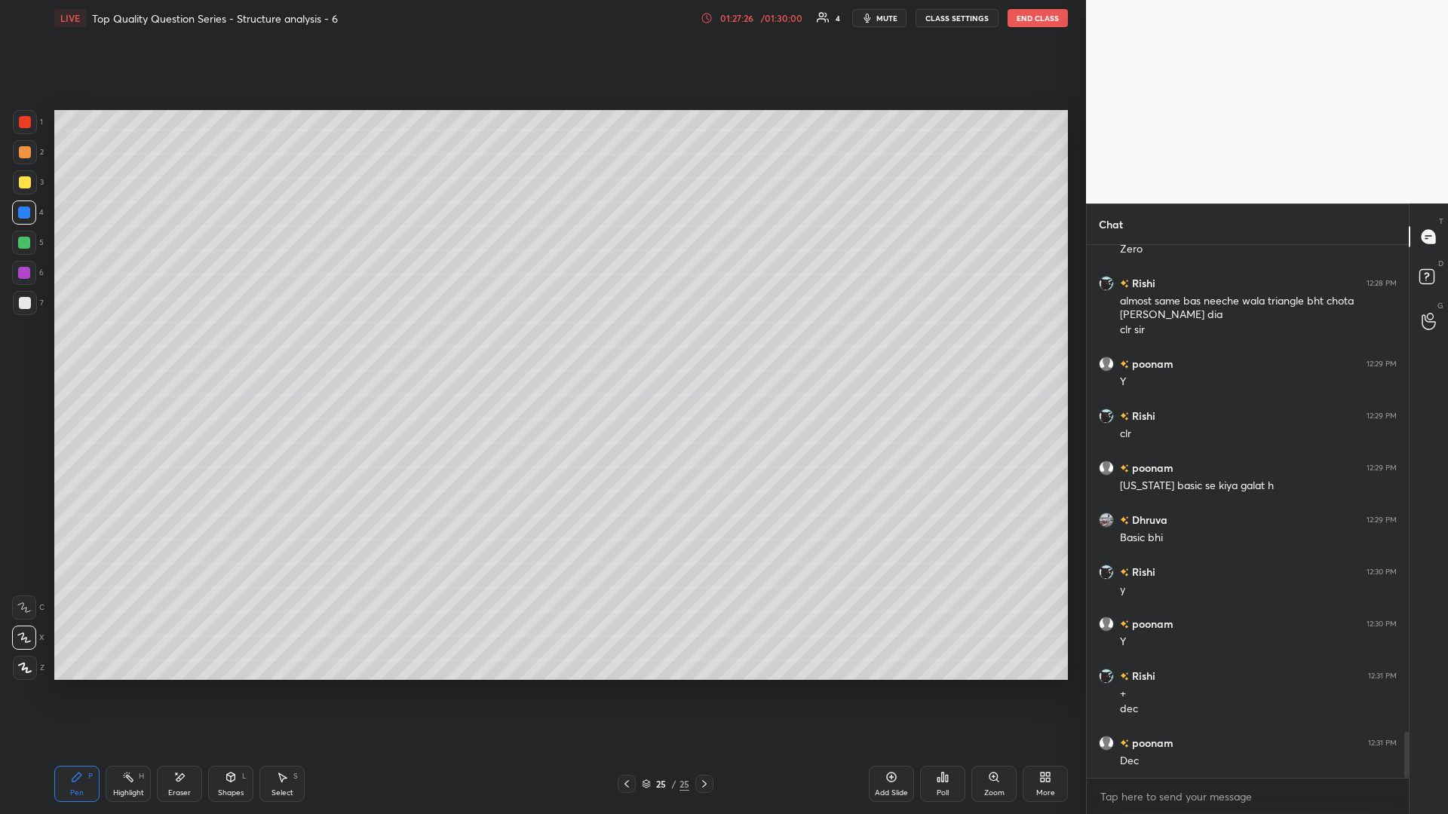
click at [128, 354] on icon at bounding box center [128, 777] width 12 height 12
click at [223, 354] on div "Shapes L" at bounding box center [230, 784] width 45 height 36
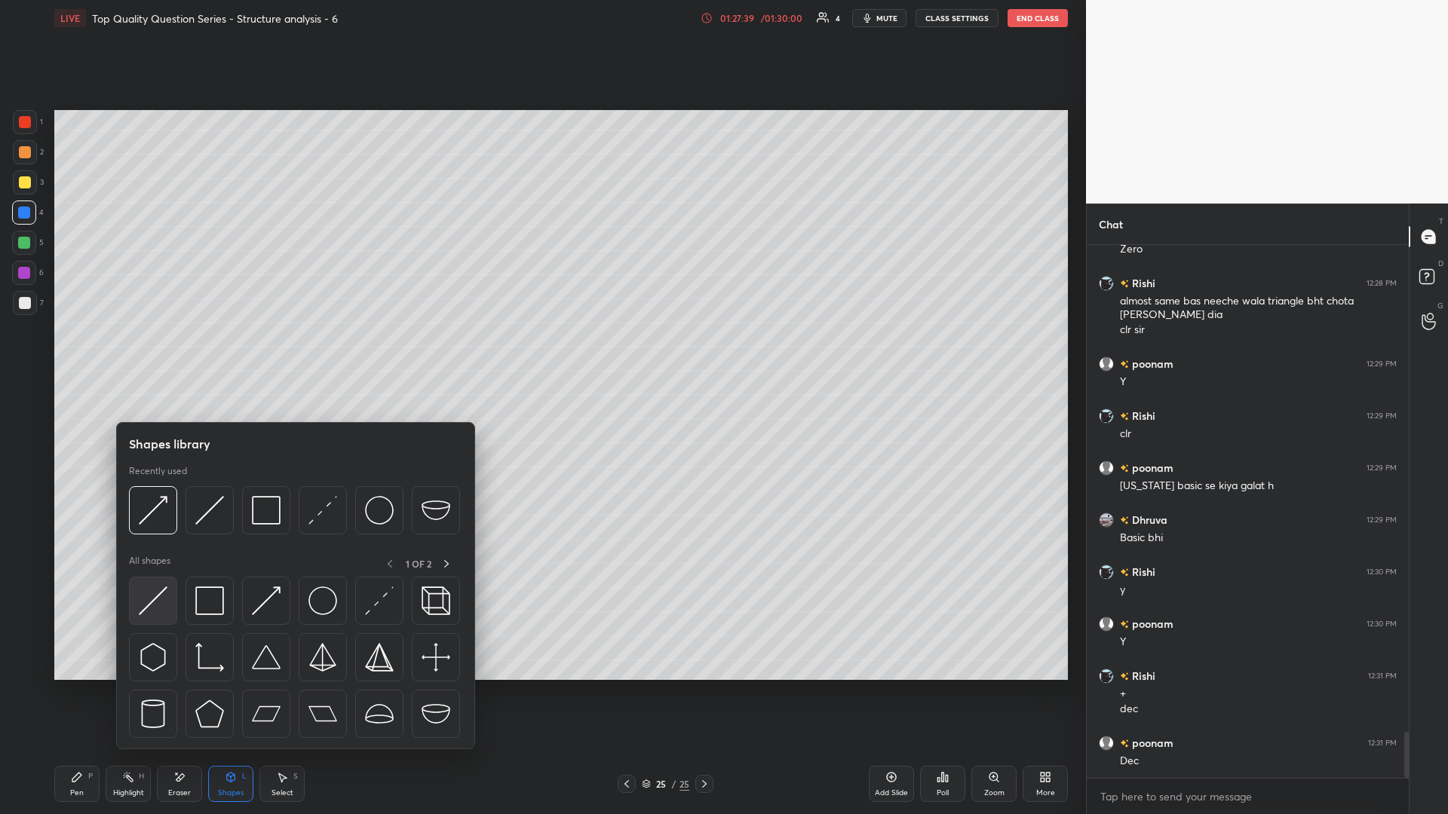
click at [154, 354] on img at bounding box center [153, 601] width 29 height 29
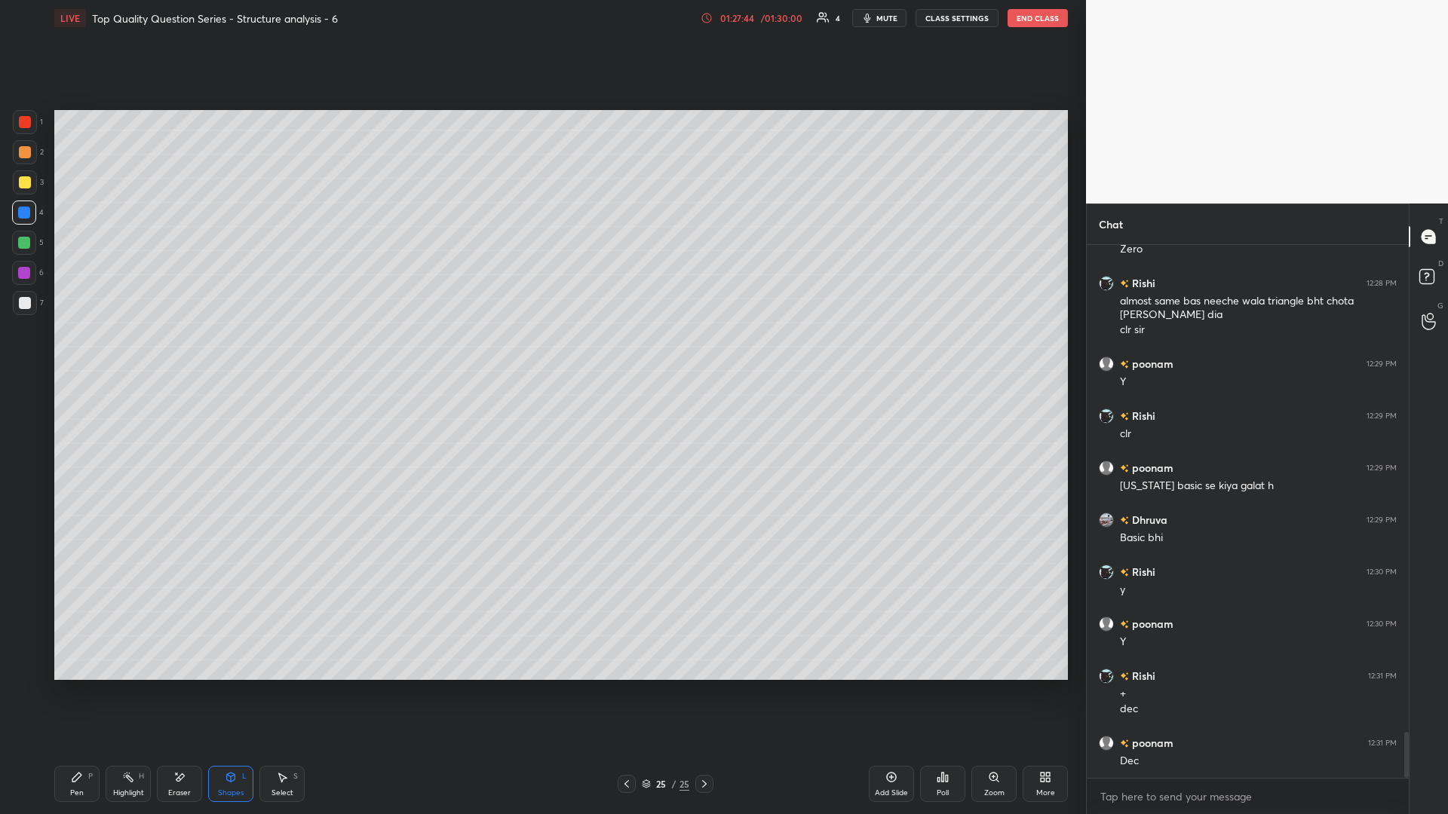
click at [130, 354] on icon at bounding box center [128, 777] width 12 height 12
click at [284, 354] on icon at bounding box center [282, 777] width 12 height 12
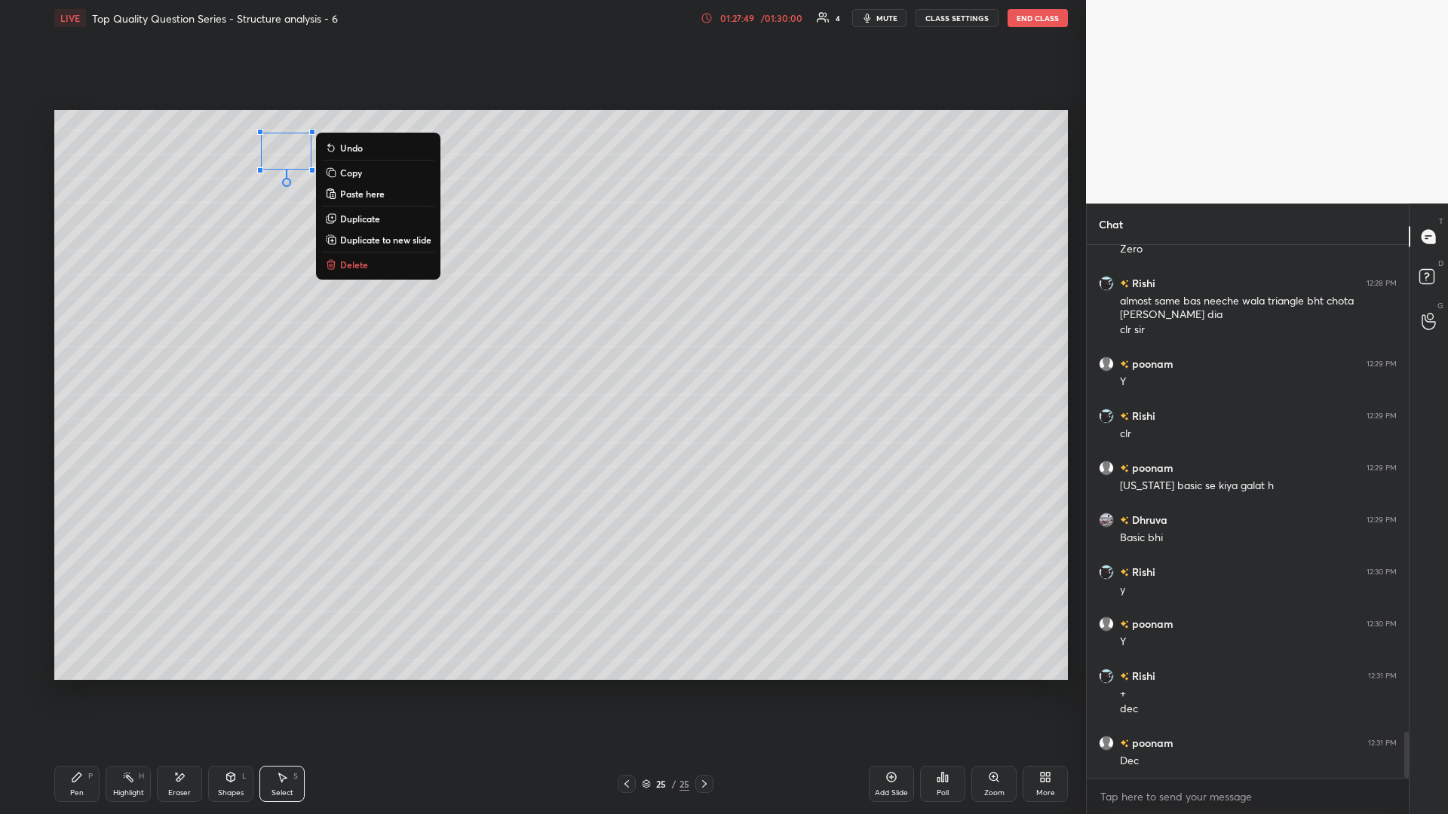
click at [118, 354] on div "Highlight H" at bounding box center [128, 784] width 45 height 36
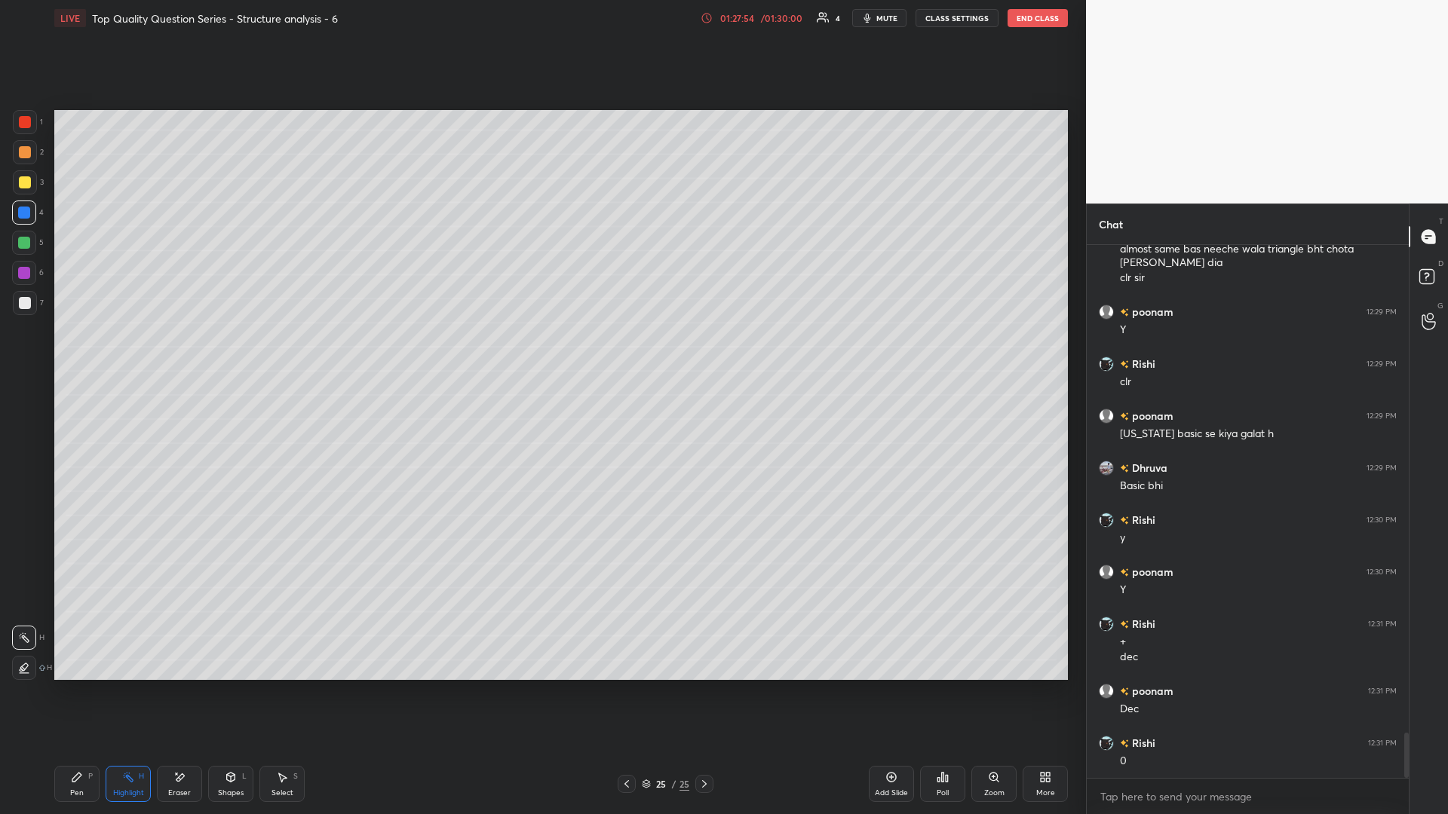
scroll to position [5779, 0]
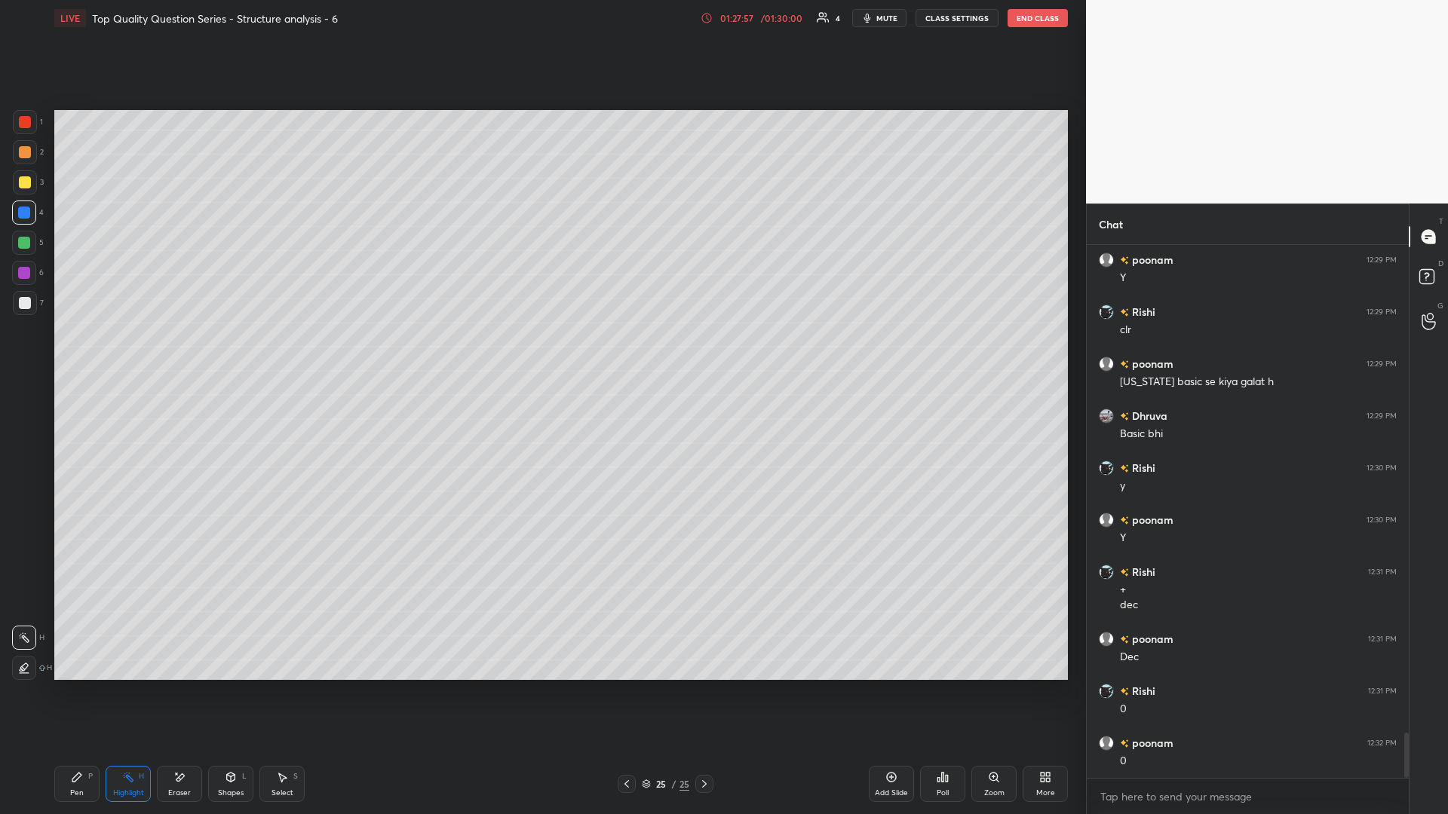
click at [279, 354] on div "Select S" at bounding box center [281, 784] width 45 height 36
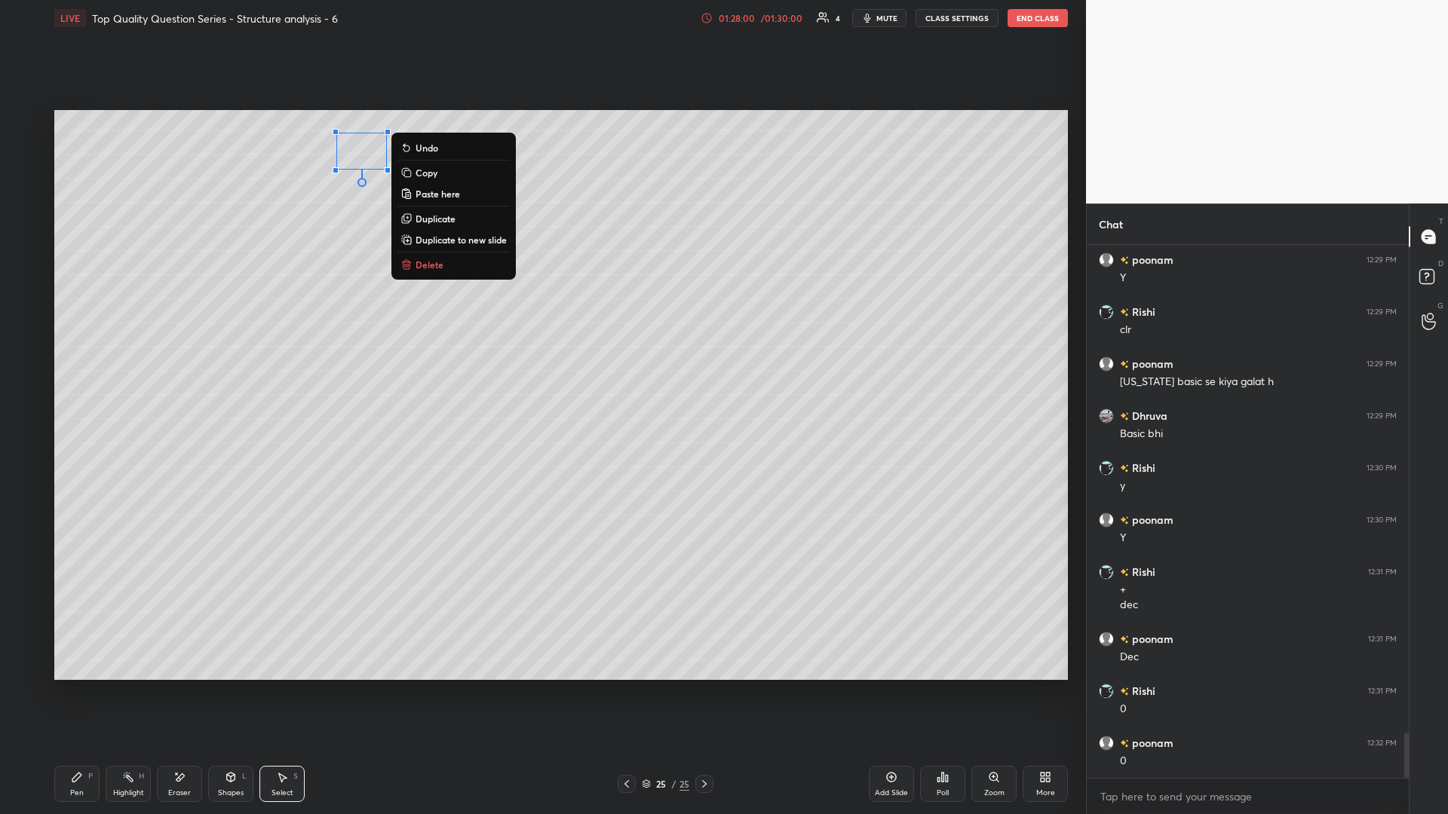
click at [370, 354] on div "0 ° Undo Copy Paste here Duplicate Duplicate to new slide Delete" at bounding box center [560, 395] width 1013 height 570
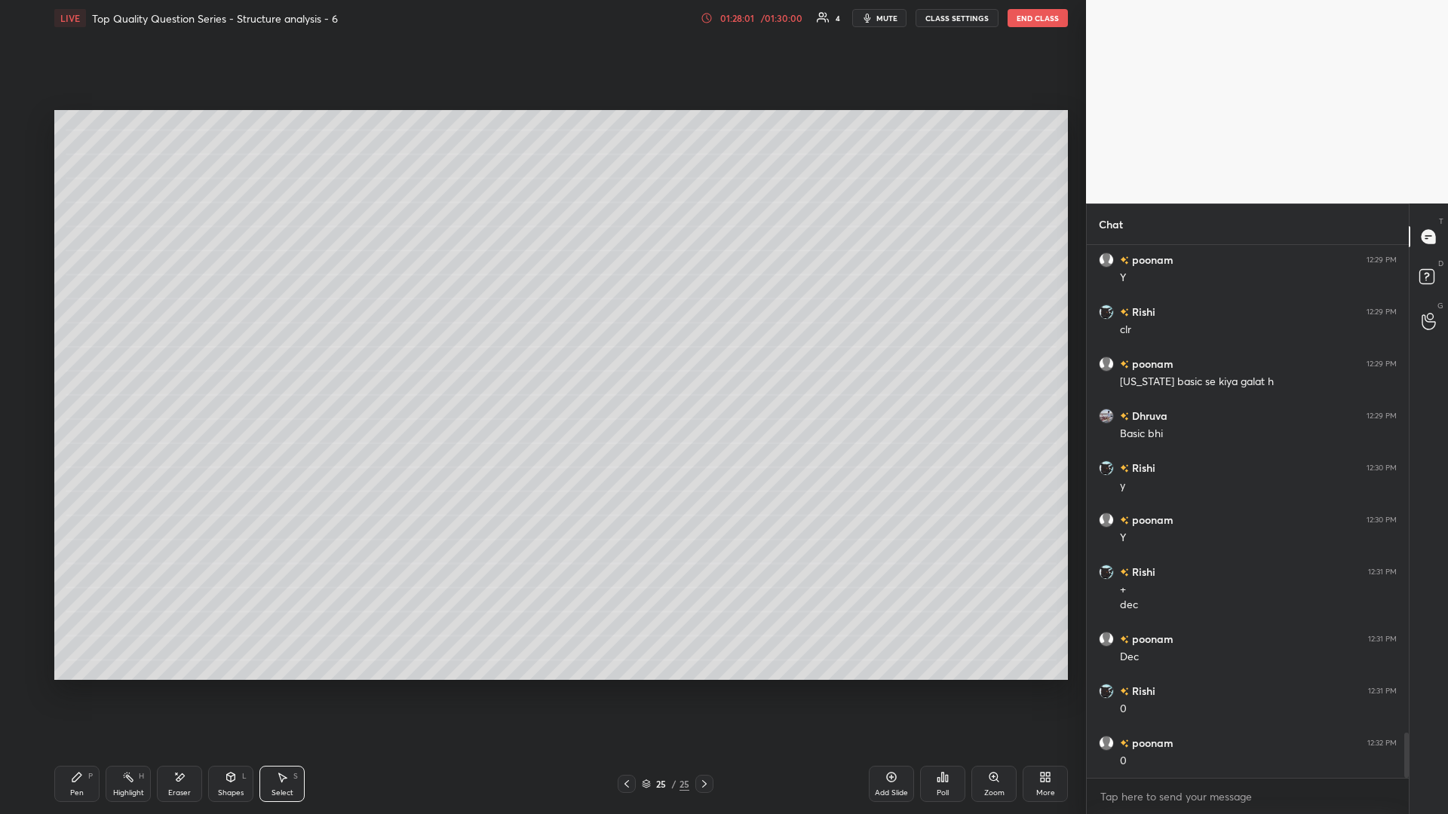
click at [69, 354] on div "Pen P" at bounding box center [76, 784] width 45 height 36
click at [142, 354] on div "H" at bounding box center [141, 777] width 5 height 8
click at [81, 354] on div "Pen P" at bounding box center [76, 784] width 45 height 36
click at [25, 247] on div at bounding box center [24, 243] width 12 height 12
click at [125, 354] on div "Highlight H" at bounding box center [128, 784] width 45 height 36
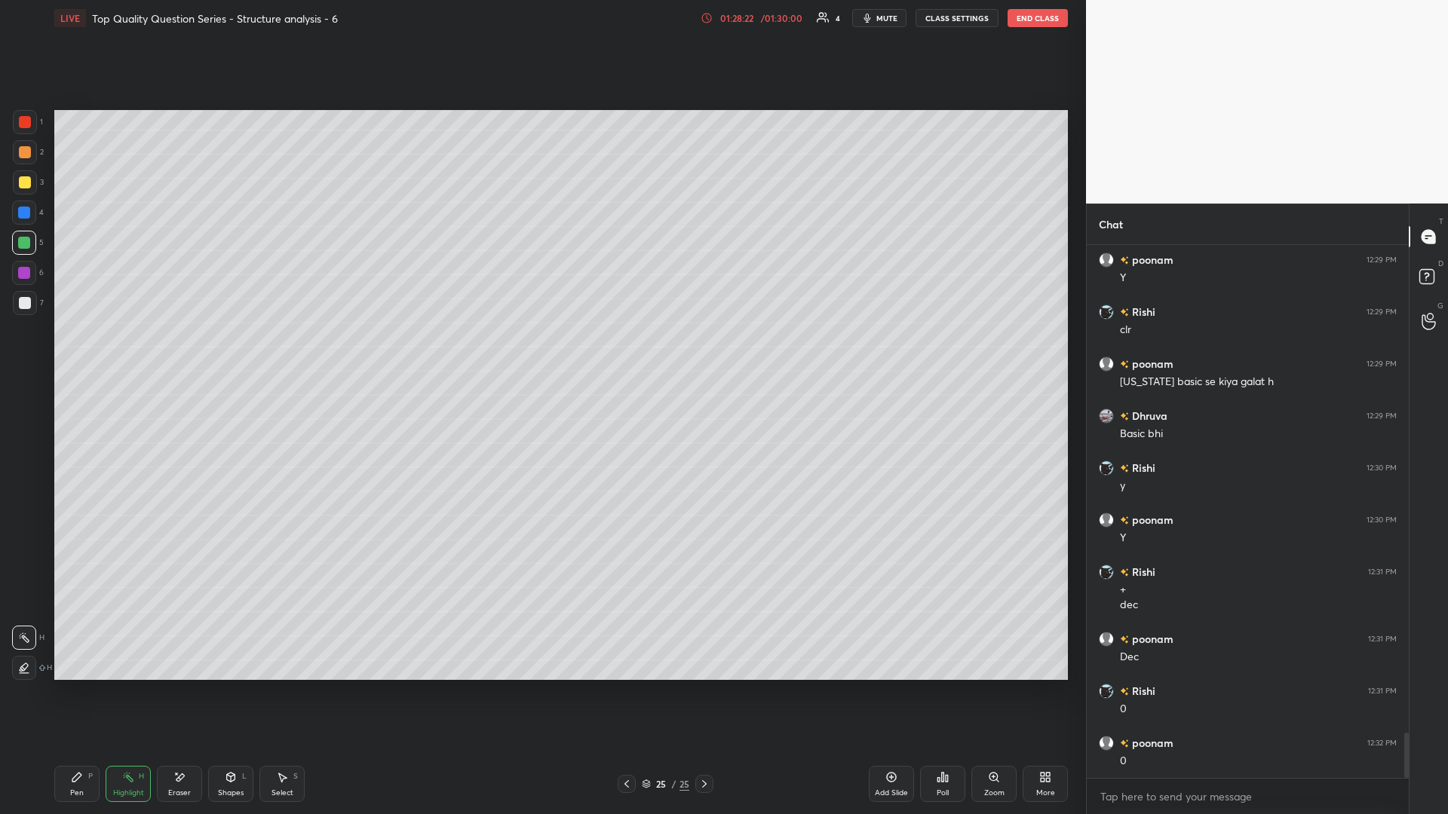
click at [73, 354] on icon at bounding box center [77, 777] width 12 height 12
click at [125, 354] on icon at bounding box center [128, 777] width 12 height 12
click at [191, 354] on div "Eraser" at bounding box center [179, 784] width 45 height 36
click at [238, 354] on div "Shapes L" at bounding box center [230, 784] width 45 height 36
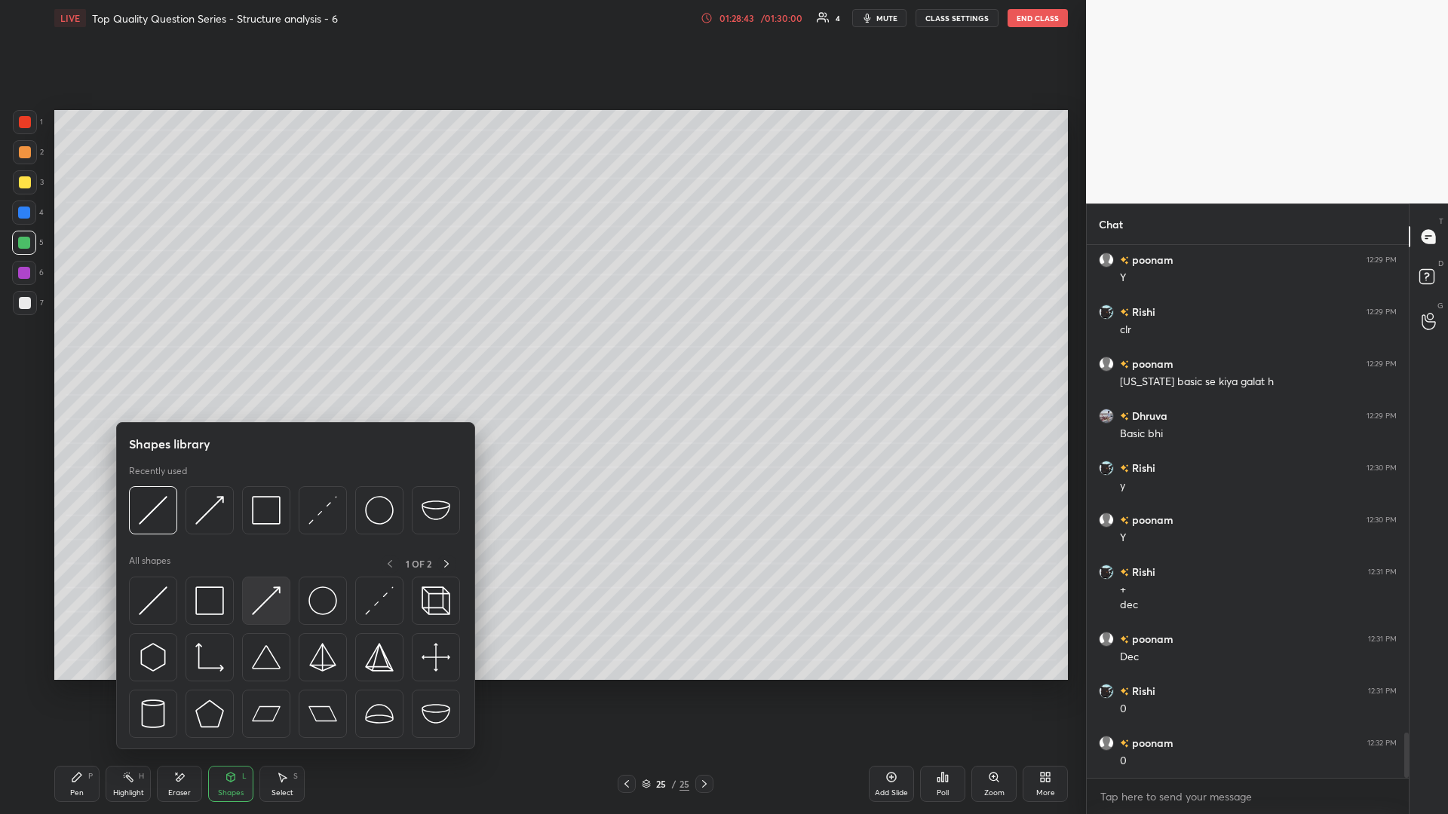
click at [242, 354] on div at bounding box center [266, 601] width 48 height 48
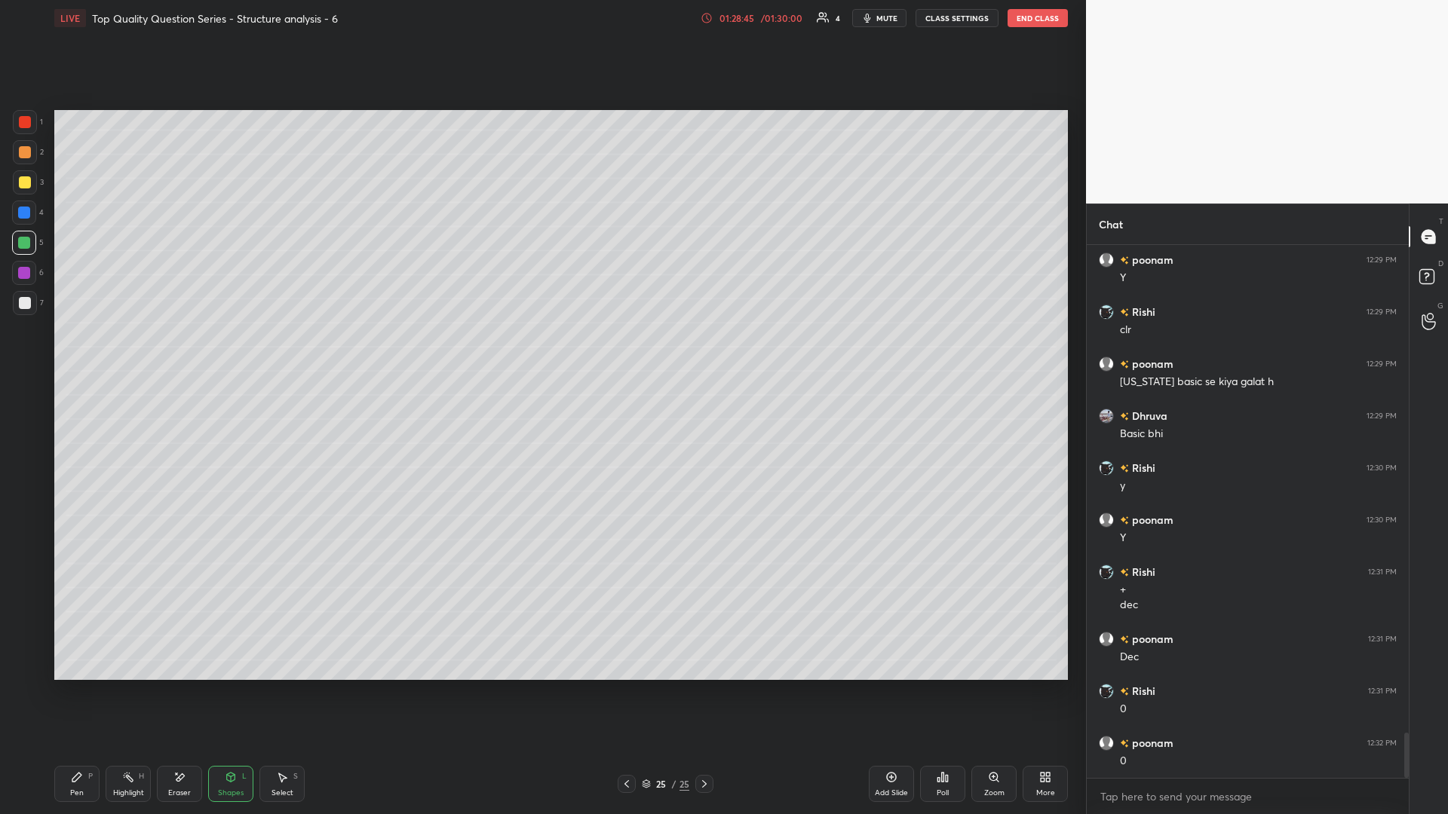
click at [85, 354] on div "Pen P" at bounding box center [76, 784] width 45 height 36
click at [136, 354] on div "Highlight H" at bounding box center [128, 784] width 45 height 36
click at [145, 354] on div "Highlight H" at bounding box center [128, 784] width 45 height 36
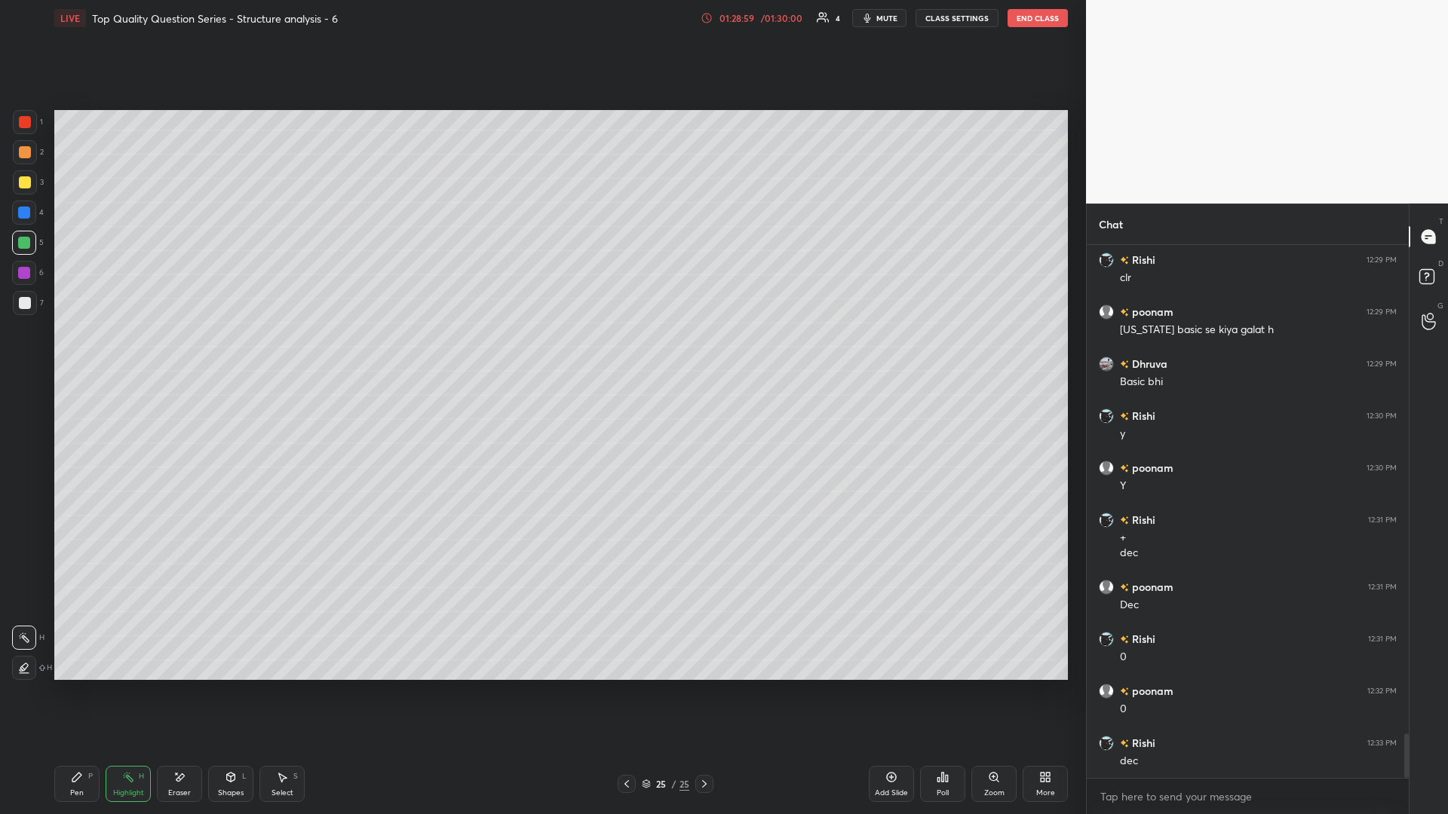
click at [76, 354] on icon at bounding box center [77, 777] width 12 height 12
click at [133, 354] on div "Highlight H" at bounding box center [128, 784] width 45 height 36
click at [218, 354] on div "Shapes" at bounding box center [231, 793] width 26 height 8
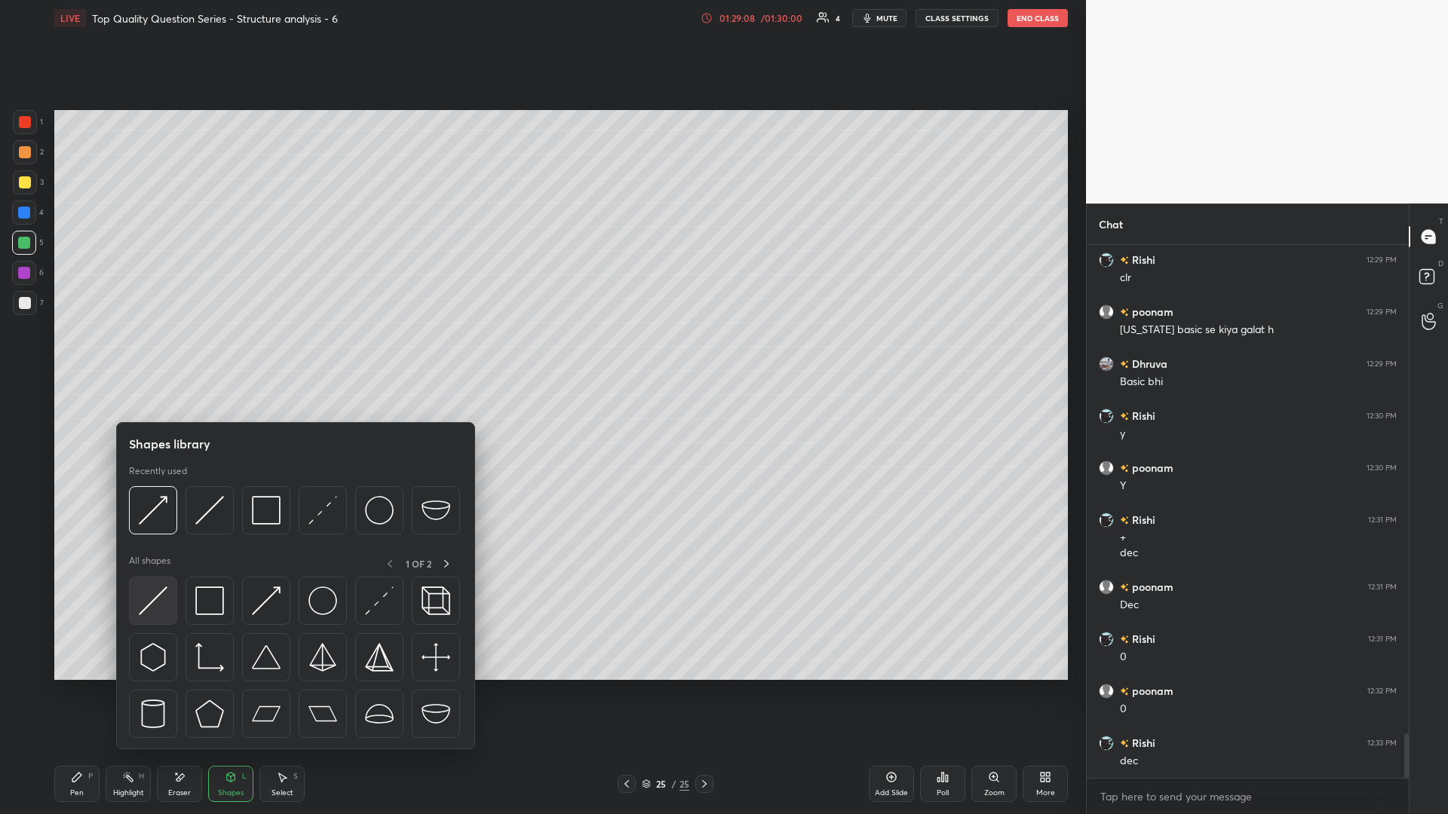
click at [158, 354] on img at bounding box center [153, 601] width 29 height 29
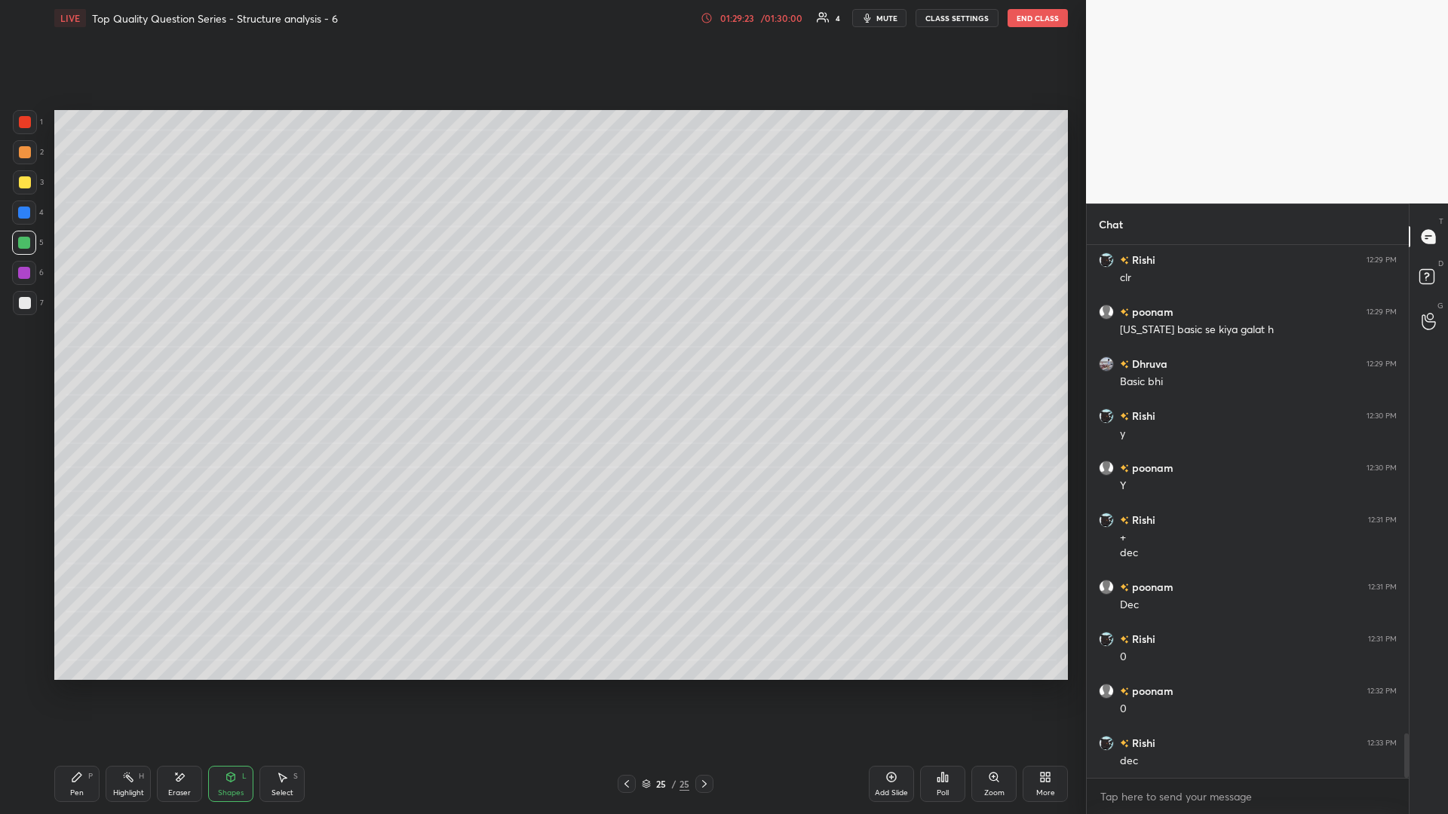
click at [126, 354] on icon at bounding box center [128, 777] width 12 height 12
click at [288, 354] on div "Select S" at bounding box center [281, 784] width 45 height 36
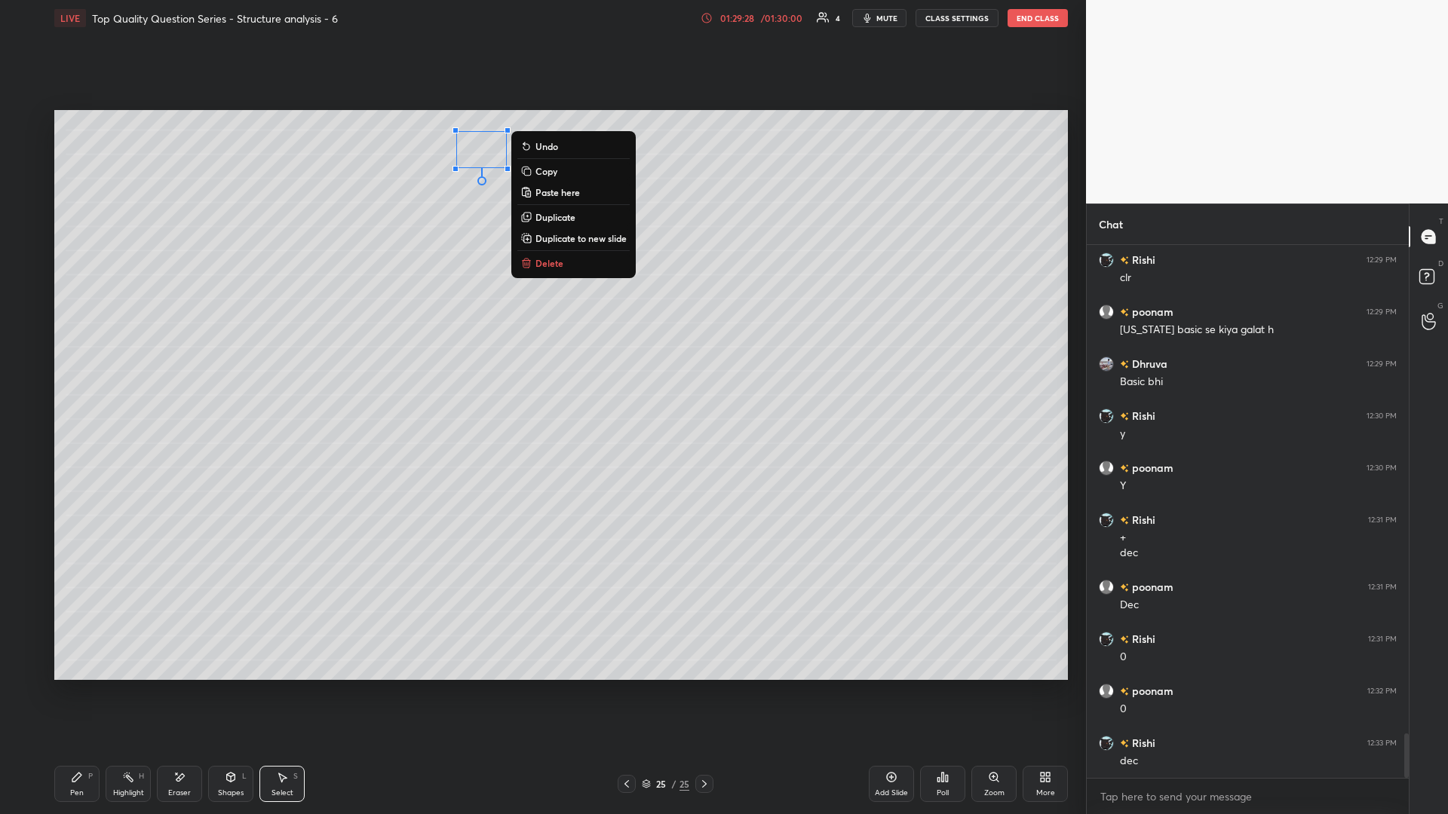
click at [360, 354] on div "0 ° Undo Copy Paste here Duplicate Duplicate to new slide Delete" at bounding box center [560, 395] width 1013 height 570
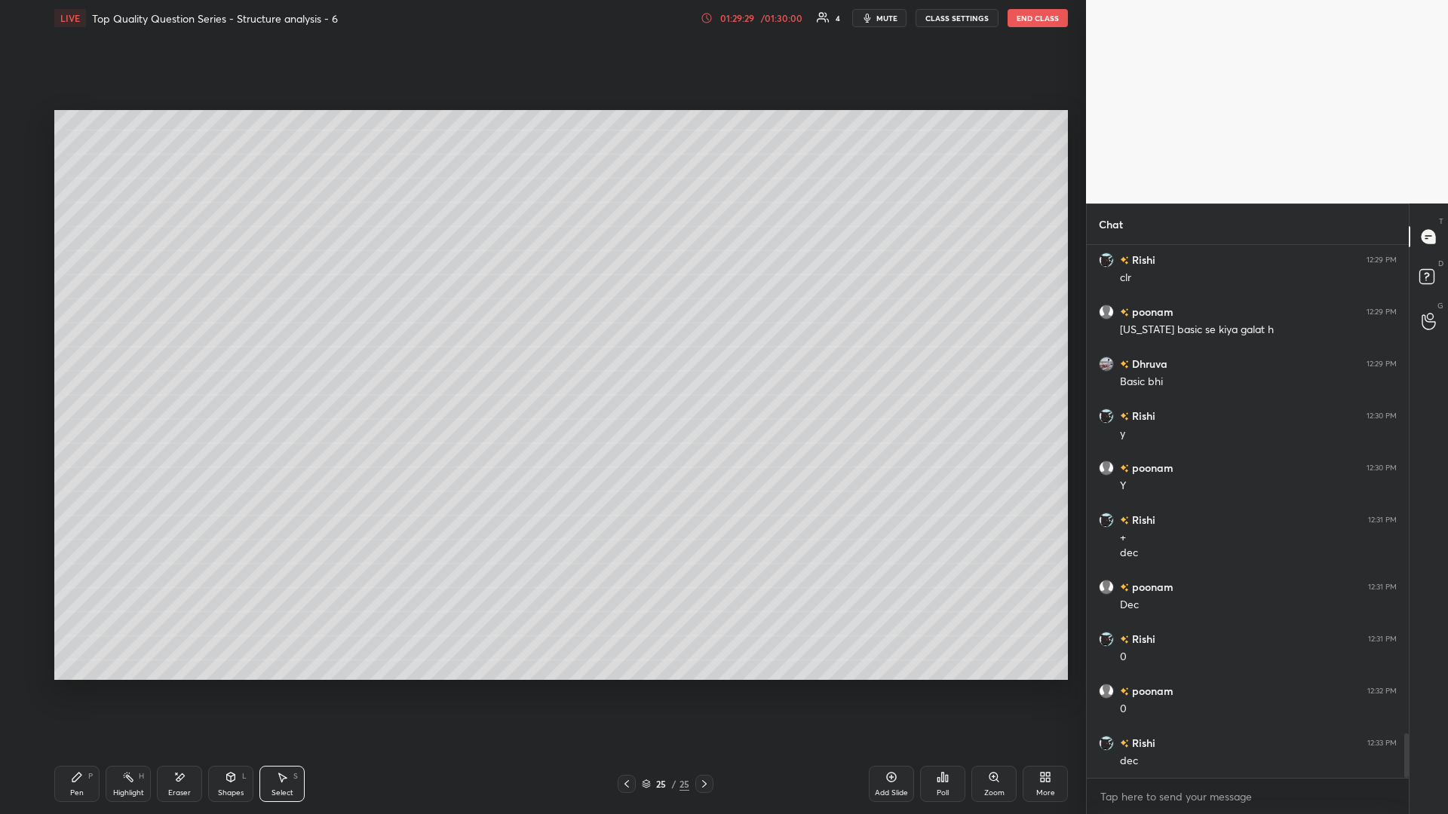
click at [124, 354] on circle at bounding box center [125, 778] width 2 height 2
click at [231, 354] on div "Shapes L" at bounding box center [230, 784] width 45 height 36
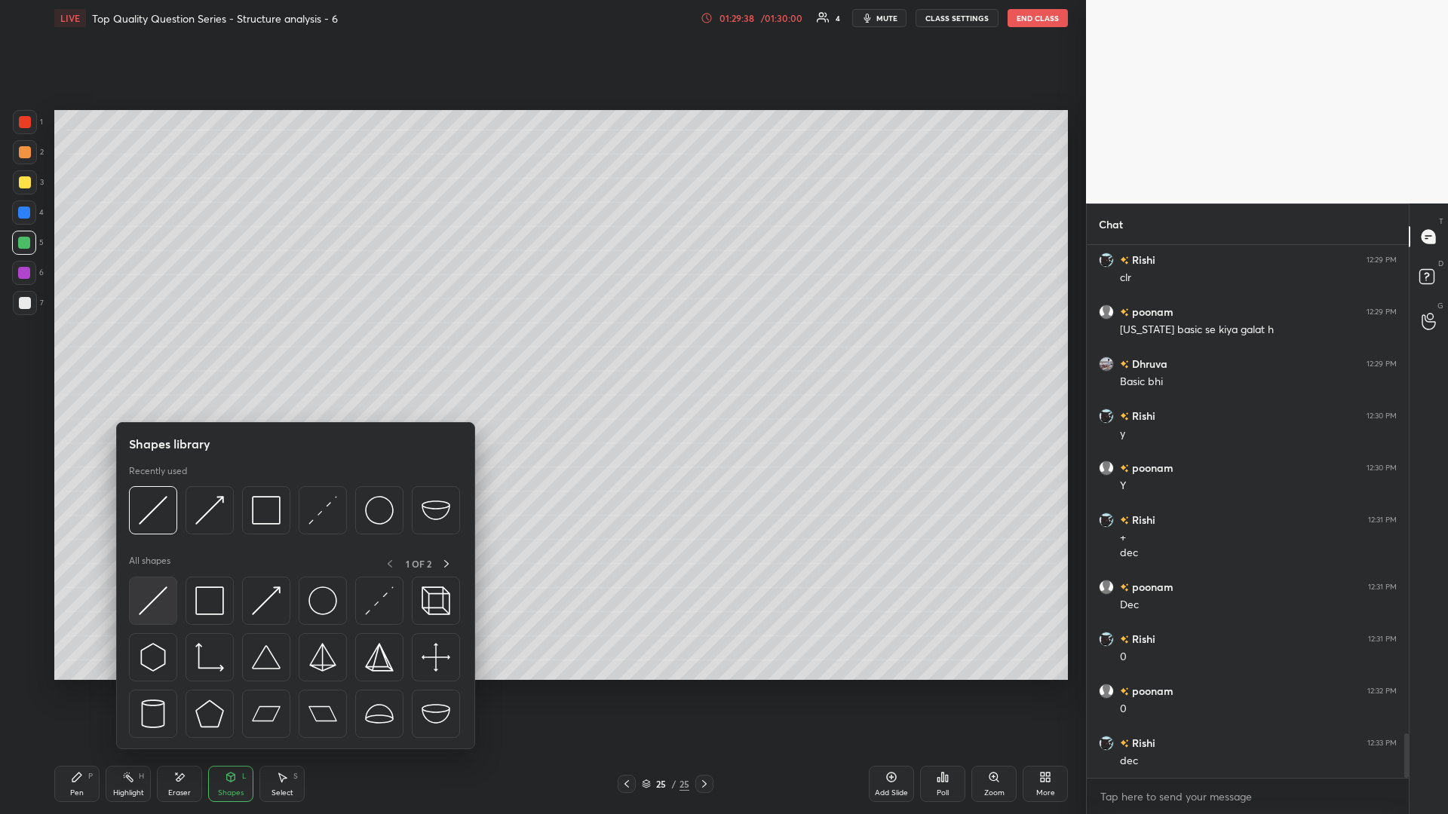
click at [148, 354] on div at bounding box center [153, 601] width 48 height 48
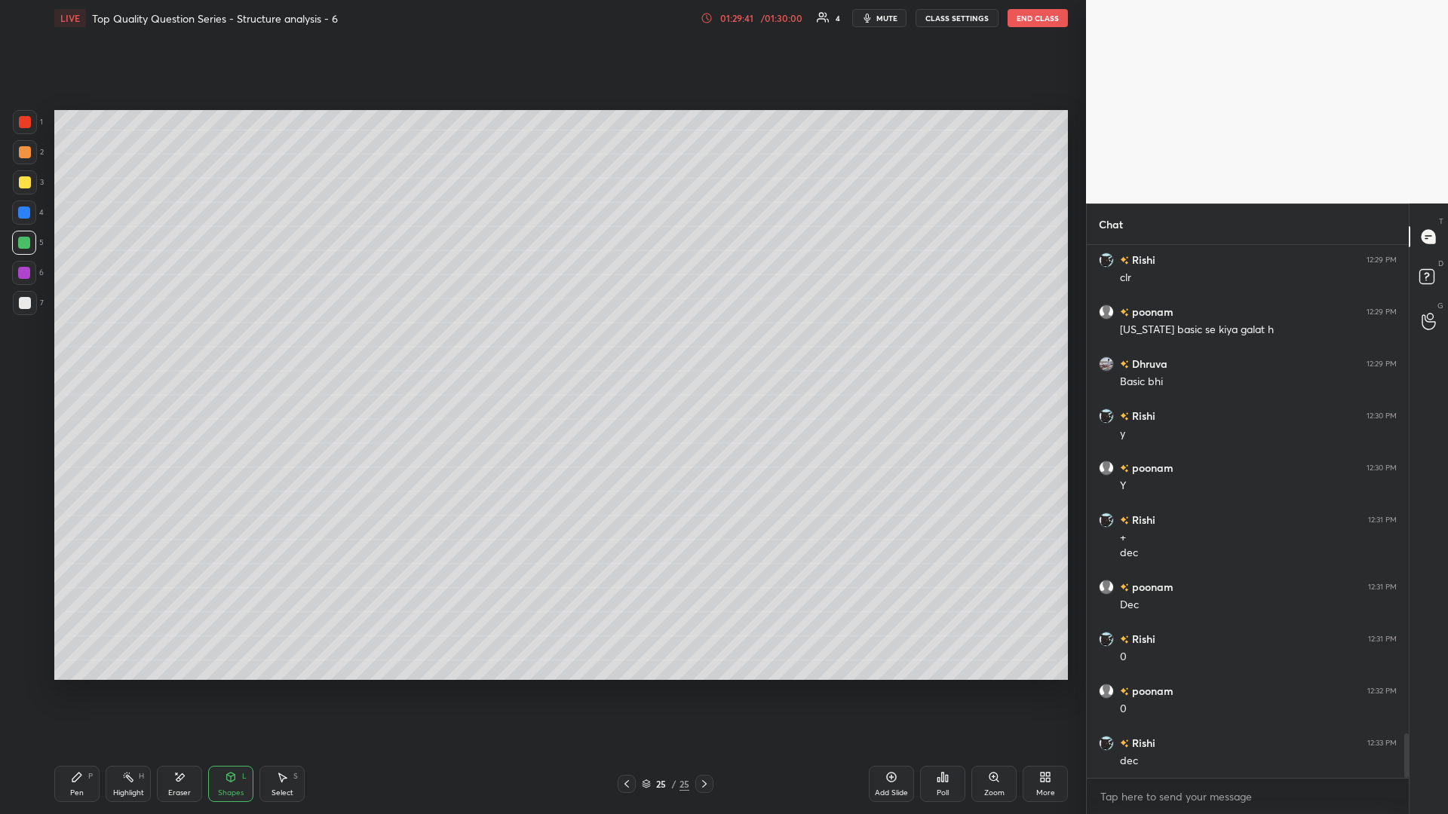
click at [122, 354] on icon at bounding box center [128, 777] width 12 height 12
click at [274, 354] on div "Select S" at bounding box center [281, 784] width 45 height 36
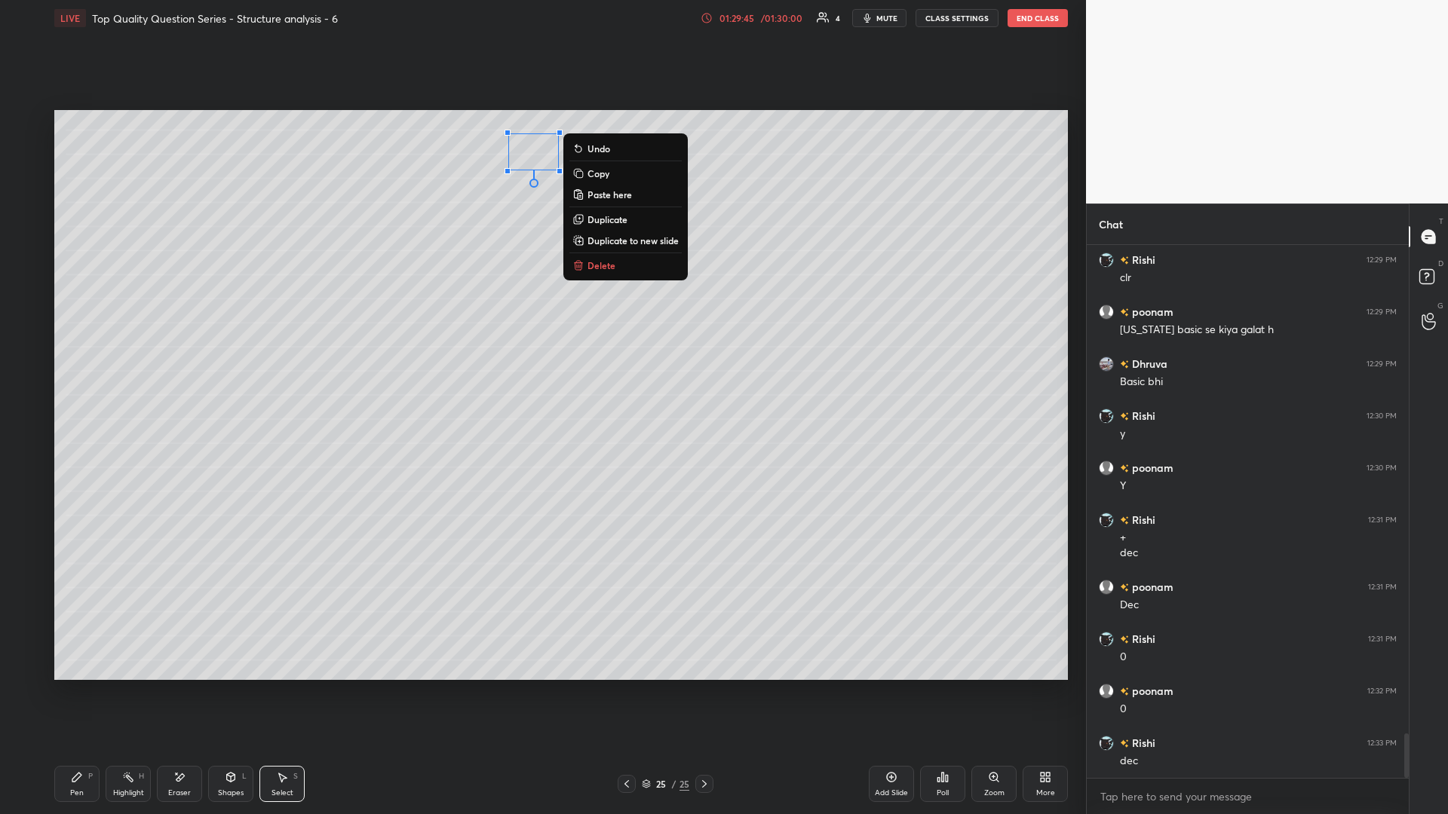
click at [352, 354] on div "0 ° Undo Copy Paste here Duplicate Duplicate to new slide Delete" at bounding box center [560, 395] width 1013 height 570
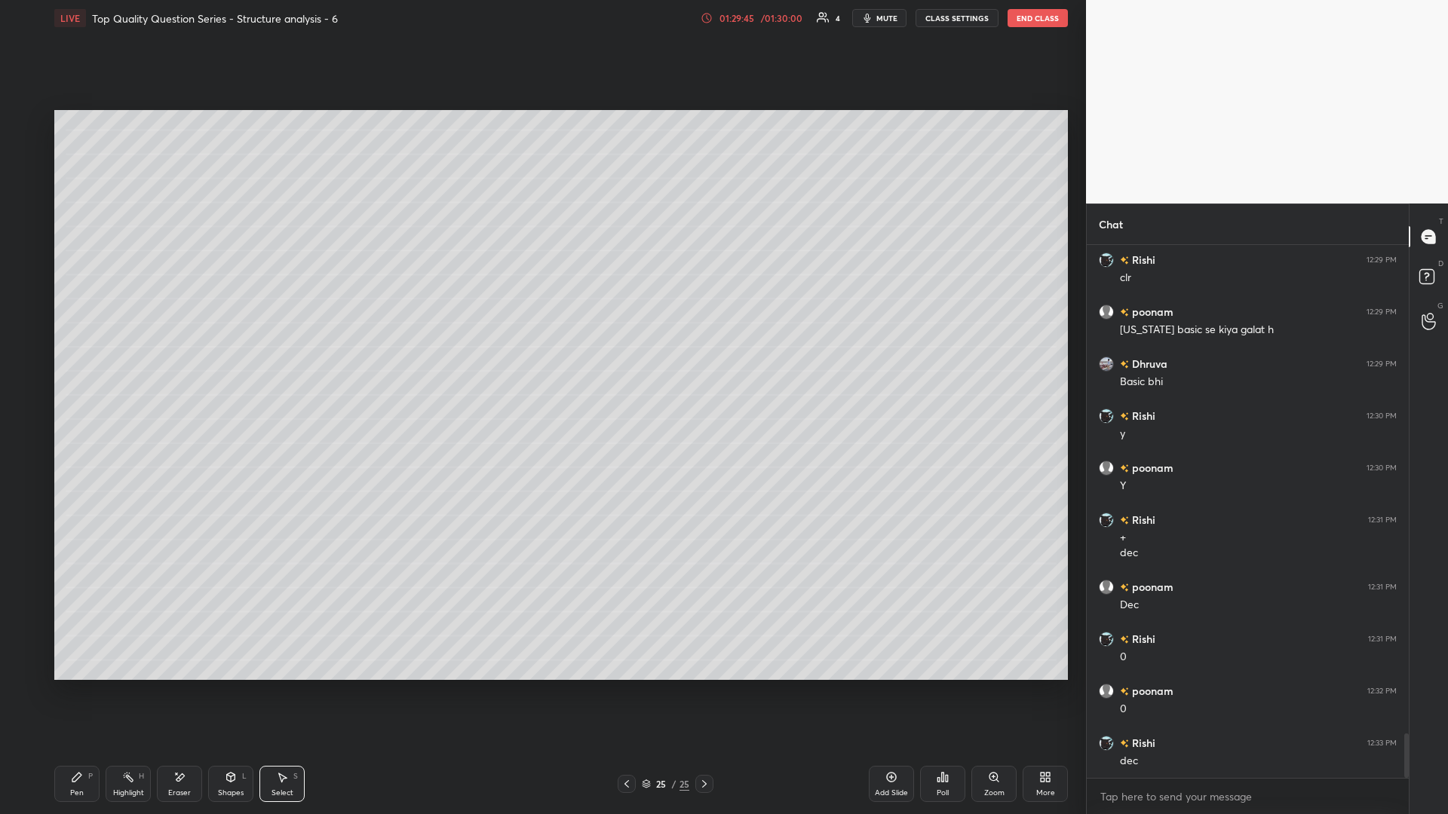
click at [124, 354] on icon at bounding box center [128, 777] width 12 height 12
click at [185, 354] on icon at bounding box center [179, 777] width 12 height 13
click at [236, 354] on icon at bounding box center [231, 777] width 12 height 12
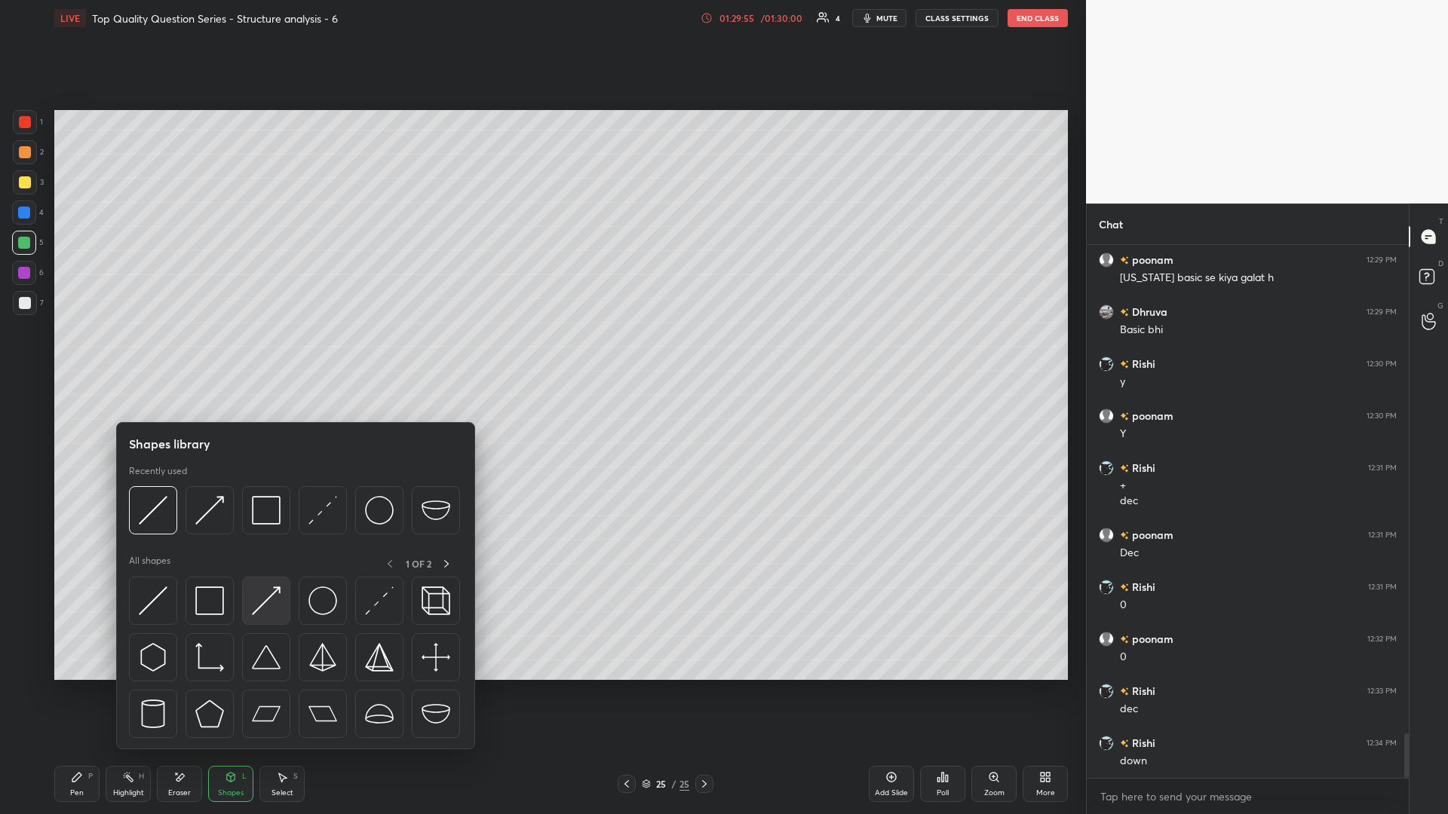
click at [283, 354] on div at bounding box center [266, 601] width 48 height 48
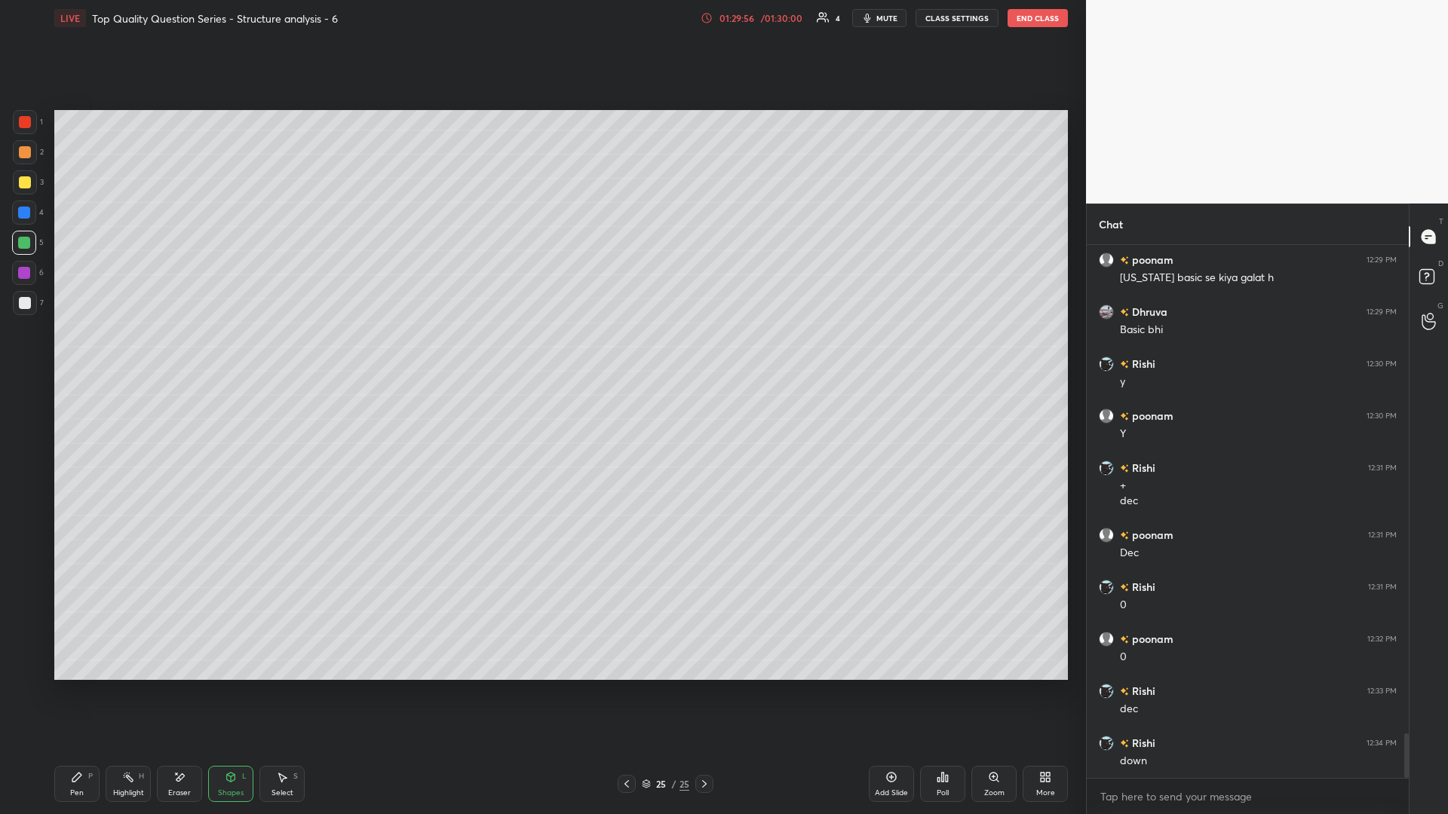
click at [22, 184] on div at bounding box center [25, 182] width 12 height 12
click at [70, 354] on div "Pen P" at bounding box center [76, 784] width 45 height 36
click at [118, 354] on div "Highlight H" at bounding box center [128, 784] width 45 height 36
click at [74, 354] on icon at bounding box center [77, 777] width 12 height 12
click at [129, 354] on div "Highlight H" at bounding box center [128, 784] width 45 height 36
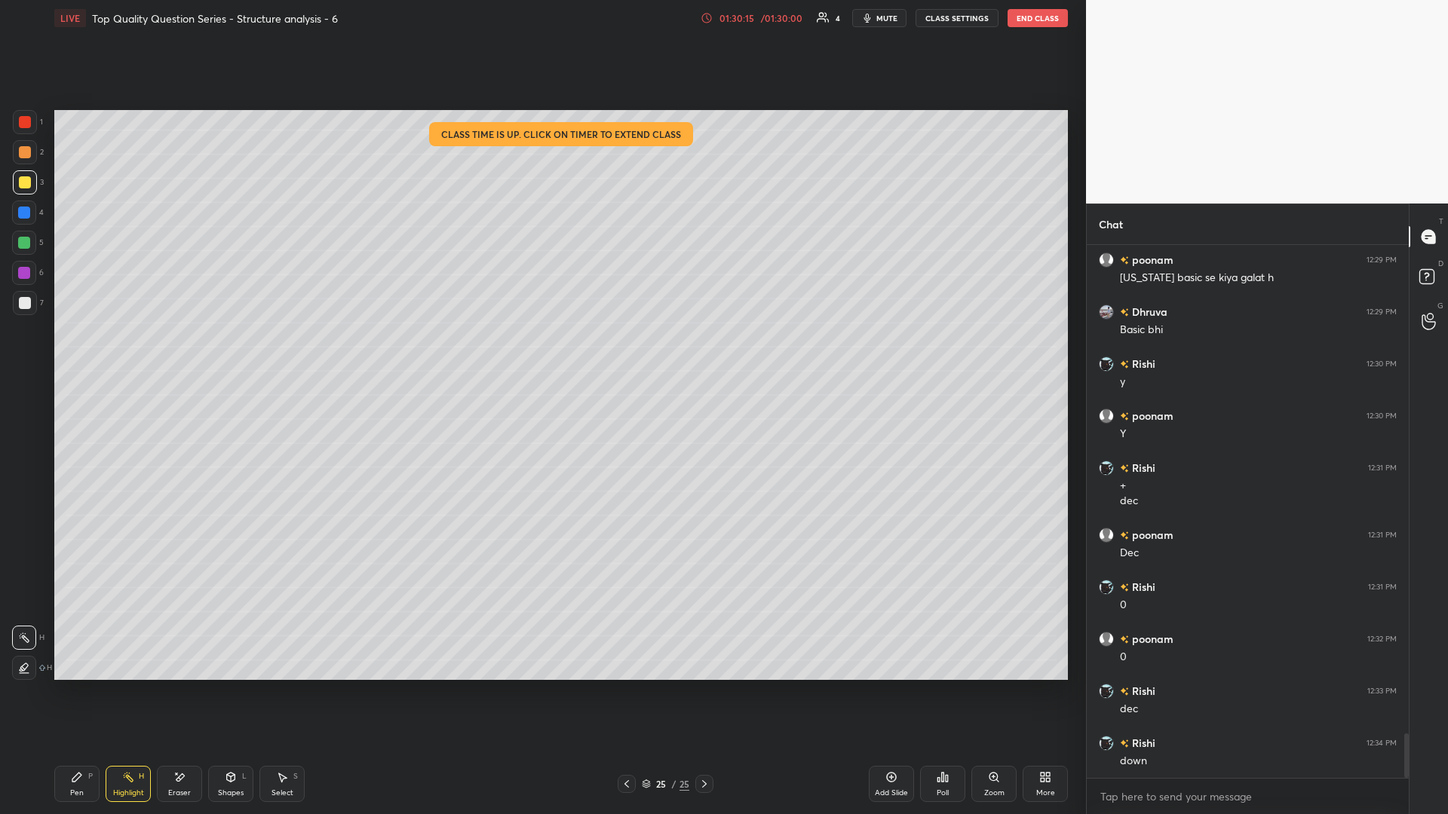
click at [130, 354] on icon at bounding box center [128, 777] width 12 height 12
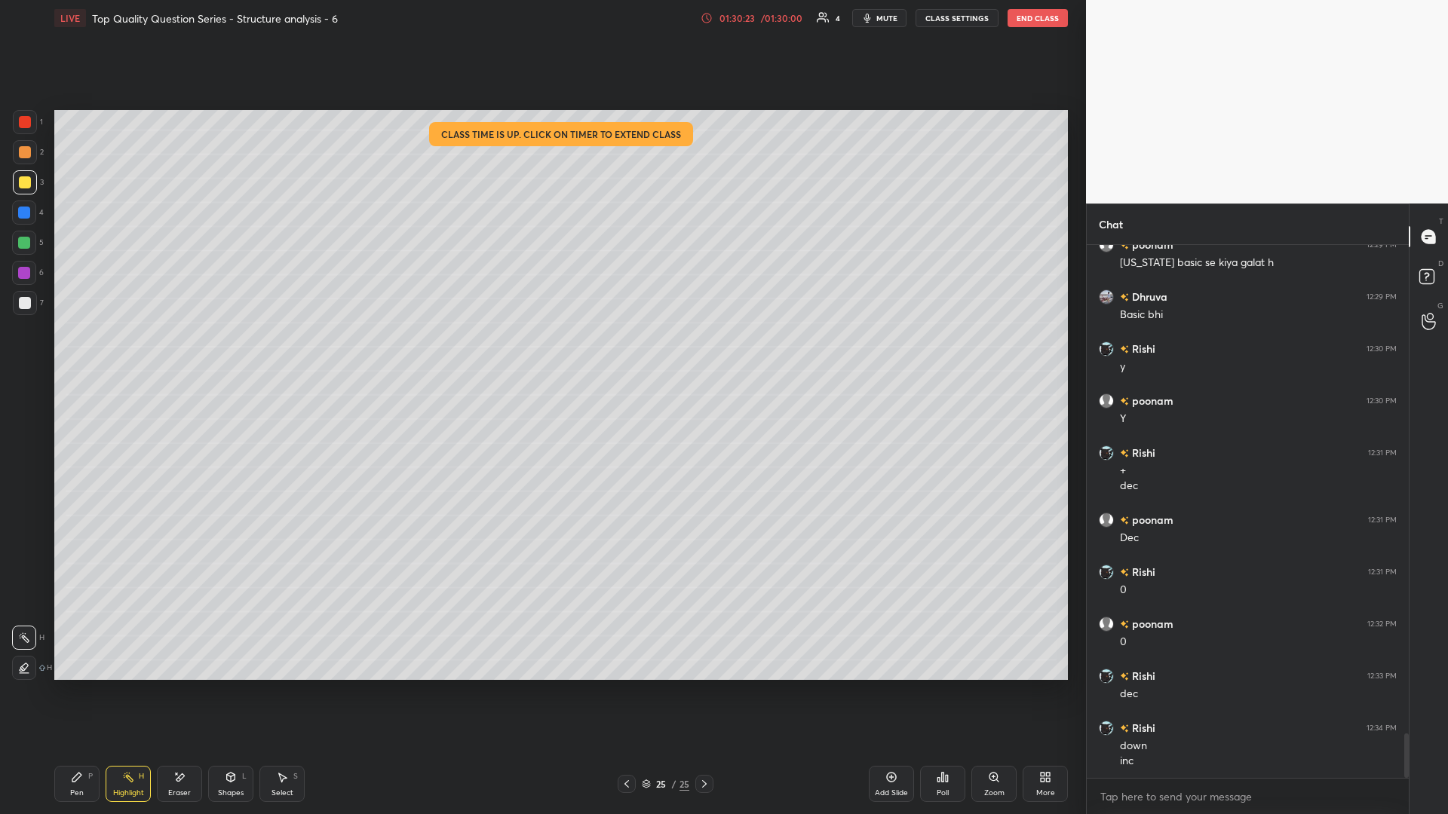
click at [277, 354] on div "Select S" at bounding box center [281, 784] width 45 height 36
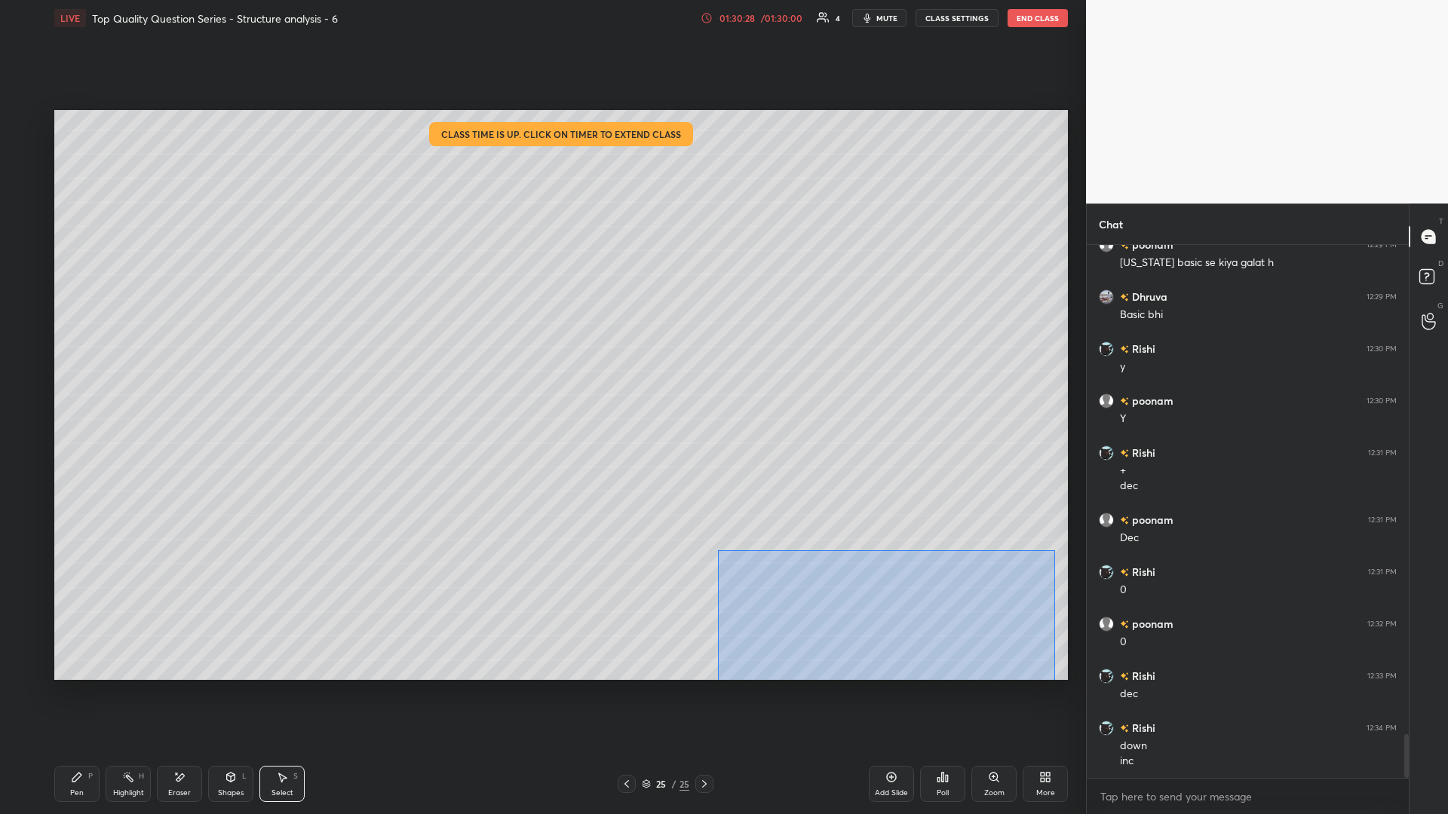
scroll to position [5950, 0]
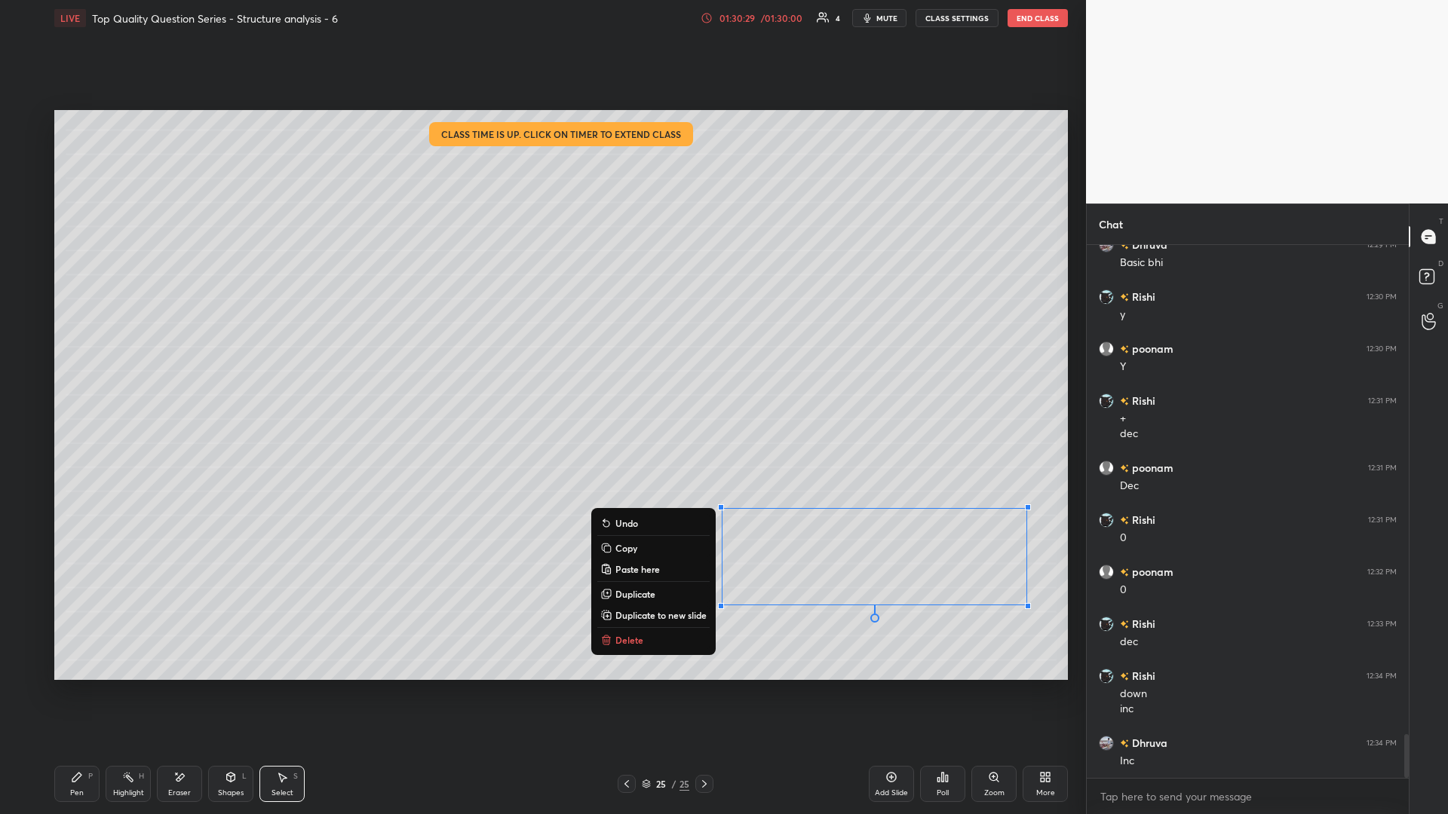
click at [541, 354] on div "0 ° Undo Copy Paste here Duplicate Duplicate to new slide Delete" at bounding box center [560, 395] width 1013 height 570
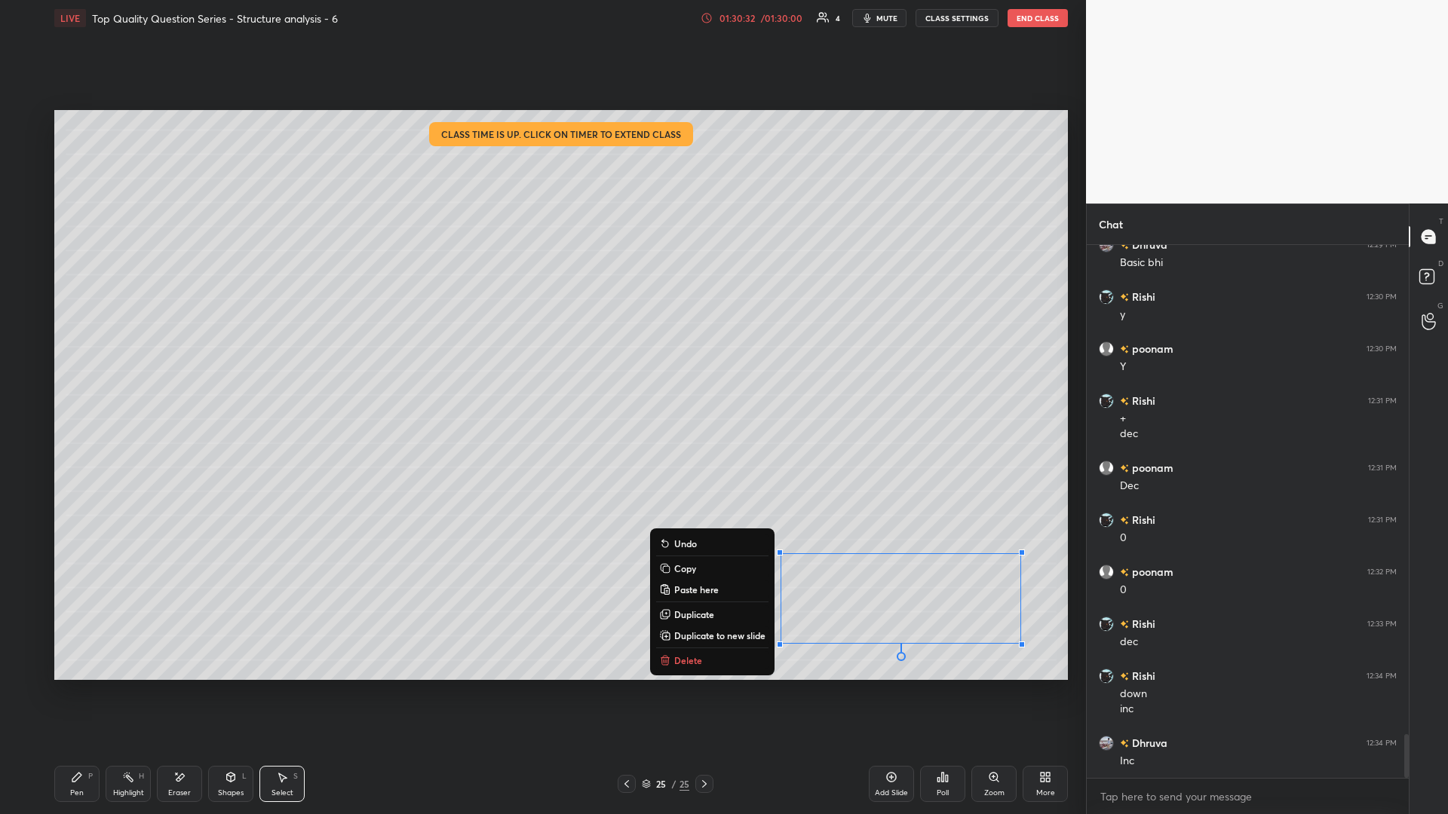
click at [127, 354] on div "Highlight H" at bounding box center [128, 784] width 45 height 36
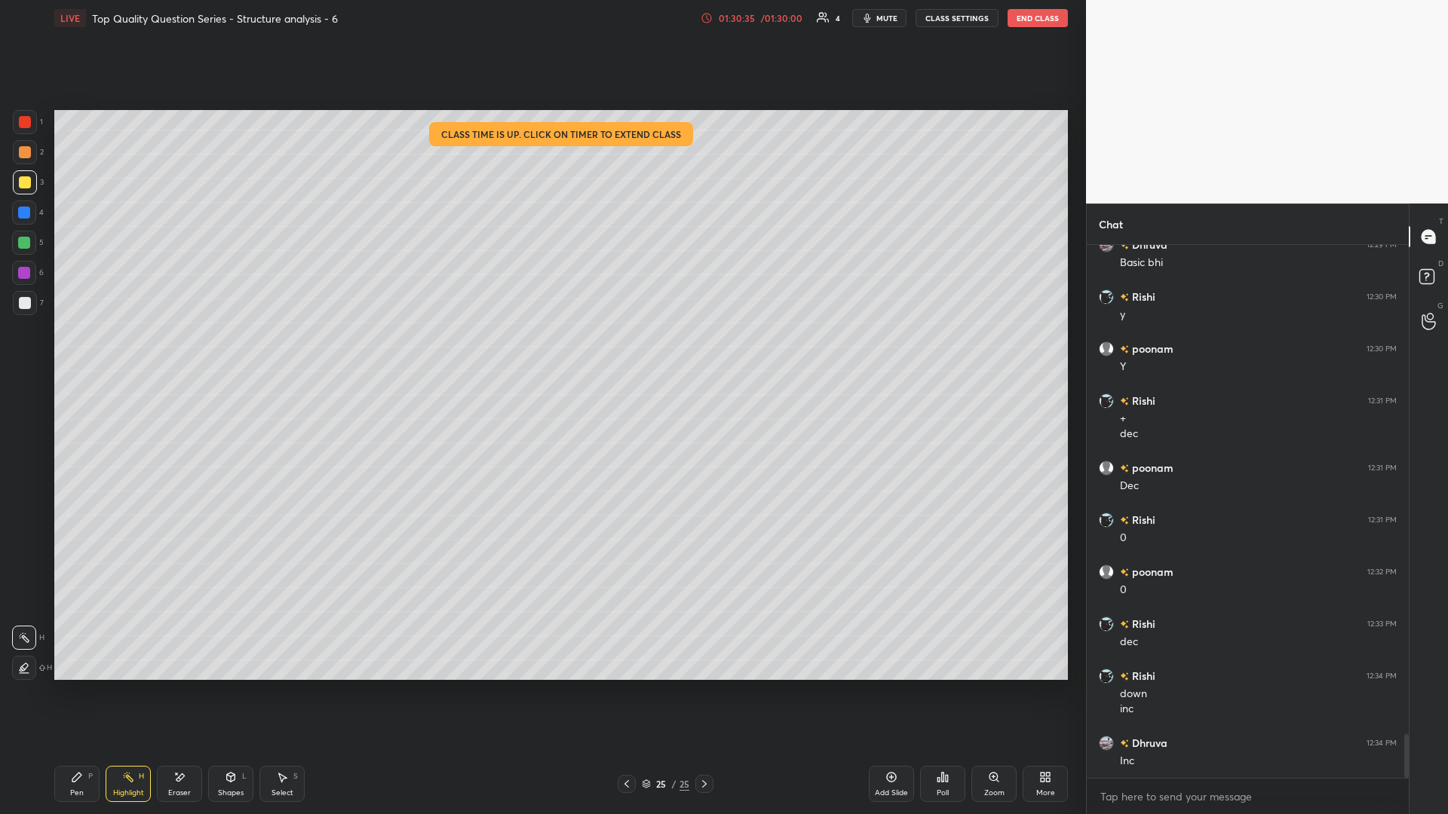
click at [238, 354] on div "Shapes L" at bounding box center [230, 784] width 45 height 36
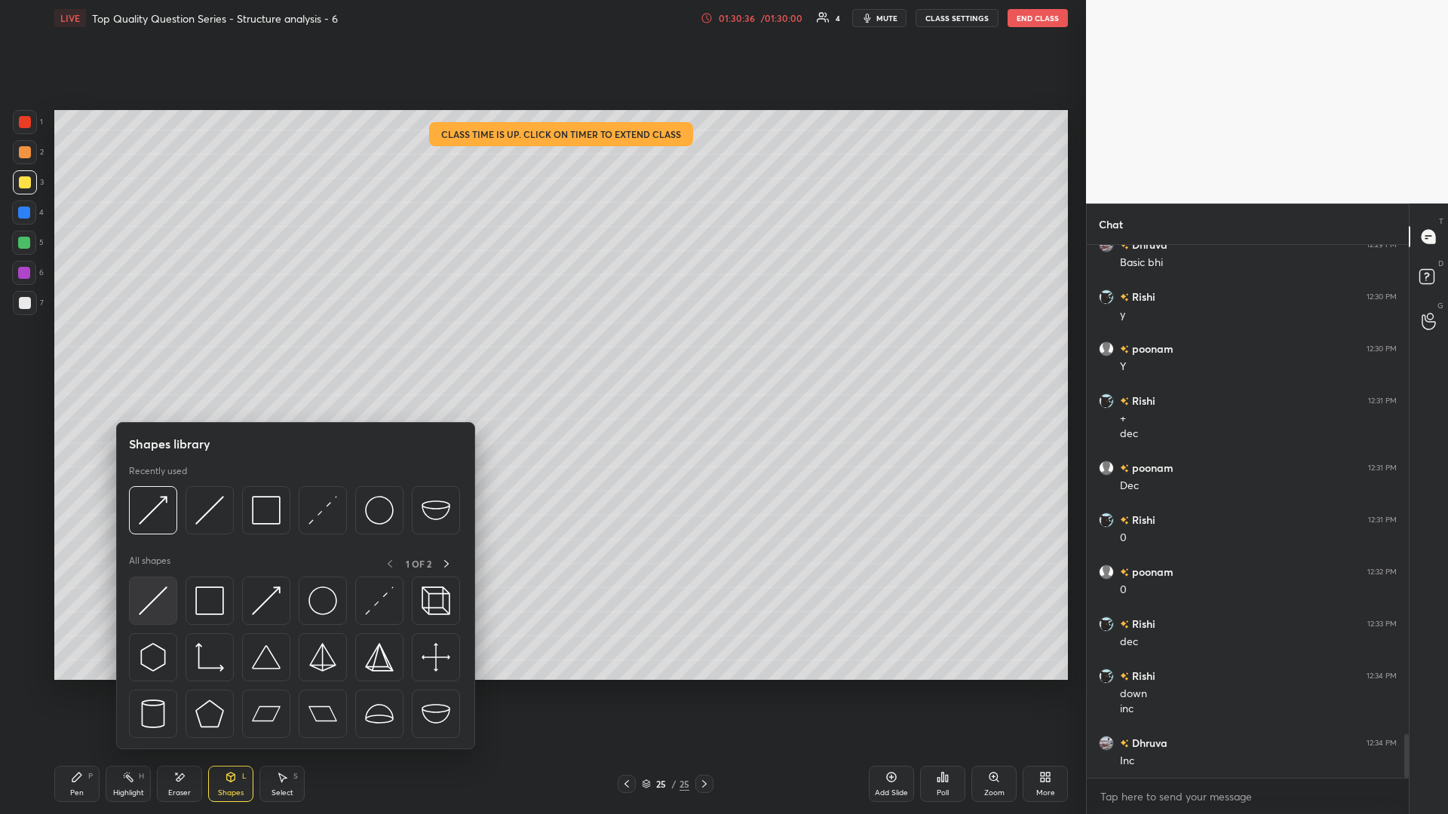
click at [153, 354] on img at bounding box center [153, 601] width 29 height 29
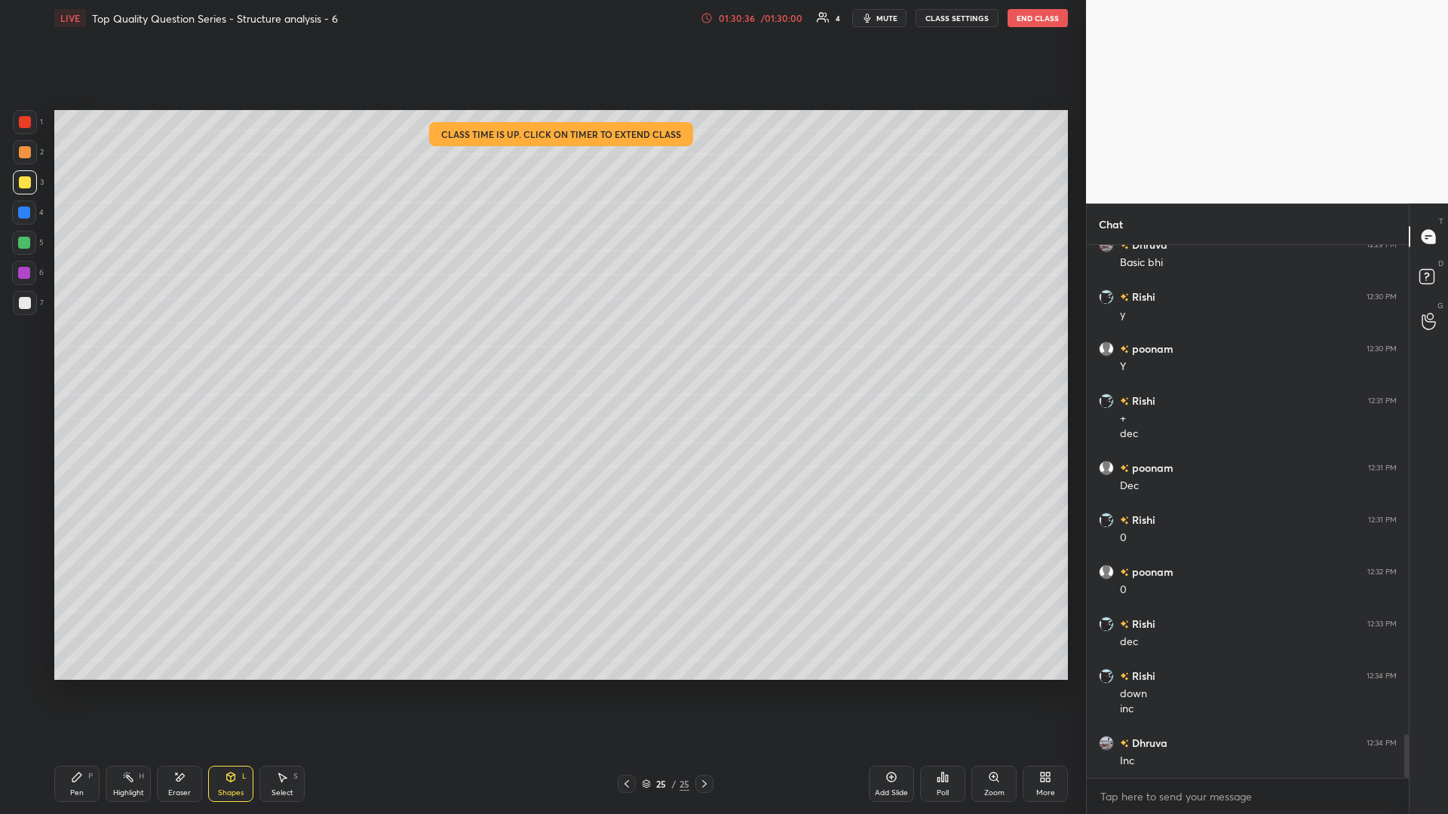
click at [20, 234] on div at bounding box center [24, 243] width 24 height 24
click at [541, 354] on icon at bounding box center [627, 784] width 12 height 12
click at [121, 354] on div "Highlight H" at bounding box center [128, 784] width 45 height 36
click at [541, 354] on icon at bounding box center [704, 784] width 12 height 12
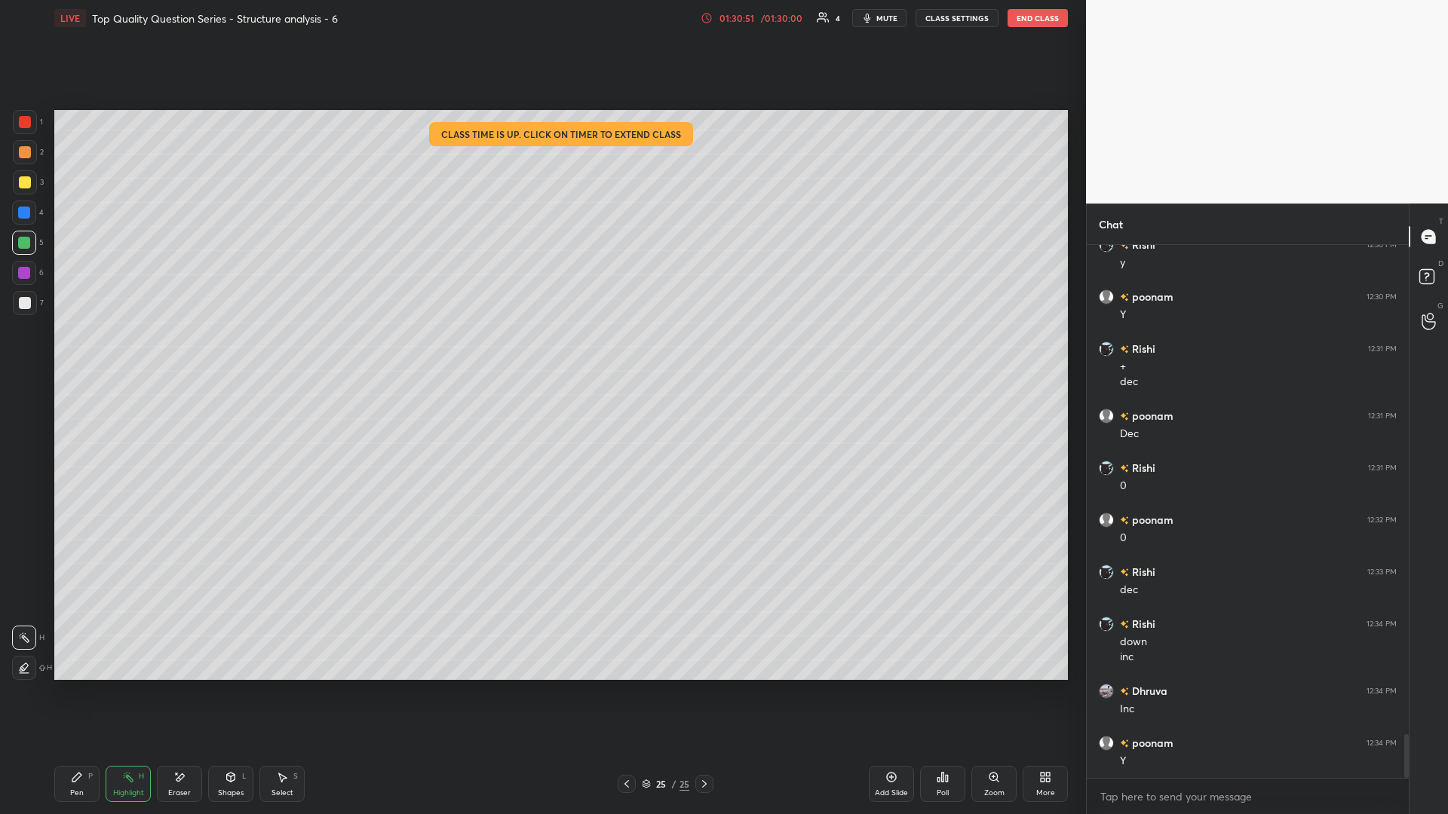
click at [85, 354] on div "Pen P" at bounding box center [76, 784] width 45 height 36
click at [117, 354] on div "Highlight H" at bounding box center [128, 784] width 45 height 36
click at [33, 161] on div at bounding box center [25, 152] width 24 height 24
click at [81, 354] on icon at bounding box center [77, 777] width 12 height 12
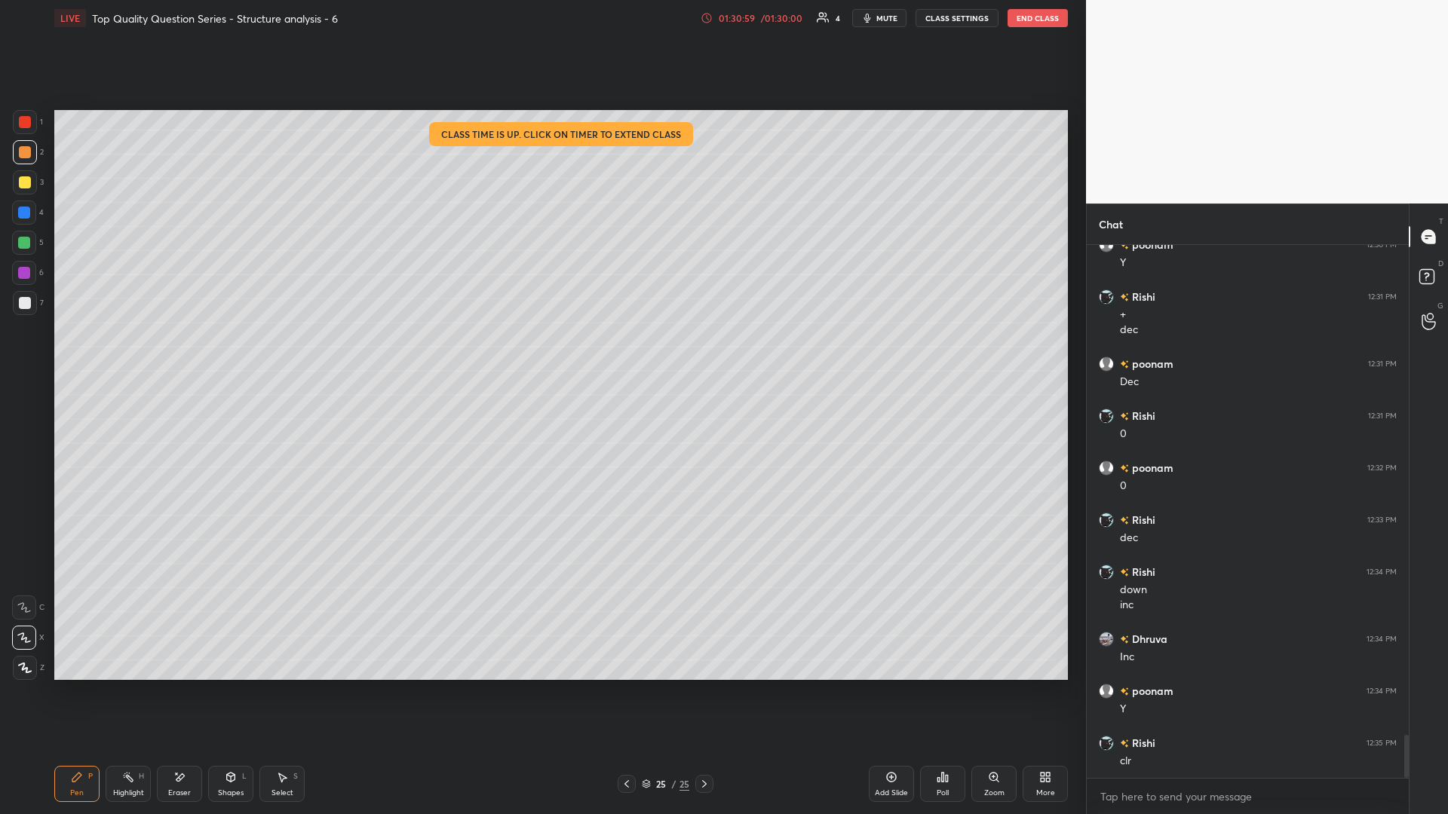
click at [27, 310] on div at bounding box center [25, 303] width 24 height 24
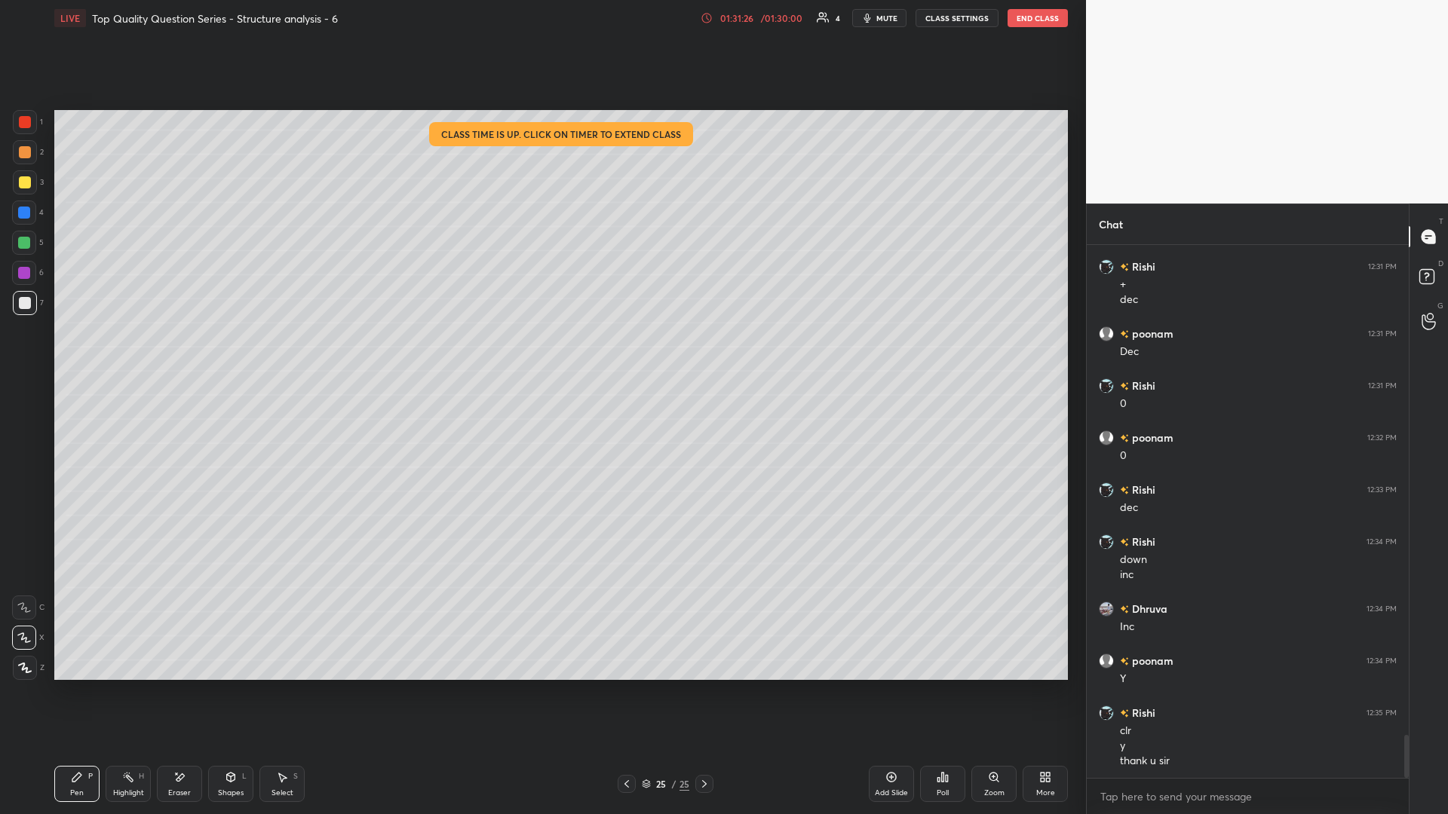
scroll to position [6137, 0]
click at [176, 354] on div "Eraser" at bounding box center [179, 784] width 45 height 36
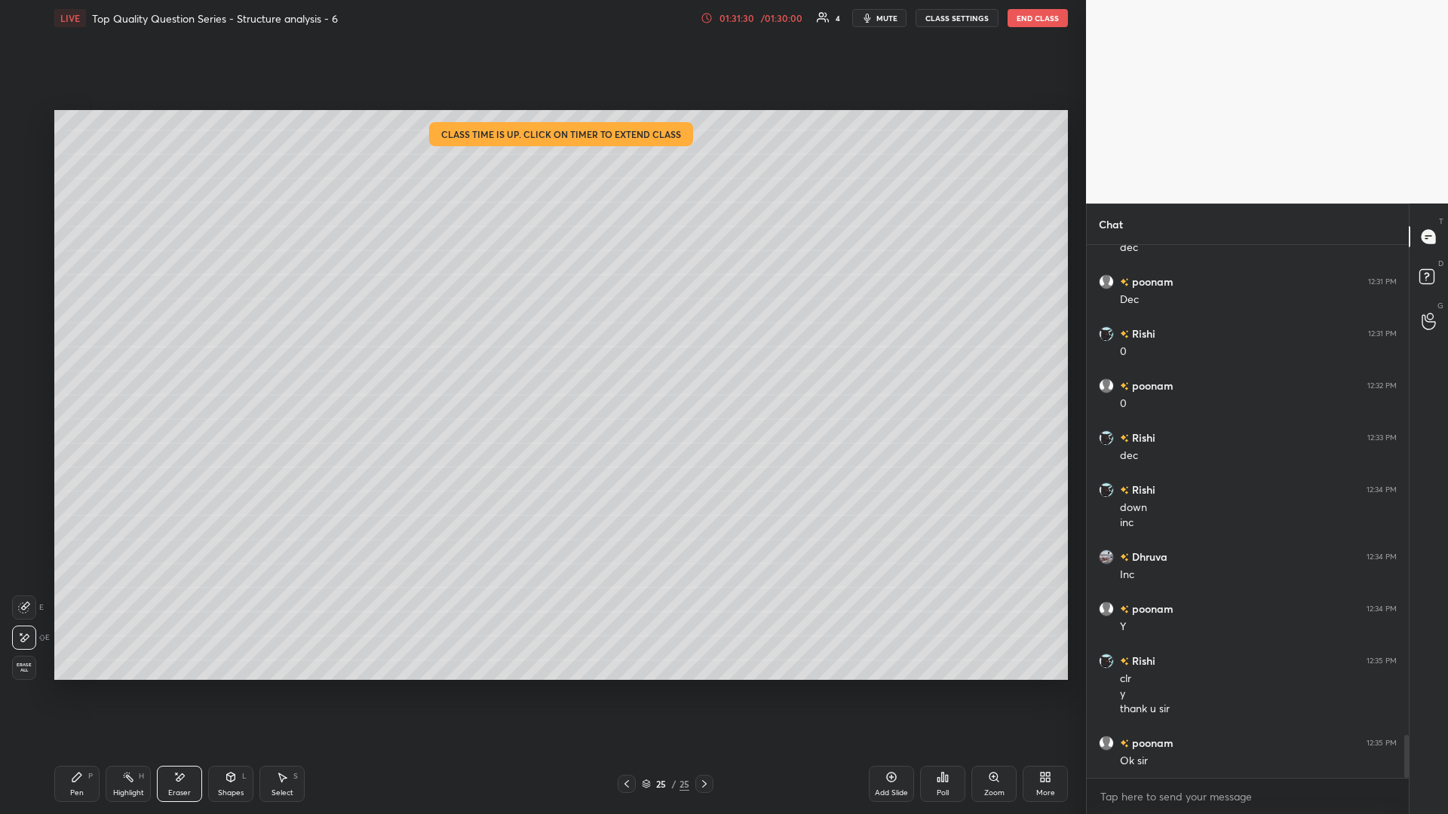
scroll to position [6152, 0]
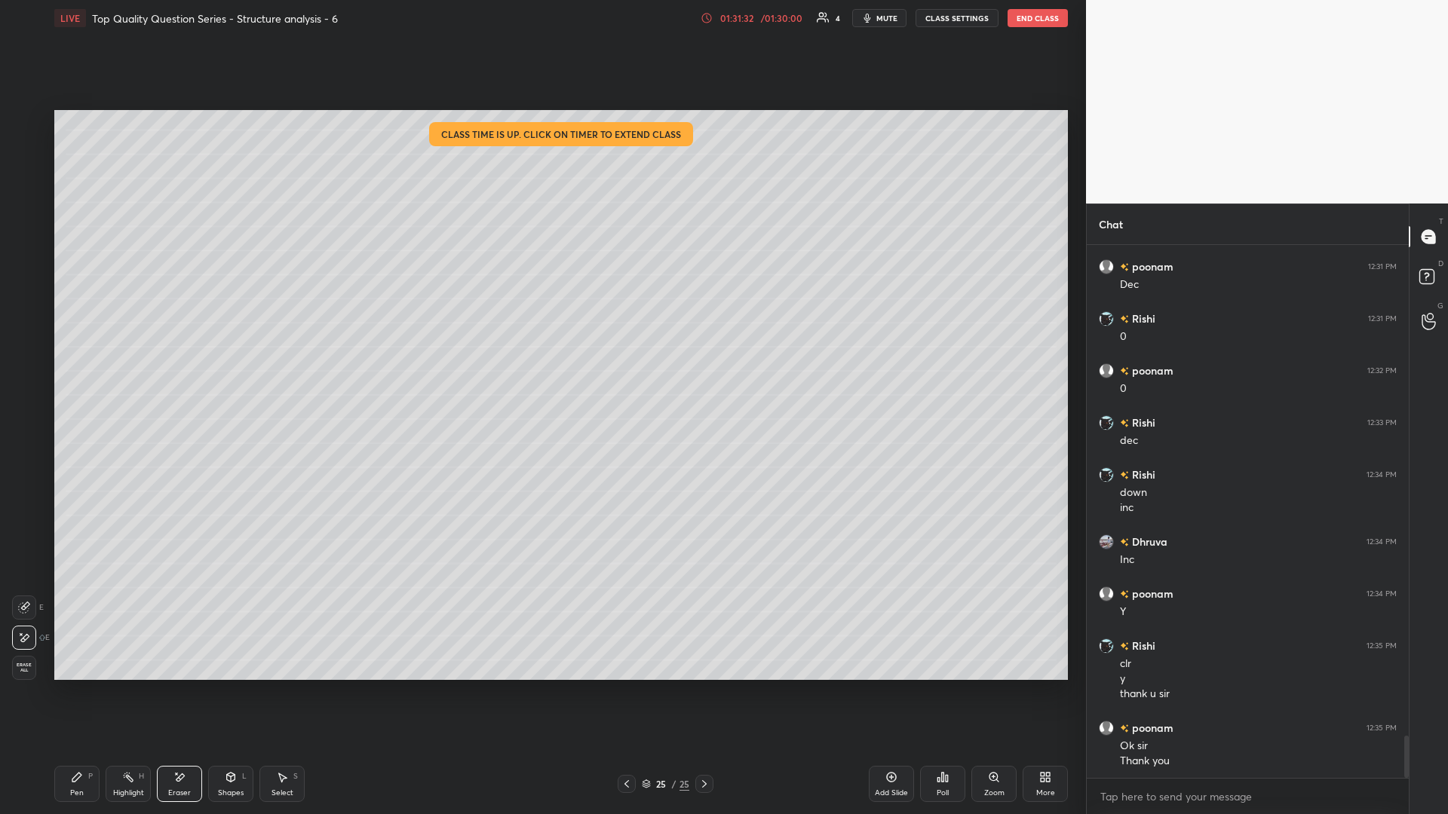
click at [137, 354] on div "Highlight" at bounding box center [128, 793] width 31 height 8
click at [40, 255] on div "5" at bounding box center [28, 246] width 32 height 30
click at [541, 20] on button "End Class" at bounding box center [1037, 18] width 60 height 18
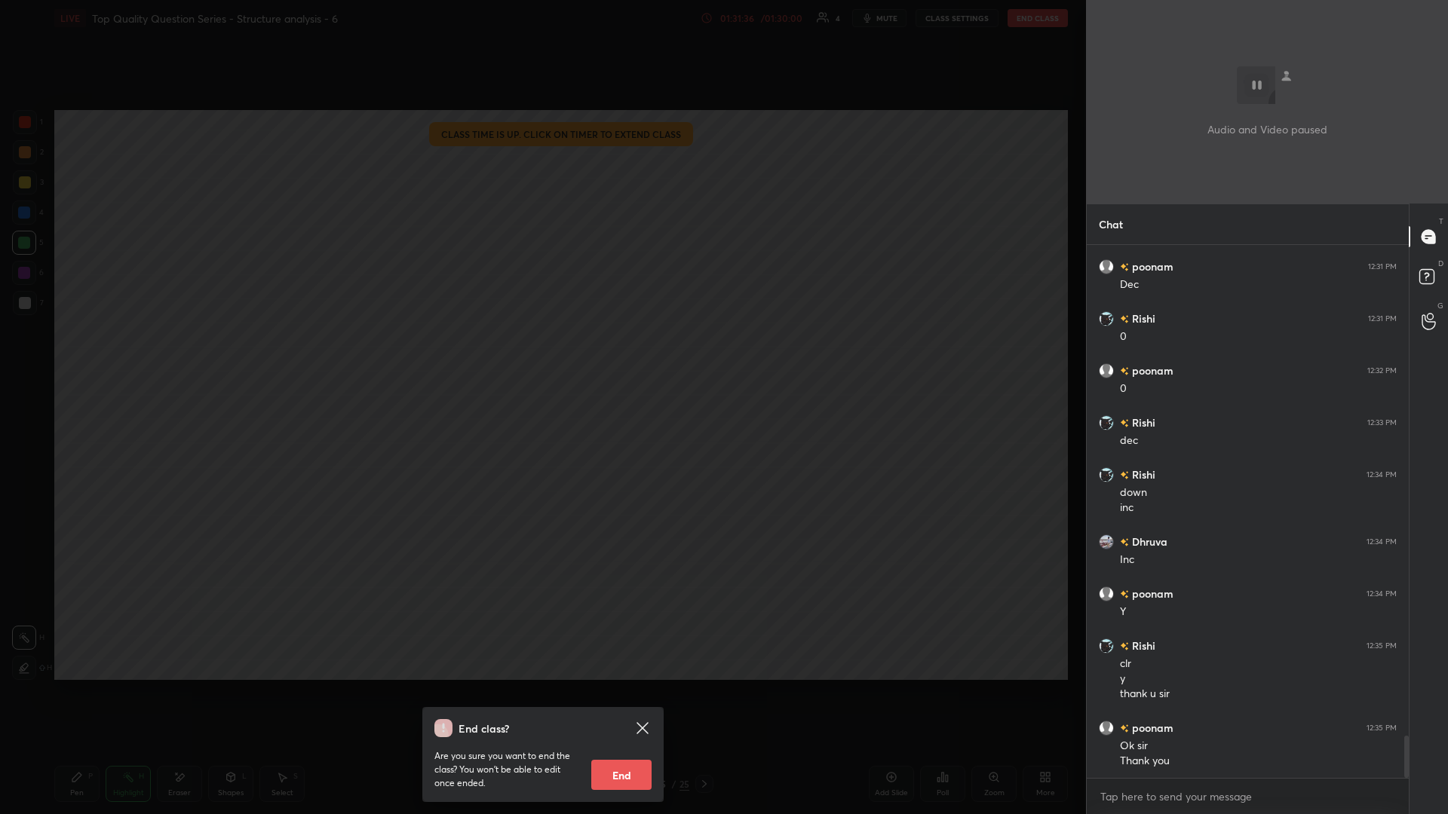
scroll to position [6204, 0]
click at [541, 354] on button "End" at bounding box center [621, 775] width 60 height 30
type textarea "x"
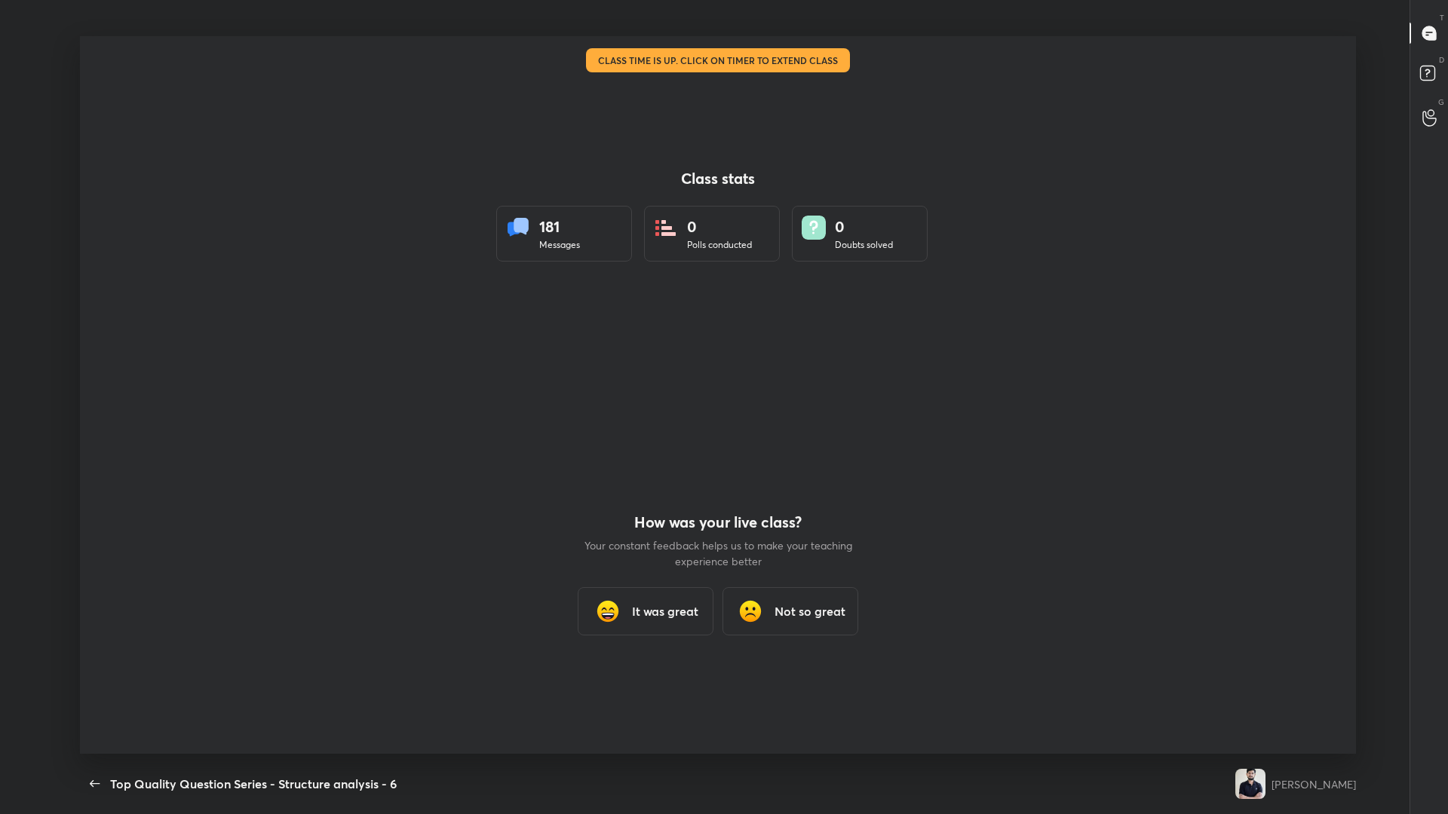
scroll to position [74681, 73963]
click at [541, 354] on h3 "It was great" at bounding box center [665, 611] width 66 height 18
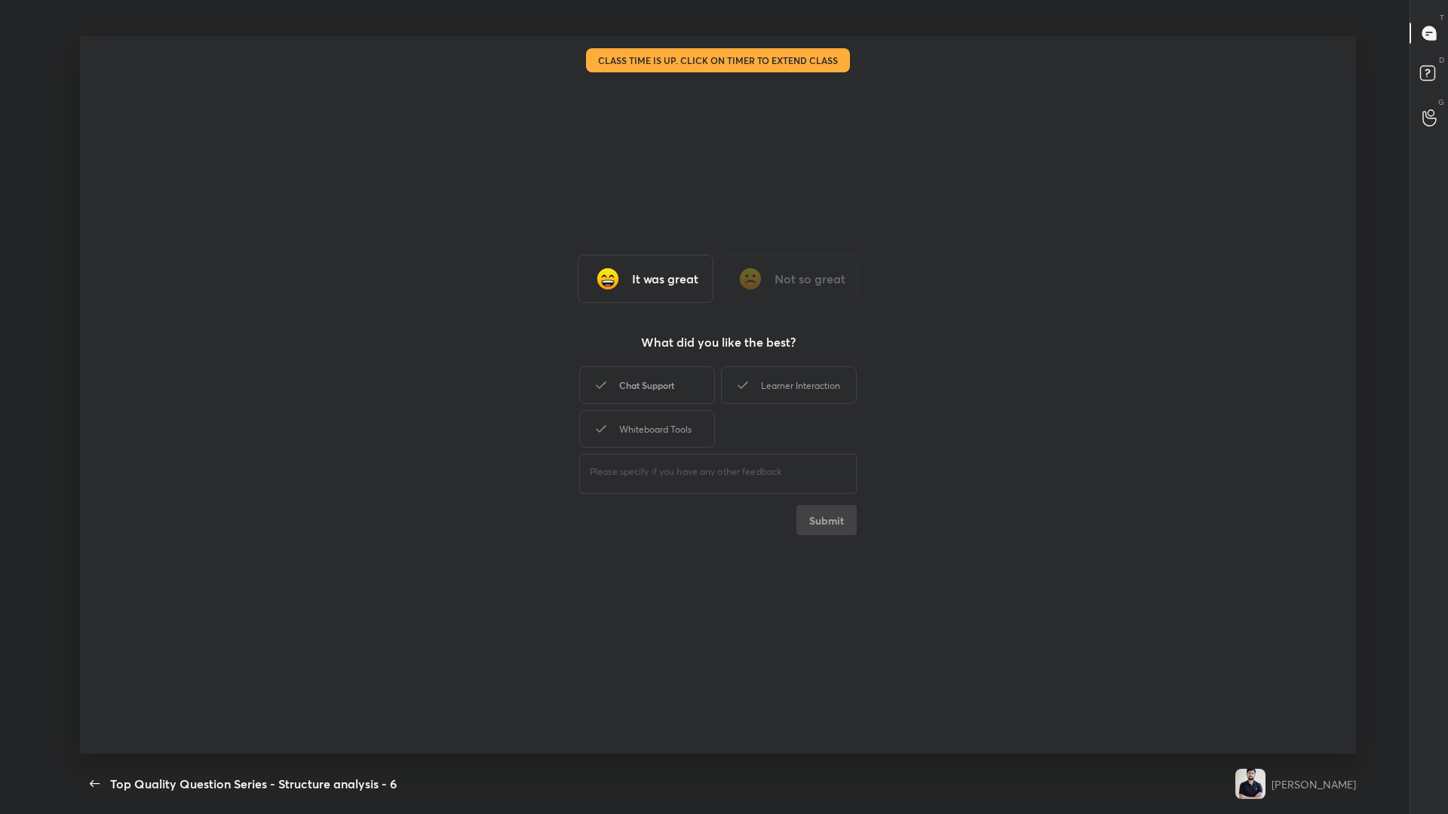
click at [541, 354] on div "Chat Support" at bounding box center [647, 385] width 136 height 38
click at [541, 354] on div "Learner Interaction" at bounding box center [789, 385] width 136 height 38
click at [541, 354] on div "Whiteboard Tools" at bounding box center [647, 429] width 136 height 38
click at [541, 354] on button "Submit" at bounding box center [826, 520] width 60 height 30
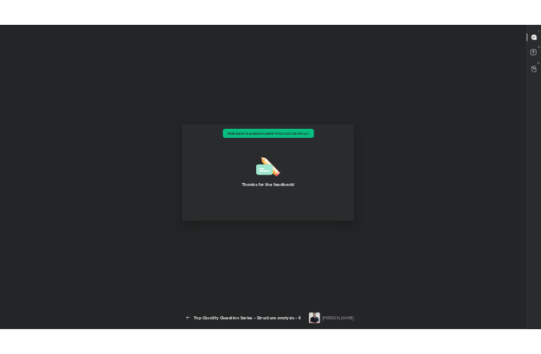
scroll to position [75141, 74869]
